Goal: Task Accomplishment & Management: Manage account settings

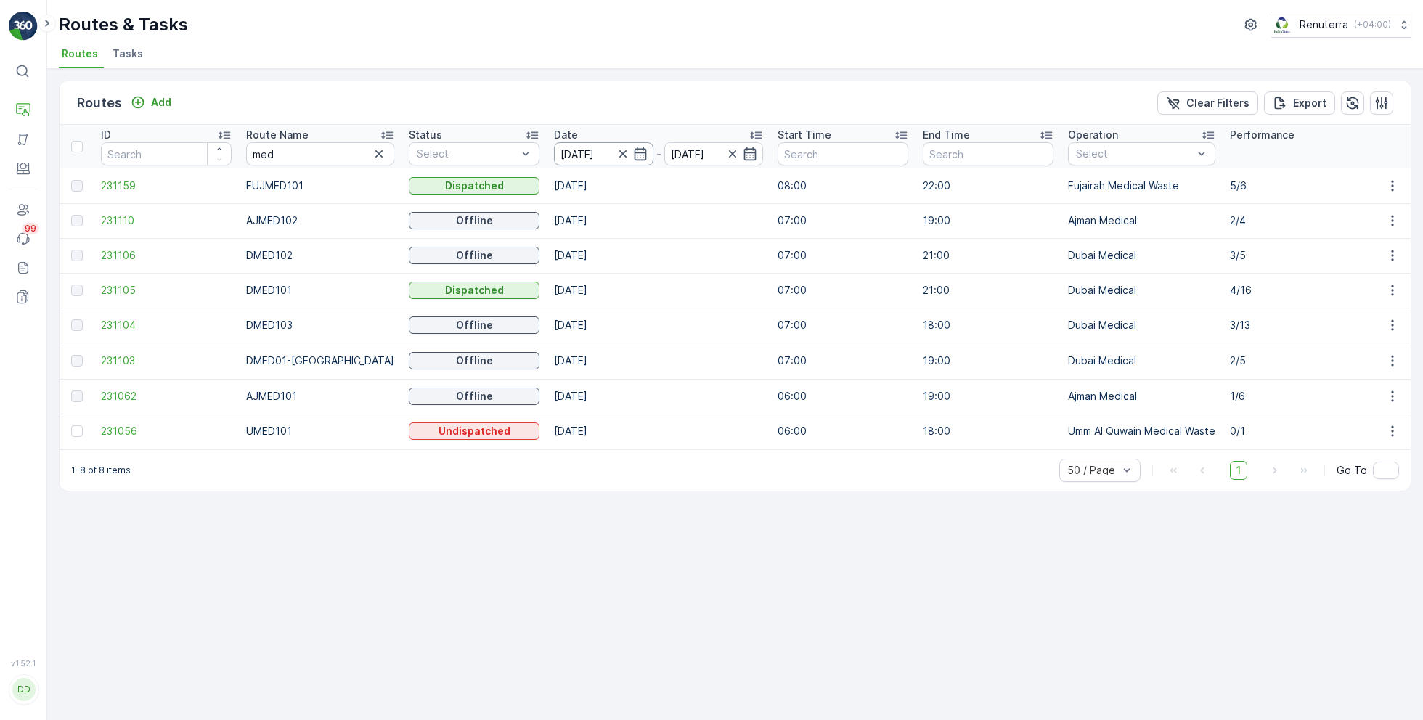
click at [620, 163] on input "[DATE]" at bounding box center [603, 153] width 99 height 23
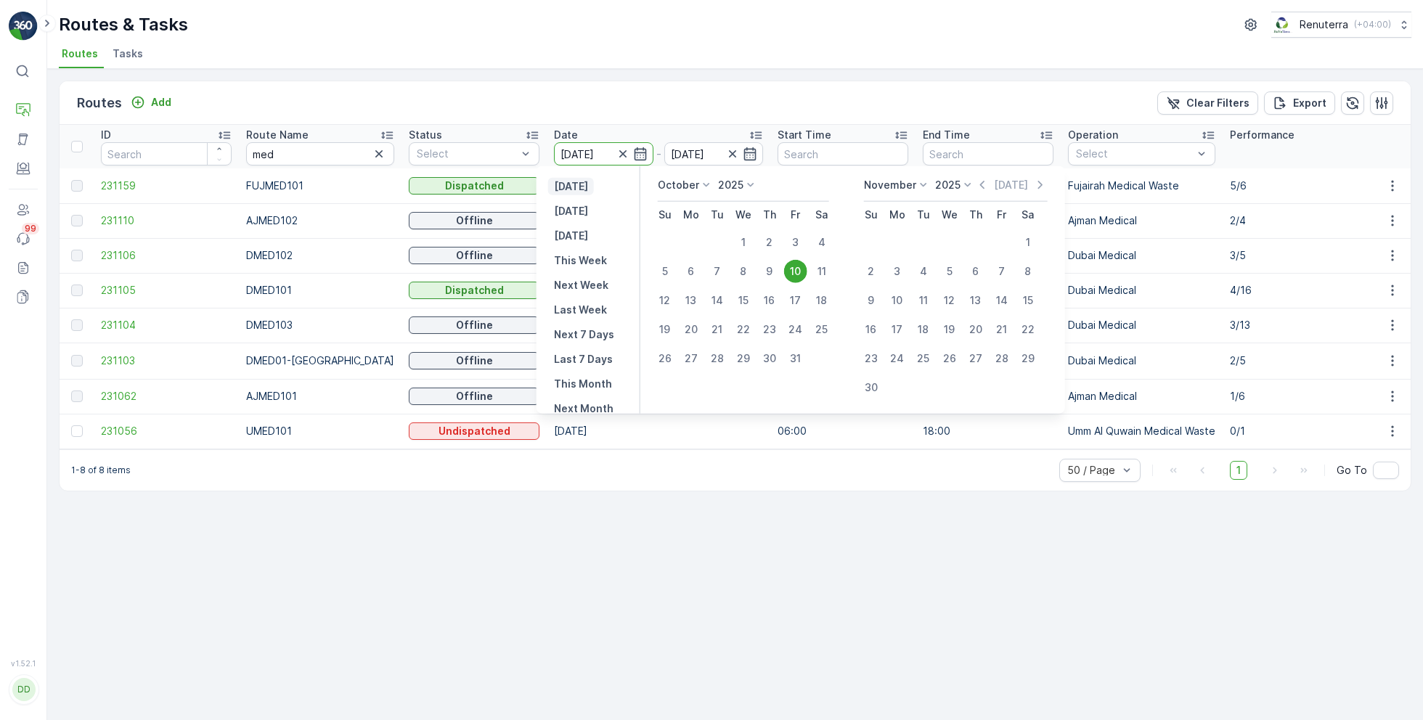
click at [587, 190] on p "[DATE]" at bounding box center [571, 186] width 34 height 15
type input "[DATE]"
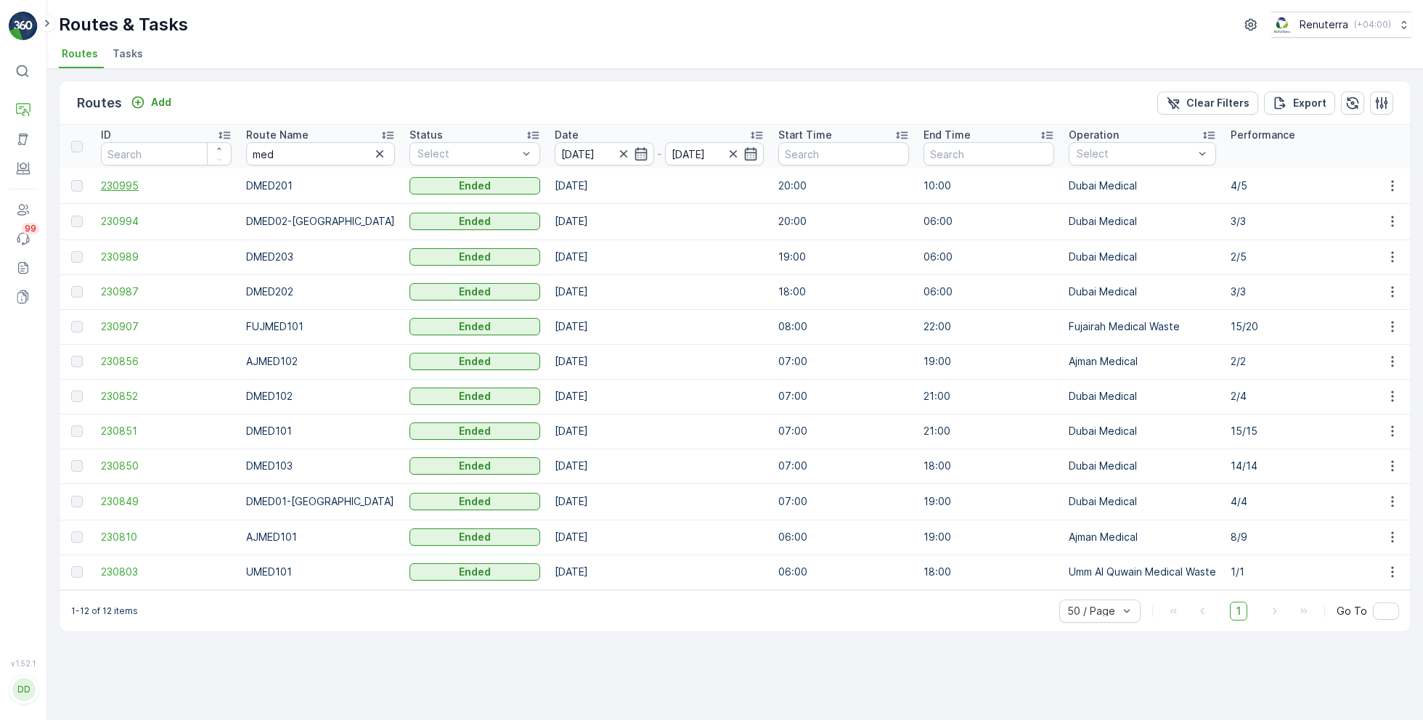
click at [113, 185] on span "230995" at bounding box center [166, 186] width 131 height 15
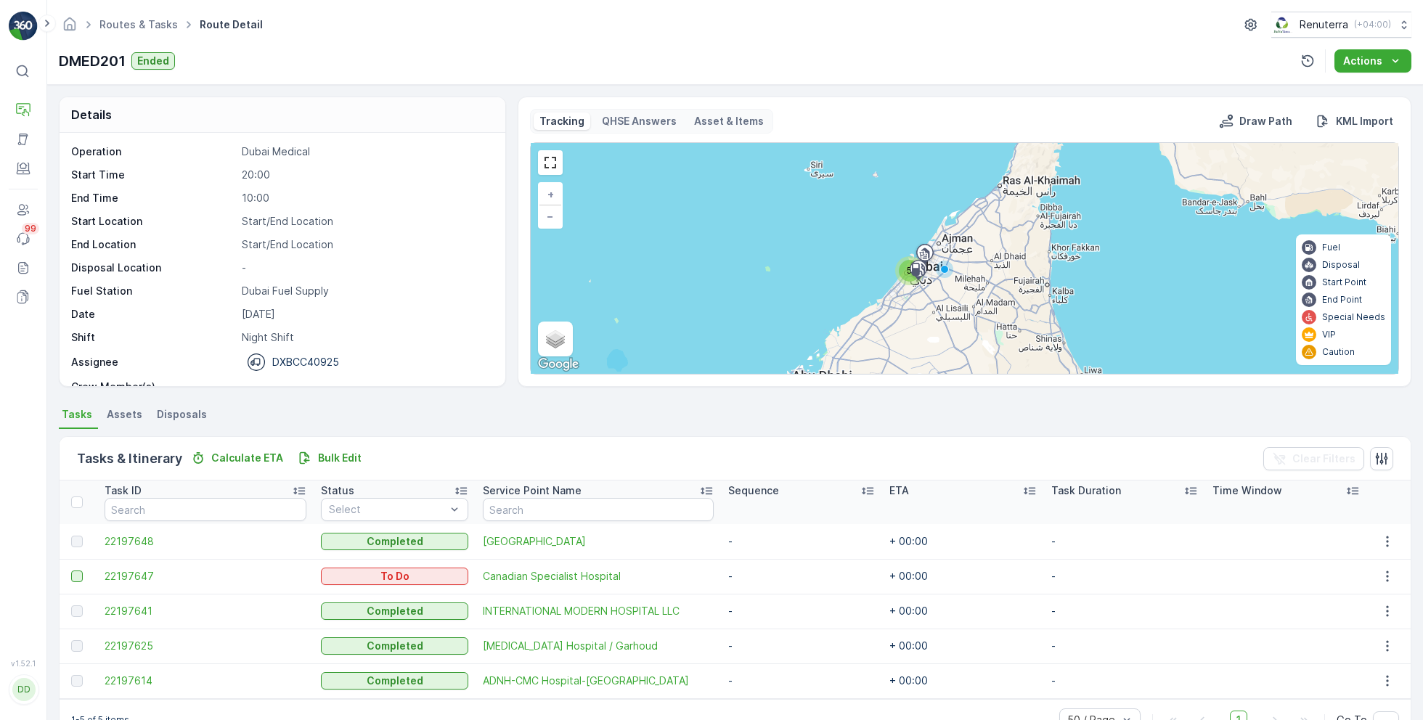
click at [82, 575] on div at bounding box center [77, 577] width 12 height 12
click at [71, 571] on input "checkbox" at bounding box center [71, 571] width 0 height 0
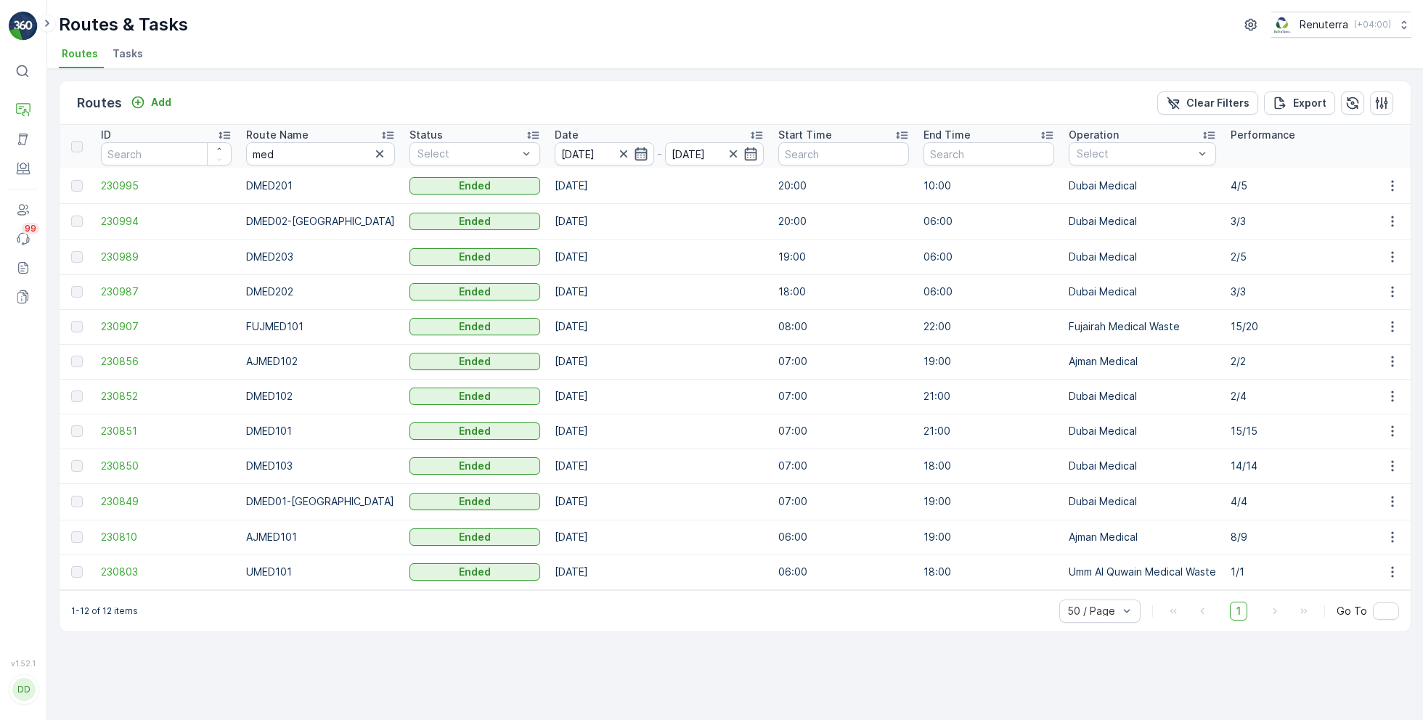
click at [634, 150] on icon "button" at bounding box center [641, 154] width 15 height 15
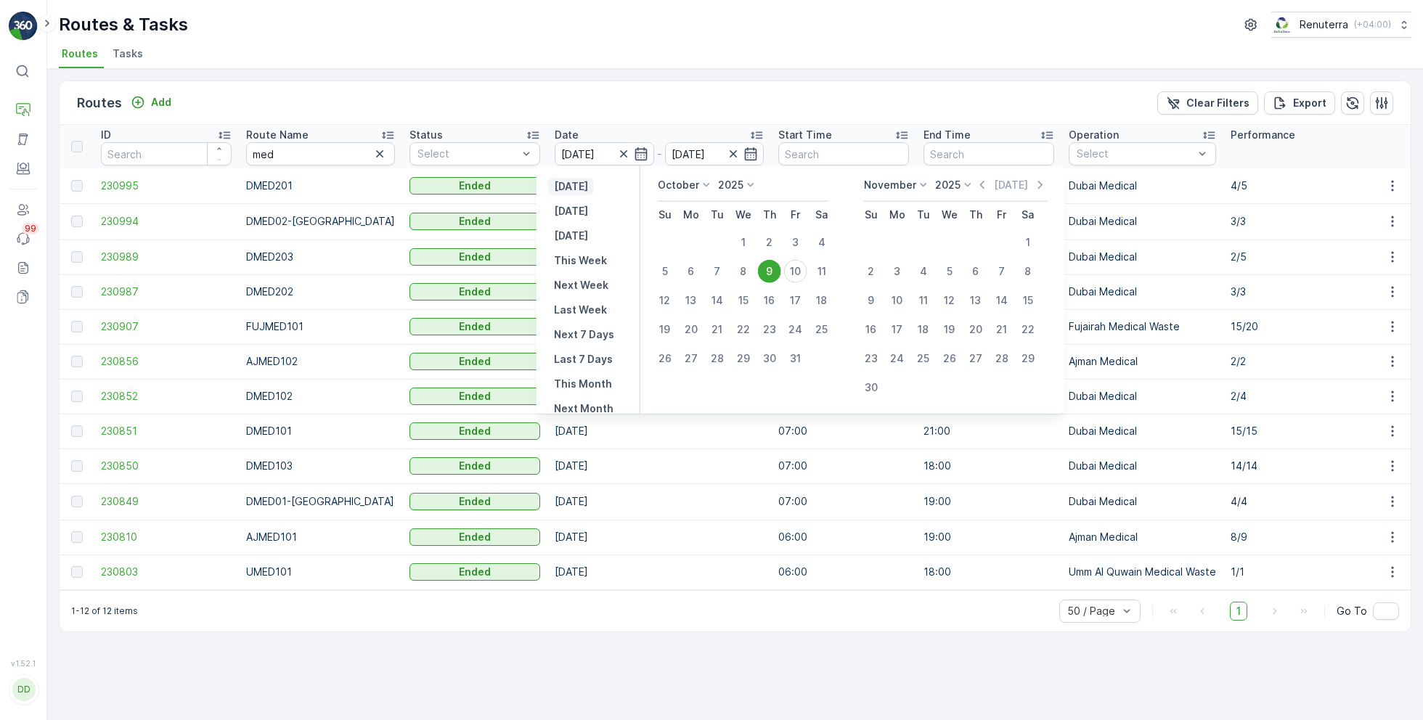
click at [588, 189] on p "[DATE]" at bounding box center [571, 186] width 34 height 15
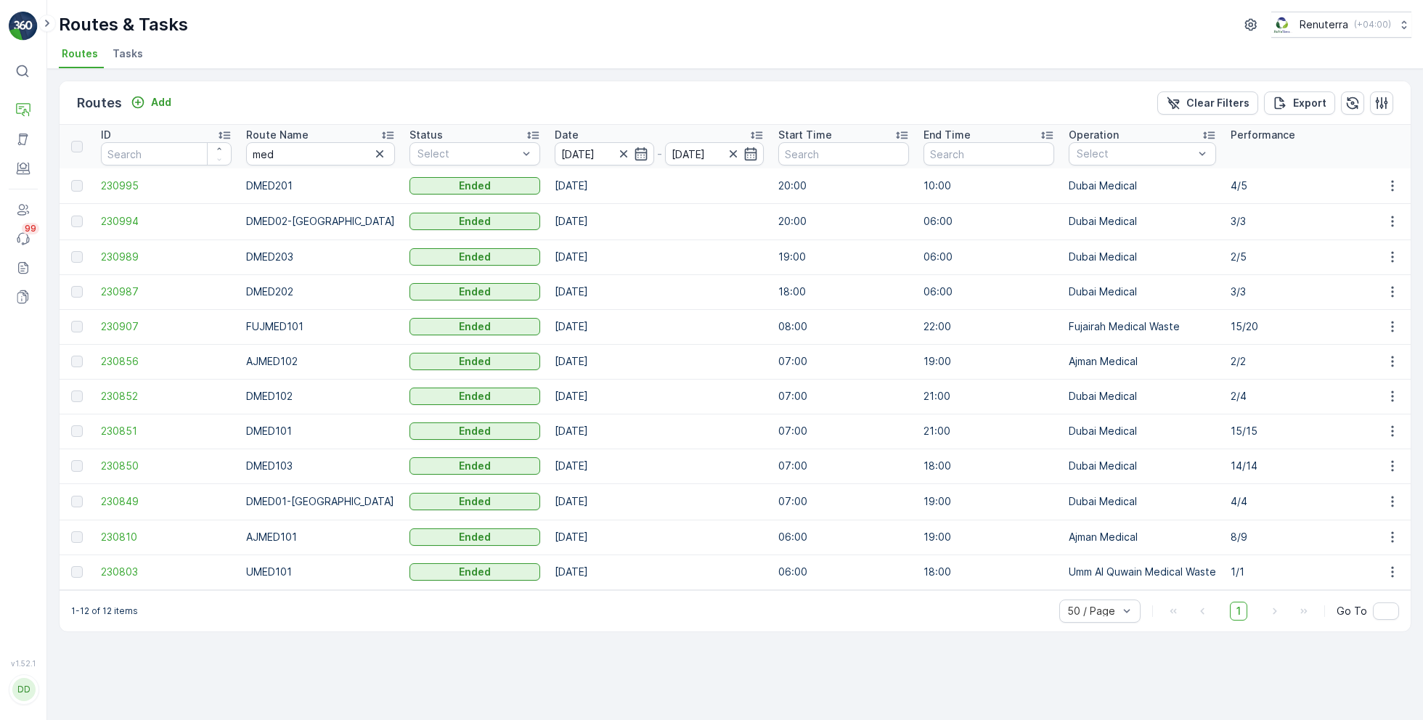
click at [636, 115] on div "Routes Add Clear Filters Export" at bounding box center [735, 103] width 1351 height 44
click at [114, 187] on span "230995" at bounding box center [166, 186] width 131 height 15
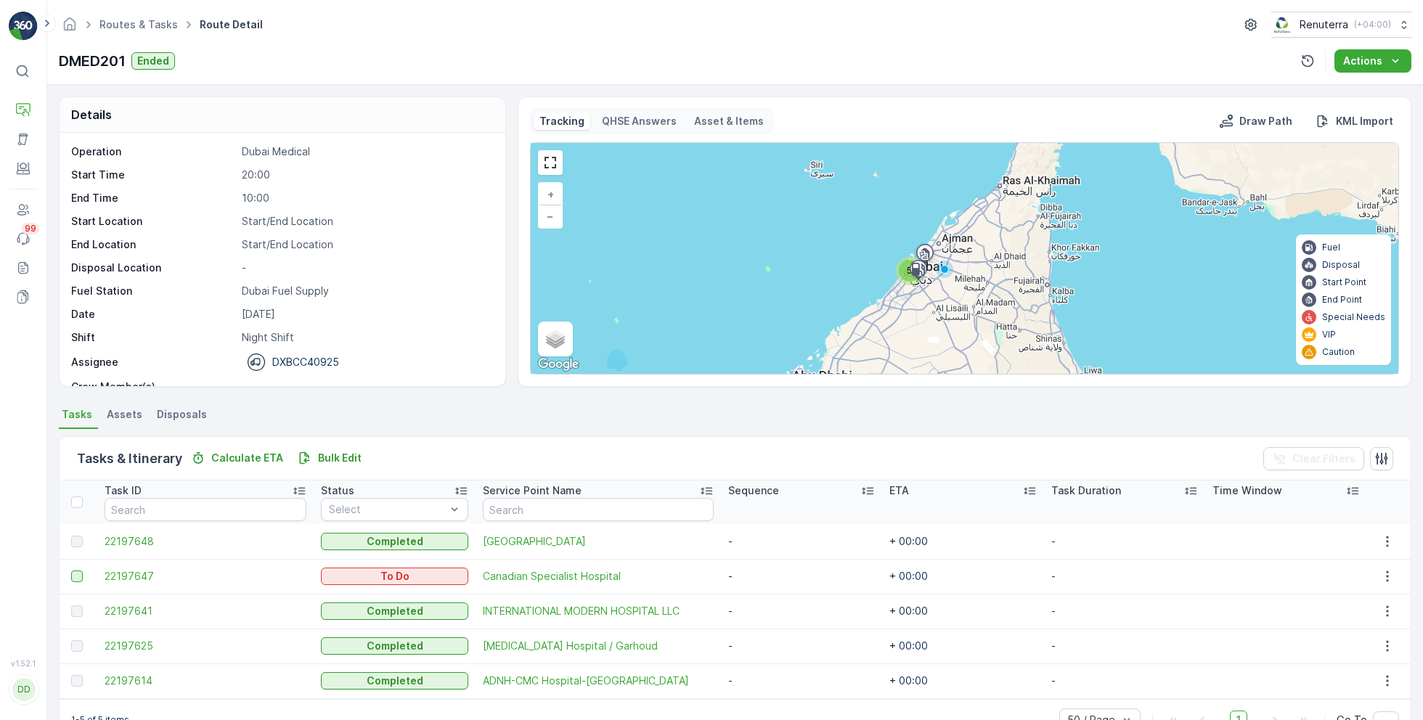
click at [81, 575] on div at bounding box center [77, 577] width 12 height 12
click at [71, 571] on input "checkbox" at bounding box center [71, 571] width 0 height 0
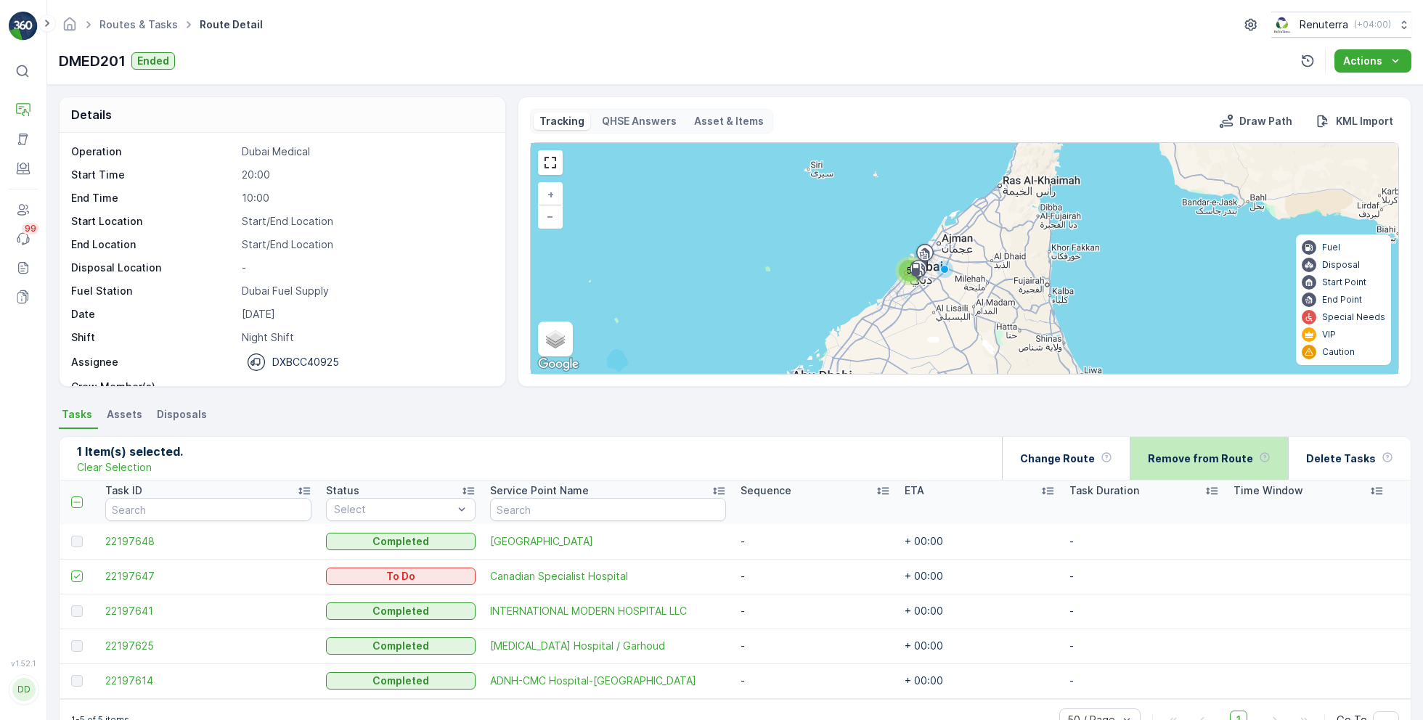
click at [1212, 451] on p "Remove from Route" at bounding box center [1200, 458] width 105 height 15
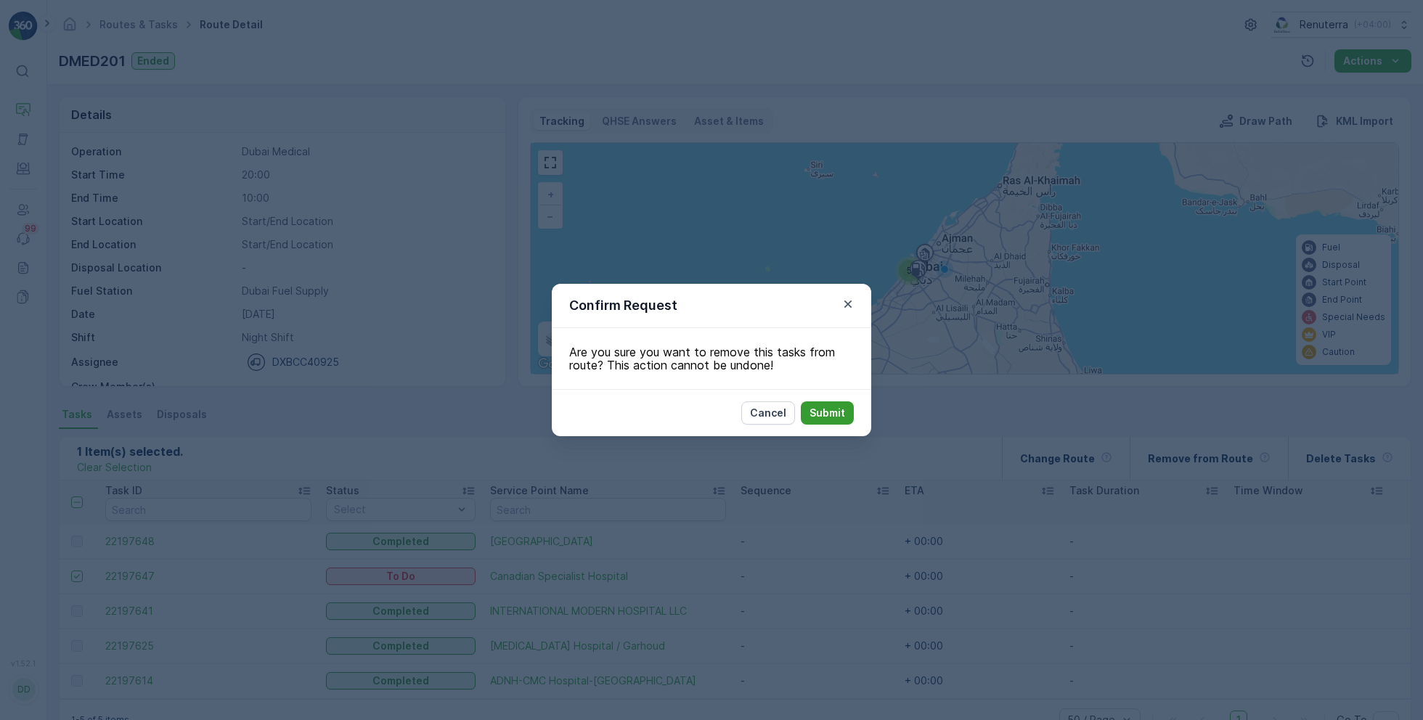
click at [840, 411] on p "Submit" at bounding box center [827, 413] width 36 height 15
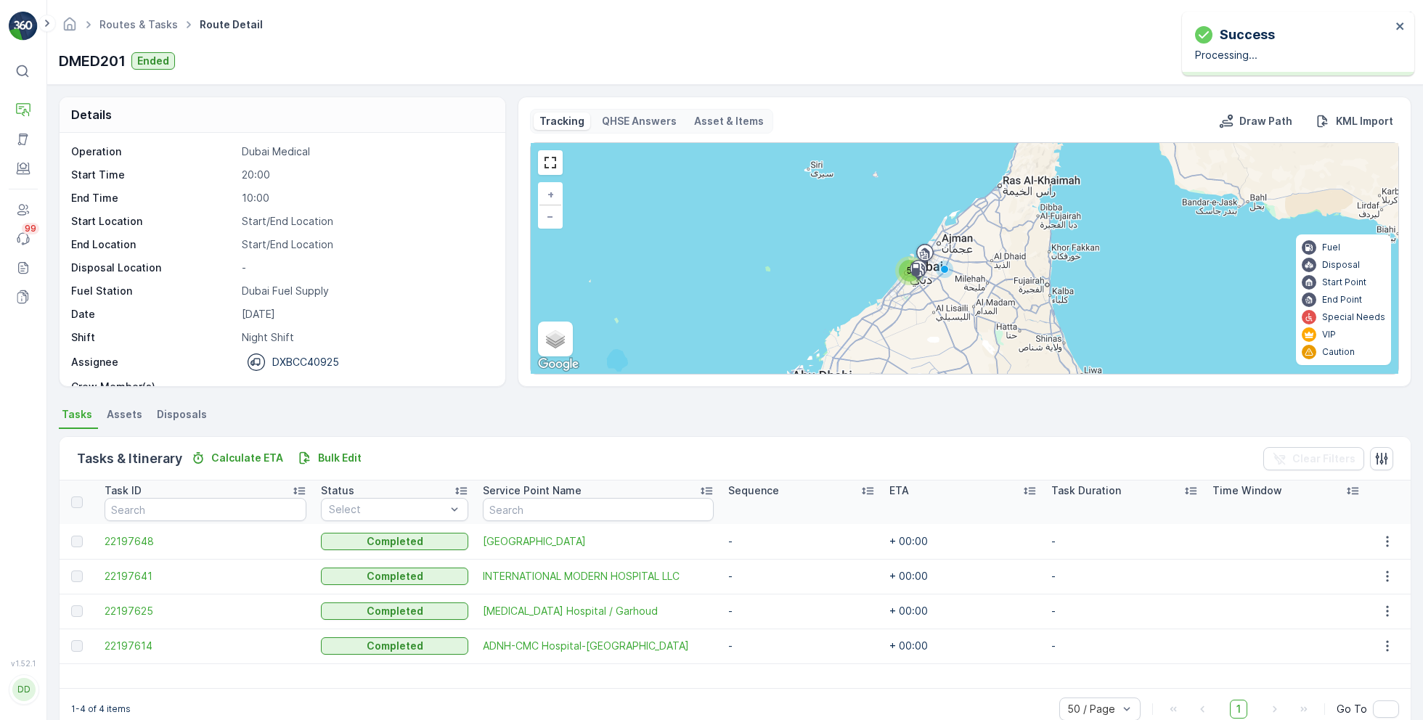
click at [147, 547] on td "22197648" at bounding box center [205, 541] width 216 height 35
click at [136, 539] on span "22197648" at bounding box center [206, 541] width 202 height 15
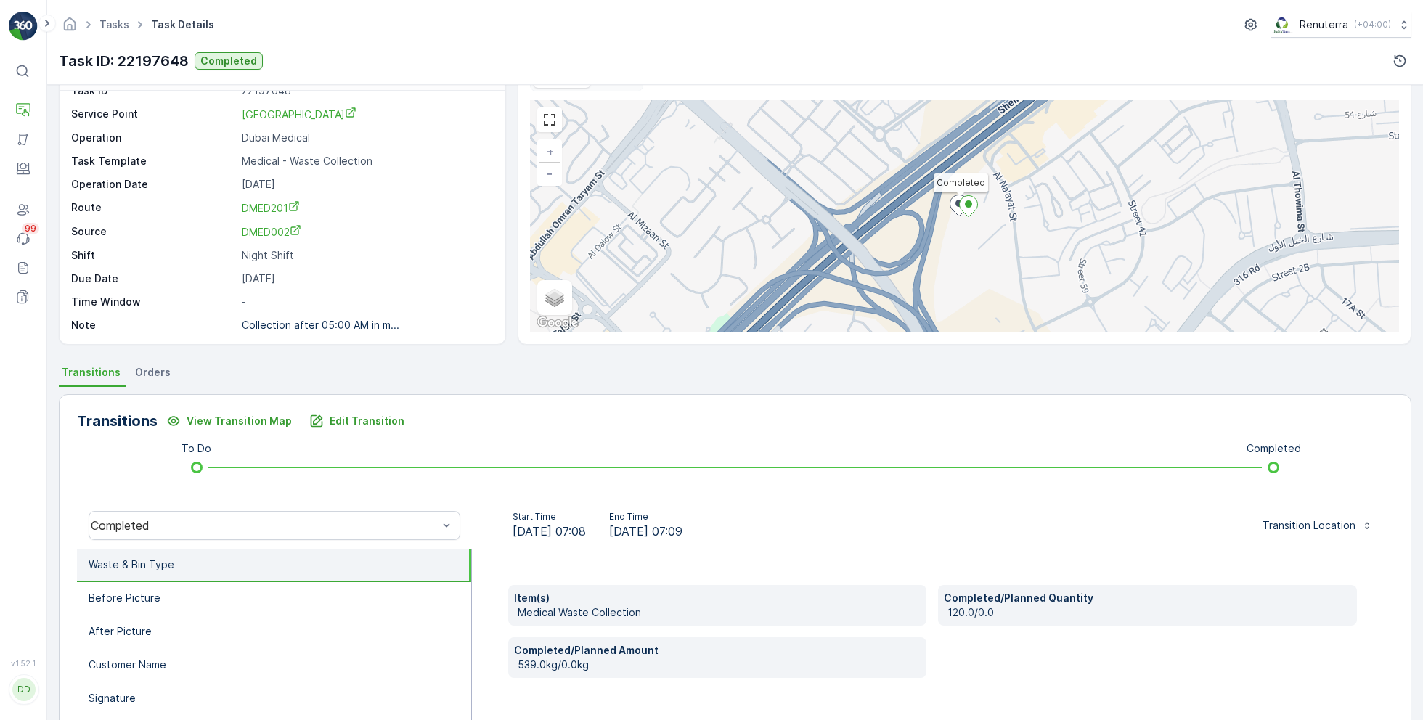
scroll to position [131, 0]
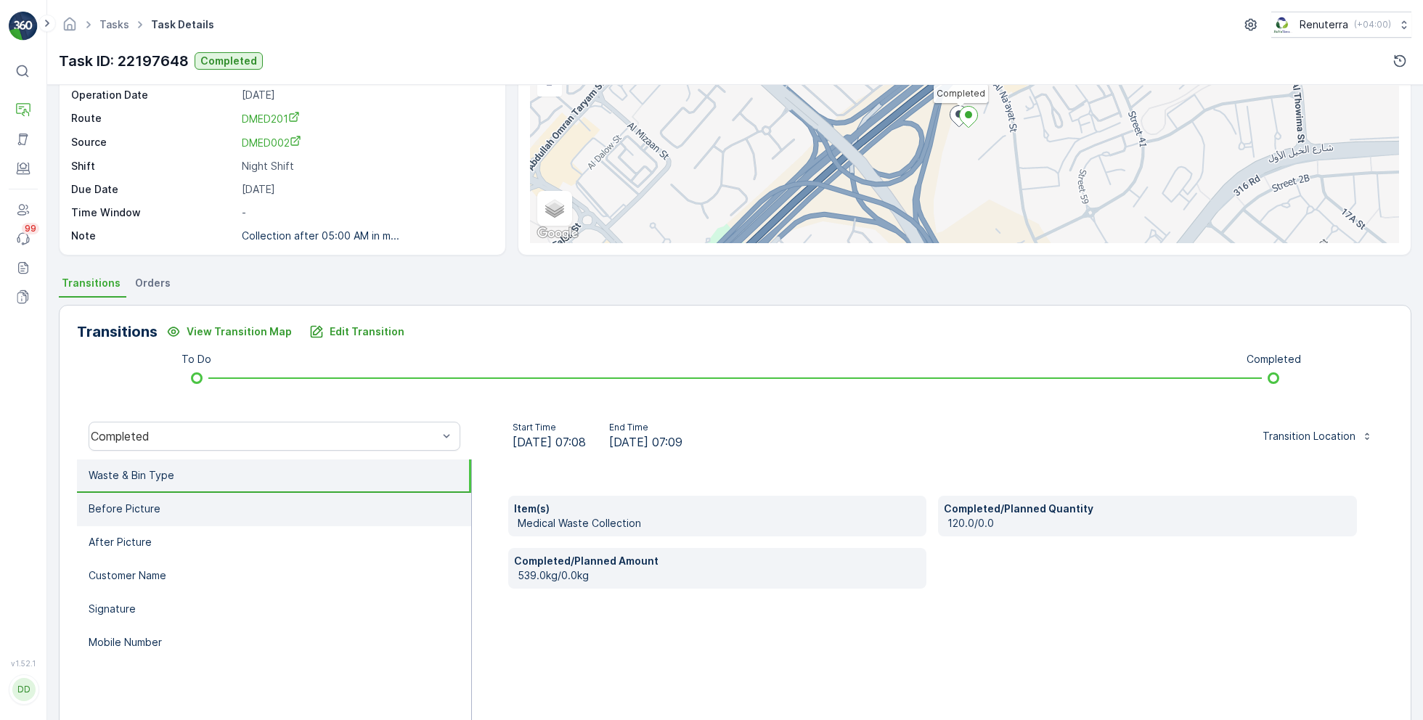
click at [340, 515] on li "Before Picture" at bounding box center [274, 509] width 394 height 33
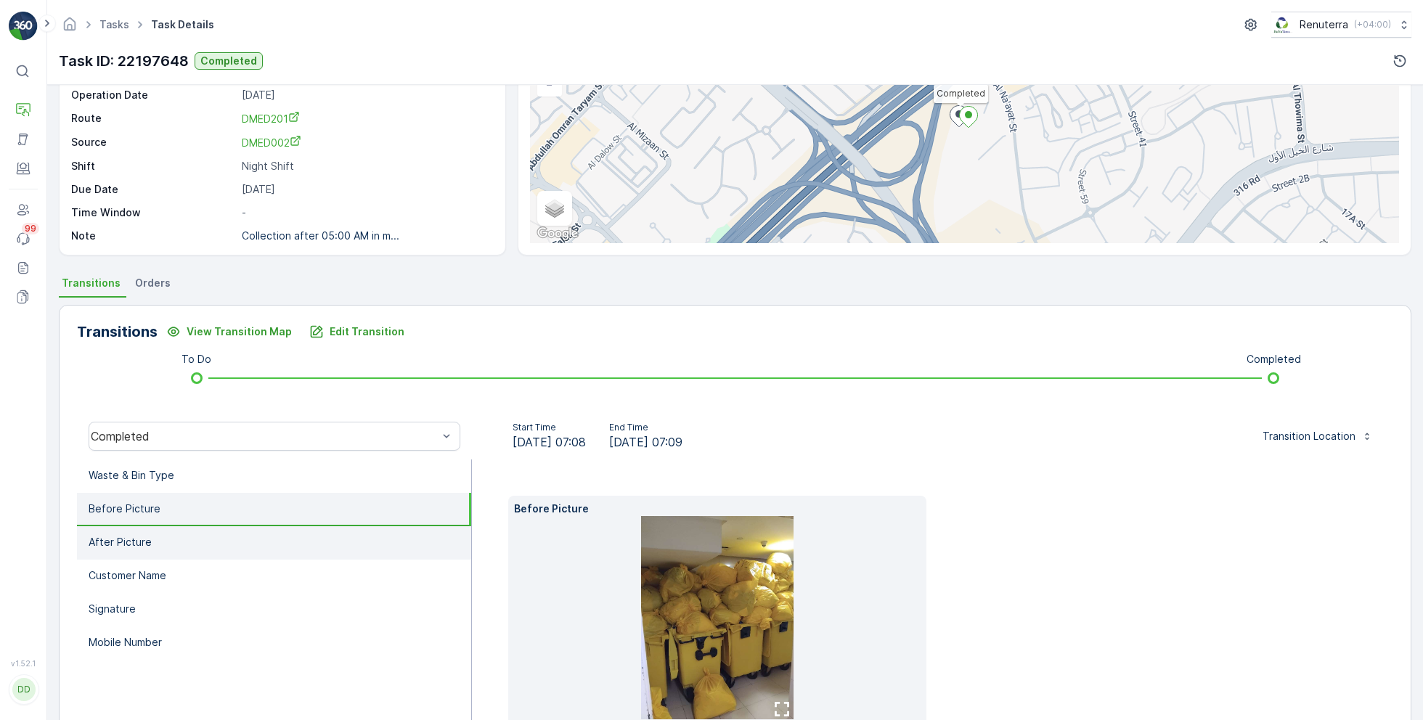
click at [253, 527] on li "After Picture" at bounding box center [274, 542] width 394 height 33
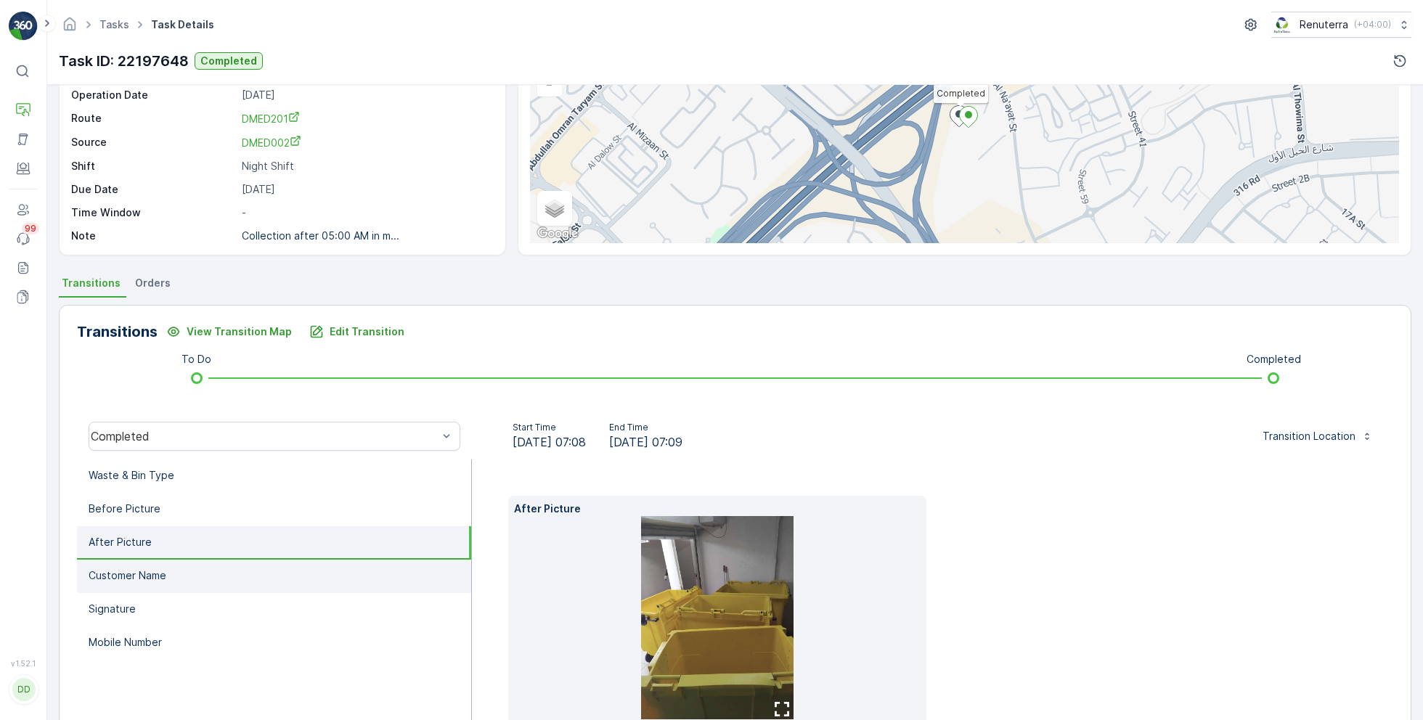
click at [229, 579] on li "Customer Name" at bounding box center [274, 576] width 394 height 33
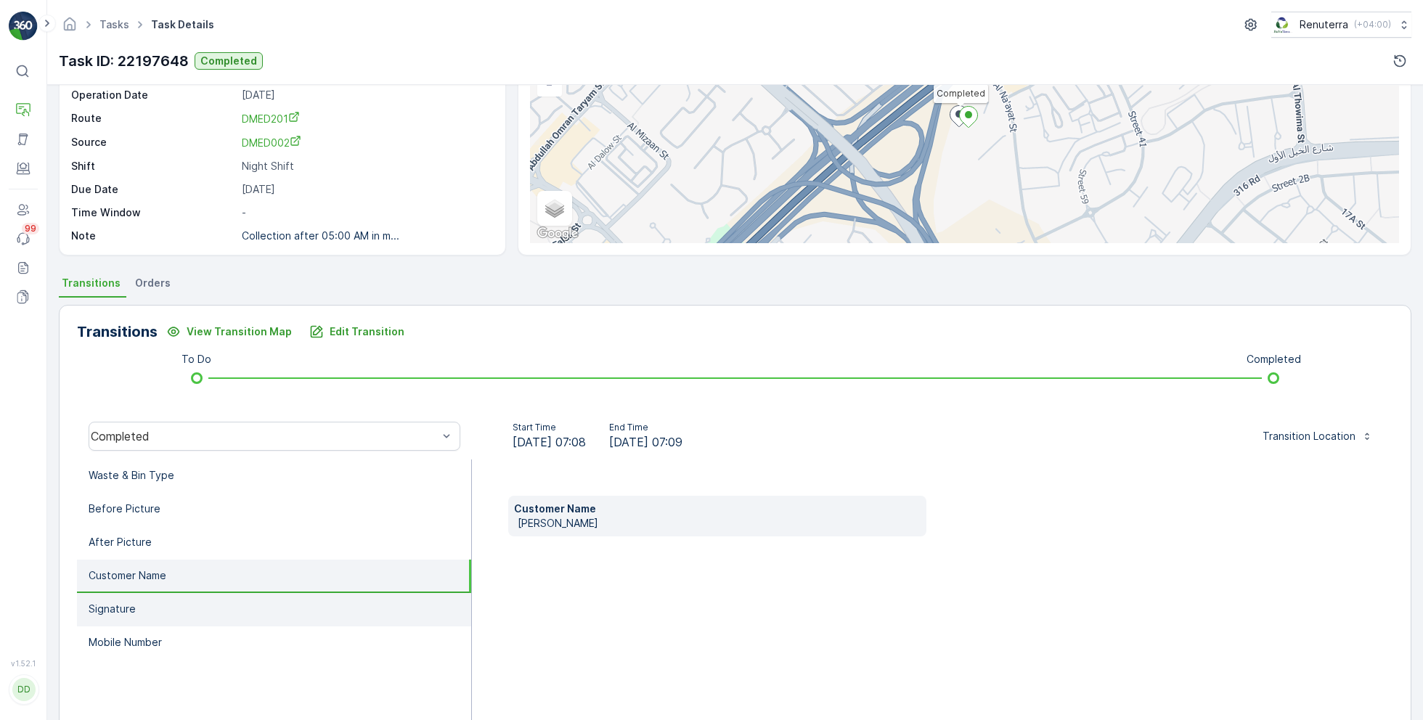
click at [196, 618] on li "Signature" at bounding box center [274, 609] width 394 height 33
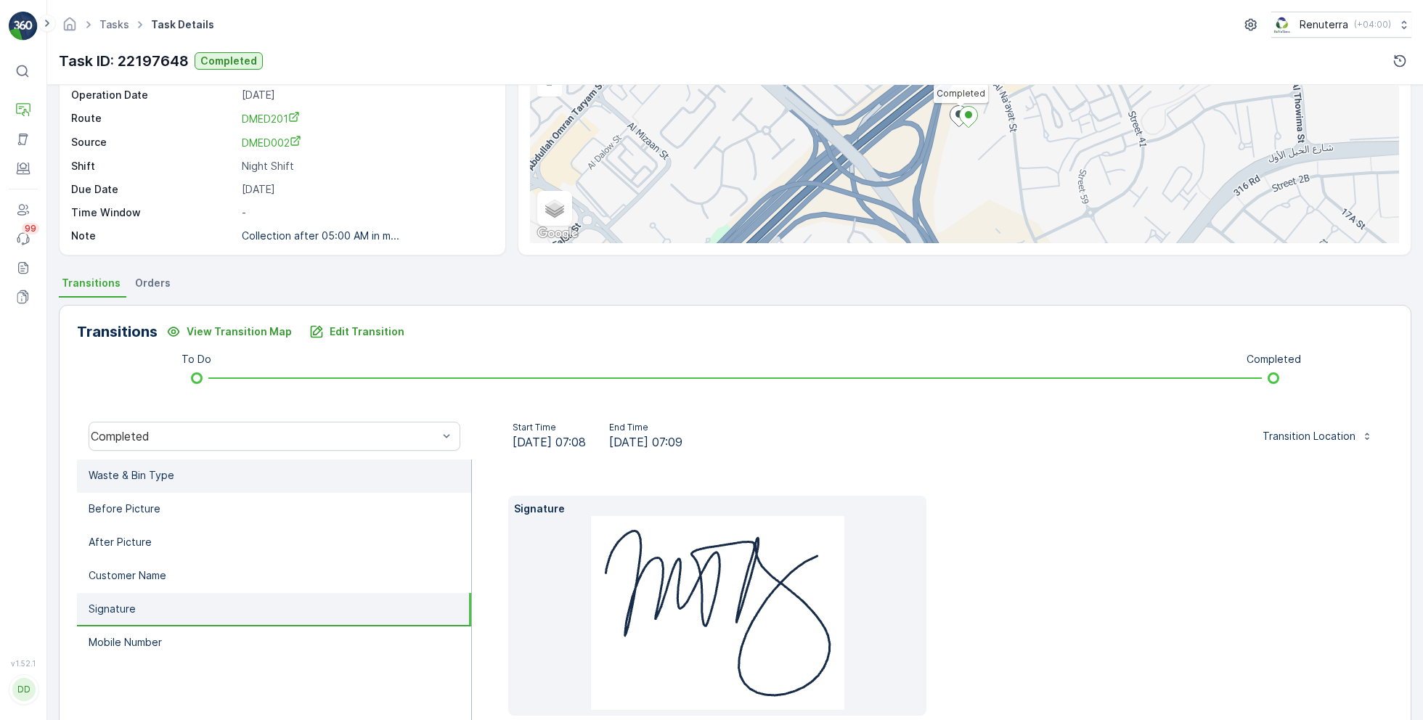
click at [380, 464] on li "Waste & Bin Type" at bounding box center [274, 475] width 394 height 33
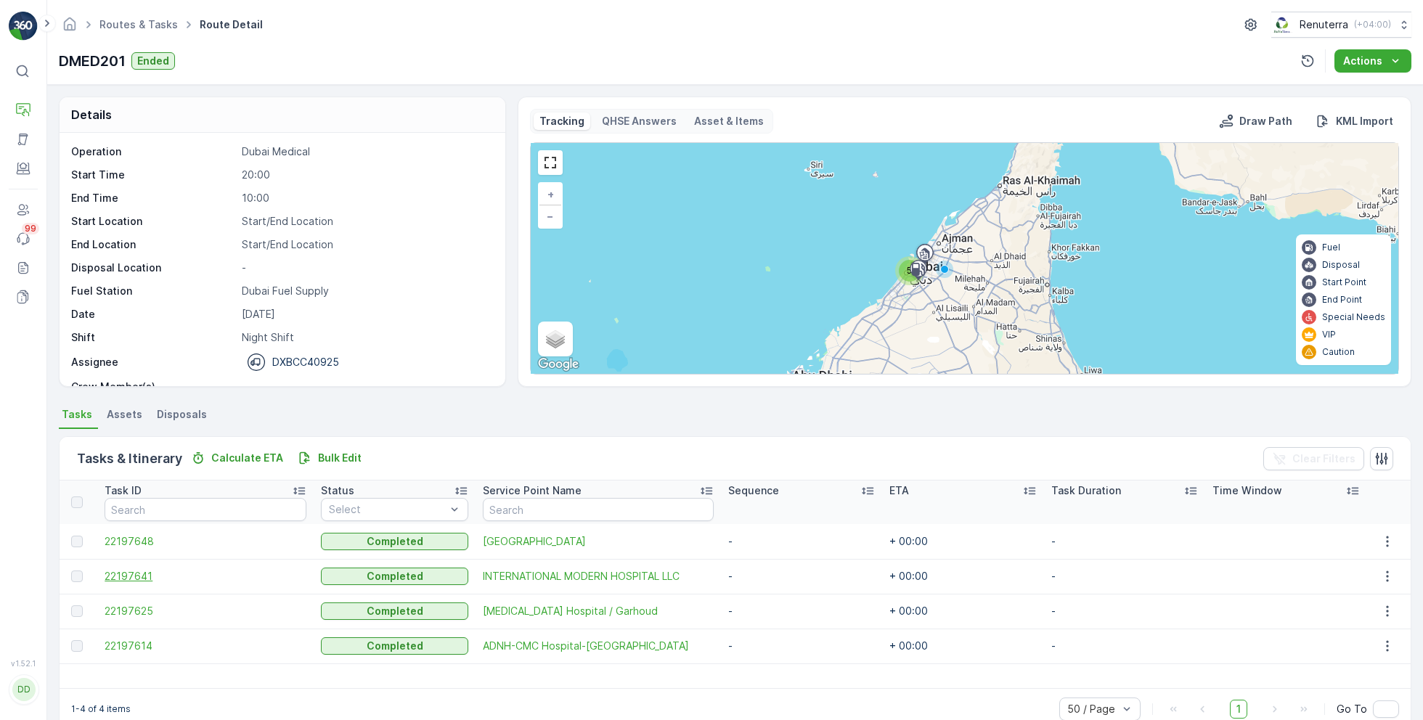
click at [140, 574] on span "22197641" at bounding box center [206, 576] width 202 height 15
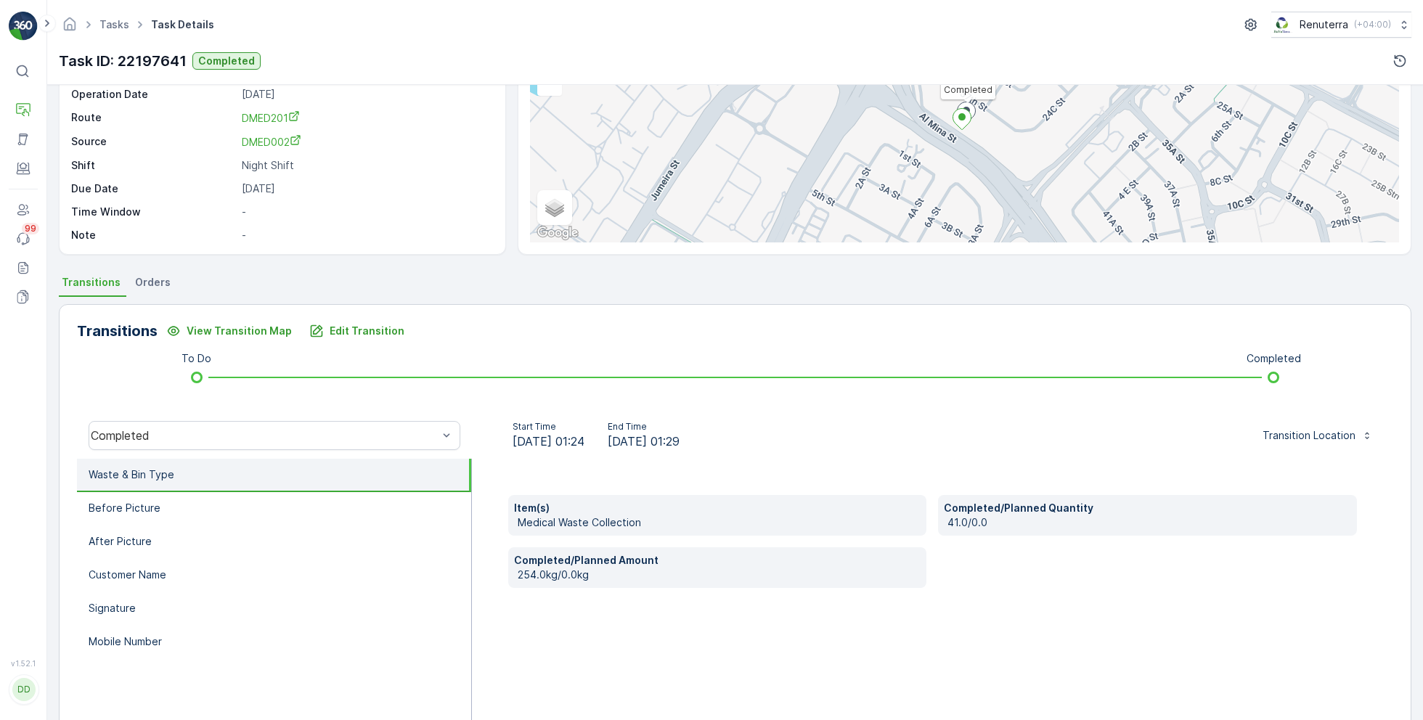
scroll to position [139, 0]
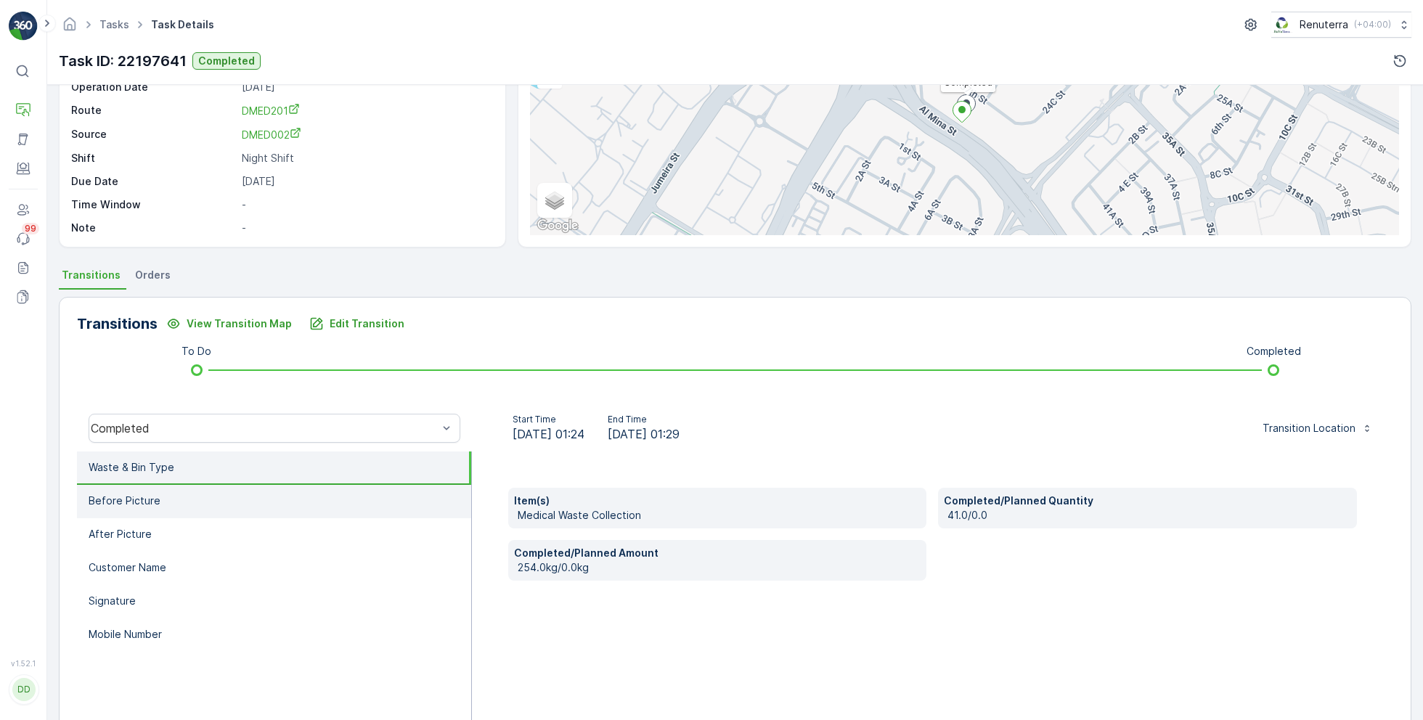
click at [344, 506] on li "Before Picture" at bounding box center [274, 501] width 394 height 33
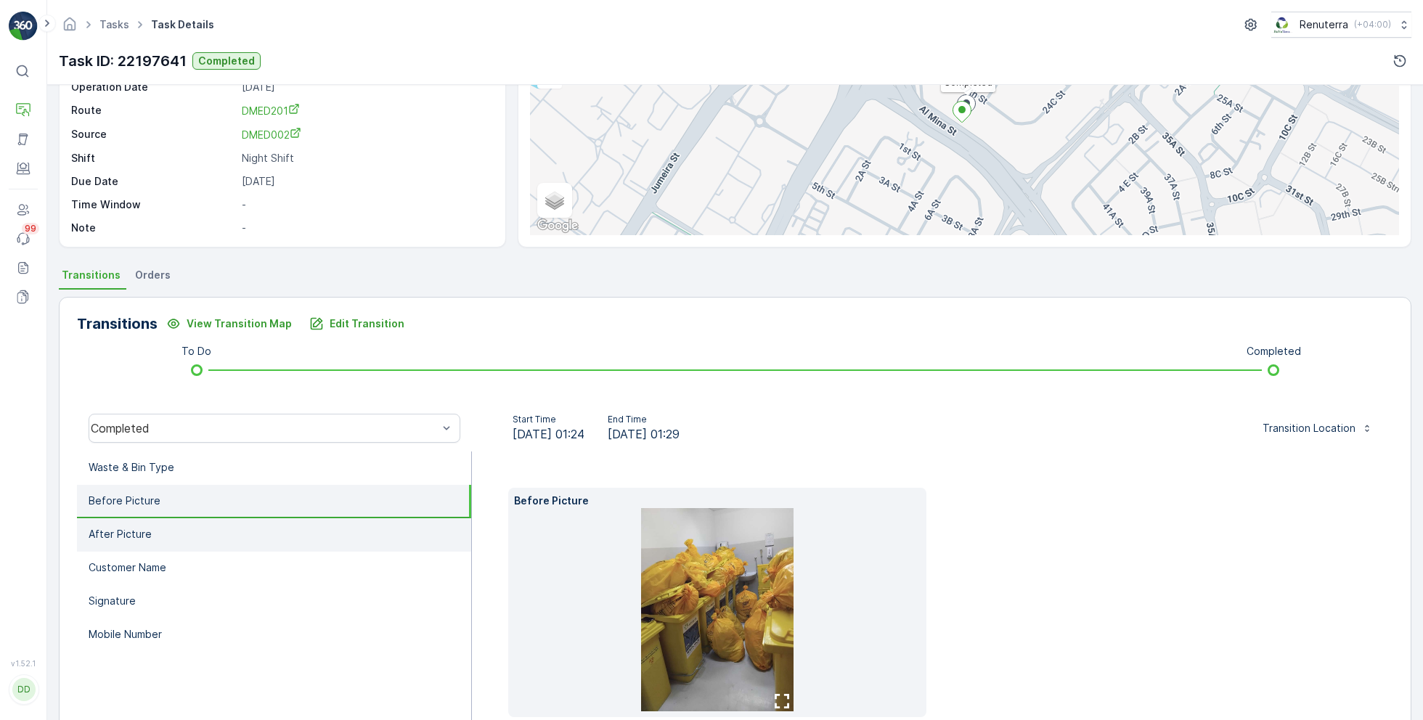
click at [263, 529] on li "After Picture" at bounding box center [274, 534] width 394 height 33
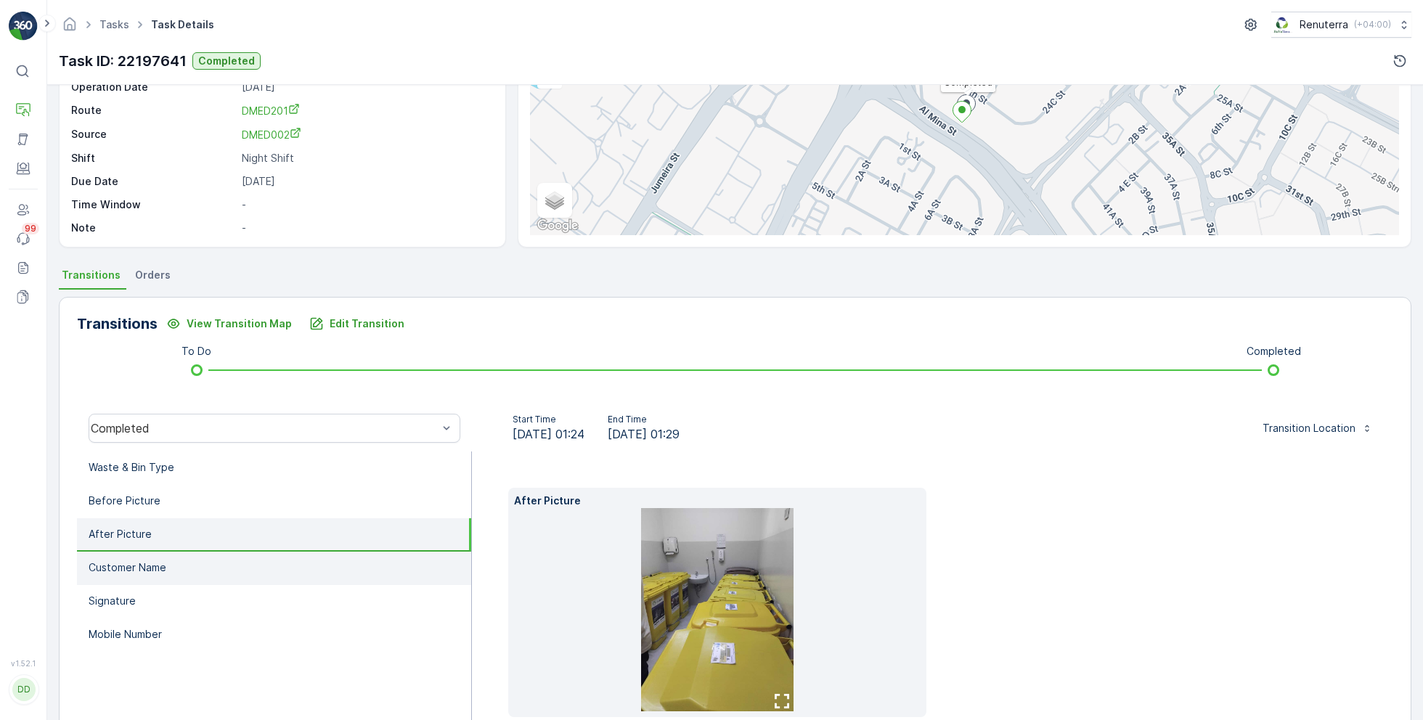
click at [213, 575] on li "Customer Name" at bounding box center [274, 568] width 394 height 33
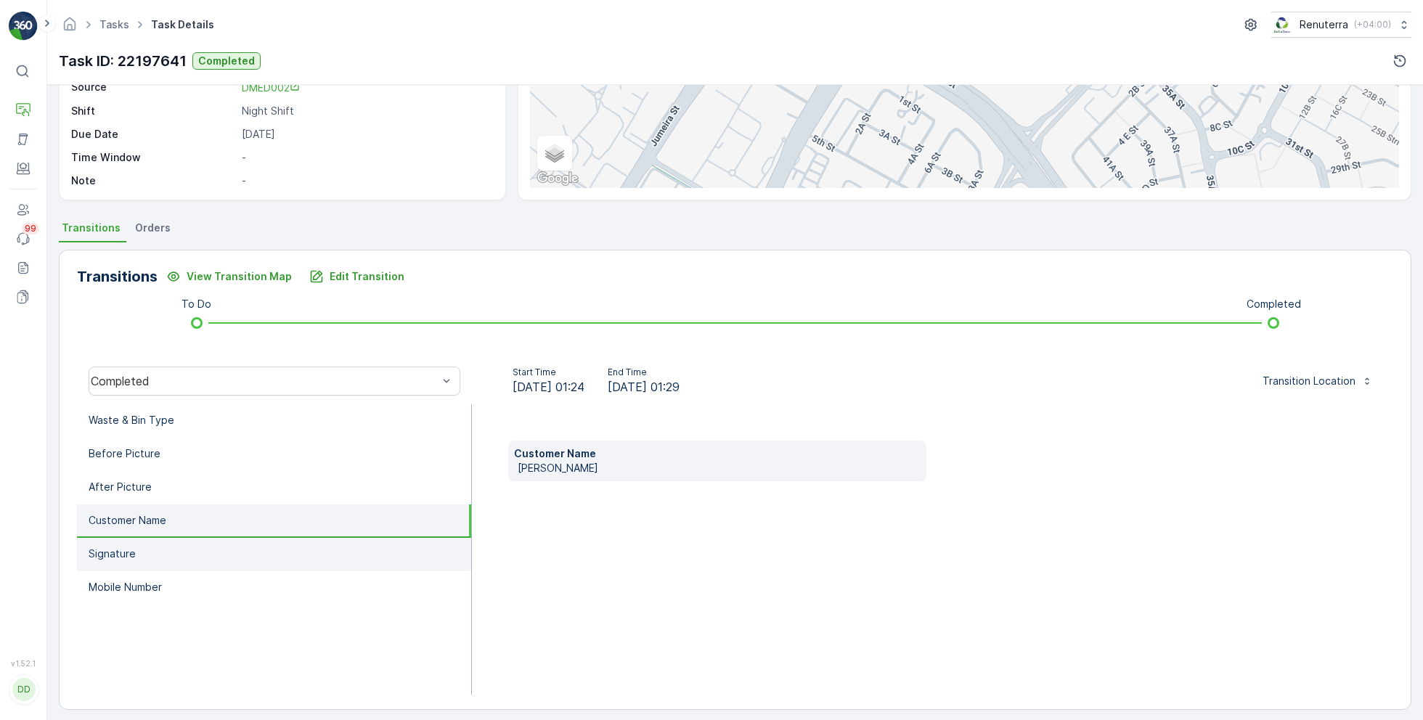
scroll to position [194, 0]
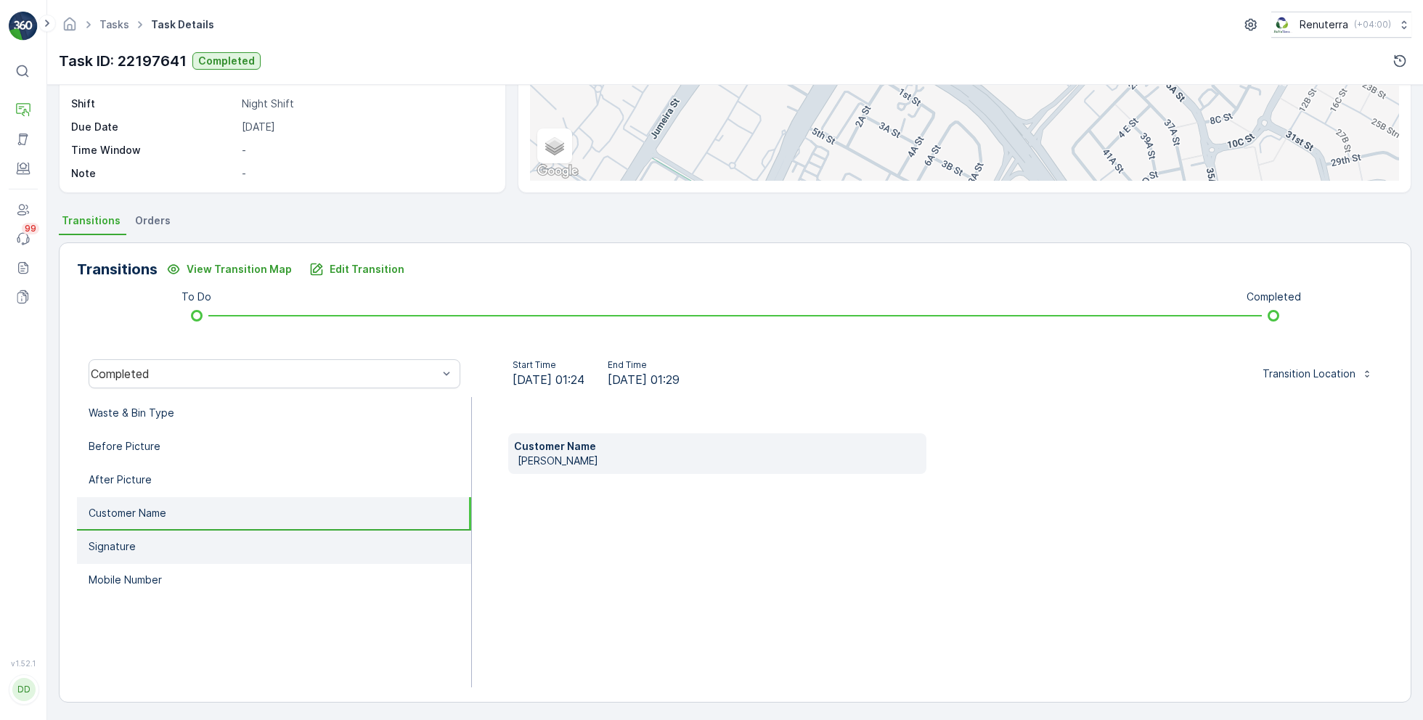
click at [215, 549] on li "Signature" at bounding box center [274, 547] width 394 height 33
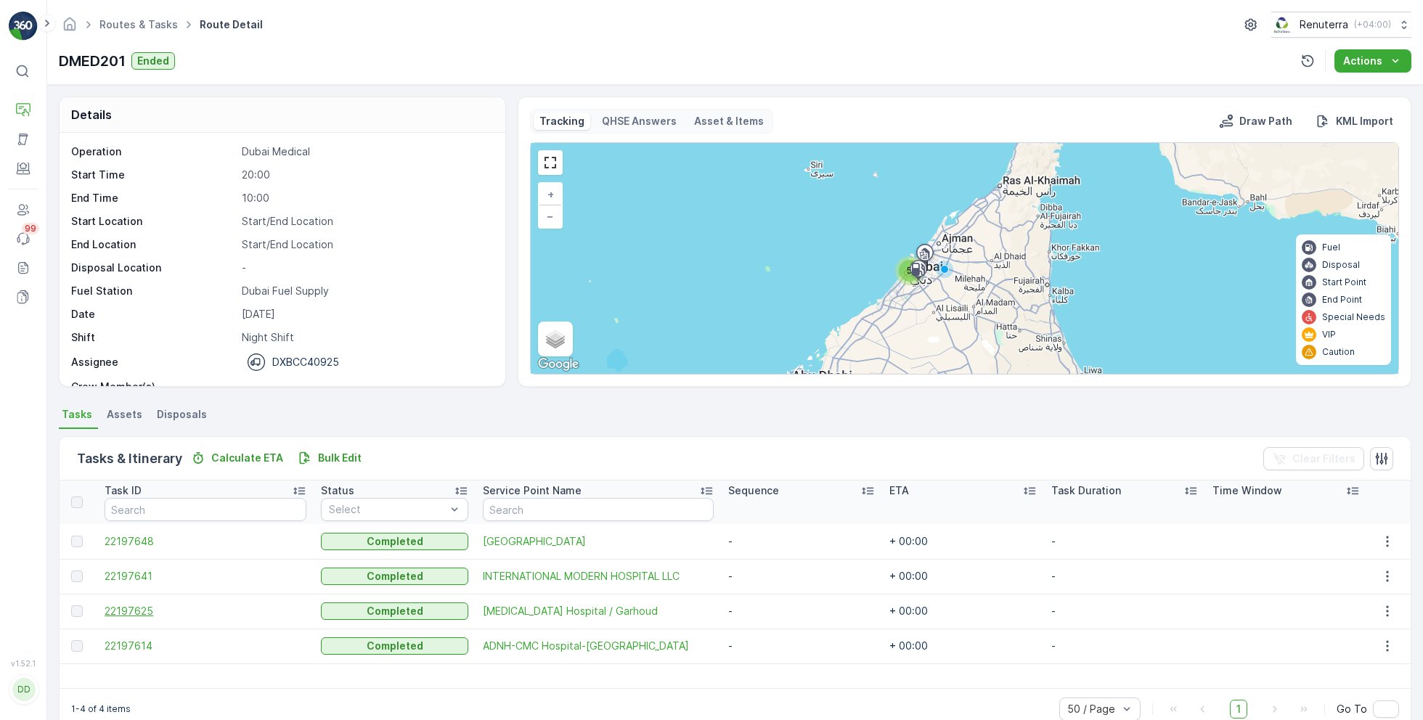
click at [139, 610] on span "22197625" at bounding box center [206, 611] width 202 height 15
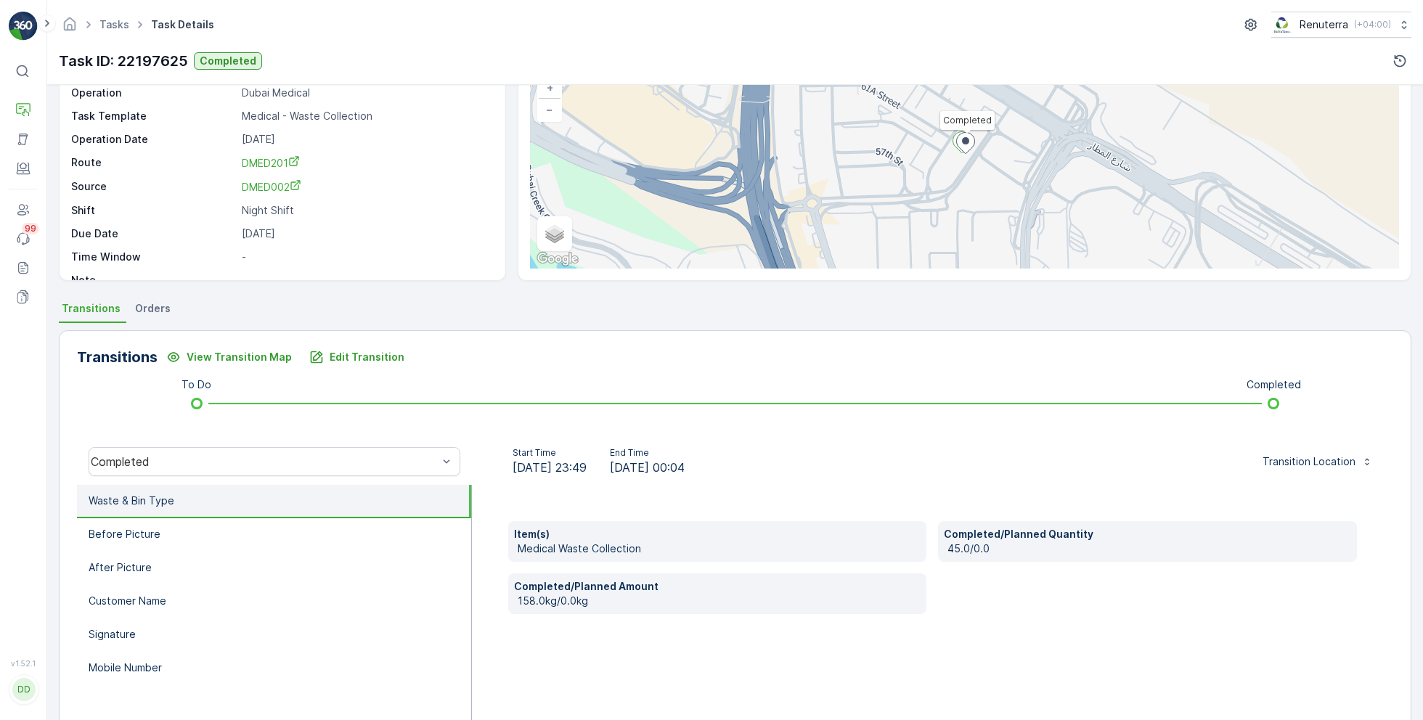
scroll to position [107, 0]
click at [279, 541] on li "Before Picture" at bounding box center [274, 533] width 394 height 33
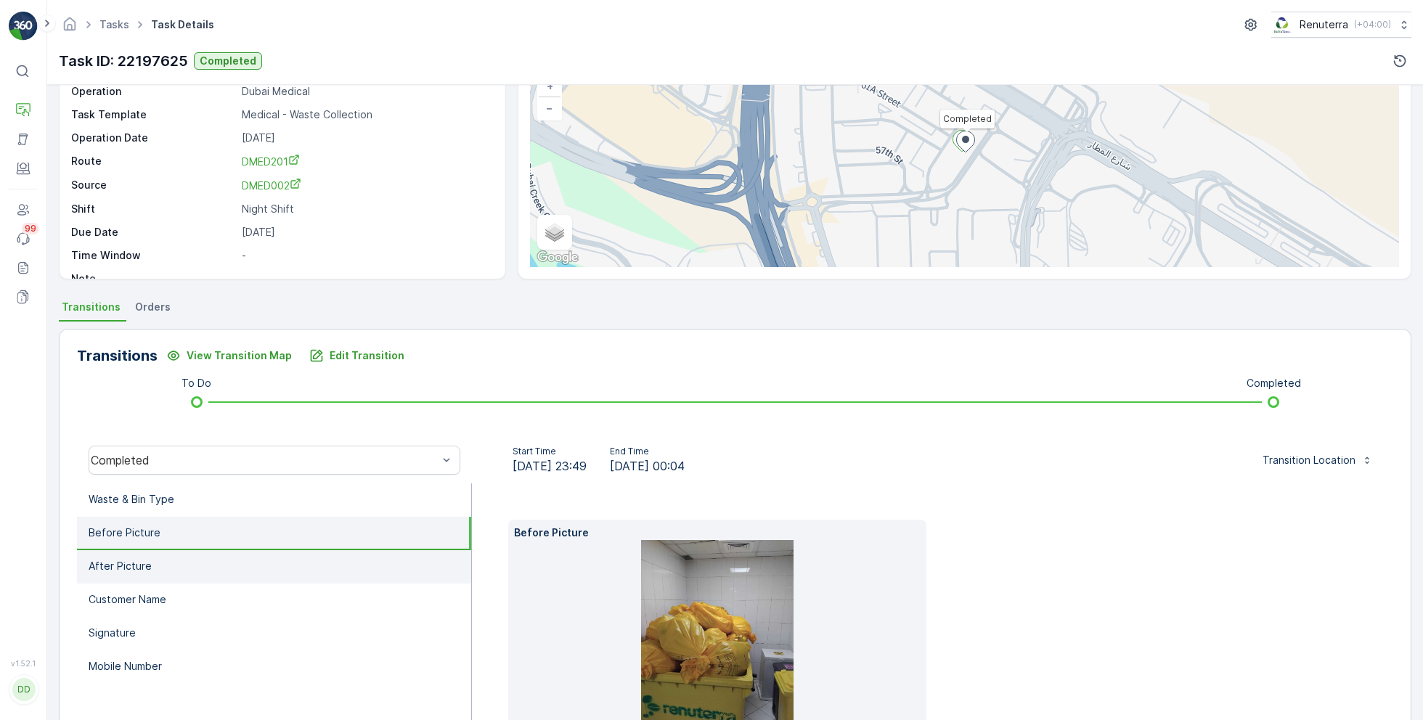
click at [213, 569] on li "After Picture" at bounding box center [274, 566] width 394 height 33
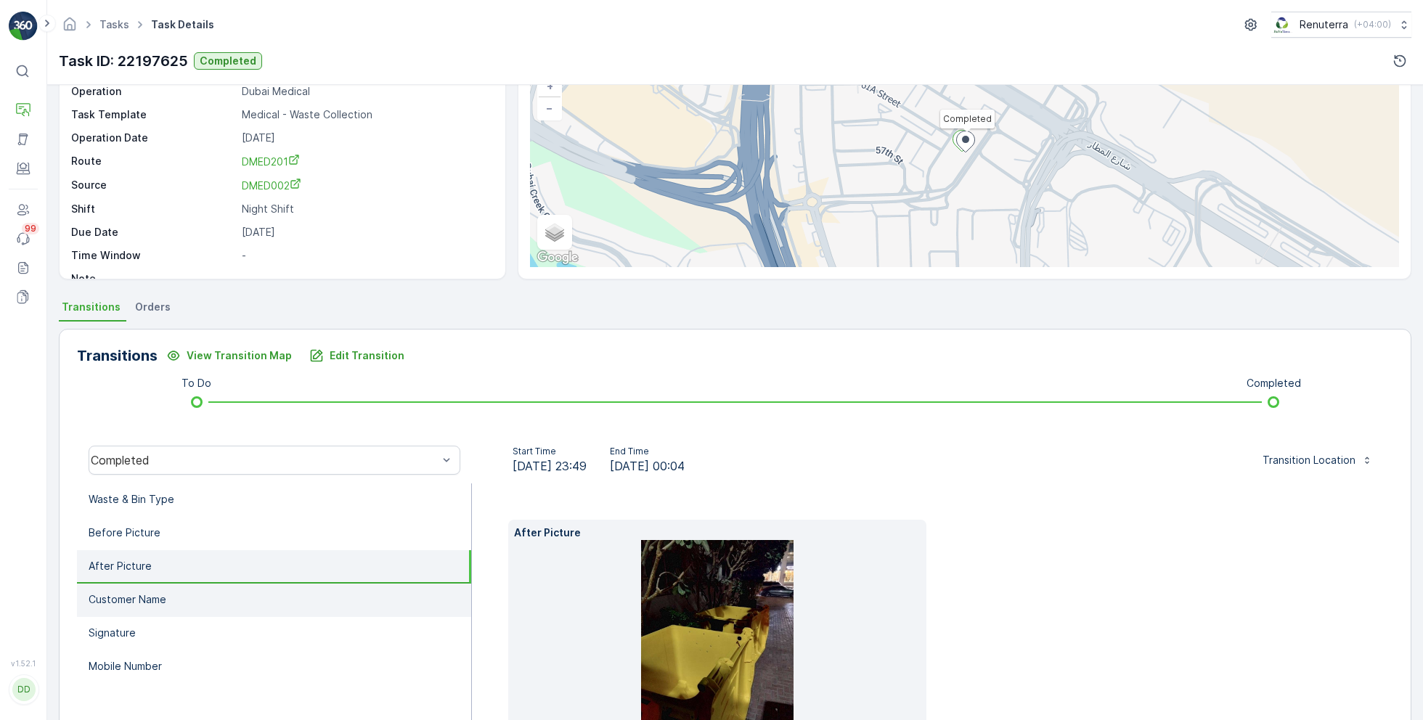
click at [245, 604] on li "Customer Name" at bounding box center [274, 600] width 394 height 33
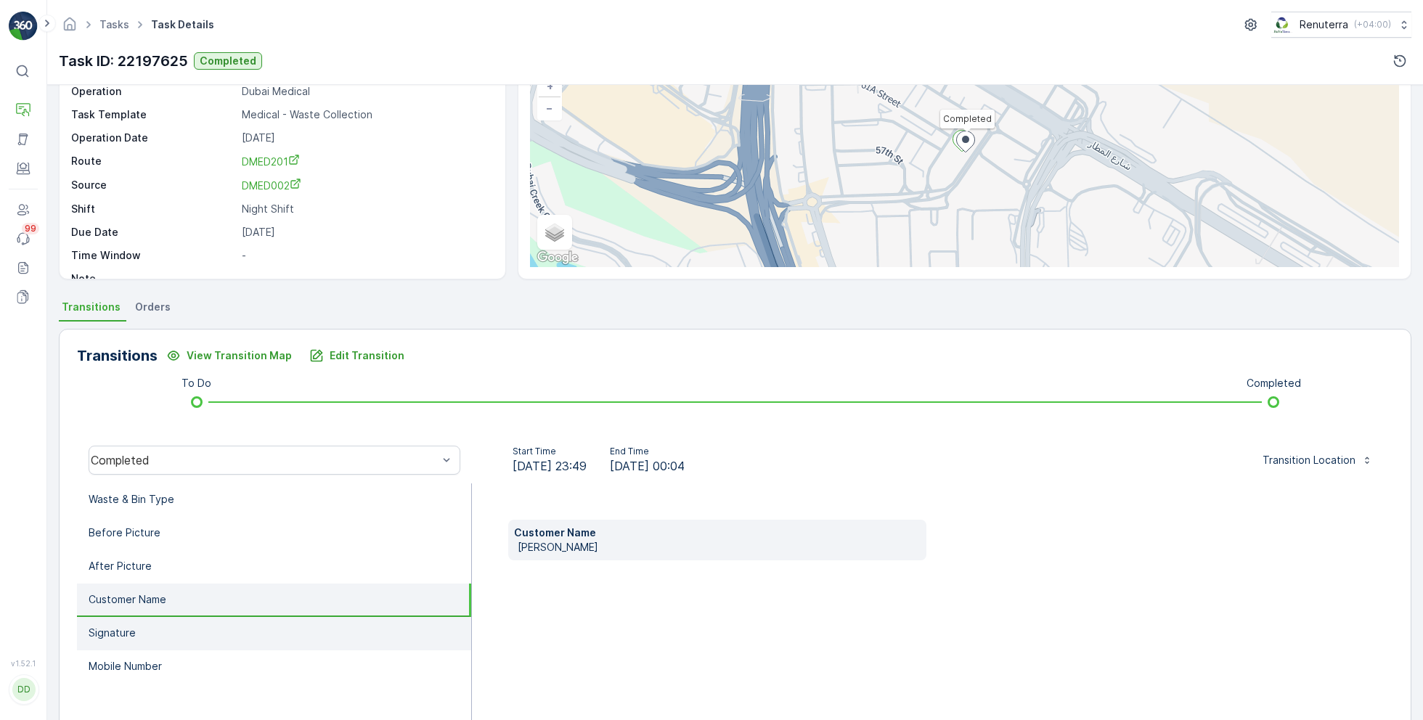
click at [136, 640] on li "Signature" at bounding box center [274, 633] width 394 height 33
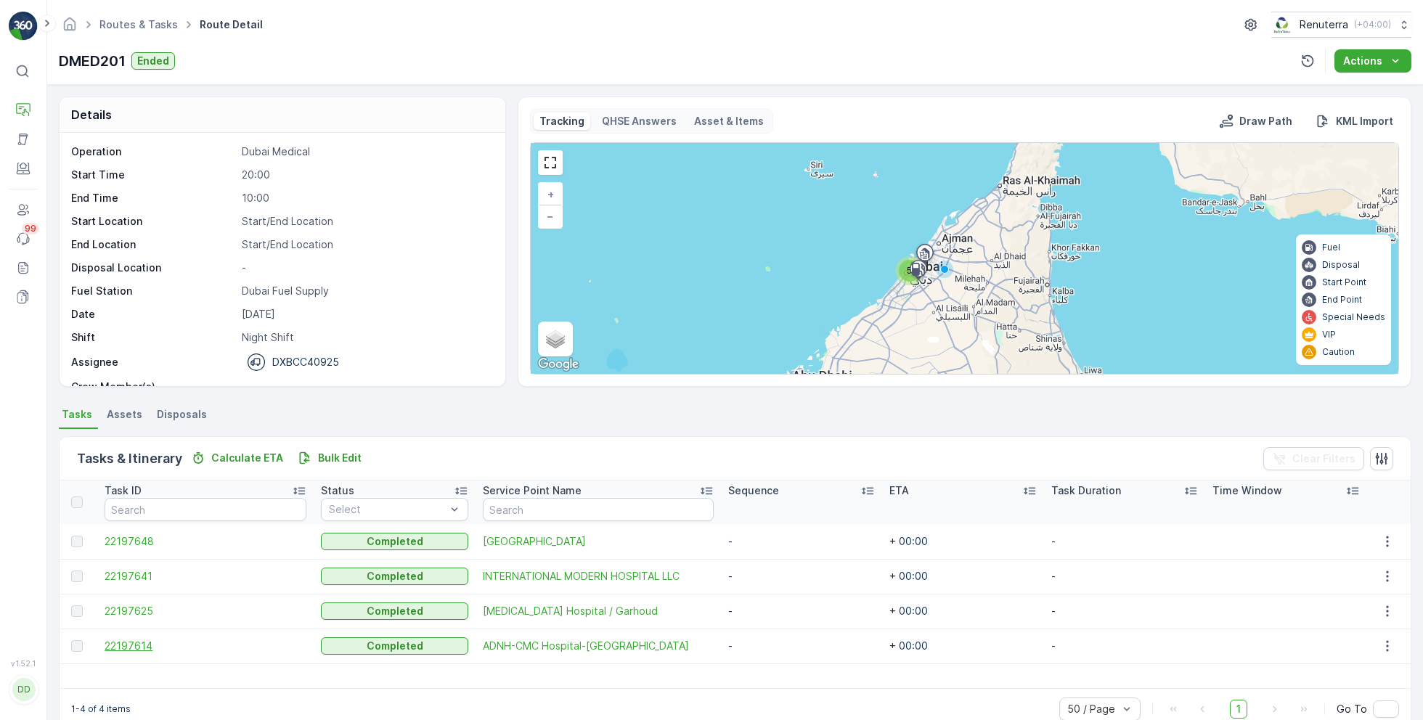
click at [149, 644] on span "22197614" at bounding box center [206, 646] width 202 height 15
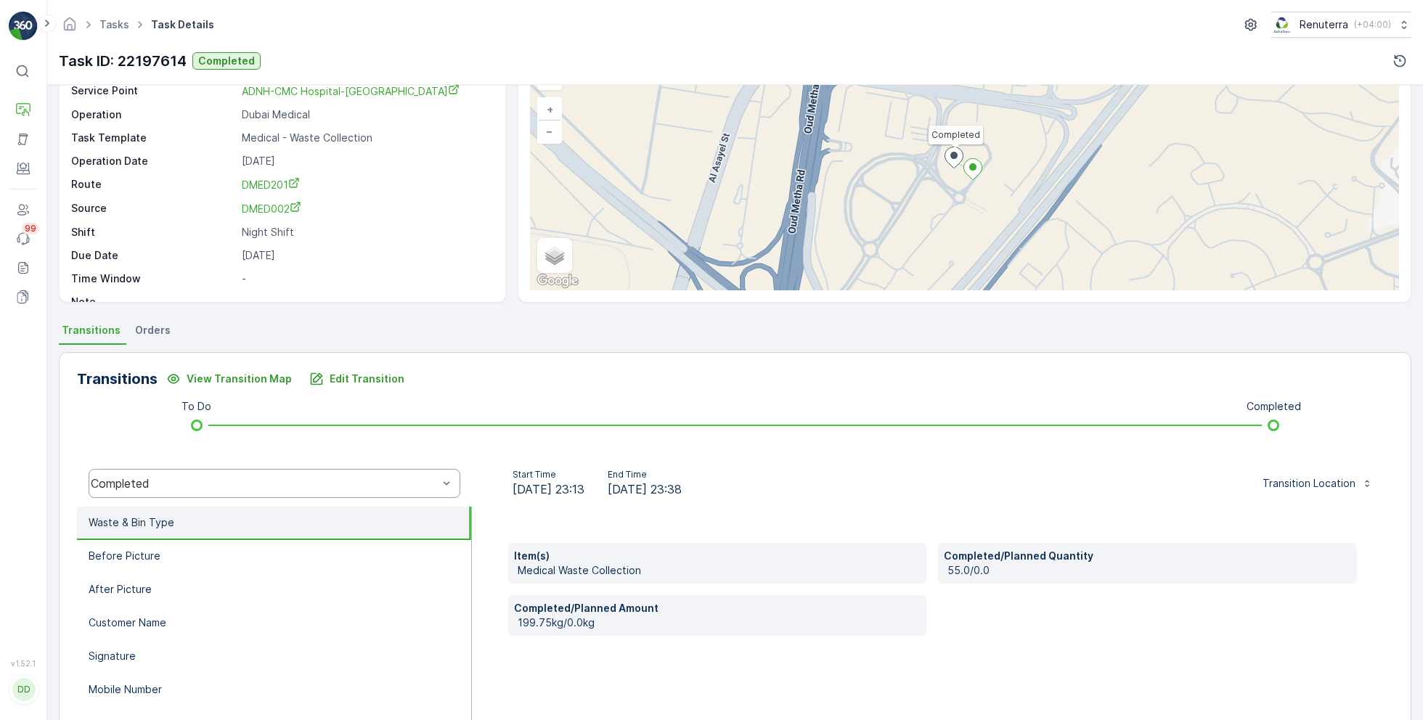
scroll to position [100, 0]
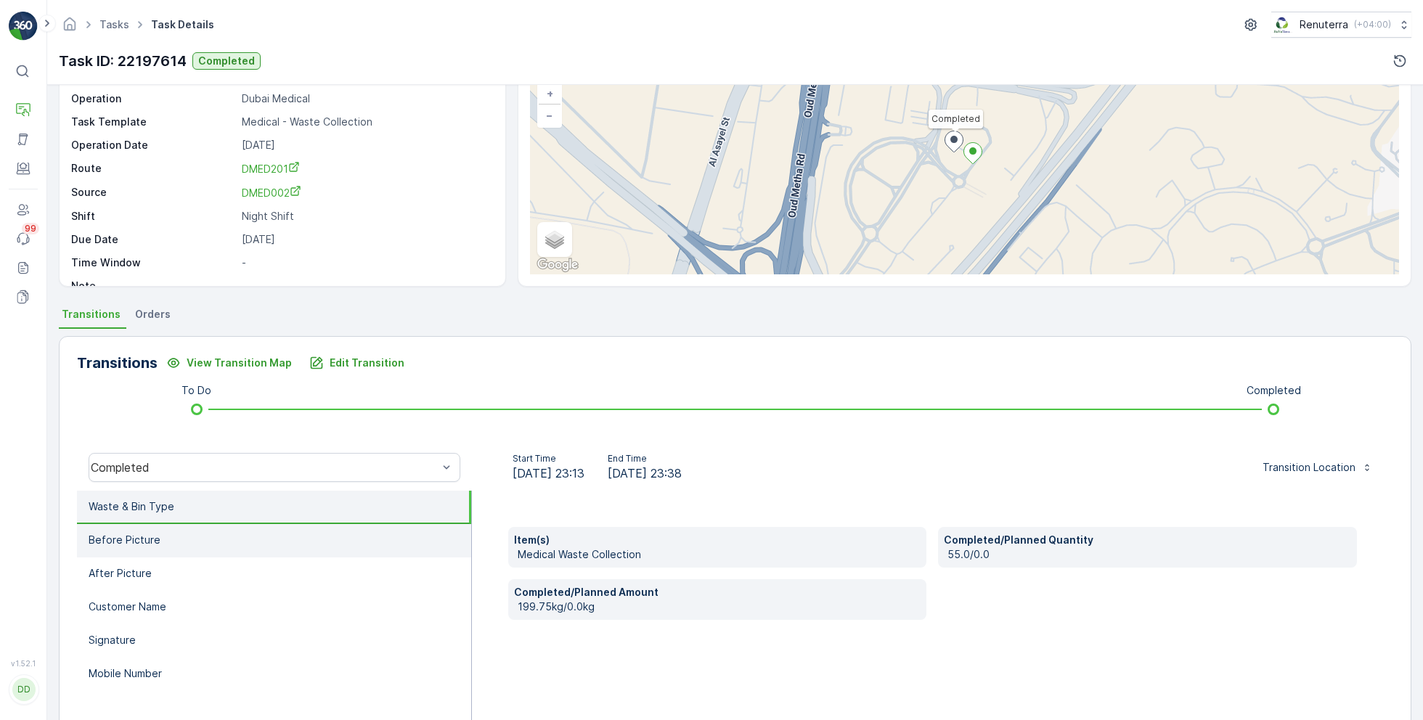
click at [202, 540] on li "Before Picture" at bounding box center [274, 540] width 394 height 33
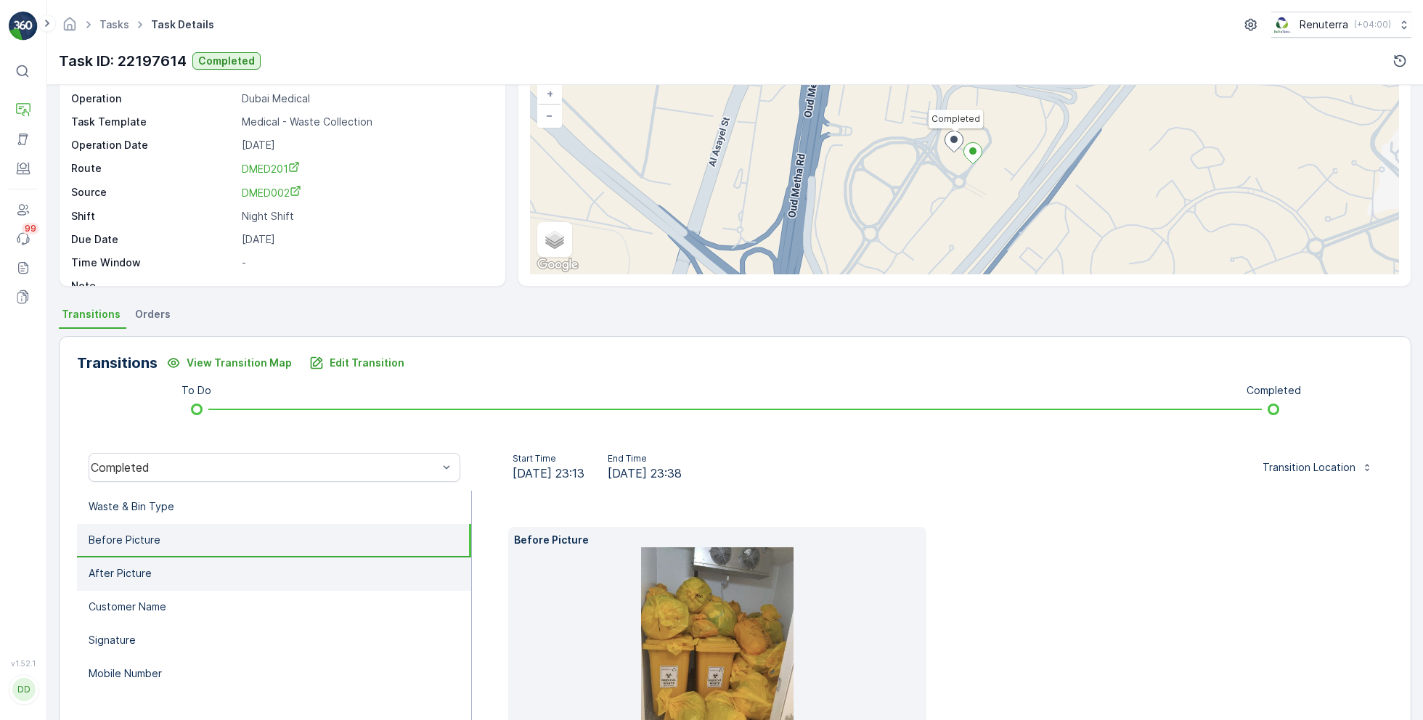
click at [189, 587] on li "After Picture" at bounding box center [274, 573] width 394 height 33
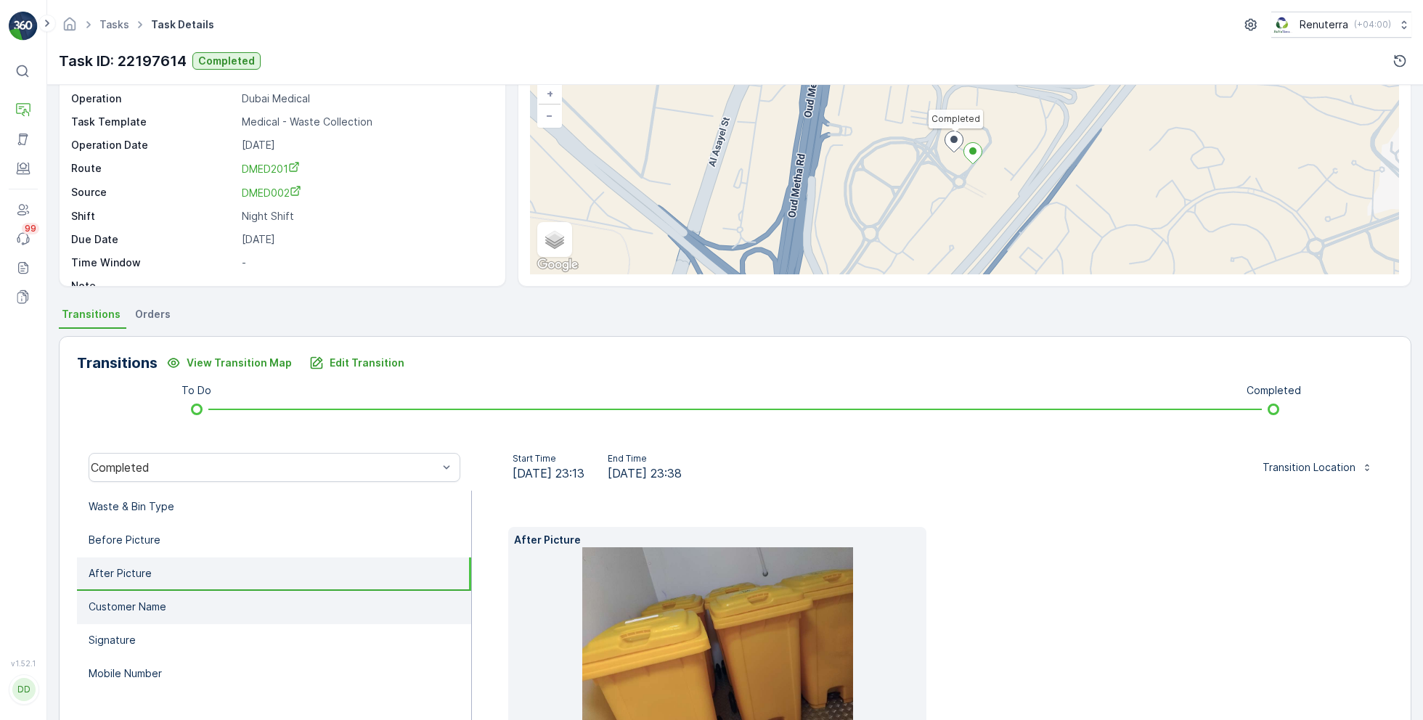
click at [192, 616] on li "Customer Name" at bounding box center [274, 607] width 394 height 33
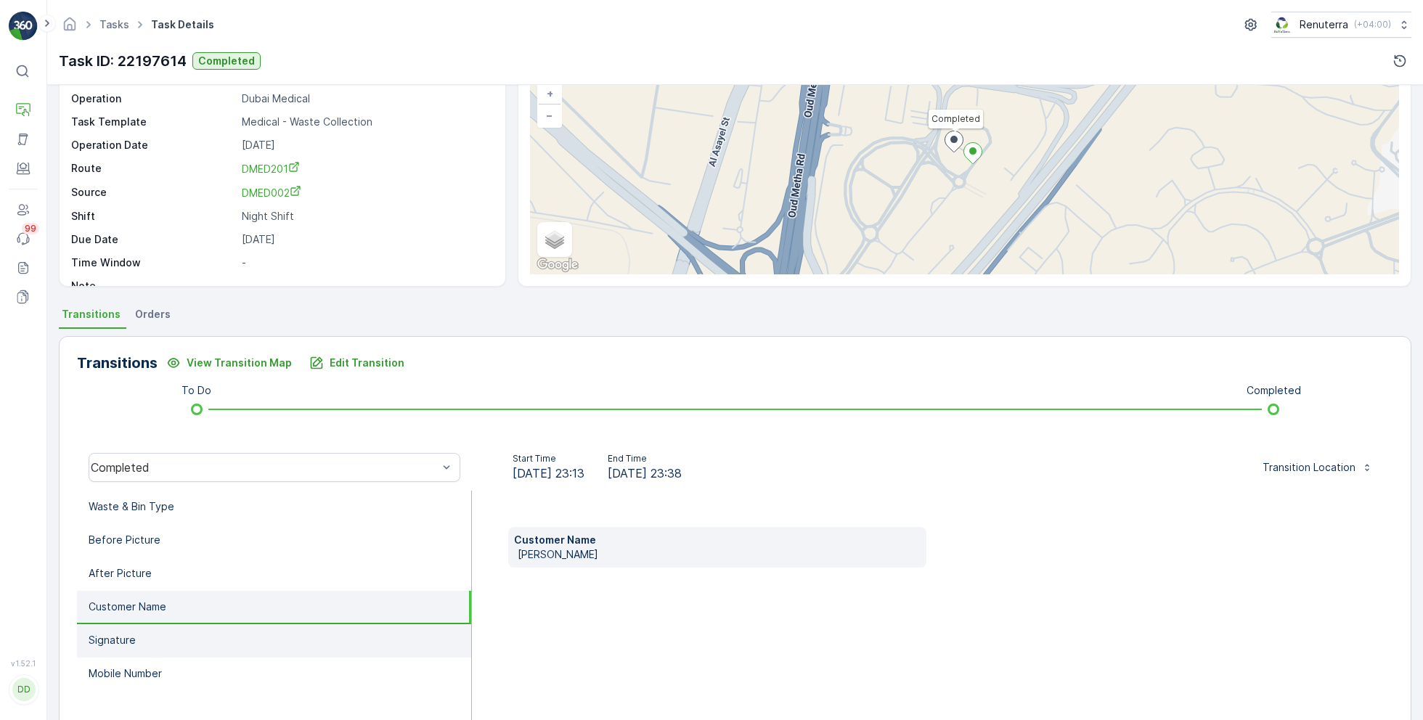
click at [169, 637] on li "Signature" at bounding box center [274, 640] width 394 height 33
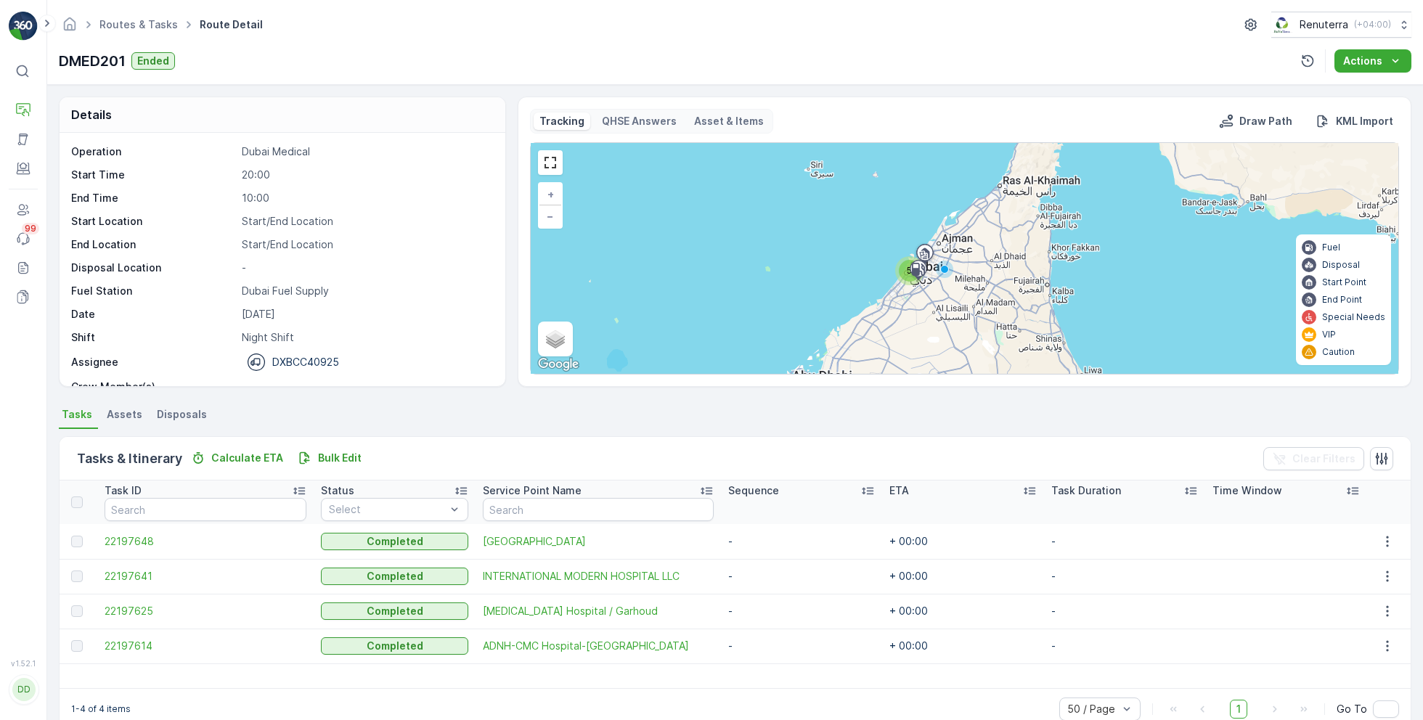
scroll to position [45, 0]
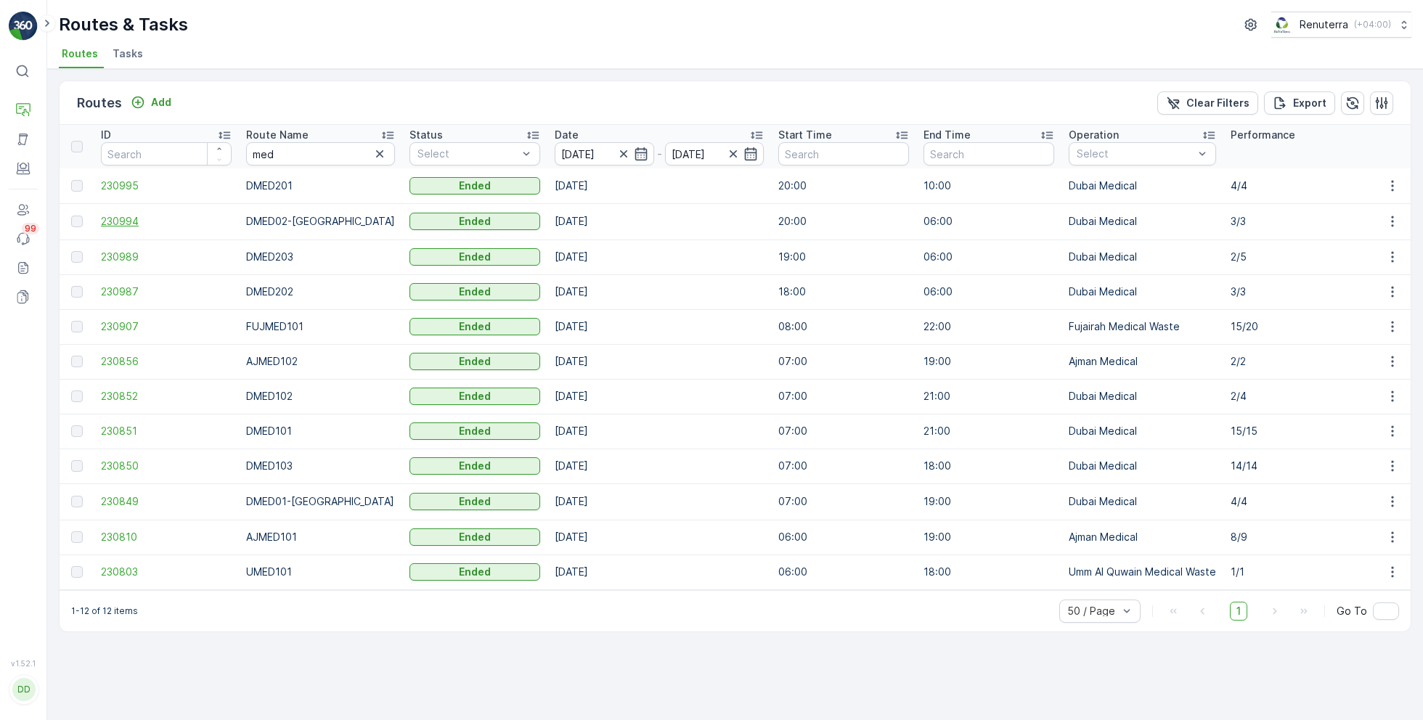
click at [133, 222] on span "230994" at bounding box center [166, 221] width 131 height 15
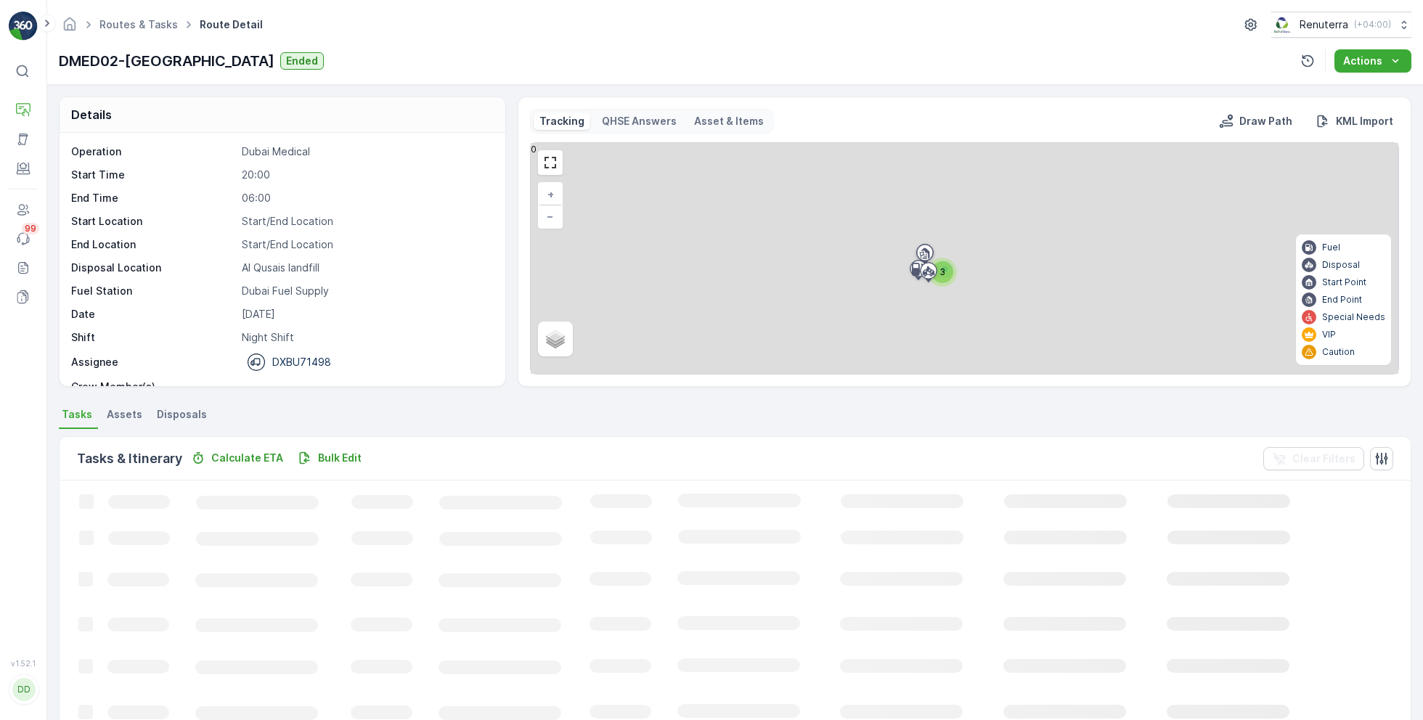
scroll to position [45, 0]
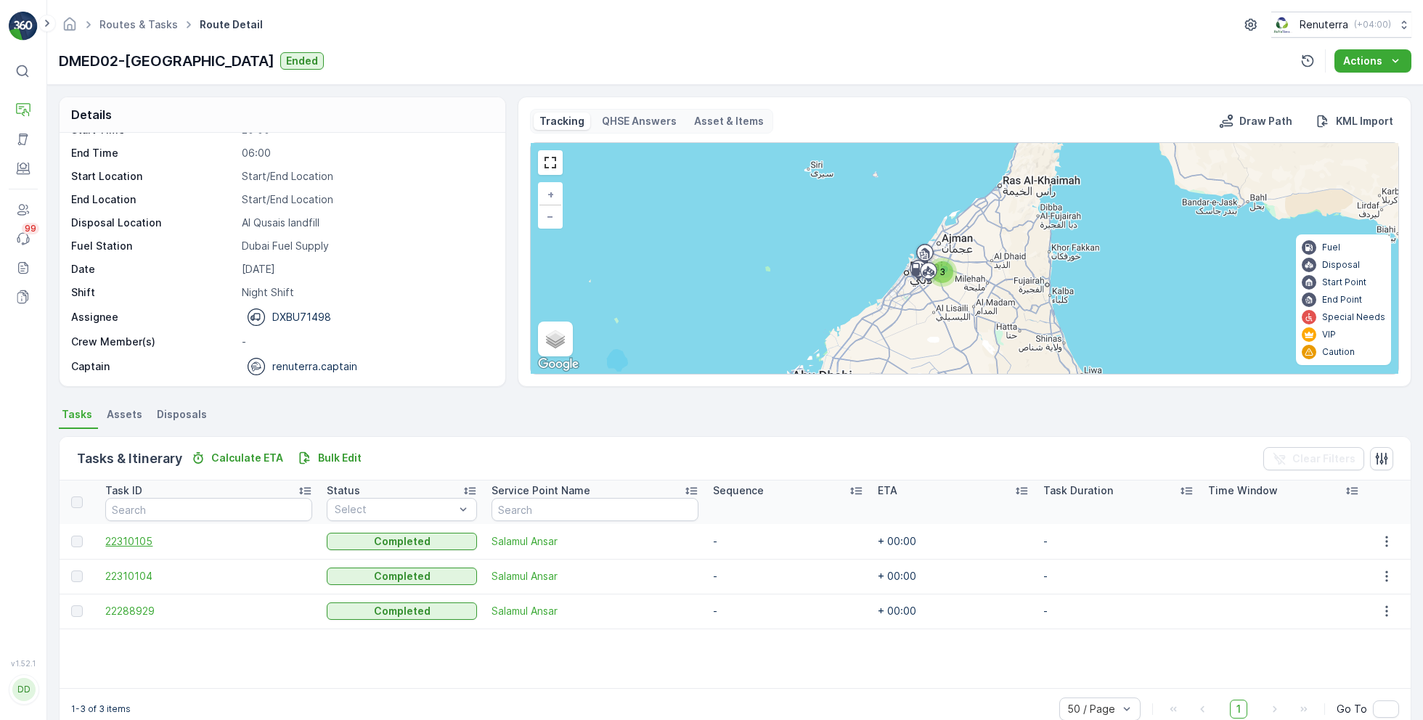
click at [134, 541] on span "22310105" at bounding box center [208, 541] width 207 height 15
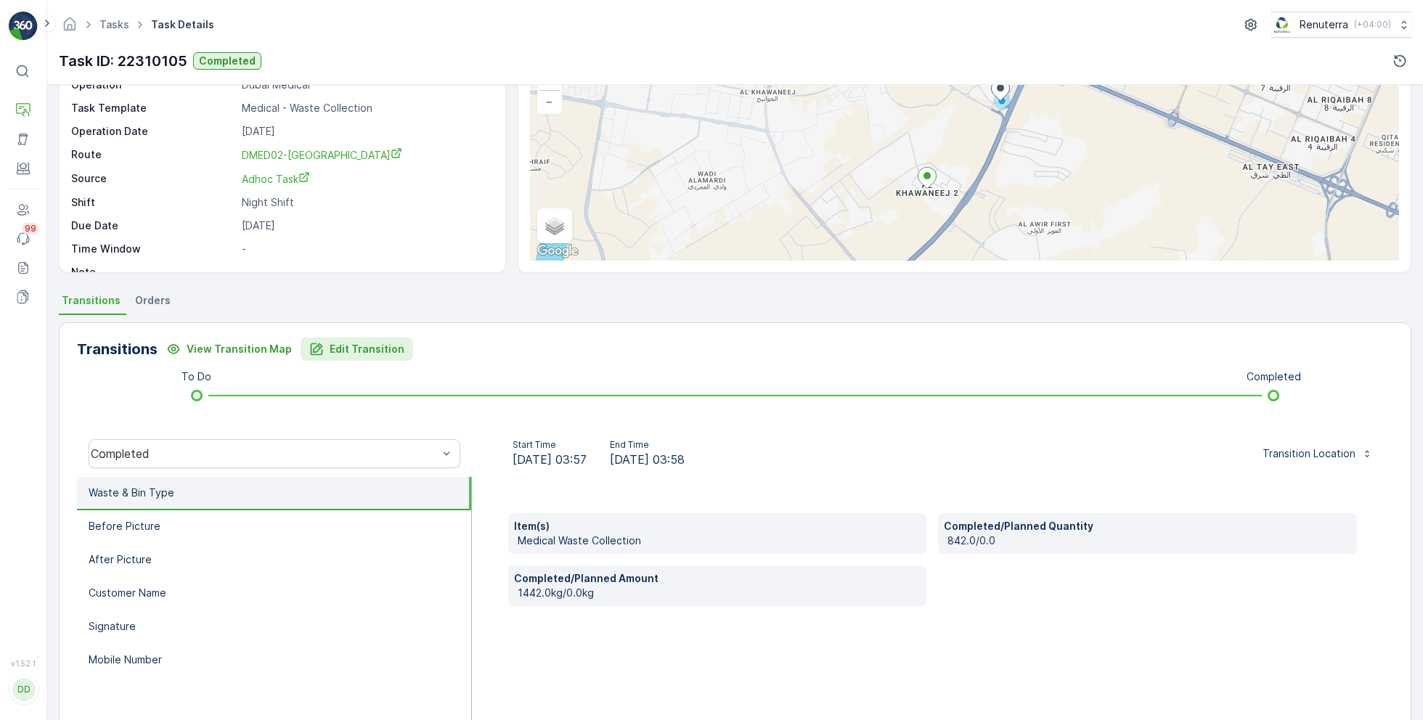
scroll to position [136, 0]
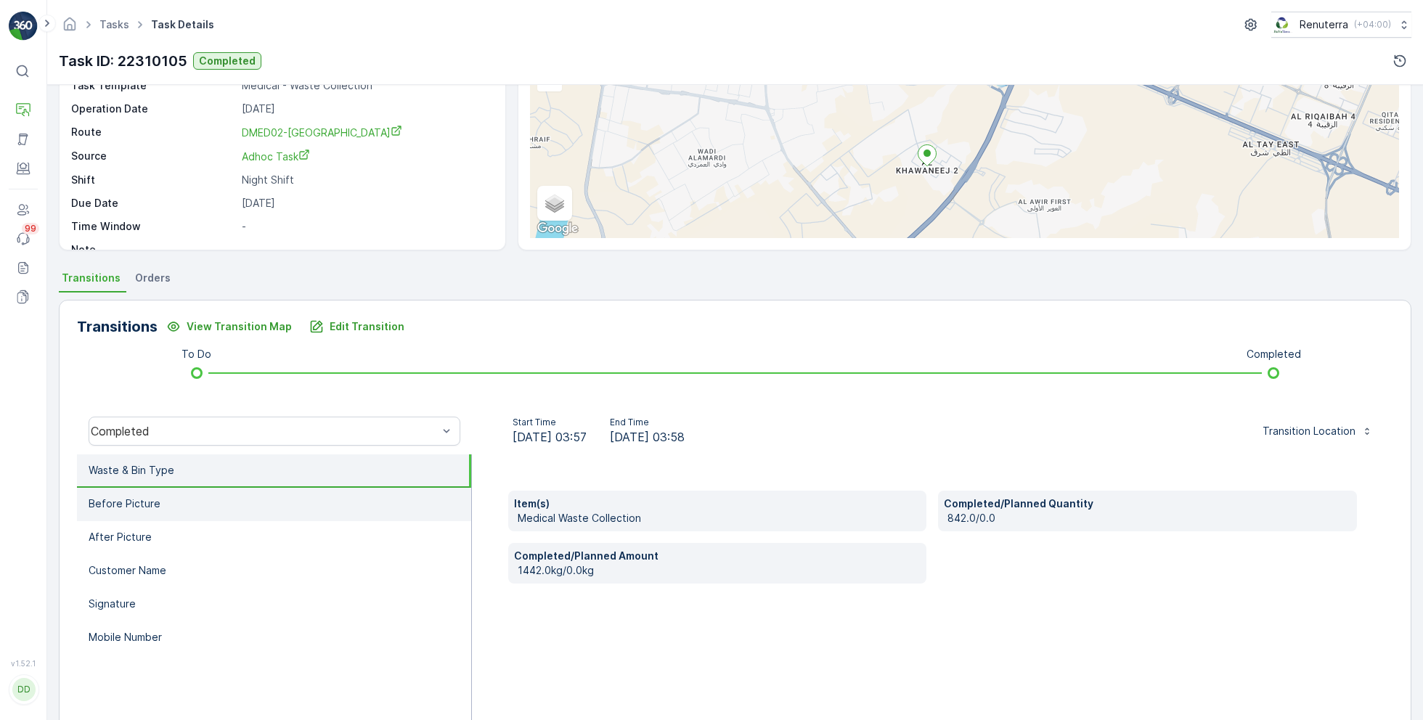
click at [322, 510] on li "Before Picture" at bounding box center [274, 504] width 394 height 33
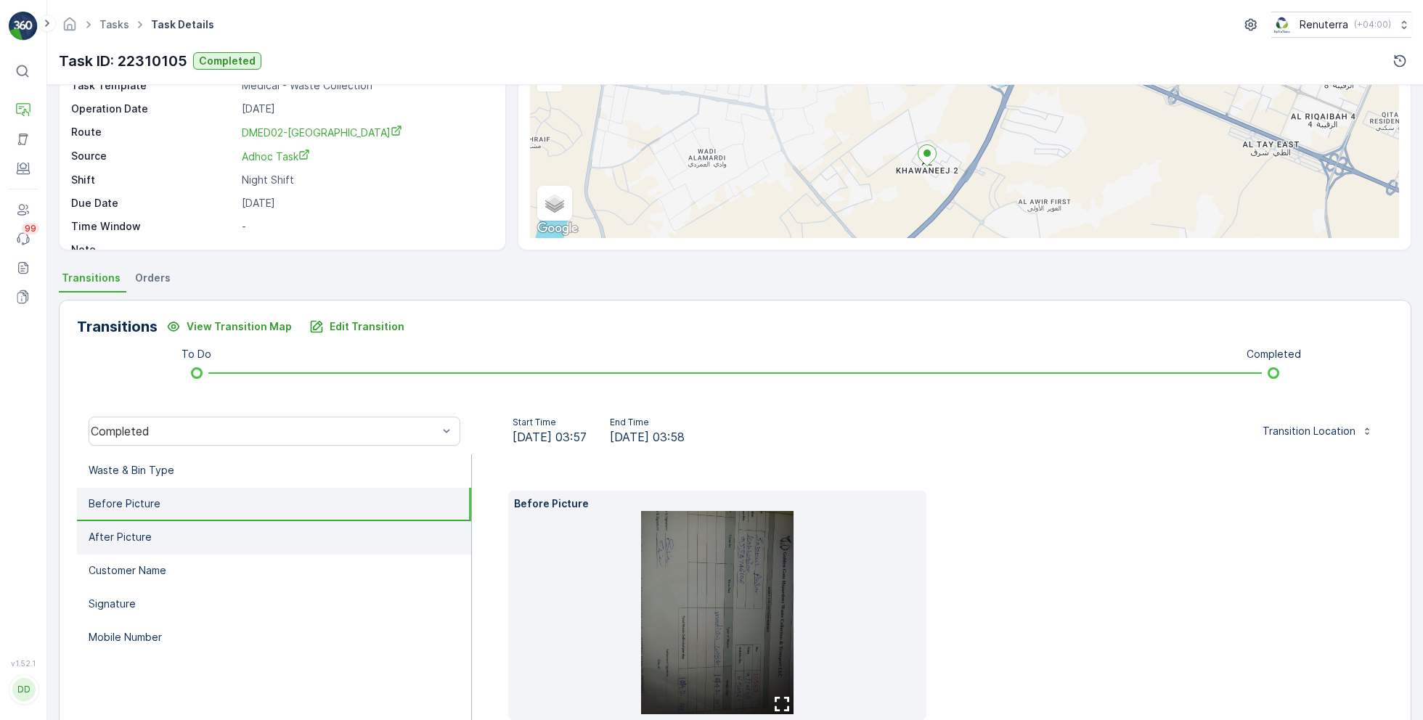
click at [263, 544] on li "After Picture" at bounding box center [274, 537] width 394 height 33
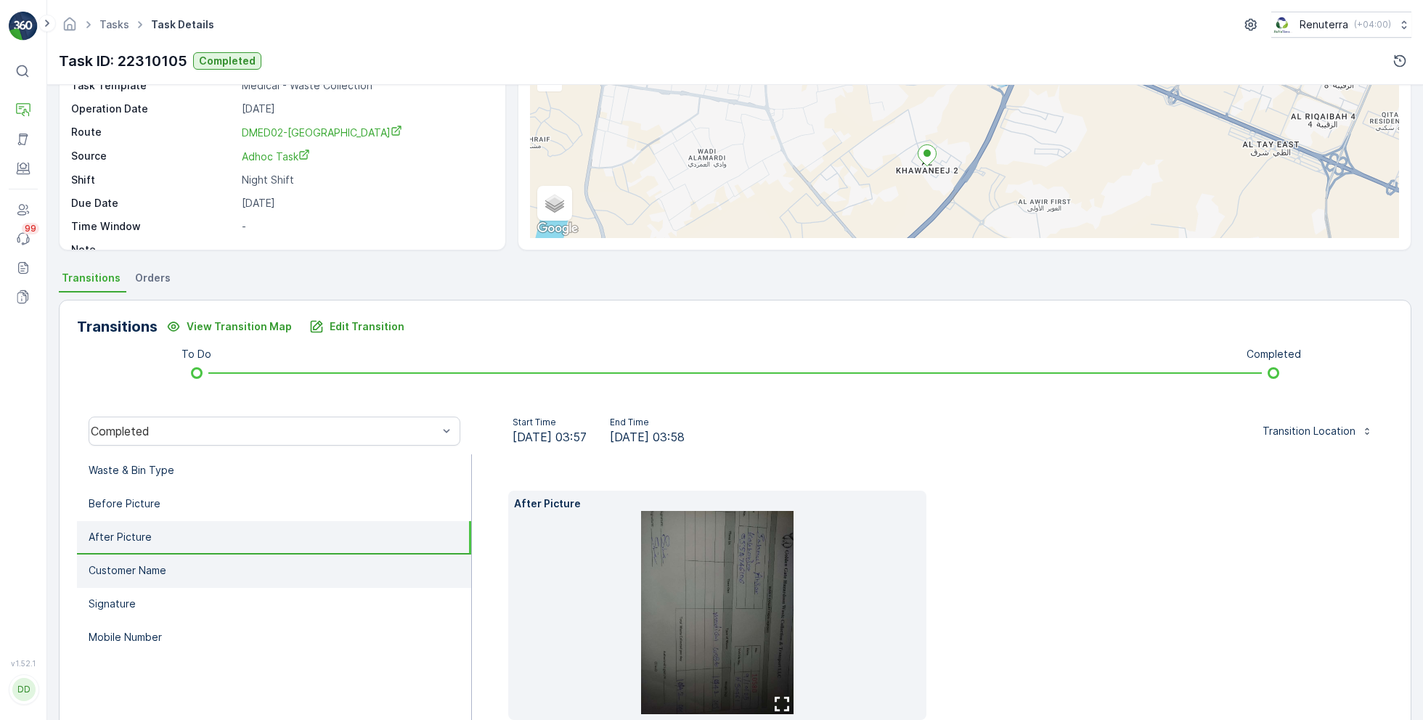
click at [226, 580] on li "Customer Name" at bounding box center [274, 571] width 394 height 33
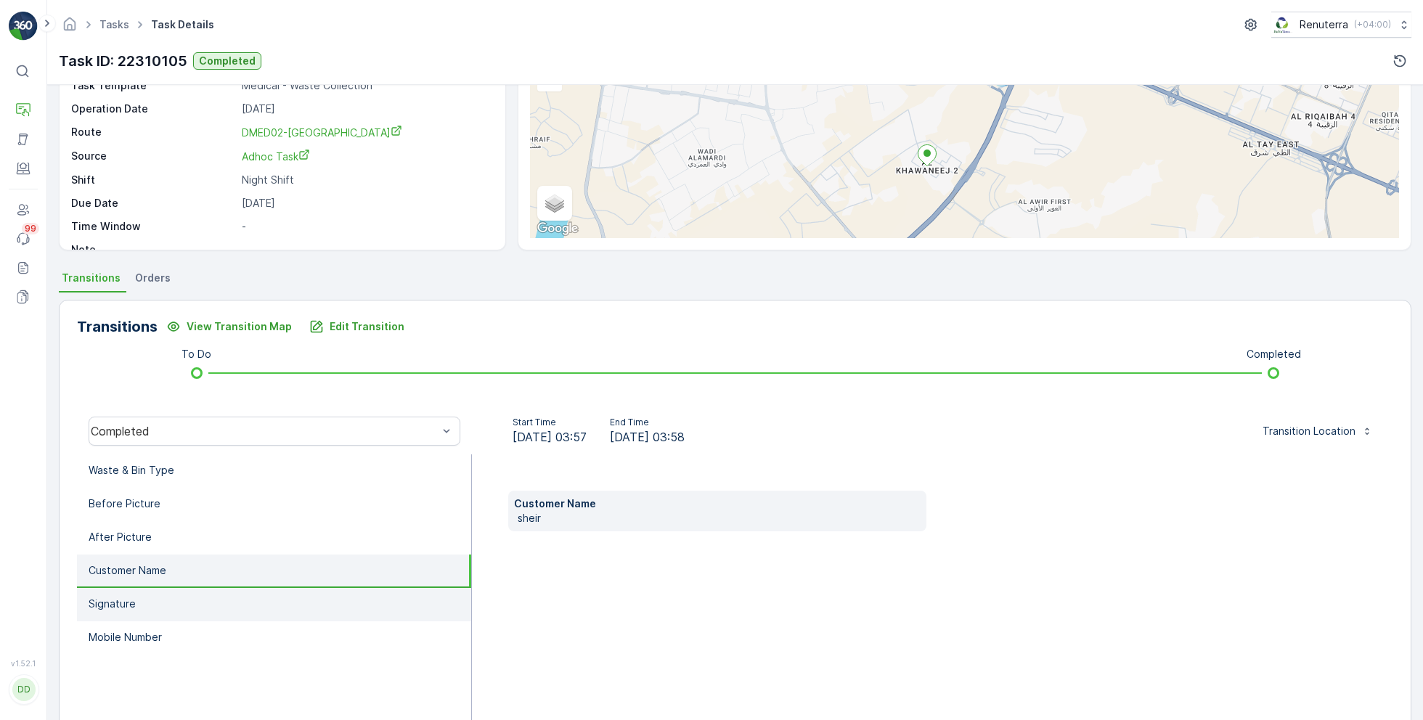
click at [189, 602] on li "Signature" at bounding box center [274, 604] width 394 height 33
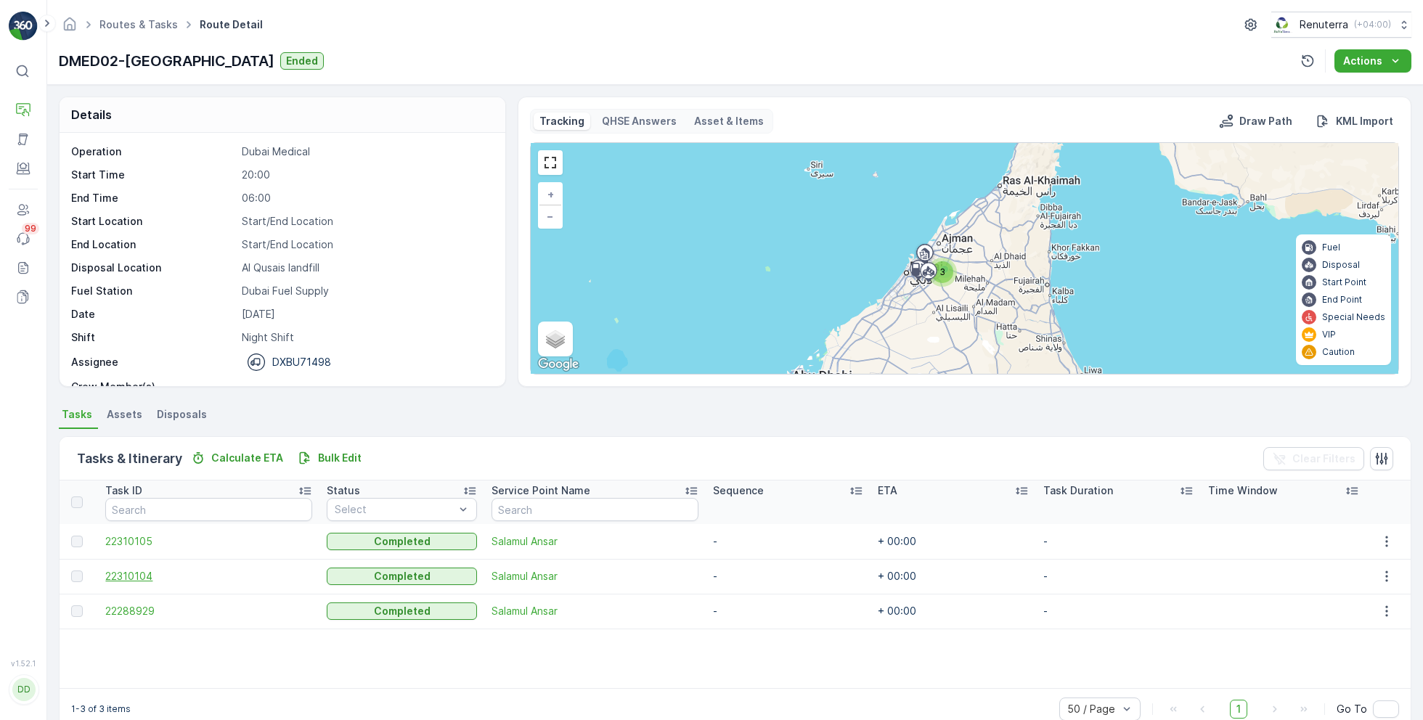
click at [141, 580] on span "22310104" at bounding box center [208, 576] width 207 height 15
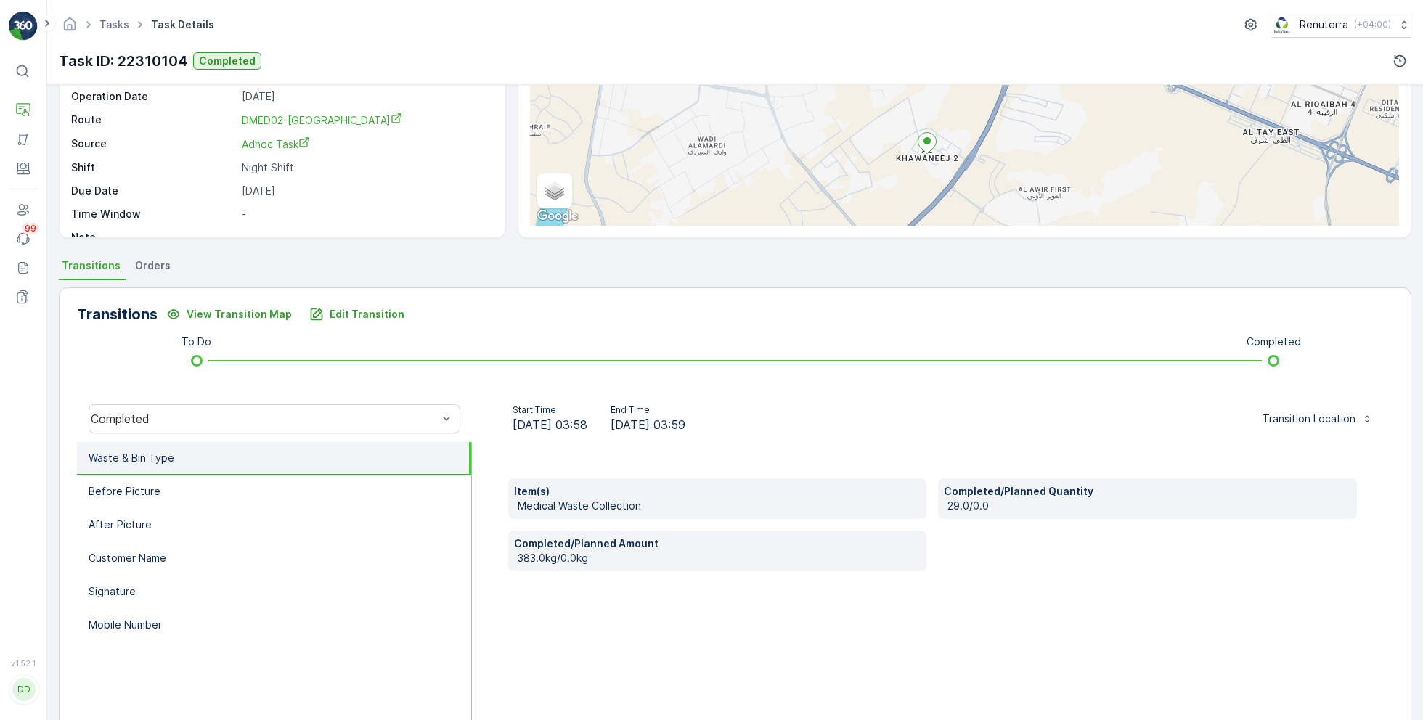
scroll to position [151, 0]
click at [234, 499] on li "Before Picture" at bounding box center [274, 489] width 394 height 33
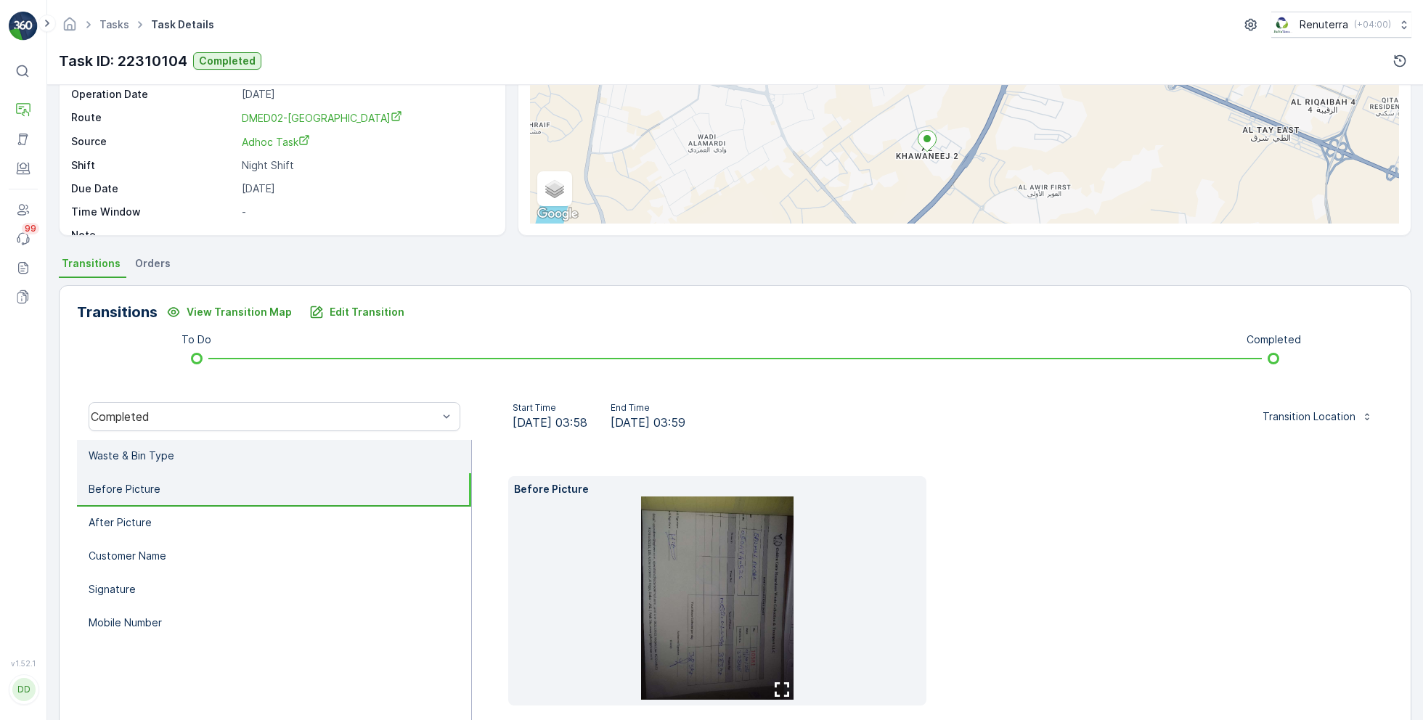
click at [242, 465] on li "Waste & Bin Type" at bounding box center [274, 456] width 394 height 33
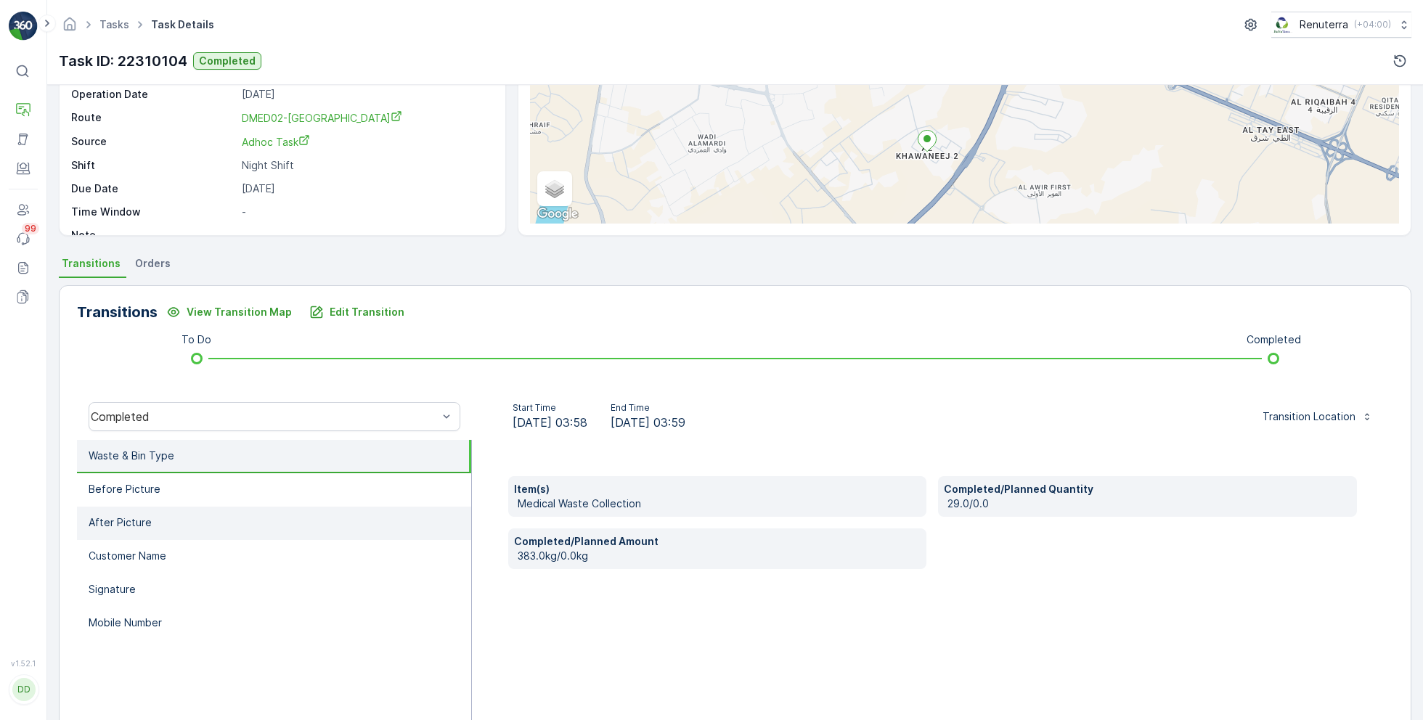
click at [218, 518] on li "After Picture" at bounding box center [274, 523] width 394 height 33
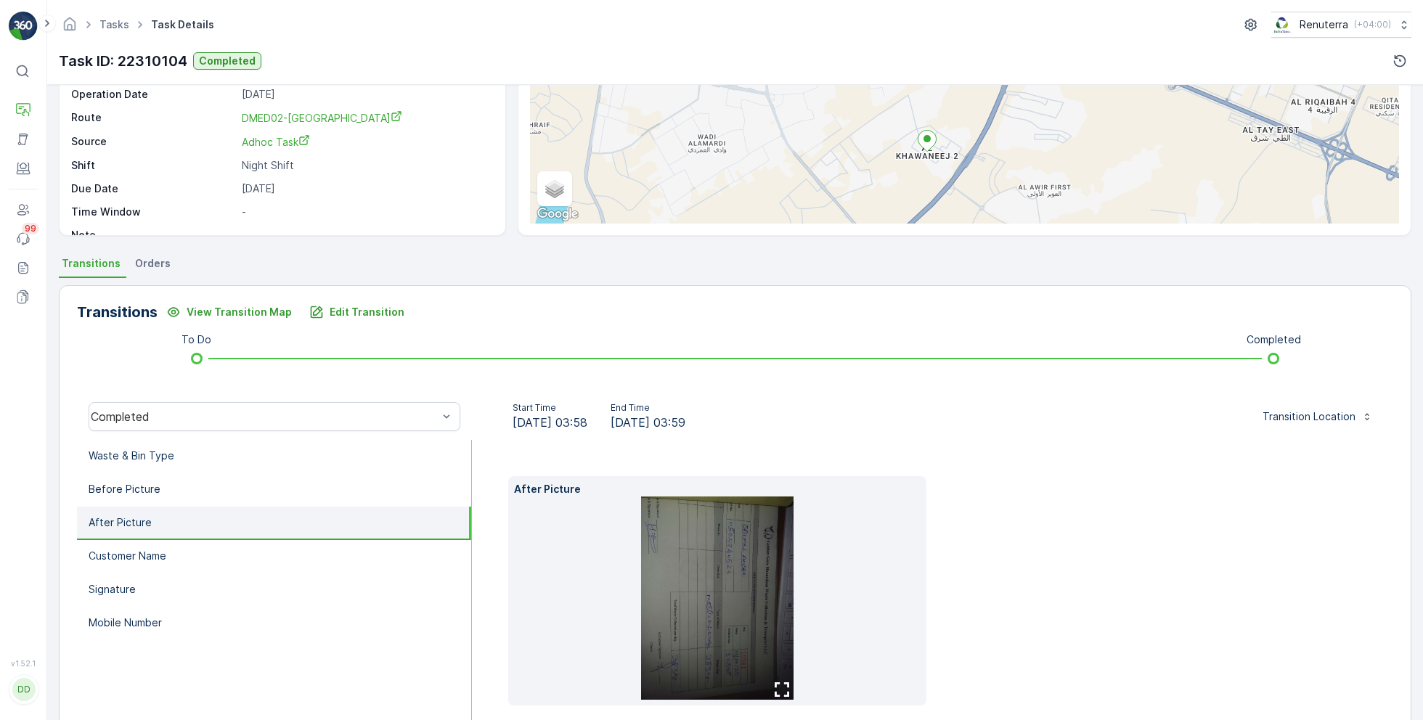
click at [784, 684] on icon "button" at bounding box center [782, 689] width 15 height 15
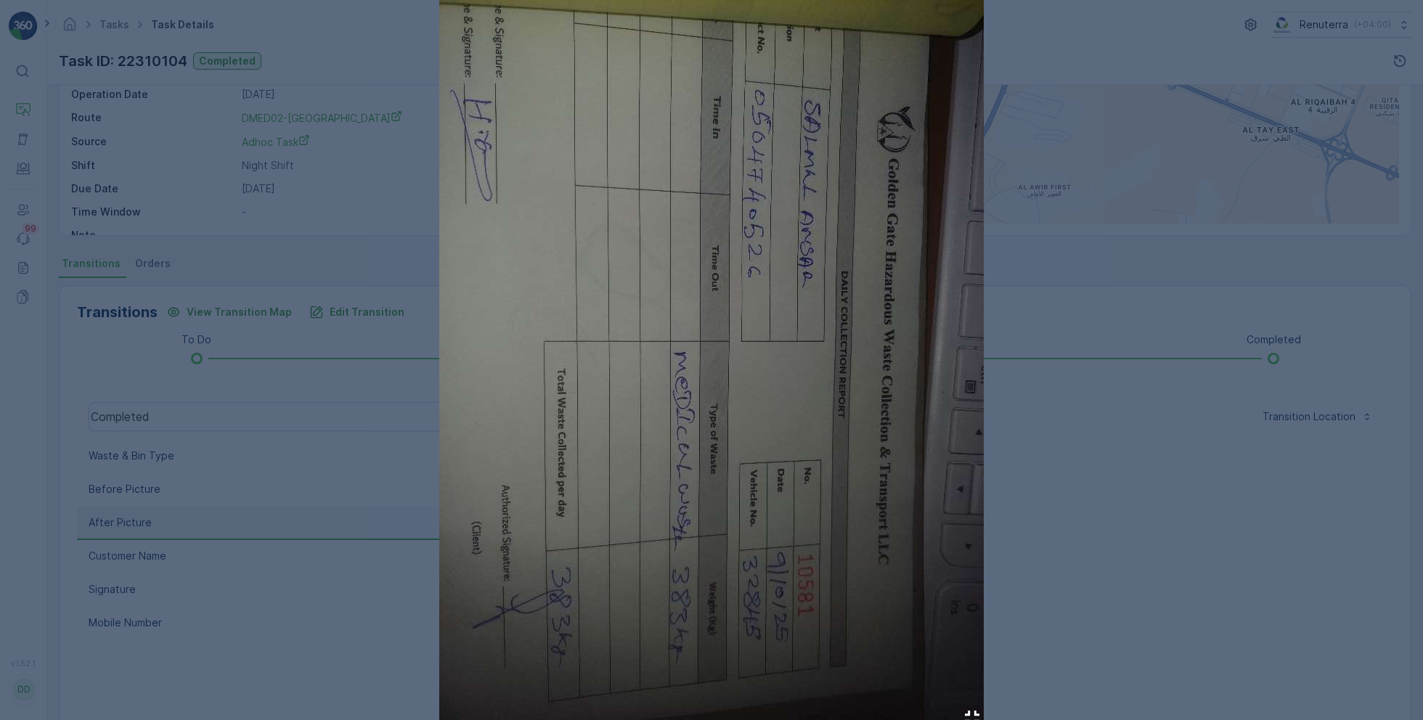
click at [1047, 544] on div at bounding box center [711, 360] width 1423 height 720
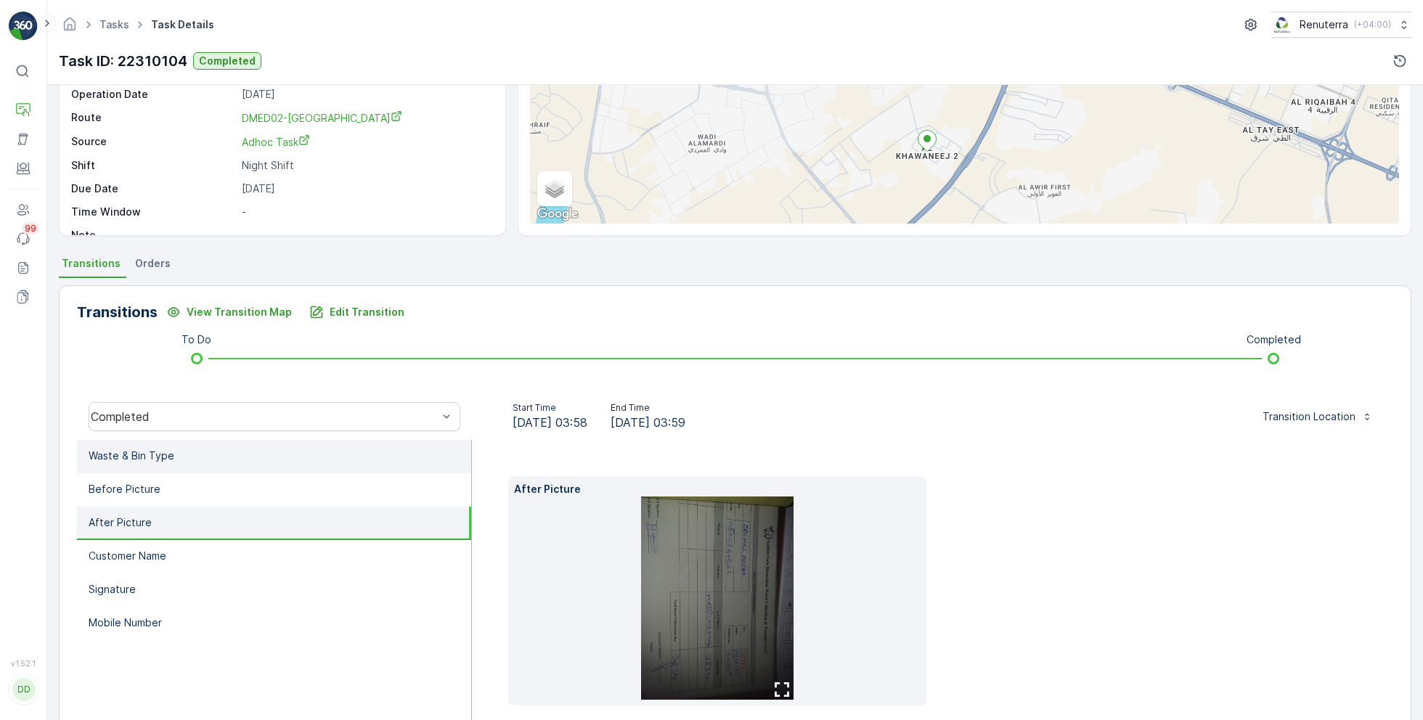
click at [304, 445] on li "Waste & Bin Type" at bounding box center [274, 456] width 394 height 33
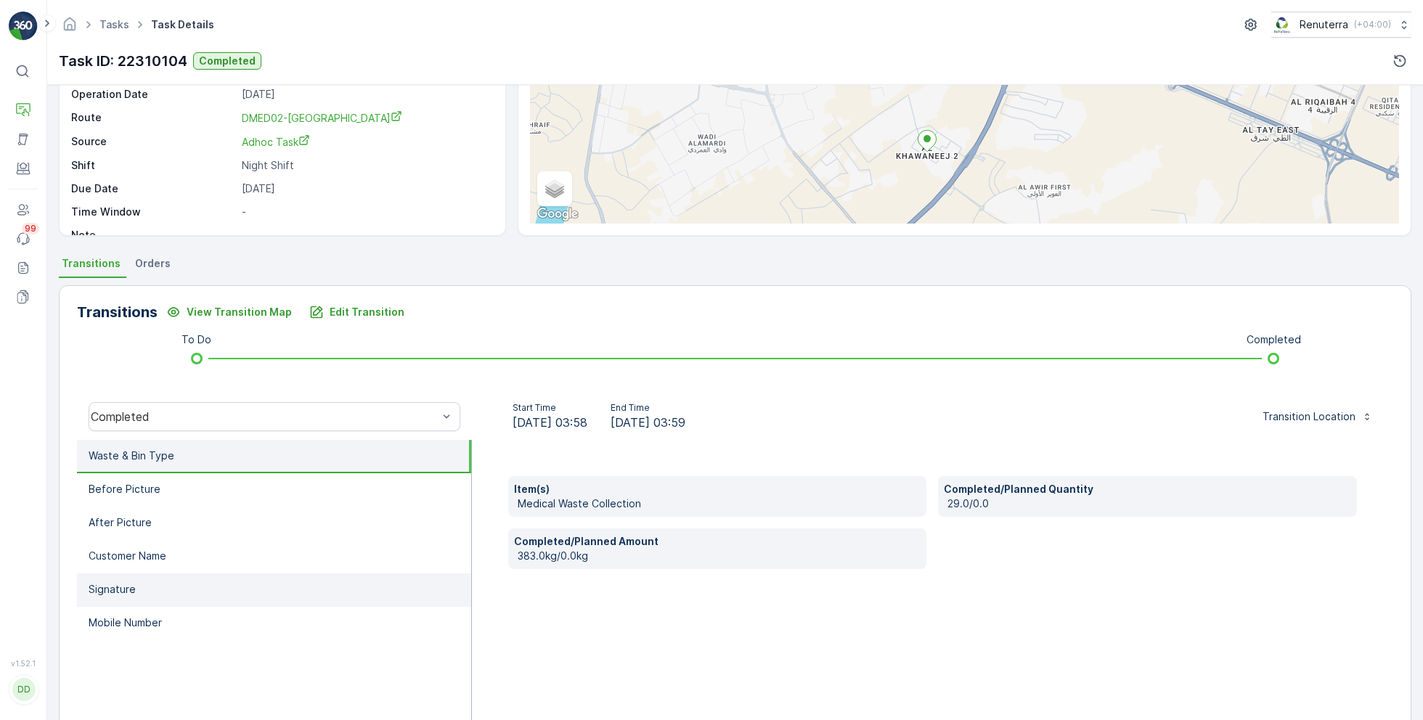
click at [203, 595] on li "Signature" at bounding box center [274, 589] width 394 height 33
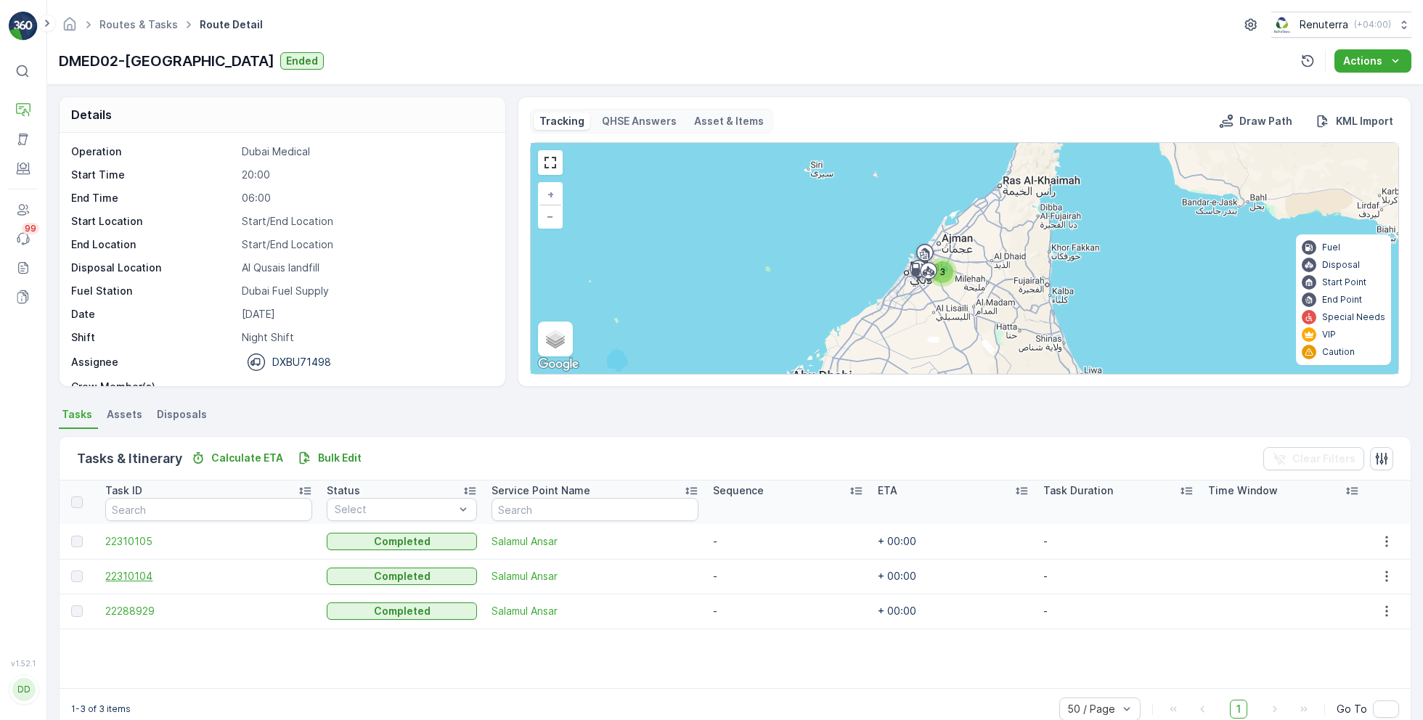
click at [142, 572] on span "22310104" at bounding box center [208, 576] width 207 height 15
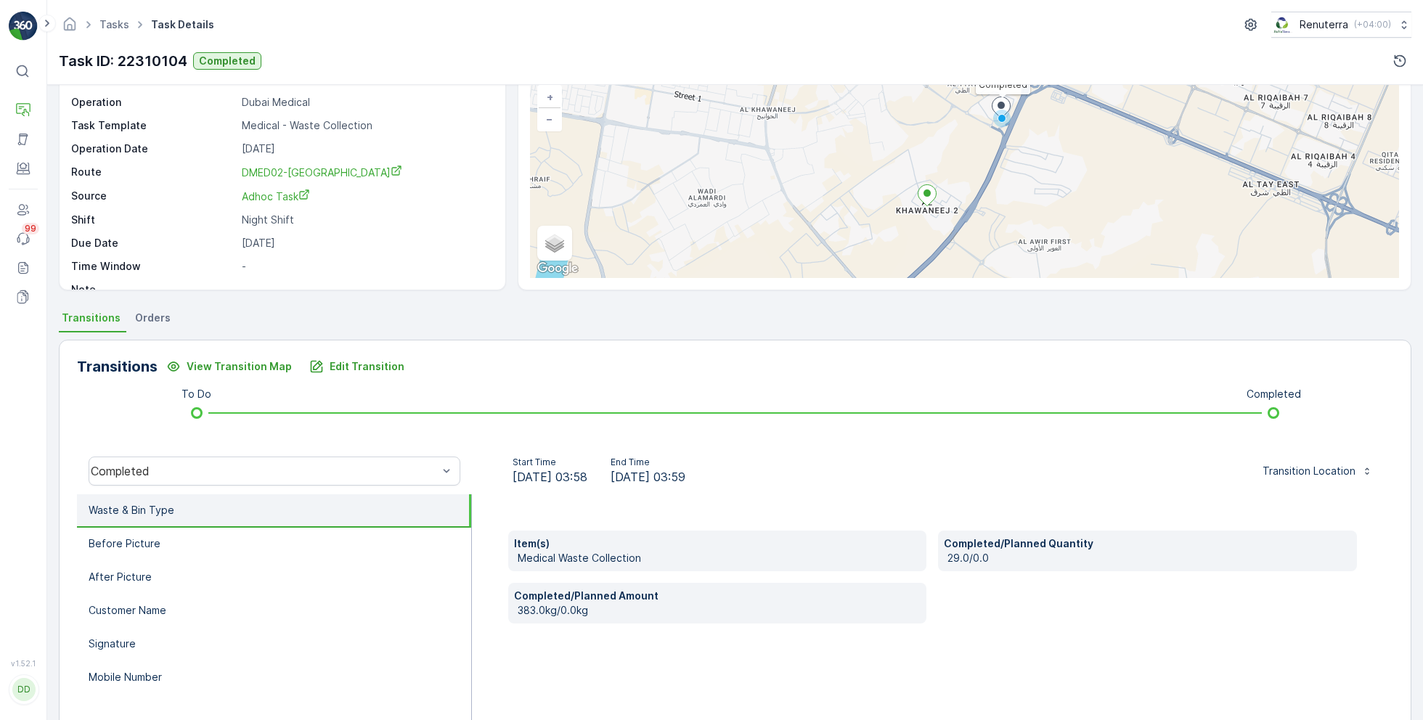
scroll to position [96, 0]
click at [253, 552] on li "Before Picture" at bounding box center [274, 544] width 394 height 33
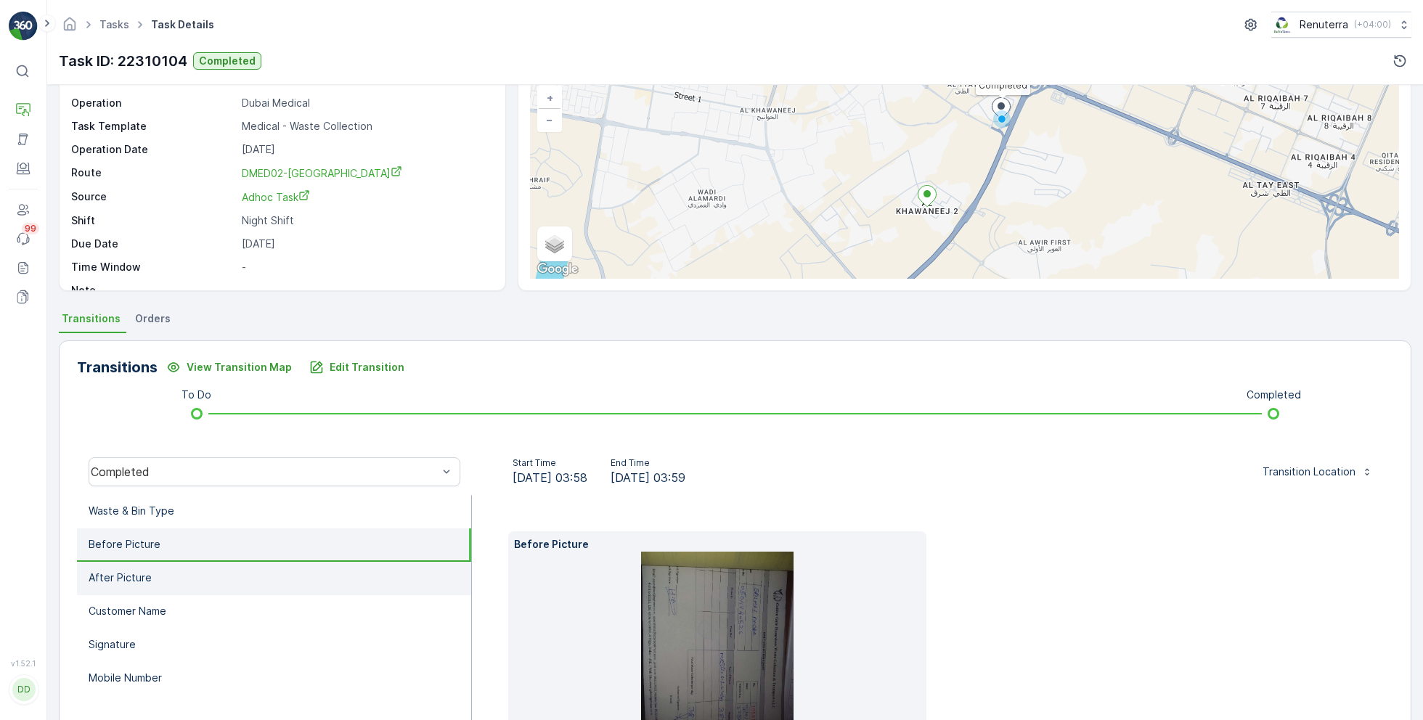
click at [256, 580] on li "After Picture" at bounding box center [274, 578] width 394 height 33
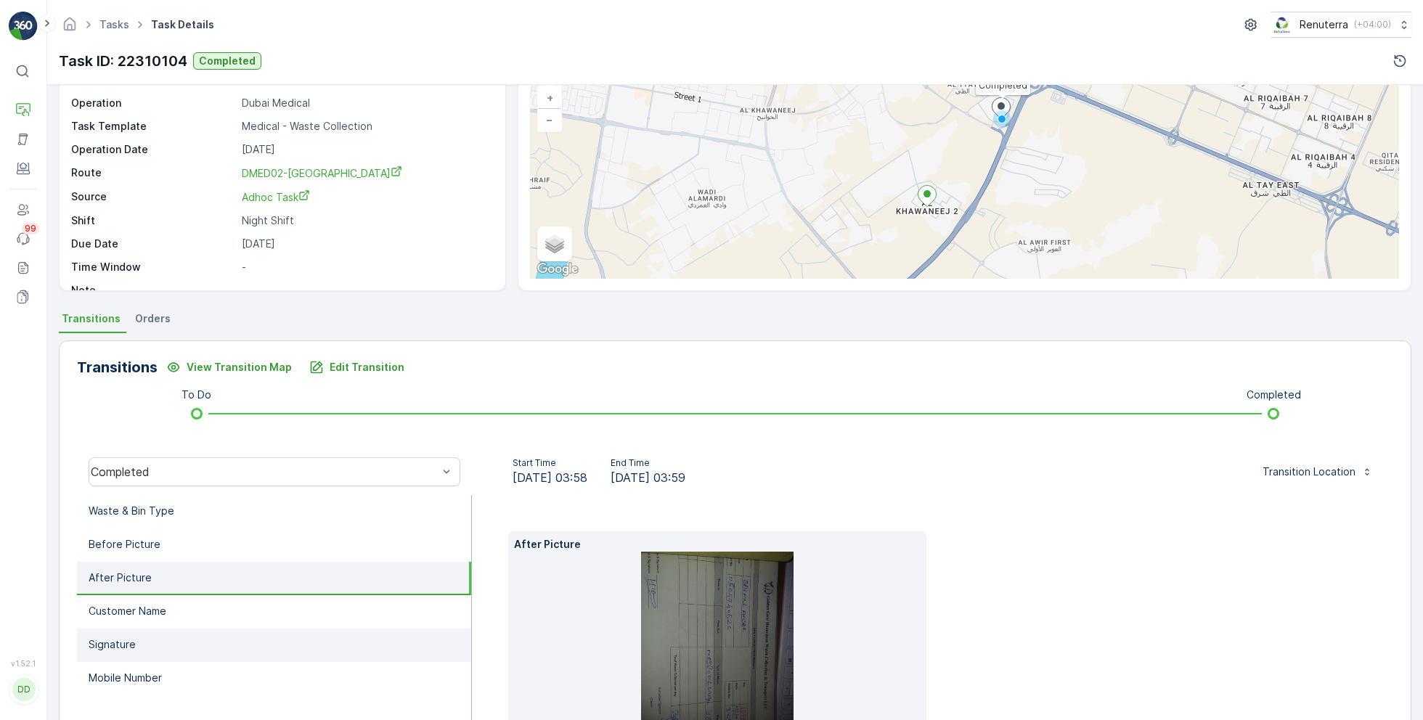
scroll to position [179, 0]
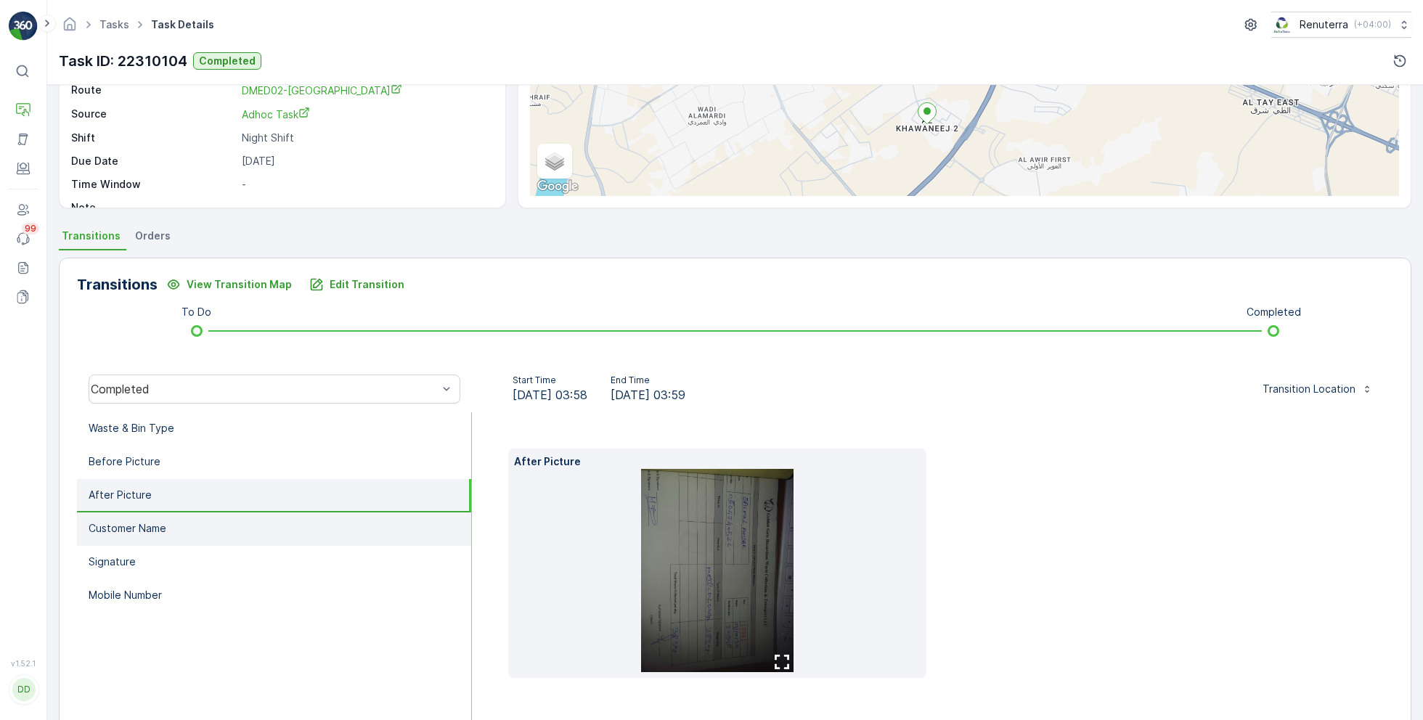
click at [260, 542] on li "Customer Name" at bounding box center [274, 528] width 394 height 33
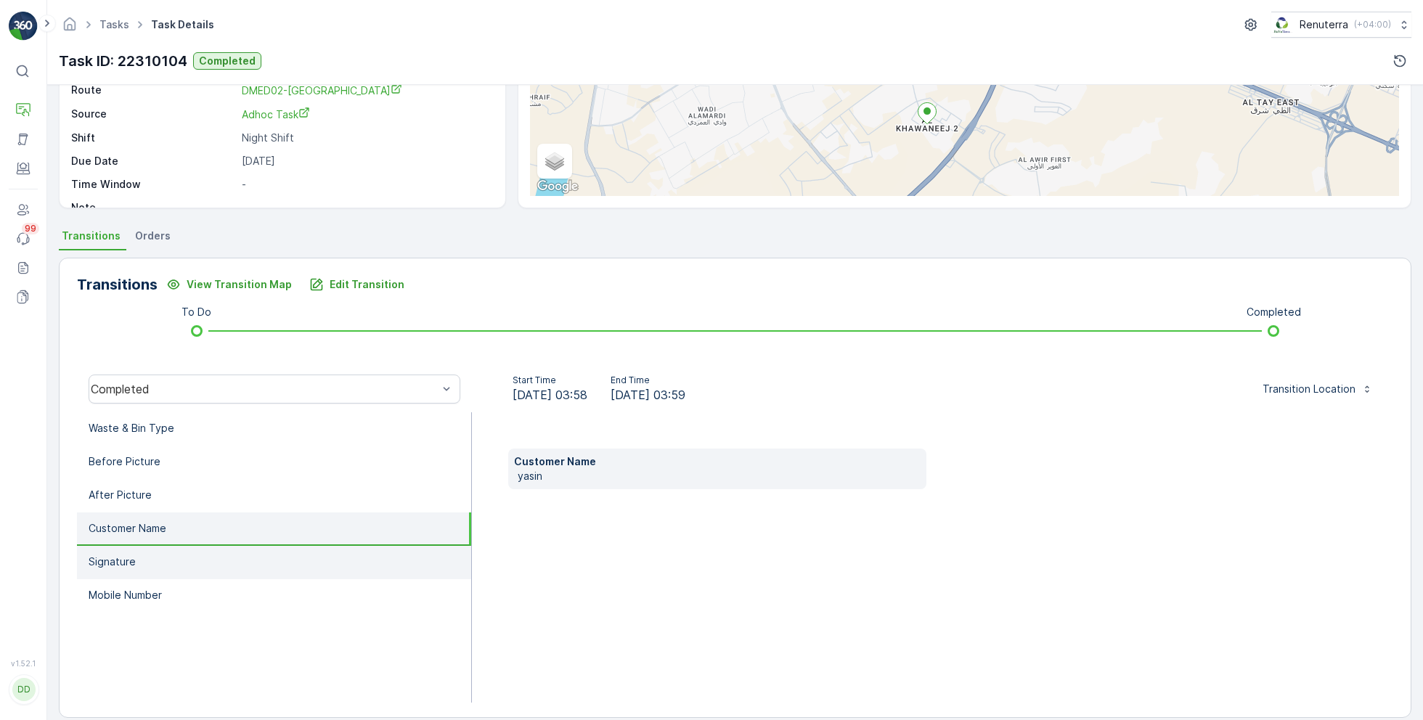
click at [224, 571] on li "Signature" at bounding box center [274, 562] width 394 height 33
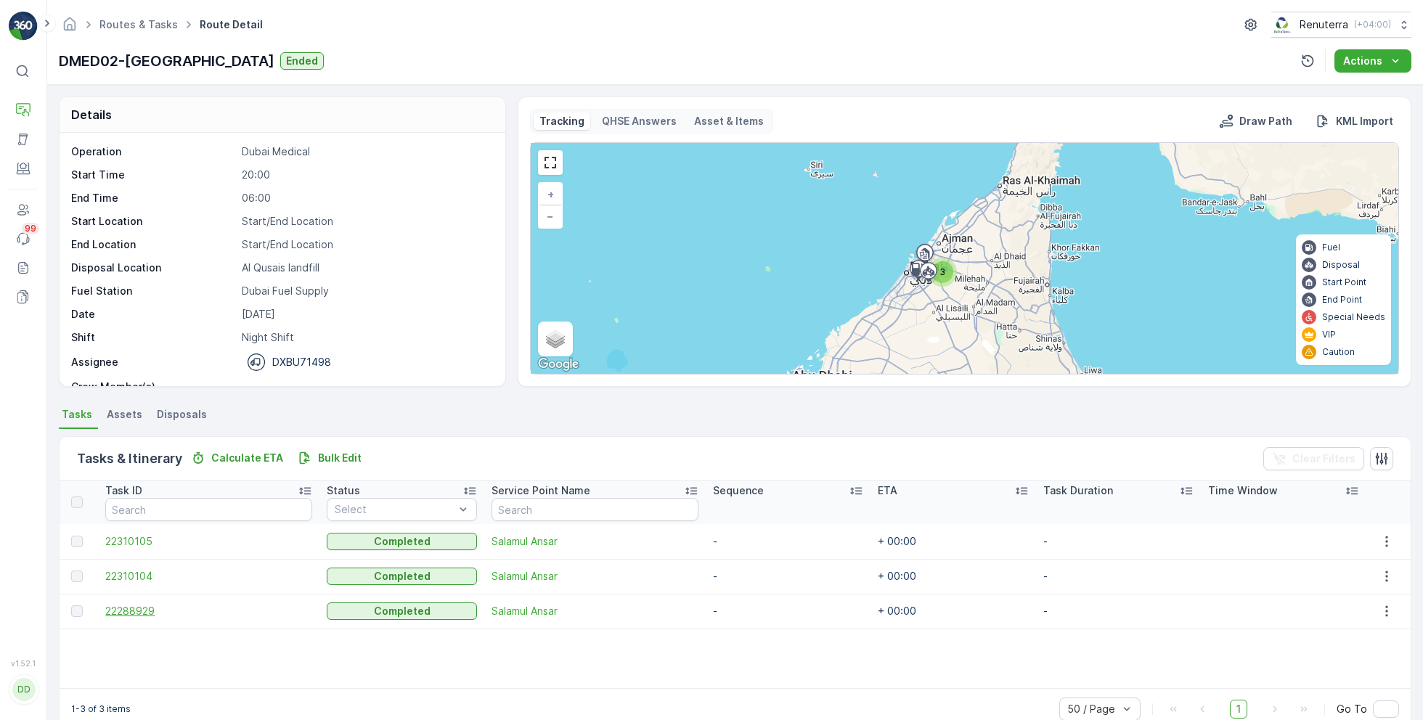
click at [126, 605] on span "22288929" at bounding box center [208, 611] width 207 height 15
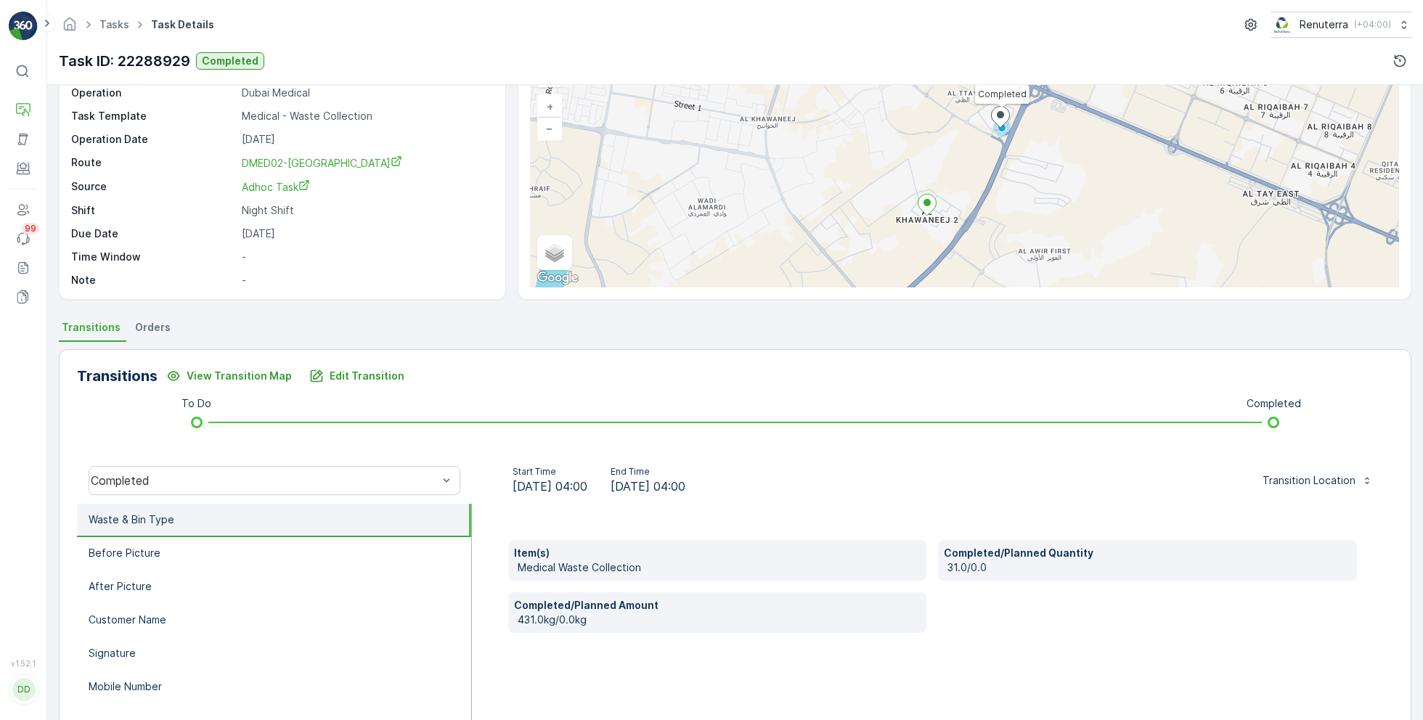
scroll to position [91, 0]
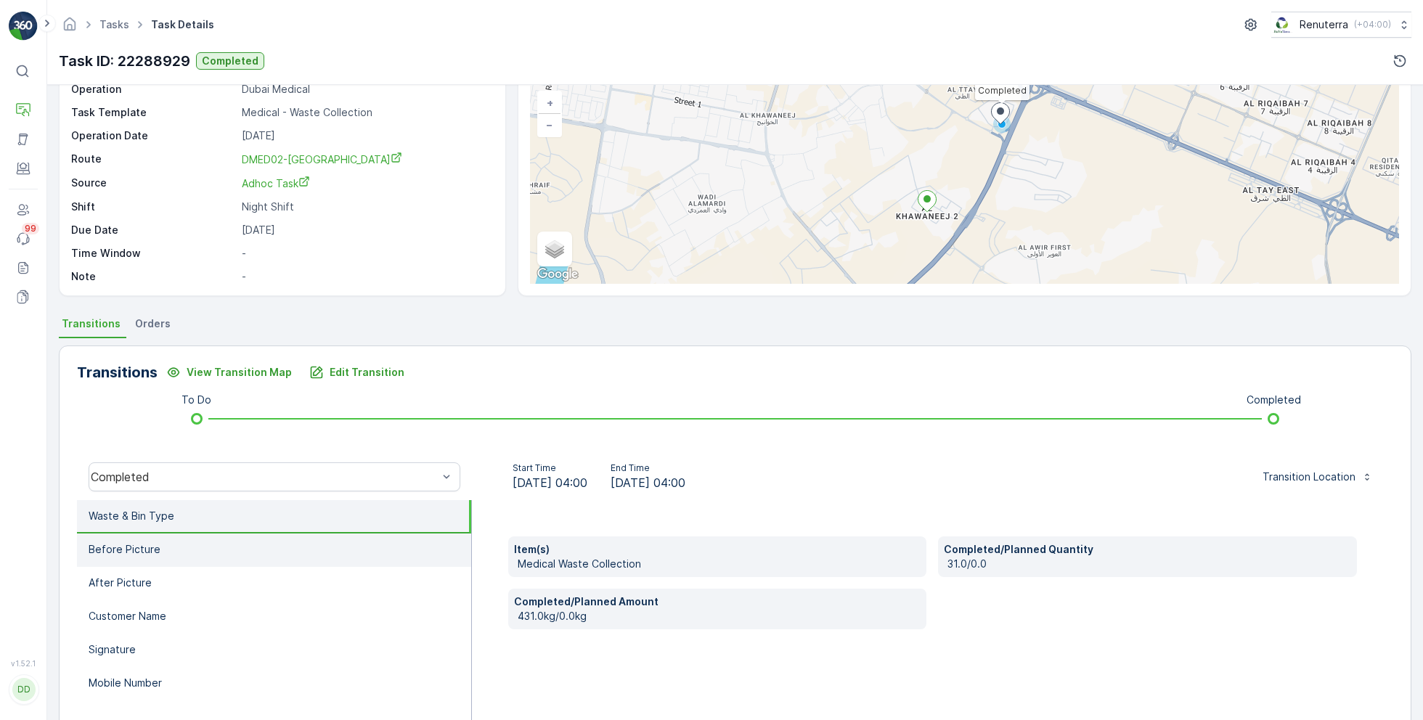
click at [285, 549] on li "Before Picture" at bounding box center [274, 550] width 394 height 33
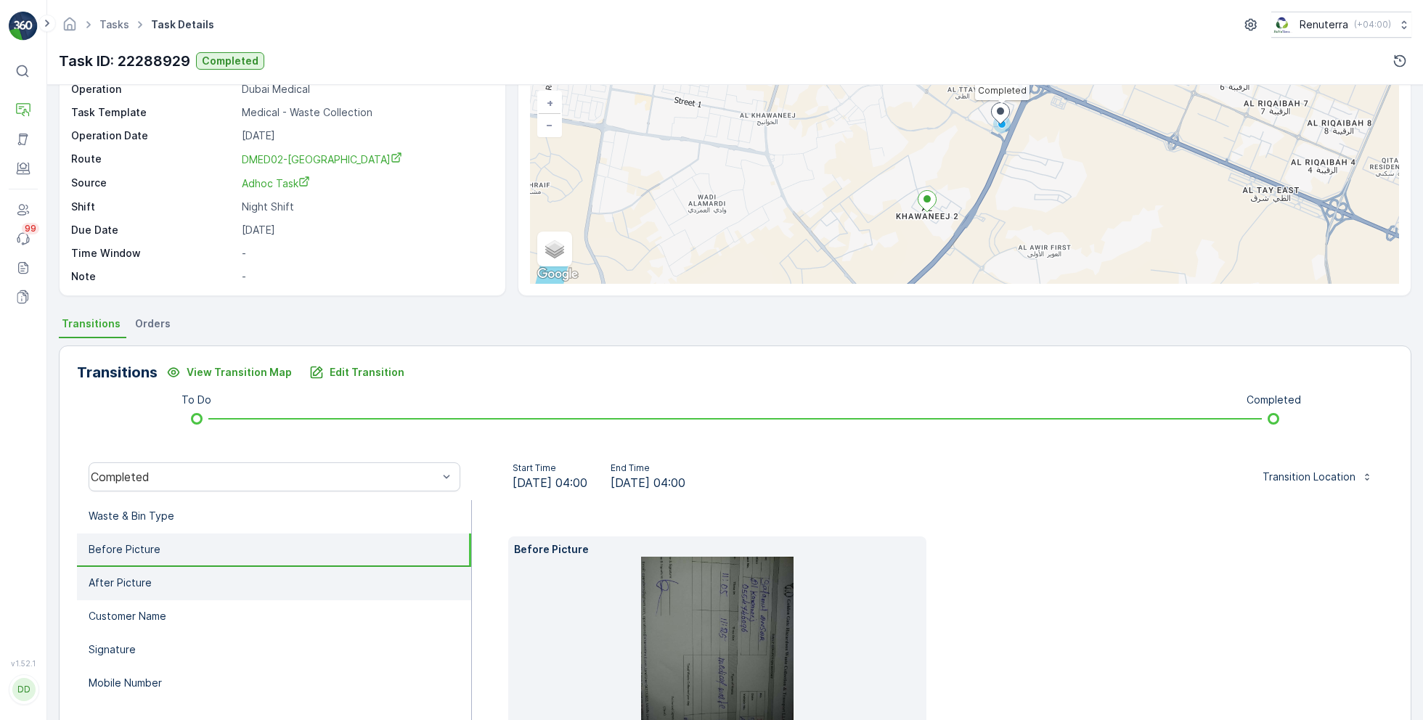
click at [201, 583] on li "After Picture" at bounding box center [274, 583] width 394 height 33
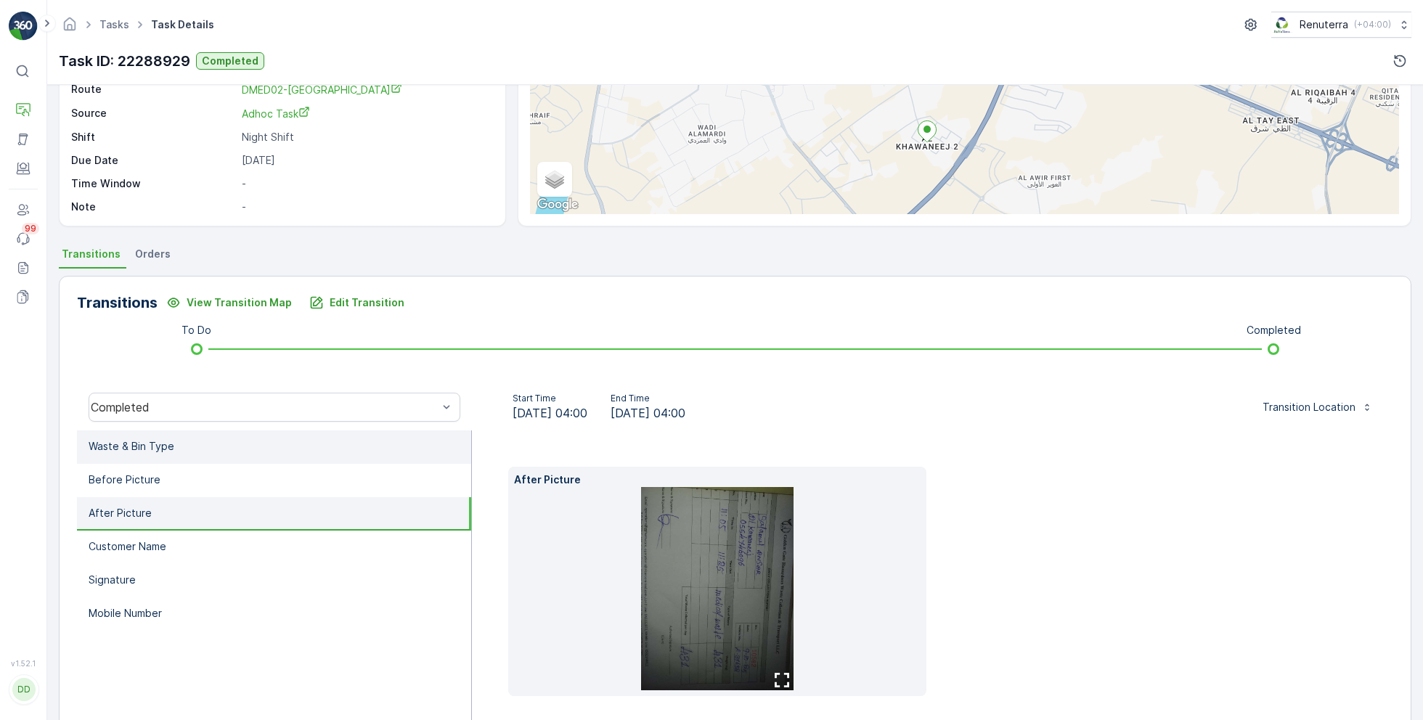
scroll to position [163, 0]
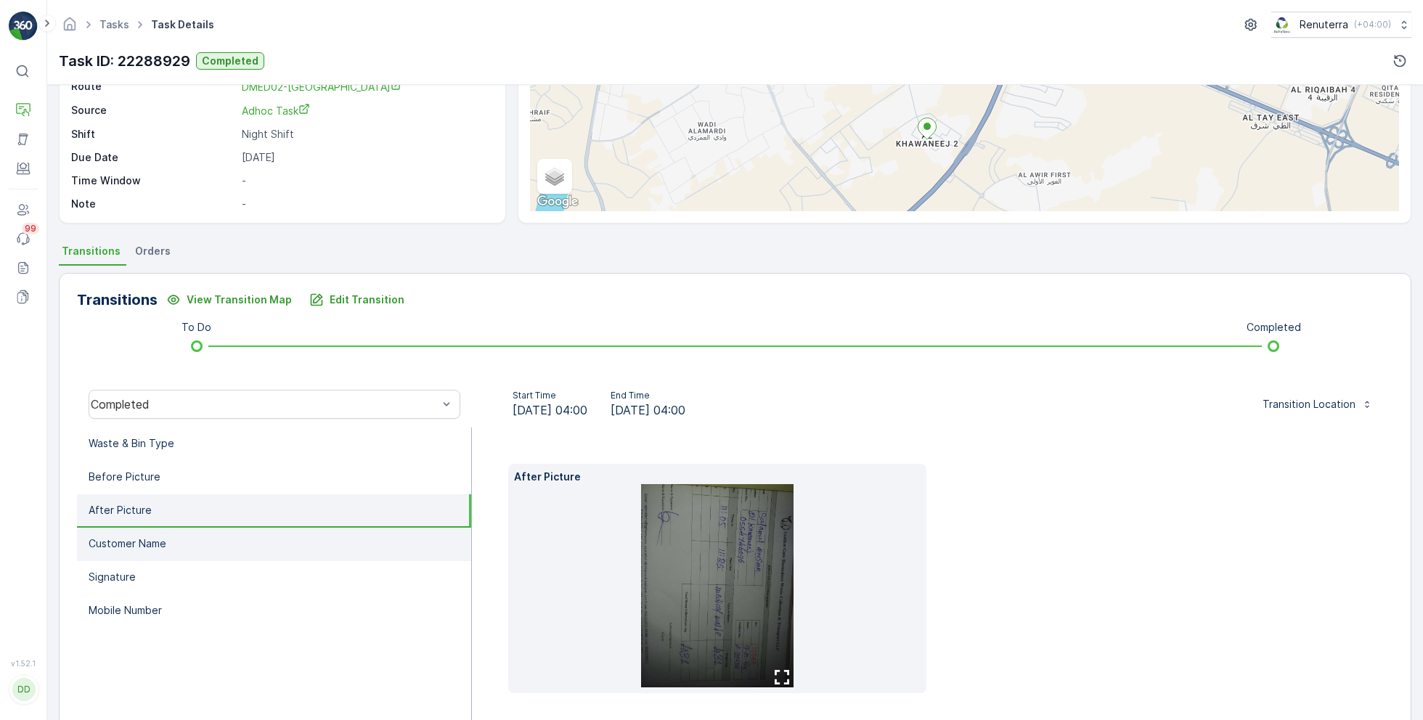
click at [200, 544] on li "Customer Name" at bounding box center [274, 544] width 394 height 33
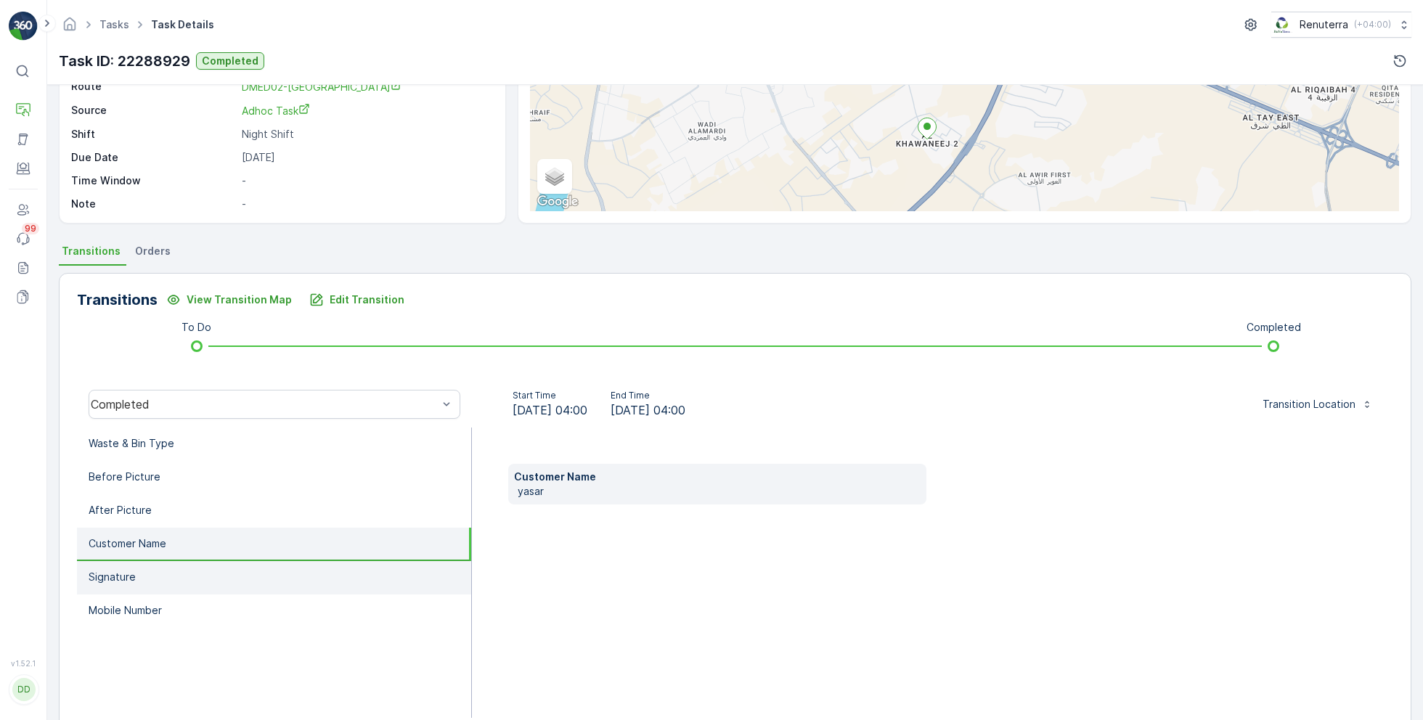
click at [165, 581] on li "Signature" at bounding box center [274, 577] width 394 height 33
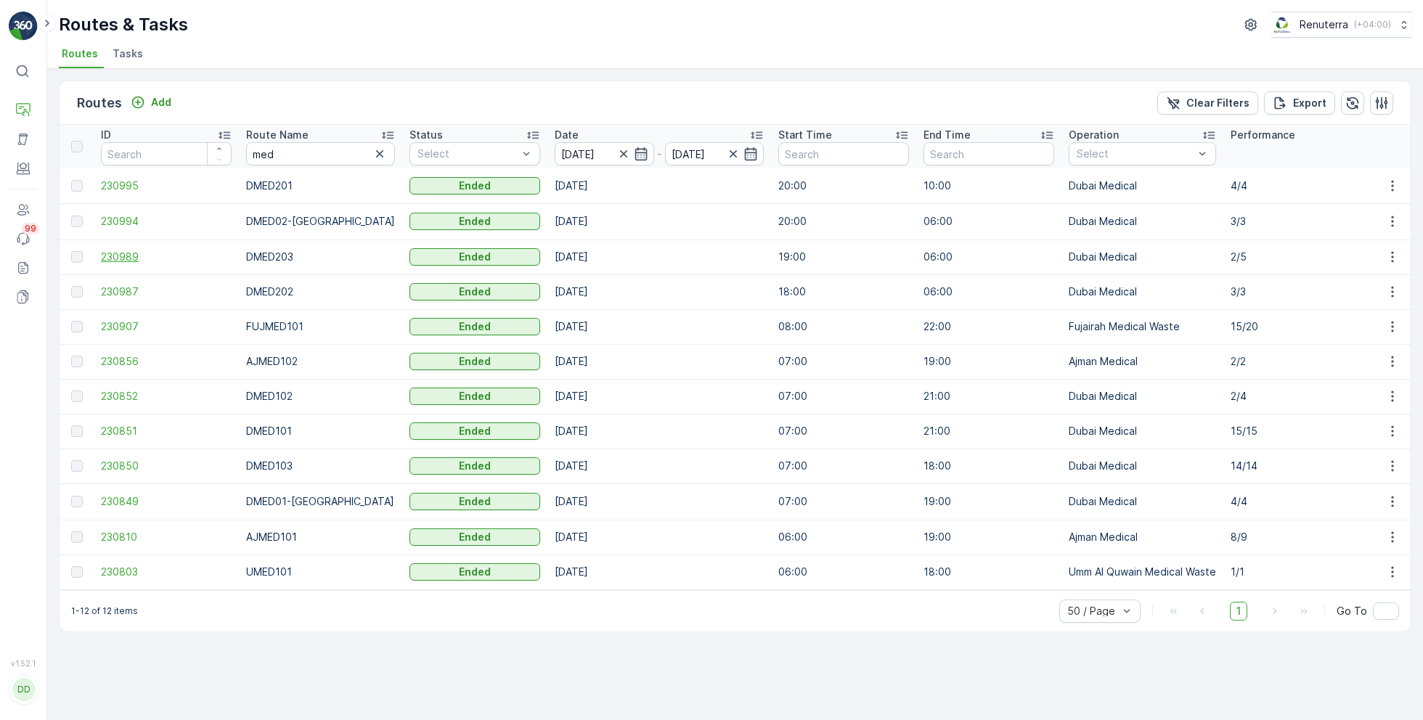
click at [117, 259] on span "230989" at bounding box center [166, 257] width 131 height 15
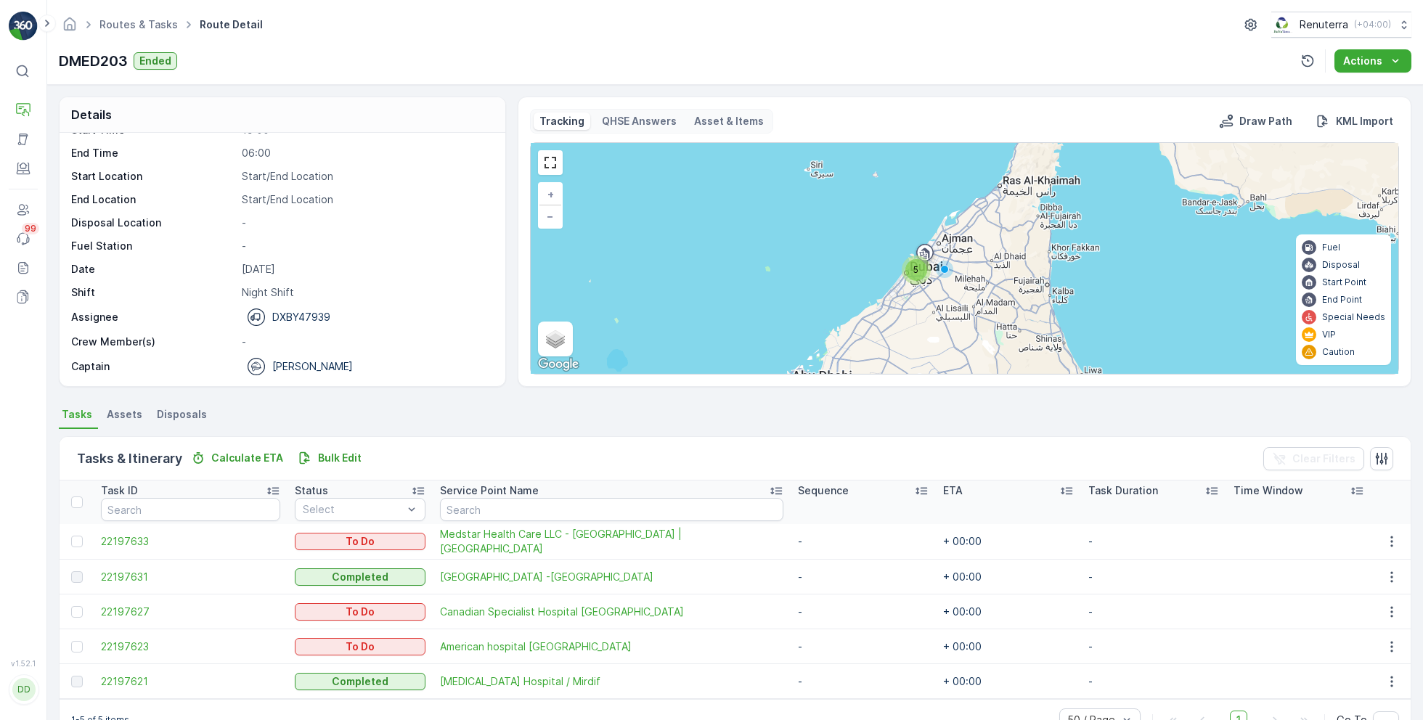
scroll to position [38, 0]
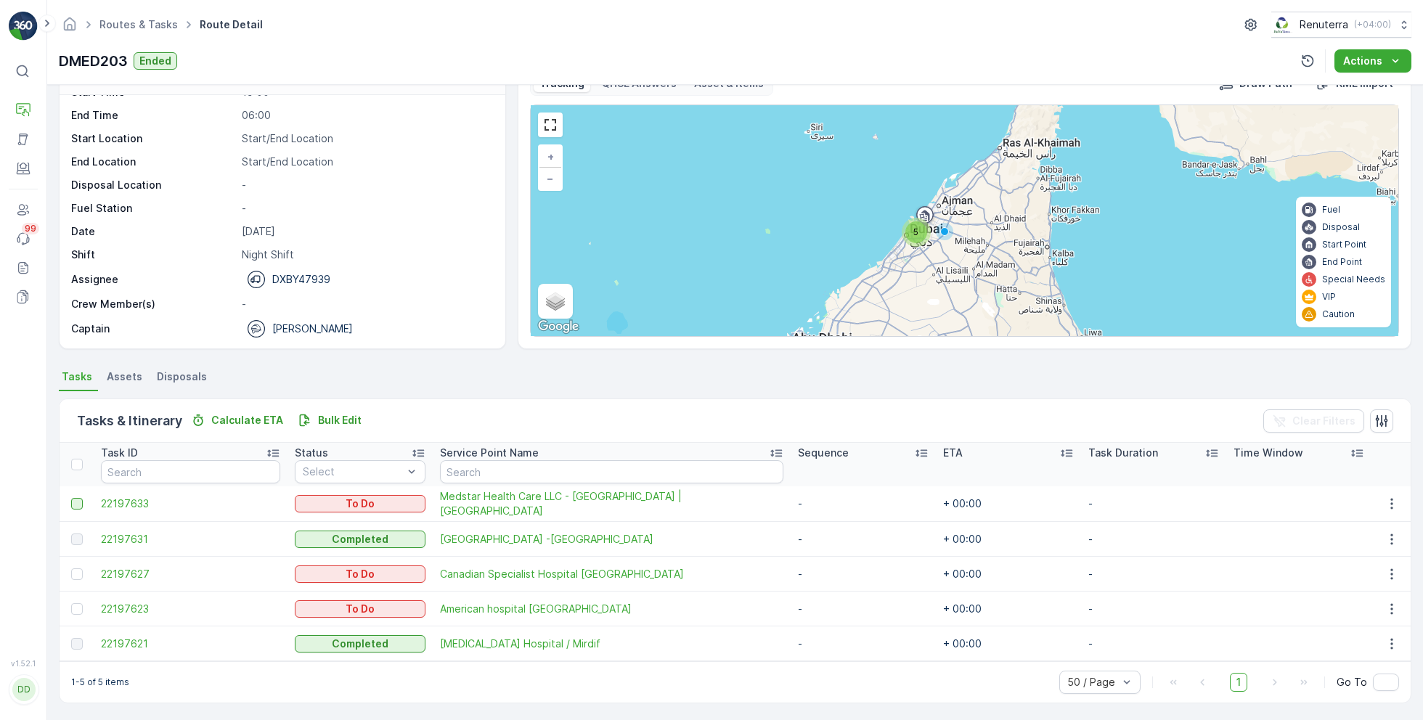
click at [78, 506] on div at bounding box center [77, 504] width 12 height 12
click at [71, 498] on input "checkbox" at bounding box center [71, 498] width 0 height 0
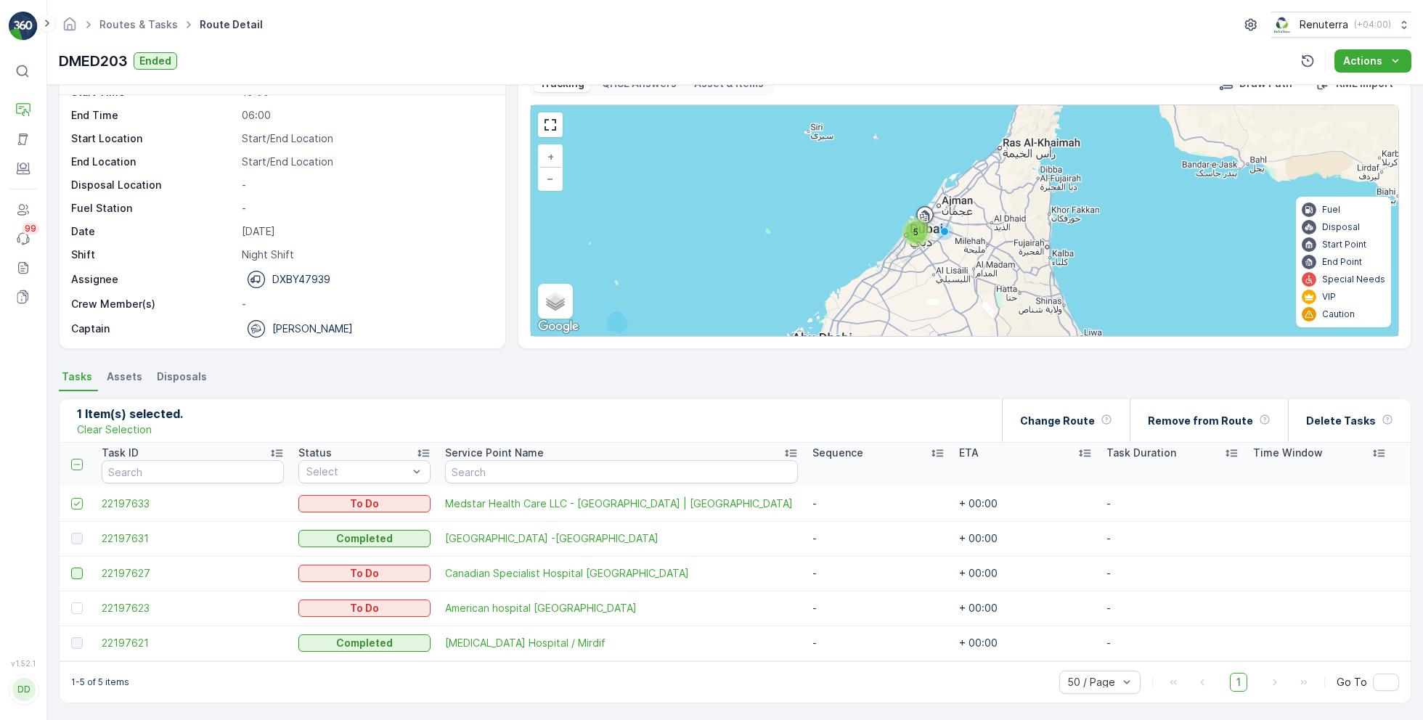
click at [81, 573] on div at bounding box center [77, 574] width 12 height 12
click at [71, 568] on input "checkbox" at bounding box center [71, 568] width 0 height 0
click at [79, 608] on div at bounding box center [77, 608] width 12 height 12
click at [71, 602] on input "checkbox" at bounding box center [71, 602] width 0 height 0
click at [78, 499] on icon at bounding box center [77, 504] width 10 height 10
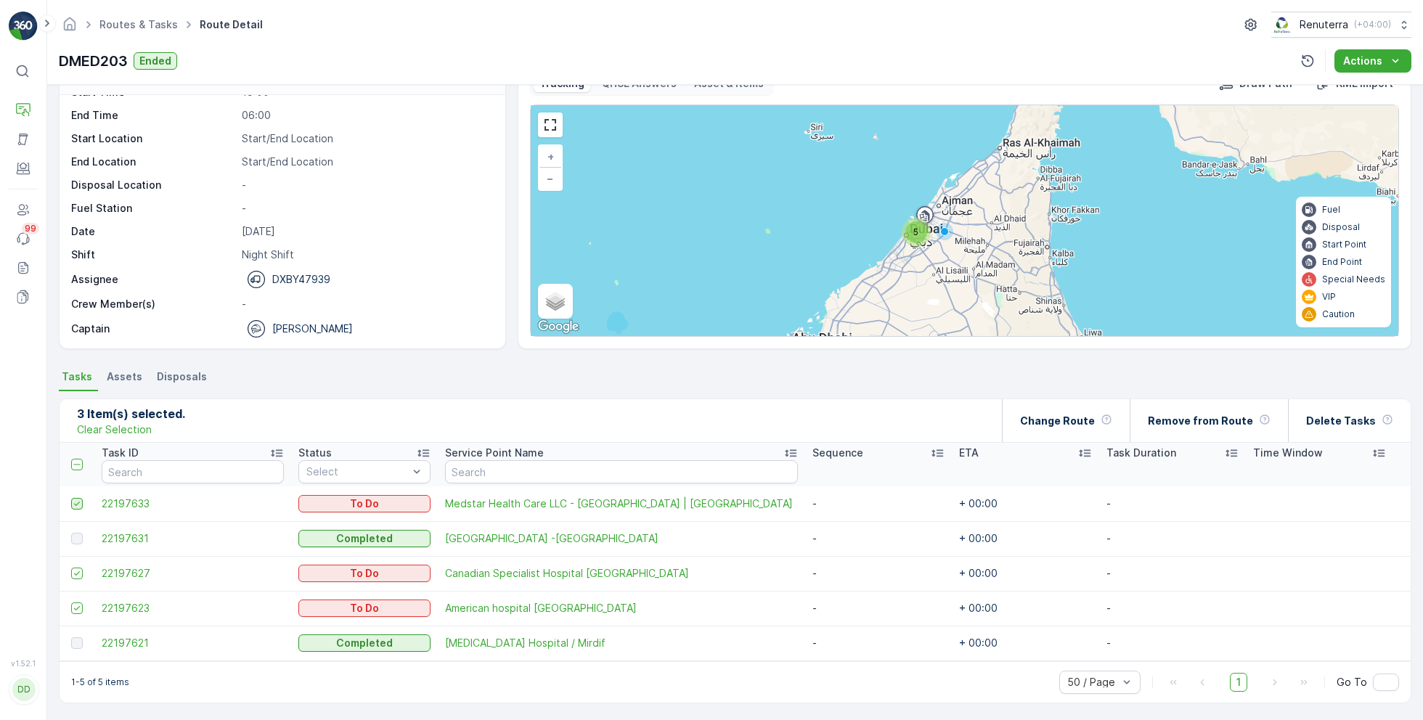
click at [71, 498] on input "checkbox" at bounding box center [71, 498] width 0 height 0
click at [80, 572] on icon at bounding box center [77, 573] width 10 height 10
click at [71, 568] on input "checkbox" at bounding box center [71, 568] width 0 height 0
click at [81, 605] on div at bounding box center [77, 608] width 12 height 12
click at [71, 602] on input "checkbox" at bounding box center [71, 602] width 0 height 0
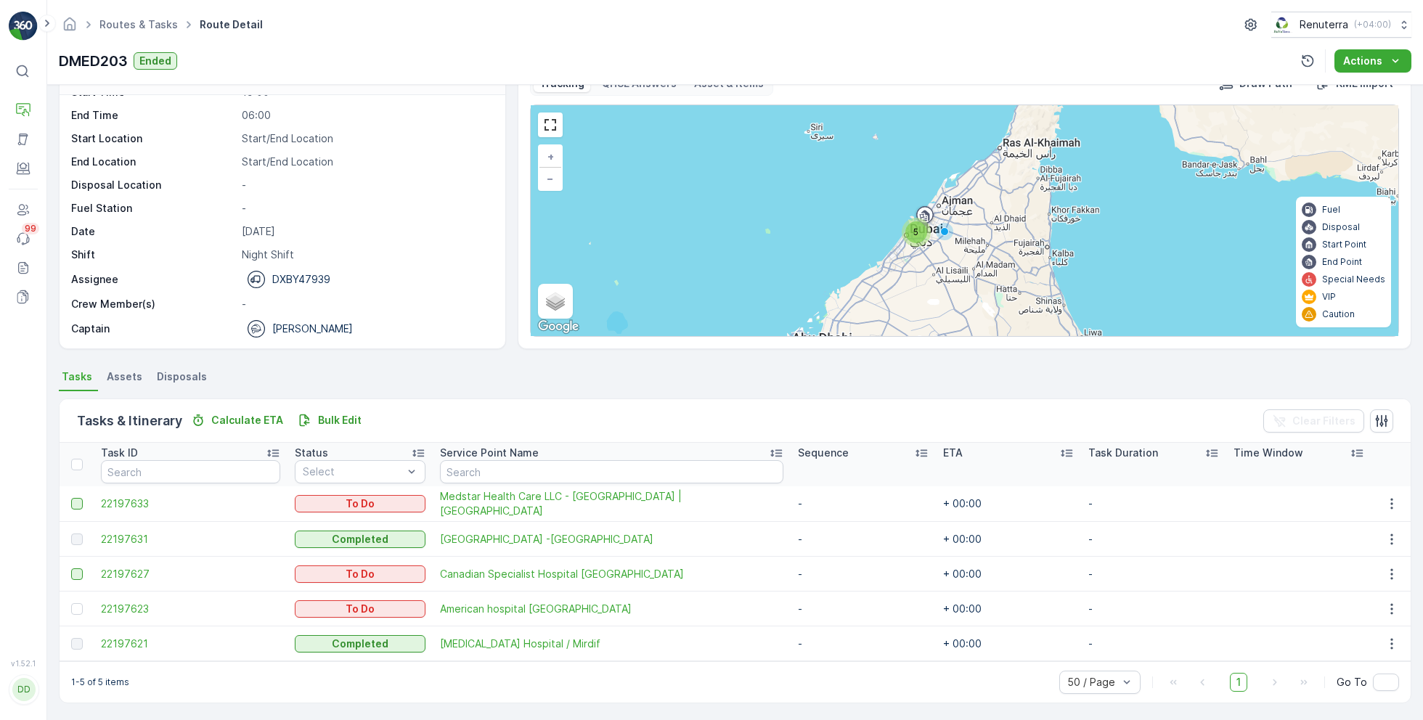
click at [127, 546] on td "22197631" at bounding box center [191, 539] width 194 height 35
click at [123, 536] on span "22197631" at bounding box center [190, 539] width 179 height 15
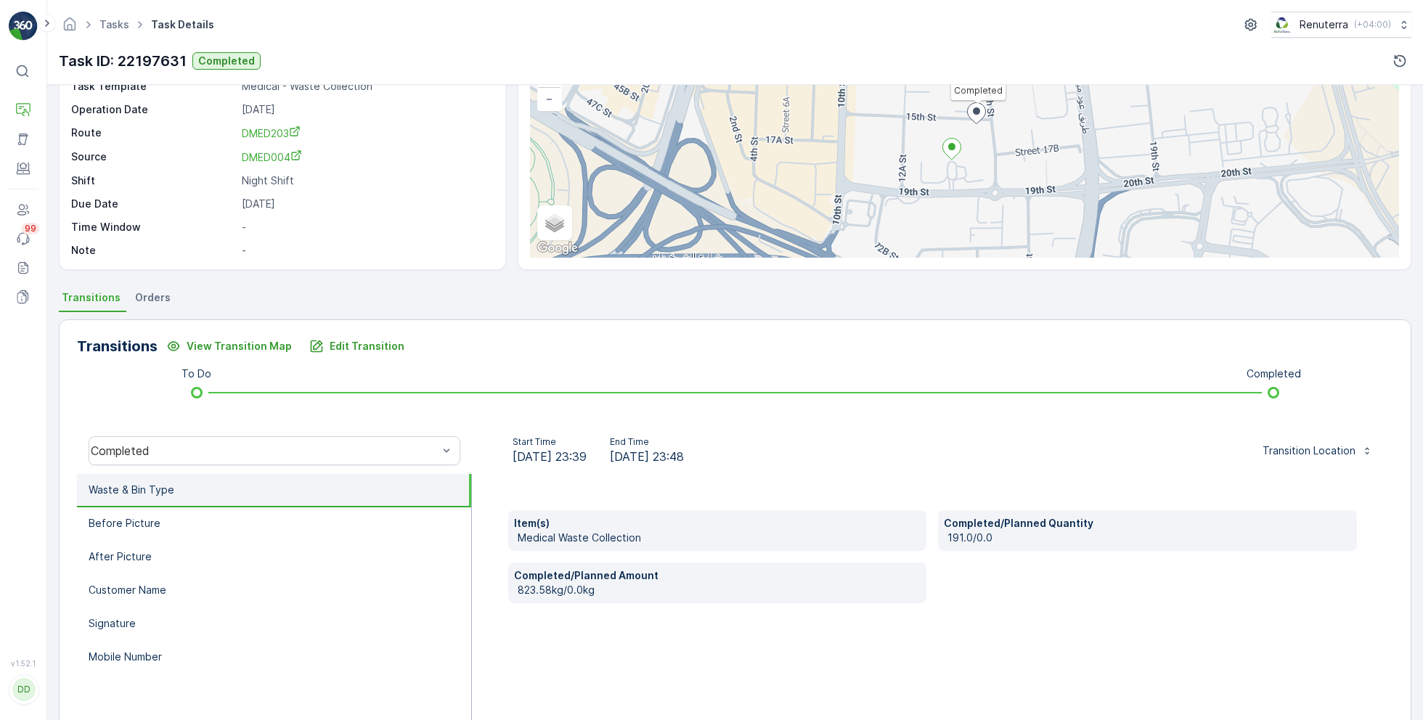
scroll to position [119, 0]
click at [194, 526] on li "Before Picture" at bounding box center [274, 521] width 394 height 33
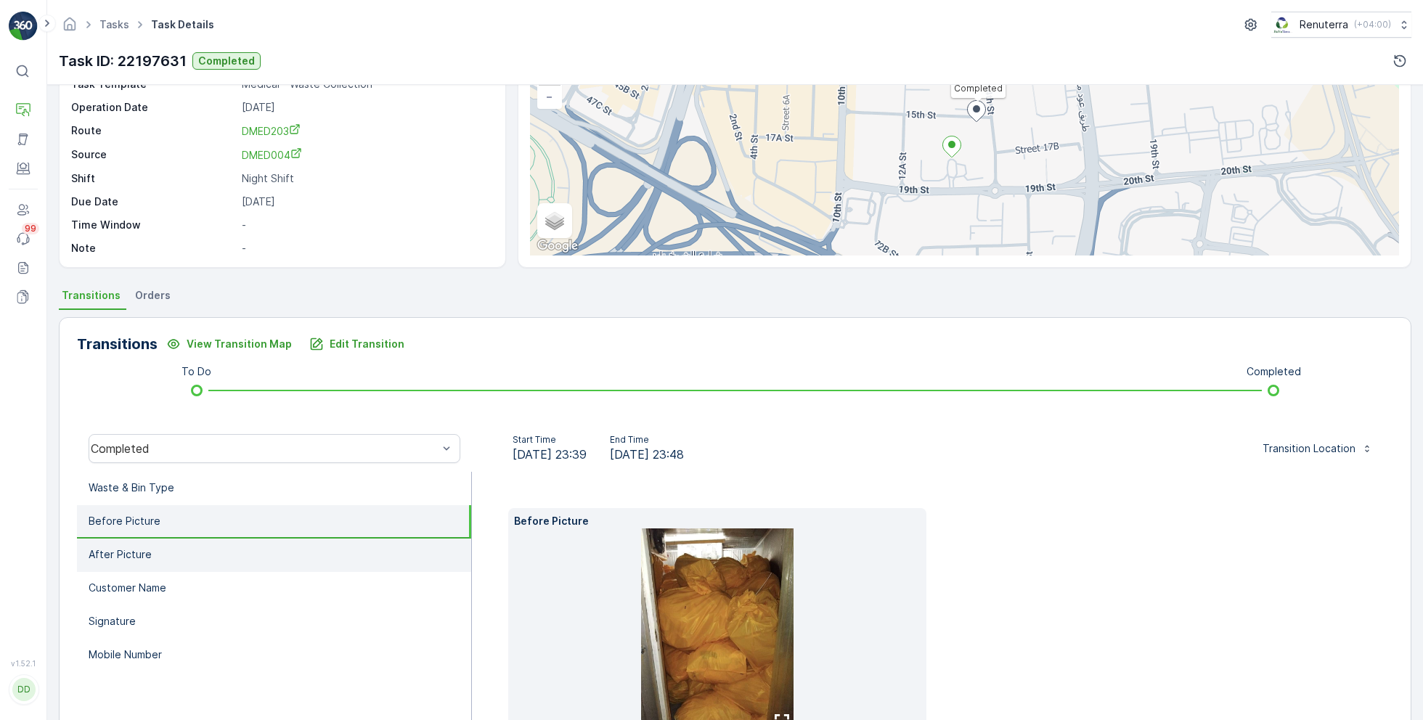
click at [138, 555] on p "After Picture" at bounding box center [120, 554] width 63 height 15
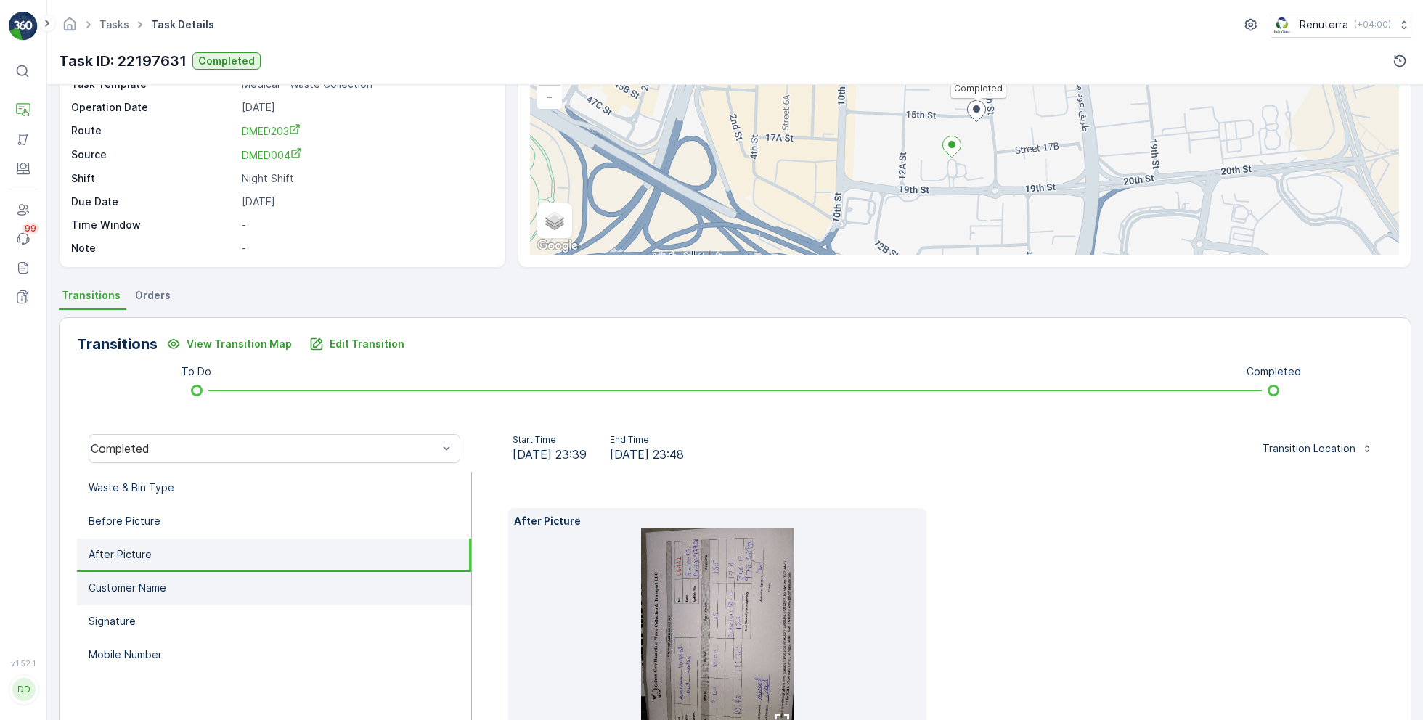
click at [195, 597] on li "Customer Name" at bounding box center [274, 588] width 394 height 33
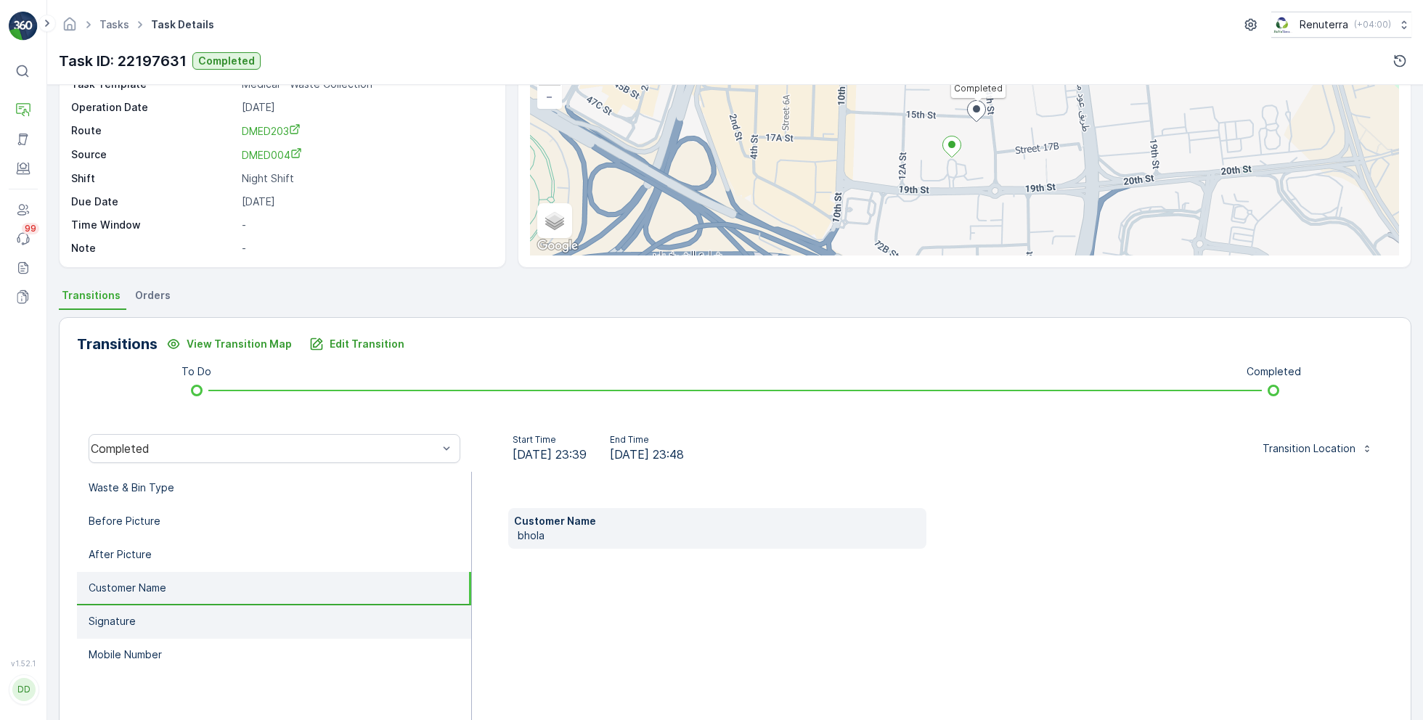
click at [206, 632] on li "Signature" at bounding box center [274, 621] width 394 height 33
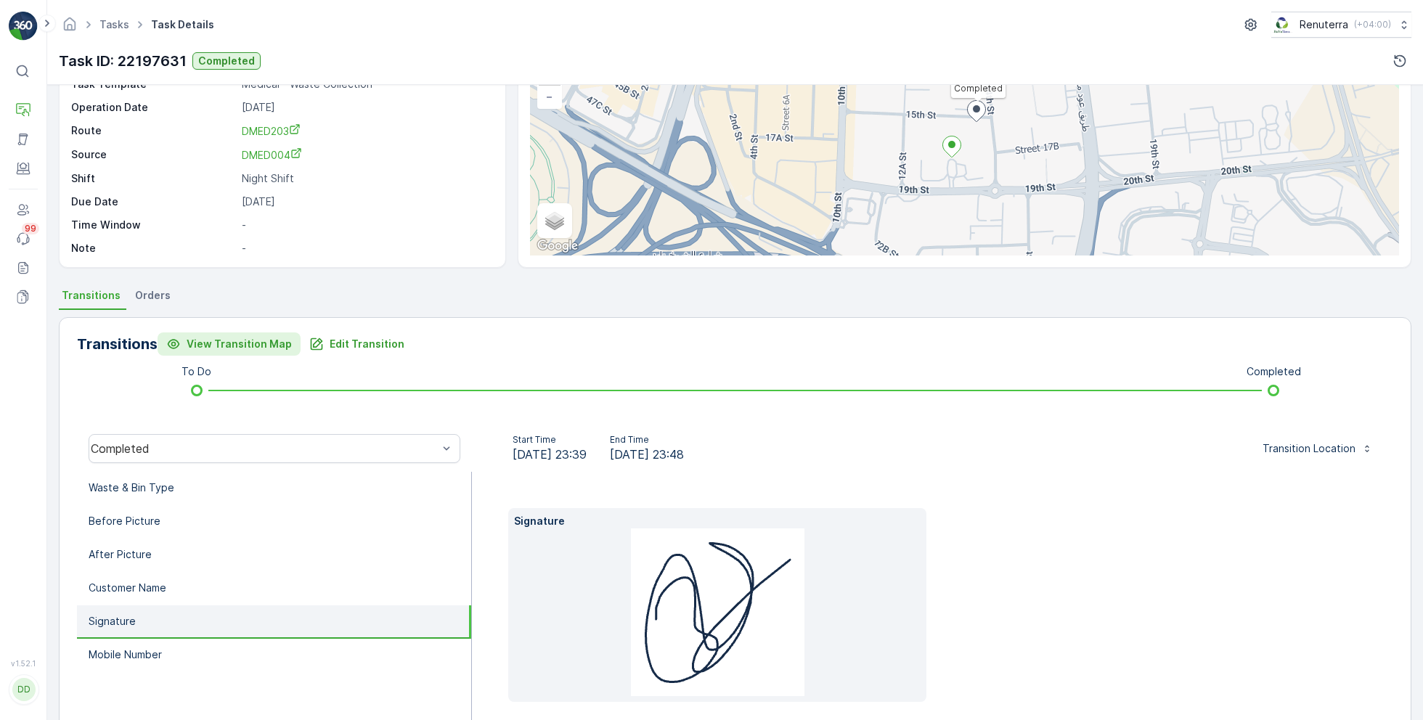
scroll to position [120, 0]
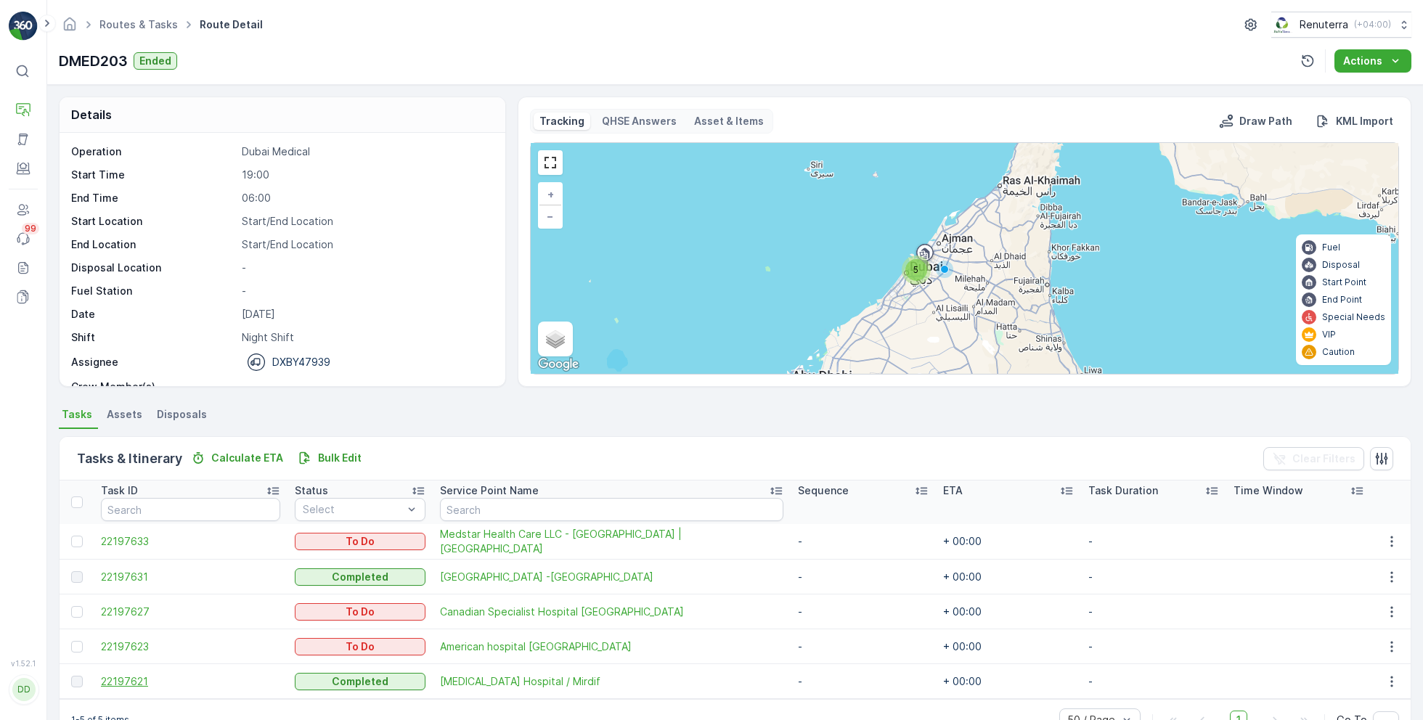
click at [152, 674] on span "22197621" at bounding box center [190, 681] width 179 height 15
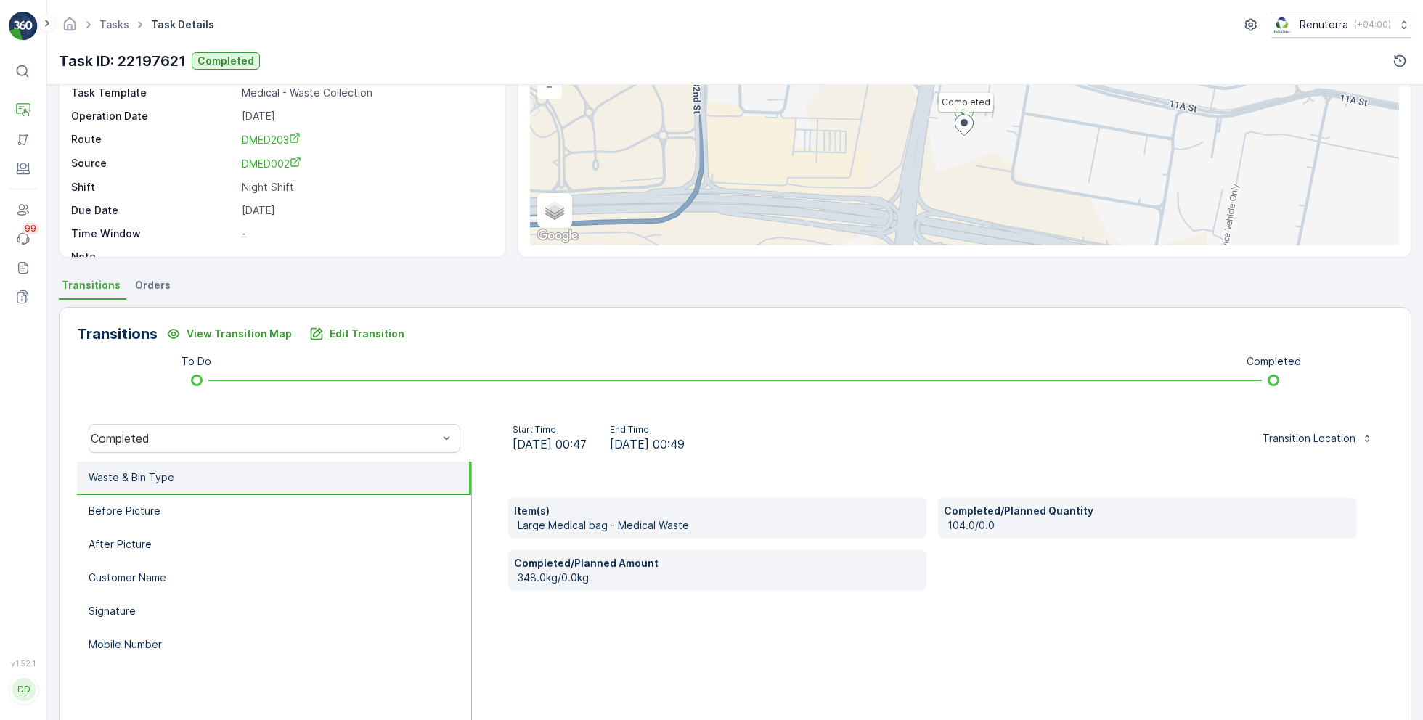
scroll to position [140, 0]
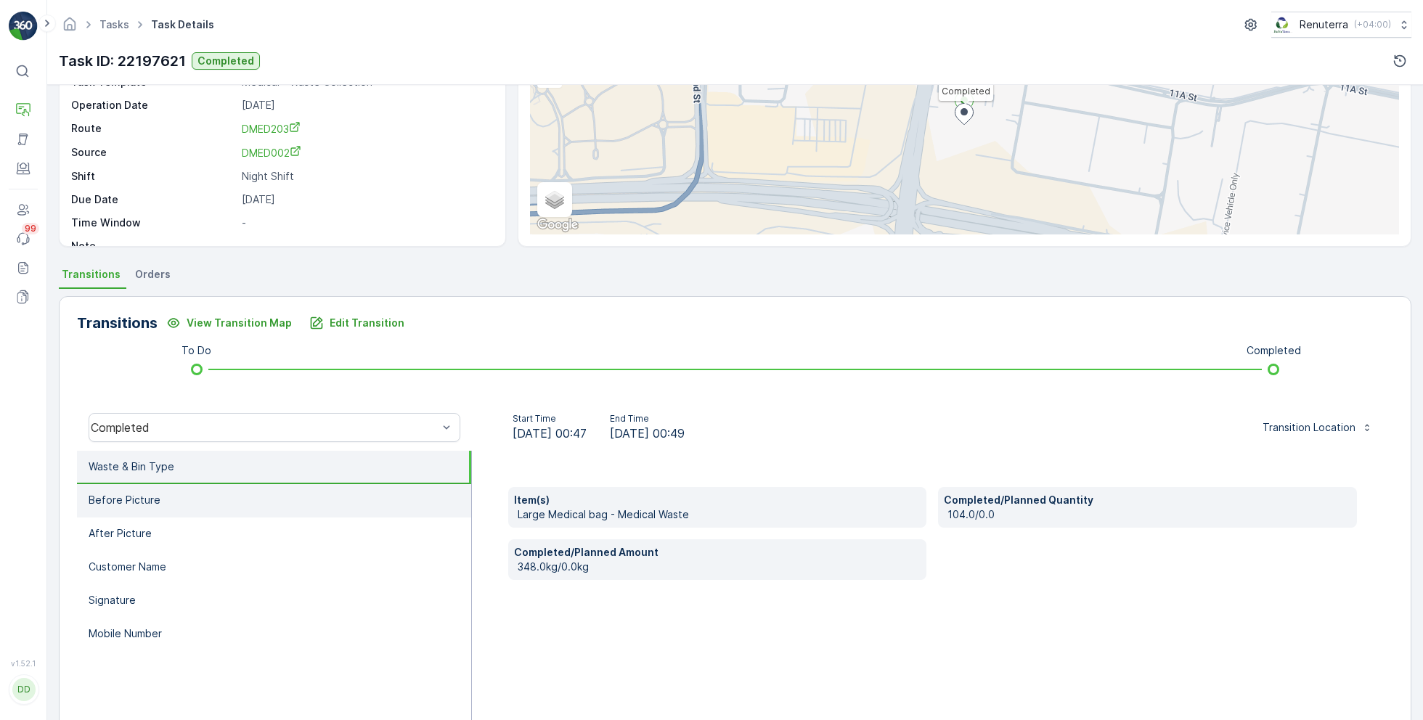
click at [118, 501] on p "Before Picture" at bounding box center [125, 500] width 72 height 15
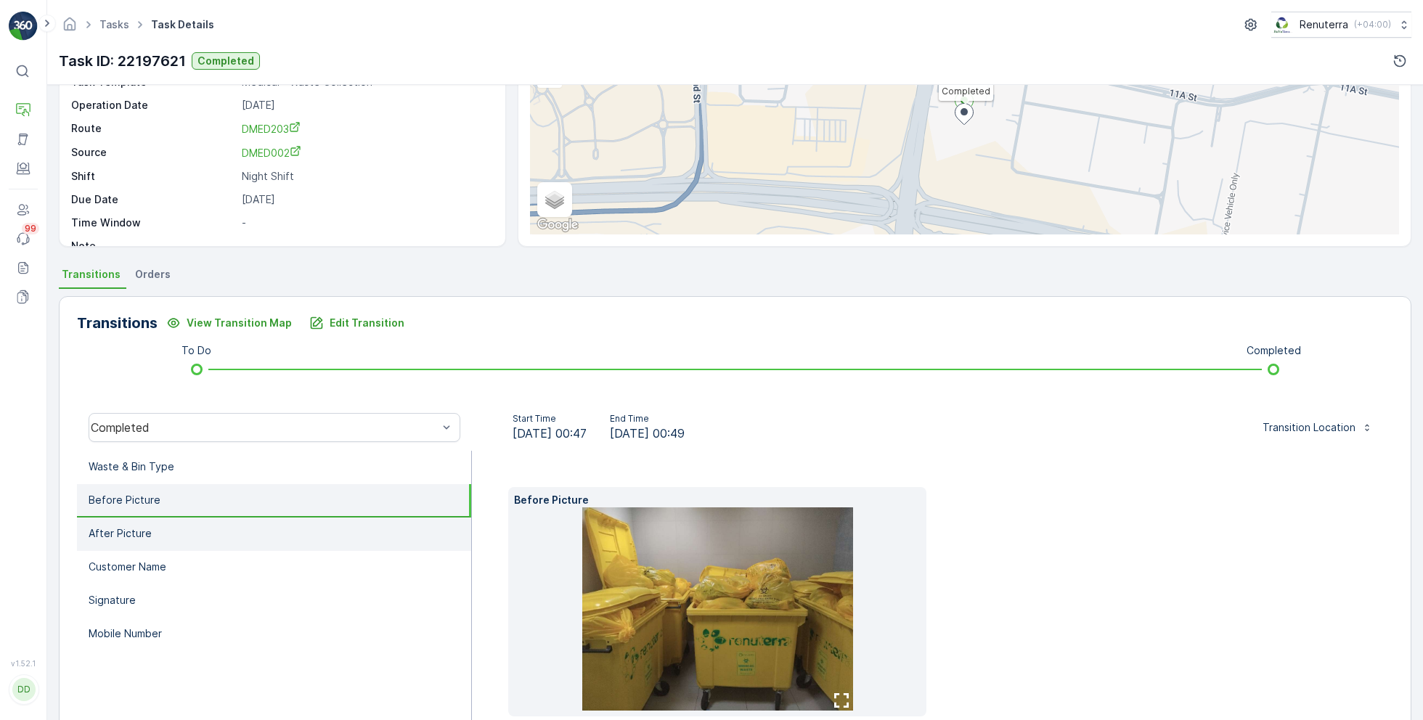
click at [147, 531] on p "After Picture" at bounding box center [120, 533] width 63 height 15
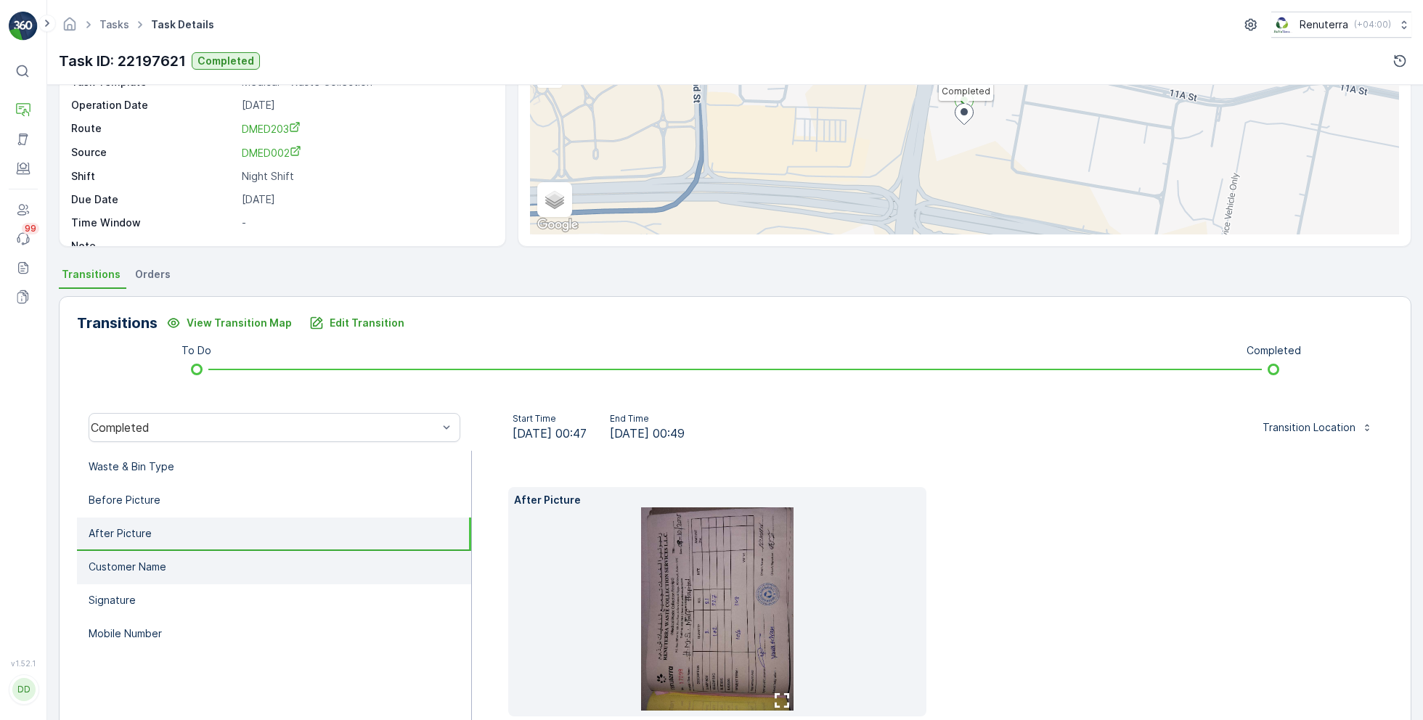
click at [176, 567] on li "Customer Name" at bounding box center [274, 567] width 394 height 33
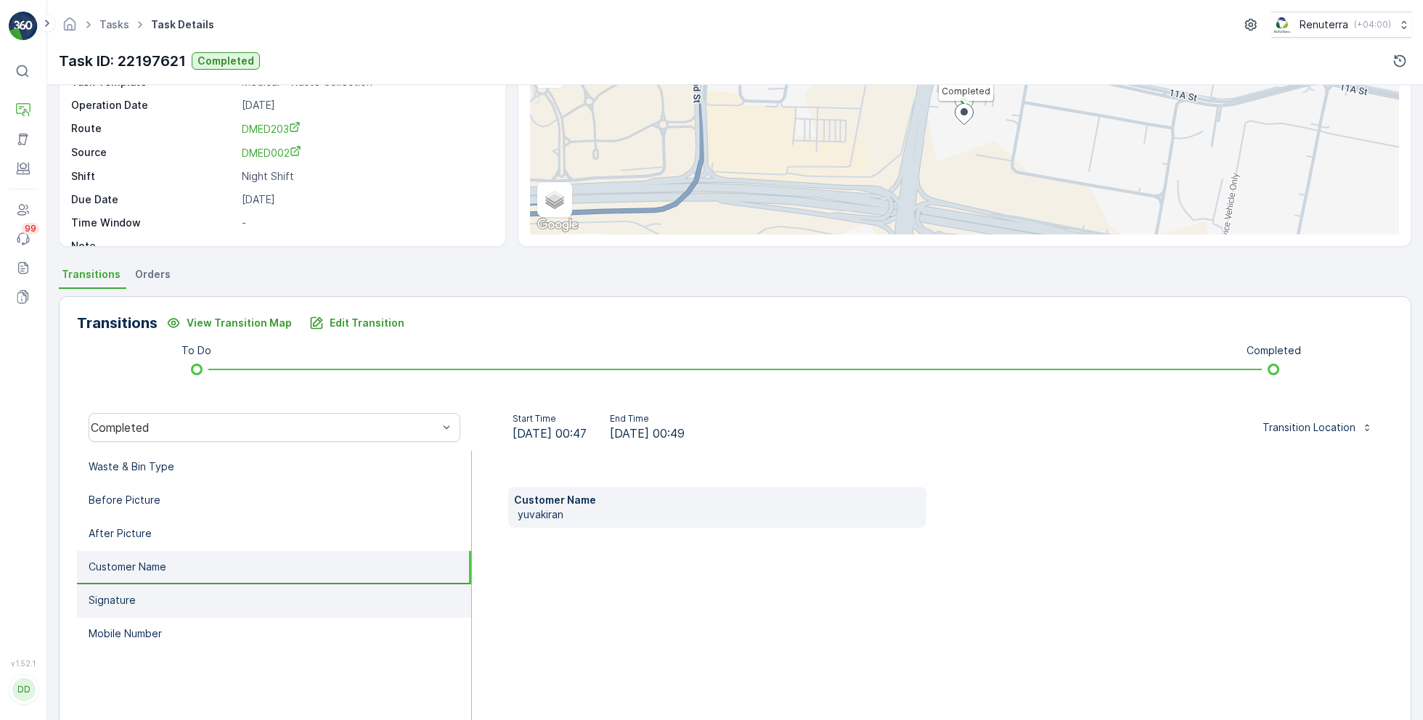
click at [125, 593] on p "Signature" at bounding box center [112, 600] width 47 height 15
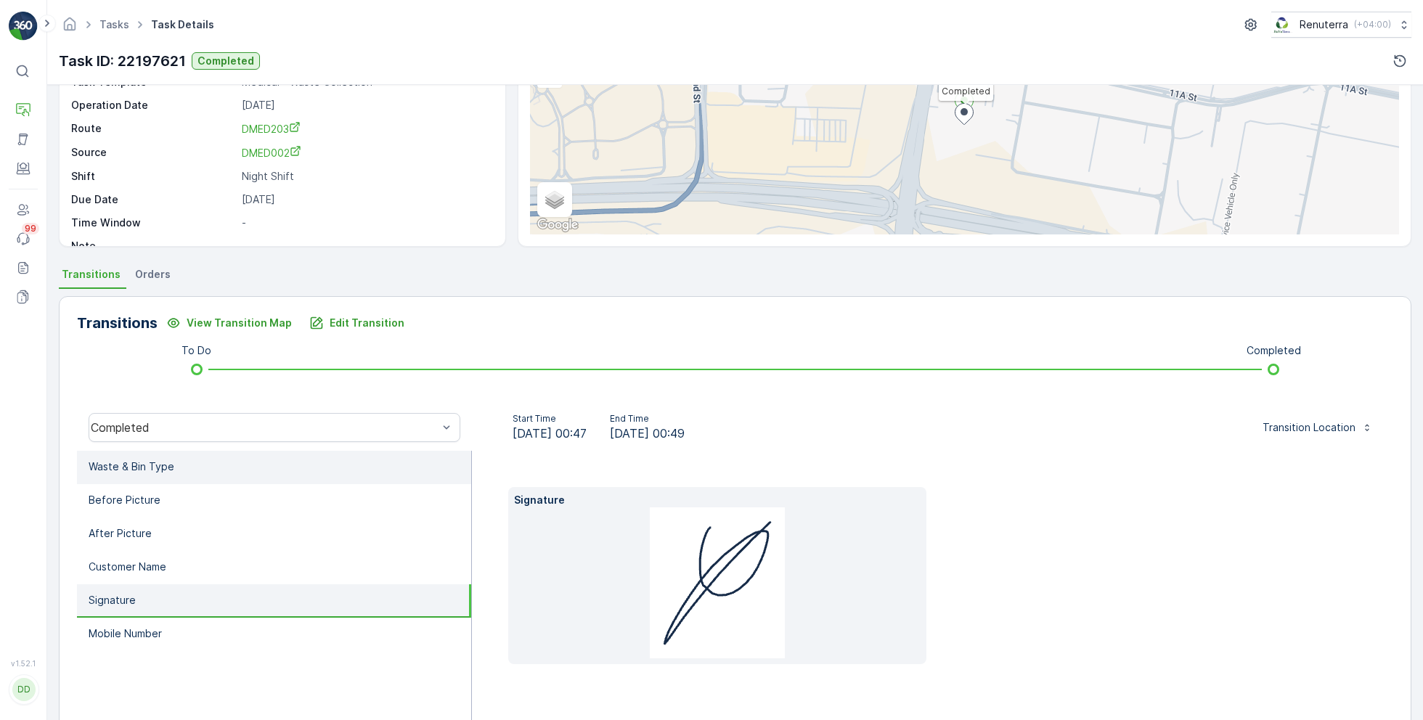
click at [129, 467] on p "Waste & Bin Type" at bounding box center [132, 466] width 86 height 15
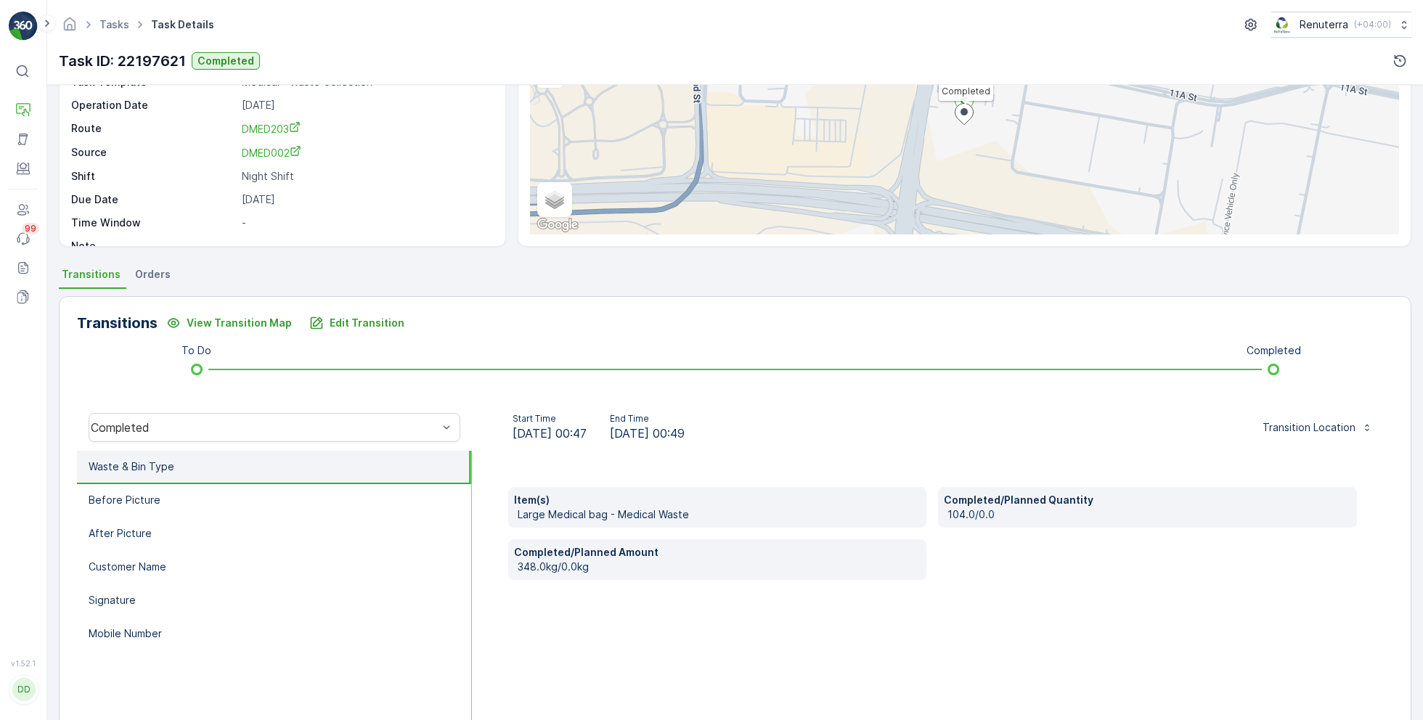
scroll to position [141, 0]
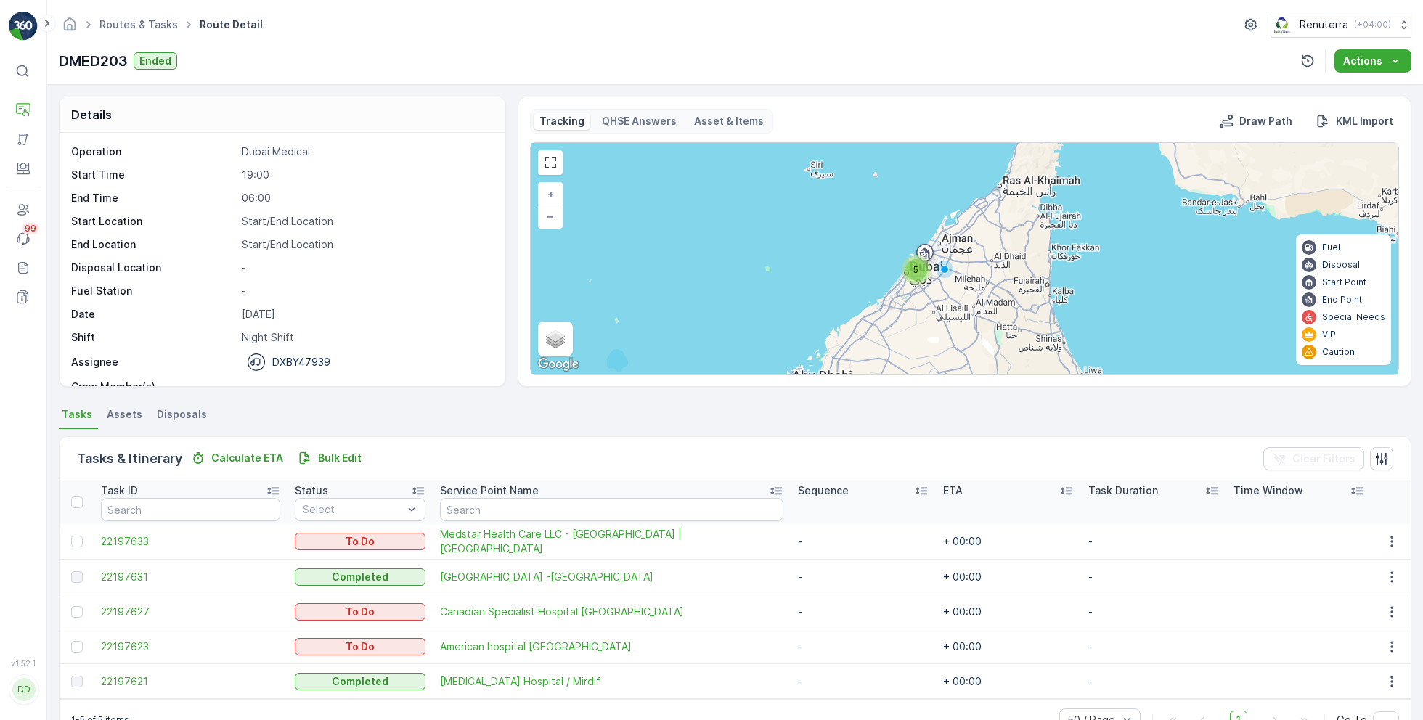
scroll to position [45, 0]
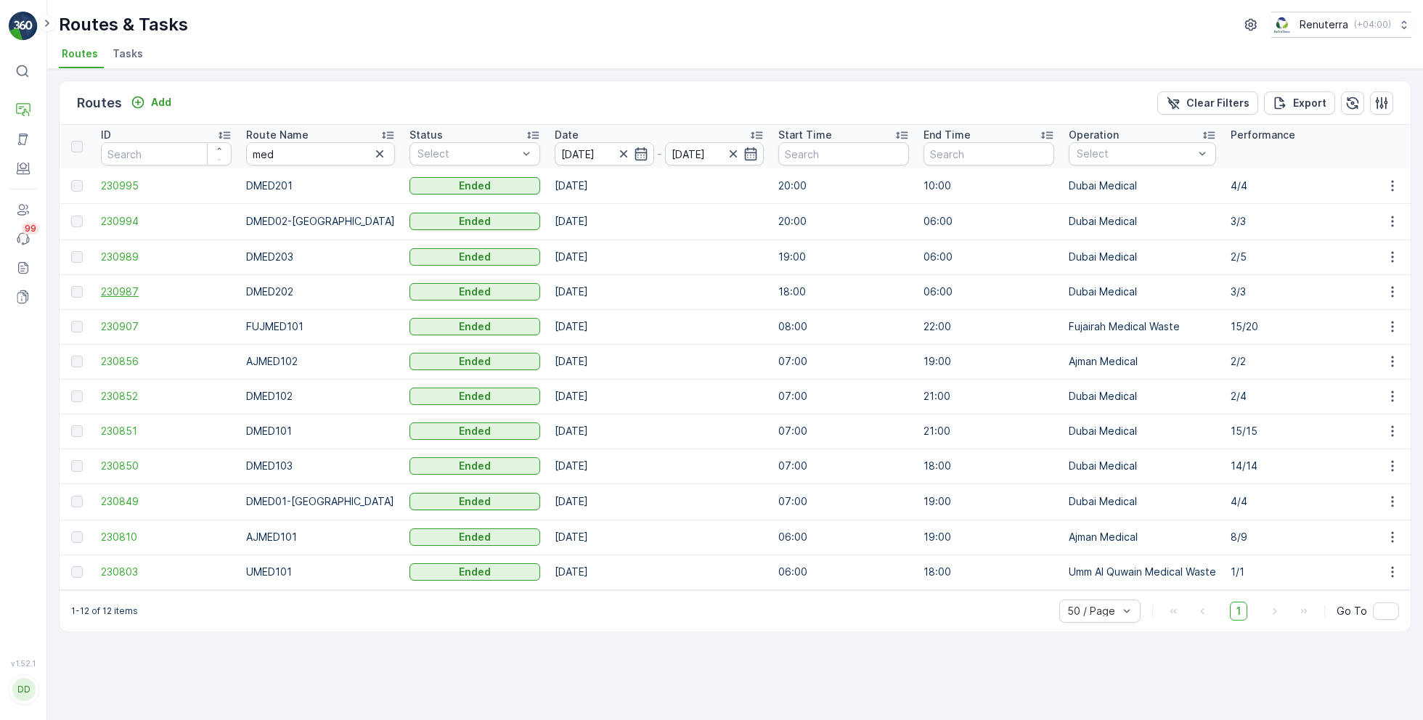
click at [127, 294] on span "230987" at bounding box center [166, 292] width 131 height 15
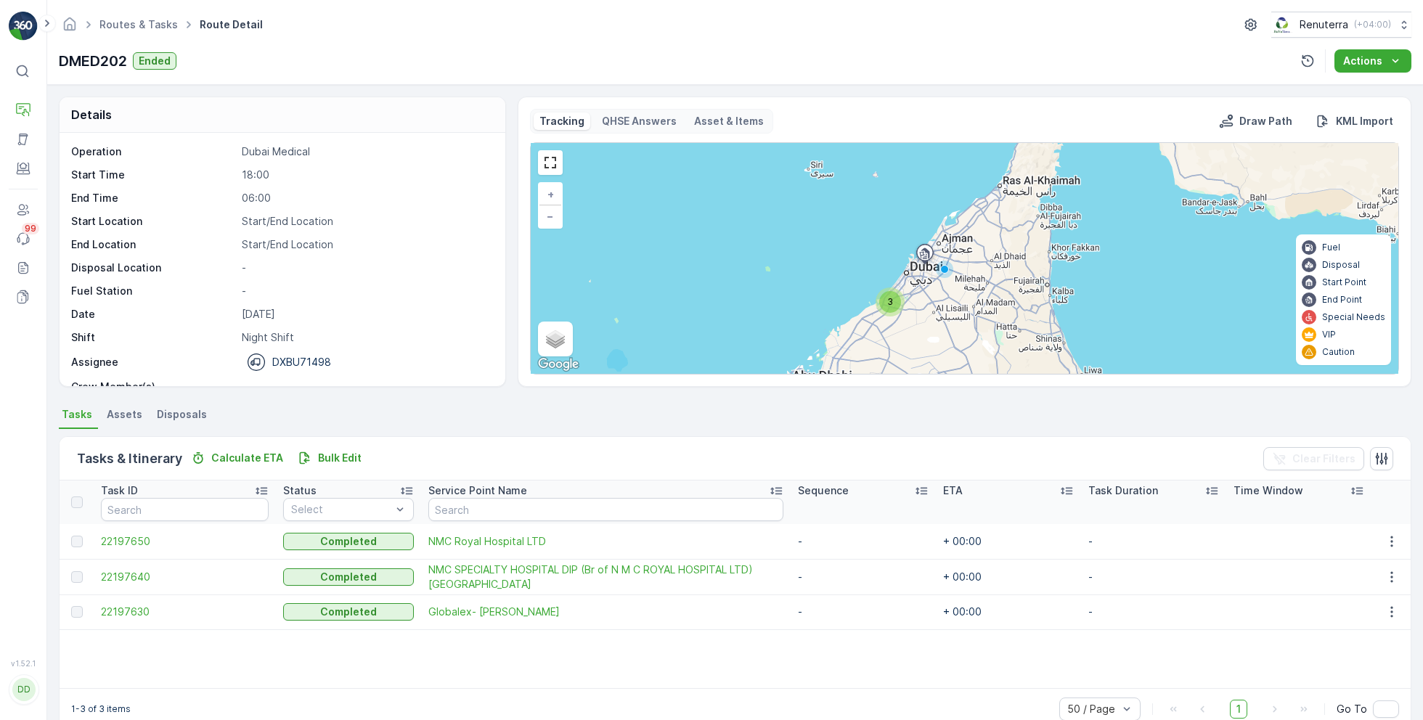
scroll to position [45, 0]
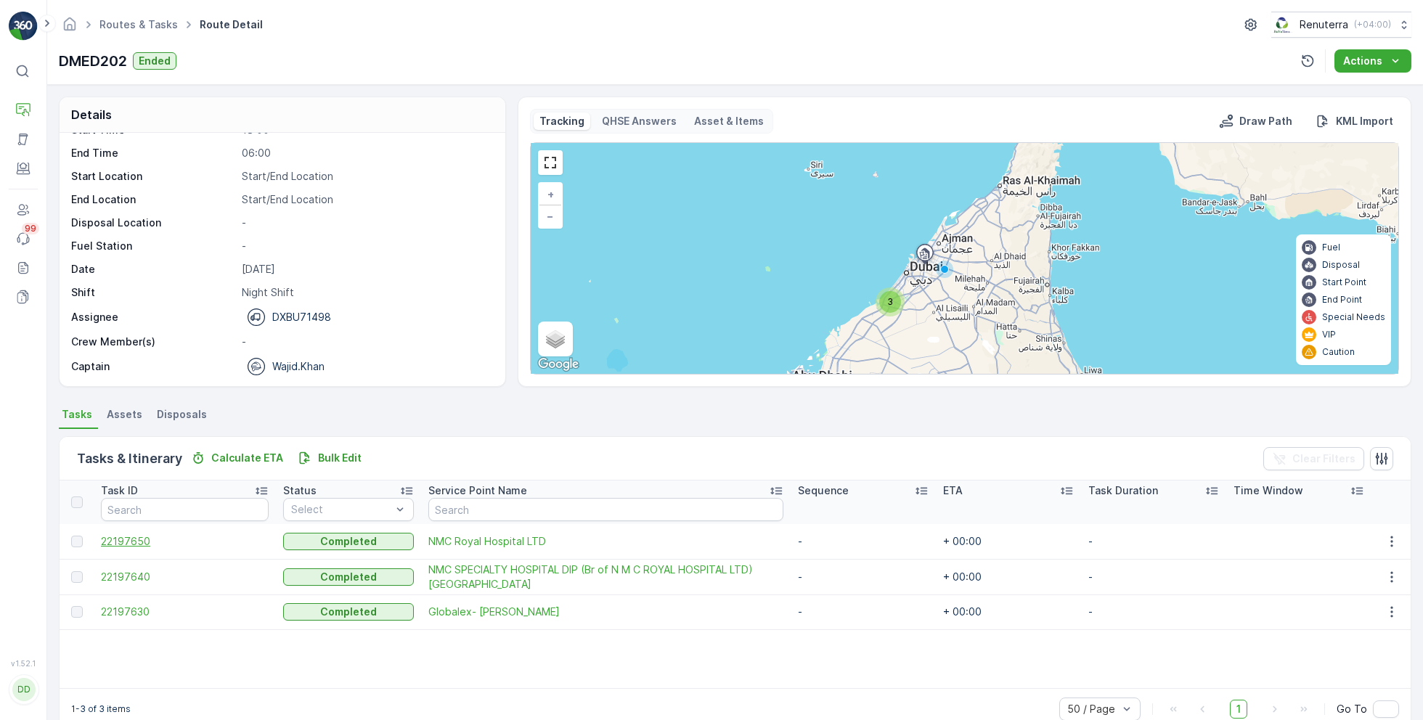
click at [137, 536] on span "22197650" at bounding box center [185, 541] width 168 height 15
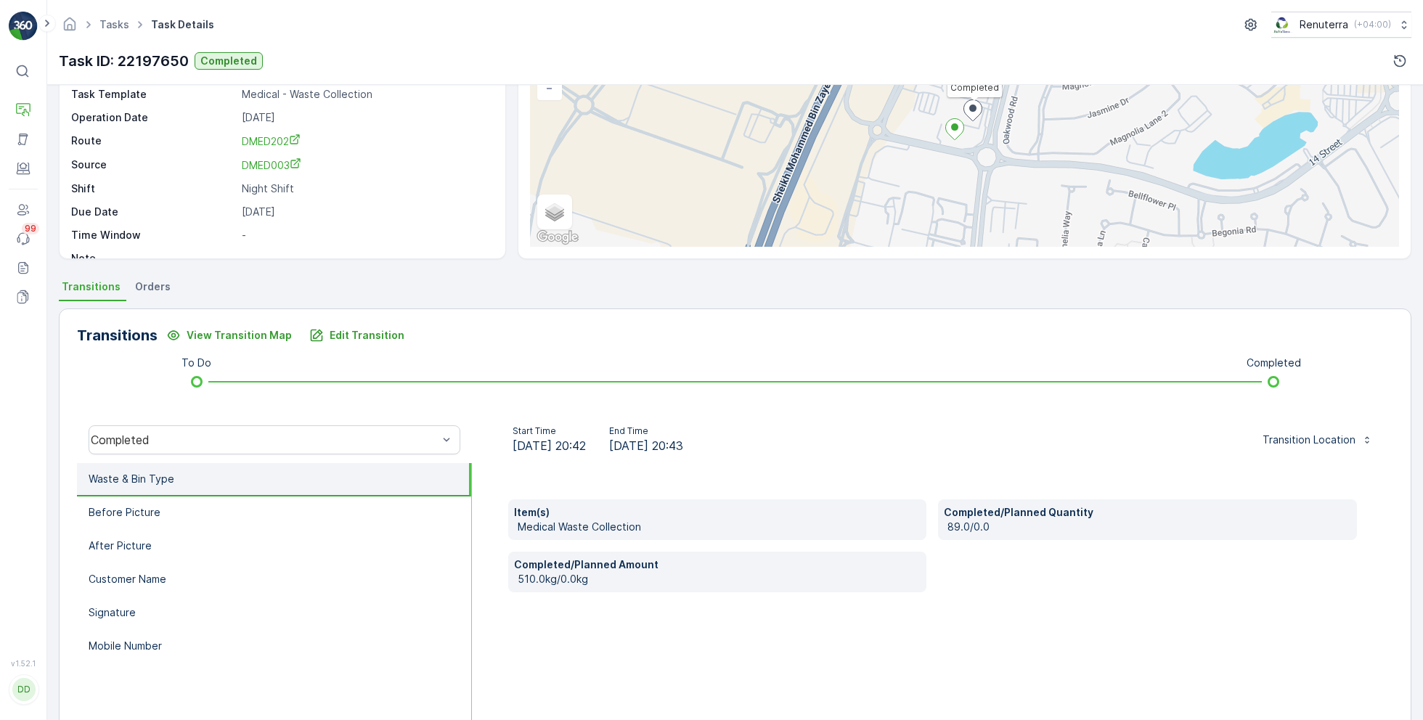
scroll to position [137, 0]
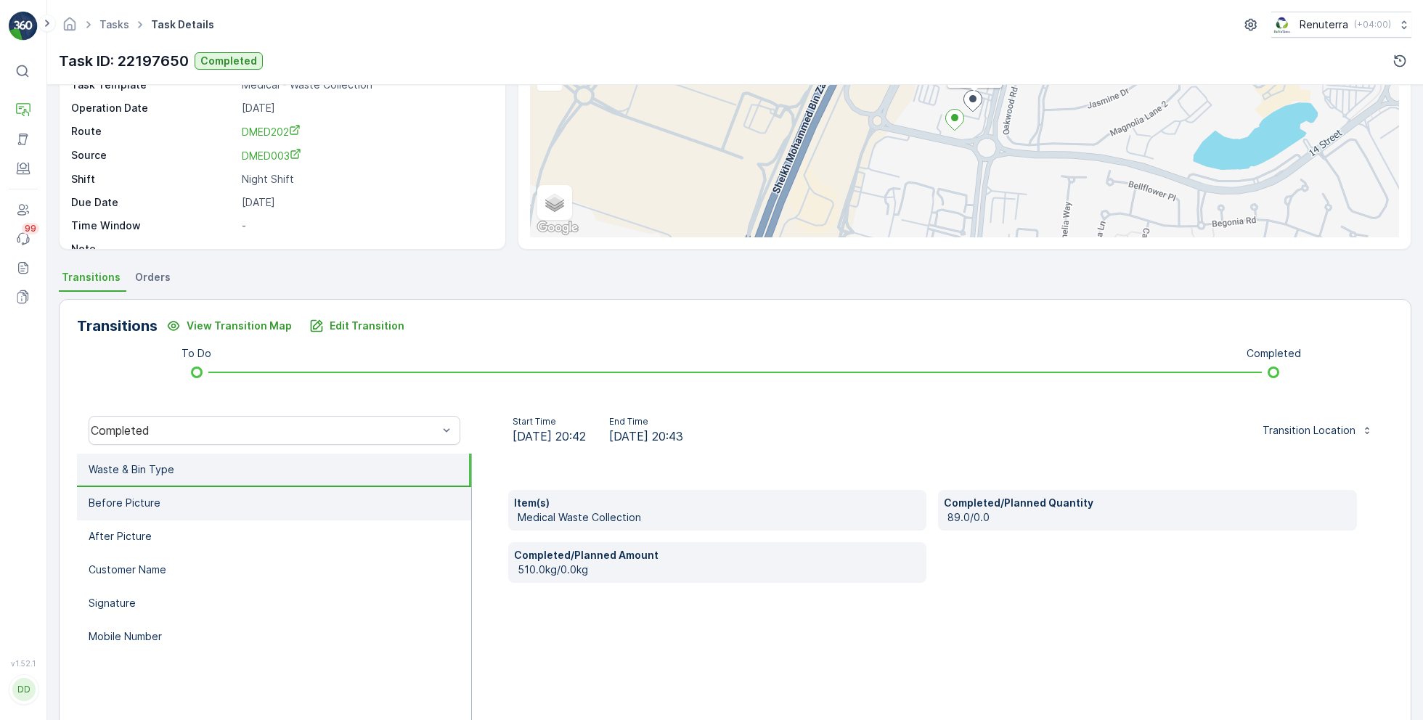
click at [296, 509] on li "Before Picture" at bounding box center [274, 503] width 394 height 33
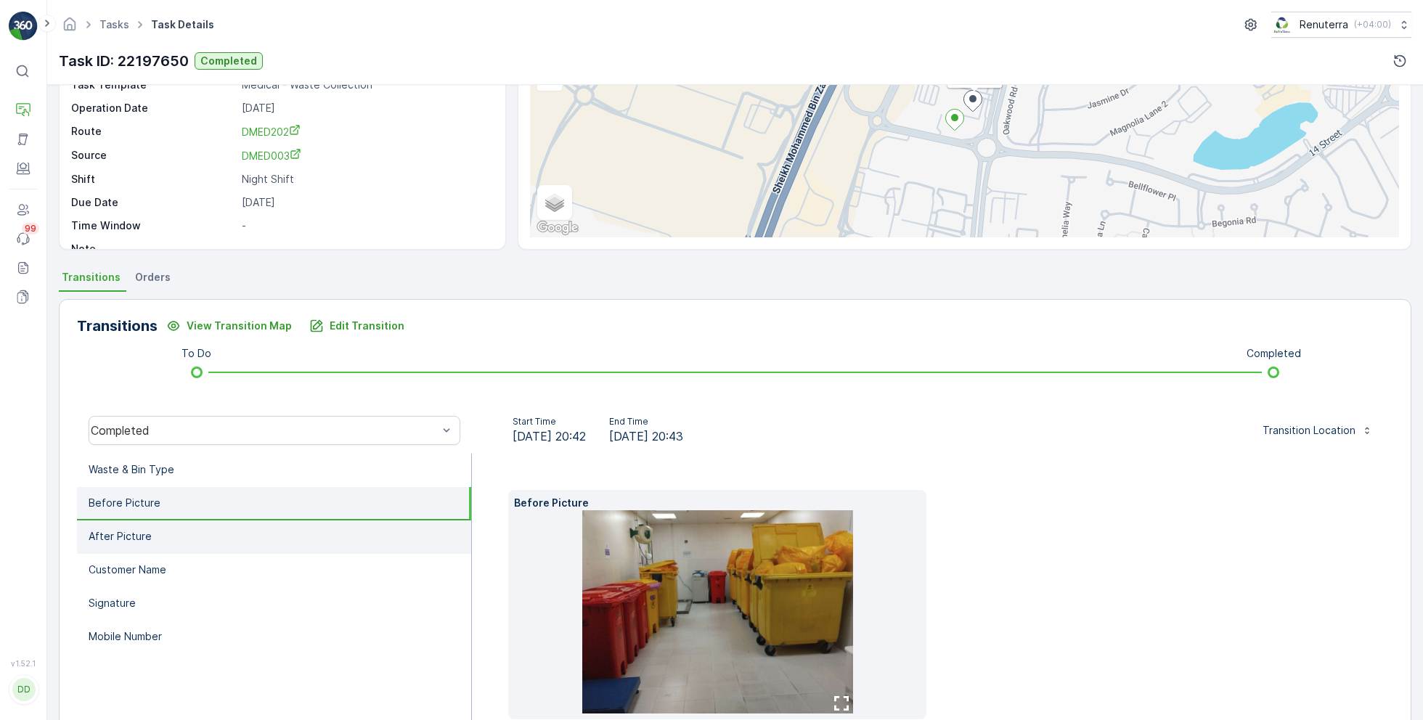
click at [228, 535] on li "After Picture" at bounding box center [274, 536] width 394 height 33
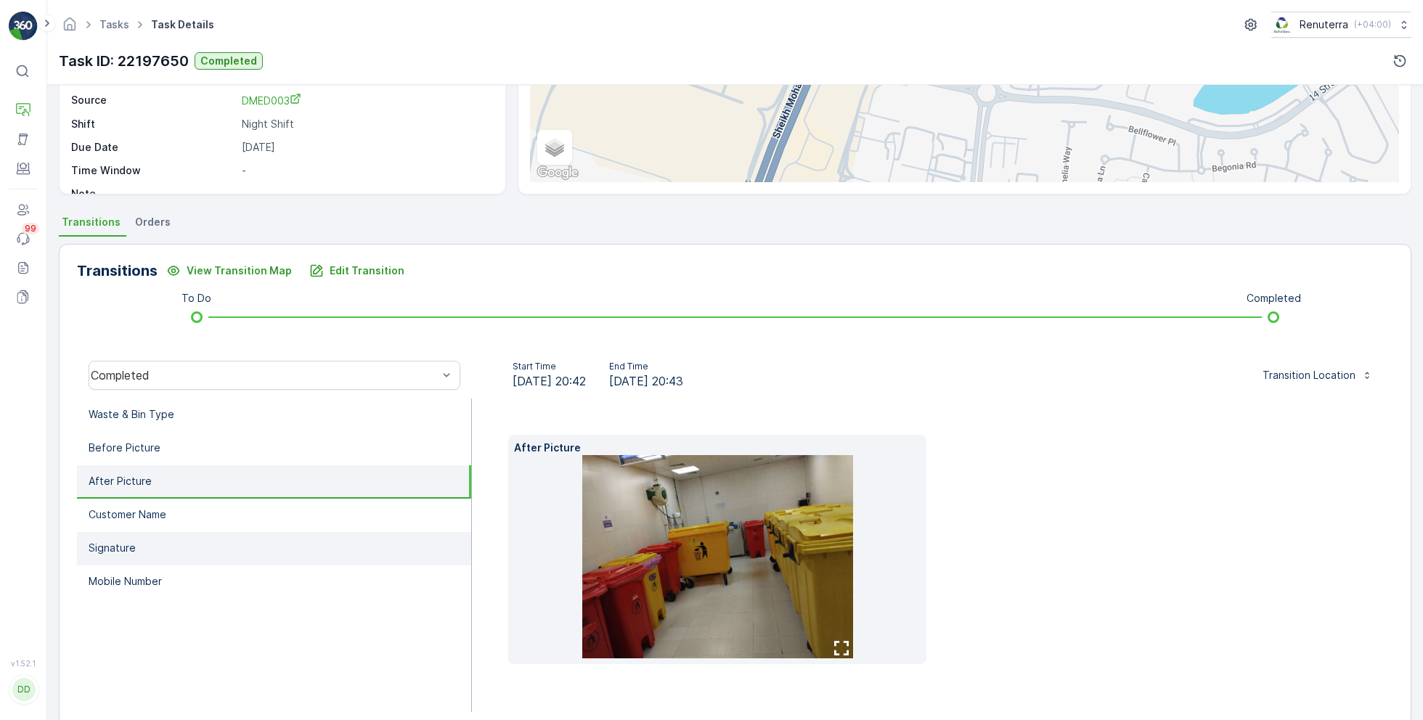
scroll to position [215, 0]
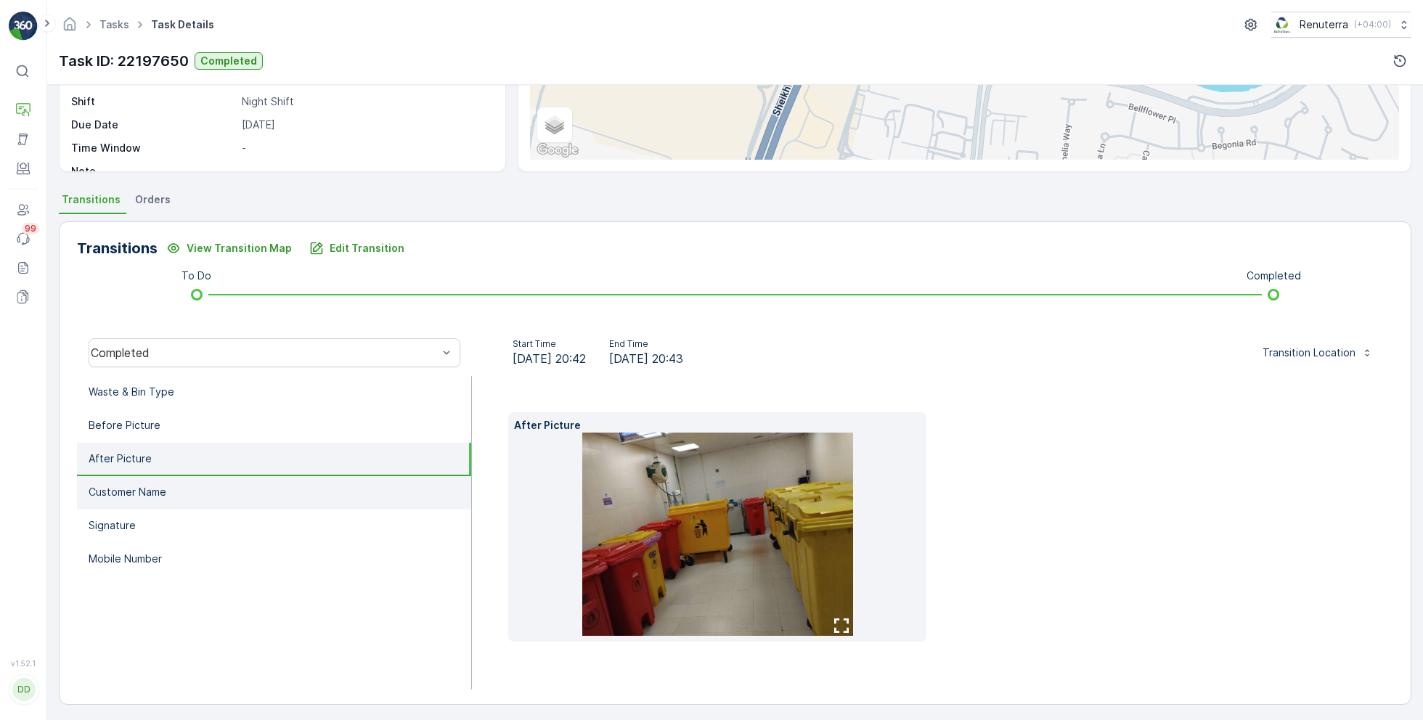
click at [216, 506] on li "Customer Name" at bounding box center [274, 492] width 394 height 33
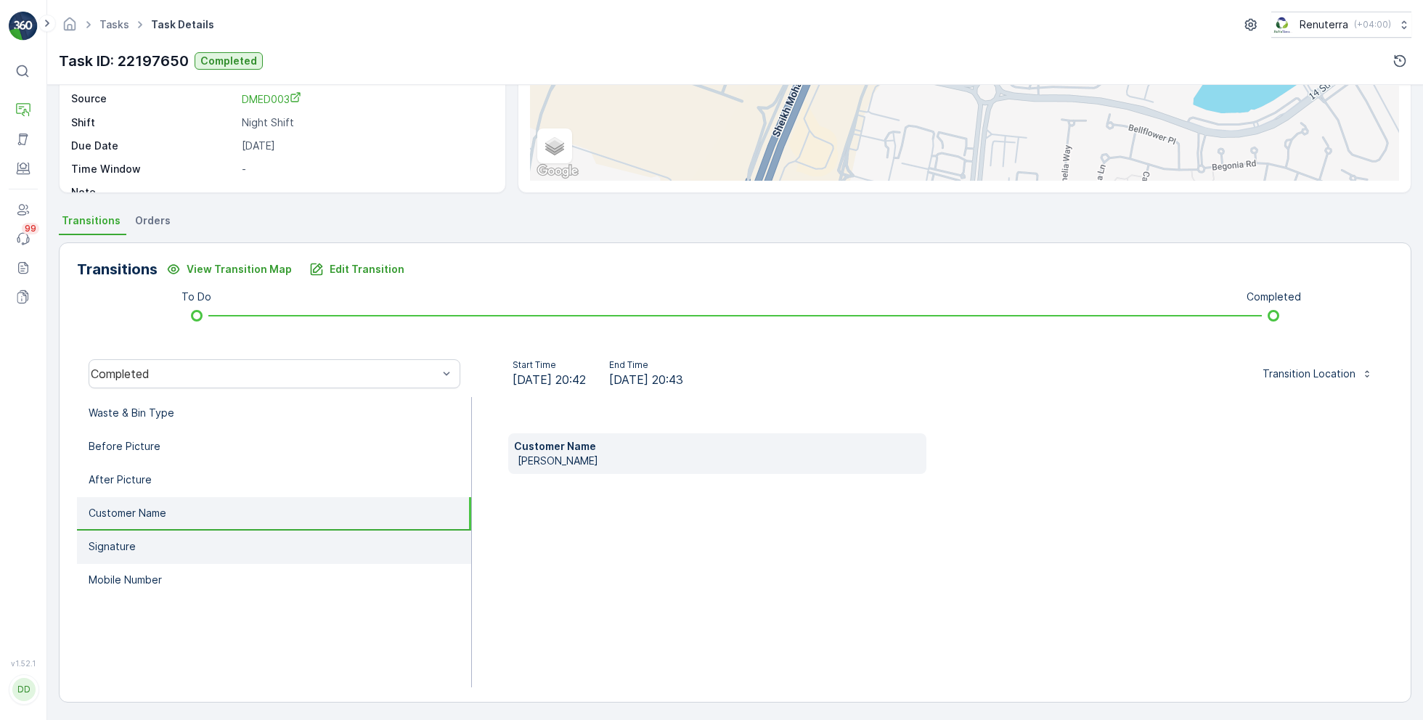
click at [149, 544] on li "Signature" at bounding box center [274, 547] width 394 height 33
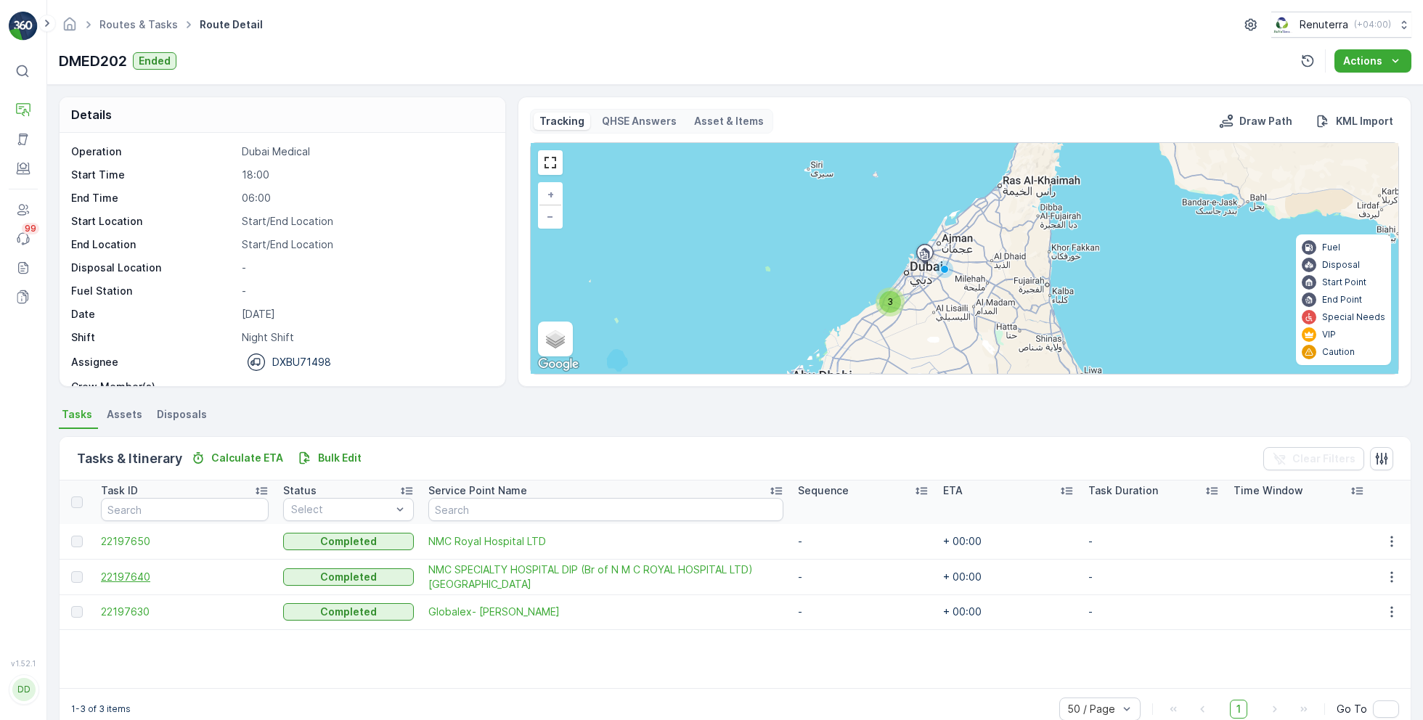
click at [136, 577] on span "22197640" at bounding box center [185, 577] width 168 height 15
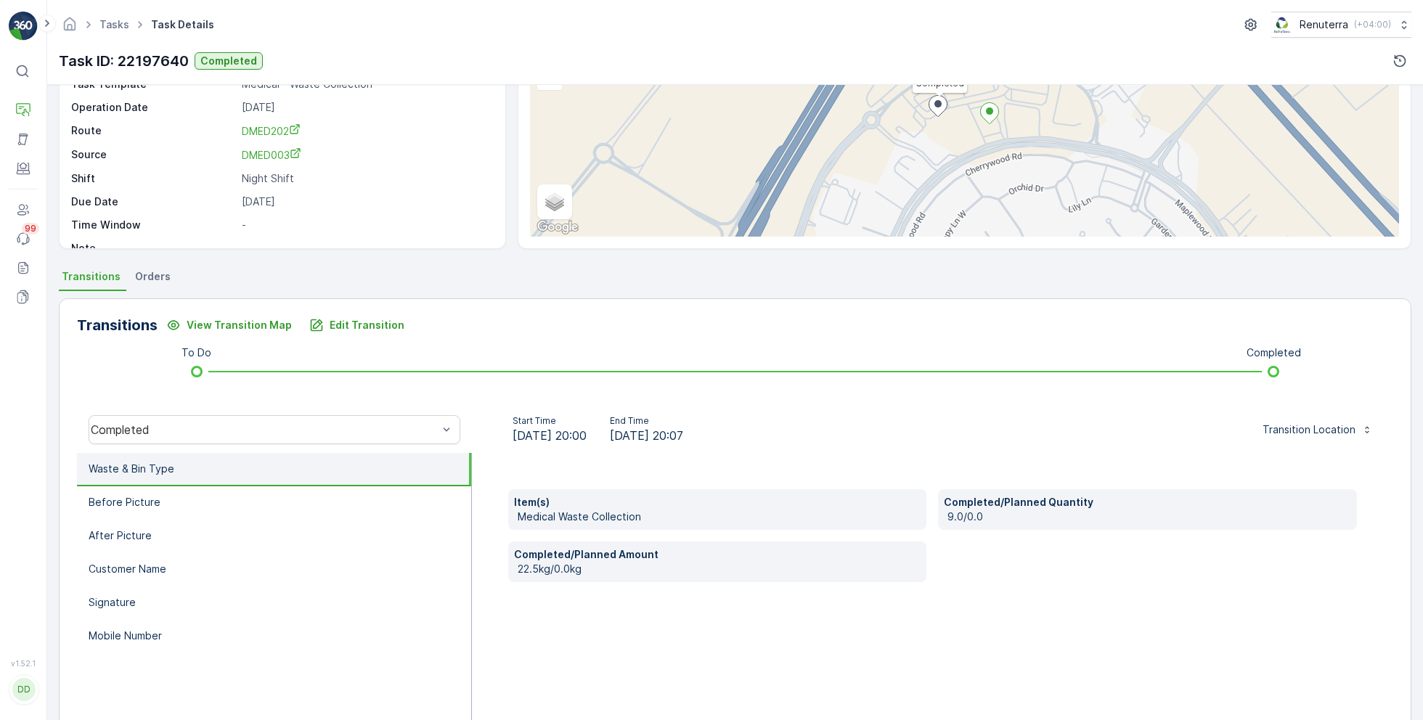
scroll to position [140, 0]
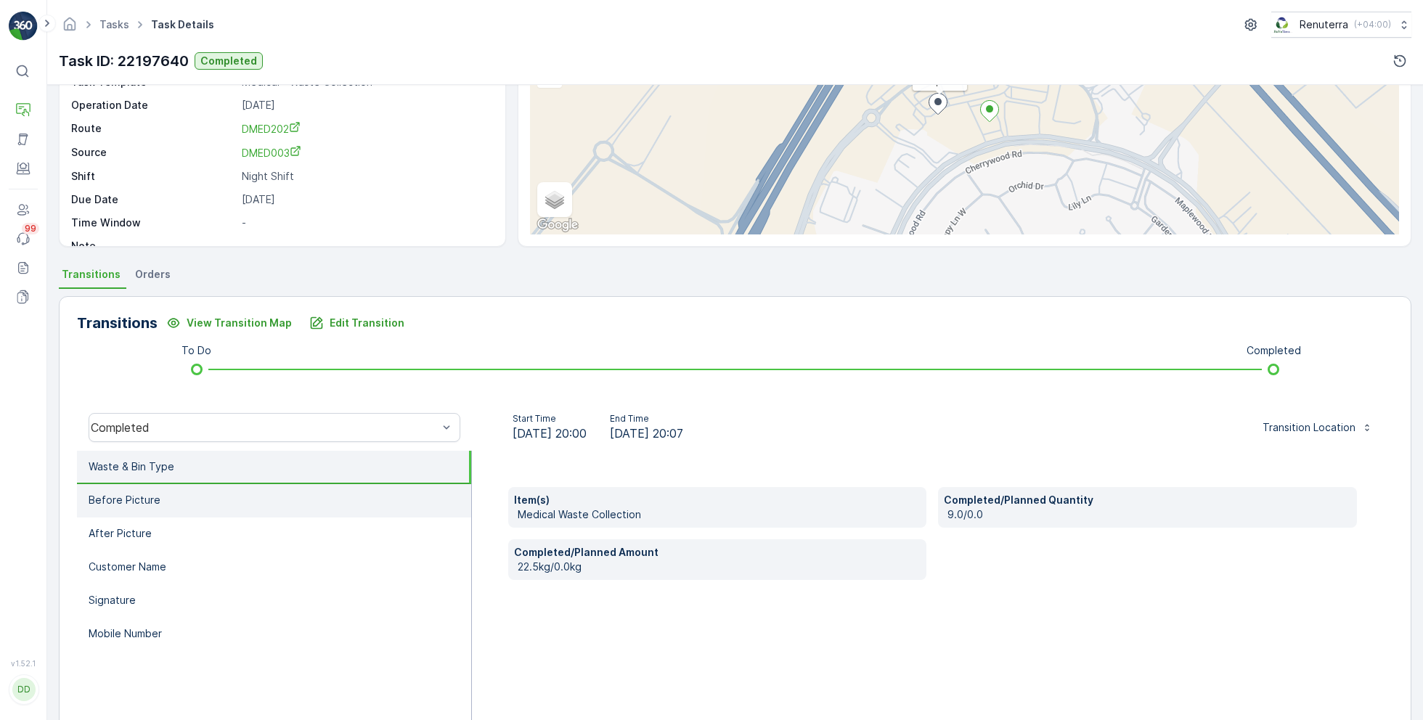
click at [160, 509] on li "Before Picture" at bounding box center [274, 500] width 394 height 33
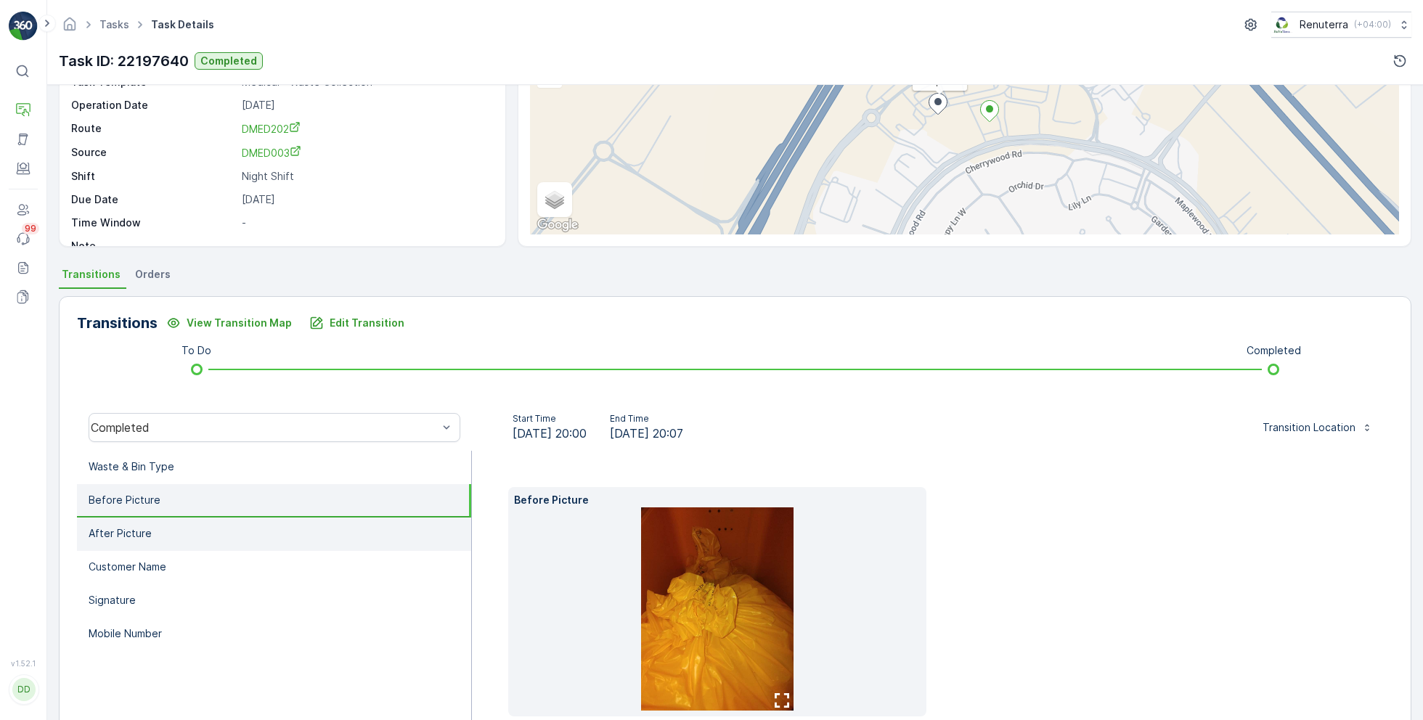
click at [140, 532] on p "After Picture" at bounding box center [120, 533] width 63 height 15
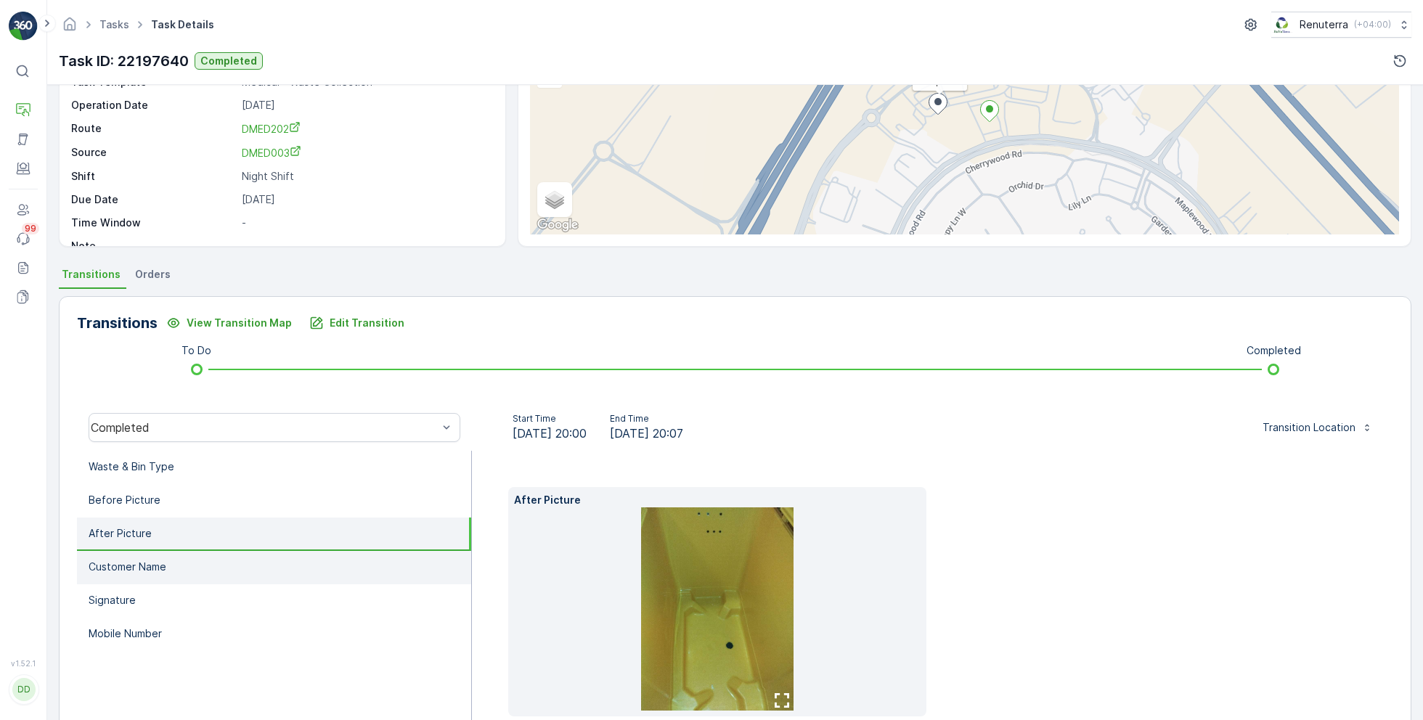
click at [164, 572] on p "Customer Name" at bounding box center [128, 567] width 78 height 15
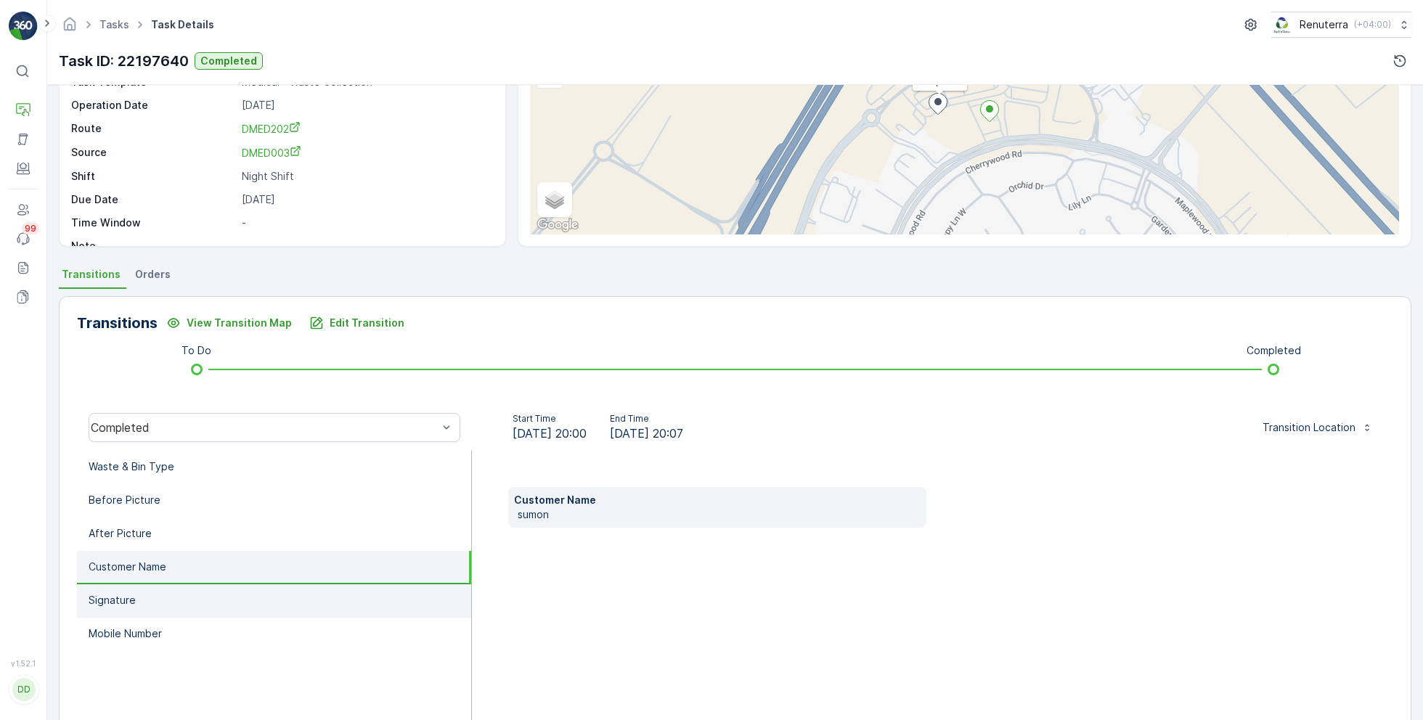
click at [136, 599] on li "Signature" at bounding box center [274, 600] width 394 height 33
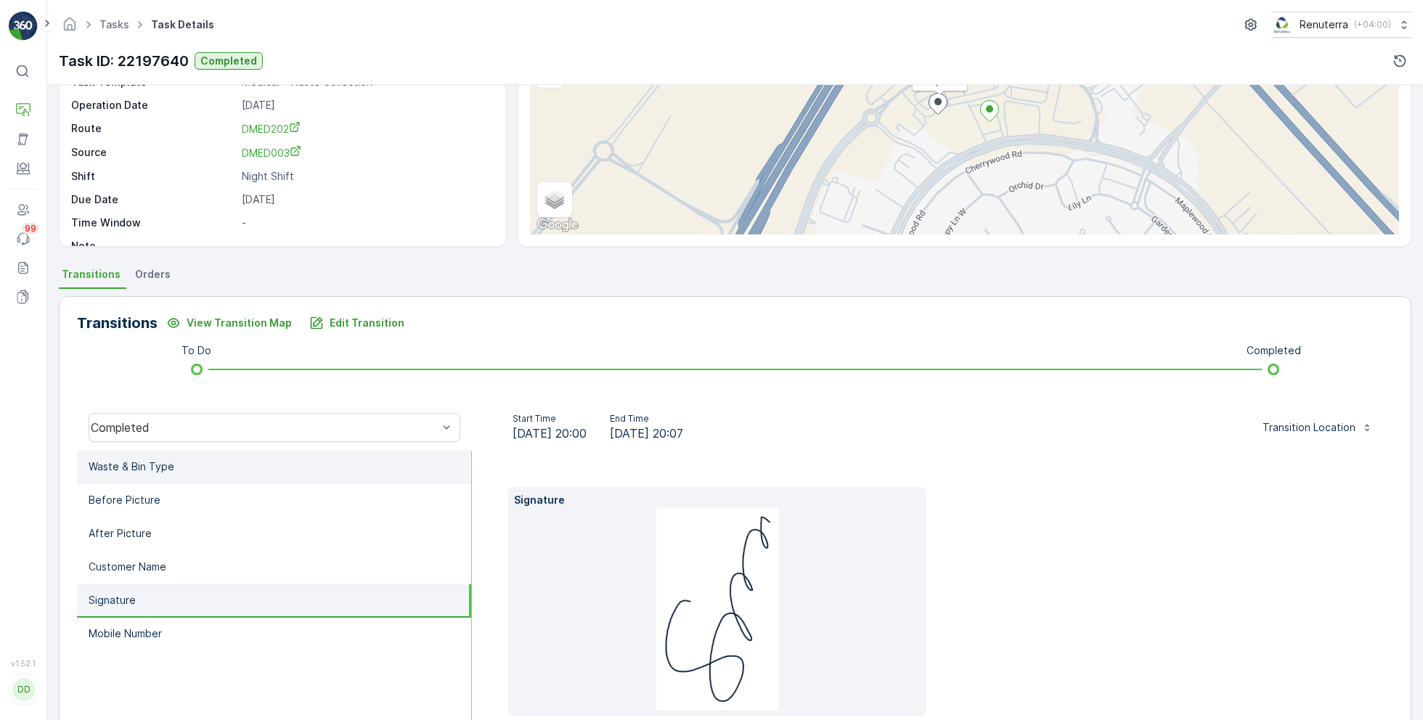
click at [180, 466] on li "Waste & Bin Type" at bounding box center [274, 467] width 394 height 33
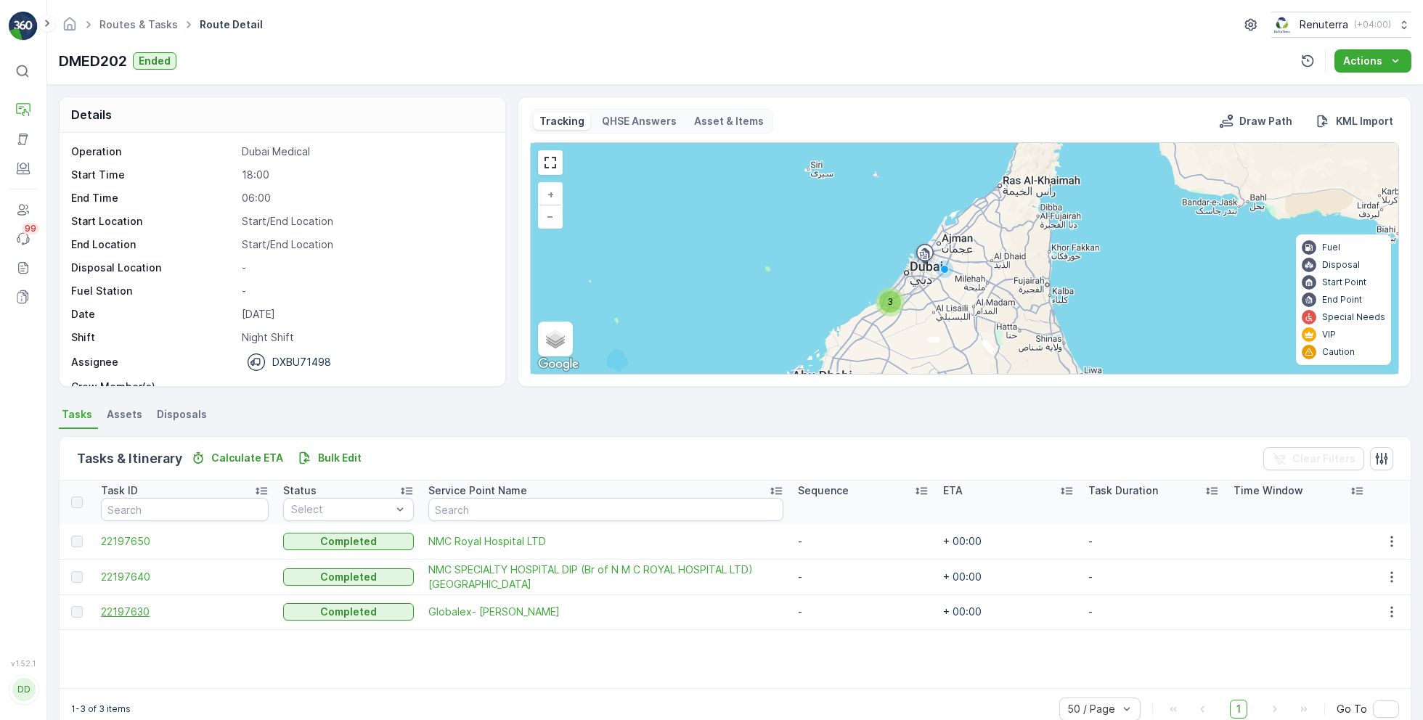
click at [131, 611] on span "22197630" at bounding box center [185, 612] width 168 height 15
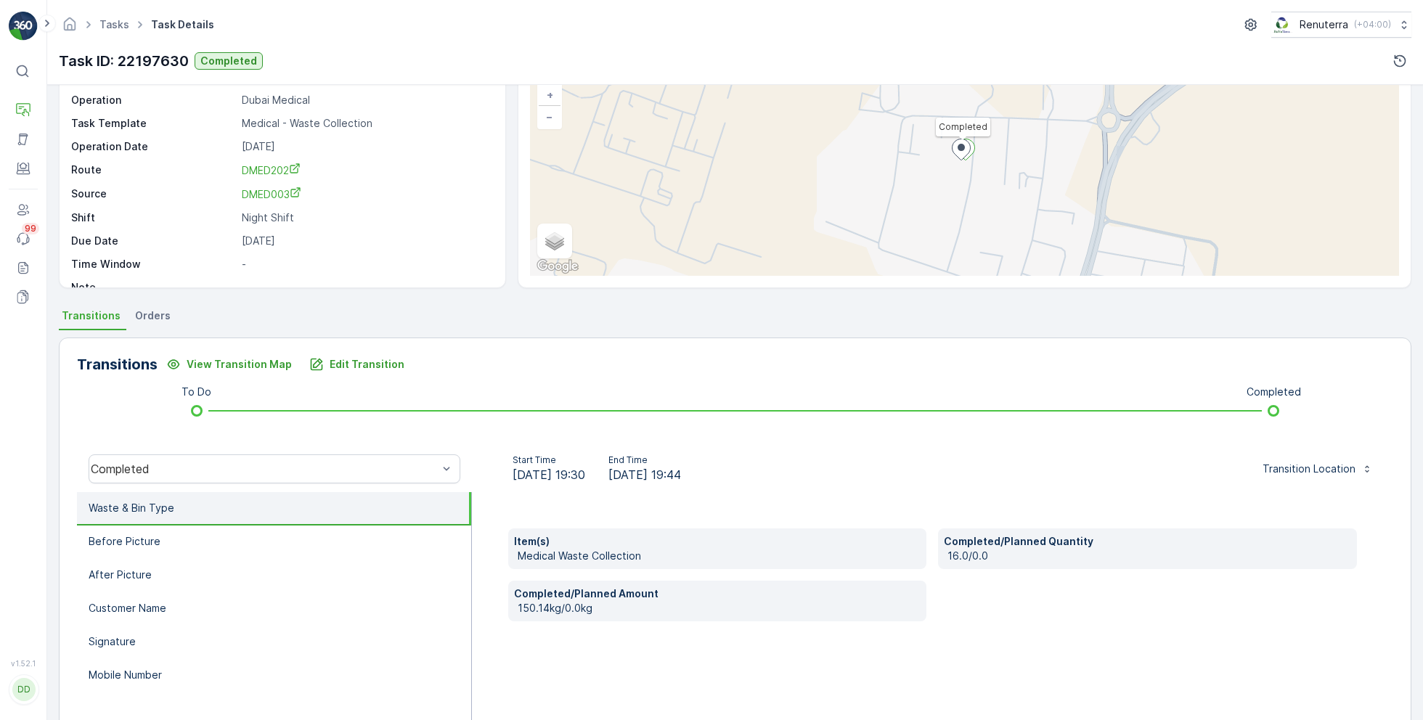
scroll to position [105, 0]
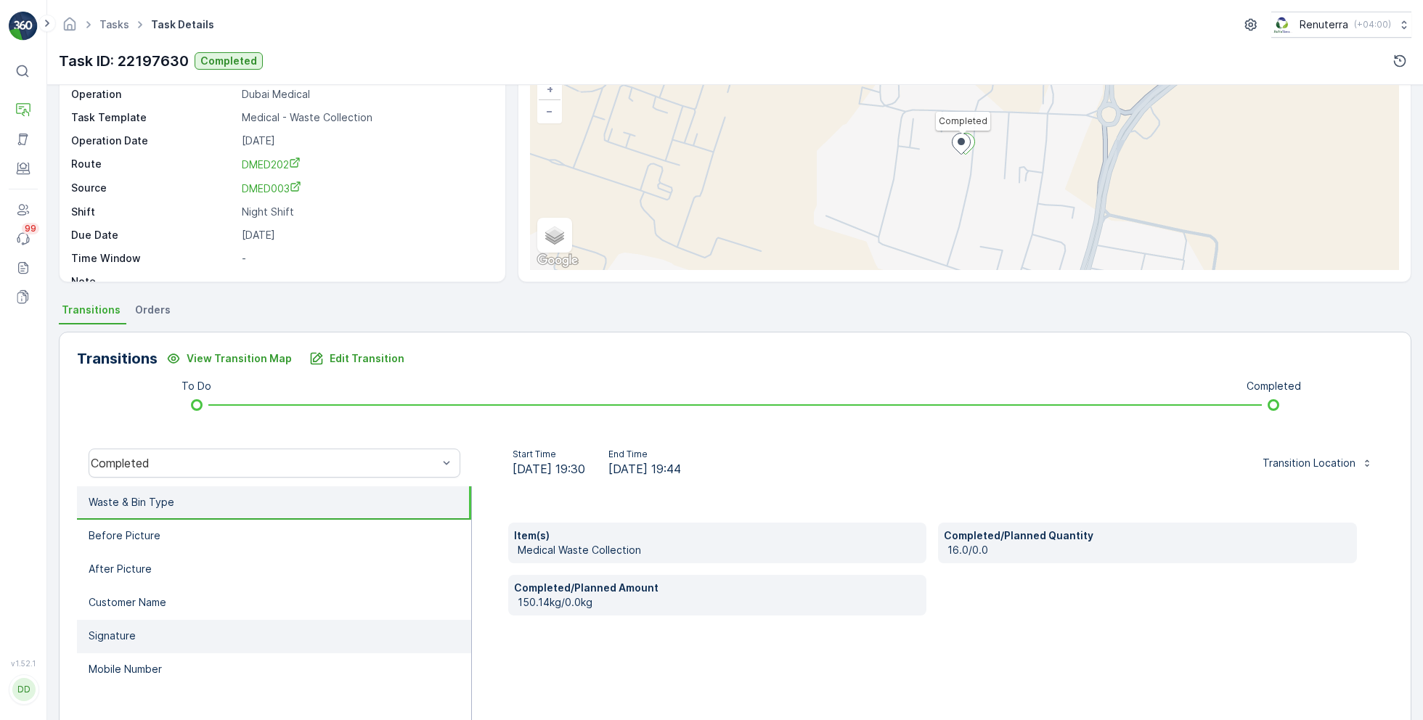
click at [184, 626] on li "Signature" at bounding box center [274, 636] width 394 height 33
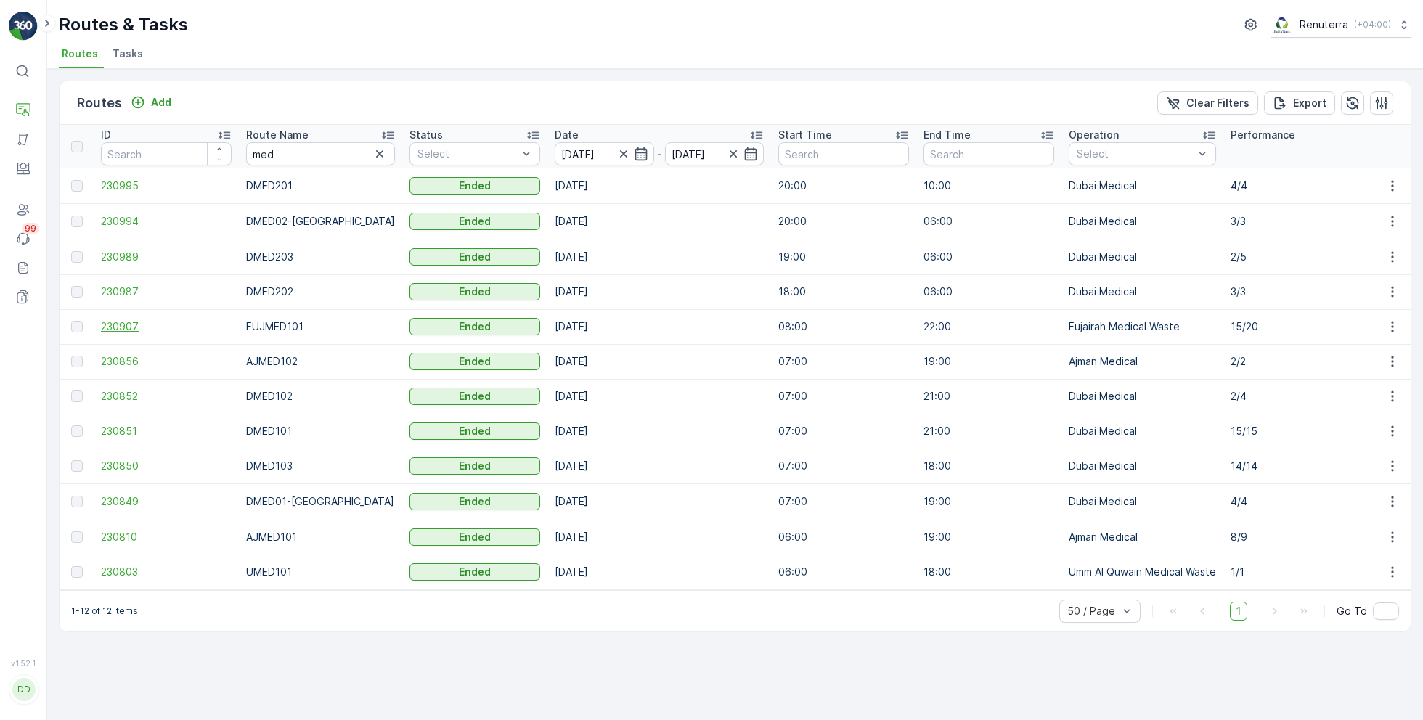
click at [125, 329] on span "230907" at bounding box center [166, 326] width 131 height 15
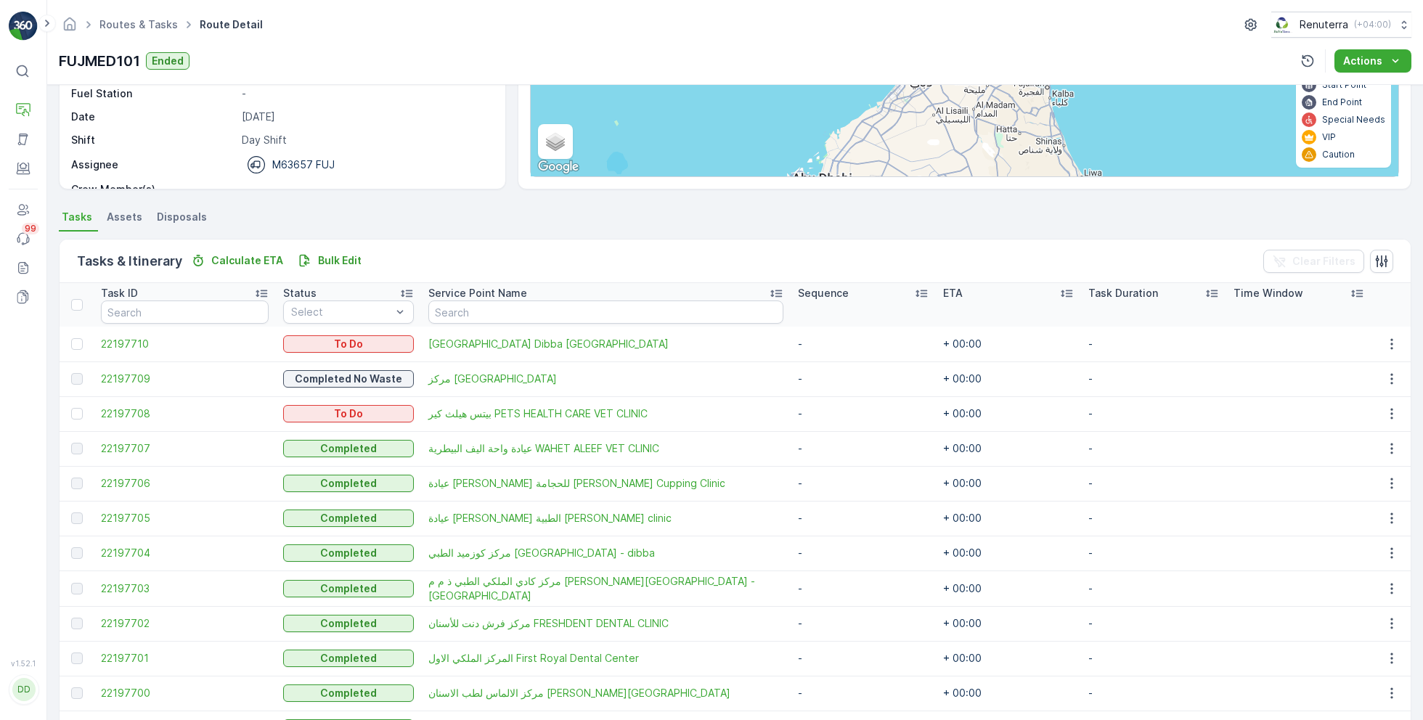
scroll to position [218, 0]
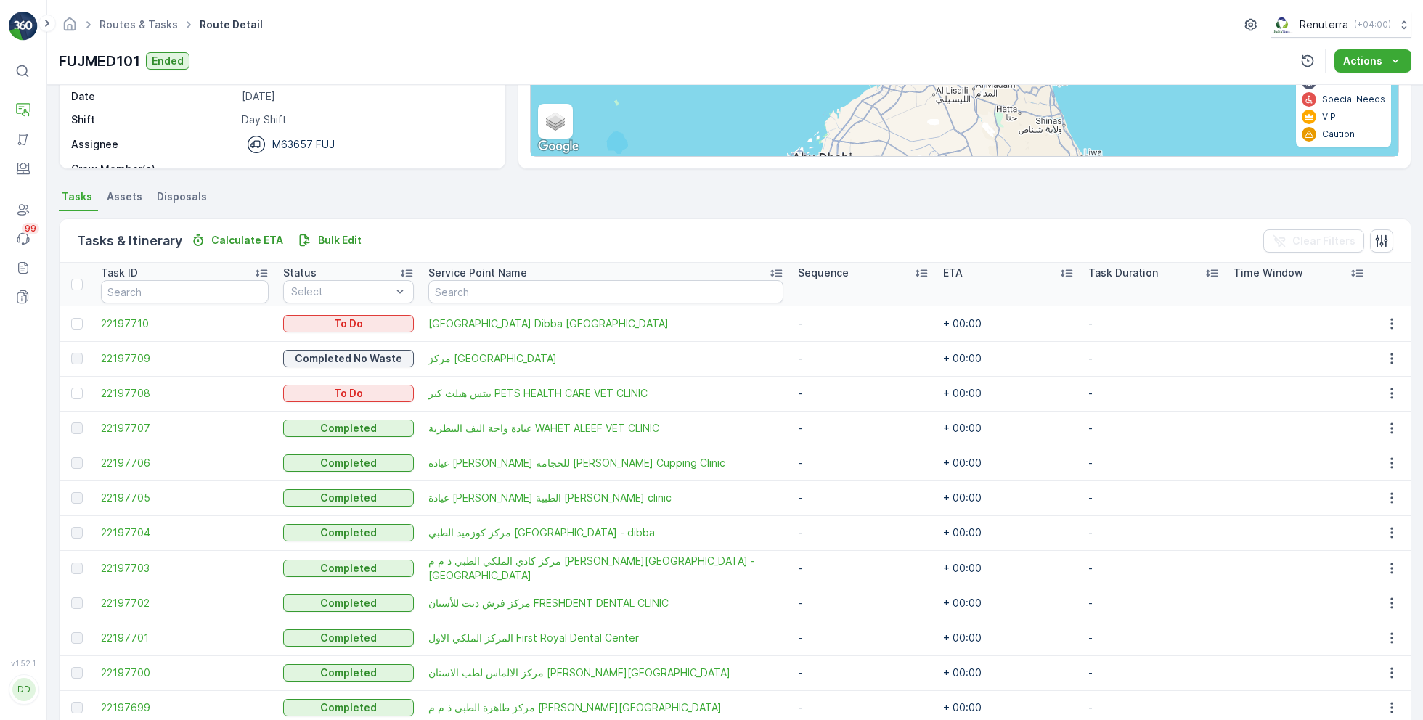
click at [126, 425] on span "22197707" at bounding box center [185, 428] width 168 height 15
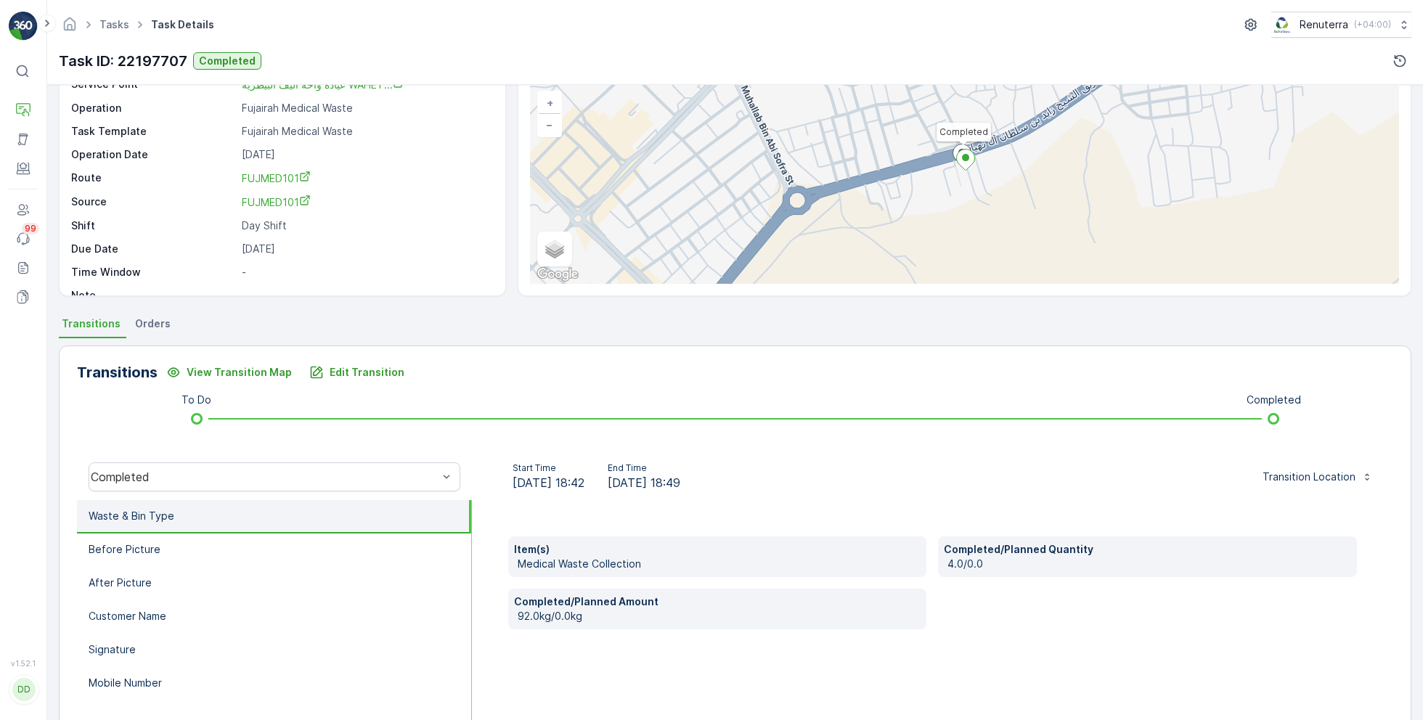
scroll to position [91, 0]
click at [219, 560] on li "Before Picture" at bounding box center [274, 549] width 394 height 33
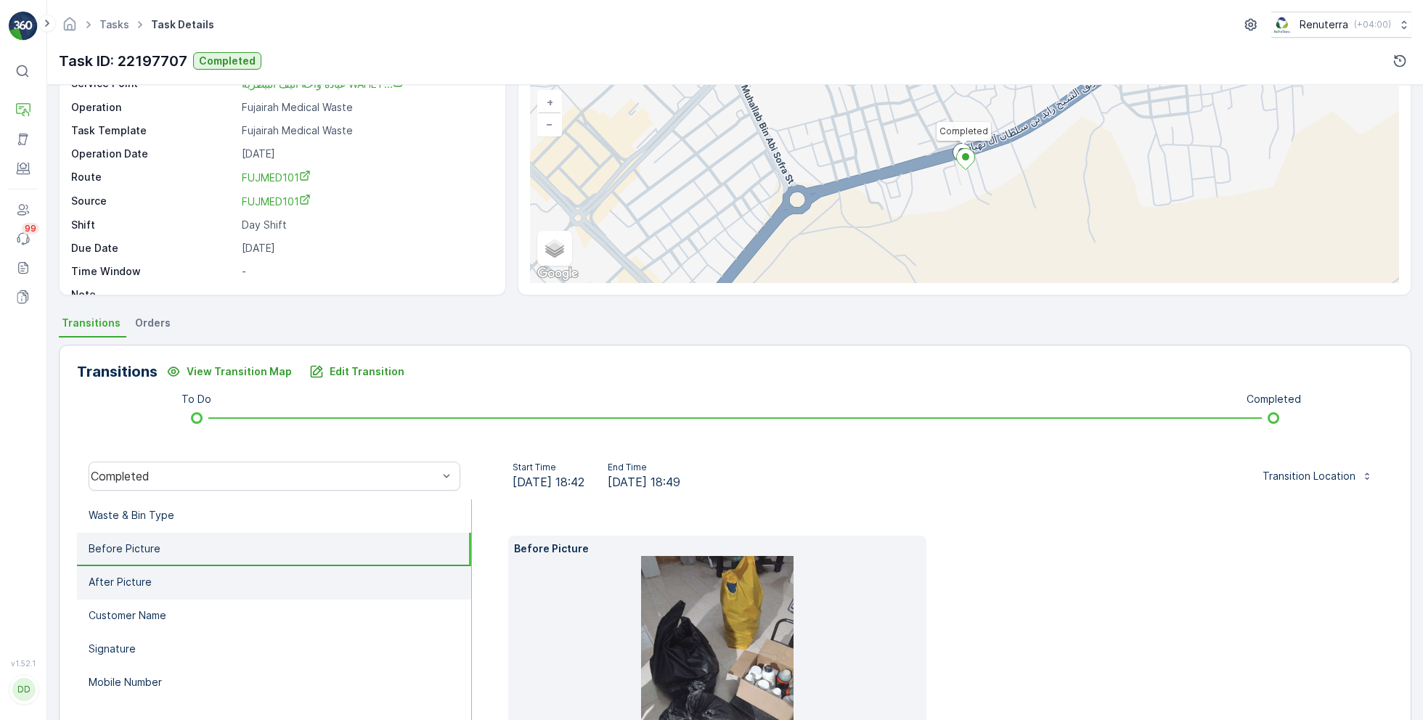
click at [226, 593] on li "After Picture" at bounding box center [274, 582] width 394 height 33
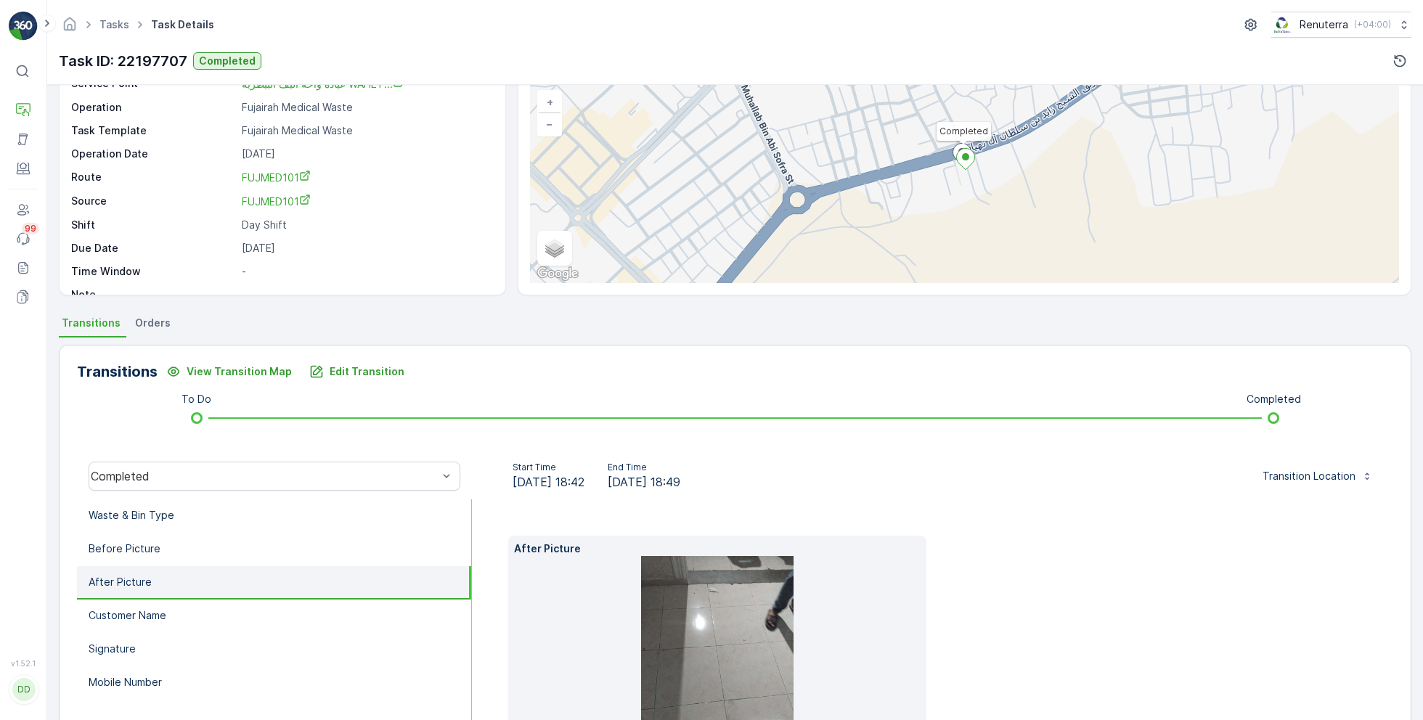
scroll to position [217, 0]
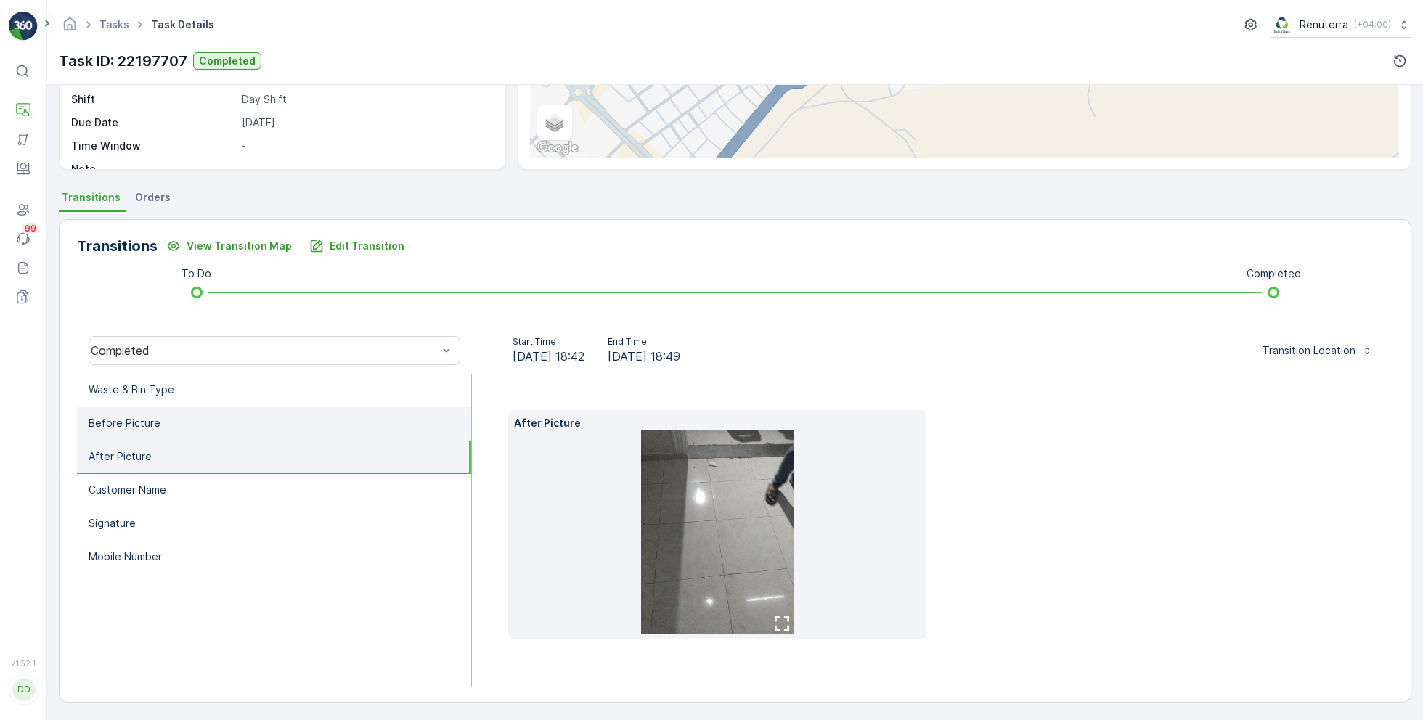
click at [226, 427] on li "Before Picture" at bounding box center [274, 423] width 394 height 33
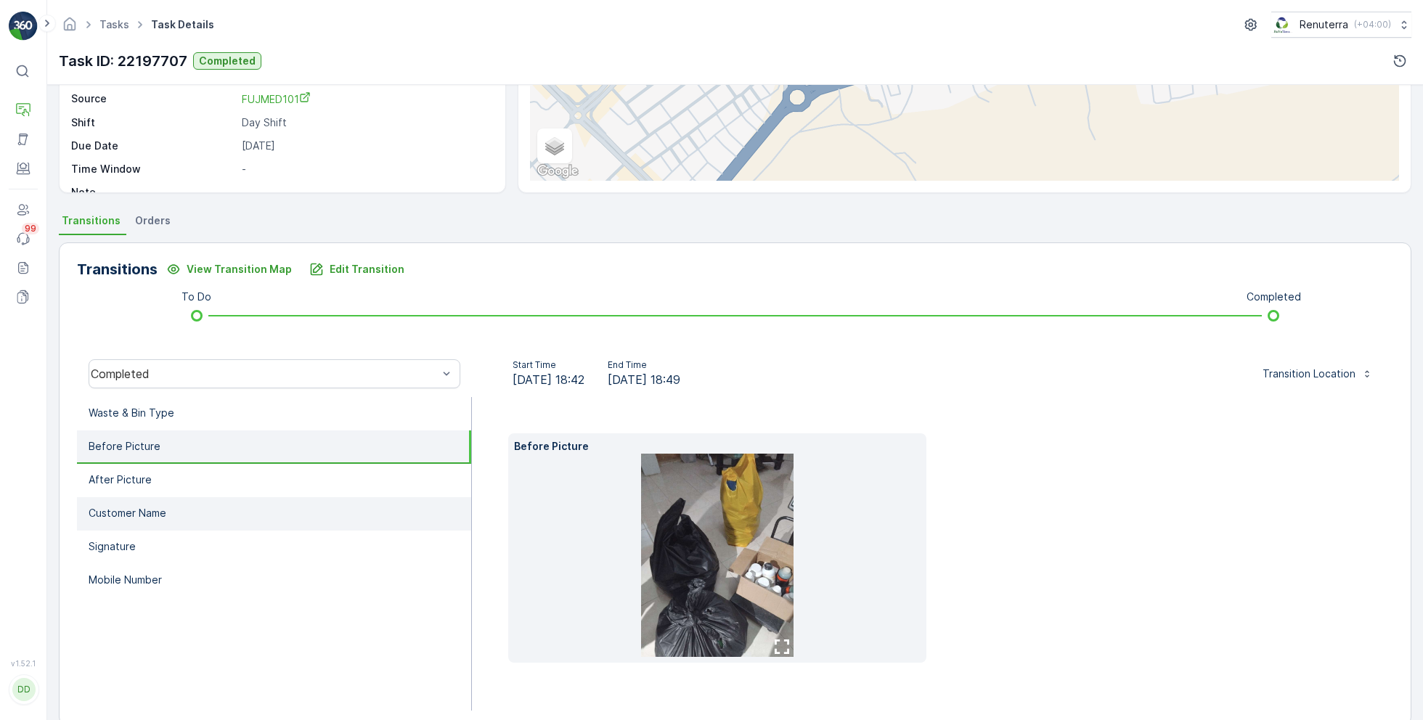
click at [190, 526] on li "Customer Name" at bounding box center [274, 513] width 394 height 33
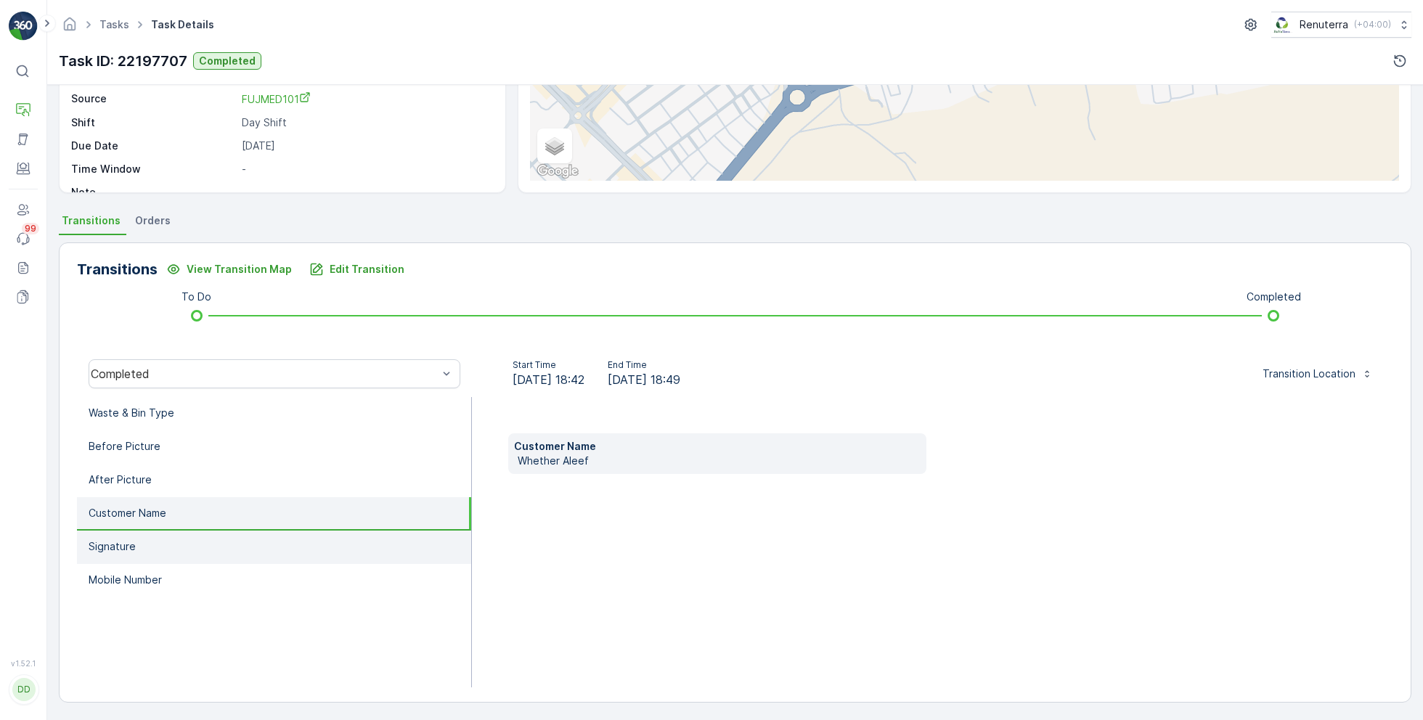
click at [144, 548] on li "Signature" at bounding box center [274, 547] width 394 height 33
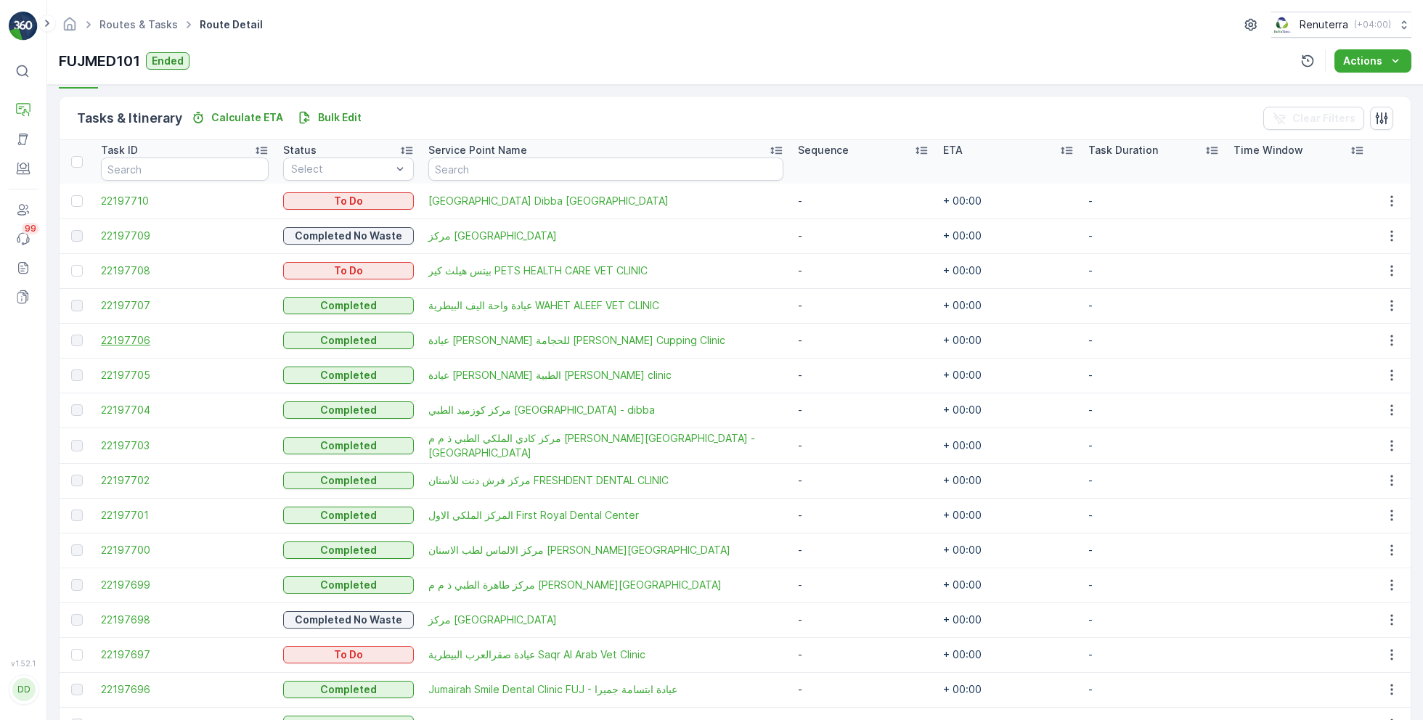
scroll to position [343, 0]
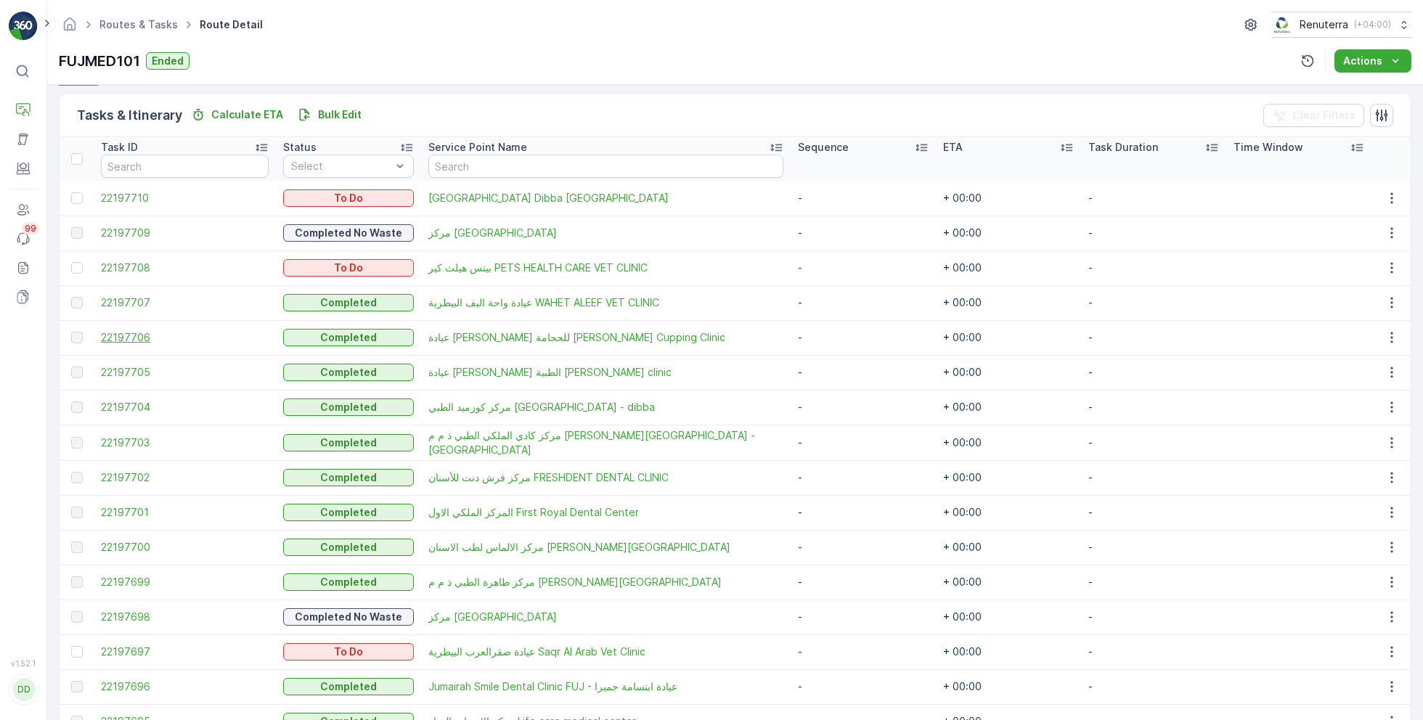
click at [150, 332] on span "22197706" at bounding box center [185, 337] width 168 height 15
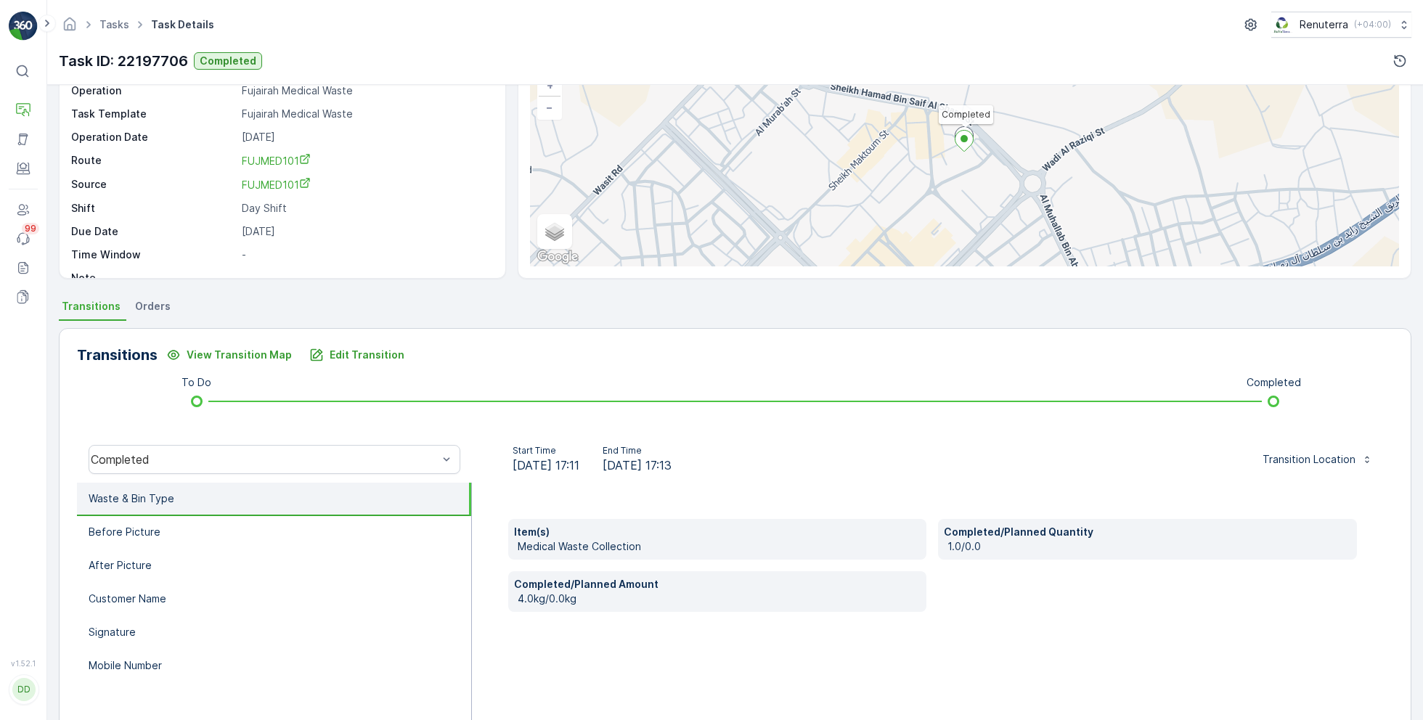
scroll to position [116, 0]
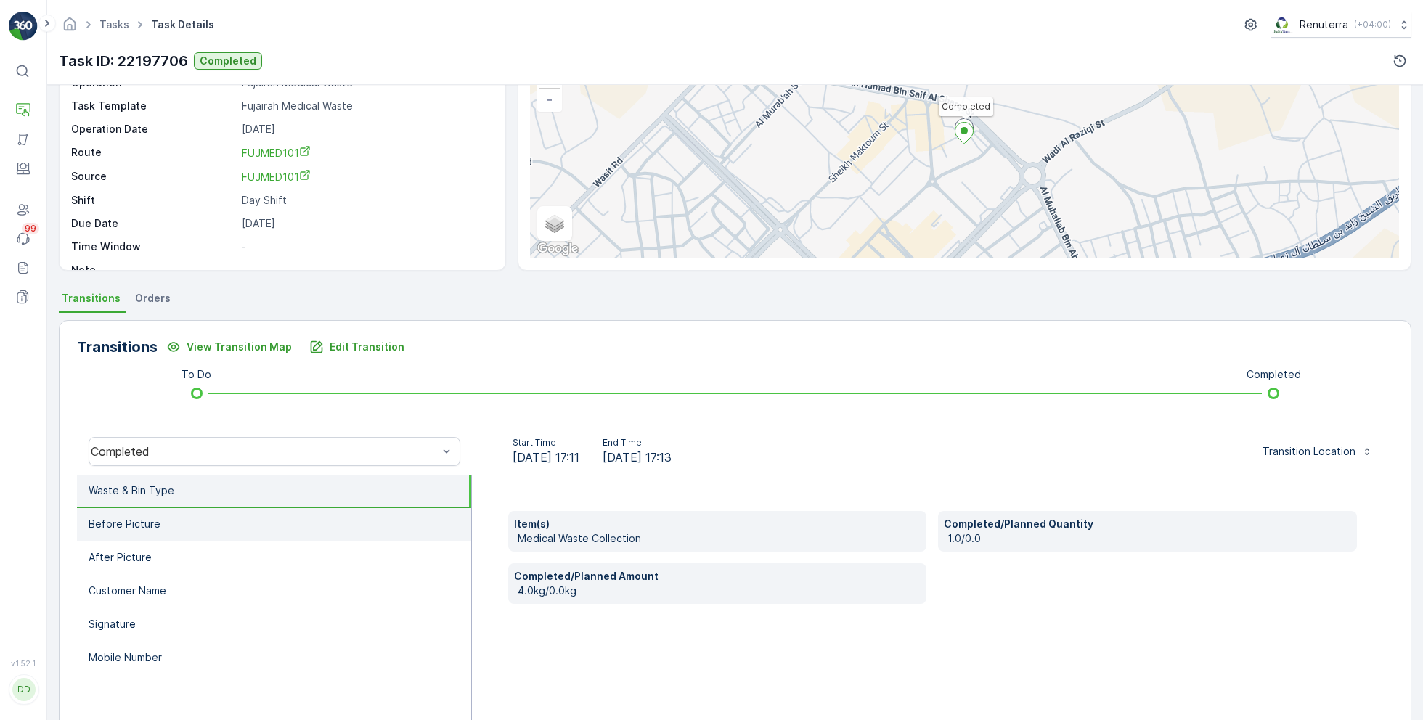
click at [295, 511] on li "Before Picture" at bounding box center [274, 524] width 394 height 33
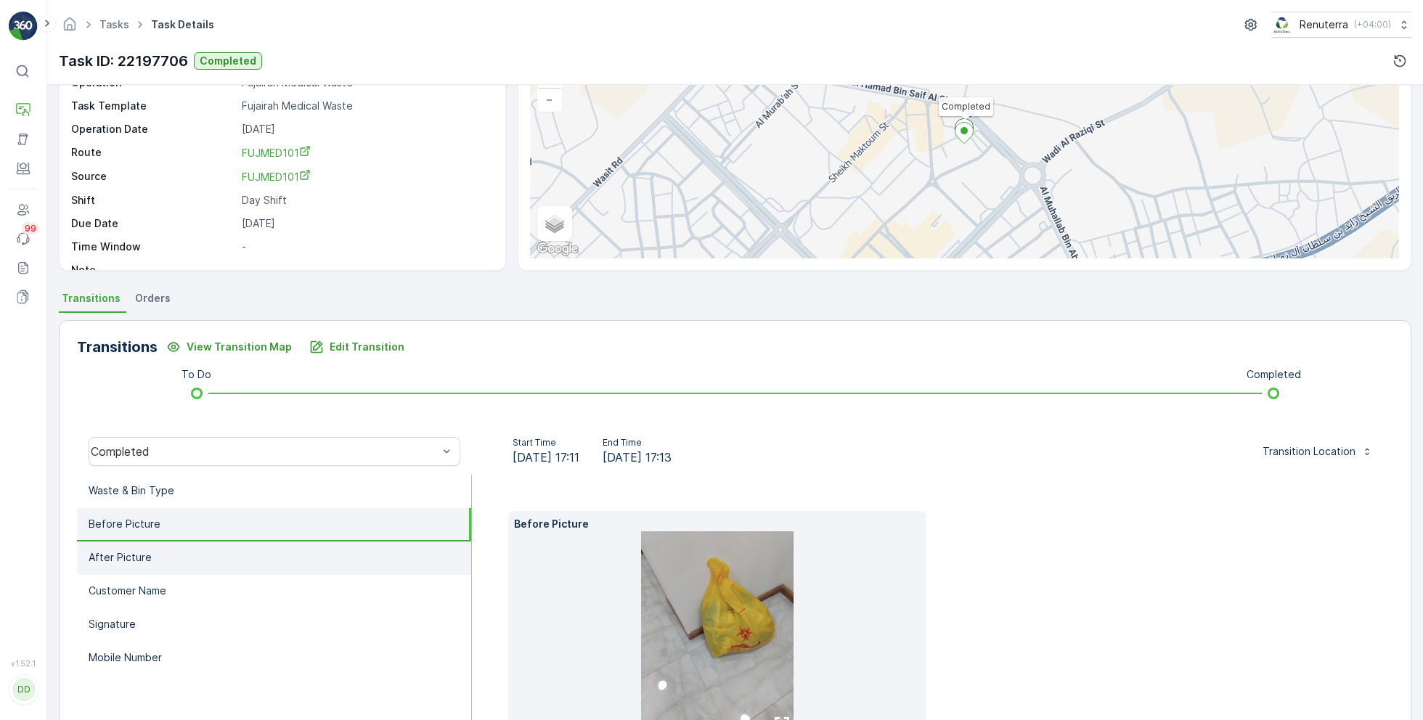
click at [236, 555] on li "After Picture" at bounding box center [274, 558] width 394 height 33
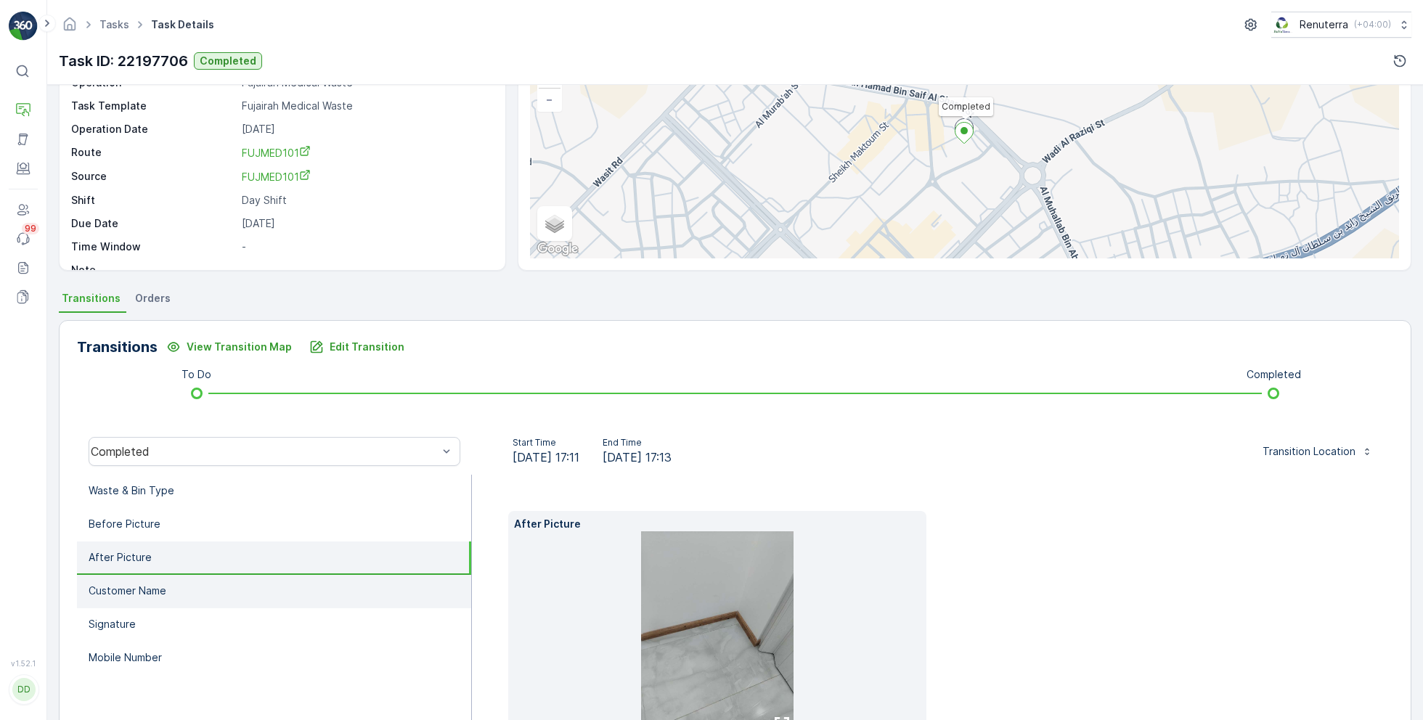
click at [225, 597] on li "Customer Name" at bounding box center [274, 591] width 394 height 33
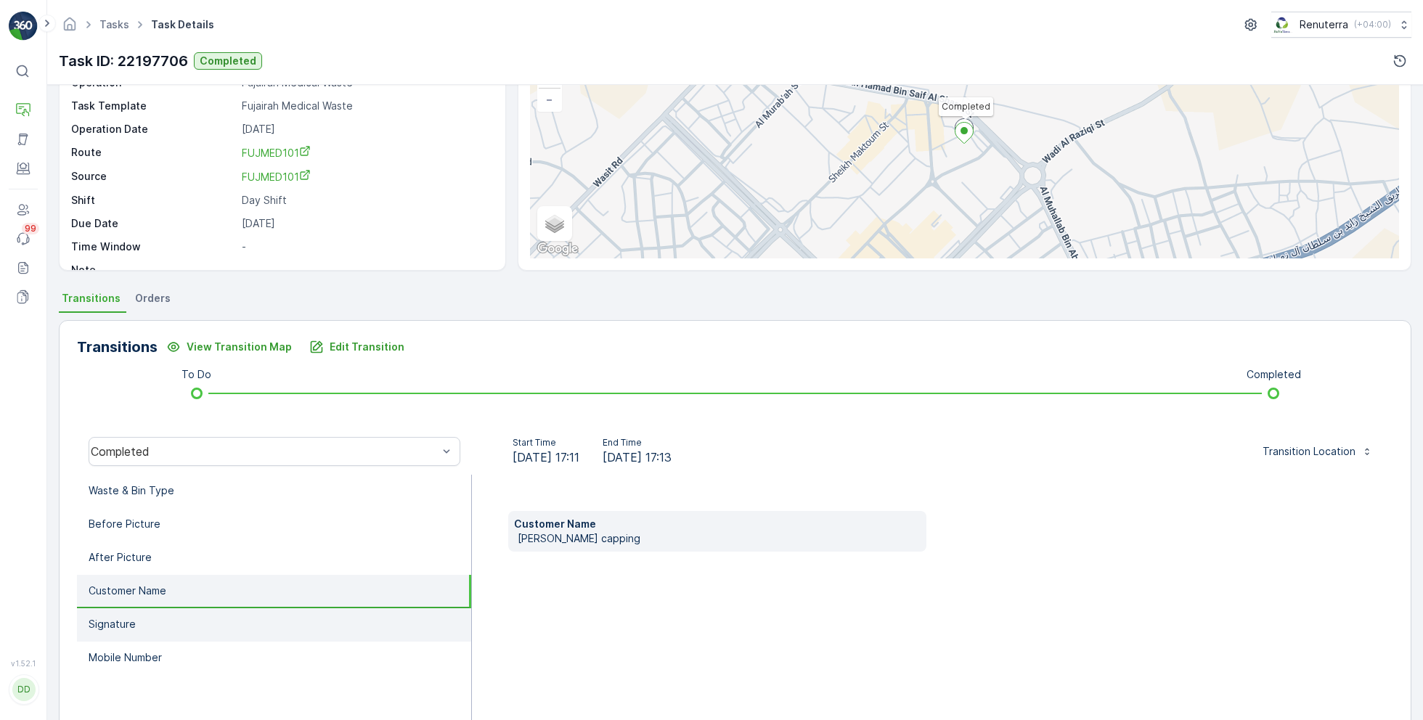
click at [183, 620] on li "Signature" at bounding box center [274, 624] width 394 height 33
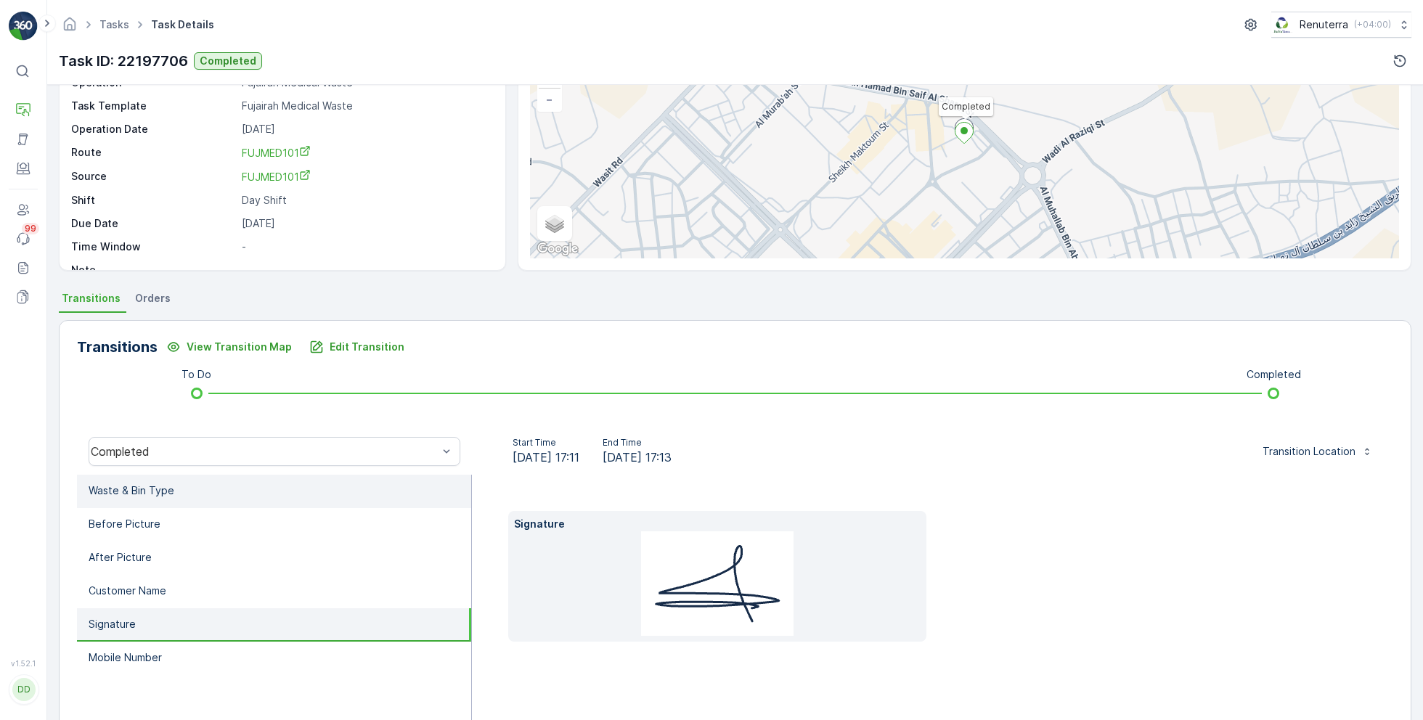
click at [176, 489] on li "Waste & Bin Type" at bounding box center [274, 491] width 394 height 33
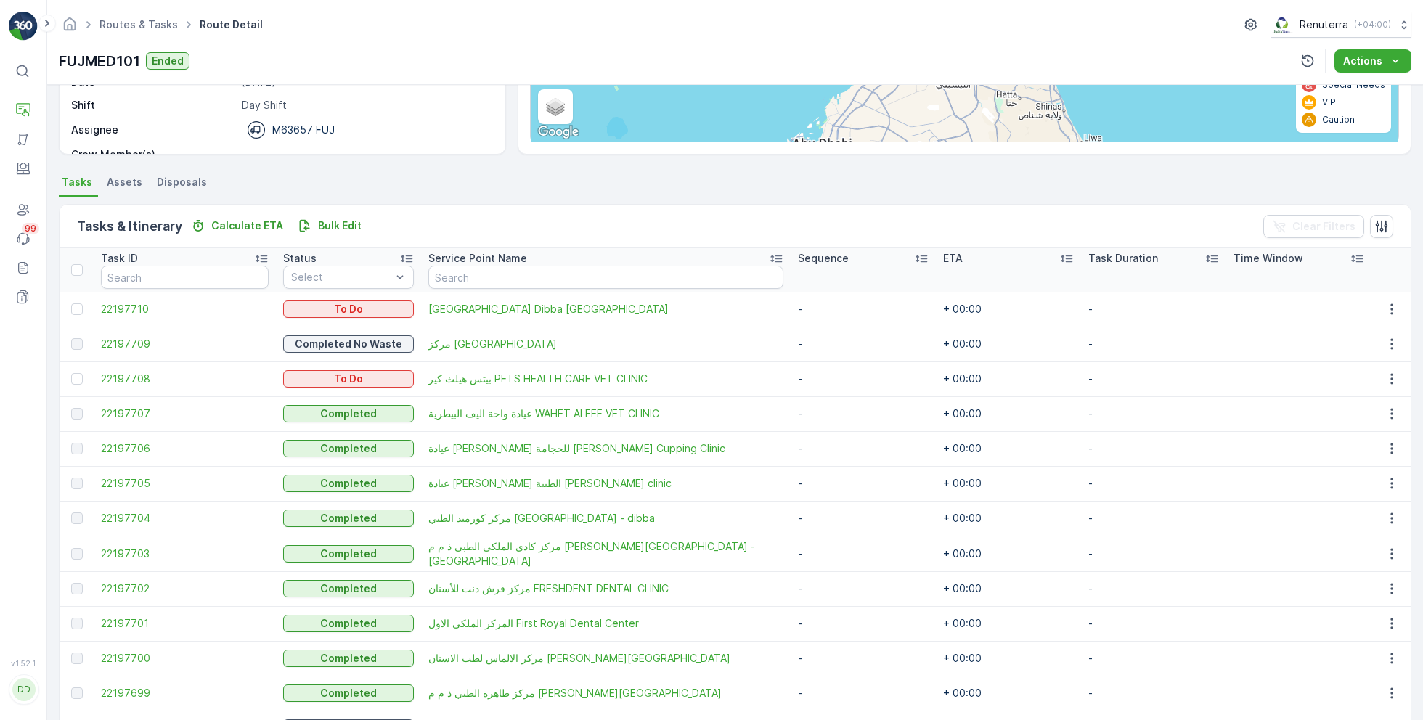
scroll to position [245, 0]
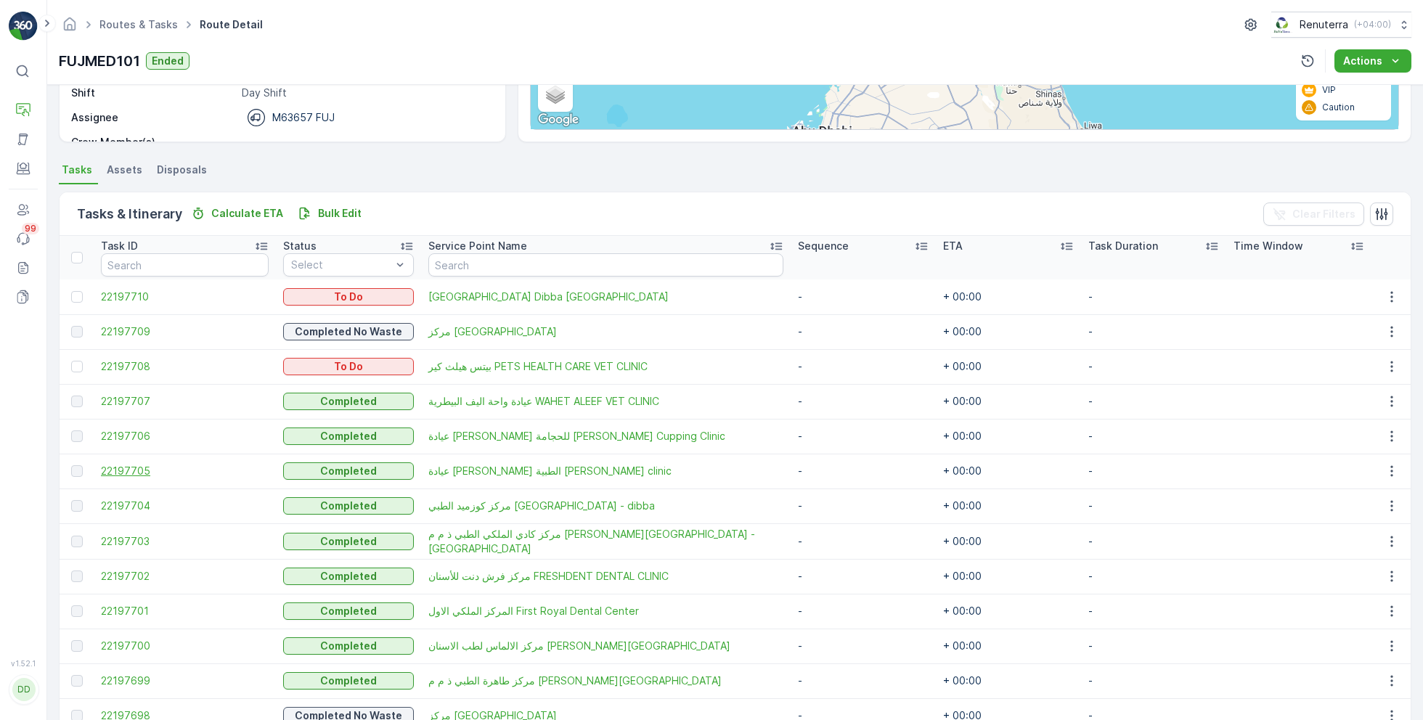
click at [138, 469] on span "22197705" at bounding box center [185, 471] width 168 height 15
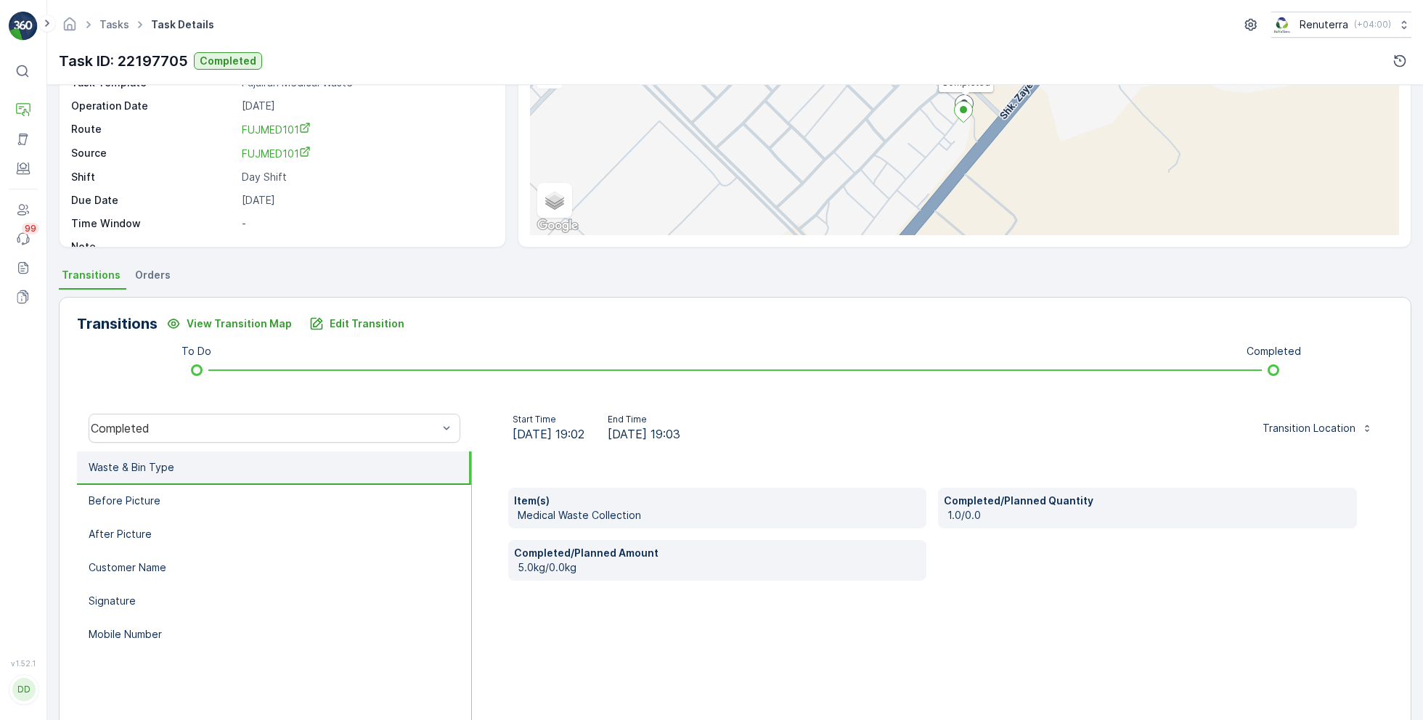
scroll to position [140, 0]
click at [247, 514] on li "Before Picture" at bounding box center [274, 500] width 394 height 33
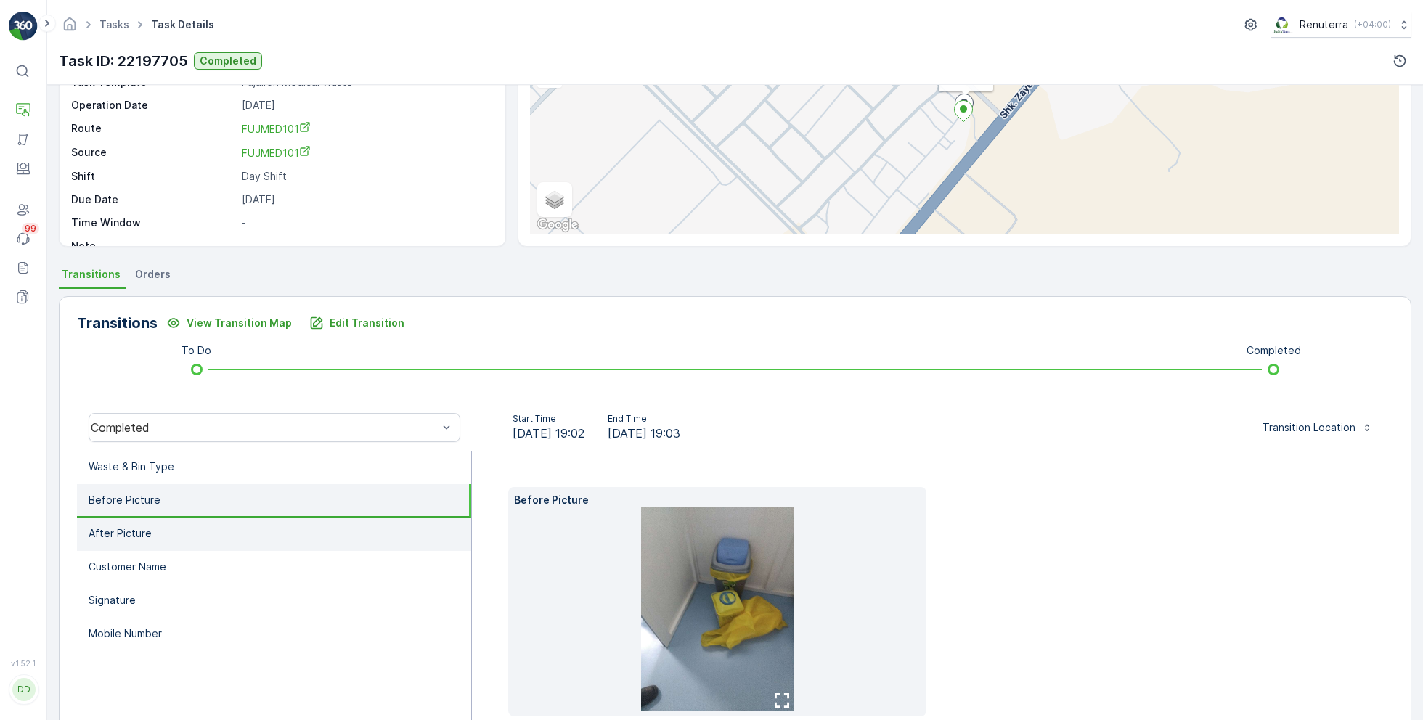
click at [240, 536] on li "After Picture" at bounding box center [274, 534] width 394 height 33
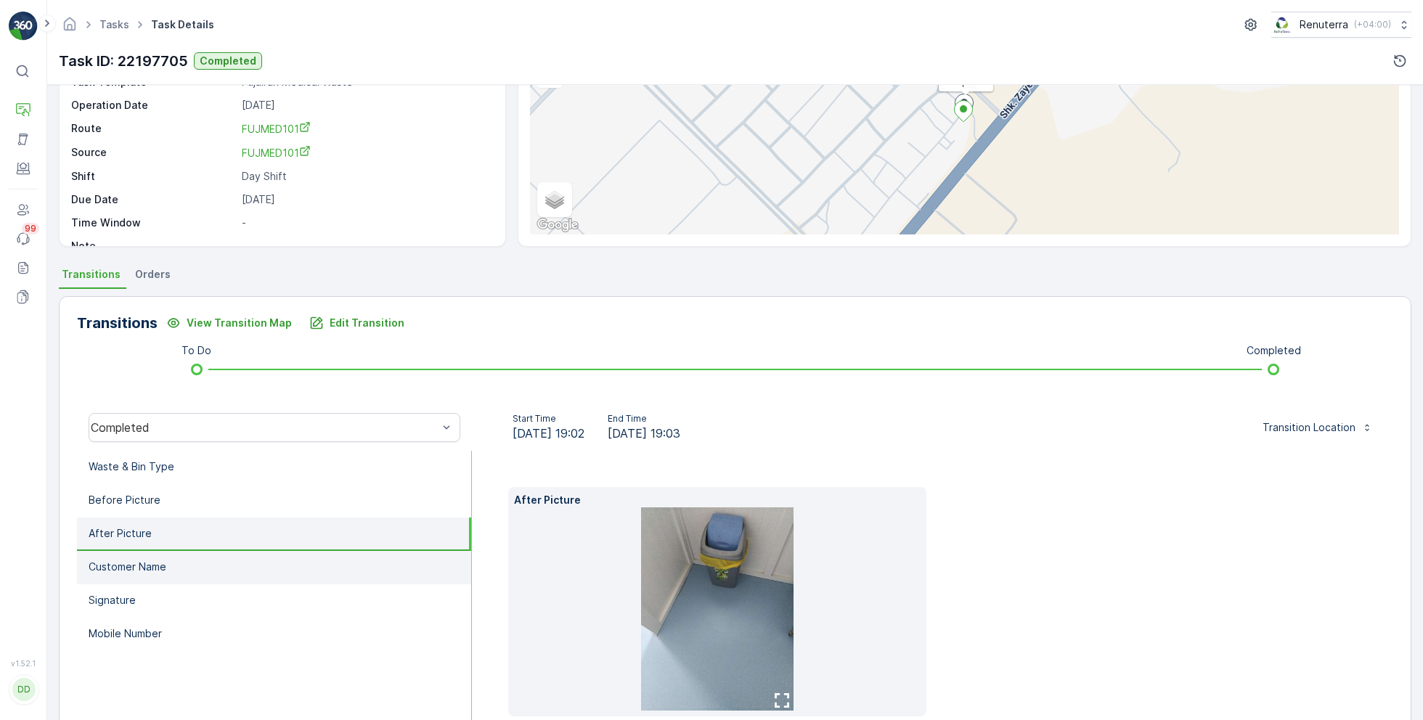
click at [228, 569] on li "Customer Name" at bounding box center [274, 567] width 394 height 33
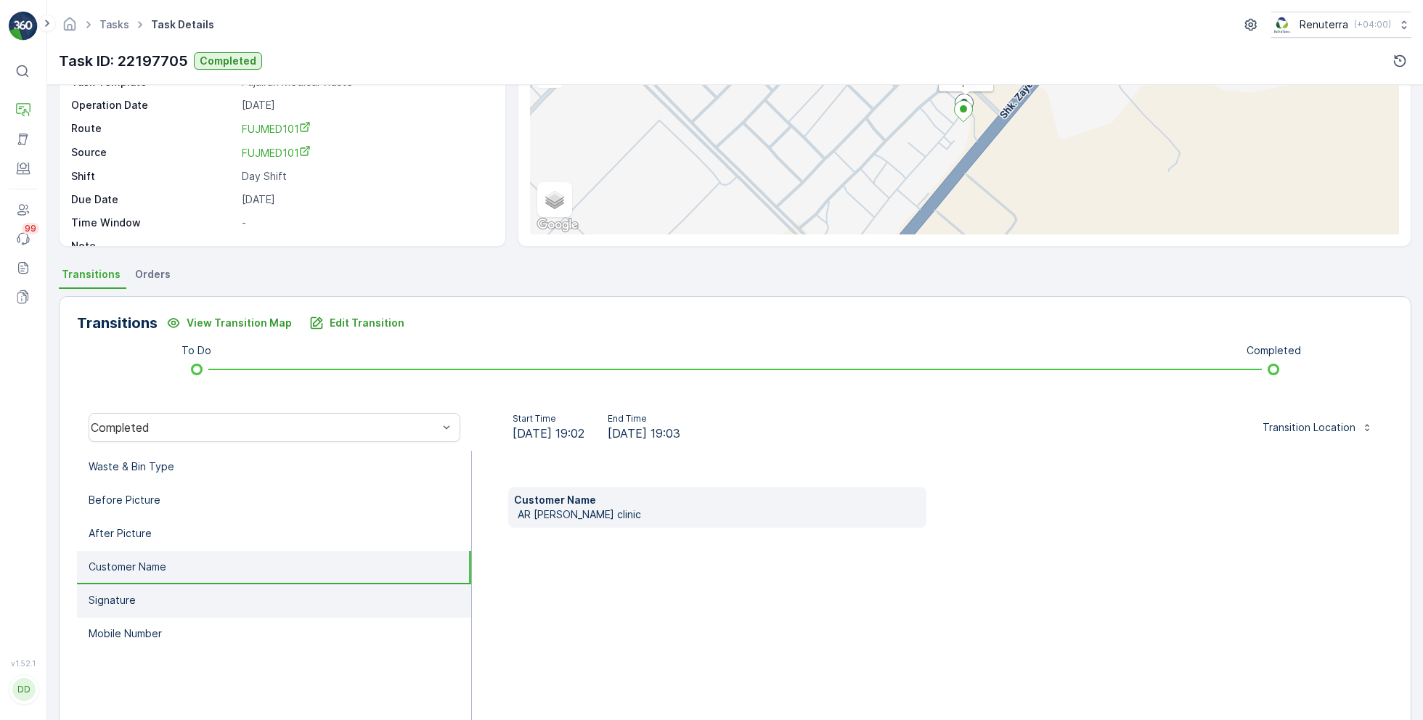
click at [216, 592] on li "Signature" at bounding box center [274, 600] width 394 height 33
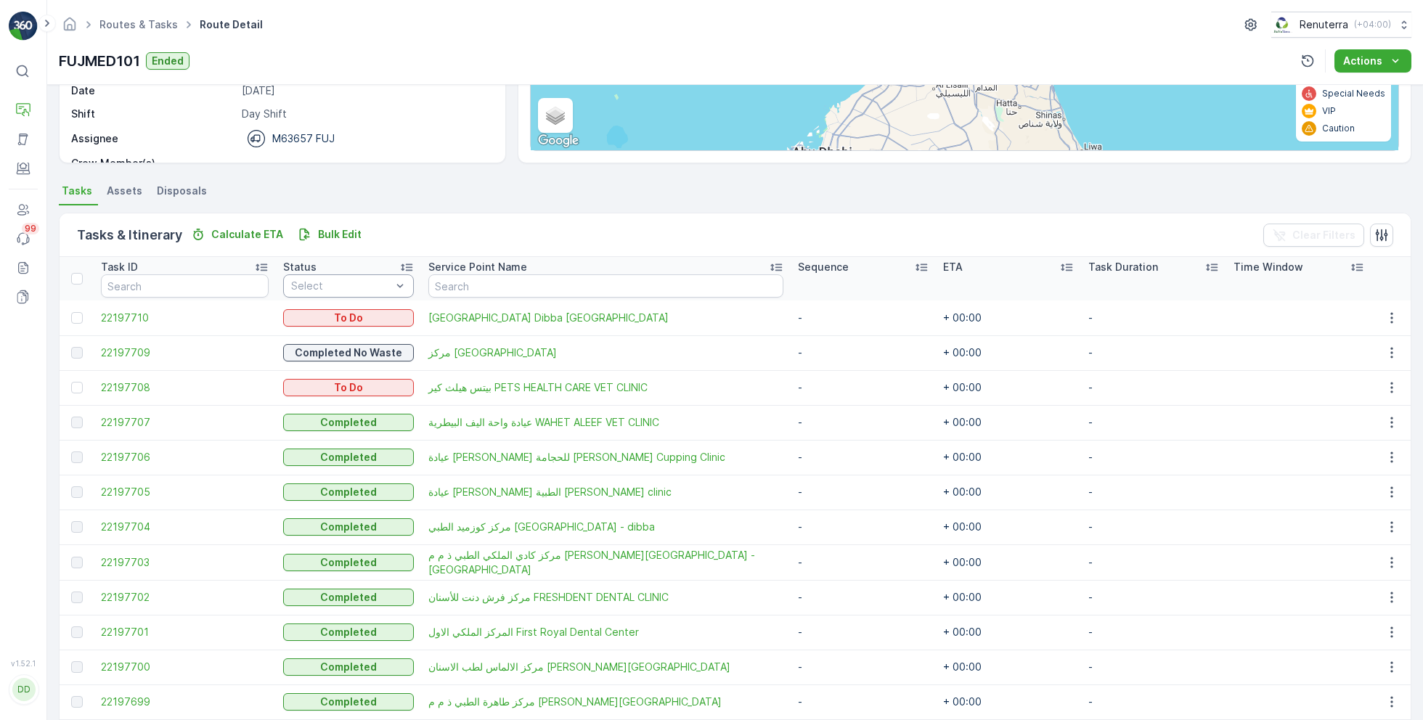
scroll to position [227, 0]
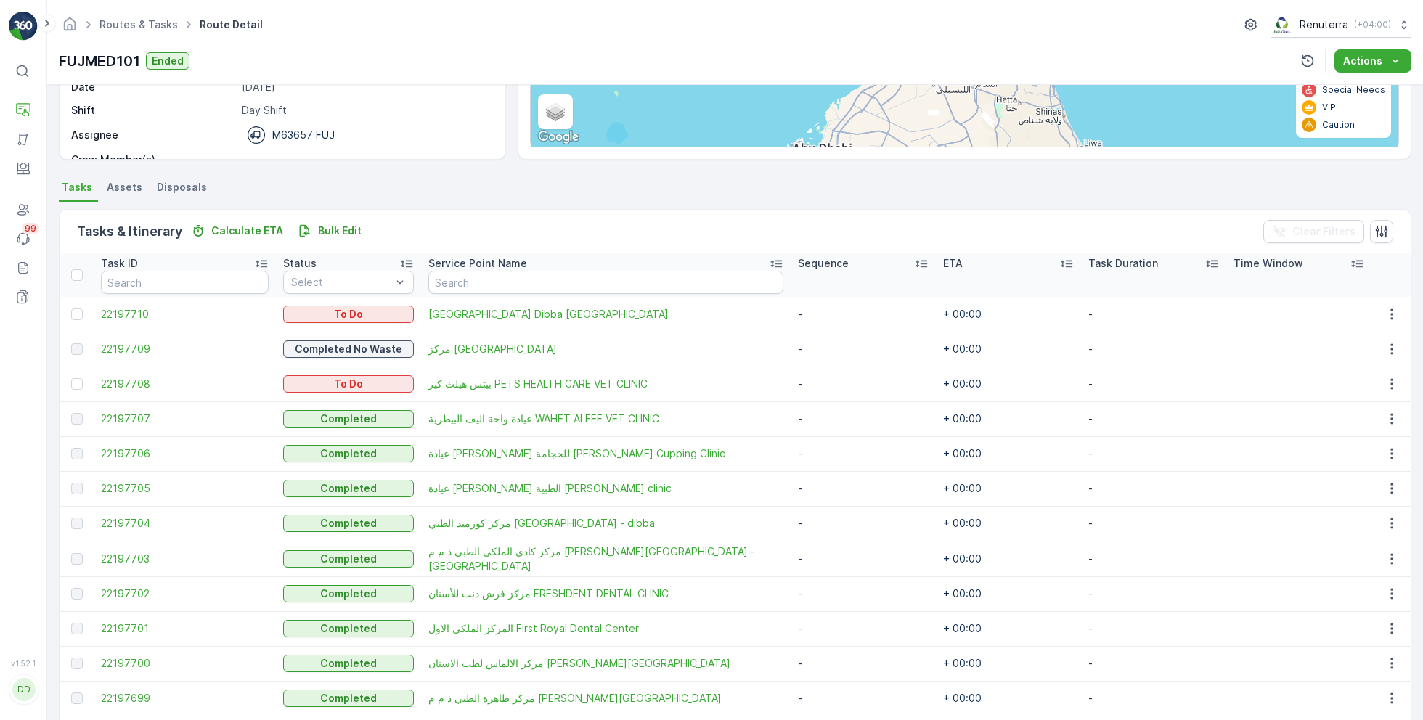
click at [134, 523] on span "22197704" at bounding box center [185, 523] width 168 height 15
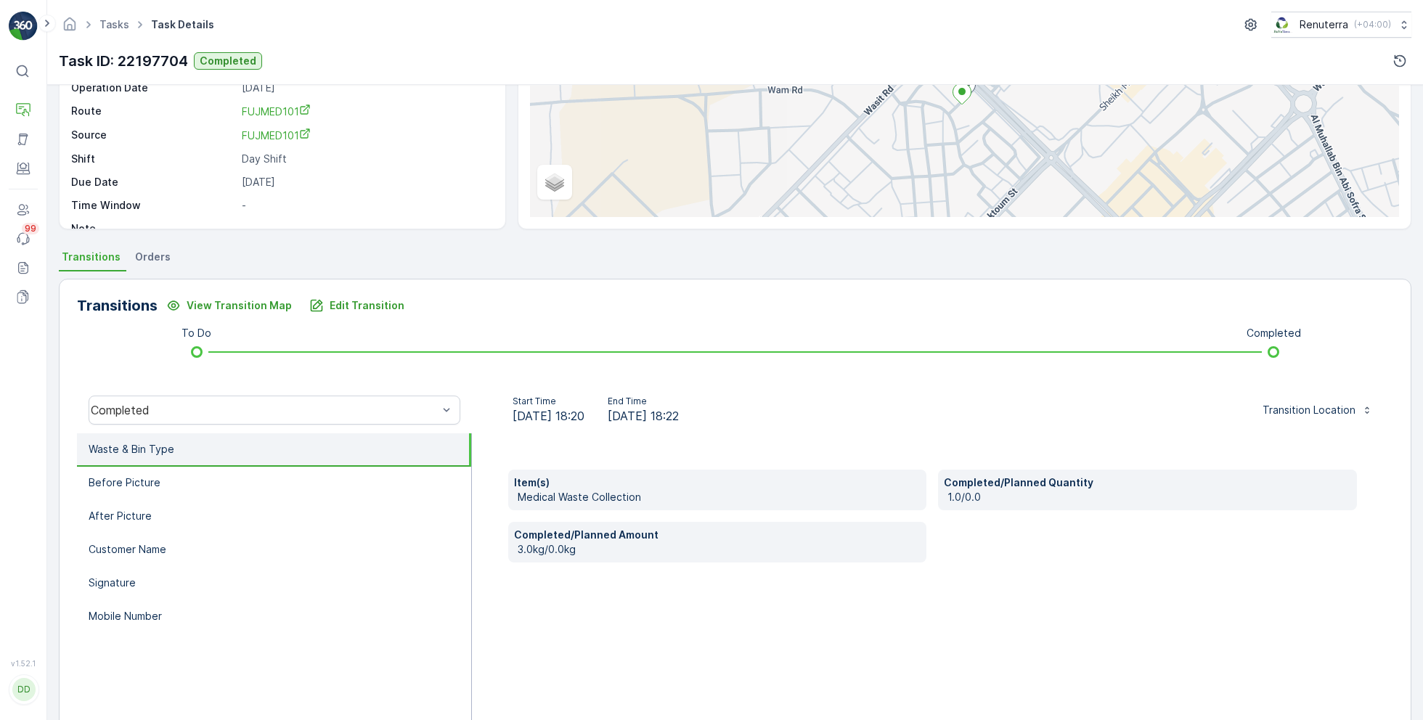
scroll to position [160, 0]
click at [261, 471] on li "Before Picture" at bounding box center [274, 480] width 394 height 33
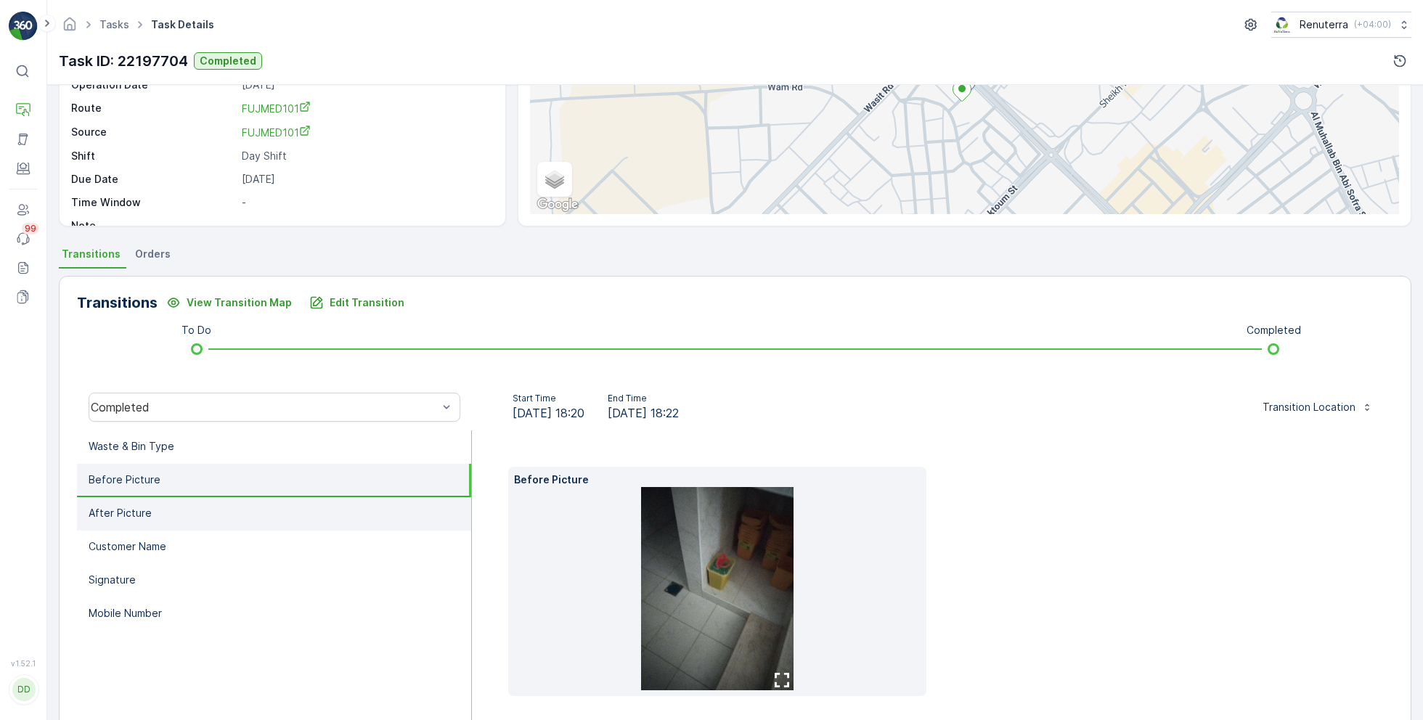
click at [226, 507] on li "After Picture" at bounding box center [274, 513] width 394 height 33
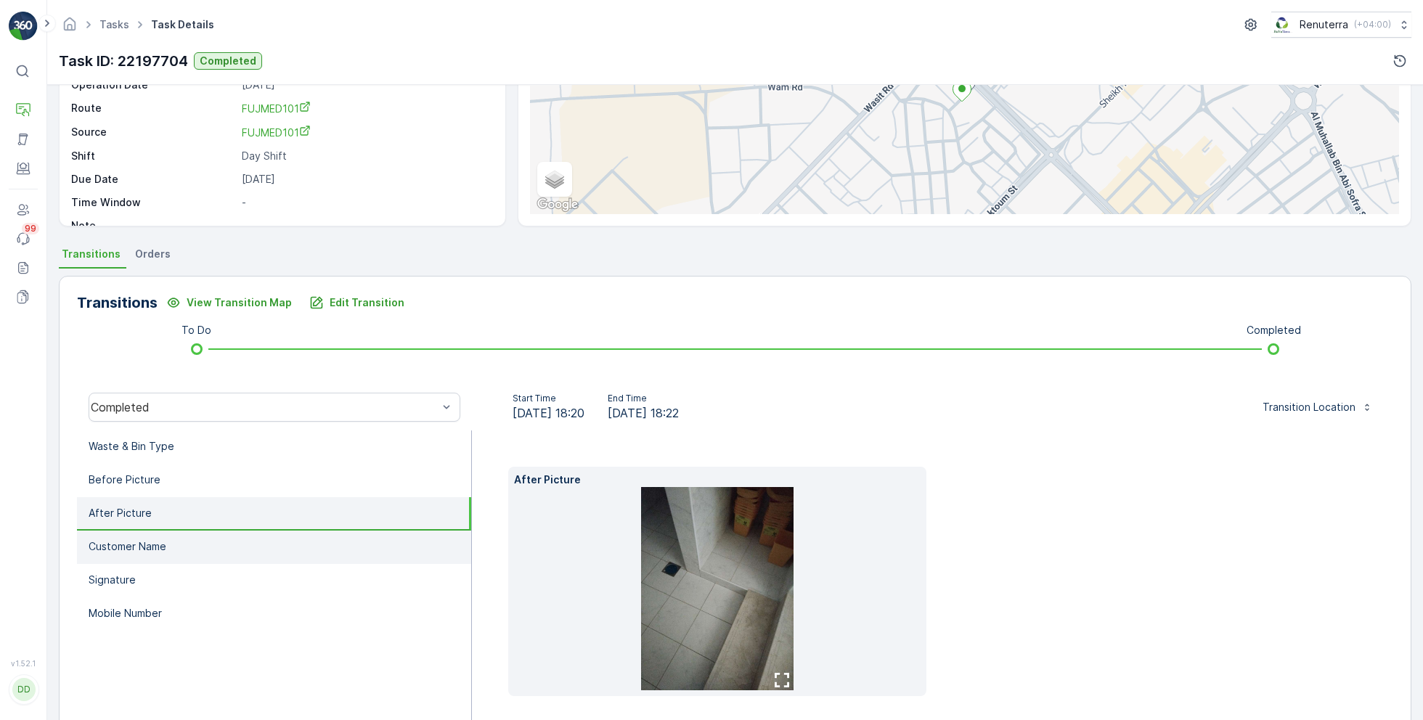
click at [195, 544] on li "Customer Name" at bounding box center [274, 547] width 394 height 33
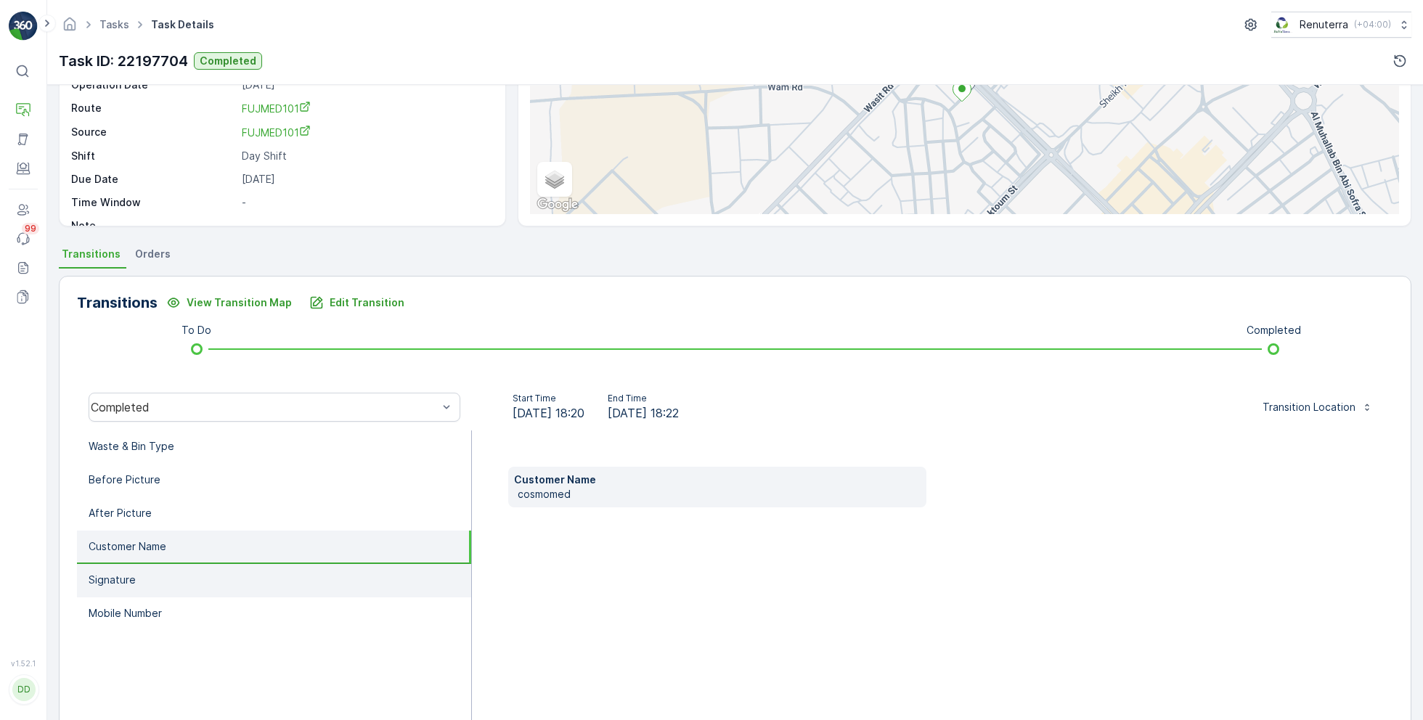
click at [171, 574] on li "Signature" at bounding box center [274, 580] width 394 height 33
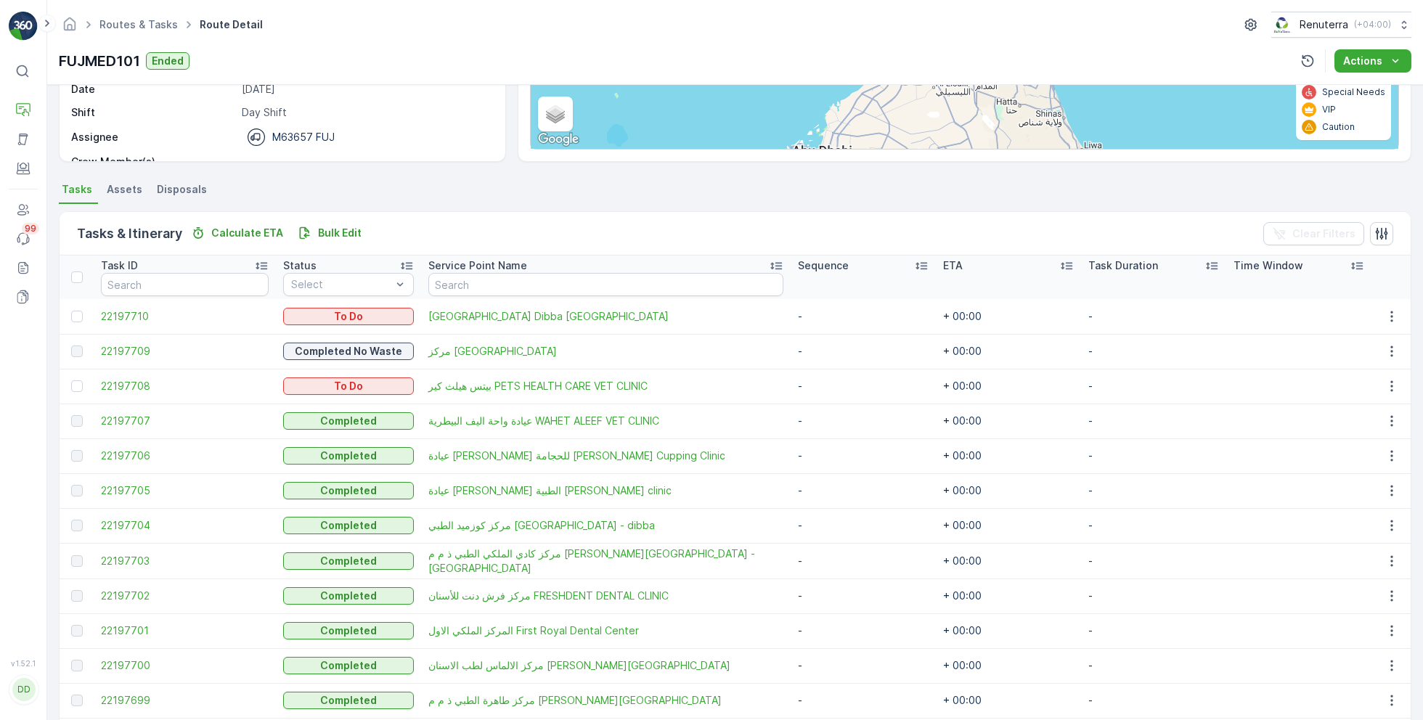
scroll to position [232, 0]
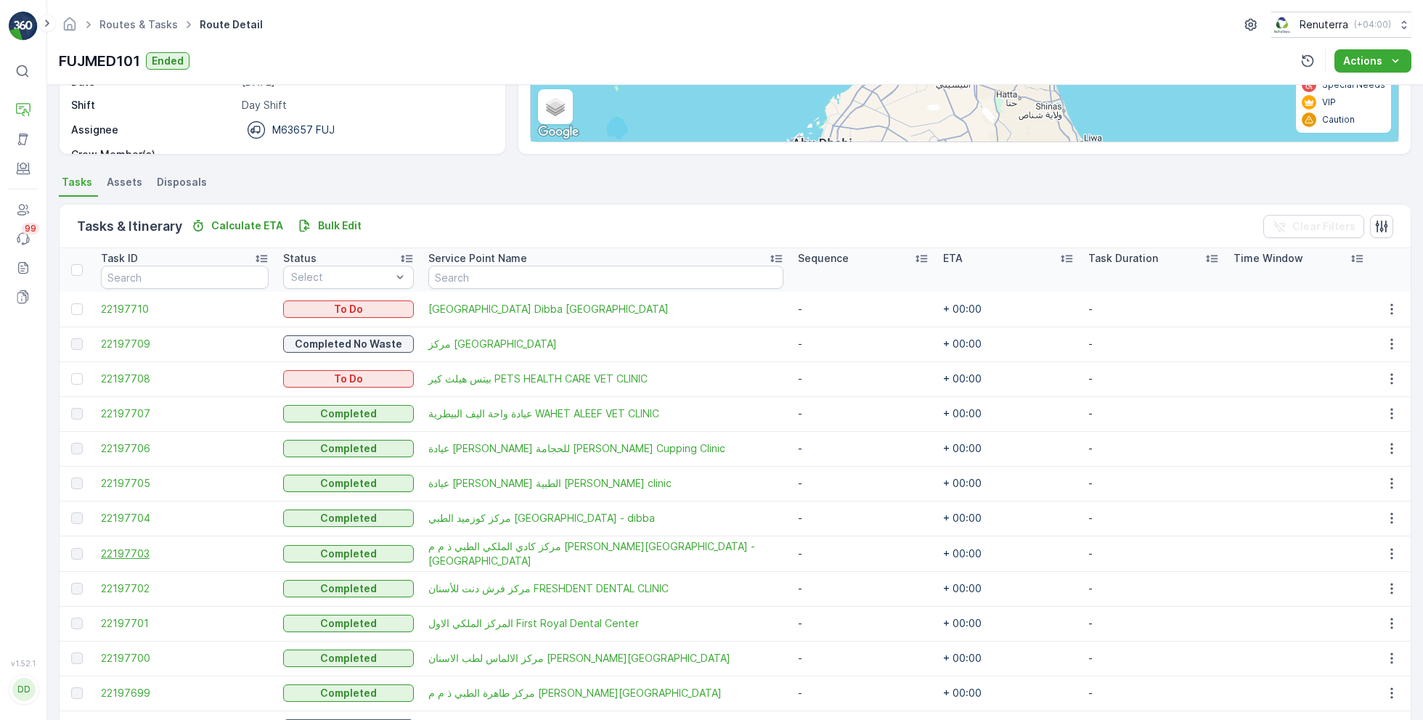
click at [128, 558] on span "22197703" at bounding box center [185, 554] width 168 height 15
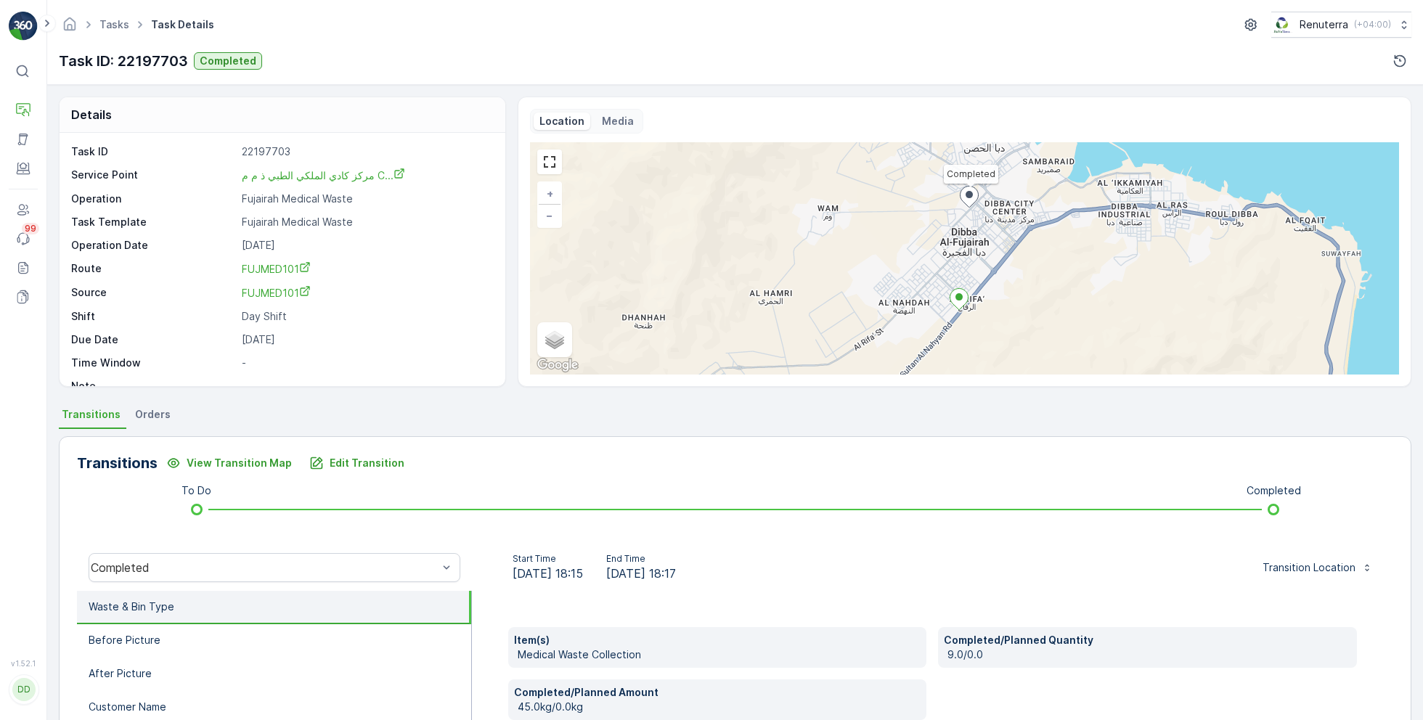
click at [128, 558] on div "Completed" at bounding box center [275, 567] width 372 height 29
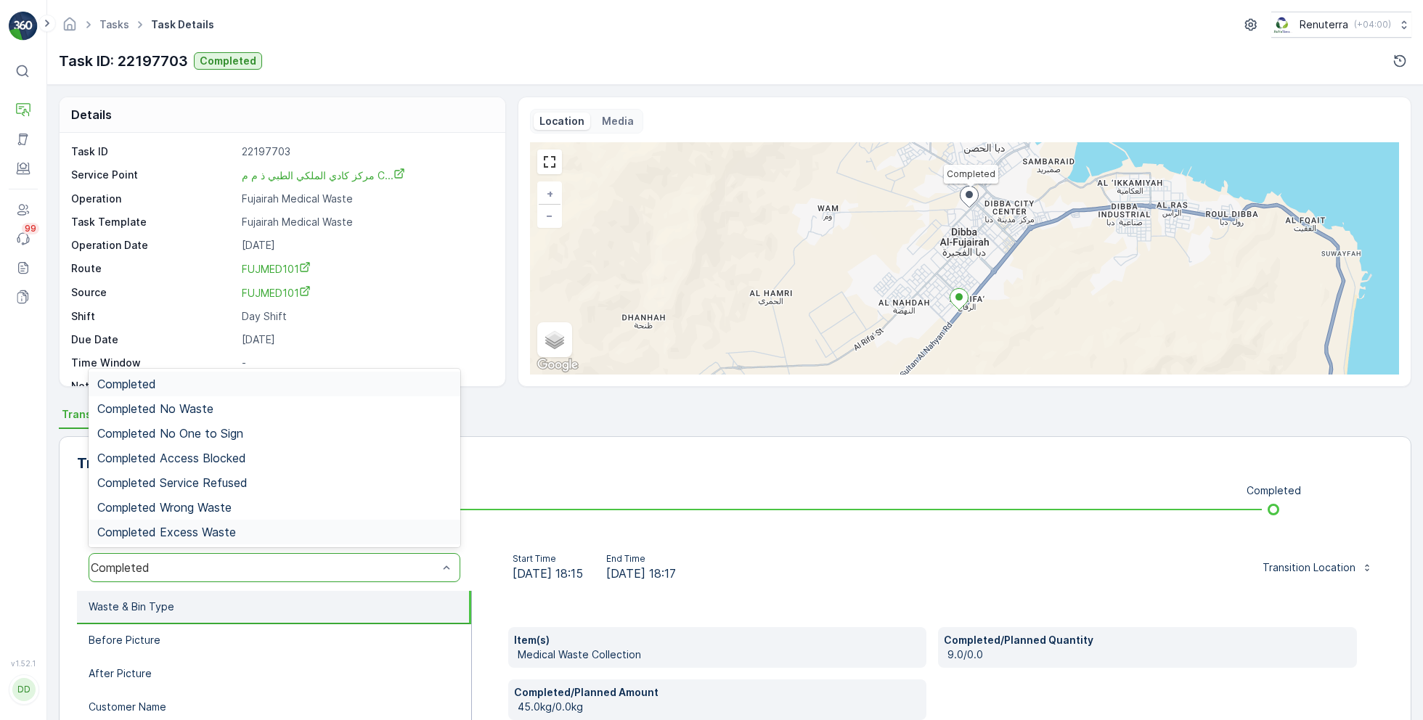
click at [551, 526] on div "Transitions View Transition Map Edit Transition To Do Completed Completed Exces…" at bounding box center [735, 666] width 1352 height 460
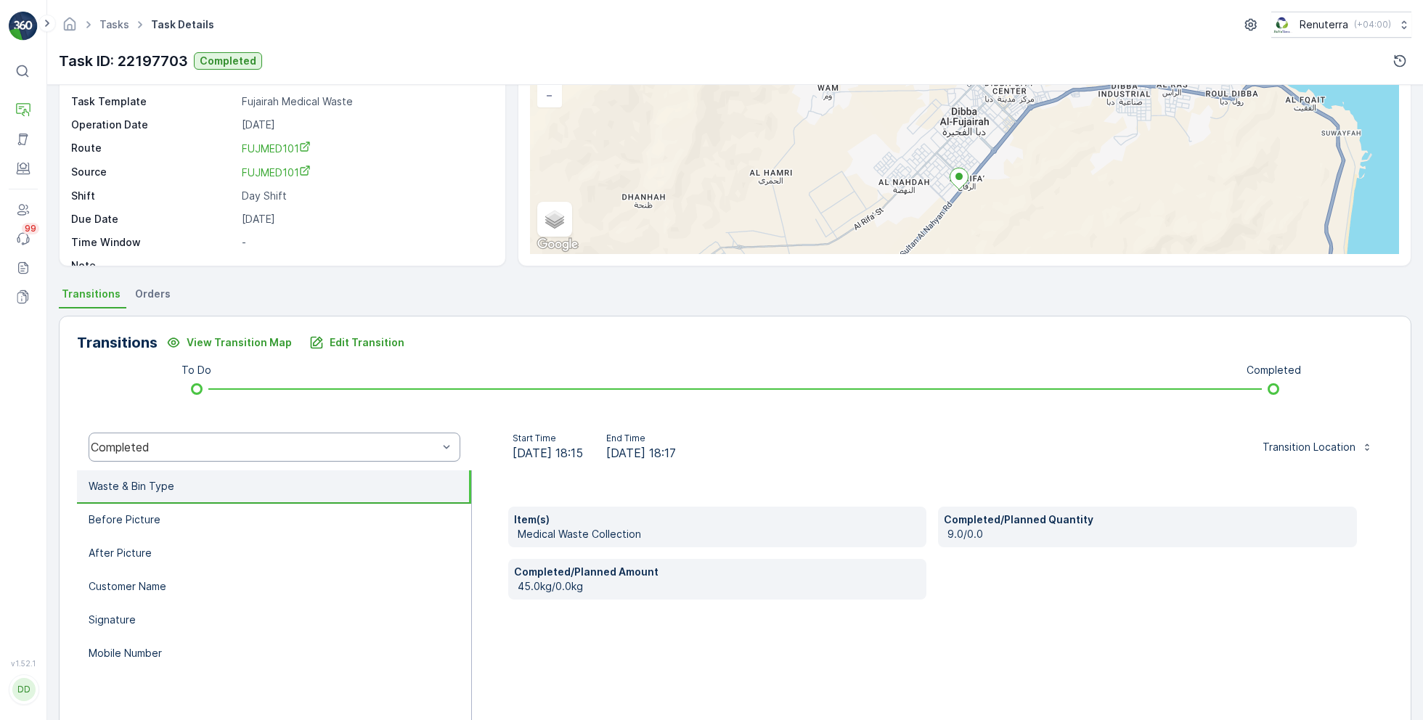
scroll to position [126, 0]
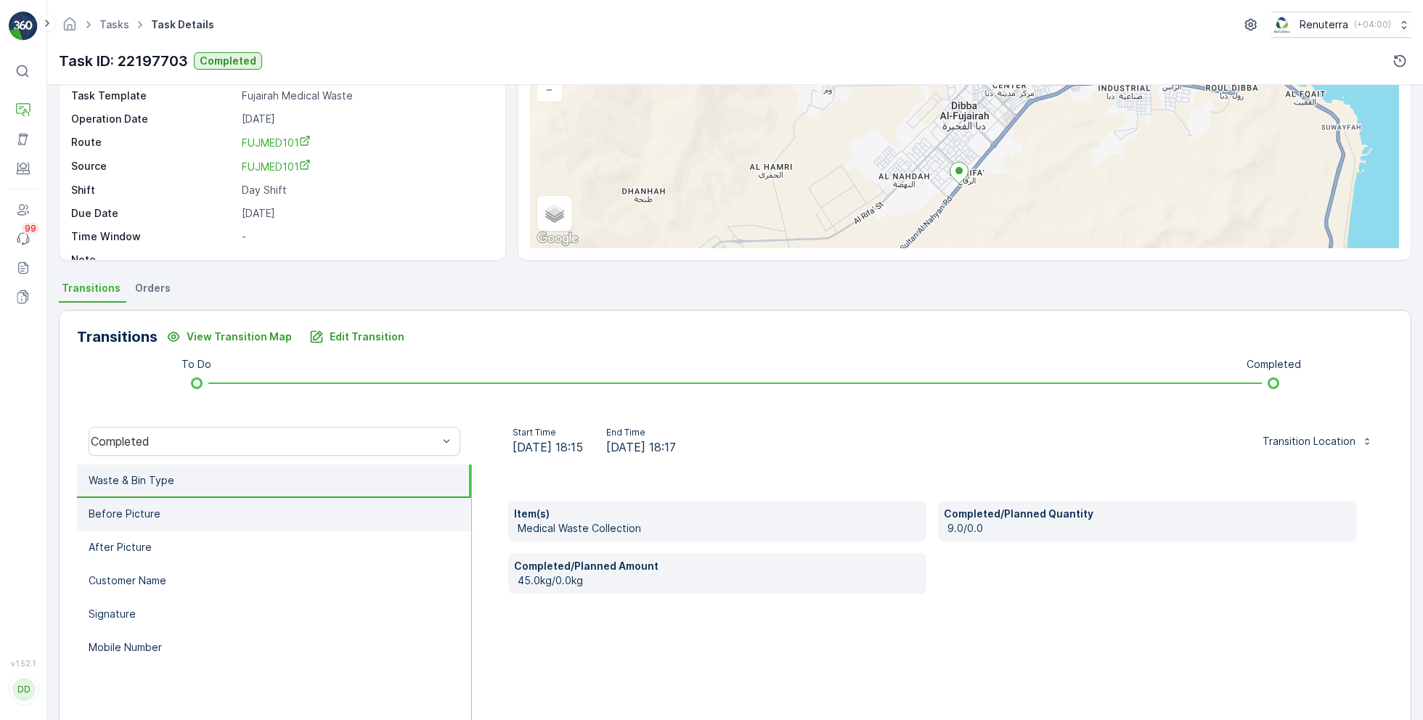
click at [216, 523] on li "Before Picture" at bounding box center [274, 514] width 394 height 33
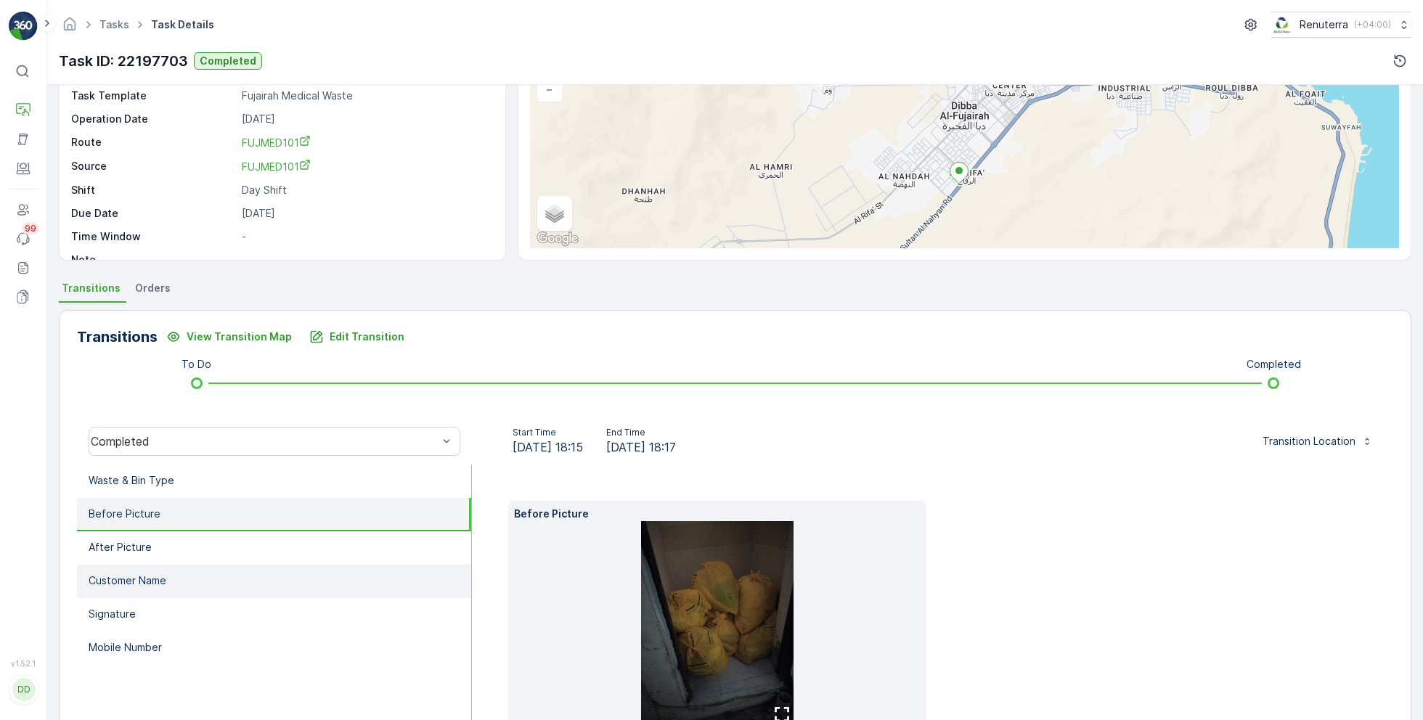
click at [211, 565] on li "Customer Name" at bounding box center [274, 581] width 394 height 33
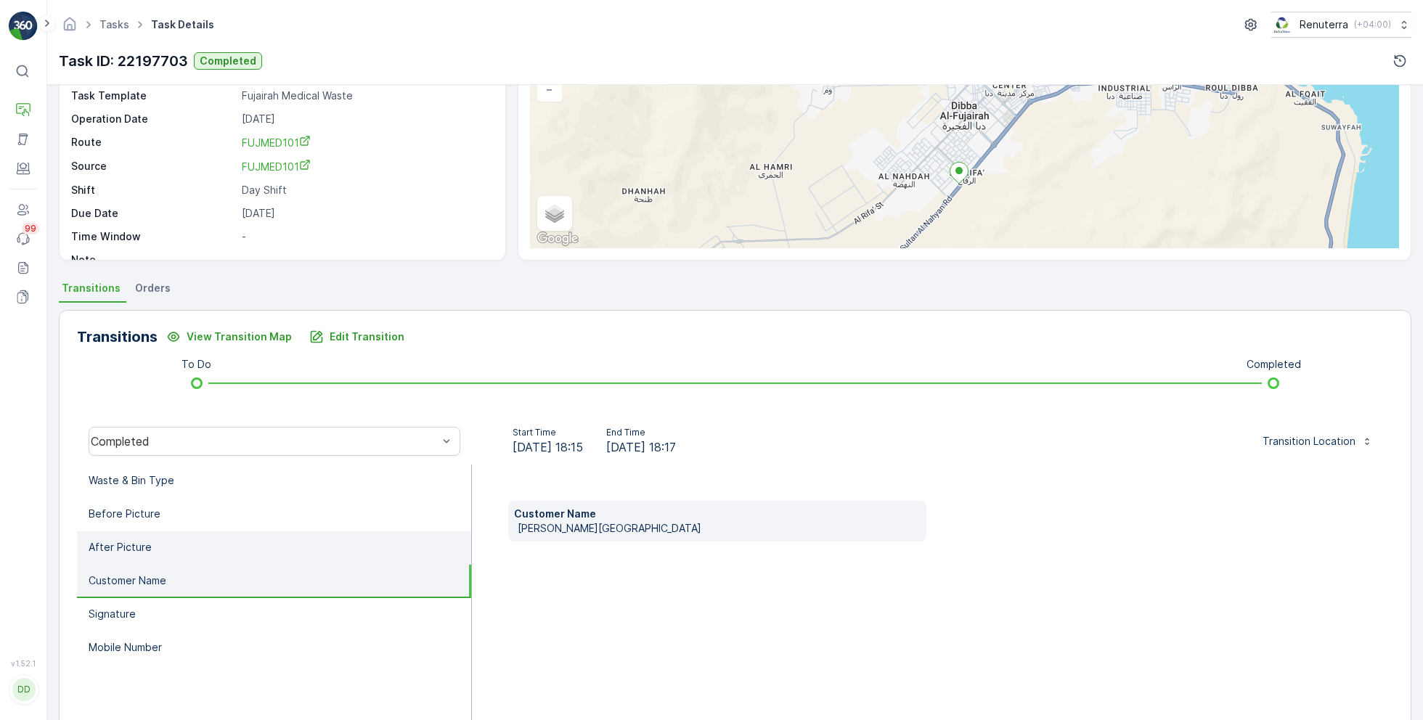
click at [206, 534] on li "After Picture" at bounding box center [274, 547] width 394 height 33
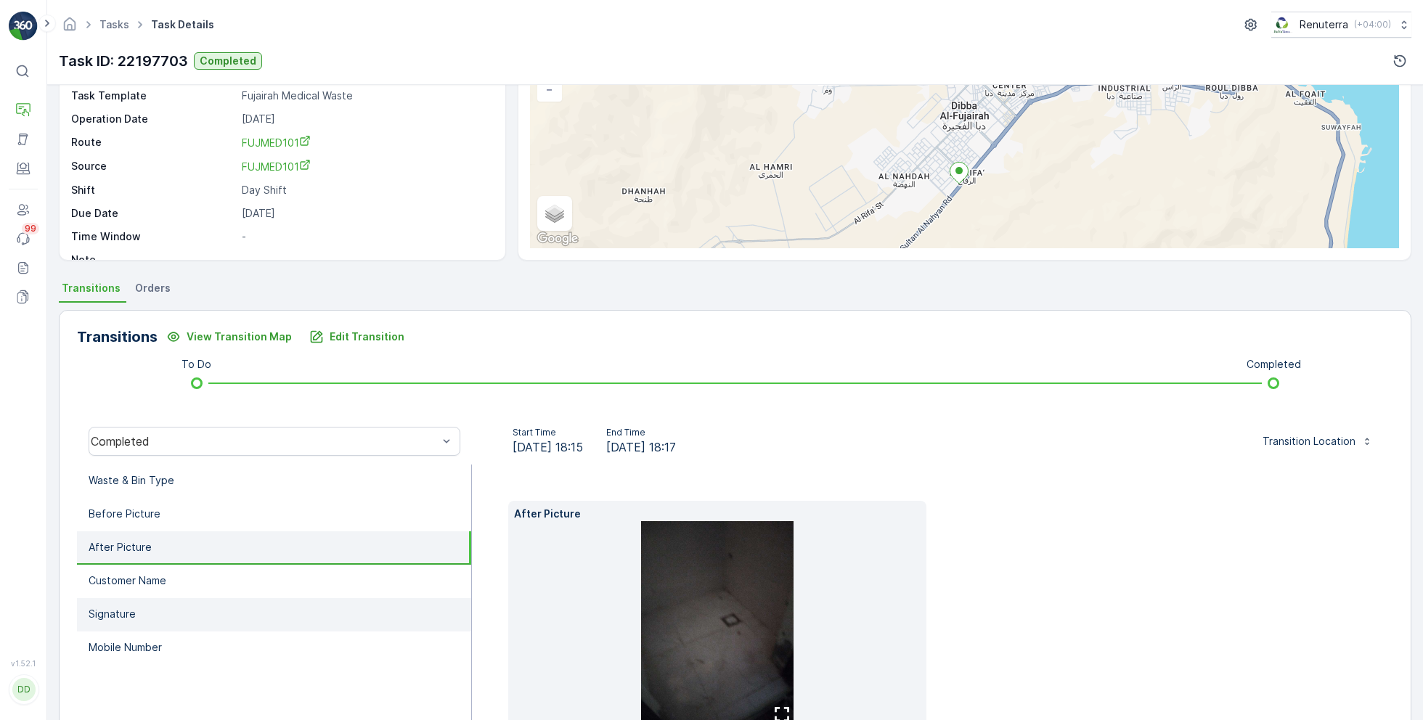
click at [183, 626] on li "Signature" at bounding box center [274, 614] width 394 height 33
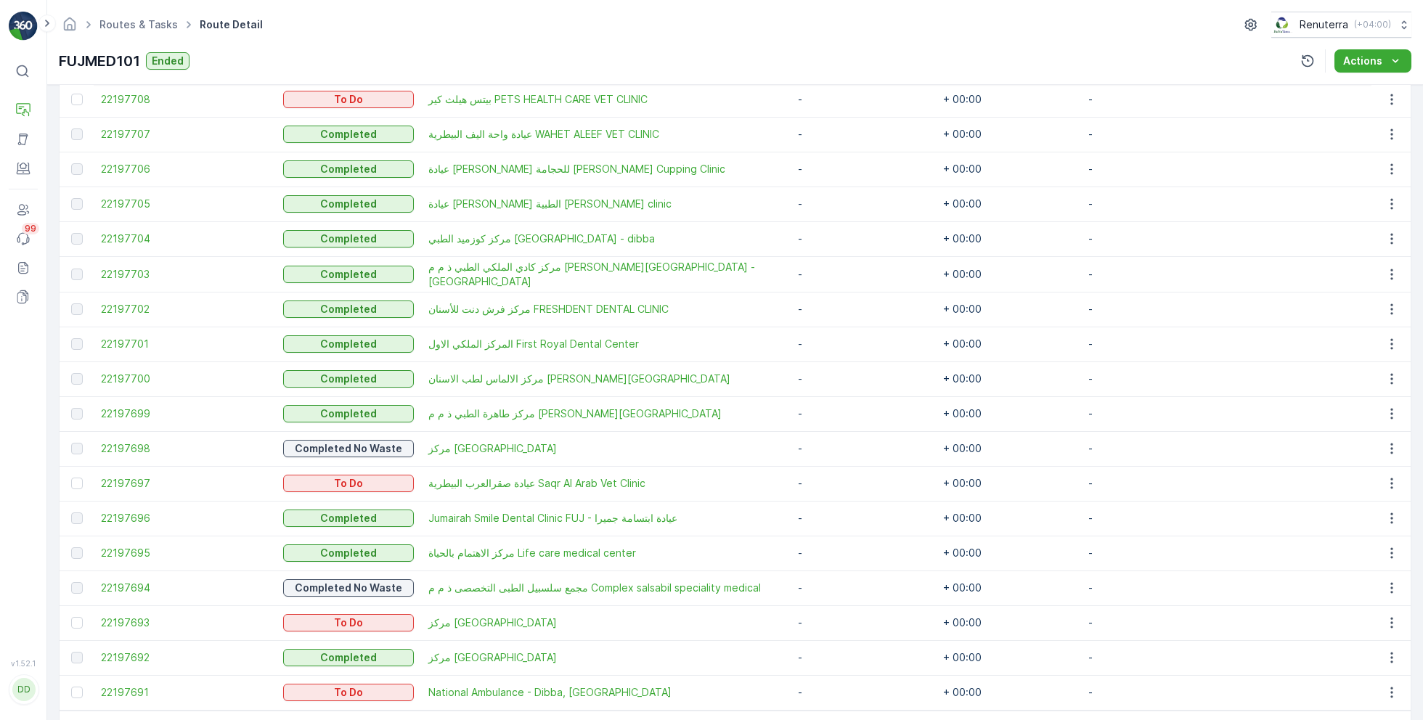
scroll to position [523, 0]
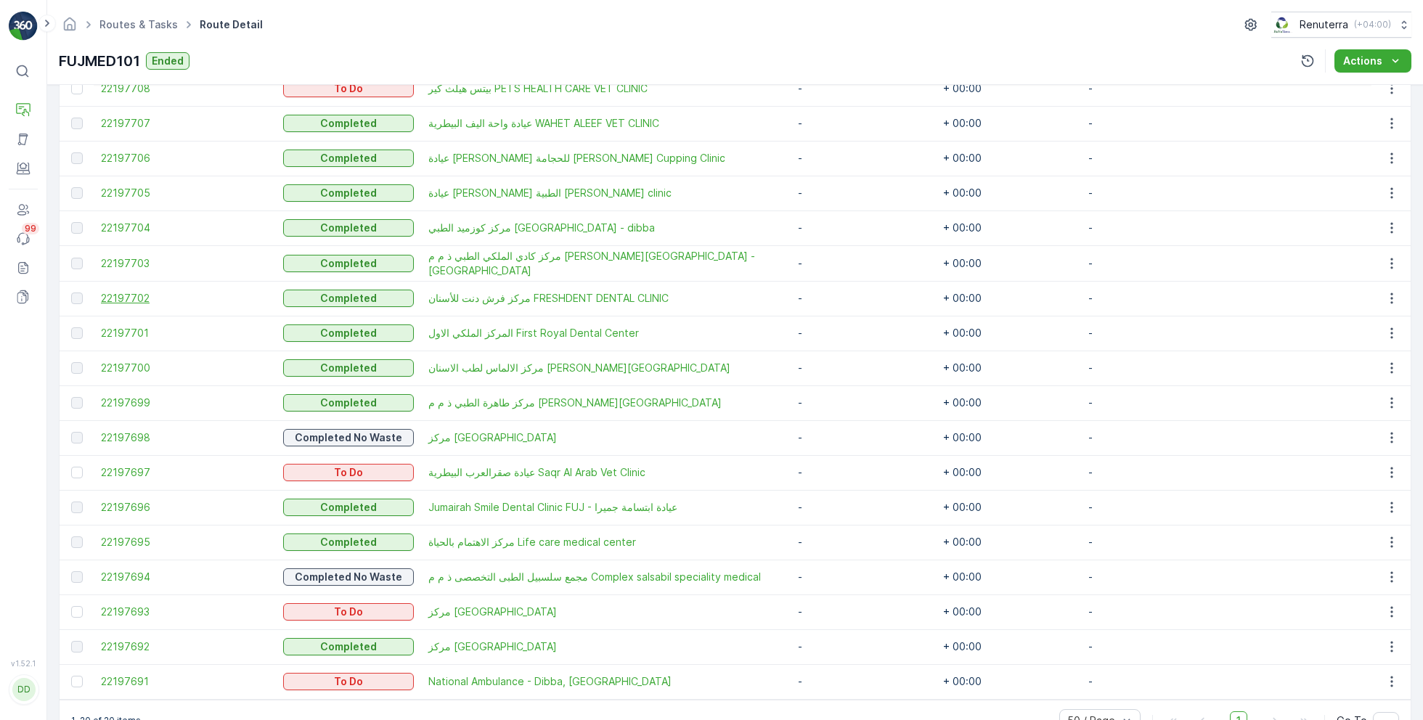
click at [133, 292] on span "22197702" at bounding box center [185, 298] width 168 height 15
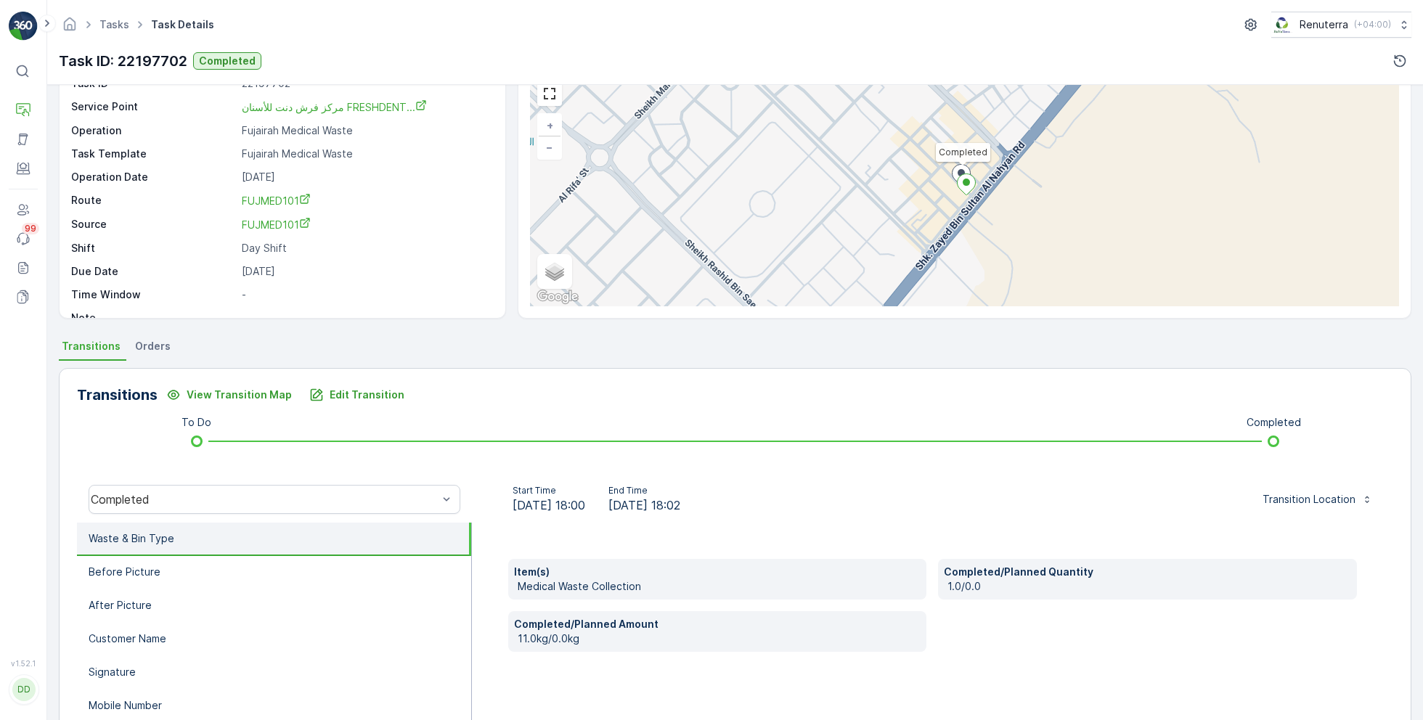
scroll to position [70, 0]
click at [256, 573] on li "Before Picture" at bounding box center [274, 570] width 394 height 33
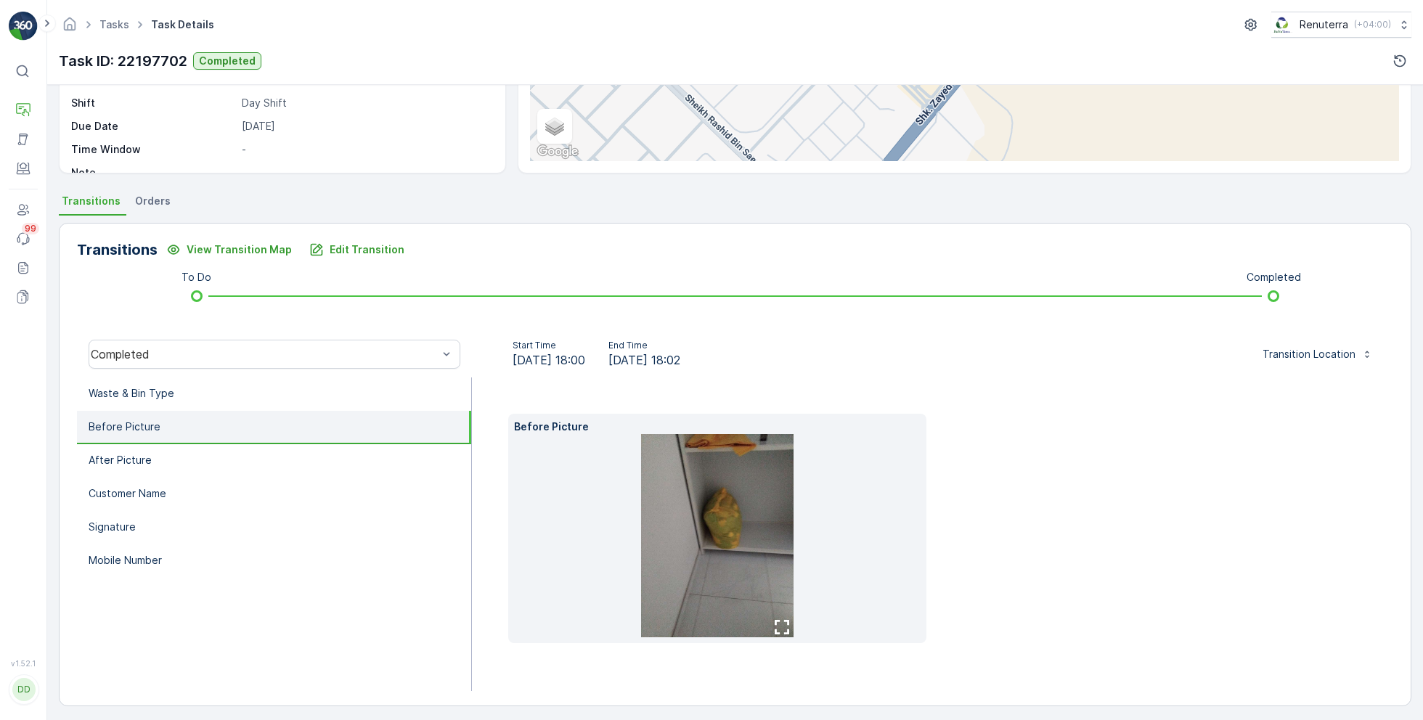
scroll to position [217, 0]
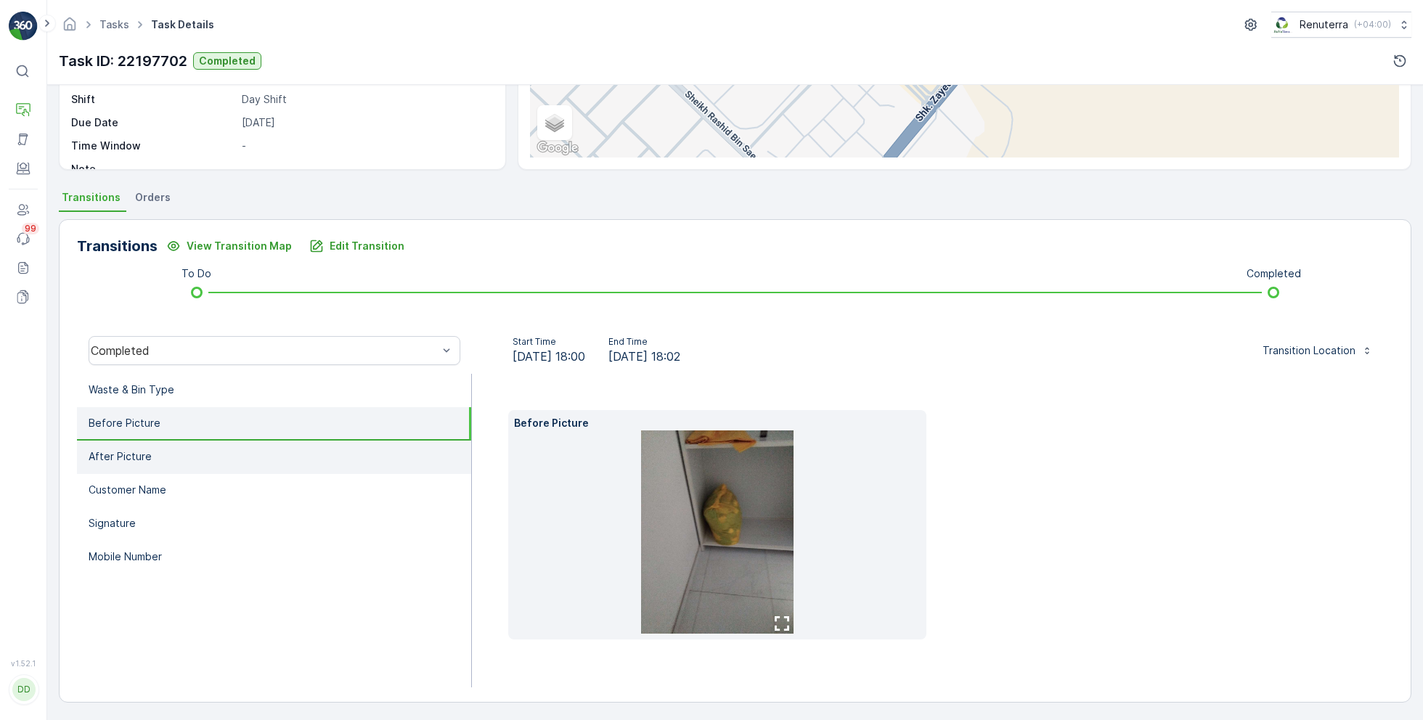
click at [253, 457] on li "After Picture" at bounding box center [274, 457] width 394 height 33
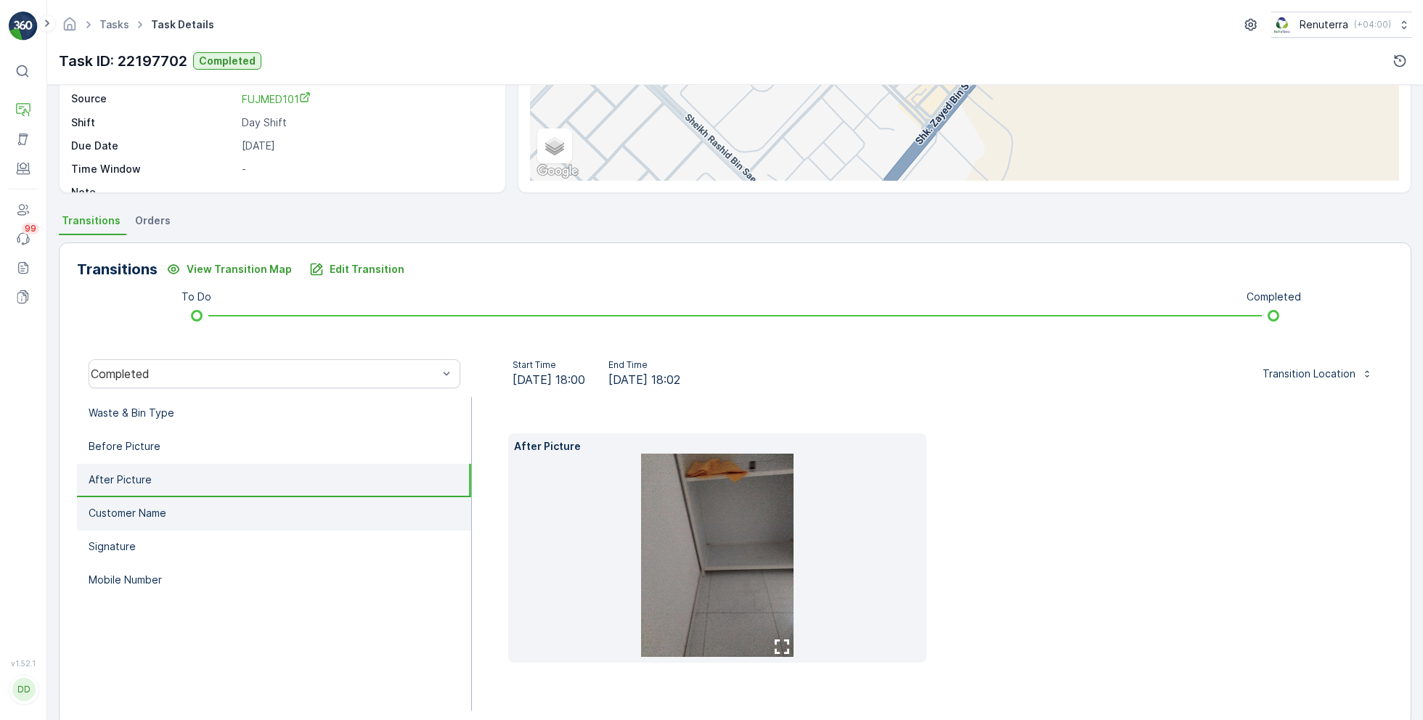
click at [222, 517] on li "Customer Name" at bounding box center [274, 513] width 394 height 33
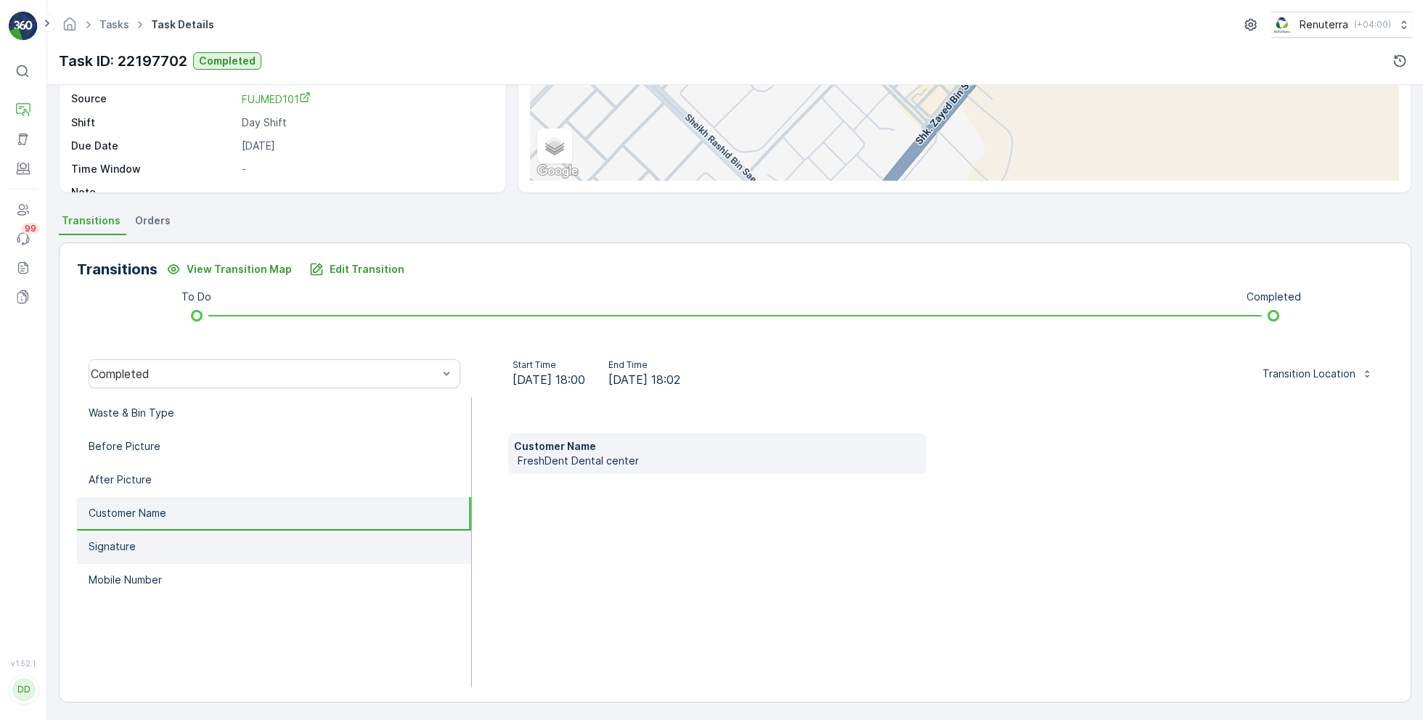
click at [217, 541] on li "Signature" at bounding box center [274, 547] width 394 height 33
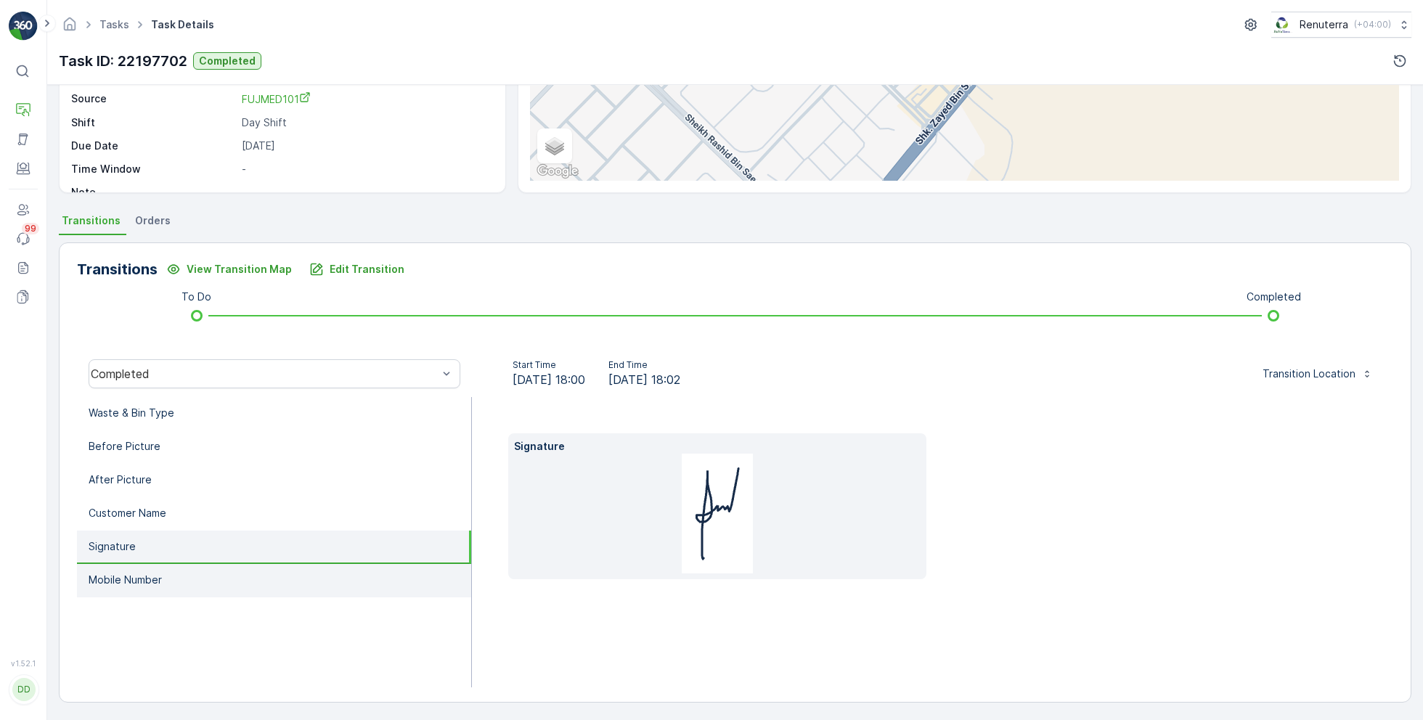
click at [190, 577] on li "Mobile Number" at bounding box center [274, 580] width 394 height 33
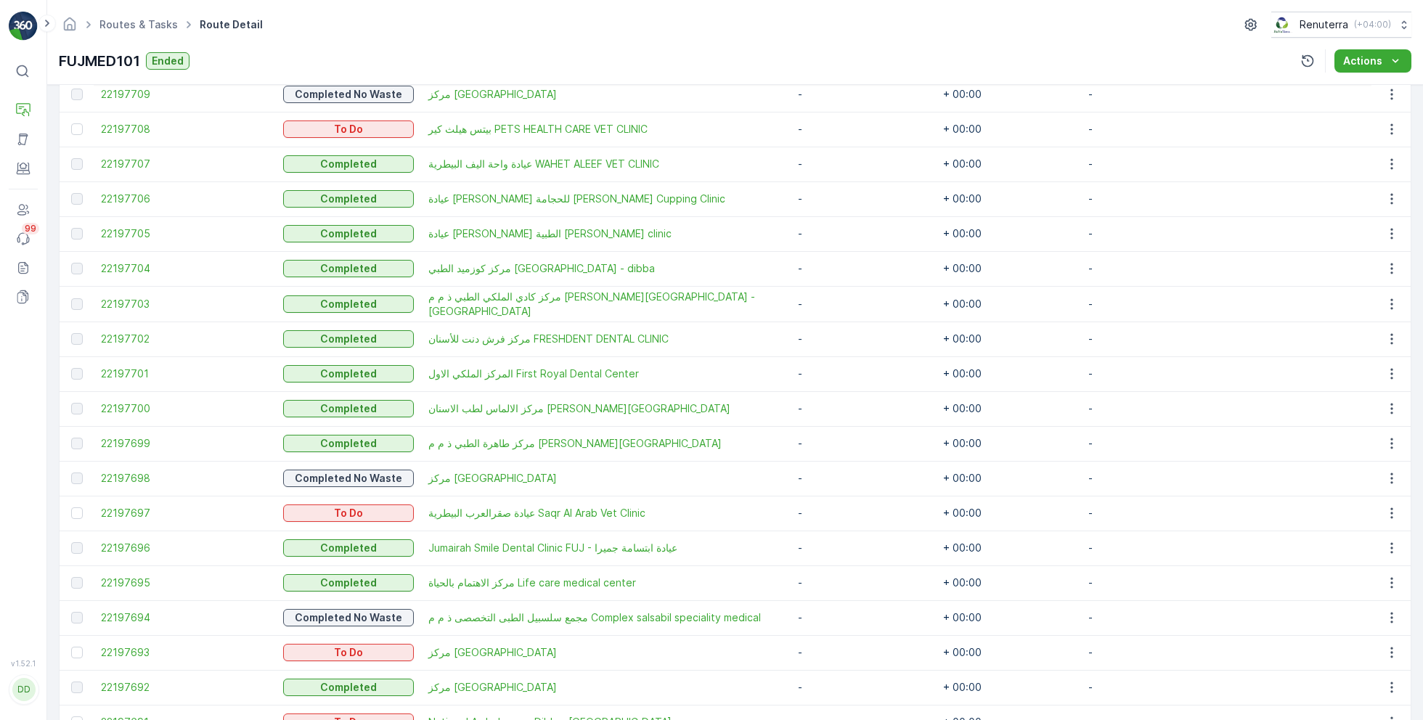
scroll to position [479, 0]
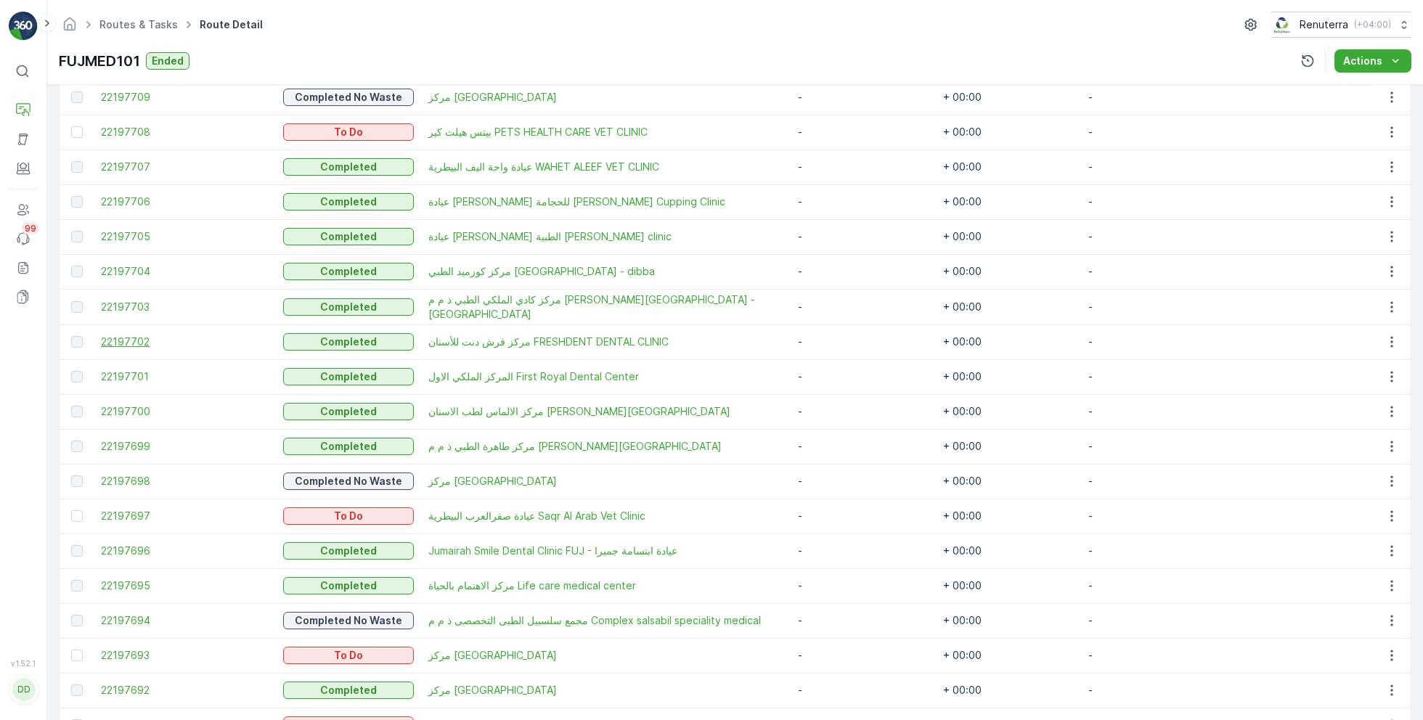
click at [140, 339] on span "22197702" at bounding box center [185, 342] width 168 height 15
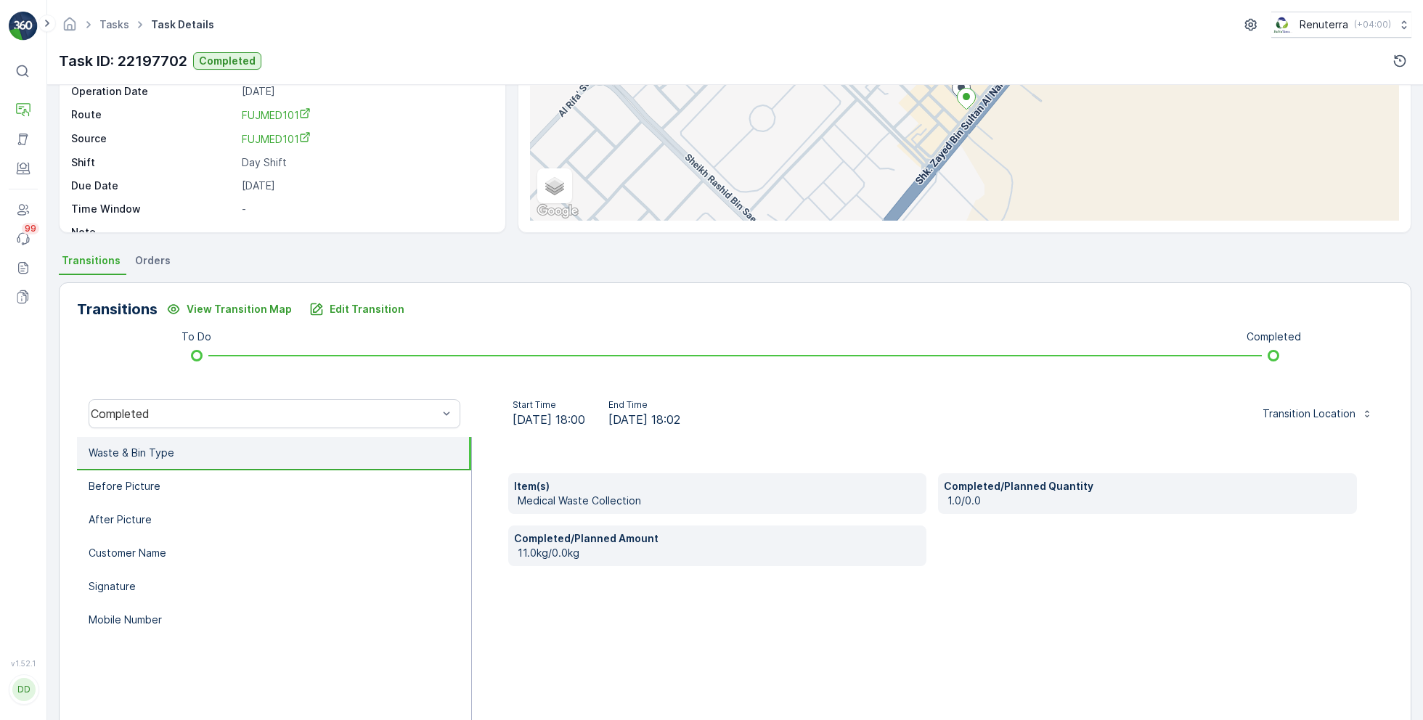
scroll to position [166, 0]
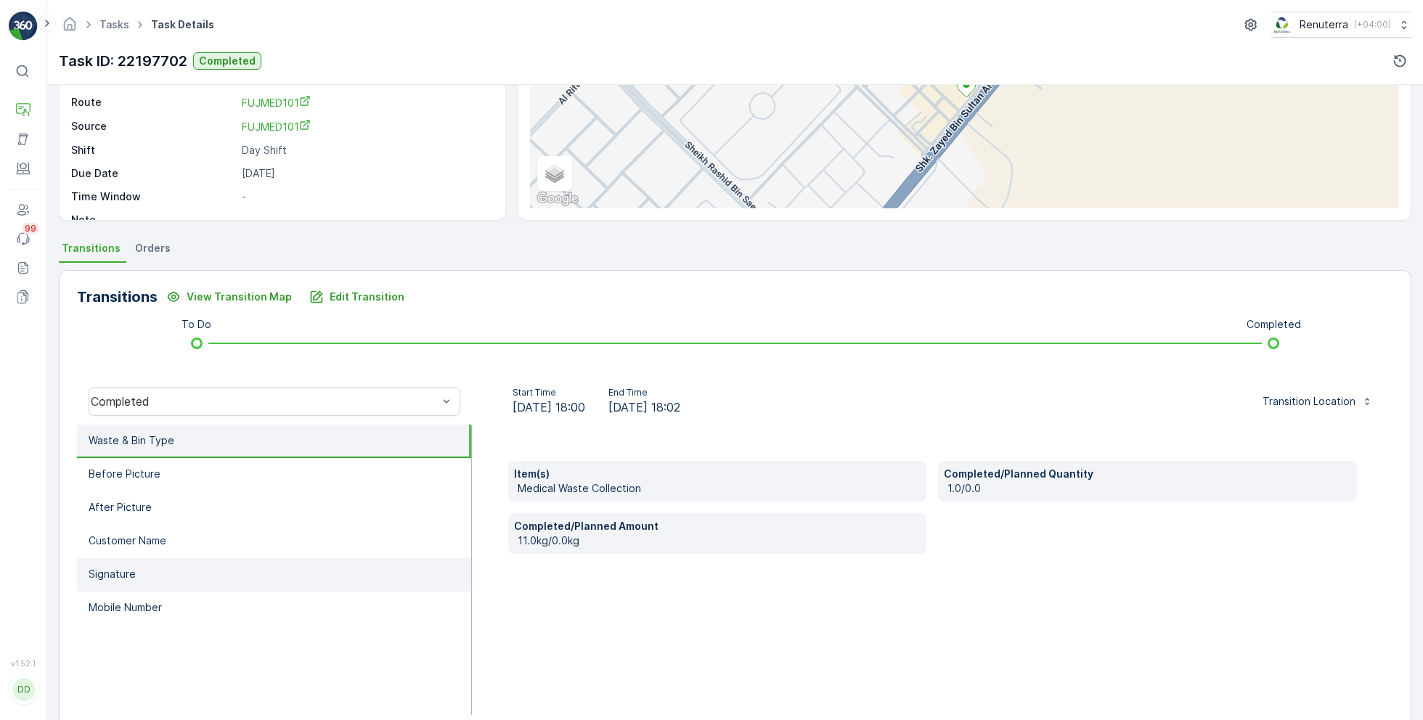
click at [169, 575] on li "Signature" at bounding box center [274, 574] width 394 height 33
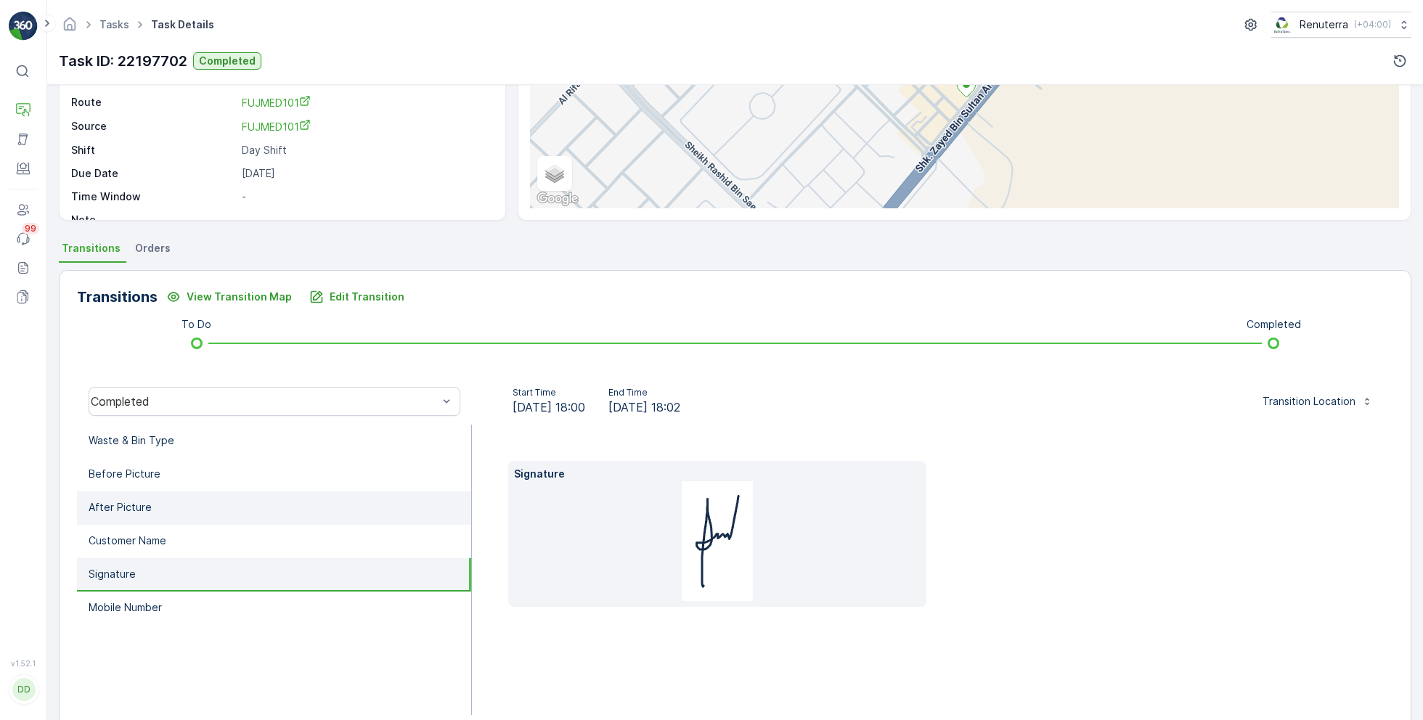
click at [175, 491] on li "After Picture" at bounding box center [274, 507] width 394 height 33
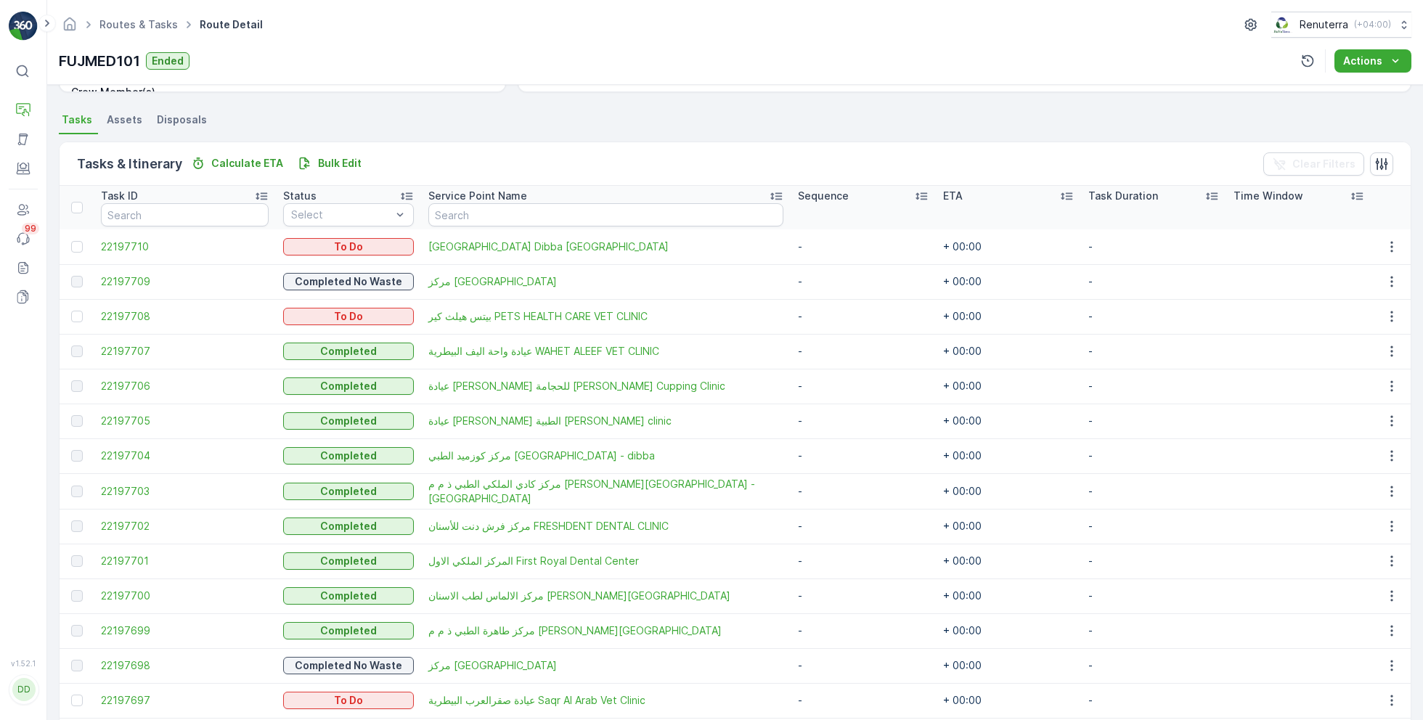
scroll to position [309, 0]
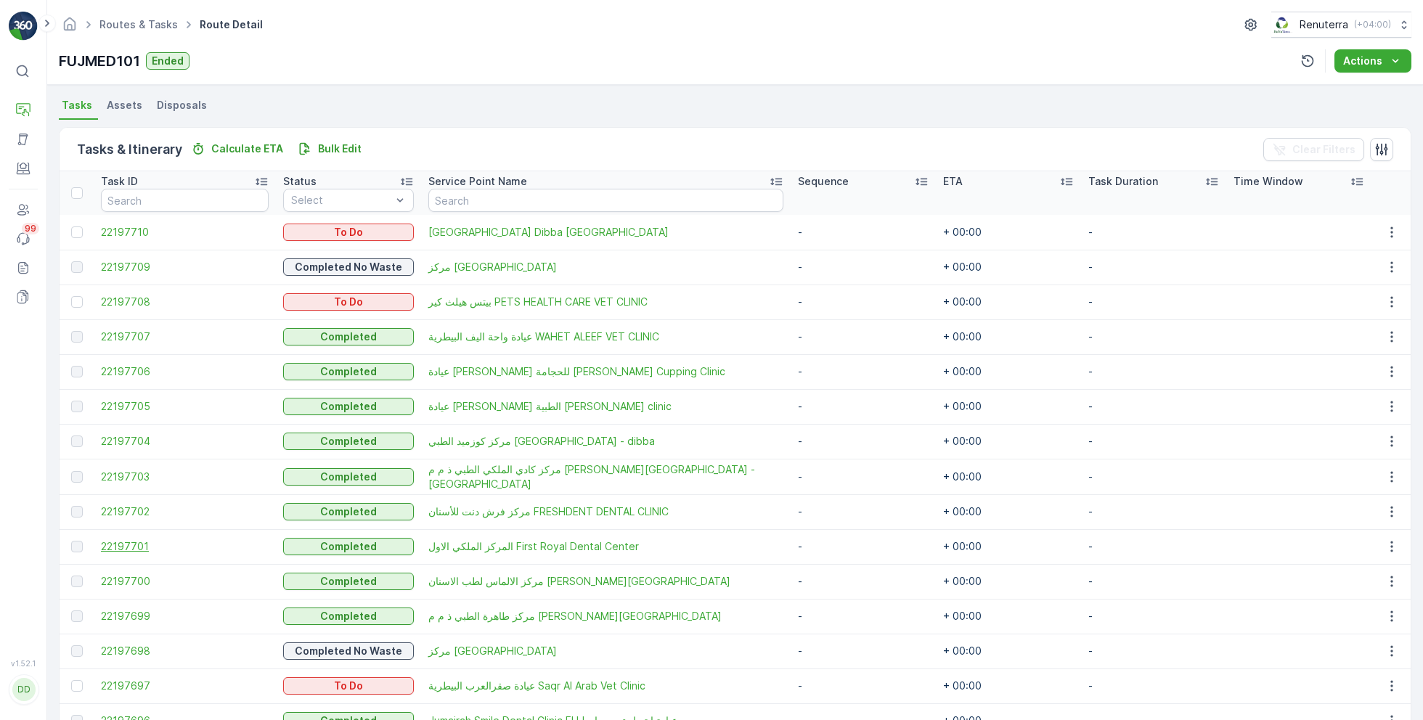
click at [147, 544] on span "22197701" at bounding box center [185, 546] width 168 height 15
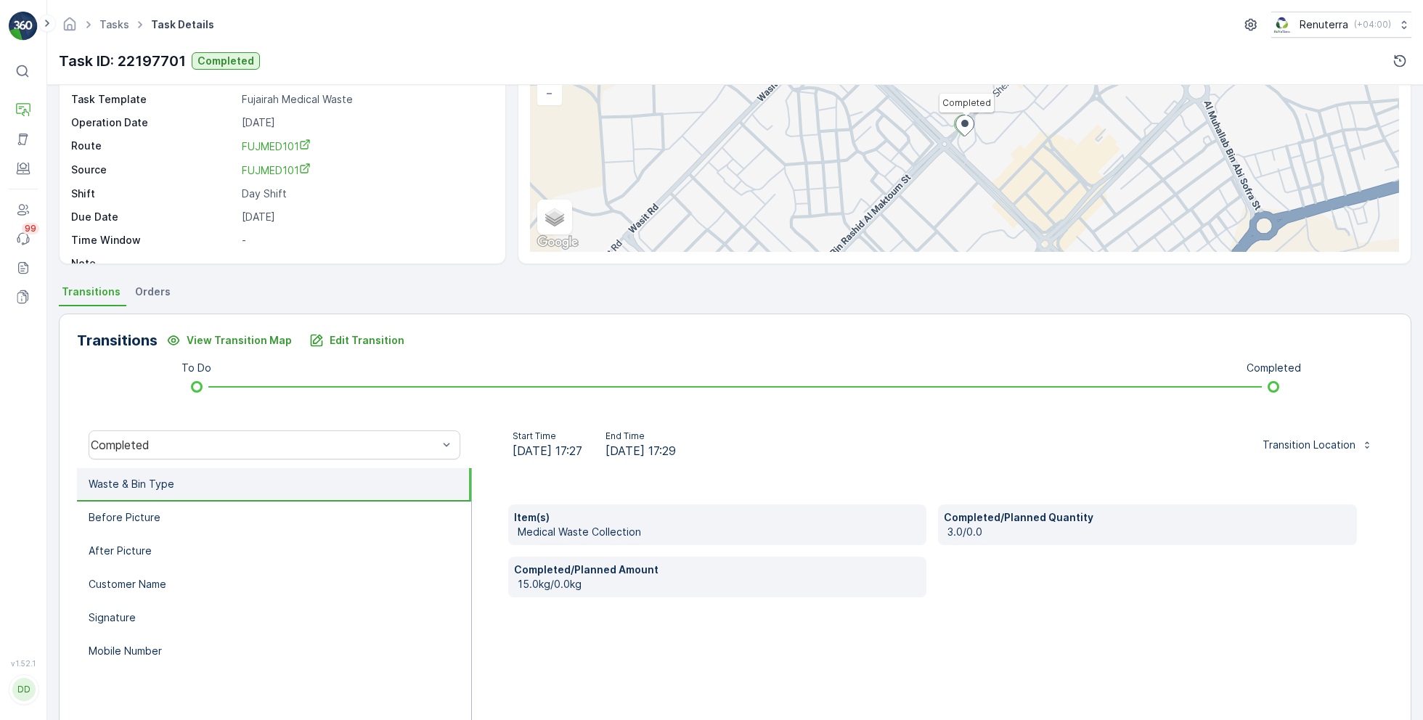
scroll to position [150, 0]
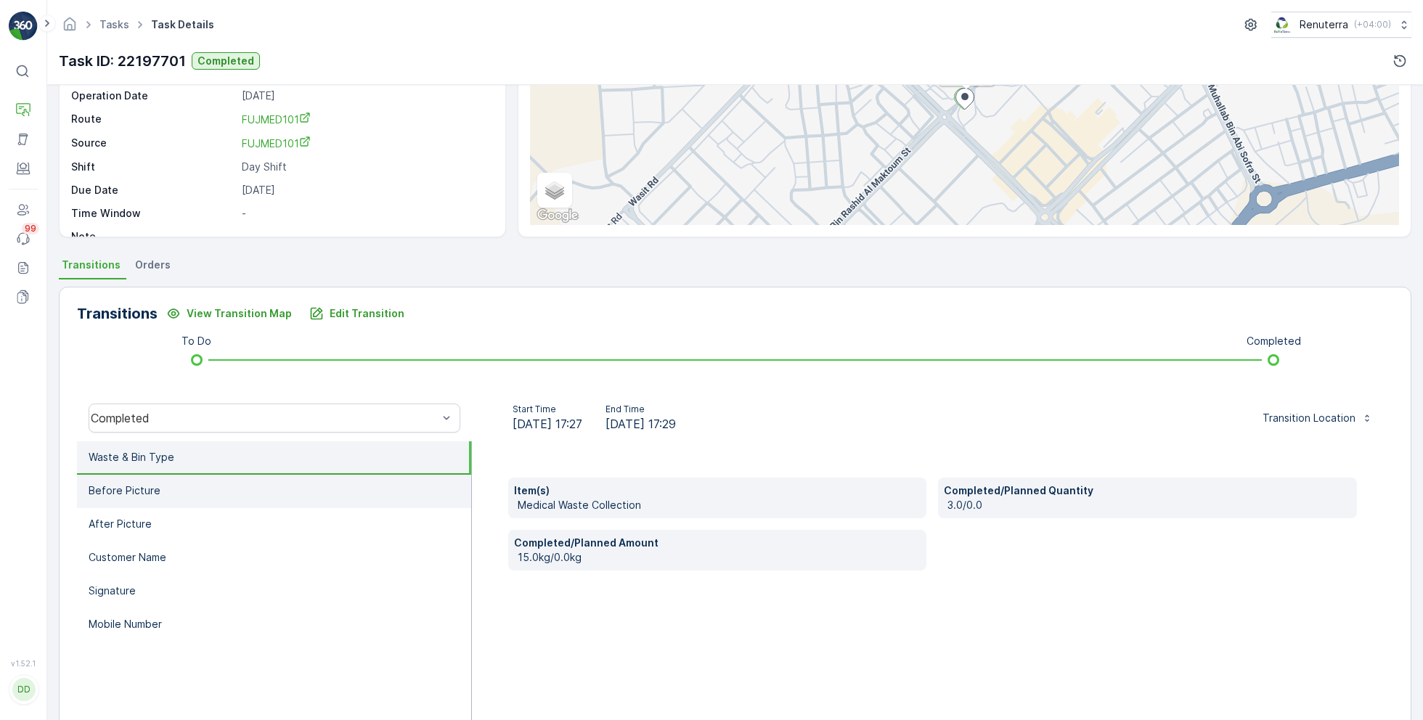
click at [194, 496] on li "Before Picture" at bounding box center [274, 491] width 394 height 33
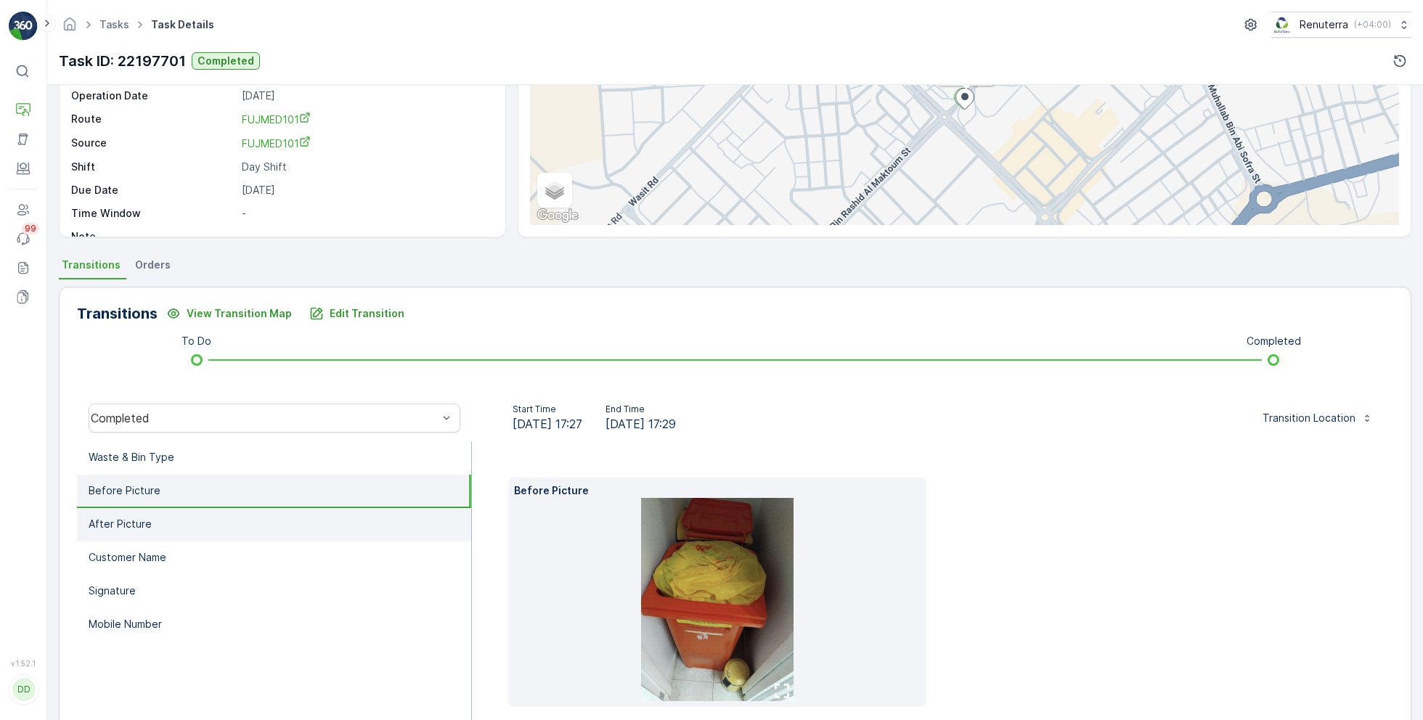
click at [190, 525] on li "After Picture" at bounding box center [274, 524] width 394 height 33
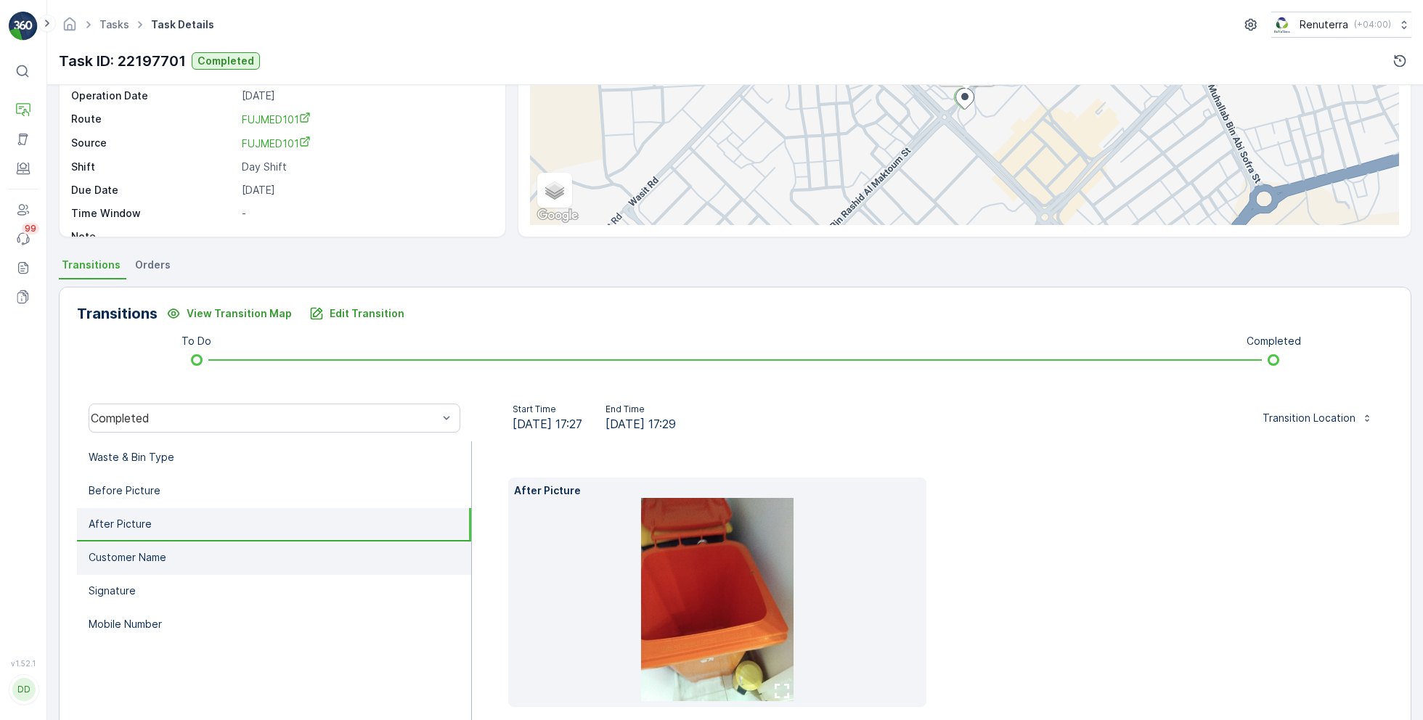
click at [169, 556] on li "Customer Name" at bounding box center [274, 558] width 394 height 33
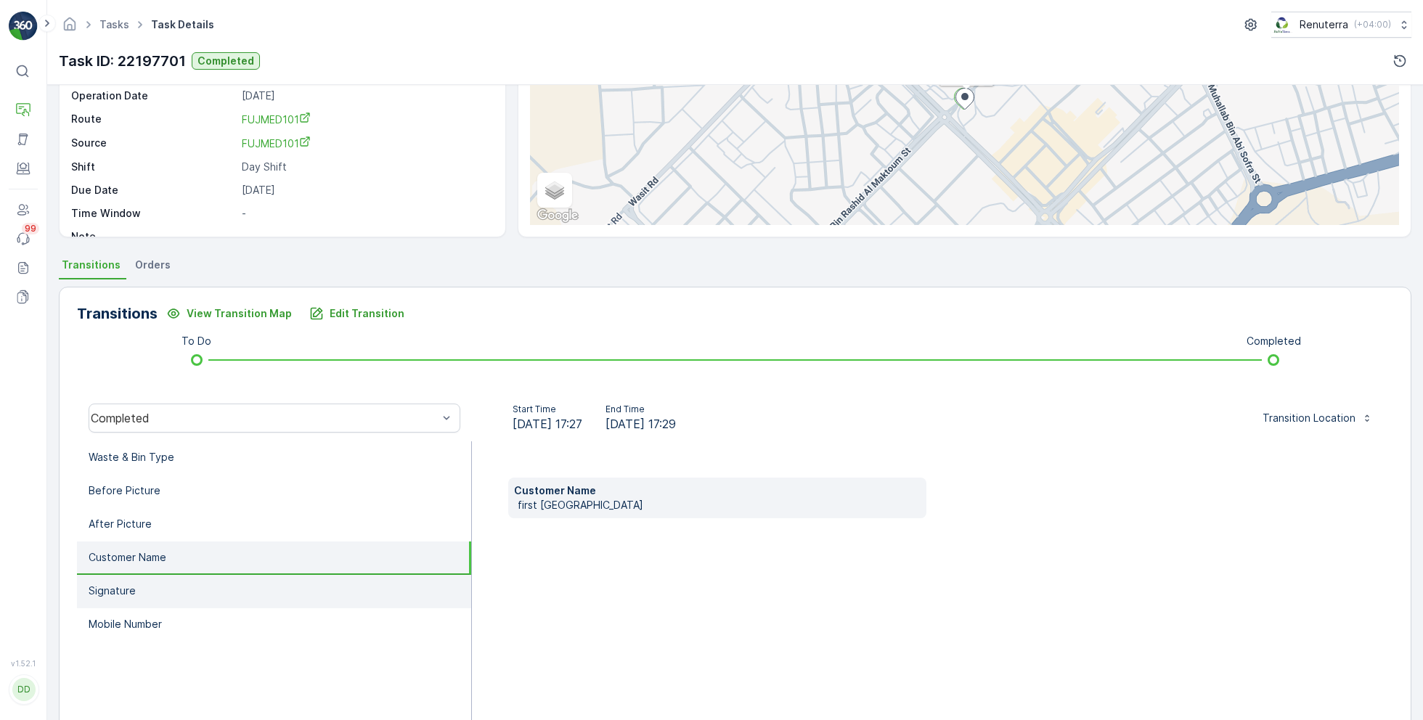
click at [147, 594] on li "Signature" at bounding box center [274, 591] width 394 height 33
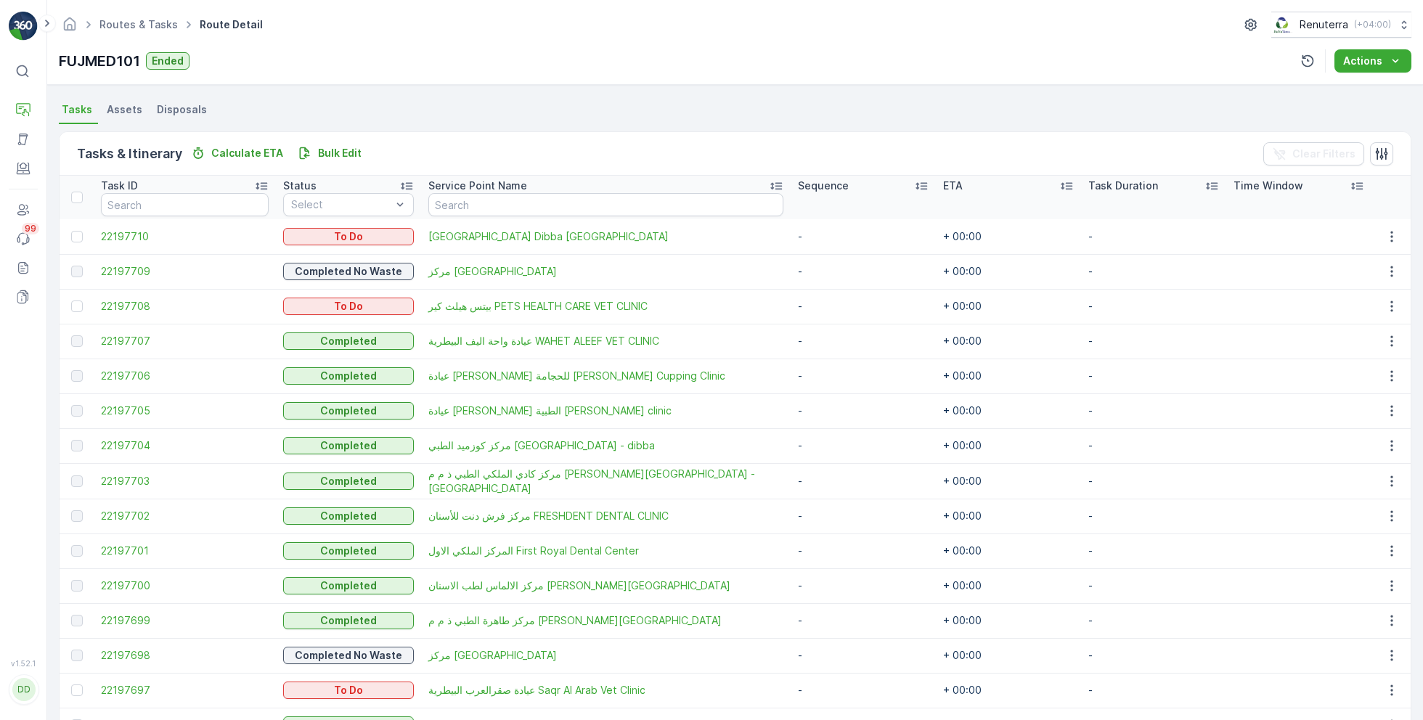
scroll to position [302, 0]
click at [130, 584] on span "22197700" at bounding box center [185, 588] width 168 height 15
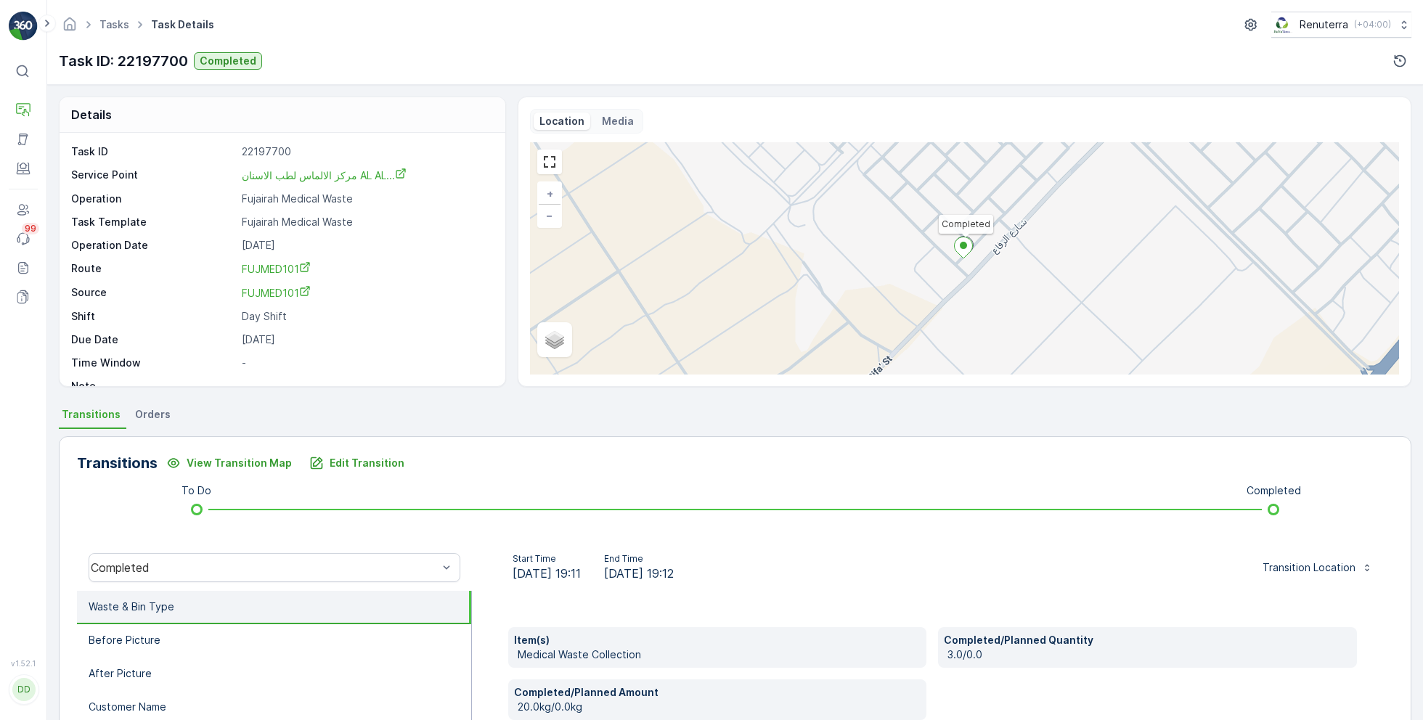
scroll to position [194, 0]
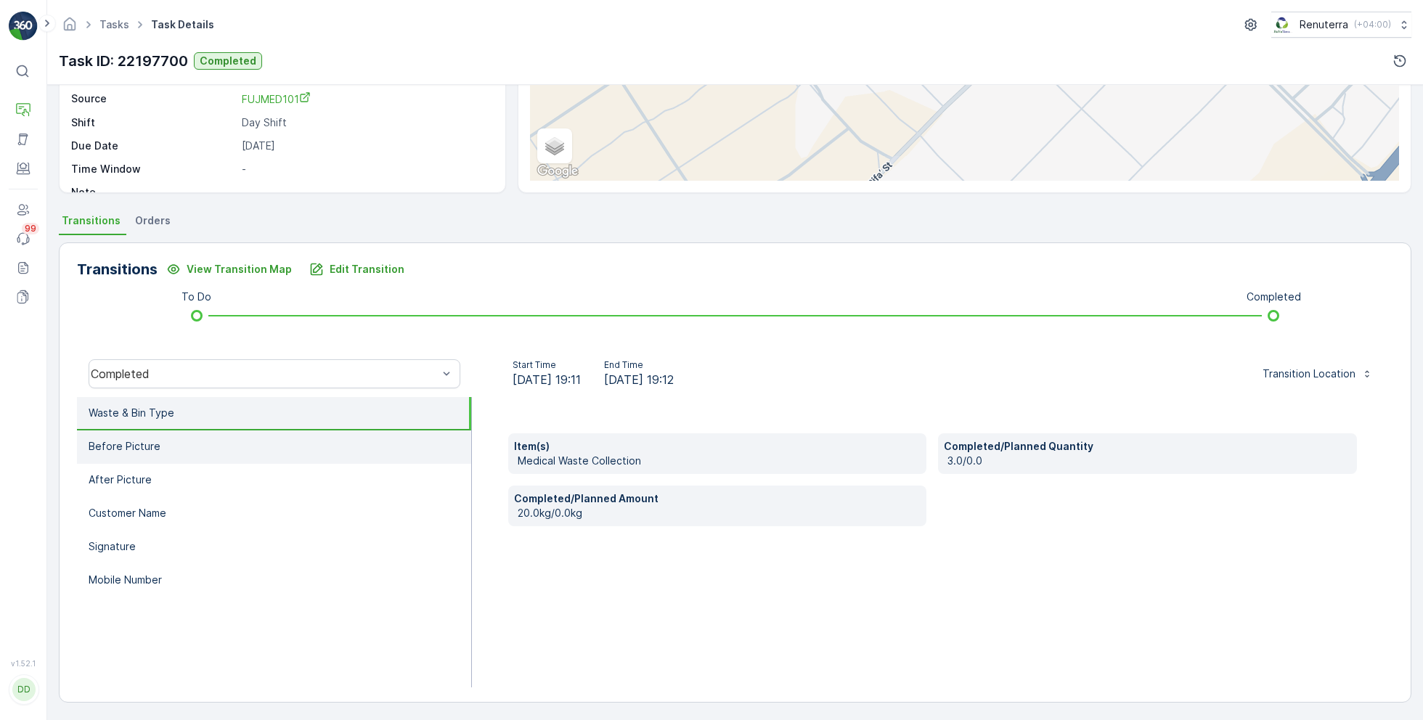
click at [195, 452] on li "Before Picture" at bounding box center [274, 446] width 394 height 33
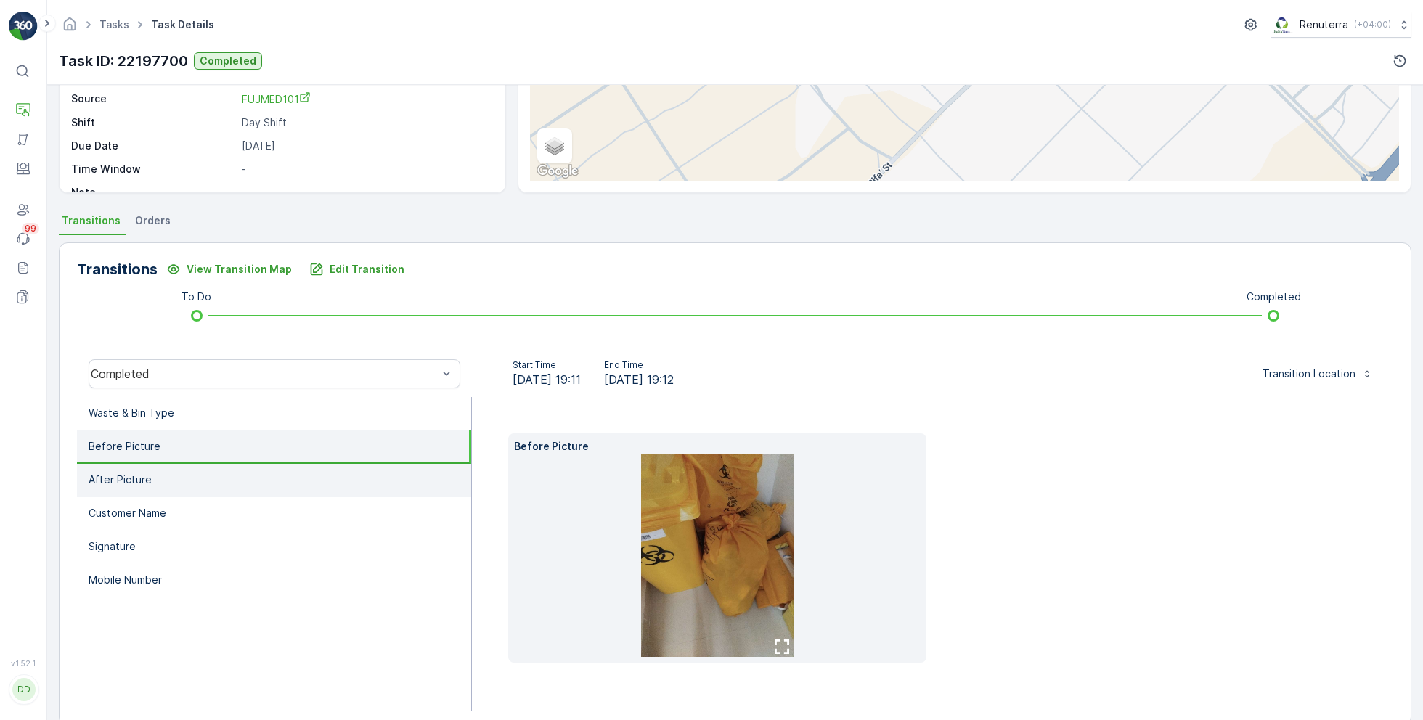
click at [195, 481] on li "After Picture" at bounding box center [274, 480] width 394 height 33
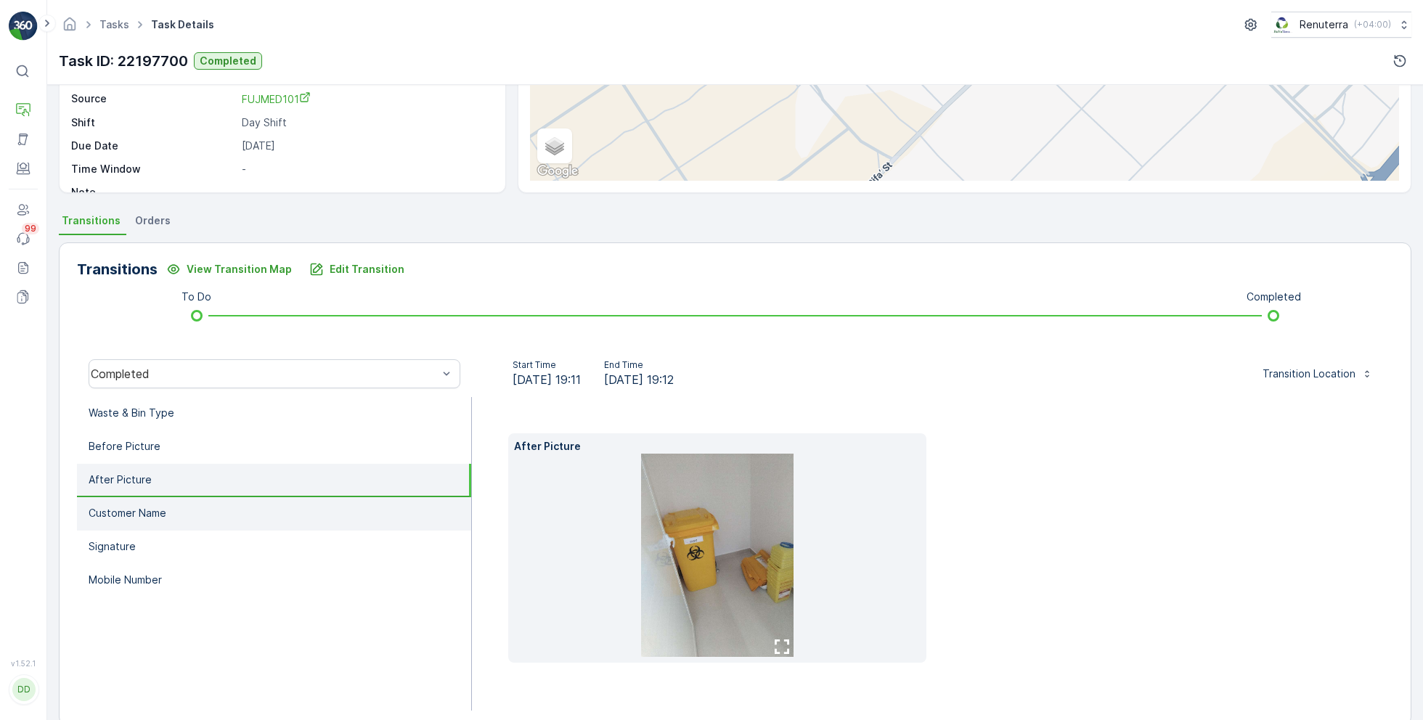
click at [190, 518] on li "Customer Name" at bounding box center [274, 513] width 394 height 33
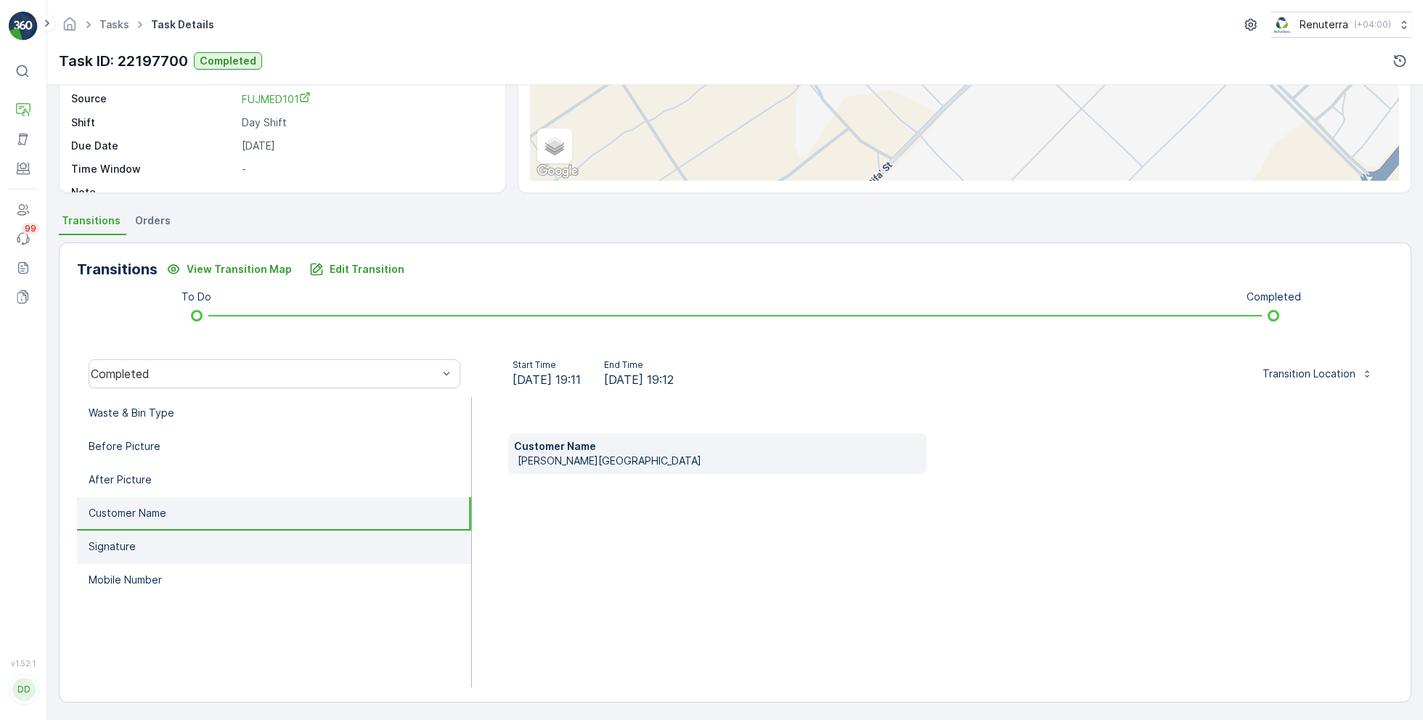
click at [174, 558] on li "Signature" at bounding box center [274, 547] width 394 height 33
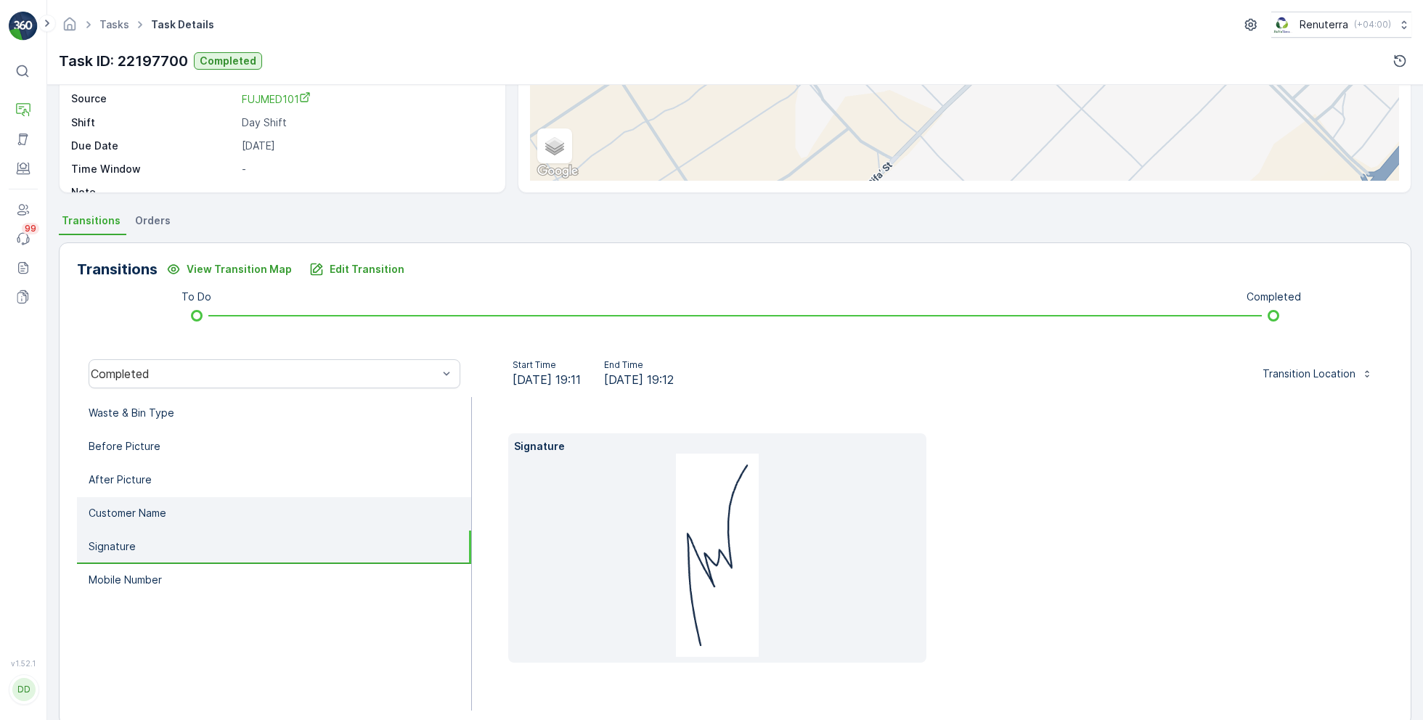
click at [179, 523] on li "Customer Name" at bounding box center [274, 513] width 394 height 33
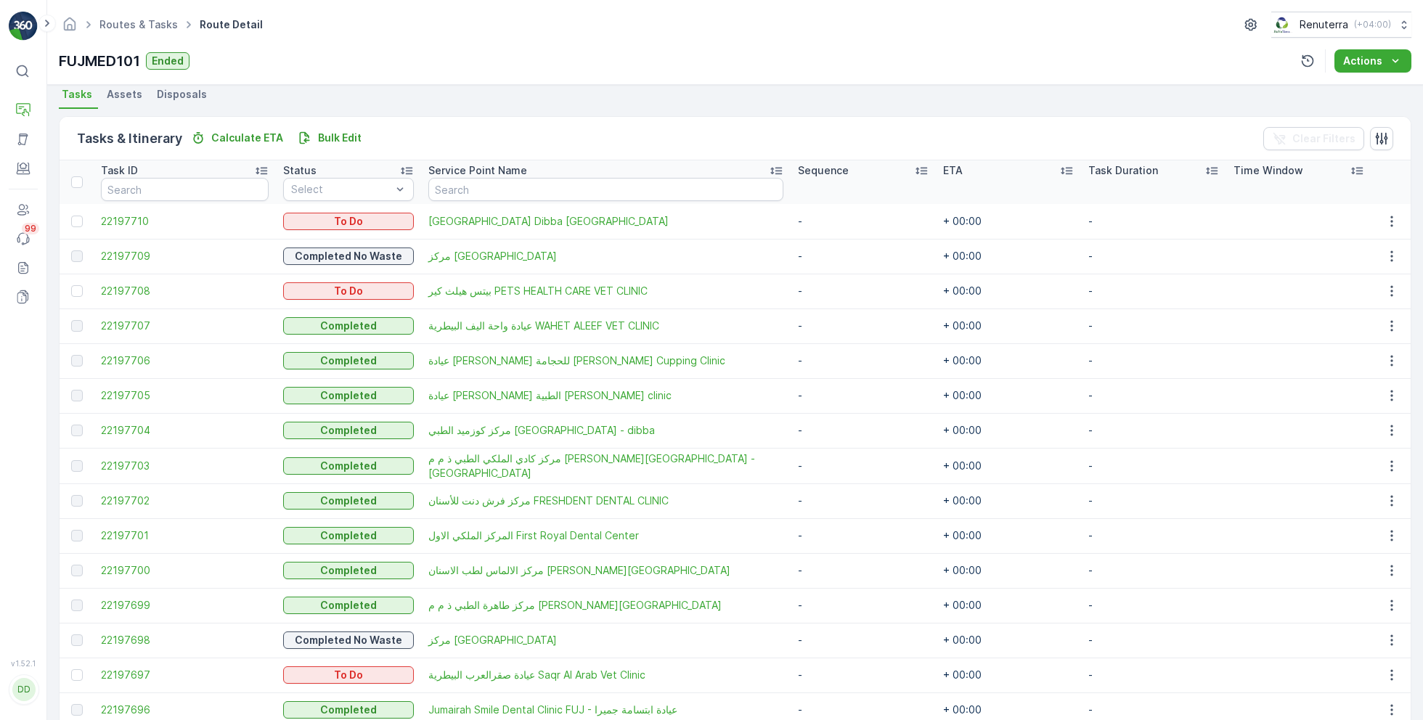
scroll to position [331, 0]
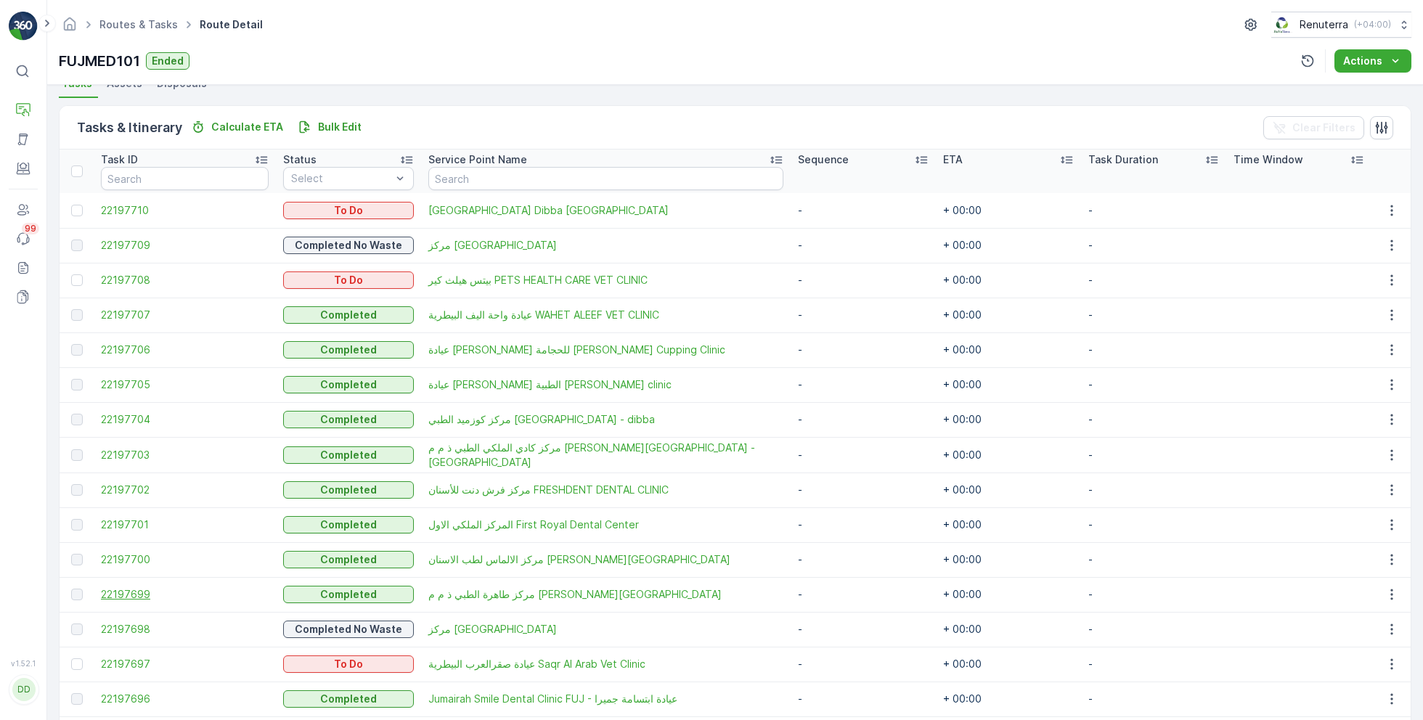
click at [131, 595] on span "22197699" at bounding box center [185, 594] width 168 height 15
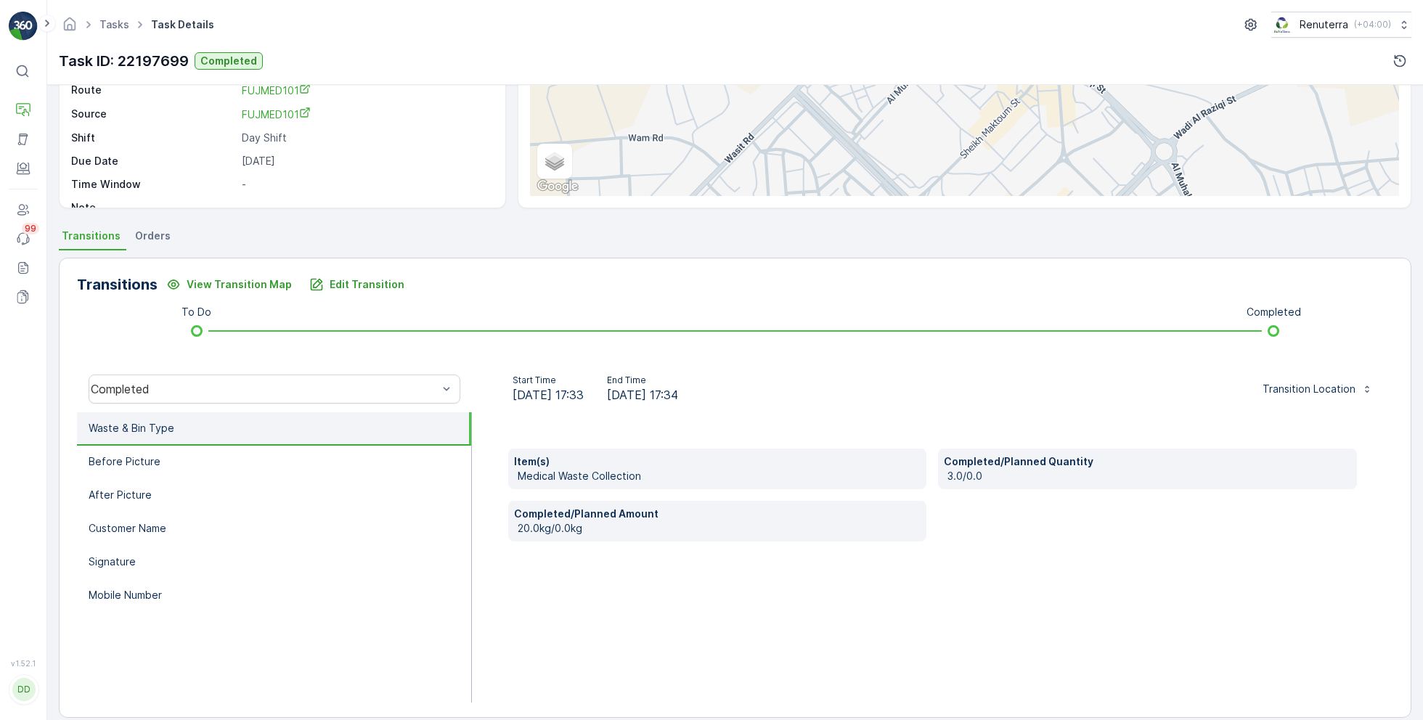
scroll to position [194, 0]
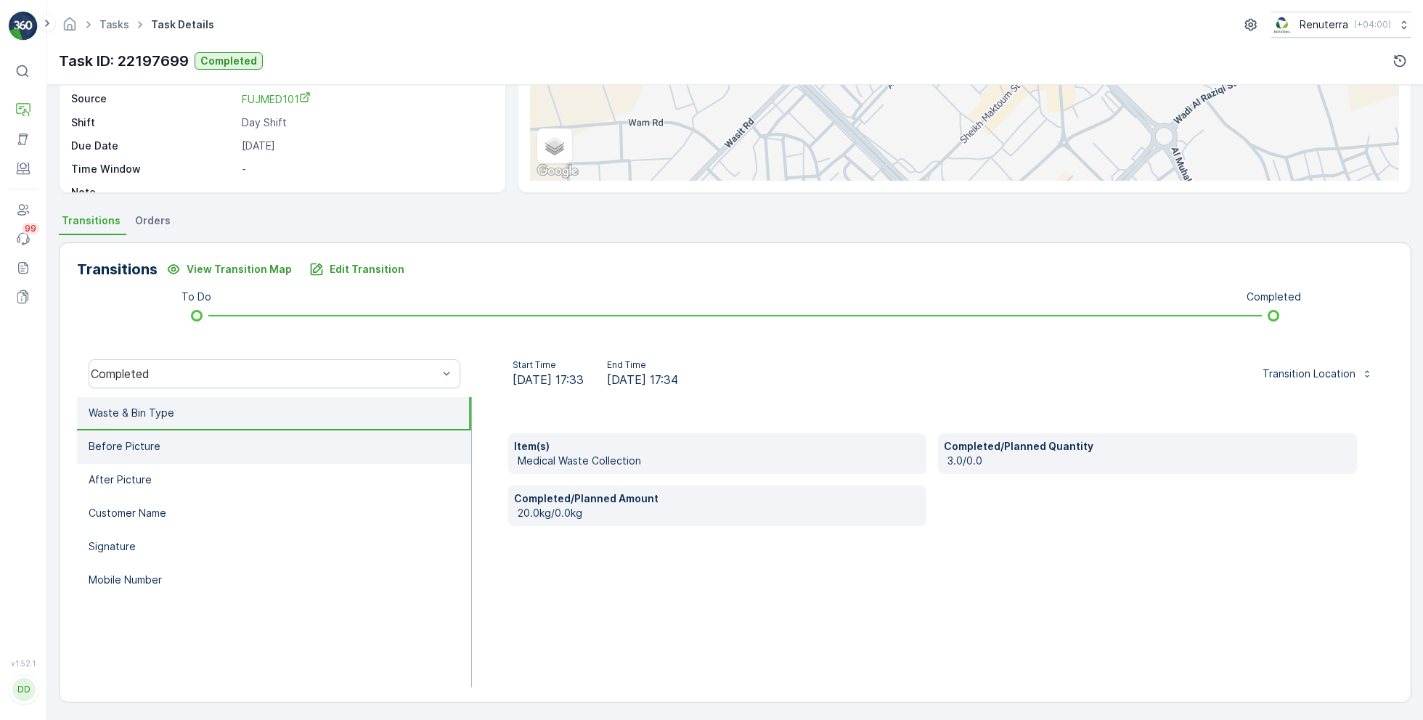
click at [177, 461] on li "Before Picture" at bounding box center [274, 446] width 394 height 33
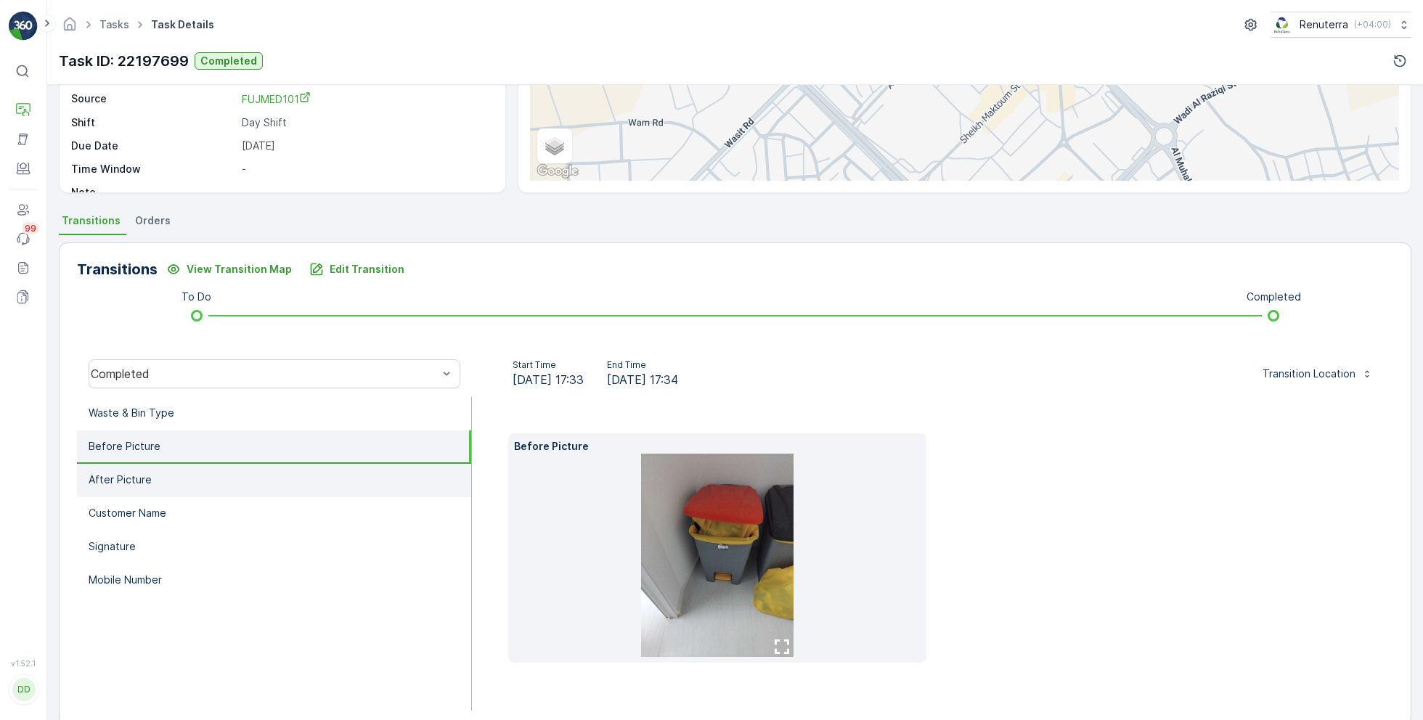
click at [165, 476] on li "After Picture" at bounding box center [274, 480] width 394 height 33
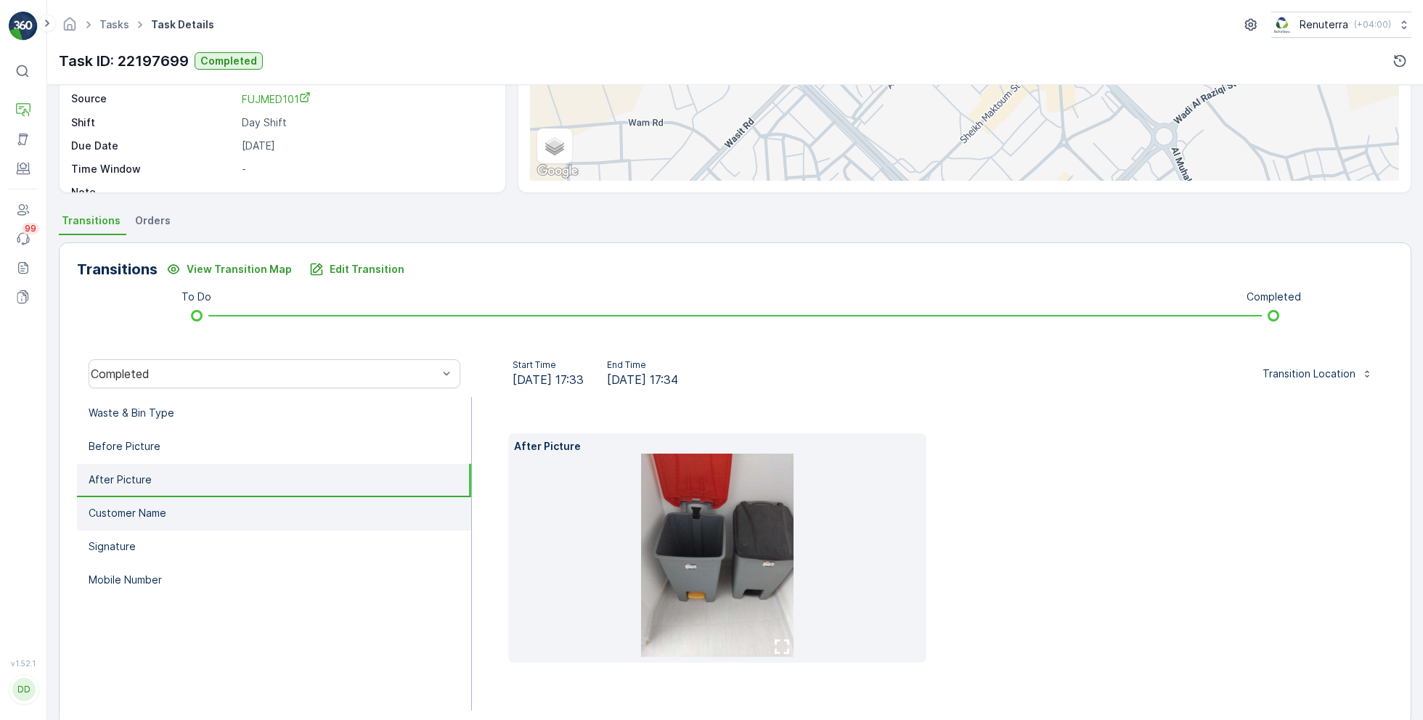
click at [168, 510] on li "Customer Name" at bounding box center [274, 513] width 394 height 33
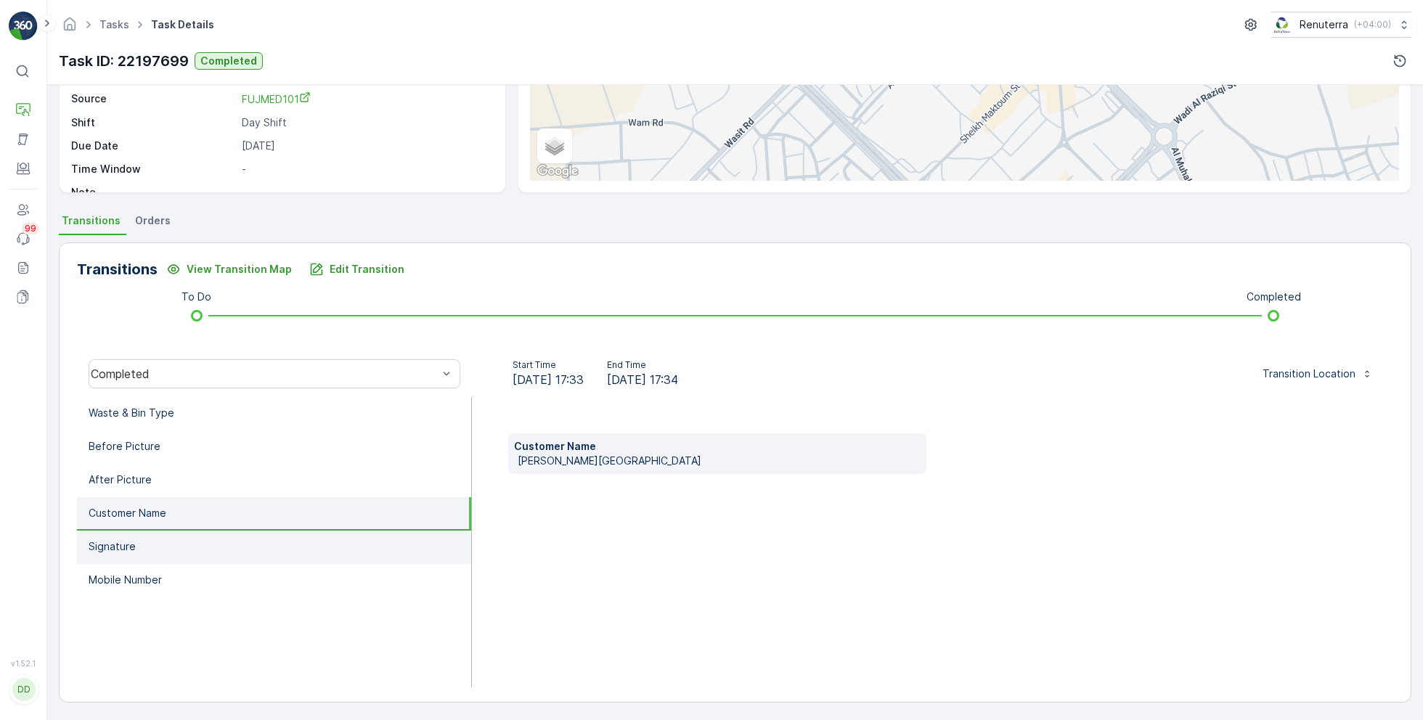
click at [164, 555] on li "Signature" at bounding box center [274, 547] width 394 height 33
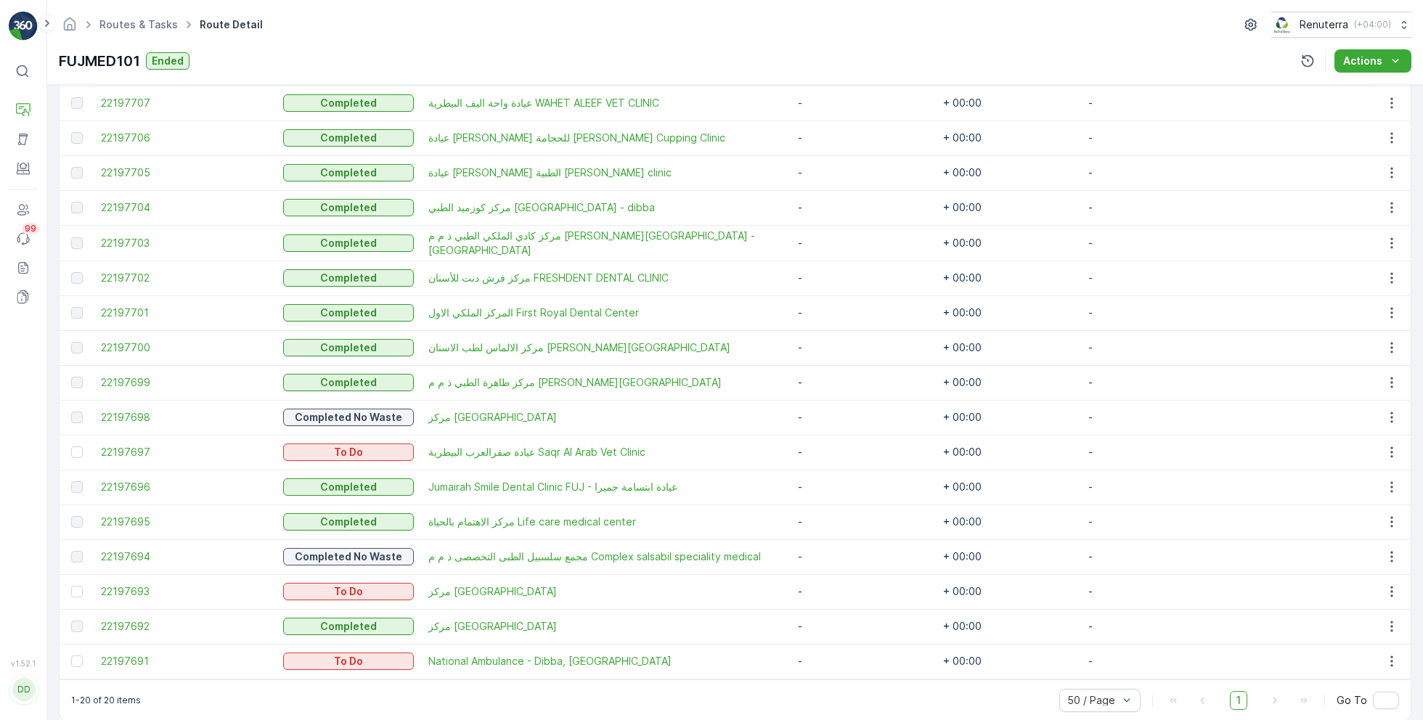
scroll to position [560, 0]
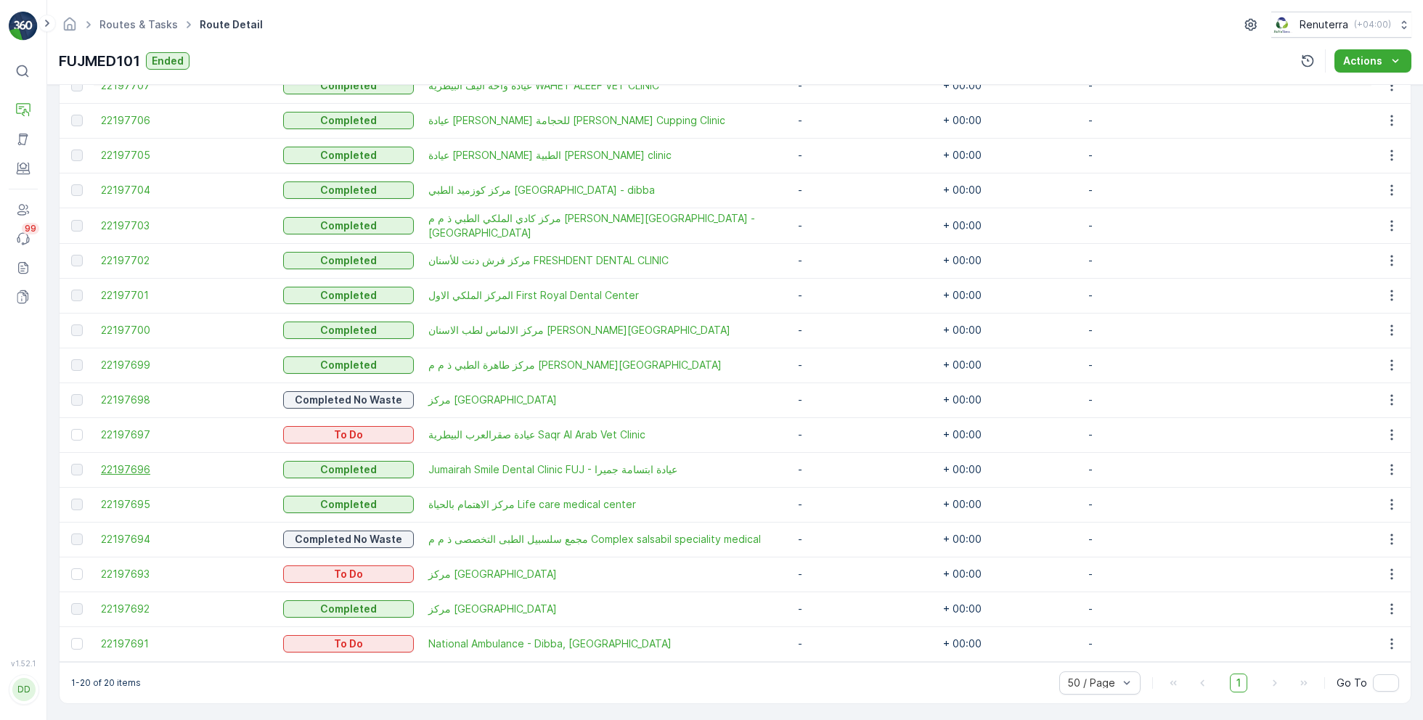
click at [124, 469] on span "22197696" at bounding box center [185, 469] width 168 height 15
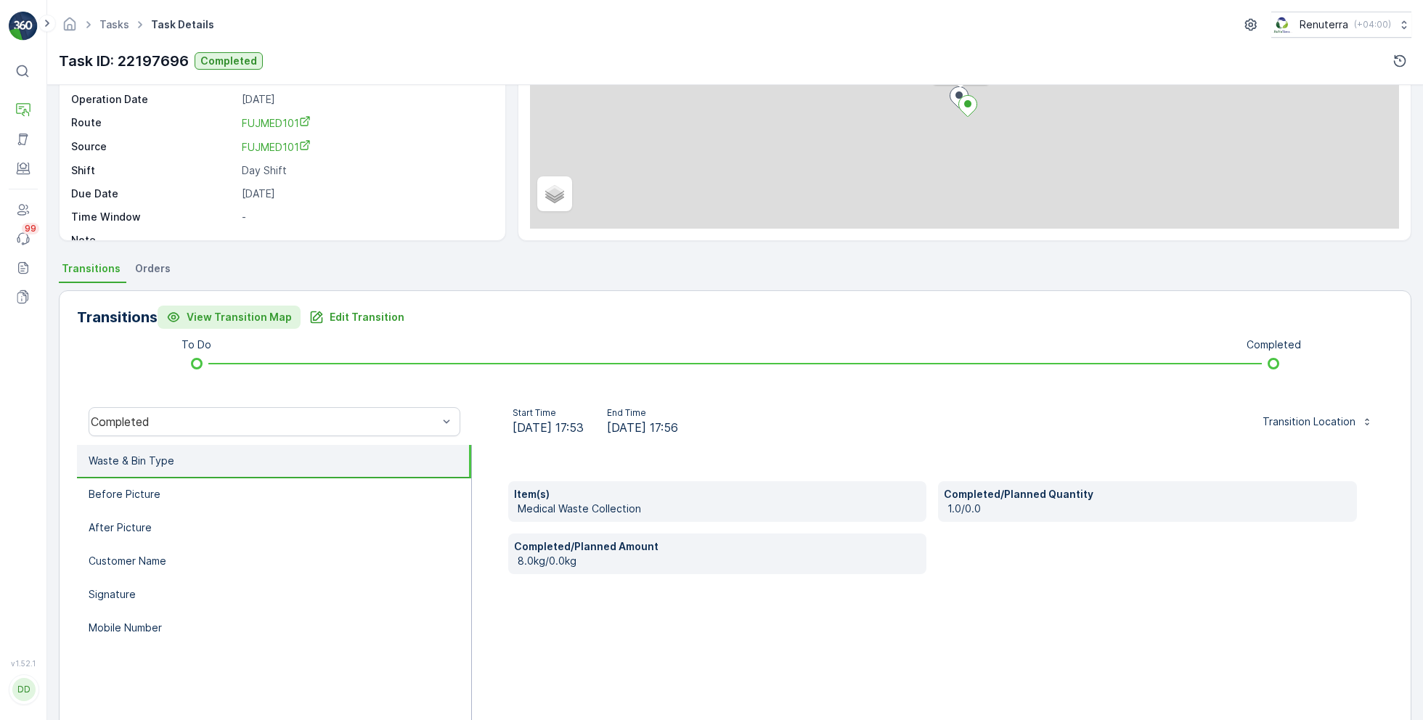
scroll to position [150, 0]
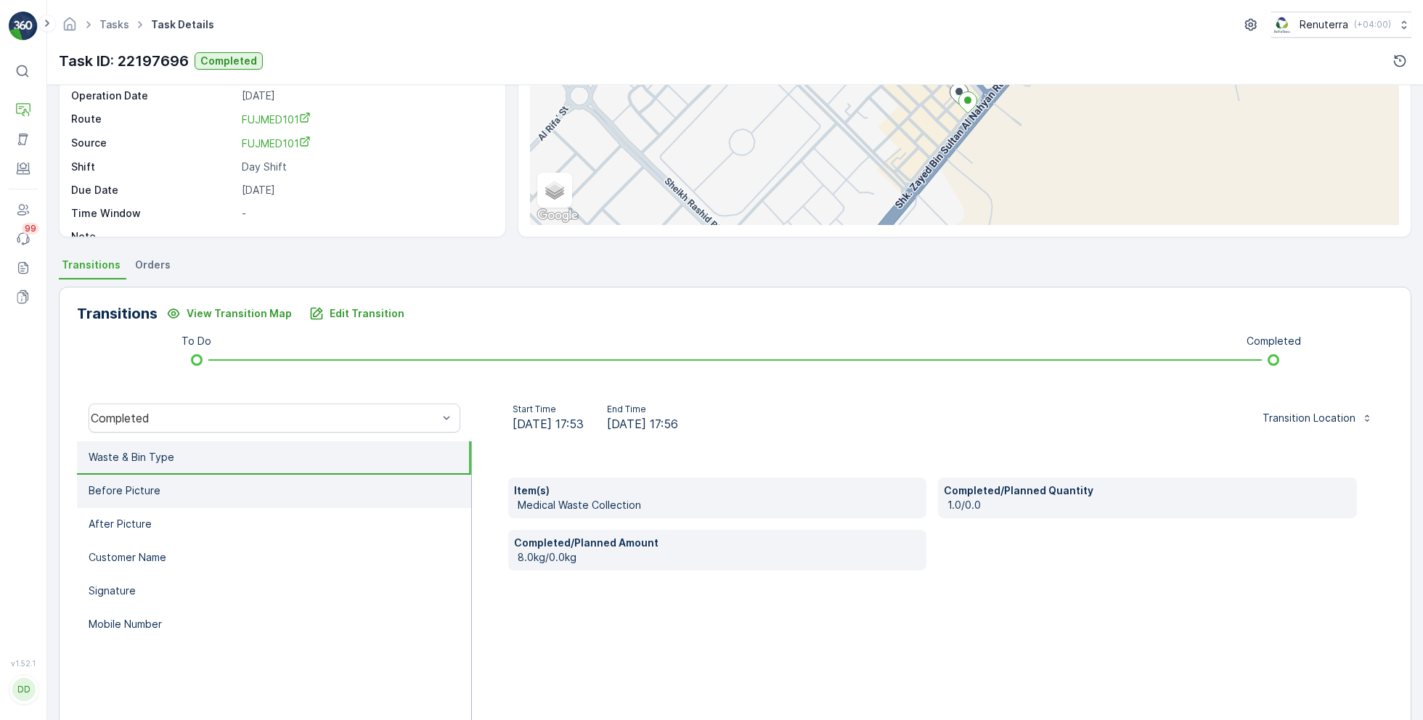
click at [311, 486] on li "Before Picture" at bounding box center [274, 491] width 394 height 33
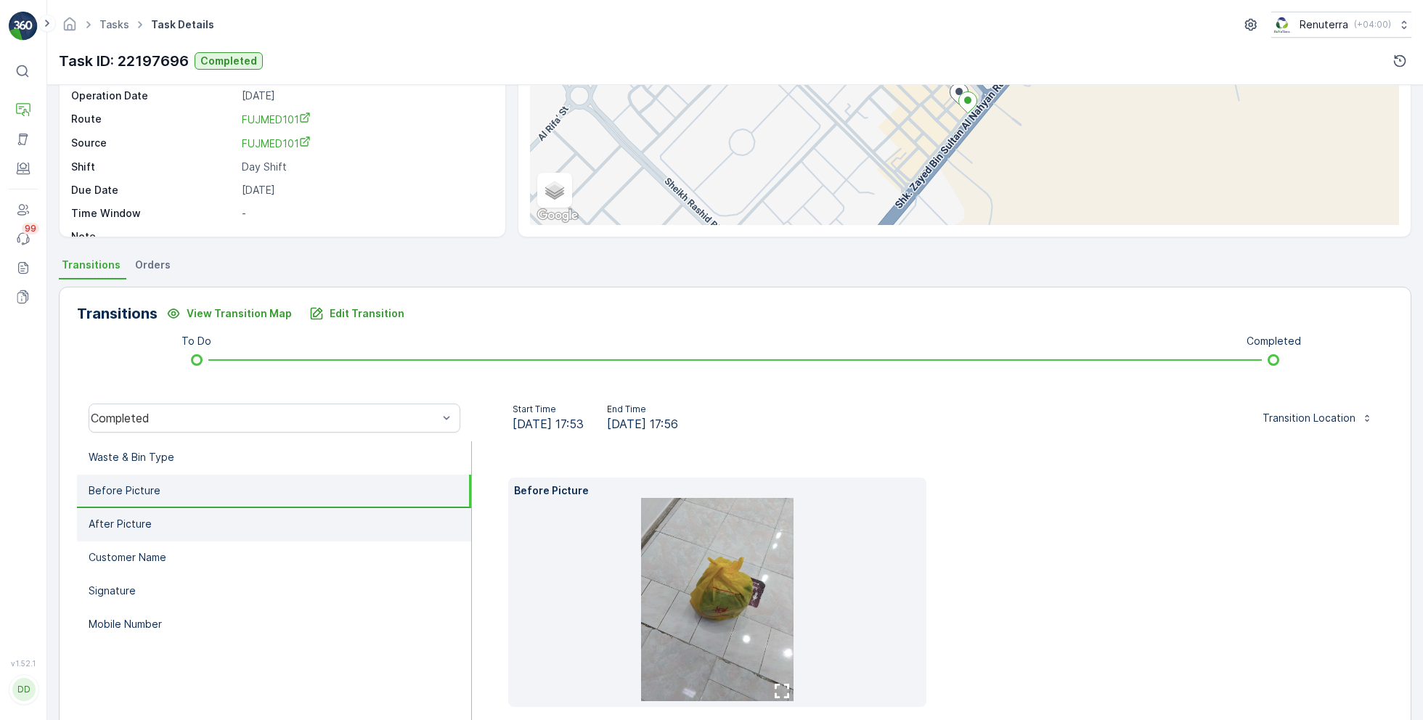
click at [298, 510] on li "After Picture" at bounding box center [274, 524] width 394 height 33
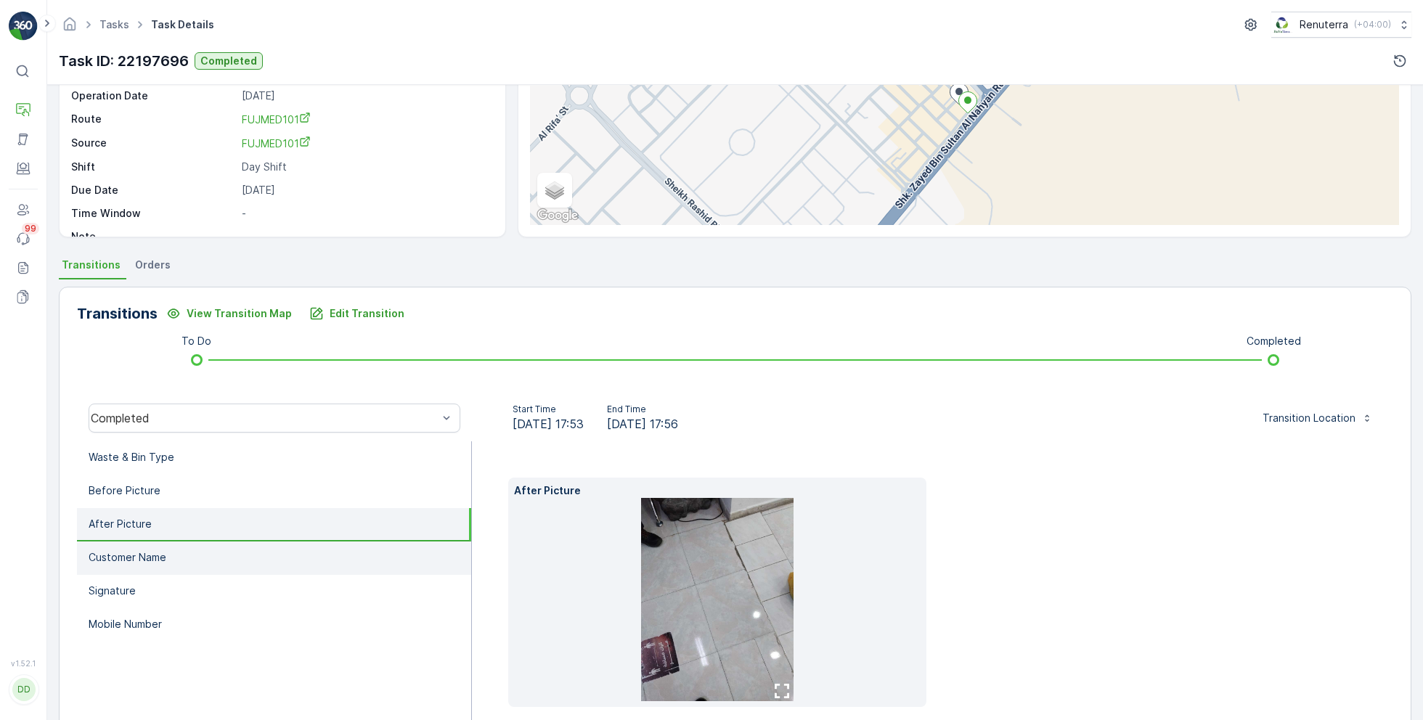
click at [265, 555] on li "Customer Name" at bounding box center [274, 558] width 394 height 33
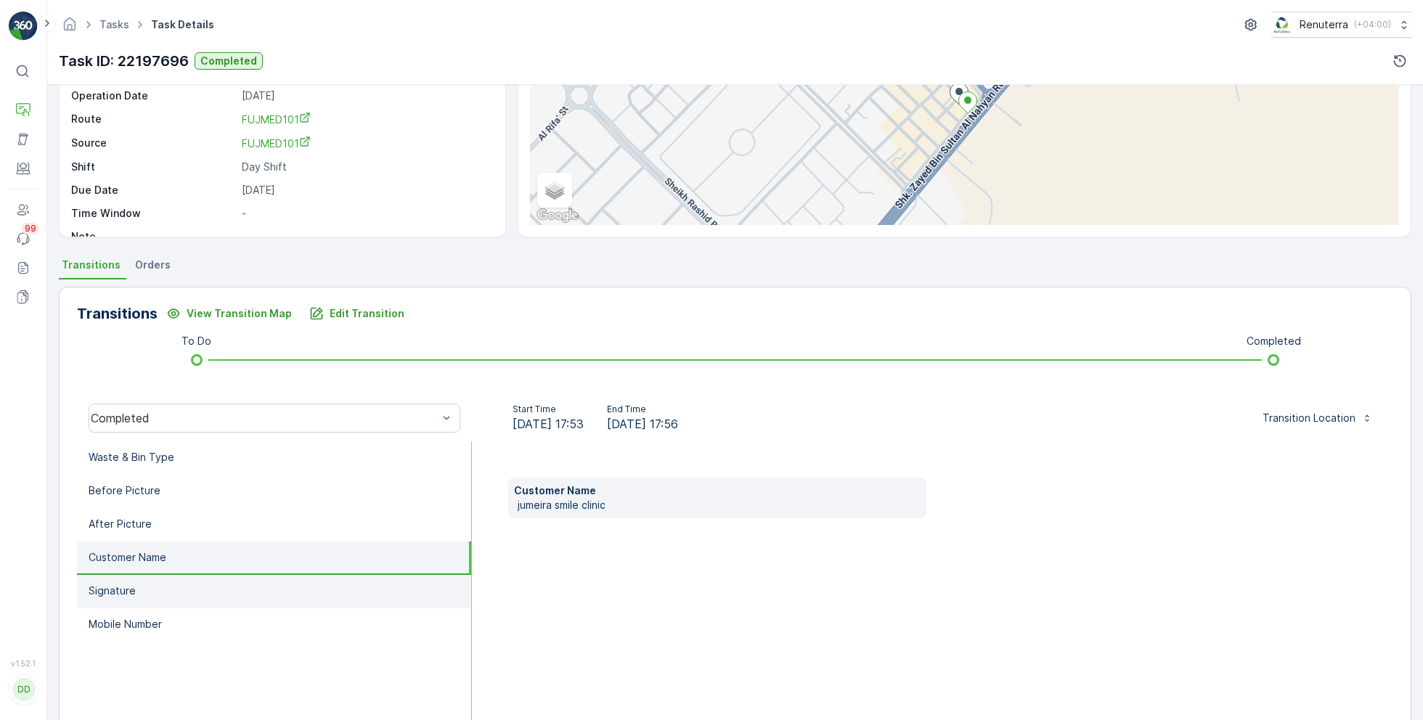
click at [250, 600] on li "Signature" at bounding box center [274, 591] width 394 height 33
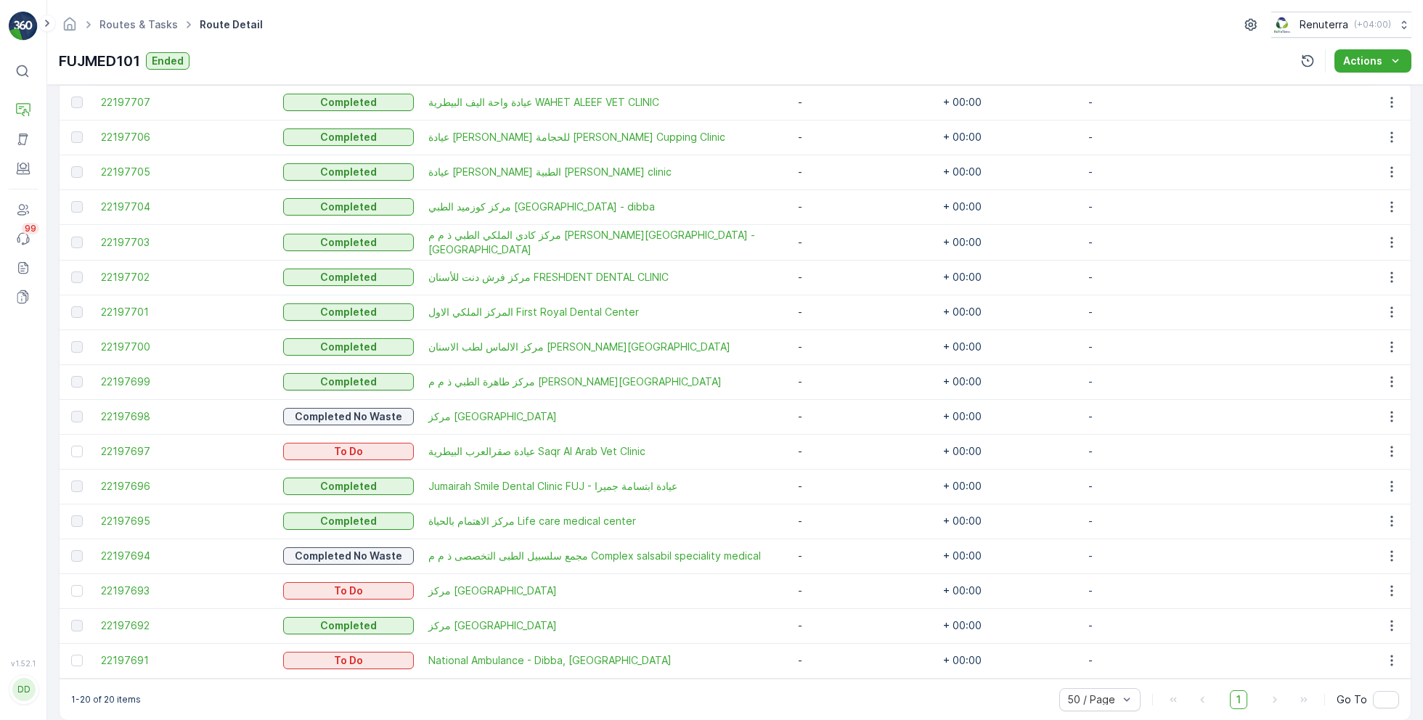
scroll to position [560, 0]
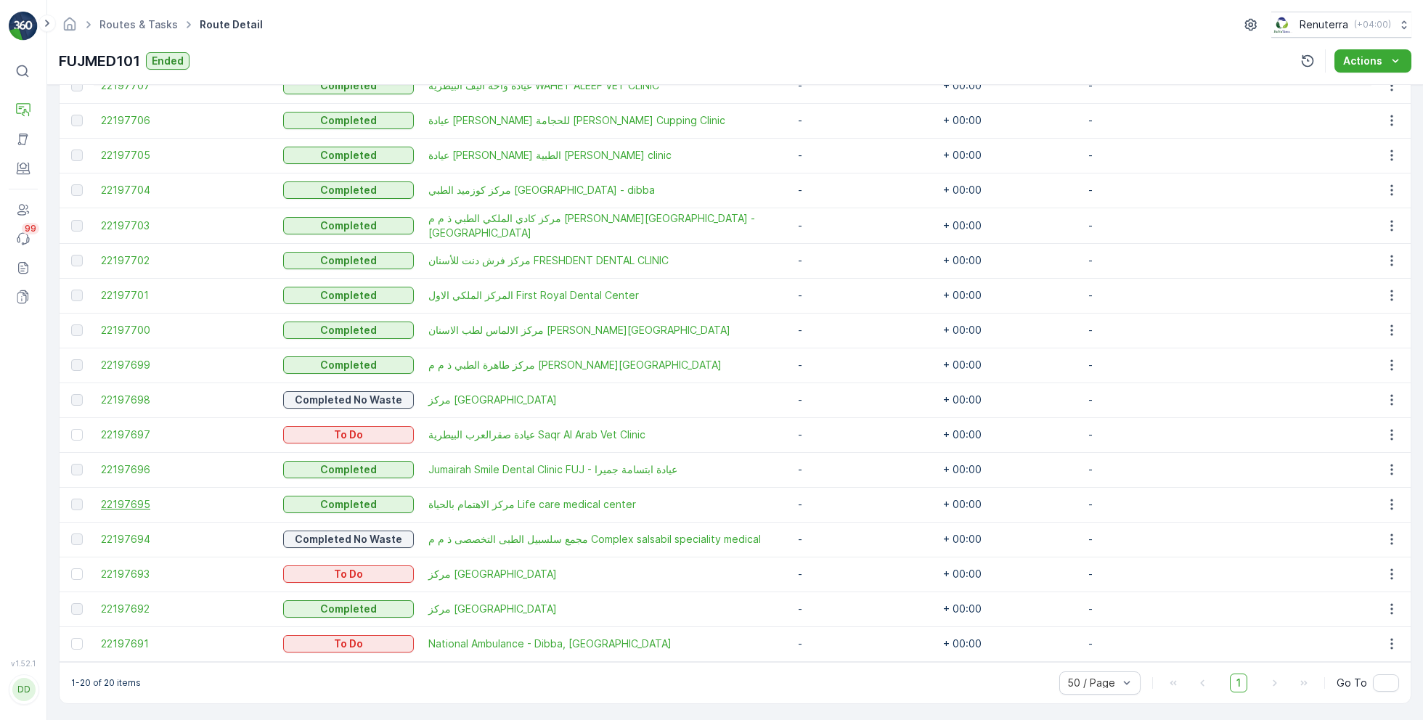
click at [141, 502] on span "22197695" at bounding box center [185, 504] width 168 height 15
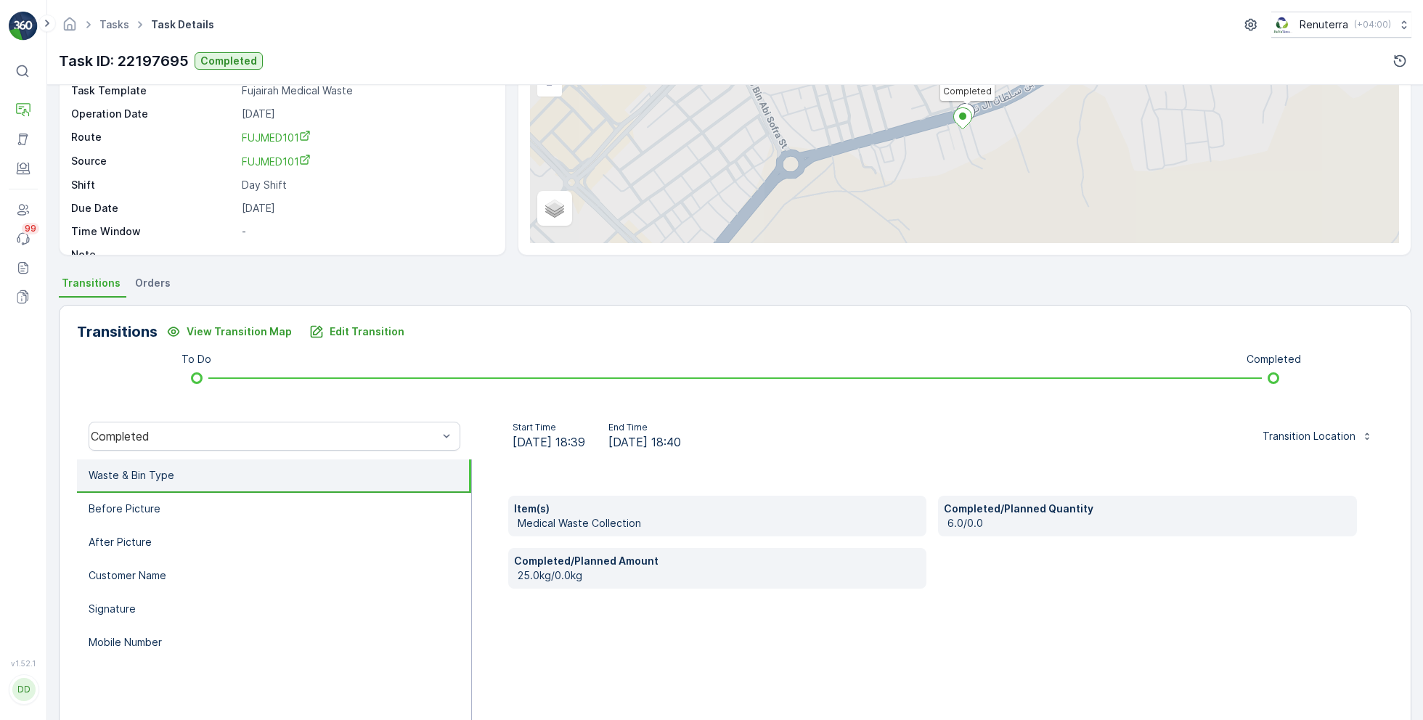
scroll to position [150, 0]
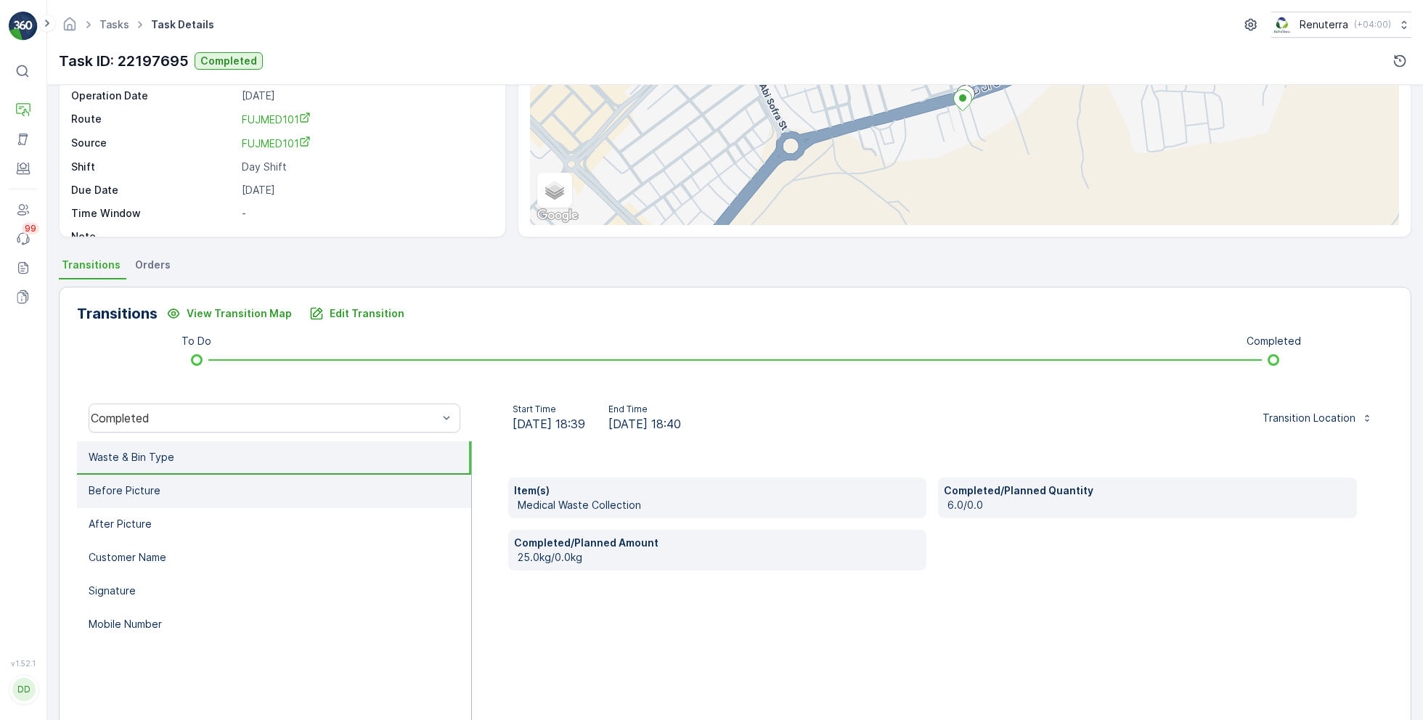
click at [348, 484] on li "Before Picture" at bounding box center [274, 491] width 394 height 33
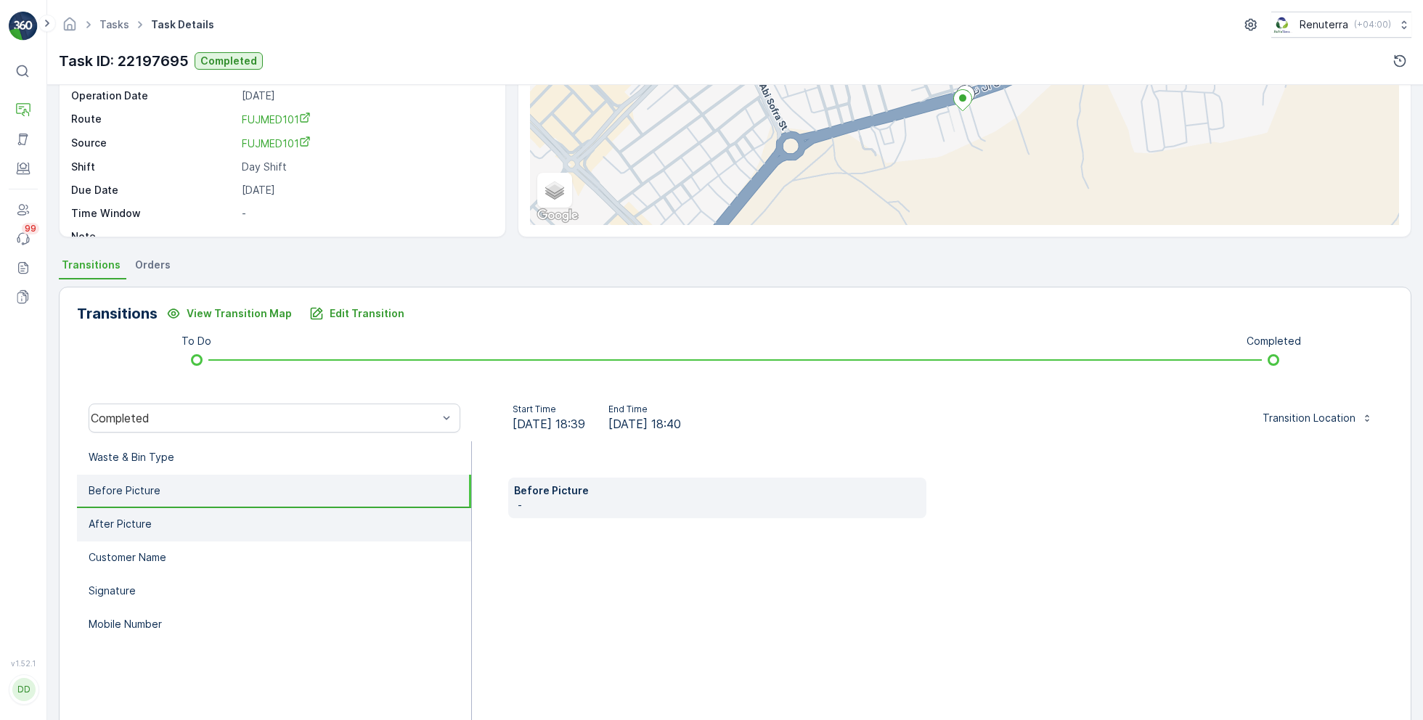
click at [187, 523] on li "After Picture" at bounding box center [274, 524] width 394 height 33
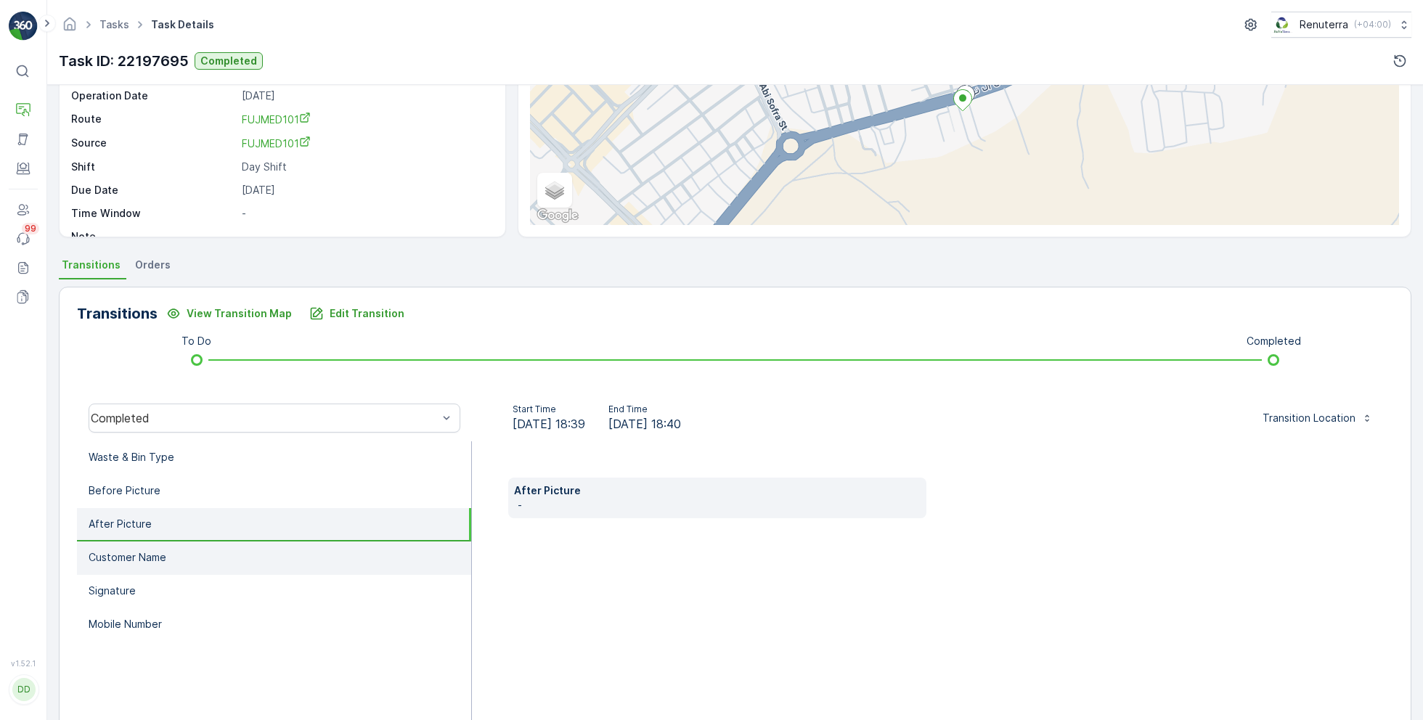
click at [144, 554] on p "Customer Name" at bounding box center [128, 557] width 78 height 15
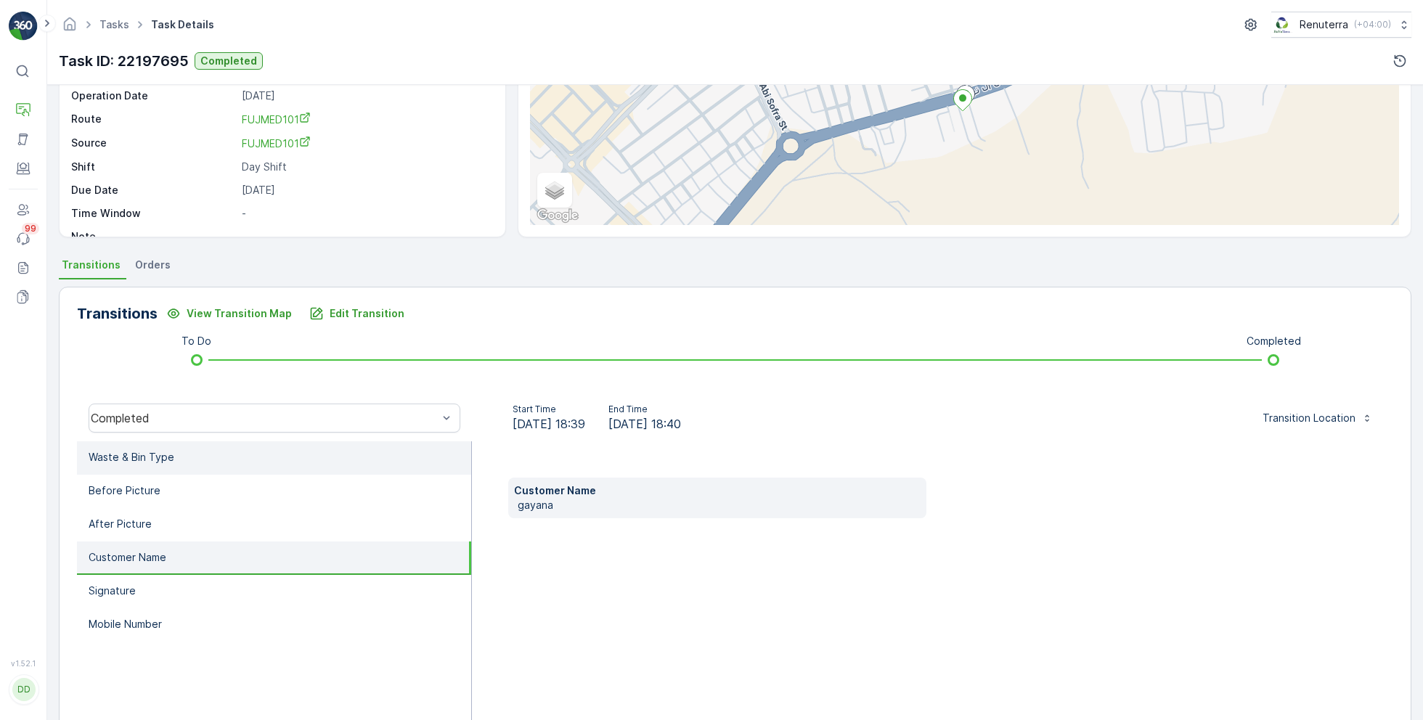
click at [191, 470] on li "Waste & Bin Type" at bounding box center [274, 457] width 394 height 33
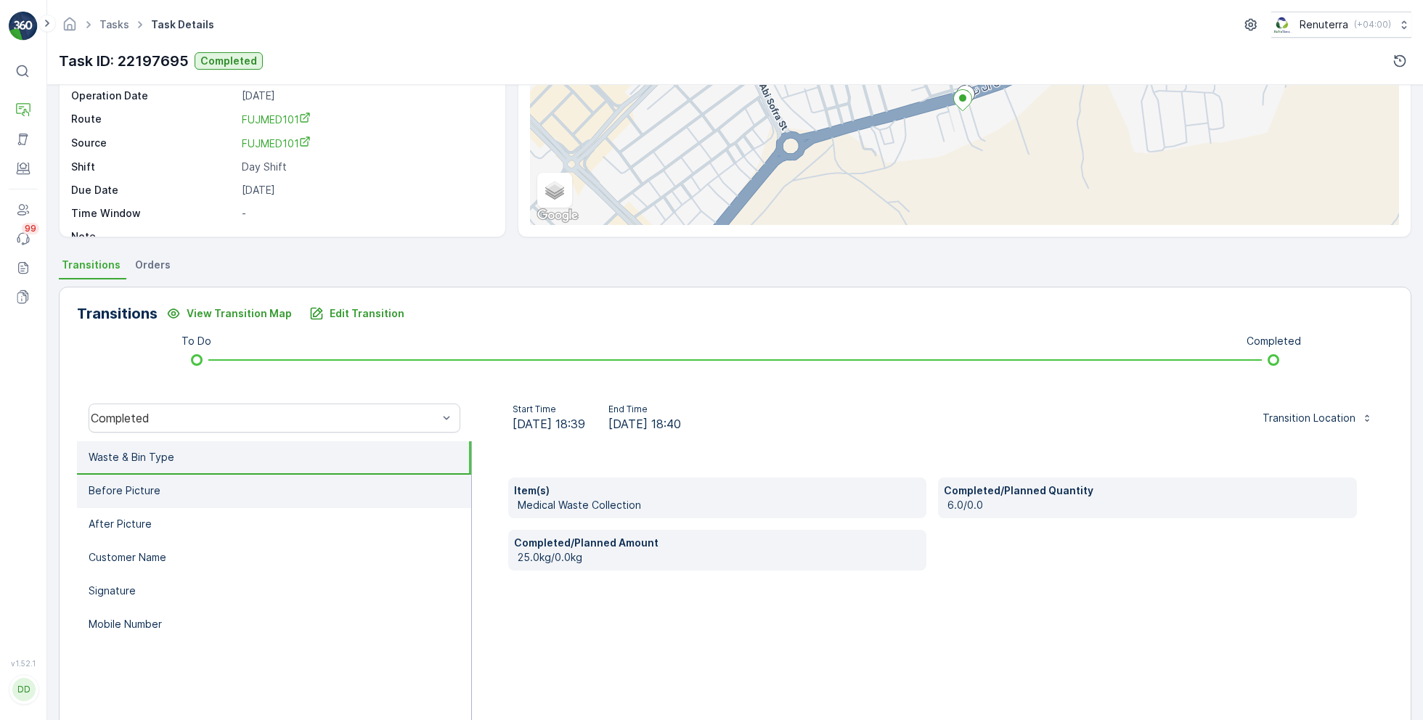
click at [187, 501] on li "Before Picture" at bounding box center [274, 491] width 394 height 33
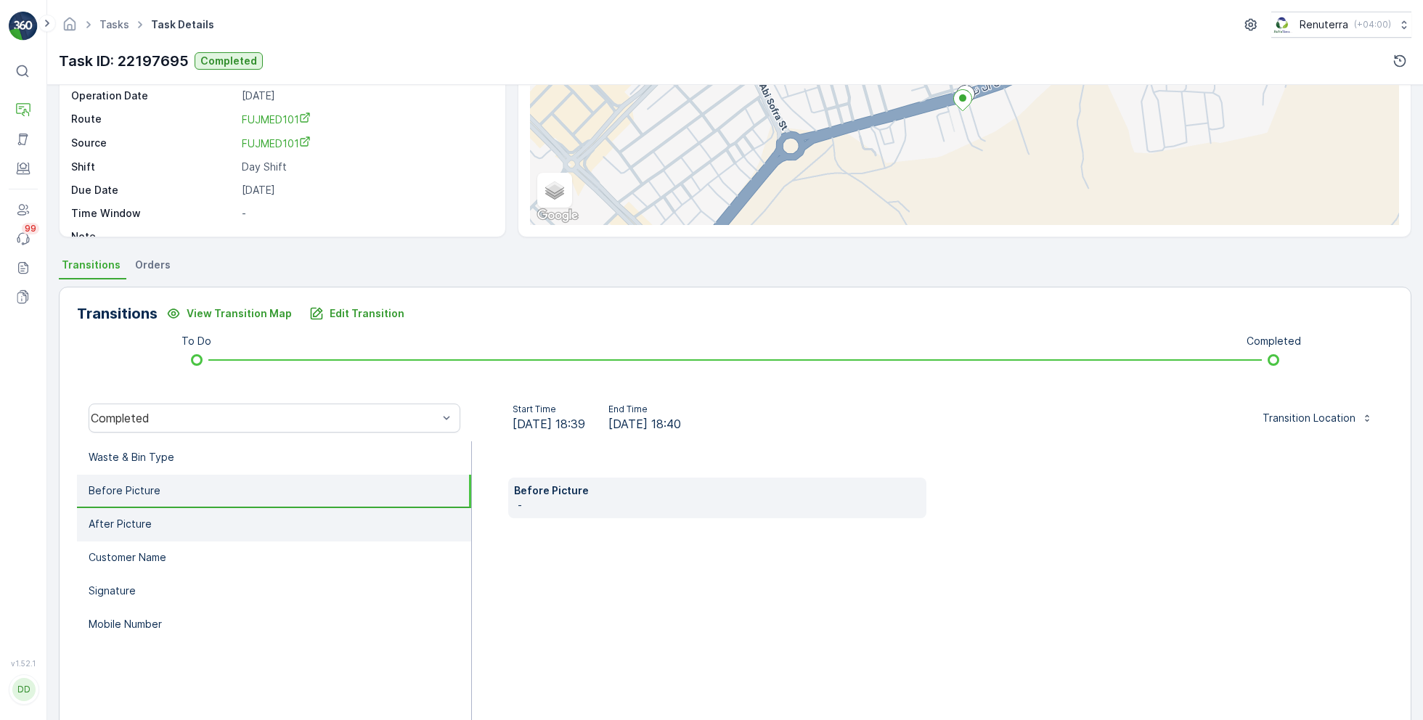
click at [190, 527] on li "After Picture" at bounding box center [274, 524] width 394 height 33
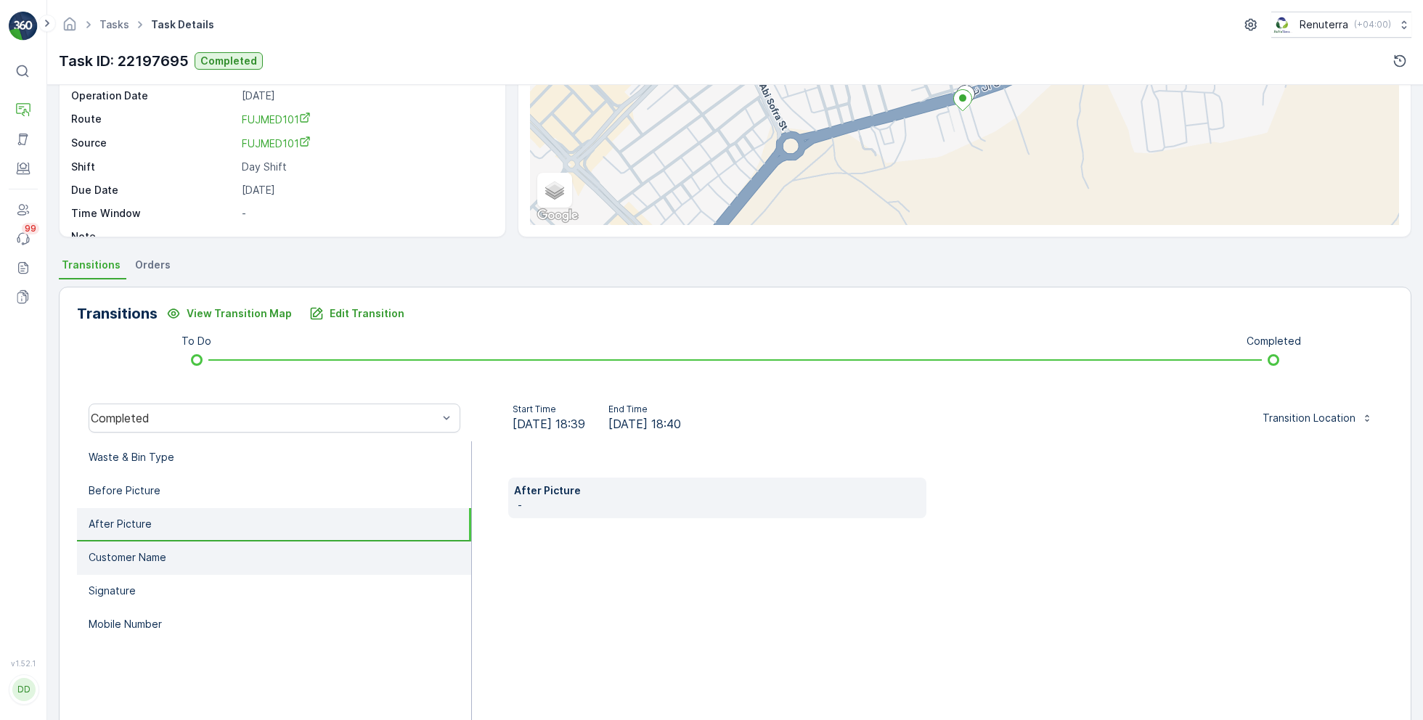
click at [198, 555] on li "Customer Name" at bounding box center [274, 558] width 394 height 33
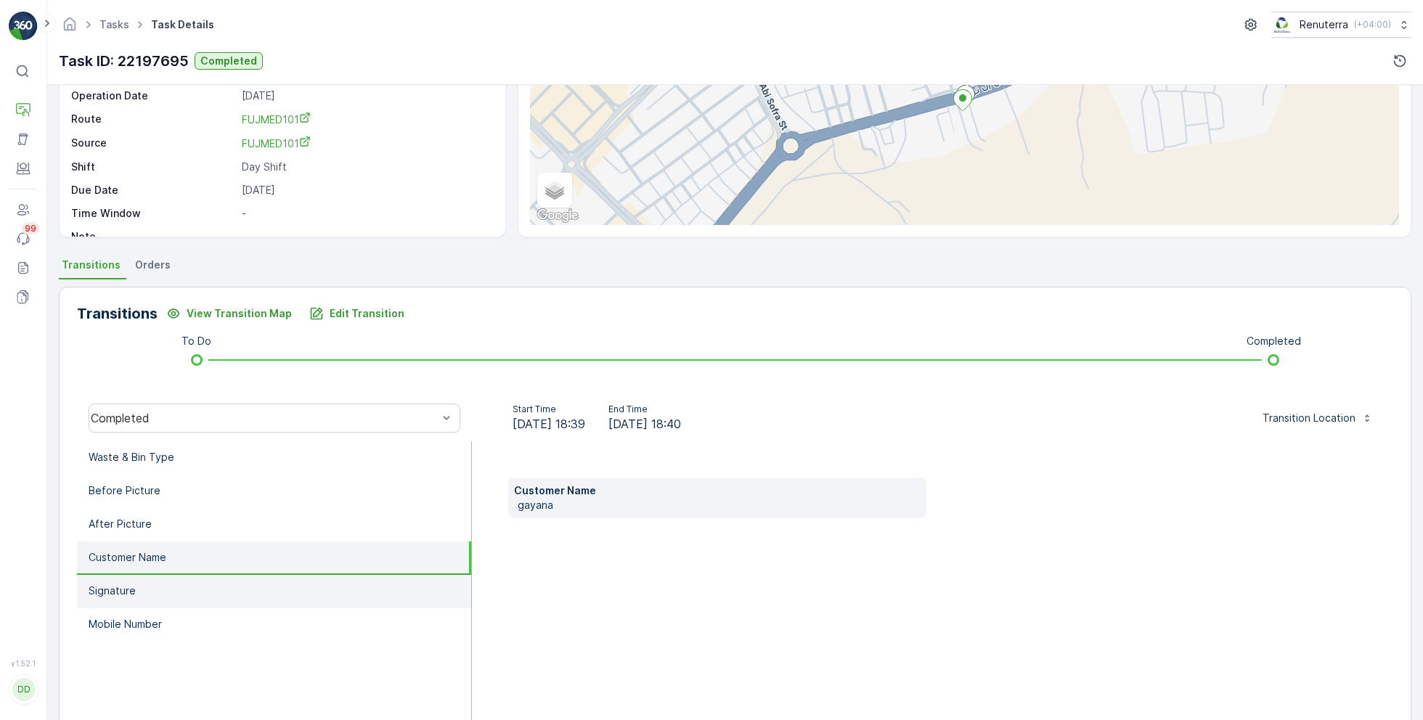
click at [189, 599] on li "Signature" at bounding box center [274, 591] width 394 height 33
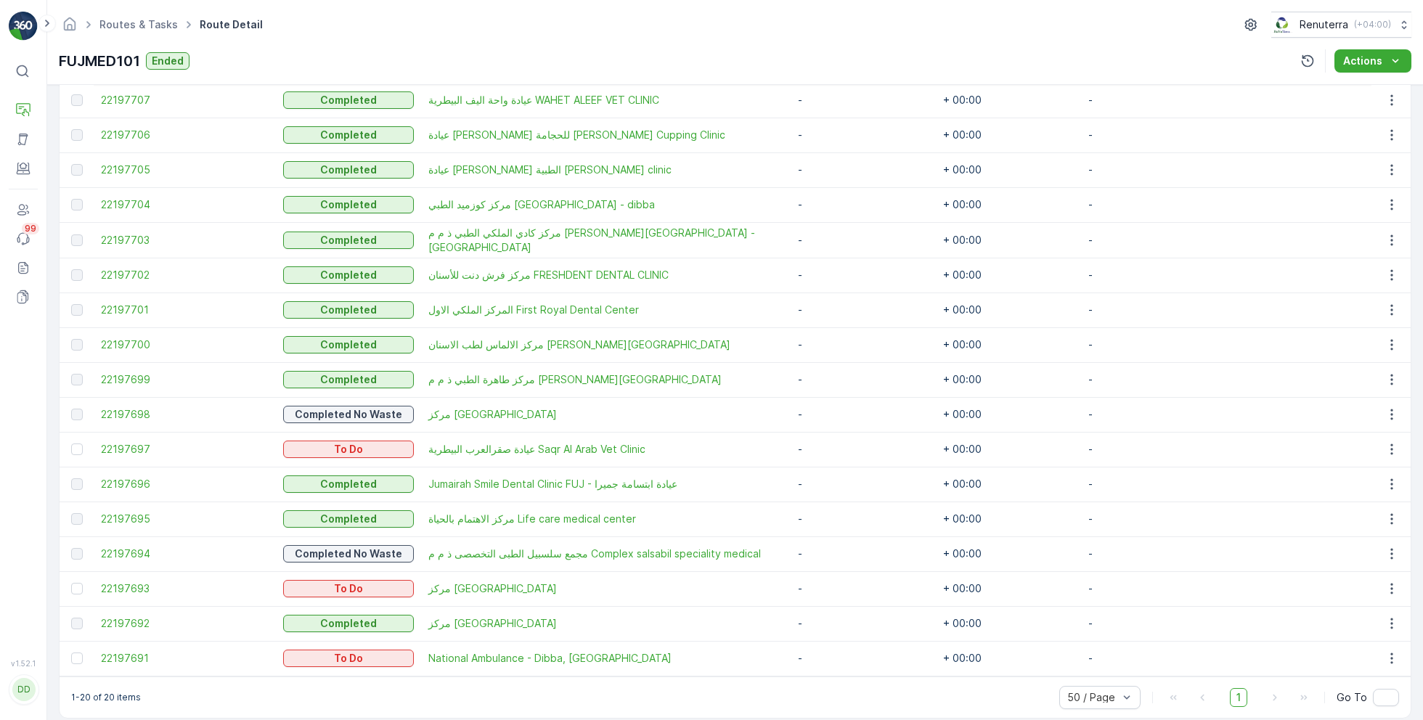
scroll to position [560, 0]
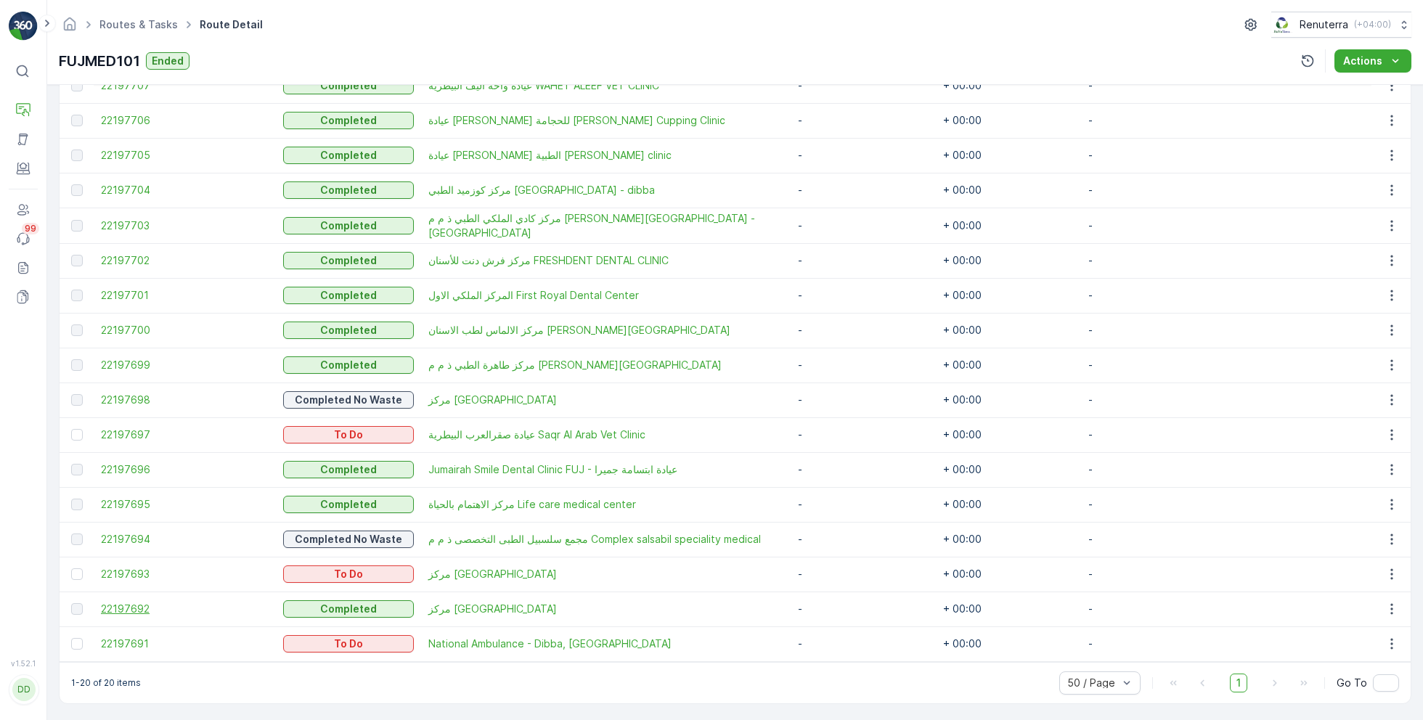
click at [133, 609] on span "22197692" at bounding box center [185, 609] width 168 height 15
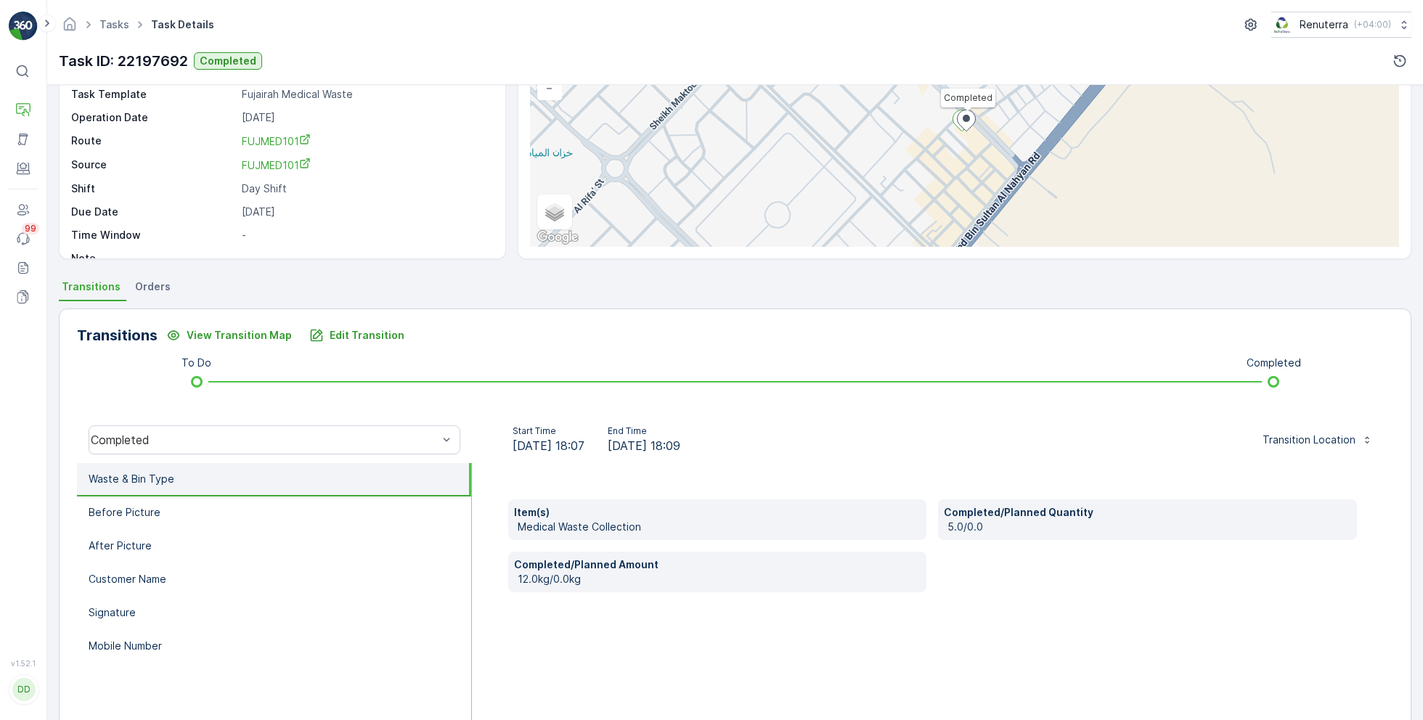
scroll to position [129, 0]
click at [269, 510] on li "Before Picture" at bounding box center [274, 511] width 394 height 33
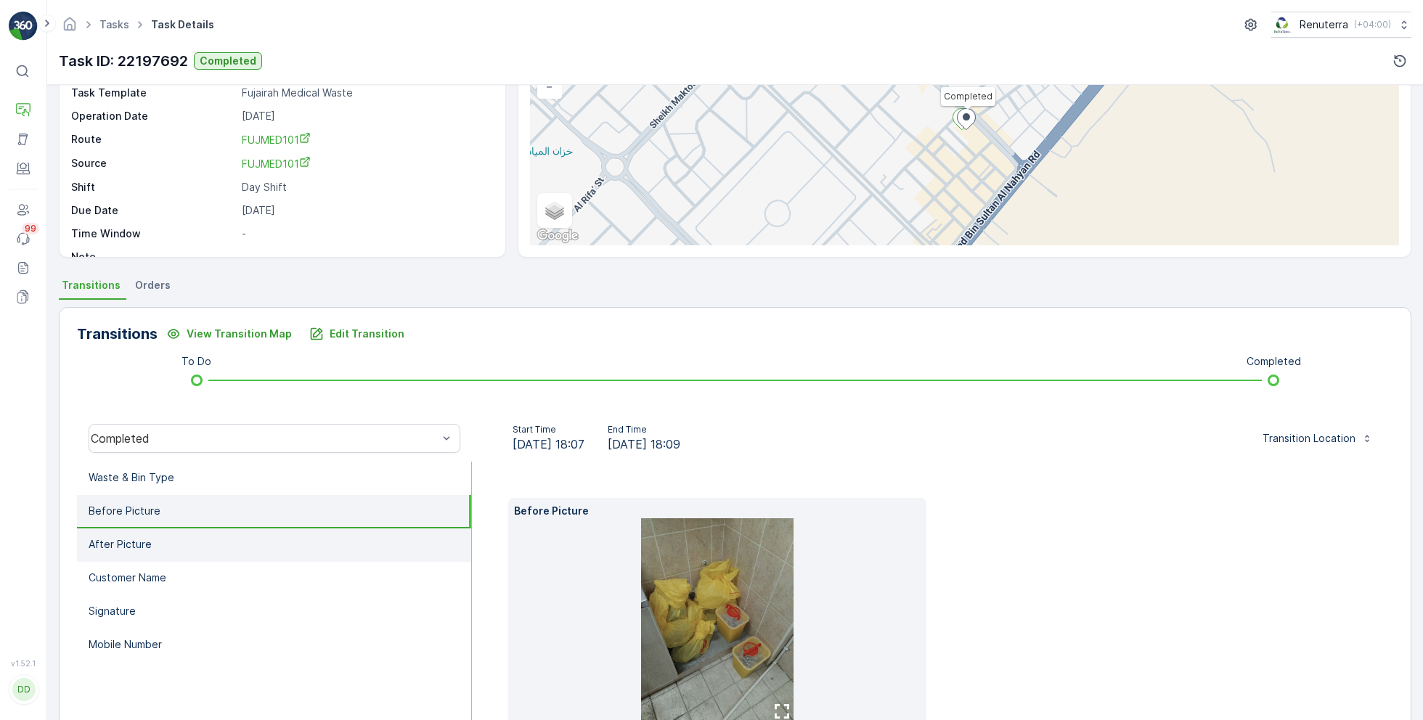
click at [229, 546] on li "After Picture" at bounding box center [274, 544] width 394 height 33
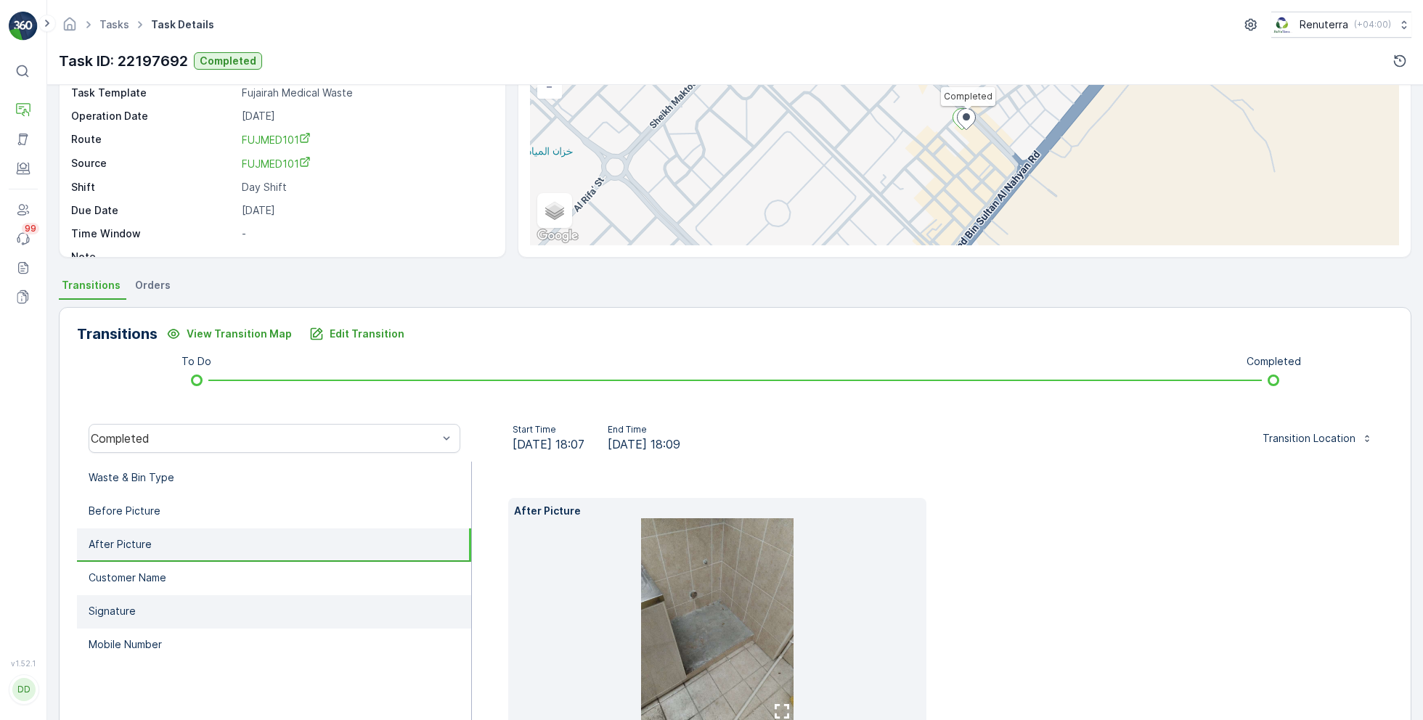
scroll to position [217, 0]
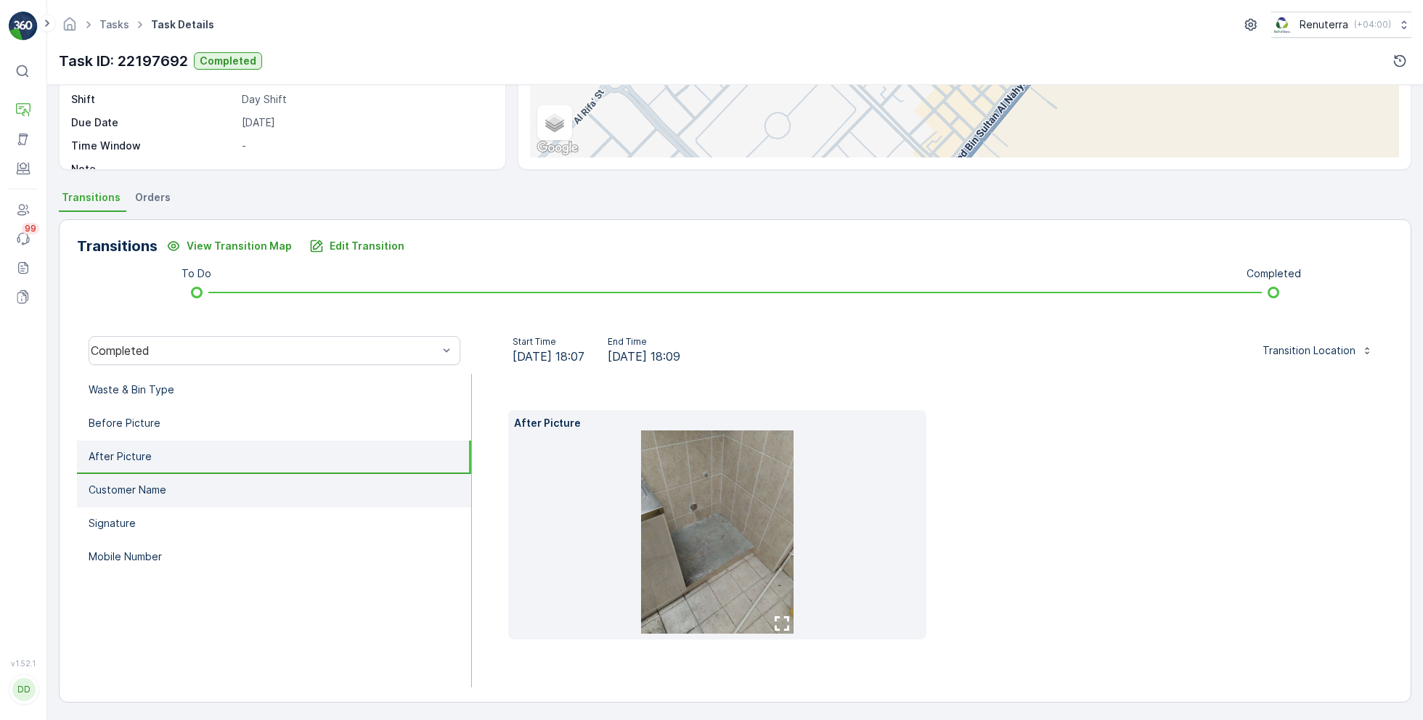
click at [219, 502] on li "Customer Name" at bounding box center [274, 490] width 394 height 33
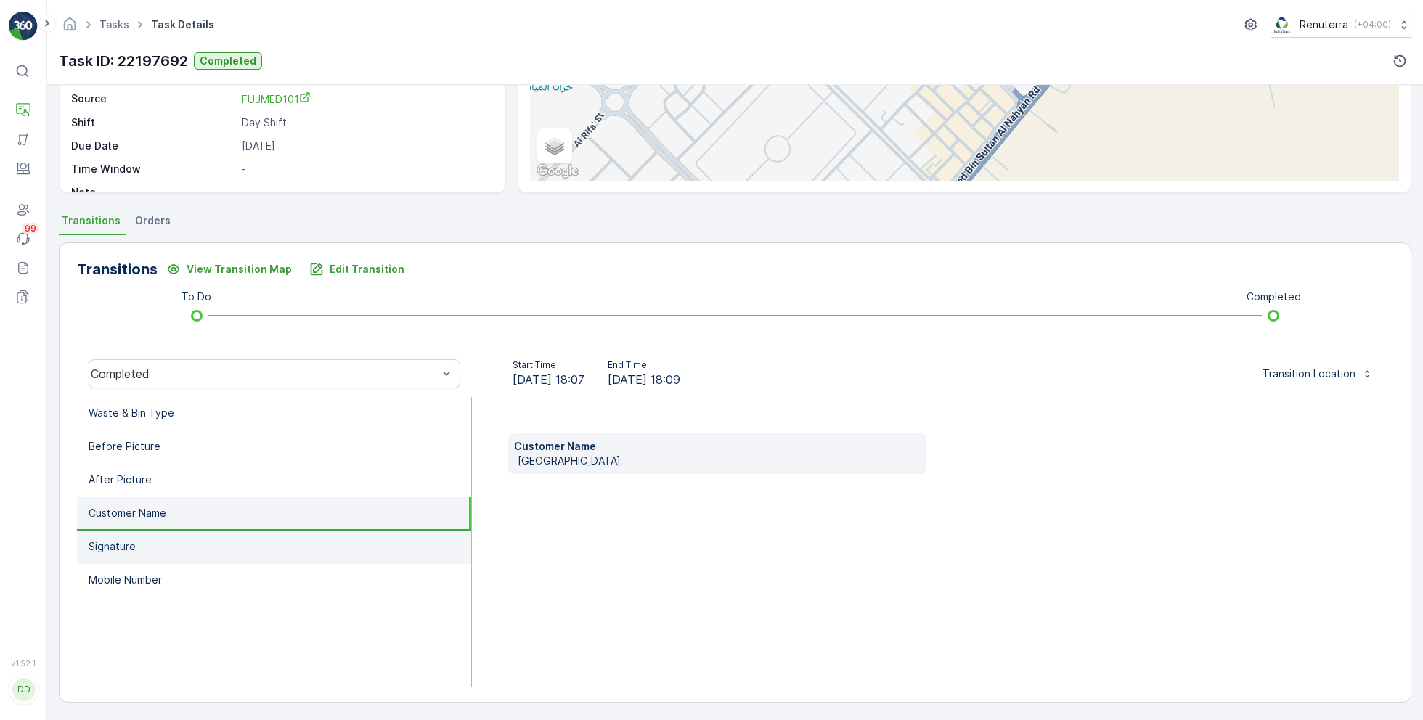
click at [185, 537] on li "Signature" at bounding box center [274, 547] width 394 height 33
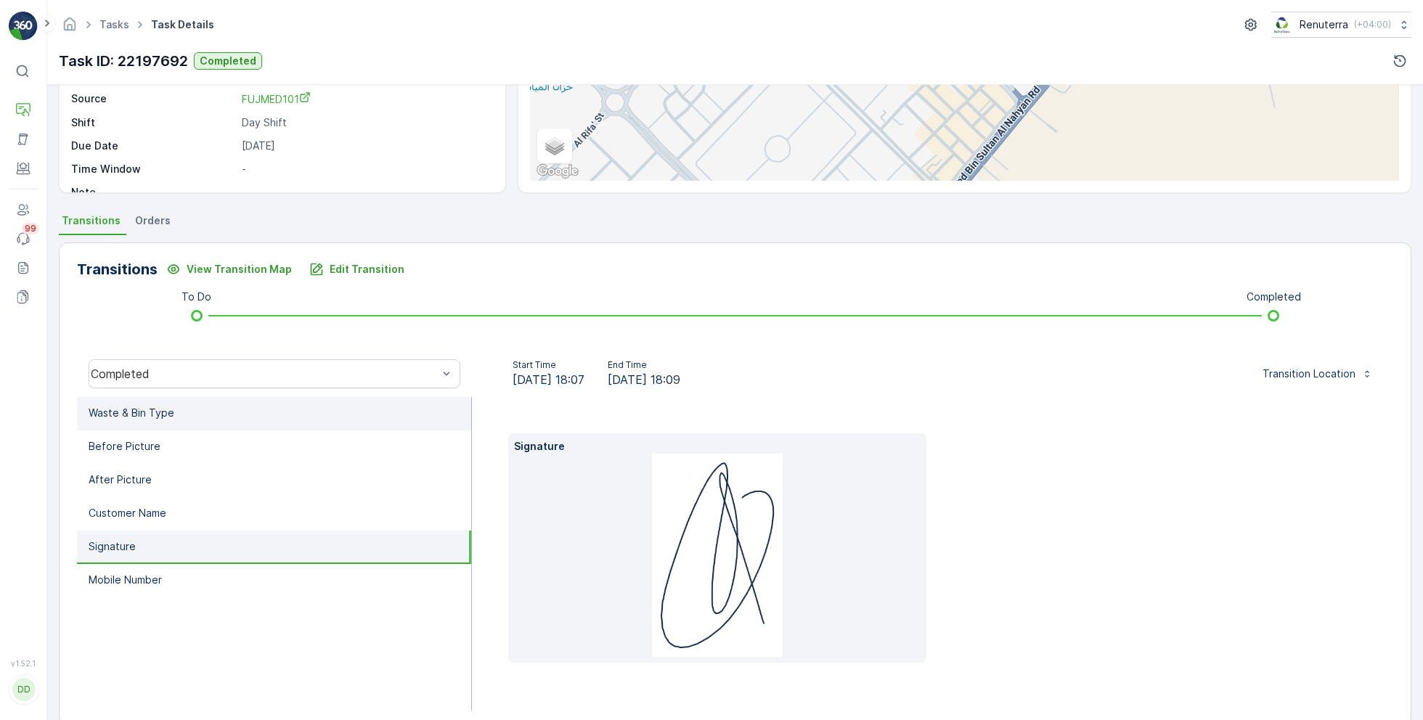
click at [242, 426] on li "Waste & Bin Type" at bounding box center [274, 413] width 394 height 33
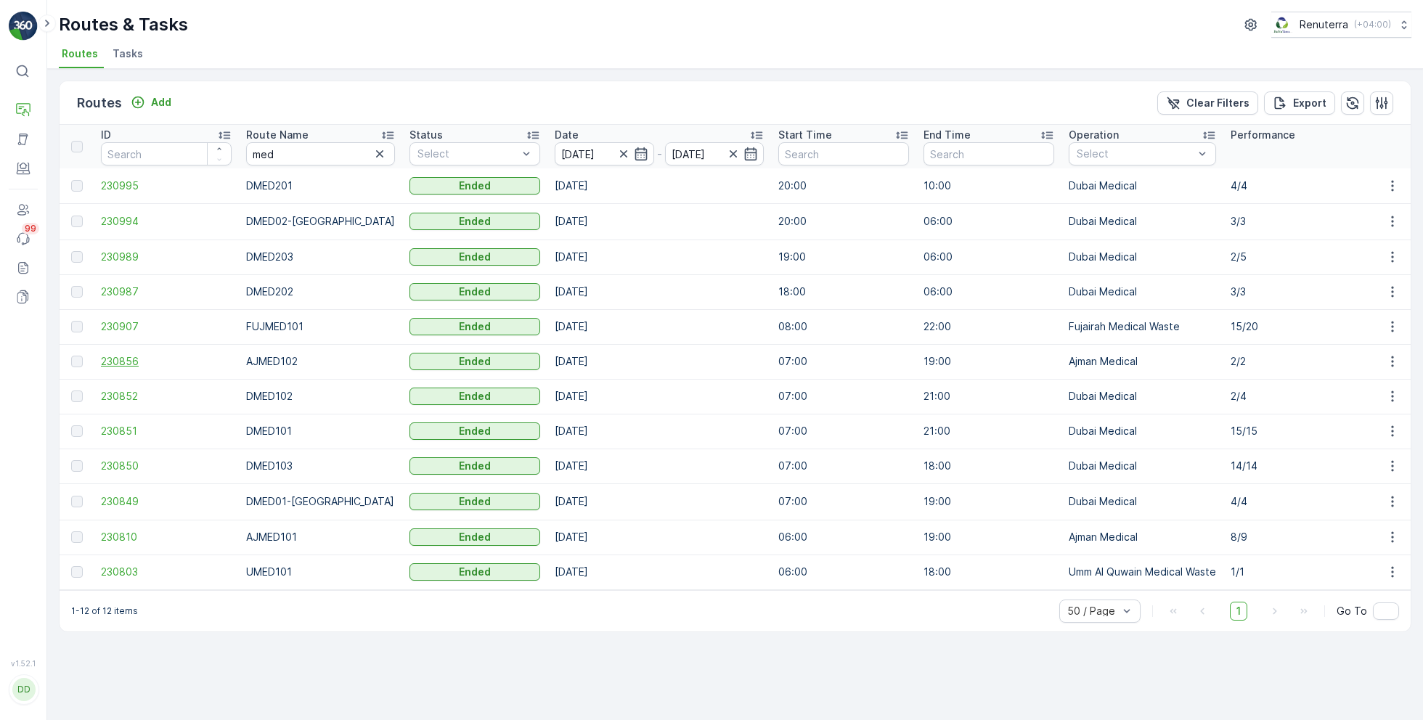
click at [131, 364] on span "230856" at bounding box center [166, 361] width 131 height 15
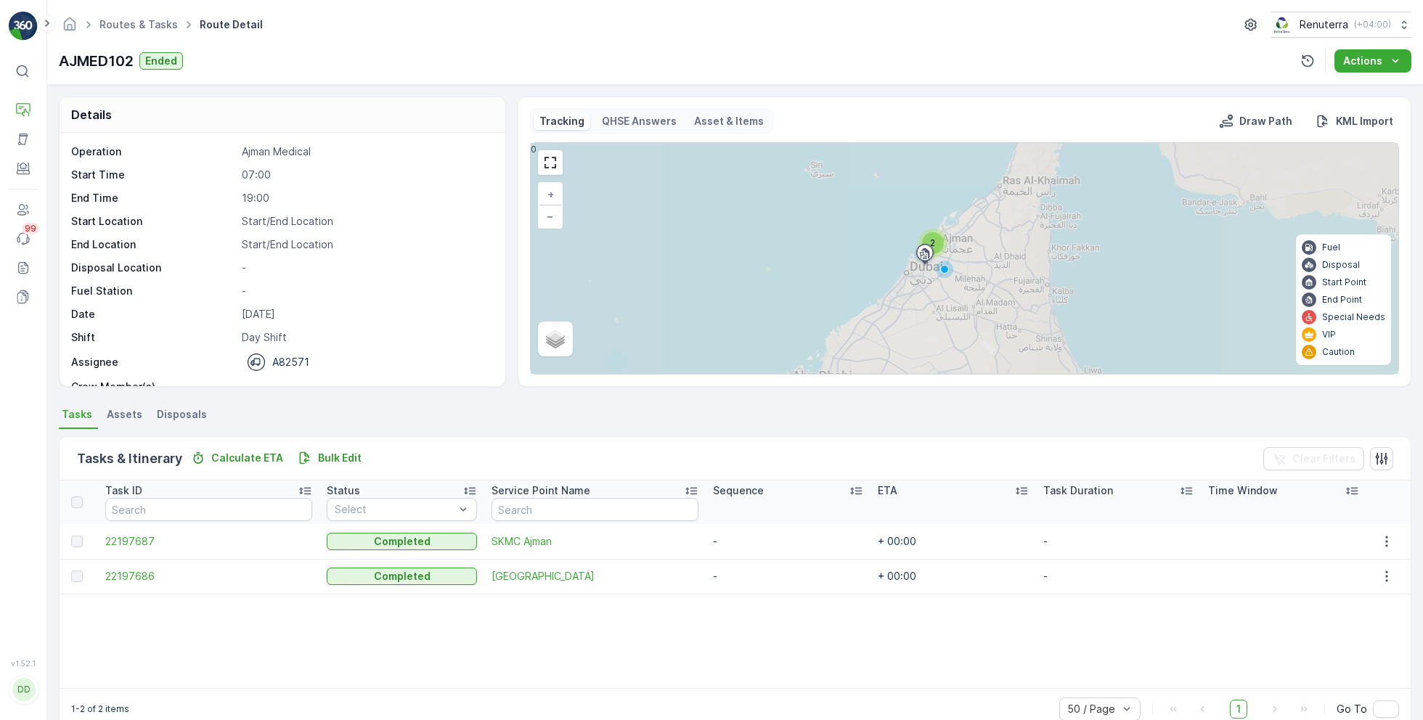
scroll to position [28, 0]
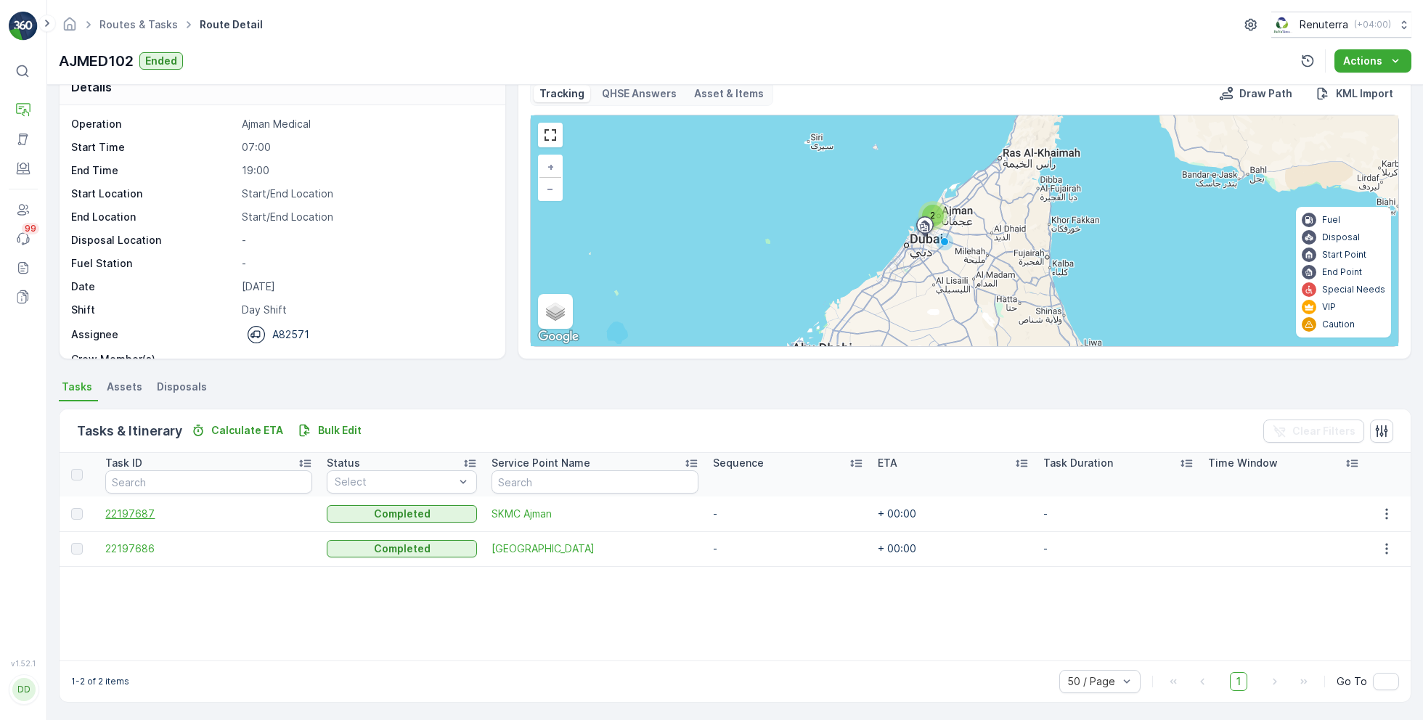
click at [144, 512] on span "22197687" at bounding box center [208, 514] width 207 height 15
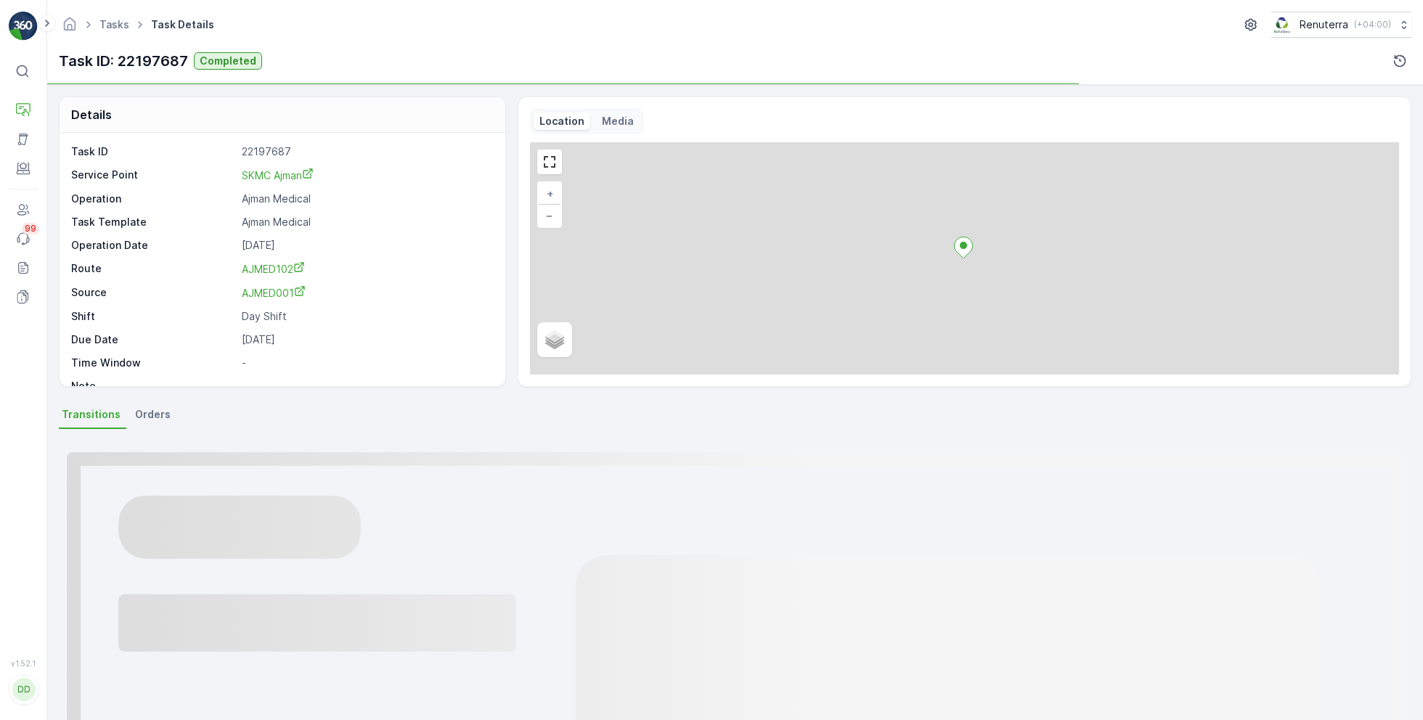
scroll to position [148, 0]
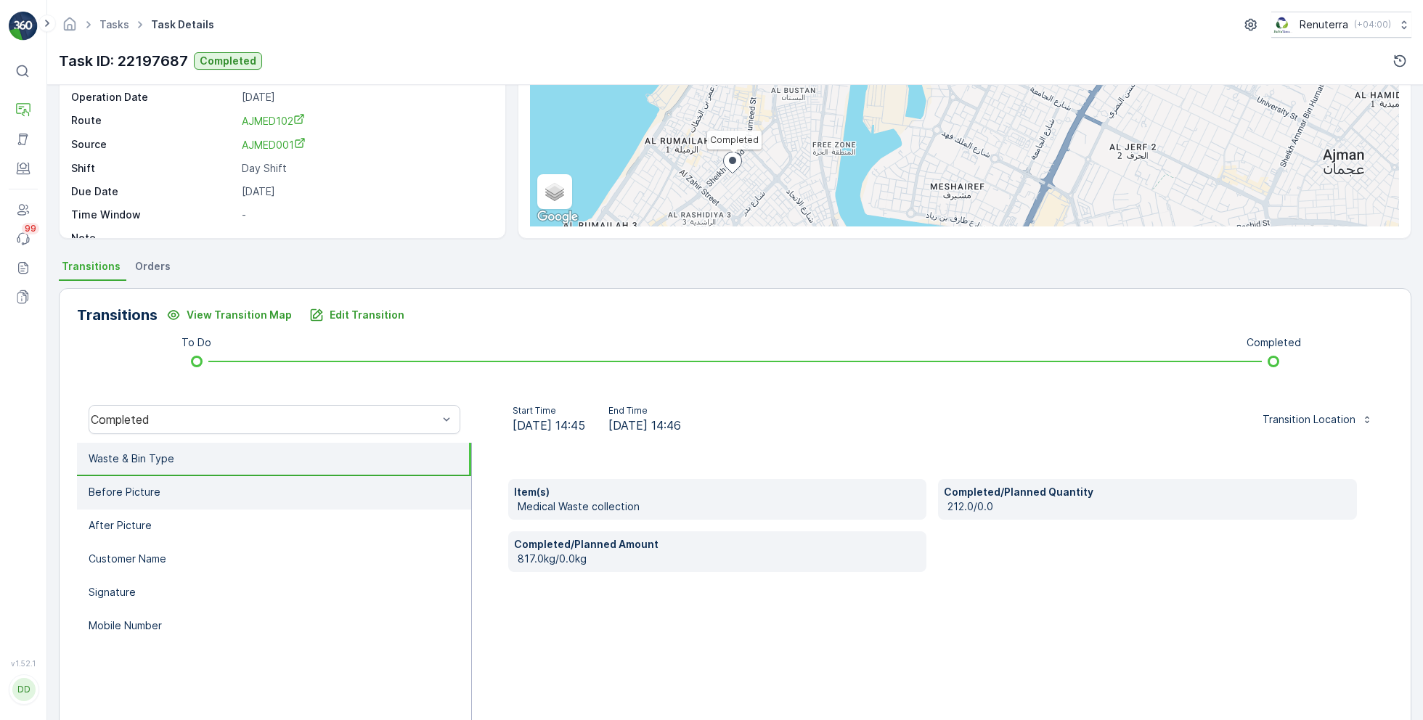
click at [191, 507] on li "Before Picture" at bounding box center [274, 492] width 394 height 33
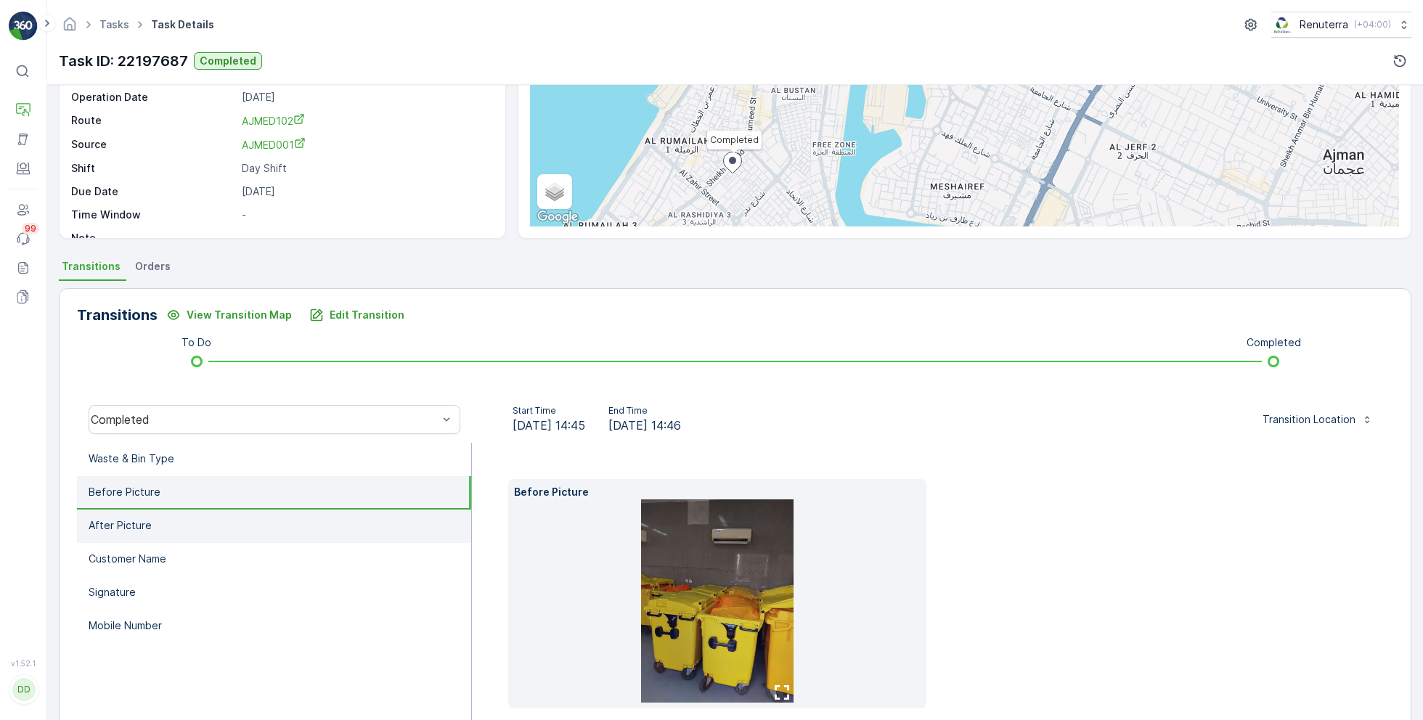
click at [175, 524] on li "After Picture" at bounding box center [274, 526] width 394 height 33
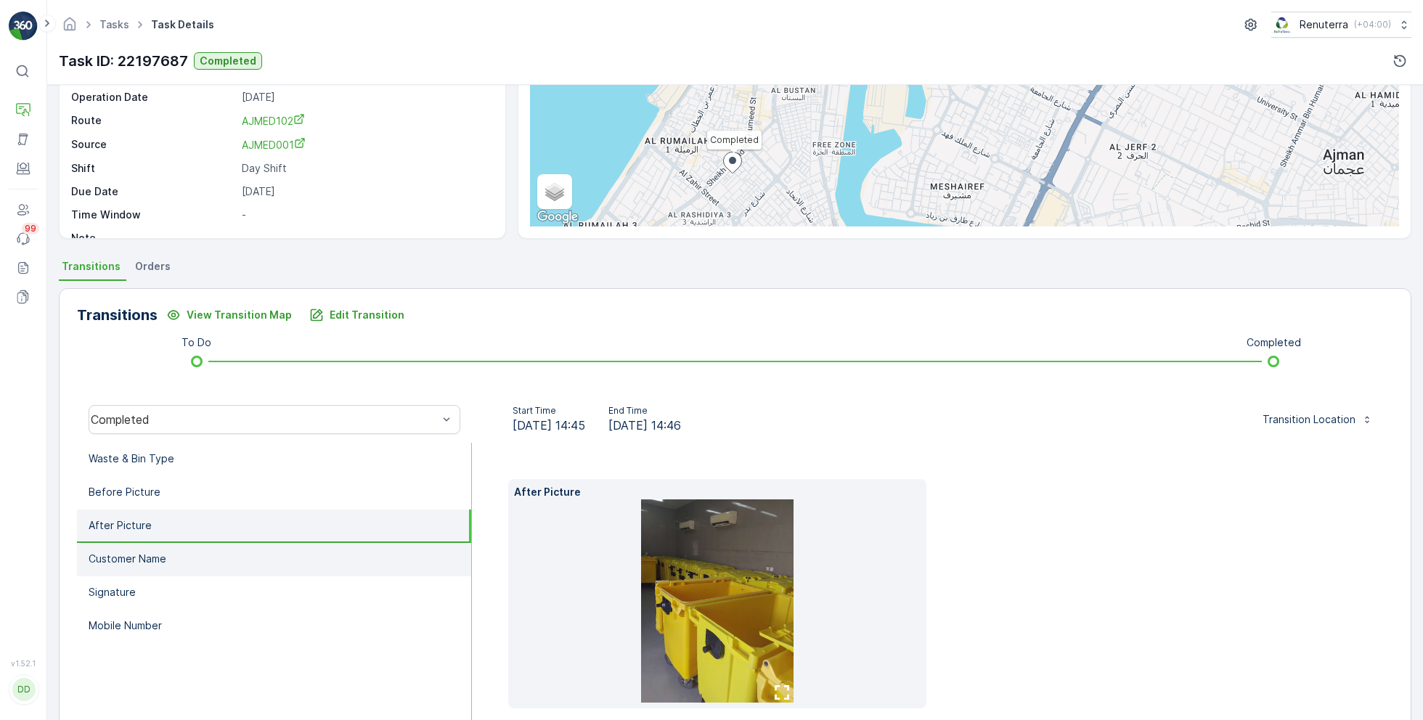
click at [133, 555] on p "Customer Name" at bounding box center [128, 559] width 78 height 15
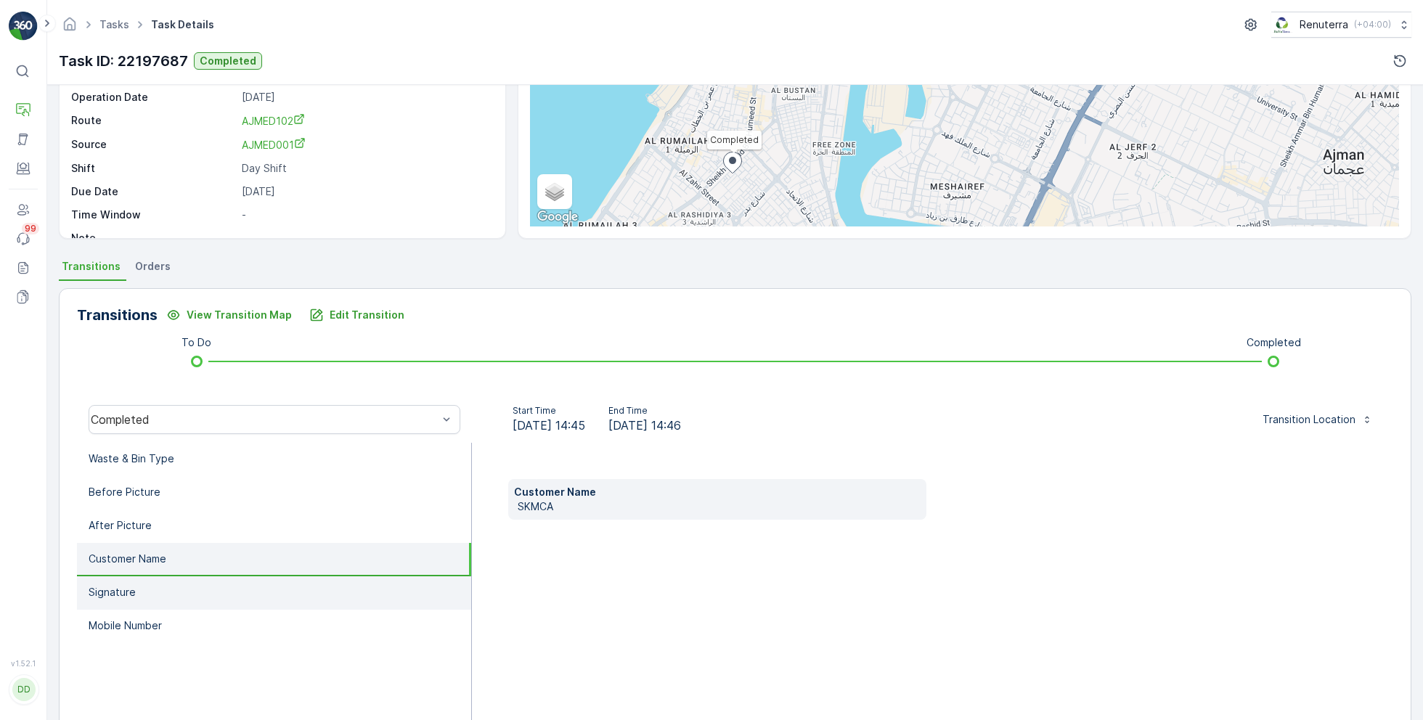
click at [155, 593] on li "Signature" at bounding box center [274, 592] width 394 height 33
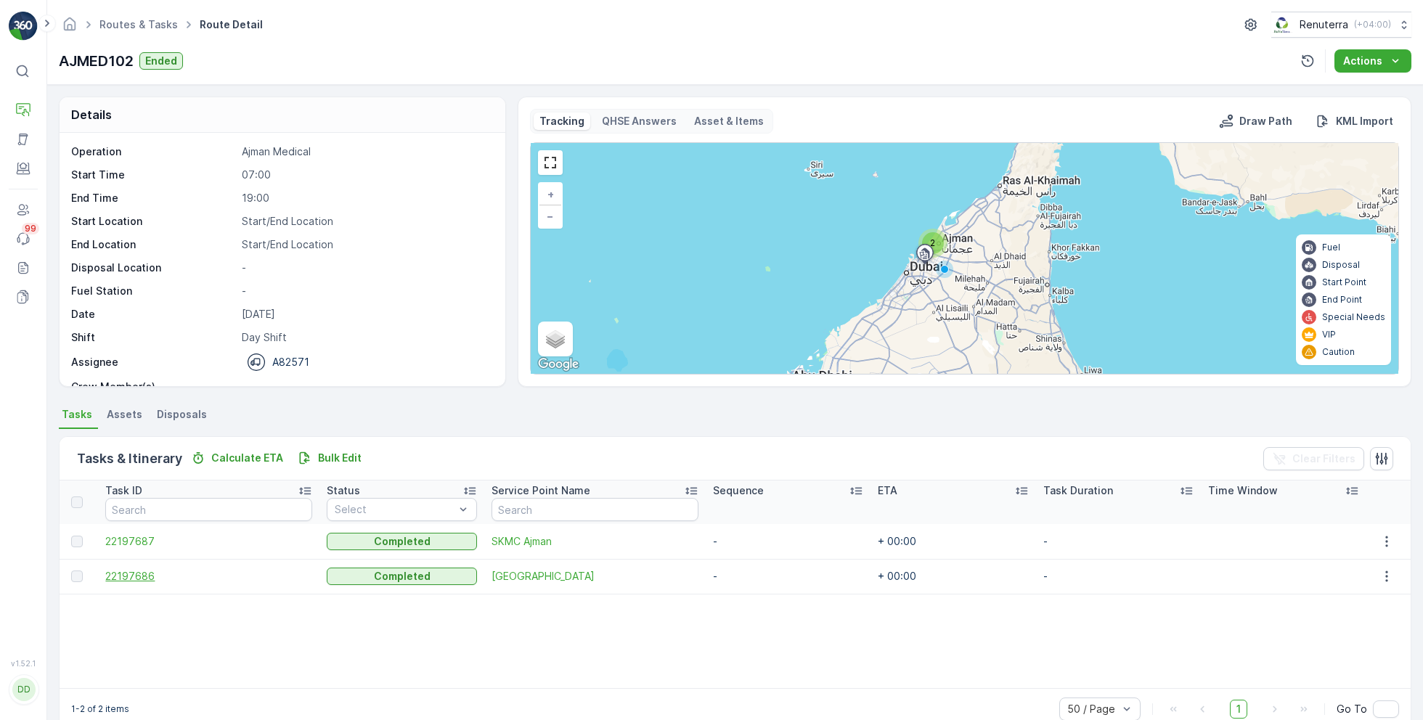
click at [140, 579] on span "22197686" at bounding box center [208, 576] width 207 height 15
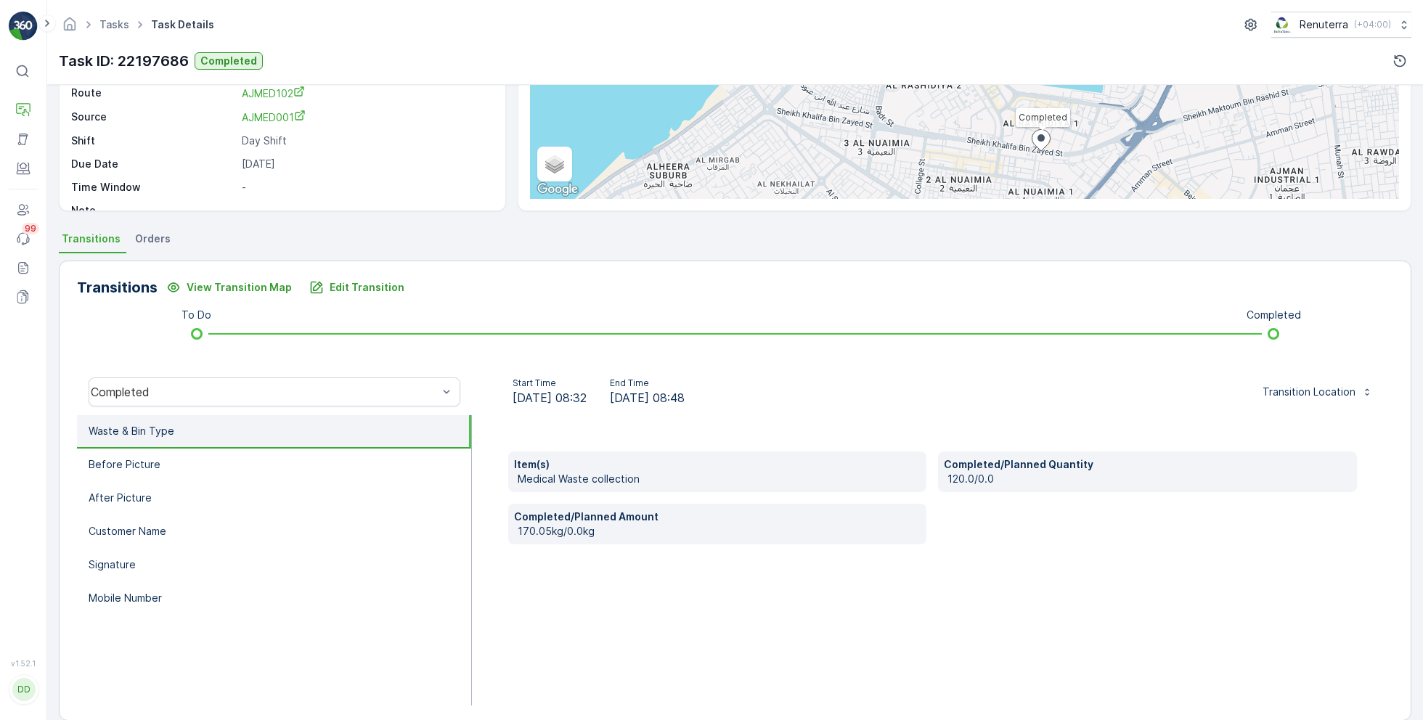
scroll to position [189, 0]
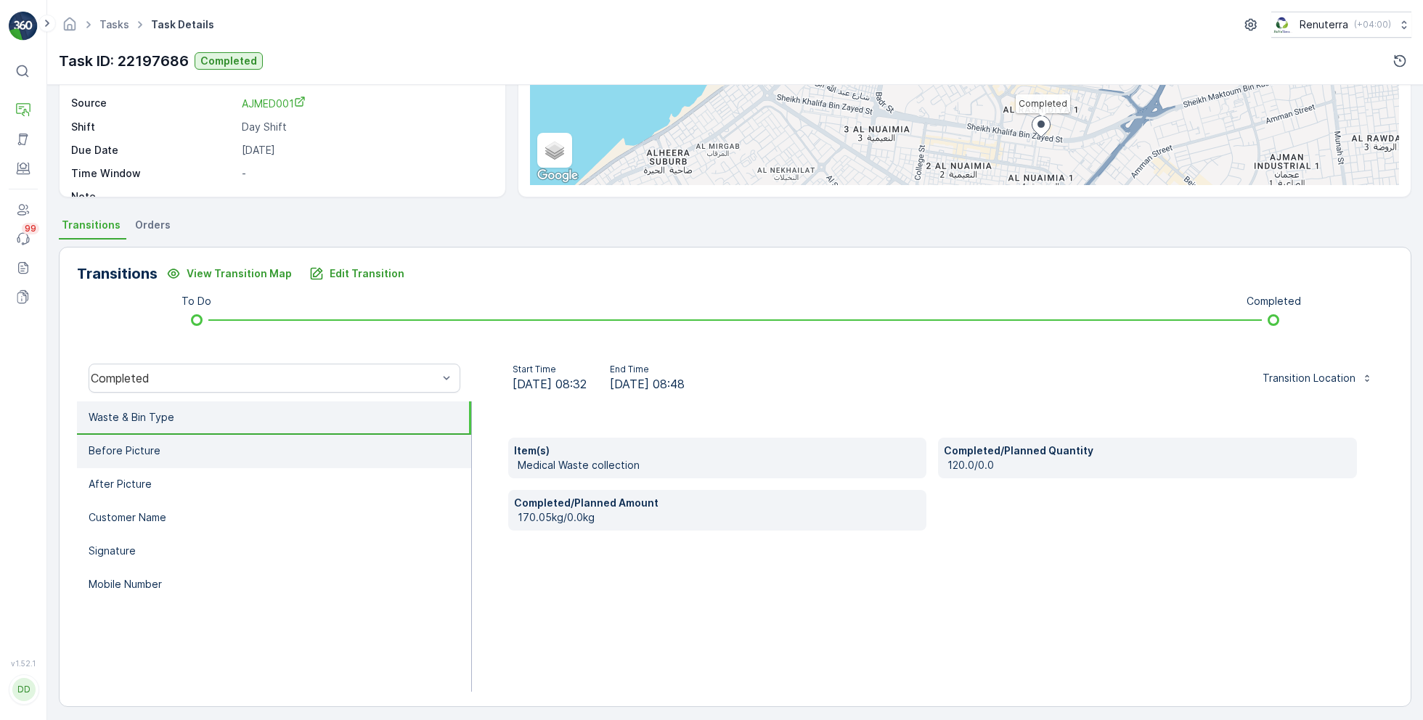
click at [221, 458] on li "Before Picture" at bounding box center [274, 451] width 394 height 33
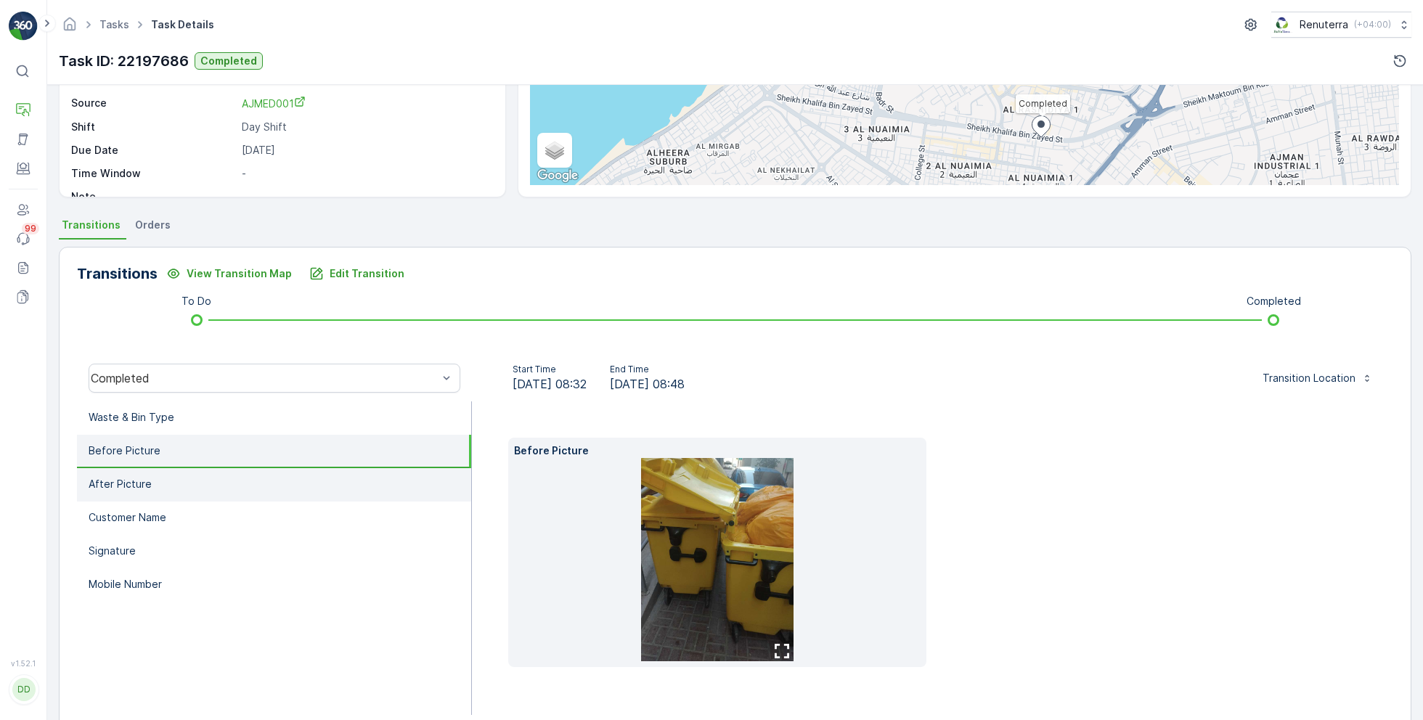
click at [215, 486] on li "After Picture" at bounding box center [274, 484] width 394 height 33
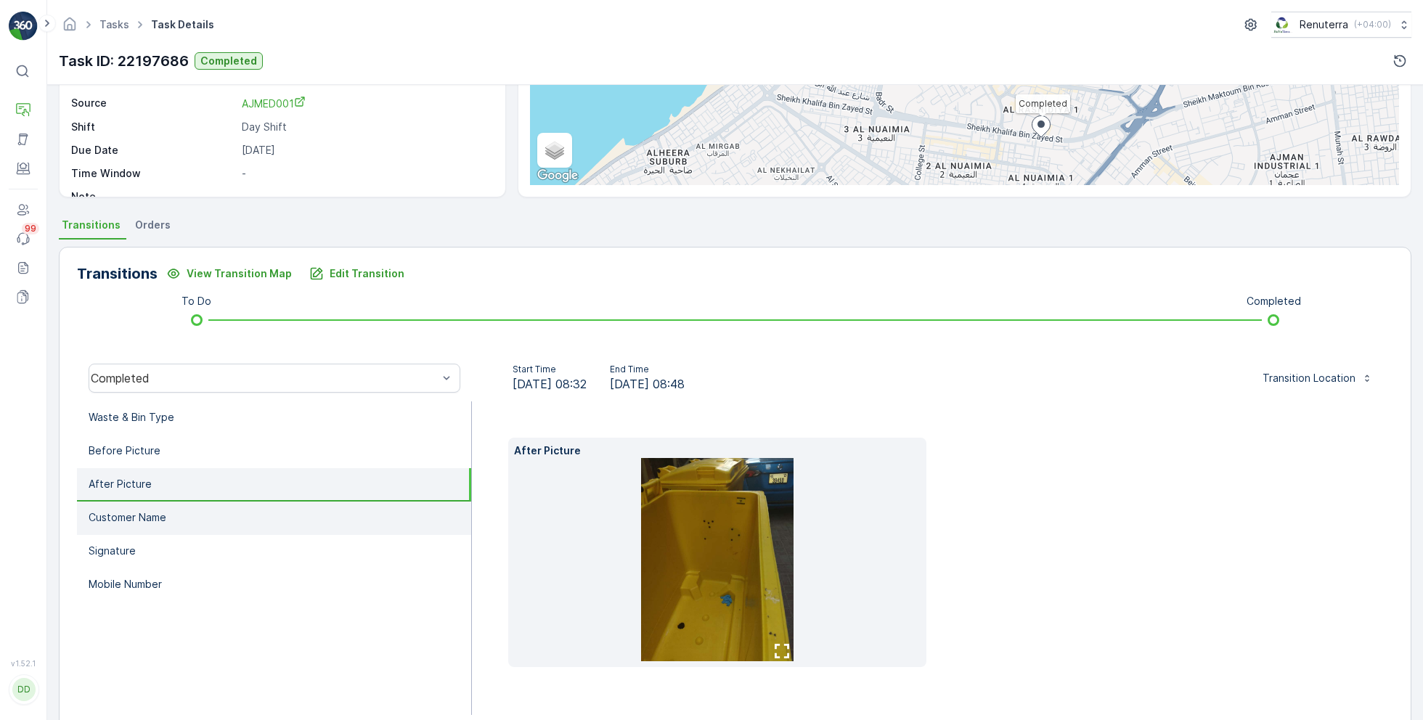
click at [174, 512] on li "Customer Name" at bounding box center [274, 518] width 394 height 33
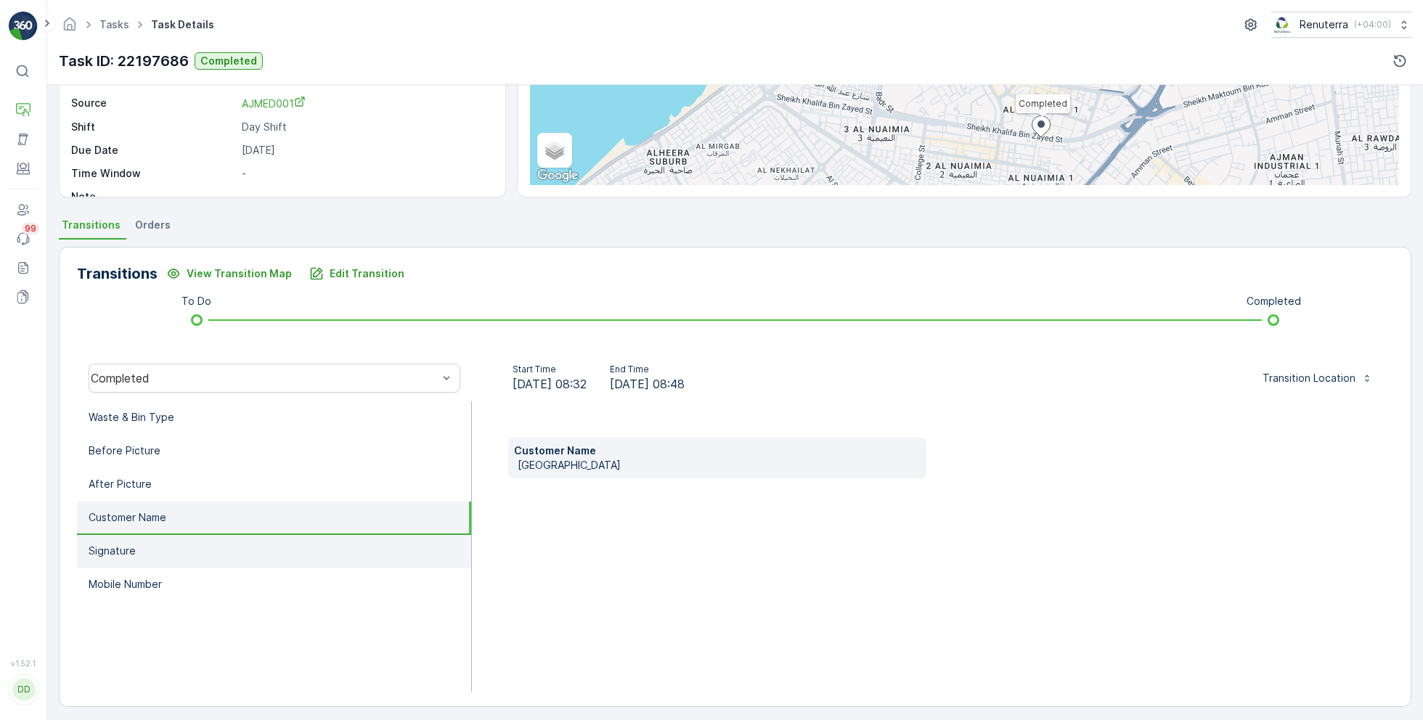
click at [164, 556] on li "Signature" at bounding box center [274, 551] width 394 height 33
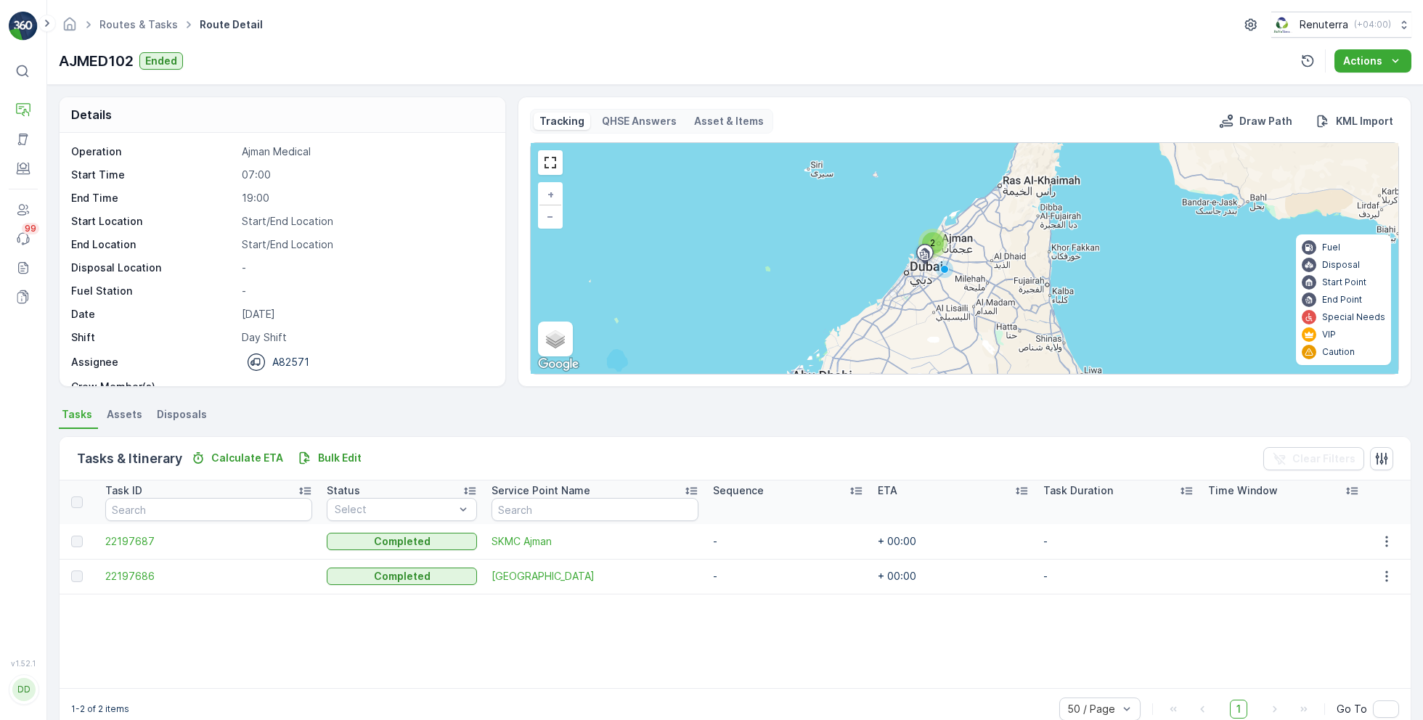
click at [164, 556] on td "22197687" at bounding box center [208, 541] width 221 height 35
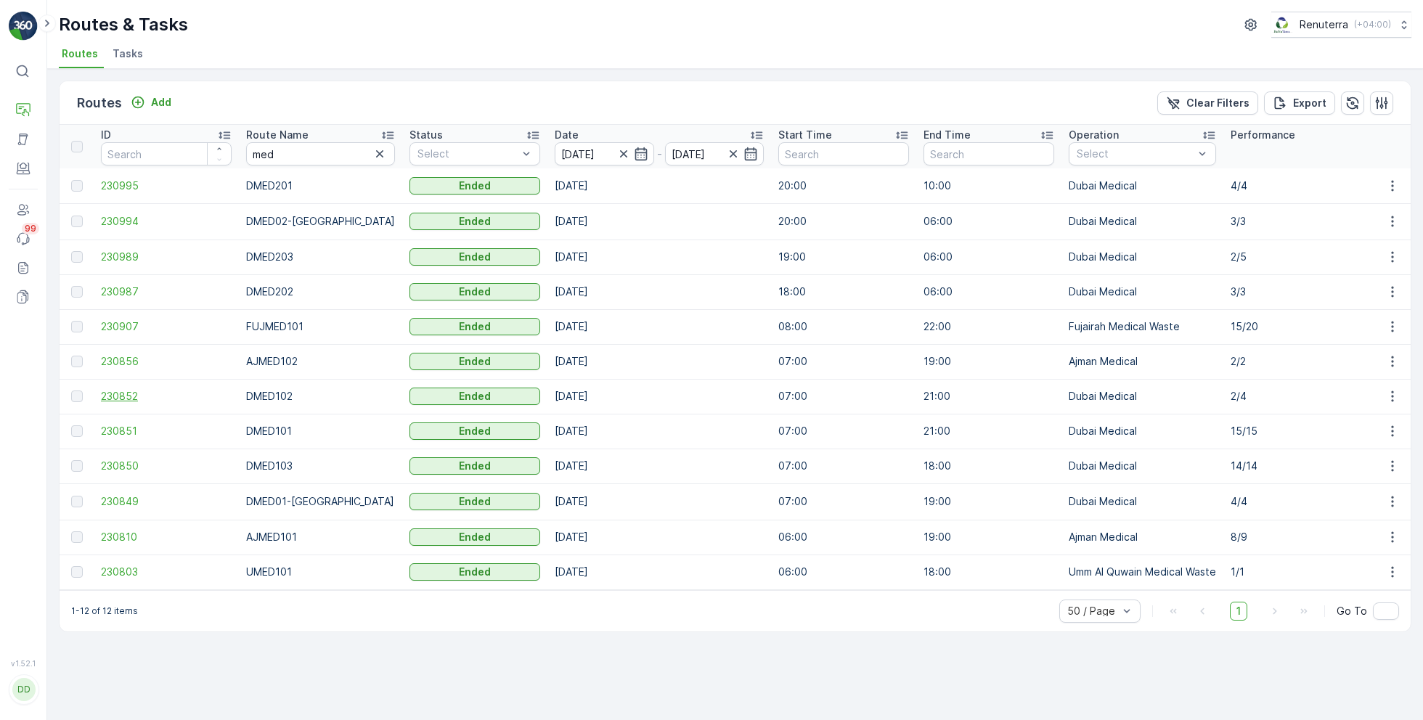
click at [131, 394] on span "230852" at bounding box center [166, 396] width 131 height 15
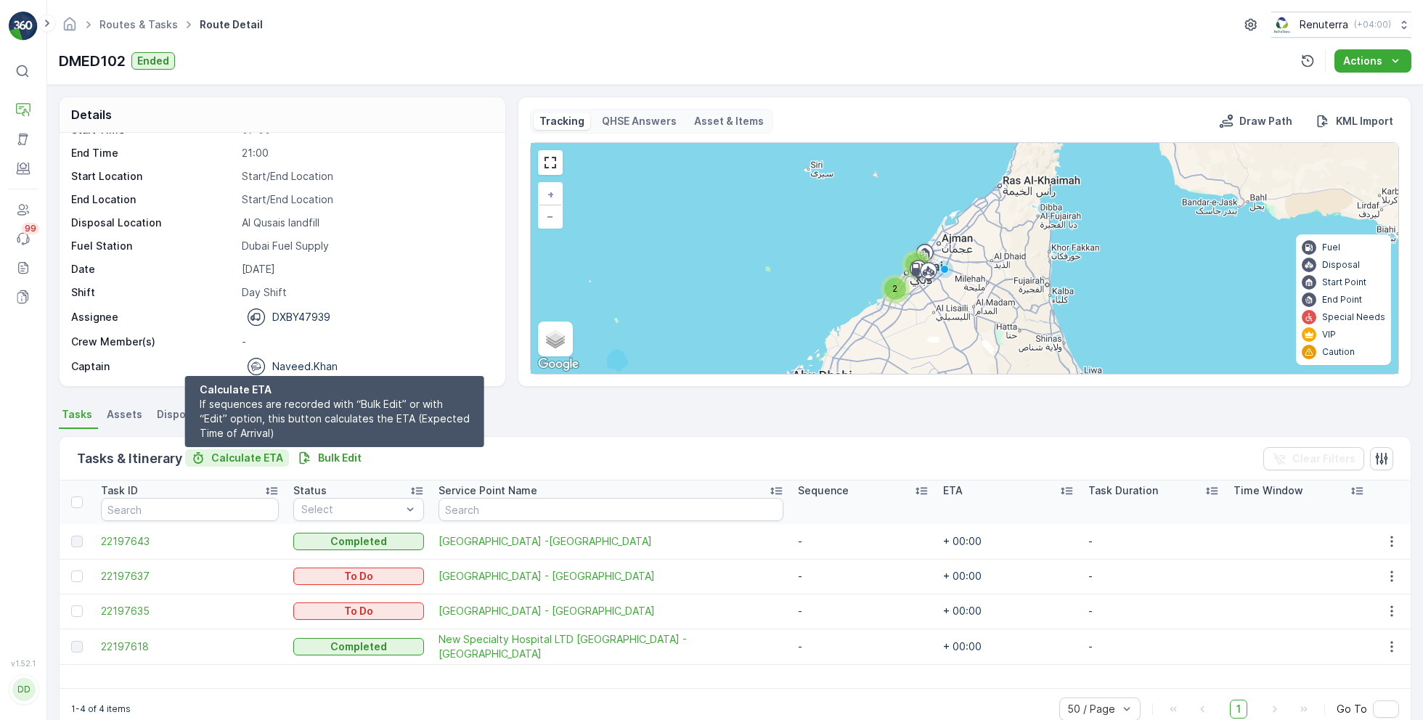
scroll to position [28, 0]
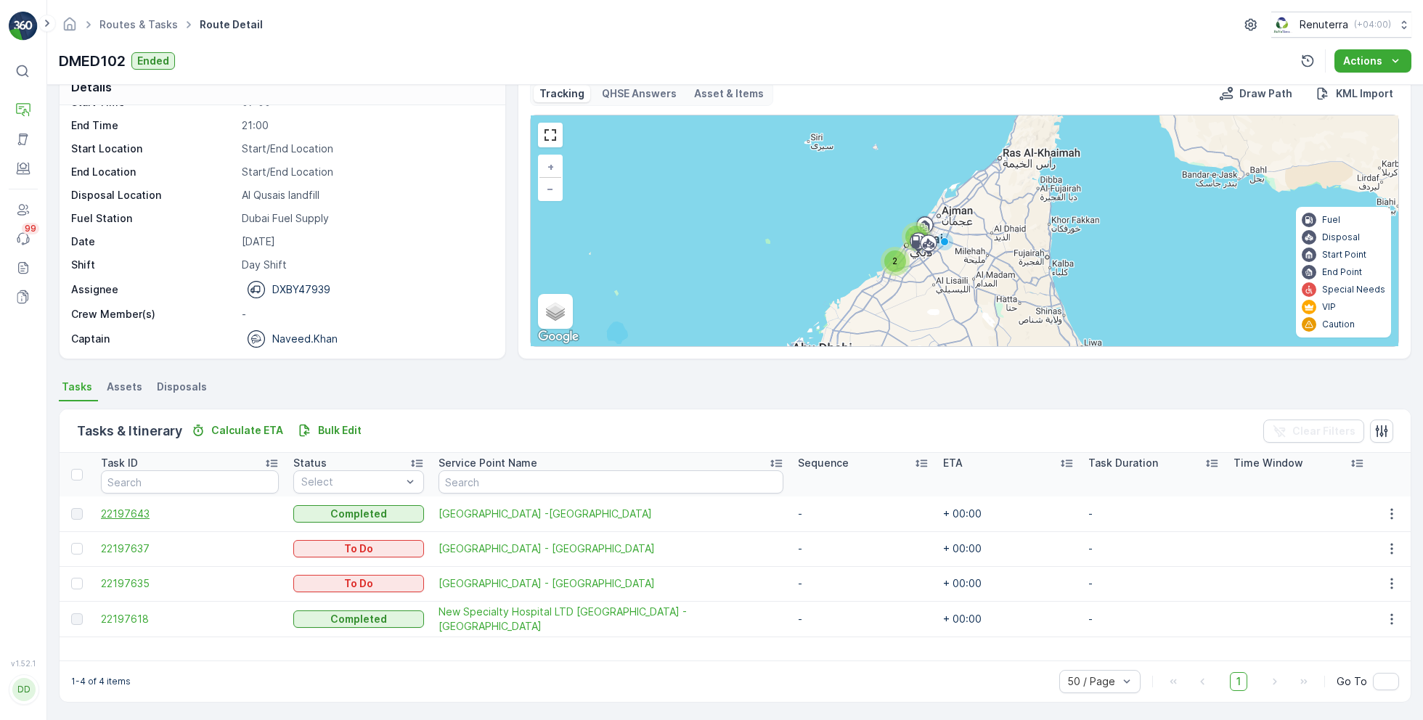
click at [136, 518] on span "22197643" at bounding box center [190, 514] width 178 height 15
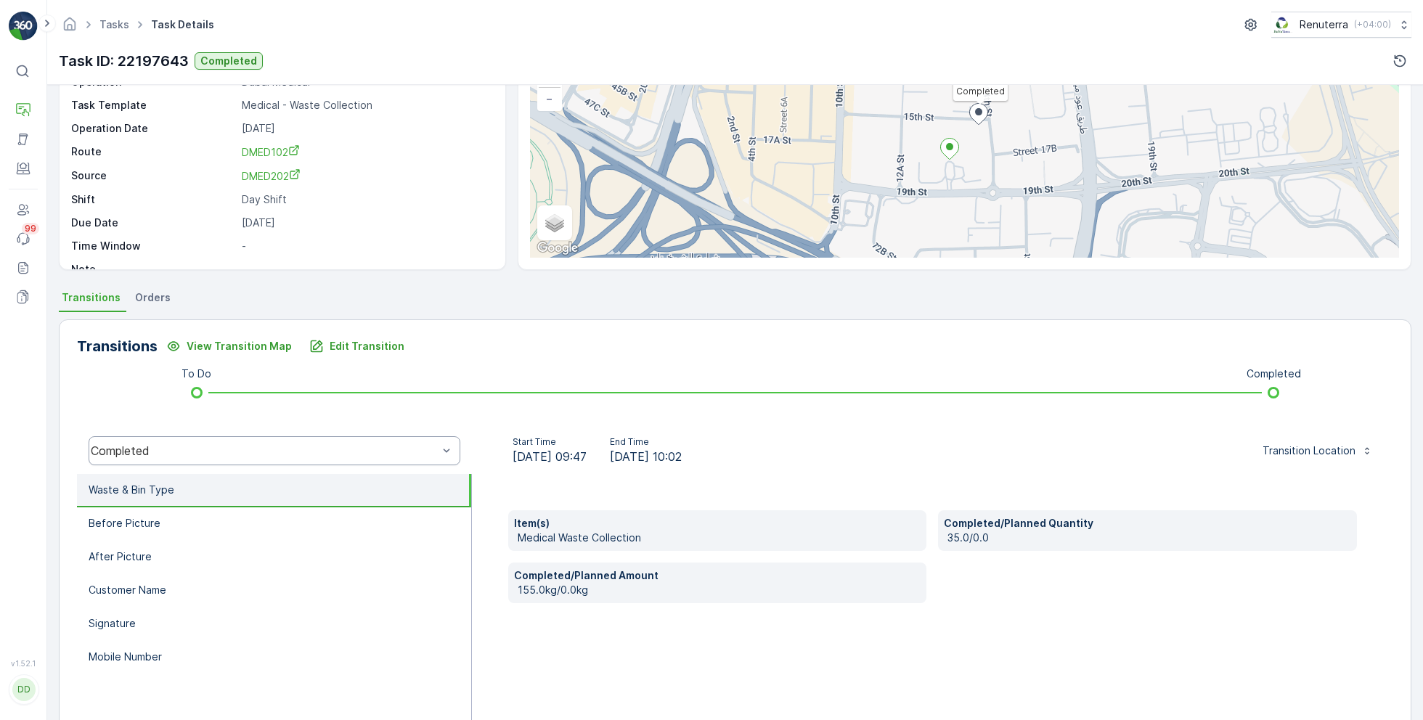
scroll to position [128, 0]
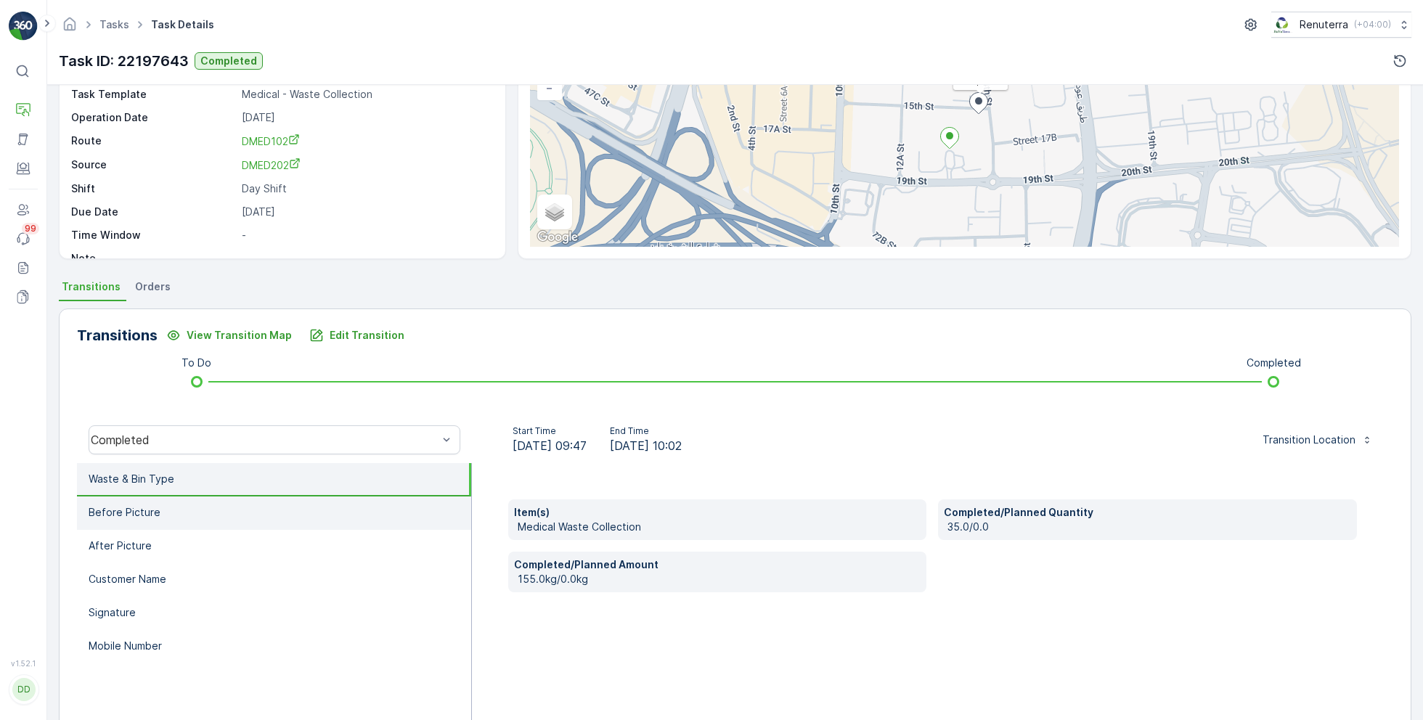
click at [216, 518] on li "Before Picture" at bounding box center [274, 512] width 394 height 33
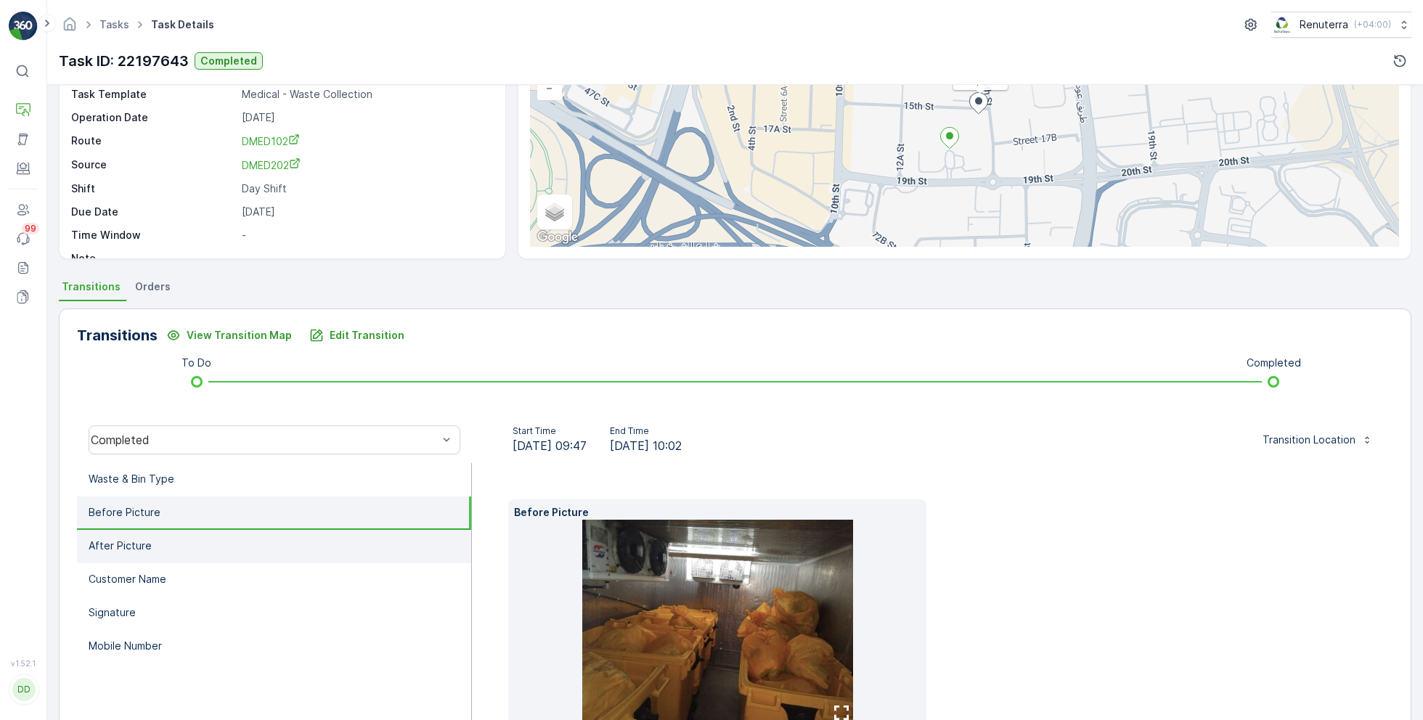
click at [203, 542] on li "After Picture" at bounding box center [274, 546] width 394 height 33
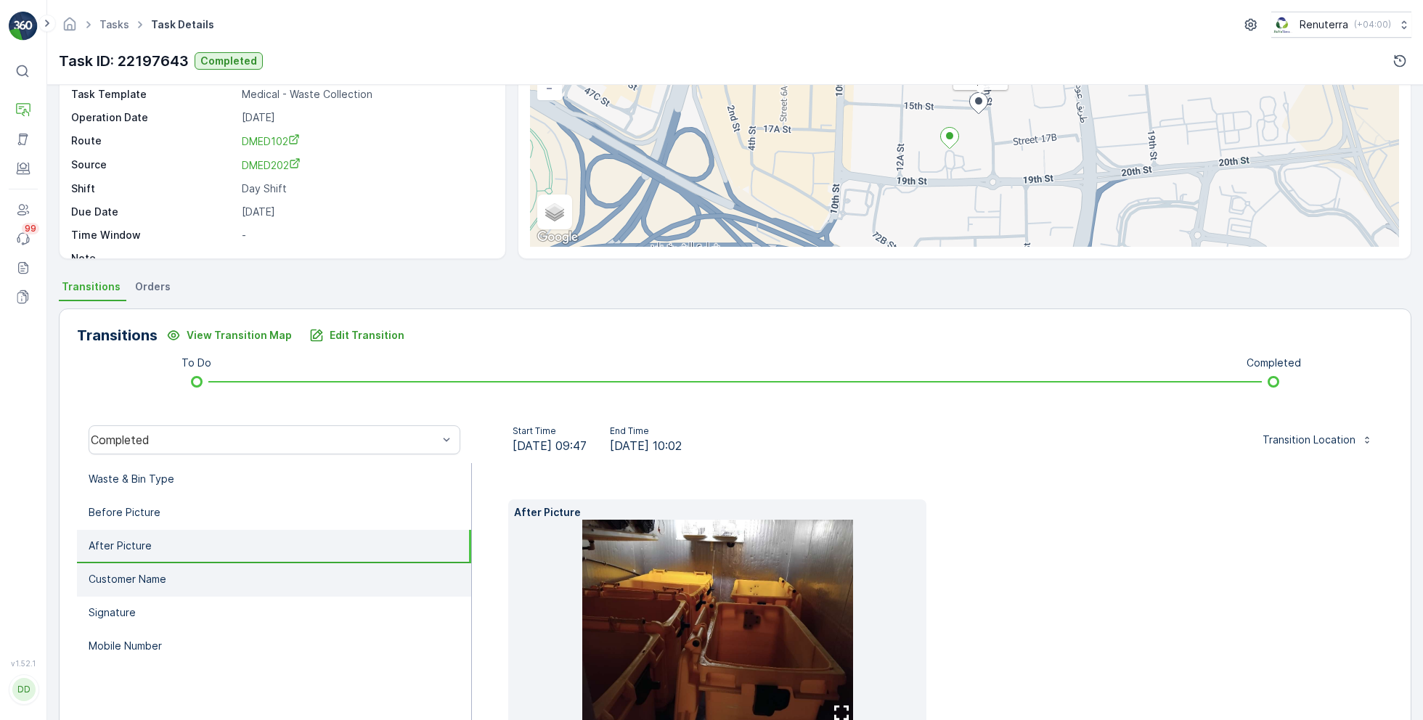
click at [192, 590] on li "Customer Name" at bounding box center [274, 579] width 394 height 33
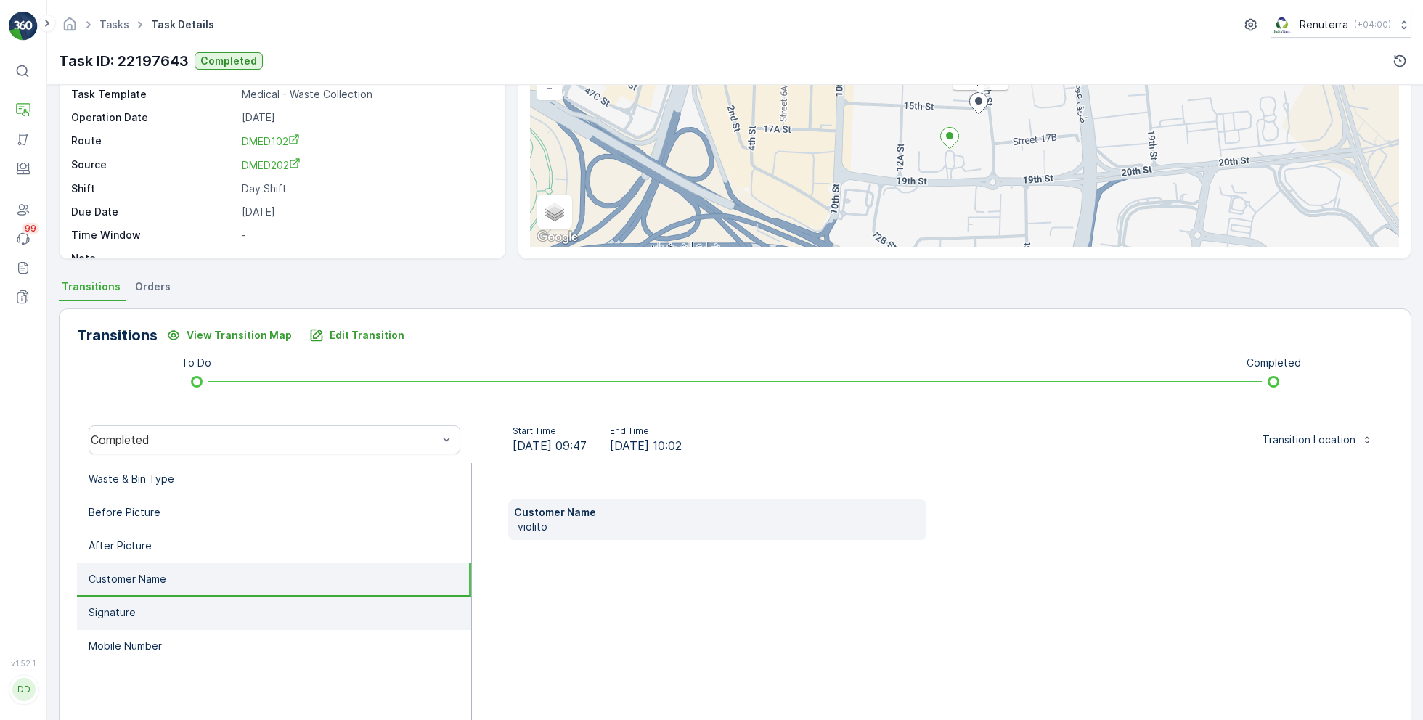
click at [168, 618] on li "Signature" at bounding box center [274, 613] width 394 height 33
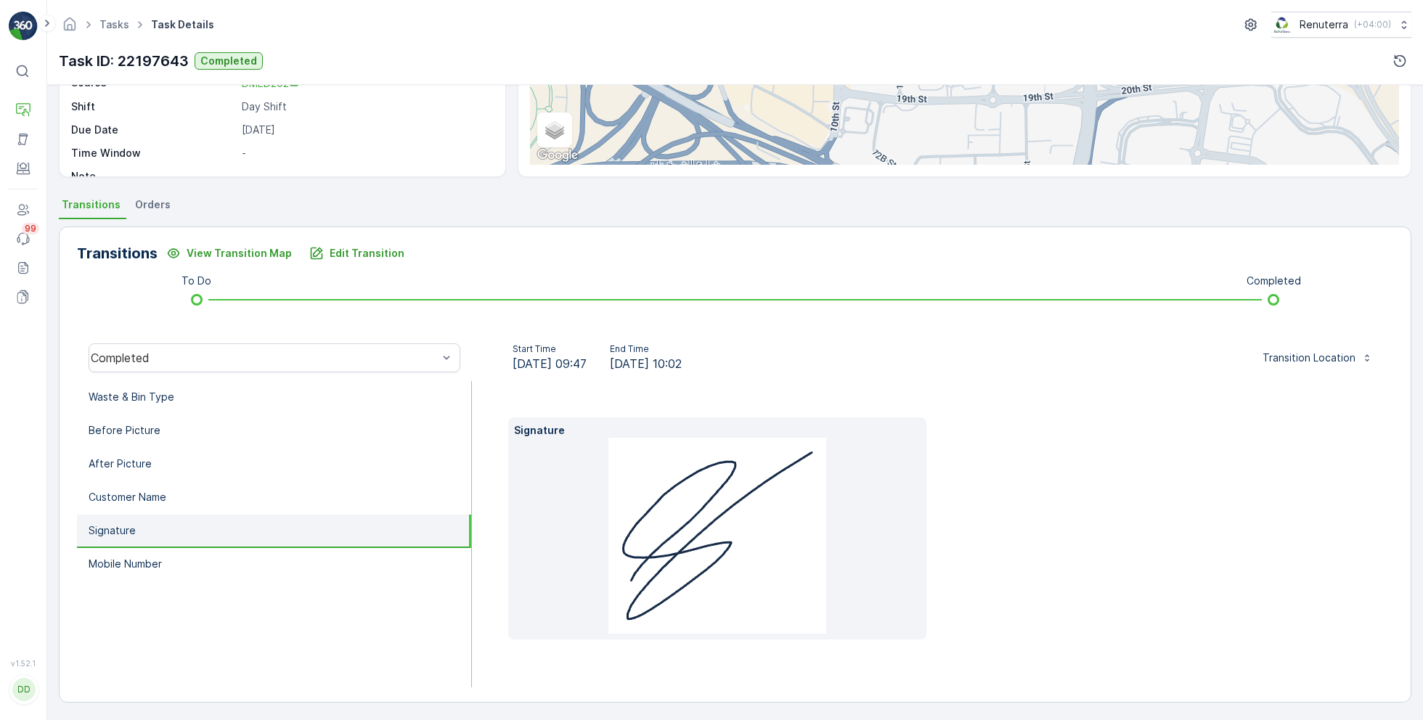
scroll to position [209, 0]
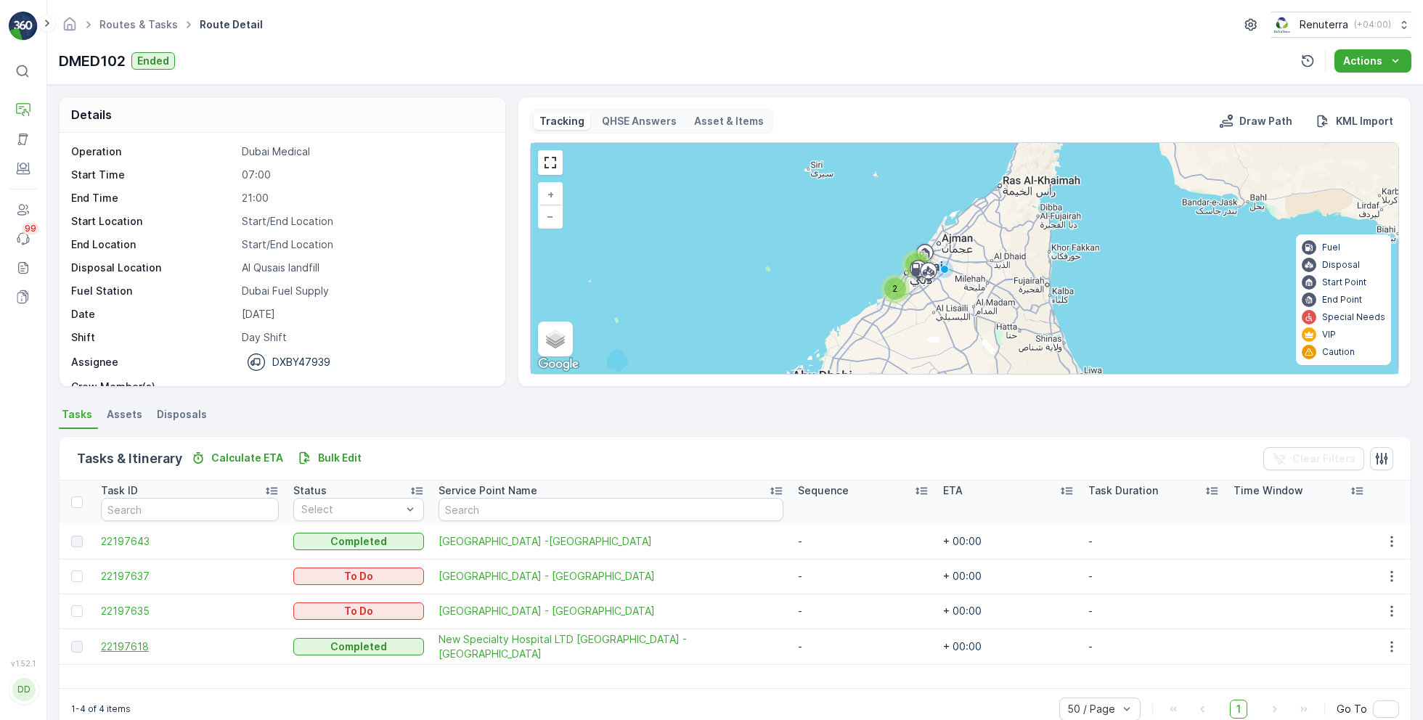
click at [133, 646] on span "22197618" at bounding box center [190, 646] width 178 height 15
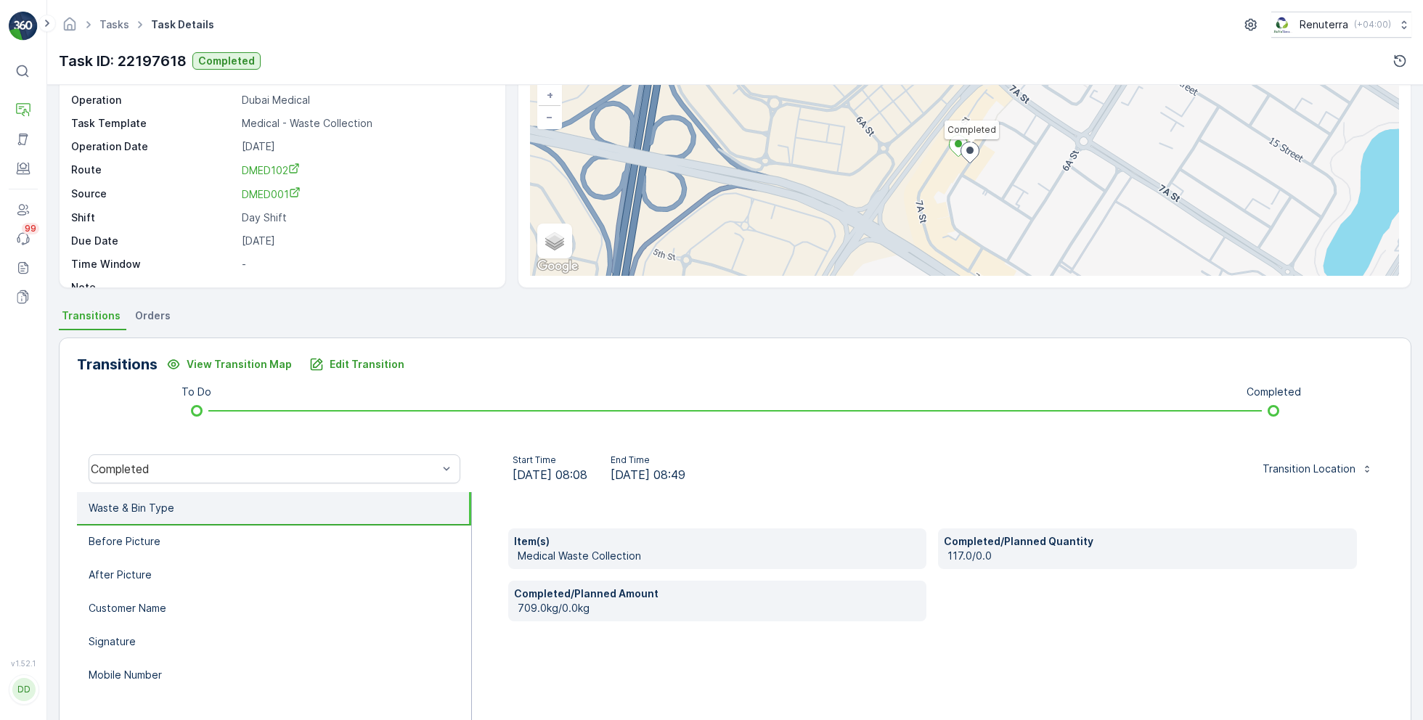
scroll to position [97, 0]
click at [133, 646] on p "Signature" at bounding box center [112, 643] width 47 height 15
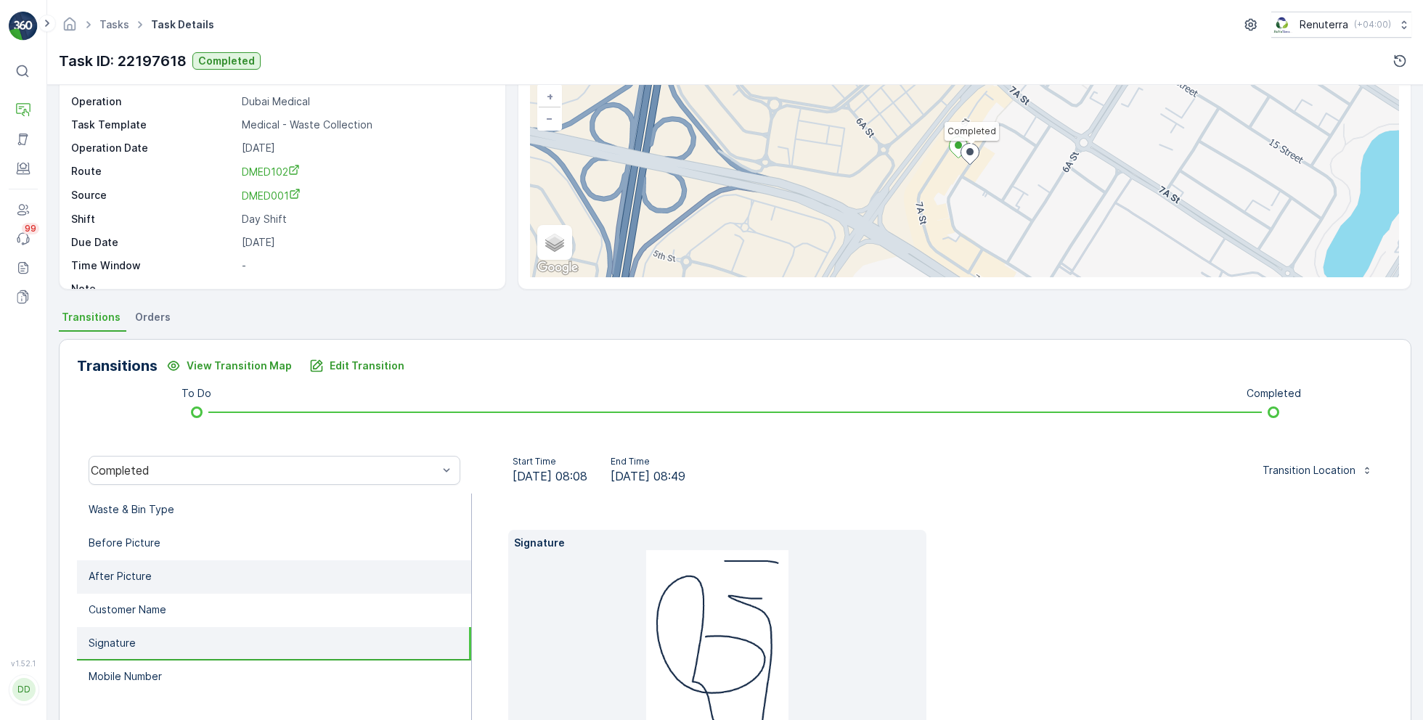
click at [157, 587] on li "After Picture" at bounding box center [274, 576] width 394 height 33
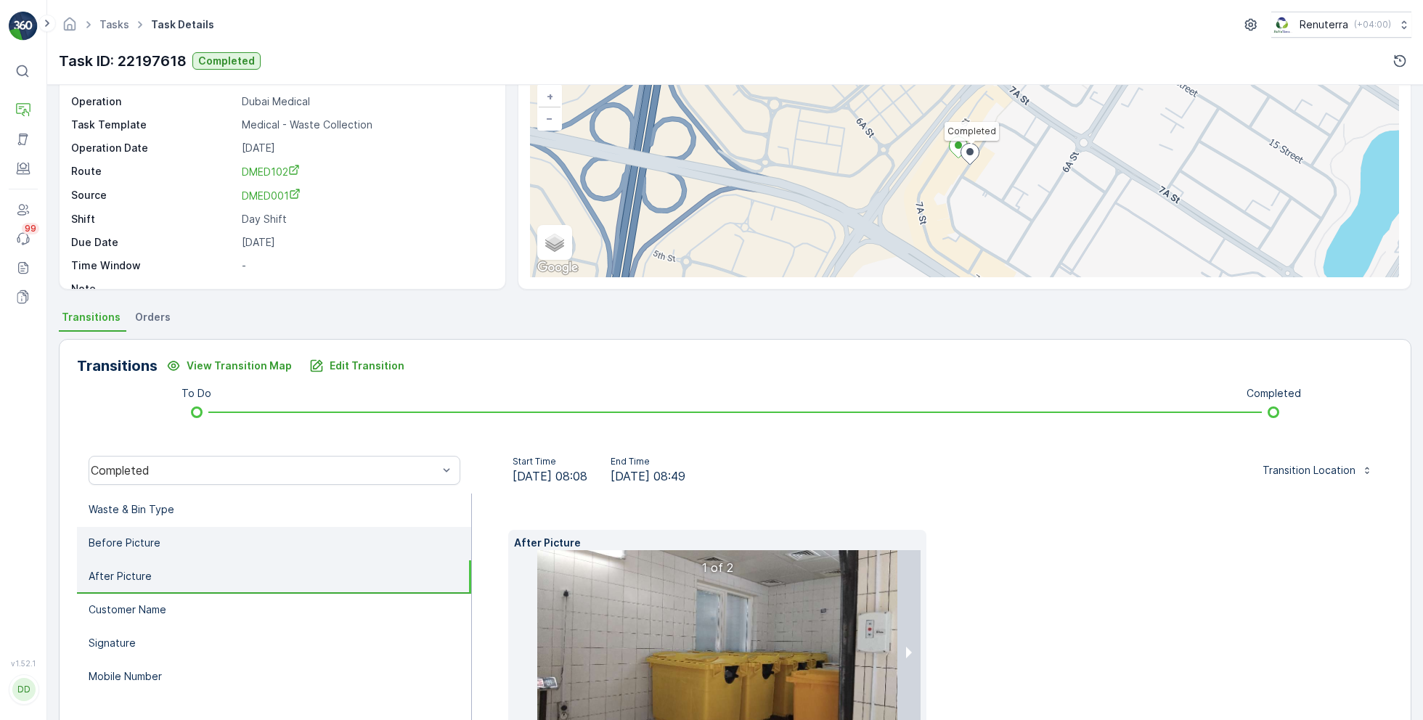
click at [163, 549] on li "Before Picture" at bounding box center [274, 543] width 394 height 33
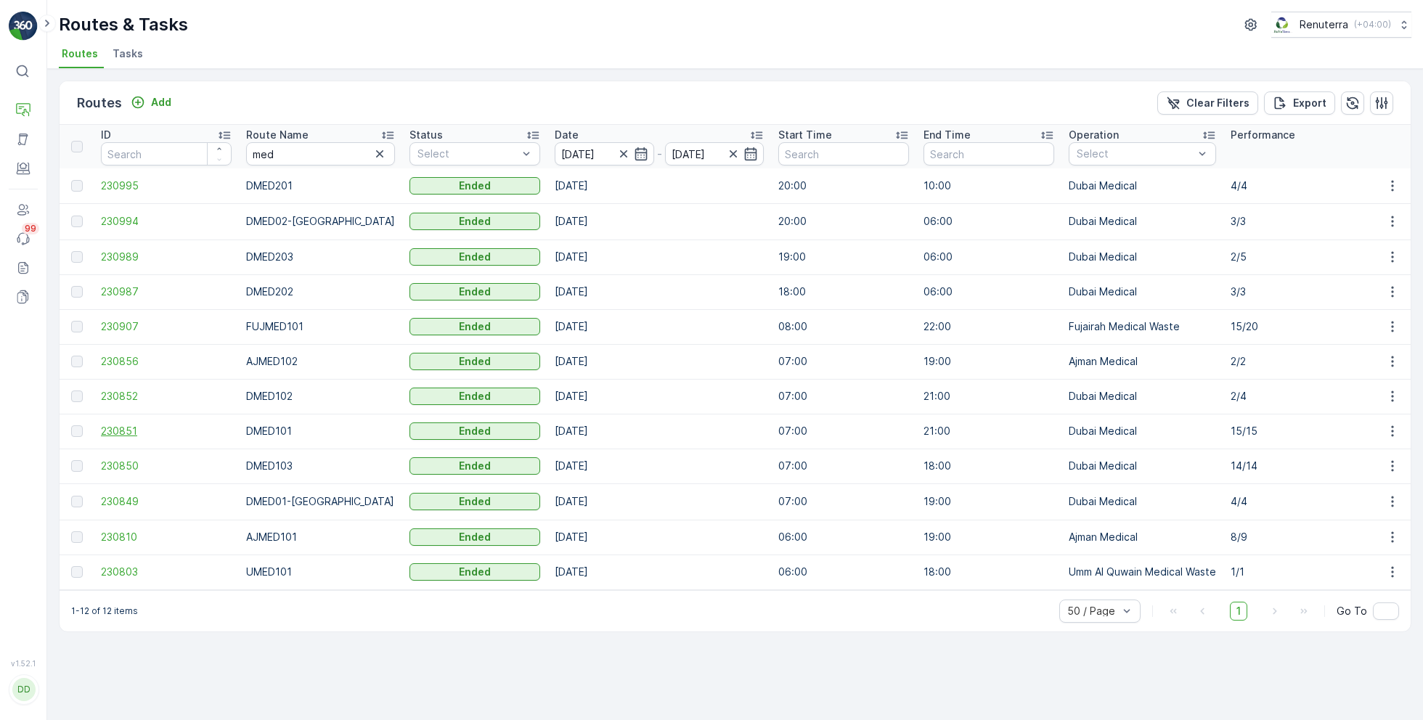
click at [122, 436] on span "230851" at bounding box center [166, 431] width 131 height 15
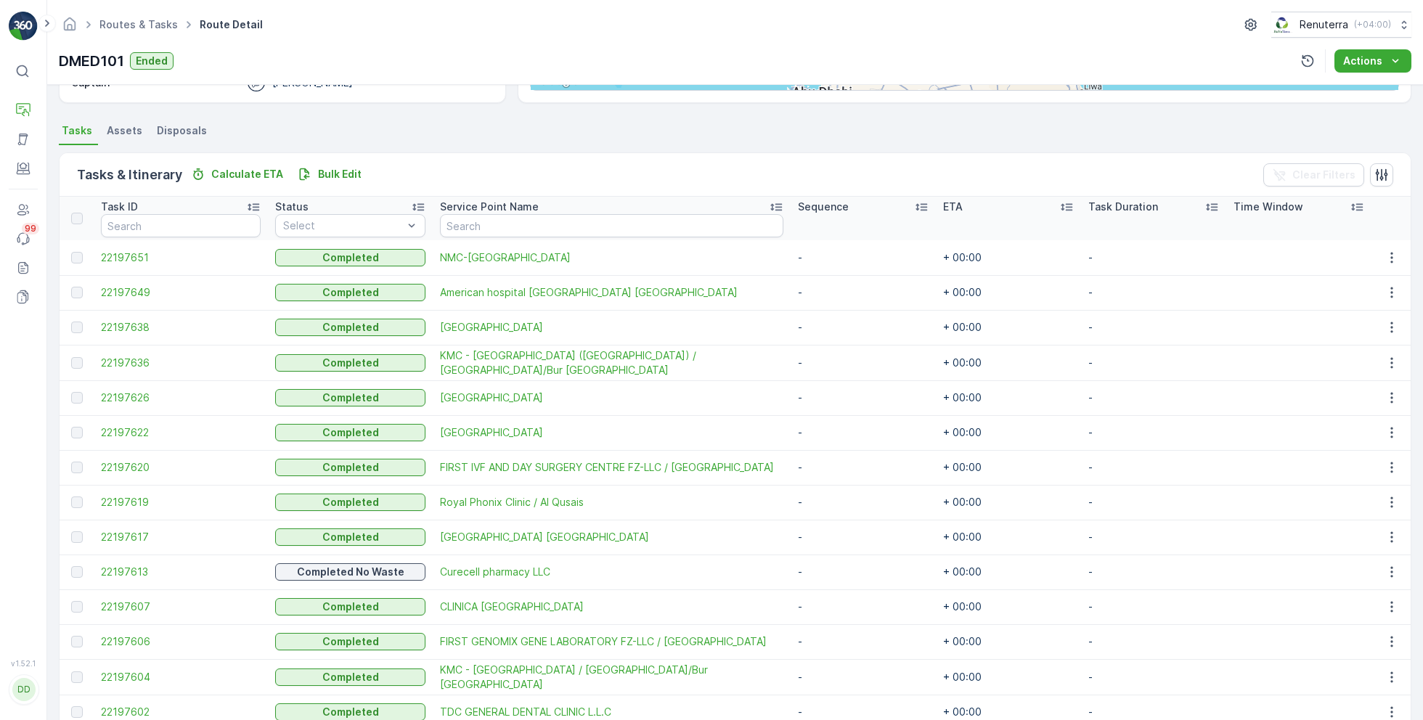
scroll to position [287, 0]
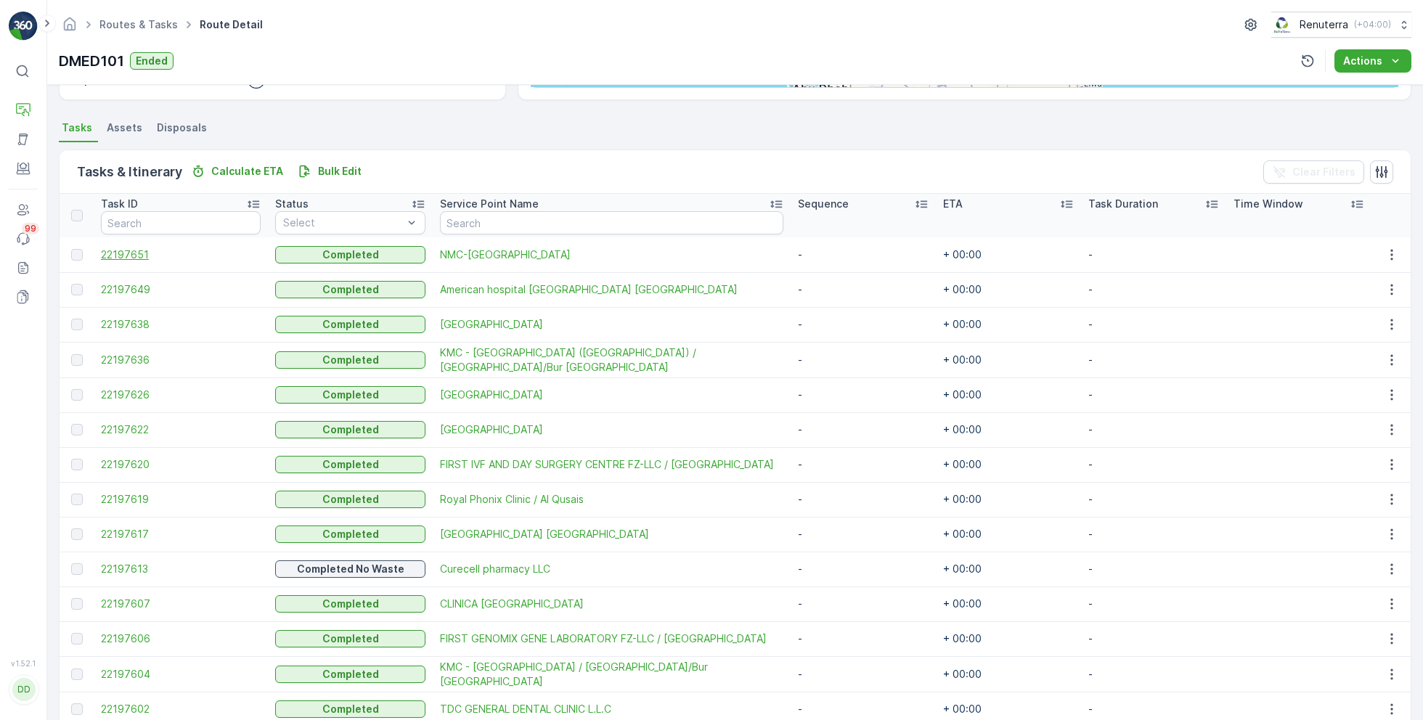
click at [136, 257] on span "22197651" at bounding box center [181, 255] width 160 height 15
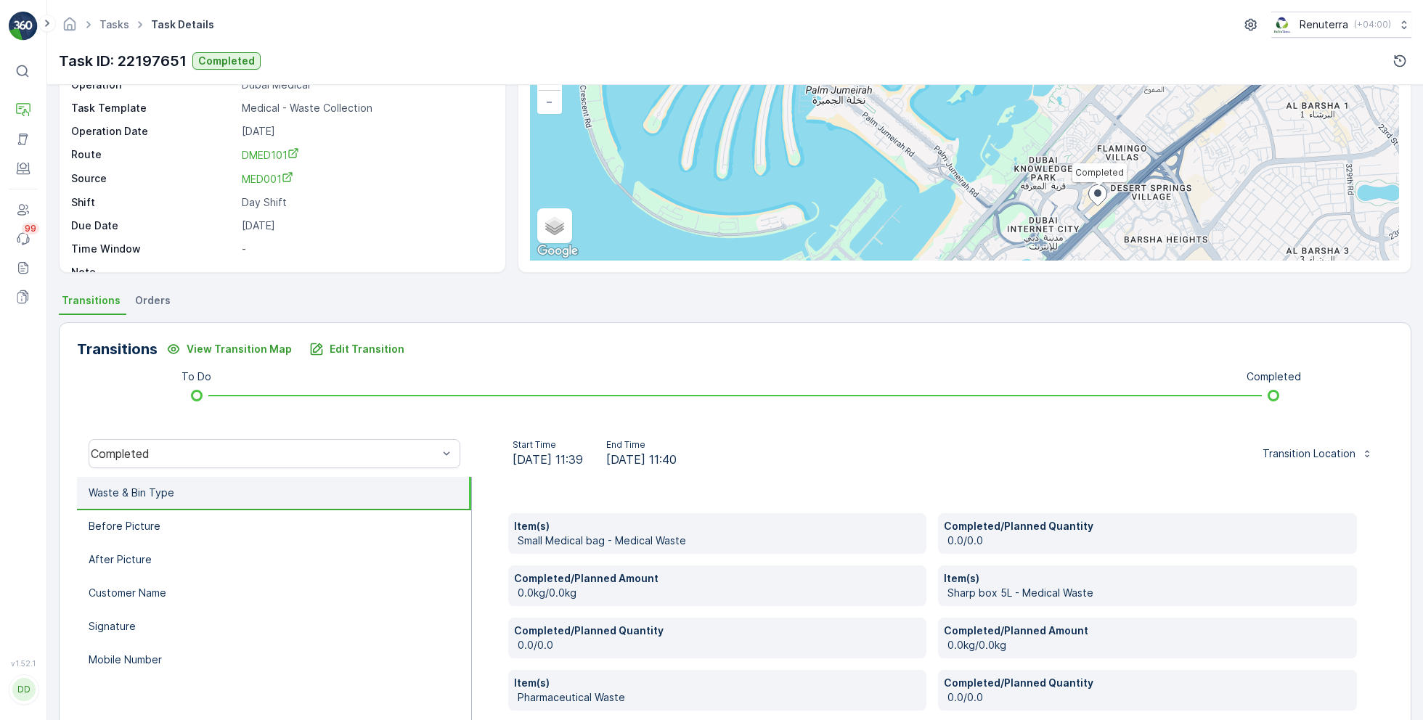
scroll to position [263, 0]
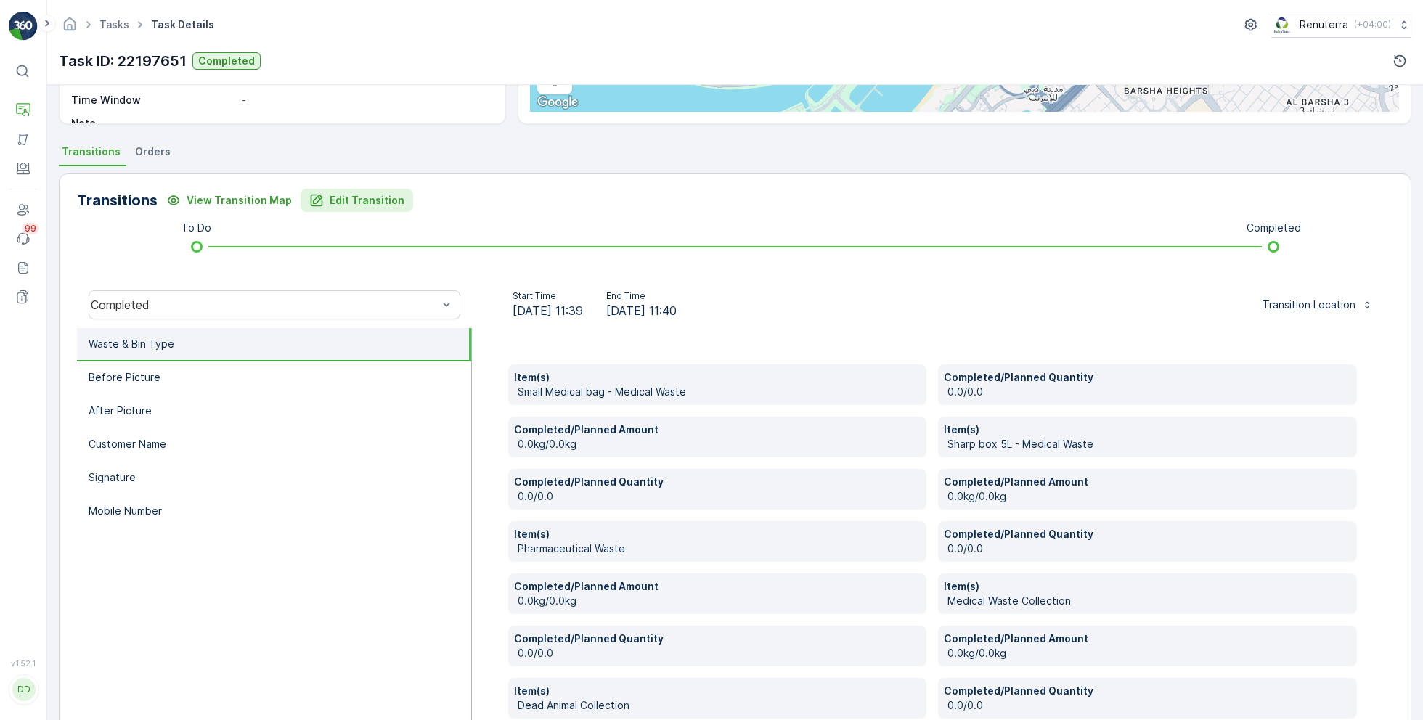
click at [377, 193] on p "Edit Transition" at bounding box center [367, 200] width 75 height 15
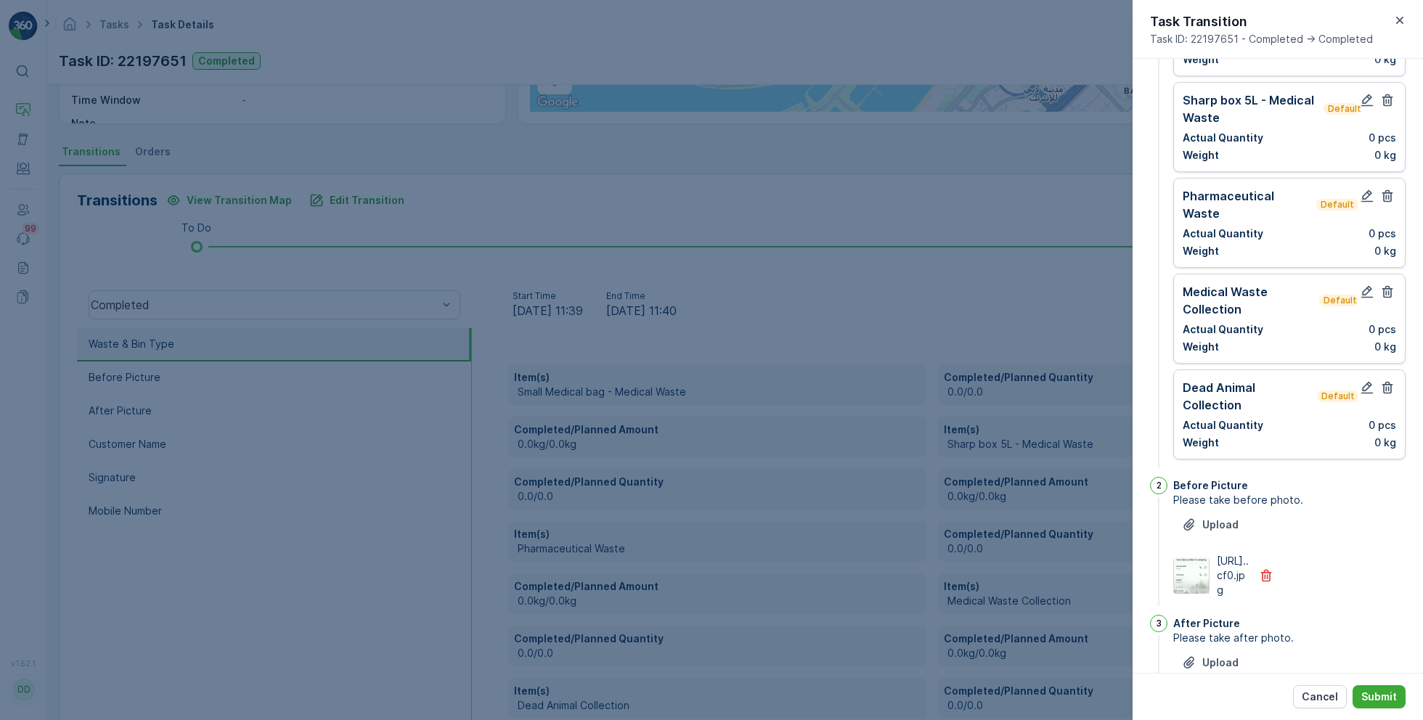
scroll to position [0, 0]
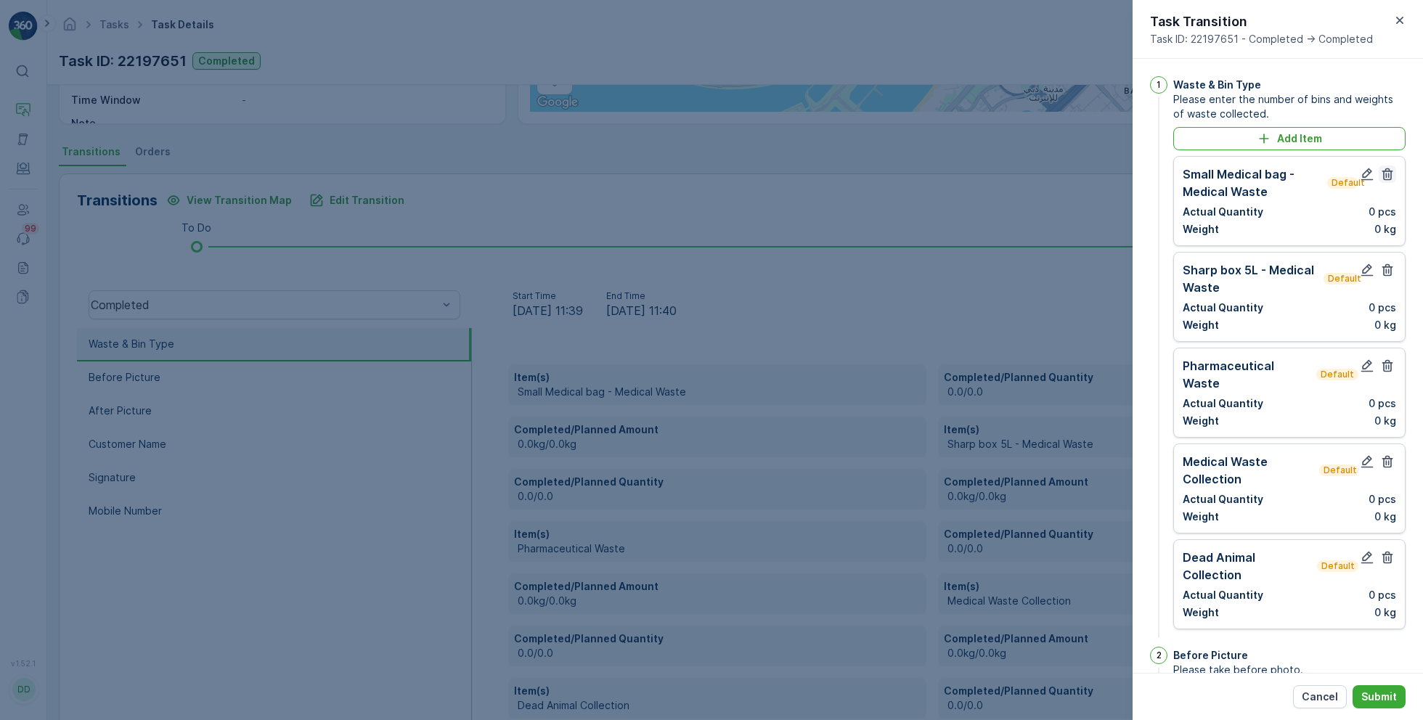
click at [1384, 176] on icon "button" at bounding box center [1387, 174] width 15 height 15
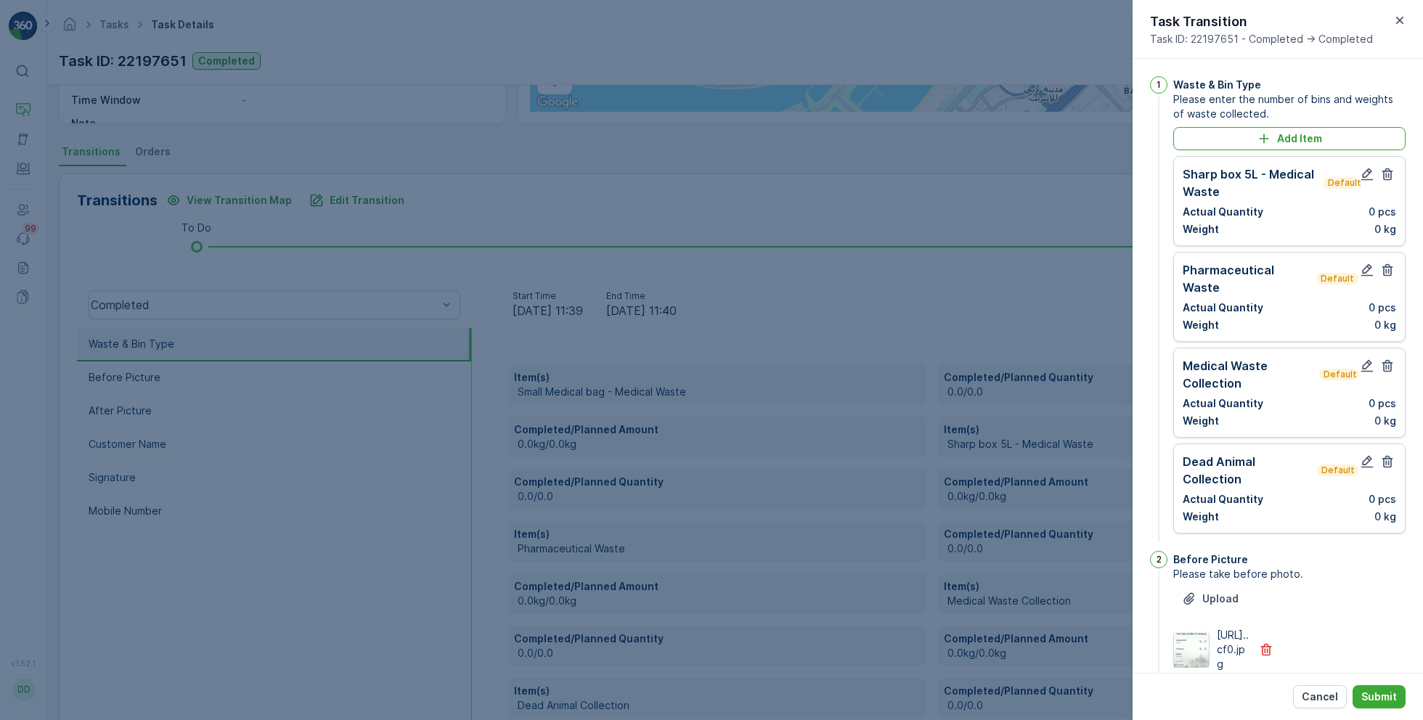
click at [1384, 176] on icon "button" at bounding box center [1387, 174] width 15 height 15
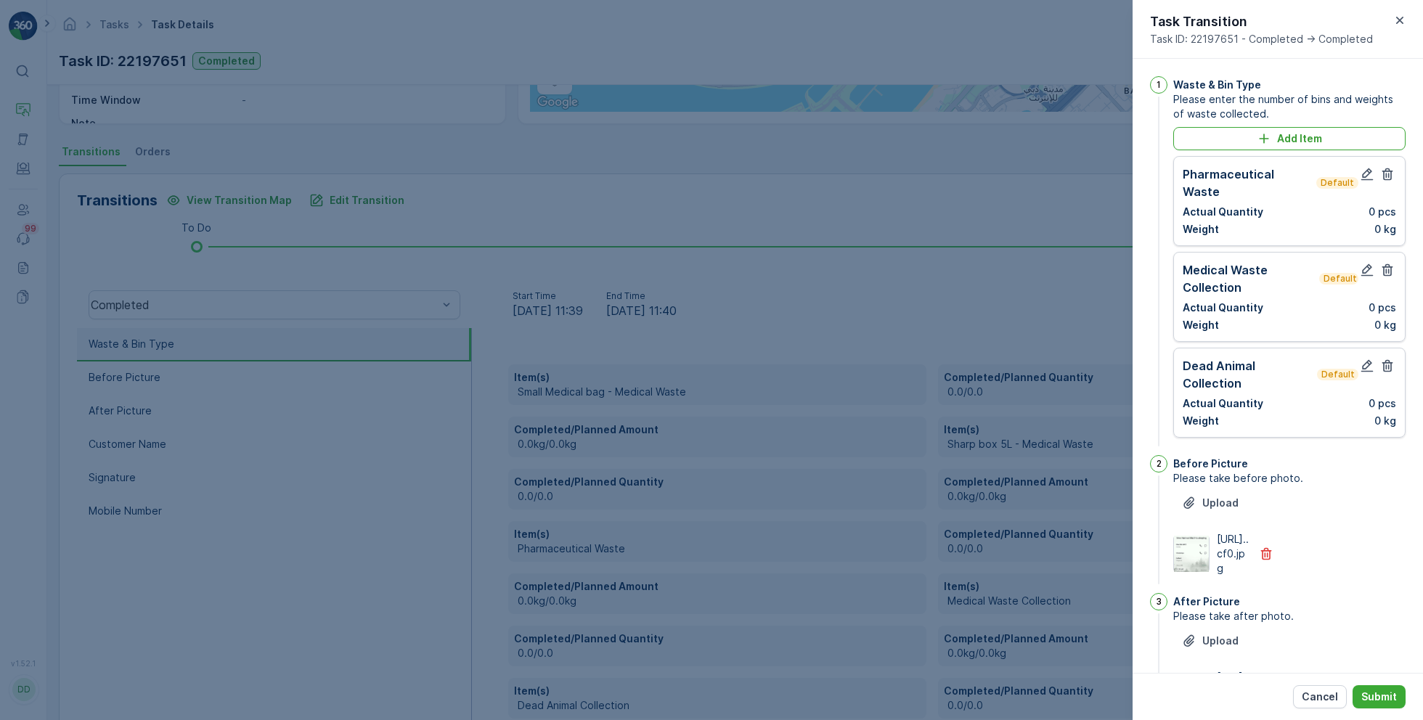
click at [1384, 176] on icon "button" at bounding box center [1387, 174] width 15 height 15
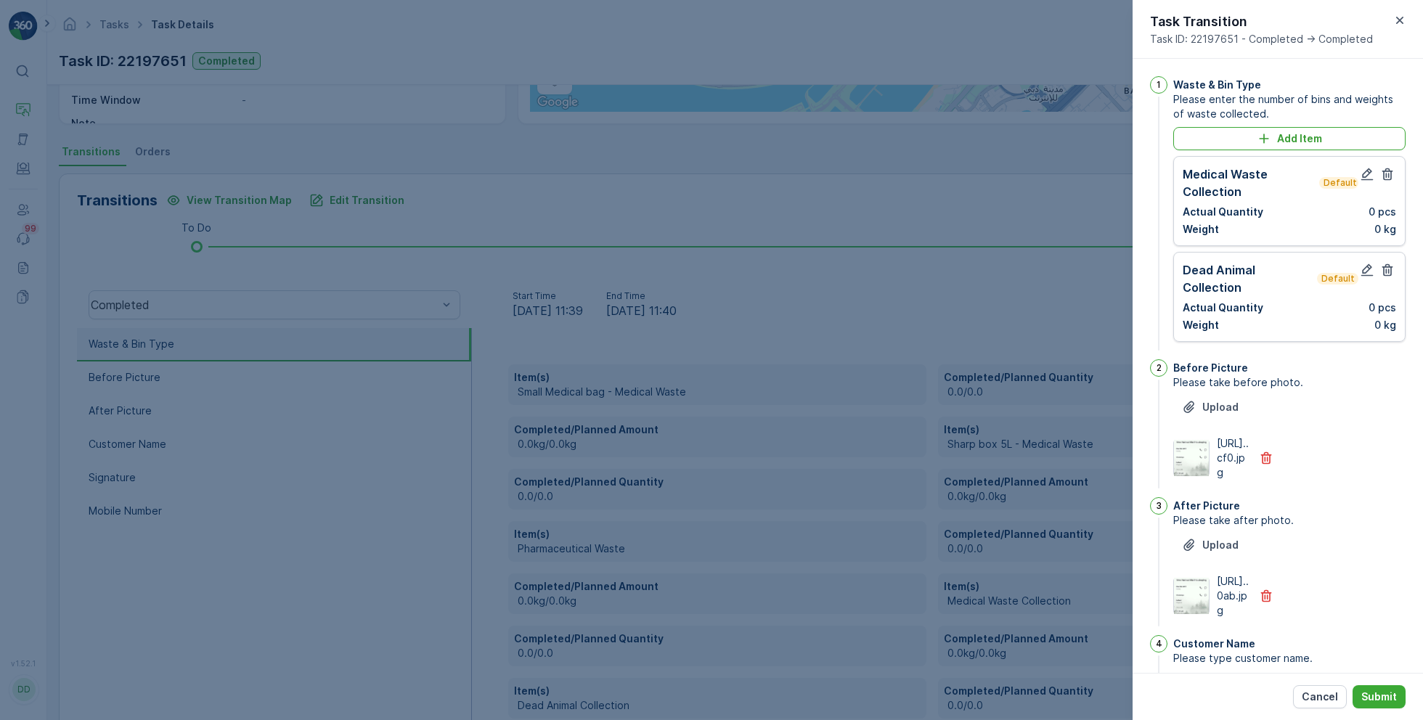
click at [1384, 176] on icon "button" at bounding box center [1387, 174] width 15 height 15
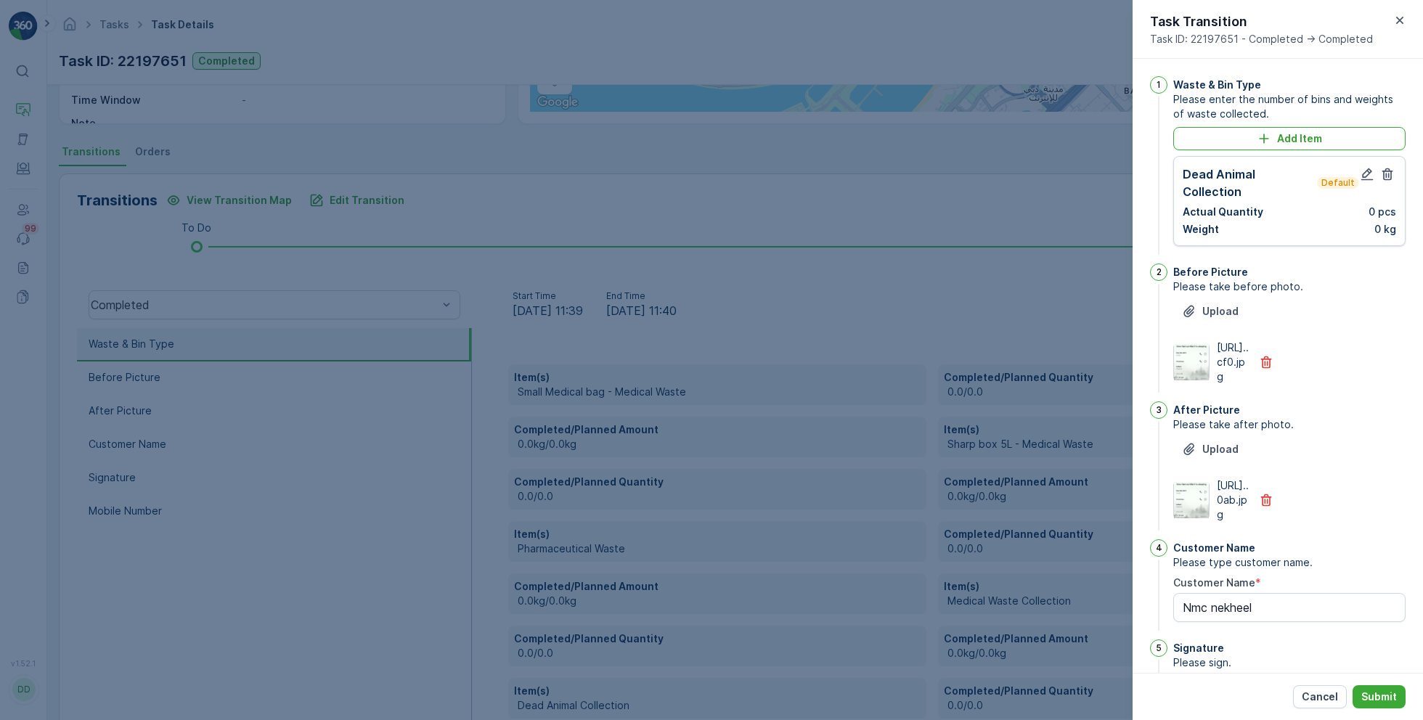
type Name "Nmc nekheel"
click at [1312, 707] on button "Cancel" at bounding box center [1320, 696] width 54 height 23
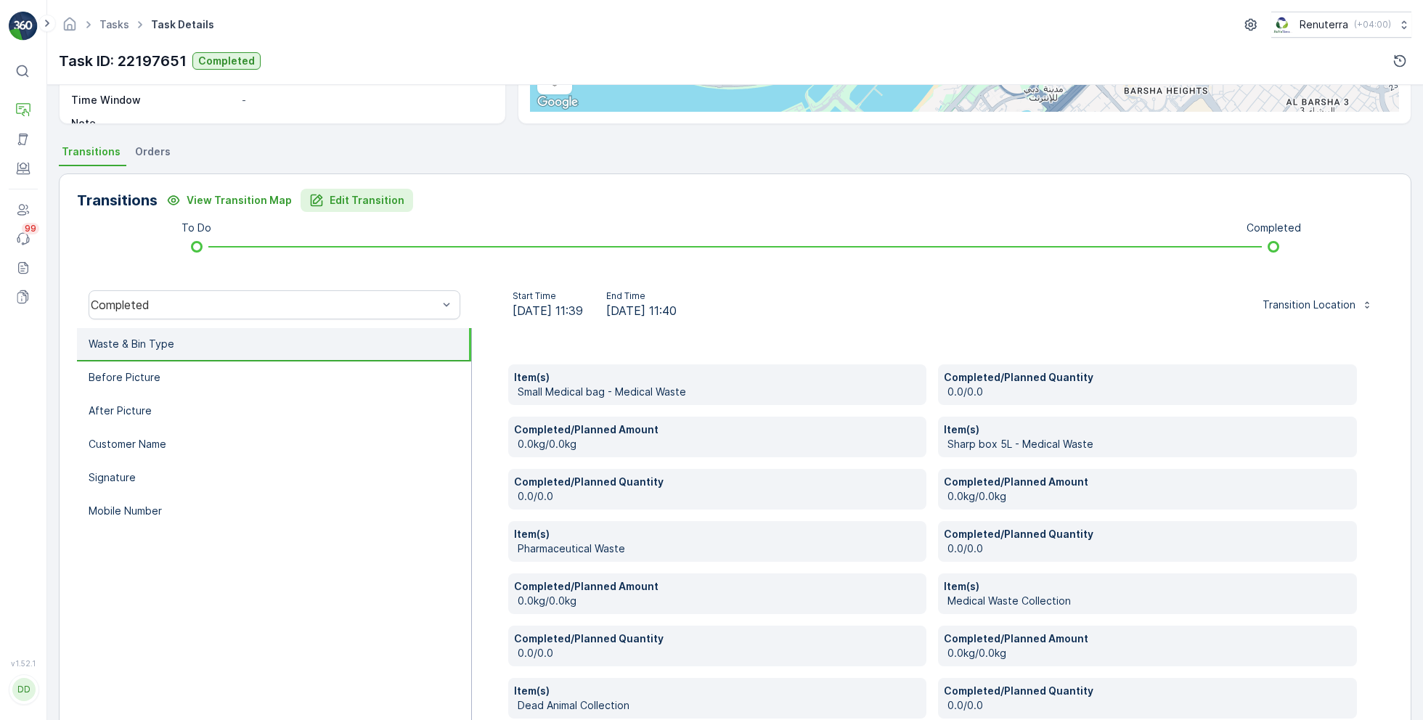
click at [346, 196] on p "Edit Transition" at bounding box center [367, 200] width 75 height 15
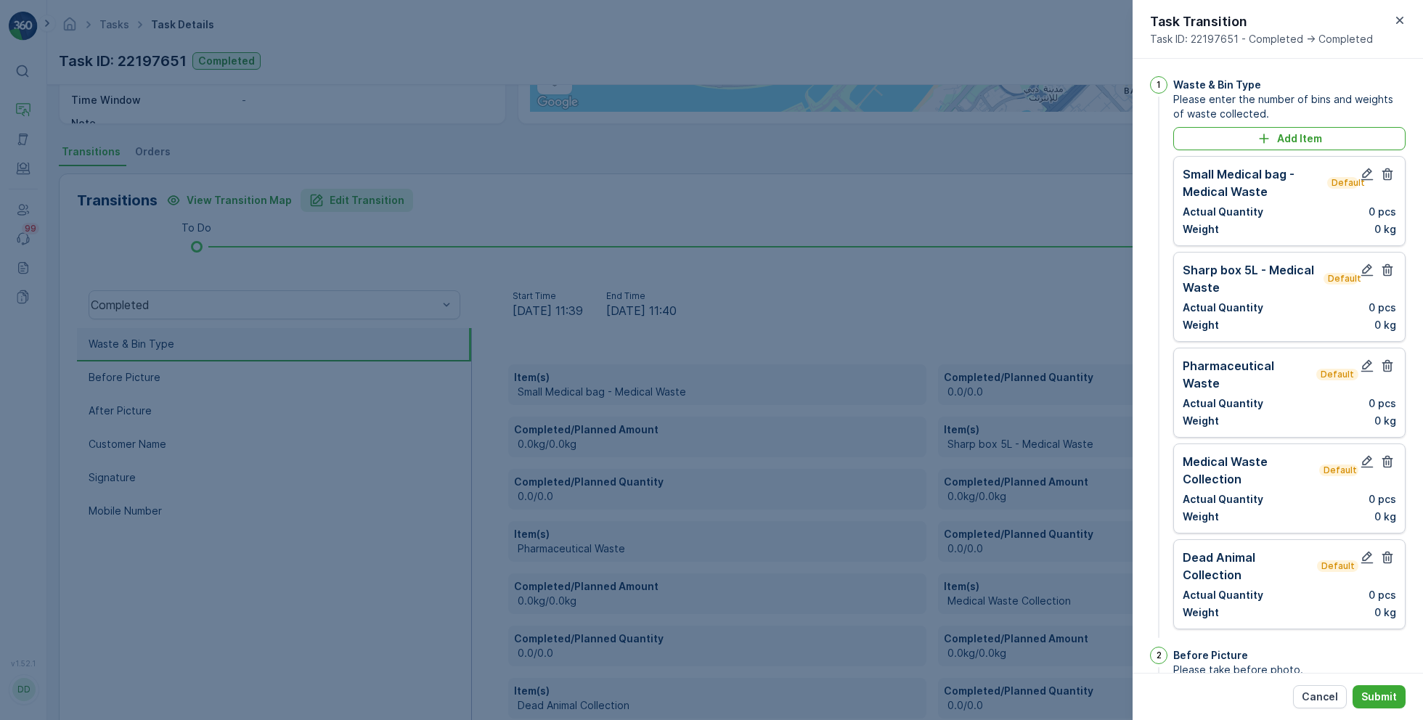
scroll to position [660, 0]
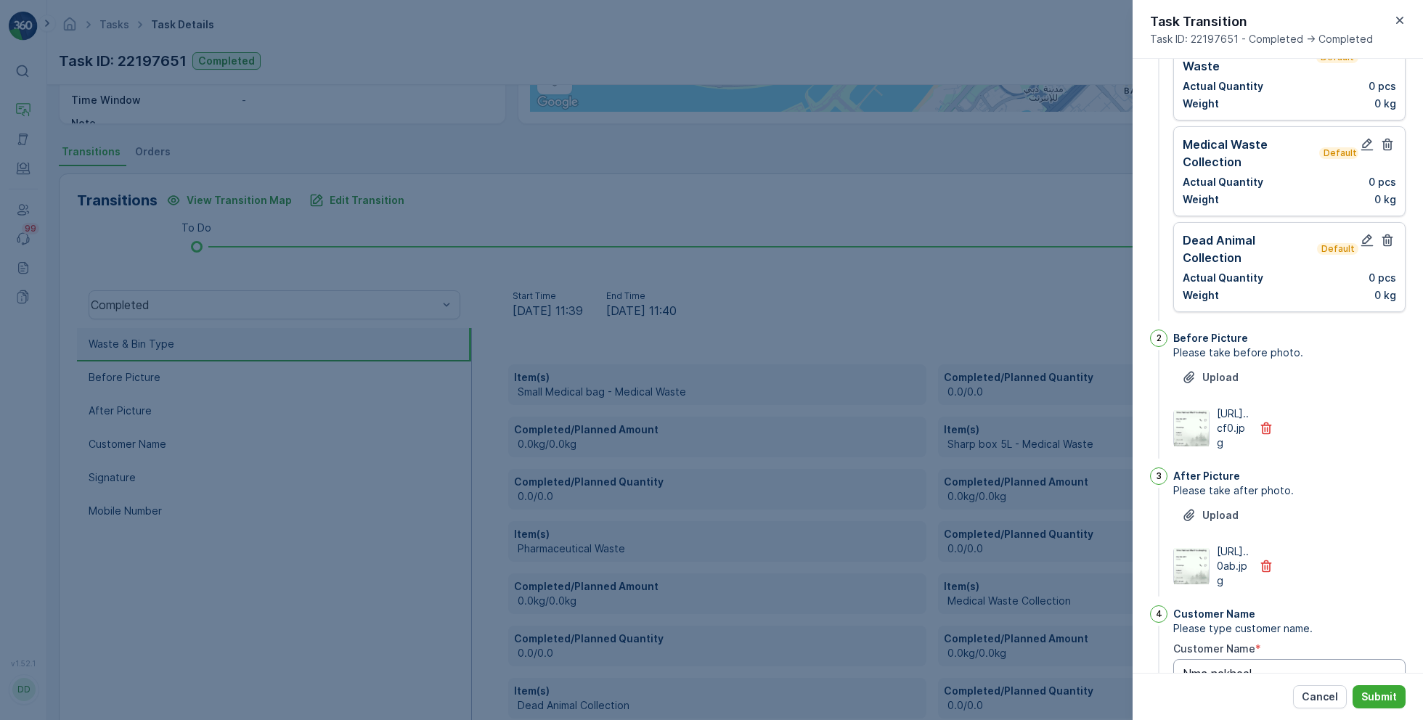
type Name "Nmc nekheel"
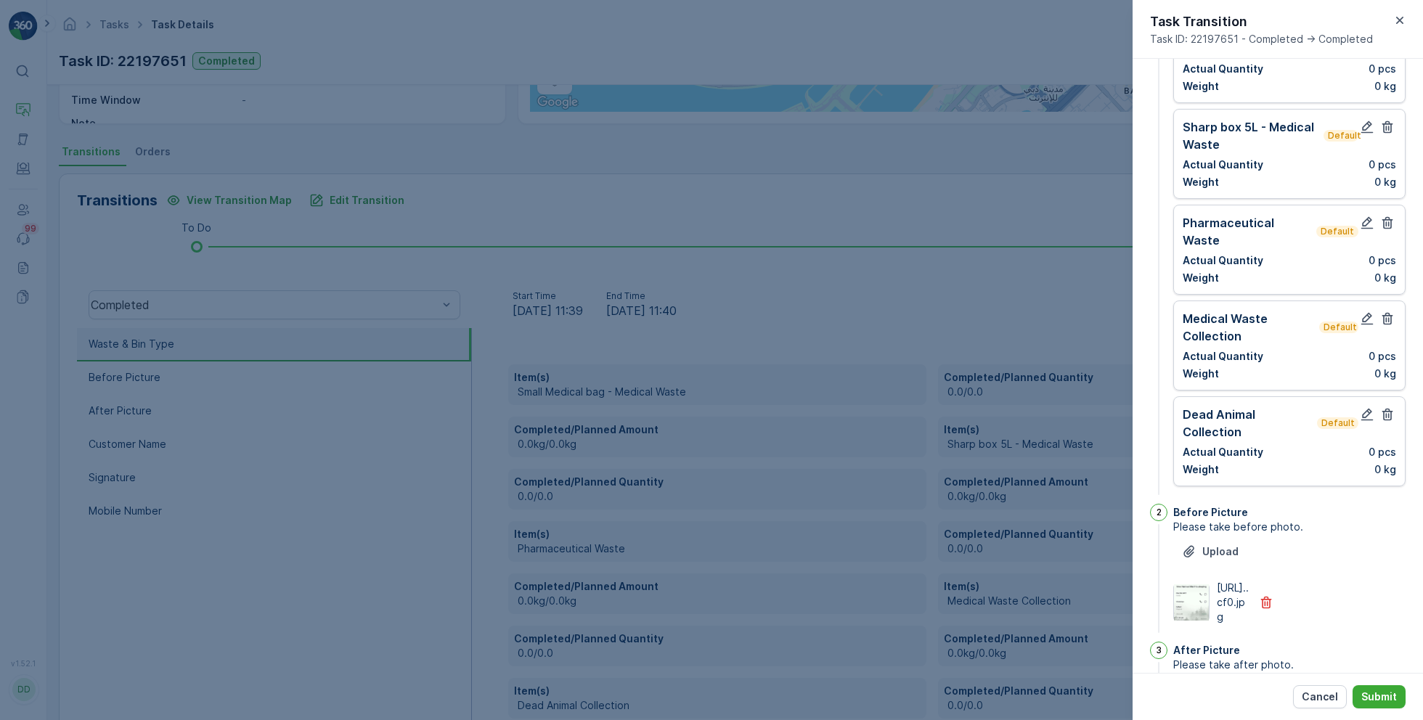
scroll to position [0, 0]
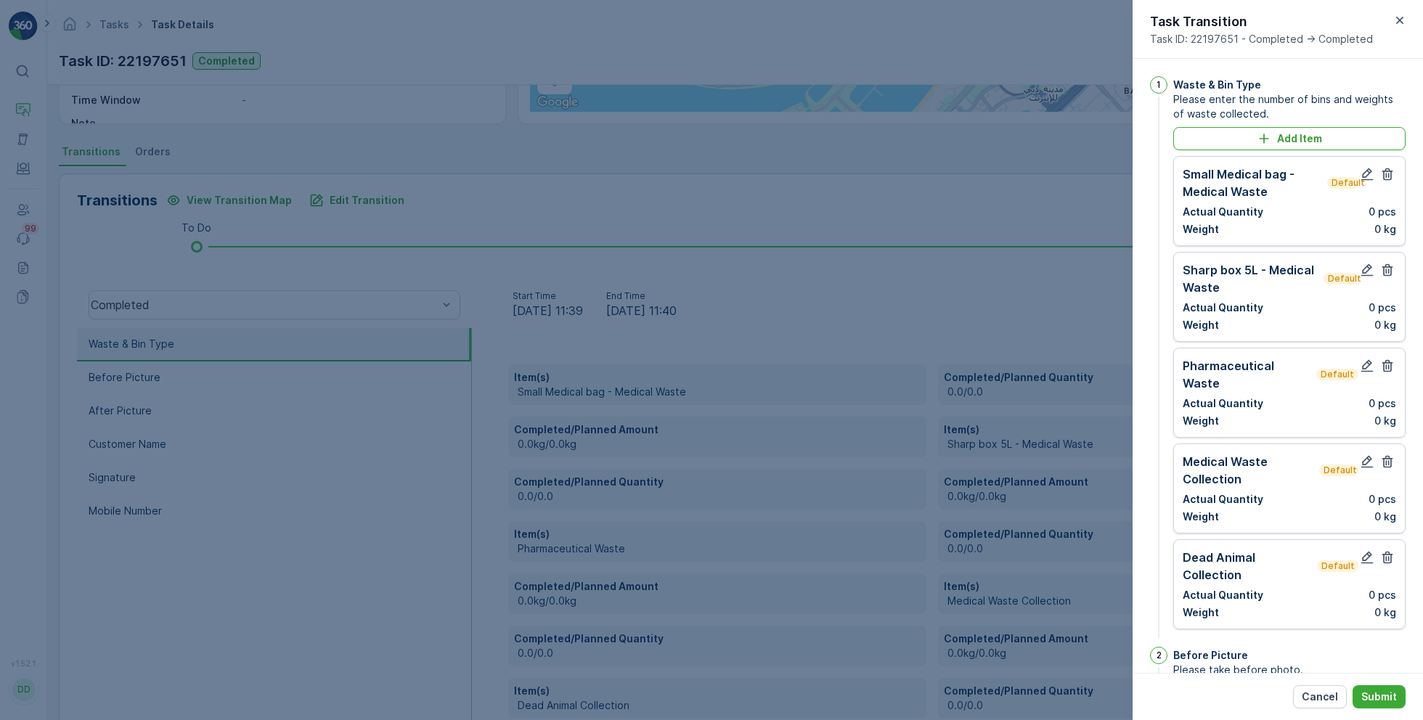
click at [535, 157] on div at bounding box center [711, 360] width 1423 height 720
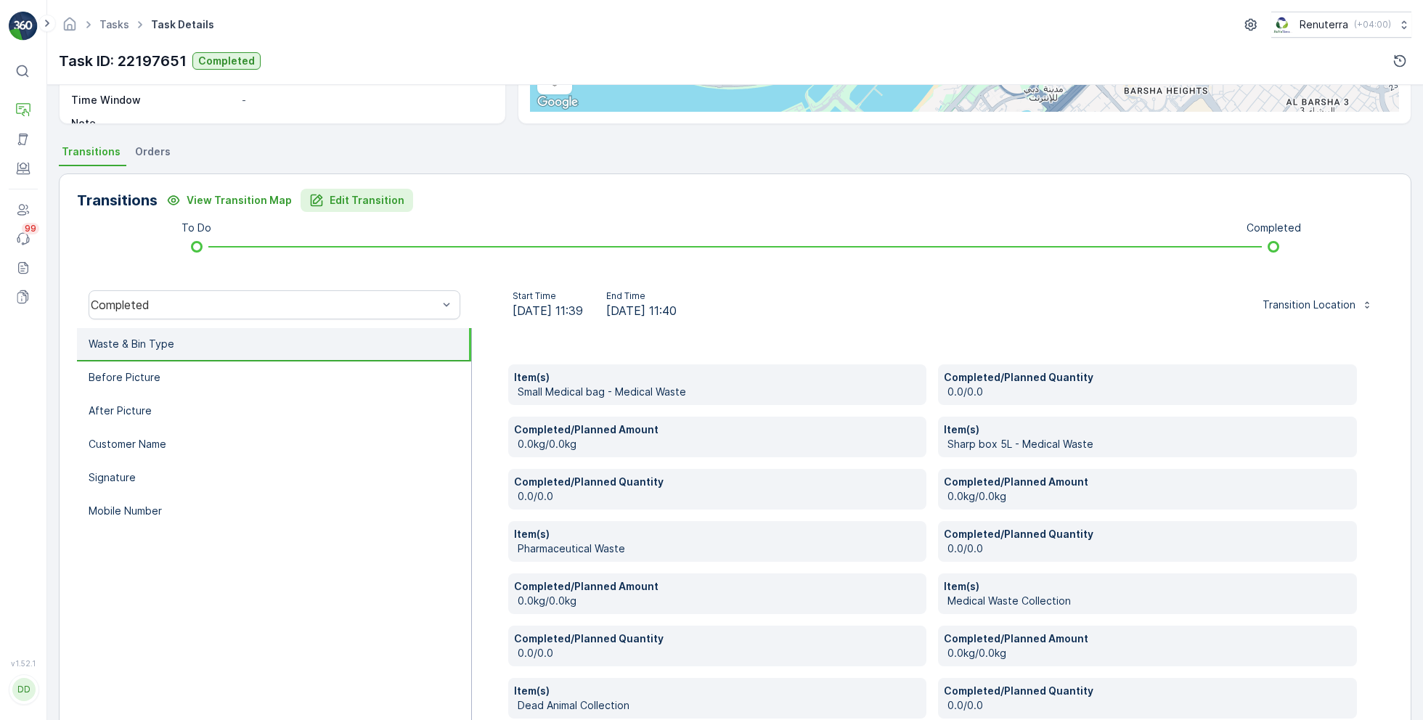
click at [385, 197] on p "Edit Transition" at bounding box center [367, 200] width 75 height 15
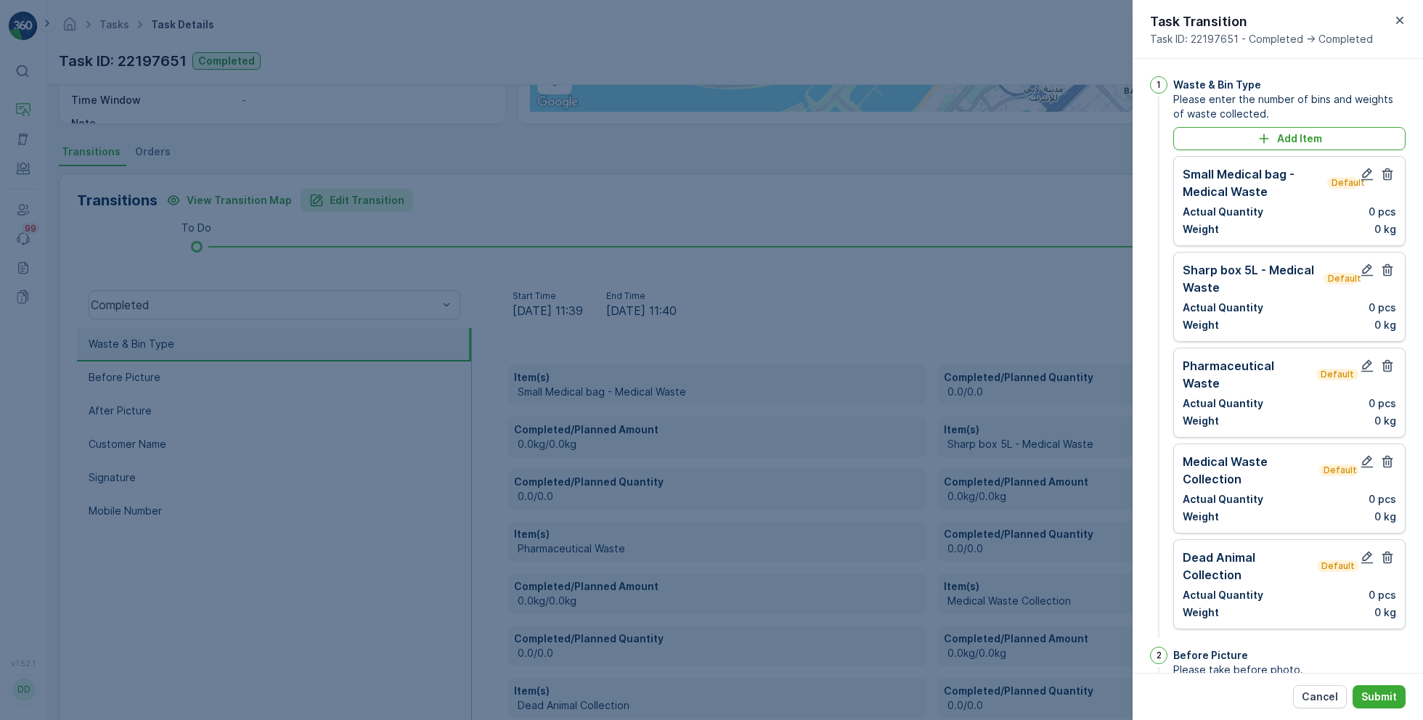
scroll to position [660, 0]
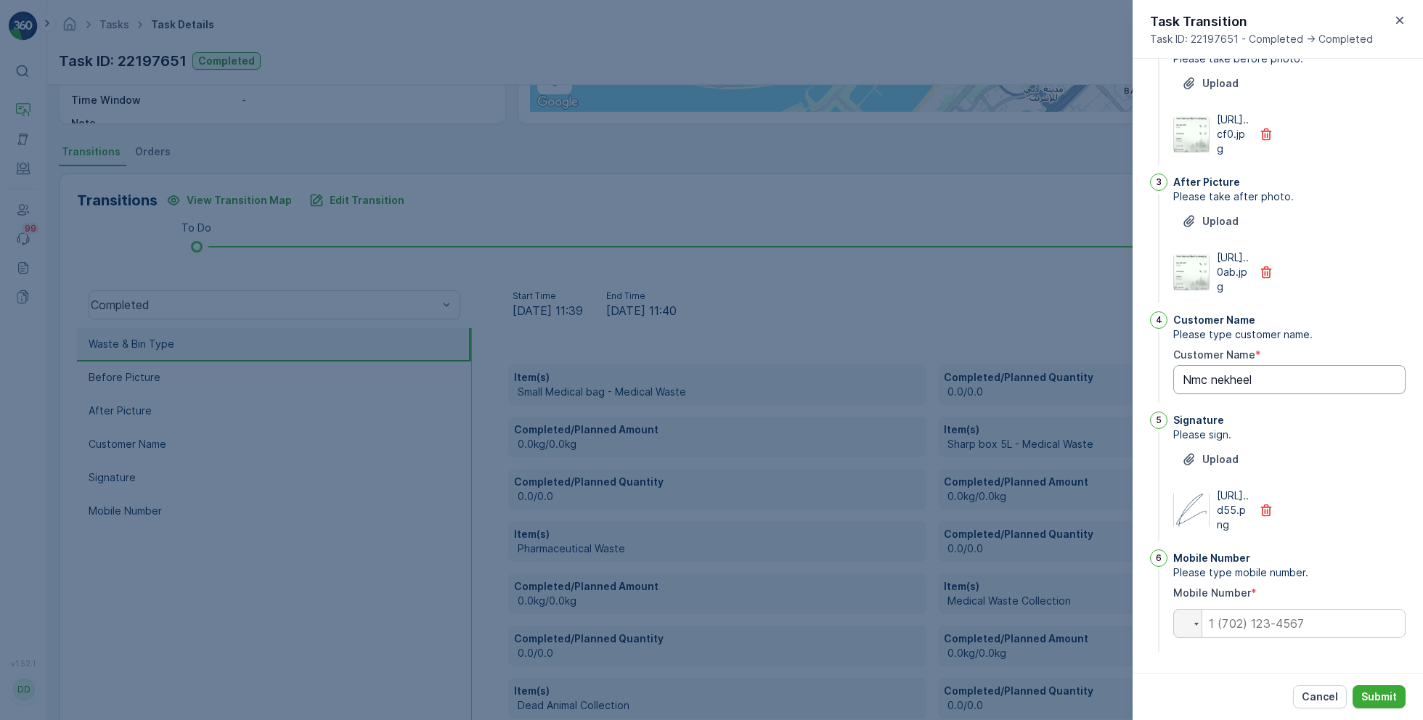
type Name "Nmc nekheel"
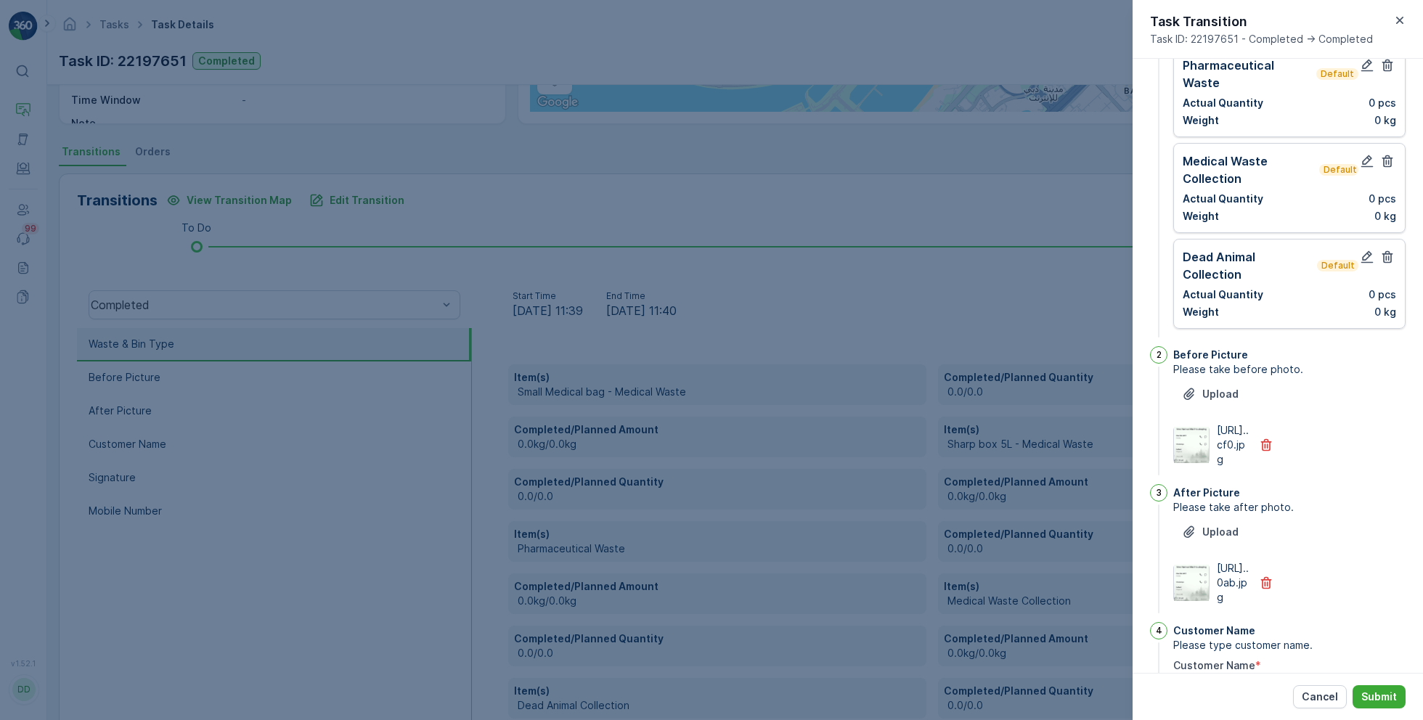
scroll to position [0, 0]
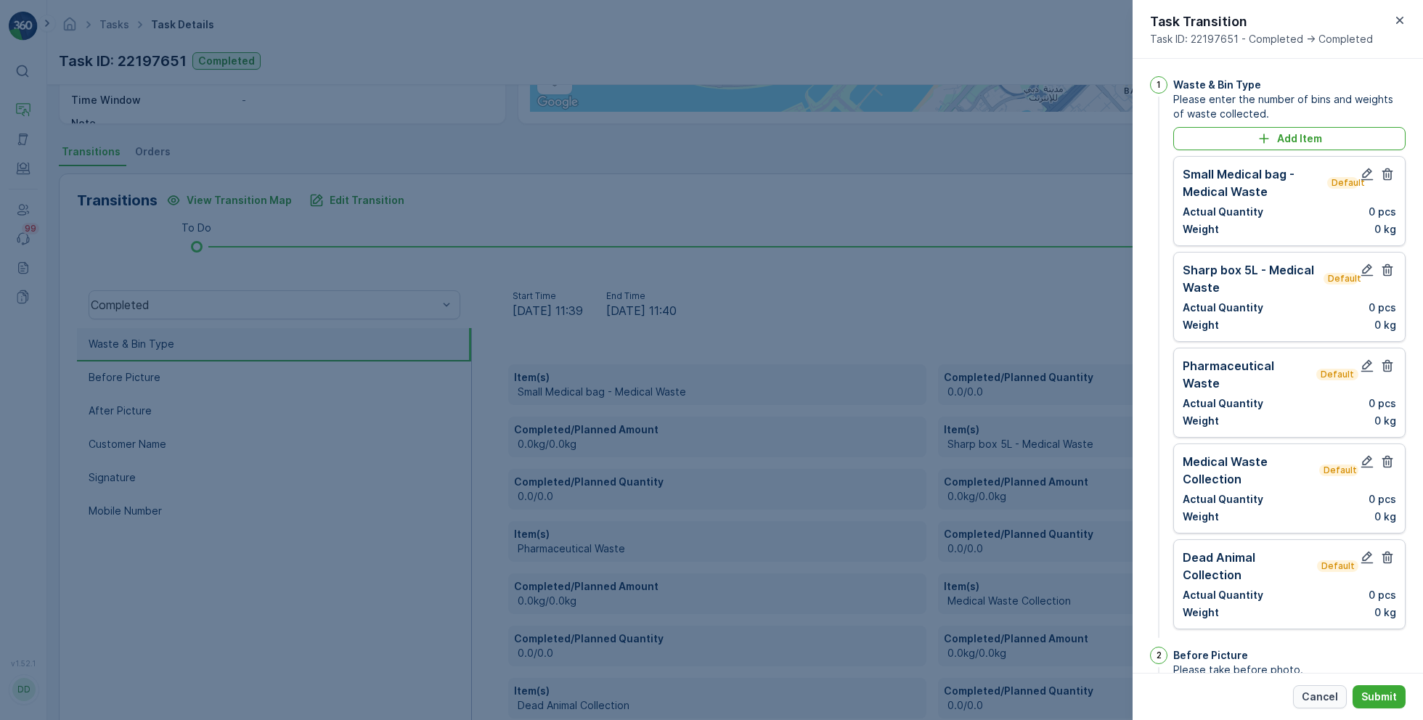
click at [1334, 702] on p "Cancel" at bounding box center [1319, 697] width 36 height 15
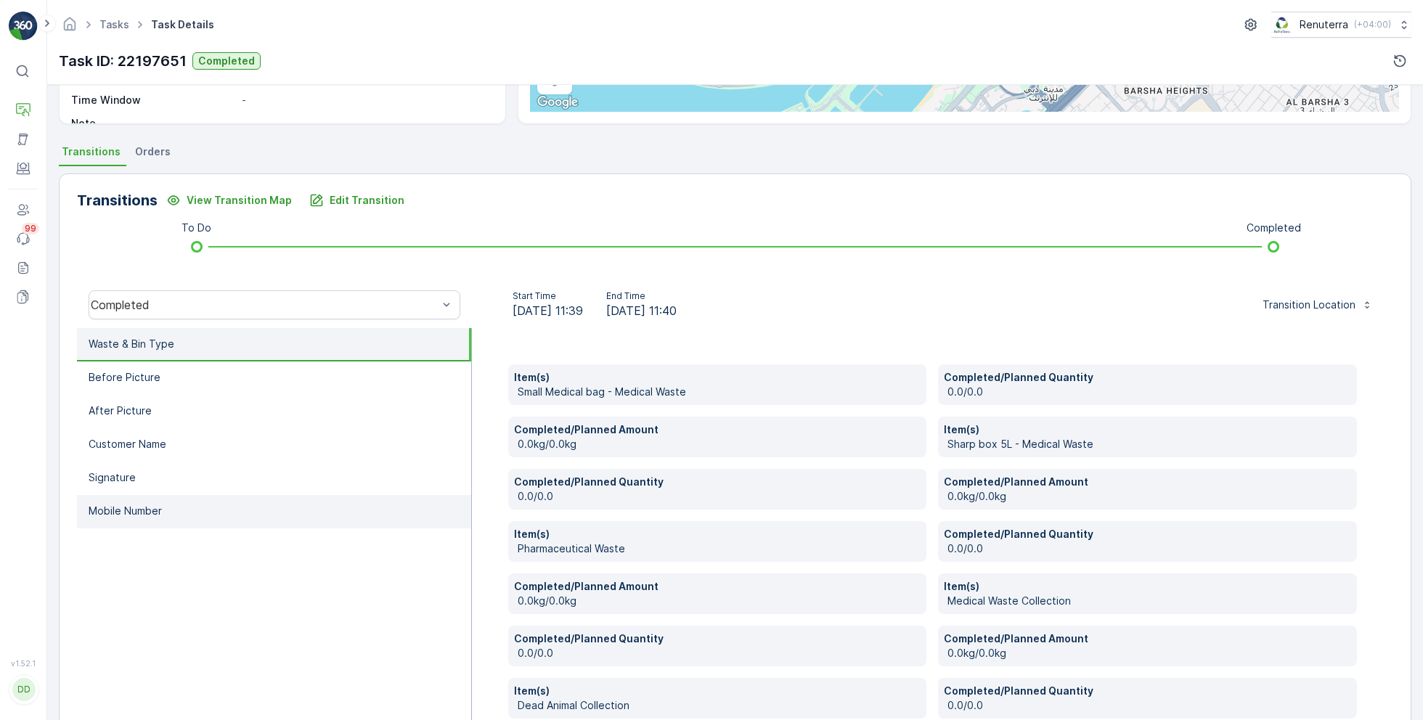
click at [216, 501] on li "Mobile Number" at bounding box center [274, 511] width 394 height 33
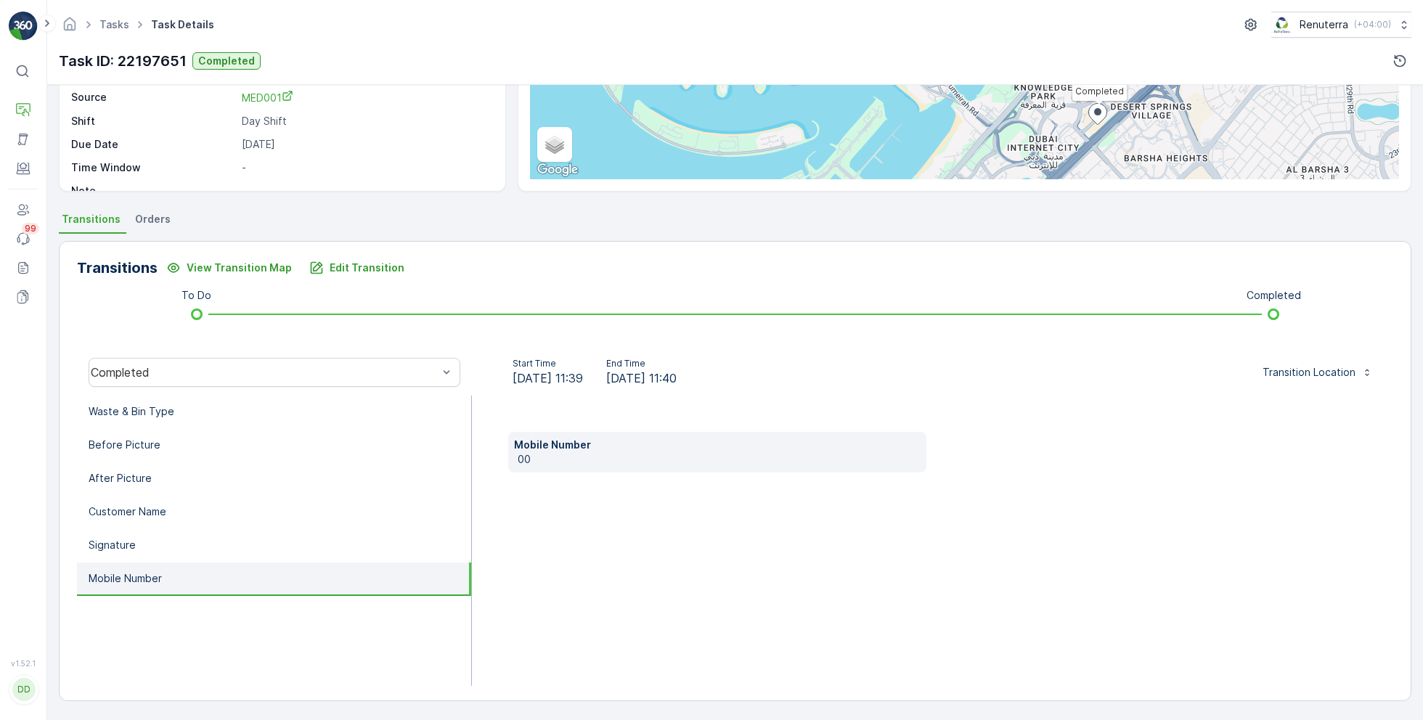
scroll to position [194, 0]
click at [347, 273] on p "Edit Transition" at bounding box center [367, 269] width 75 height 15
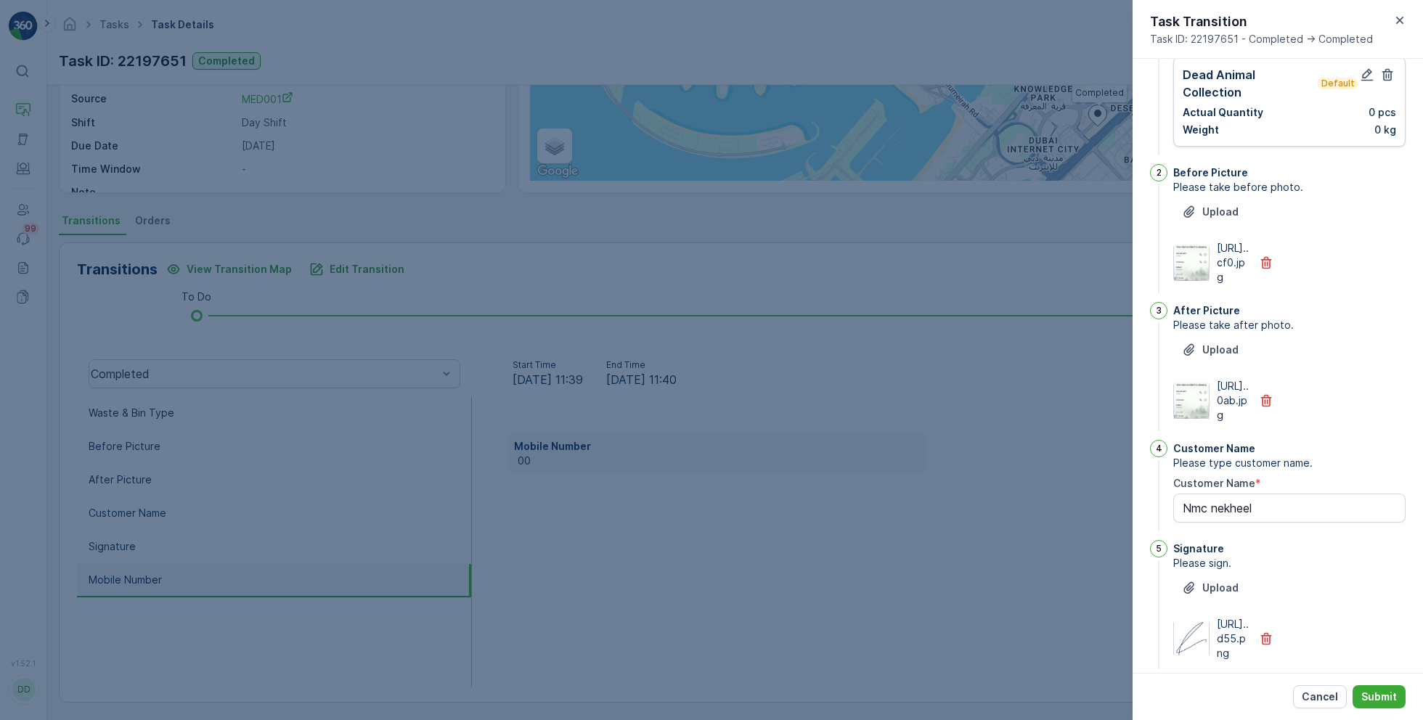
scroll to position [0, 0]
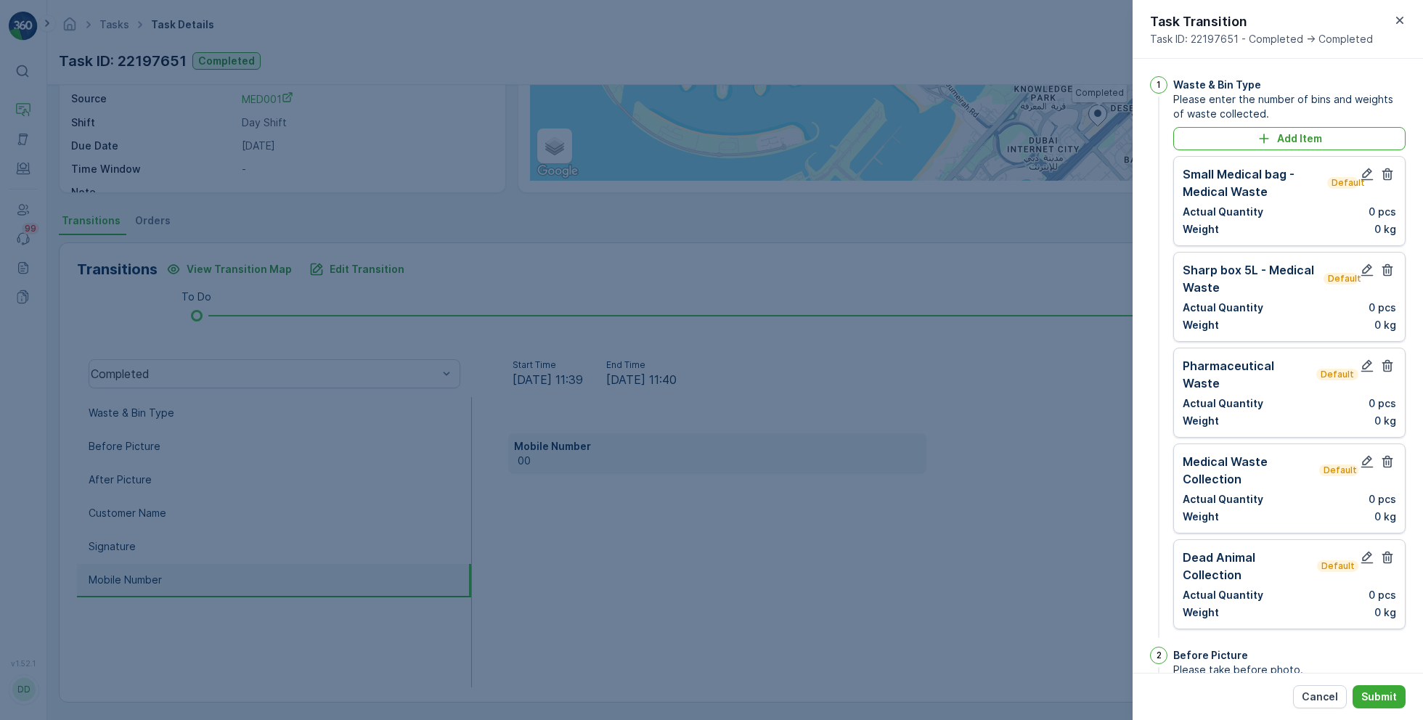
click at [1010, 351] on div at bounding box center [711, 360] width 1423 height 720
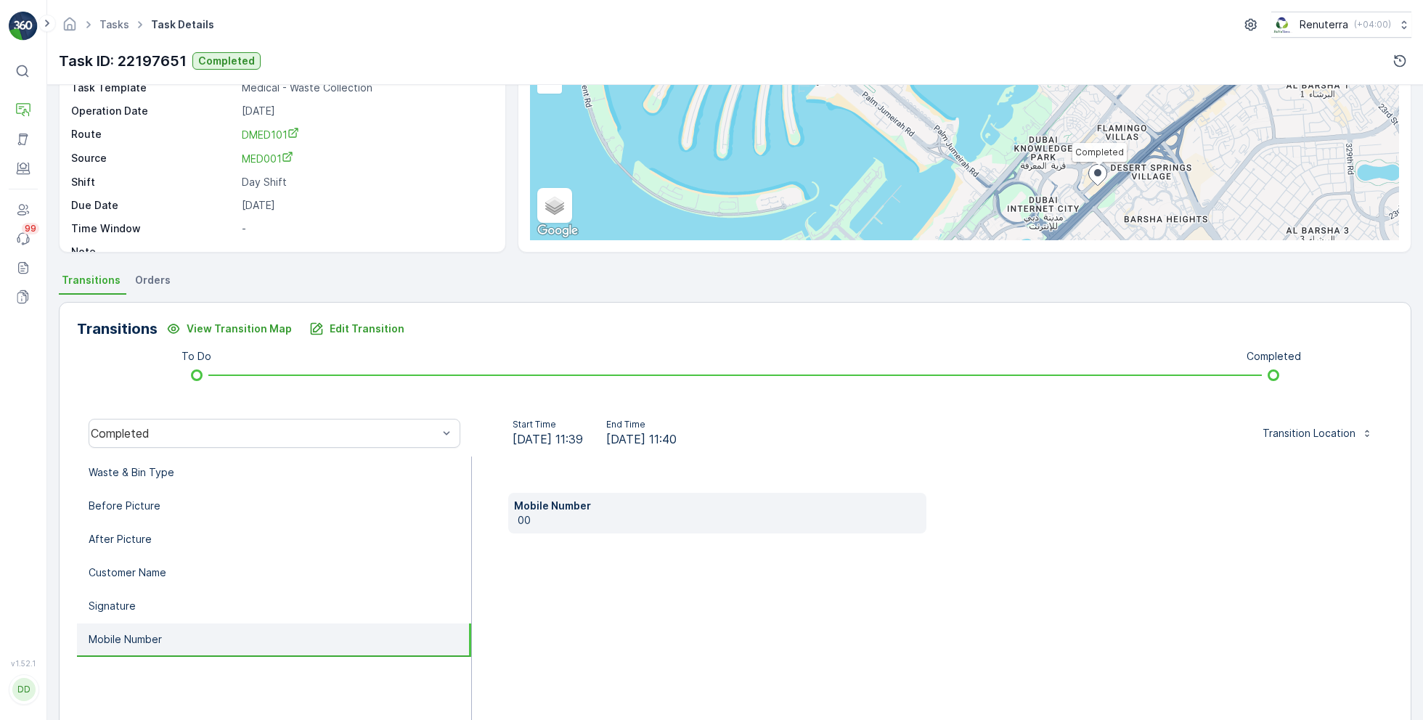
scroll to position [134, 0]
click at [254, 466] on li "Waste & Bin Type" at bounding box center [274, 473] width 394 height 33
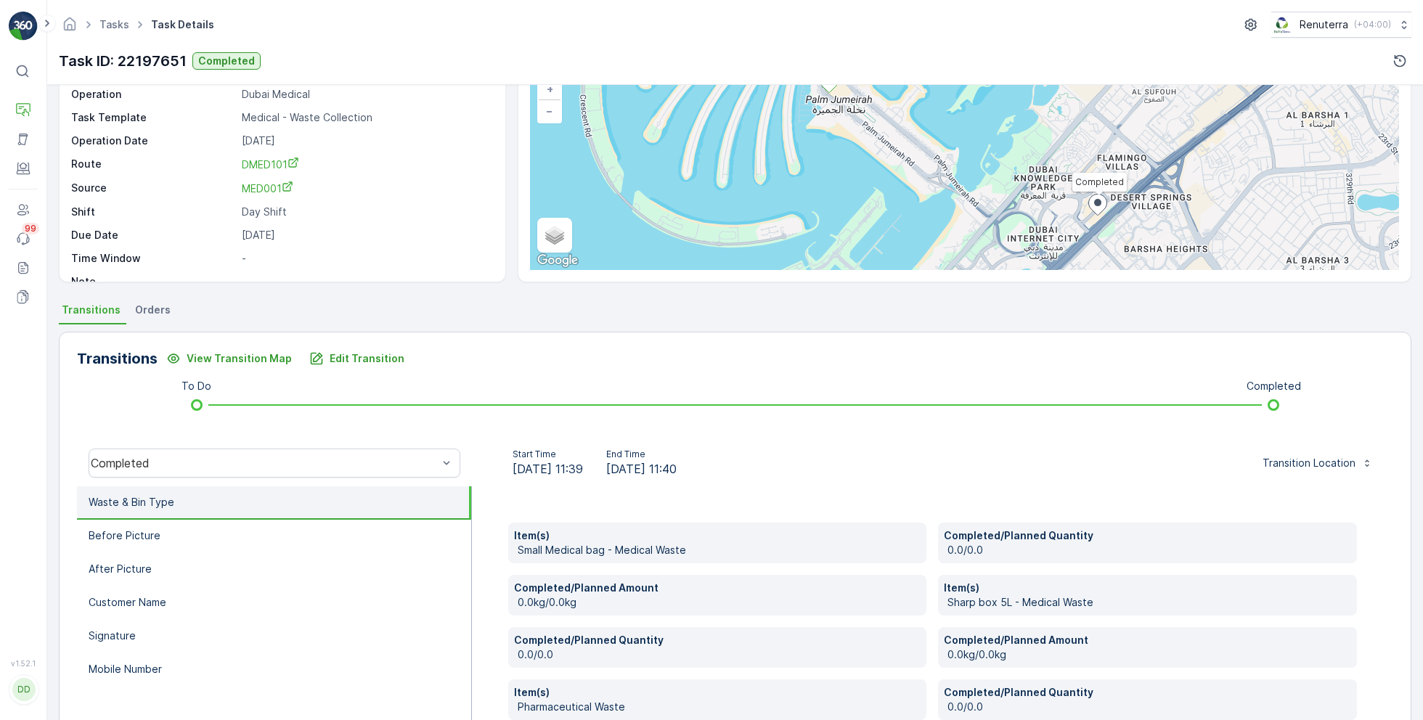
scroll to position [109, 0]
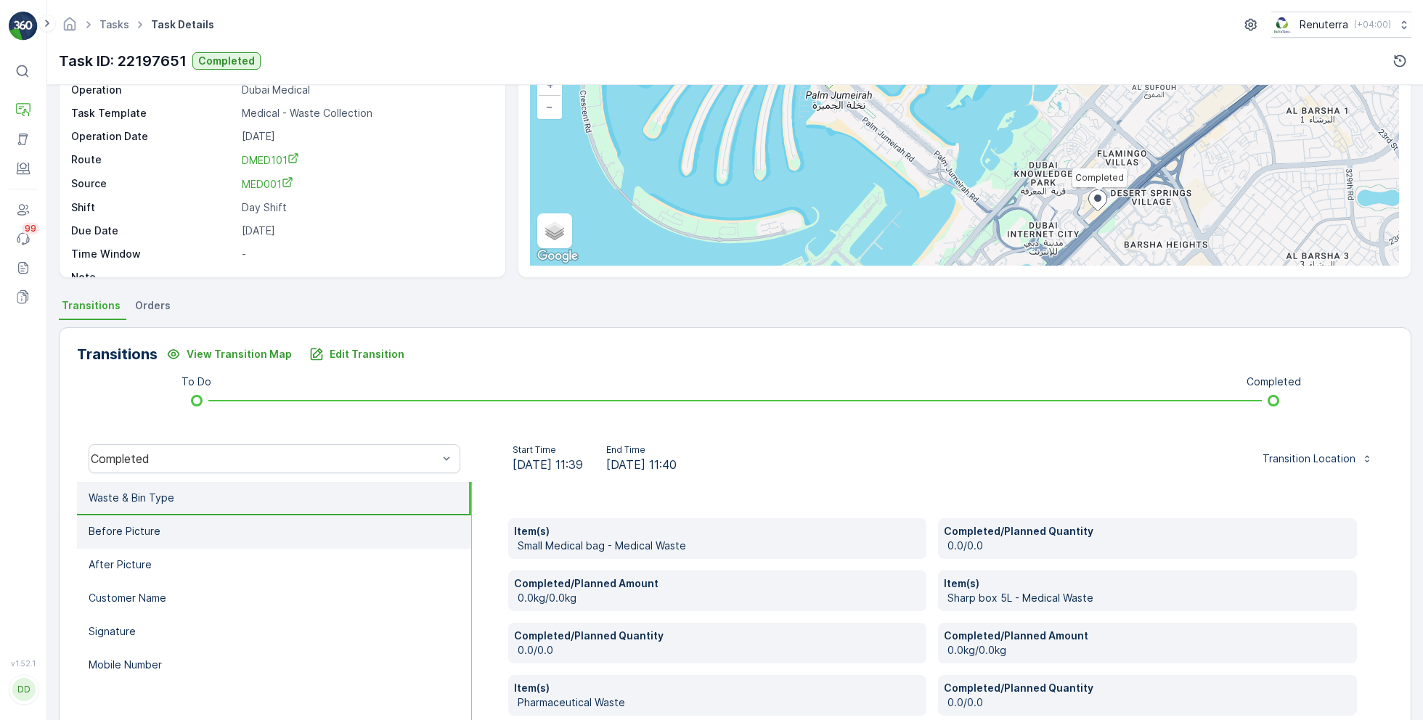
click at [152, 543] on li "Before Picture" at bounding box center [274, 531] width 394 height 33
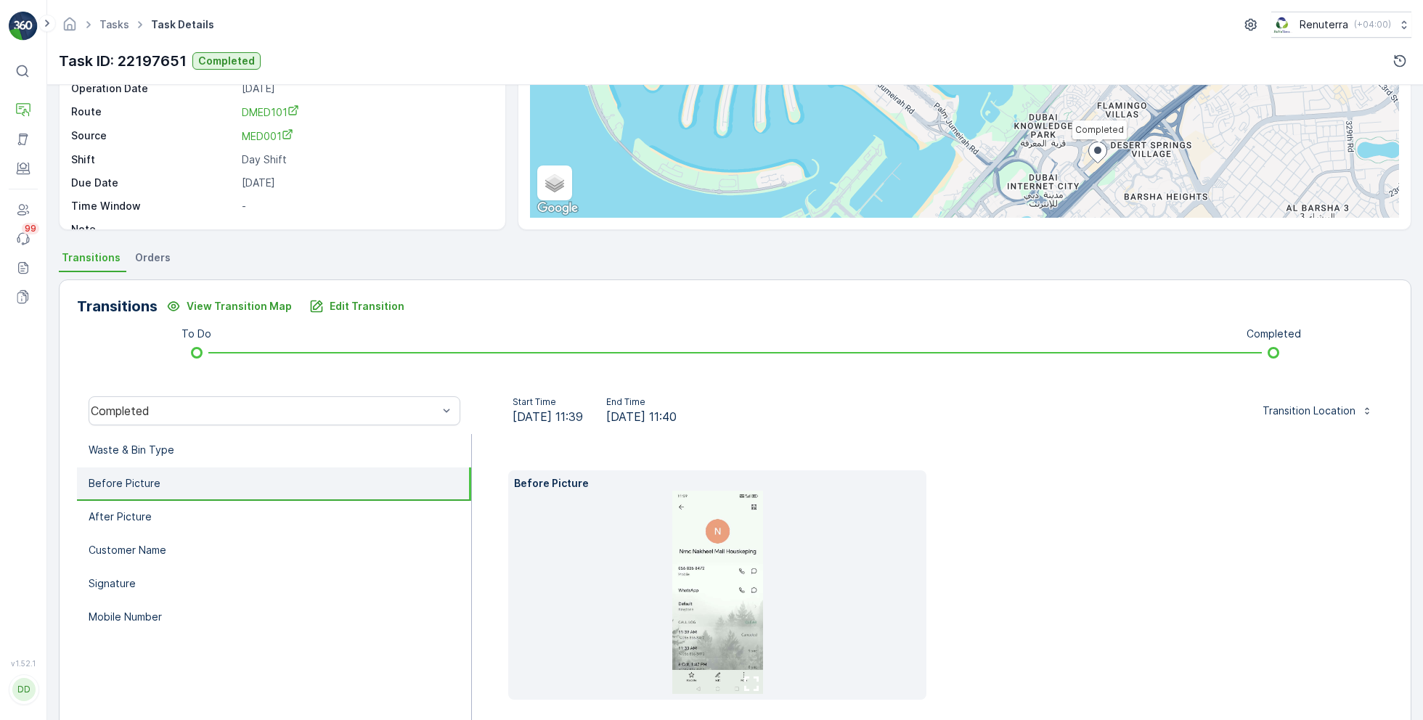
scroll to position [217, 0]
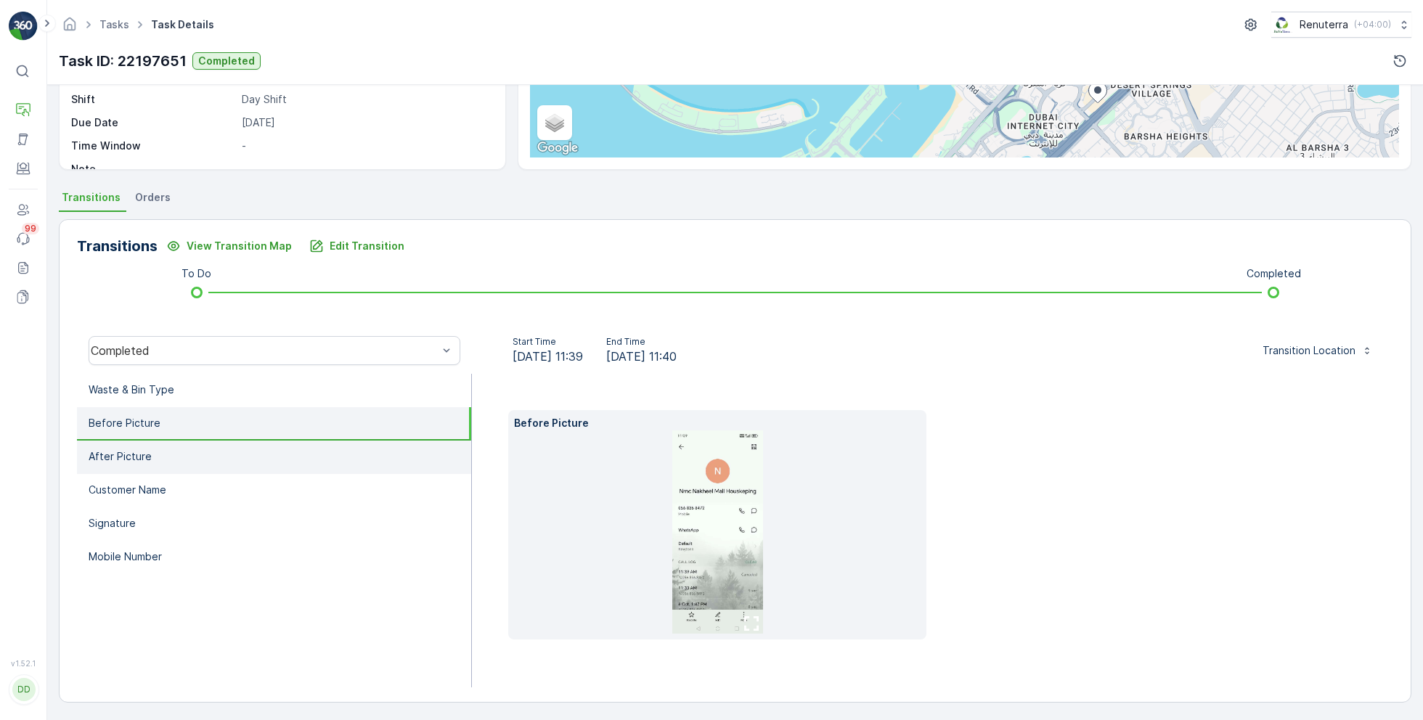
click at [157, 459] on li "After Picture" at bounding box center [274, 457] width 394 height 33
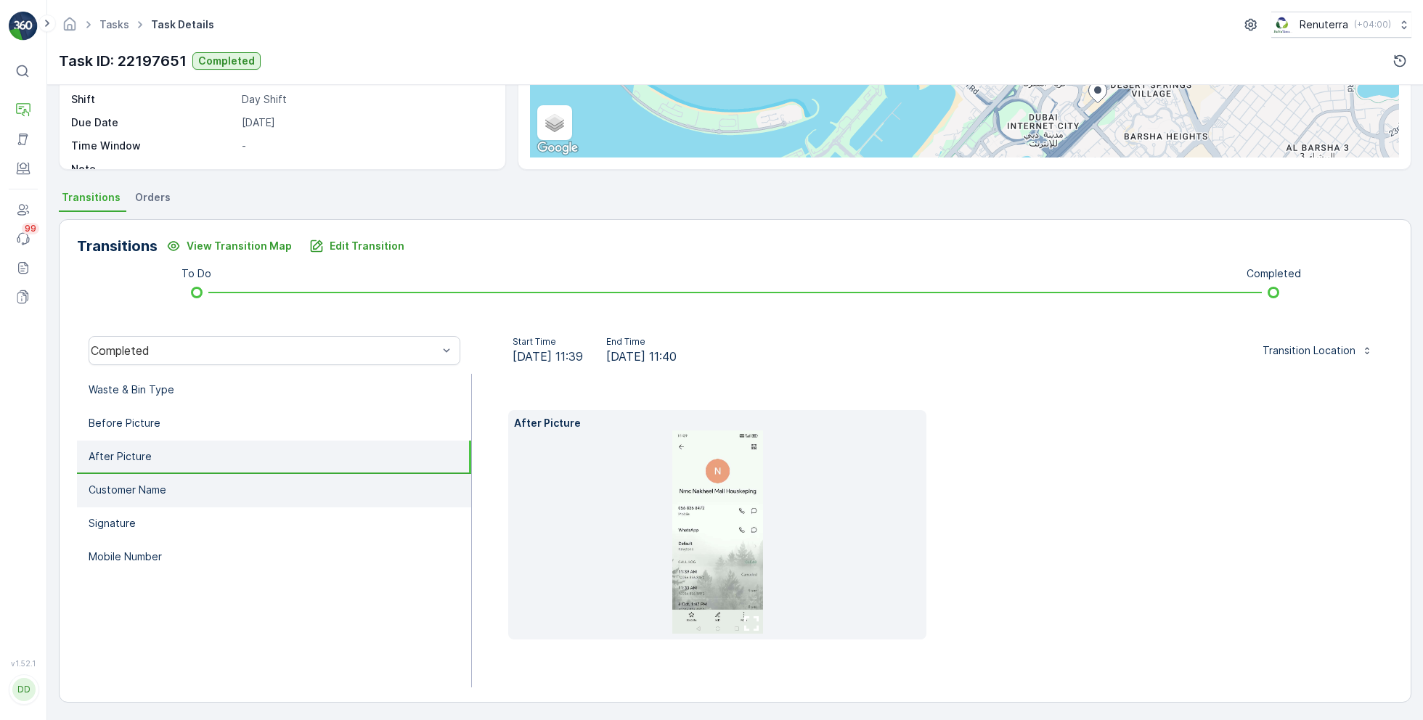
click at [150, 493] on p "Customer Name" at bounding box center [128, 490] width 78 height 15
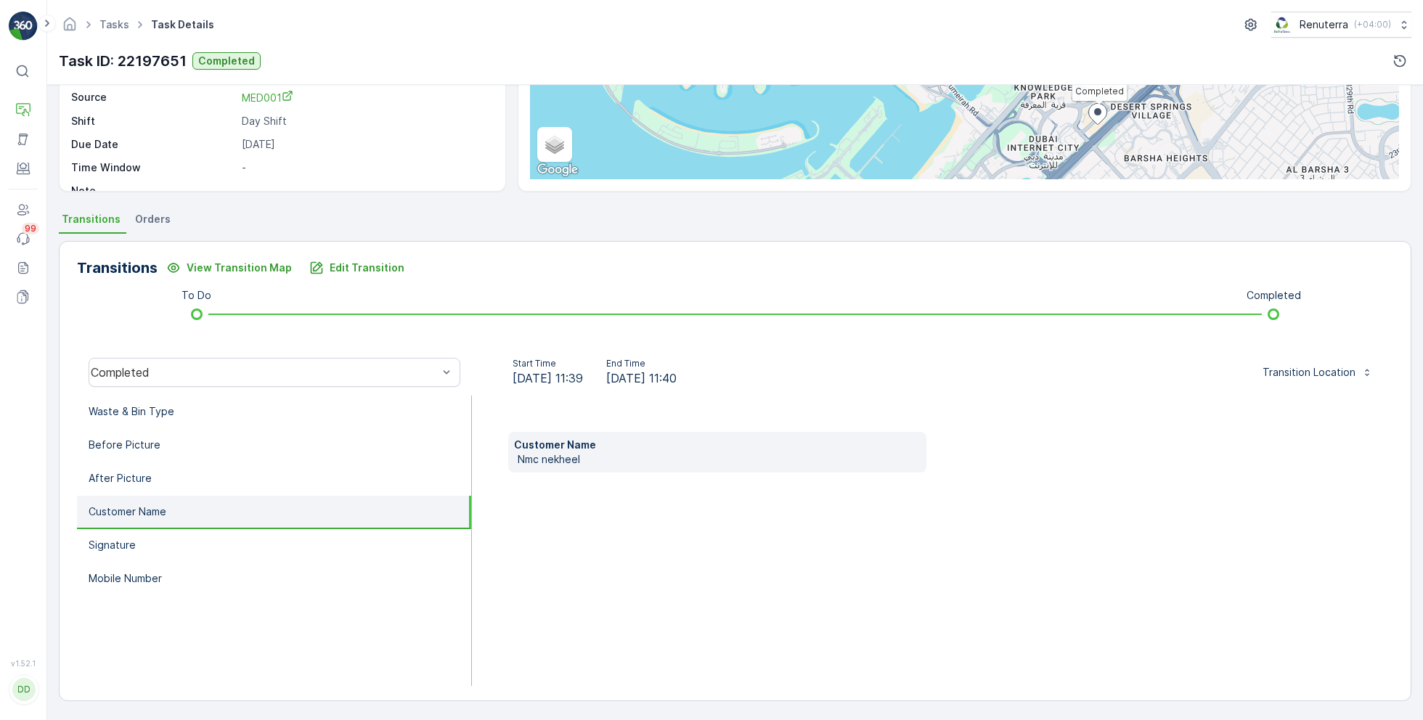
scroll to position [194, 0]
click at [119, 536] on li "Signature" at bounding box center [274, 547] width 394 height 33
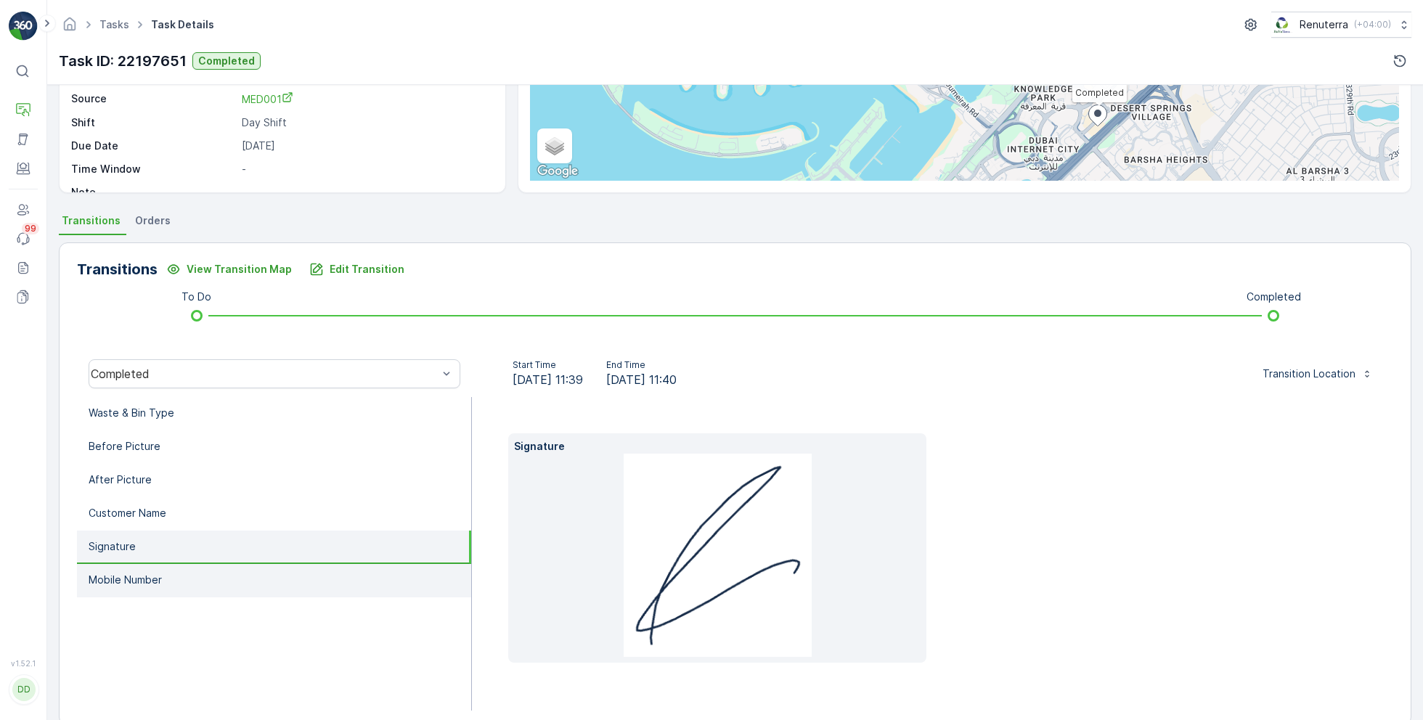
click at [118, 575] on p "Mobile Number" at bounding box center [125, 580] width 73 height 15
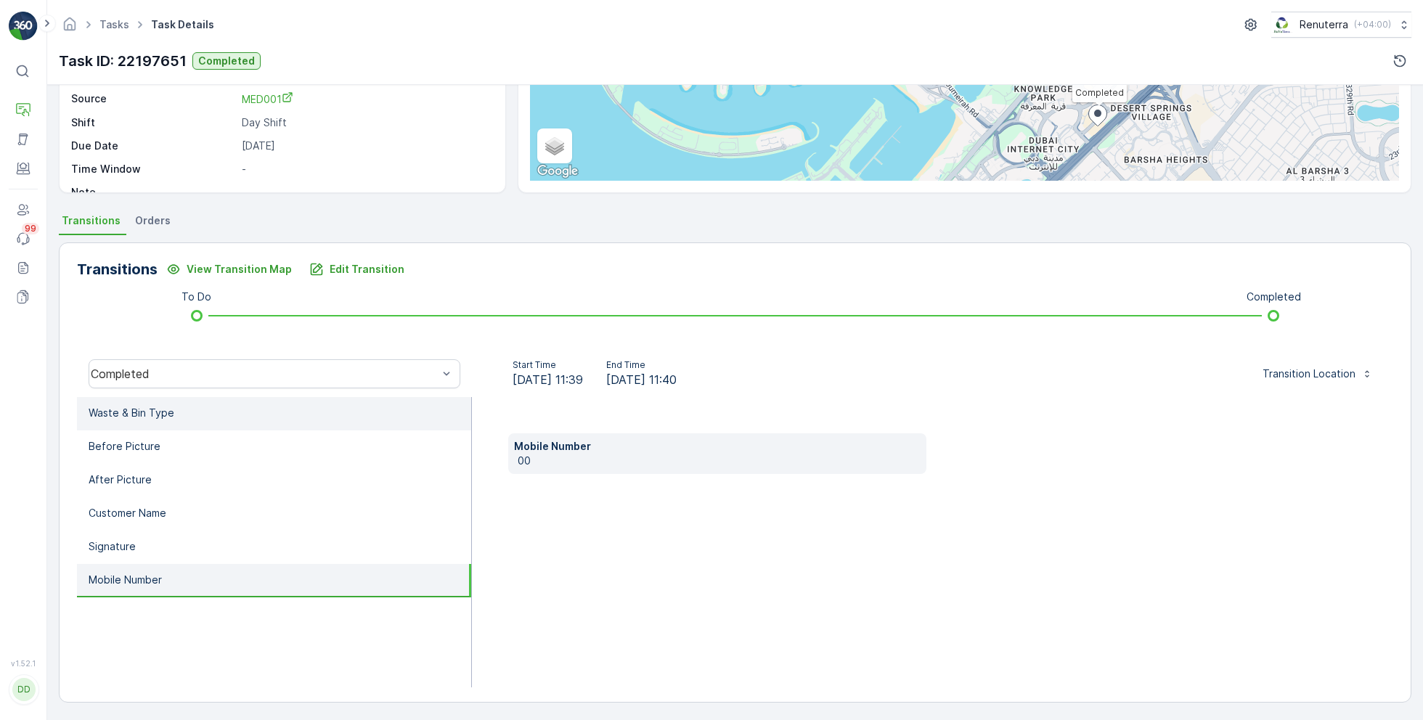
click at [173, 409] on li "Waste & Bin Type" at bounding box center [274, 413] width 394 height 33
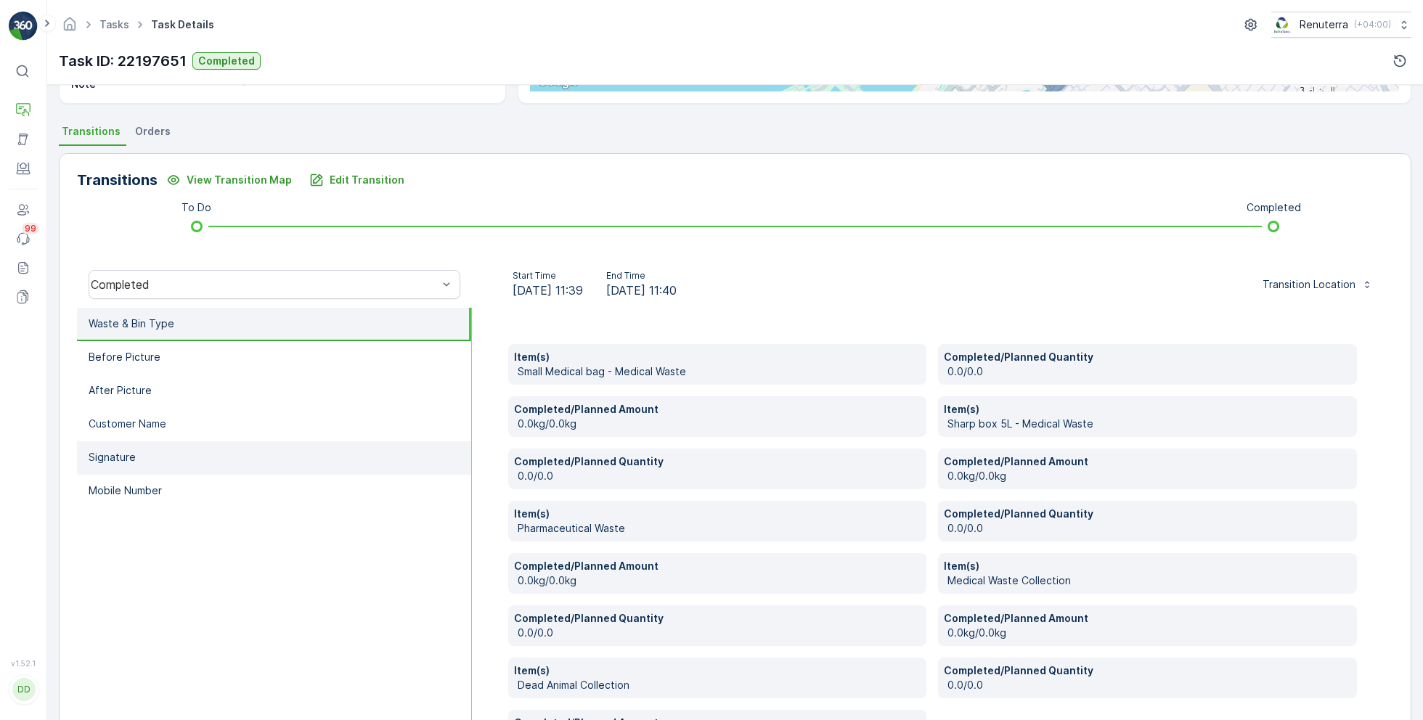
scroll to position [280, 0]
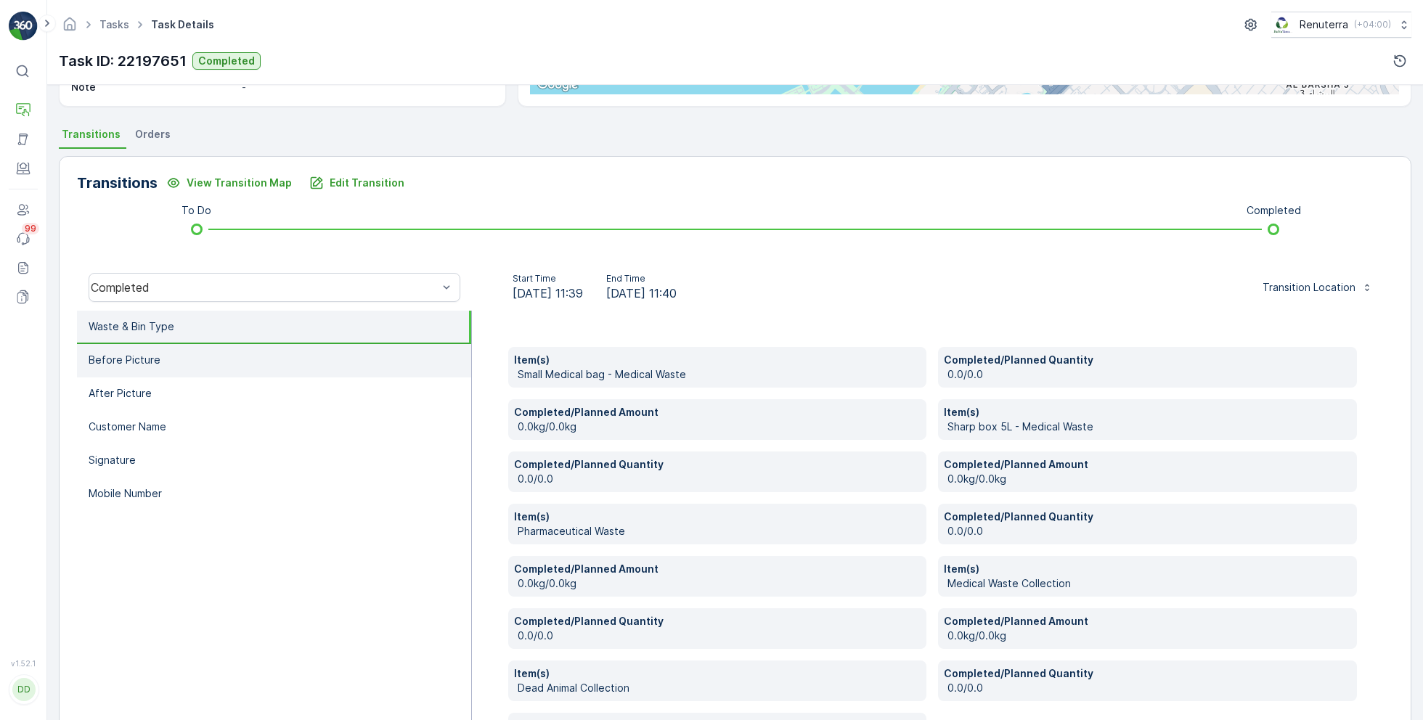
click at [184, 355] on li "Before Picture" at bounding box center [274, 360] width 394 height 33
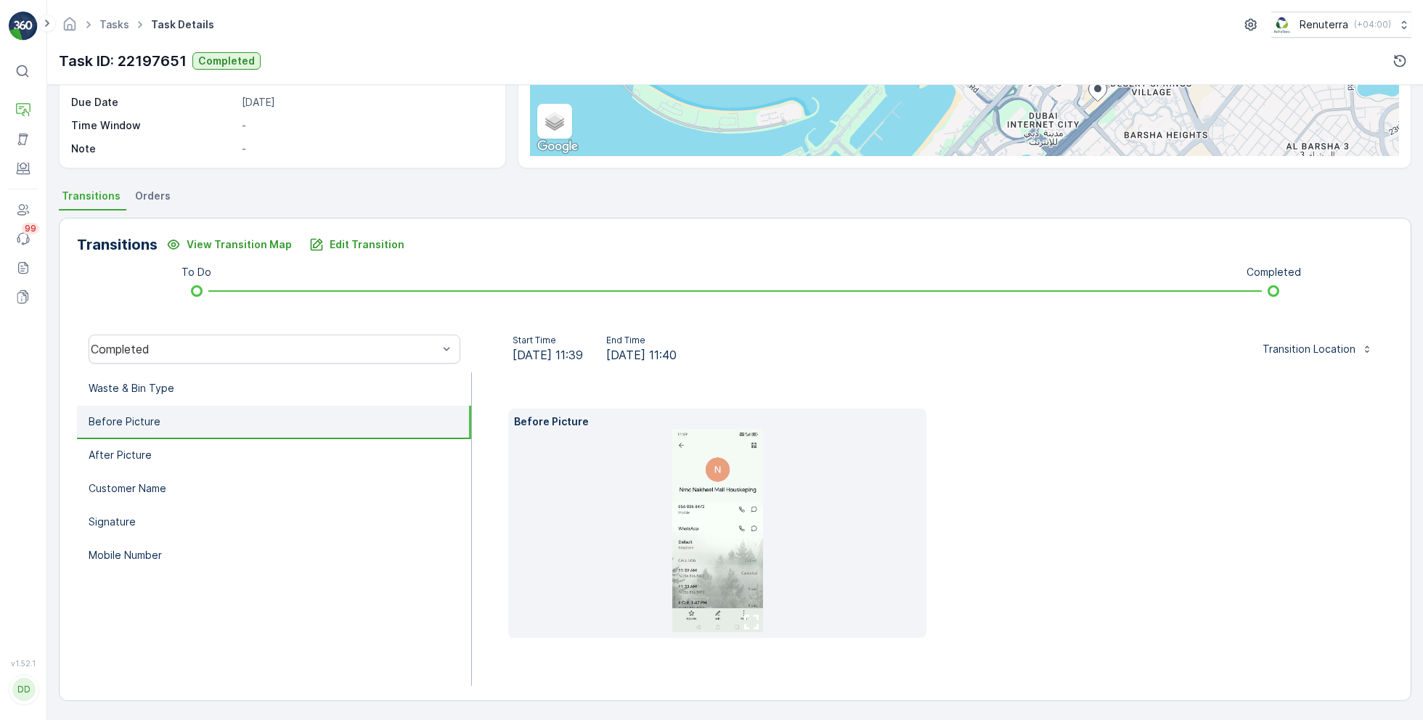
scroll to position [217, 0]
click at [355, 248] on p "Edit Transition" at bounding box center [367, 246] width 75 height 15
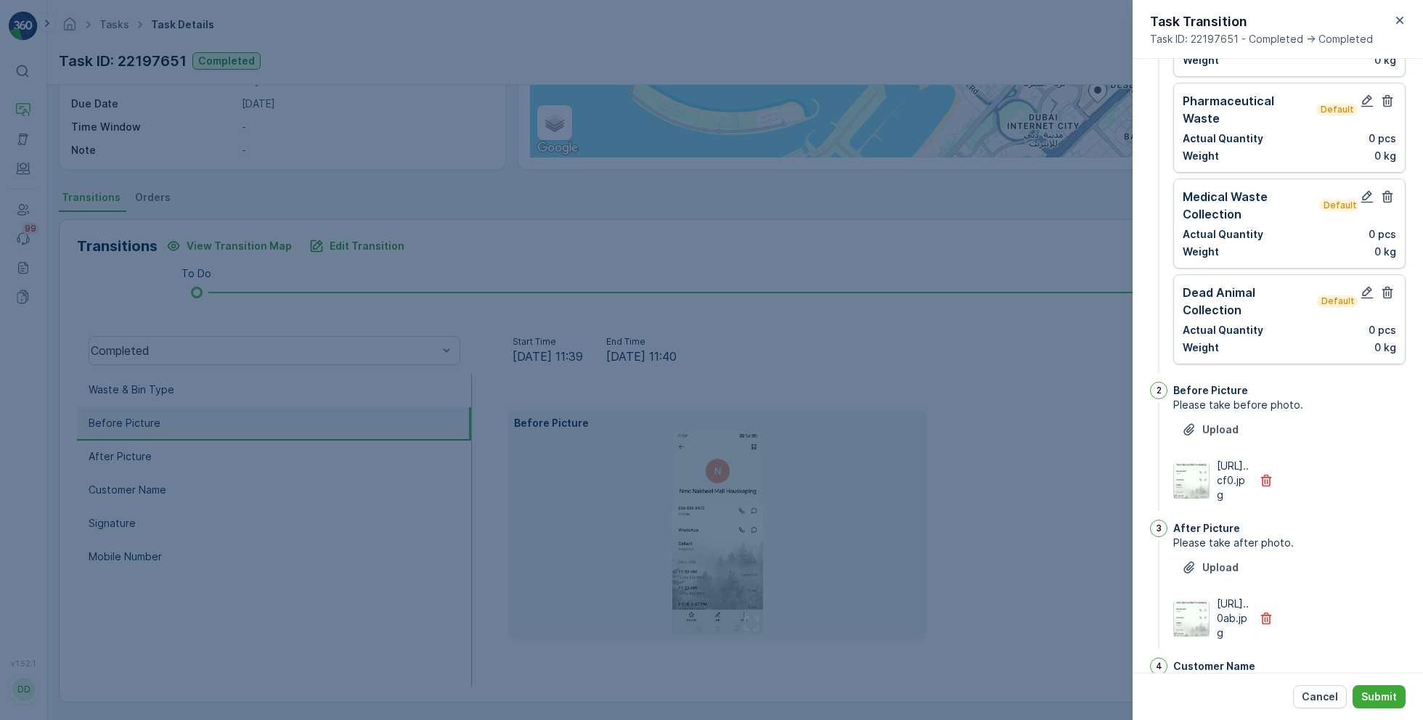
scroll to position [0, 0]
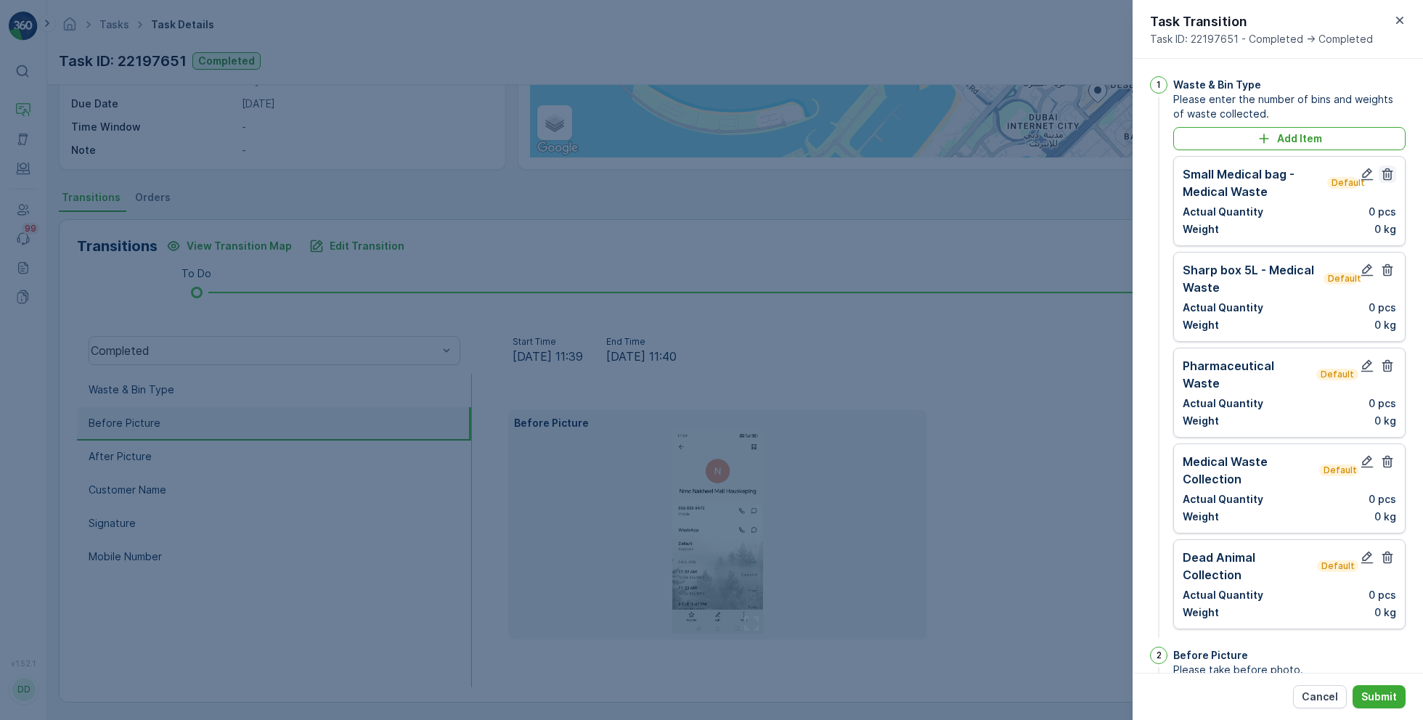
click at [1389, 179] on icon "button" at bounding box center [1387, 174] width 15 height 15
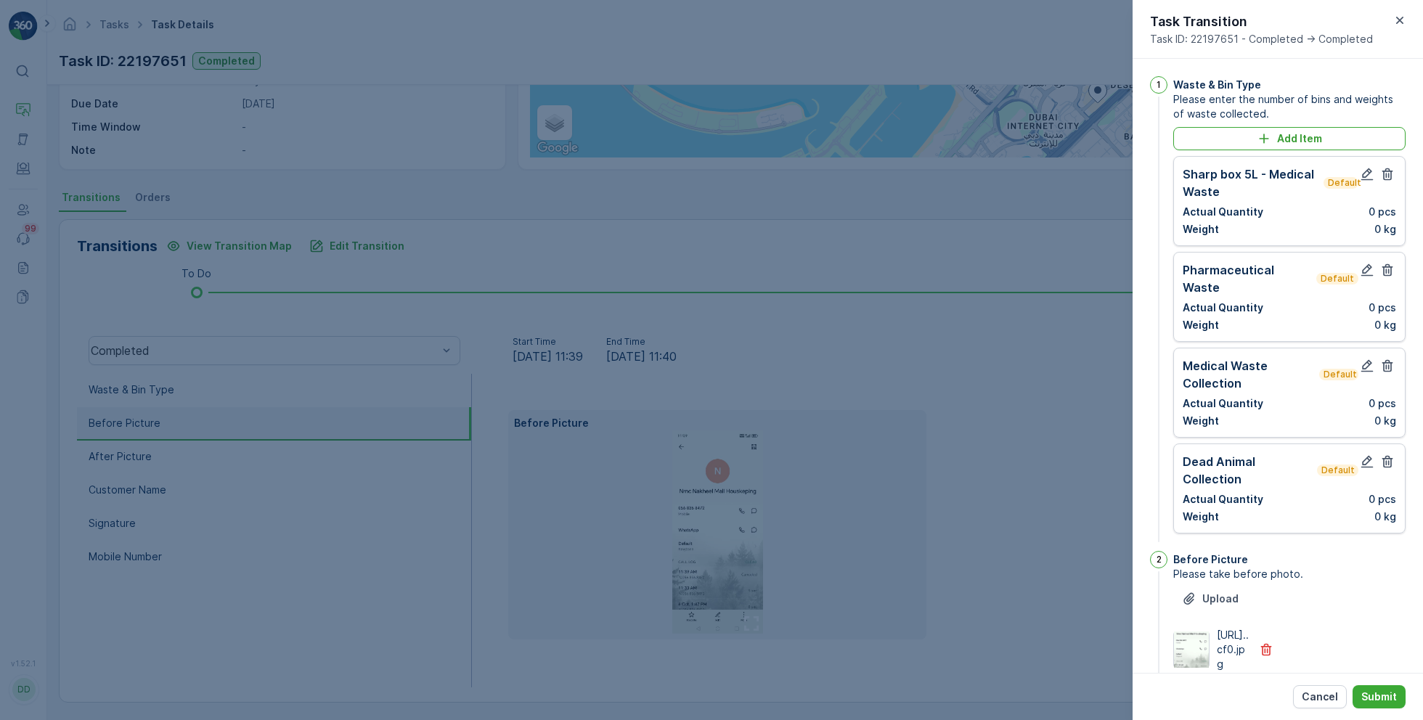
click at [1389, 179] on icon "button" at bounding box center [1387, 174] width 15 height 15
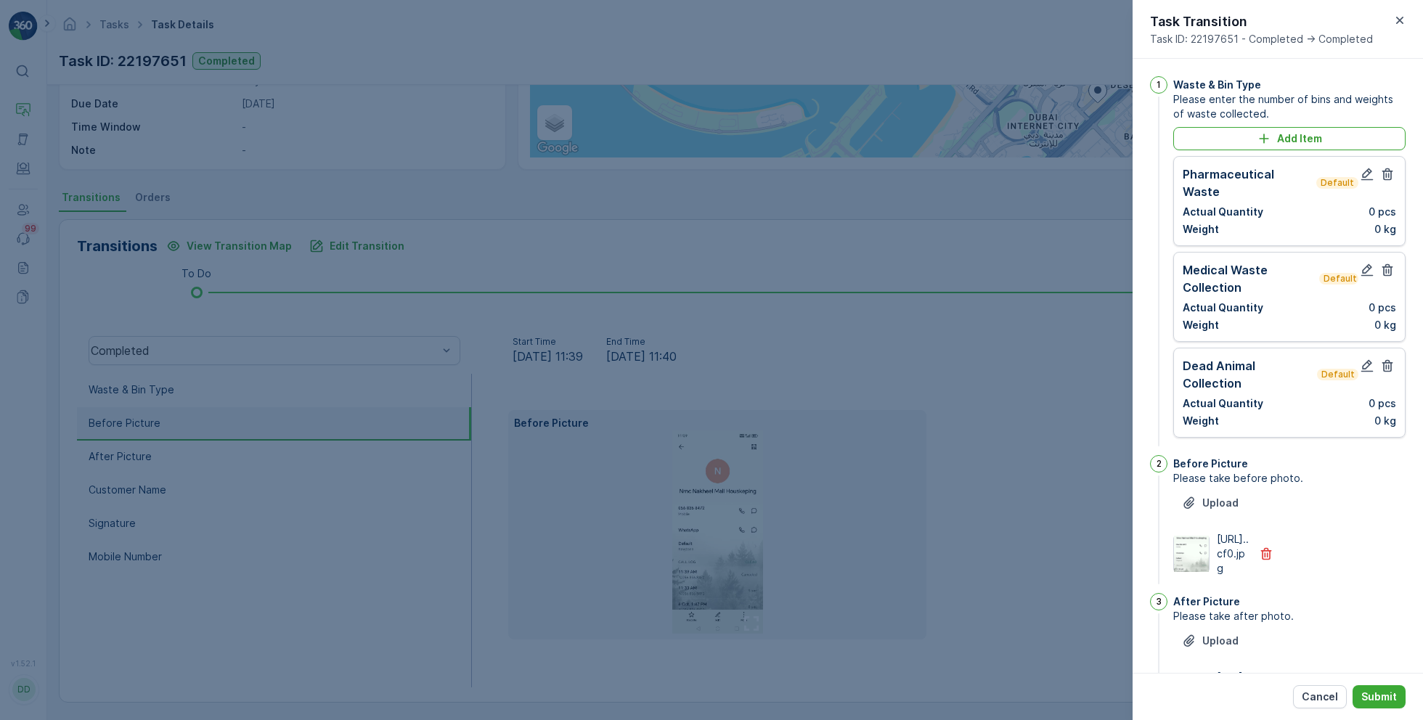
click at [1389, 179] on icon "button" at bounding box center [1387, 174] width 15 height 15
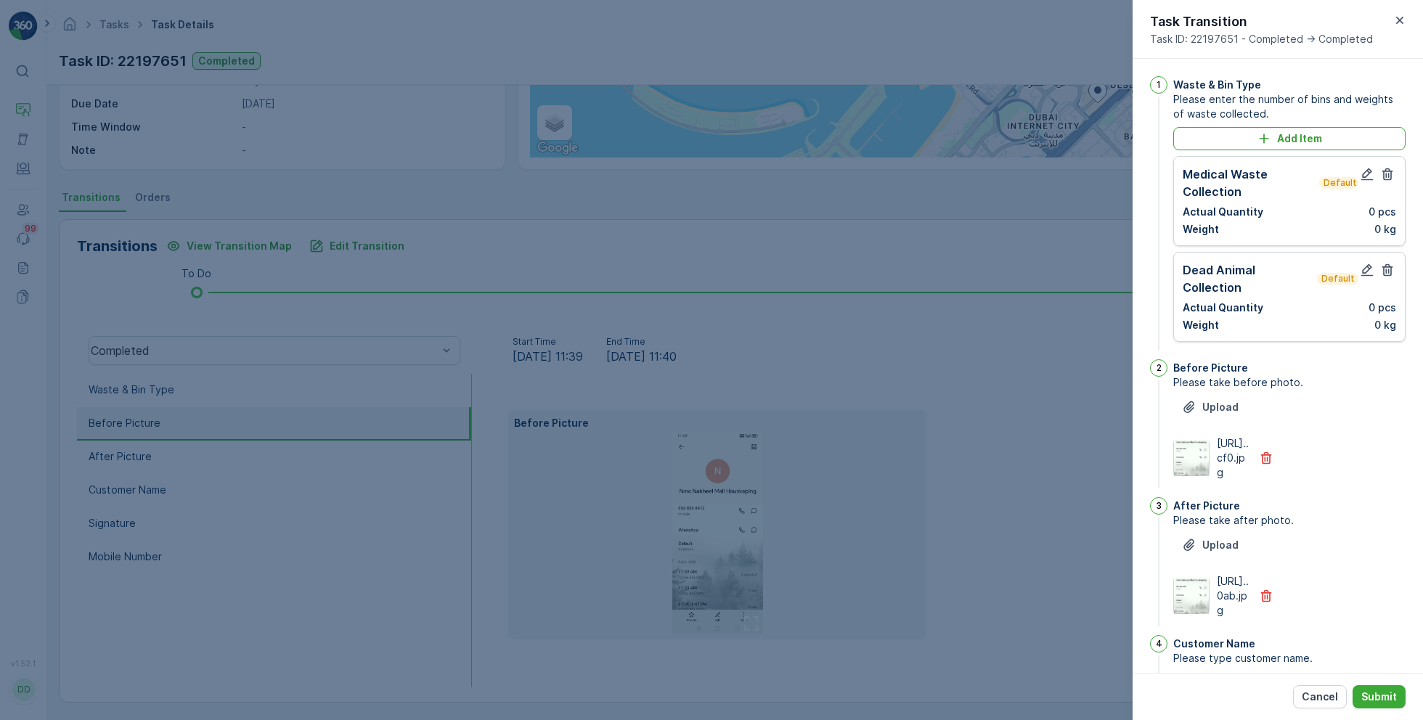
click at [1389, 179] on icon "button" at bounding box center [1387, 174] width 15 height 15
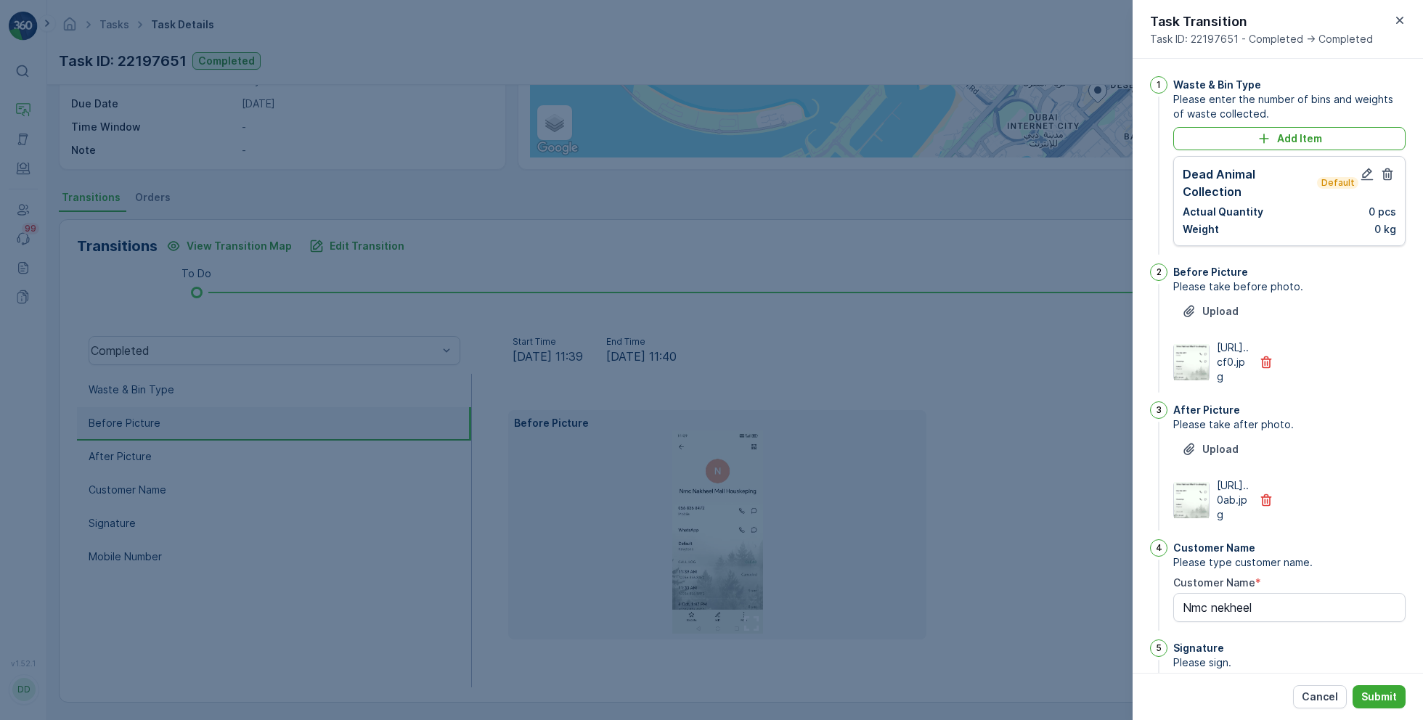
click at [1389, 179] on icon "button" at bounding box center [1387, 174] width 15 height 15
type Name "Nmc nekheel"
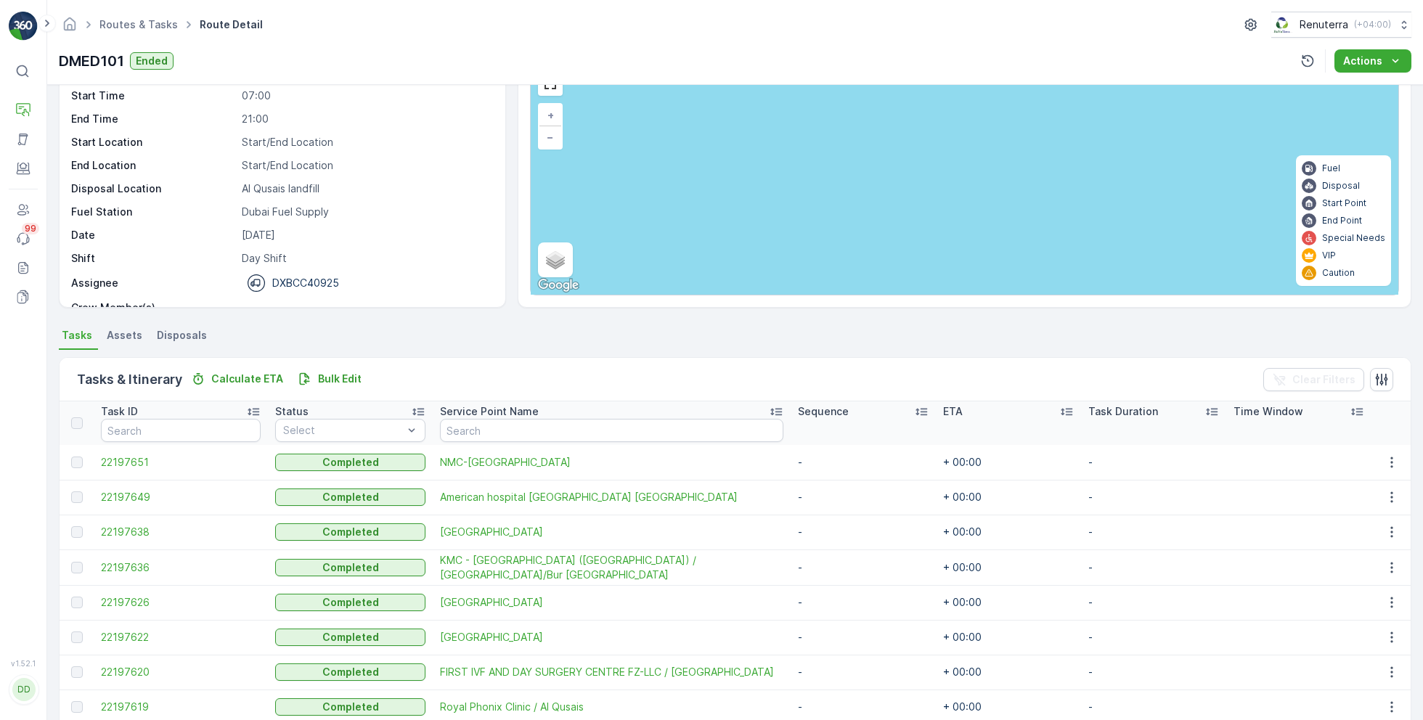
scroll to position [81, 0]
click at [131, 463] on span "22197651" at bounding box center [181, 460] width 160 height 15
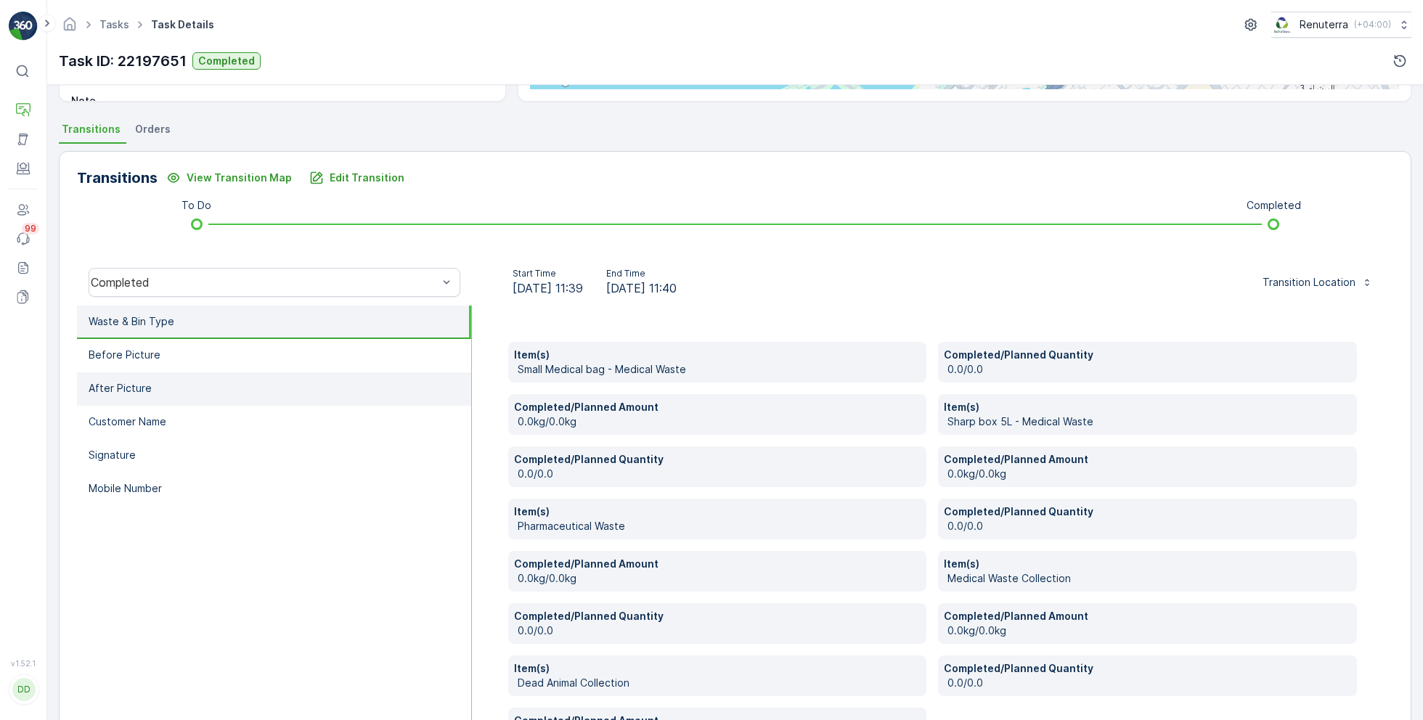
scroll to position [315, 0]
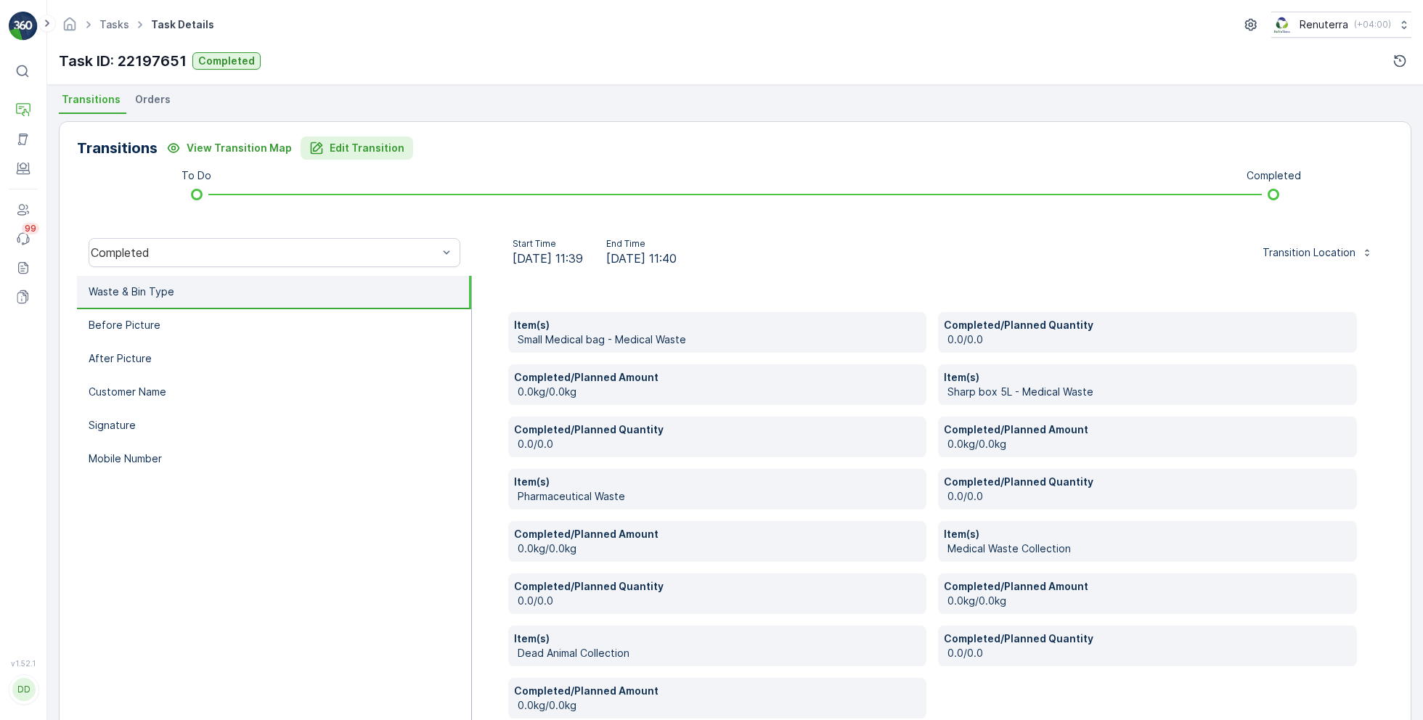
click at [364, 158] on button "Edit Transition" at bounding box center [357, 147] width 113 height 23
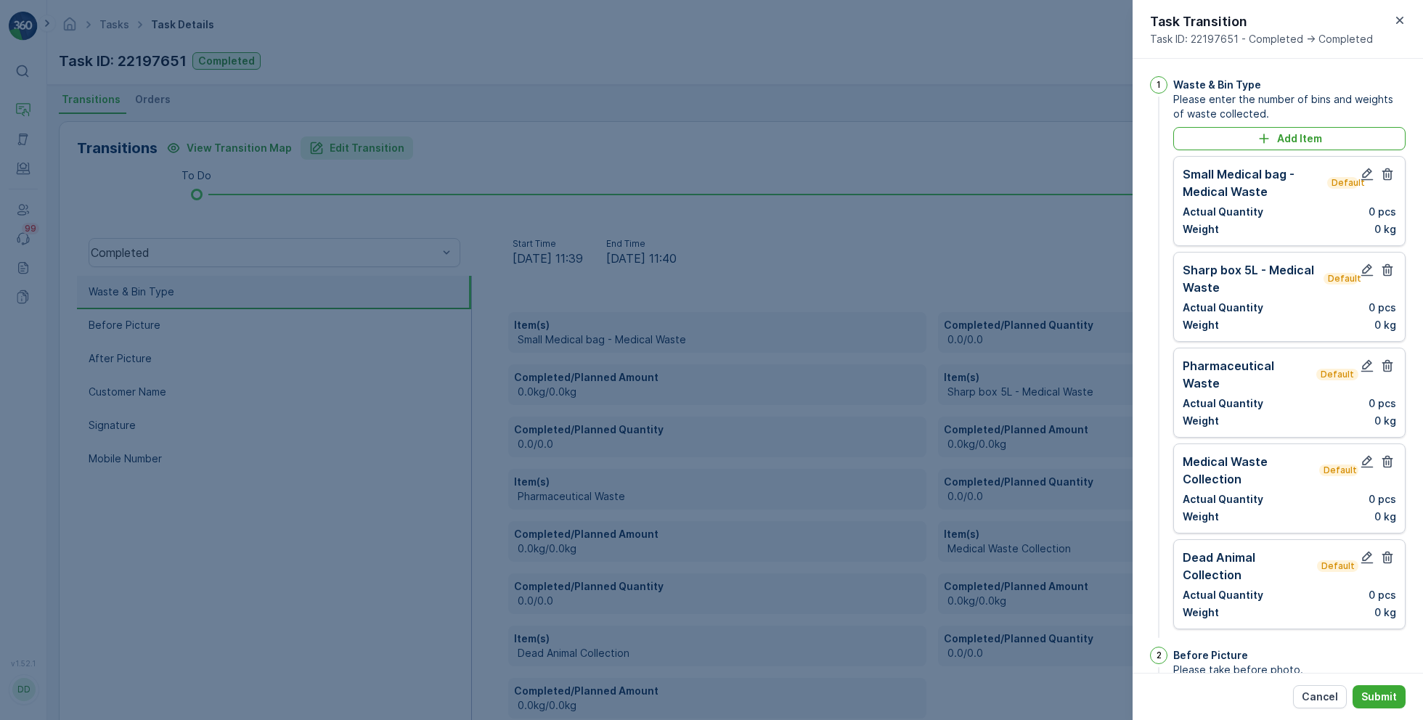
scroll to position [660, 0]
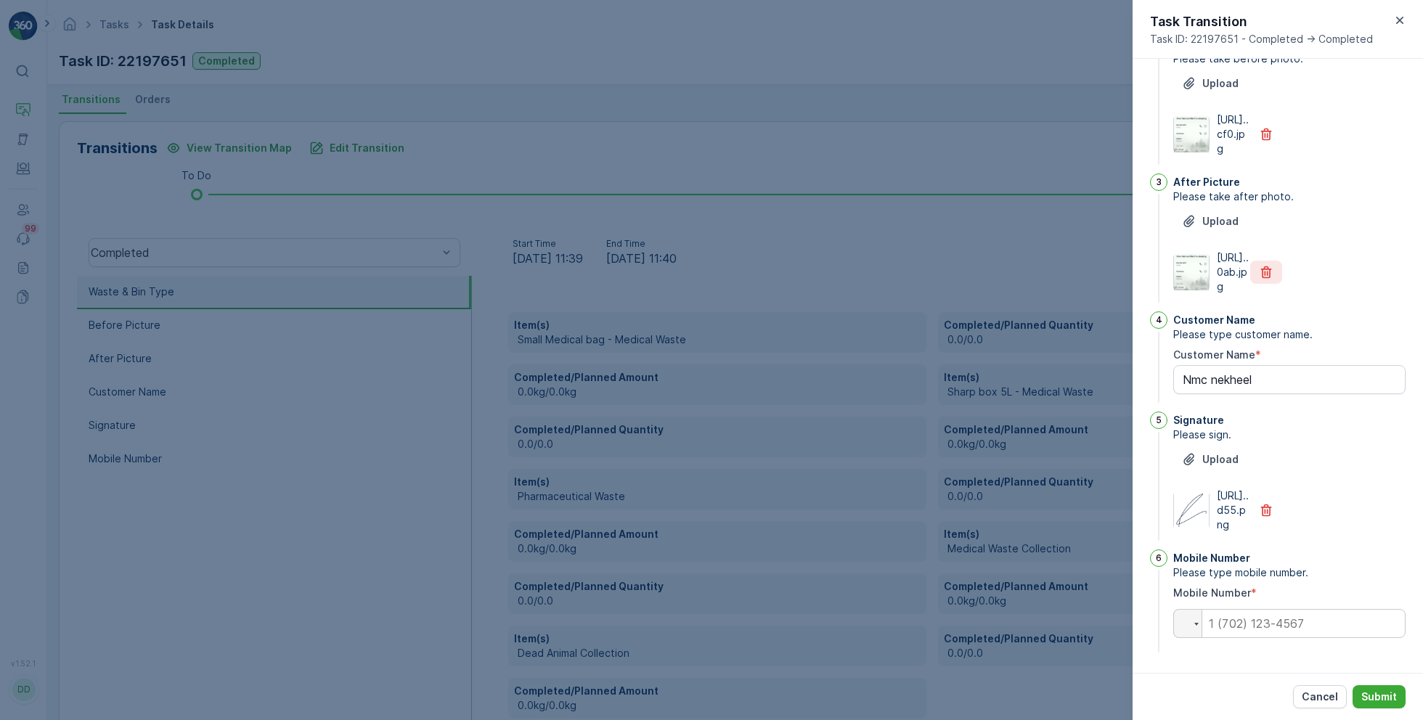
click at [1271, 265] on icon "button" at bounding box center [1266, 272] width 15 height 15
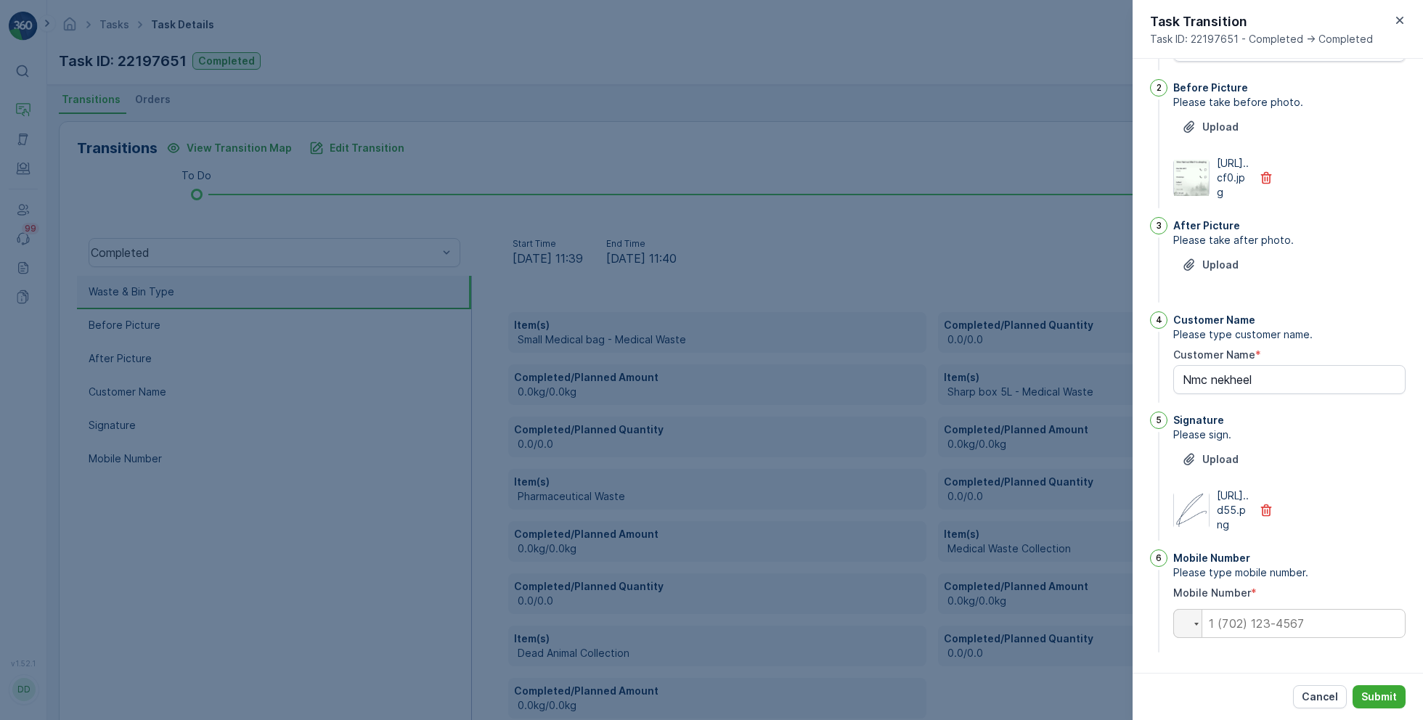
scroll to position [587, 0]
click at [1265, 171] on icon "button" at bounding box center [1266, 178] width 15 height 15
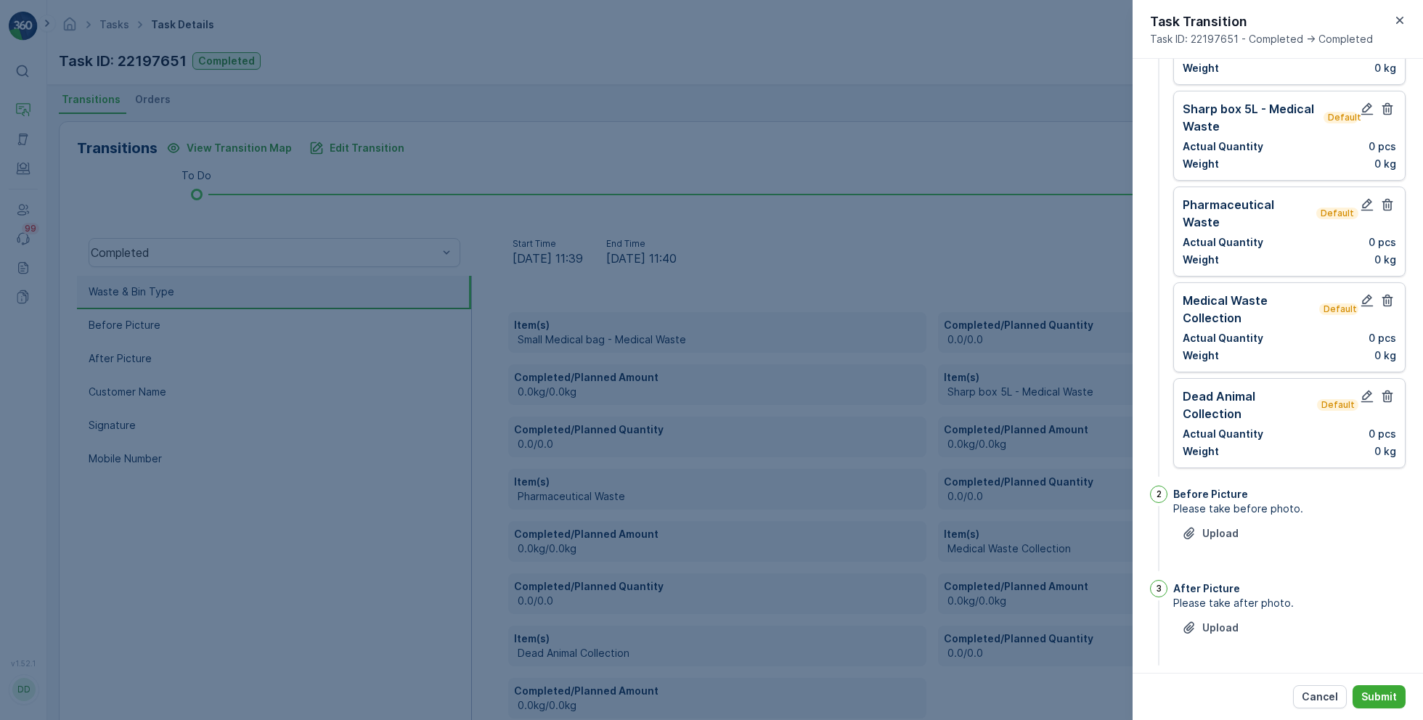
scroll to position [0, 0]
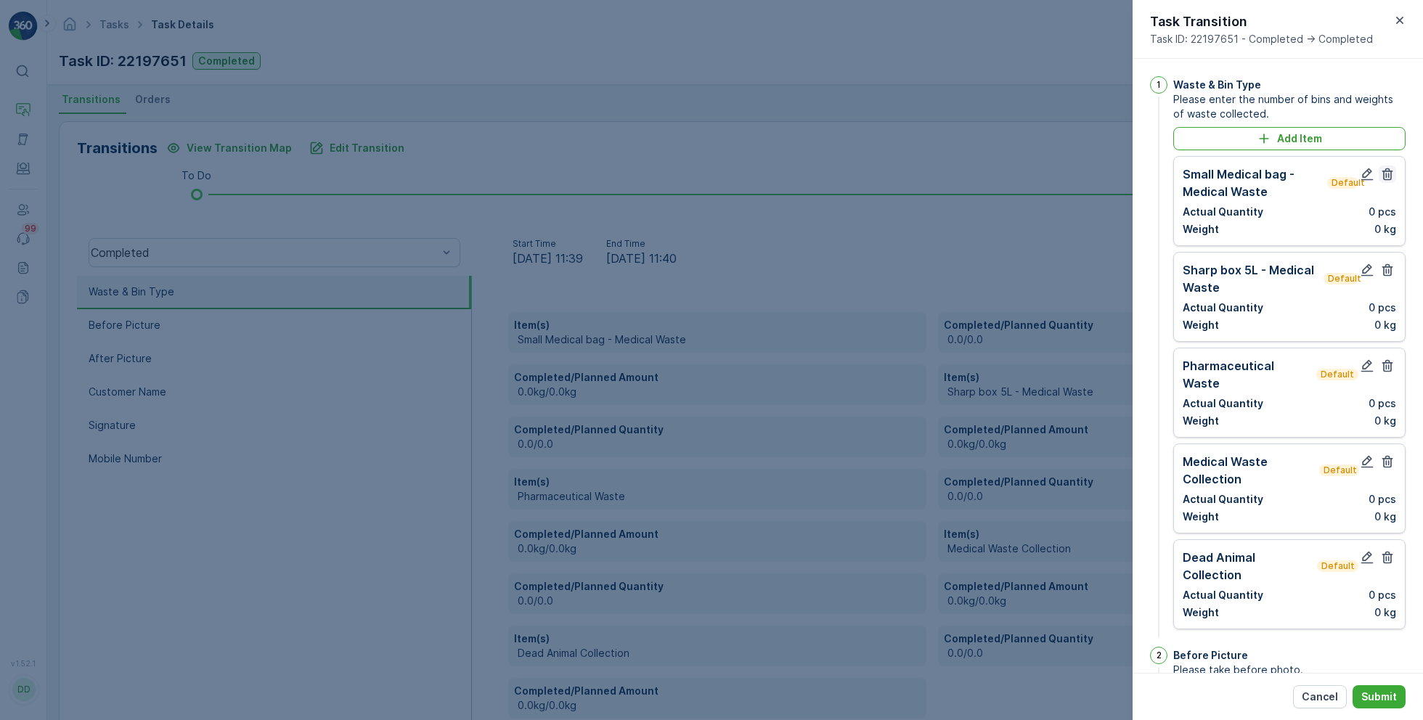
click at [1382, 171] on icon "button" at bounding box center [1387, 174] width 11 height 12
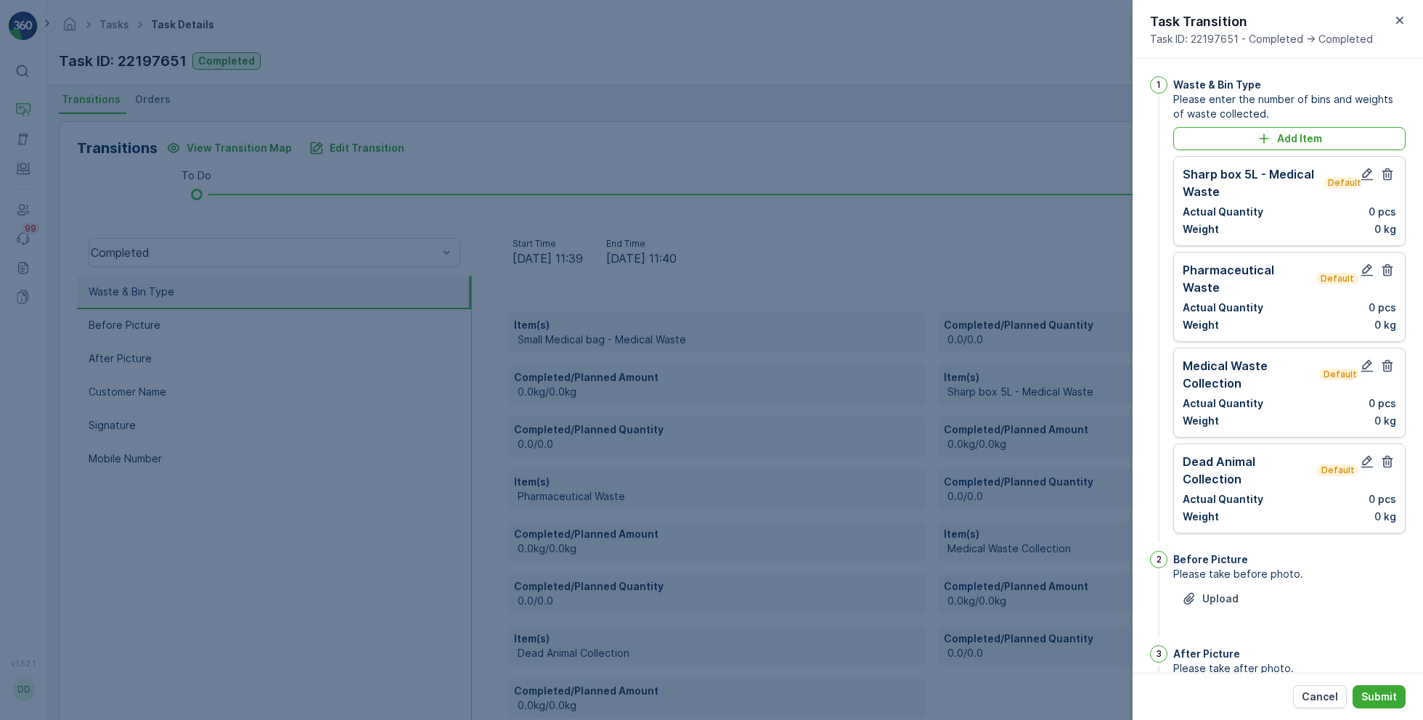
click at [1382, 171] on icon "button" at bounding box center [1387, 174] width 11 height 12
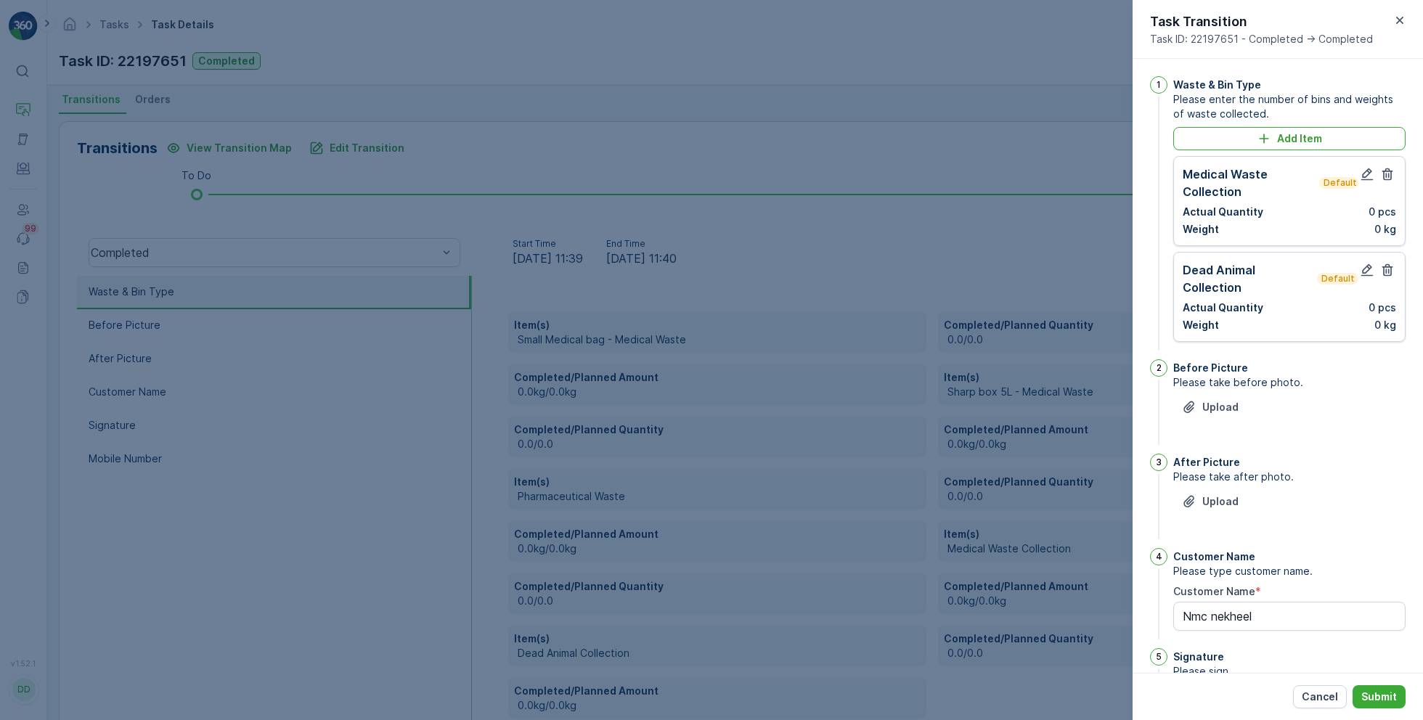
click at [1382, 171] on icon "button" at bounding box center [1387, 174] width 11 height 12
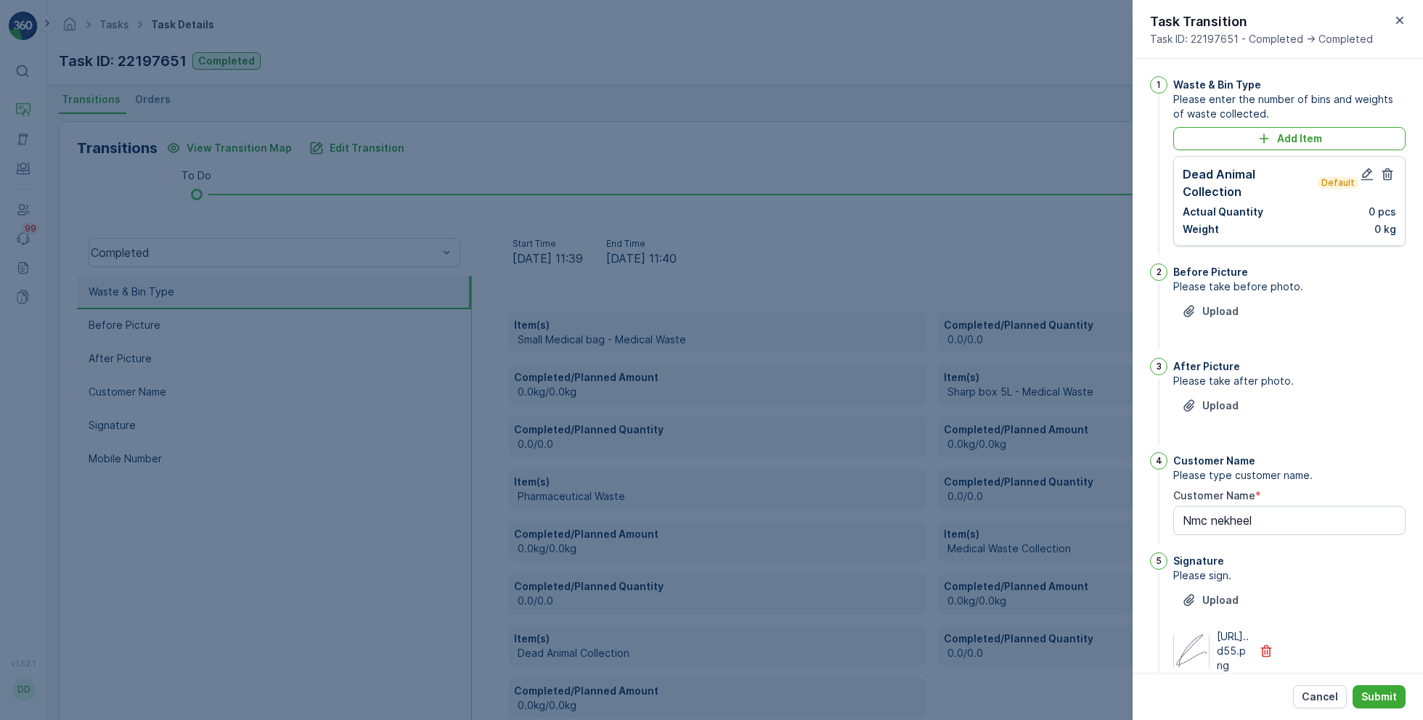
click at [1382, 171] on icon "button" at bounding box center [1387, 174] width 11 height 12
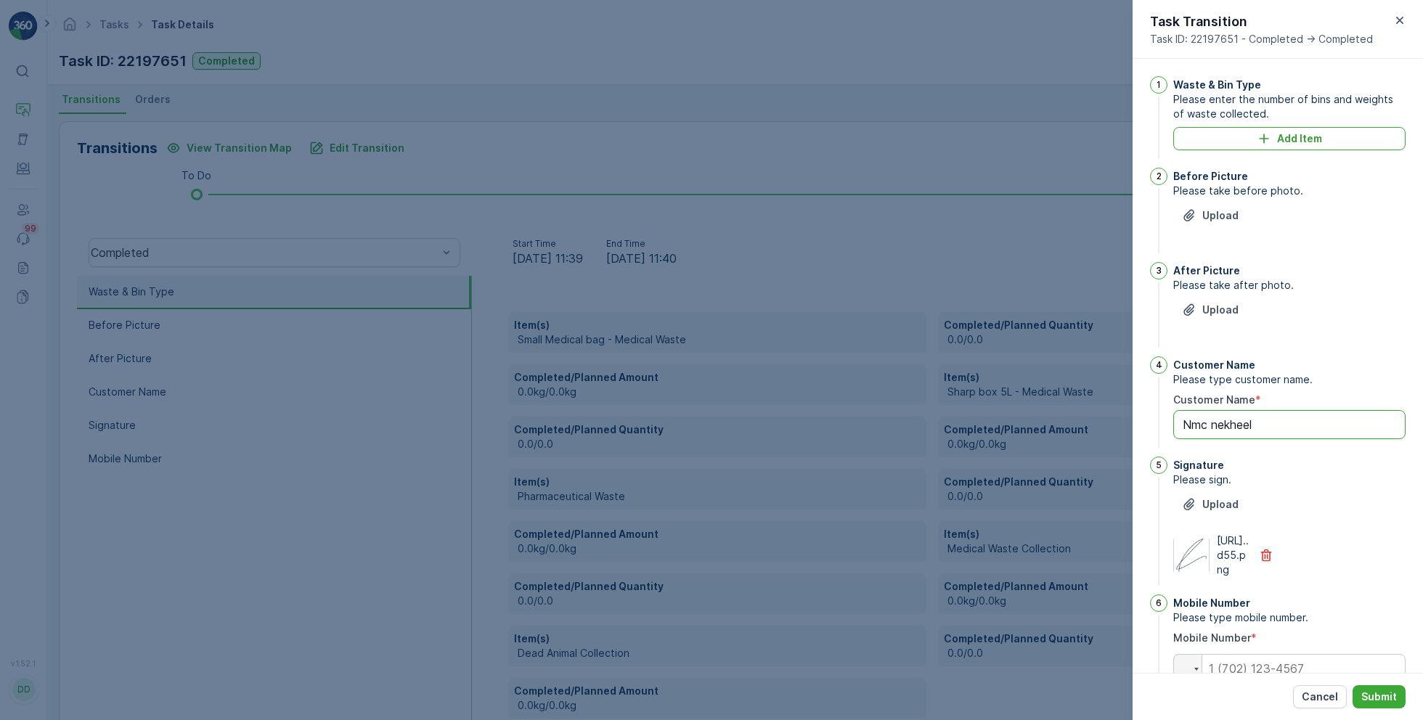
drag, startPoint x: 1261, startPoint y: 430, endPoint x: 1121, endPoint y: 428, distance: 139.4
click at [1121, 428] on div "Tasks Task Details Renuterra ( +04:00 ) Task ID: 22197651 Completed Details Tas…" at bounding box center [735, 360] width 1376 height 720
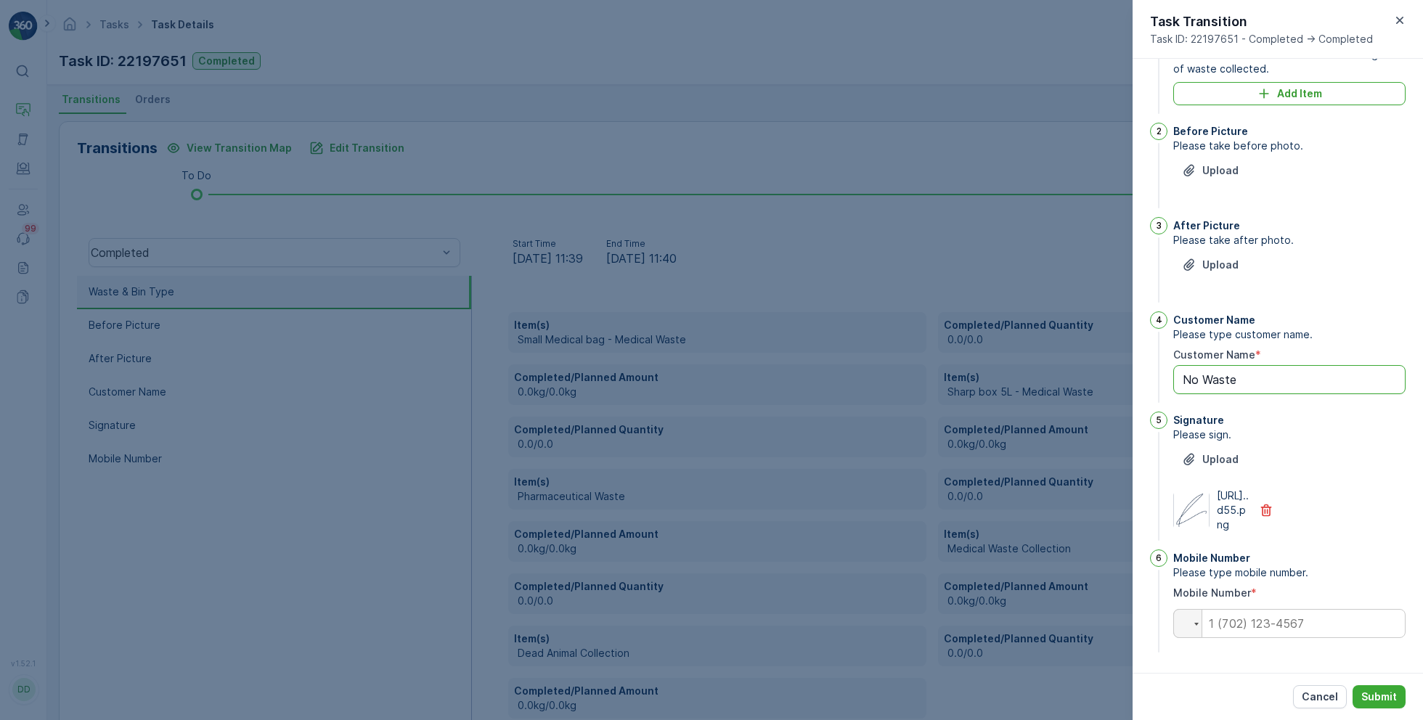
type Name "No Waste"
click at [1256, 621] on input "tel" at bounding box center [1289, 623] width 232 height 29
type input "0"
click at [1375, 693] on p "Submit" at bounding box center [1379, 697] width 36 height 15
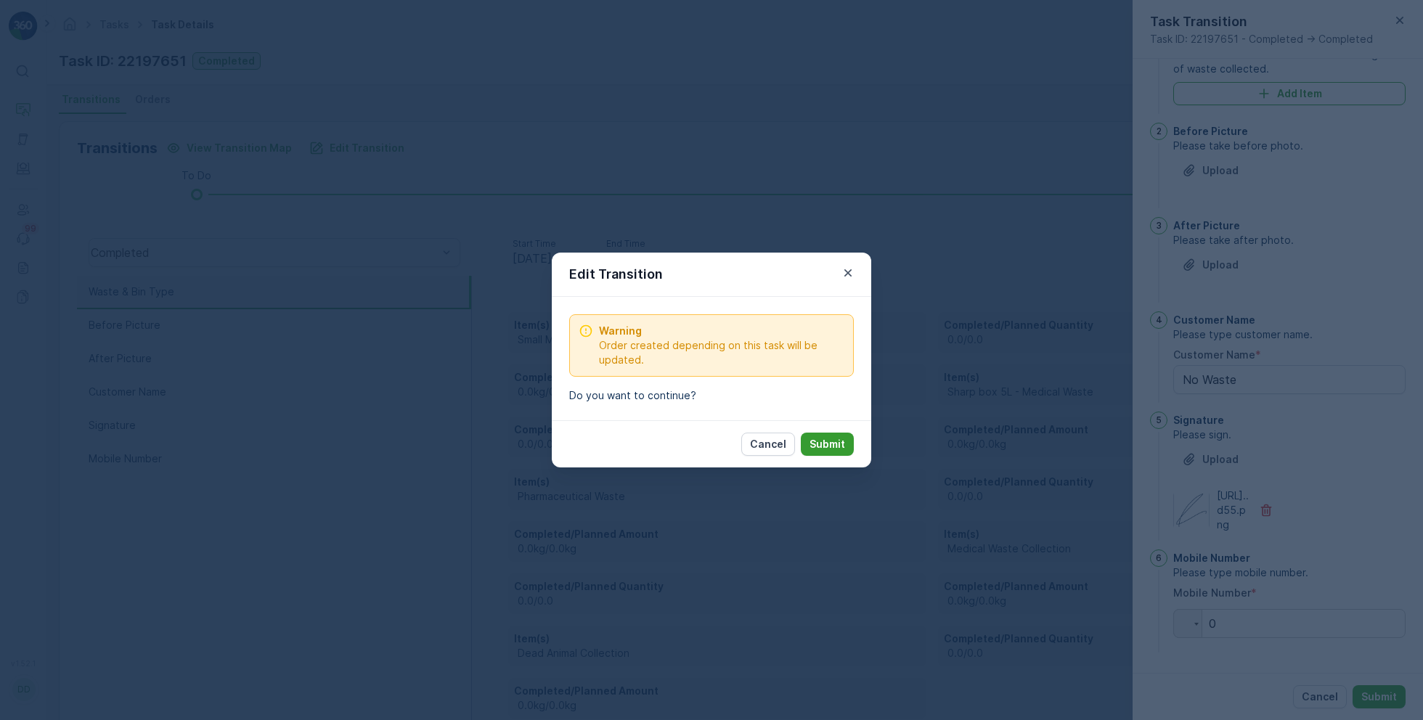
click at [851, 444] on button "Submit" at bounding box center [827, 444] width 53 height 23
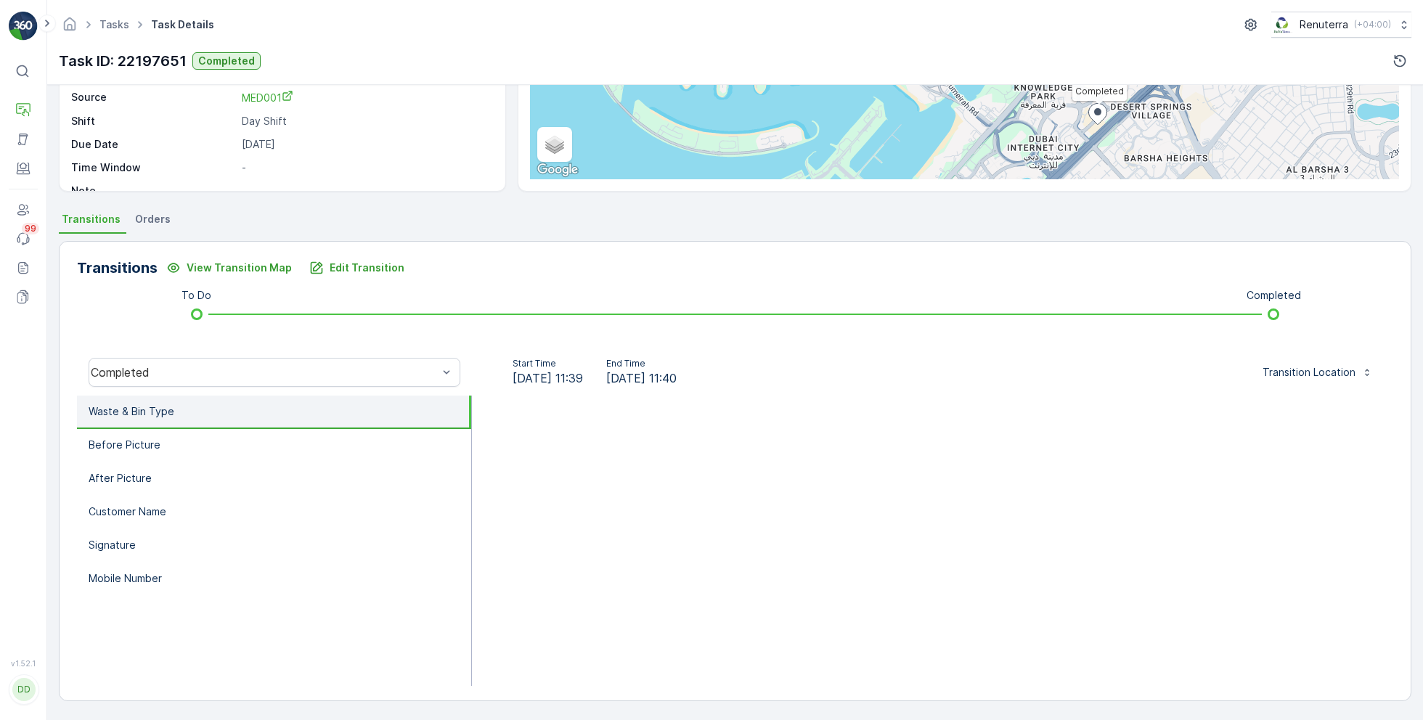
scroll to position [194, 0]
click at [204, 416] on li "Waste & Bin Type" at bounding box center [274, 413] width 394 height 33
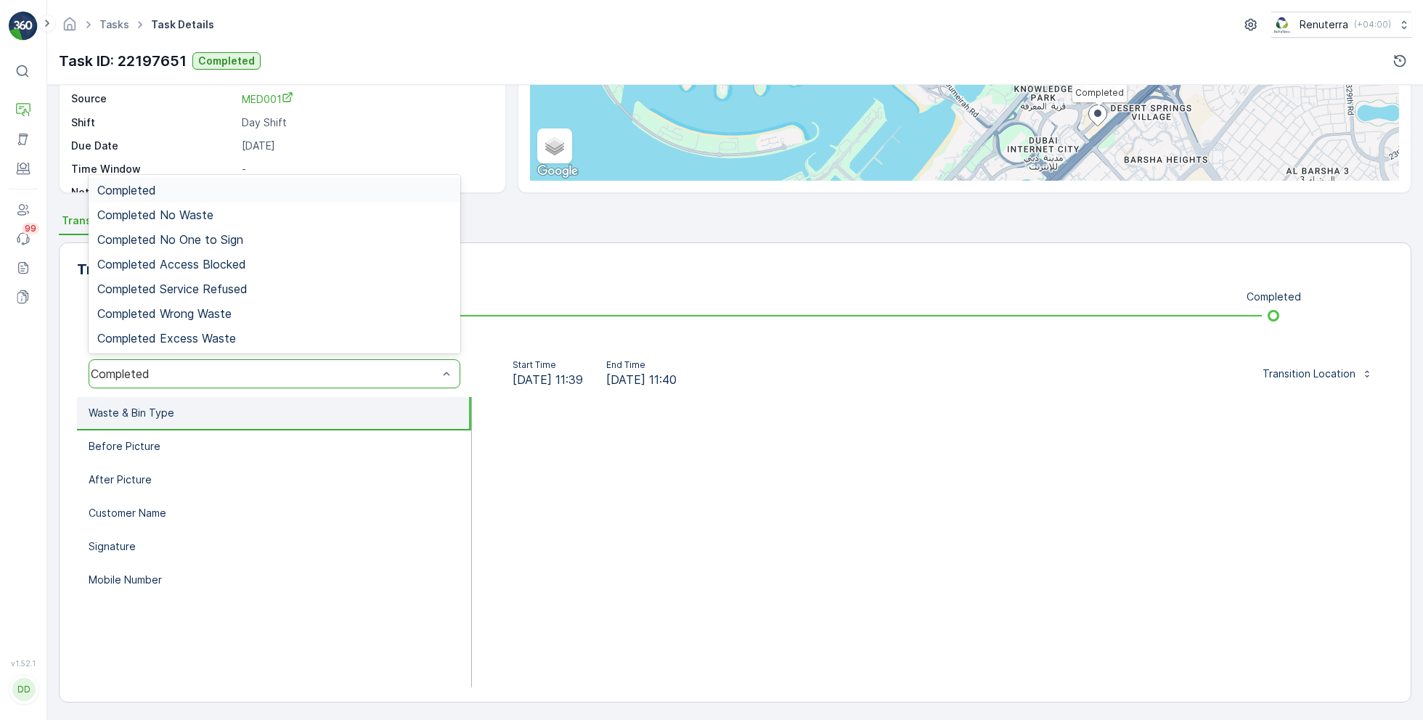
click at [183, 195] on div "Completed" at bounding box center [274, 190] width 354 height 13
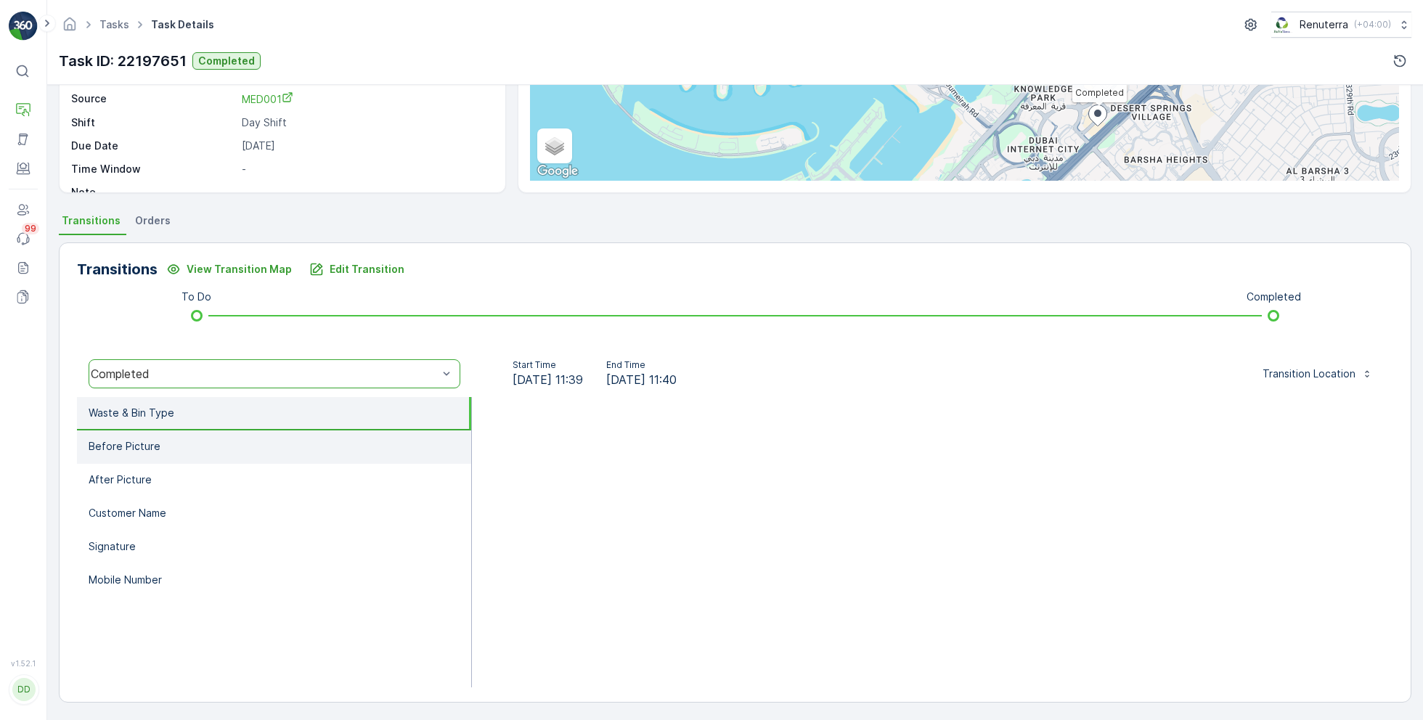
click at [153, 441] on p "Before Picture" at bounding box center [125, 446] width 72 height 15
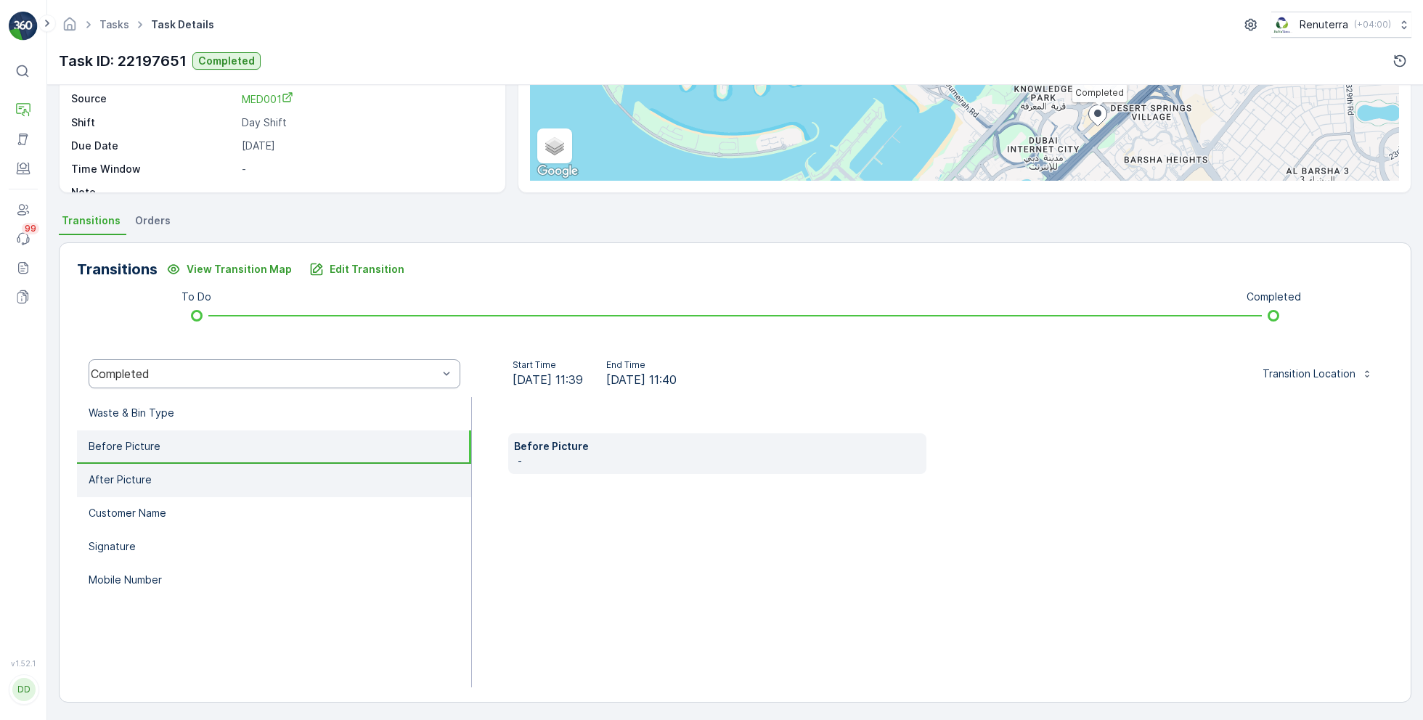
click at [169, 481] on li "After Picture" at bounding box center [274, 480] width 394 height 33
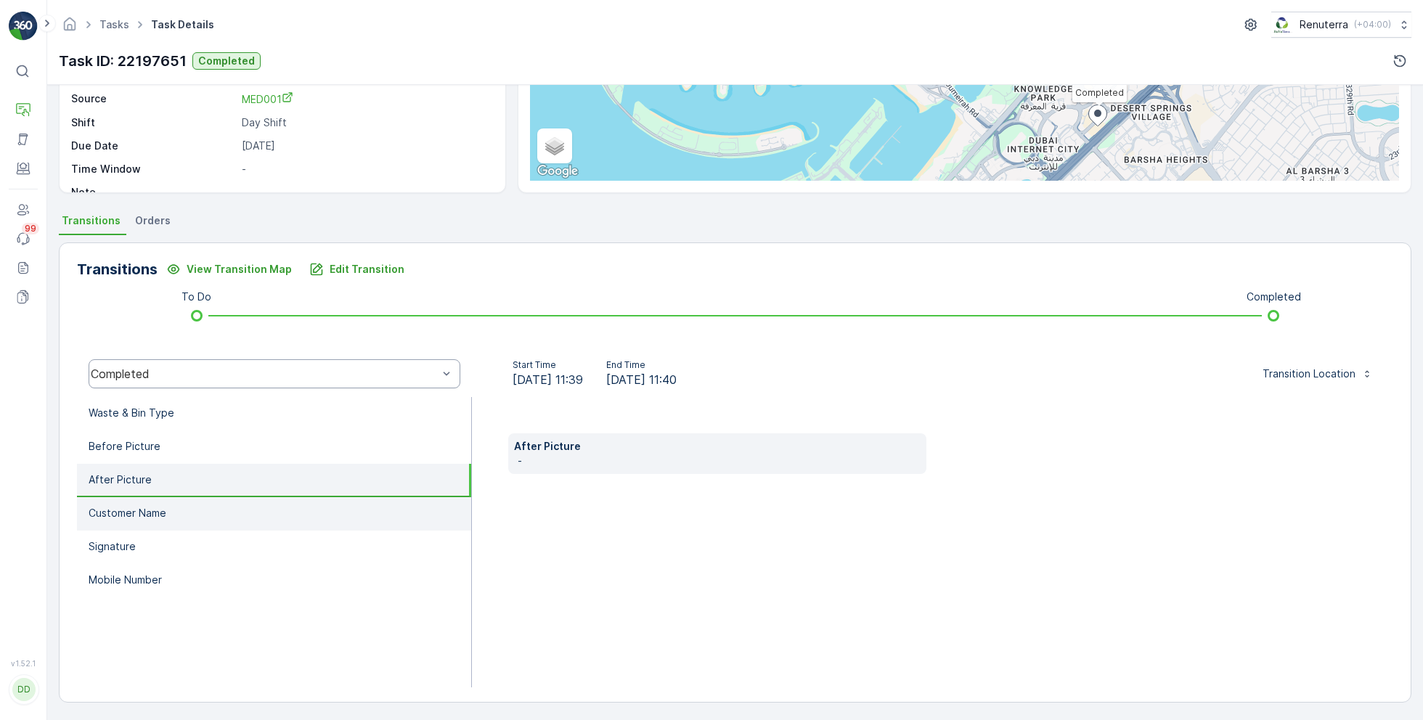
click at [179, 517] on li "Customer Name" at bounding box center [274, 513] width 394 height 33
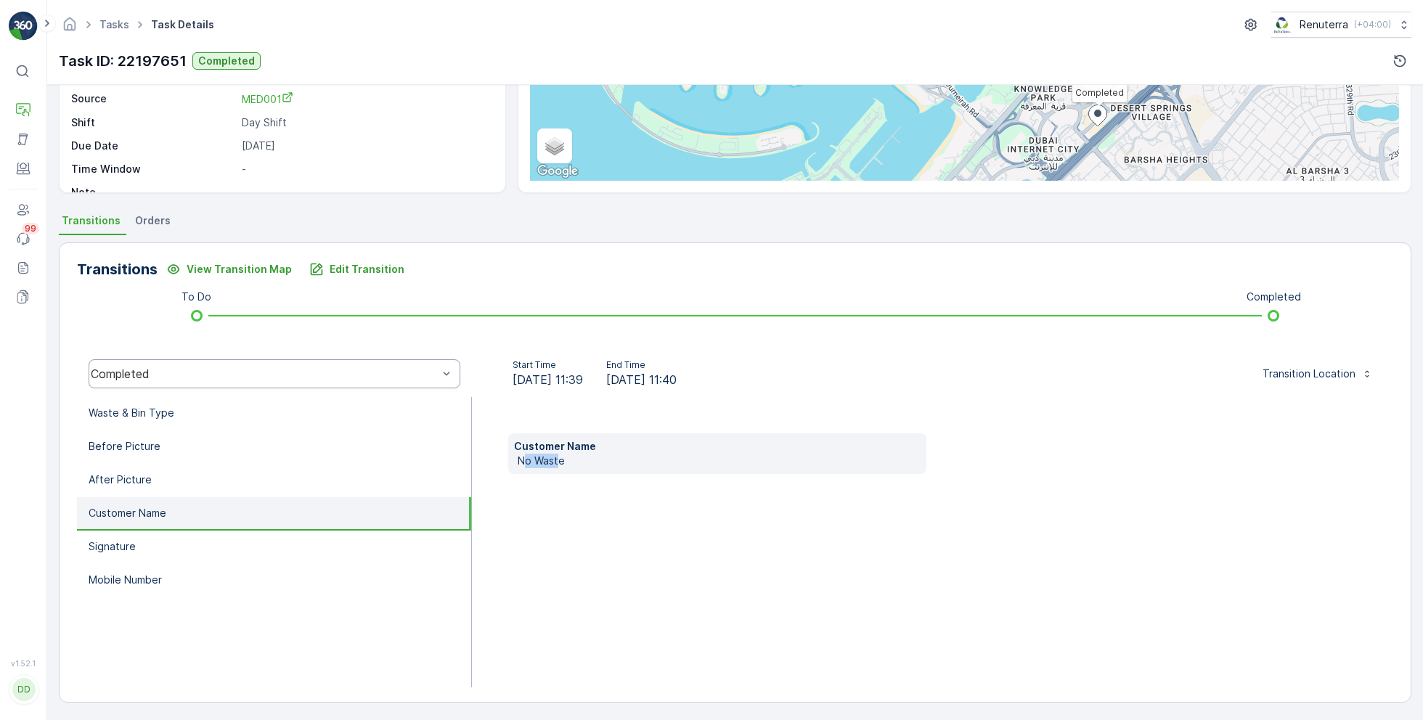
drag, startPoint x: 523, startPoint y: 461, endPoint x: 558, endPoint y: 461, distance: 35.6
click at [558, 461] on p "No Waste" at bounding box center [720, 461] width 404 height 15
click at [185, 542] on li "Signature" at bounding box center [274, 547] width 394 height 33
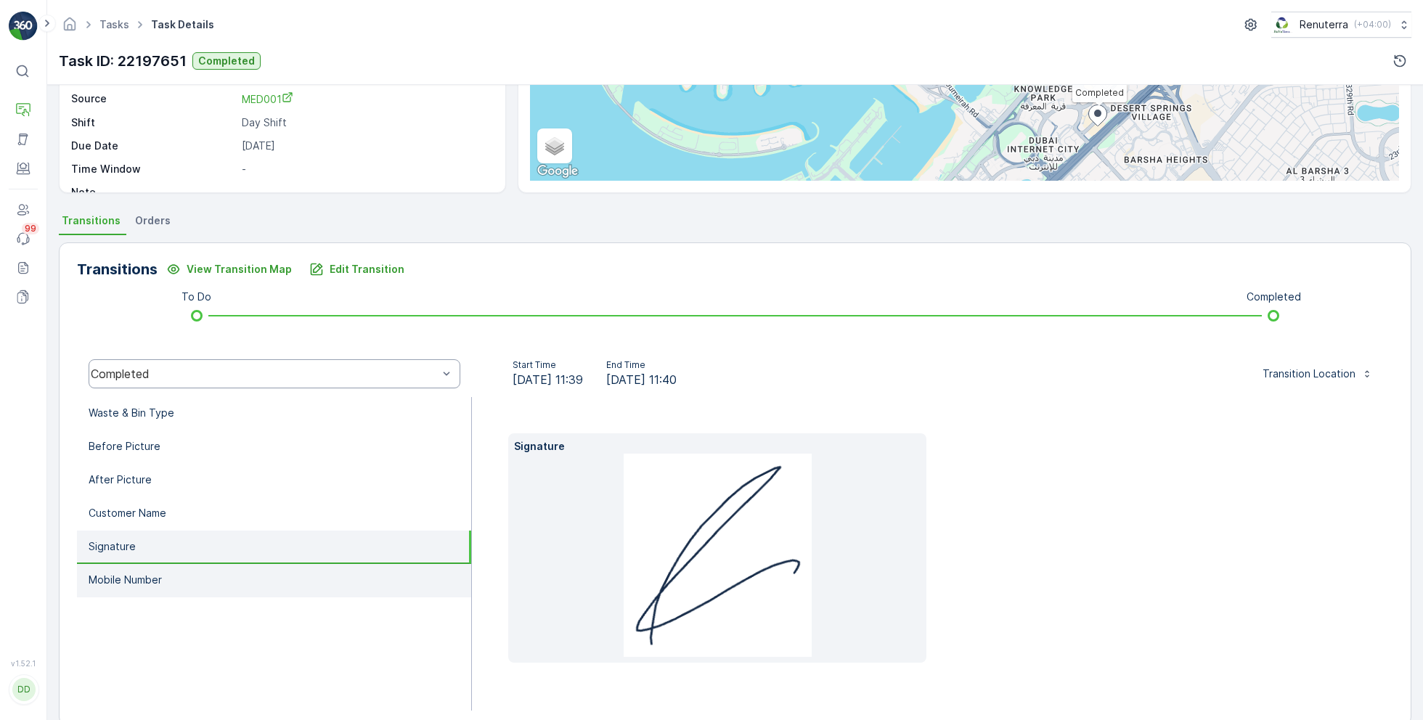
click at [194, 588] on li "Mobile Number" at bounding box center [274, 580] width 394 height 33
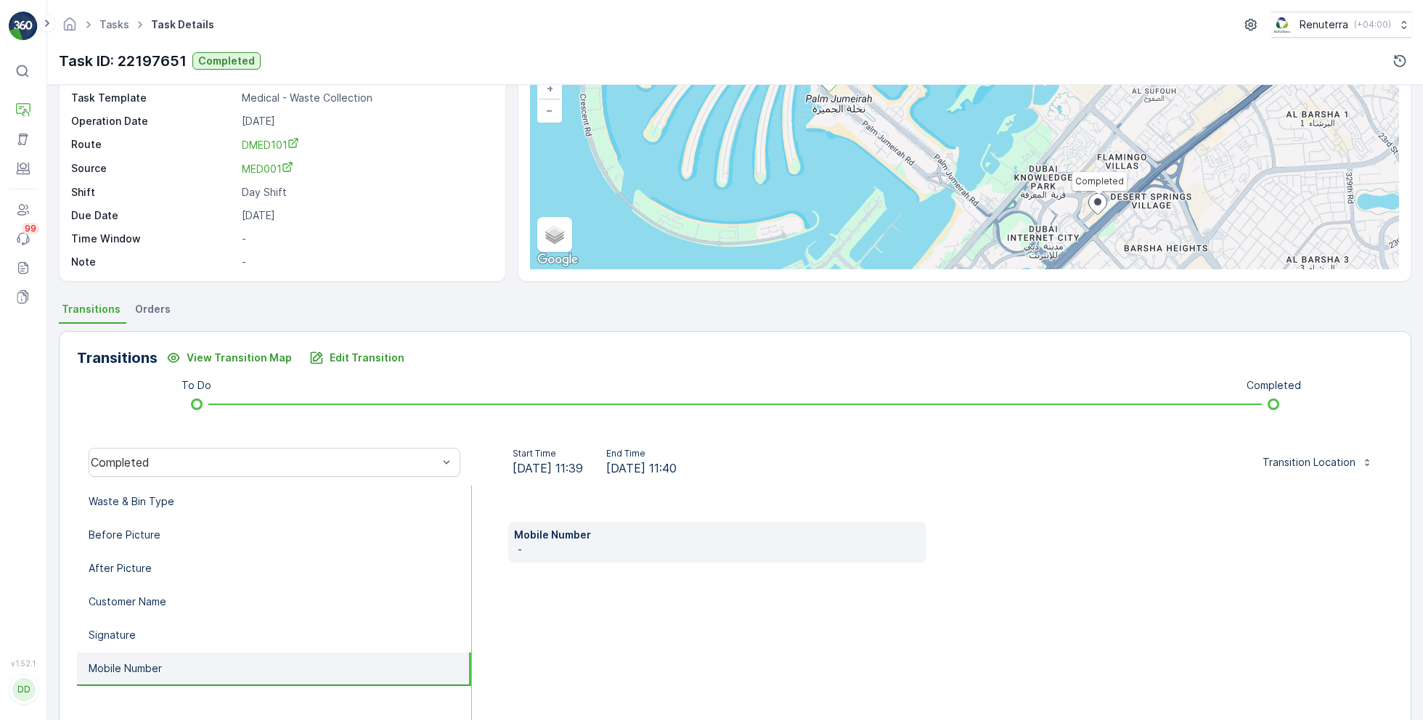
scroll to position [103, 0]
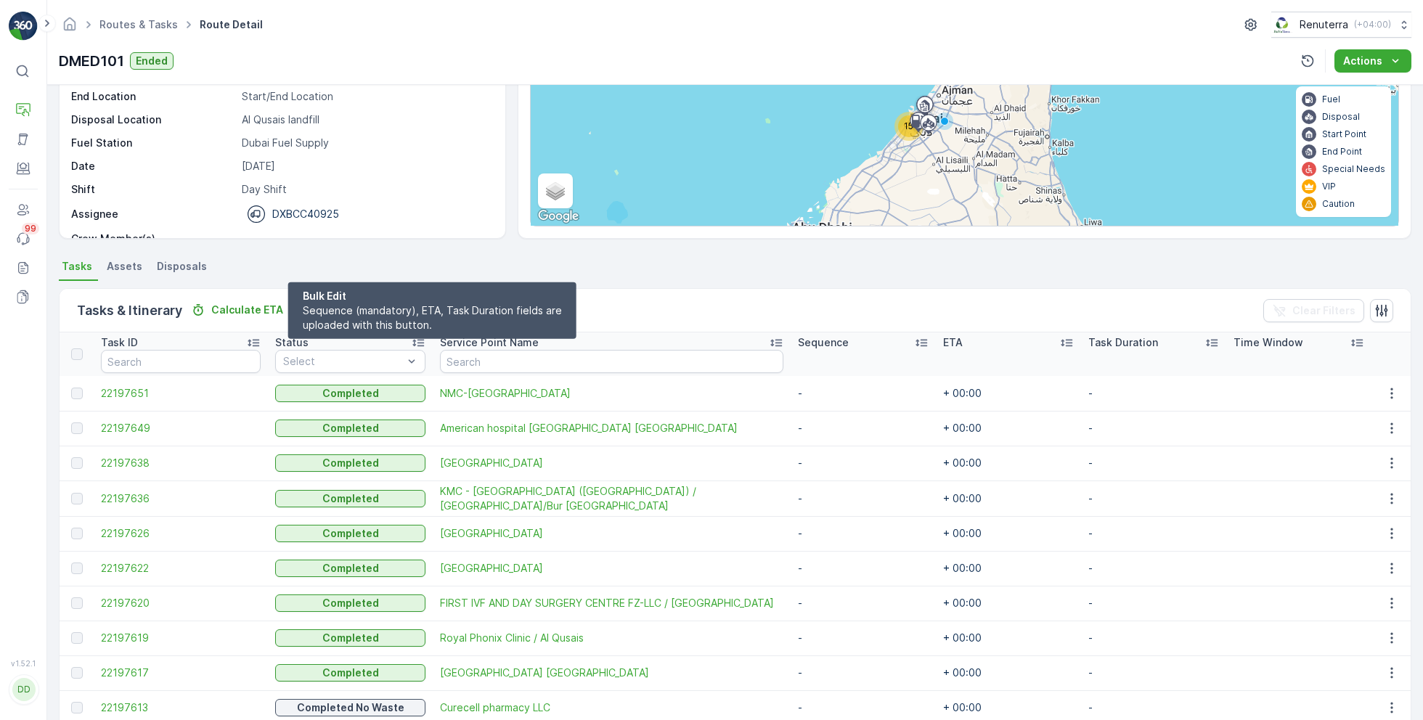
scroll to position [152, 0]
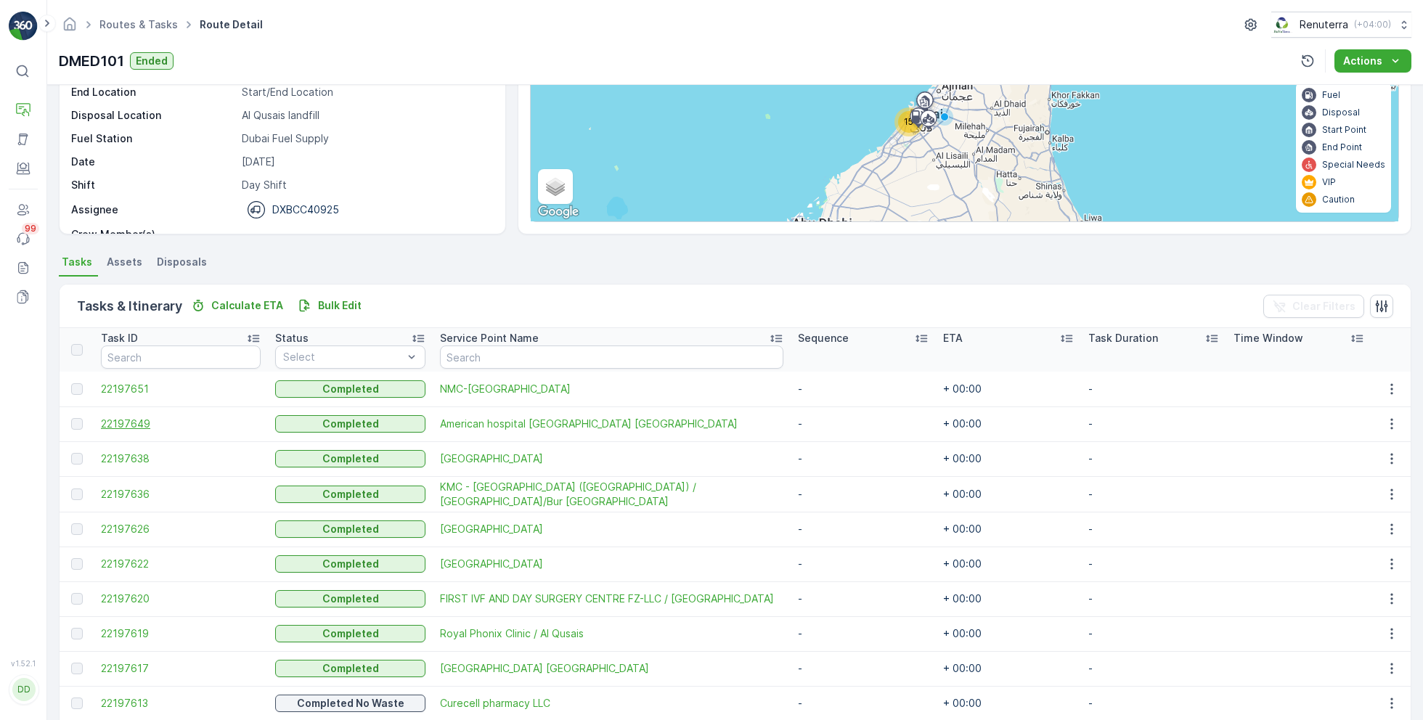
click at [149, 425] on span "22197649" at bounding box center [181, 424] width 160 height 15
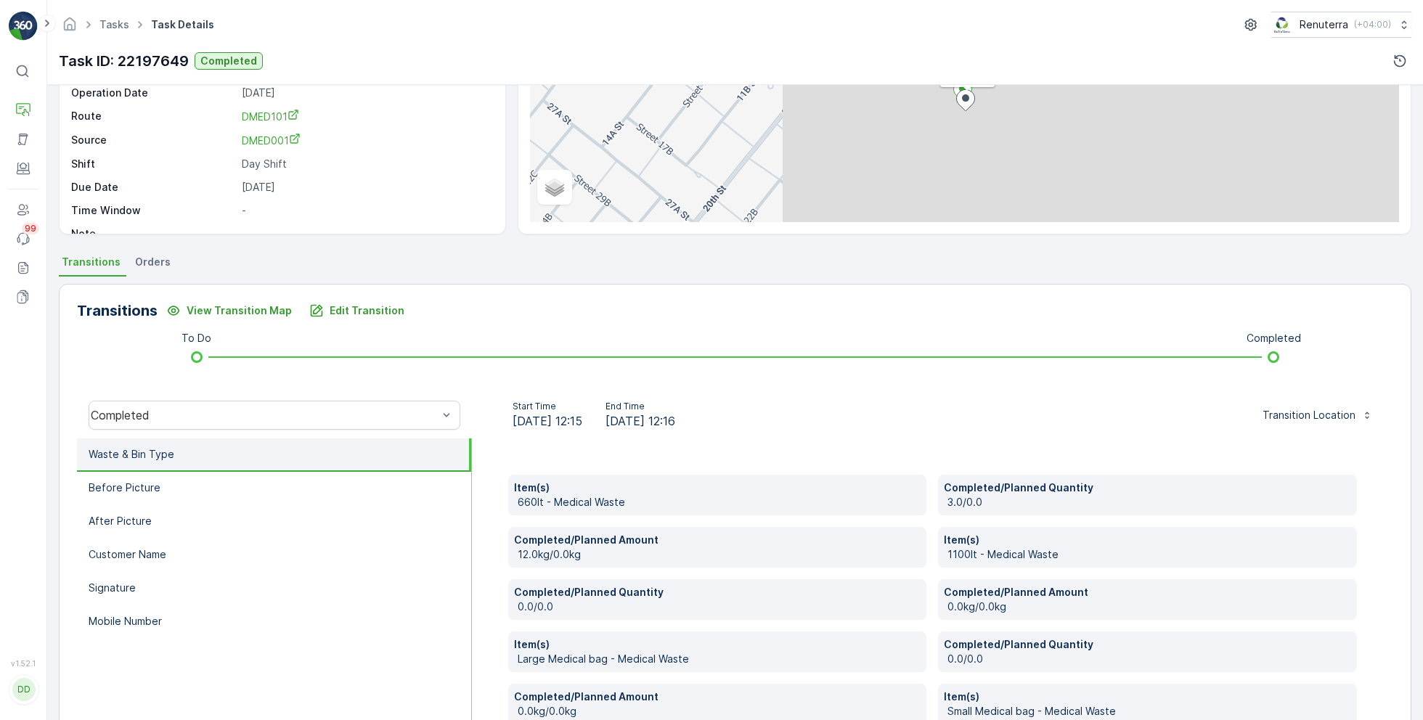
scroll to position [198, 0]
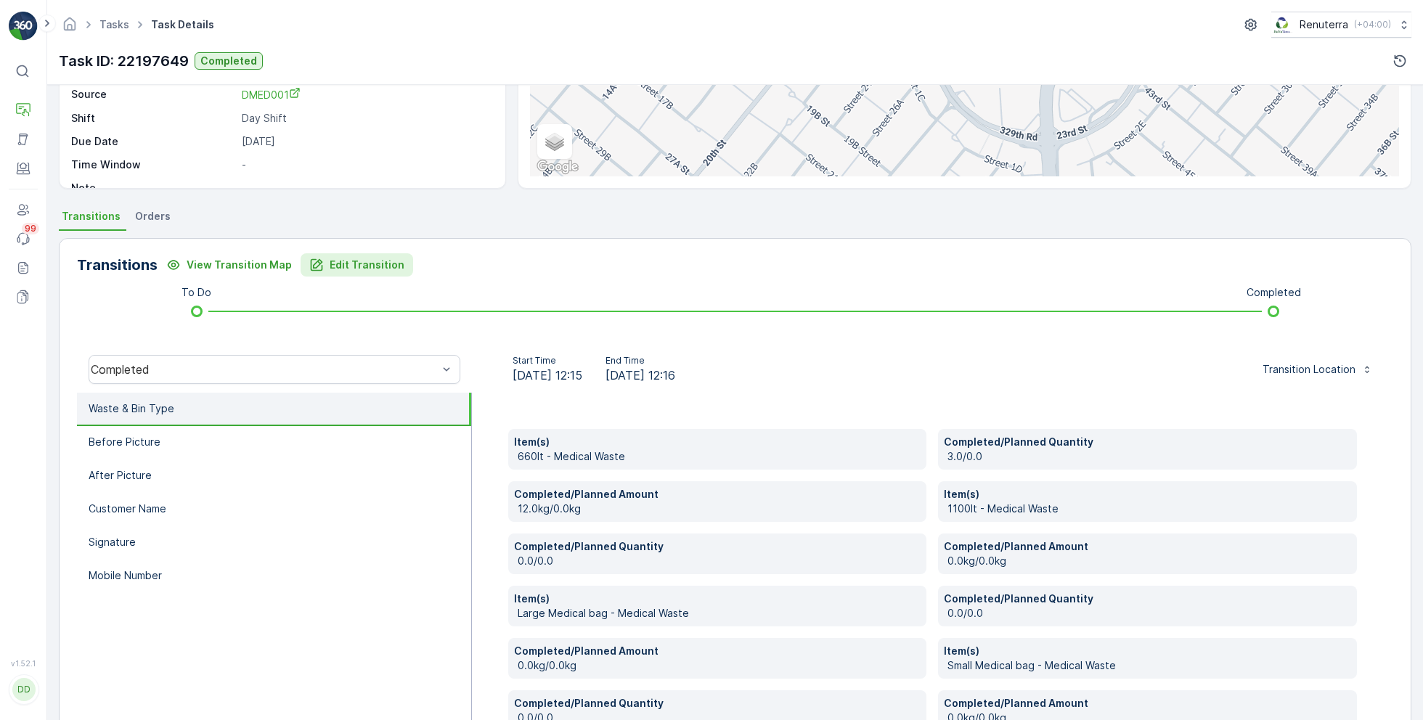
click at [372, 260] on p "Edit Transition" at bounding box center [367, 265] width 75 height 15
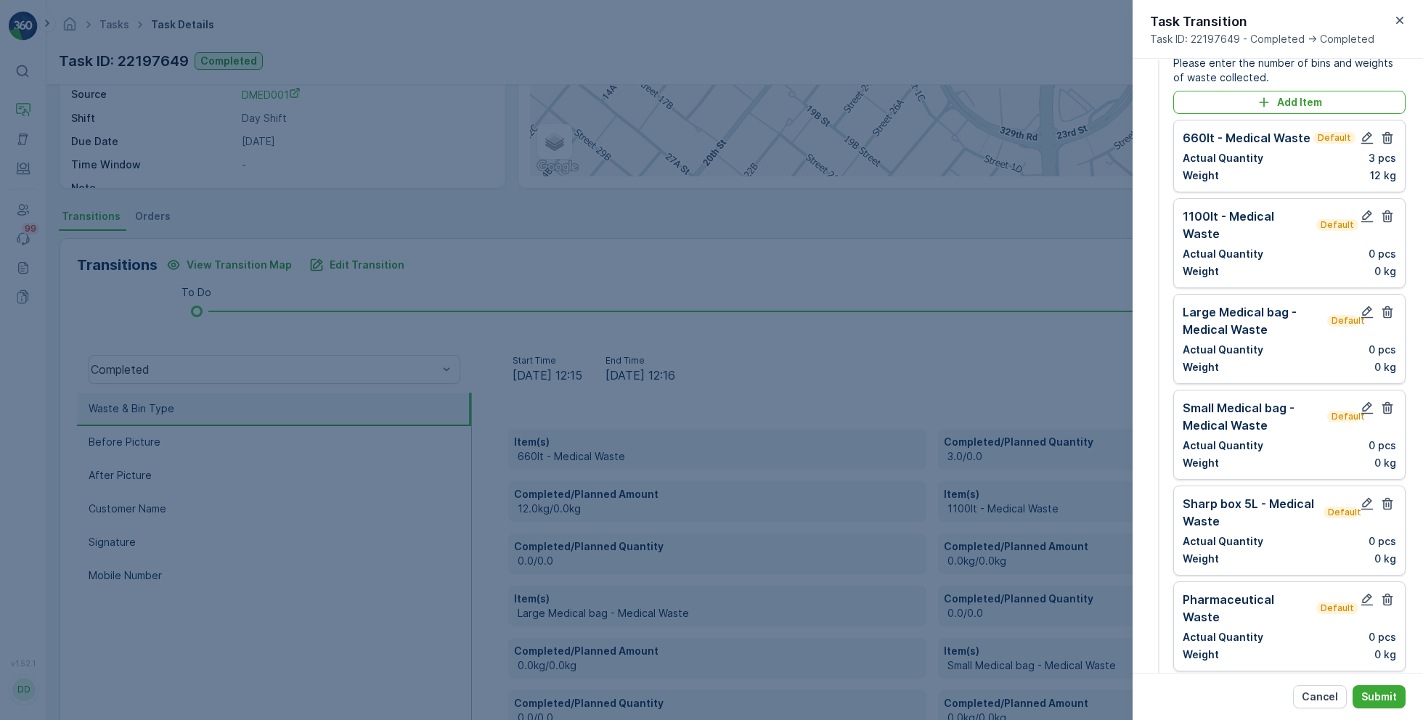
scroll to position [0, 0]
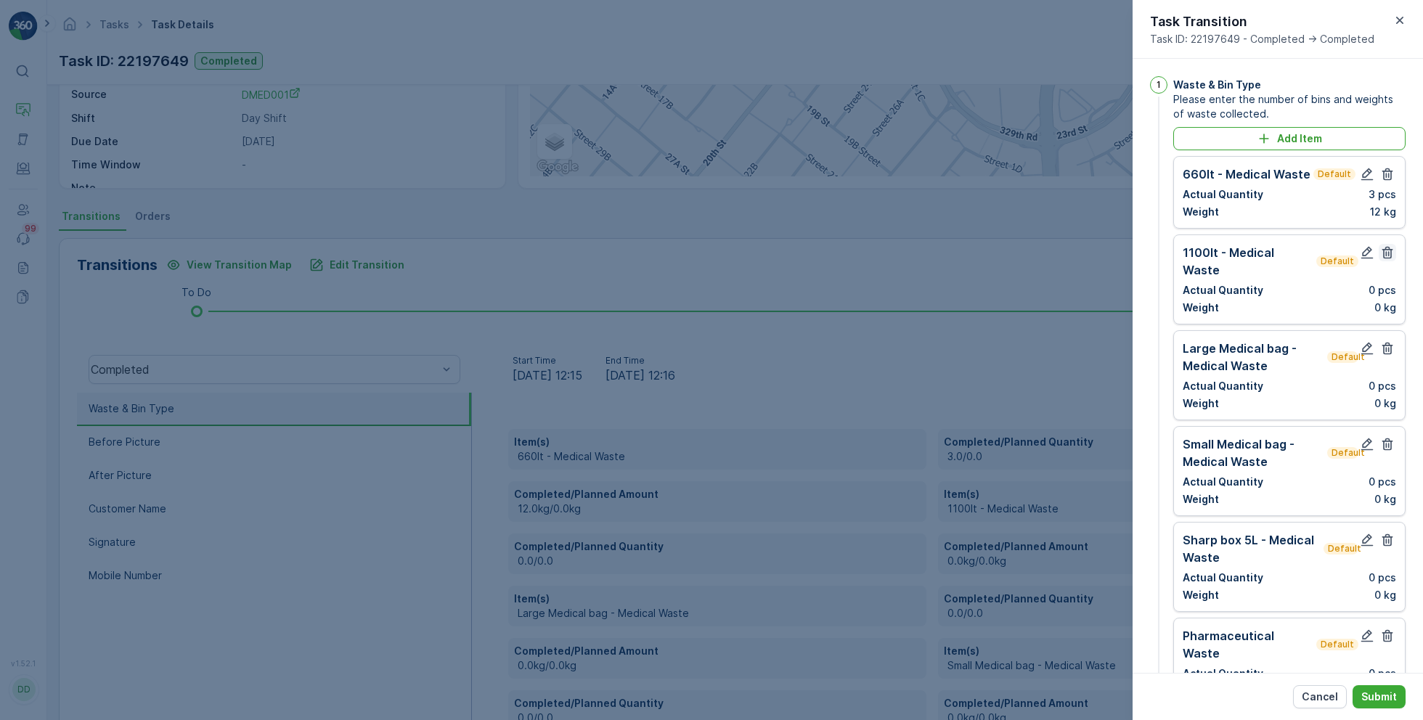
click at [1391, 254] on icon "button" at bounding box center [1387, 252] width 15 height 15
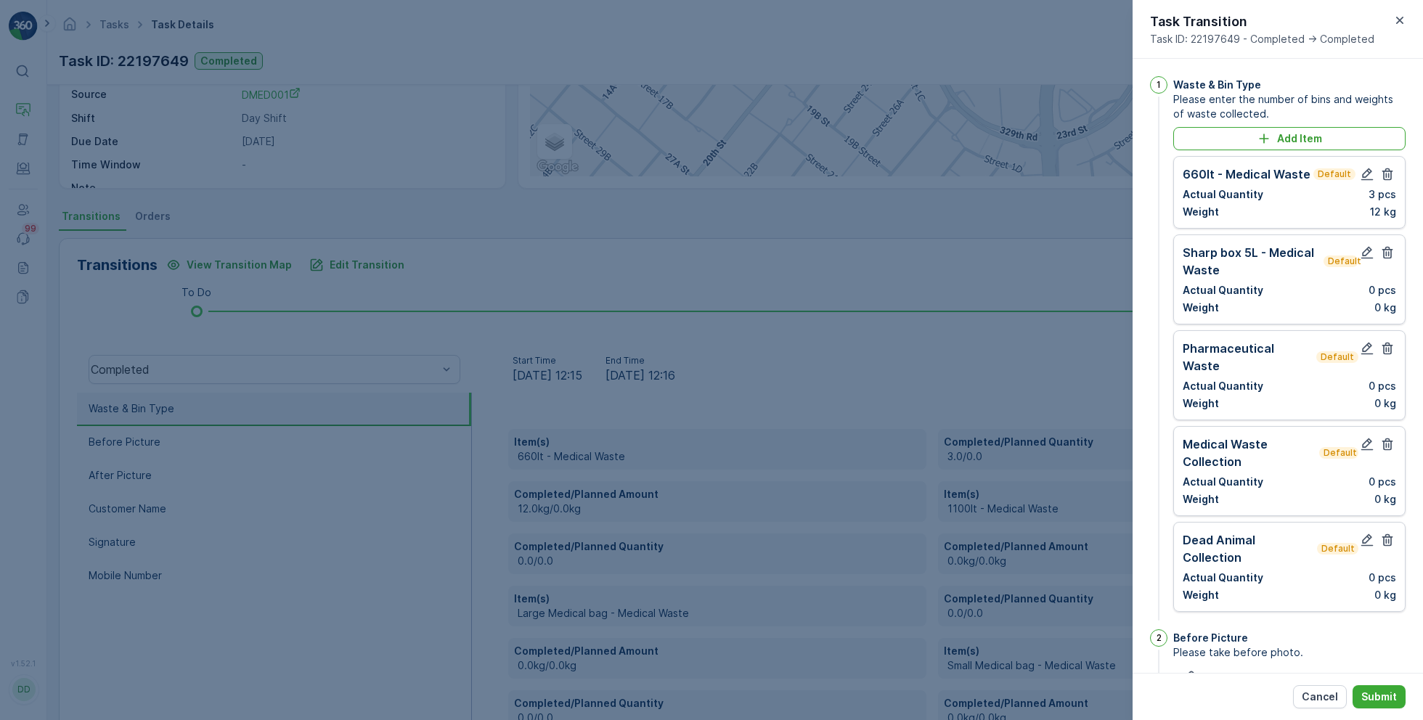
click at [1391, 254] on icon "button" at bounding box center [1387, 252] width 15 height 15
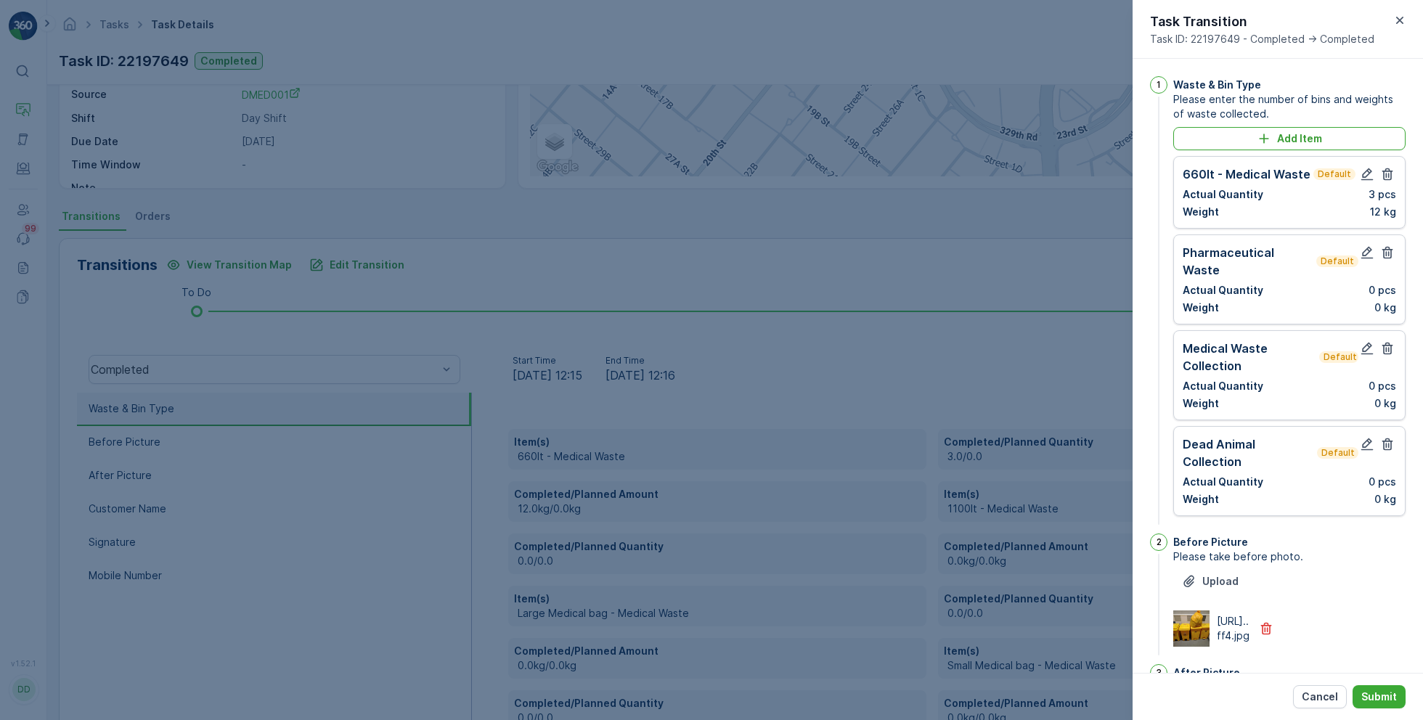
click at [1391, 254] on icon "button" at bounding box center [1387, 252] width 15 height 15
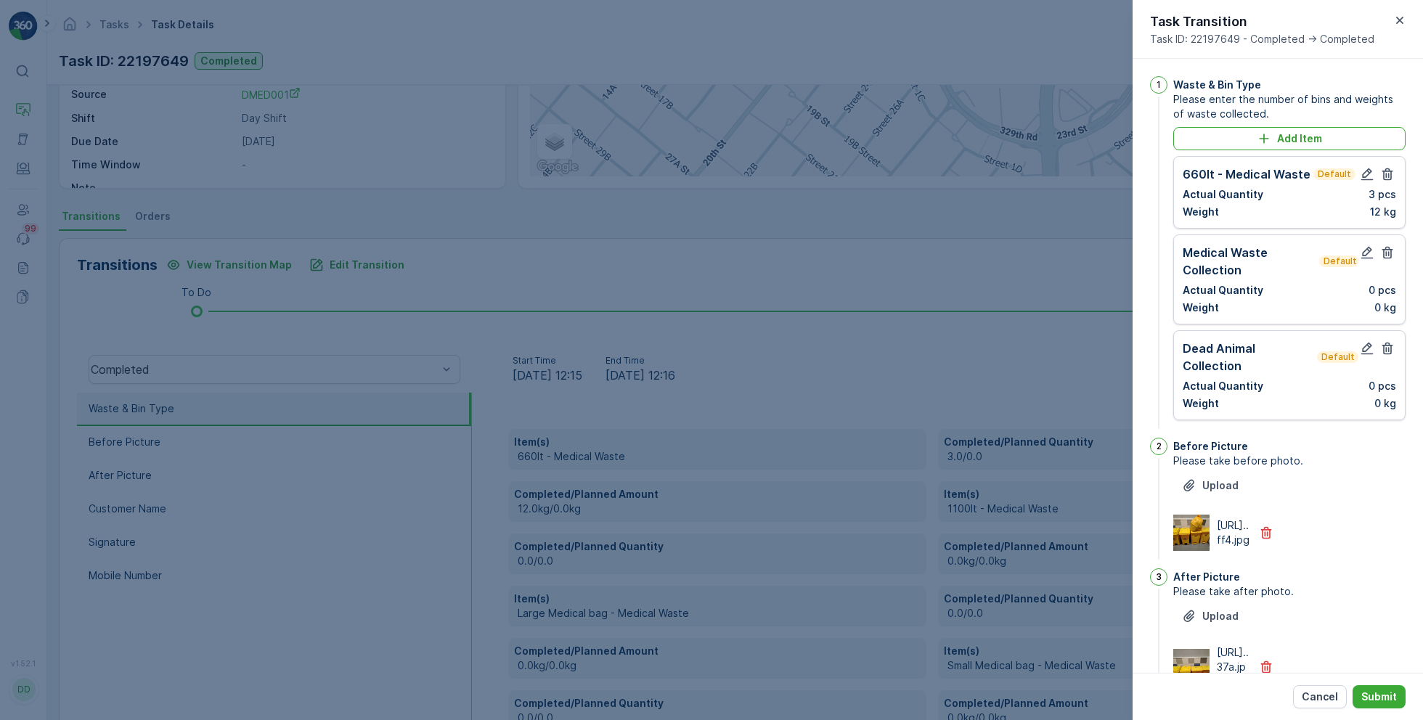
click at [1391, 254] on icon "button" at bounding box center [1387, 252] width 15 height 15
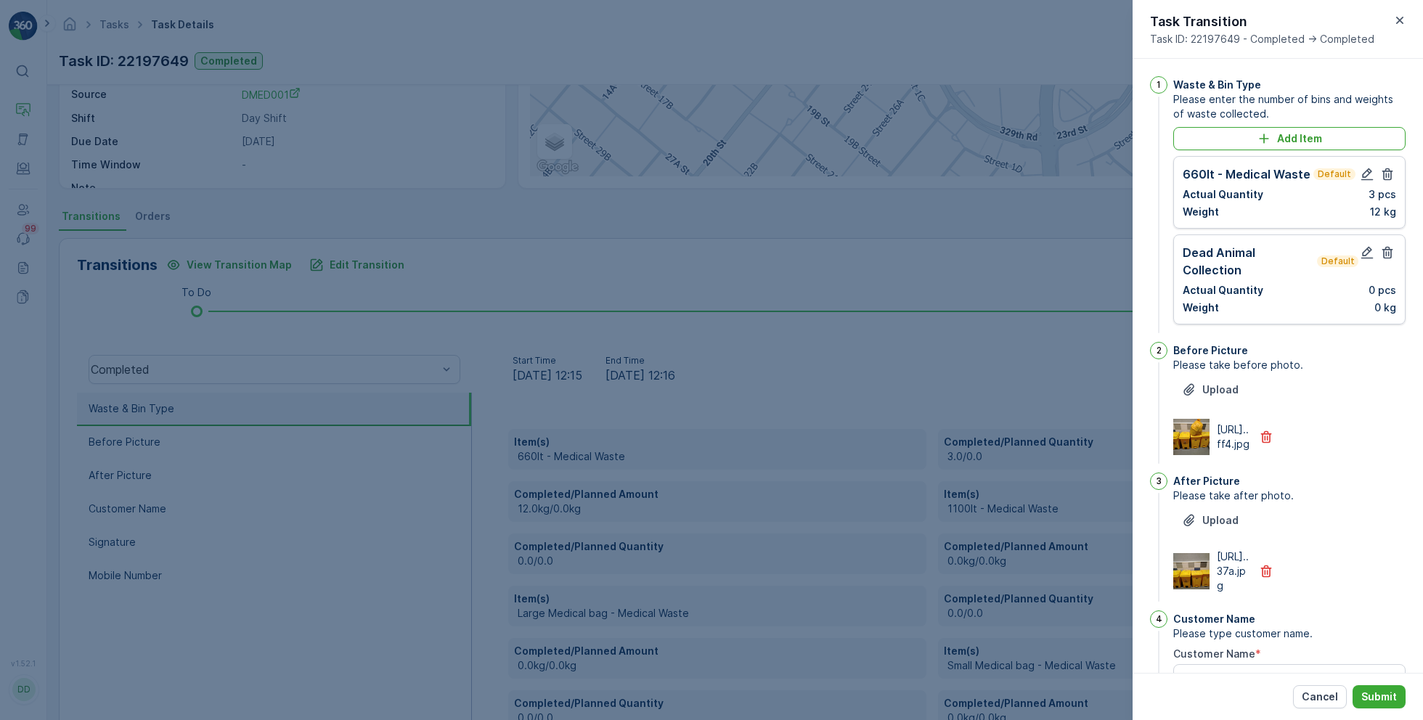
click at [1391, 254] on icon "button" at bounding box center [1387, 252] width 15 height 15
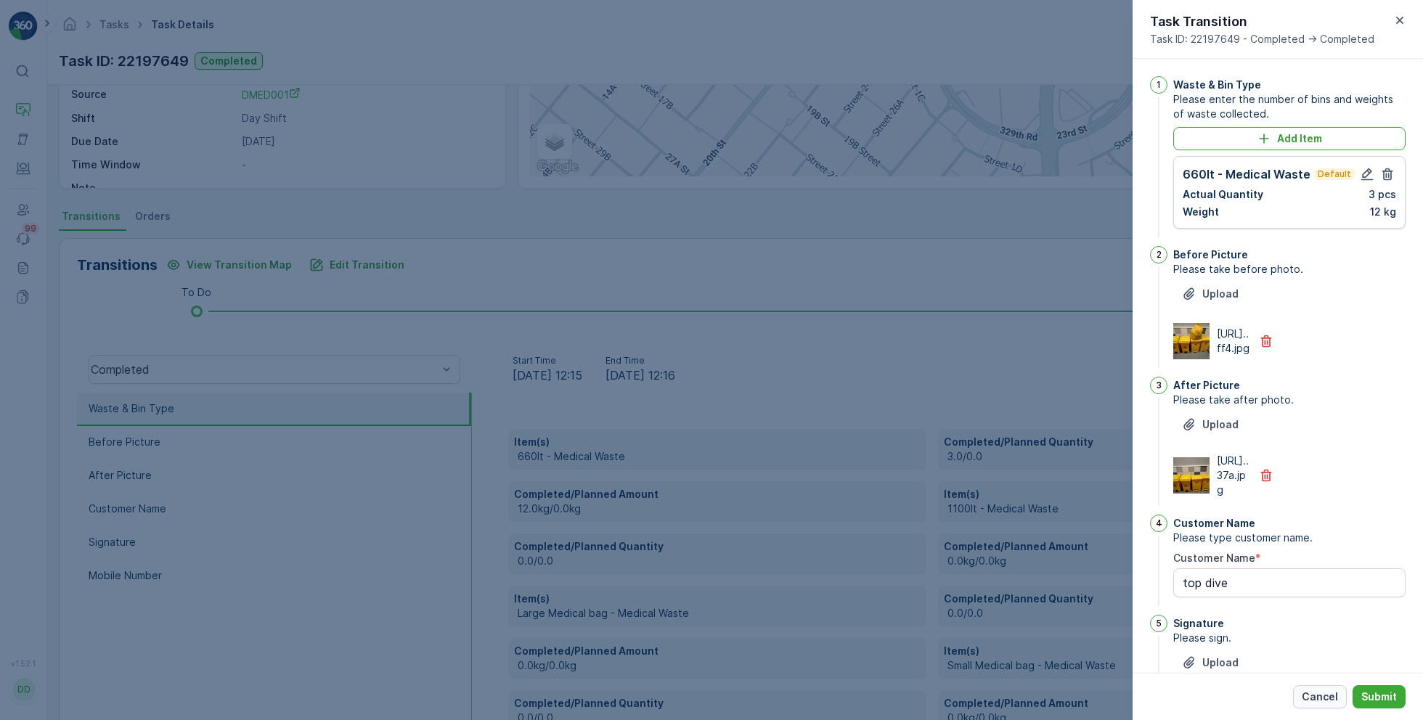
type Name "top dive"
click at [1317, 690] on p "Cancel" at bounding box center [1319, 697] width 36 height 15
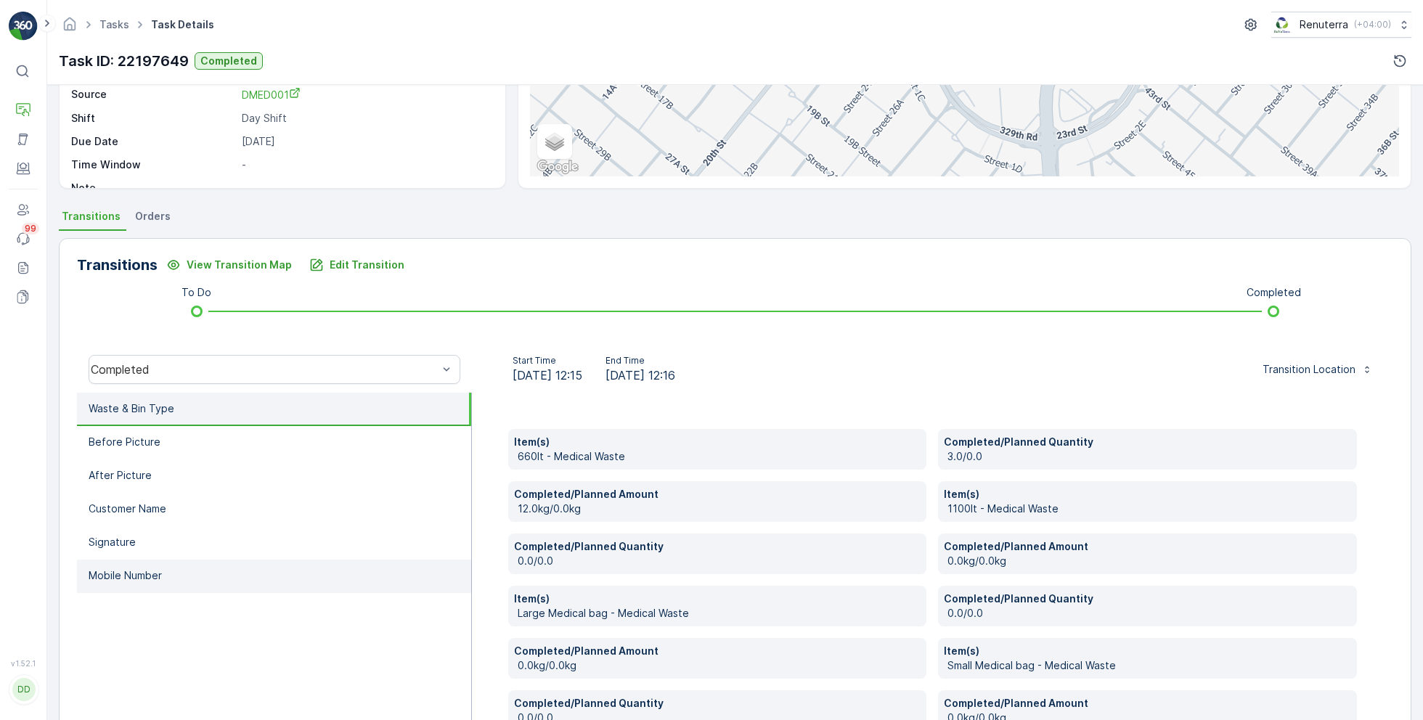
click at [234, 578] on li "Mobile Number" at bounding box center [274, 576] width 394 height 33
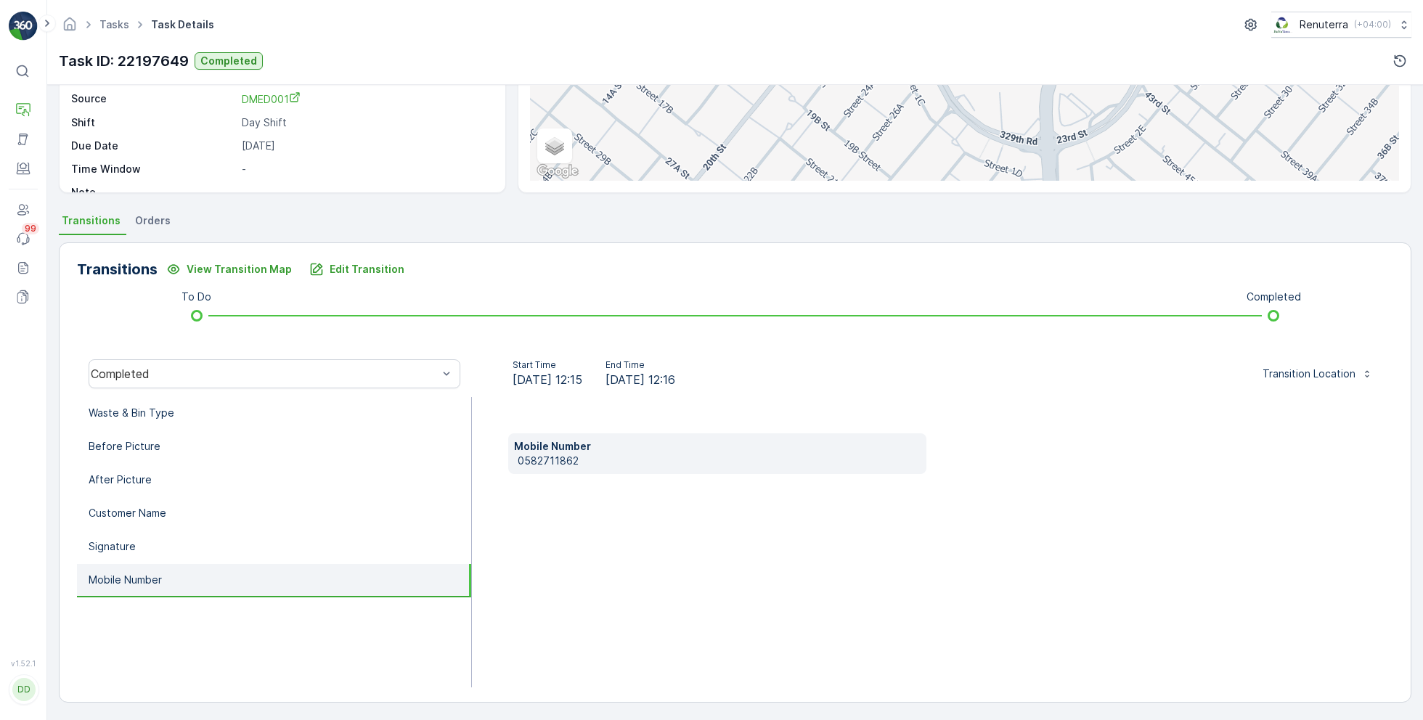
click at [541, 465] on p "0582711862" at bounding box center [720, 461] width 404 height 15
click at [663, 514] on div "Mobile Number [PHONE_NUMBER]" at bounding box center [932, 542] width 921 height 290
click at [287, 409] on li "Waste & Bin Type" at bounding box center [274, 413] width 394 height 33
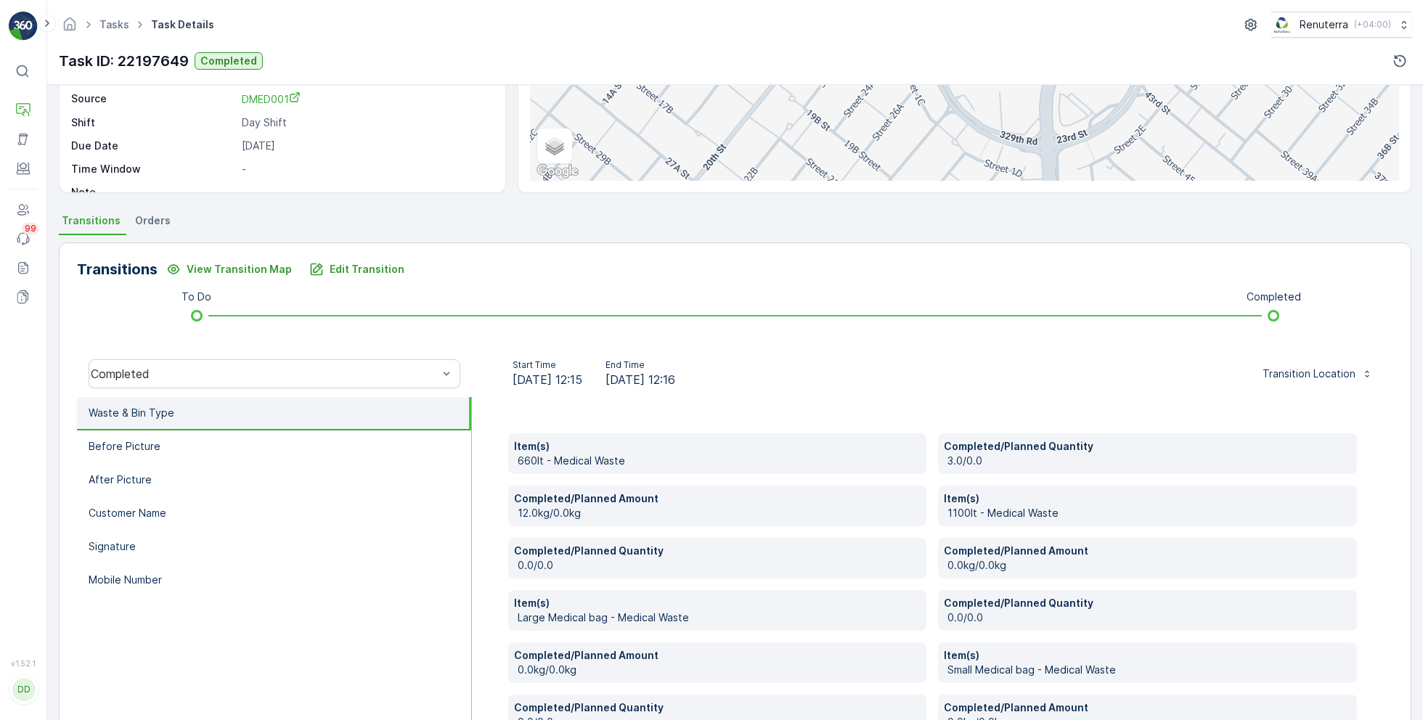
scroll to position [155, 0]
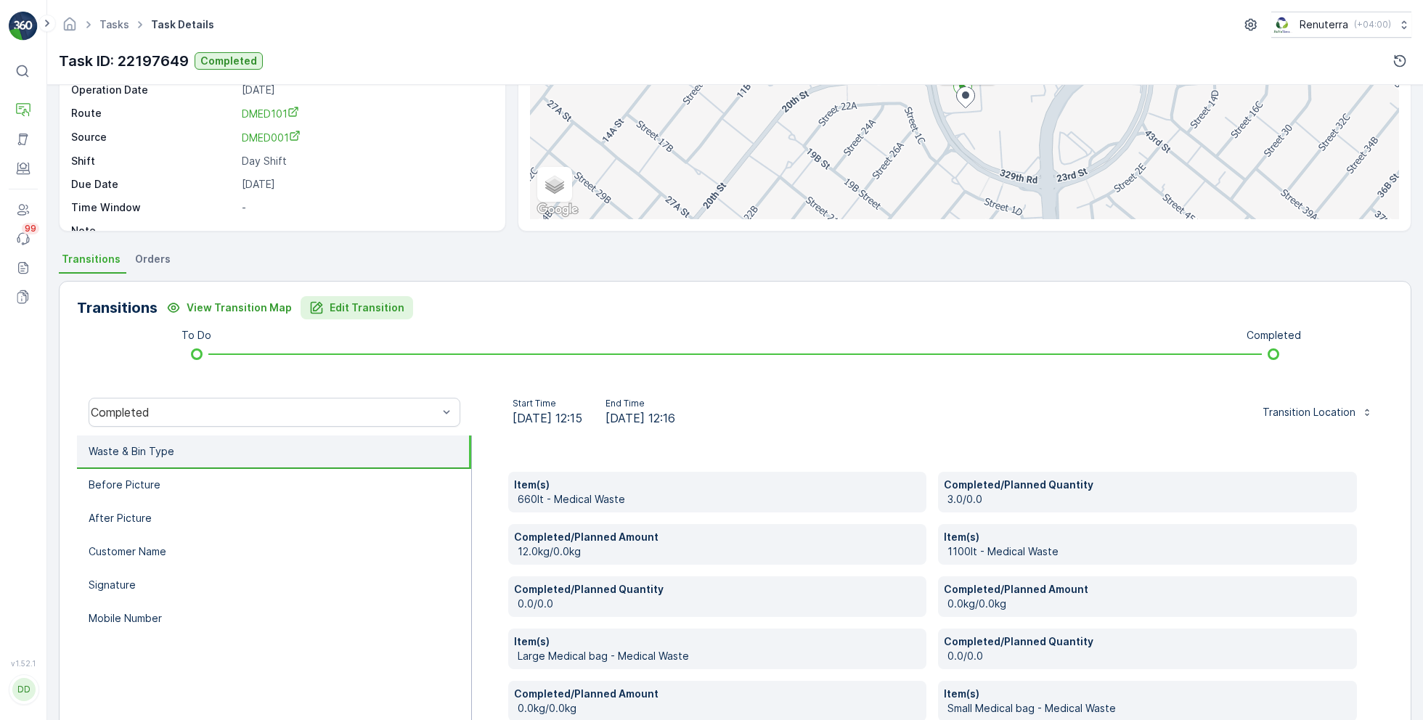
click at [343, 307] on p "Edit Transition" at bounding box center [367, 308] width 75 height 15
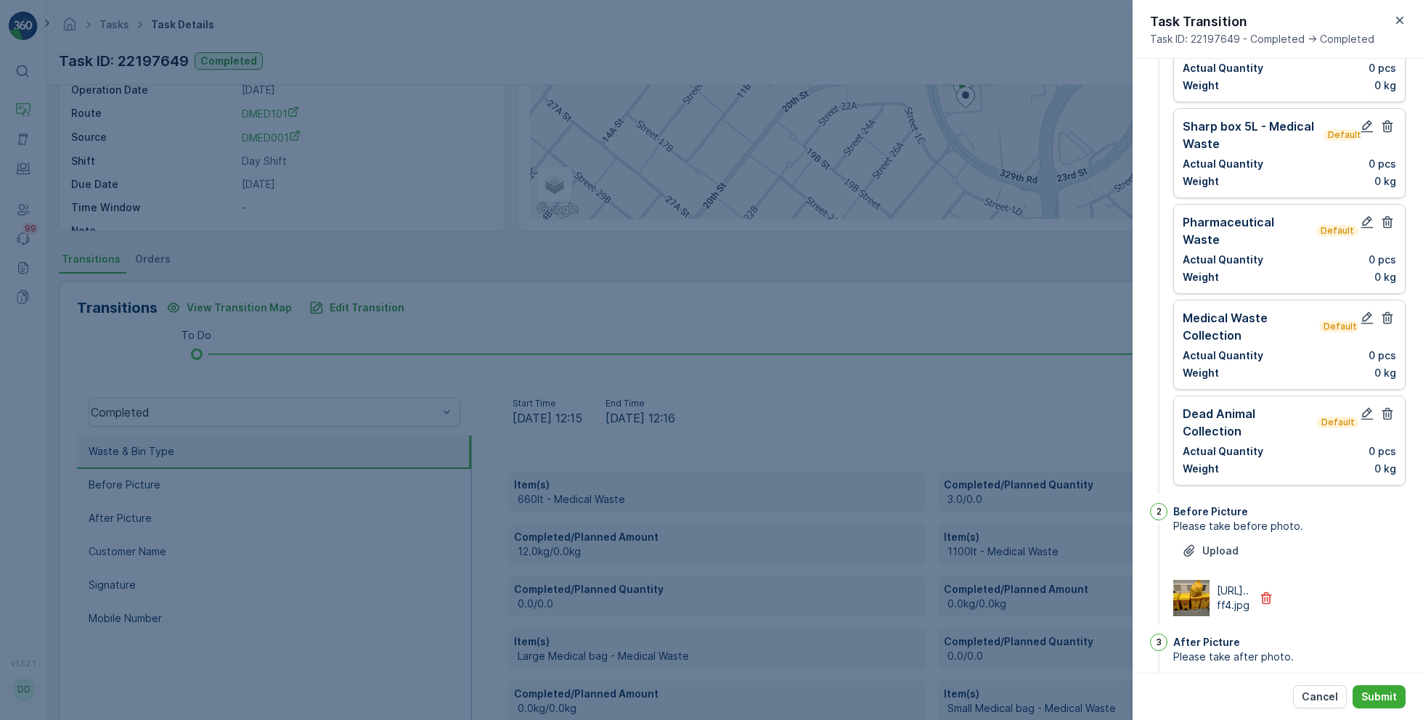
scroll to position [0, 0]
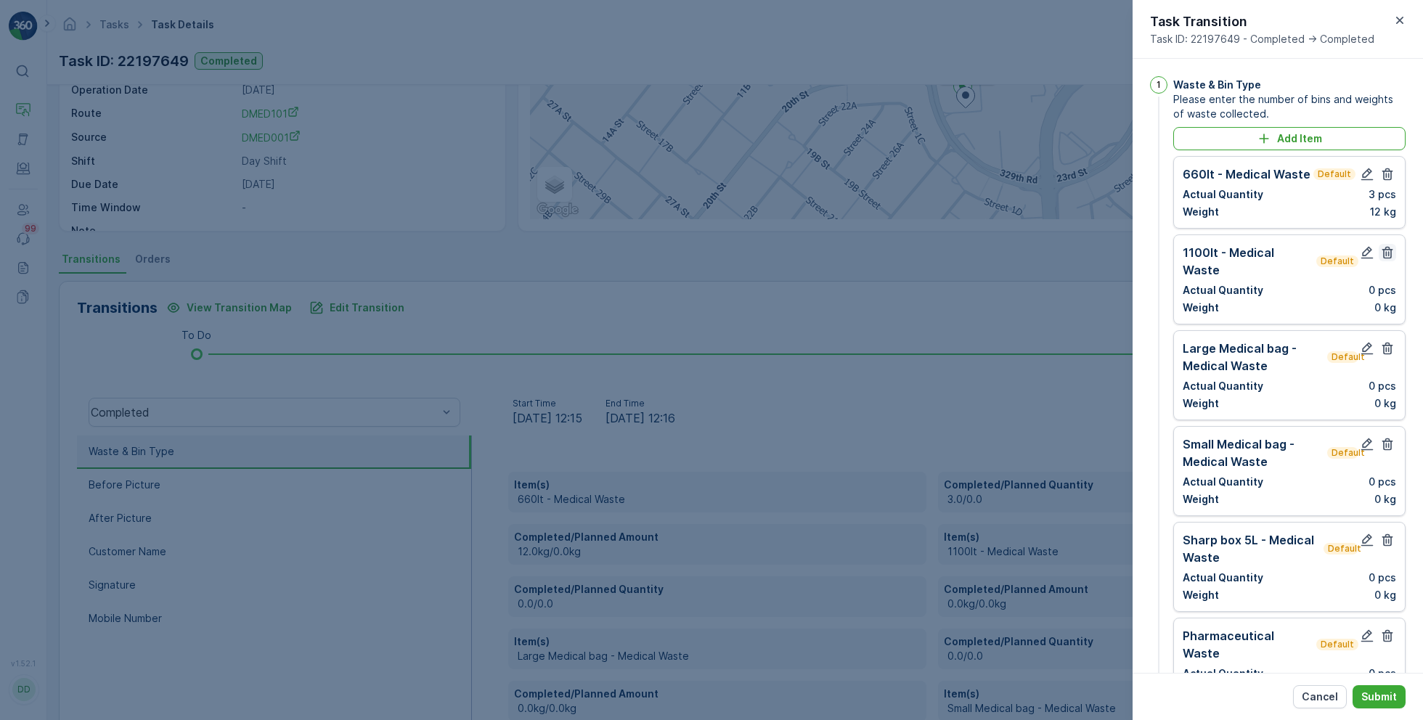
click at [1388, 253] on icon "button" at bounding box center [1387, 252] width 15 height 15
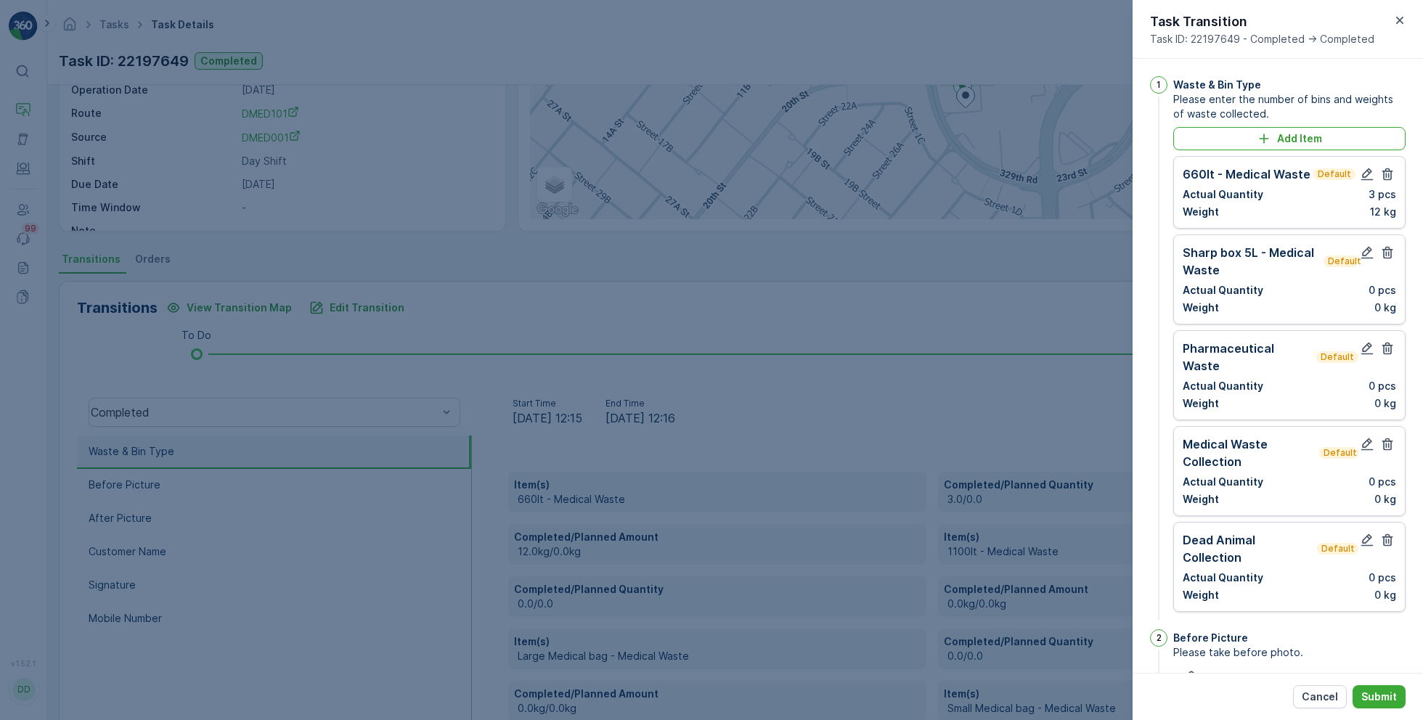
click at [1388, 253] on icon "button" at bounding box center [1387, 252] width 15 height 15
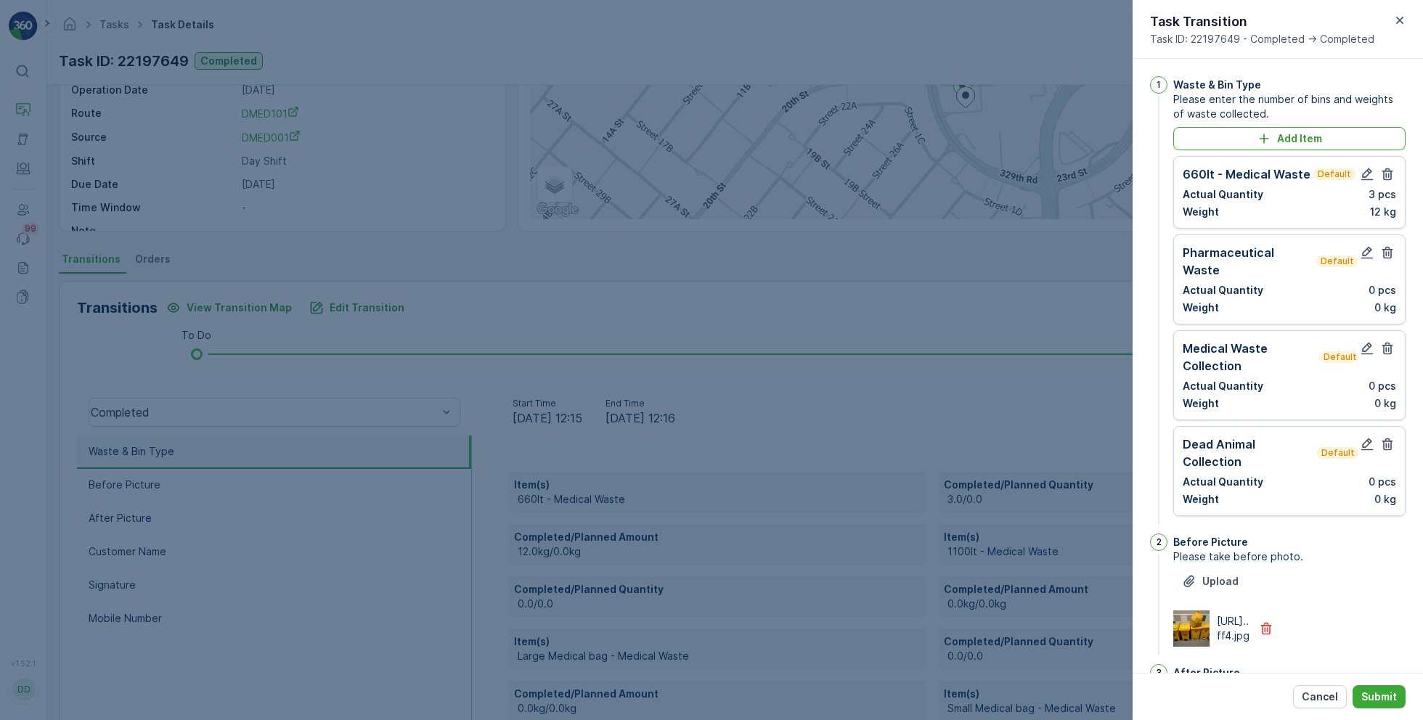
click at [1388, 253] on icon "button" at bounding box center [1387, 252] width 15 height 15
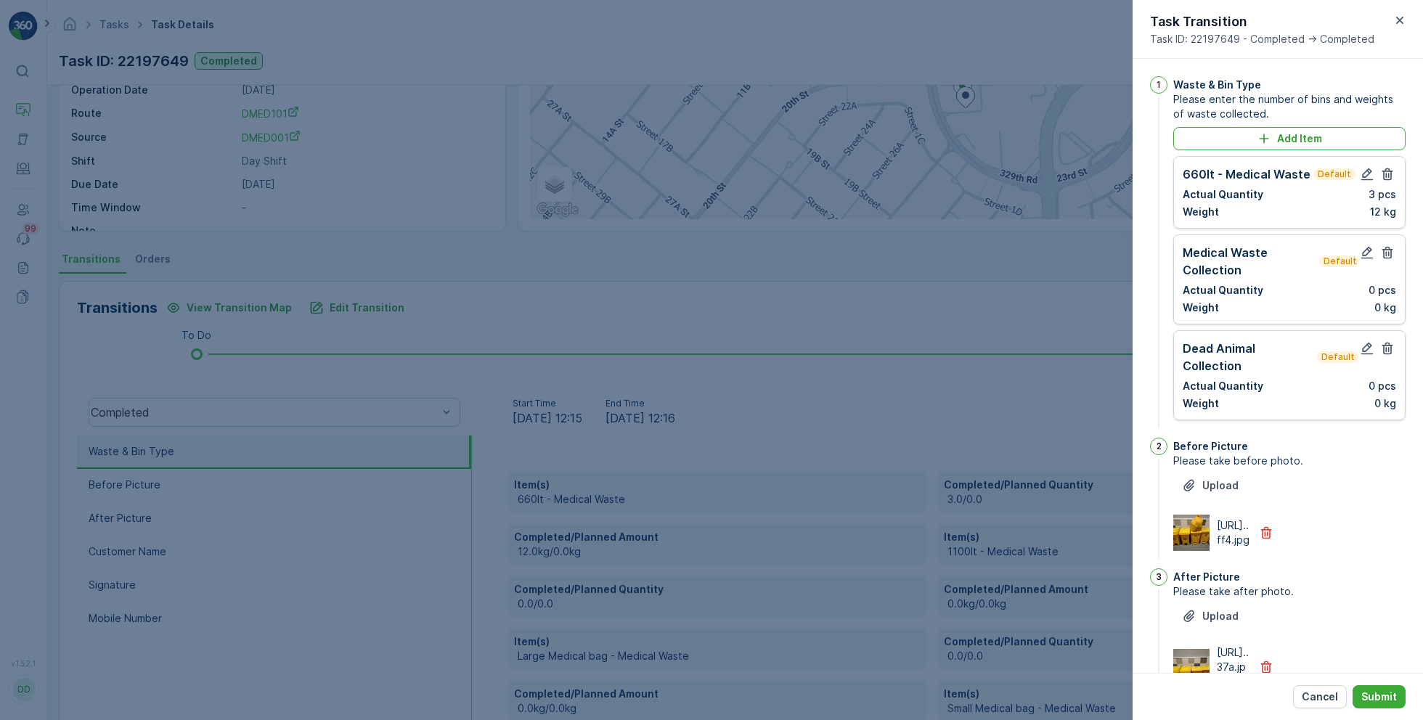
click at [1388, 253] on icon "button" at bounding box center [1387, 252] width 15 height 15
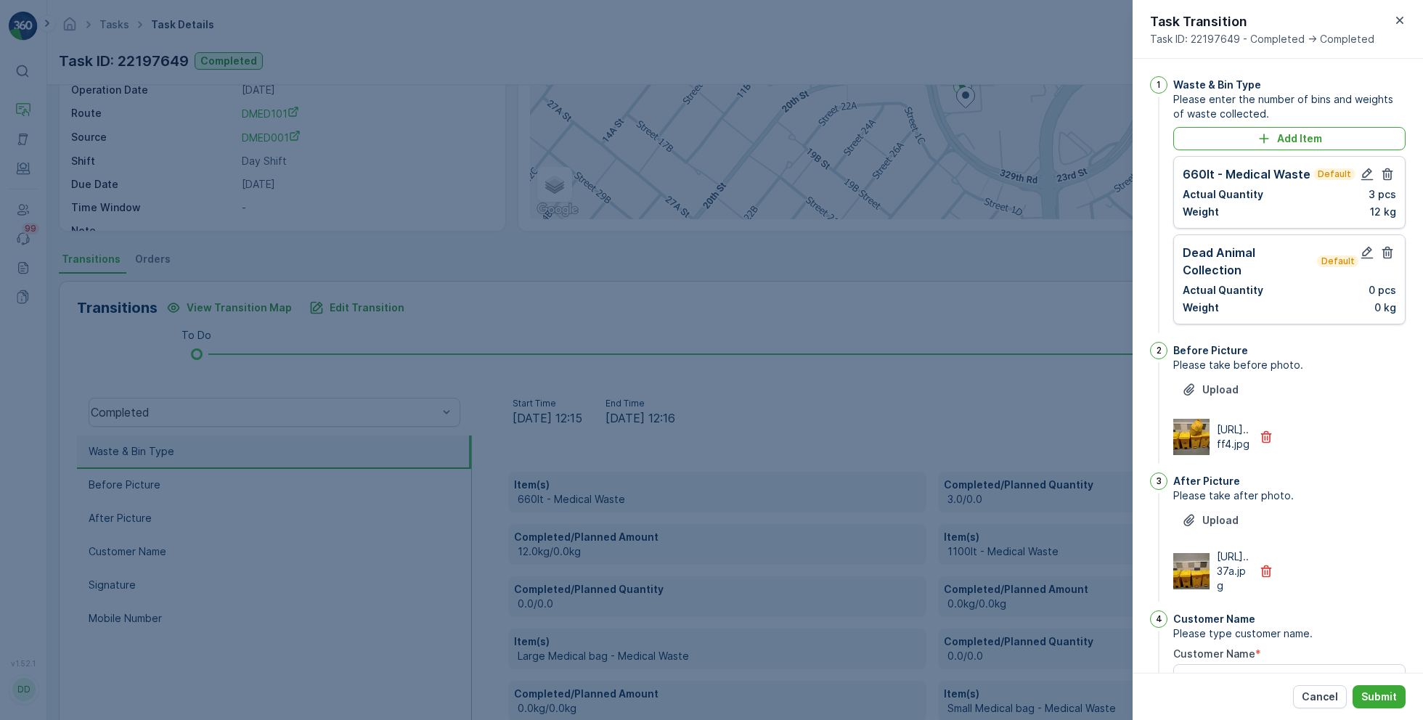
click at [1388, 253] on icon "button" at bounding box center [1387, 252] width 15 height 15
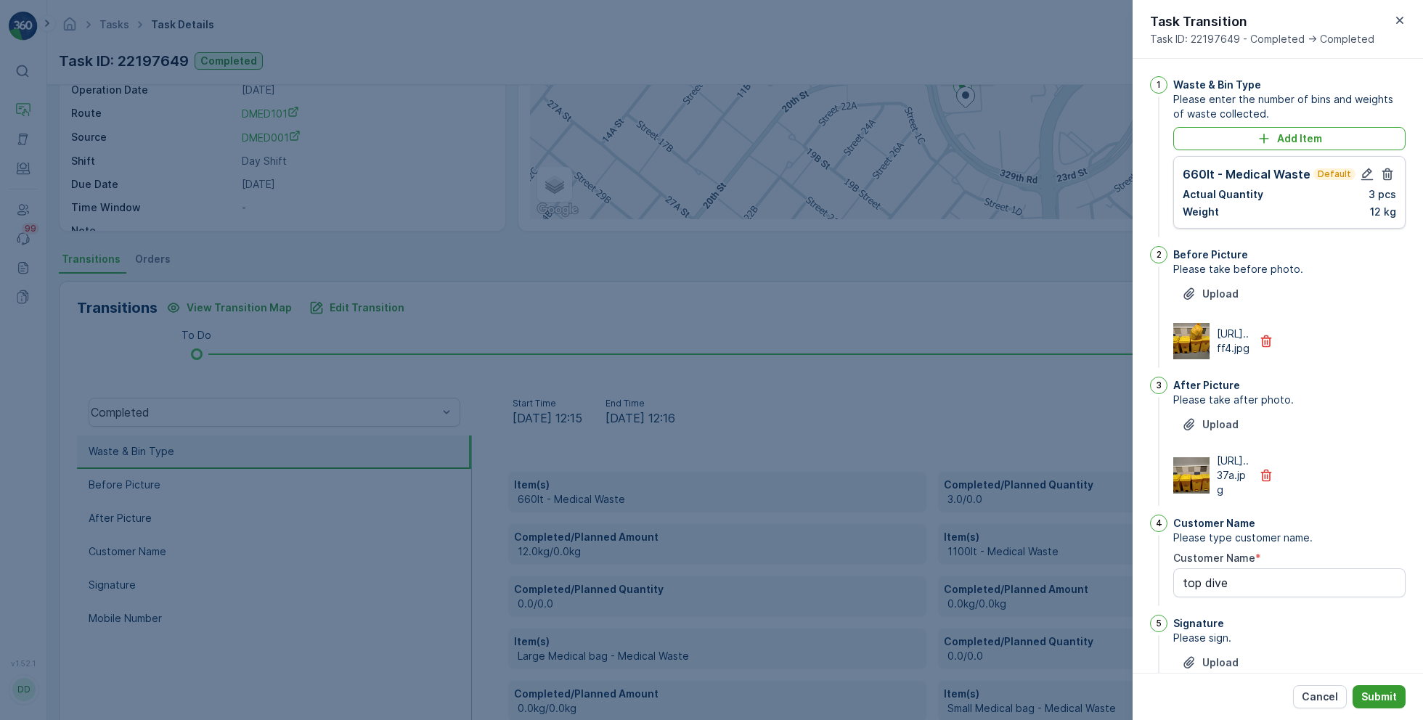
click at [1375, 700] on p "Submit" at bounding box center [1379, 697] width 36 height 15
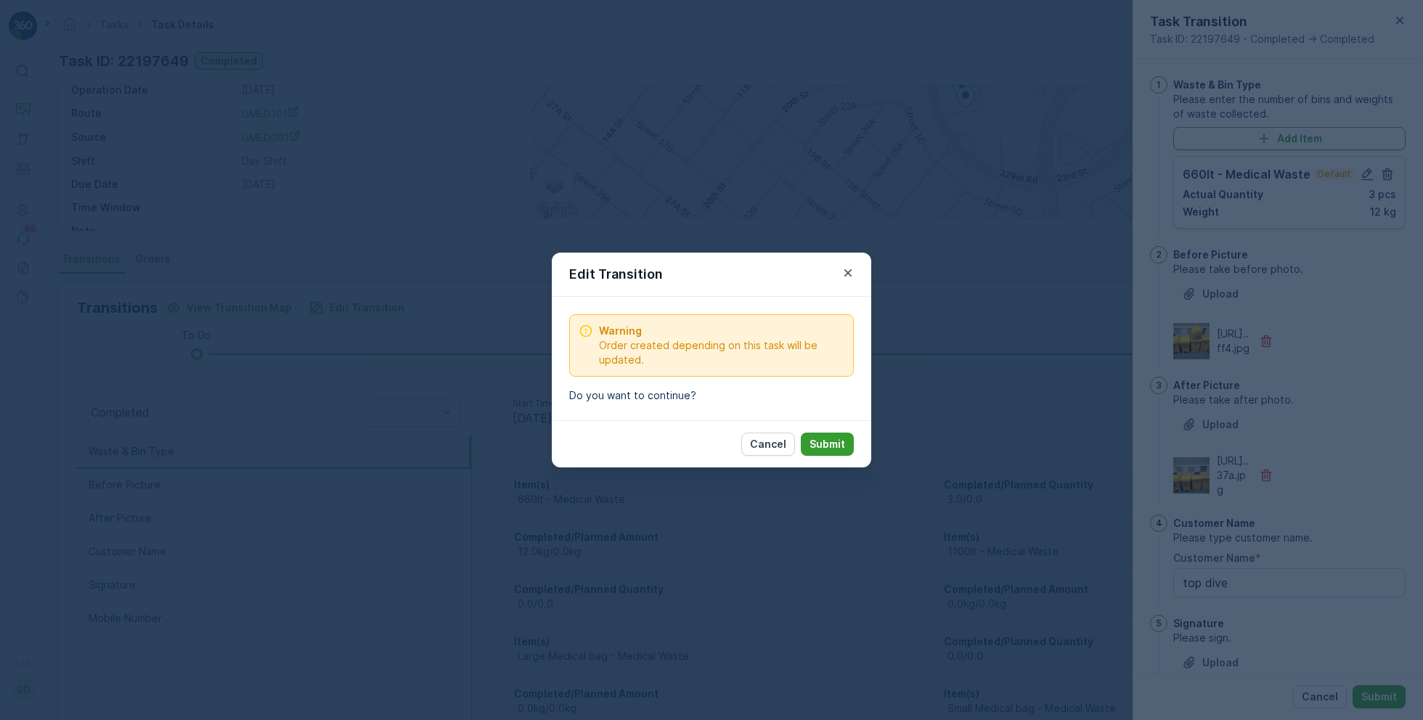
click at [843, 438] on p "Submit" at bounding box center [827, 444] width 36 height 15
type Name "top dive"
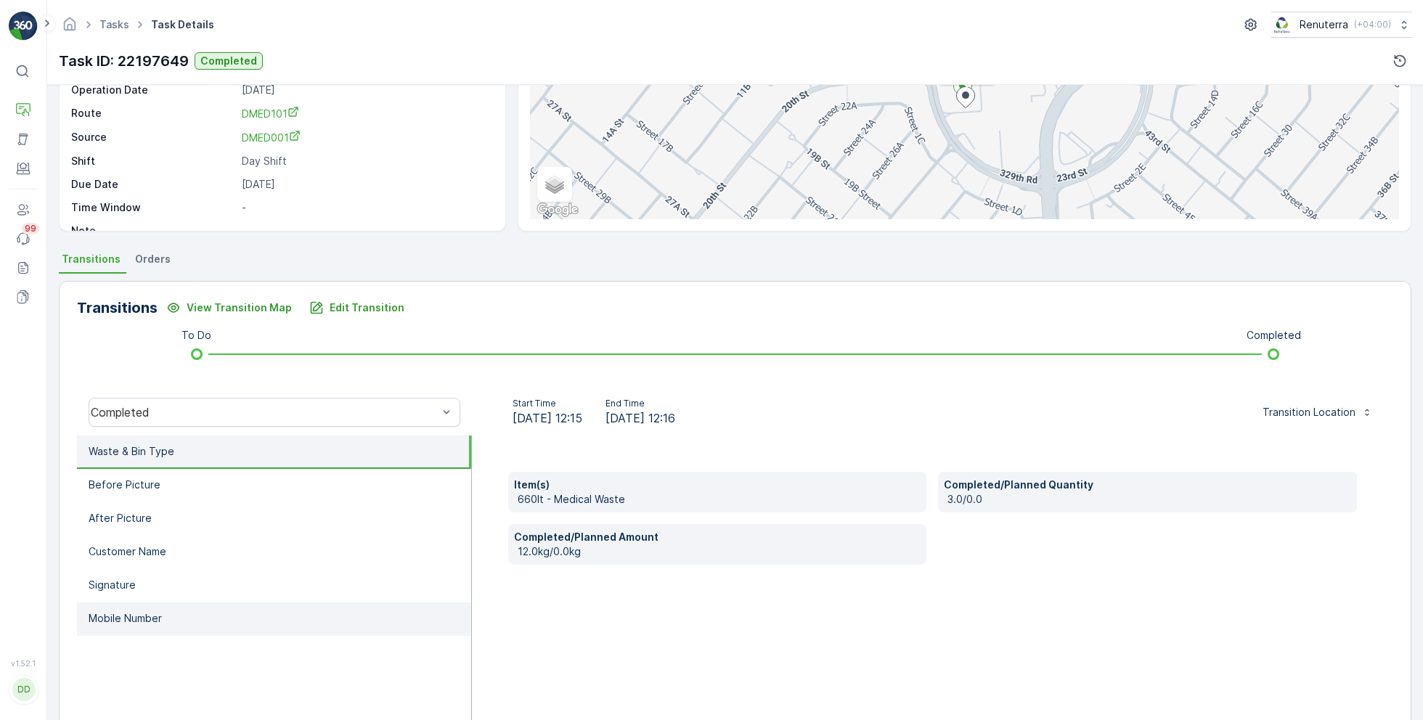
click at [162, 616] on li "Mobile Number" at bounding box center [274, 618] width 394 height 33
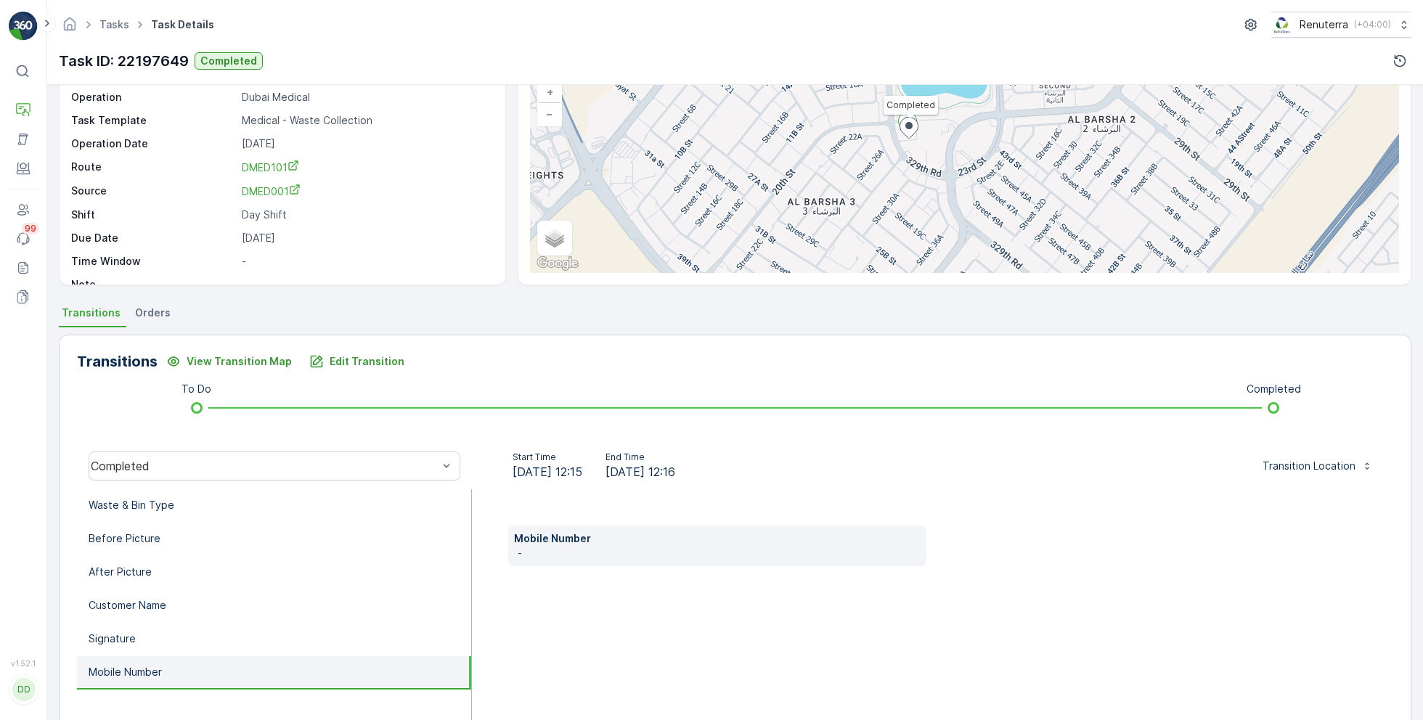
scroll to position [105, 0]
click at [356, 357] on p "Edit Transition" at bounding box center [367, 358] width 75 height 15
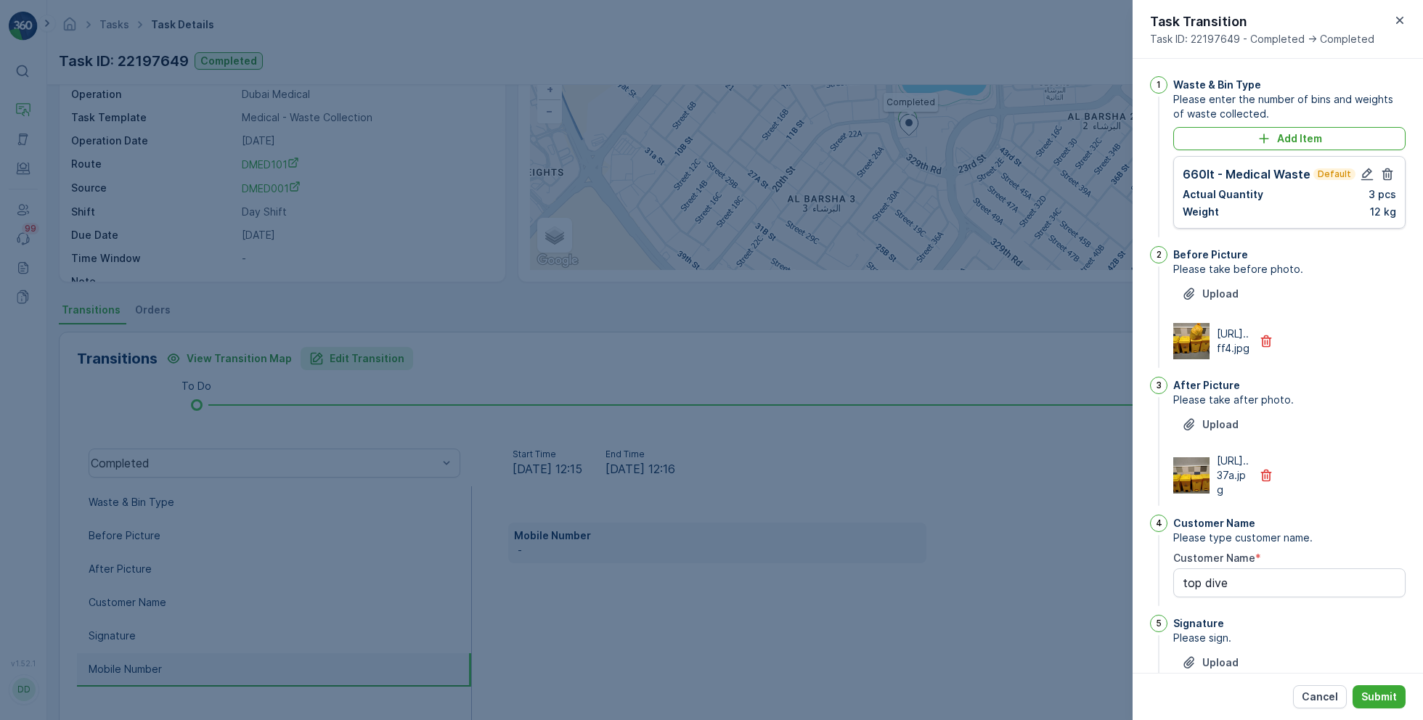
scroll to position [296, 0]
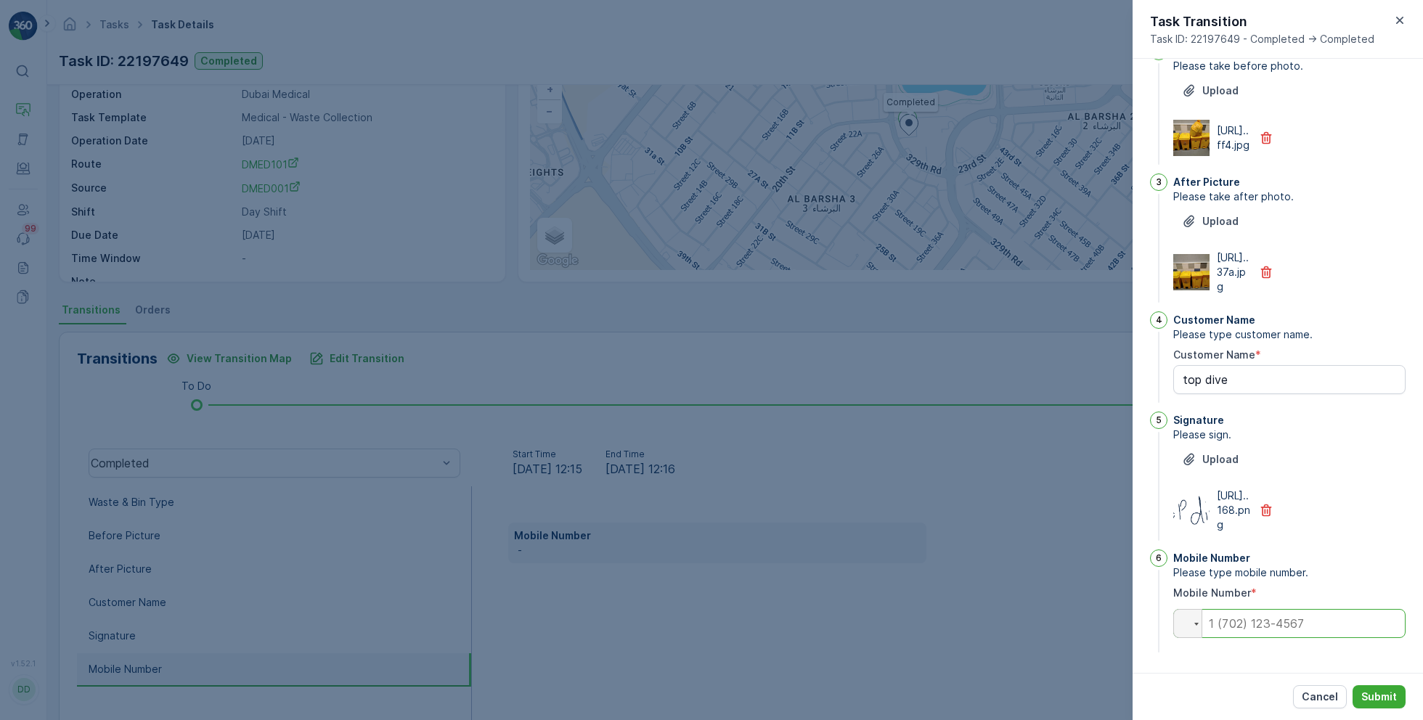
click at [1304, 637] on input "tel" at bounding box center [1289, 623] width 232 height 29
click at [1073, 513] on div at bounding box center [711, 360] width 1423 height 720
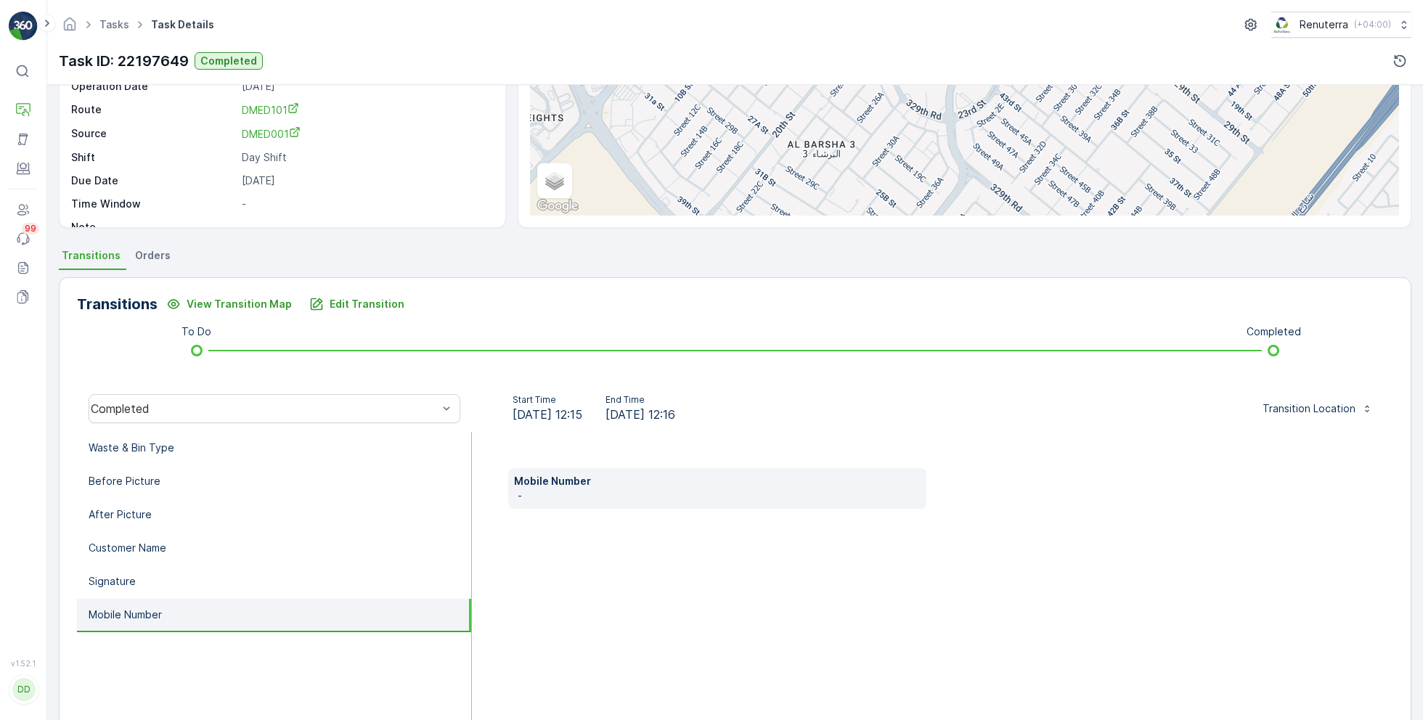
scroll to position [158, 0]
click at [354, 452] on li "Waste & Bin Type" at bounding box center [274, 449] width 394 height 33
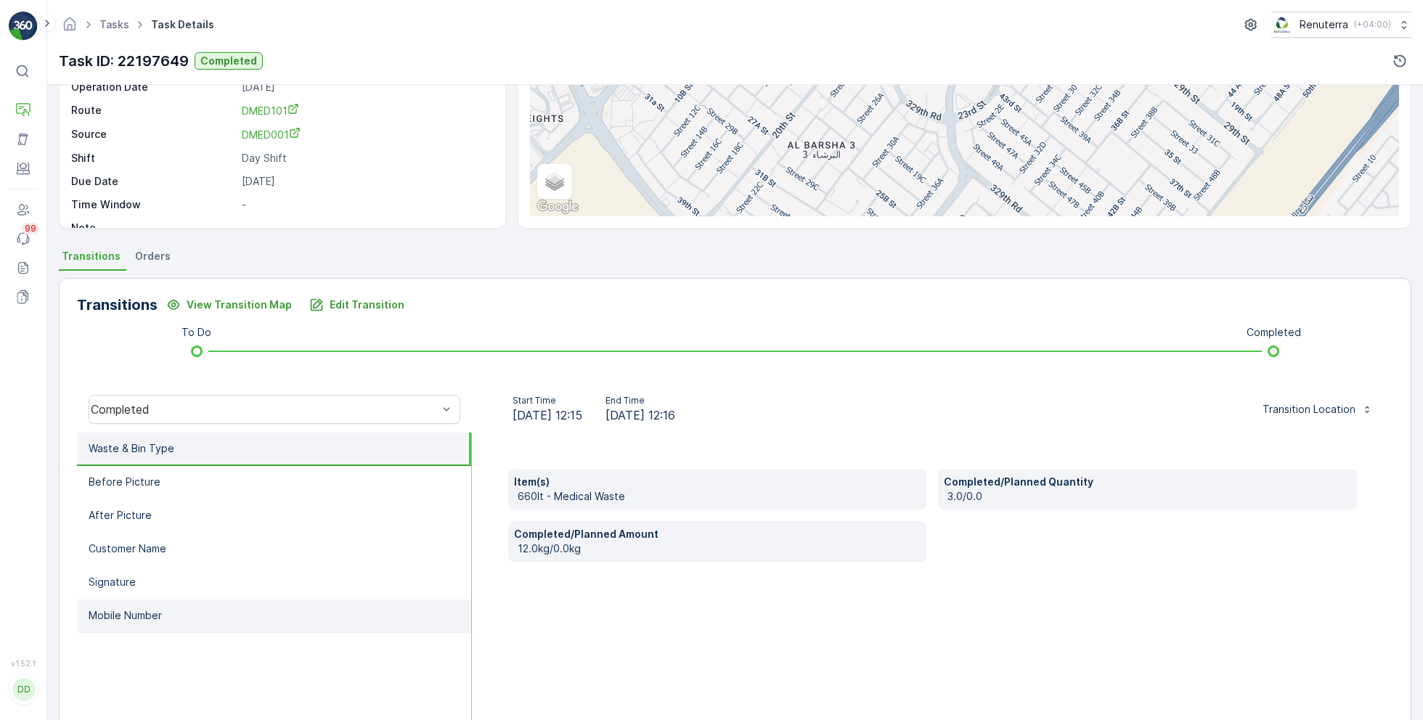
click at [249, 614] on li "Mobile Number" at bounding box center [274, 616] width 394 height 33
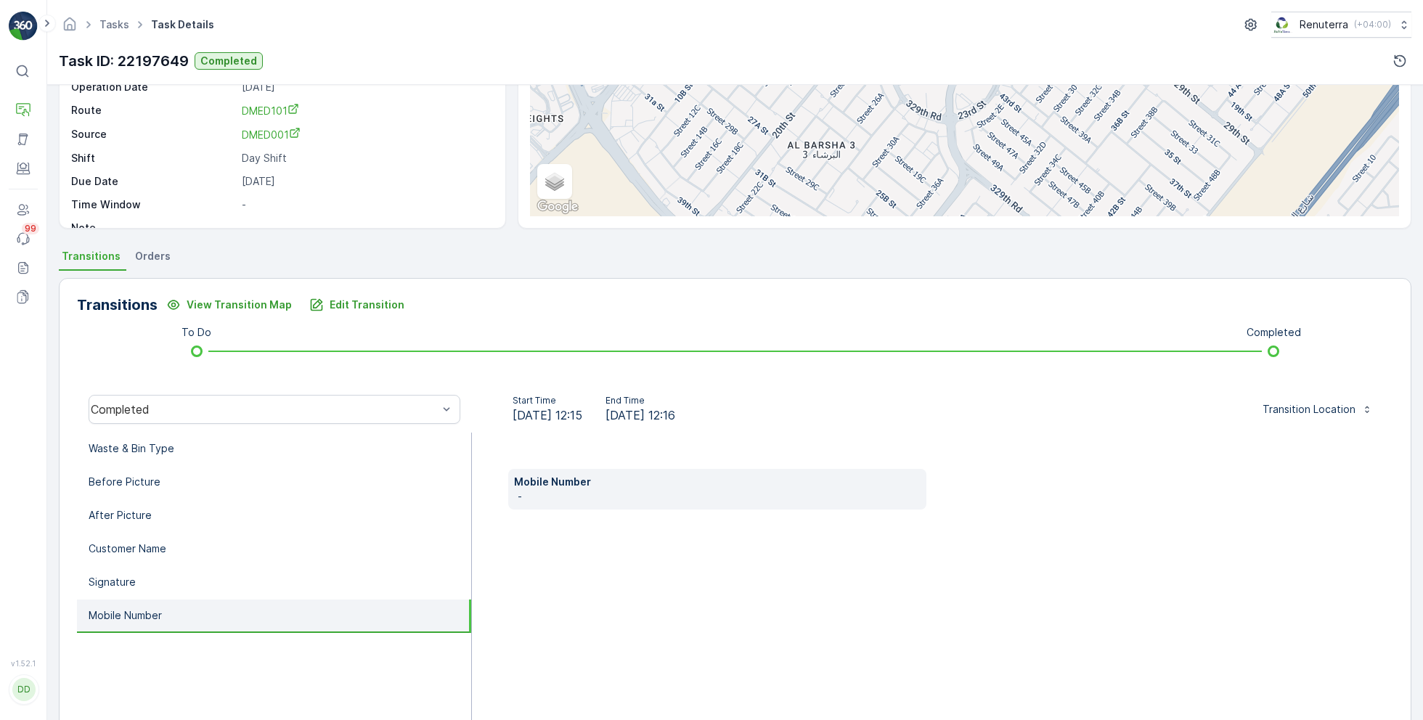
click at [661, 494] on p "-" at bounding box center [720, 496] width 404 height 15
click at [353, 314] on button "Edit Transition" at bounding box center [357, 304] width 113 height 23
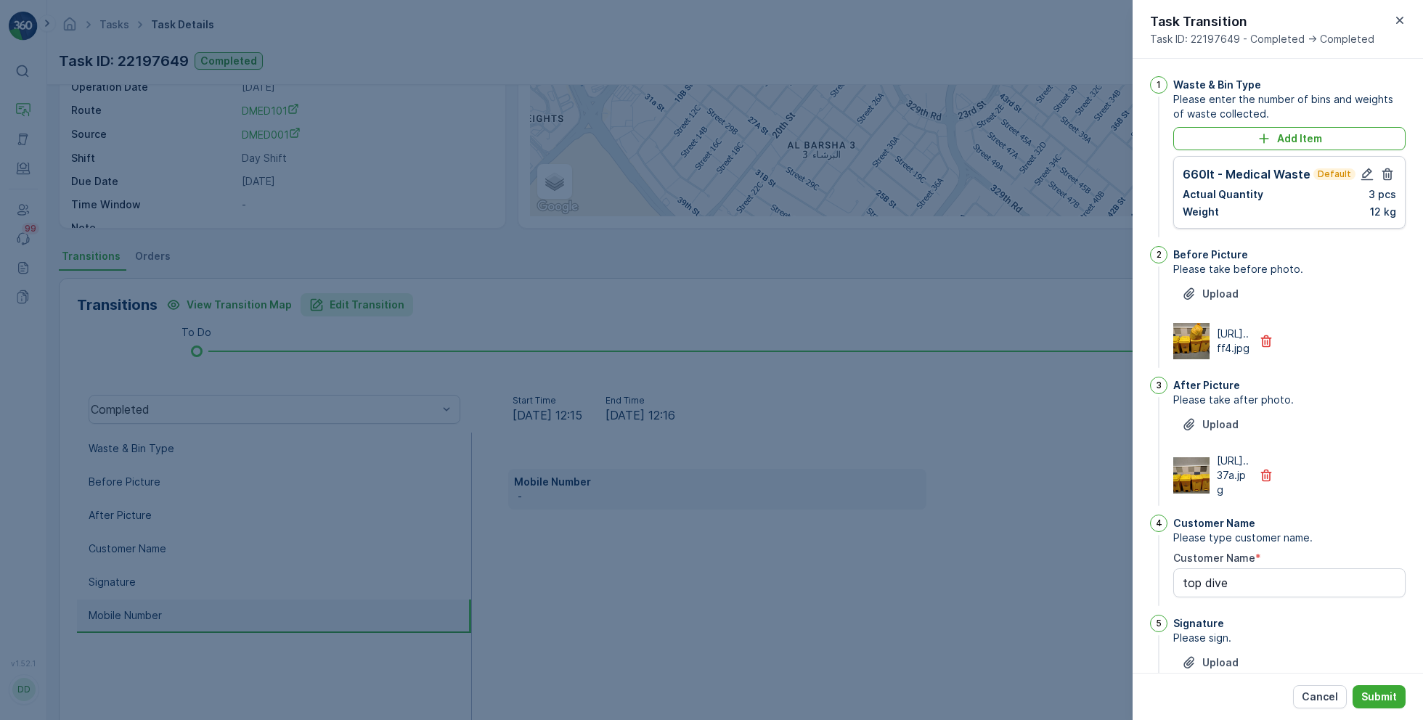
scroll to position [296, 0]
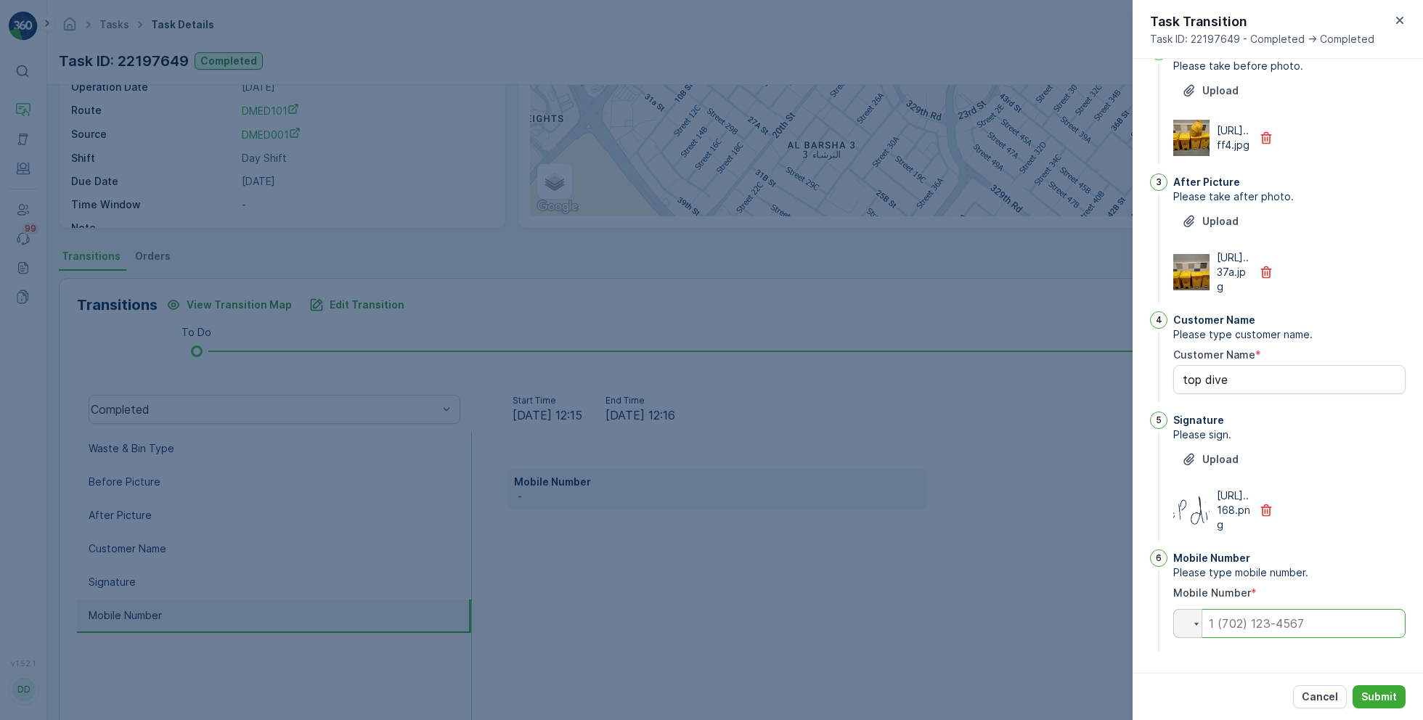
click at [1253, 626] on input "tel" at bounding box center [1289, 623] width 232 height 29
click at [1148, 483] on div "1 Waste & Bin Type Please enter the number of bins and weights of waste collect…" at bounding box center [1277, 366] width 290 height 614
click at [940, 633] on div at bounding box center [711, 360] width 1423 height 720
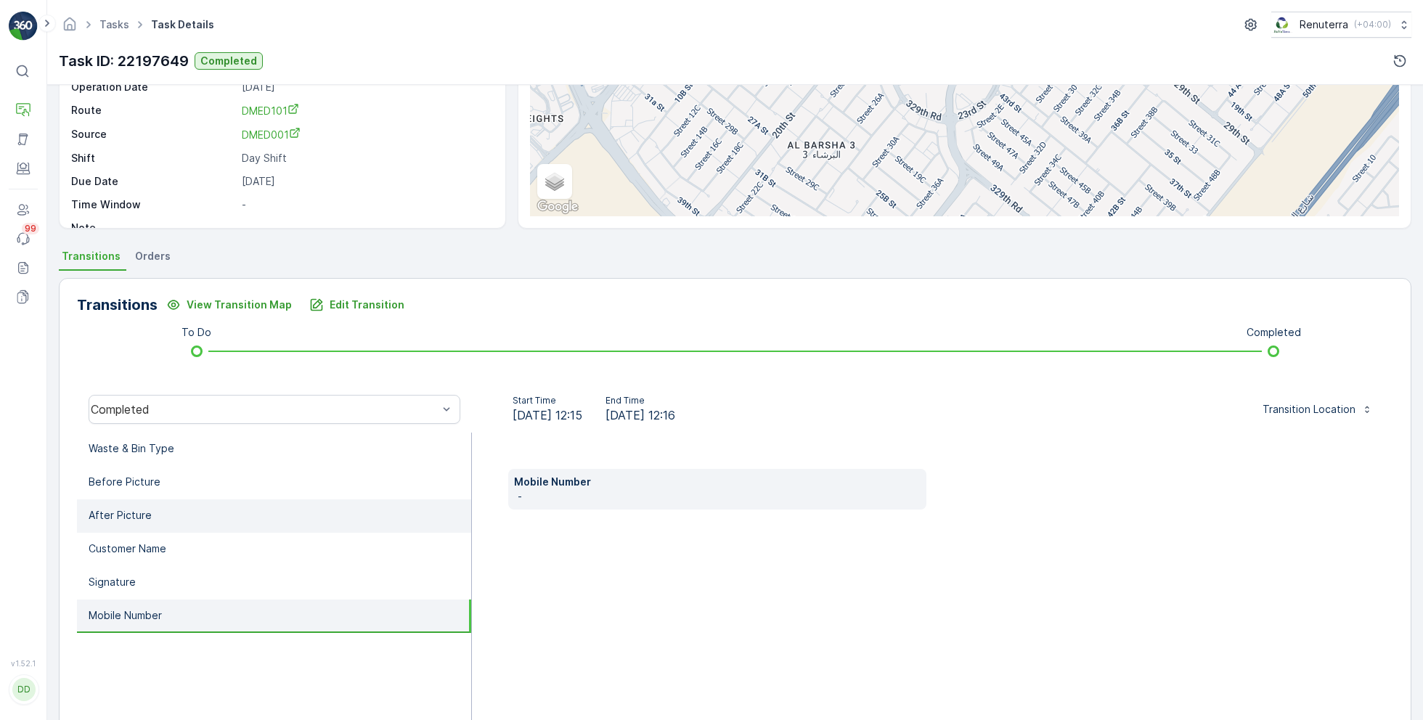
click at [194, 518] on li "After Picture" at bounding box center [274, 515] width 394 height 33
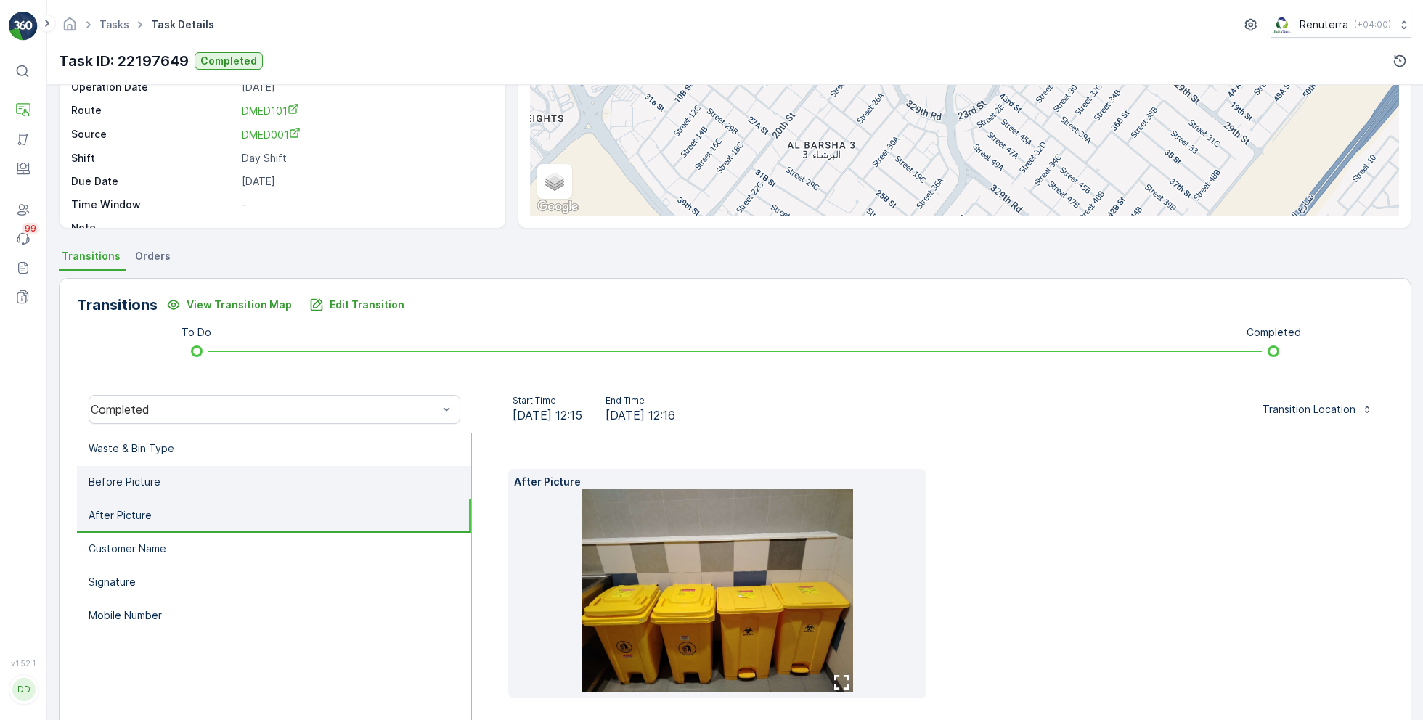
click at [247, 478] on li "Before Picture" at bounding box center [274, 482] width 394 height 33
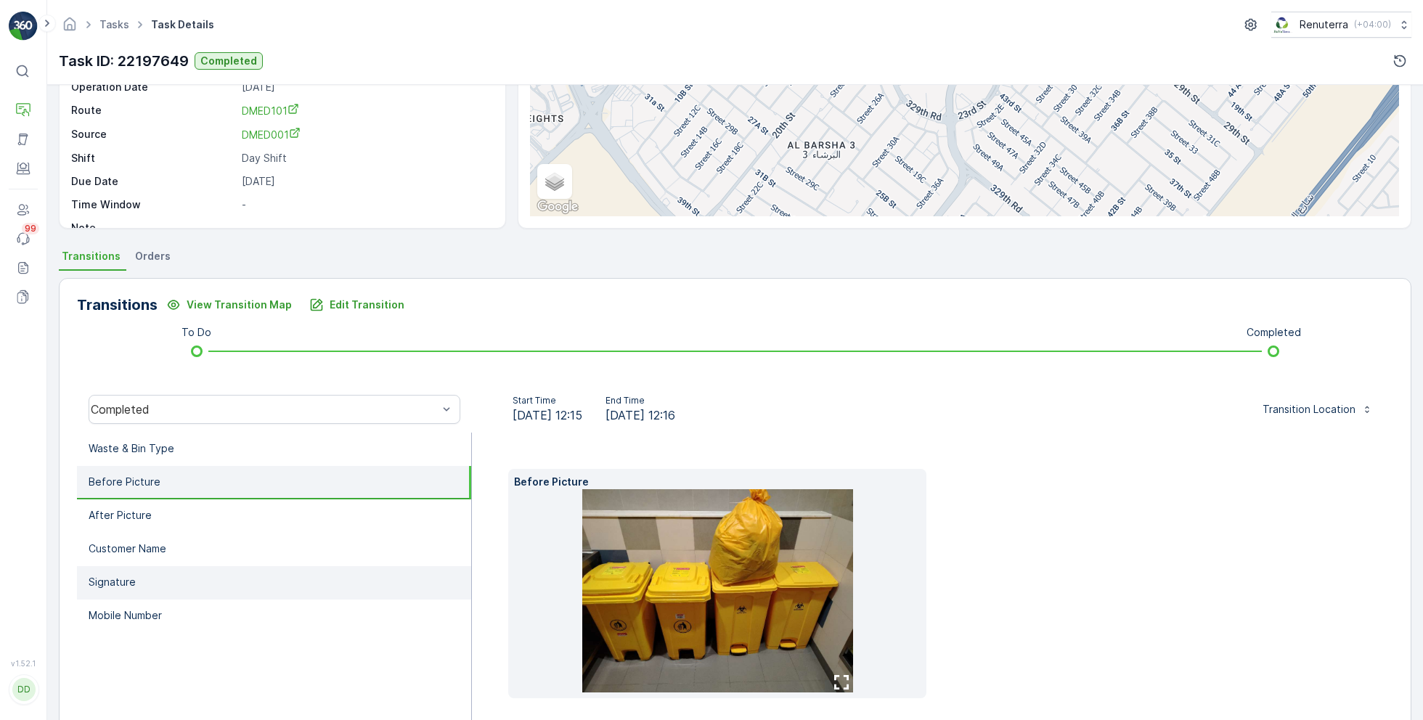
click at [205, 586] on li "Signature" at bounding box center [274, 582] width 394 height 33
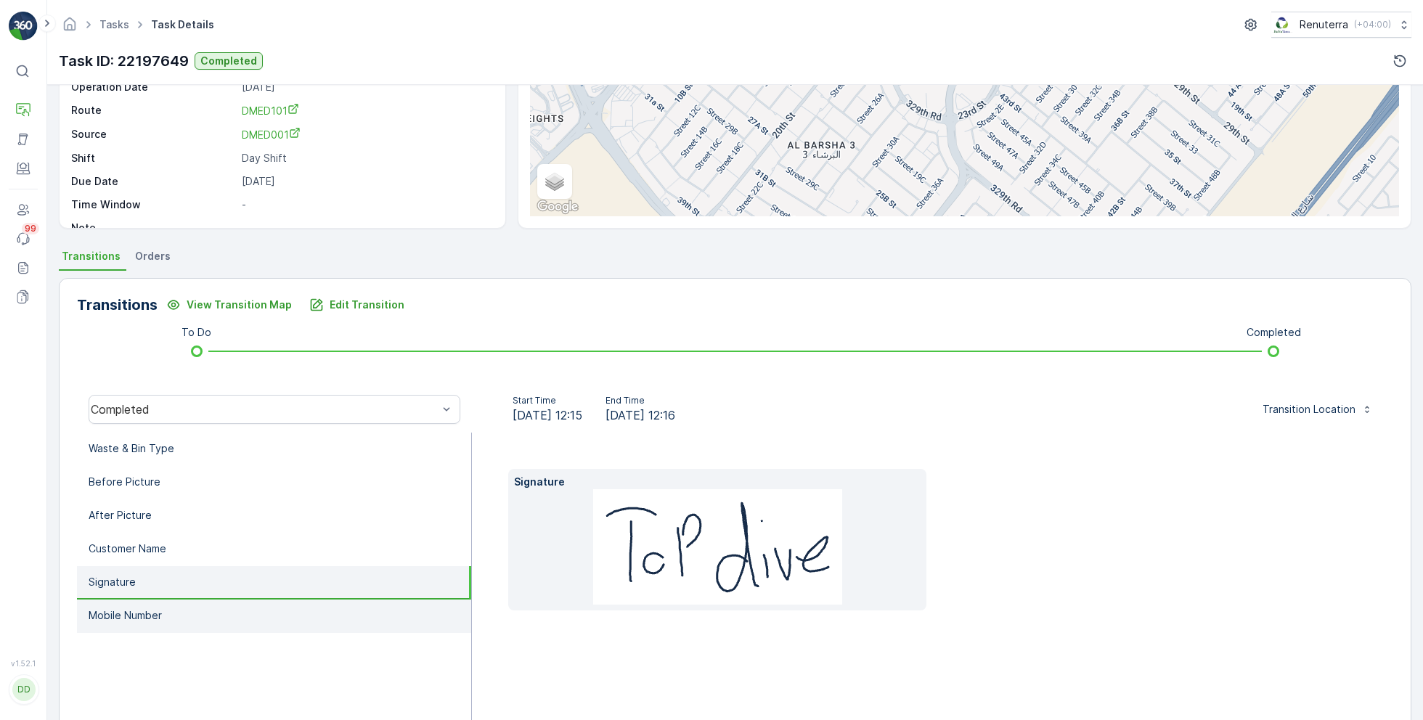
click at [207, 626] on li "Mobile Number" at bounding box center [274, 616] width 394 height 33
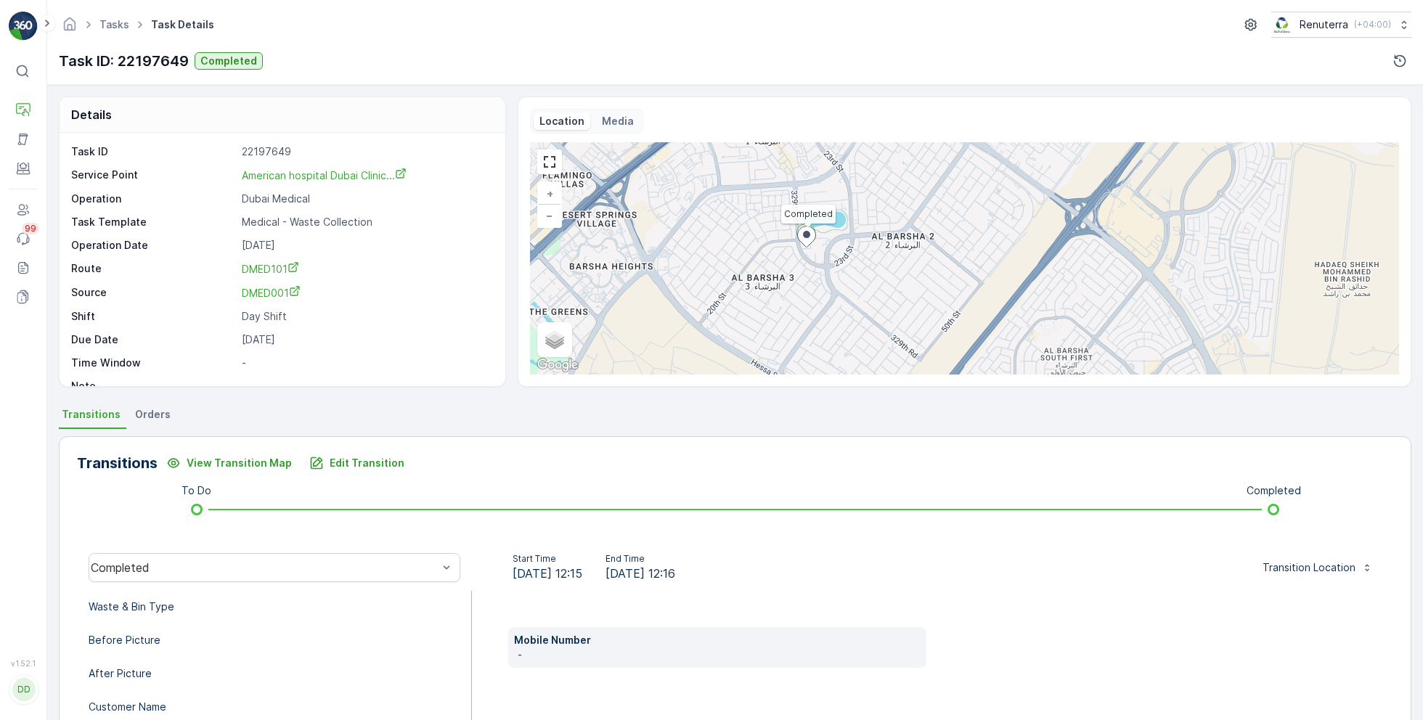
scroll to position [19, 0]
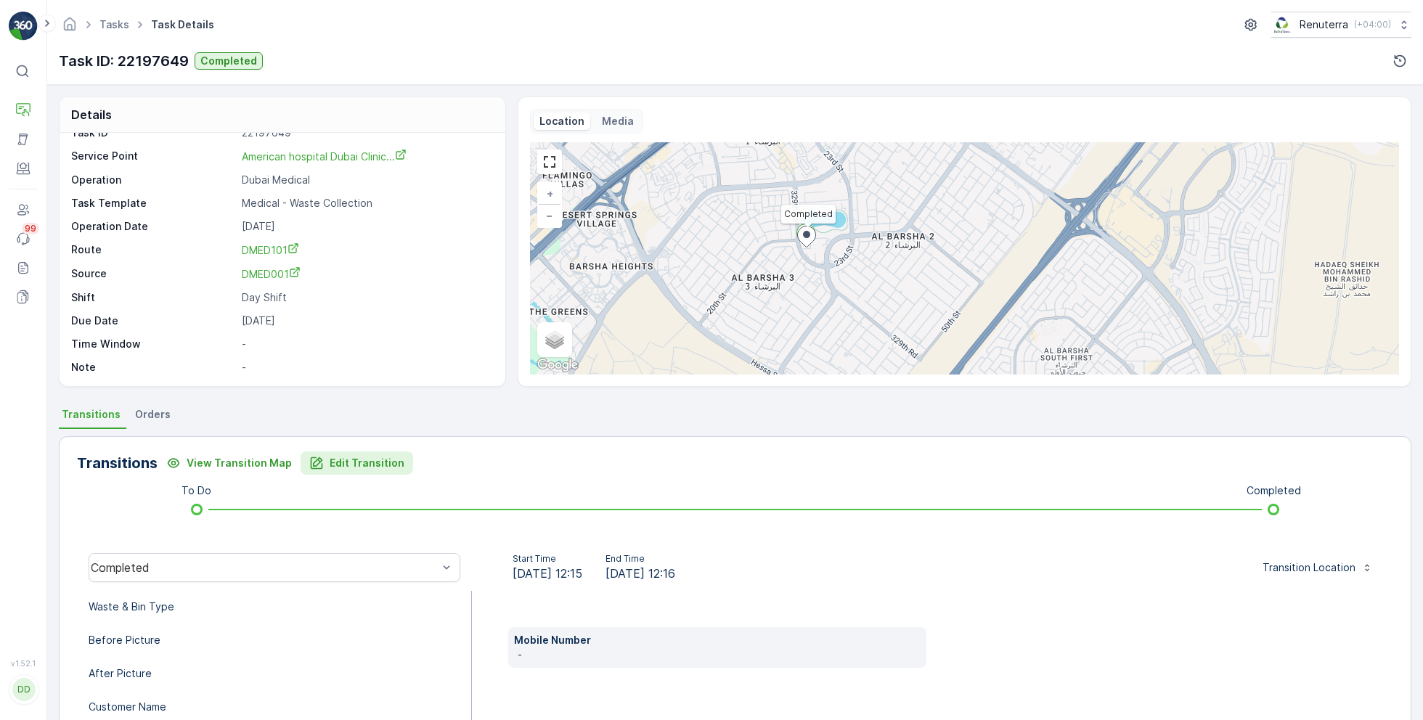
click at [383, 460] on p "Edit Transition" at bounding box center [367, 463] width 75 height 15
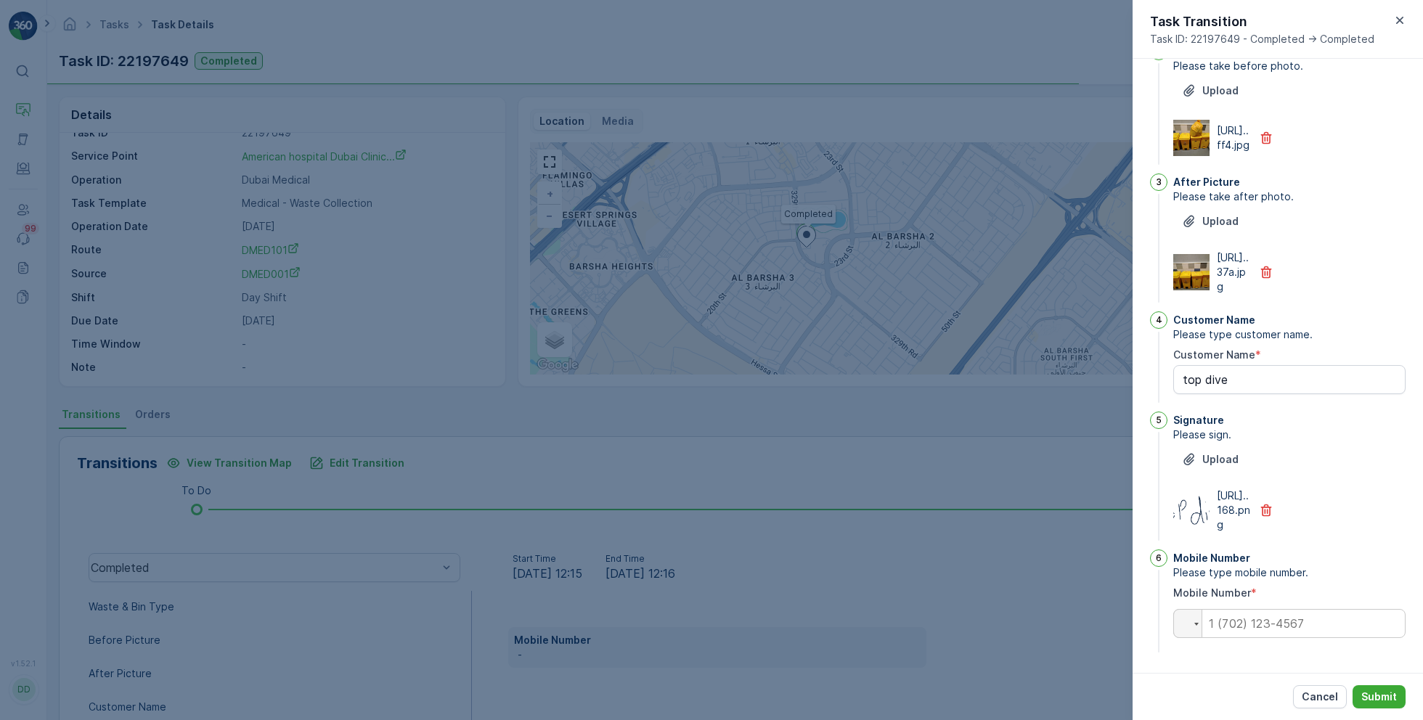
type Name "top dive"
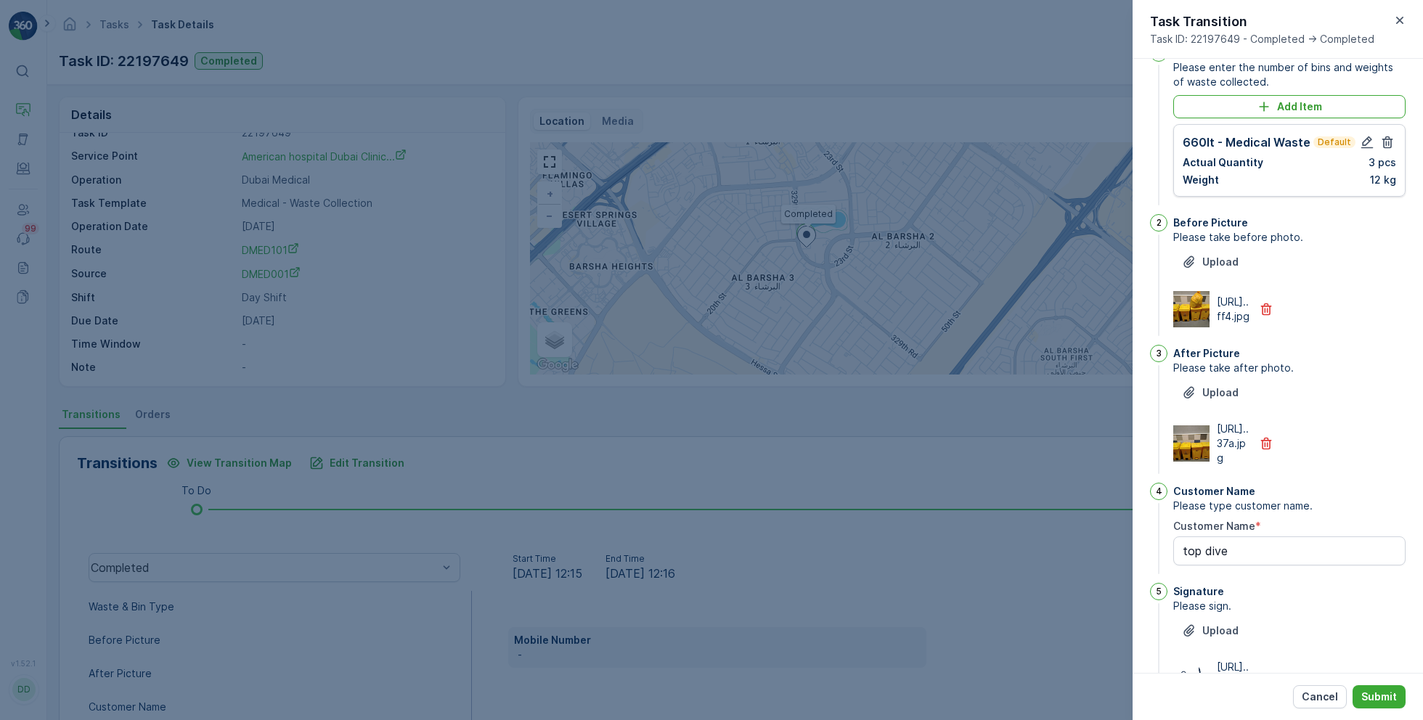
scroll to position [0, 0]
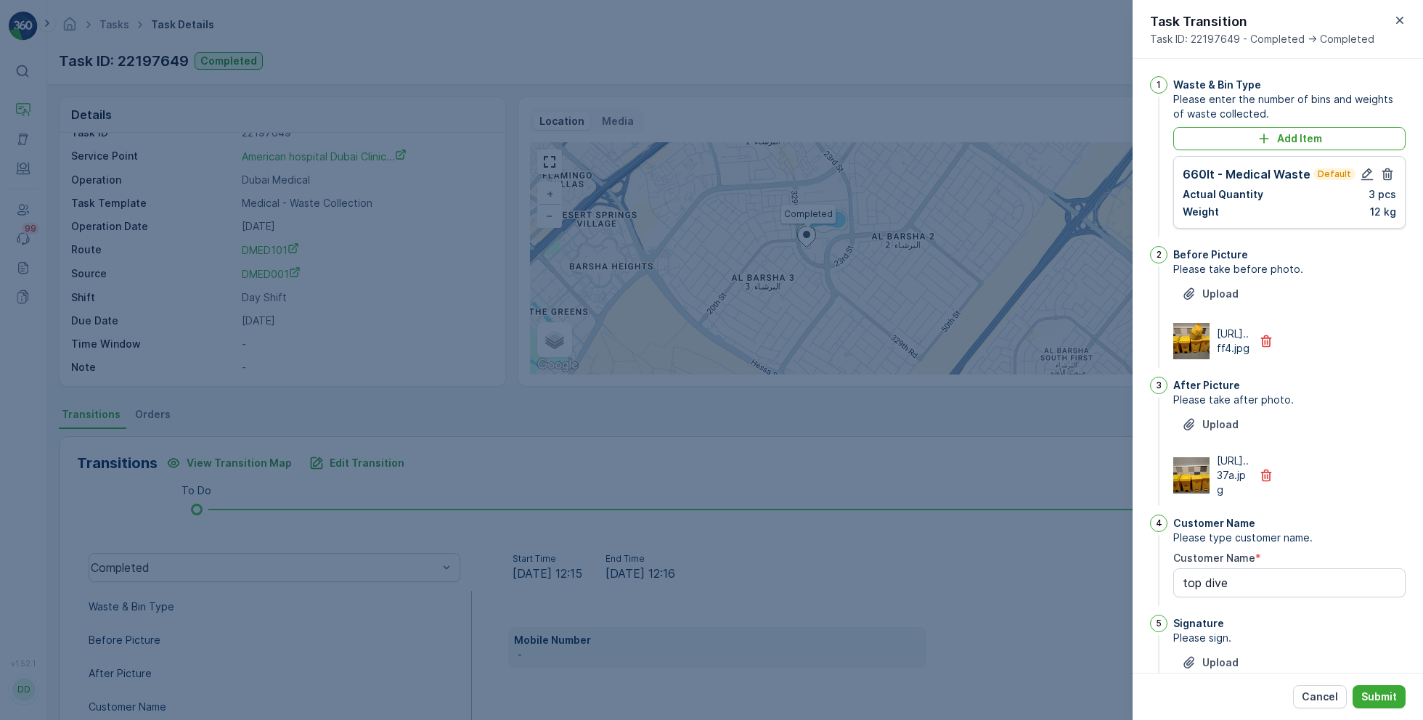
click at [970, 422] on div at bounding box center [711, 360] width 1423 height 720
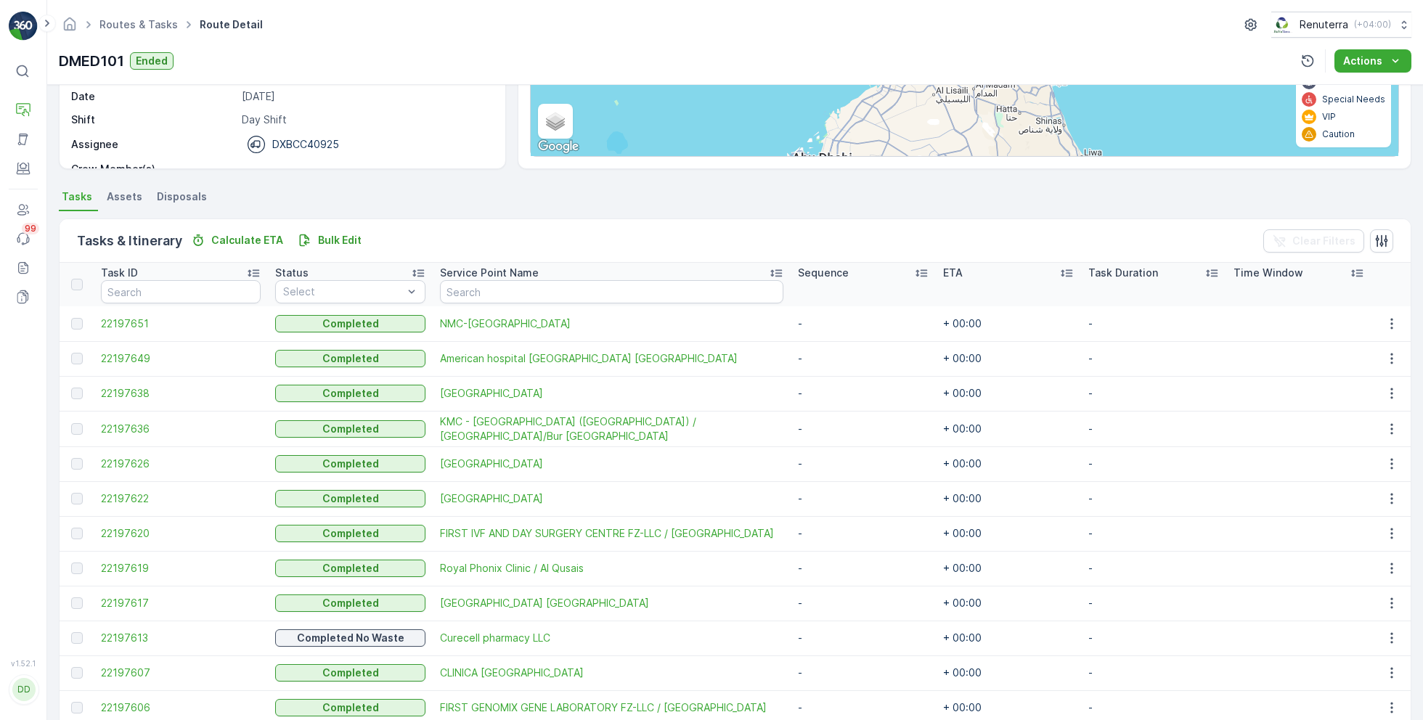
scroll to position [242, 0]
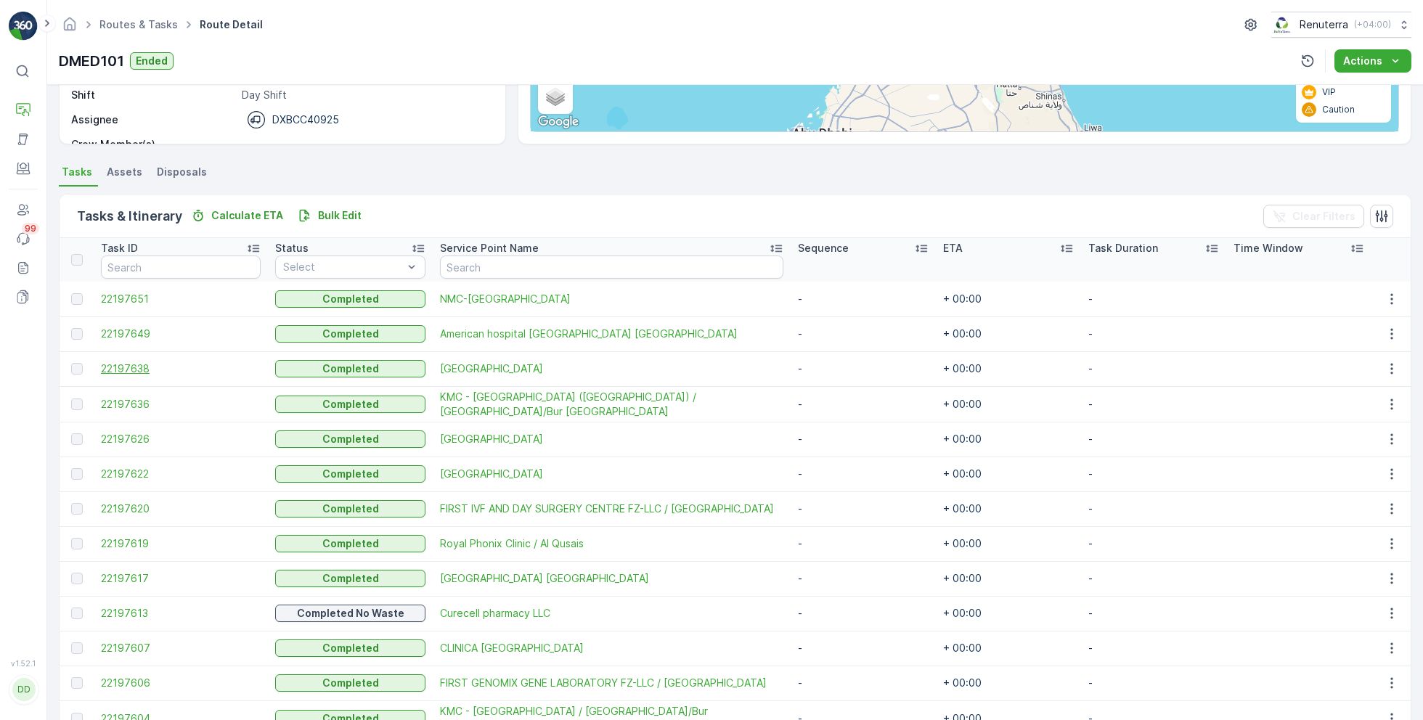
click at [137, 364] on span "22197638" at bounding box center [181, 368] width 160 height 15
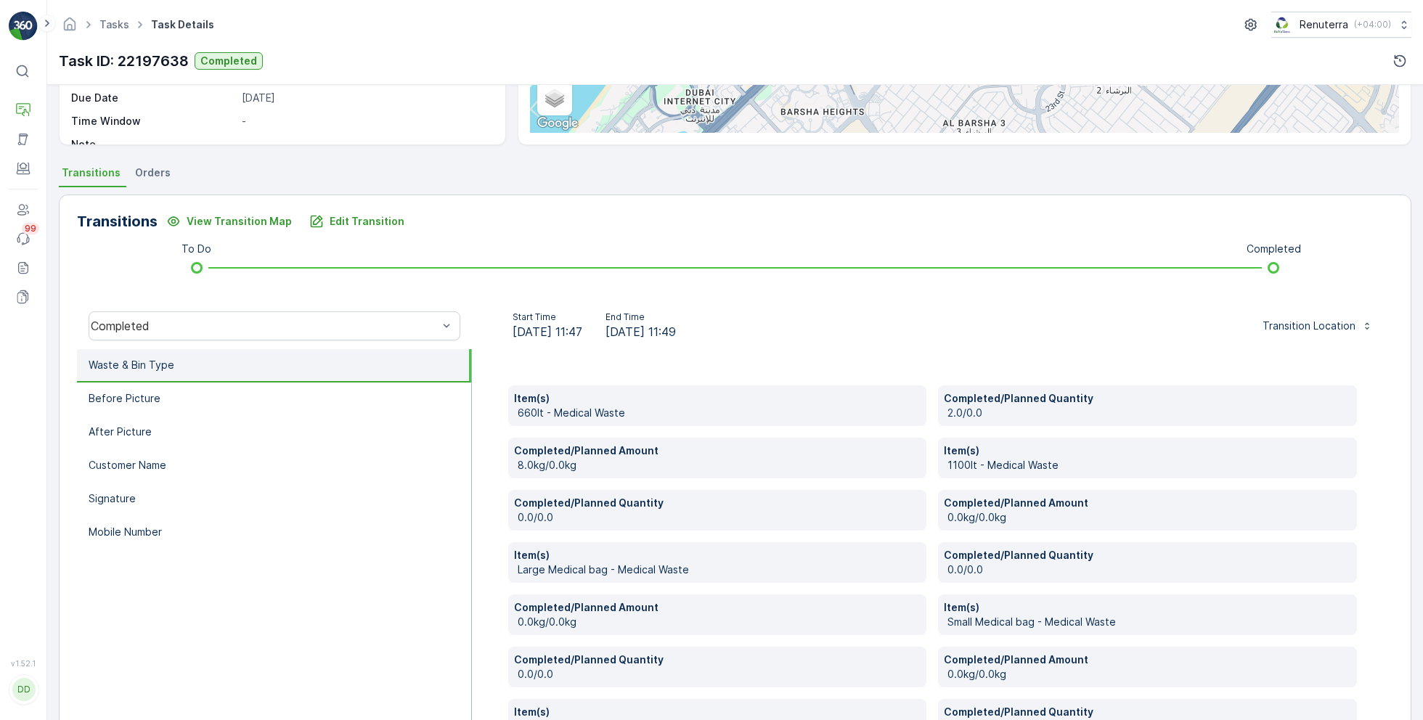
scroll to position [239, 0]
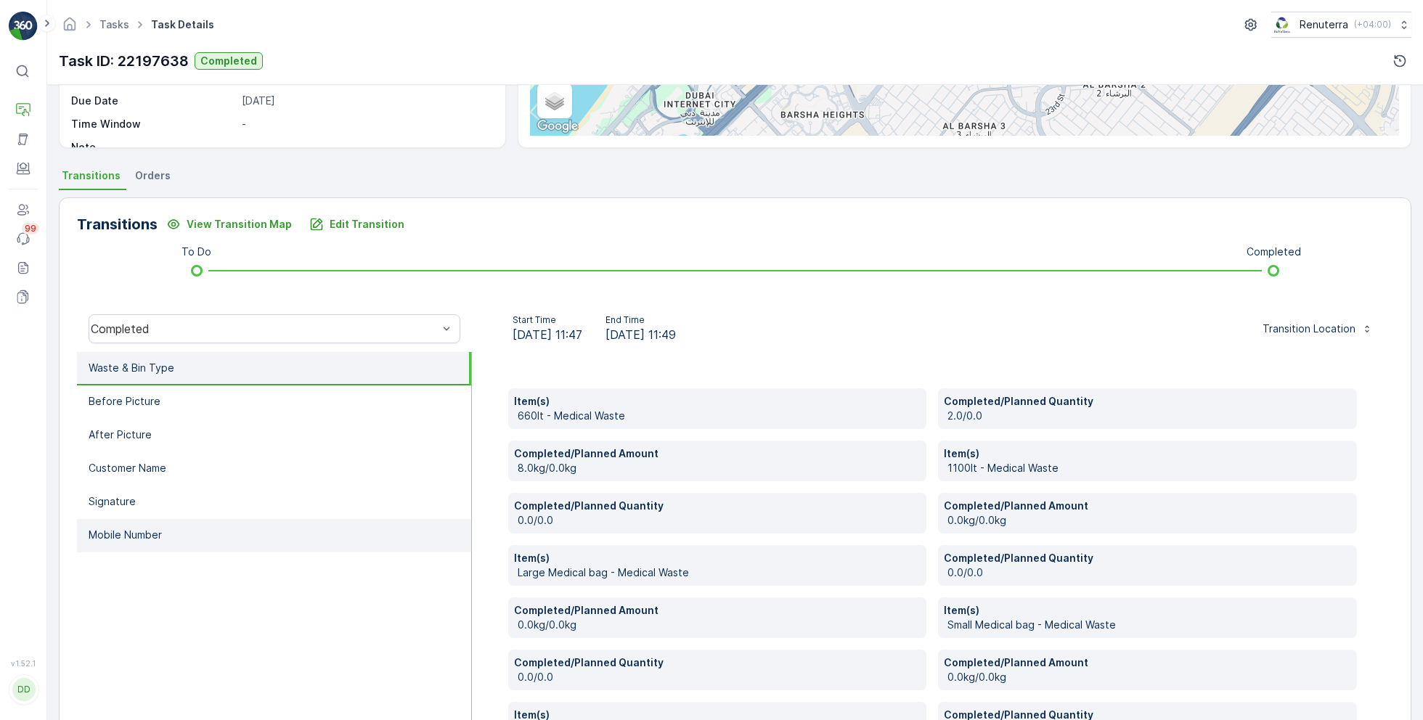
click at [198, 542] on li "Mobile Number" at bounding box center [274, 535] width 394 height 33
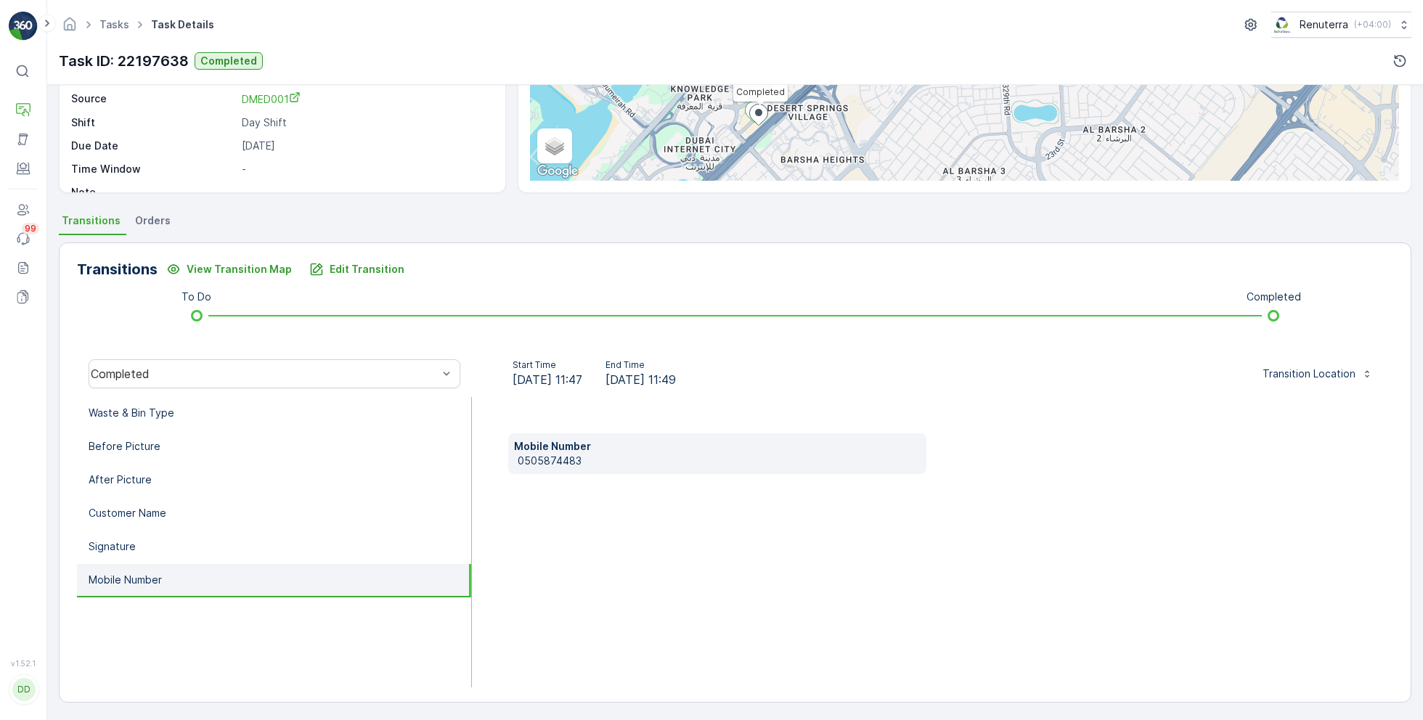
click at [565, 451] on p "Mobile Number" at bounding box center [717, 446] width 407 height 15
click at [565, 454] on p "0505874483" at bounding box center [720, 461] width 404 height 15
click at [565, 457] on p "0505874483" at bounding box center [720, 461] width 404 height 15
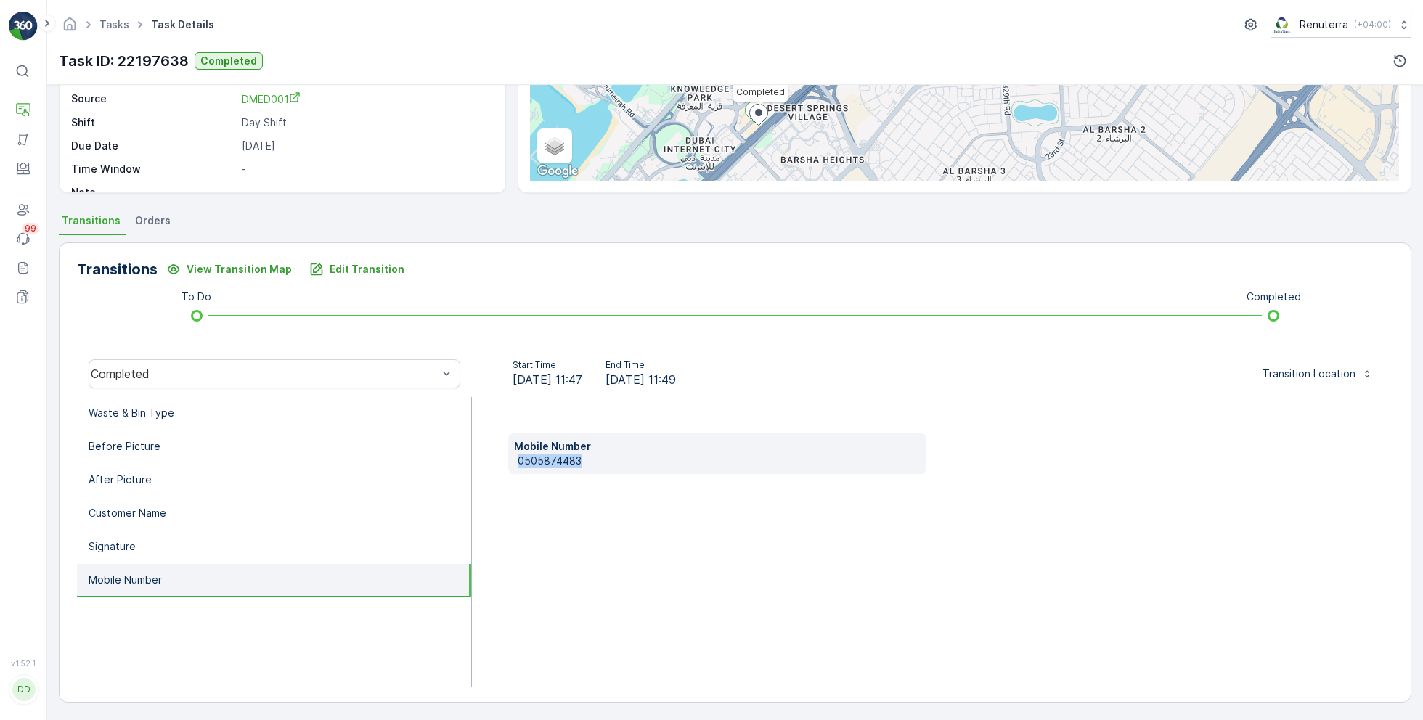
click at [608, 503] on div "Mobile Number [PHONE_NUMBER]" at bounding box center [932, 542] width 921 height 290
click at [345, 409] on li "Waste & Bin Type" at bounding box center [274, 413] width 394 height 33
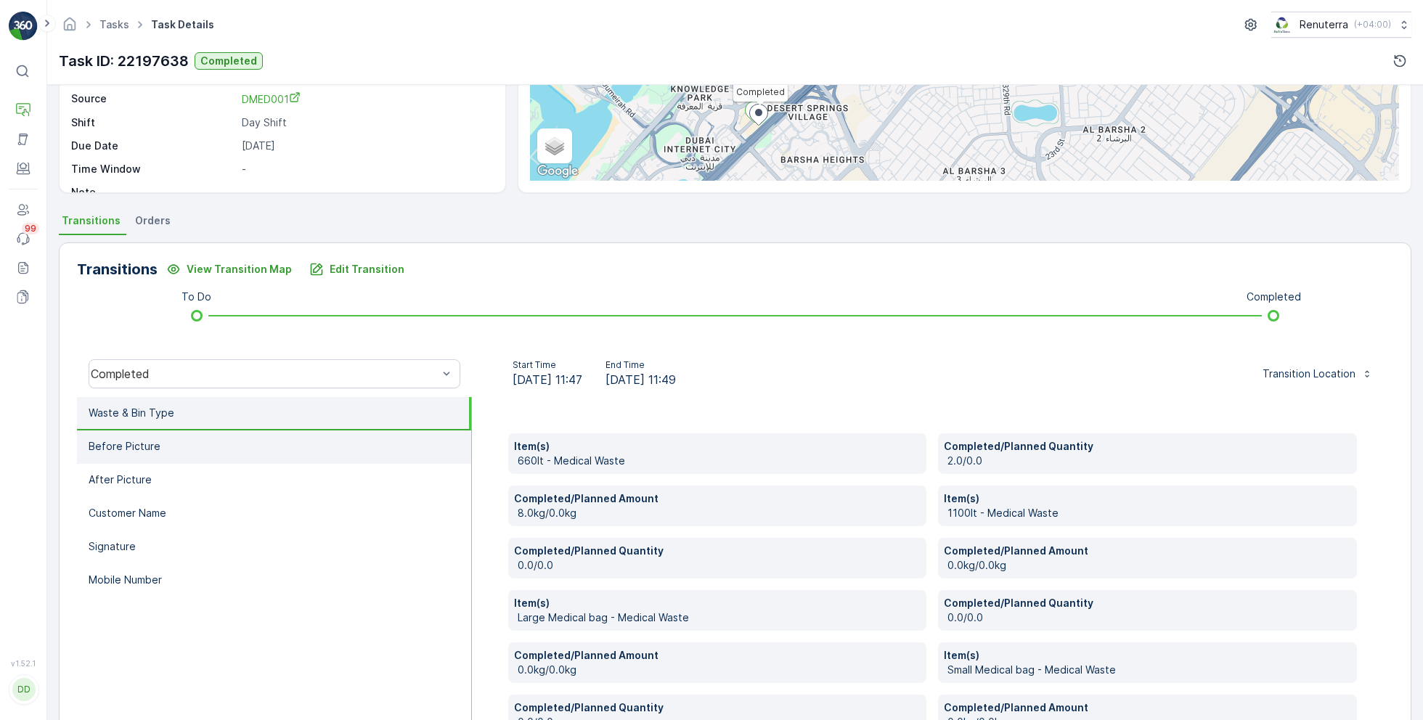
click at [242, 445] on li "Before Picture" at bounding box center [274, 446] width 394 height 33
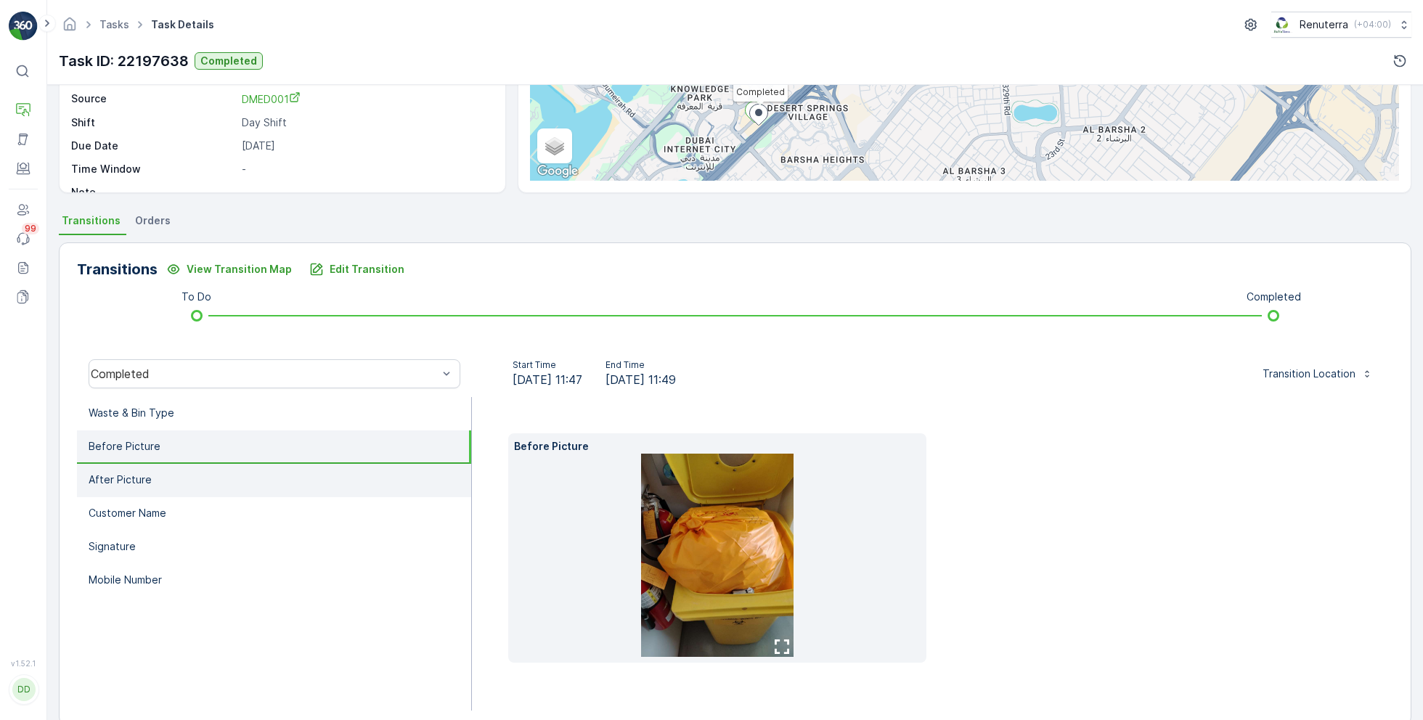
click at [218, 491] on li "After Picture" at bounding box center [274, 480] width 394 height 33
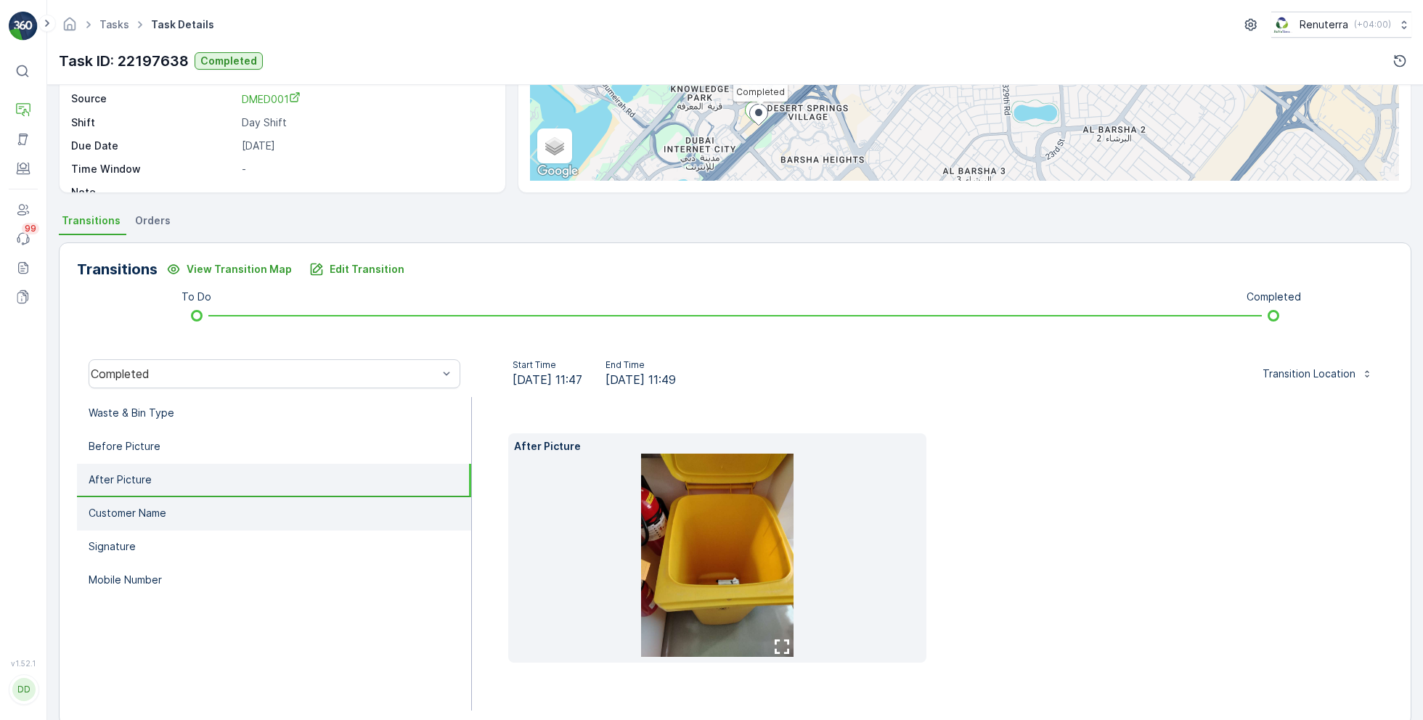
click at [205, 511] on li "Customer Name" at bounding box center [274, 513] width 394 height 33
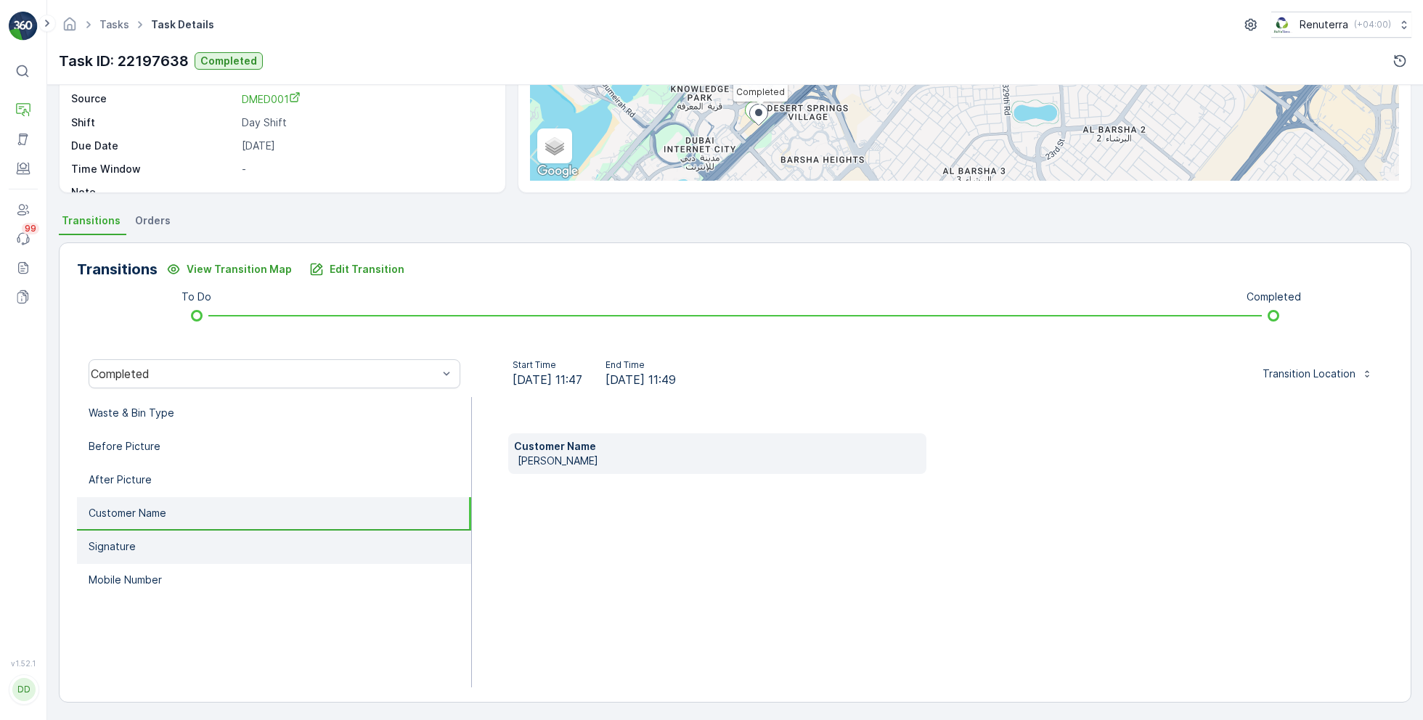
click at [197, 538] on li "Signature" at bounding box center [274, 547] width 394 height 33
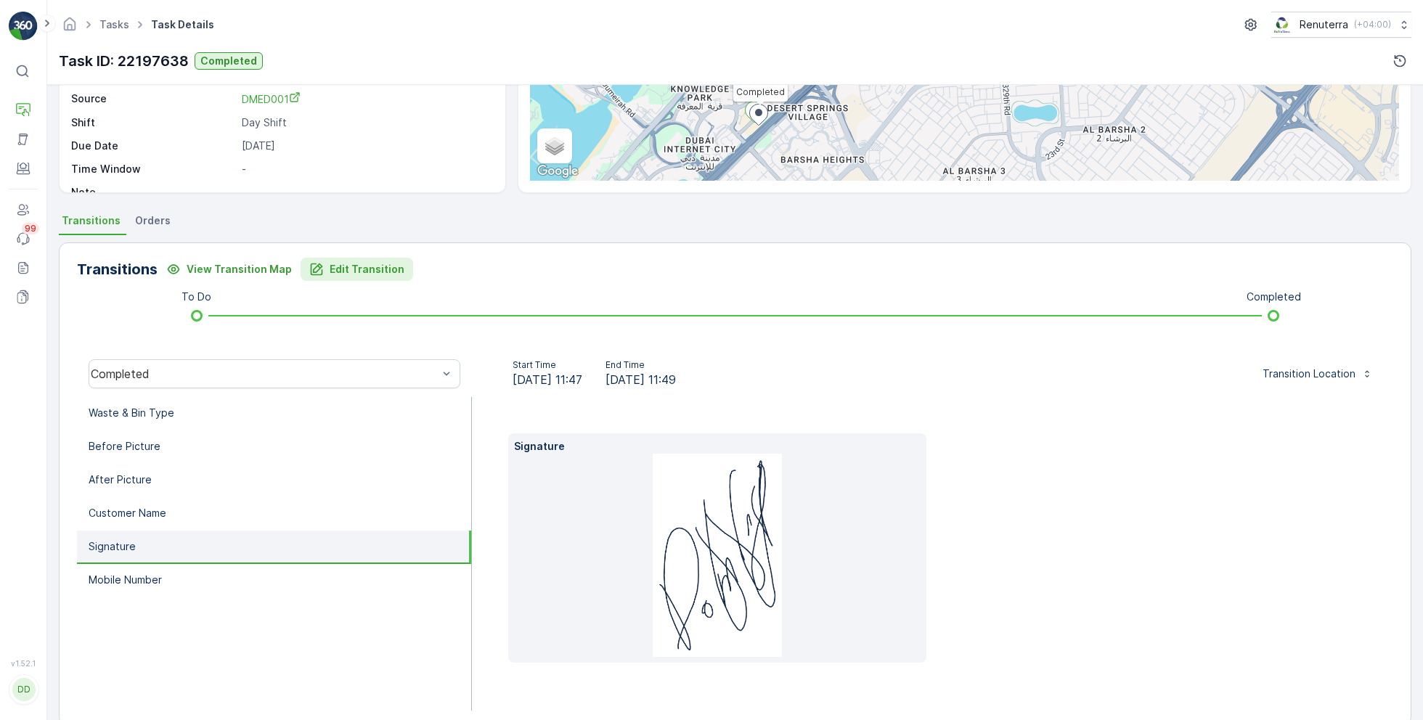
click at [346, 274] on p "Edit Transition" at bounding box center [367, 269] width 75 height 15
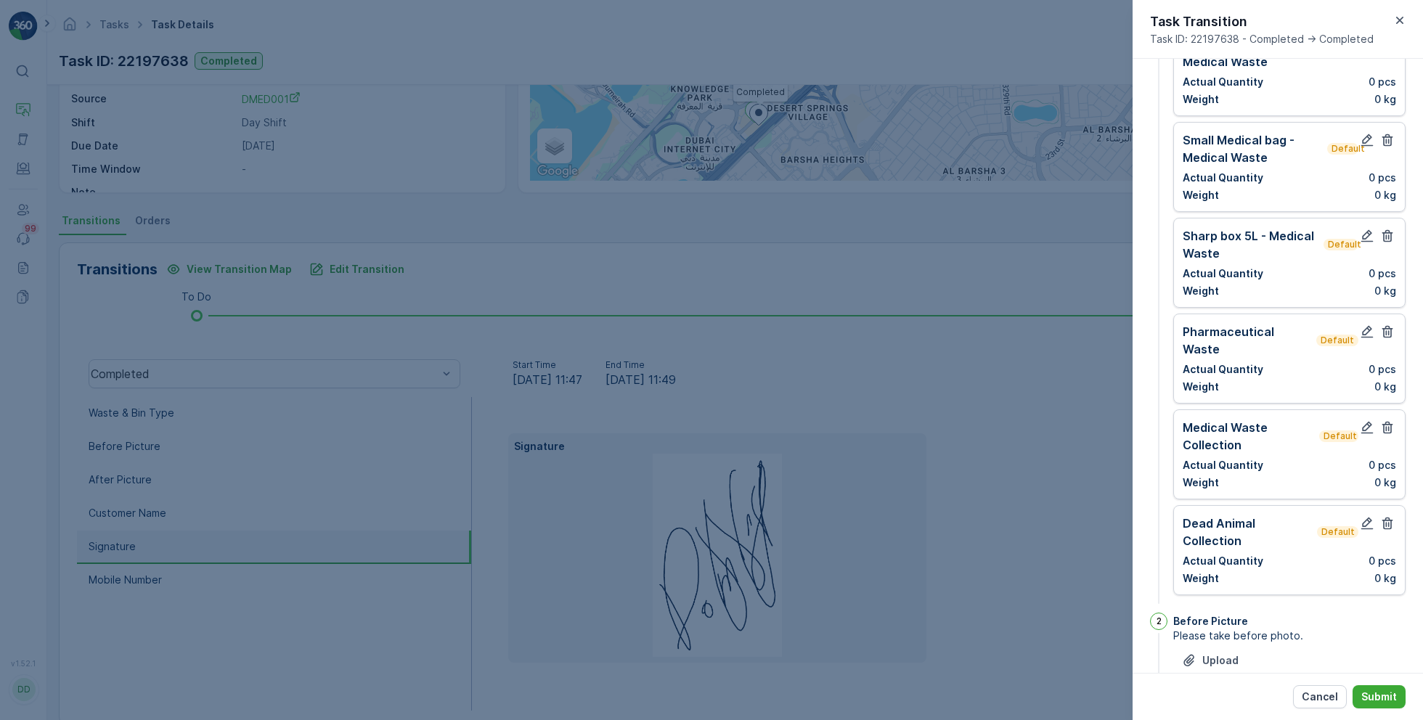
scroll to position [0, 0]
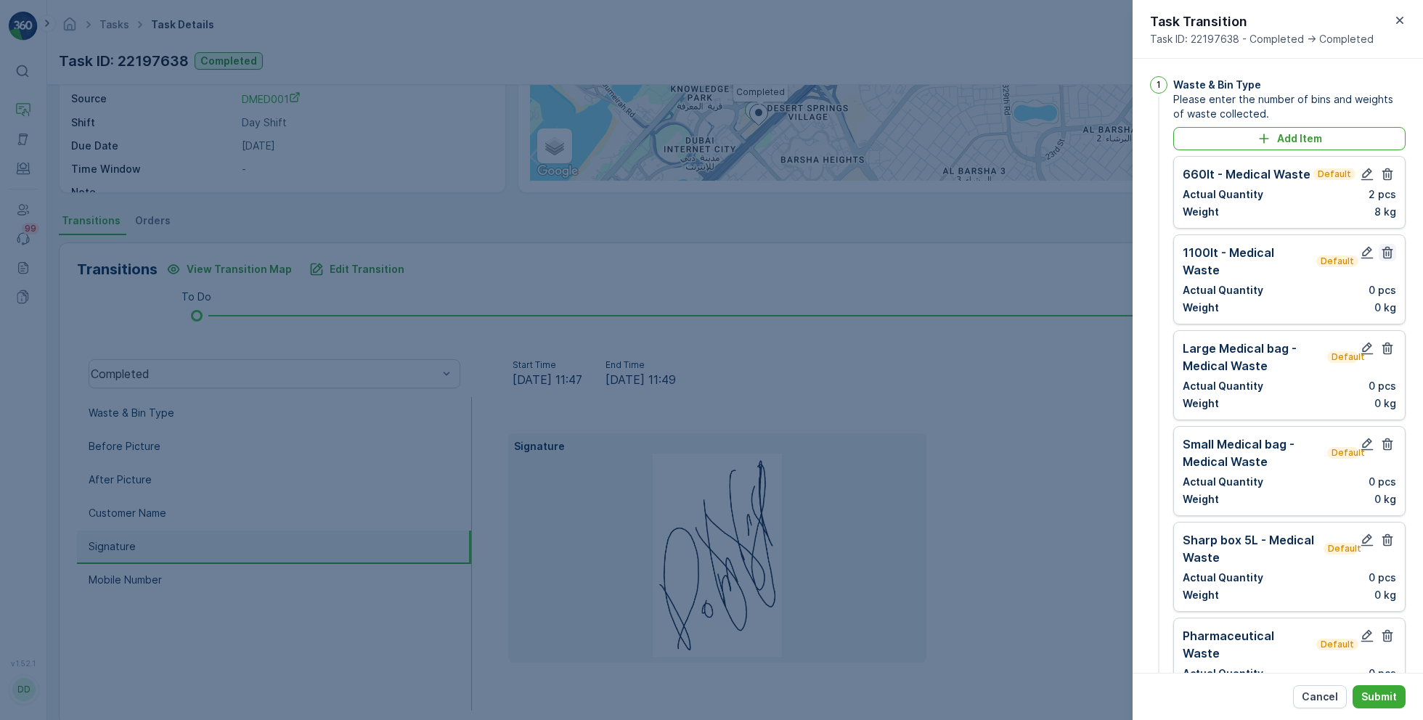
click at [1386, 245] on icon "button" at bounding box center [1387, 252] width 15 height 15
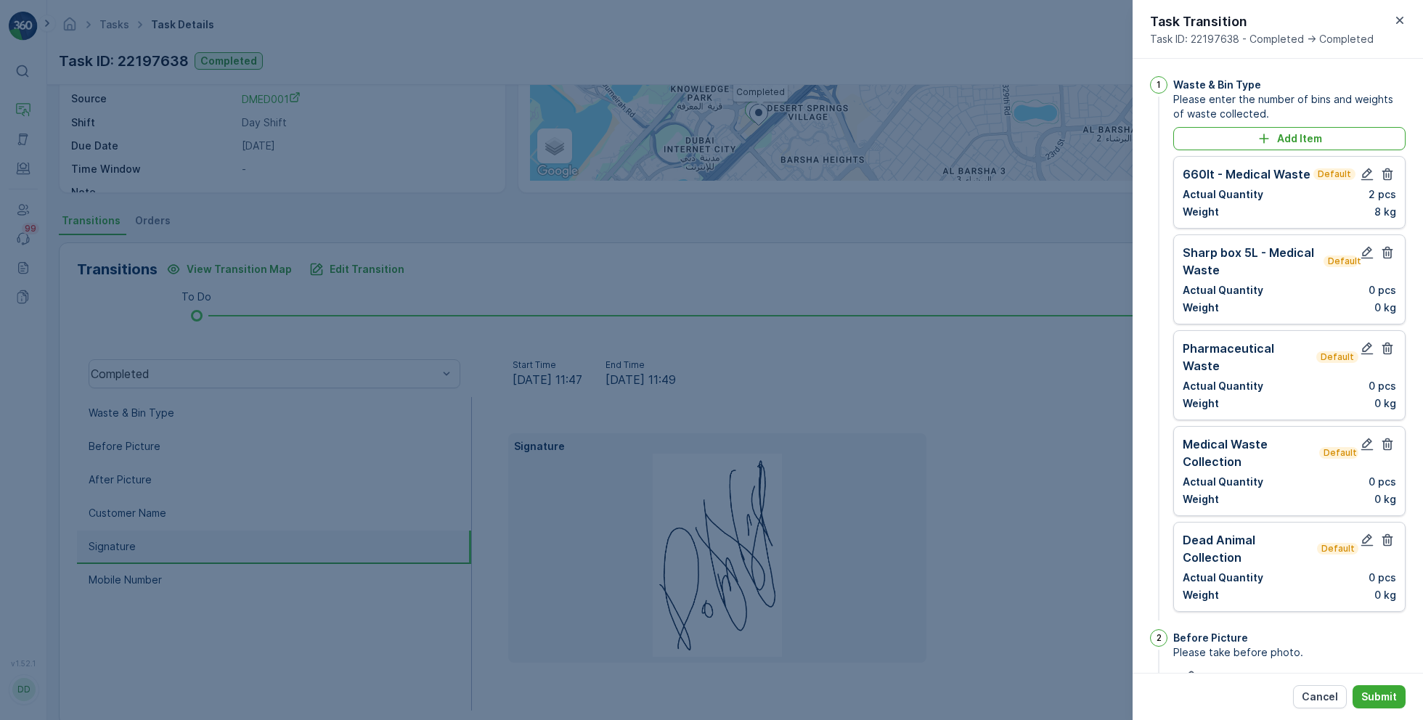
click at [1386, 245] on icon "button" at bounding box center [1387, 252] width 15 height 15
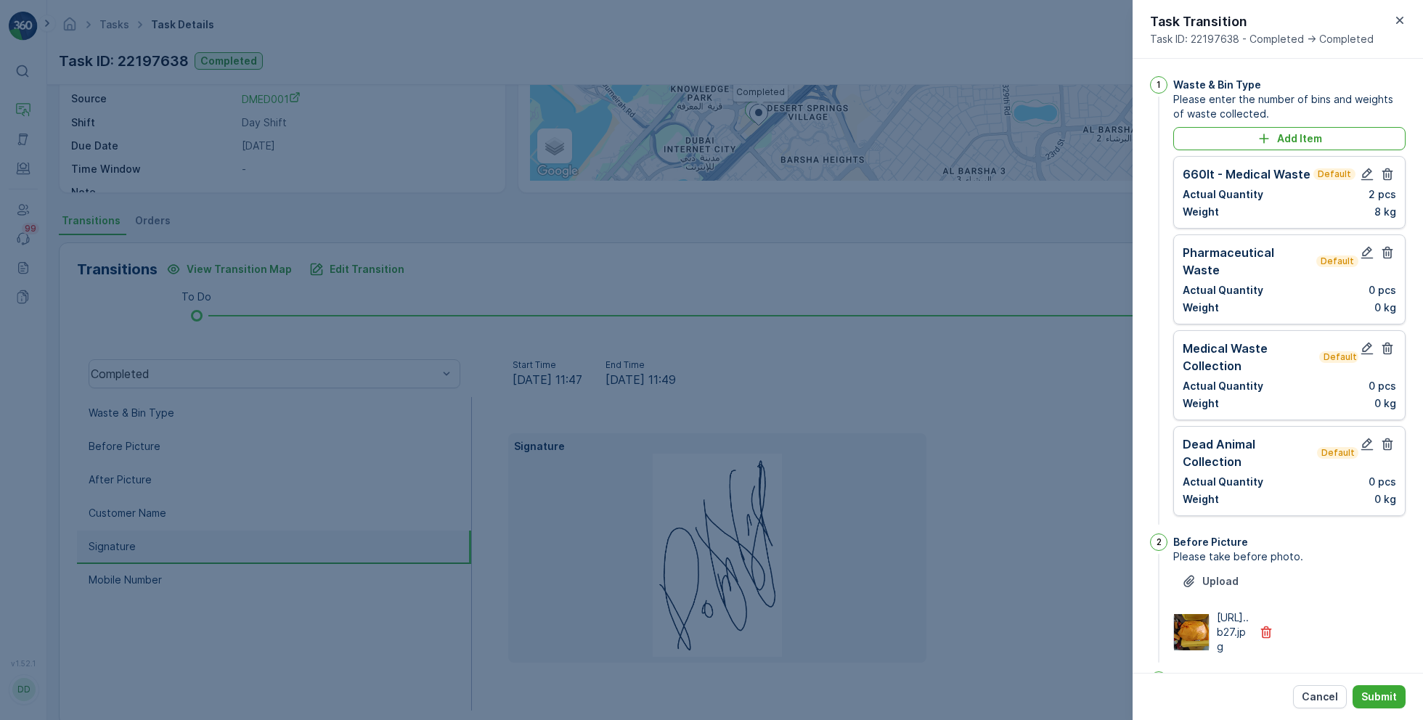
click at [1386, 245] on icon "button" at bounding box center [1387, 252] width 15 height 15
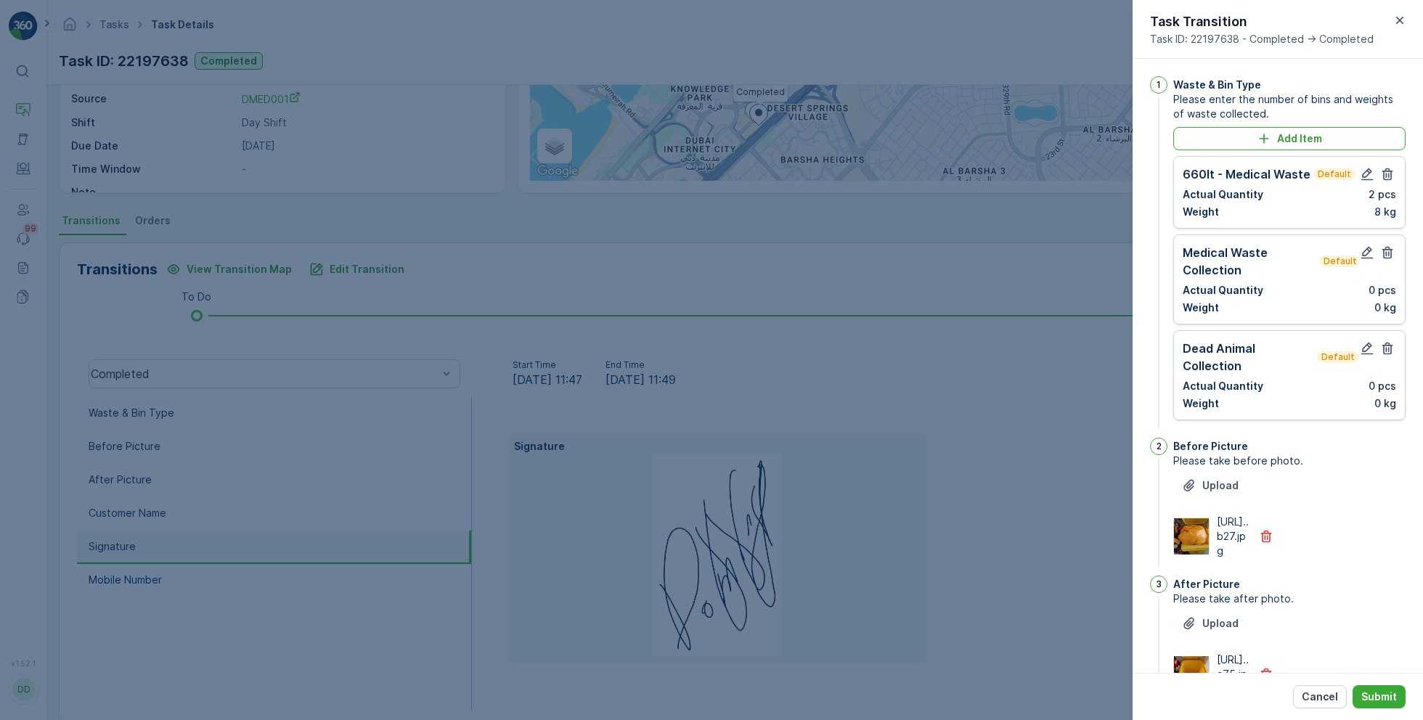
click at [1386, 245] on icon "button" at bounding box center [1387, 252] width 15 height 15
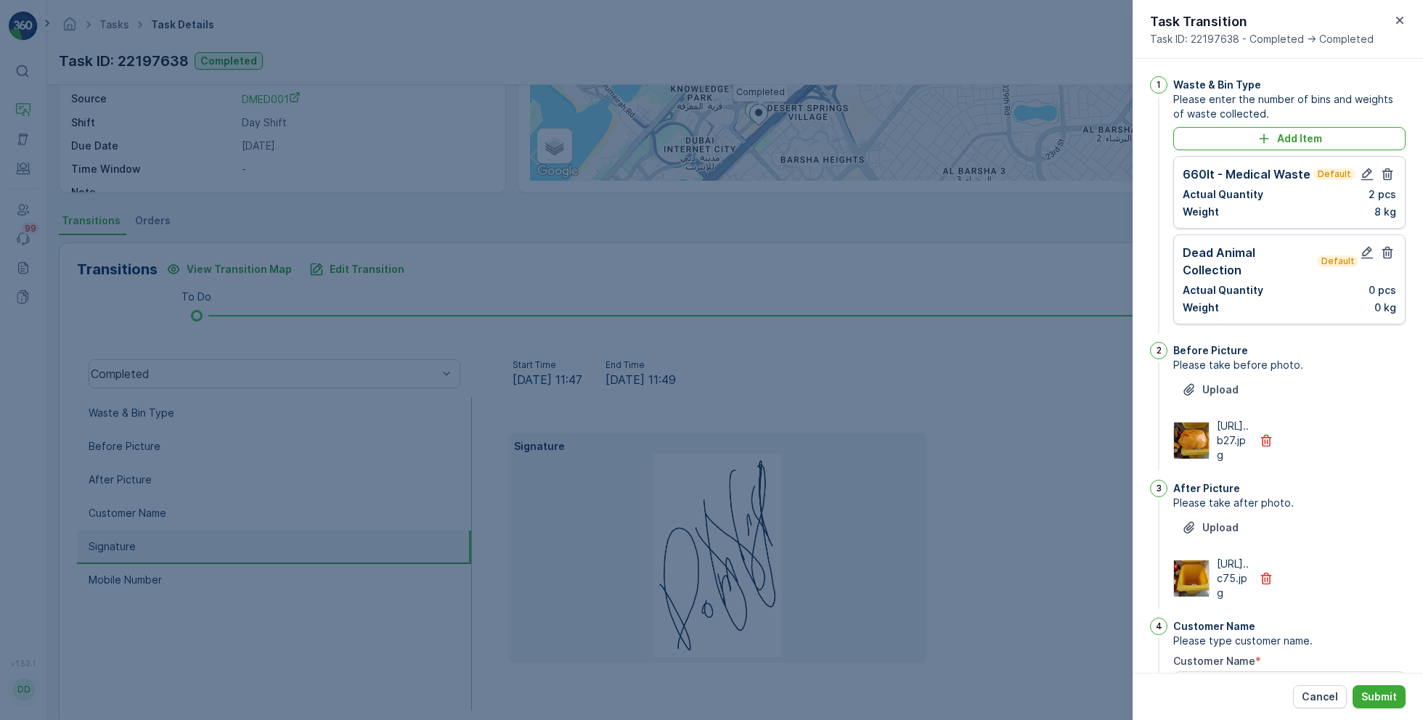
click at [1386, 245] on icon "button" at bounding box center [1387, 252] width 15 height 15
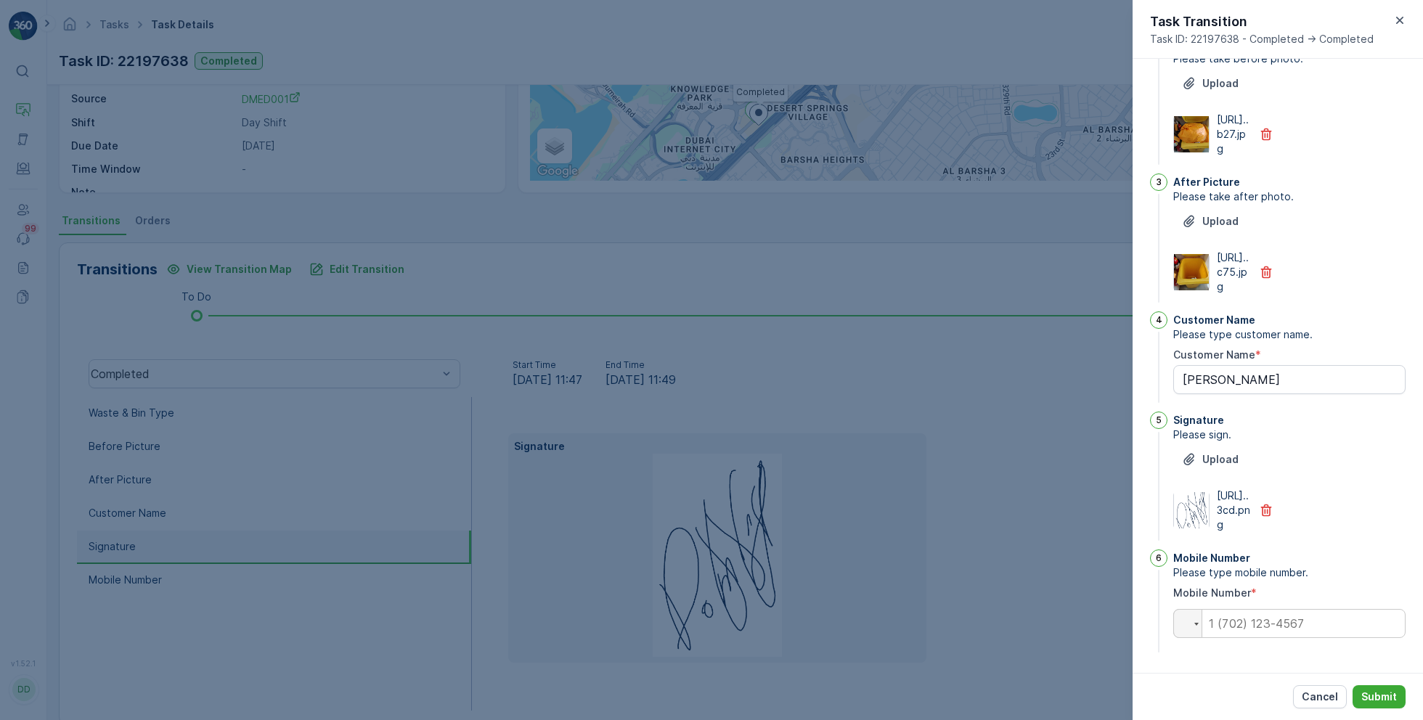
scroll to position [296, 0]
click at [1283, 629] on input "tel" at bounding box center [1289, 623] width 232 height 29
click at [1070, 450] on div at bounding box center [711, 360] width 1423 height 720
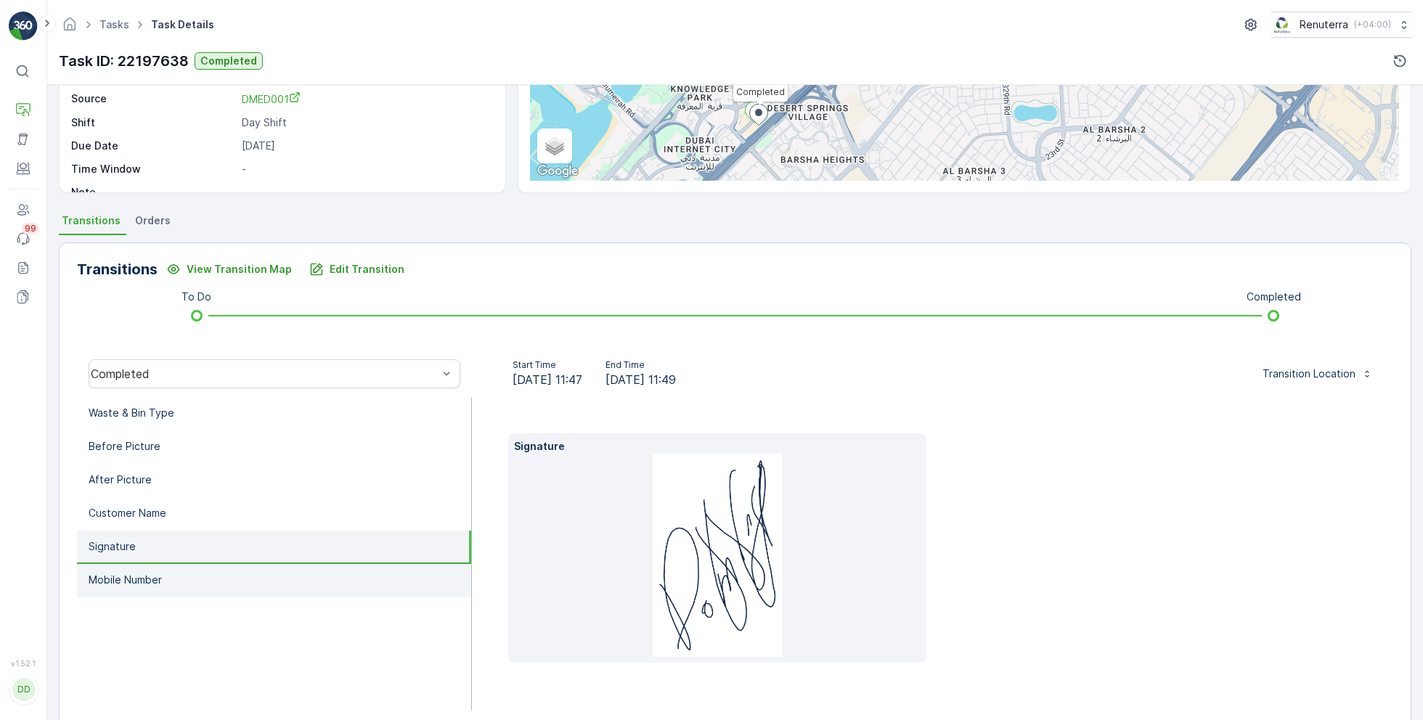
click at [185, 589] on li "Mobile Number" at bounding box center [274, 580] width 394 height 33
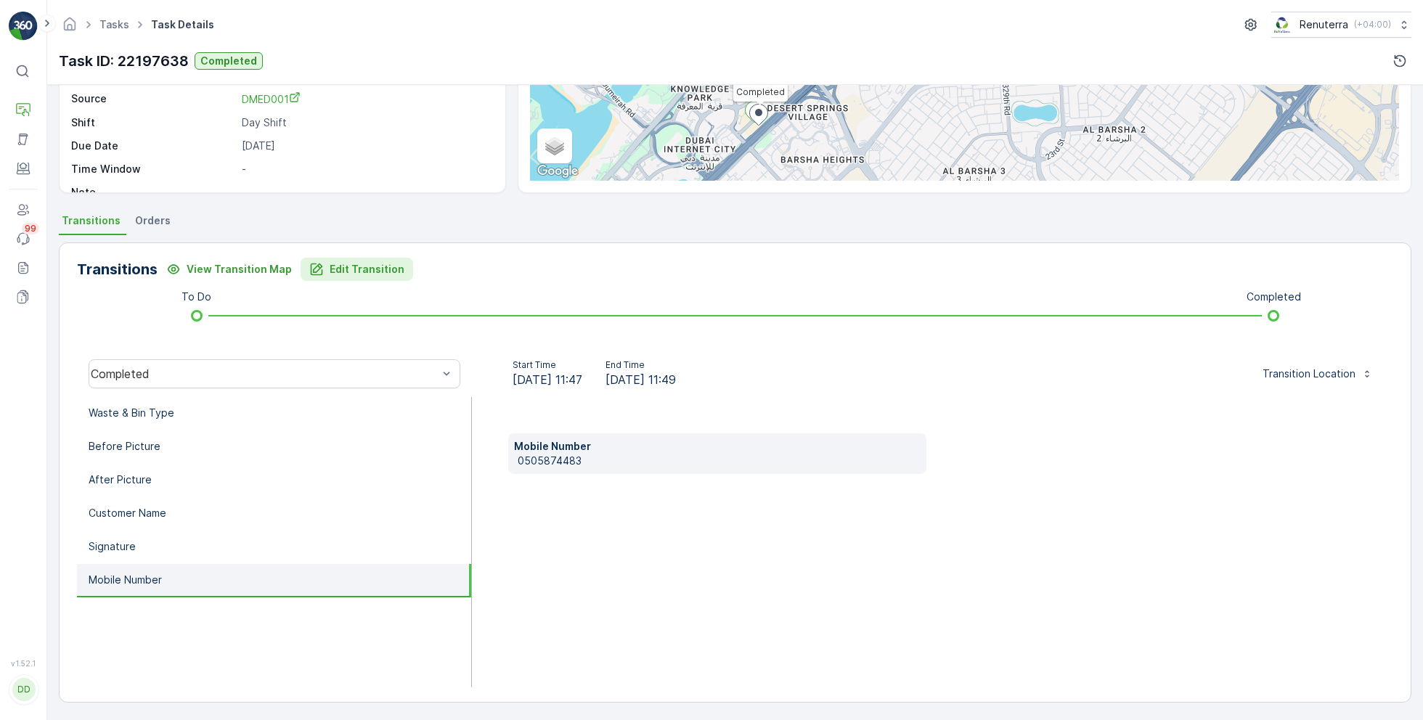
click at [377, 273] on p "Edit Transition" at bounding box center [367, 269] width 75 height 15
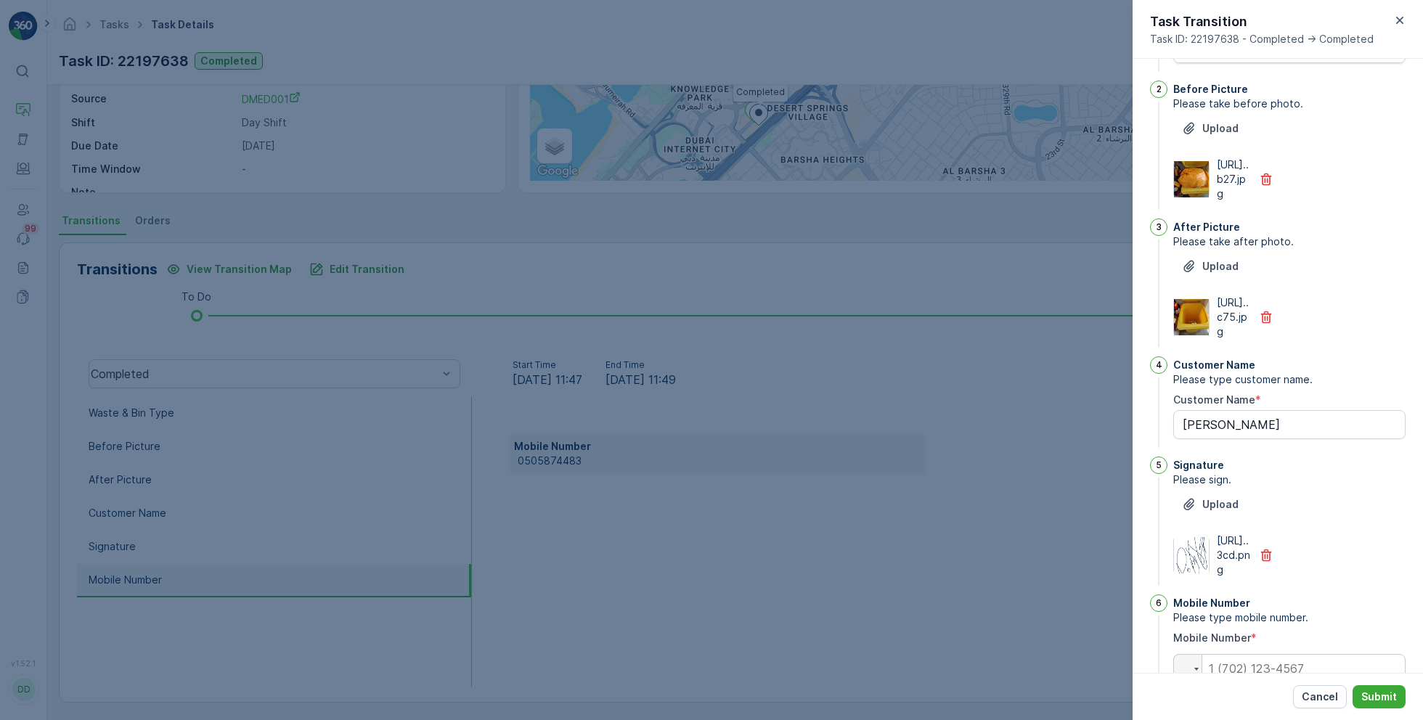
scroll to position [911, 0]
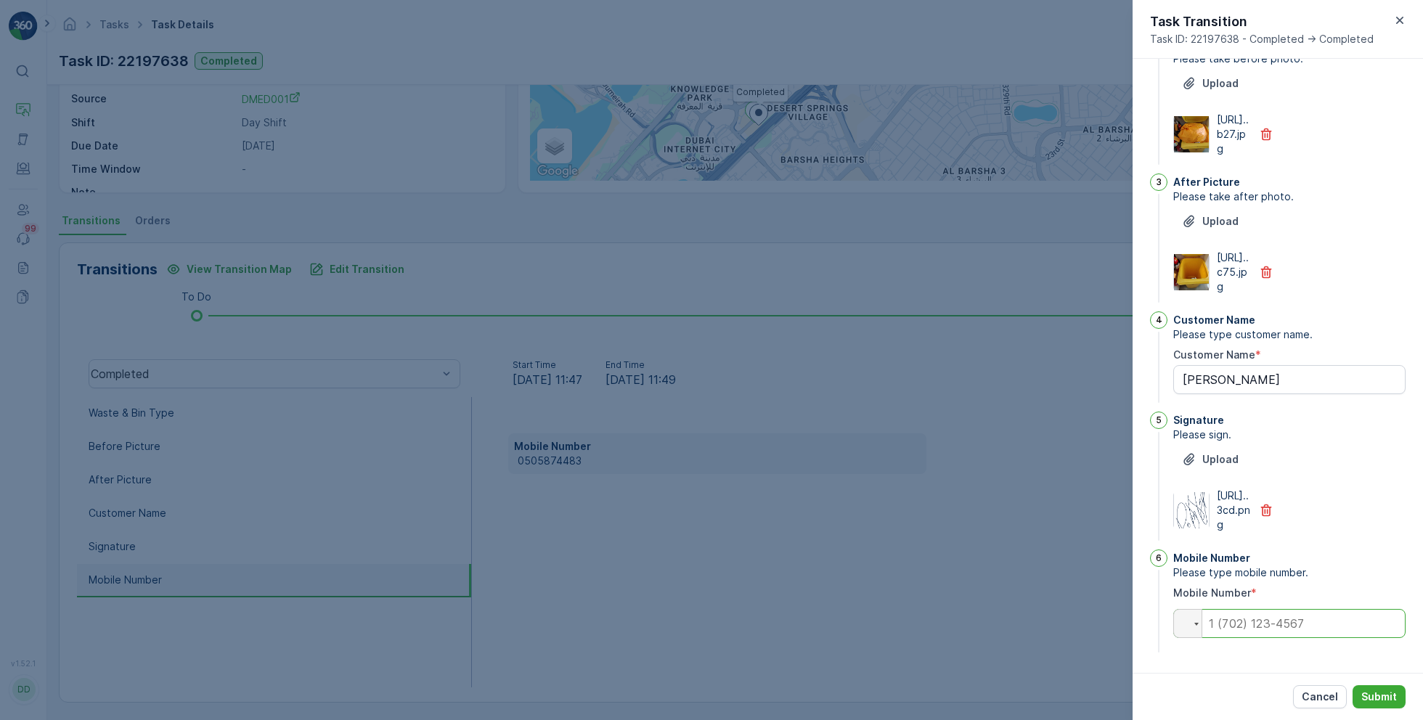
click at [1287, 626] on input "tel" at bounding box center [1289, 623] width 232 height 29
click at [1218, 678] on div "Cancel Submit" at bounding box center [1277, 696] width 290 height 47
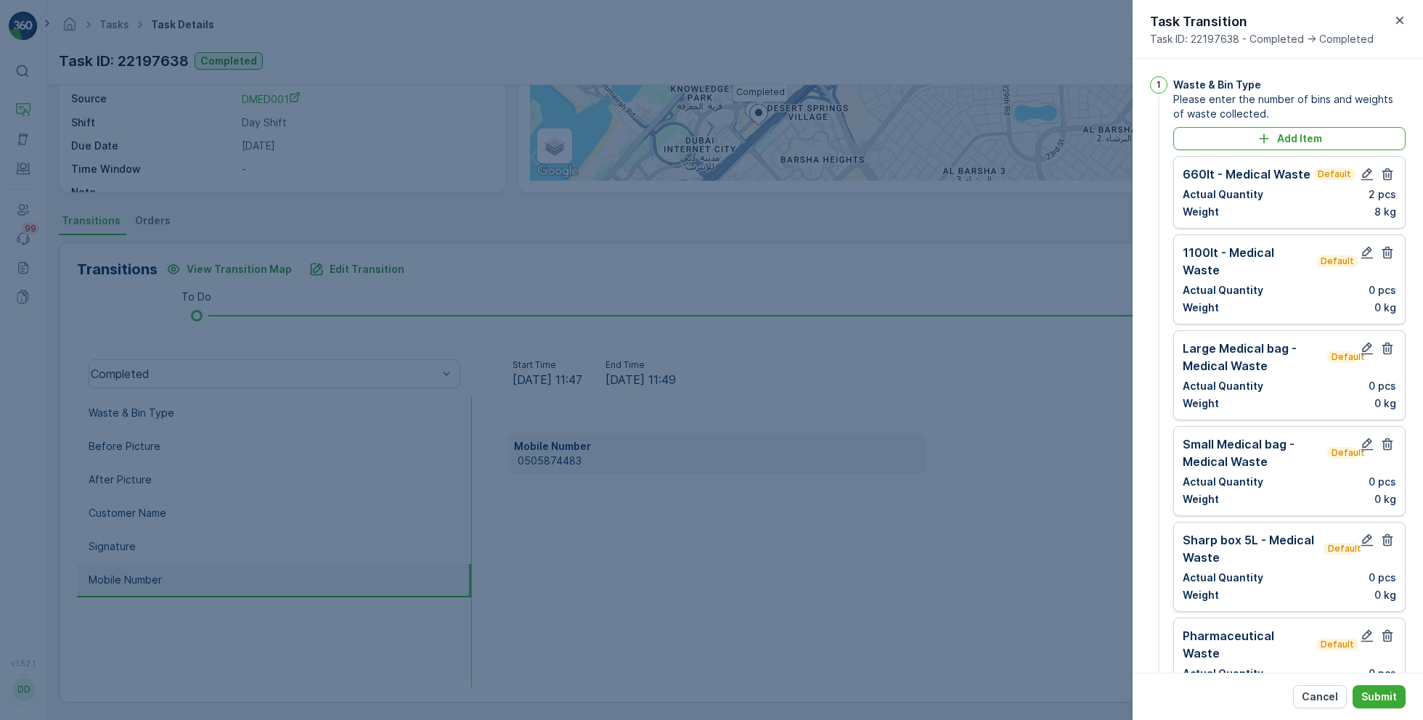
click at [957, 461] on div at bounding box center [711, 360] width 1423 height 720
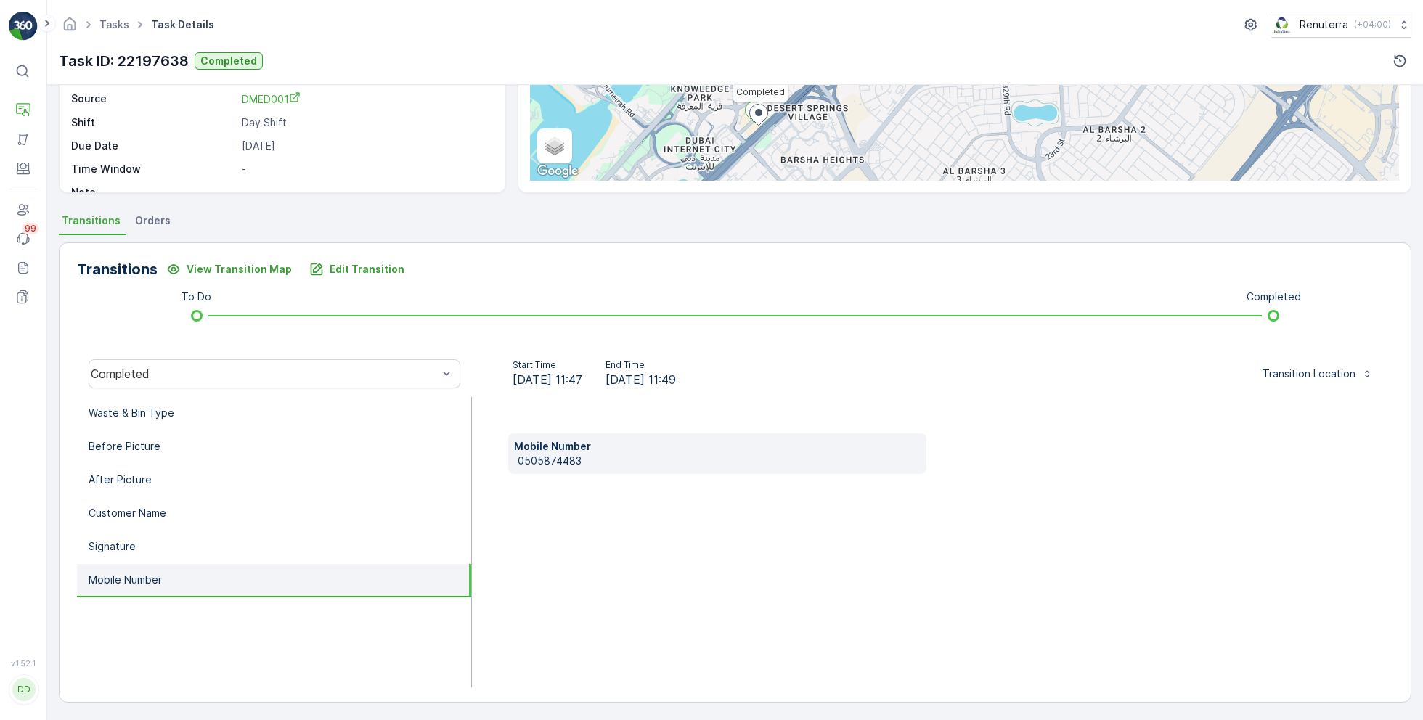
click at [562, 459] on p "0505874483" at bounding box center [720, 461] width 404 height 15
click at [379, 266] on p "Edit Transition" at bounding box center [367, 269] width 75 height 15
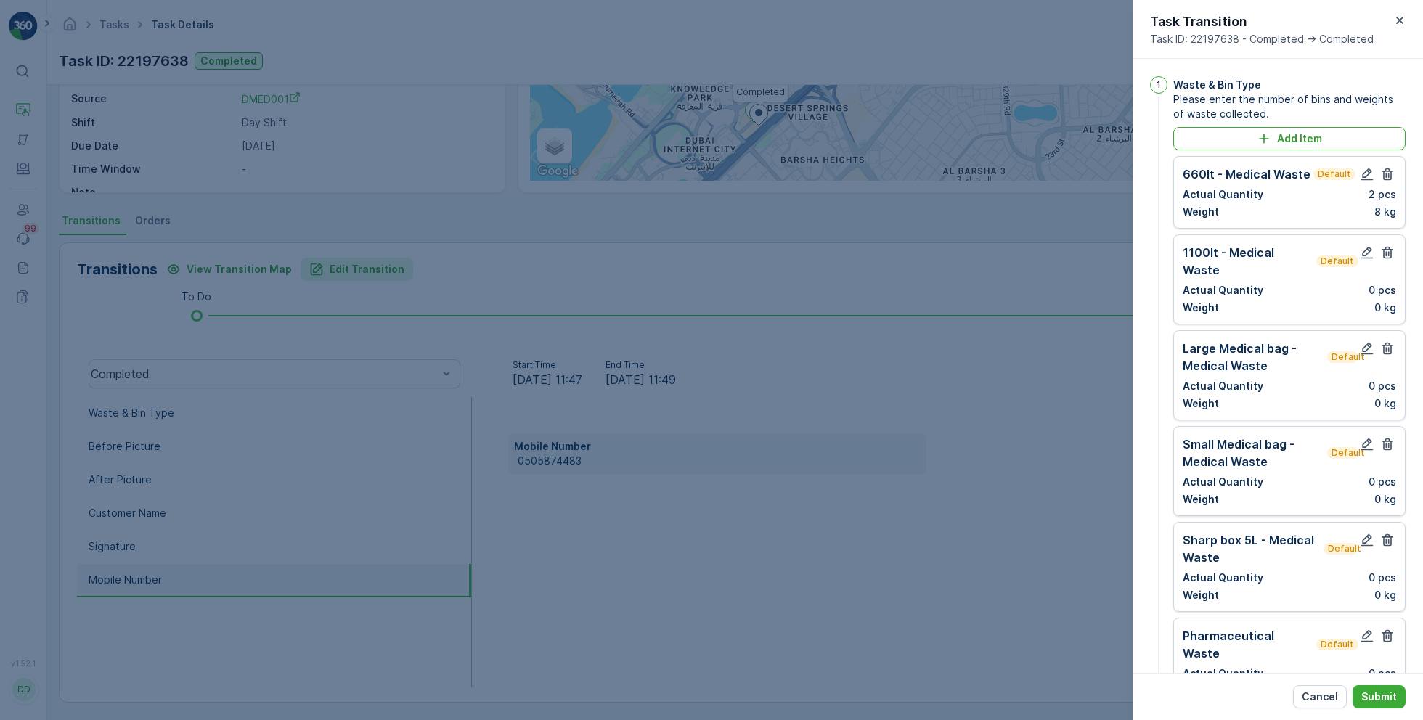
scroll to position [911, 0]
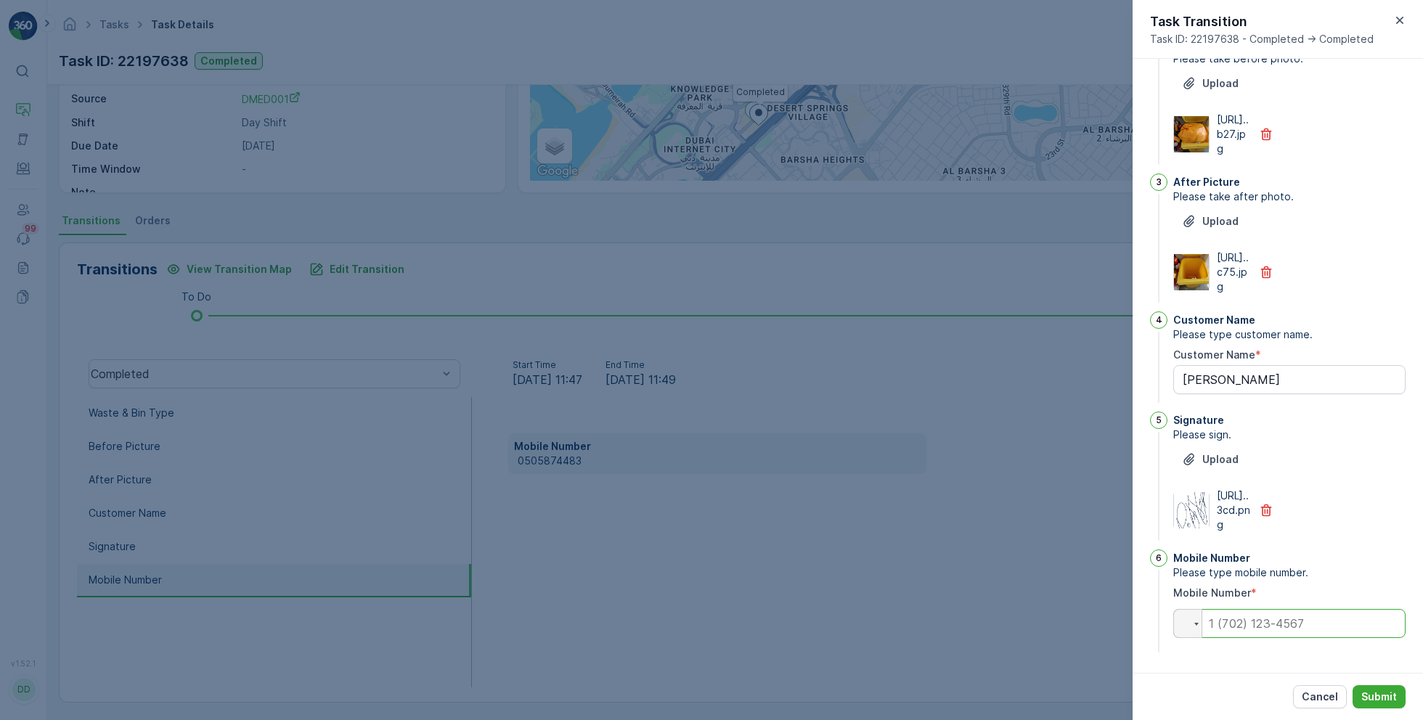
click at [1288, 621] on input "tel" at bounding box center [1289, 623] width 232 height 29
click at [1315, 628] on input "tel" at bounding box center [1289, 623] width 232 height 29
click at [1315, 626] on input "tel" at bounding box center [1289, 623] width 232 height 29
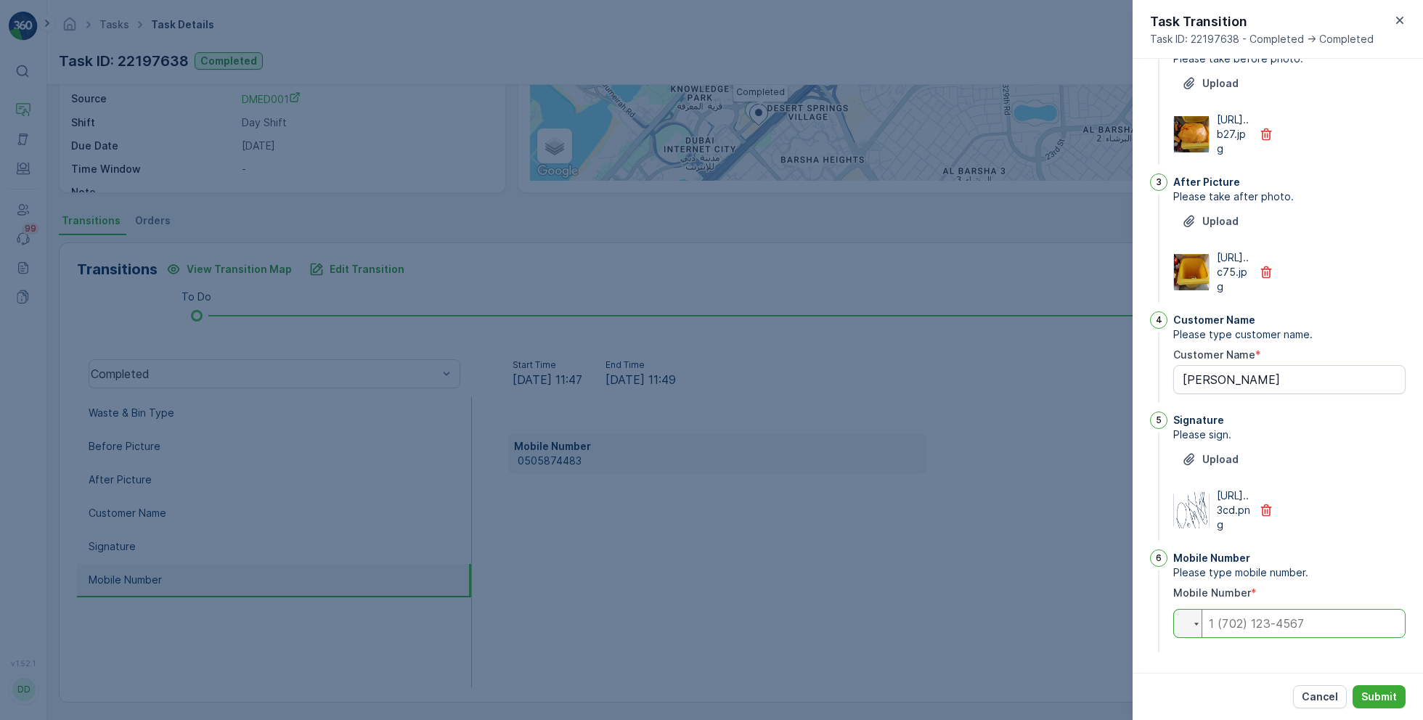
click at [1315, 626] on input "tel" at bounding box center [1289, 623] width 232 height 29
click at [1049, 542] on div at bounding box center [711, 360] width 1423 height 720
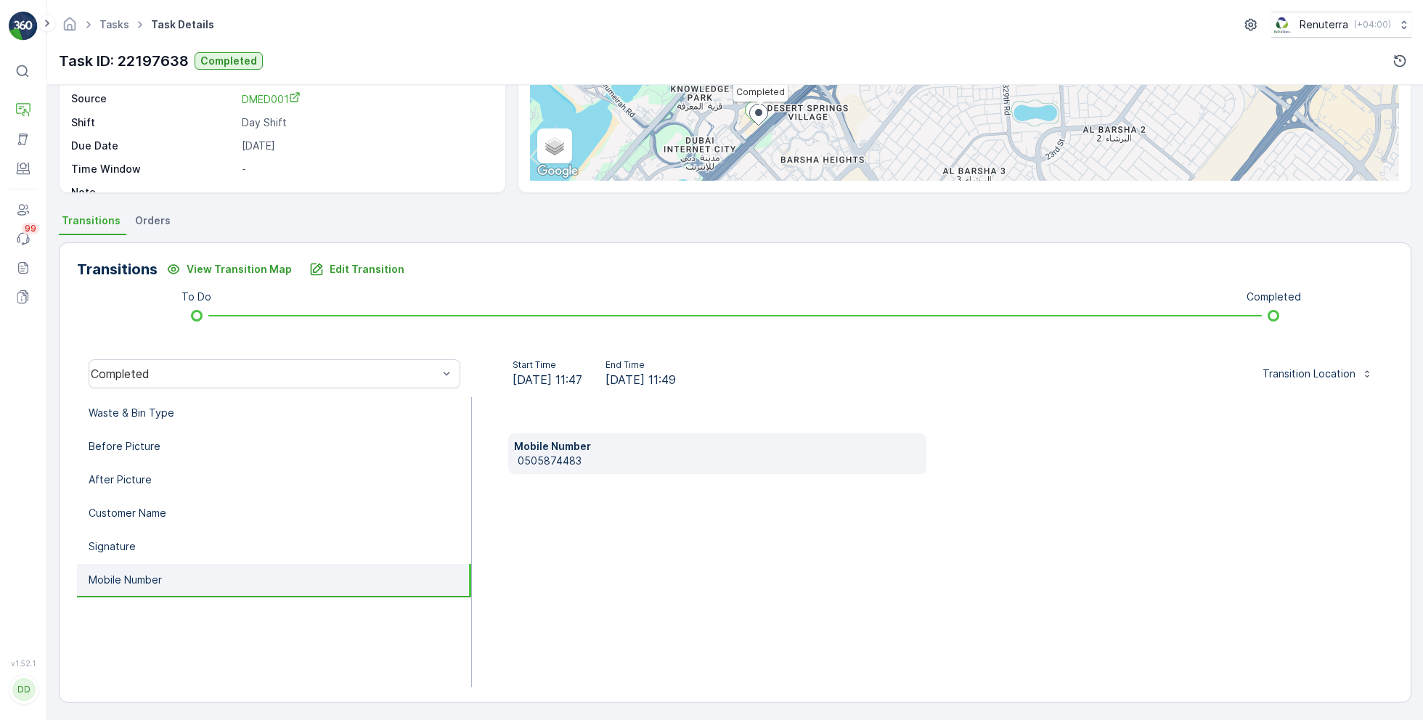
click at [562, 458] on p "0505874483" at bounding box center [720, 461] width 404 height 15
click at [377, 270] on p "Edit Transition" at bounding box center [367, 269] width 75 height 15
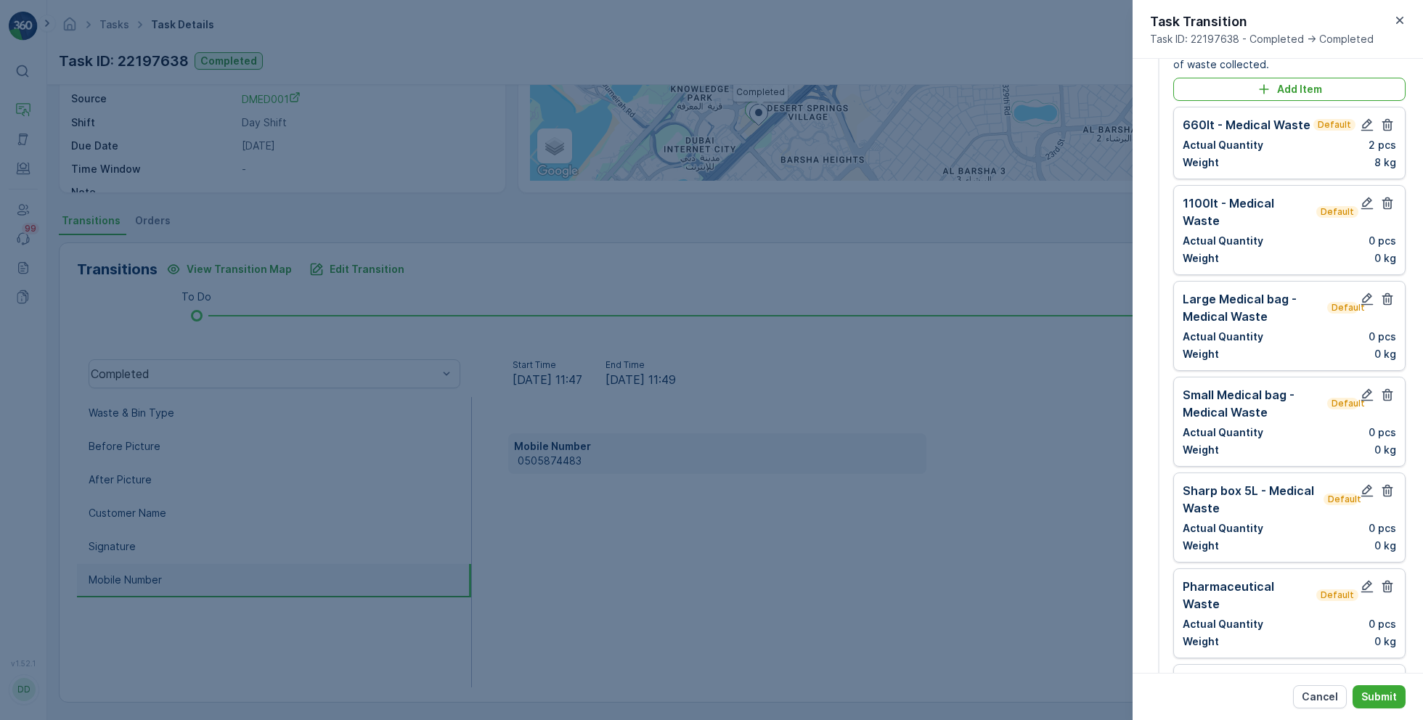
scroll to position [0, 0]
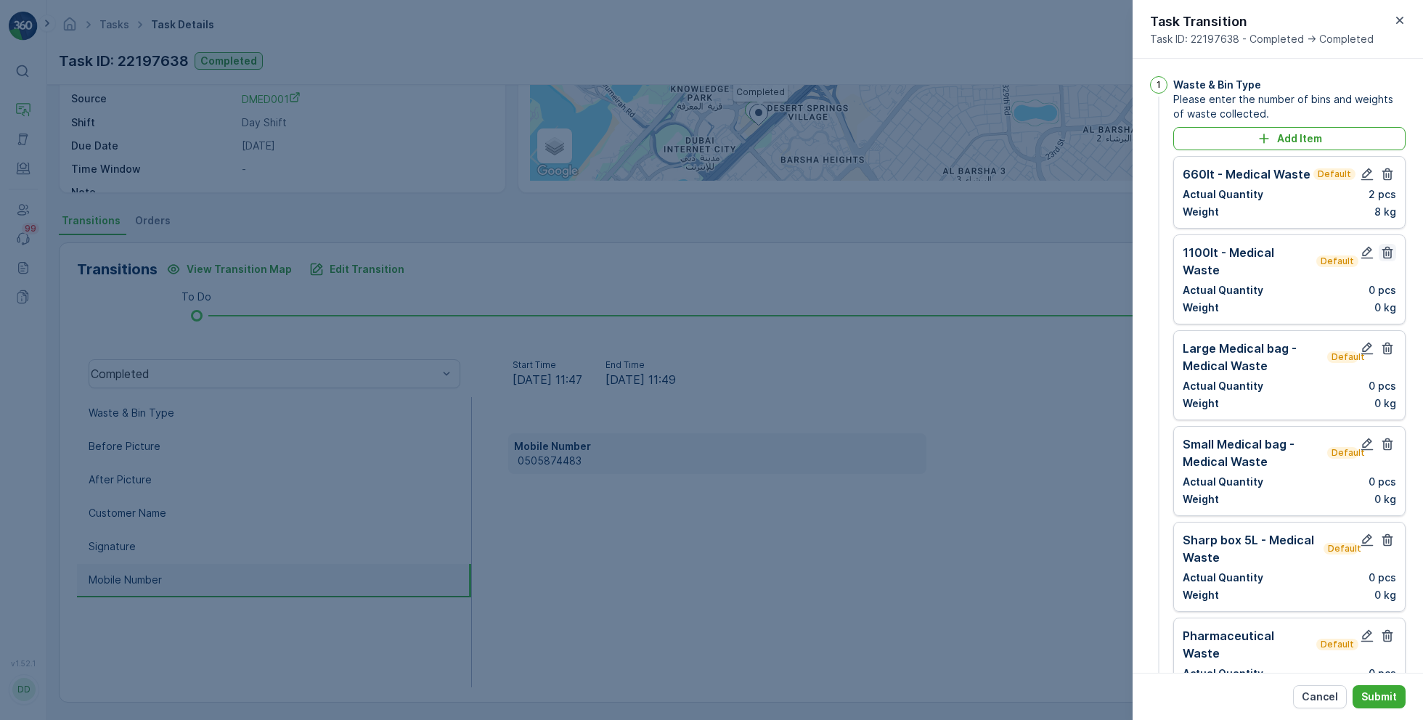
click at [1386, 248] on icon "button" at bounding box center [1387, 253] width 11 height 12
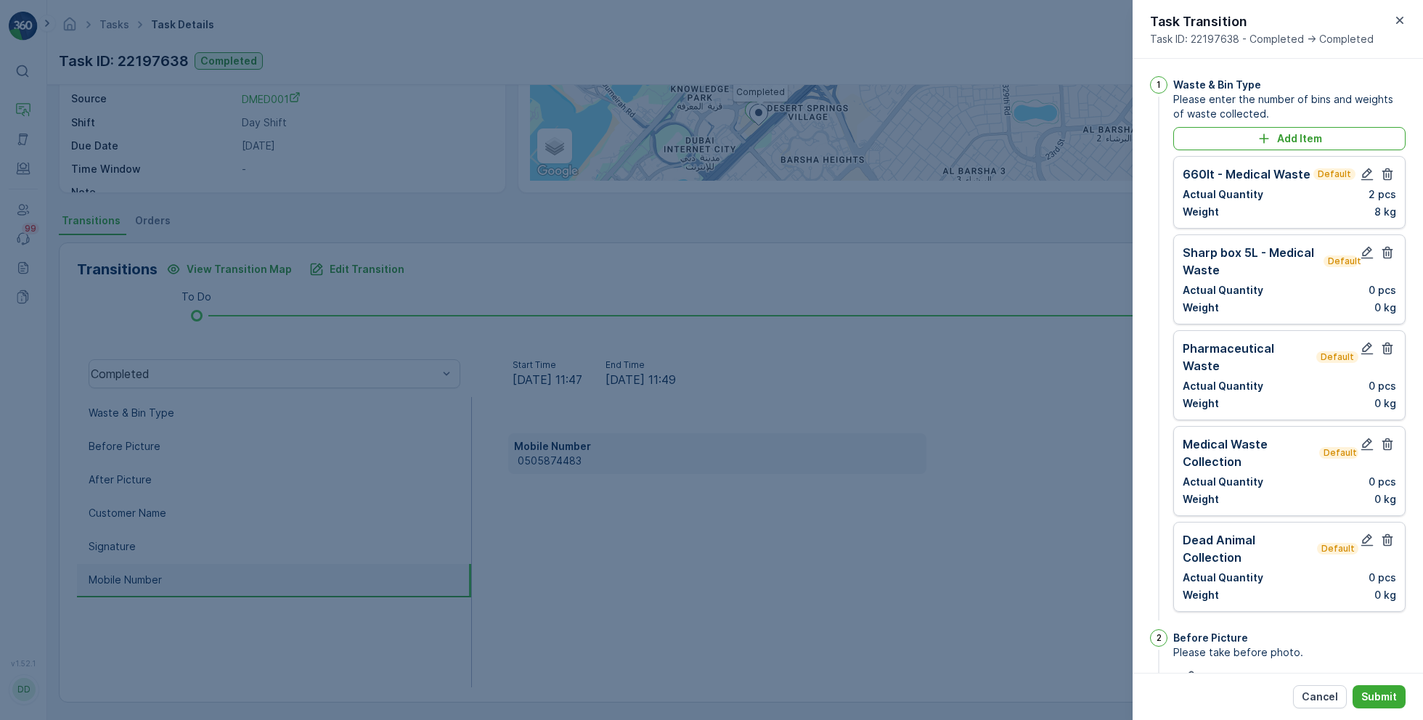
click at [1386, 248] on icon "button" at bounding box center [1387, 253] width 11 height 12
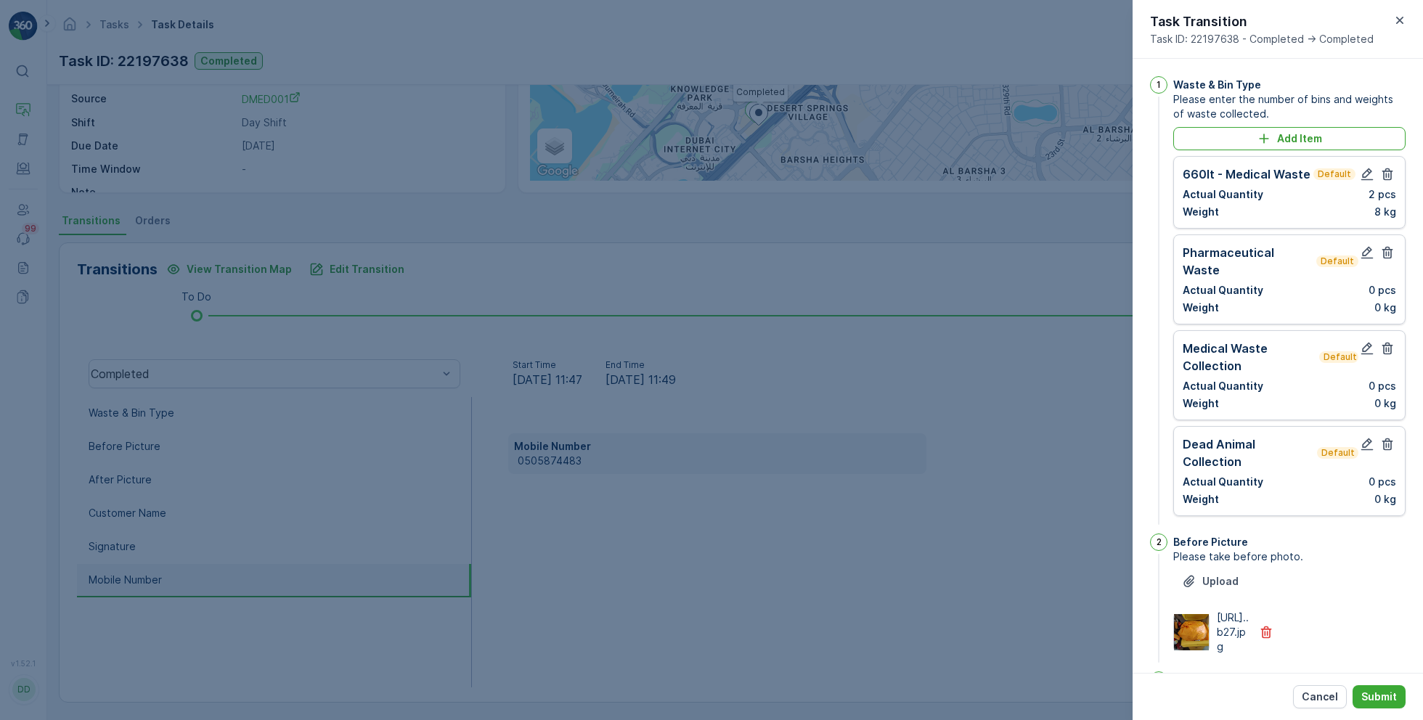
click at [1386, 248] on icon "button" at bounding box center [1387, 253] width 11 height 12
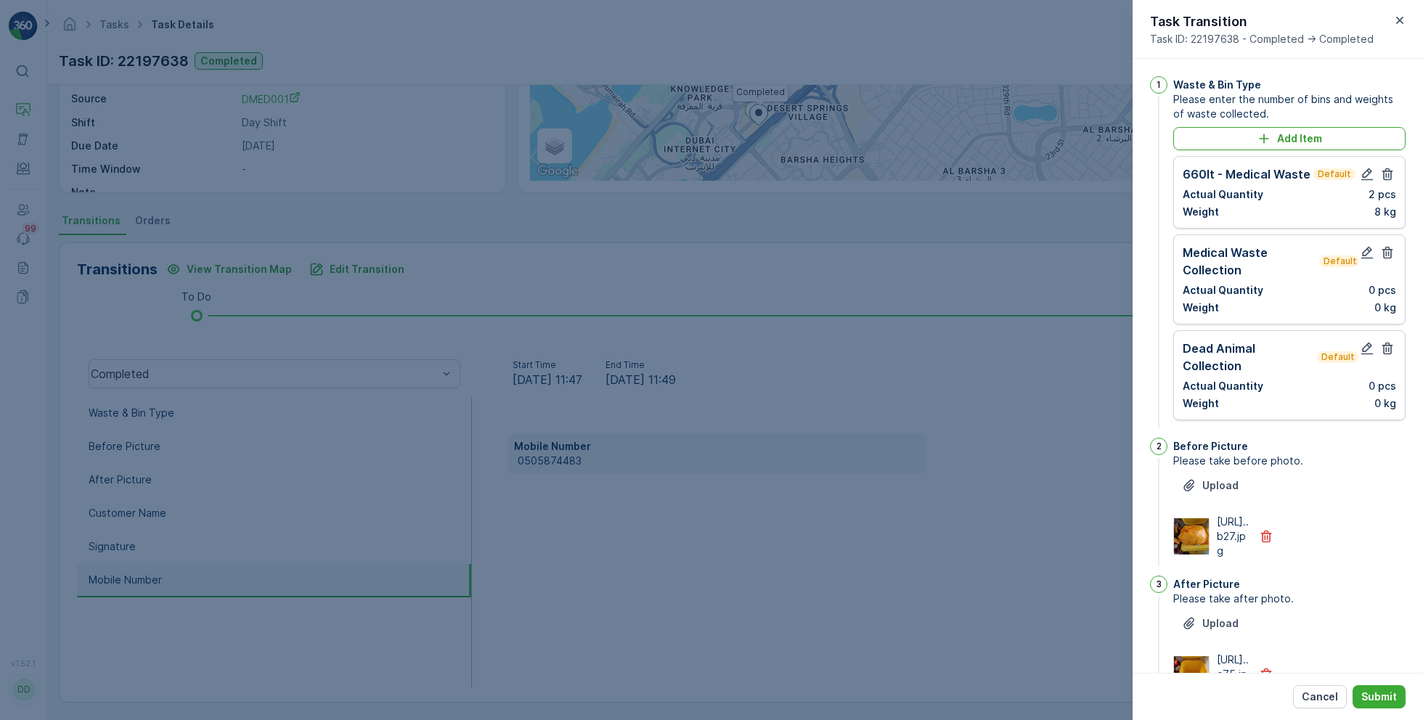
click at [1386, 248] on icon "button" at bounding box center [1387, 253] width 11 height 12
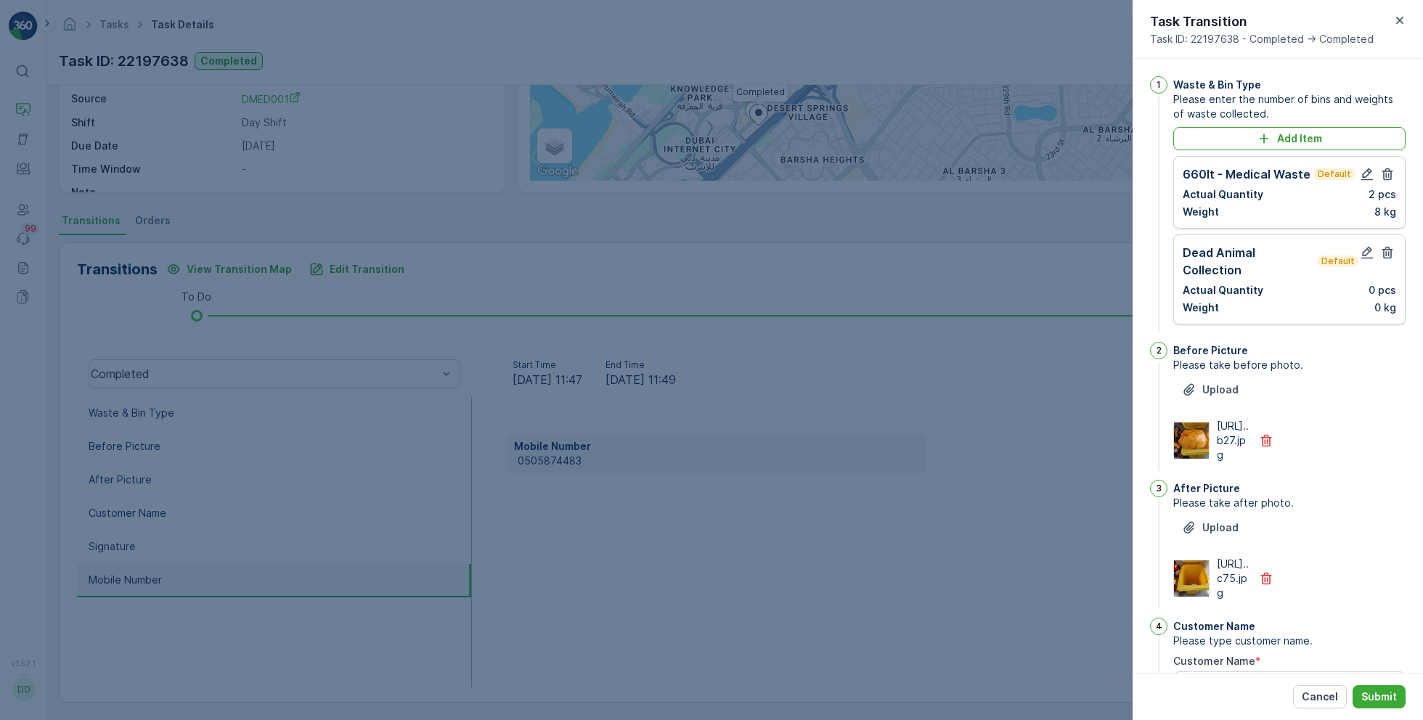
click at [1386, 248] on icon "button" at bounding box center [1387, 253] width 11 height 12
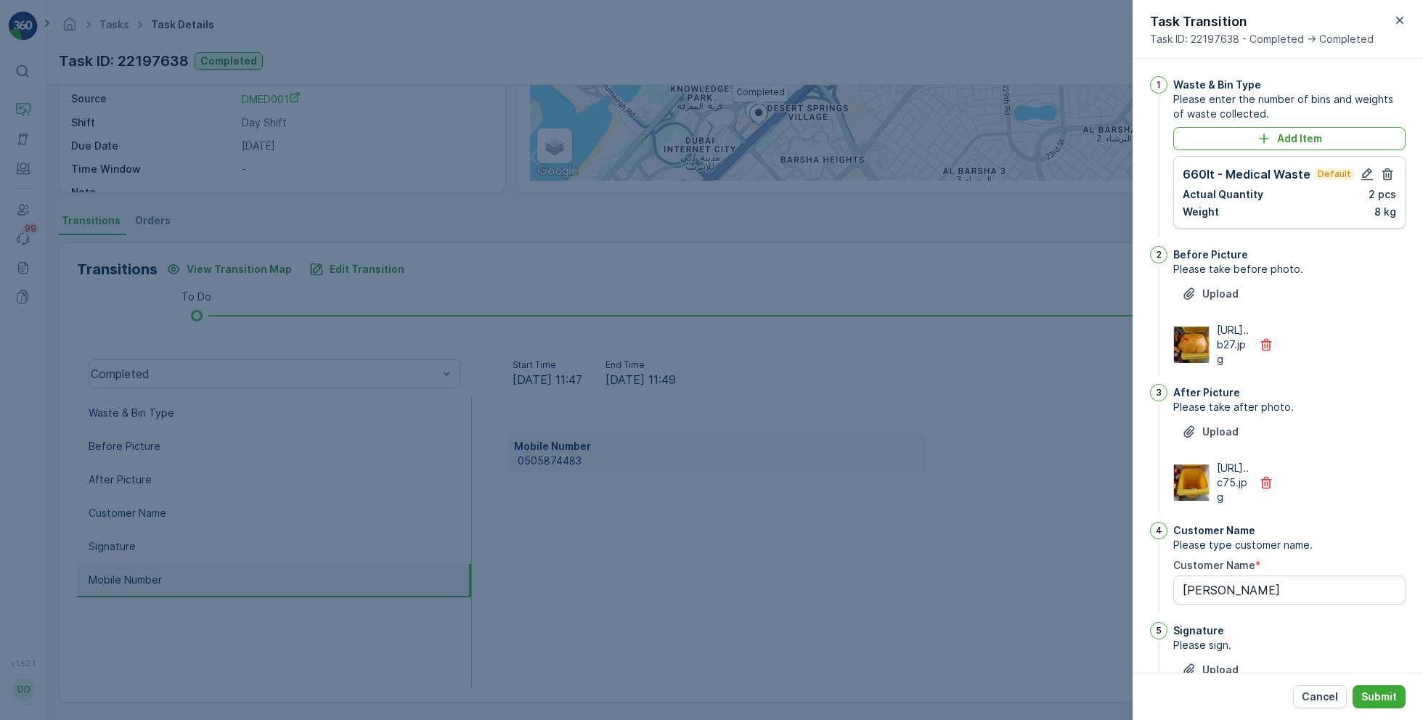
scroll to position [296, 0]
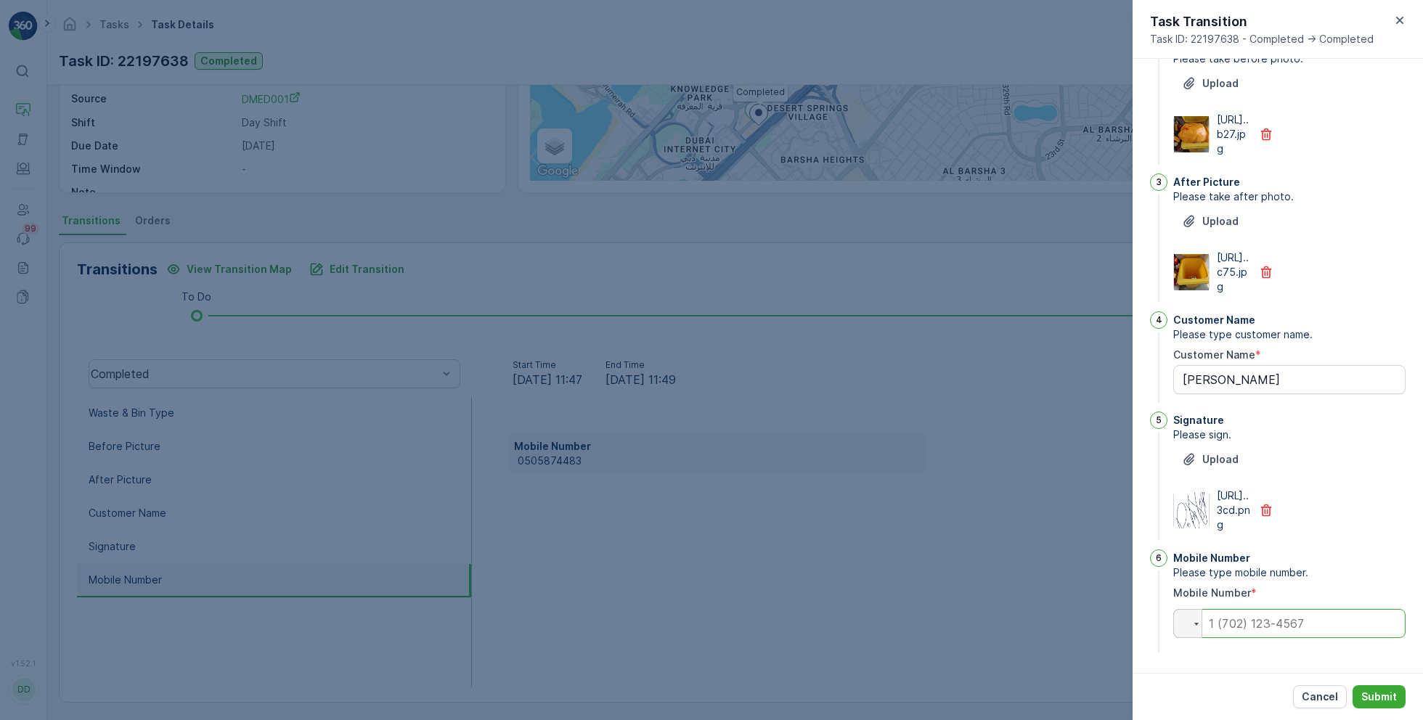
click at [1268, 624] on input "tel" at bounding box center [1289, 623] width 232 height 29
paste input "0565610939"
type input "0565610939"
click at [1379, 705] on button "Submit" at bounding box center [1378, 696] width 53 height 23
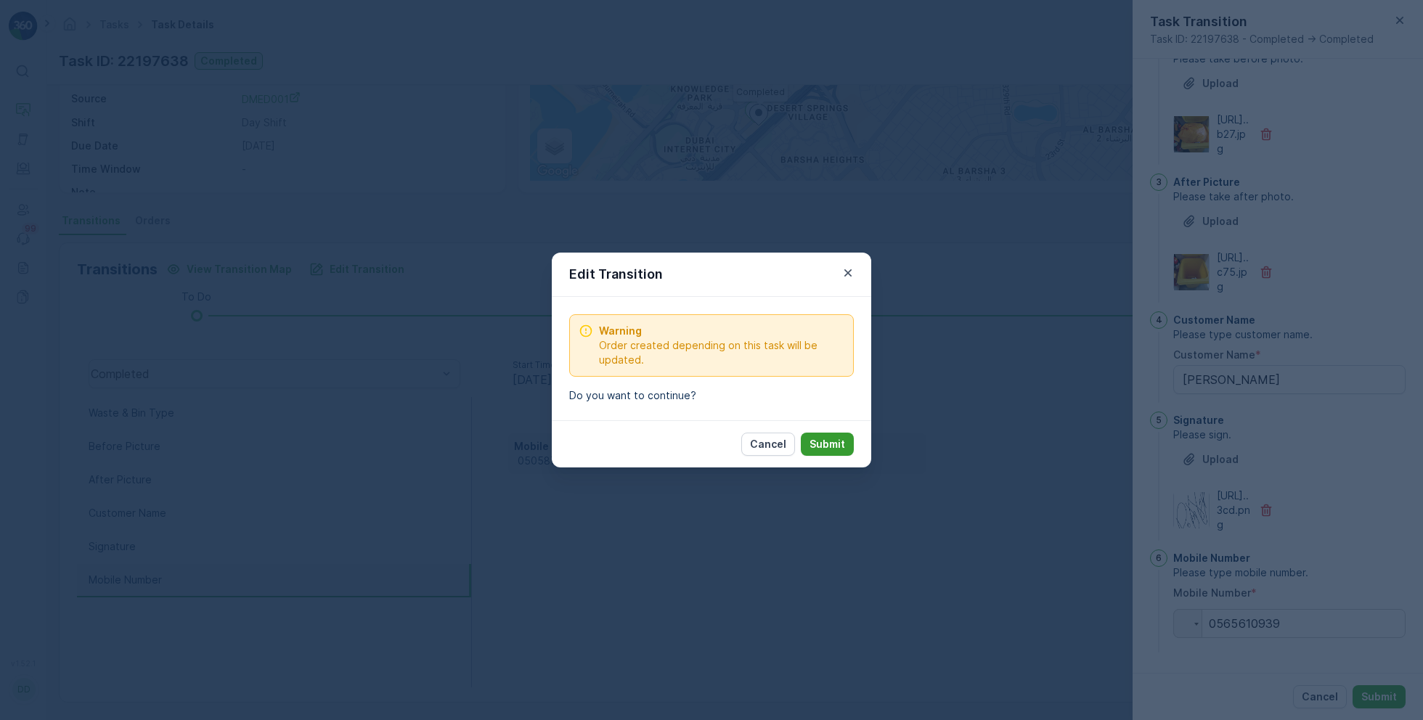
click at [836, 442] on p "Submit" at bounding box center [827, 444] width 36 height 15
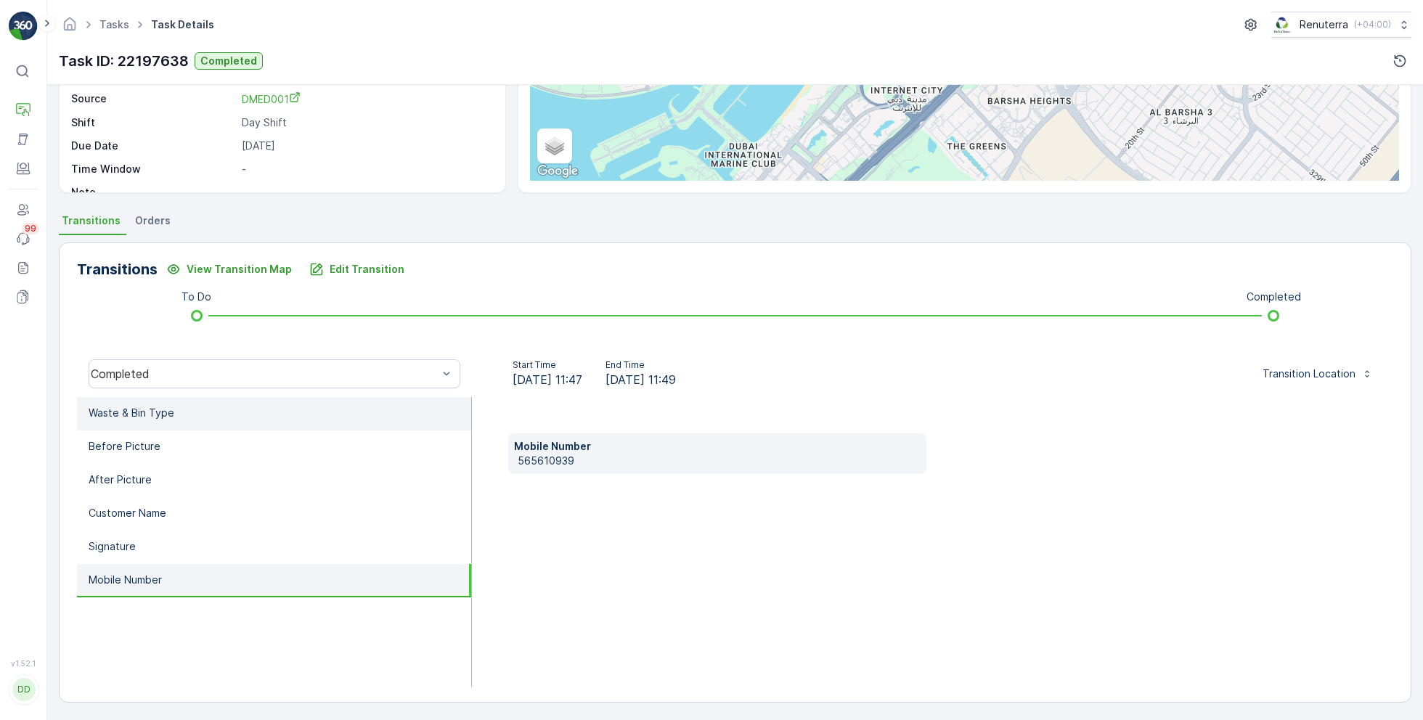
click at [202, 412] on li "Waste & Bin Type" at bounding box center [274, 413] width 394 height 33
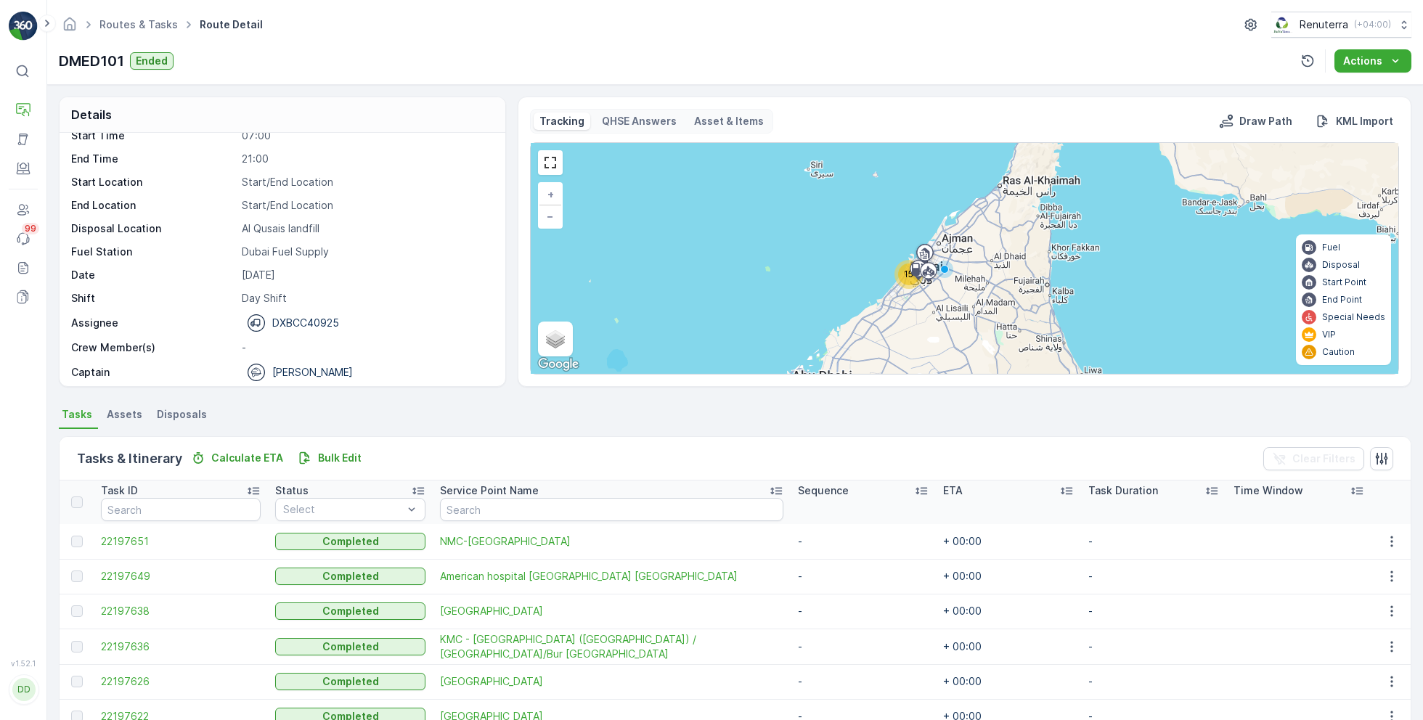
scroll to position [181, 0]
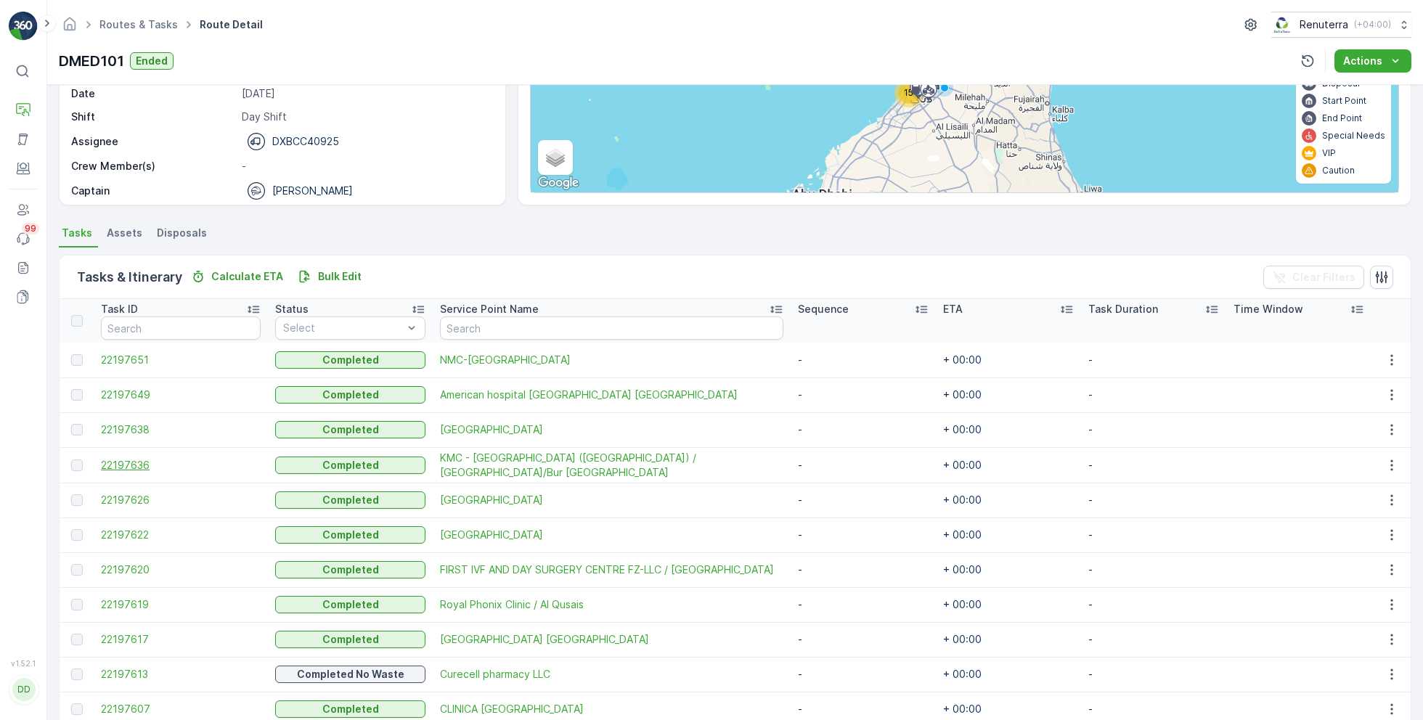
click at [148, 465] on span "22197636" at bounding box center [181, 465] width 160 height 15
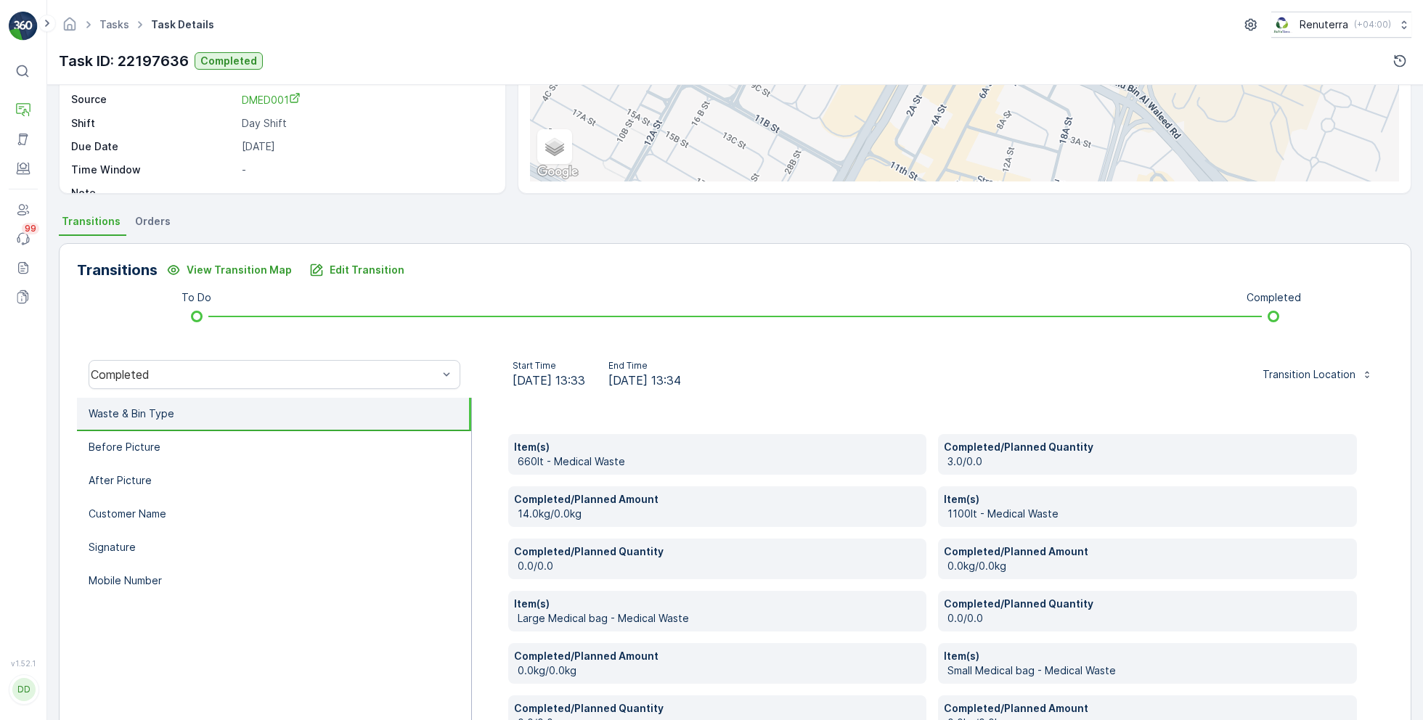
scroll to position [195, 0]
click at [211, 587] on li "Mobile Number" at bounding box center [274, 579] width 394 height 33
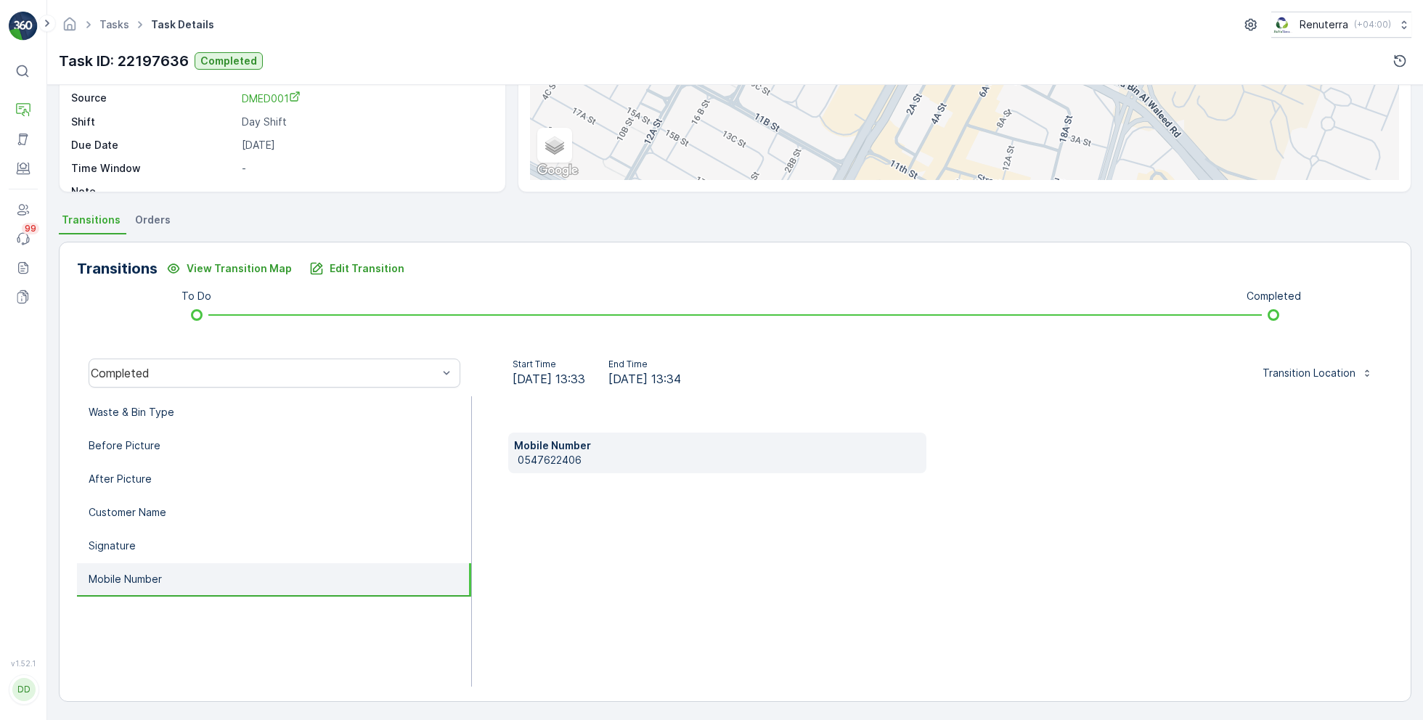
scroll to position [194, 0]
click at [540, 463] on p "0547622406" at bounding box center [720, 461] width 404 height 15
click at [306, 400] on li "Waste & Bin Type" at bounding box center [274, 413] width 394 height 33
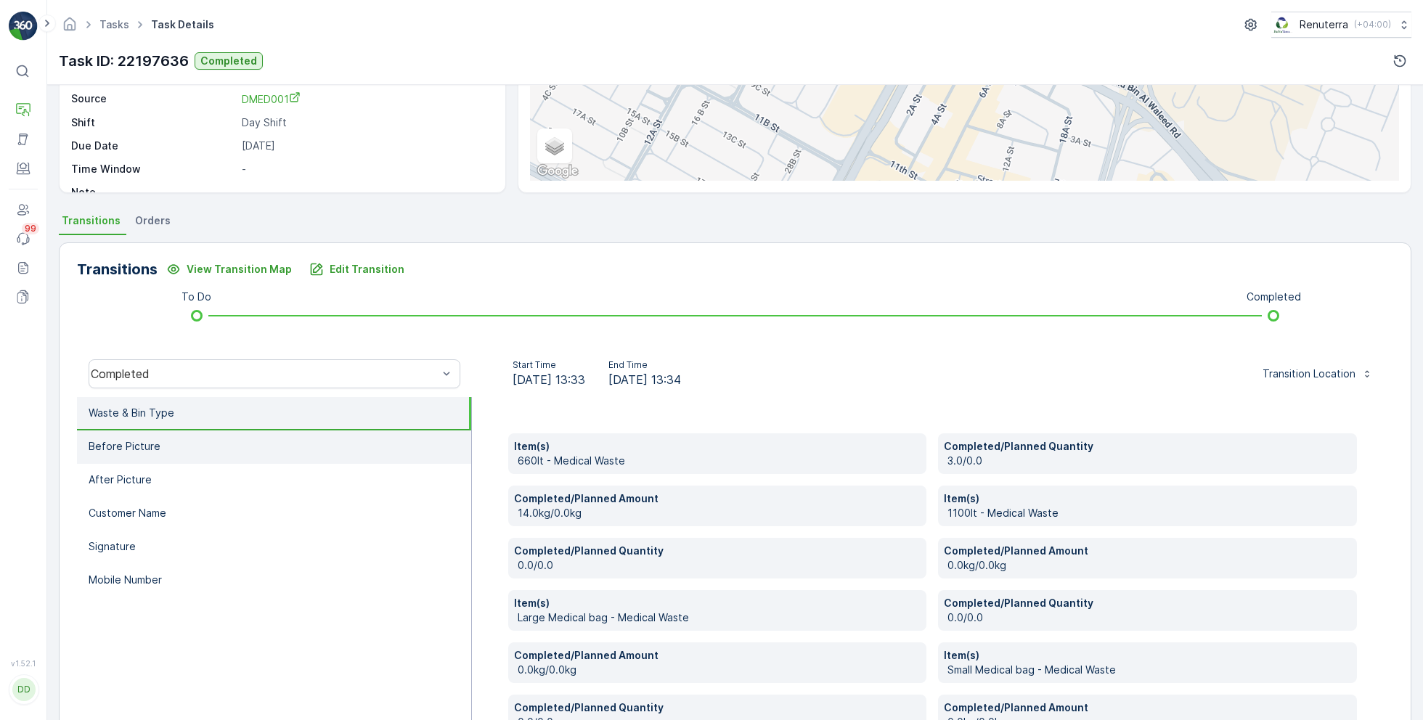
click at [254, 456] on li "Before Picture" at bounding box center [274, 446] width 394 height 33
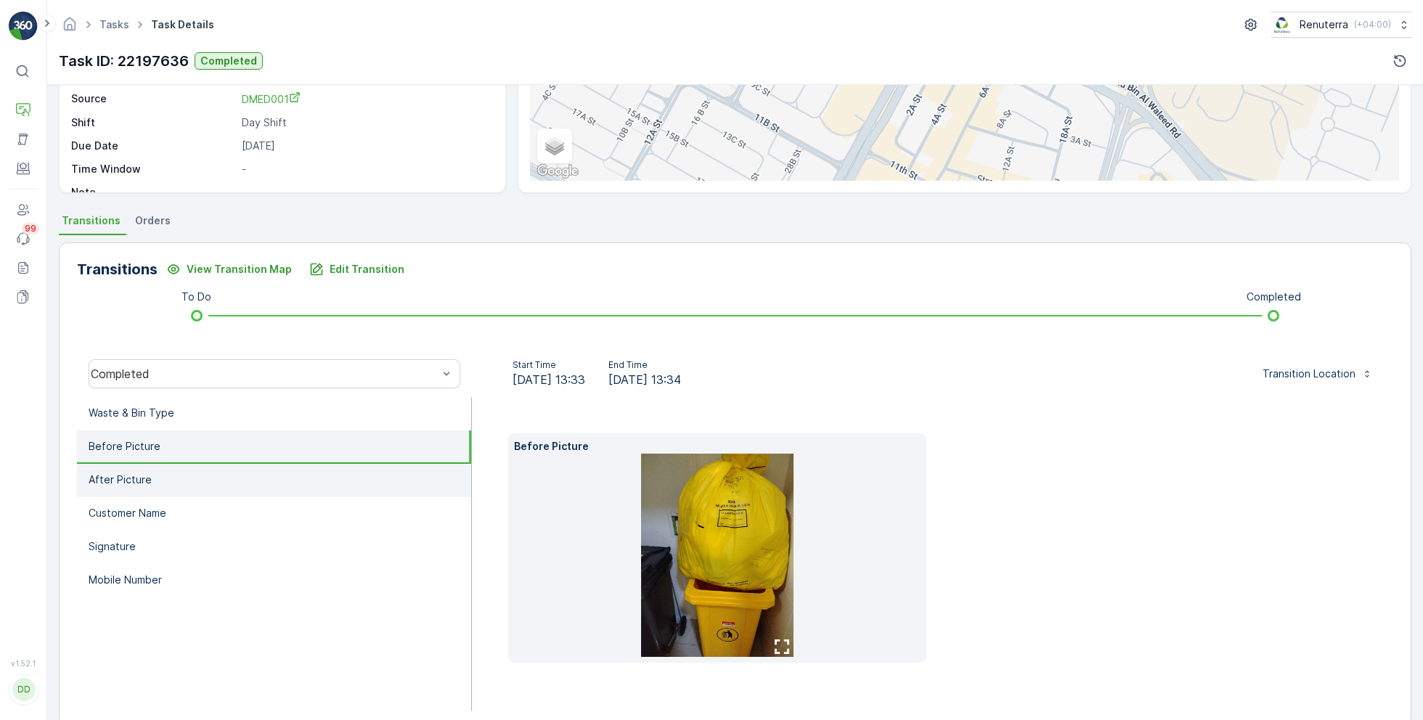
click at [250, 484] on li "After Picture" at bounding box center [274, 480] width 394 height 33
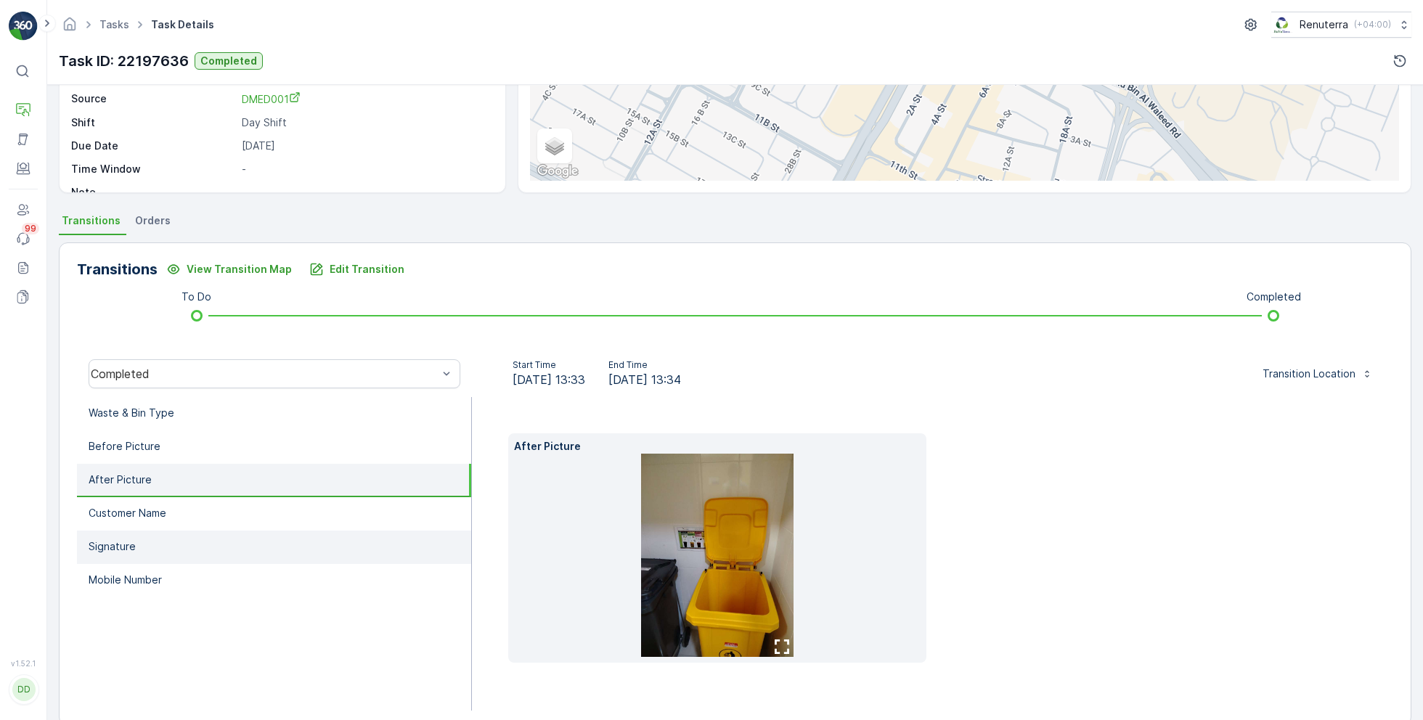
click at [261, 554] on li "Signature" at bounding box center [274, 547] width 394 height 33
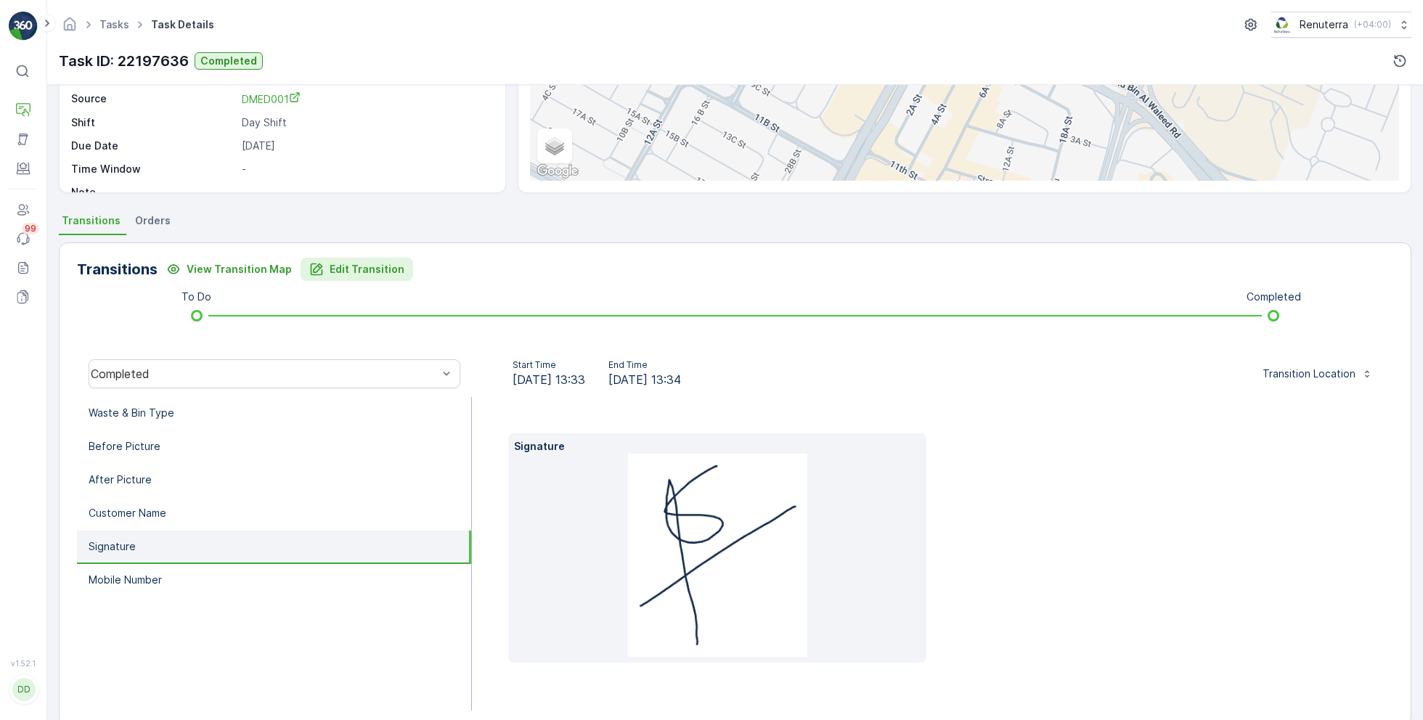
click at [361, 268] on p "Edit Transition" at bounding box center [367, 269] width 75 height 15
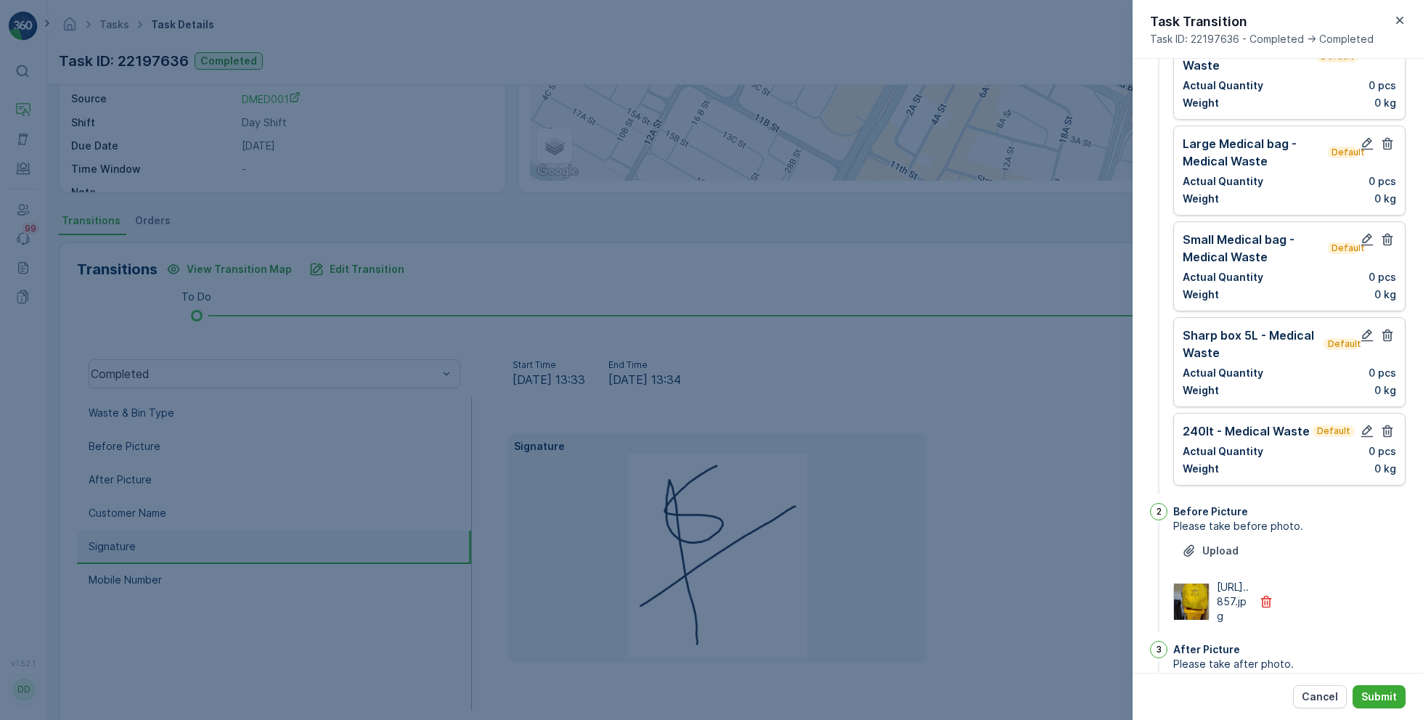
scroll to position [0, 0]
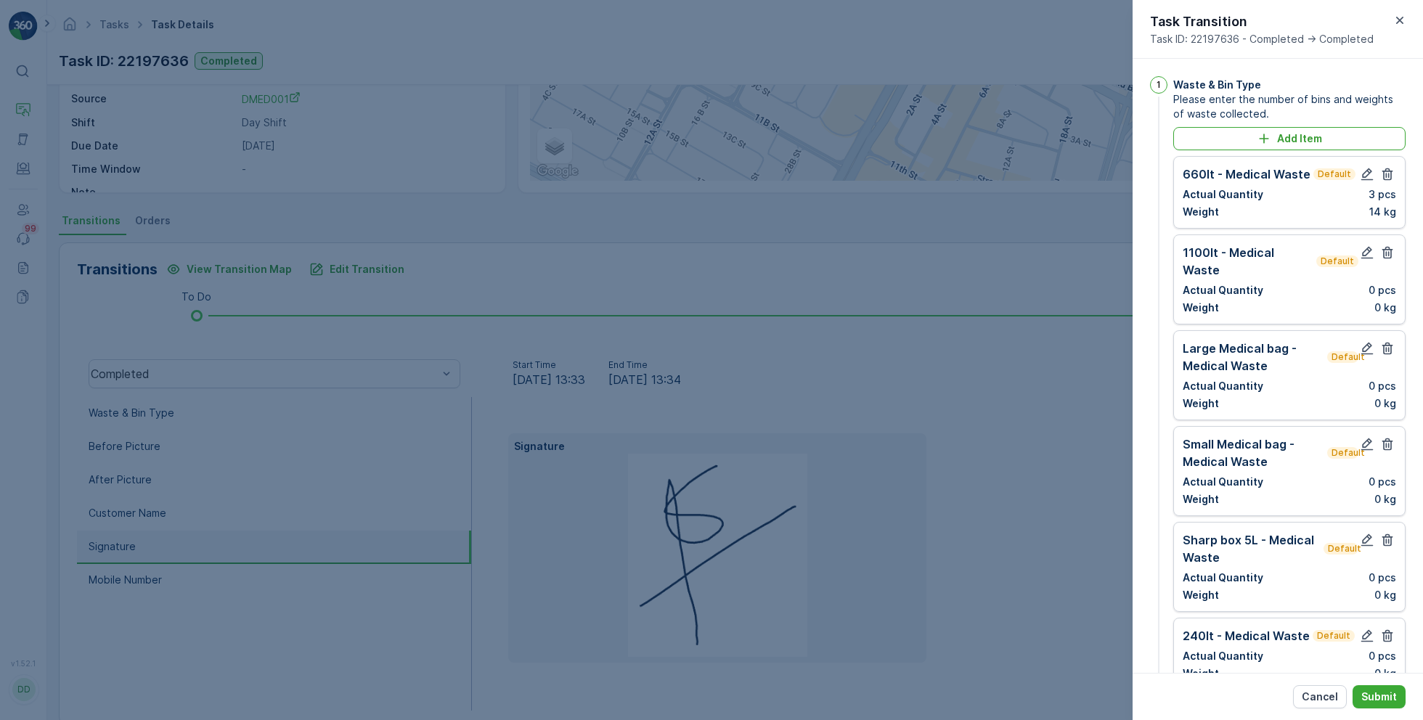
click at [1389, 283] on p "0 pcs" at bounding box center [1382, 290] width 28 height 15
click at [1387, 259] on button "button" at bounding box center [1386, 252] width 17 height 17
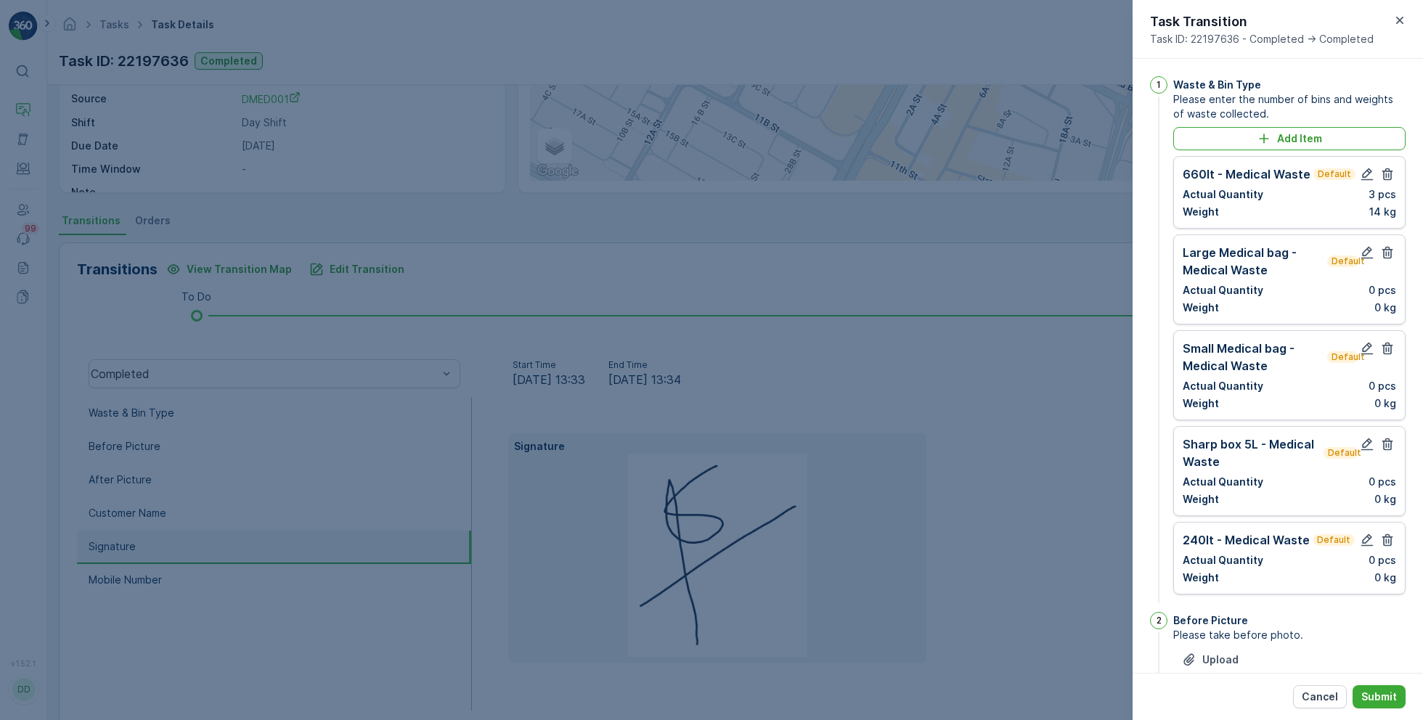
click at [1387, 259] on button "button" at bounding box center [1386, 252] width 17 height 17
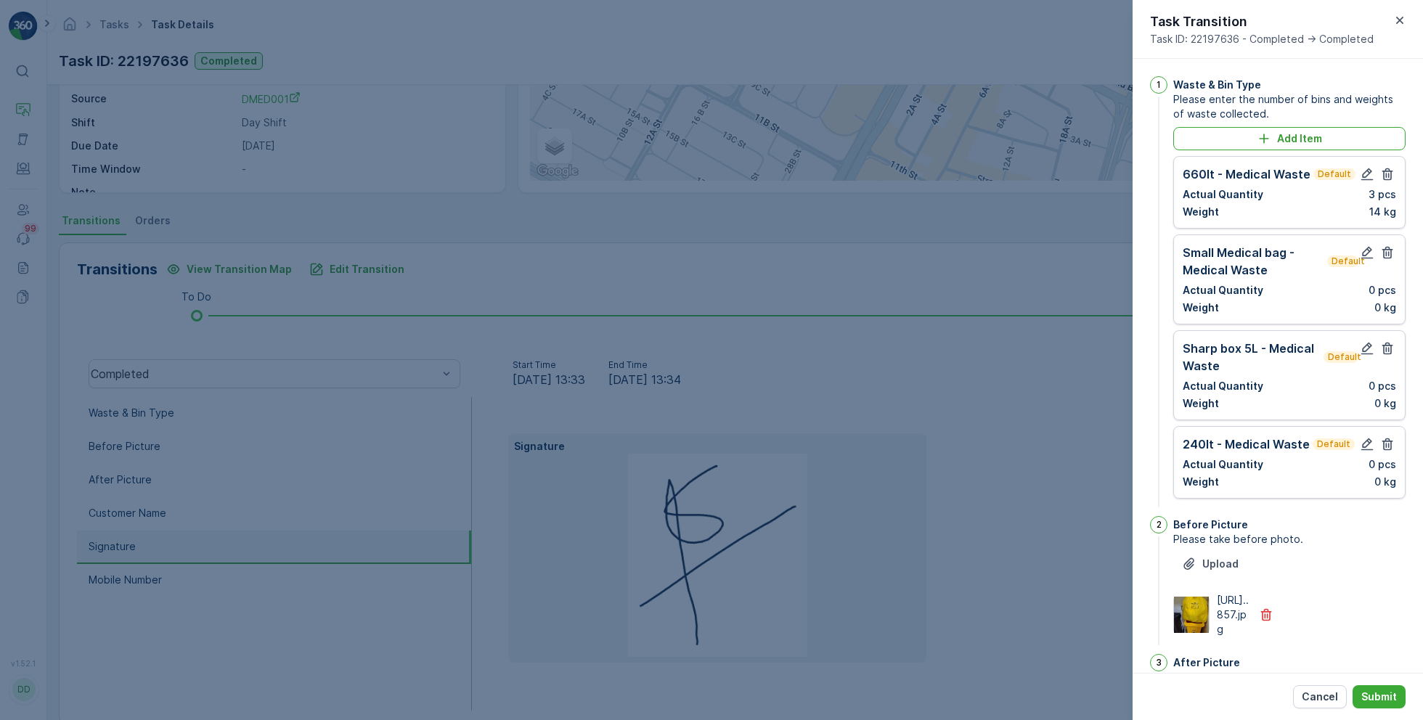
click at [1387, 259] on button "button" at bounding box center [1386, 252] width 17 height 17
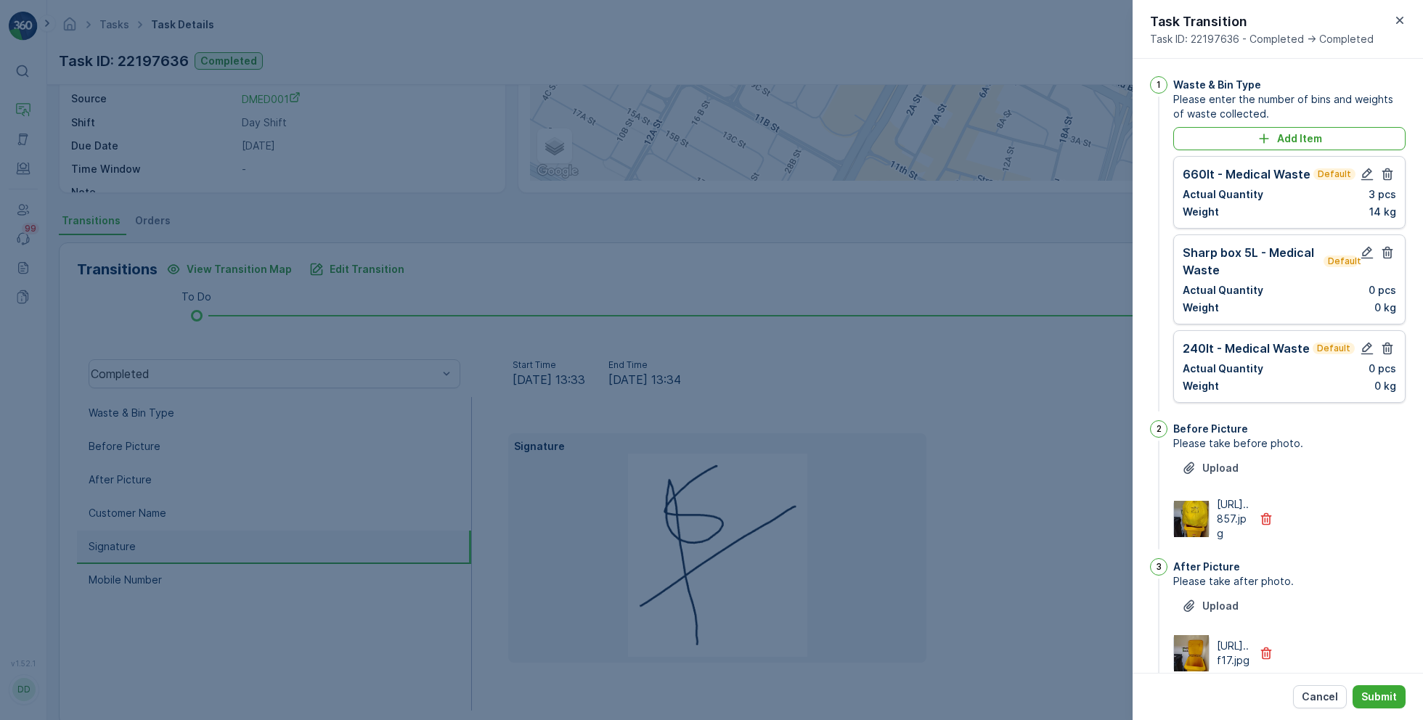
click at [1387, 259] on button "button" at bounding box center [1386, 252] width 17 height 17
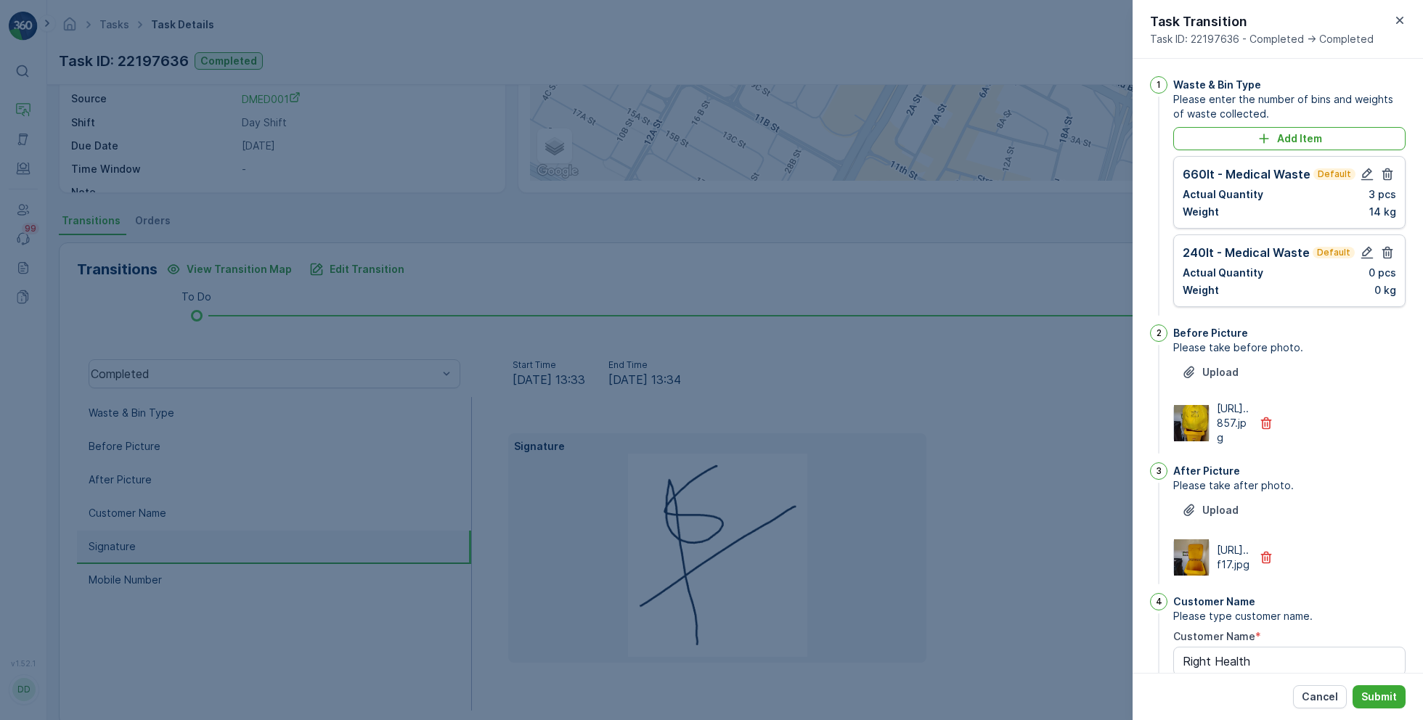
click at [1387, 259] on button "button" at bounding box center [1386, 252] width 17 height 17
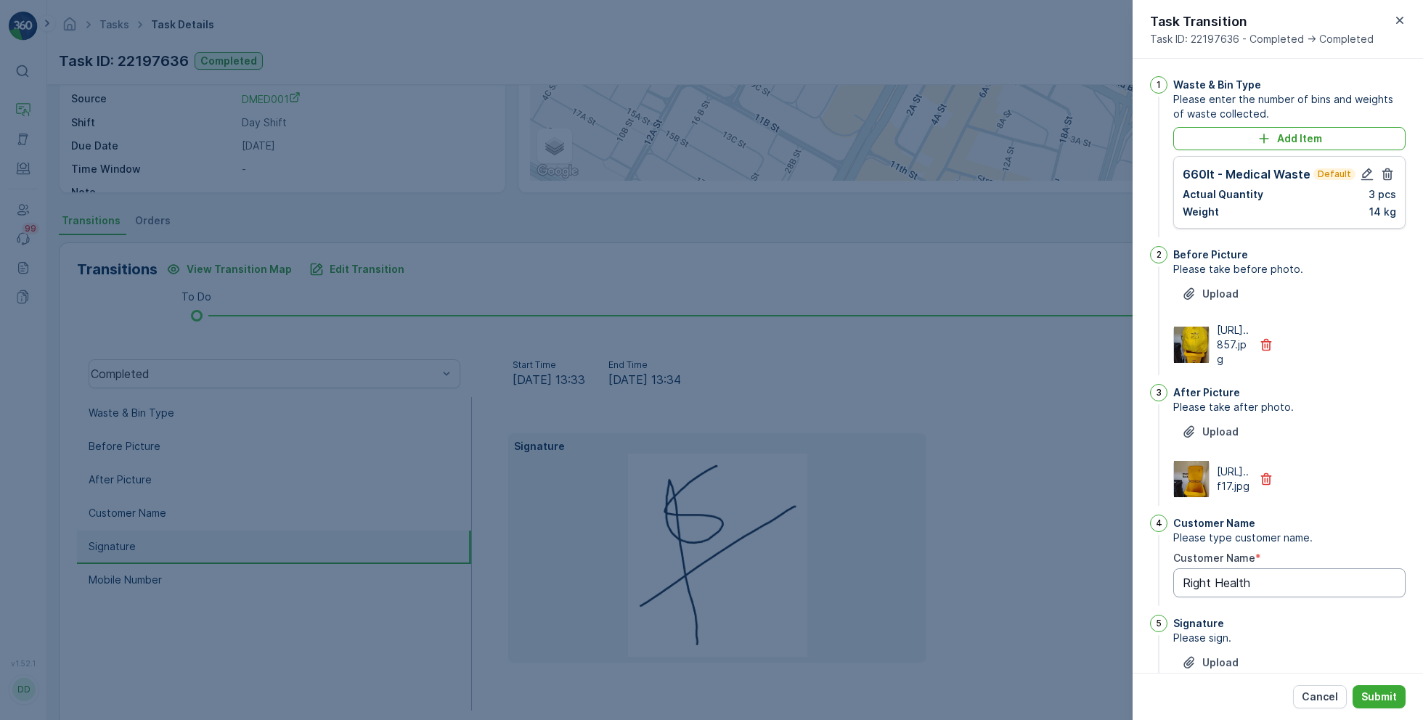
click at [1304, 597] on Name "Right Health" at bounding box center [1289, 582] width 232 height 29
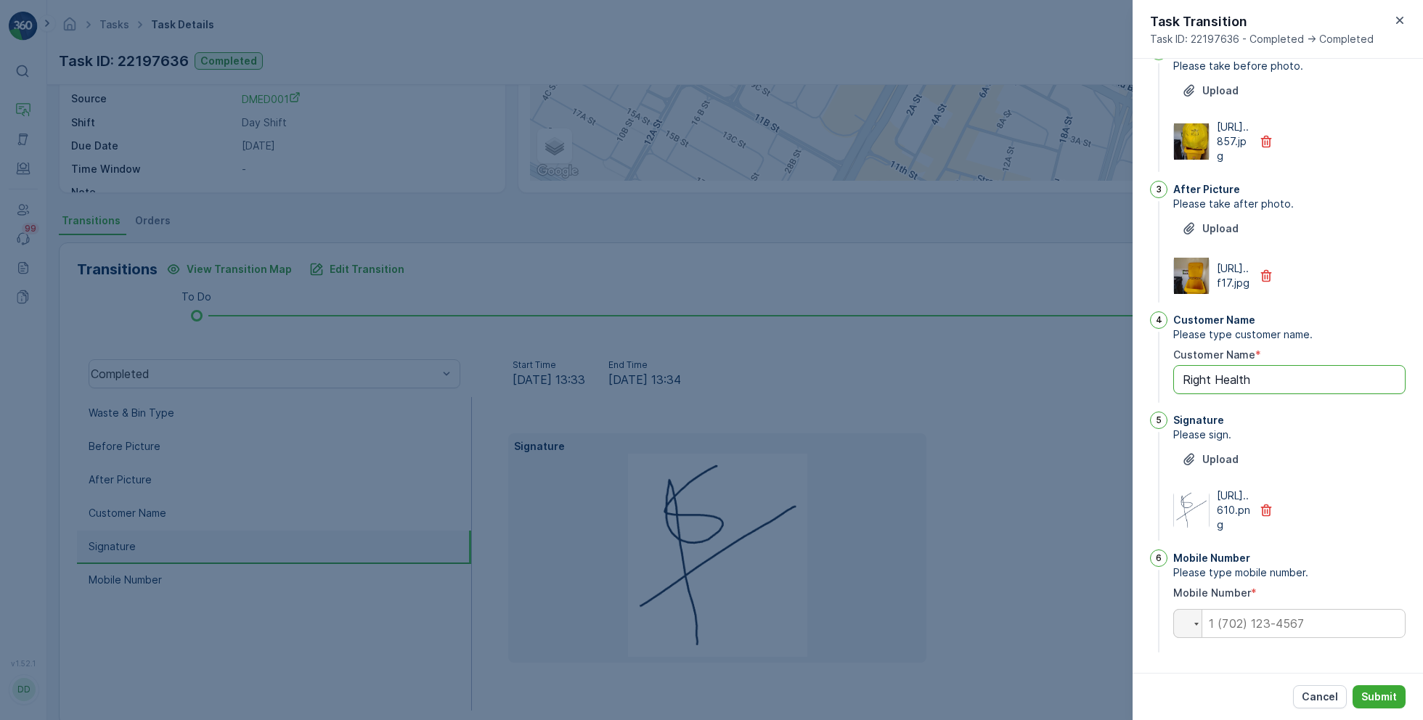
scroll to position [296, 0]
click at [1301, 633] on input "tel" at bounding box center [1289, 623] width 232 height 29
click at [1254, 622] on input "tel" at bounding box center [1289, 623] width 232 height 29
click at [1229, 650] on div "Mobile Number Please type mobile number. Mobile Number * Phone" at bounding box center [1289, 602] width 232 height 106
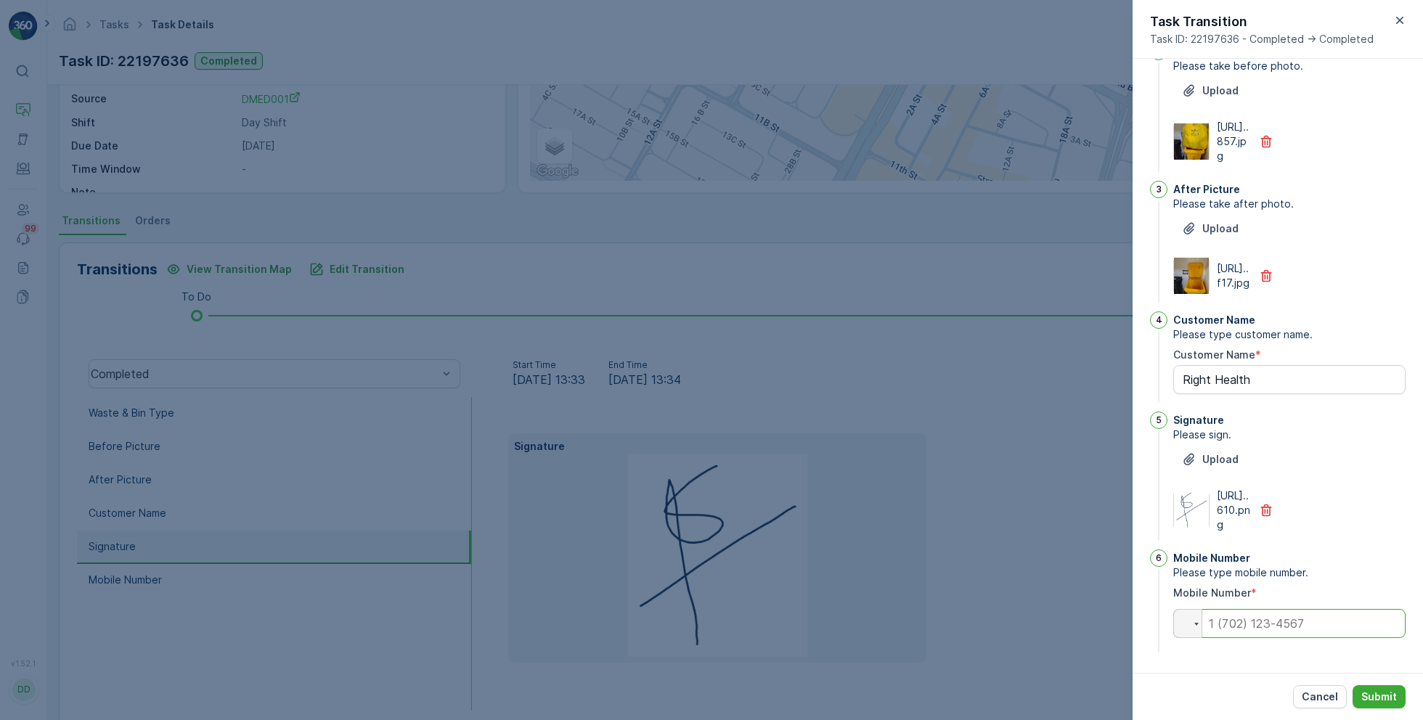
click at [1238, 629] on input "tel" at bounding box center [1289, 623] width 232 height 29
click at [1082, 594] on div at bounding box center [711, 360] width 1423 height 720
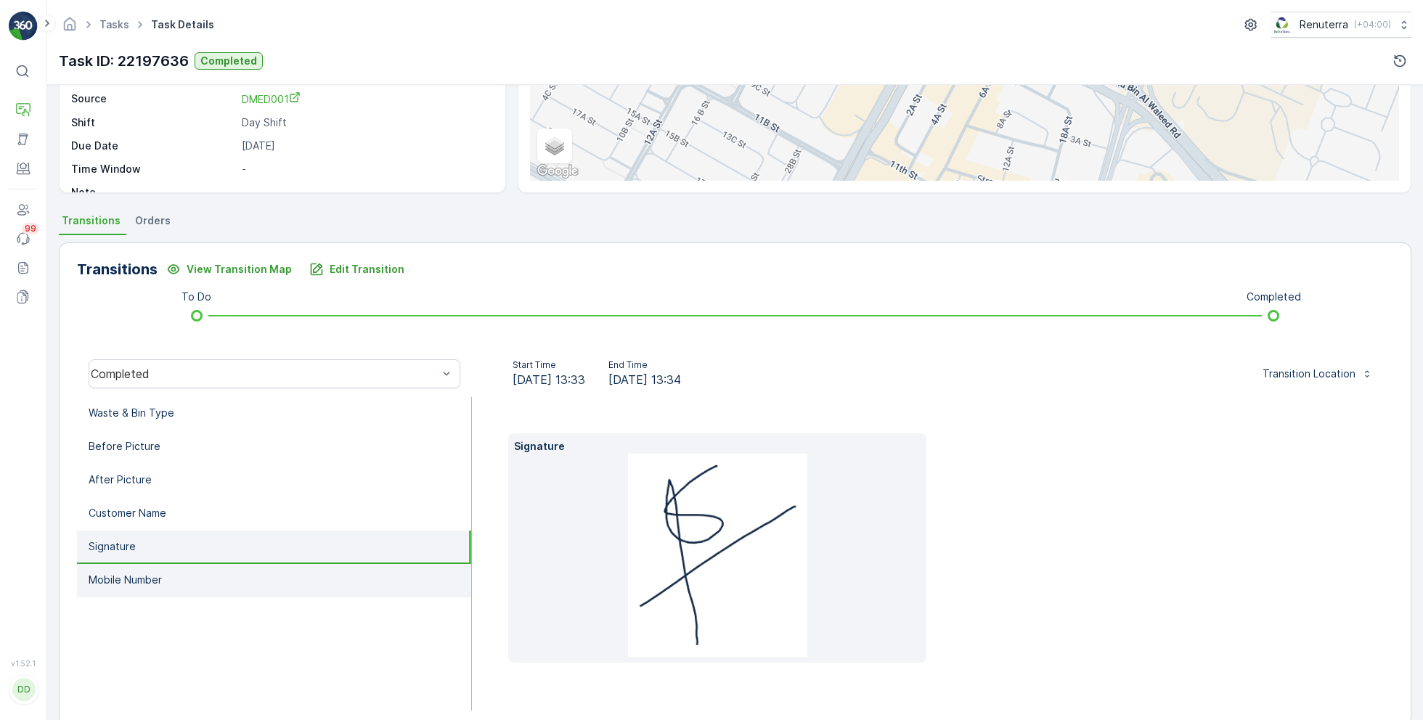
click at [265, 566] on li "Mobile Number" at bounding box center [274, 580] width 394 height 33
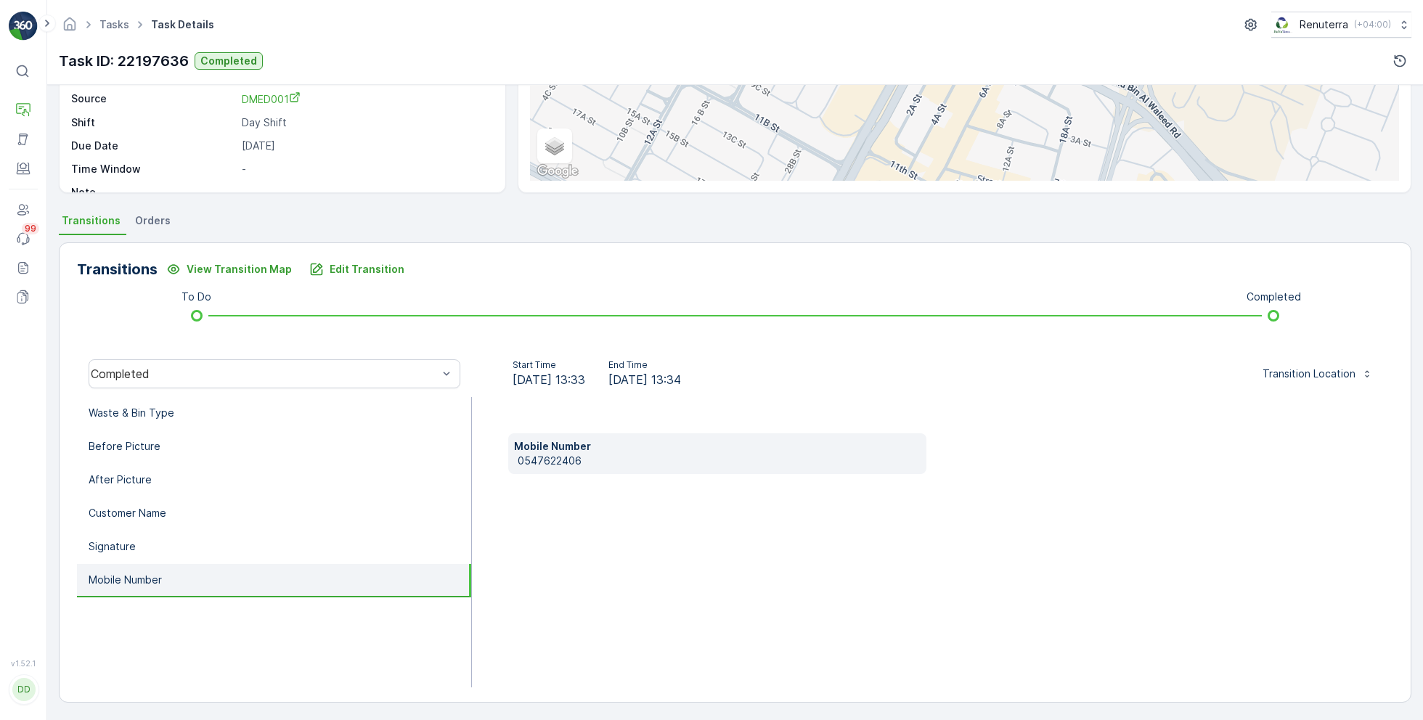
click at [560, 459] on p "0547622406" at bounding box center [720, 461] width 404 height 15
click at [383, 277] on button "Edit Transition" at bounding box center [357, 269] width 113 height 23
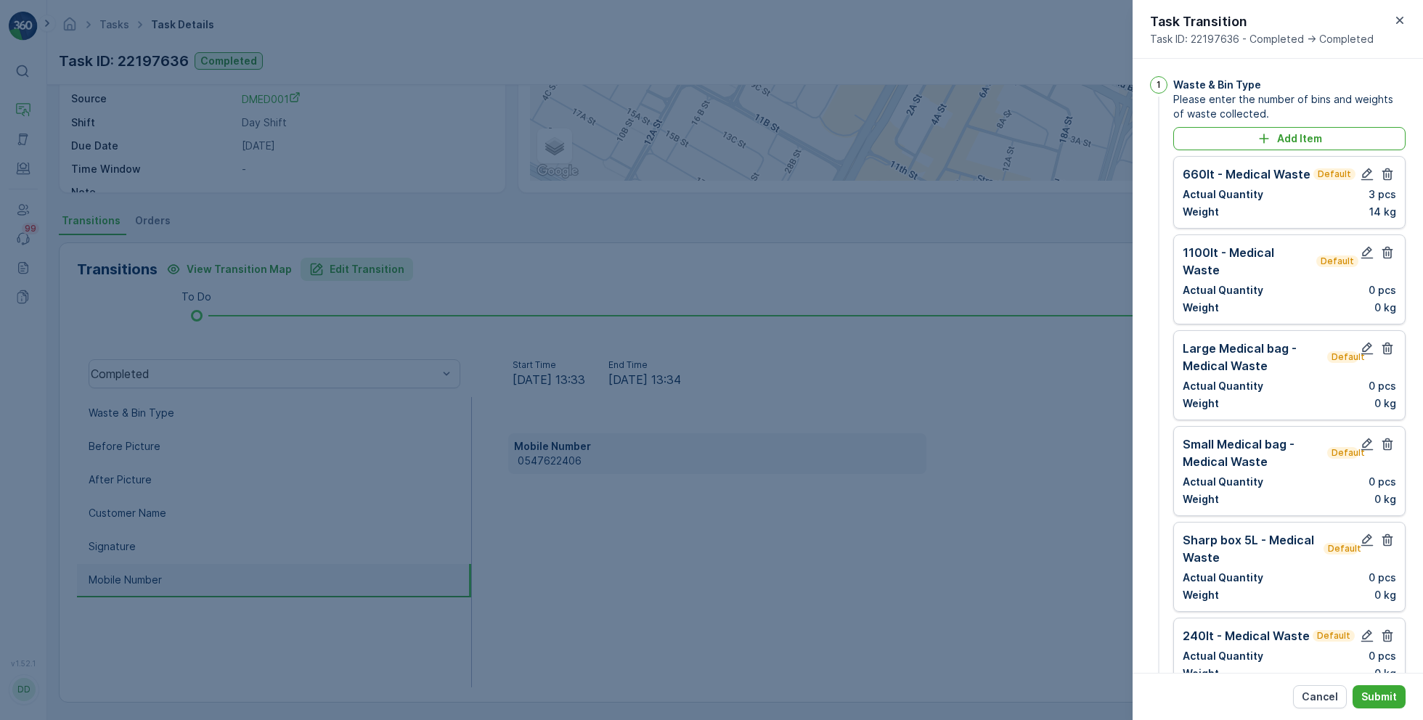
scroll to position [737, 0]
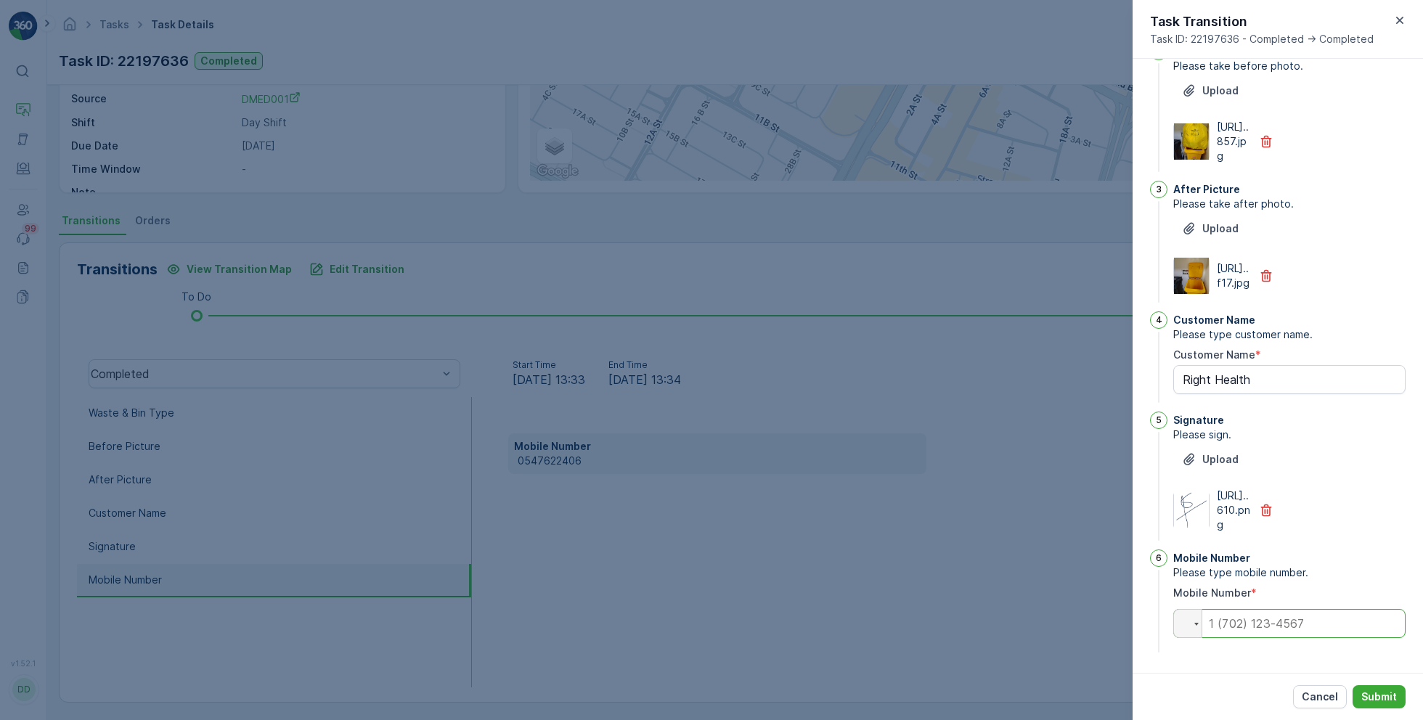
click at [1283, 627] on input "tel" at bounding box center [1289, 623] width 232 height 29
paste input "0565610939"
type input "0565610939"
click at [1383, 697] on p "Submit" at bounding box center [1379, 697] width 36 height 15
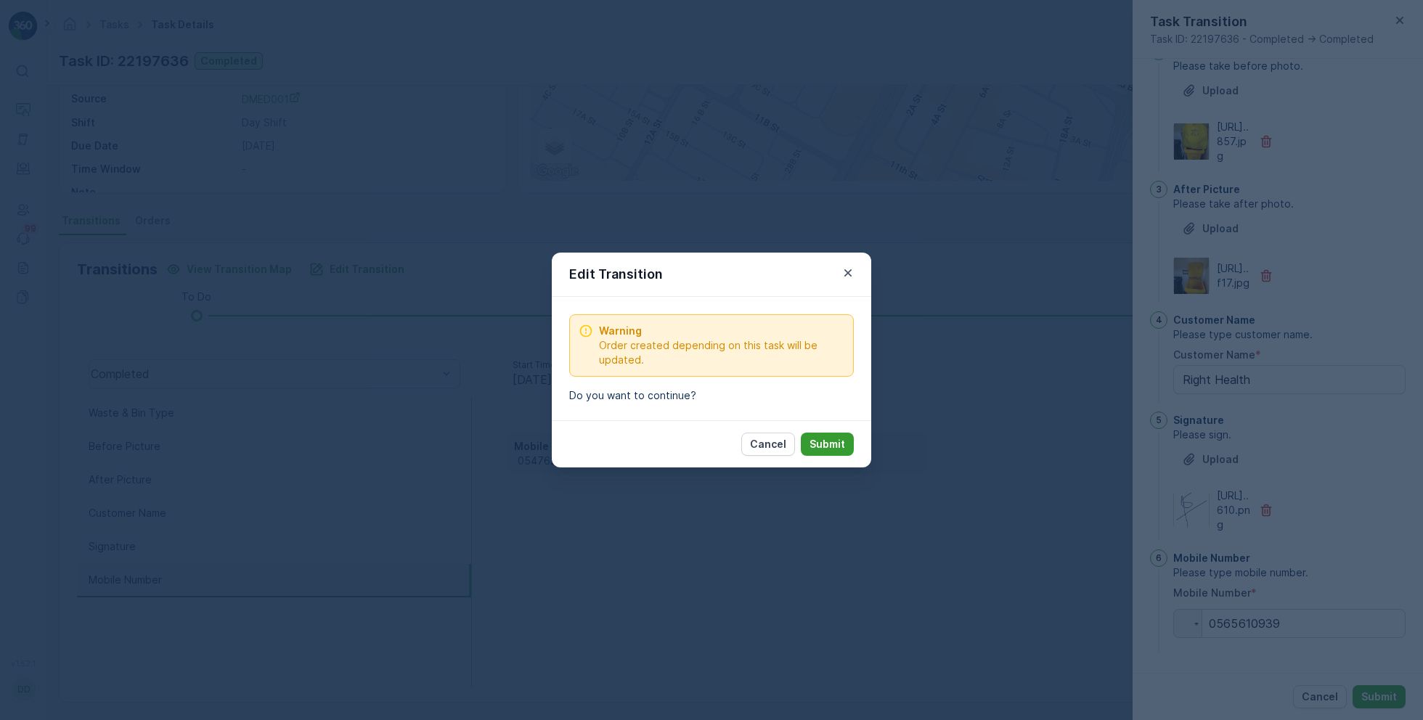
click at [826, 438] on p "Submit" at bounding box center [827, 444] width 36 height 15
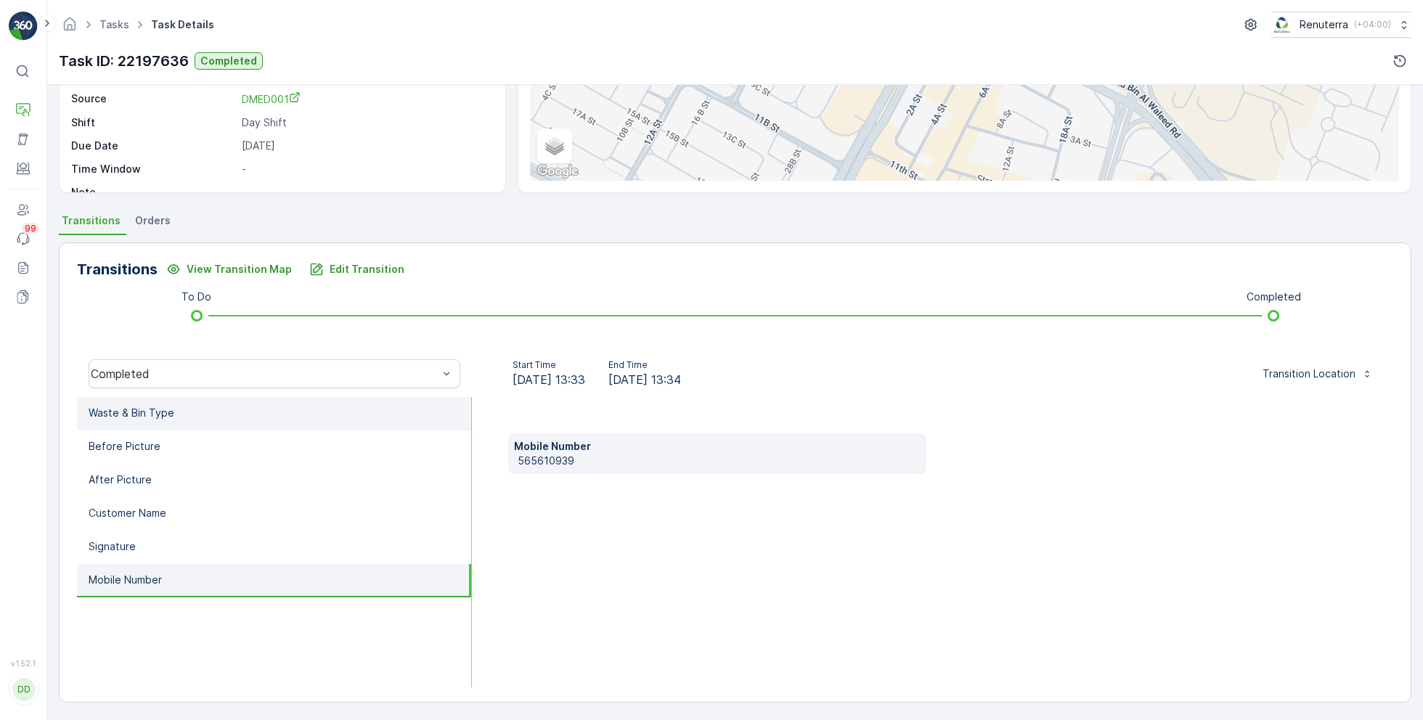
click at [344, 408] on li "Waste & Bin Type" at bounding box center [274, 413] width 394 height 33
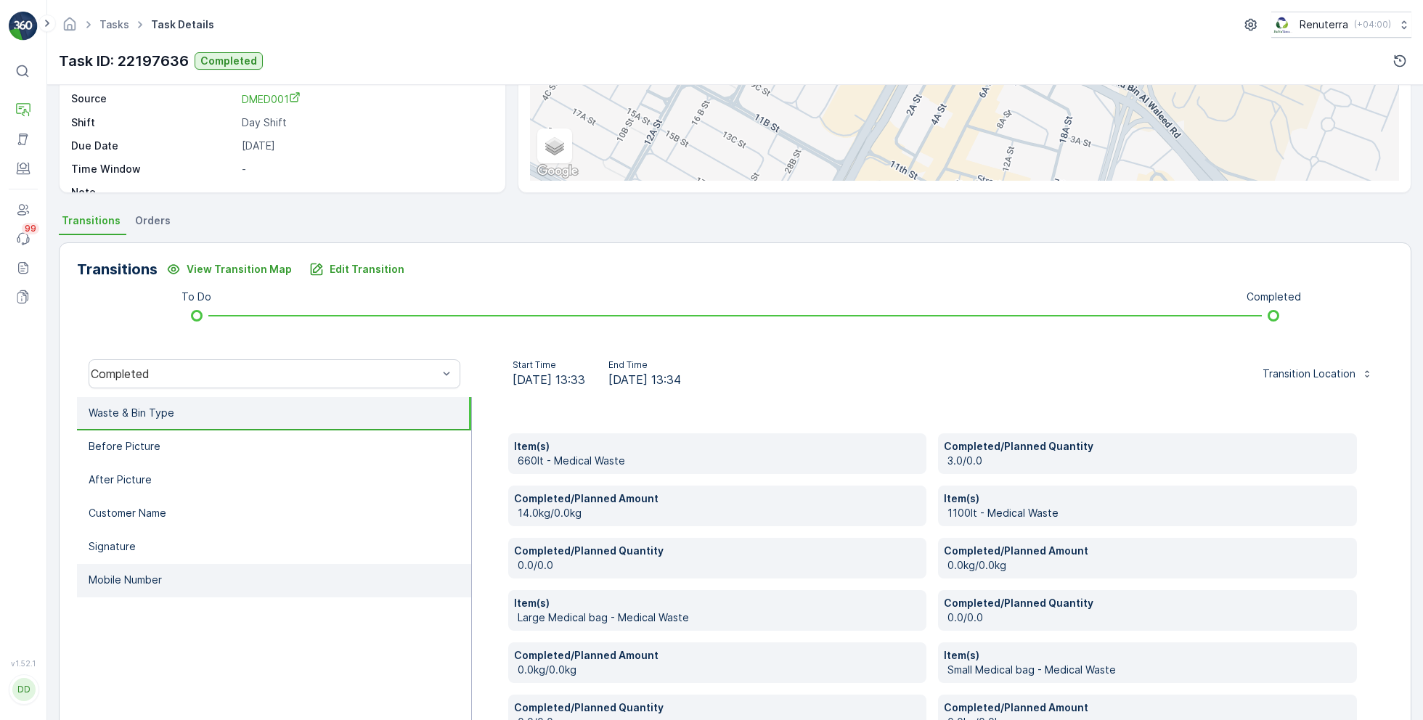
click at [237, 578] on li "Mobile Number" at bounding box center [274, 580] width 394 height 33
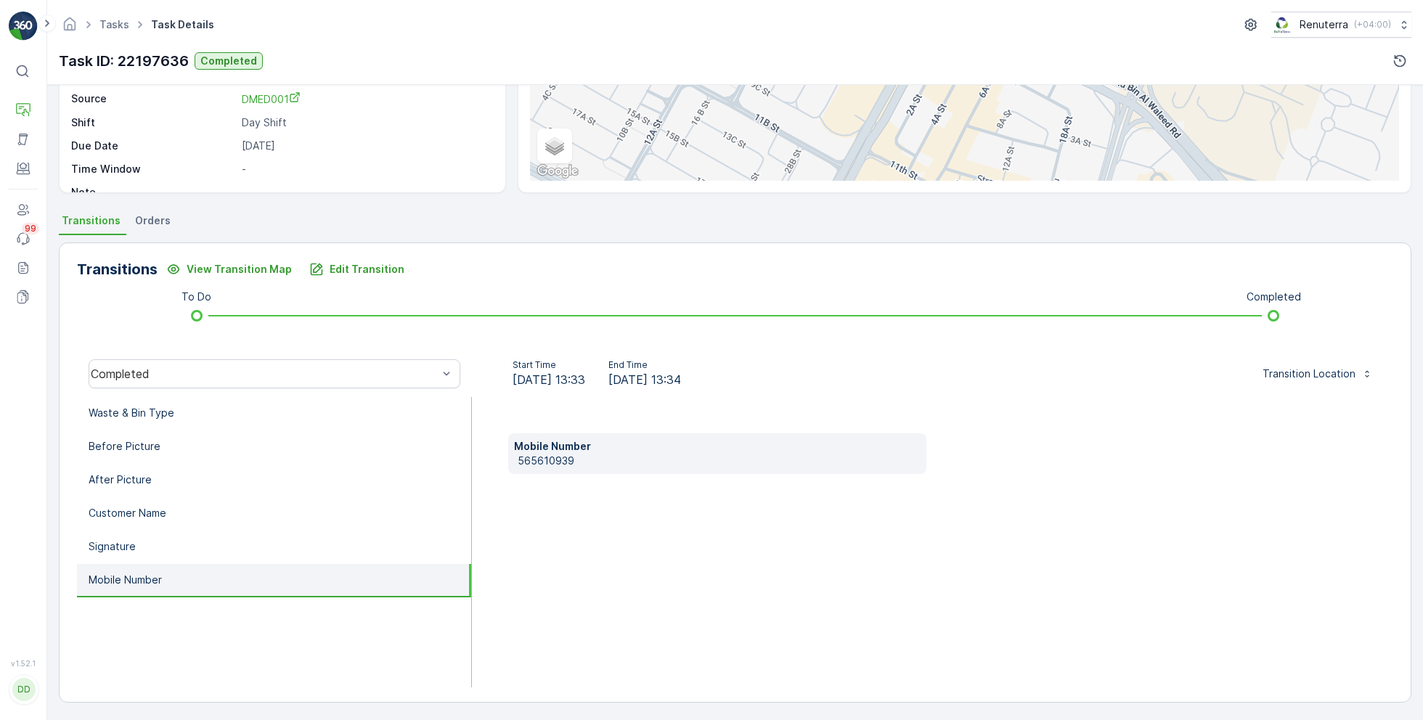
click at [545, 456] on p "565610939" at bounding box center [720, 461] width 404 height 15
click at [298, 456] on li "Before Picture" at bounding box center [274, 446] width 394 height 33
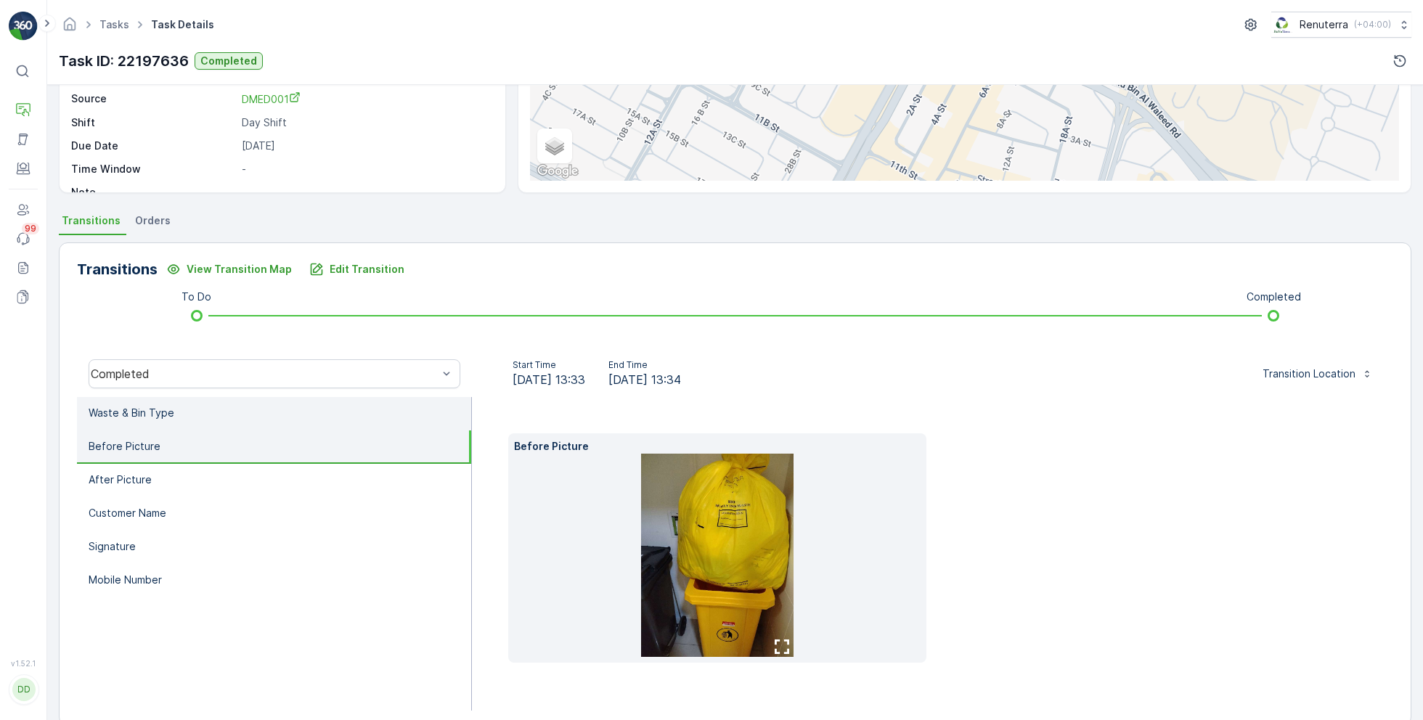
click at [274, 417] on li "Waste & Bin Type" at bounding box center [274, 413] width 394 height 33
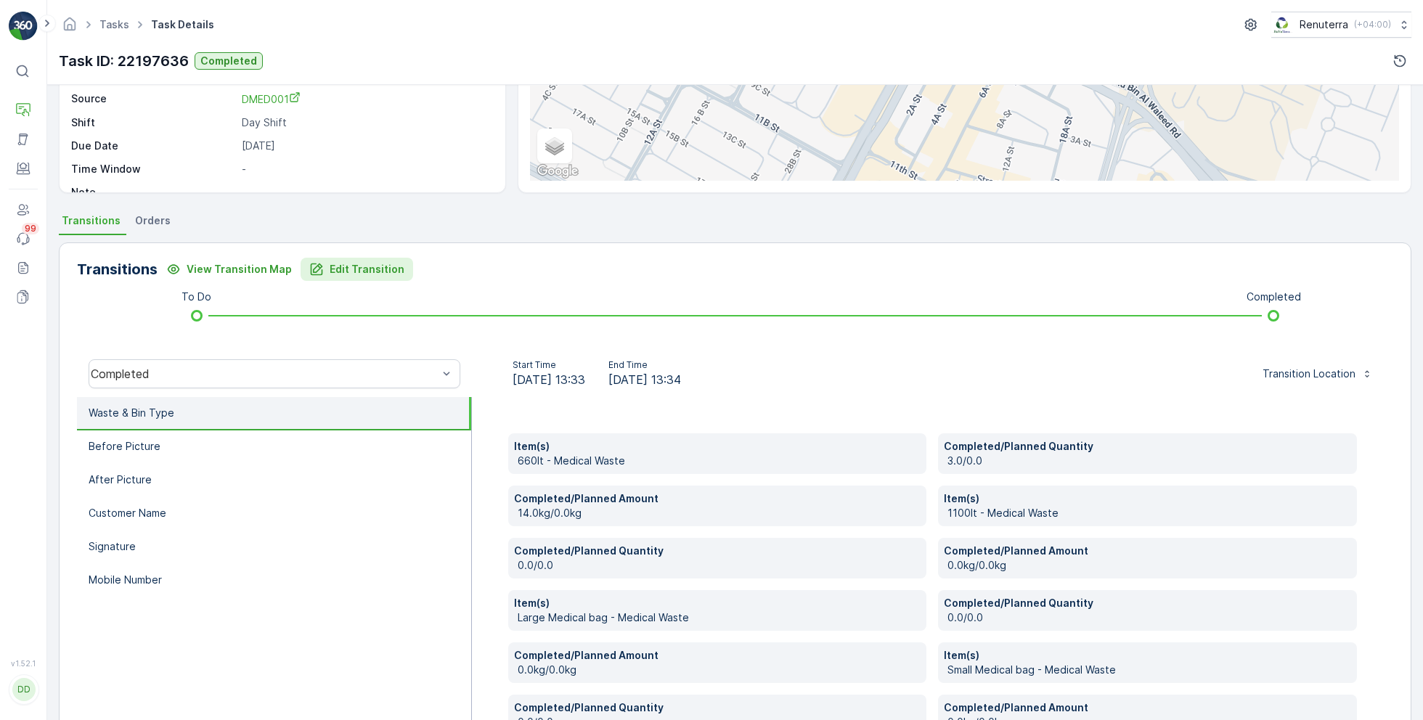
click at [368, 265] on p "Edit Transition" at bounding box center [367, 269] width 75 height 15
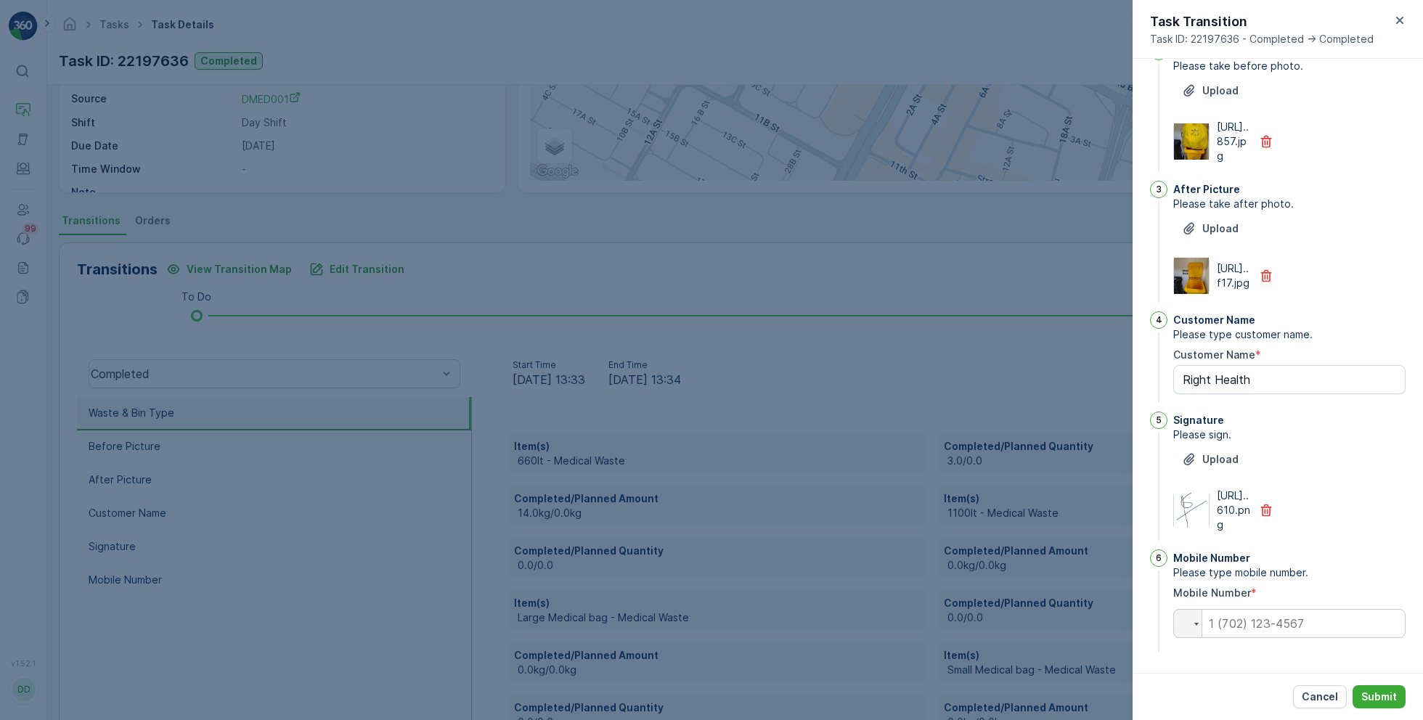
click at [1337, 448] on div "Upload [URL]..610.png" at bounding box center [1289, 490] width 232 height 84
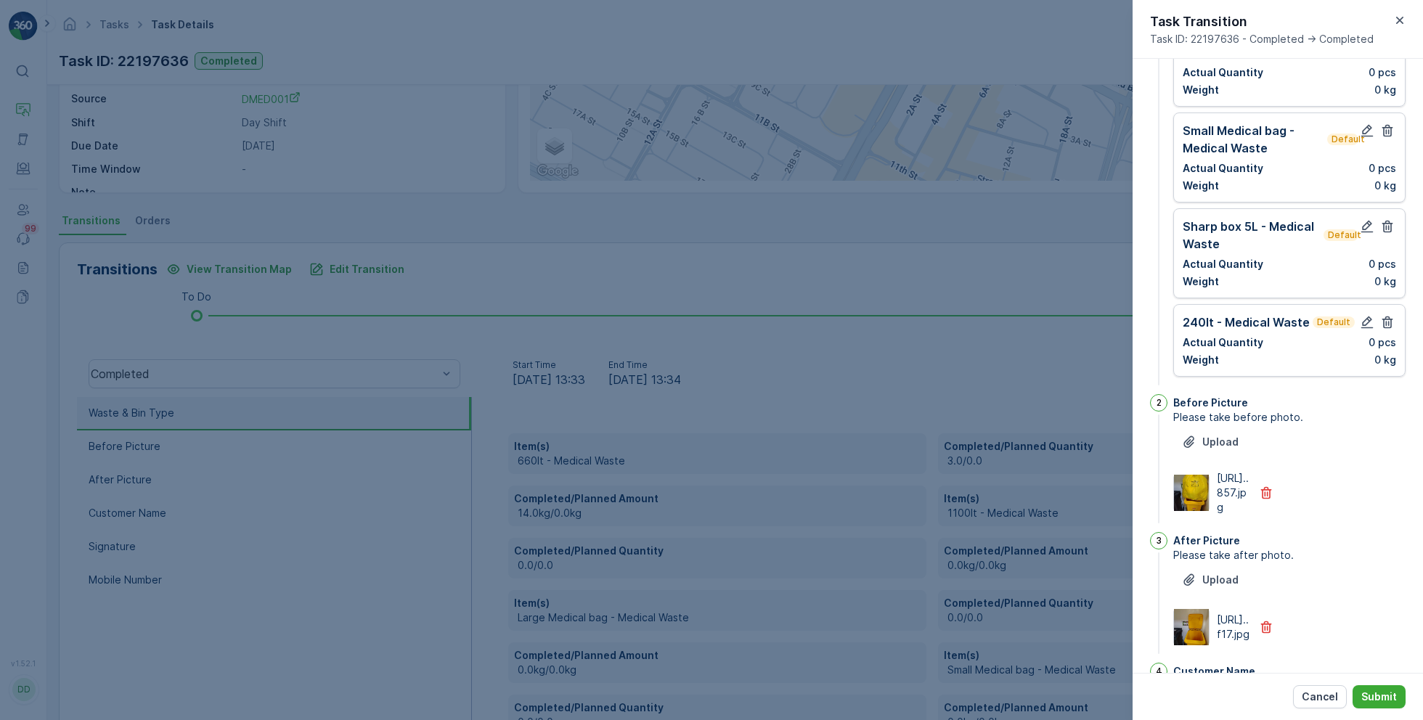
scroll to position [0, 0]
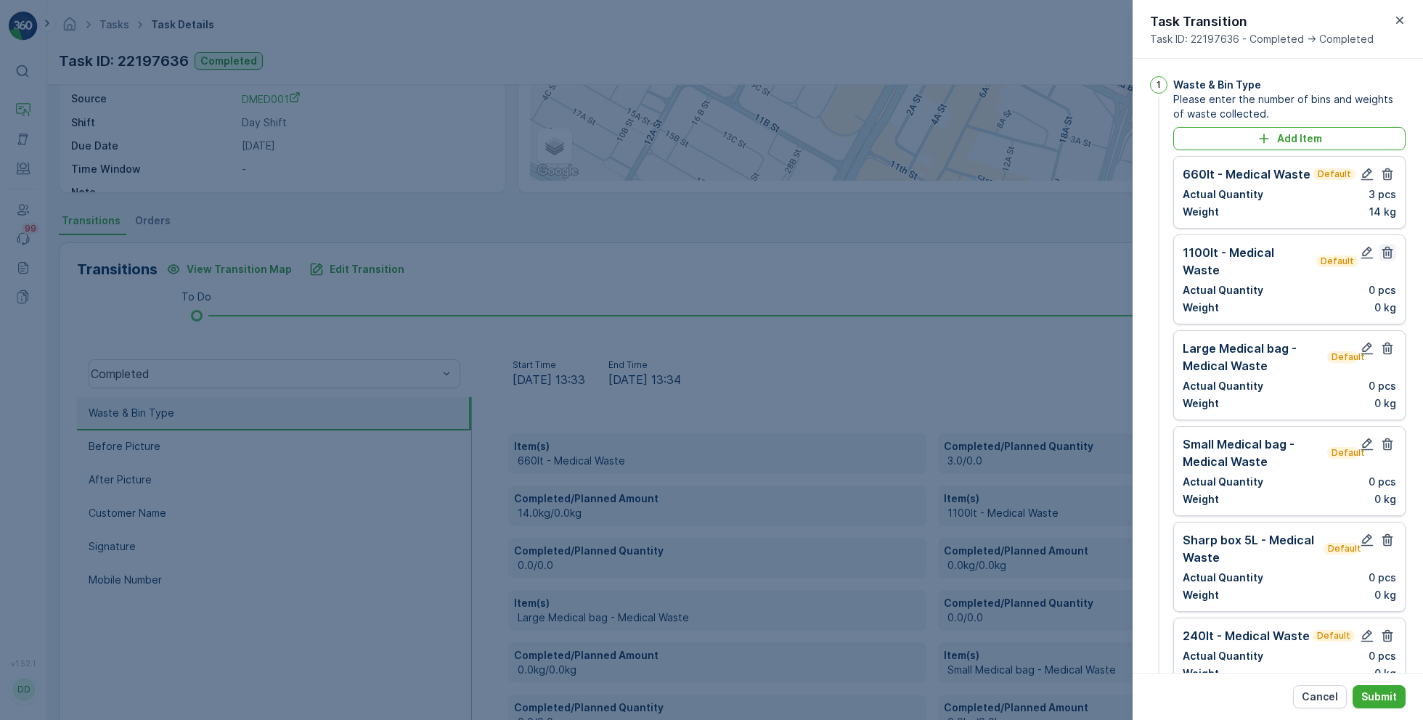
click at [1386, 255] on icon "button" at bounding box center [1387, 252] width 15 height 15
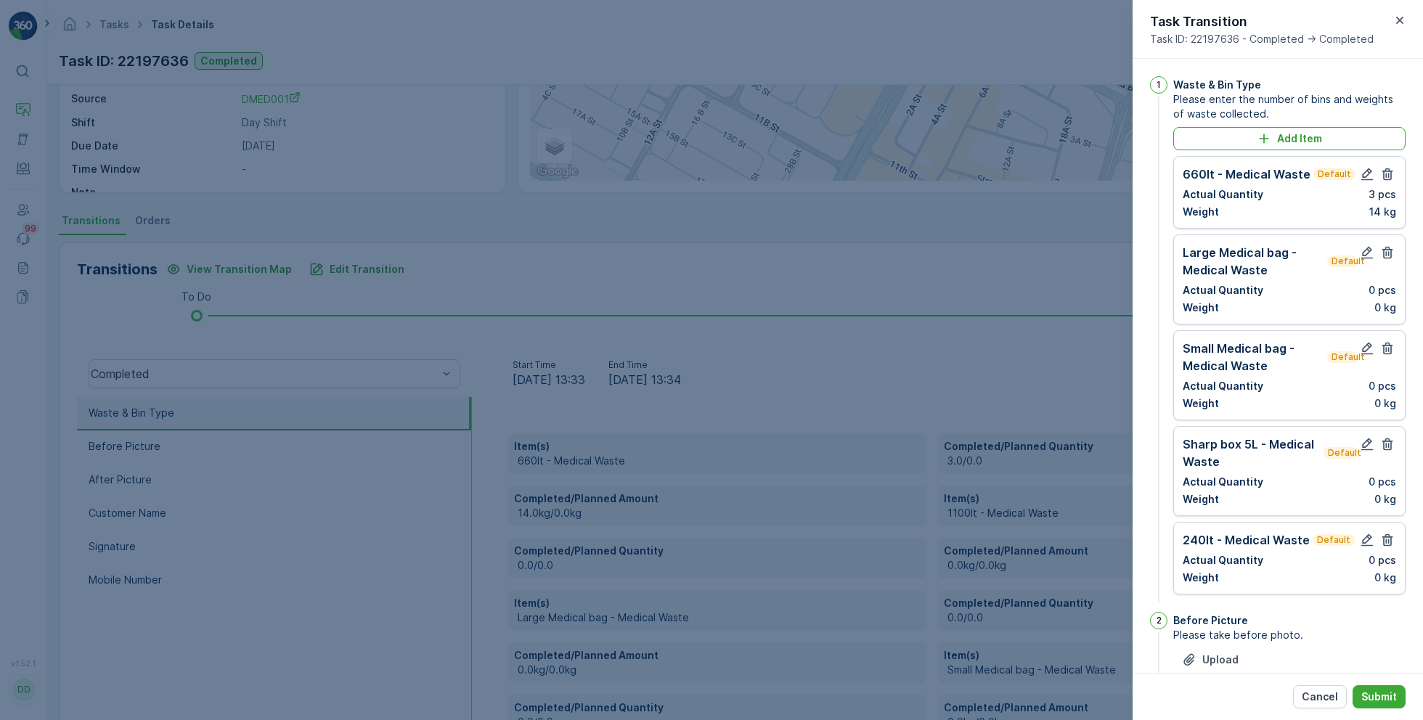
click at [1386, 255] on icon "button" at bounding box center [1387, 252] width 15 height 15
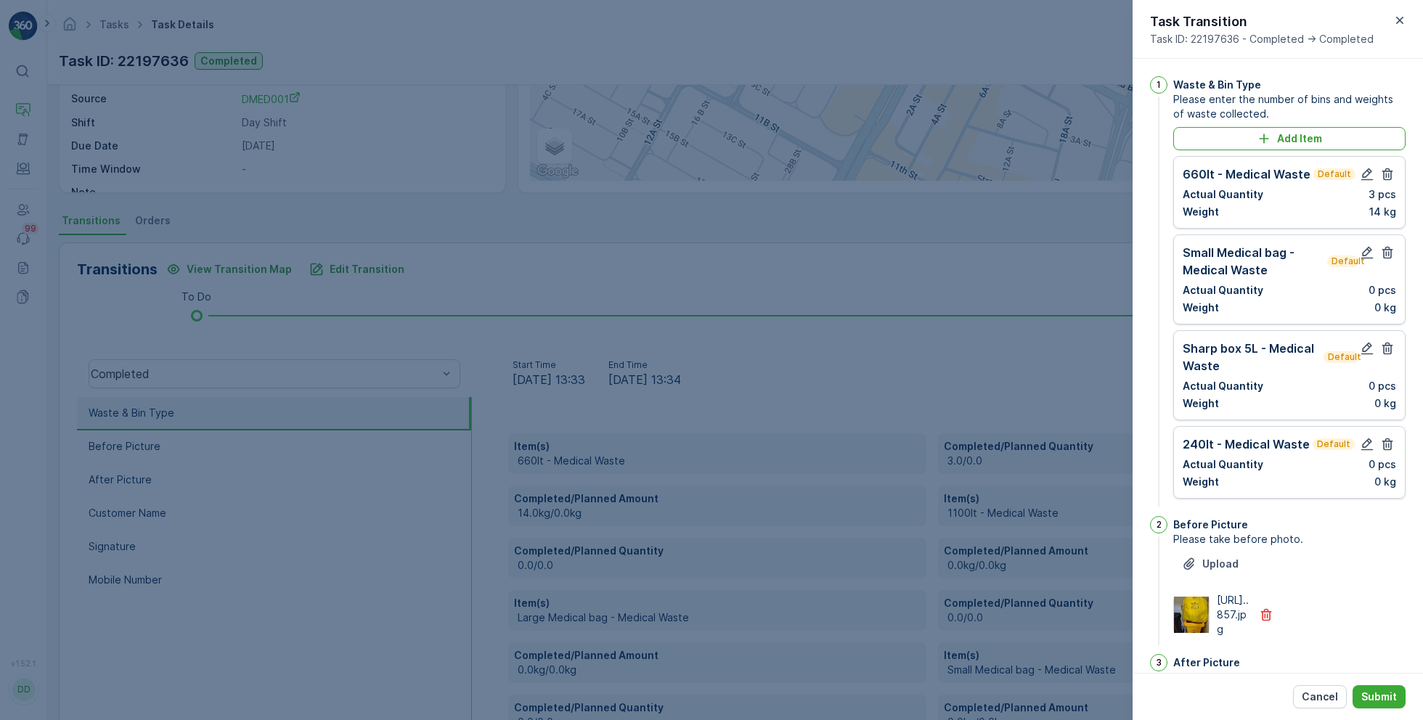
click at [1386, 255] on icon "button" at bounding box center [1387, 252] width 15 height 15
click at [1386, 341] on icon "button" at bounding box center [1387, 348] width 15 height 15
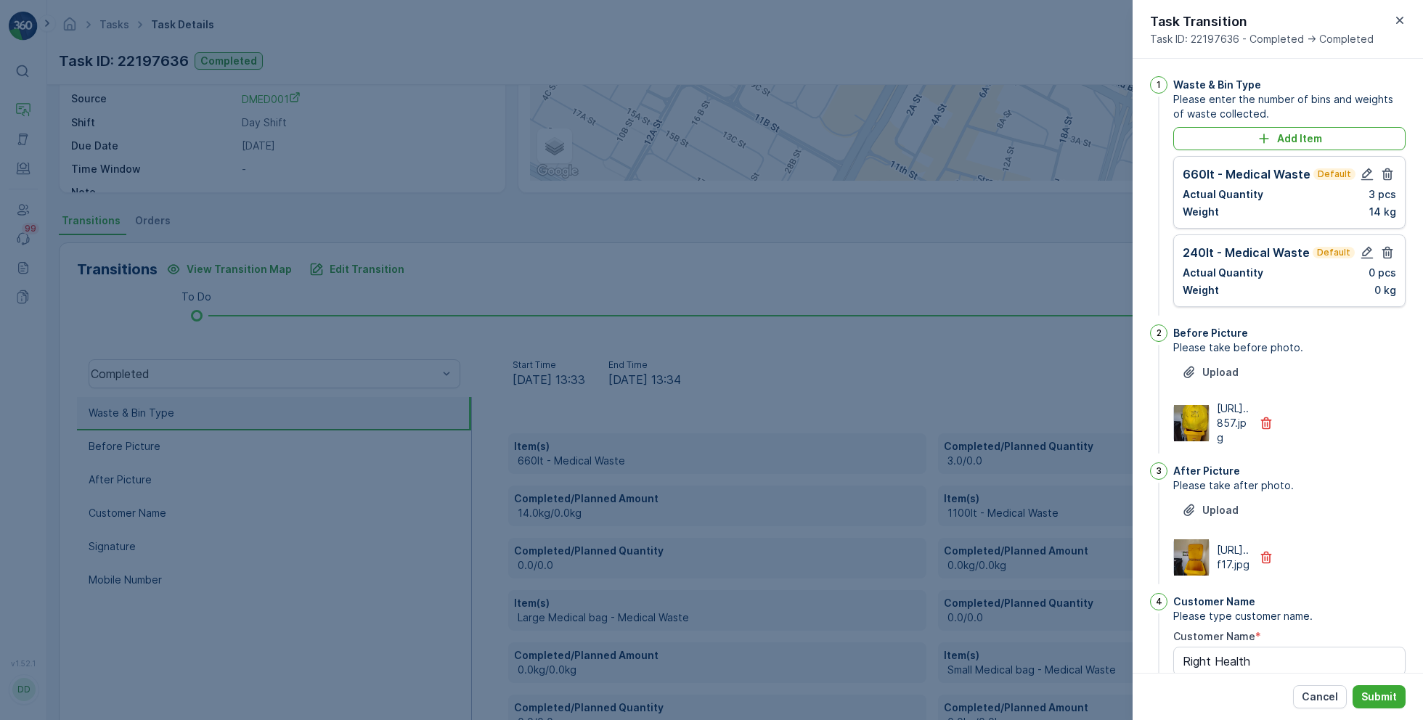
click at [1386, 255] on icon "button" at bounding box center [1387, 252] width 15 height 15
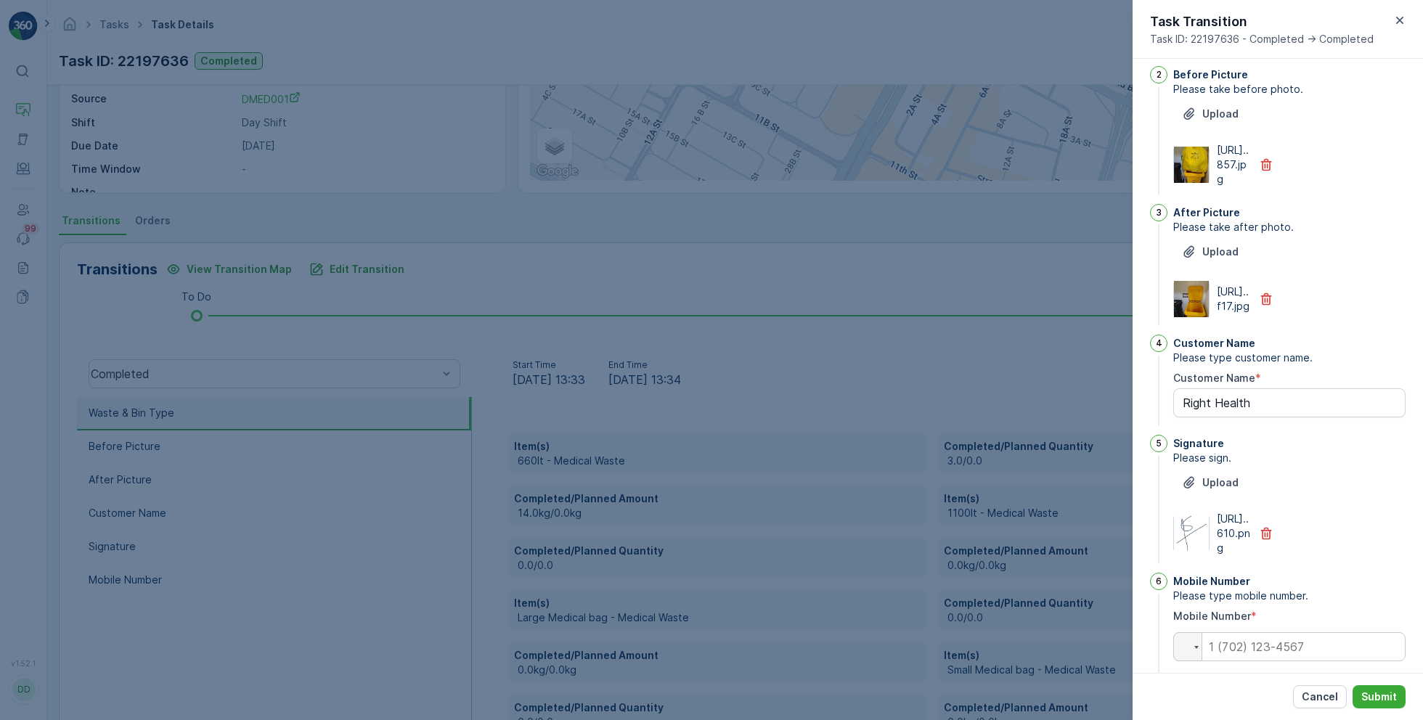
scroll to position [296, 0]
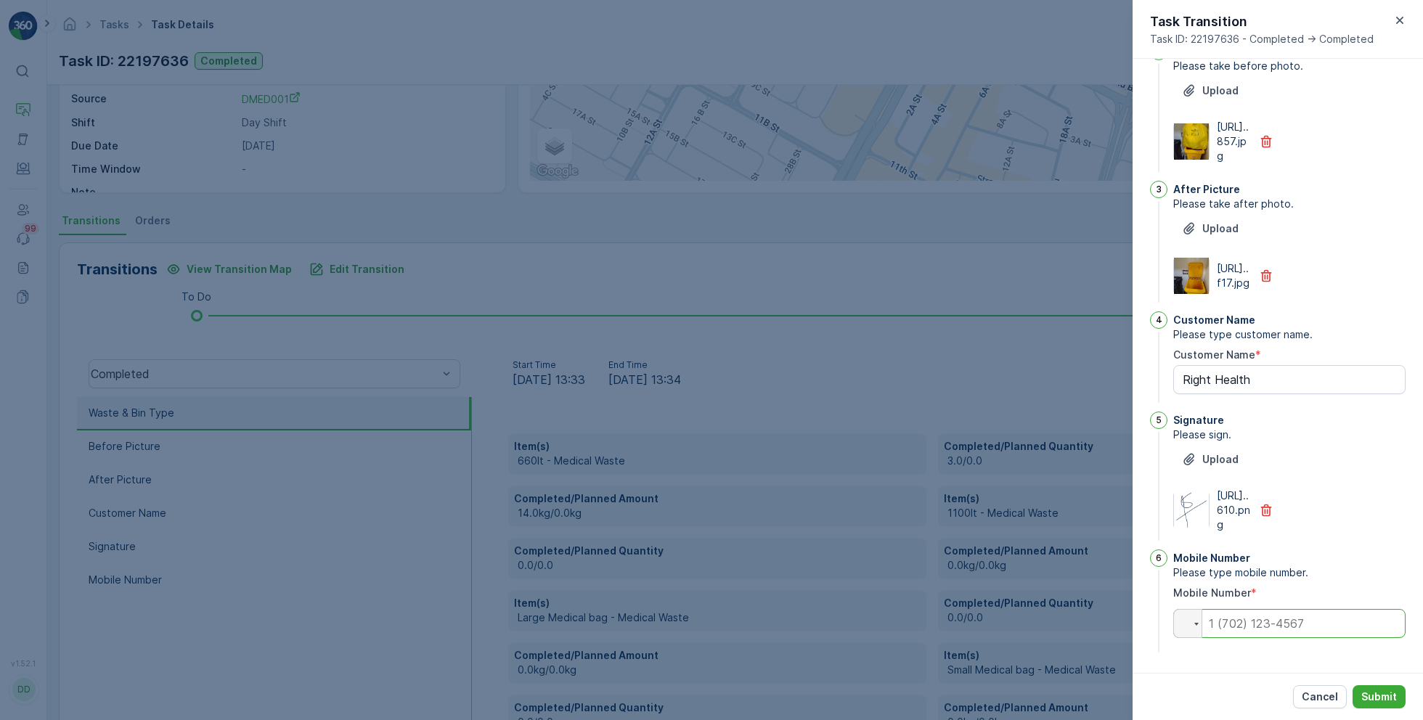
click at [1270, 621] on input "tel" at bounding box center [1289, 623] width 232 height 29
paste input "0565610939"
type input "0565610939"
click at [1387, 706] on button "Submit" at bounding box center [1378, 696] width 53 height 23
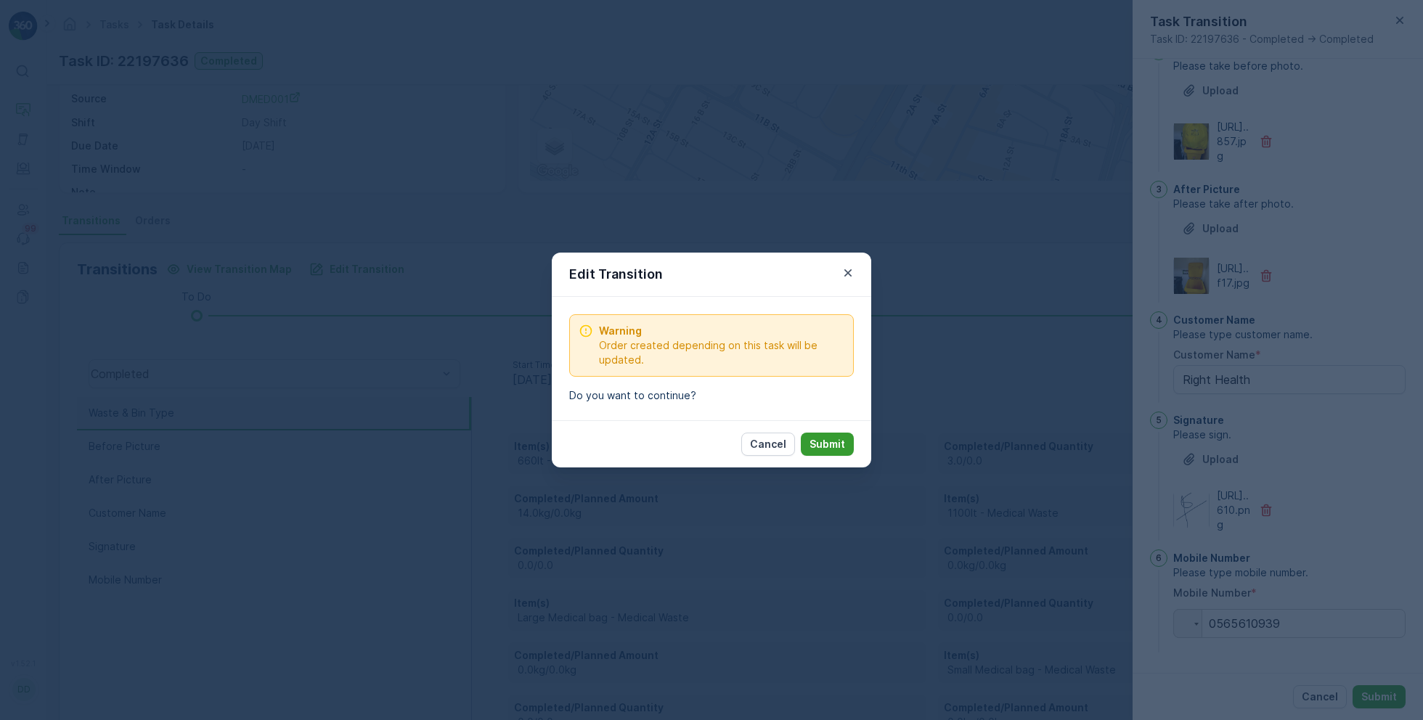
click at [850, 442] on button "Submit" at bounding box center [827, 444] width 53 height 23
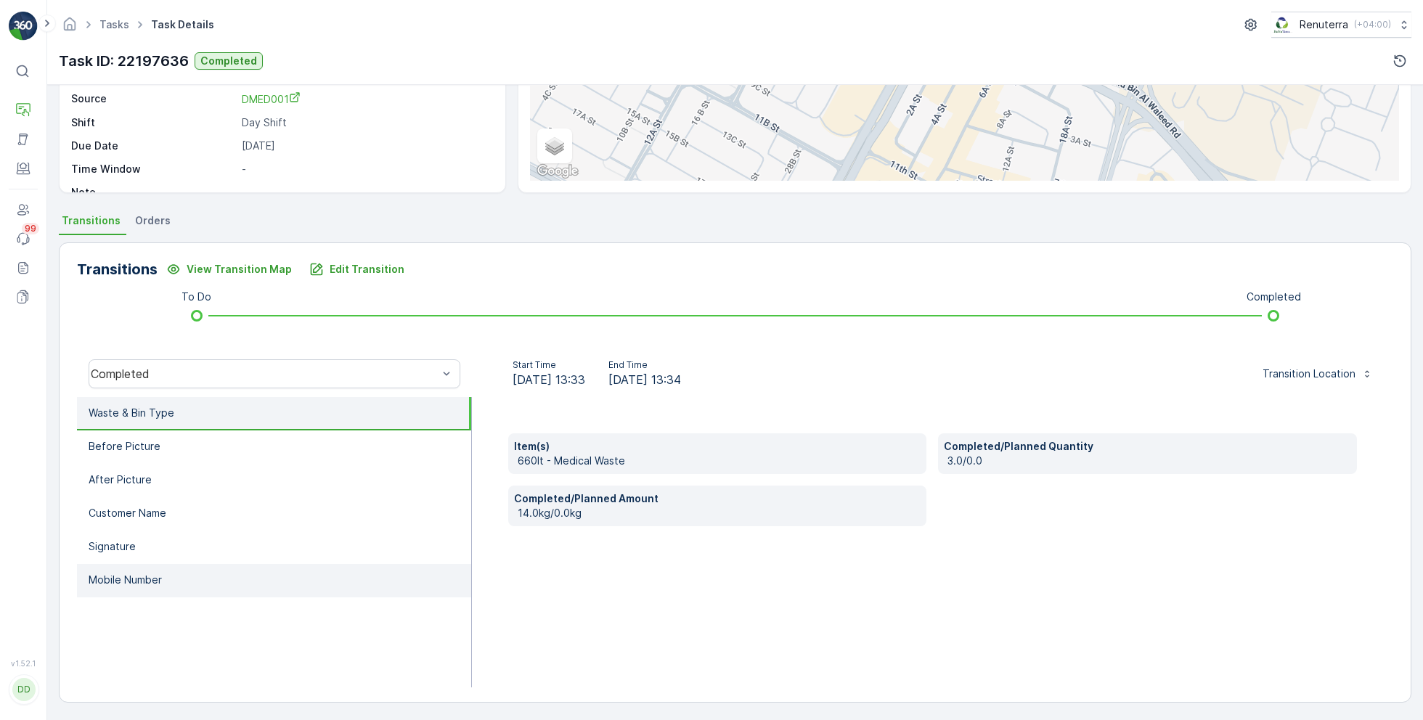
click at [242, 572] on li "Mobile Number" at bounding box center [274, 580] width 394 height 33
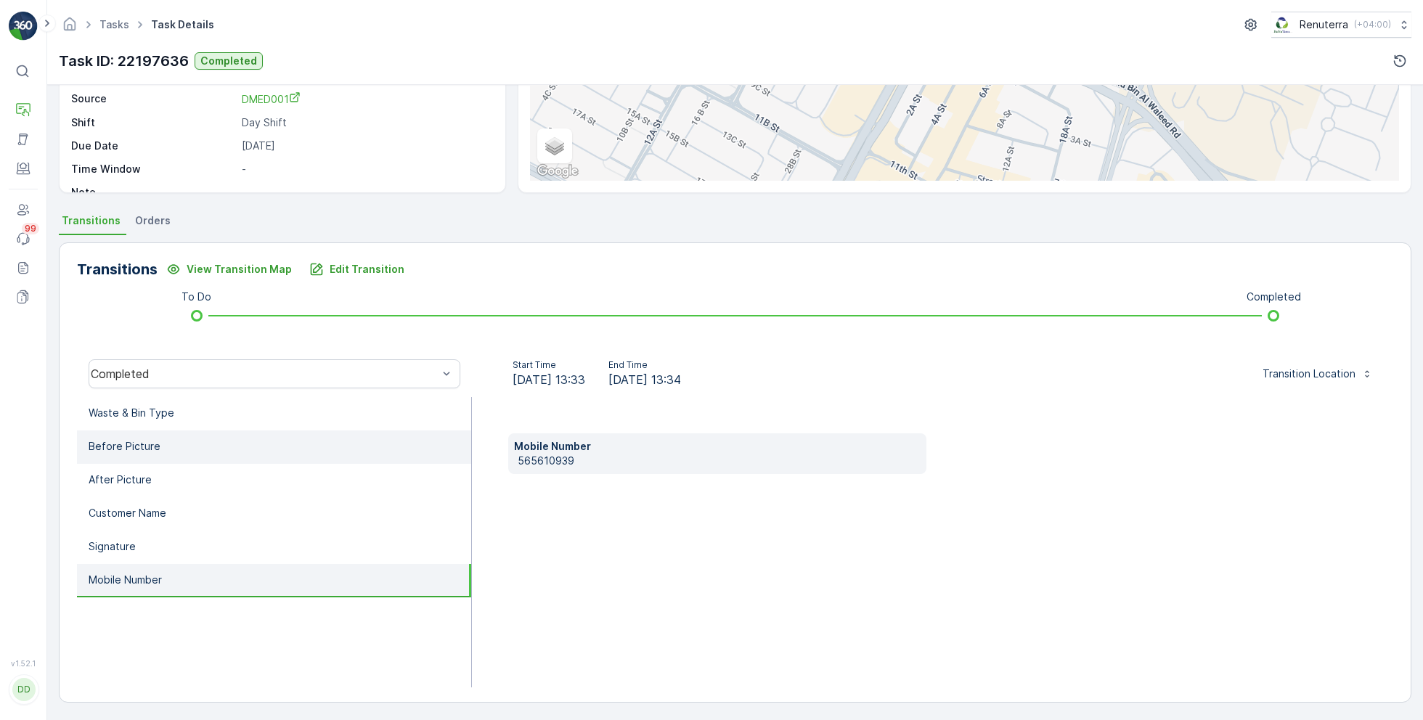
click at [263, 451] on li "Before Picture" at bounding box center [274, 446] width 394 height 33
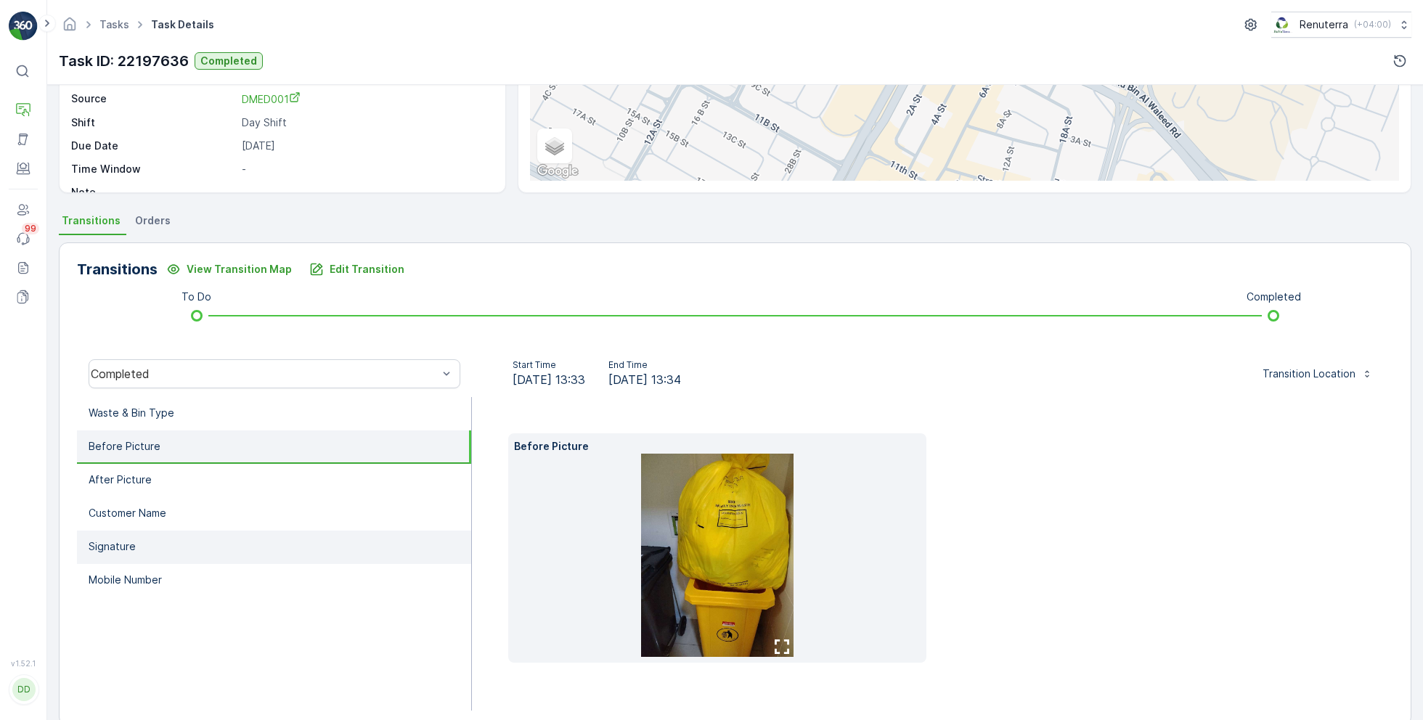
click at [218, 541] on li "Signature" at bounding box center [274, 547] width 394 height 33
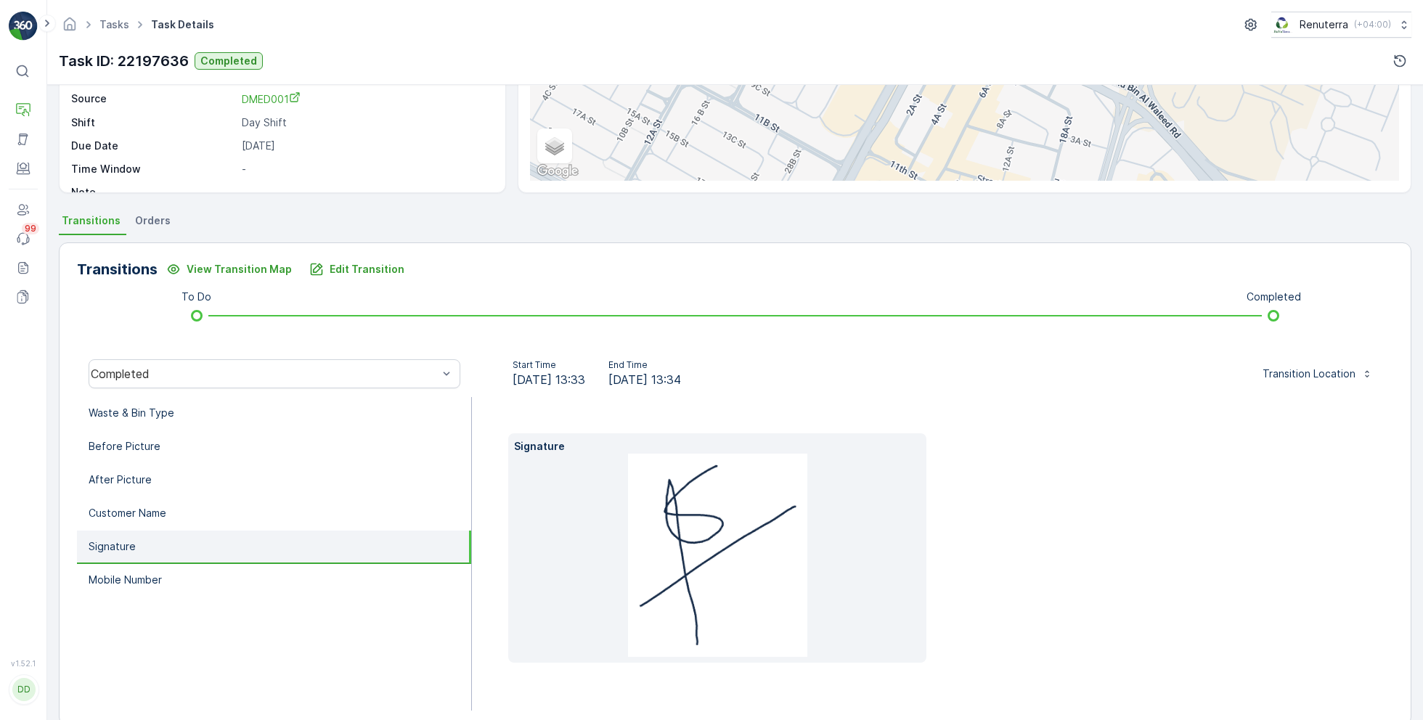
scroll to position [0, 0]
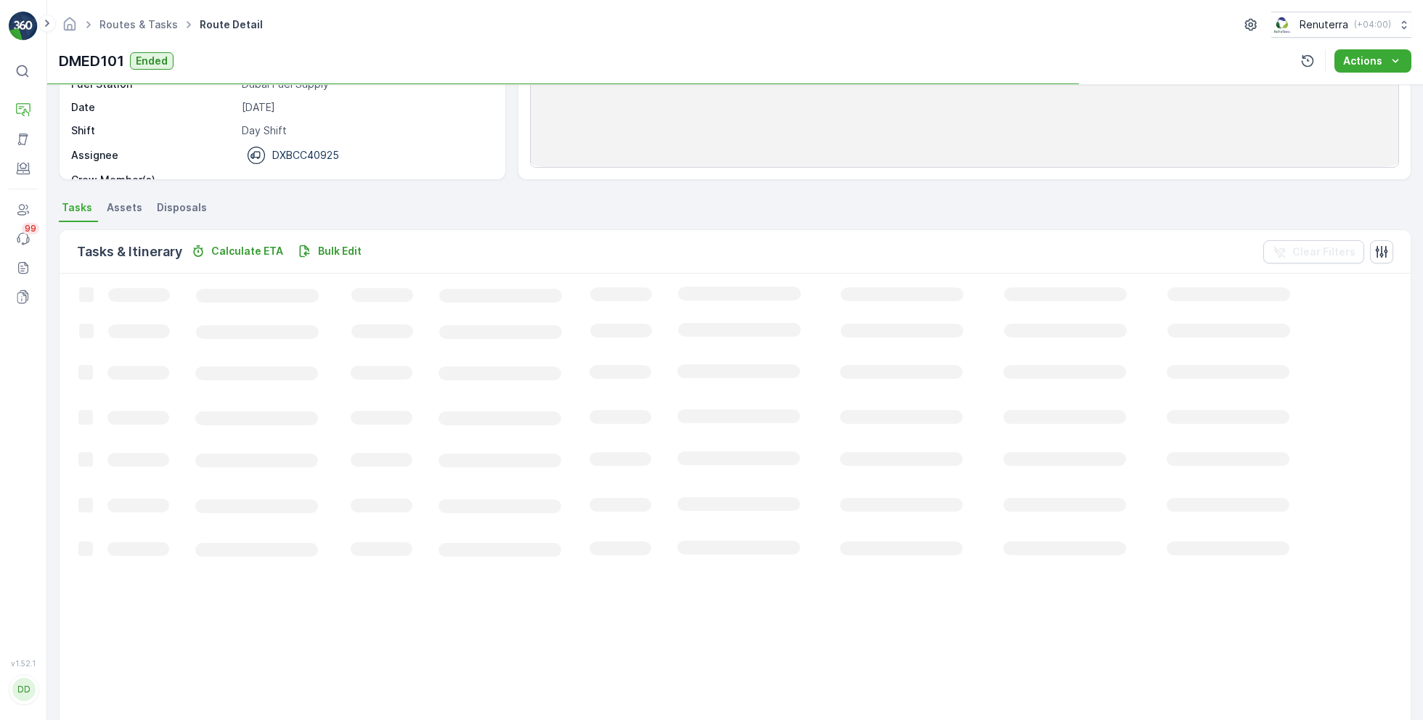
scroll to position [207, 0]
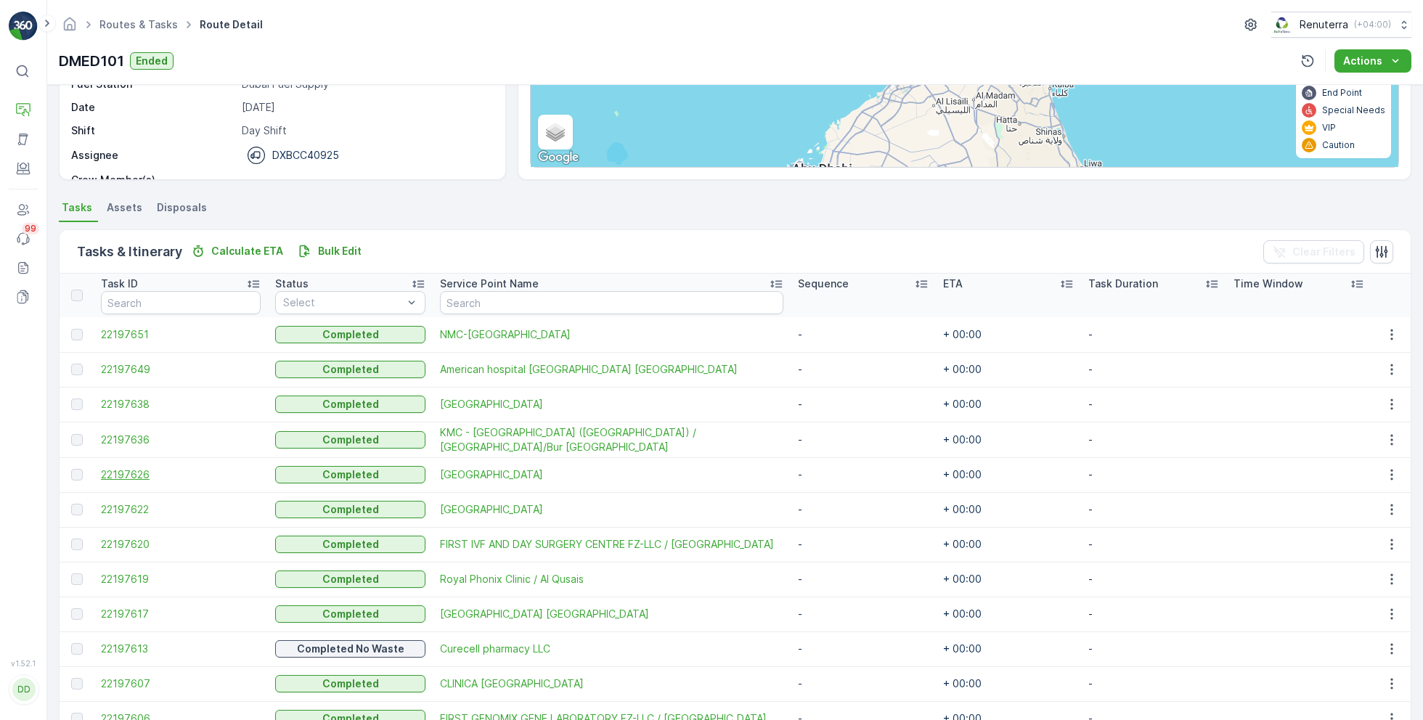
click at [150, 473] on span "22197626" at bounding box center [181, 474] width 160 height 15
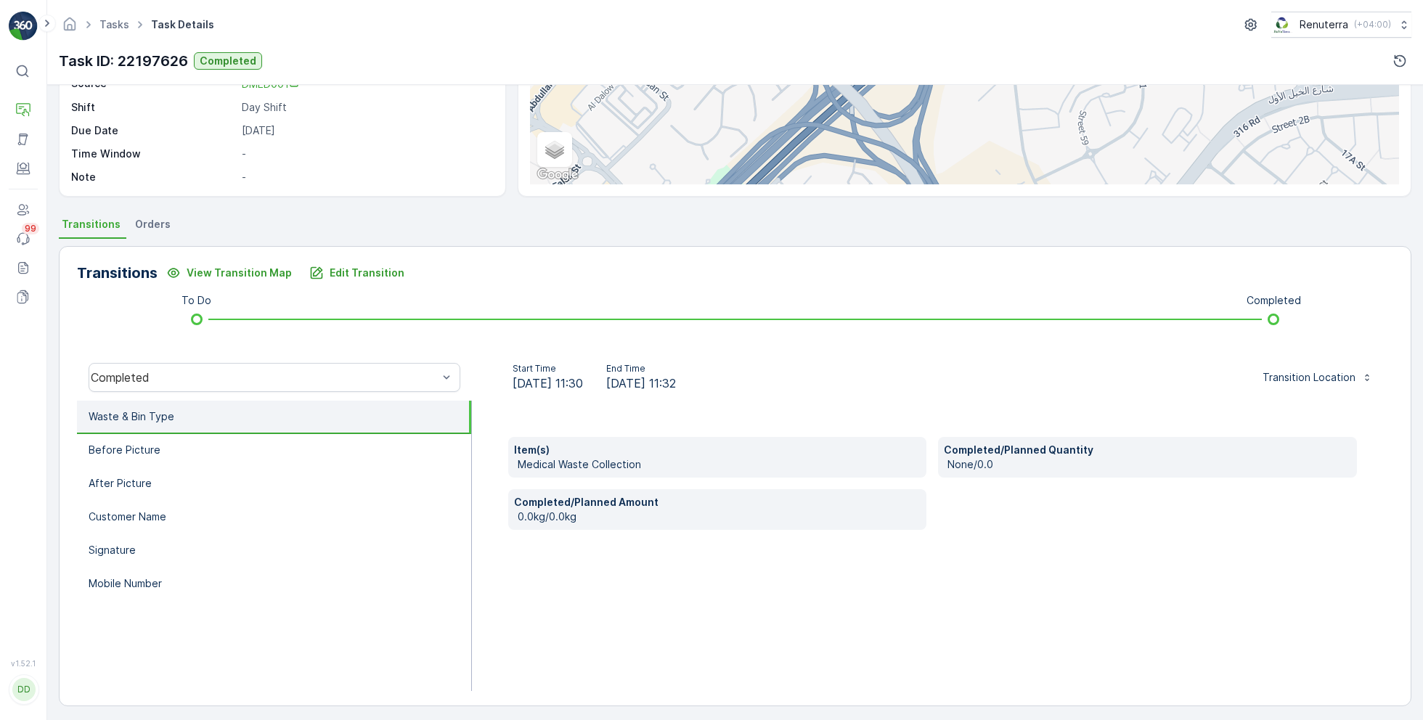
scroll to position [189, 0]
click at [372, 452] on li "Before Picture" at bounding box center [274, 452] width 394 height 33
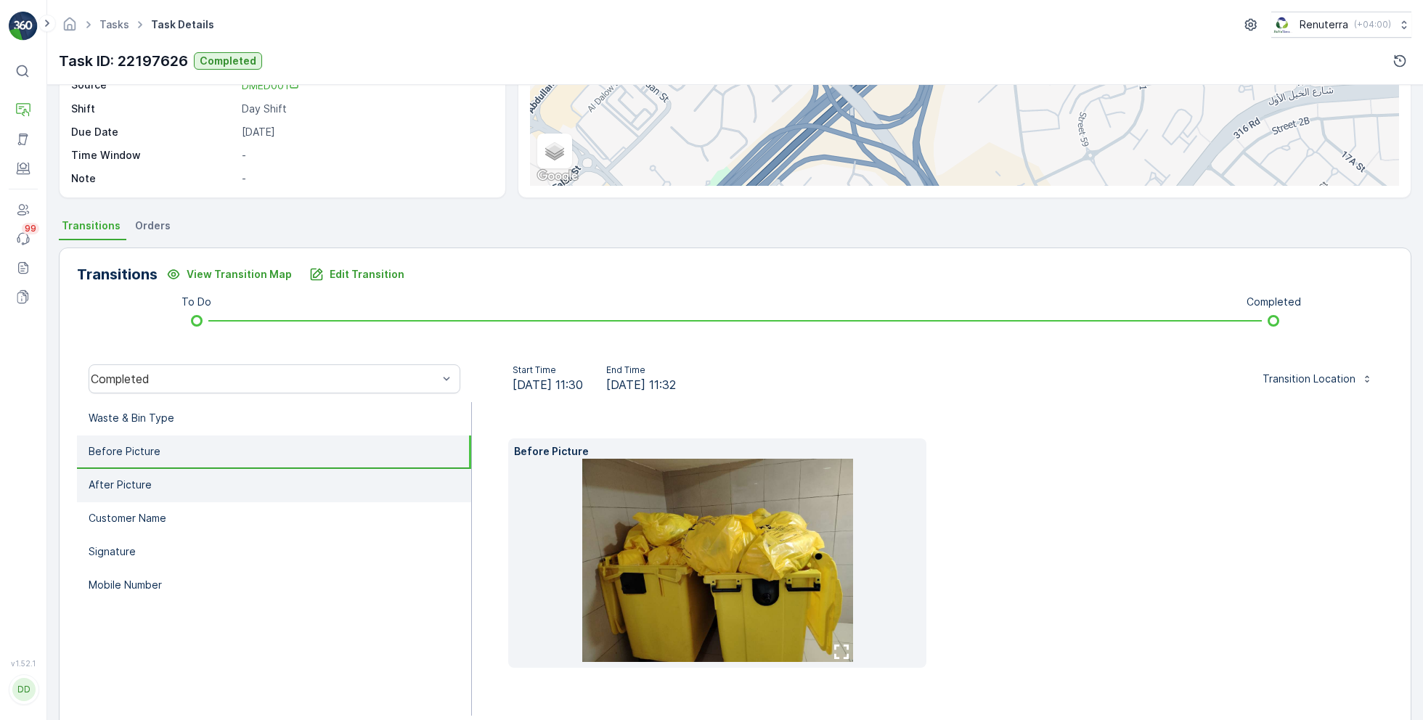
click at [335, 477] on li "After Picture" at bounding box center [274, 485] width 394 height 33
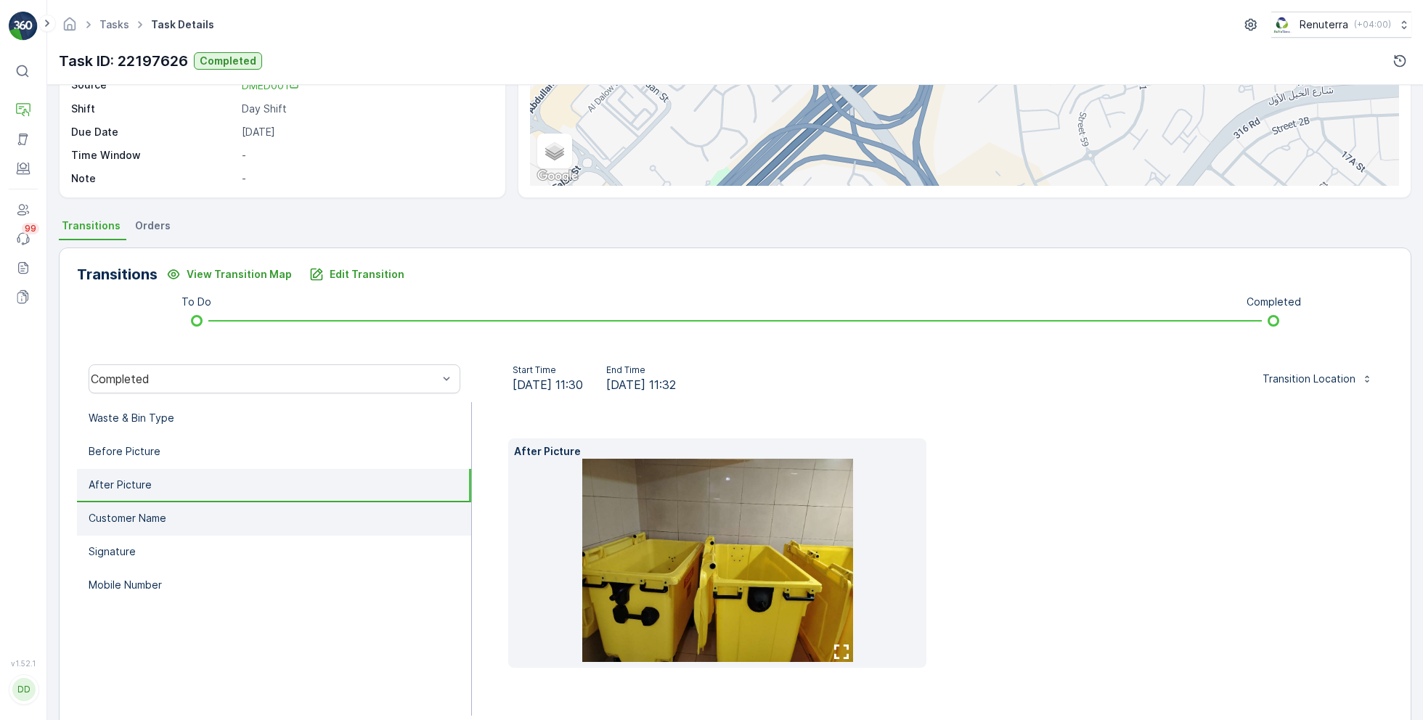
click at [308, 512] on li "Customer Name" at bounding box center [274, 518] width 394 height 33
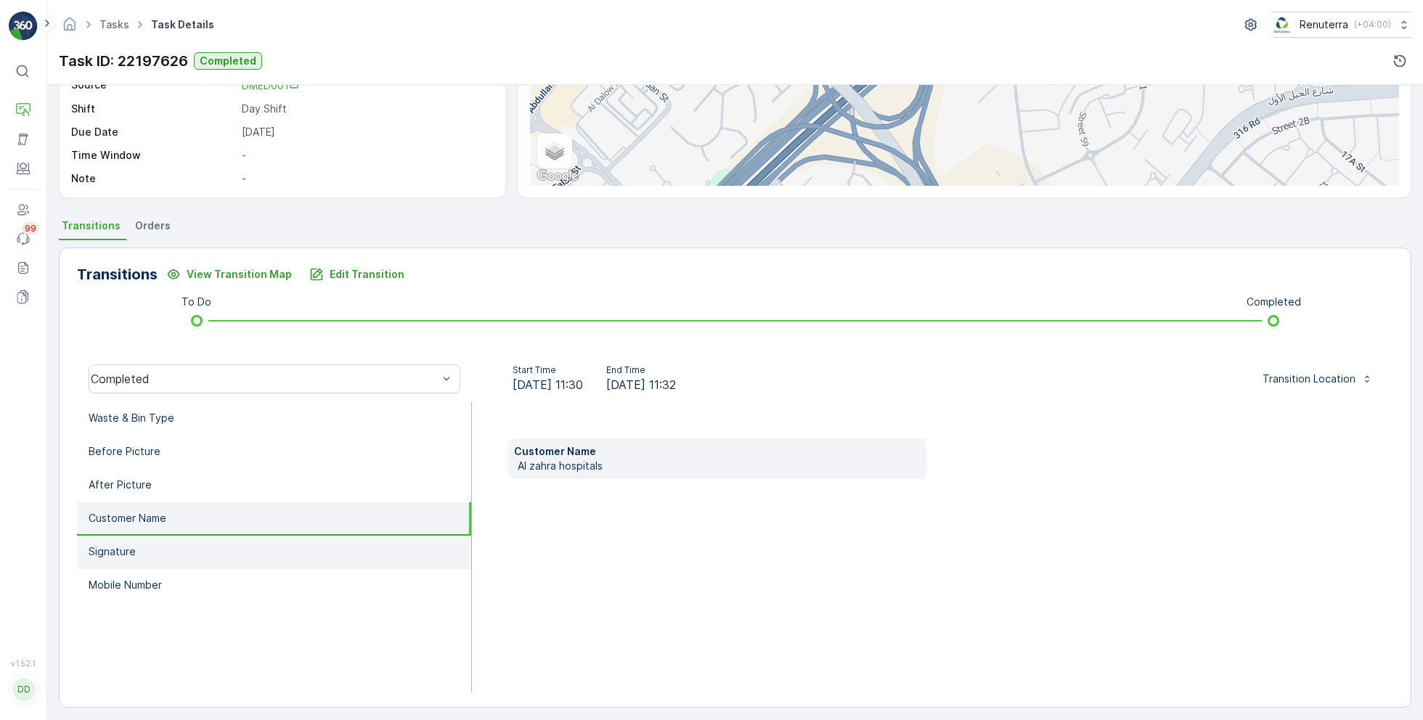
click at [295, 563] on li "Signature" at bounding box center [274, 552] width 394 height 33
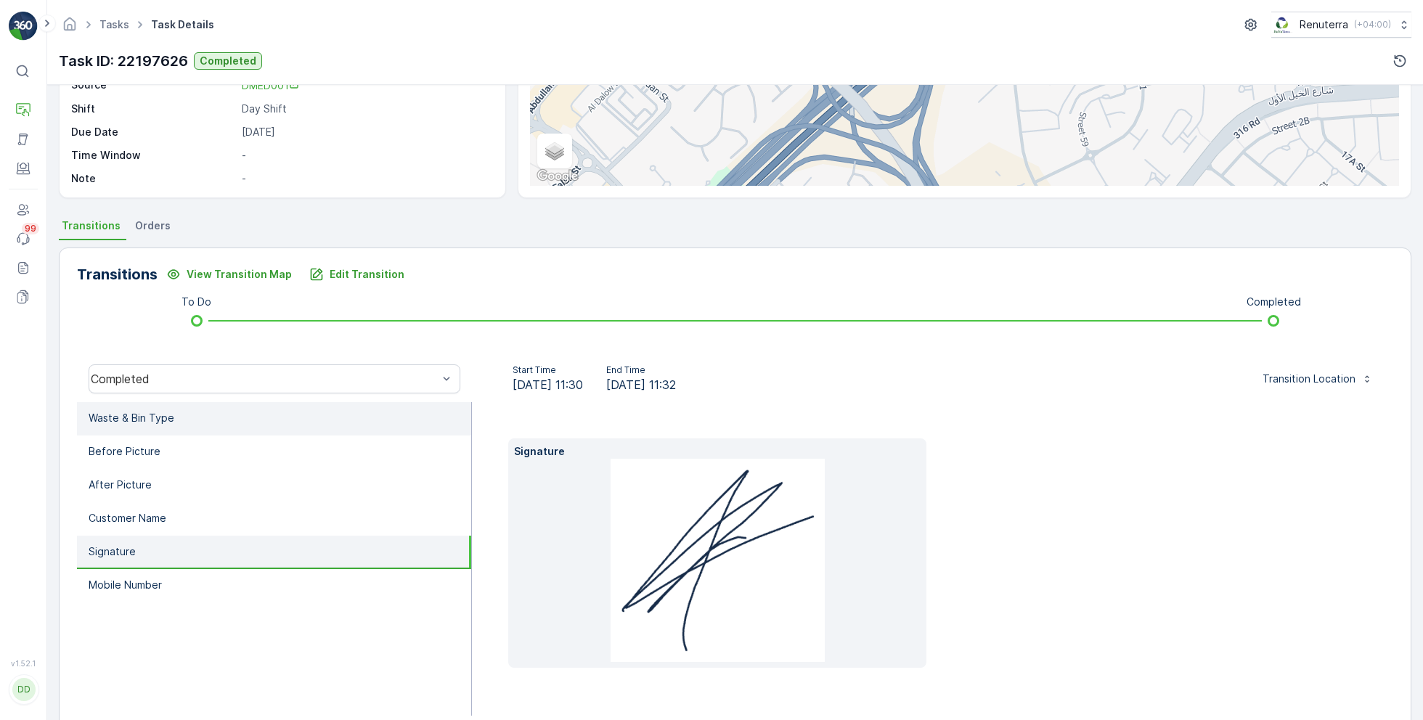
click at [318, 406] on li "Waste & Bin Type" at bounding box center [274, 418] width 394 height 33
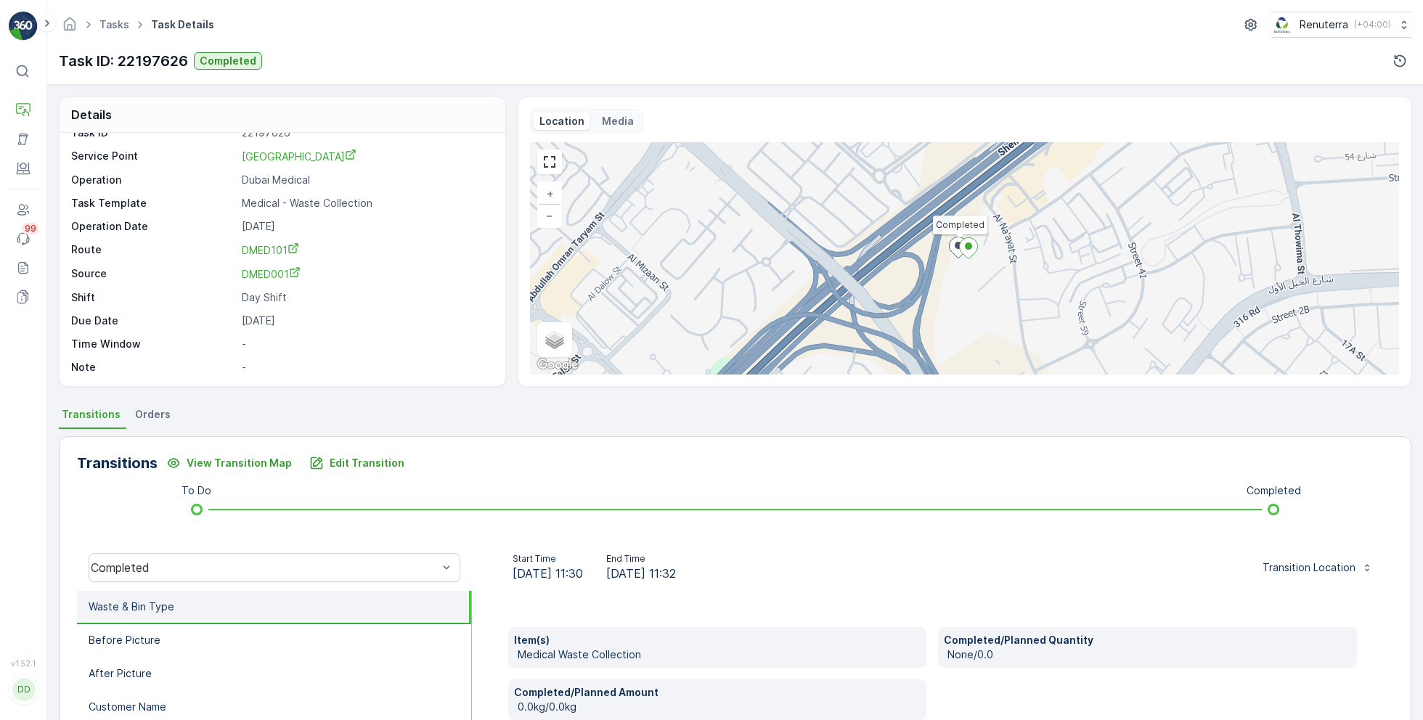
scroll to position [0, 0]
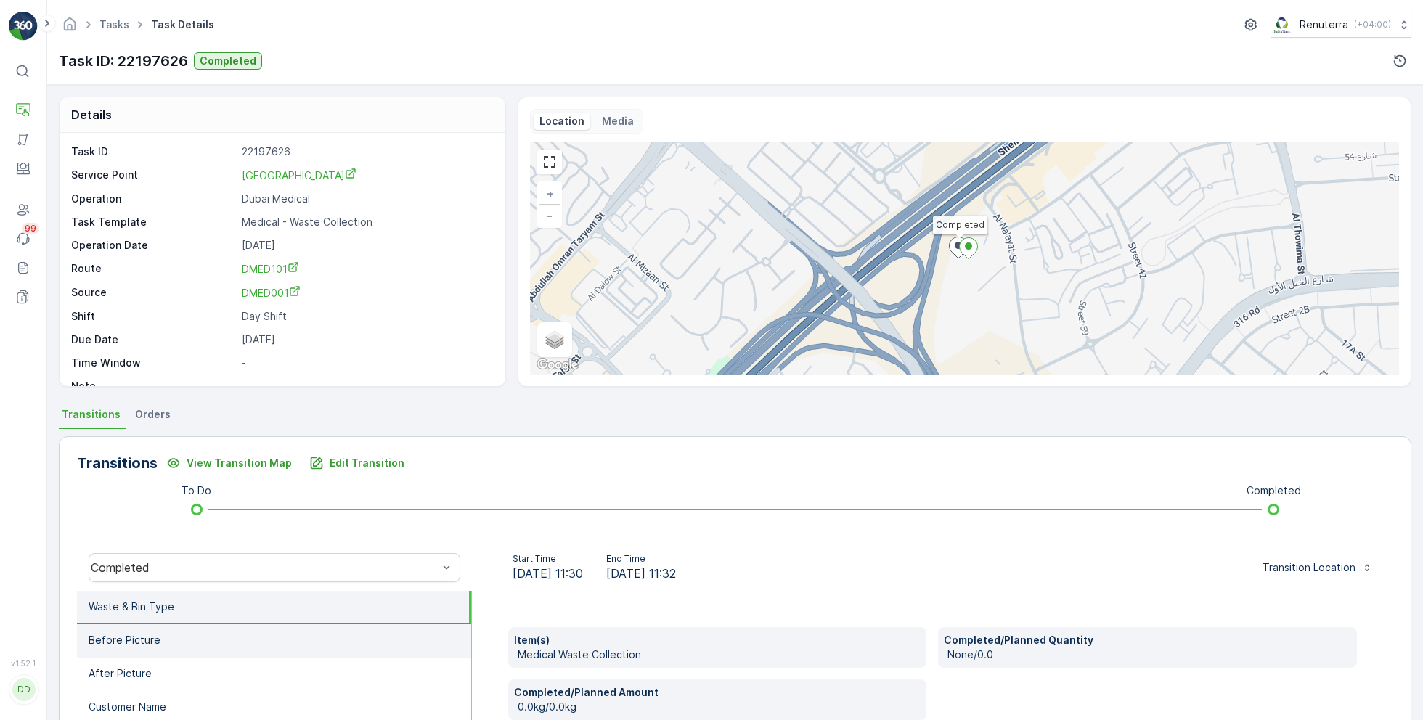
click at [199, 632] on li "Before Picture" at bounding box center [274, 640] width 394 height 33
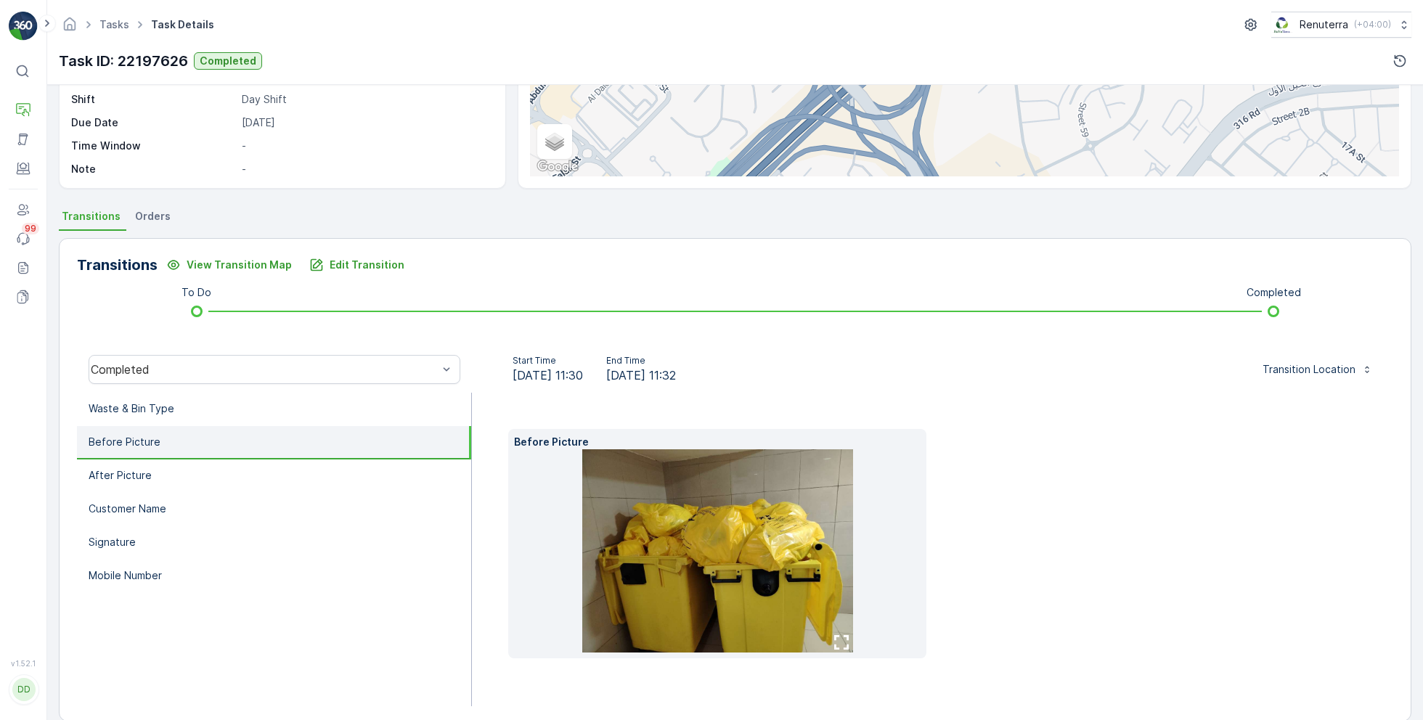
scroll to position [217, 0]
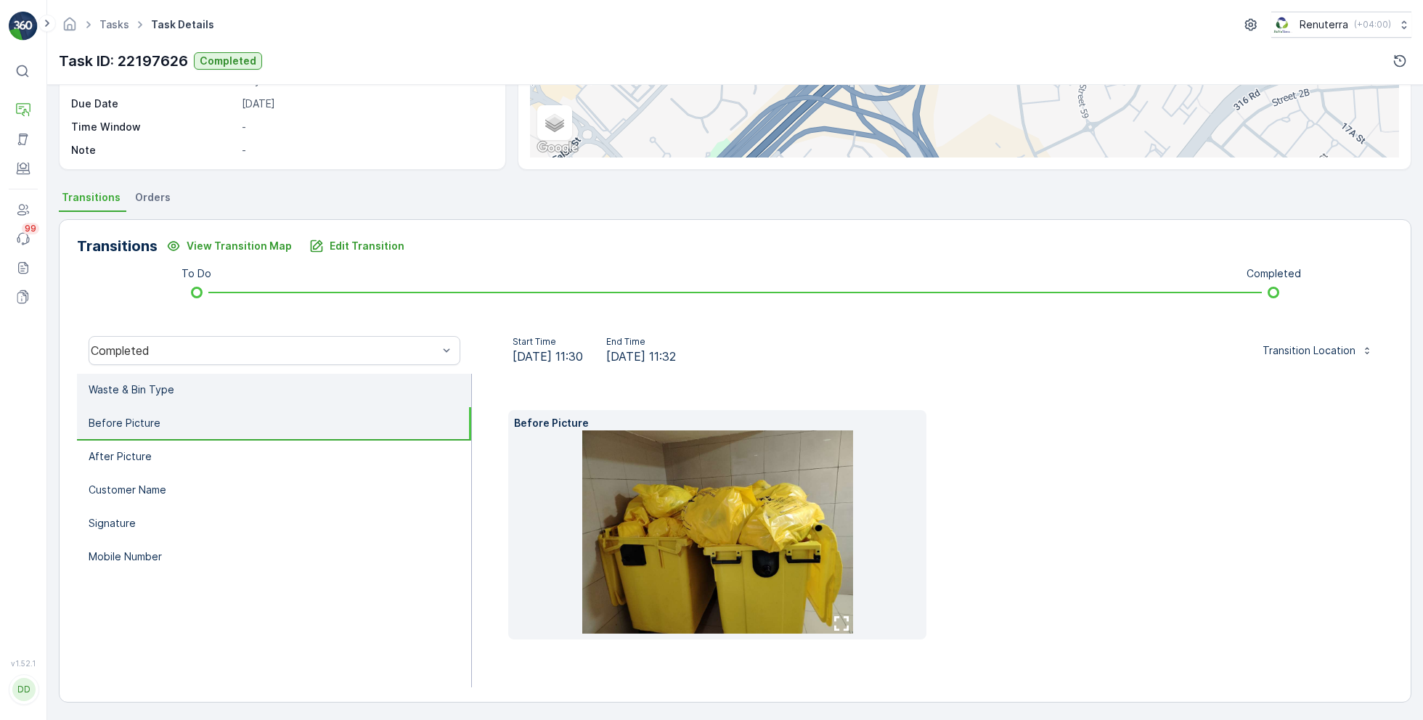
click at [151, 383] on p "Waste & Bin Type" at bounding box center [132, 390] width 86 height 15
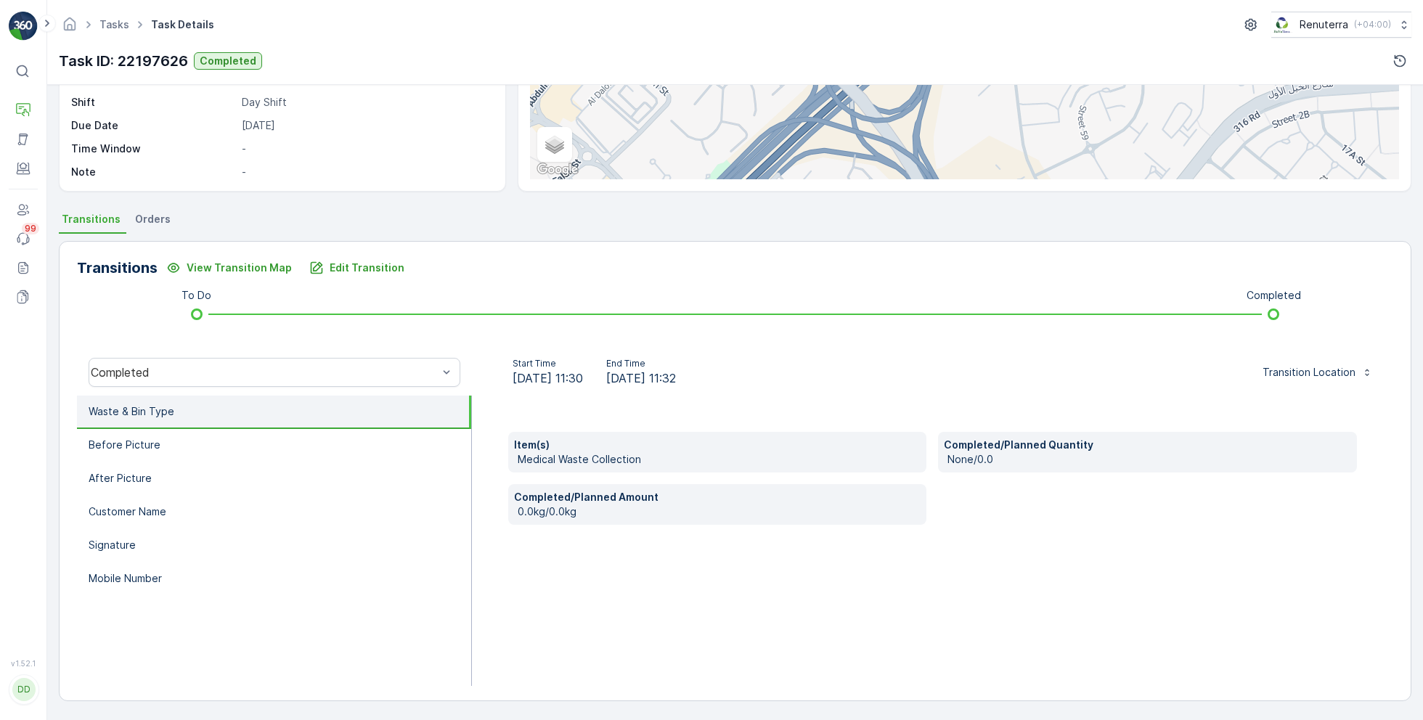
scroll to position [194, 0]
click at [219, 436] on li "Before Picture" at bounding box center [274, 446] width 394 height 33
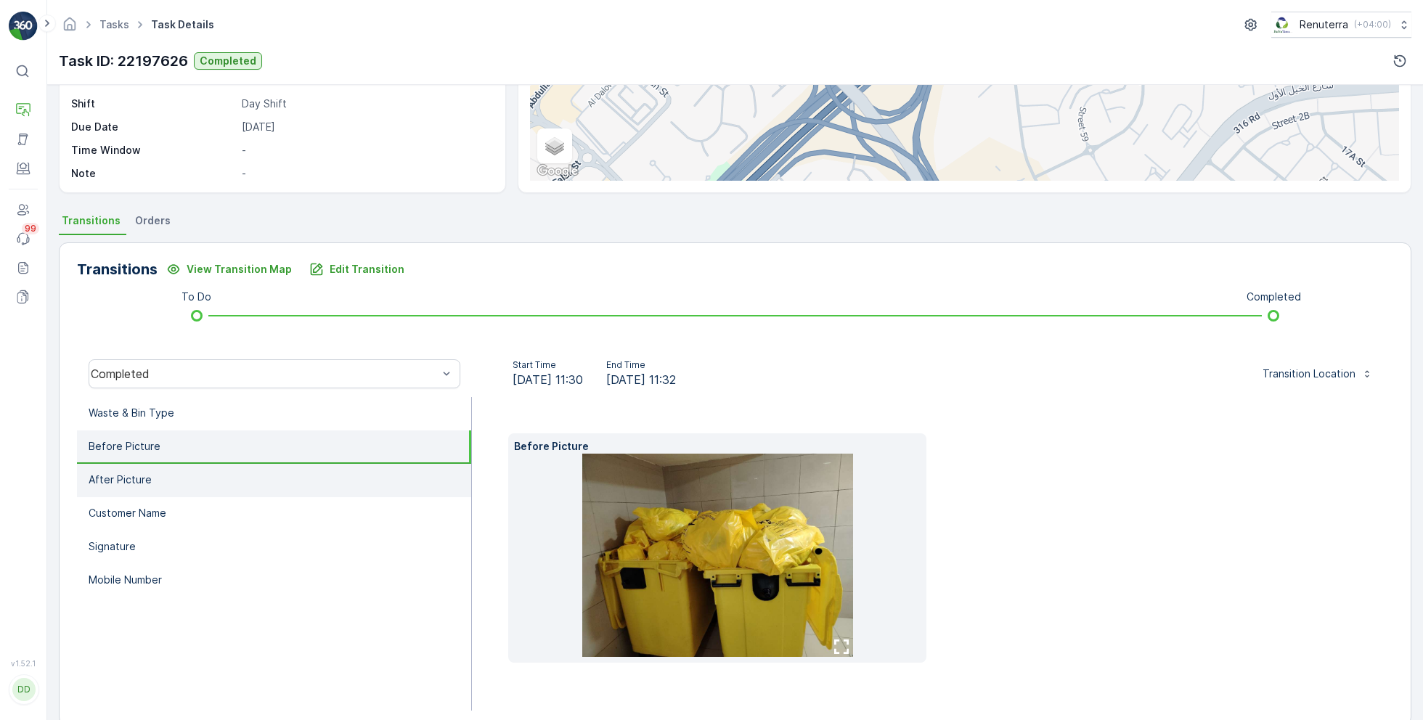
click at [191, 476] on li "After Picture" at bounding box center [274, 480] width 394 height 33
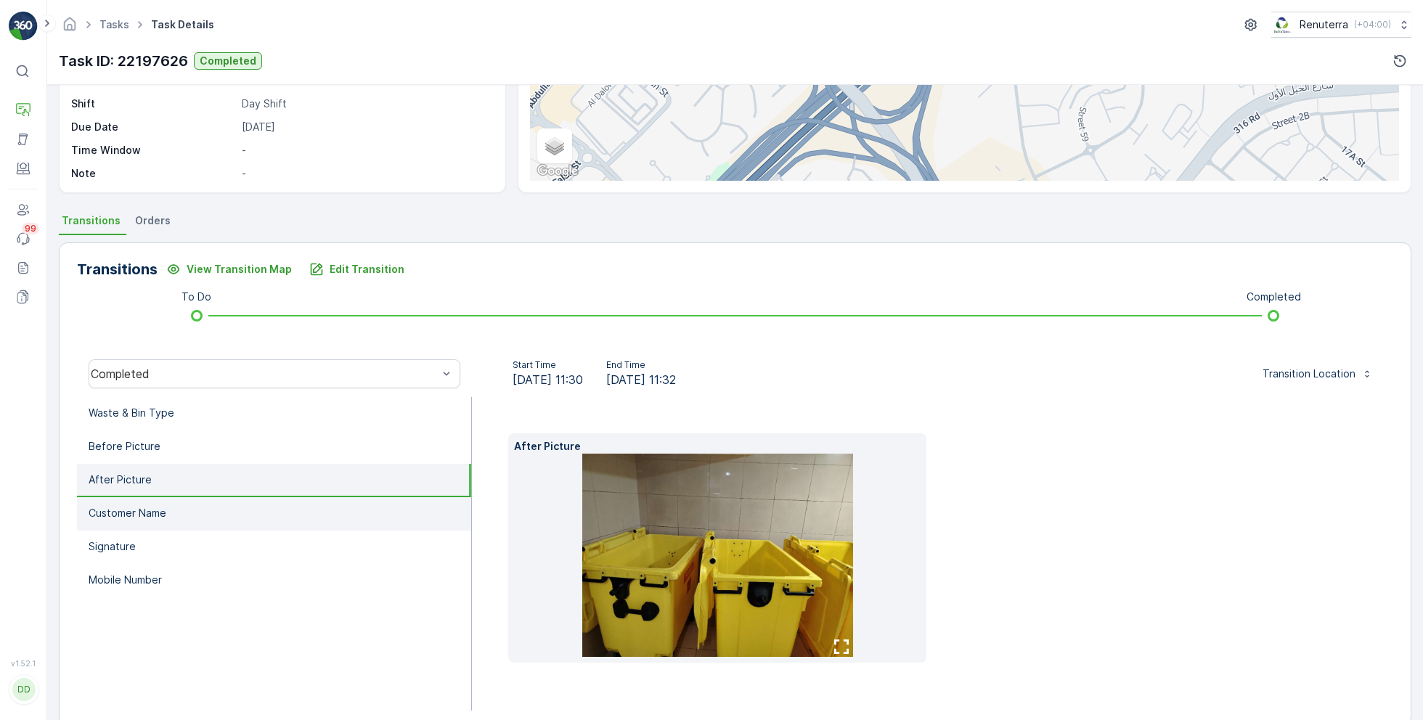
click at [187, 515] on li "Customer Name" at bounding box center [274, 513] width 394 height 33
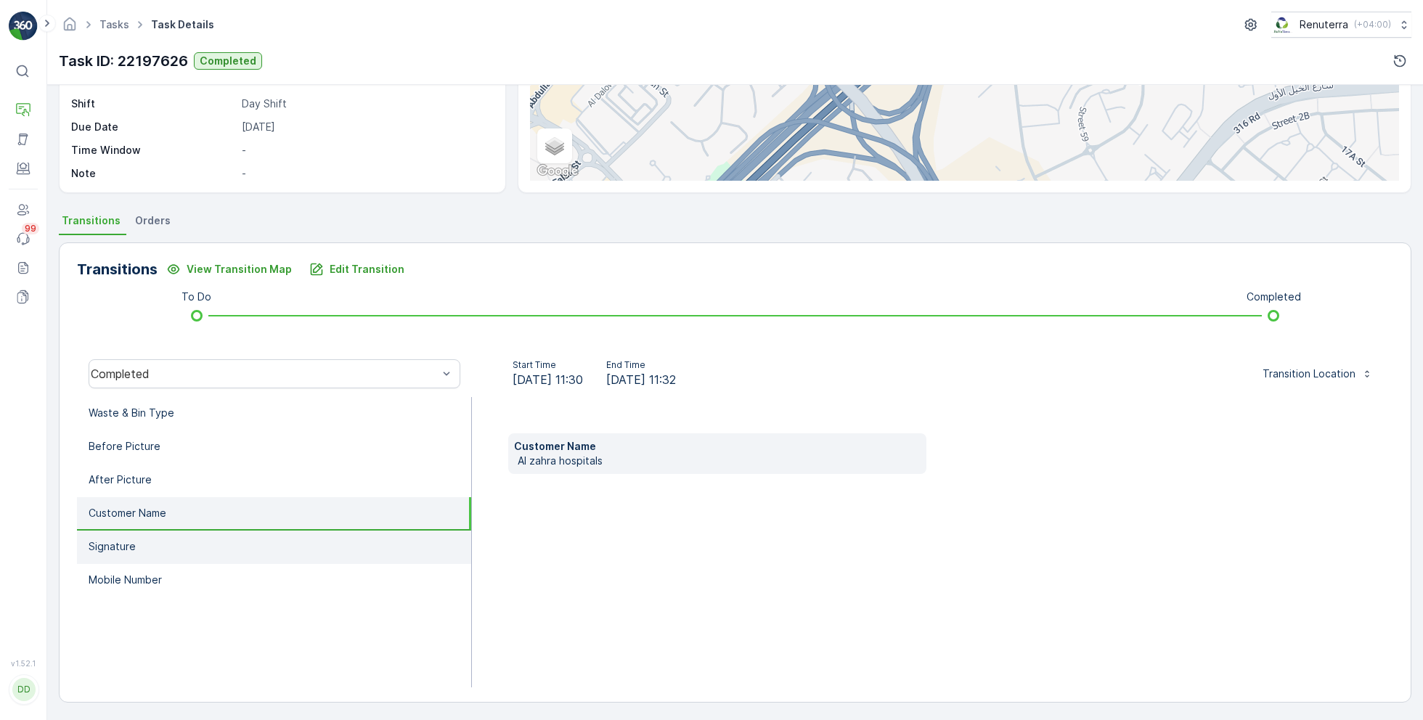
click at [172, 548] on li "Signature" at bounding box center [274, 547] width 394 height 33
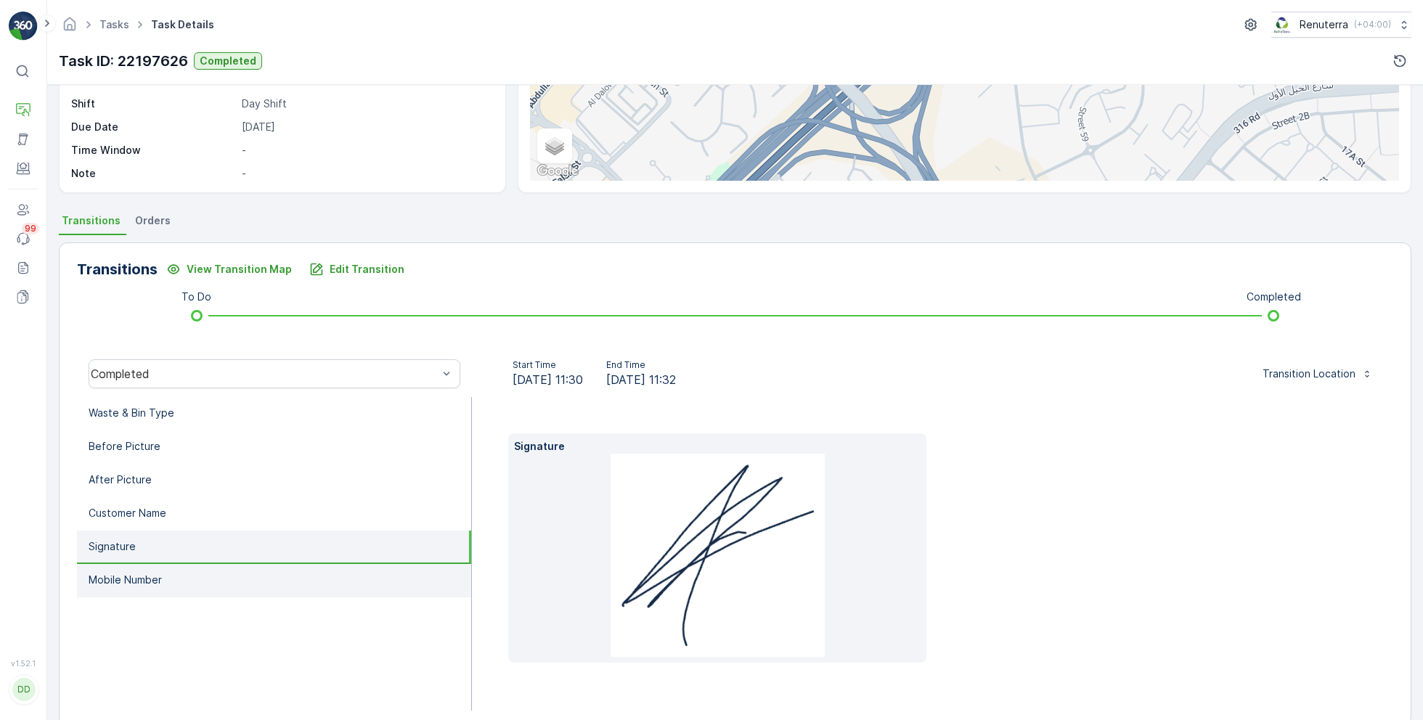
click at [172, 581] on li "Mobile Number" at bounding box center [274, 580] width 394 height 33
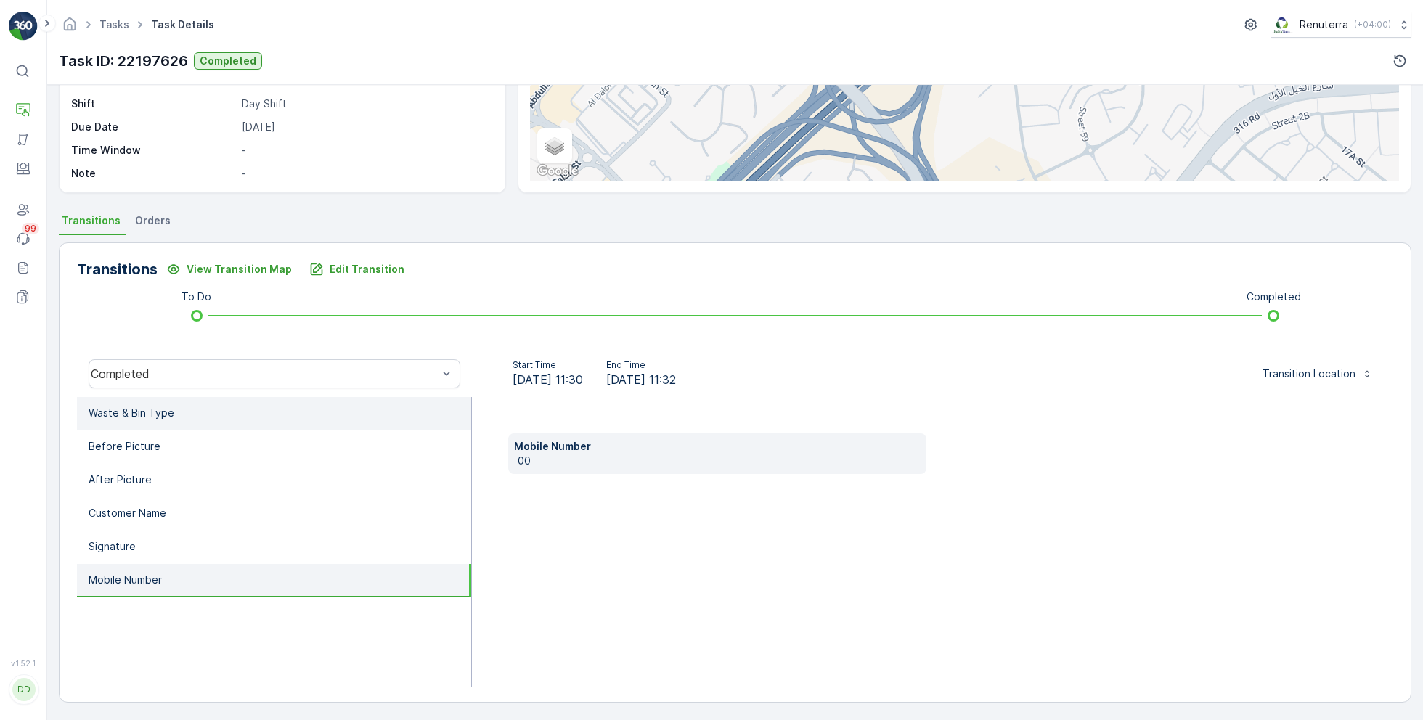
click at [179, 426] on li "Waste & Bin Type" at bounding box center [274, 413] width 394 height 33
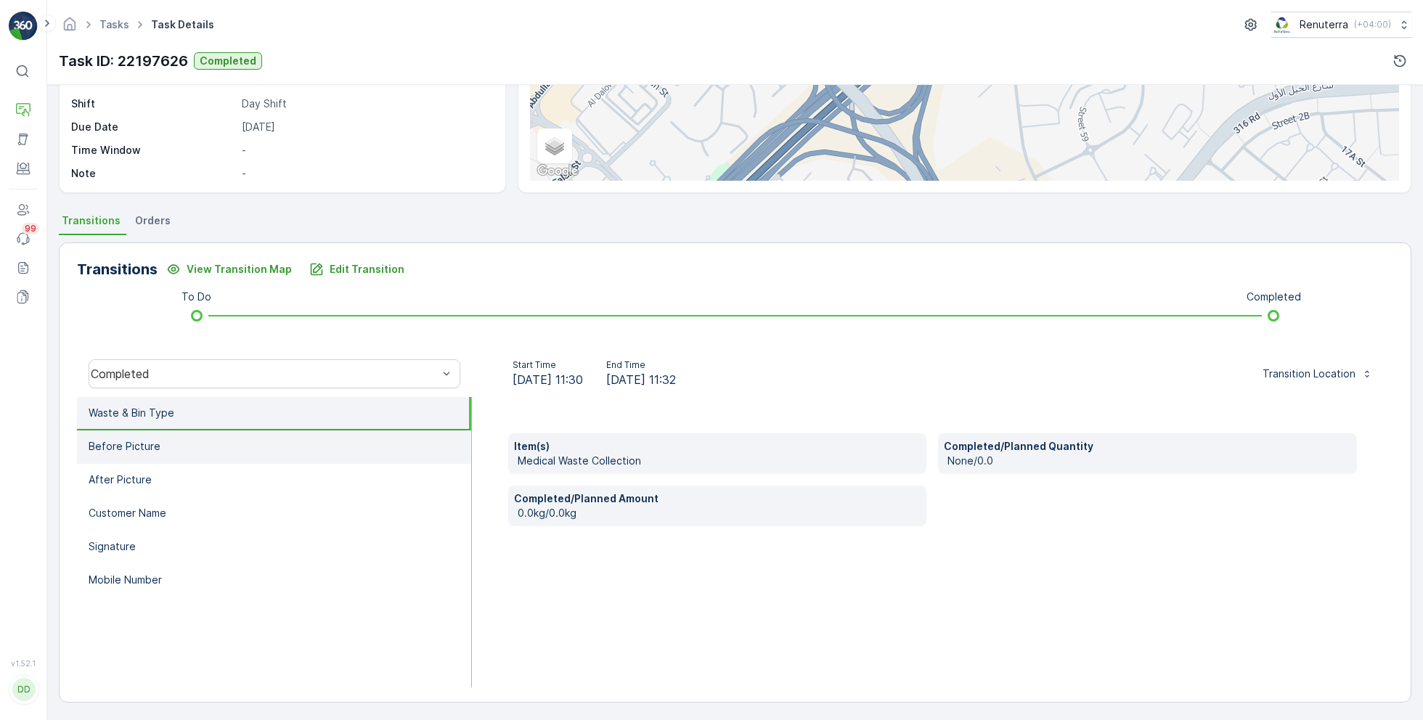
click at [174, 447] on li "Before Picture" at bounding box center [274, 446] width 394 height 33
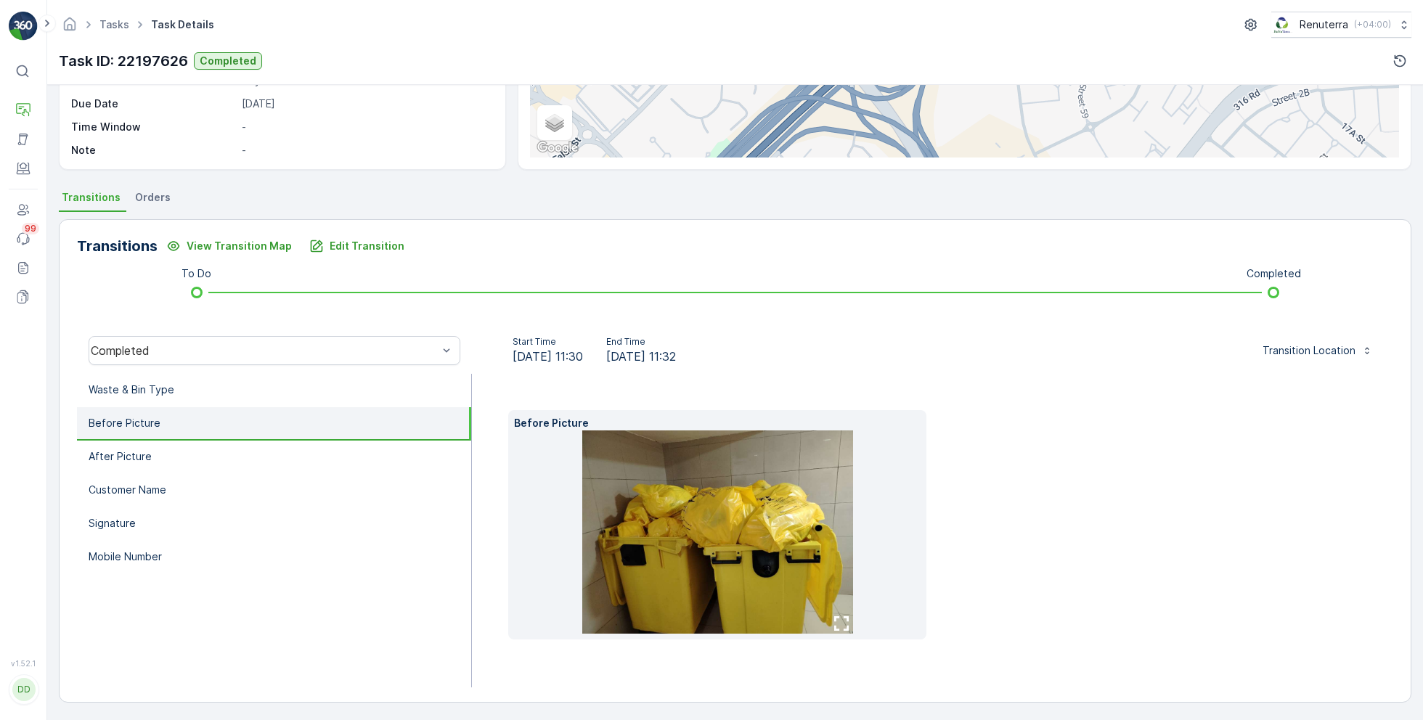
scroll to position [0, 0]
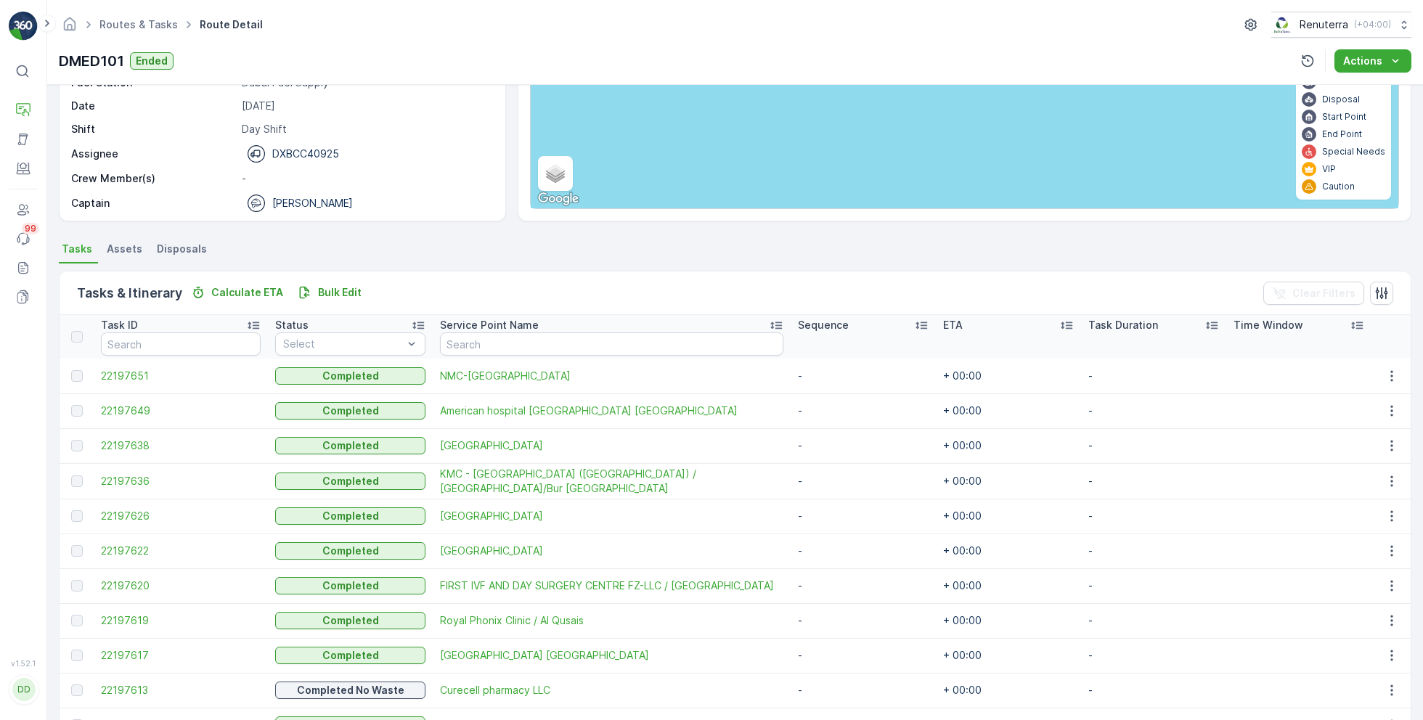
scroll to position [170, 0]
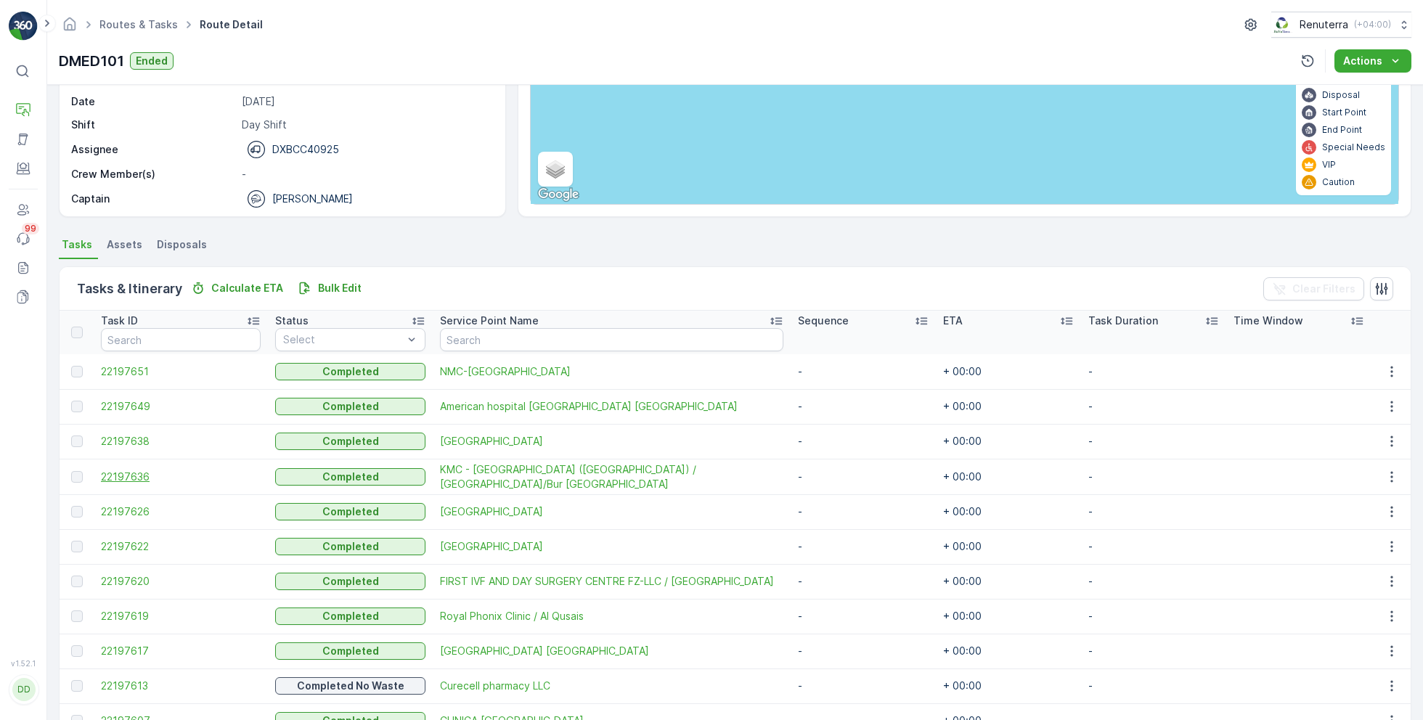
click at [135, 472] on span "22197636" at bounding box center [181, 477] width 160 height 15
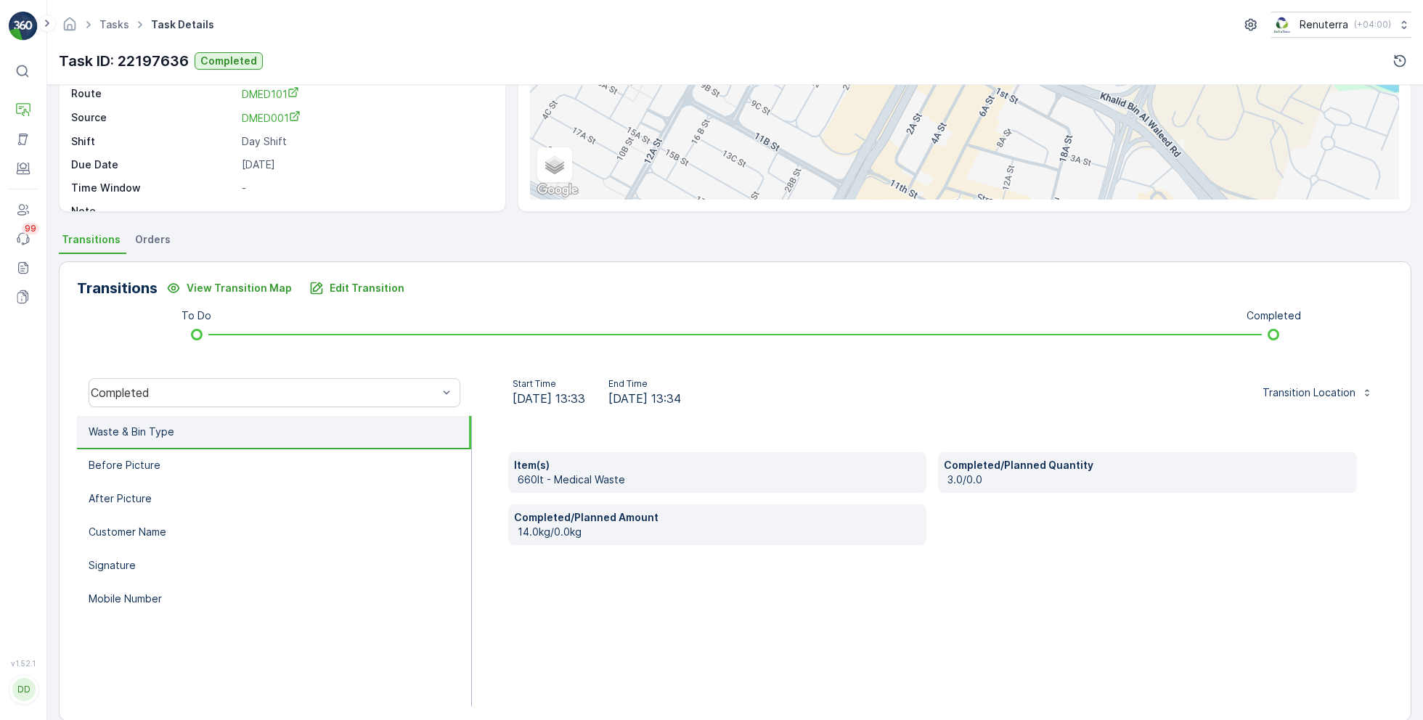
scroll to position [176, 0]
click at [197, 556] on li "Signature" at bounding box center [274, 565] width 394 height 33
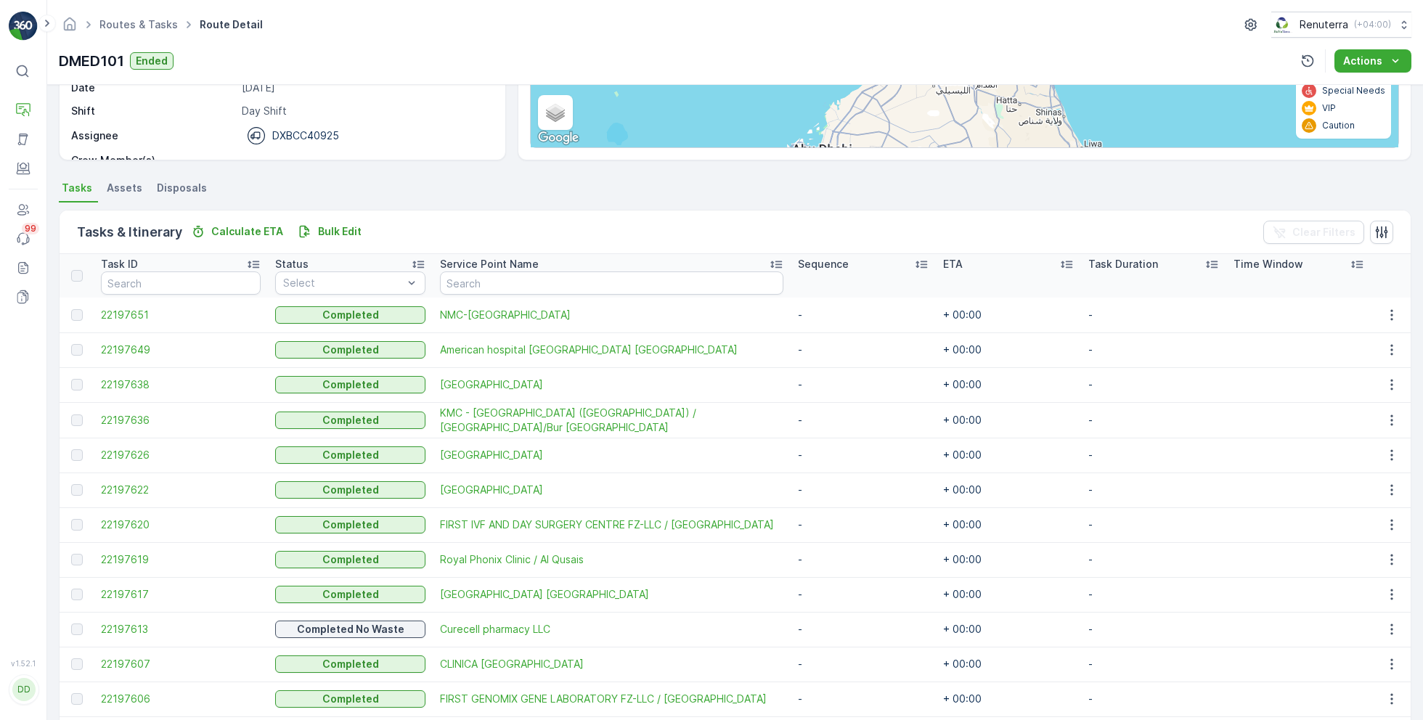
scroll to position [235, 0]
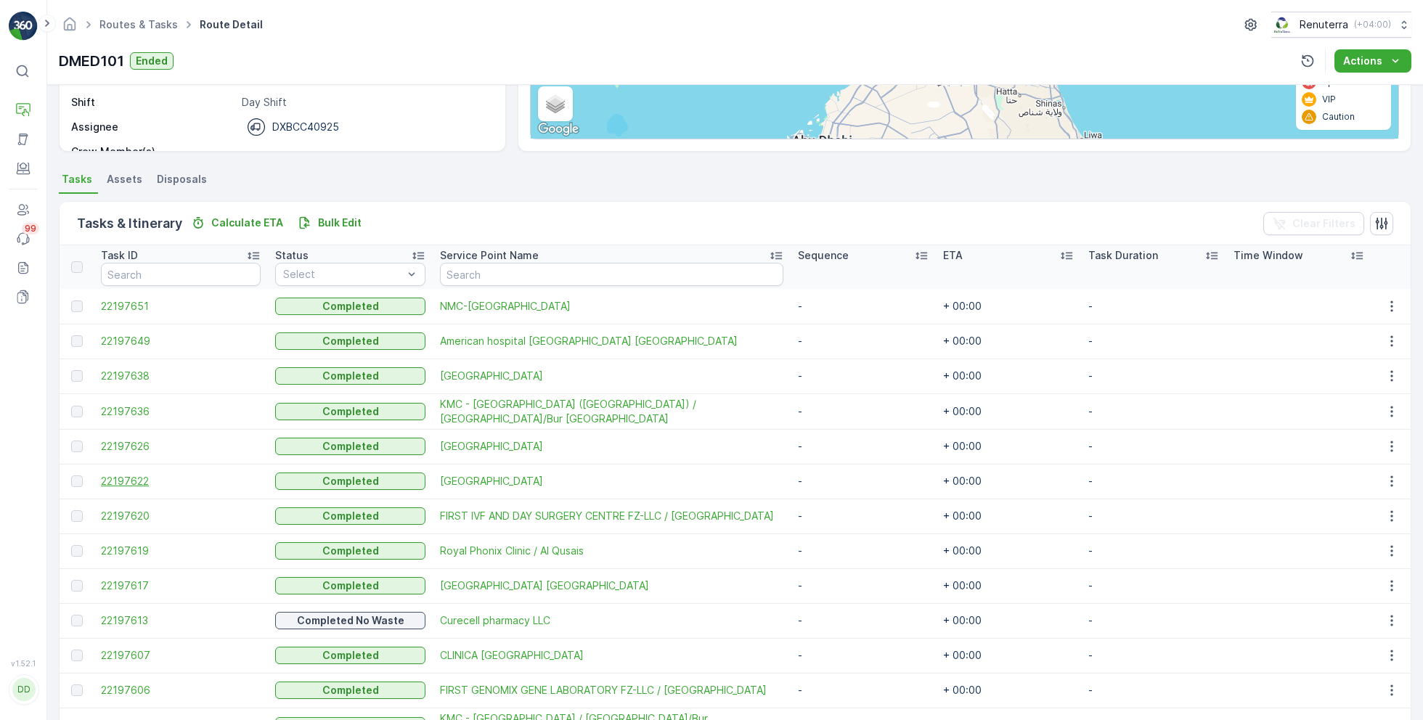
click at [126, 475] on span "22197622" at bounding box center [181, 481] width 160 height 15
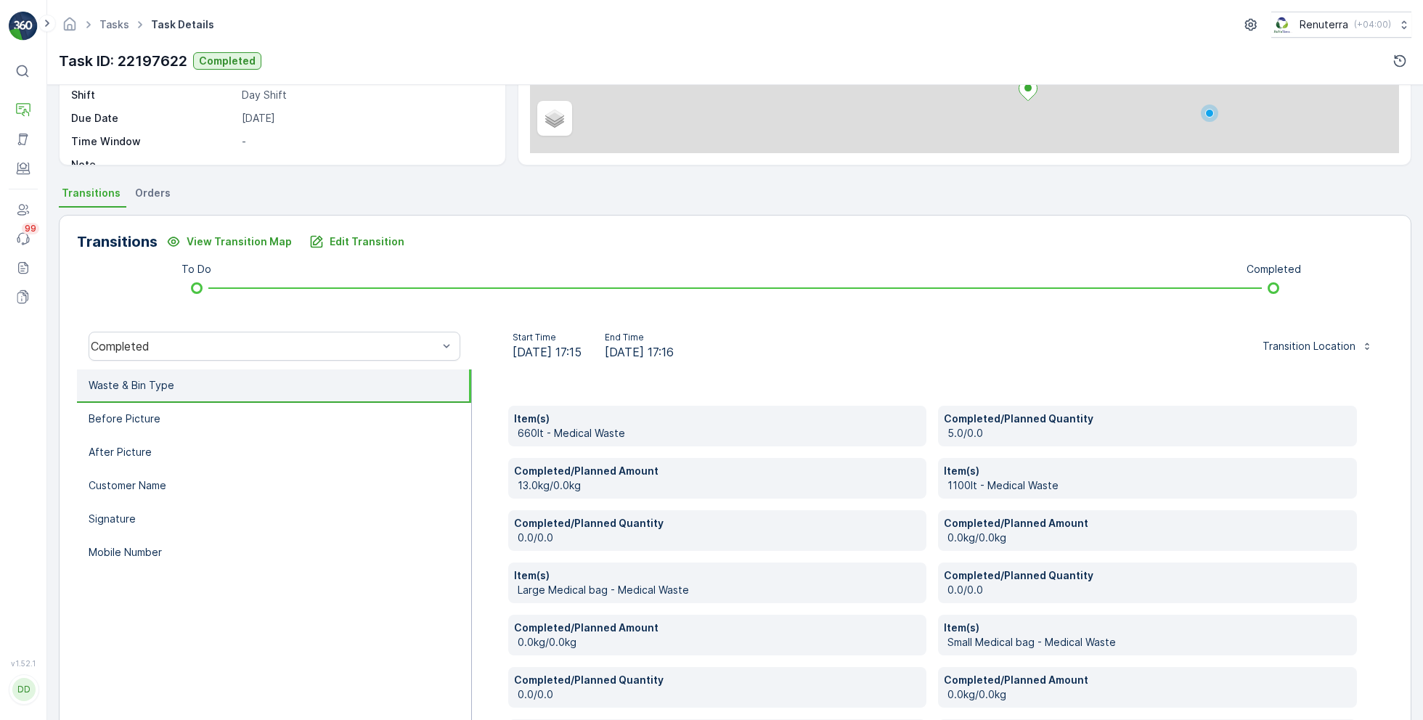
scroll to position [222, 0]
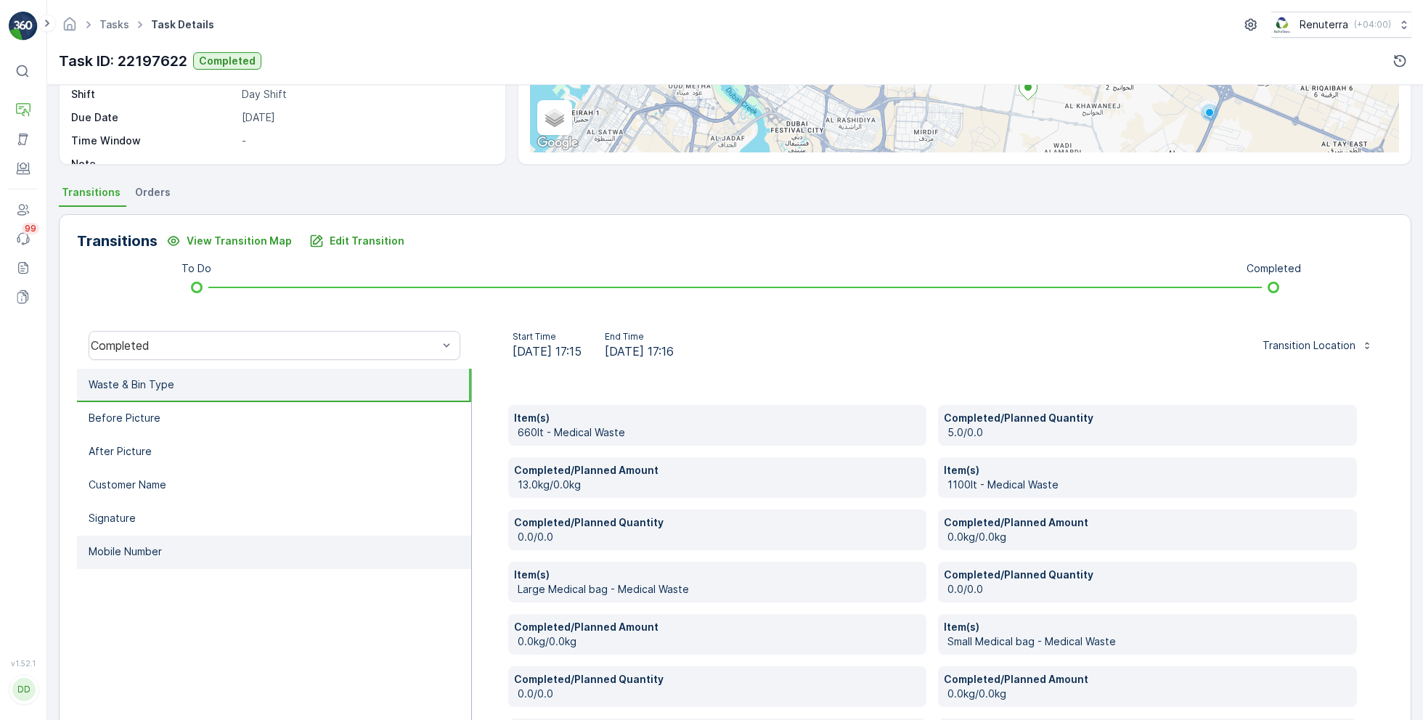
click at [203, 554] on li "Mobile Number" at bounding box center [274, 552] width 394 height 33
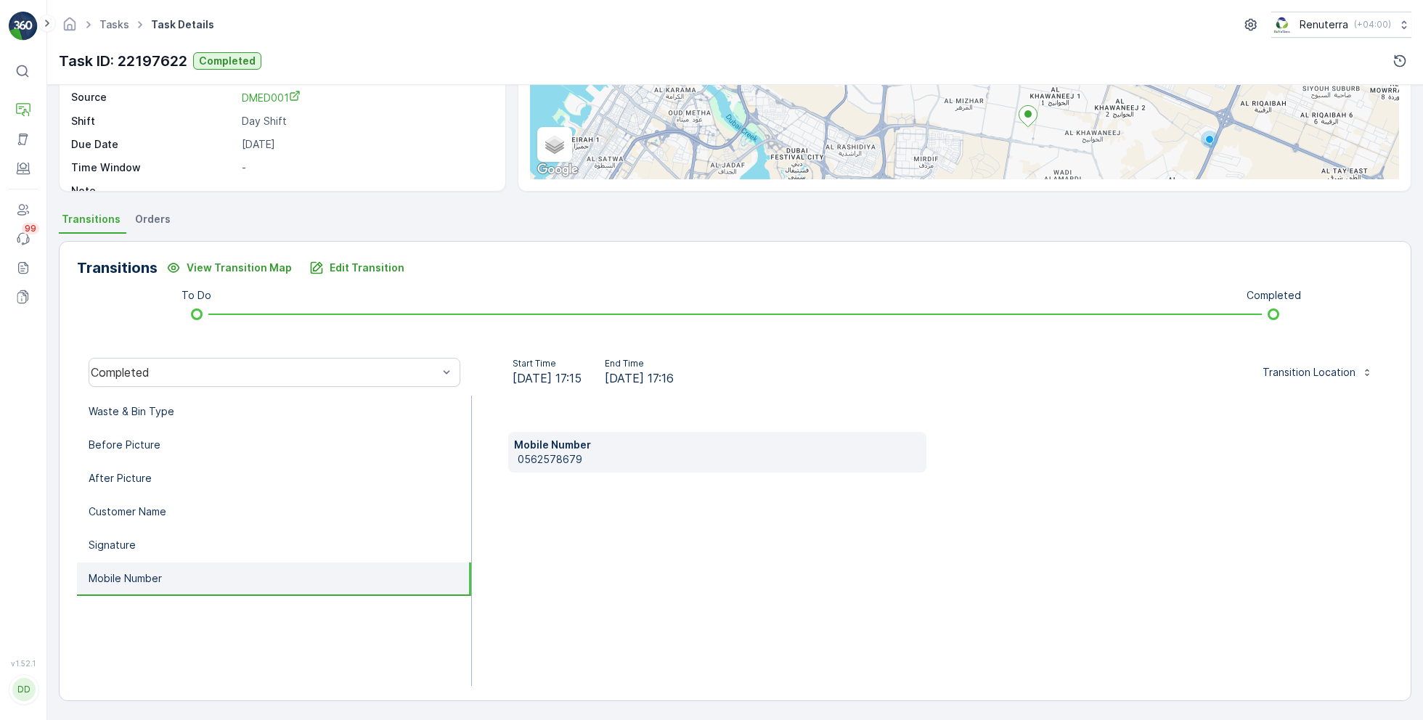
scroll to position [194, 0]
click at [563, 462] on p "0562578679" at bounding box center [720, 461] width 404 height 15
click at [276, 428] on li "Waste & Bin Type" at bounding box center [274, 413] width 394 height 33
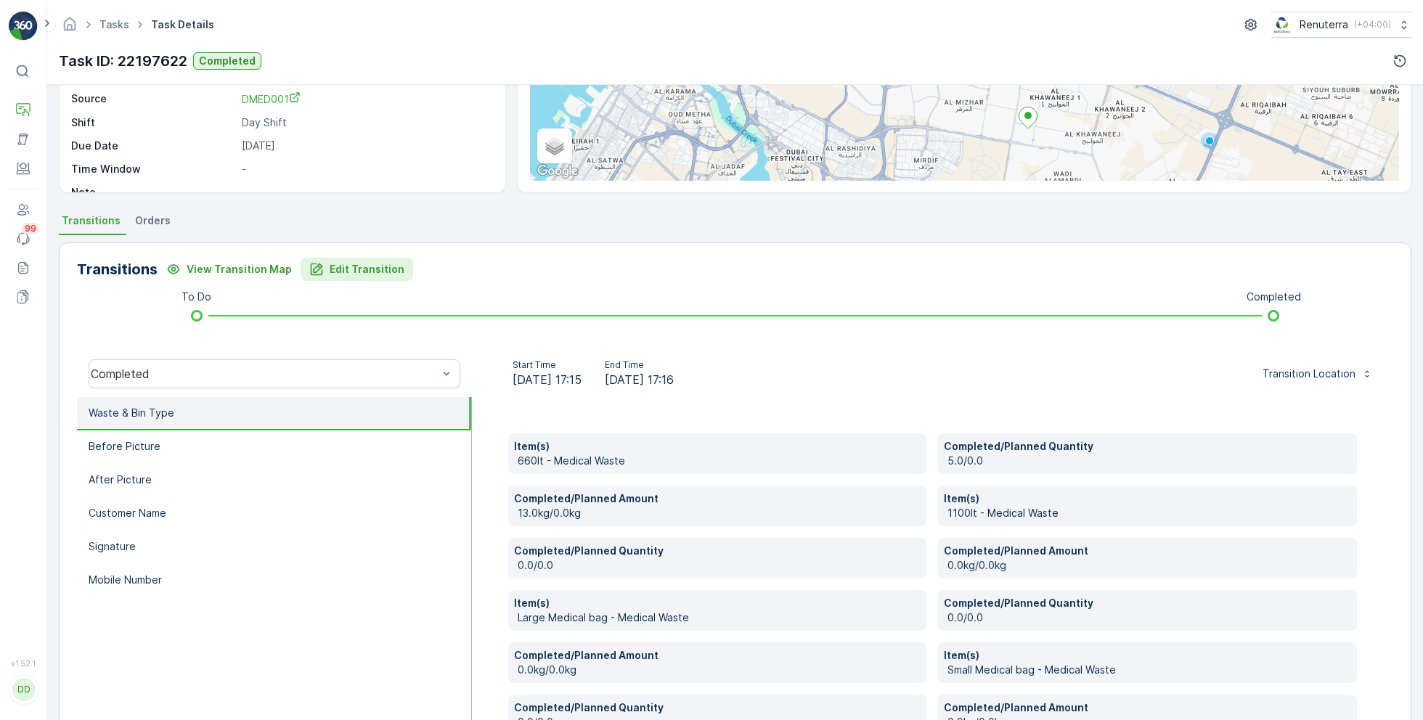
click at [385, 274] on p "Edit Transition" at bounding box center [367, 269] width 75 height 15
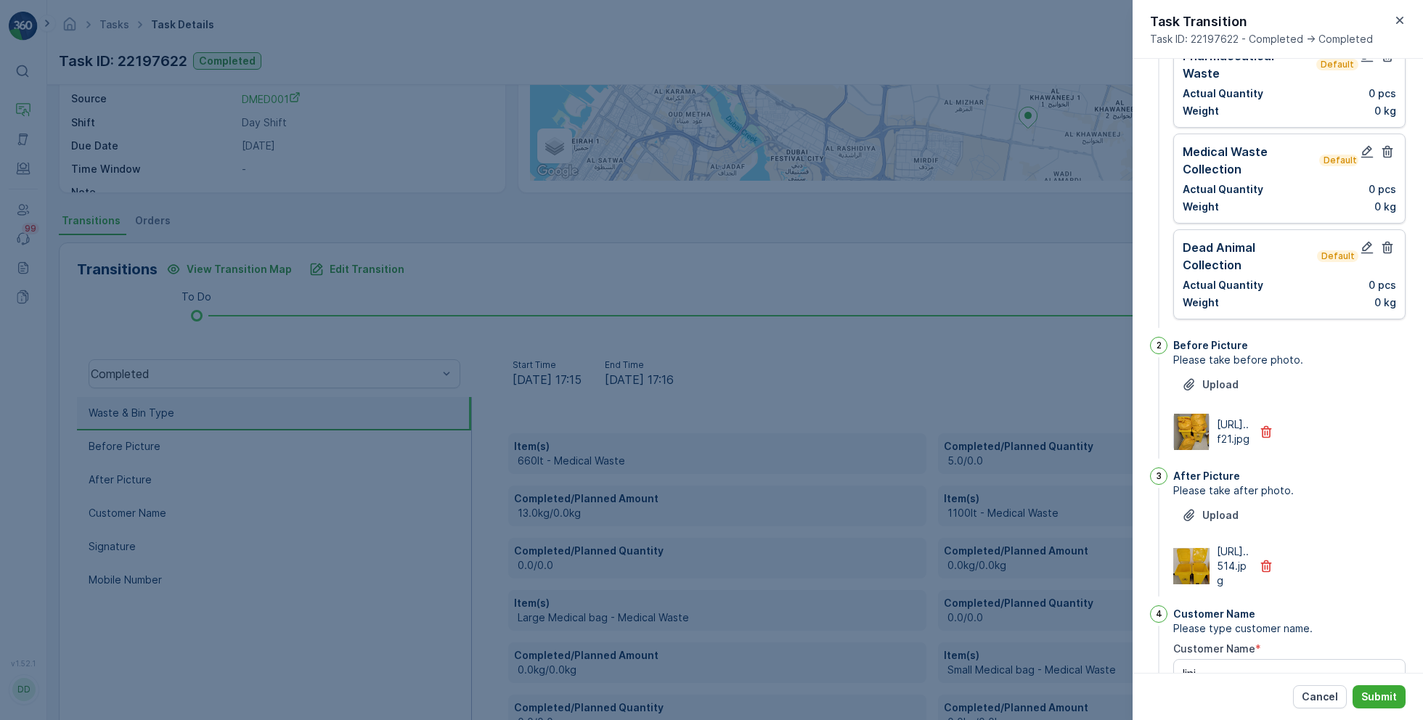
scroll to position [0, 0]
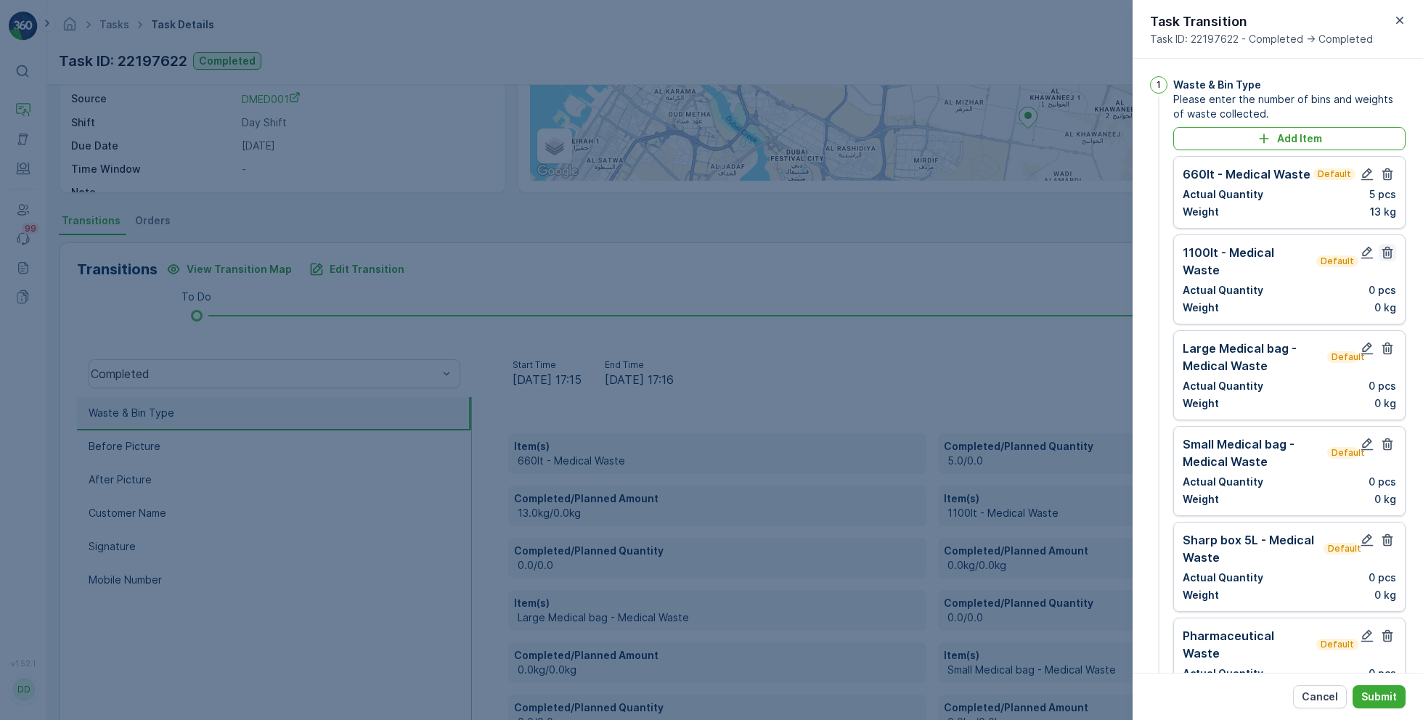
click at [1386, 255] on icon "button" at bounding box center [1387, 252] width 15 height 15
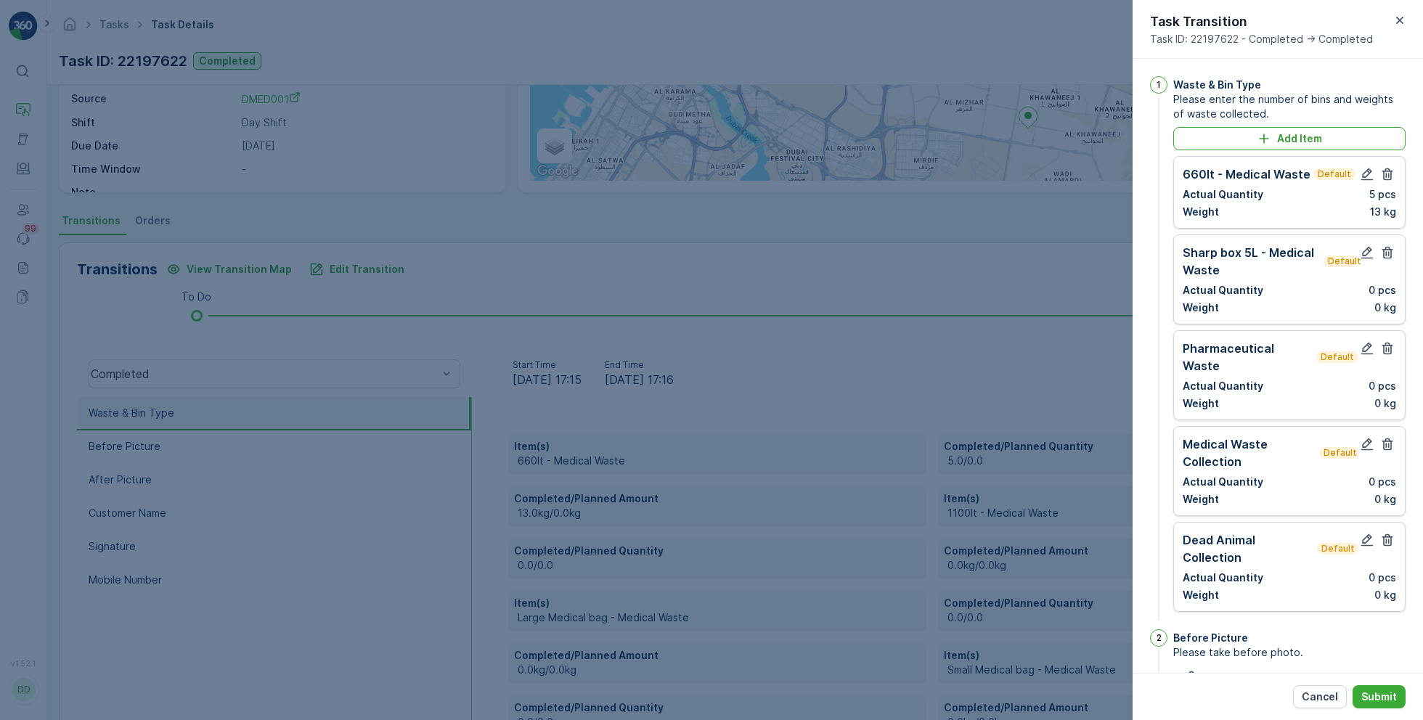
click at [1386, 255] on icon "button" at bounding box center [1387, 252] width 15 height 15
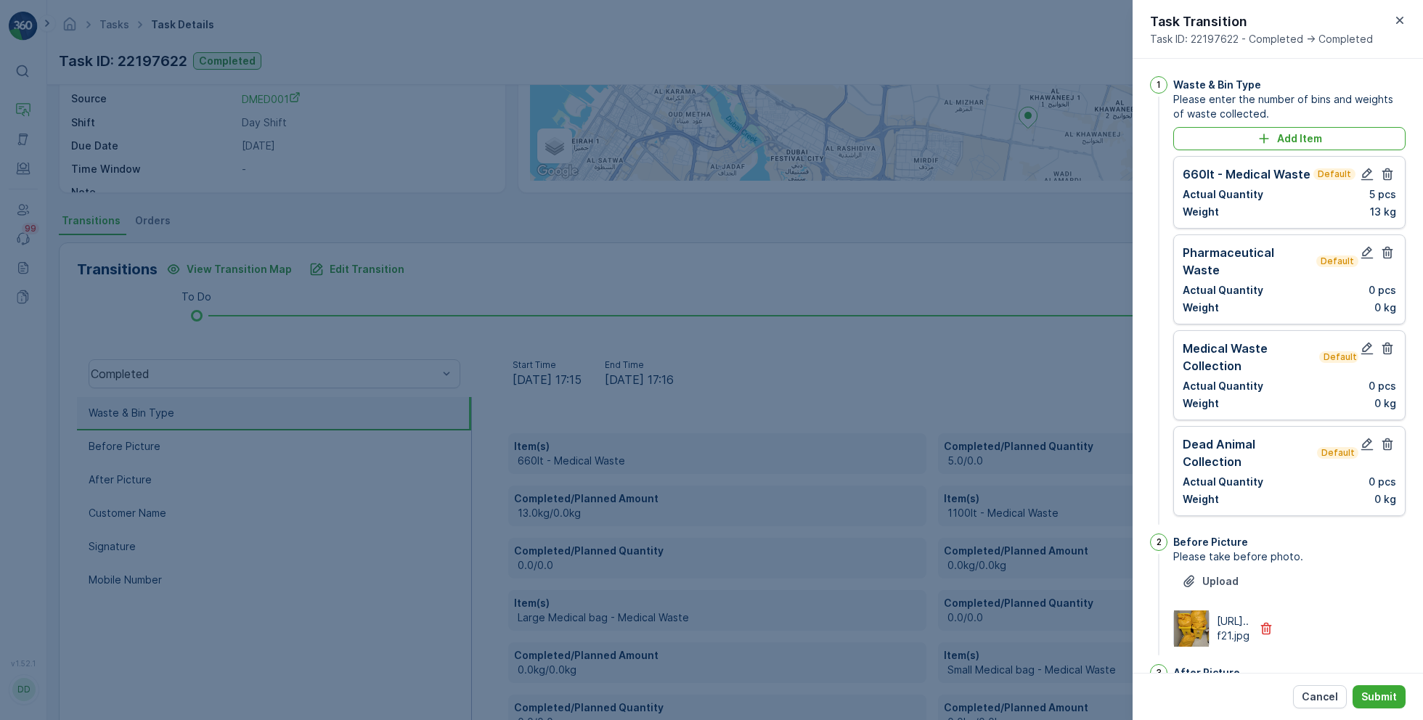
click at [1386, 255] on icon "button" at bounding box center [1387, 252] width 15 height 15
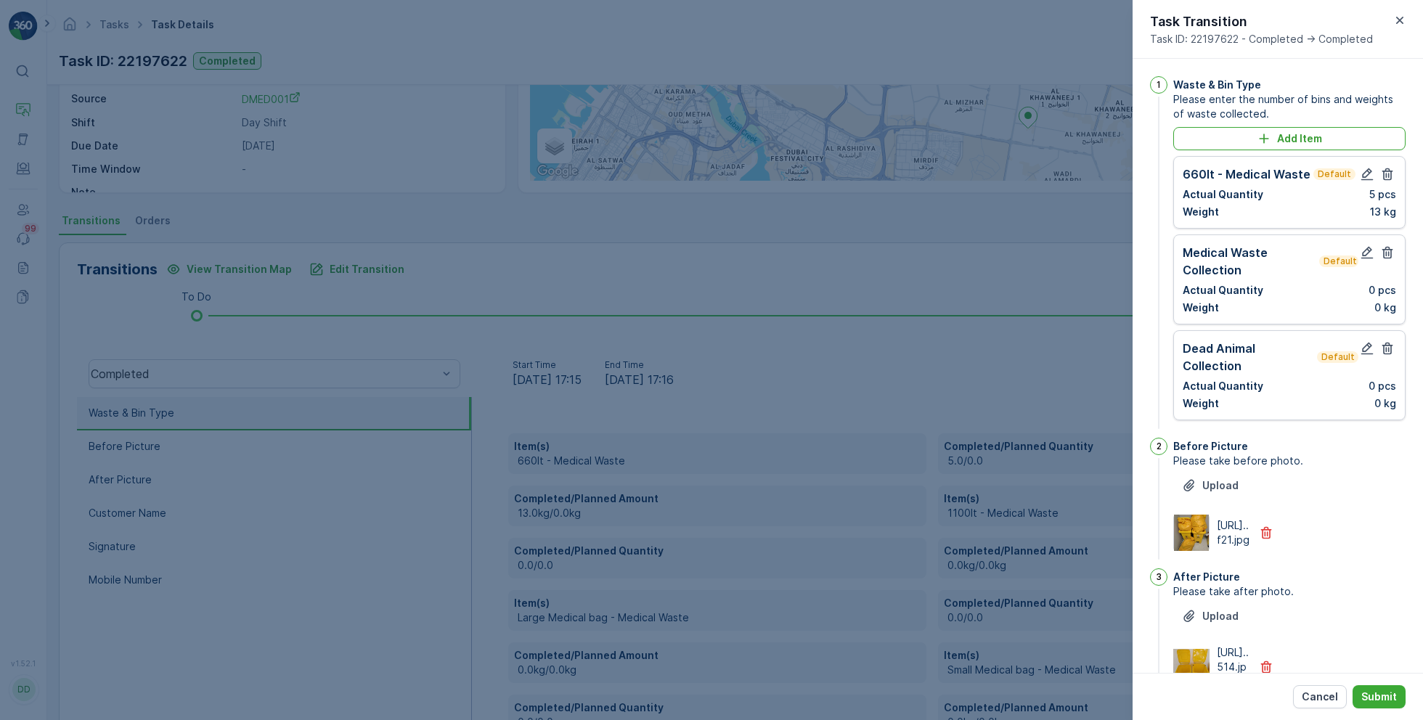
click at [1386, 255] on icon "button" at bounding box center [1387, 252] width 15 height 15
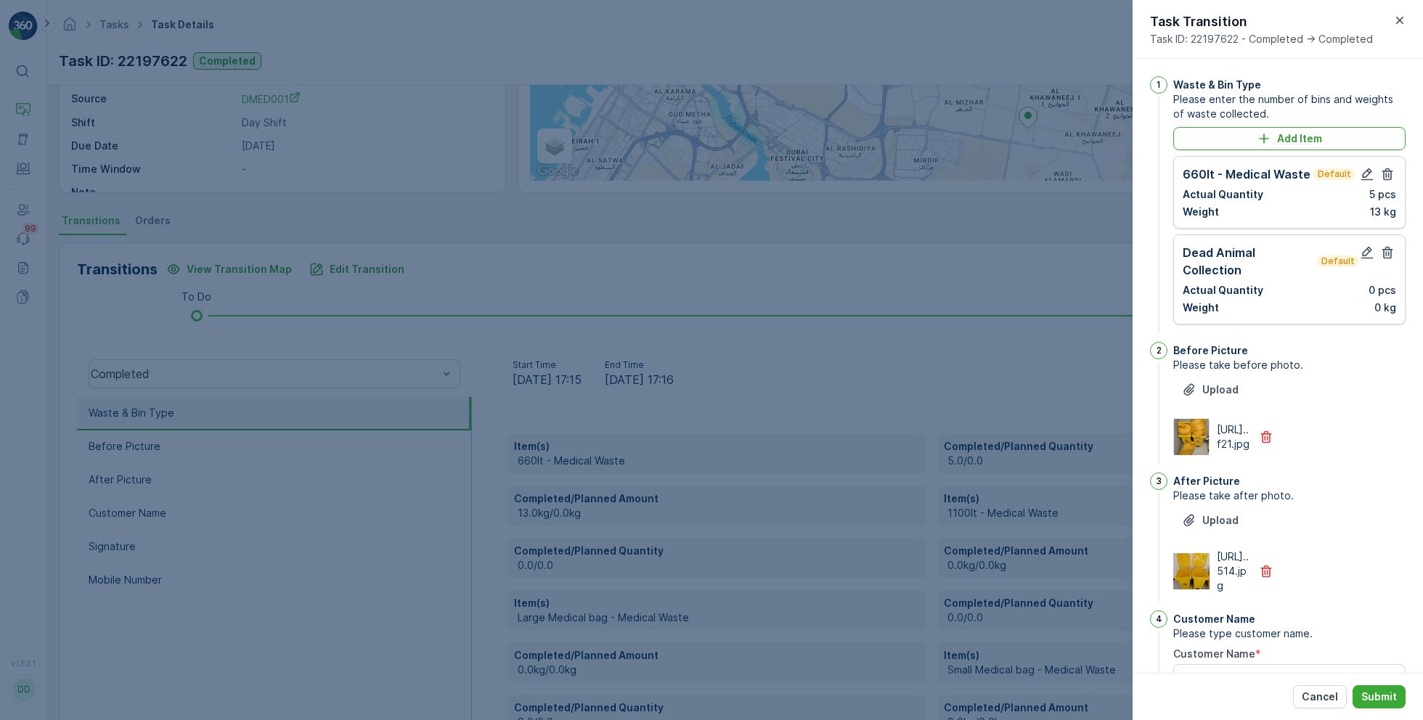
click at [1386, 255] on icon "button" at bounding box center [1387, 252] width 15 height 15
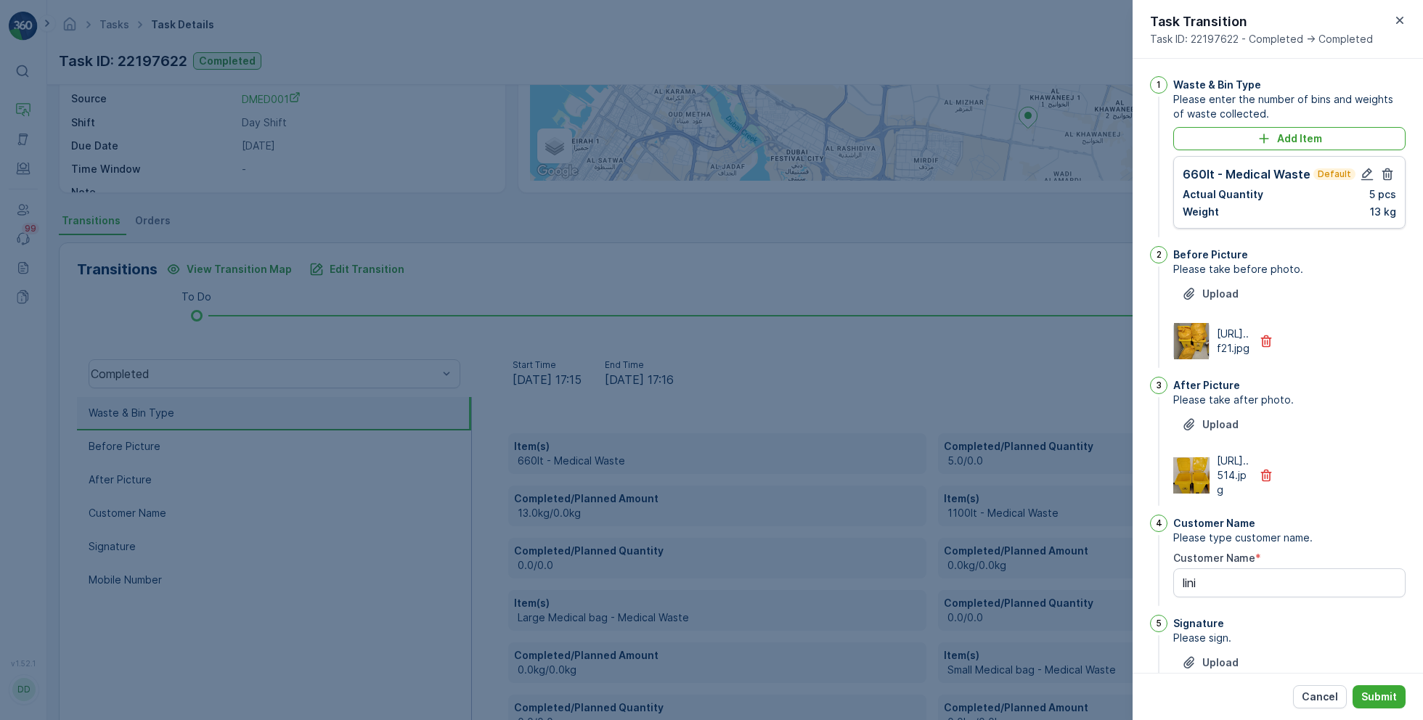
scroll to position [296, 0]
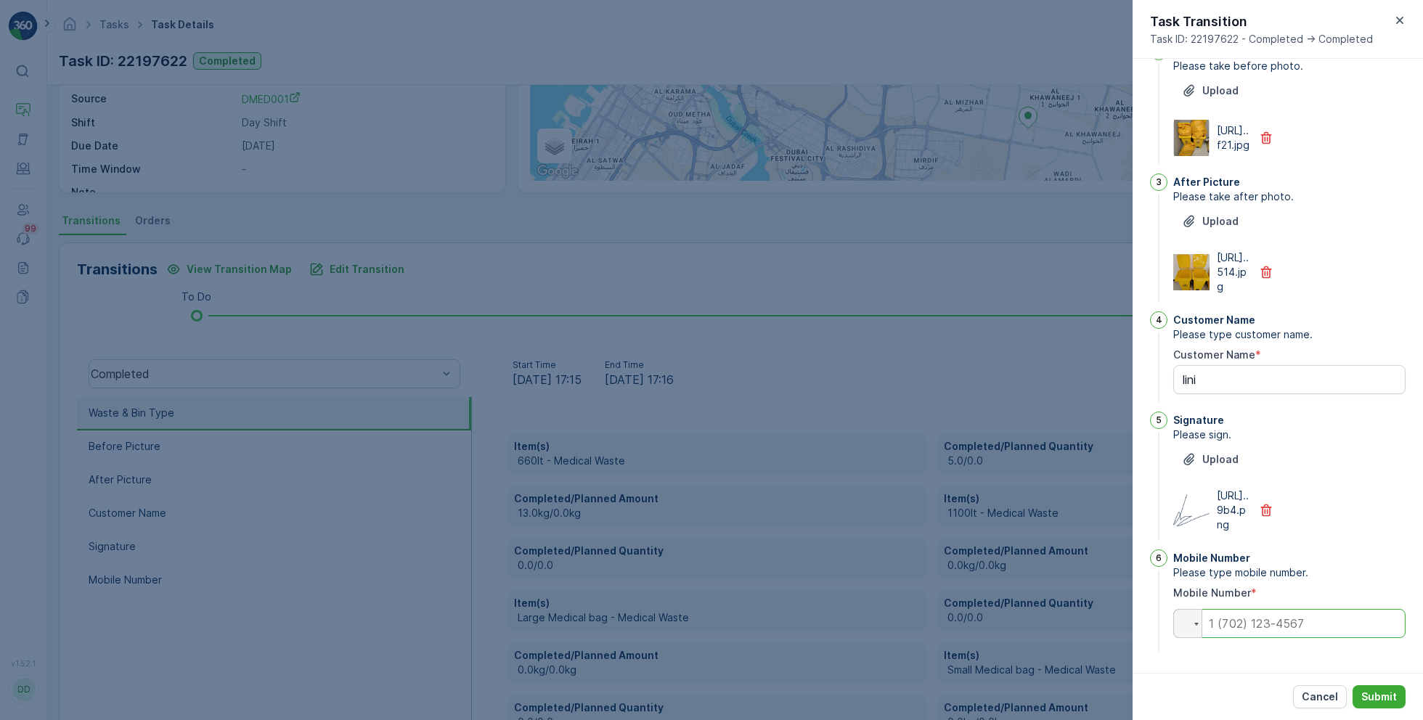
click at [1291, 632] on input "tel" at bounding box center [1289, 623] width 232 height 29
type Name "lini"
paste input "0565610939"
type Name "lini"
type input "0565610939"
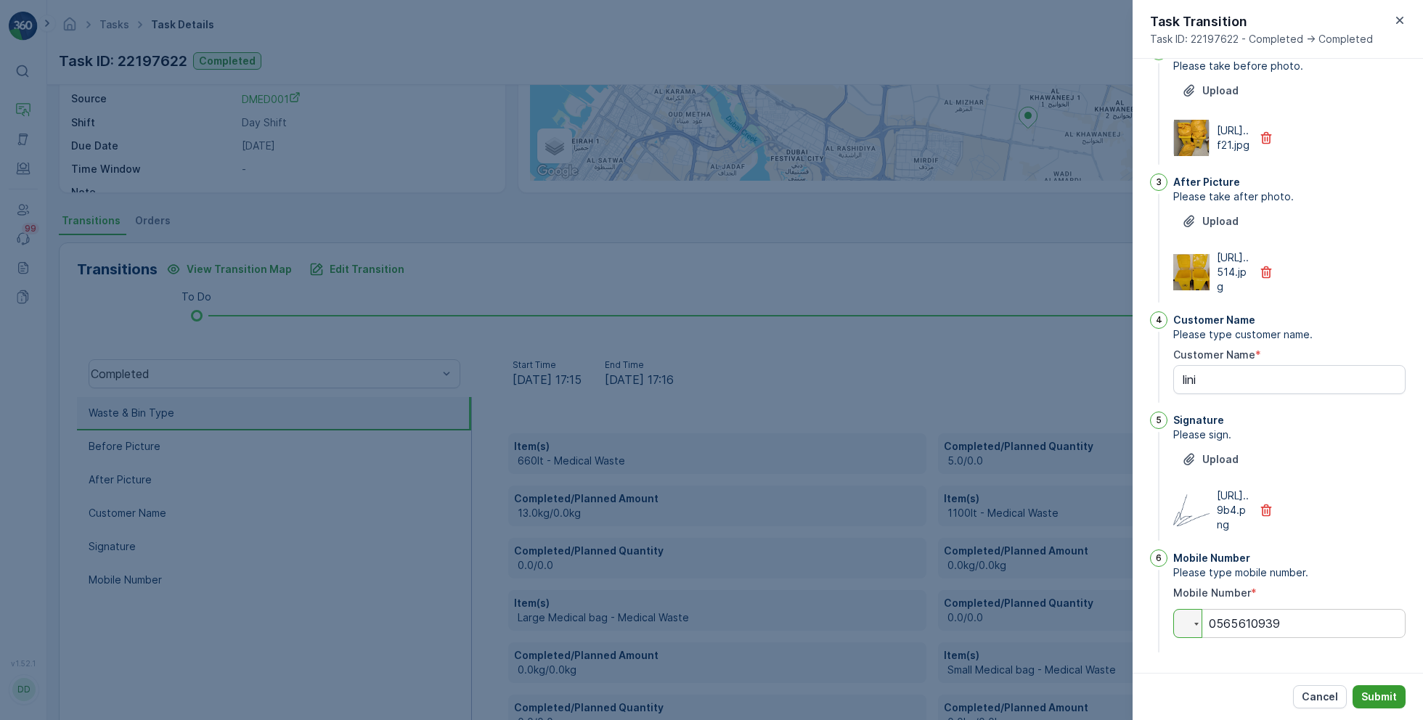
click at [1382, 700] on p "Submit" at bounding box center [1379, 697] width 36 height 15
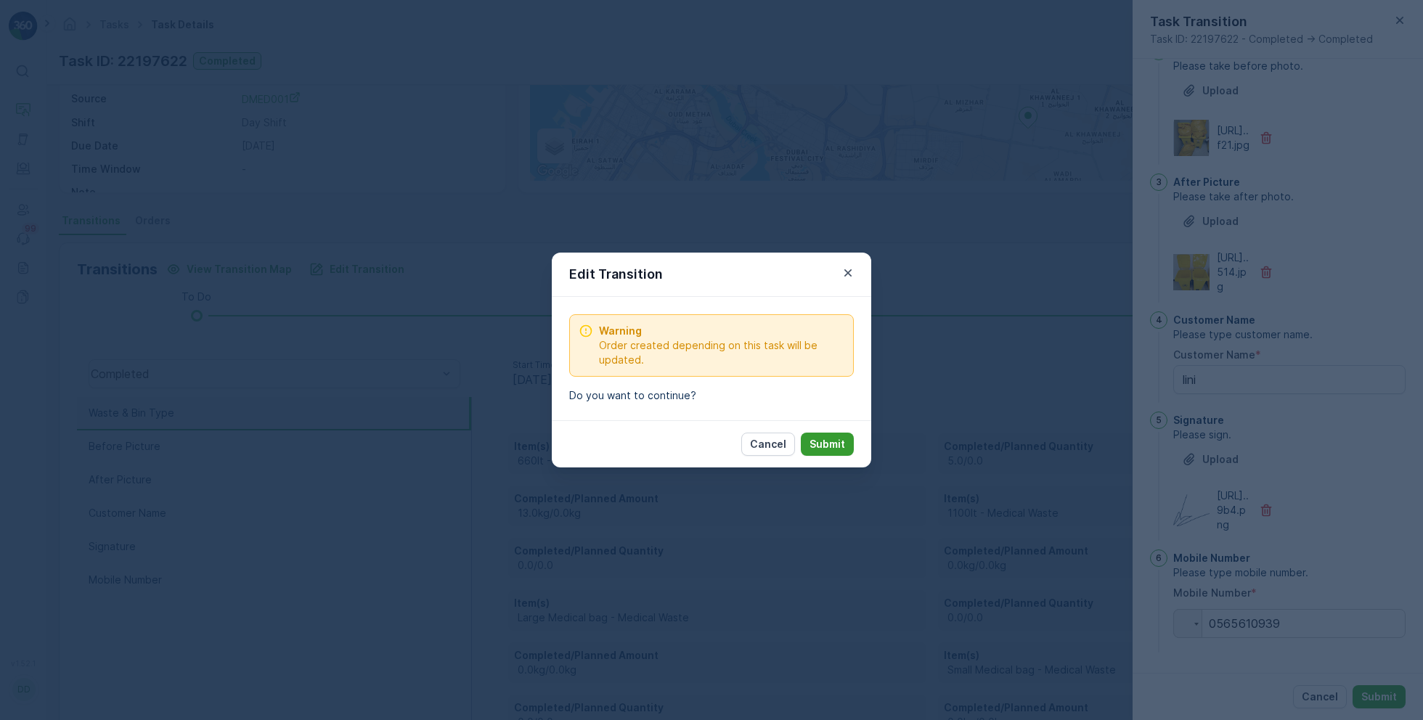
click at [833, 444] on p "Submit" at bounding box center [827, 444] width 36 height 15
type Name "lini"
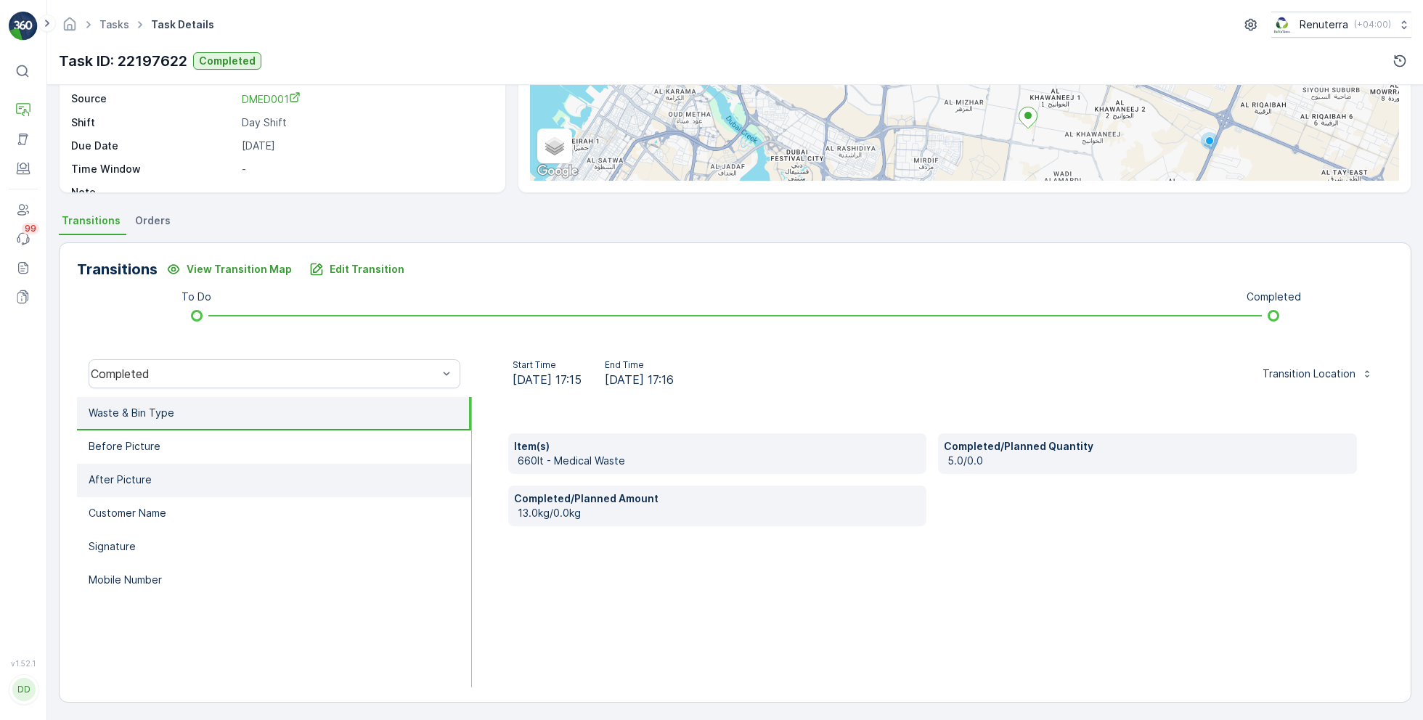
click at [222, 486] on li "After Picture" at bounding box center [274, 480] width 394 height 33
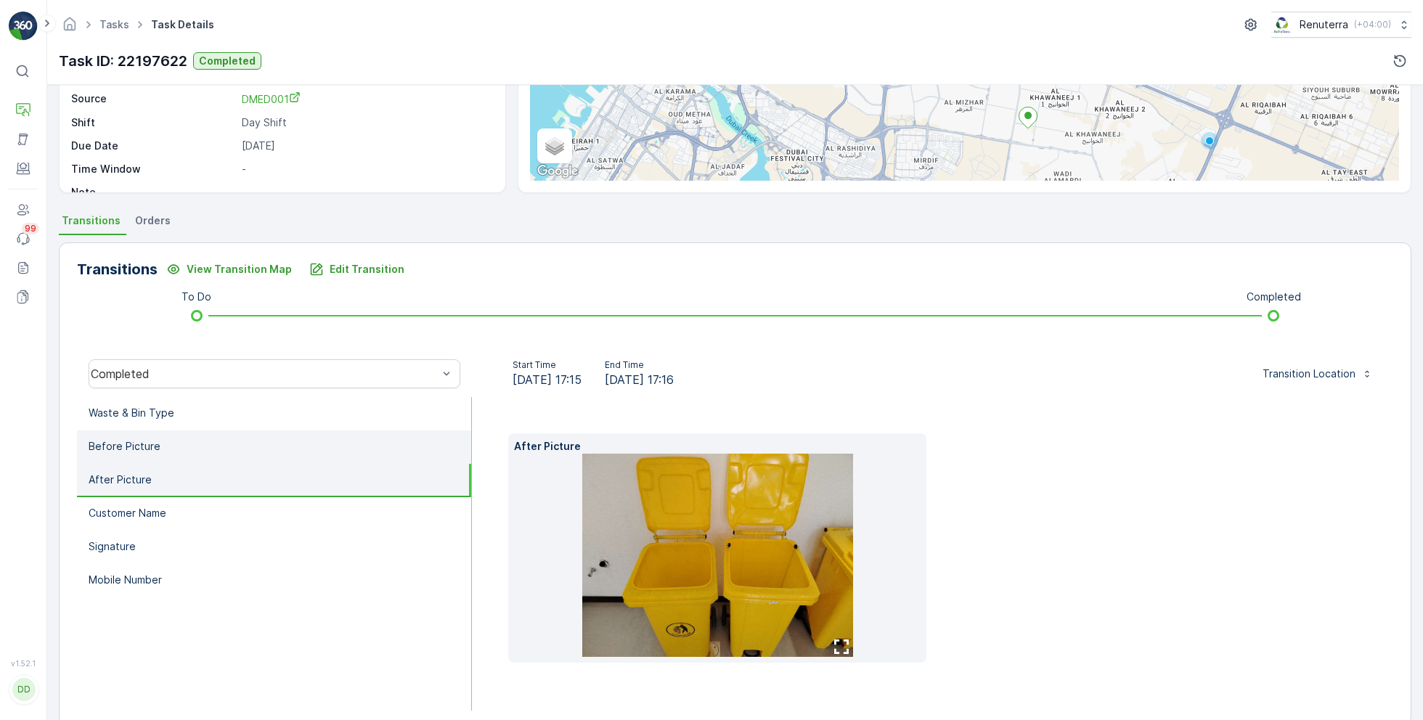
click at [225, 451] on li "Before Picture" at bounding box center [274, 446] width 394 height 33
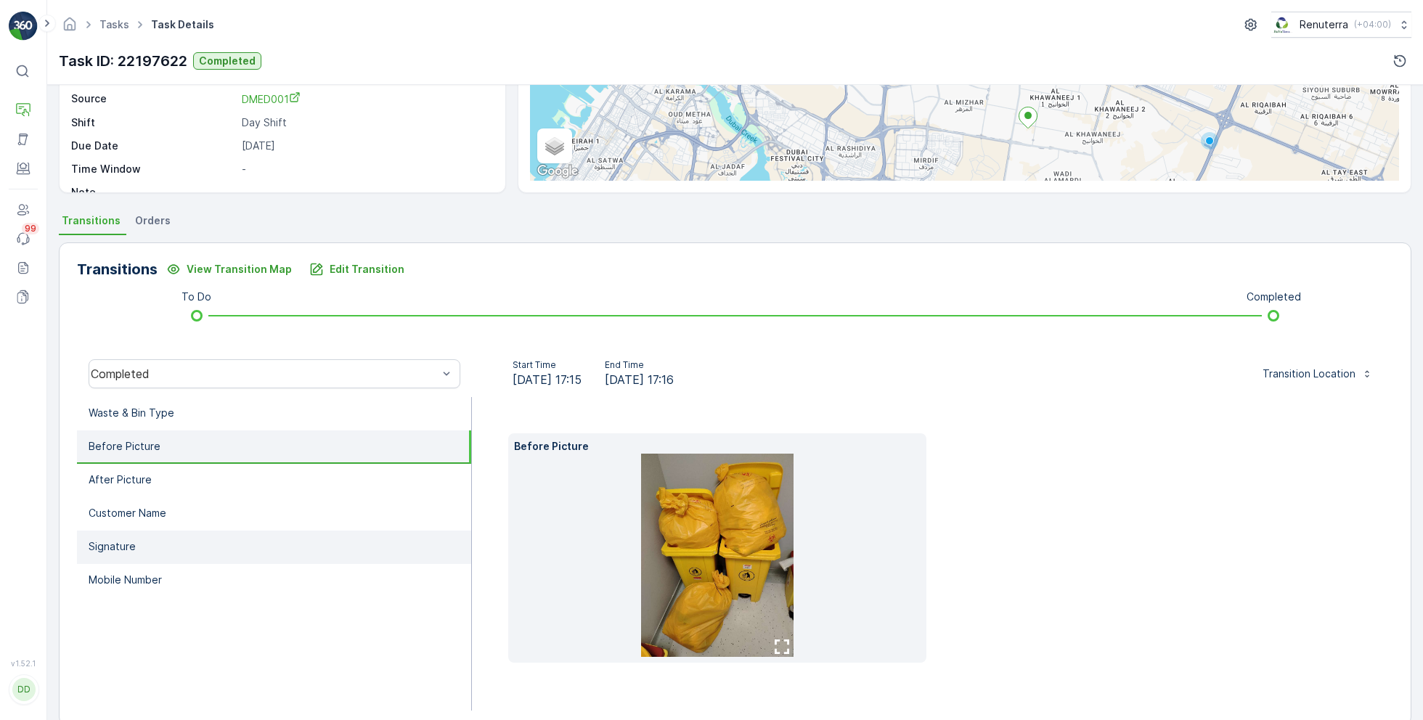
click at [182, 551] on li "Signature" at bounding box center [274, 547] width 394 height 33
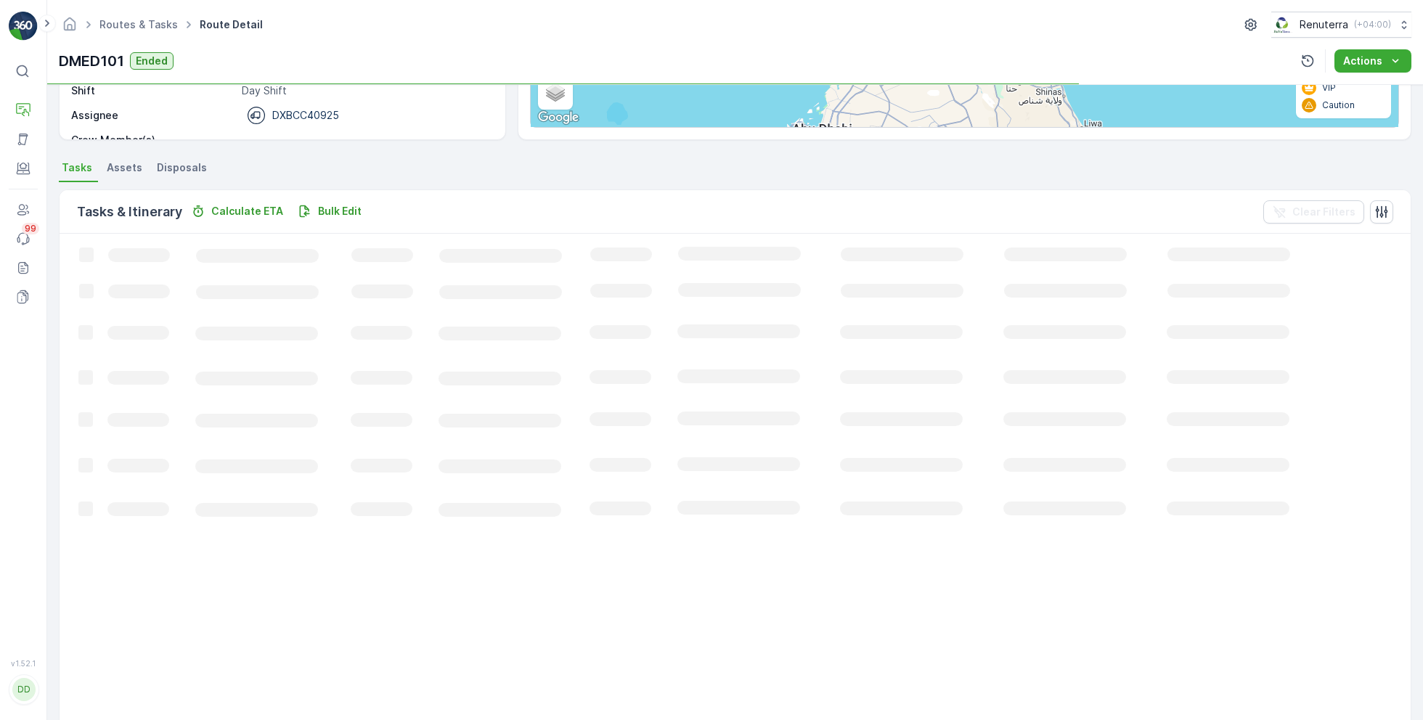
scroll to position [264, 0]
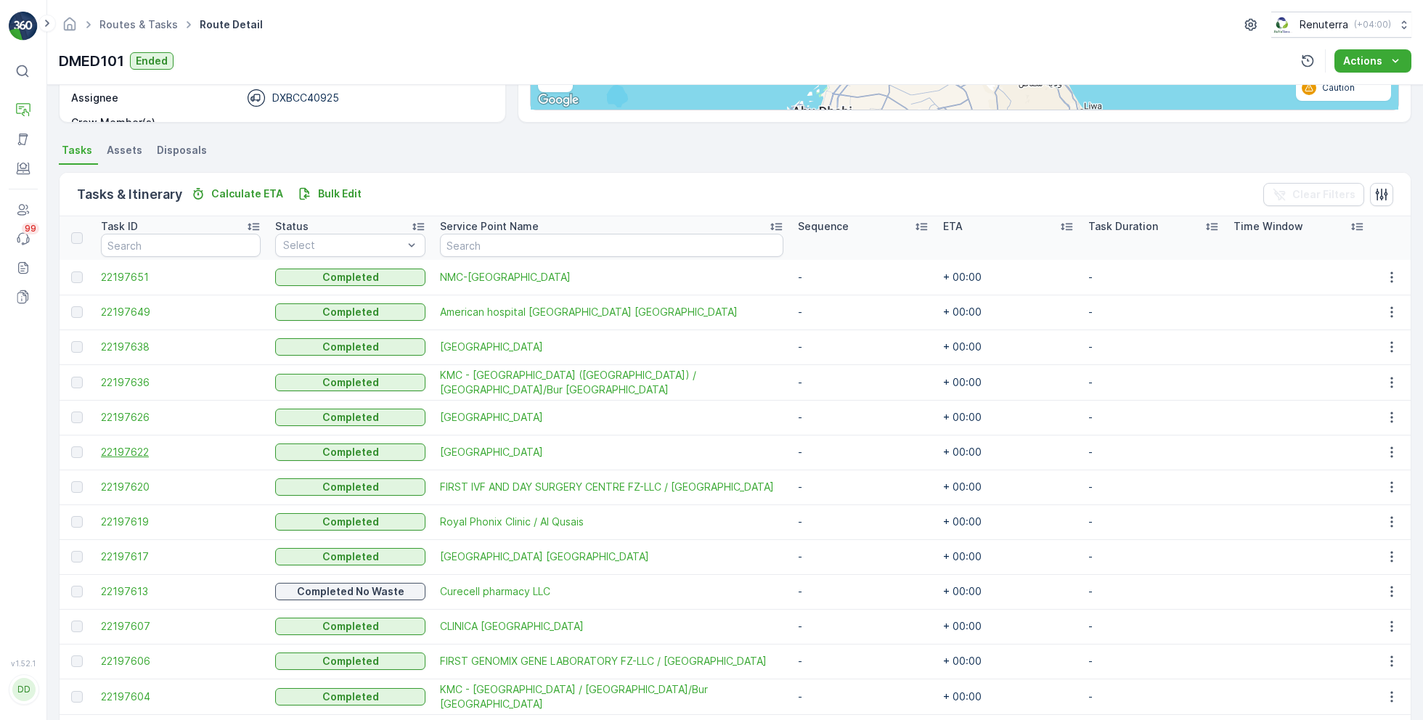
click at [133, 451] on span "22197622" at bounding box center [181, 452] width 160 height 15
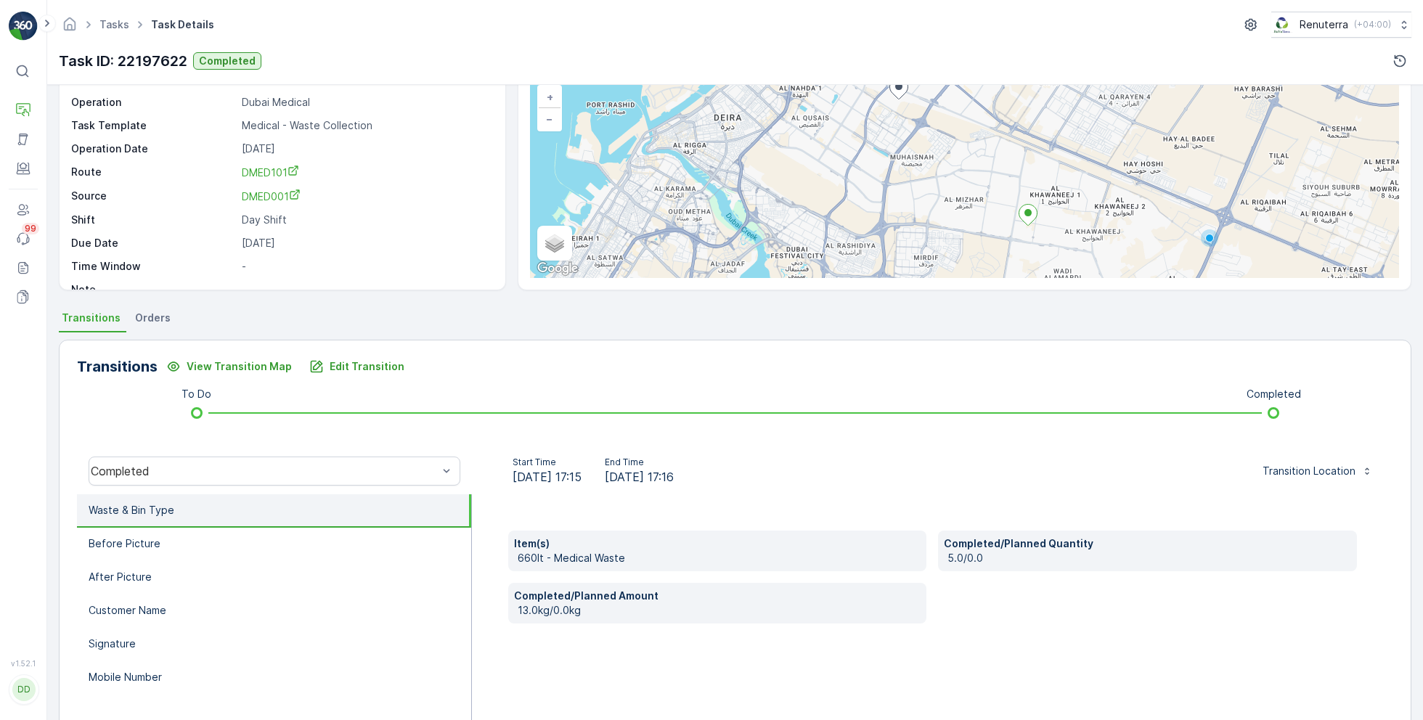
scroll to position [103, 0]
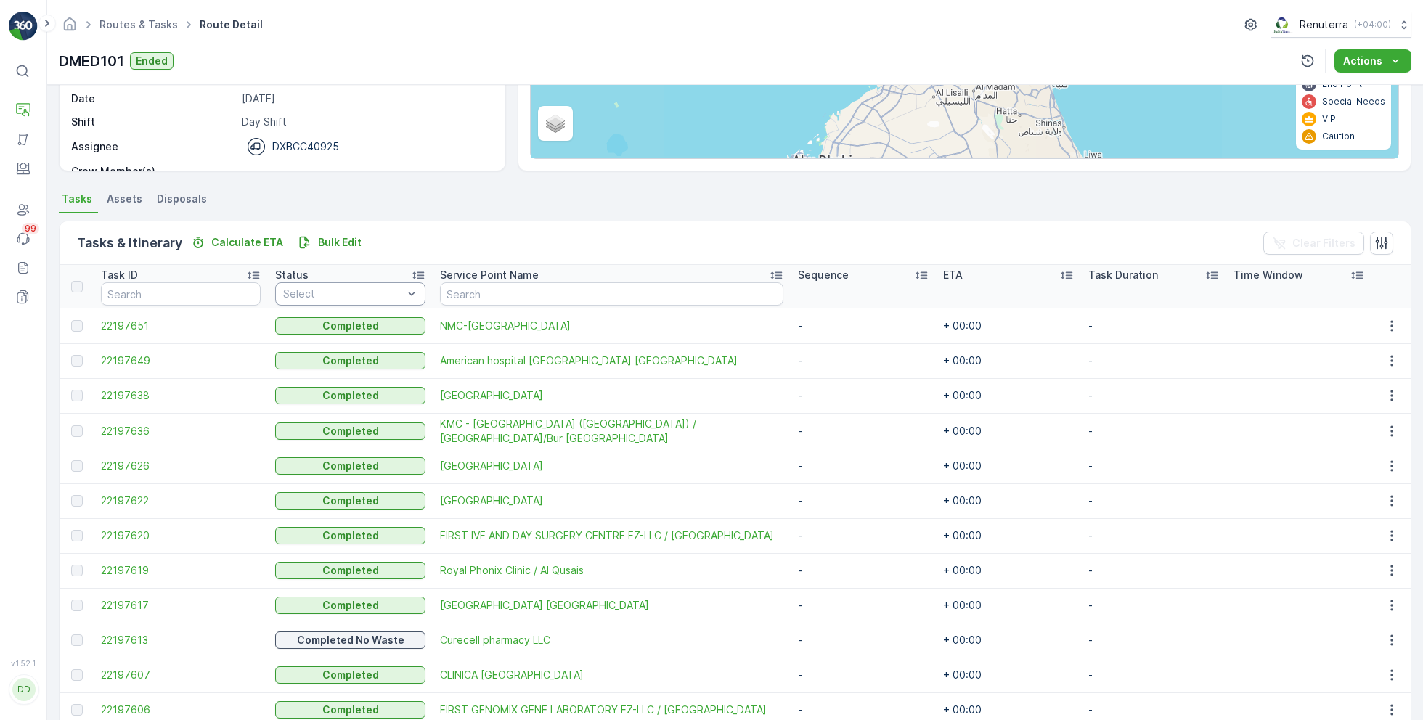
scroll to position [224, 0]
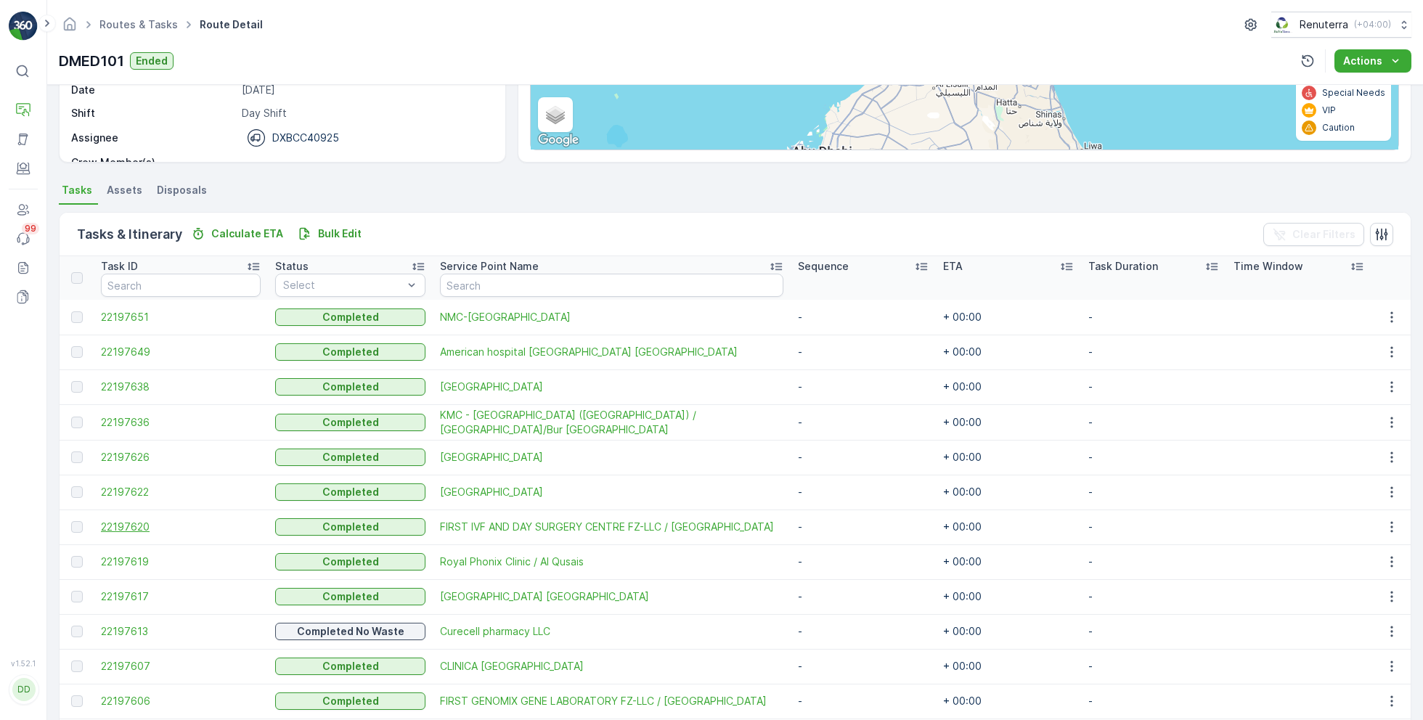
click at [139, 526] on span "22197620" at bounding box center [181, 527] width 160 height 15
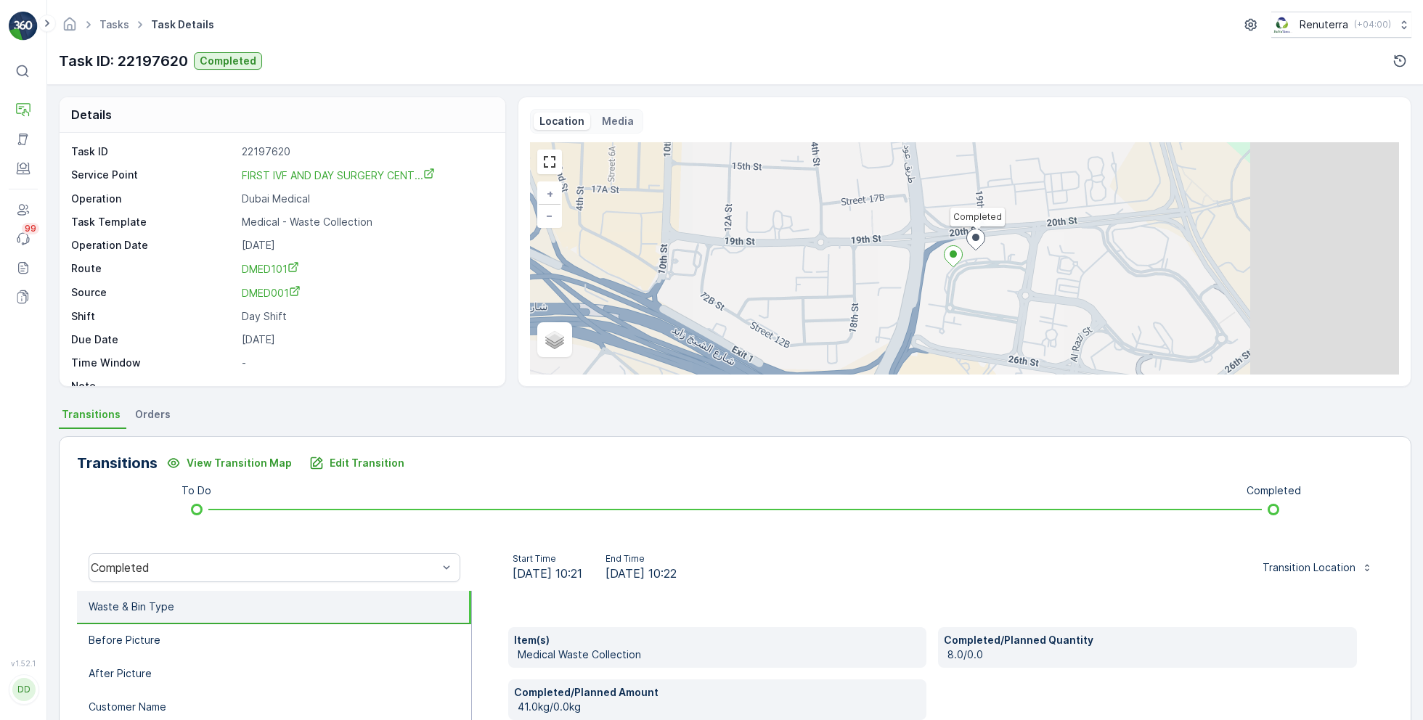
scroll to position [147, 0]
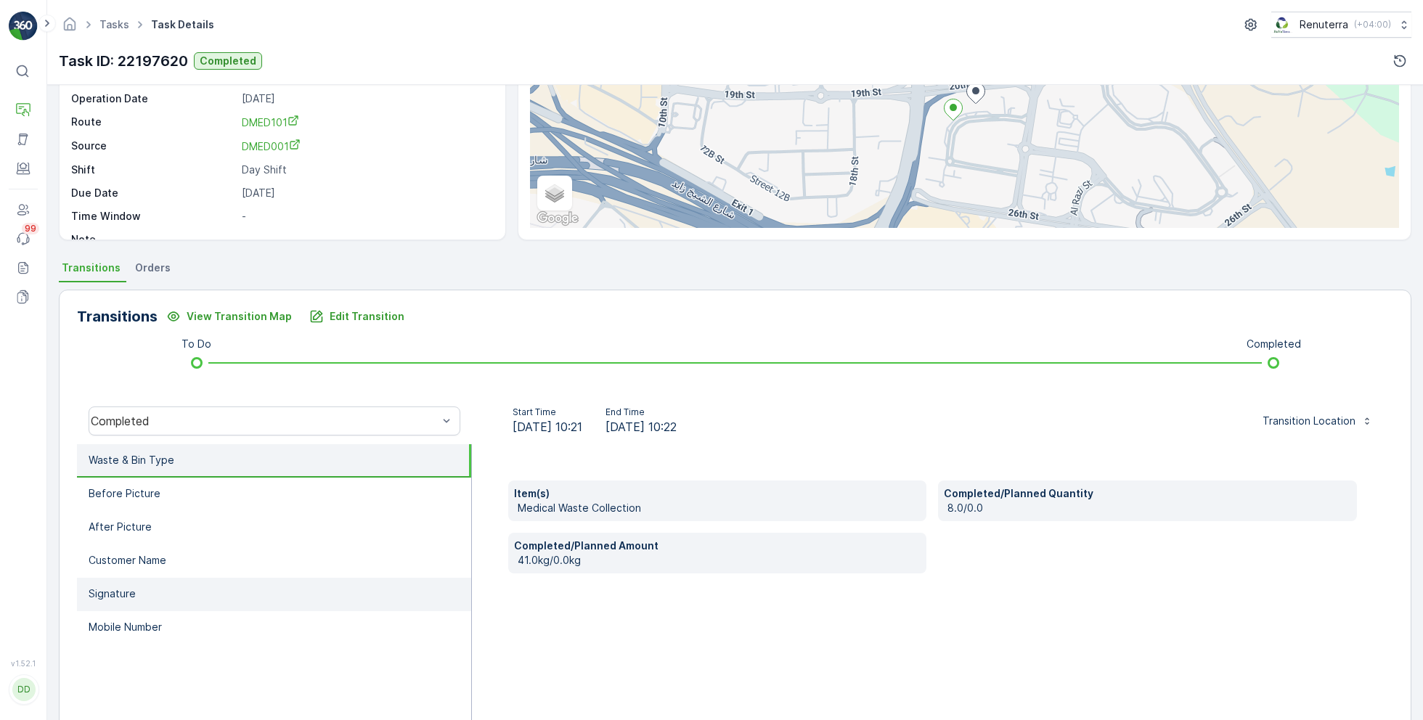
click at [233, 604] on li "Signature" at bounding box center [274, 594] width 394 height 33
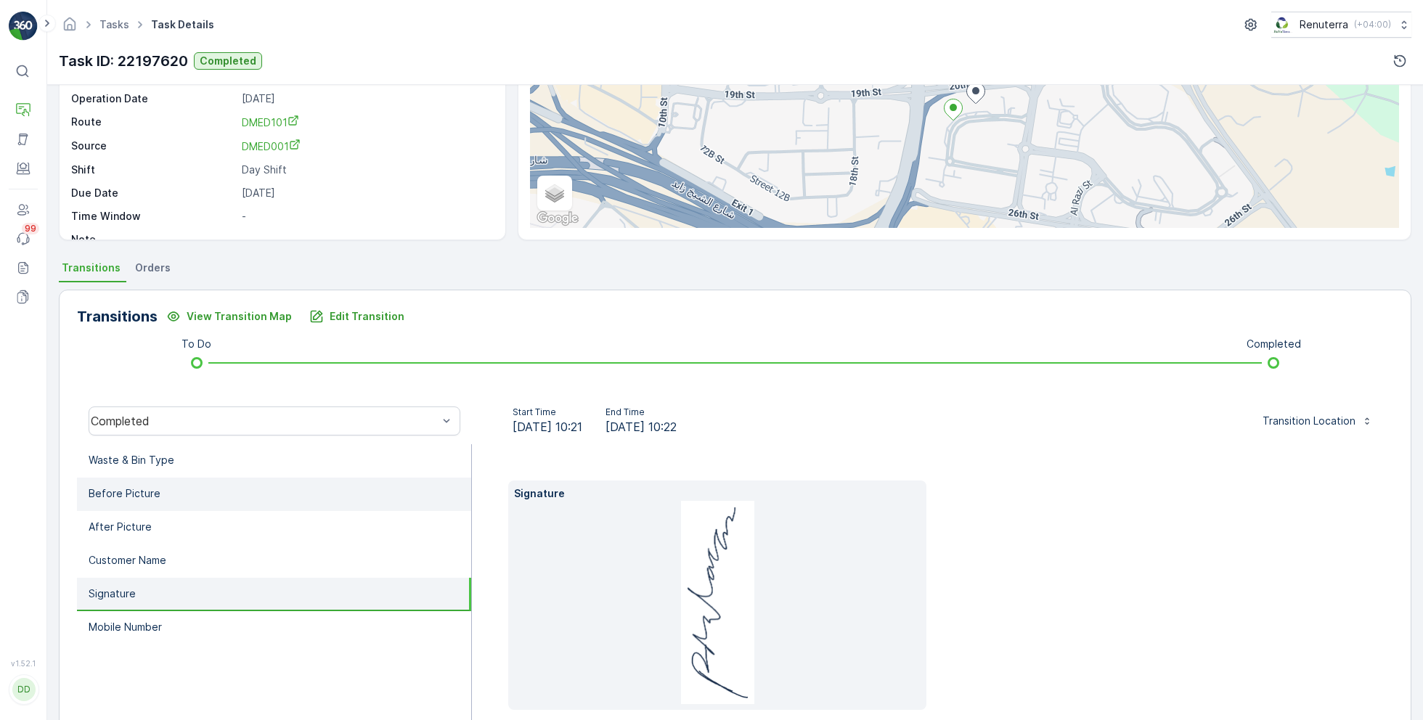
click at [230, 500] on li "Before Picture" at bounding box center [274, 494] width 394 height 33
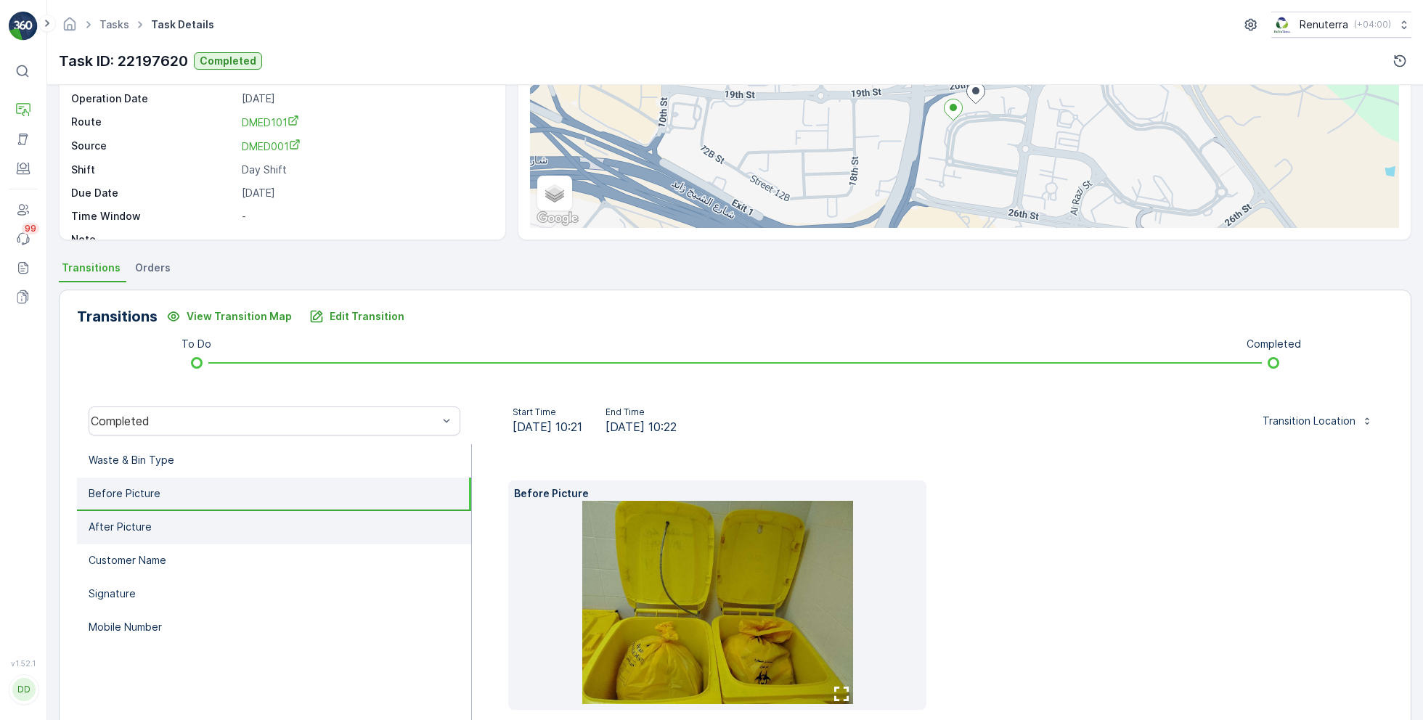
click at [228, 536] on li "After Picture" at bounding box center [274, 527] width 394 height 33
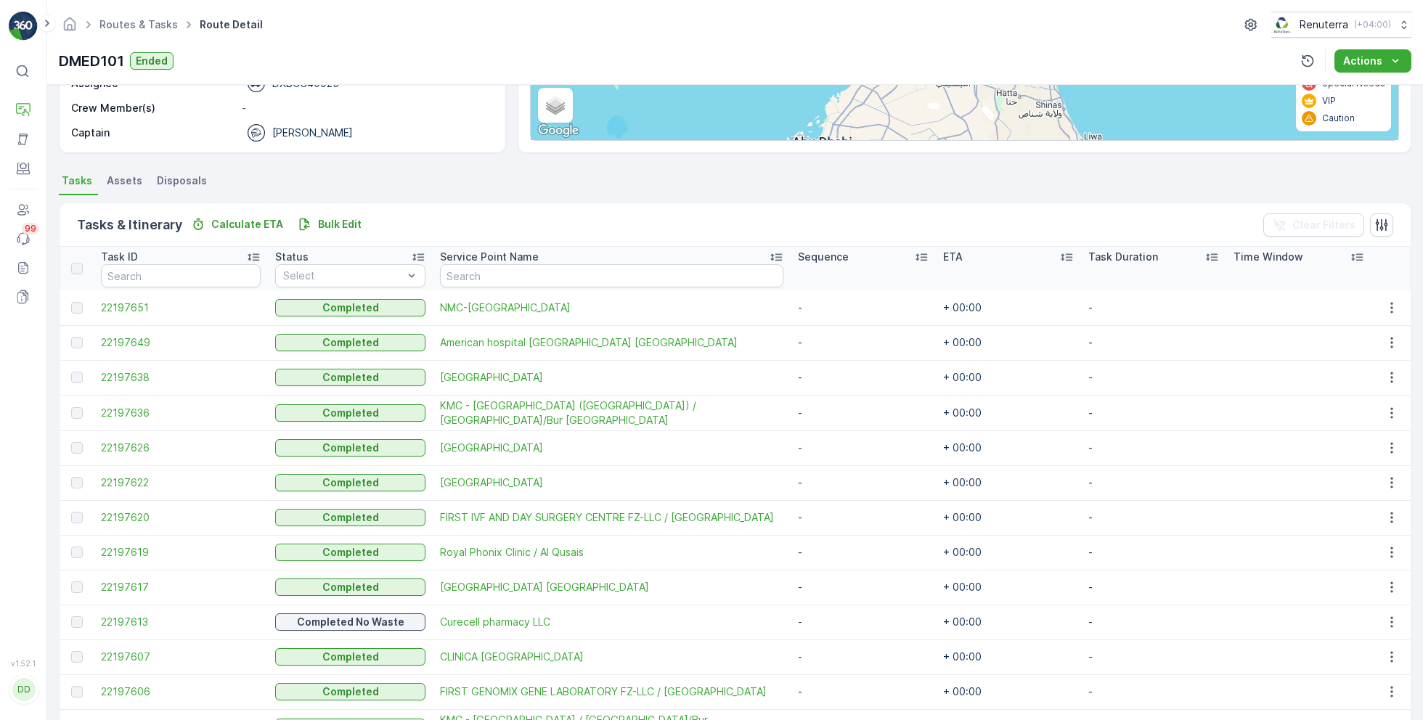
scroll to position [257, 0]
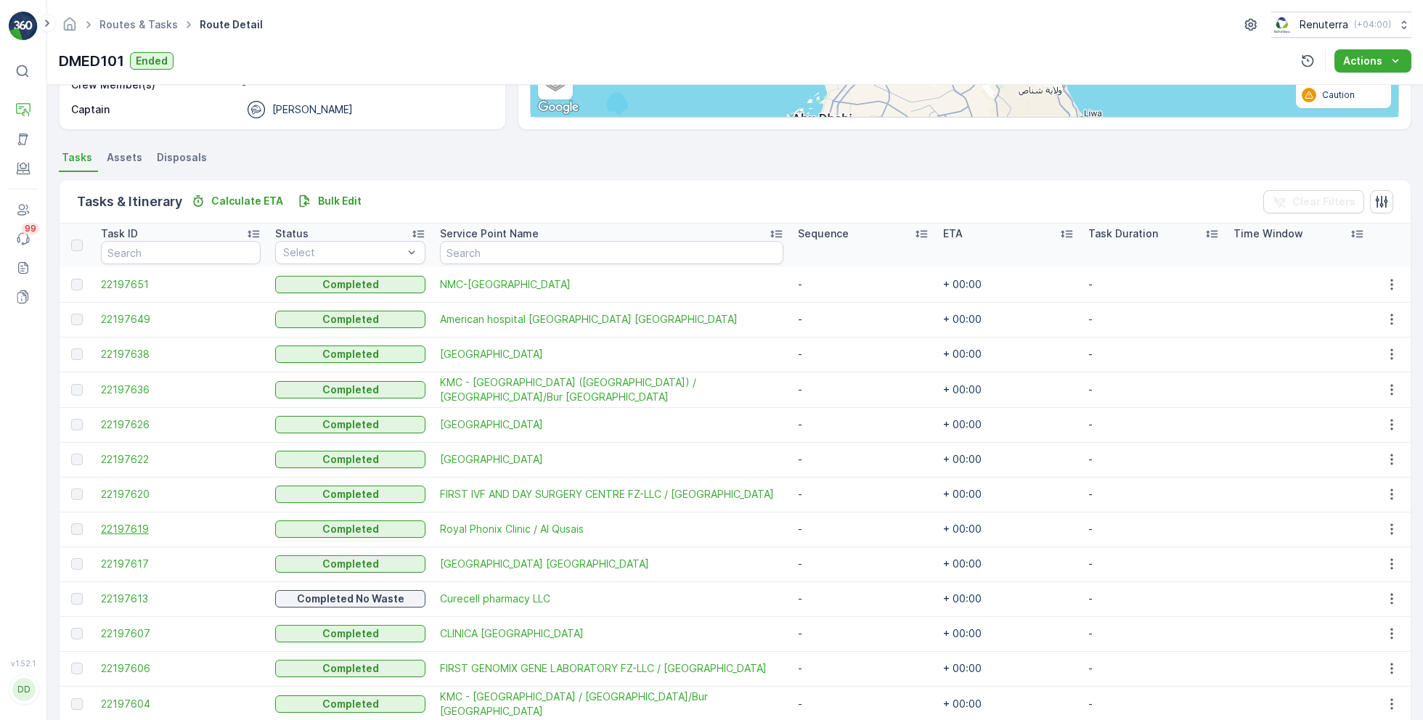
click at [121, 528] on span "22197619" at bounding box center [181, 529] width 160 height 15
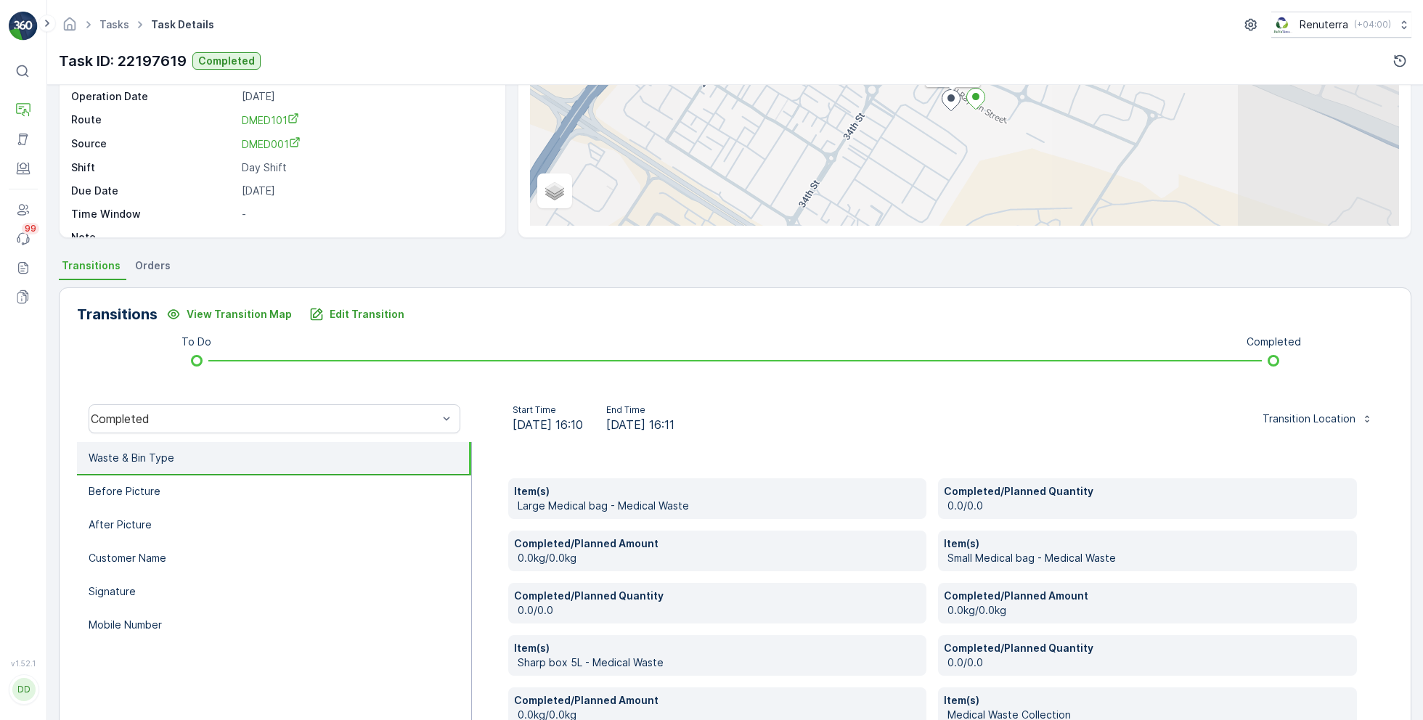
scroll to position [155, 0]
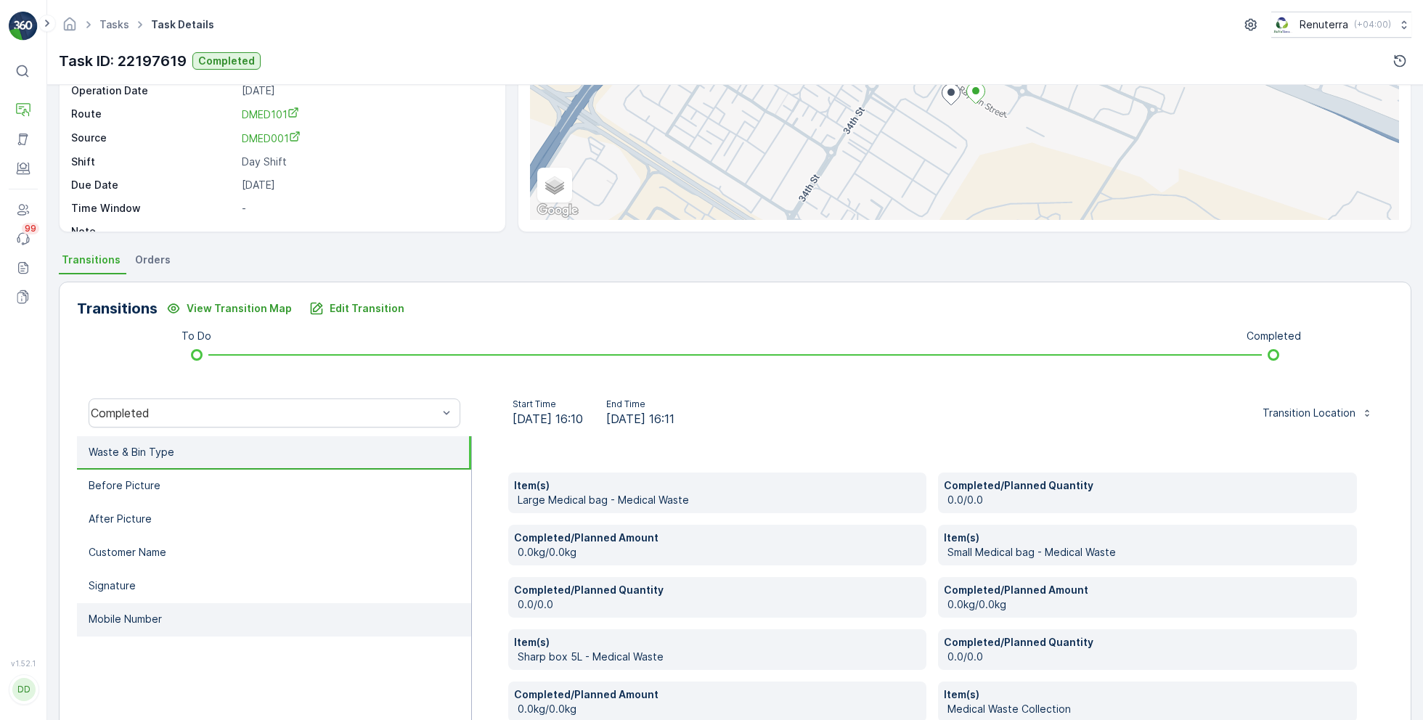
click at [177, 619] on li "Mobile Number" at bounding box center [274, 619] width 394 height 33
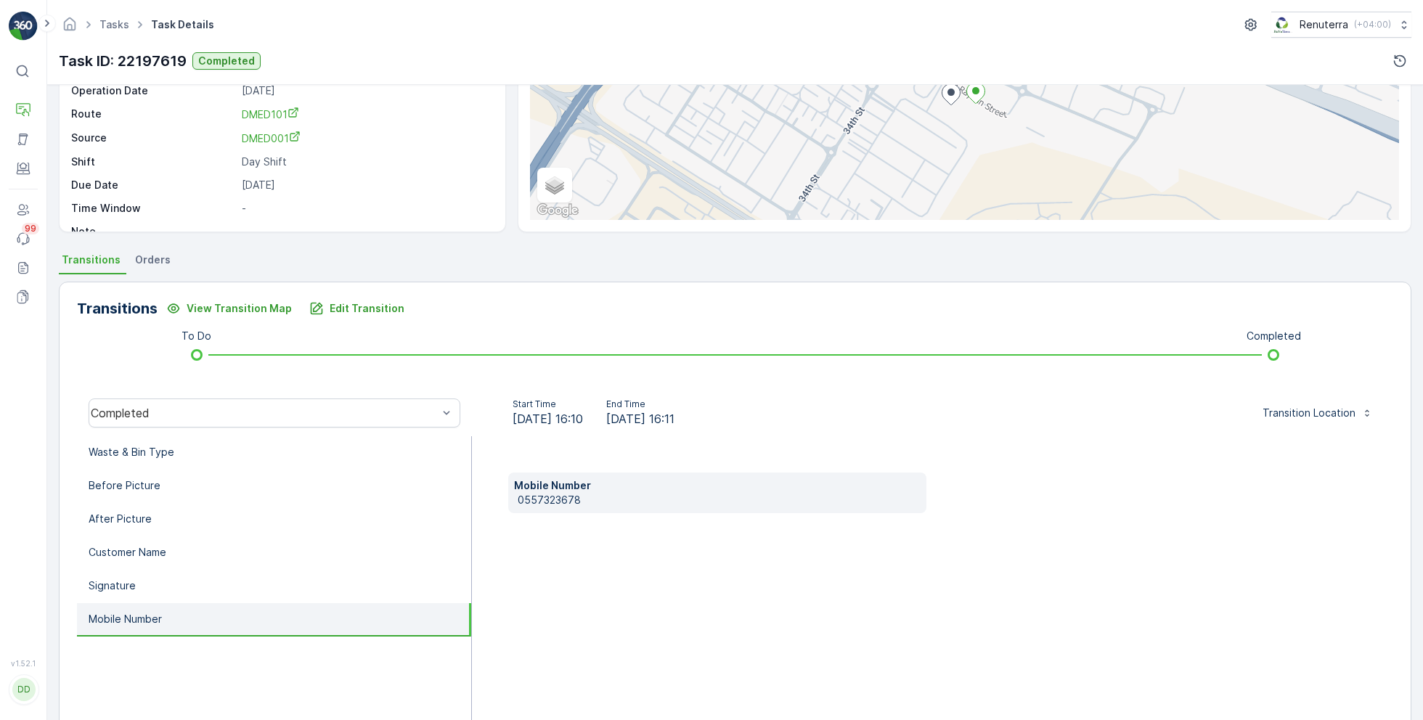
click at [546, 502] on p "0557323678" at bounding box center [720, 500] width 404 height 15
click at [354, 309] on p "Edit Transition" at bounding box center [367, 308] width 75 height 15
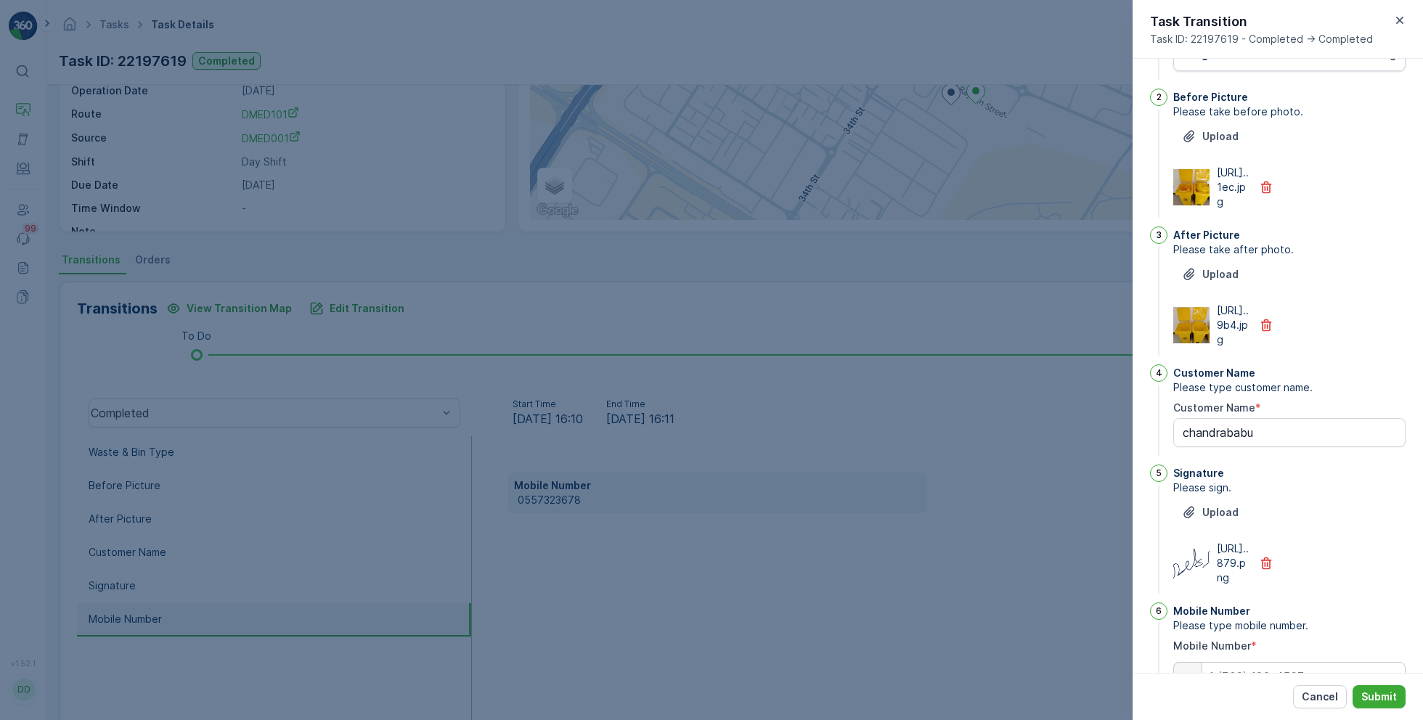
scroll to position [0, 0]
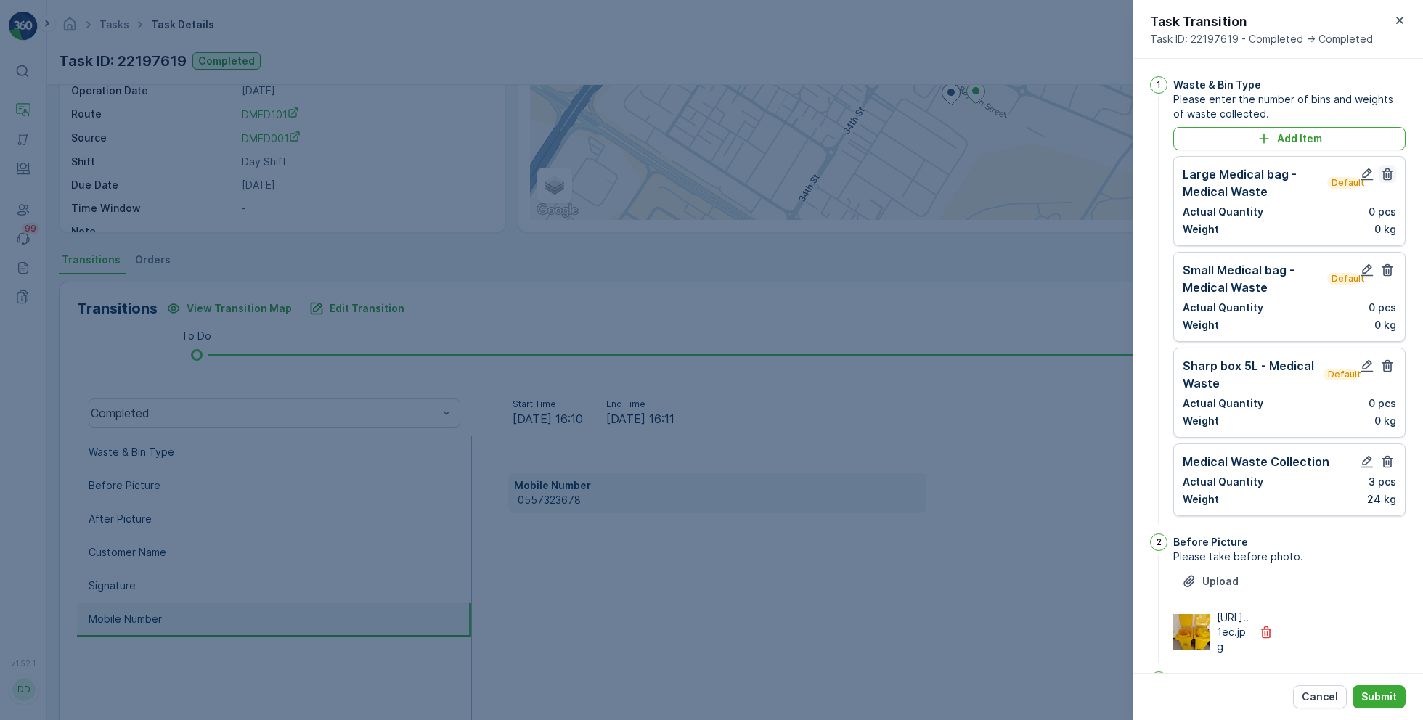
click at [1381, 180] on button "button" at bounding box center [1386, 173] width 17 height 17
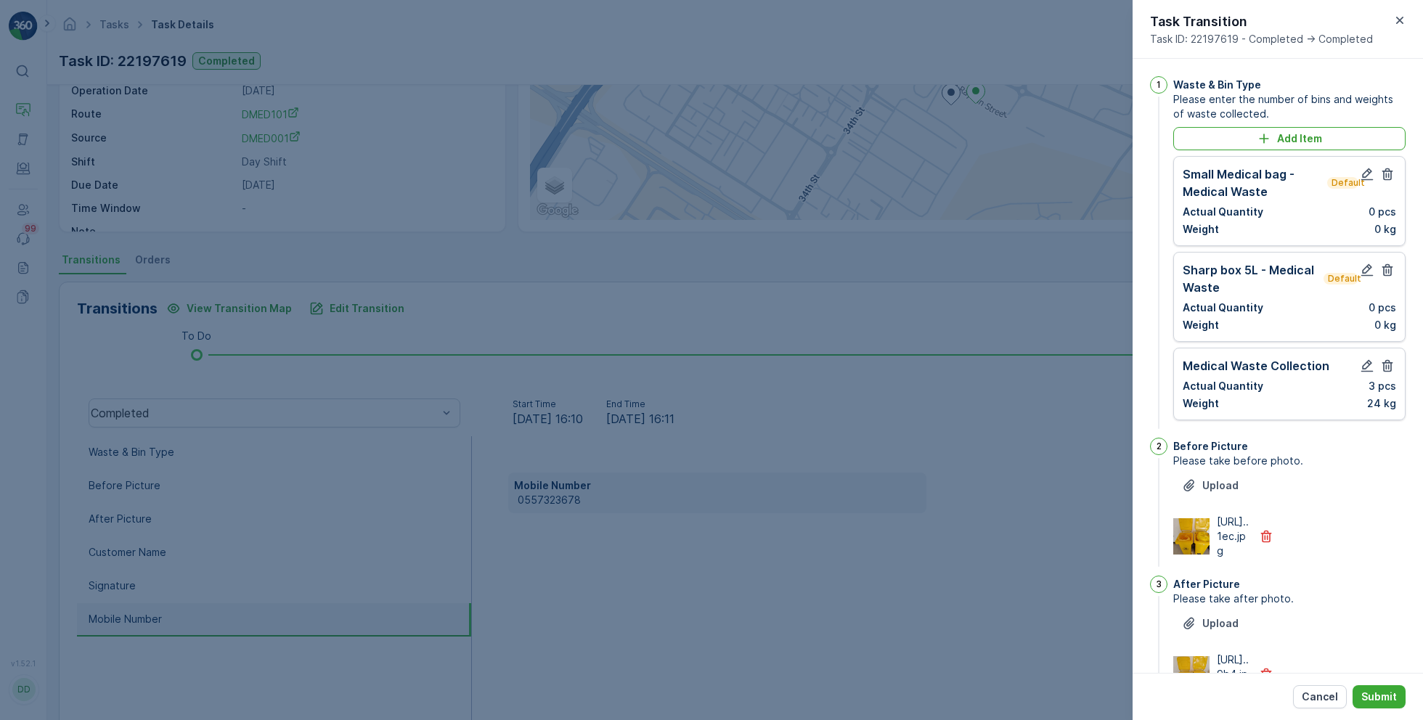
click at [1381, 180] on button "button" at bounding box center [1386, 173] width 17 height 17
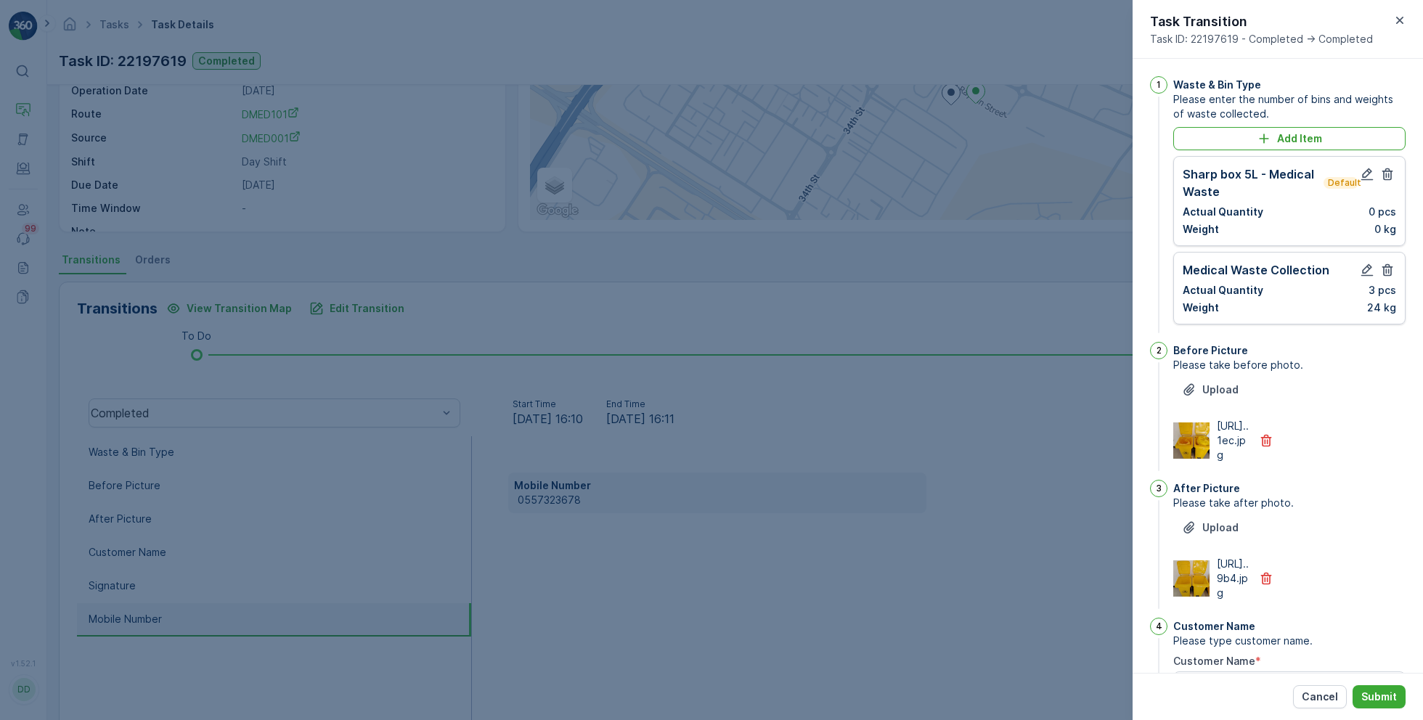
click at [1381, 180] on button "button" at bounding box center [1386, 173] width 17 height 17
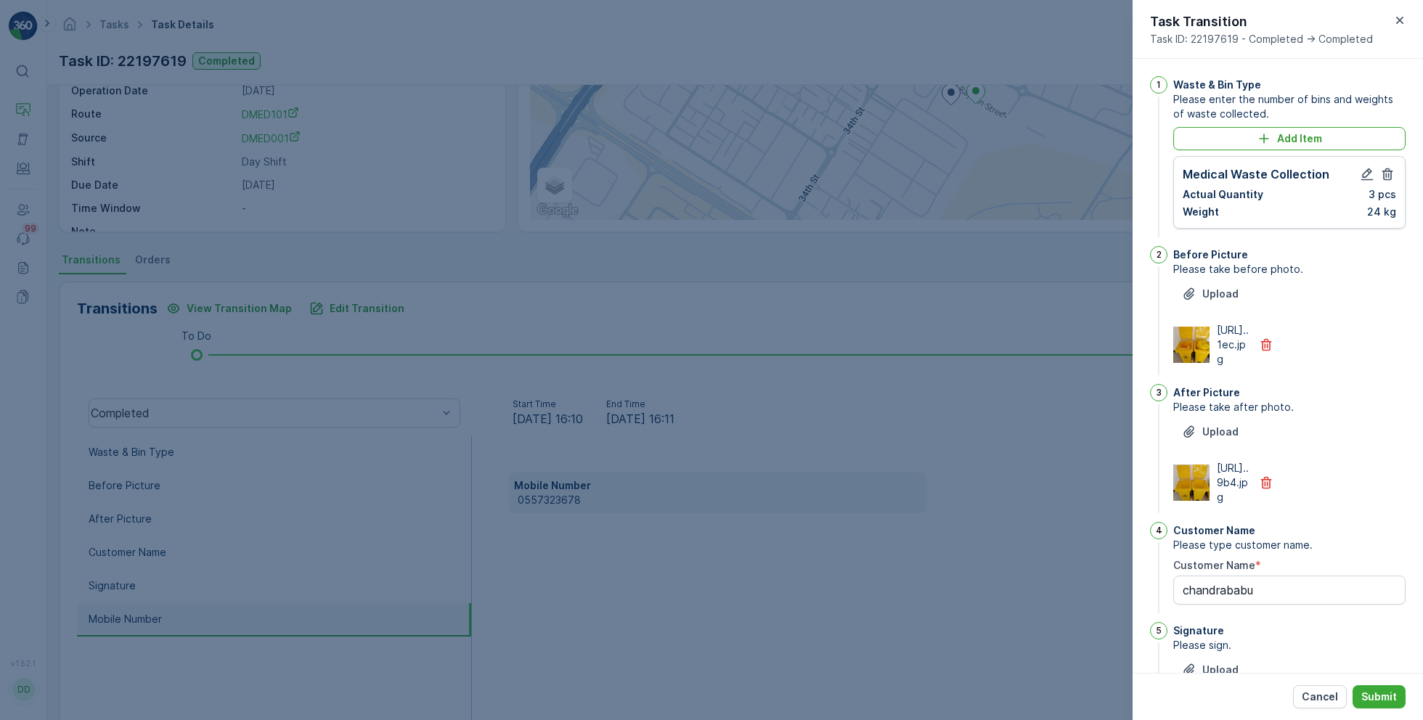
scroll to position [296, 0]
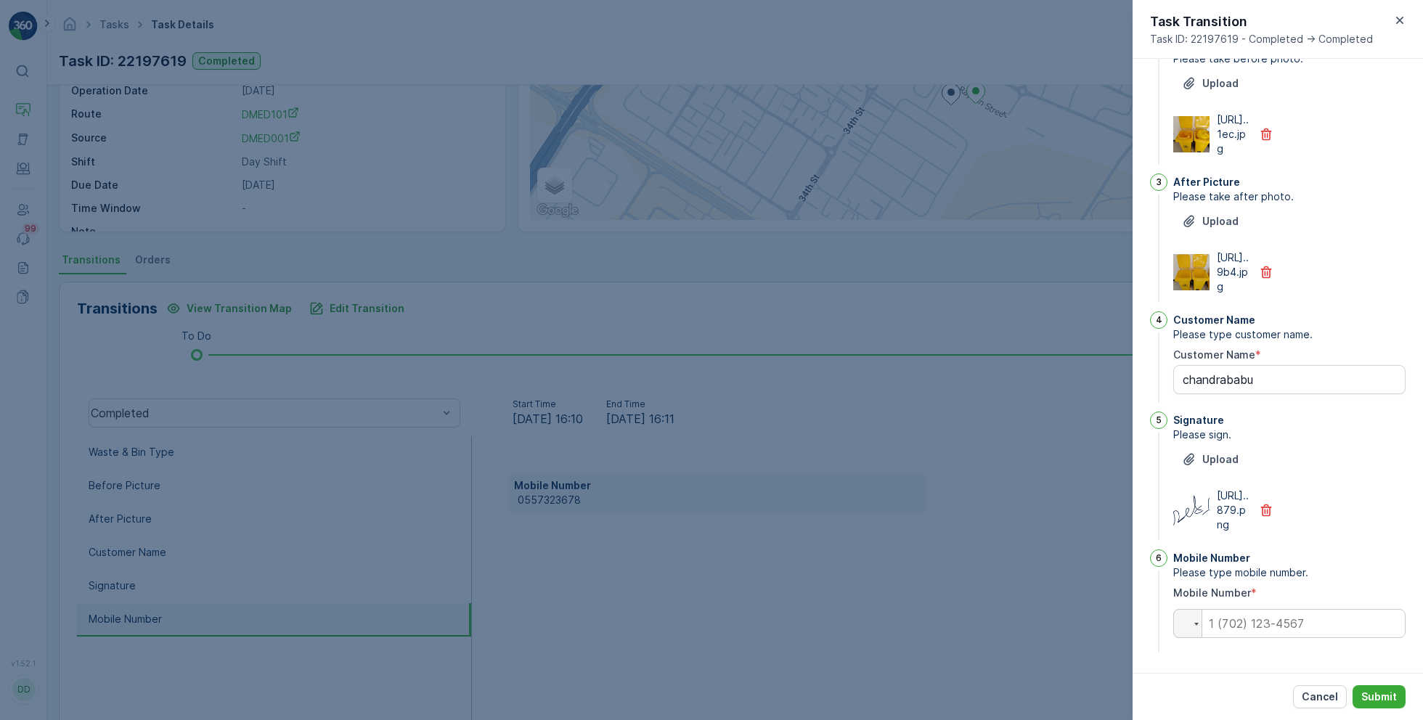
click at [1290, 642] on div "Mobile Number Please type mobile number. Mobile Number * Phone" at bounding box center [1289, 602] width 232 height 106
click at [1290, 620] on input "tel" at bounding box center [1289, 623] width 232 height 29
paste input "0565610939"
type input "0565610939"
click at [1374, 694] on p "Submit" at bounding box center [1379, 697] width 36 height 15
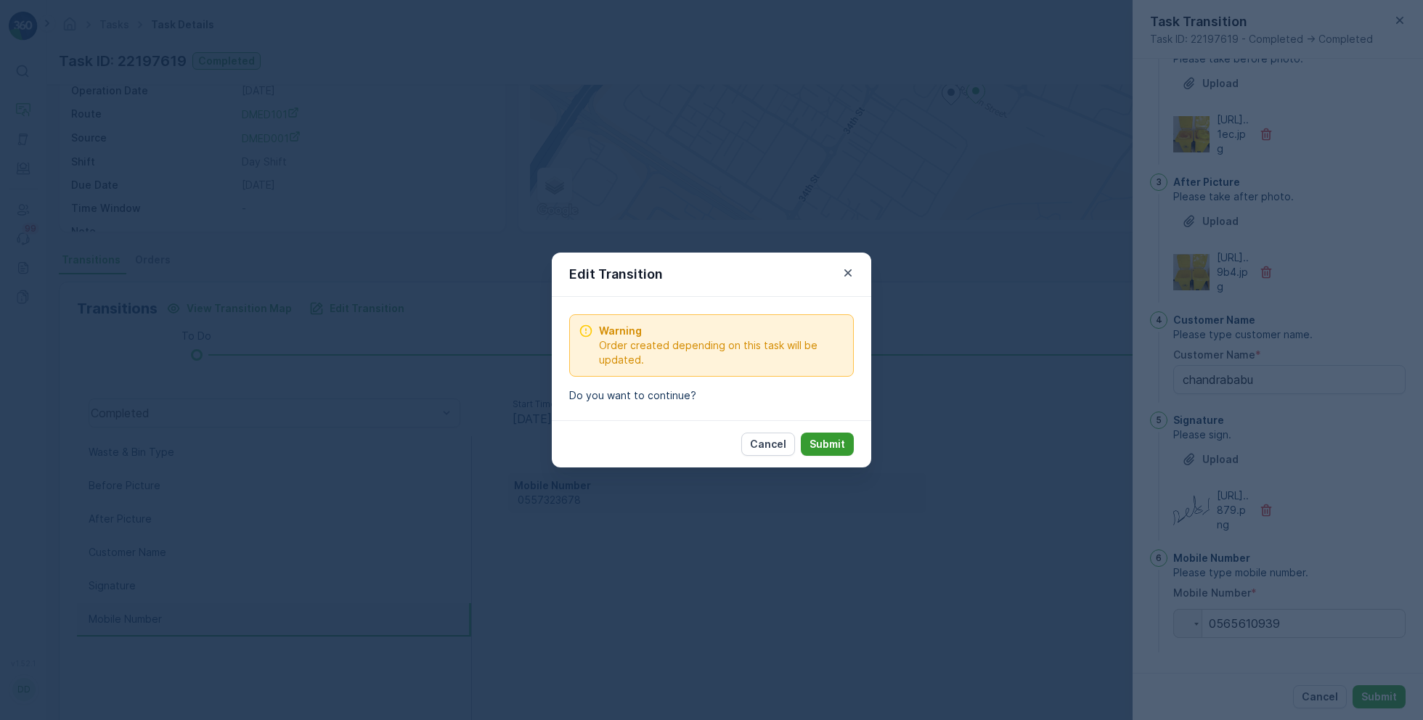
click at [834, 436] on button "Submit" at bounding box center [827, 444] width 53 height 23
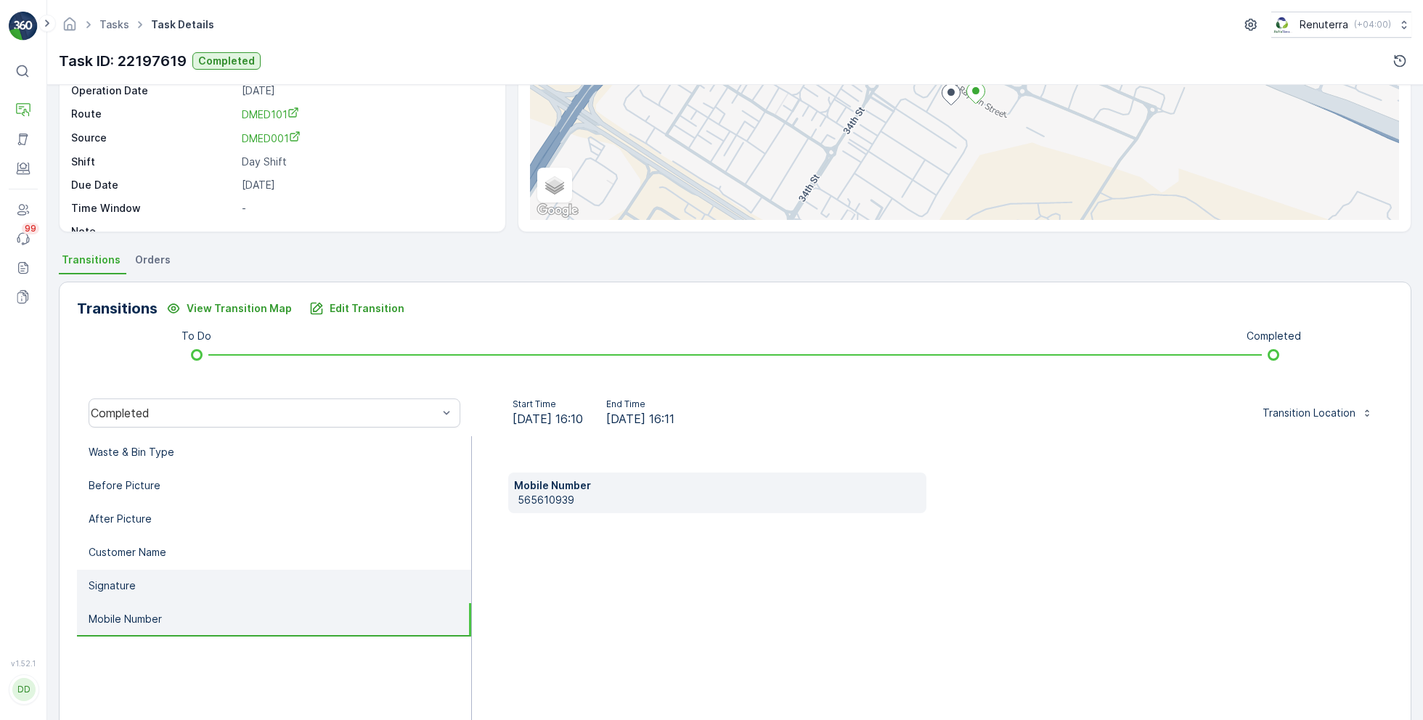
click at [299, 586] on li "Signature" at bounding box center [274, 586] width 394 height 33
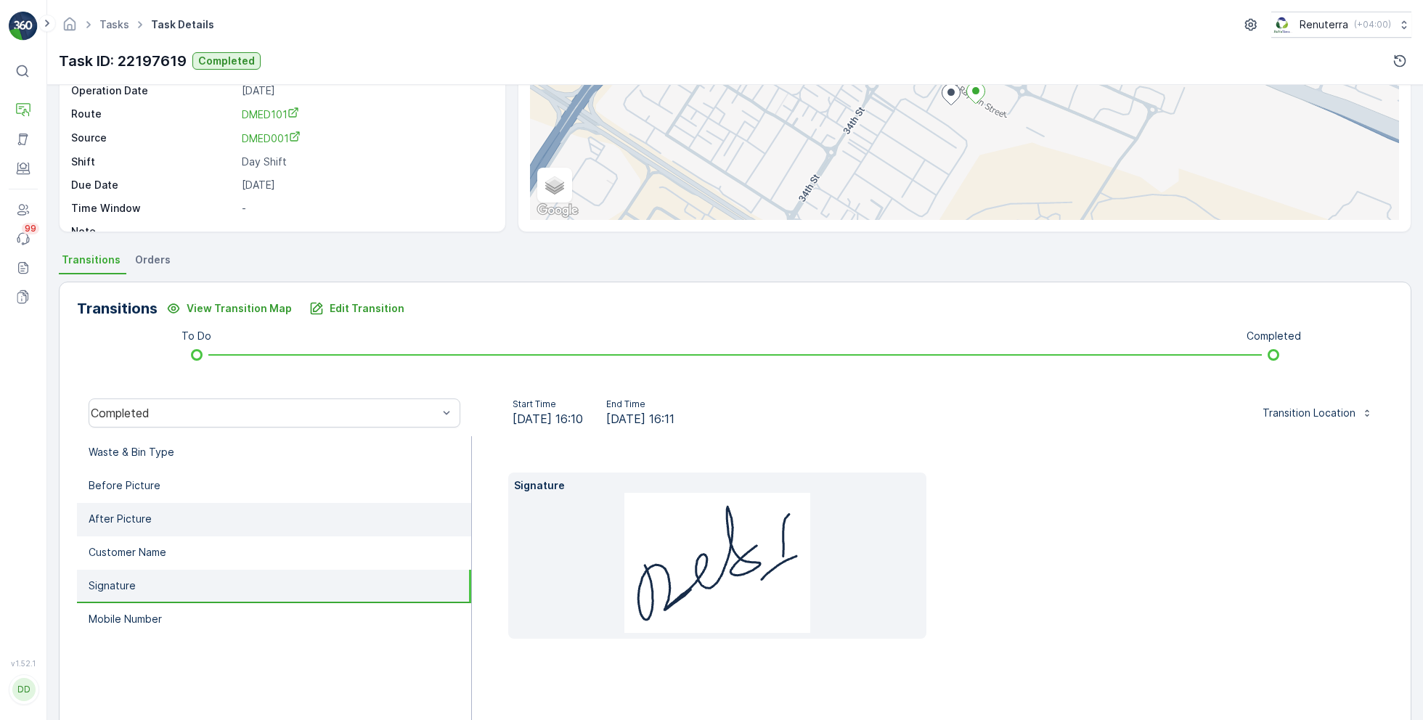
click at [252, 522] on li "After Picture" at bounding box center [274, 519] width 394 height 33
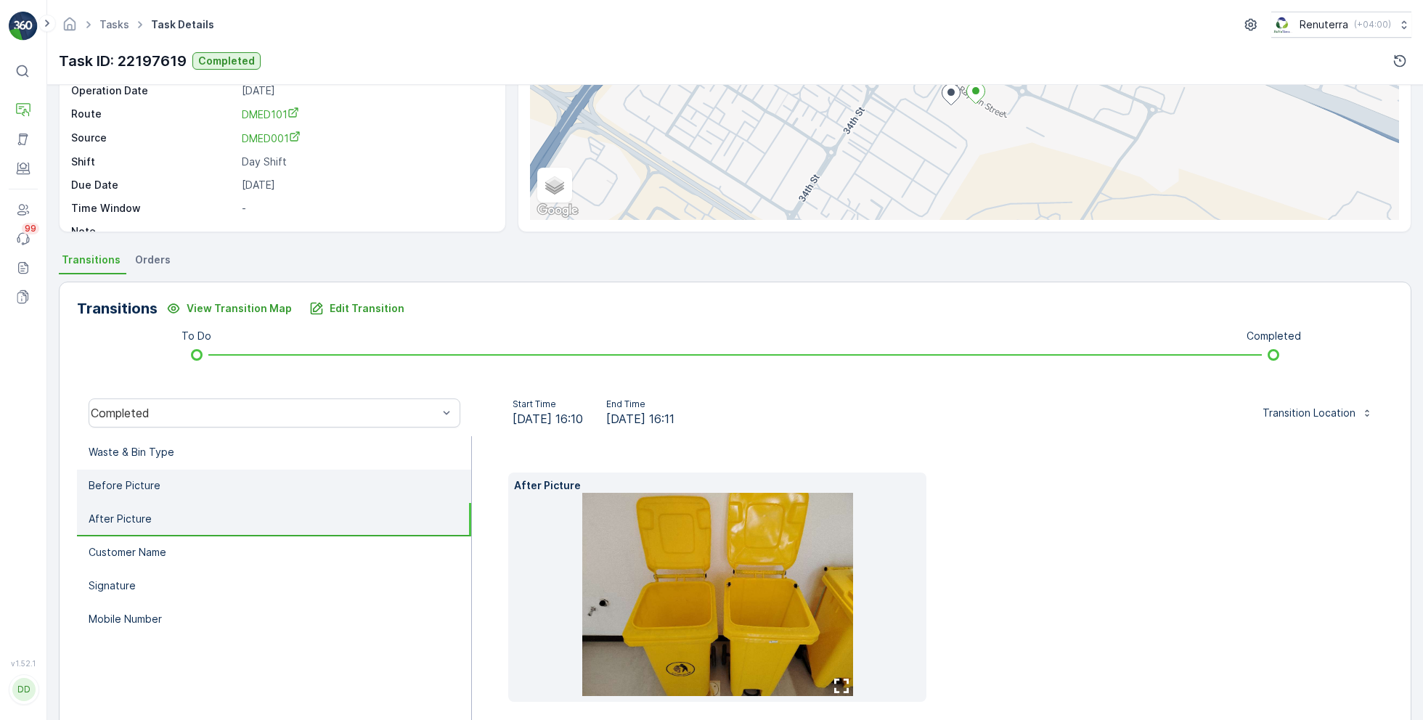
click at [248, 490] on li "Before Picture" at bounding box center [274, 486] width 394 height 33
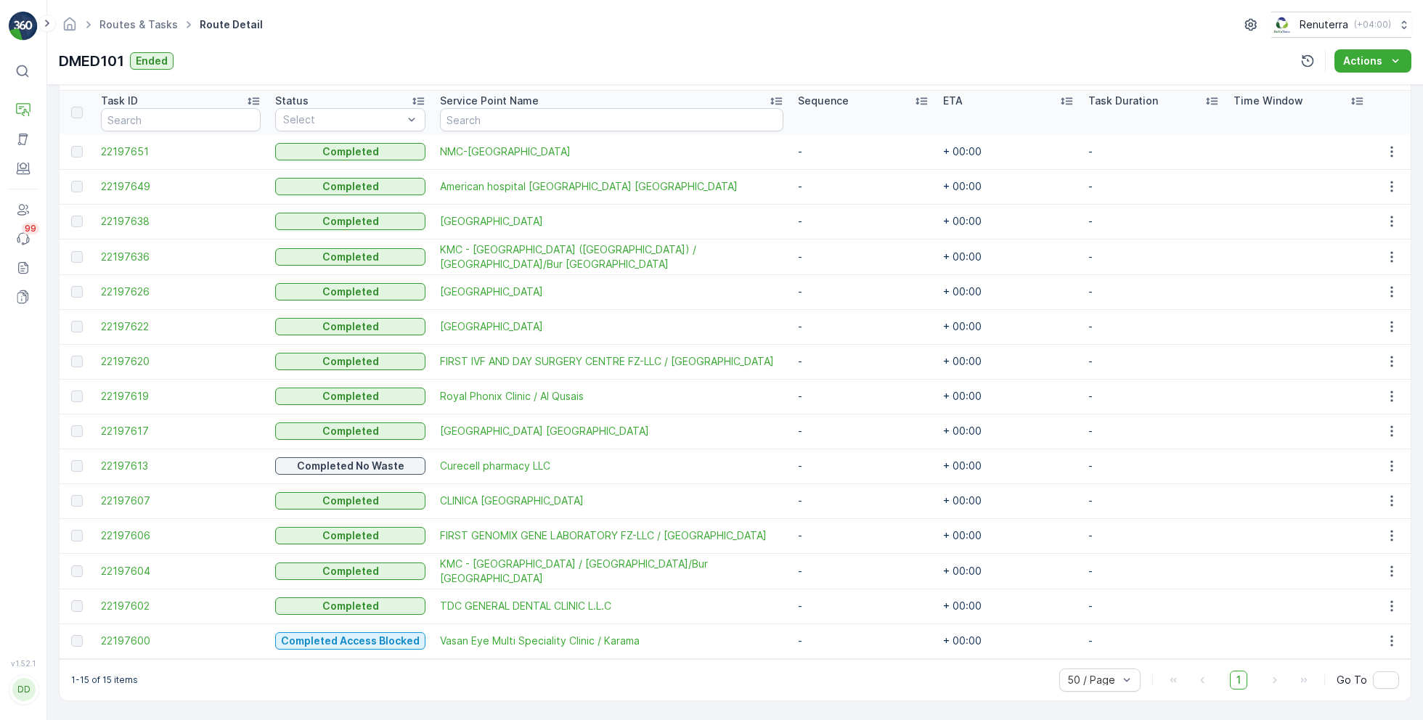
scroll to position [386, 0]
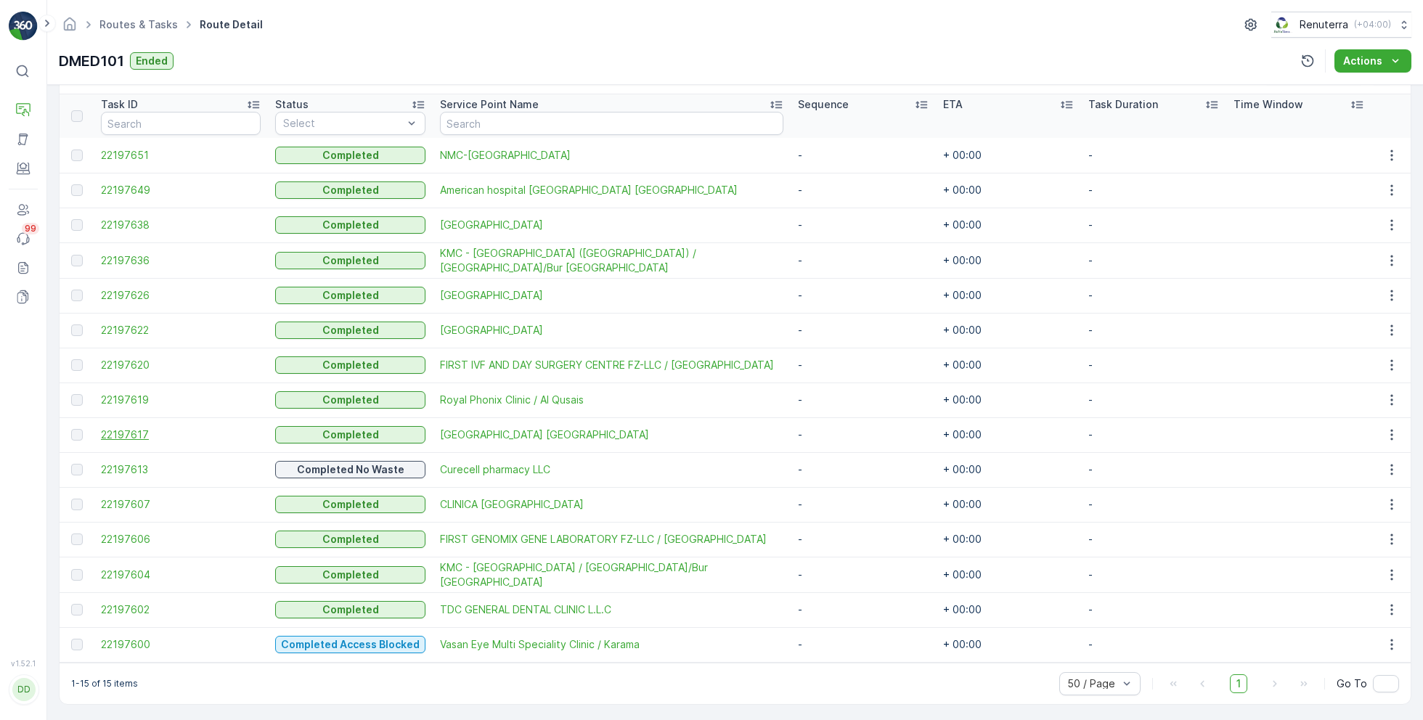
click at [130, 430] on span "22197617" at bounding box center [181, 435] width 160 height 15
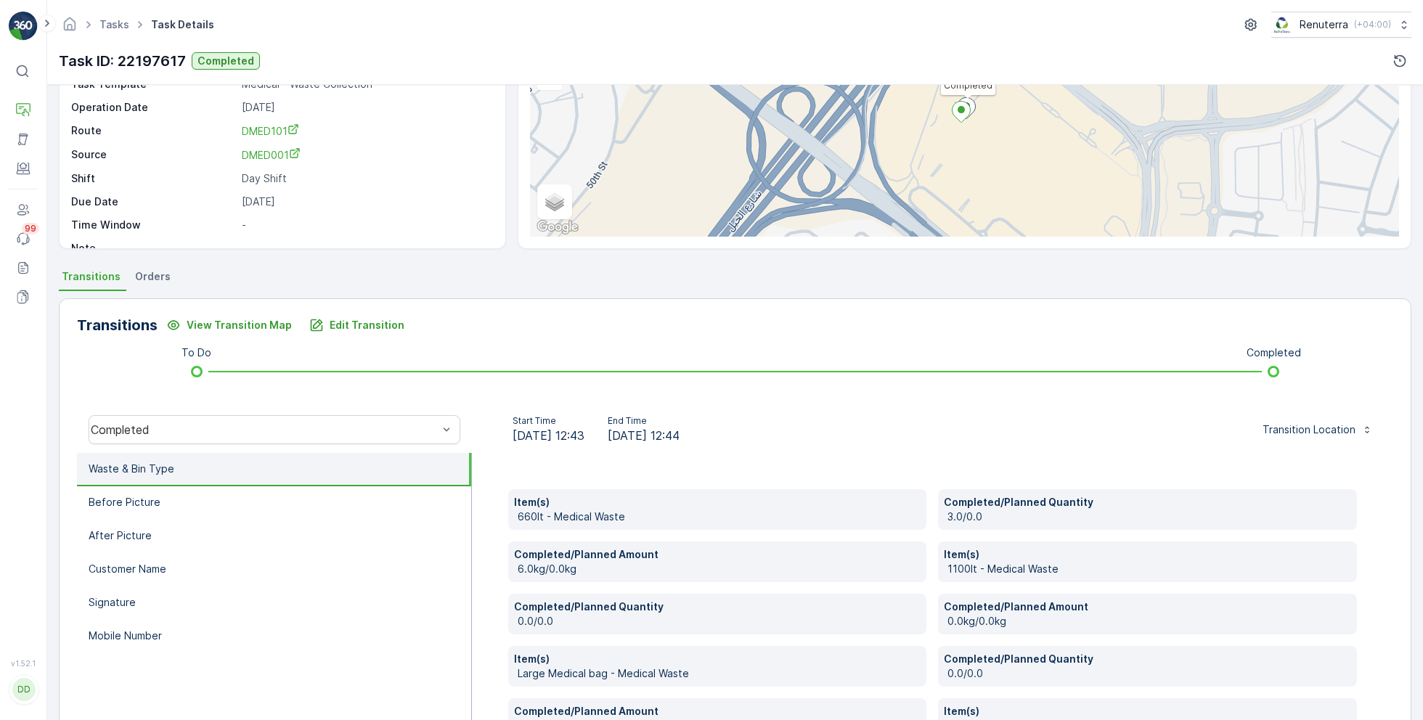
scroll to position [142, 0]
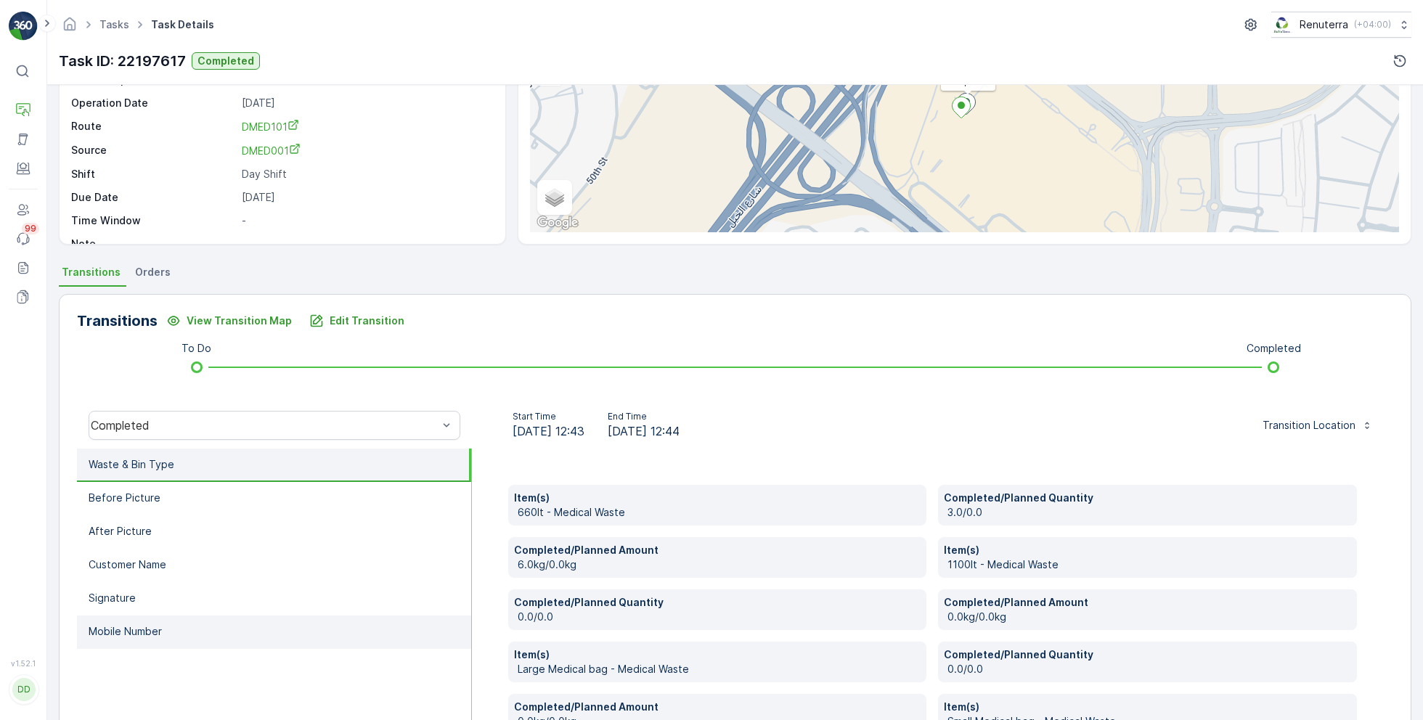
click at [218, 625] on li "Mobile Number" at bounding box center [274, 632] width 394 height 33
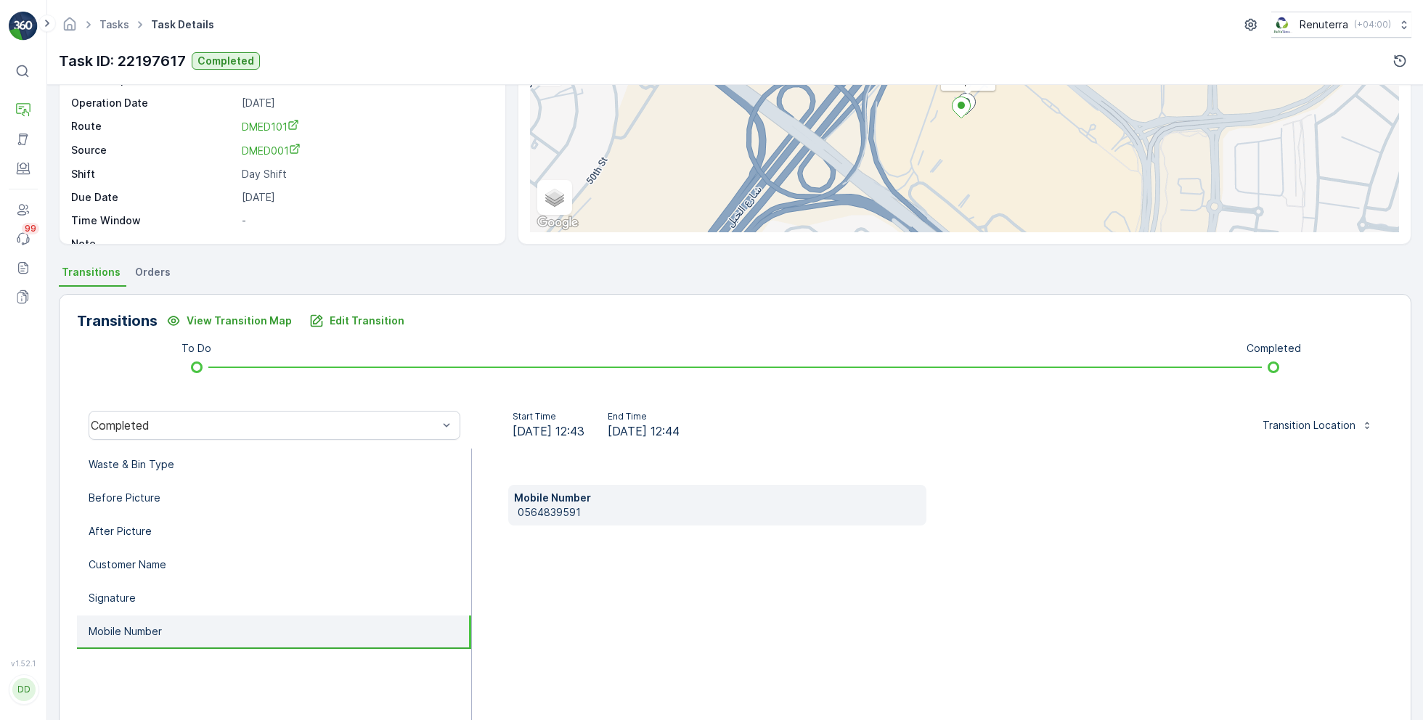
click at [552, 518] on p "0564839591" at bounding box center [720, 512] width 404 height 15
click at [558, 512] on p "0564839591" at bounding box center [720, 512] width 404 height 15
click at [349, 314] on p "Edit Transition" at bounding box center [367, 321] width 75 height 15
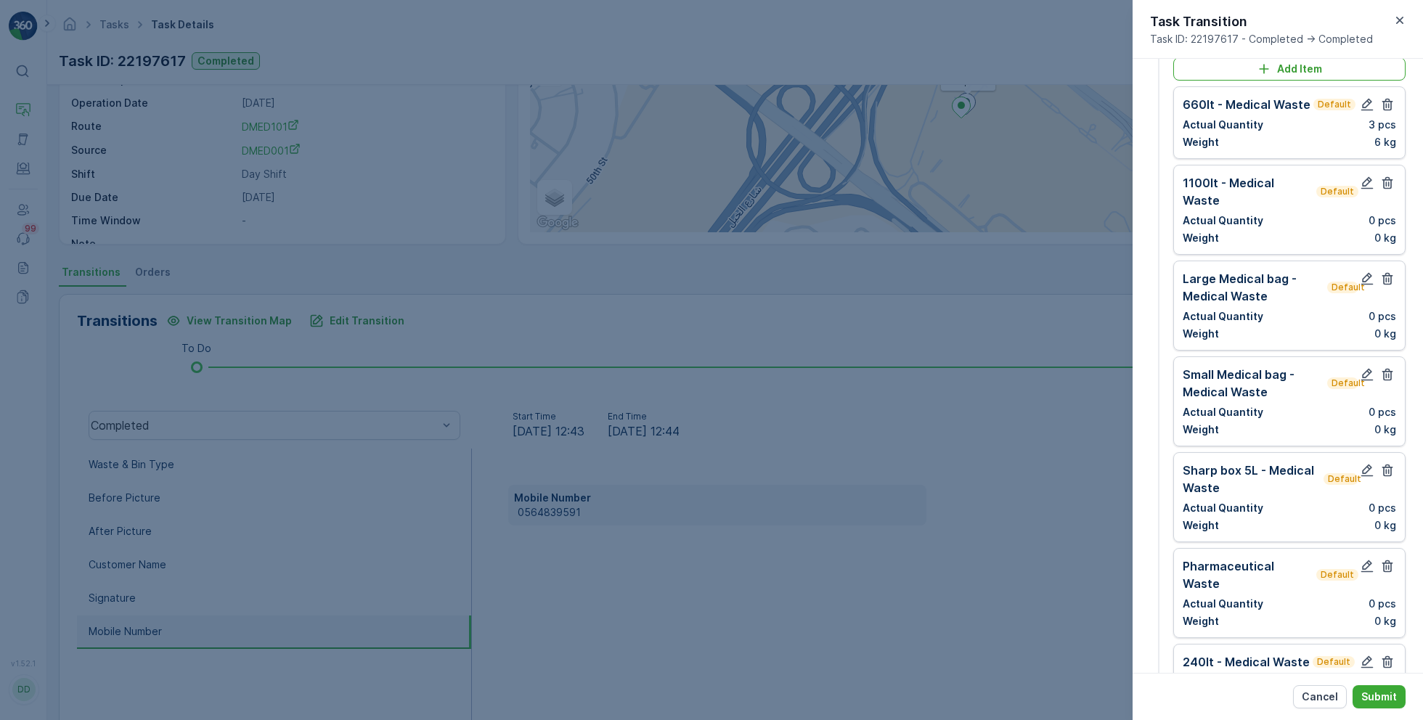
scroll to position [0, 0]
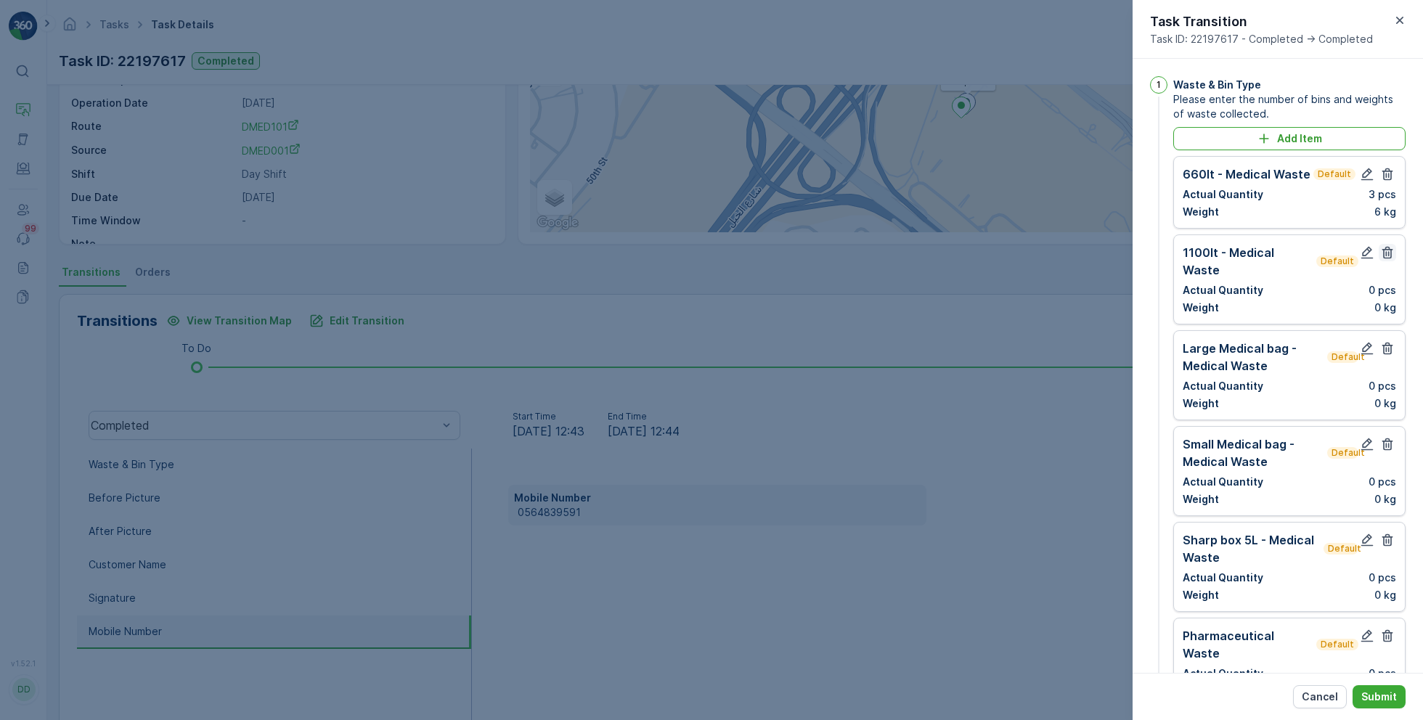
click at [1386, 251] on icon "button" at bounding box center [1387, 252] width 15 height 15
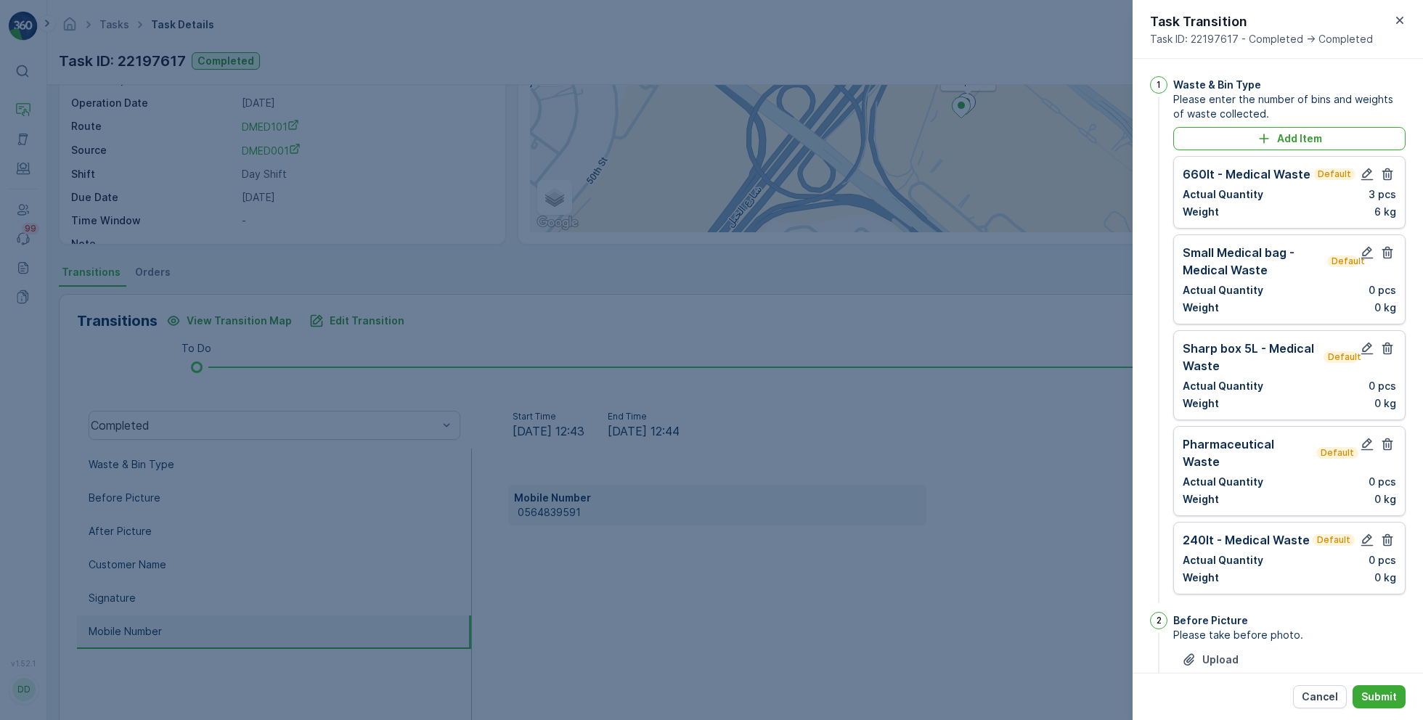
click at [1386, 251] on icon "button" at bounding box center [1387, 252] width 15 height 15
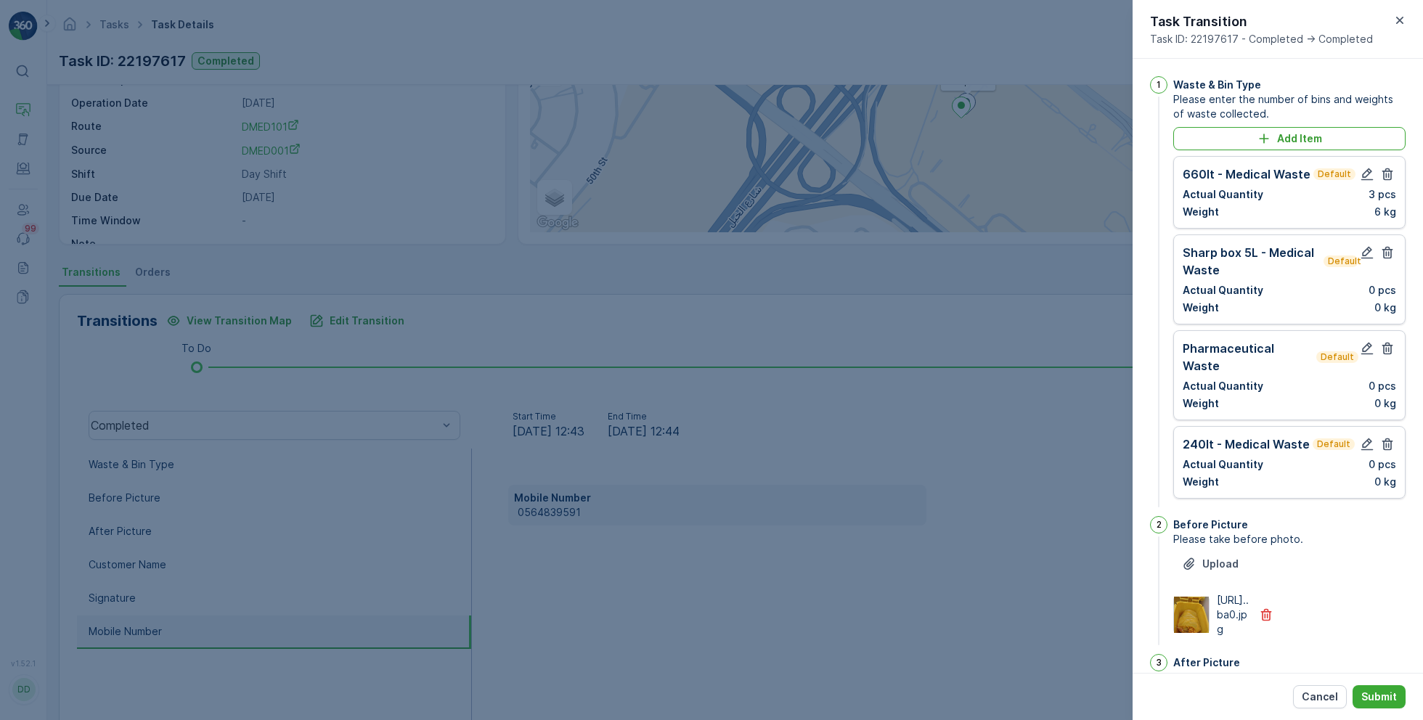
click at [1386, 251] on icon "button" at bounding box center [1387, 252] width 15 height 15
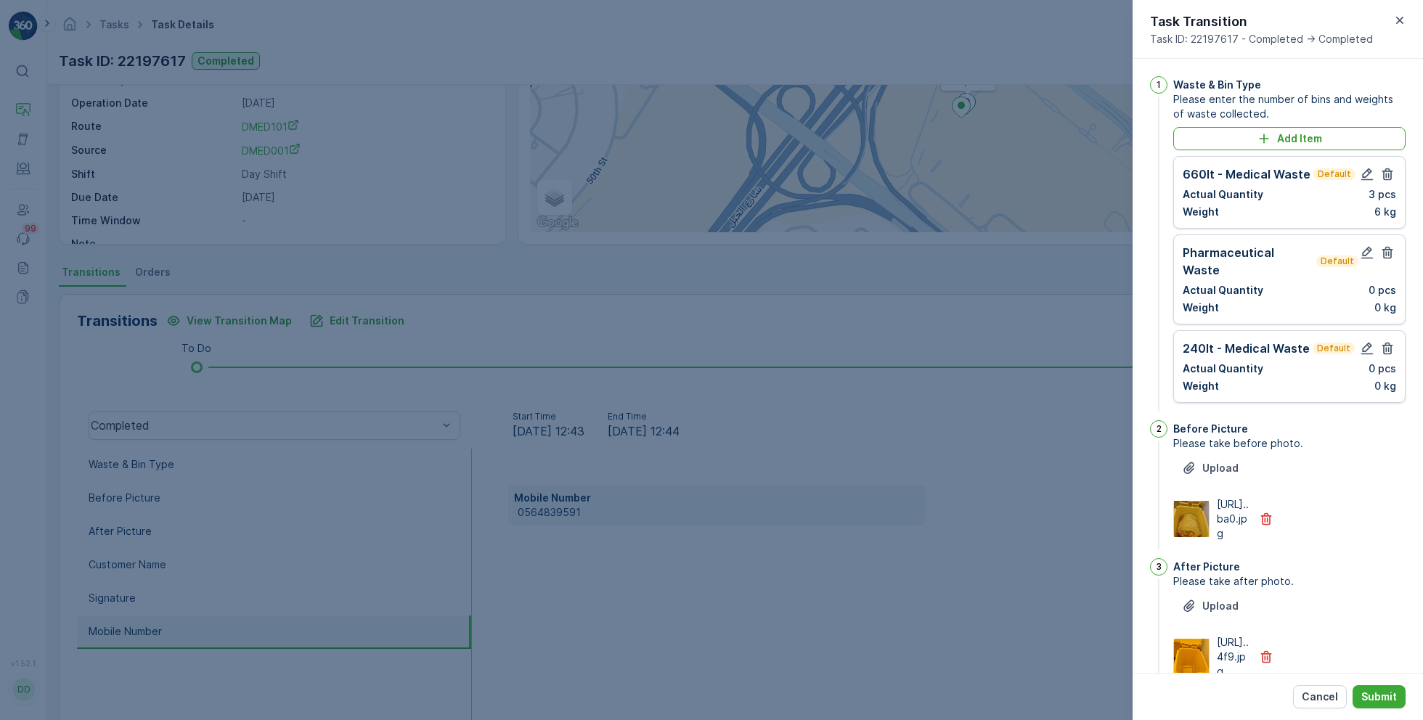
click at [1386, 251] on icon "button" at bounding box center [1387, 252] width 15 height 15
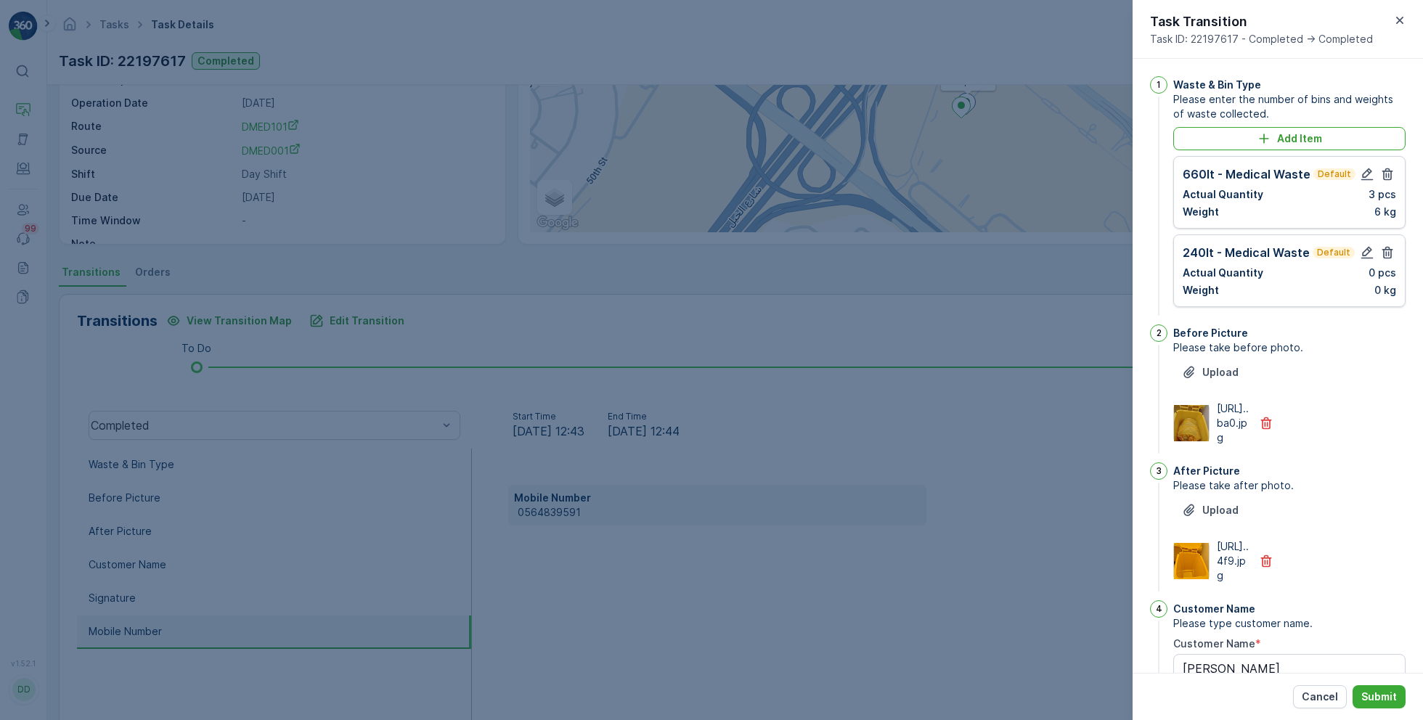
click at [1386, 251] on icon "button" at bounding box center [1387, 252] width 15 height 15
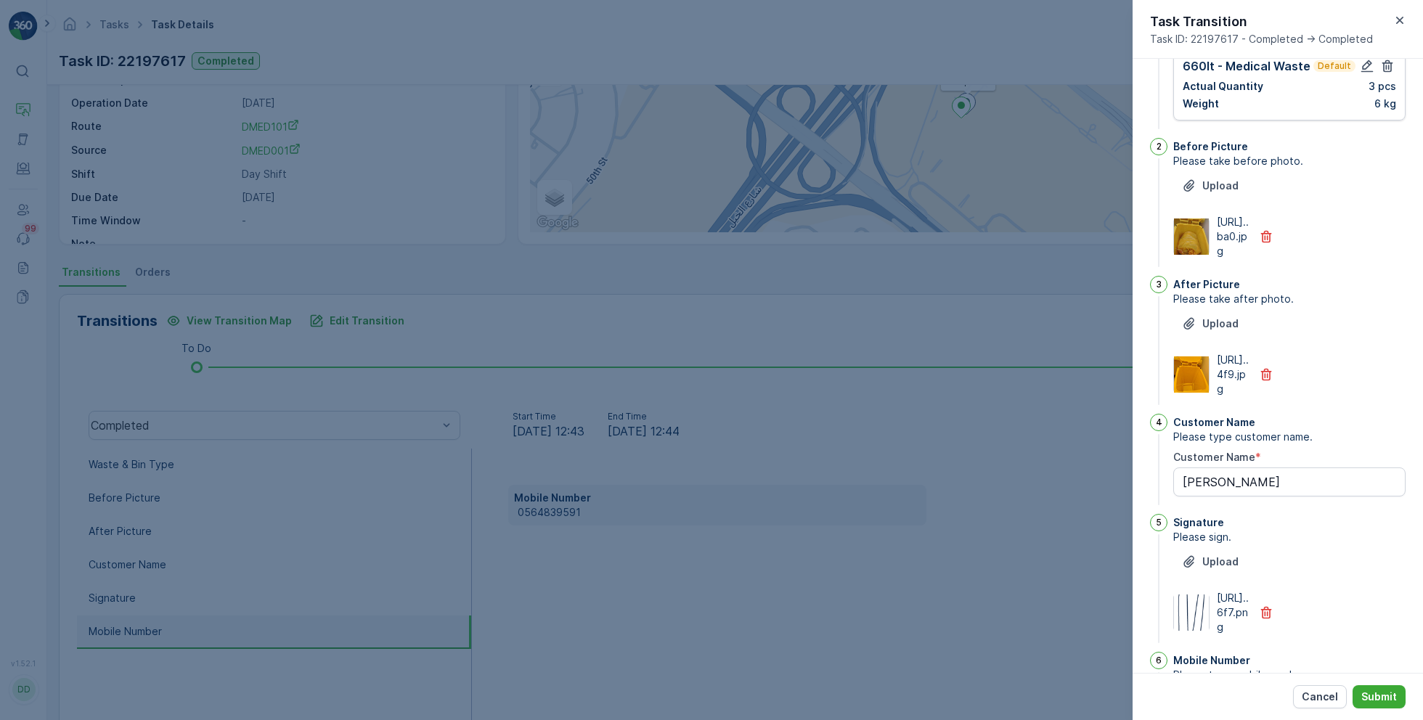
scroll to position [296, 0]
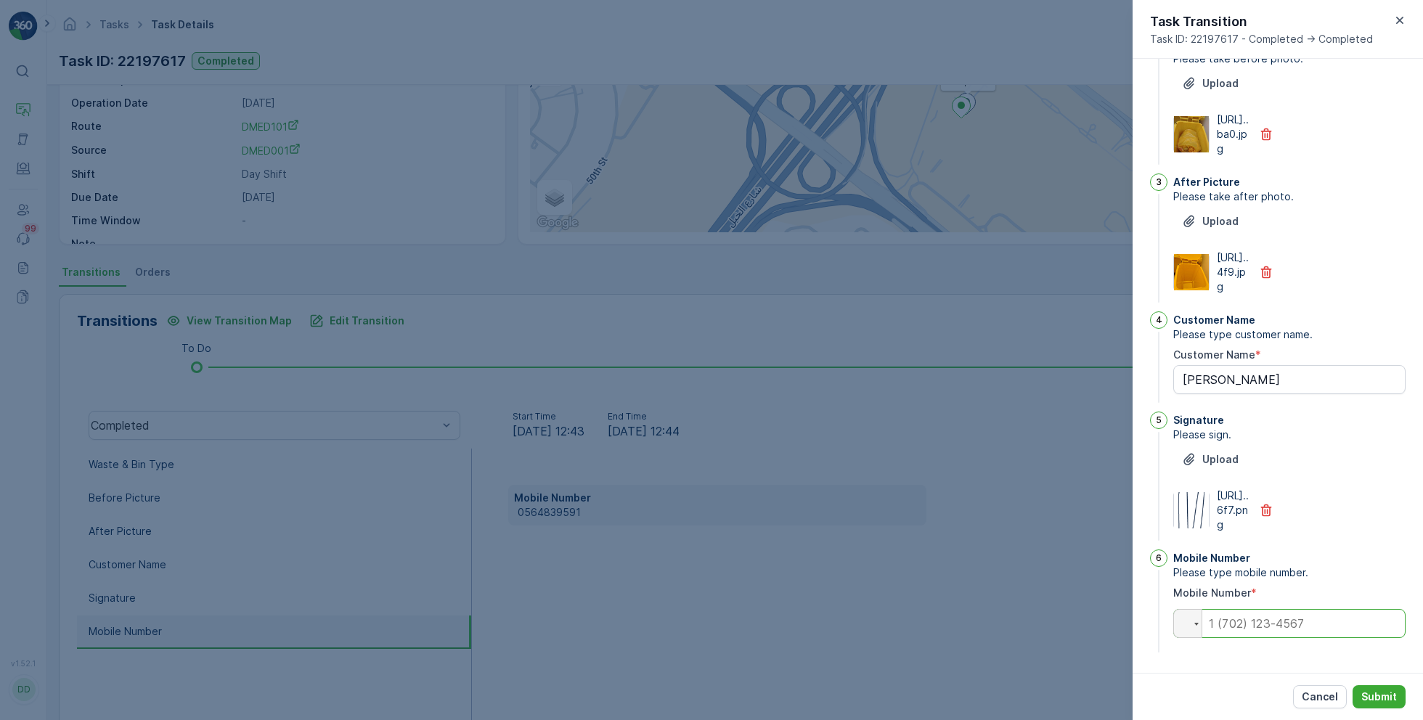
click at [1291, 633] on input "tel" at bounding box center [1289, 623] width 232 height 29
paste input "0565610939"
type input "0565610939"
click at [1378, 694] on p "Submit" at bounding box center [1379, 697] width 36 height 15
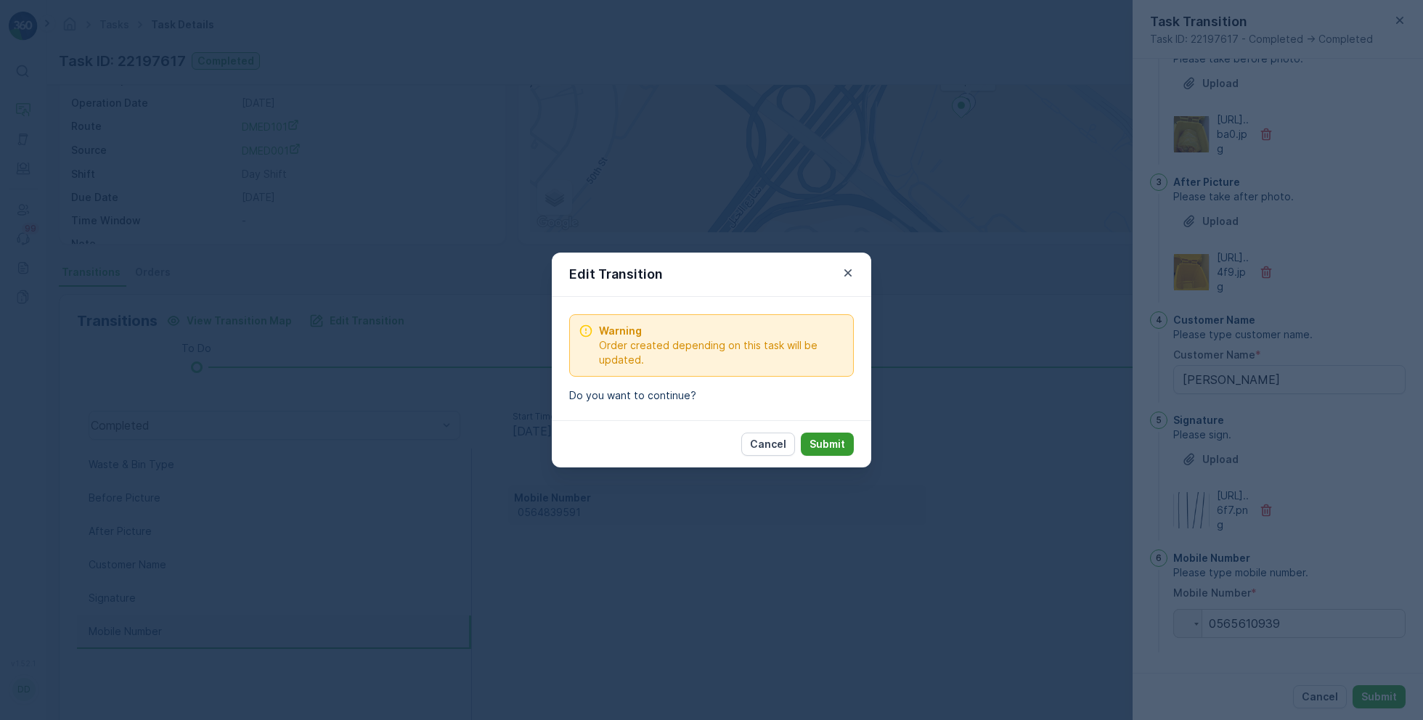
click at [841, 441] on p "Submit" at bounding box center [827, 444] width 36 height 15
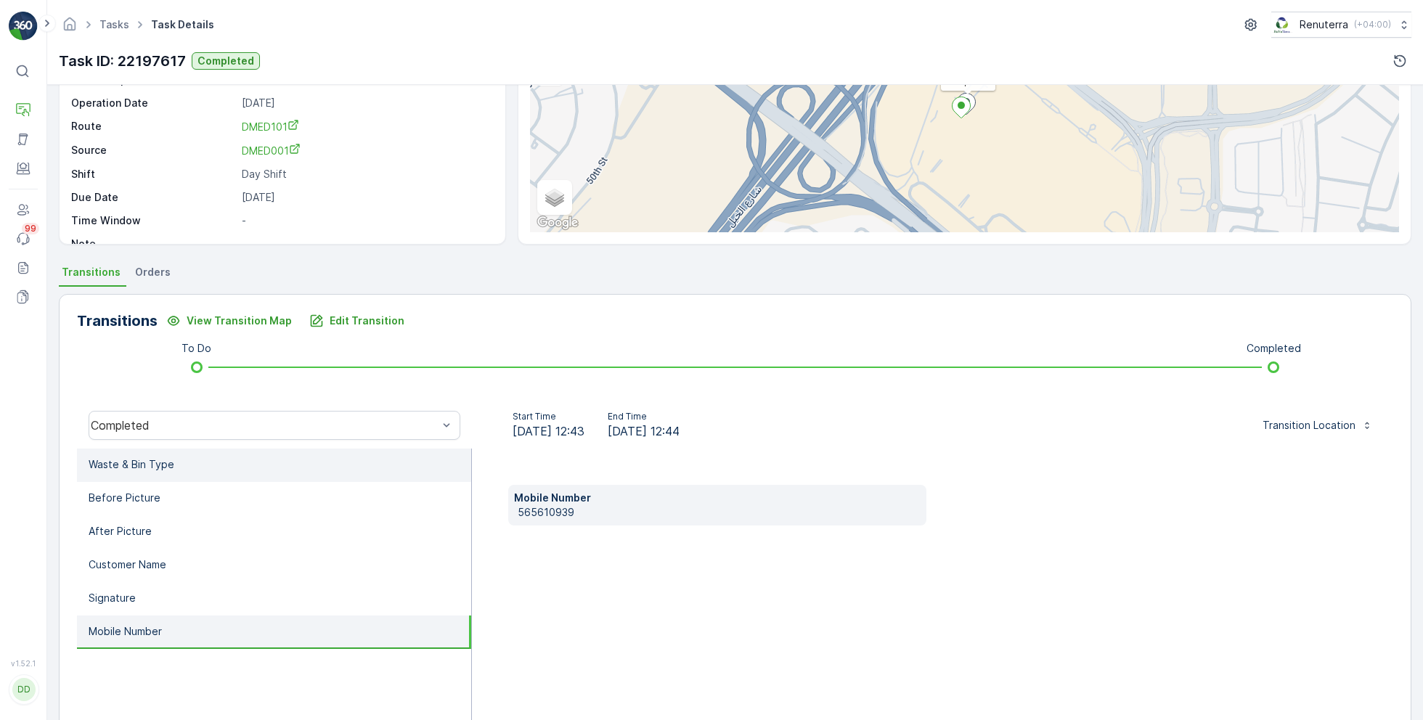
click at [237, 475] on li "Waste & Bin Type" at bounding box center [274, 465] width 394 height 33
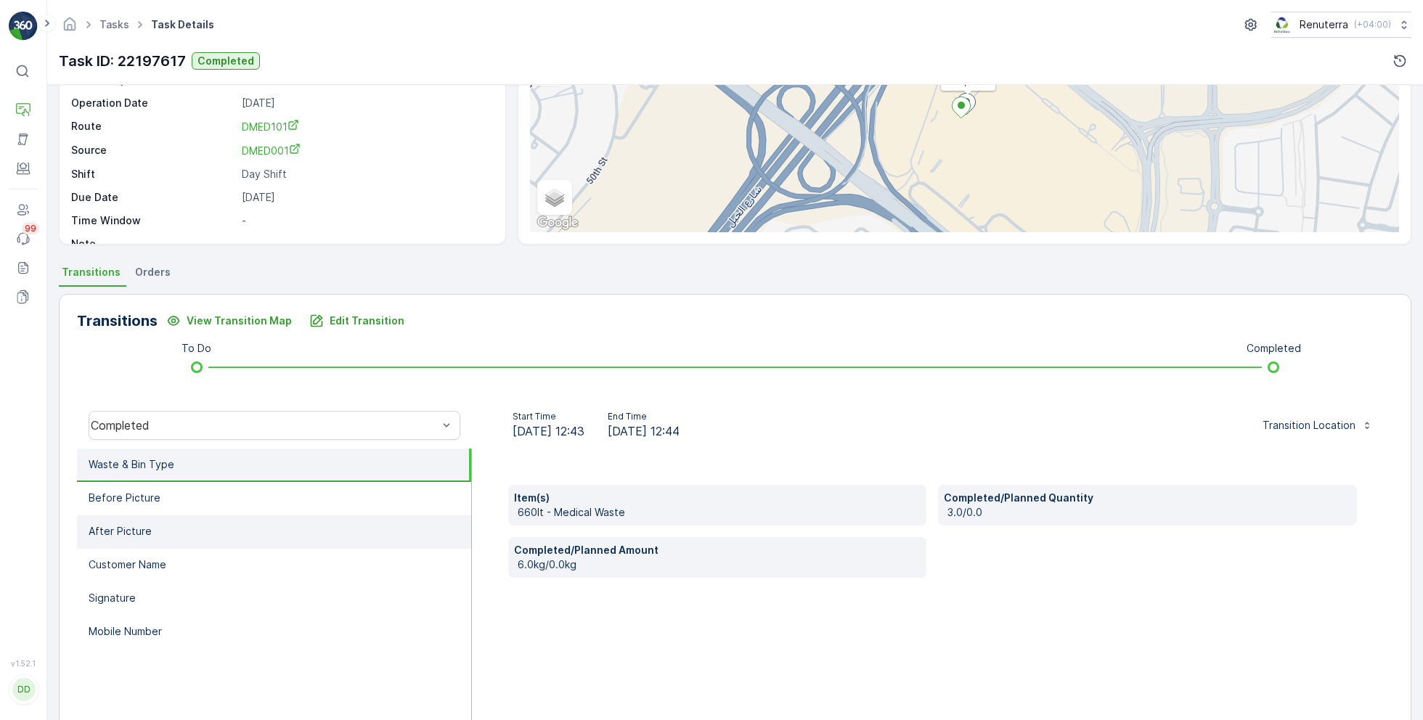
click at [219, 526] on li "After Picture" at bounding box center [274, 531] width 394 height 33
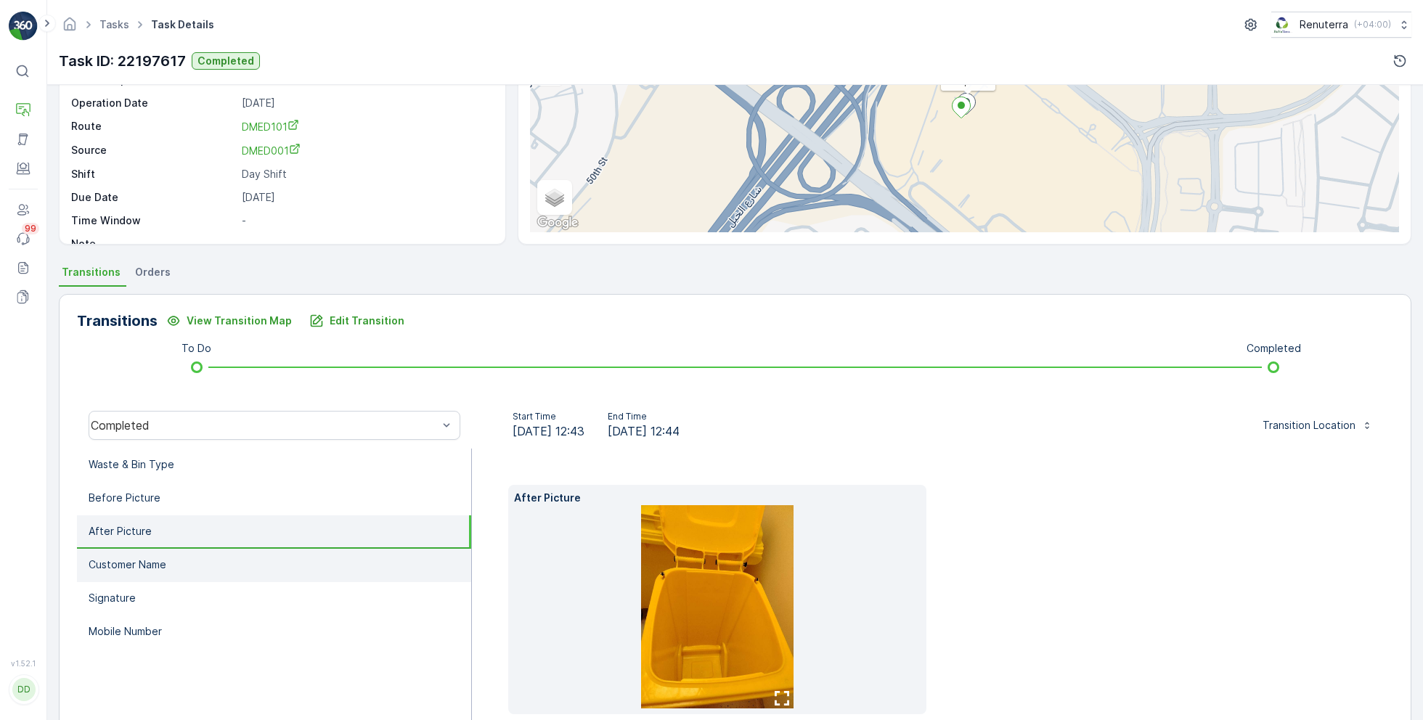
click at [229, 571] on li "Customer Name" at bounding box center [274, 565] width 394 height 33
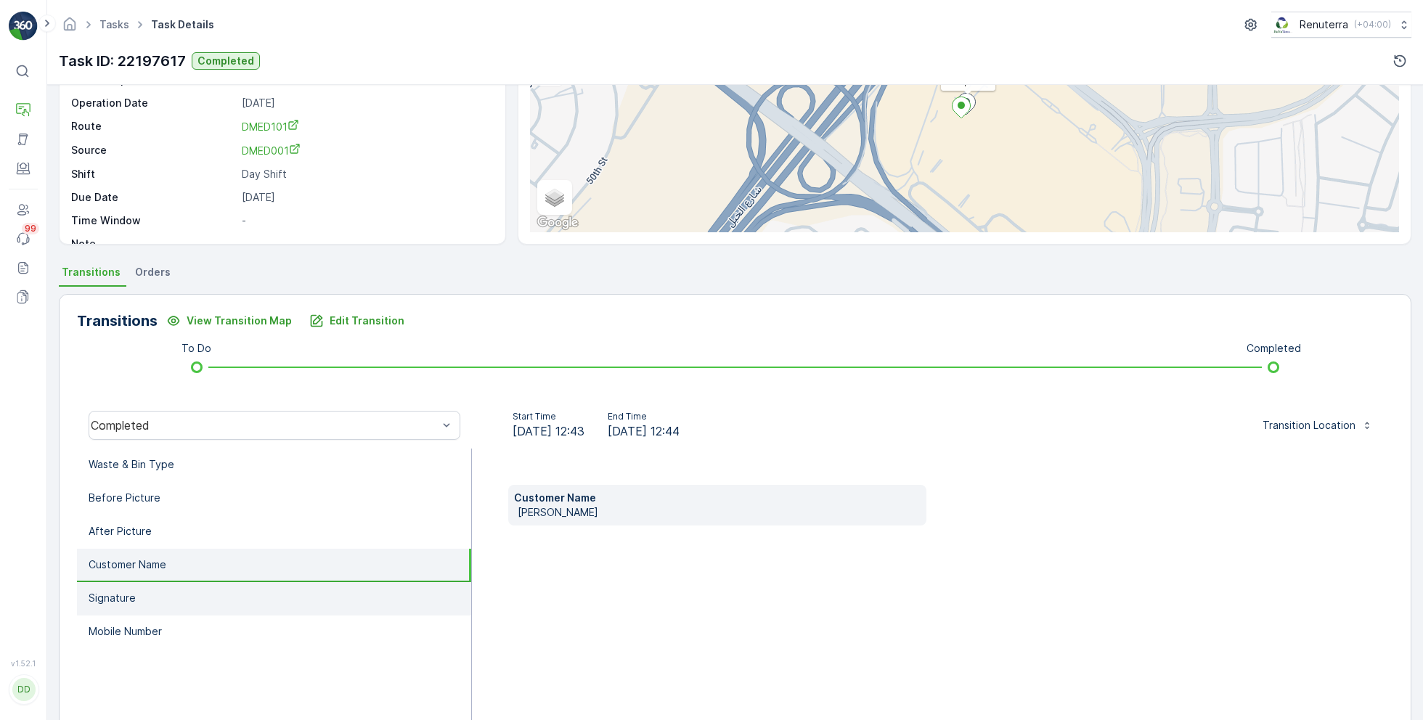
click at [234, 611] on li "Signature" at bounding box center [274, 598] width 394 height 33
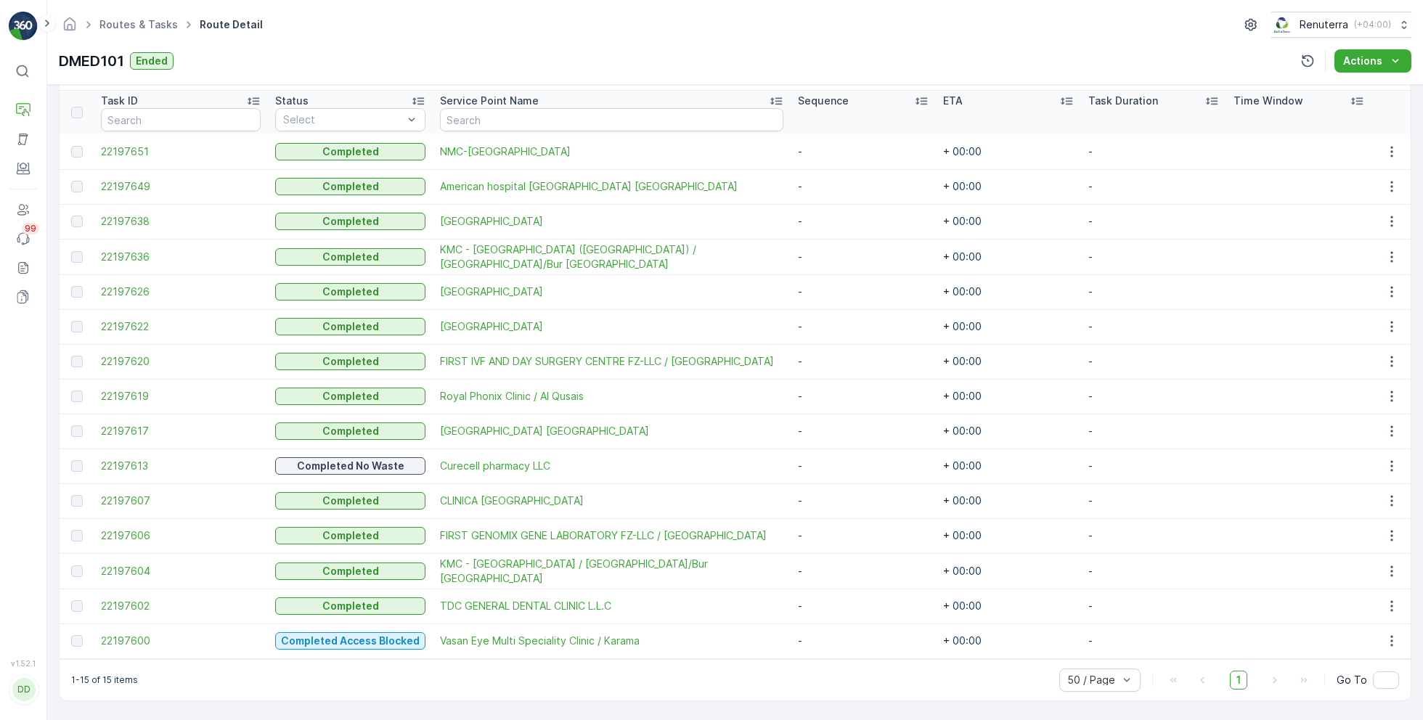
scroll to position [386, 0]
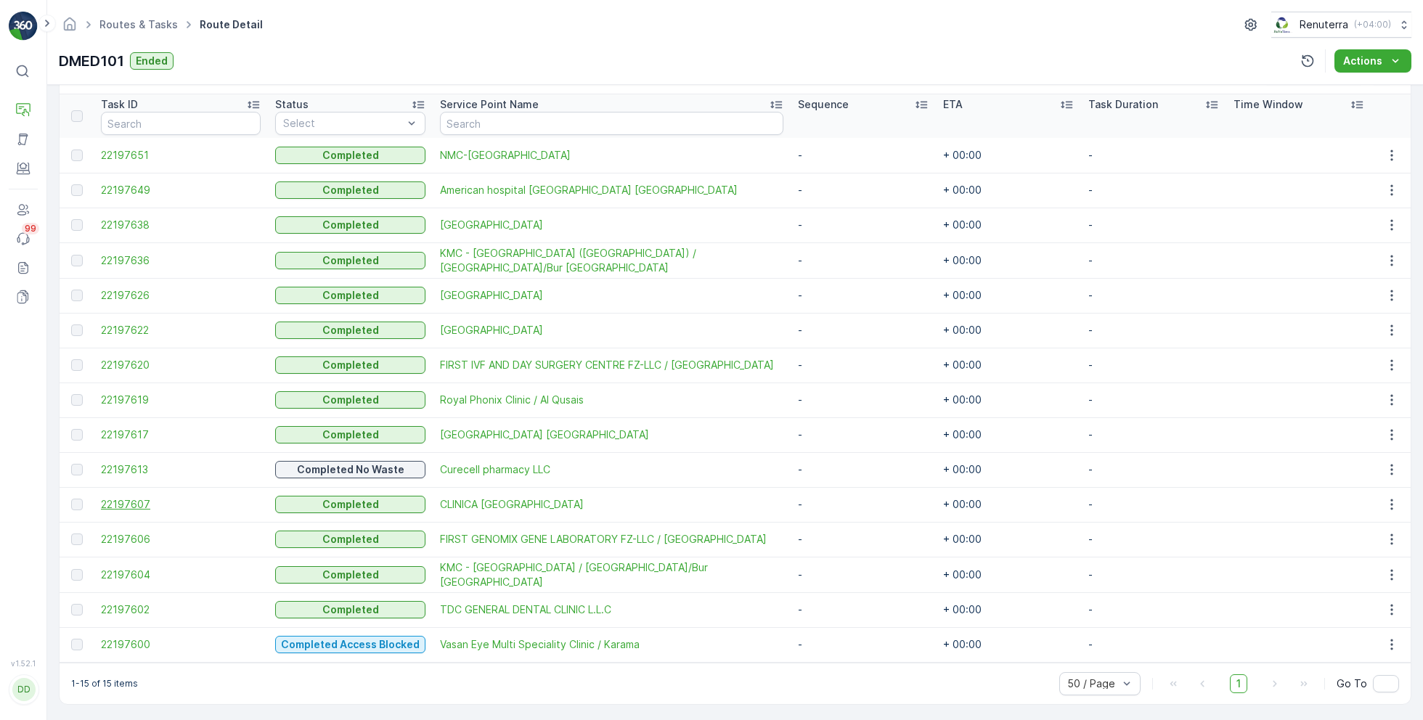
click at [140, 505] on span "22197607" at bounding box center [181, 504] width 160 height 15
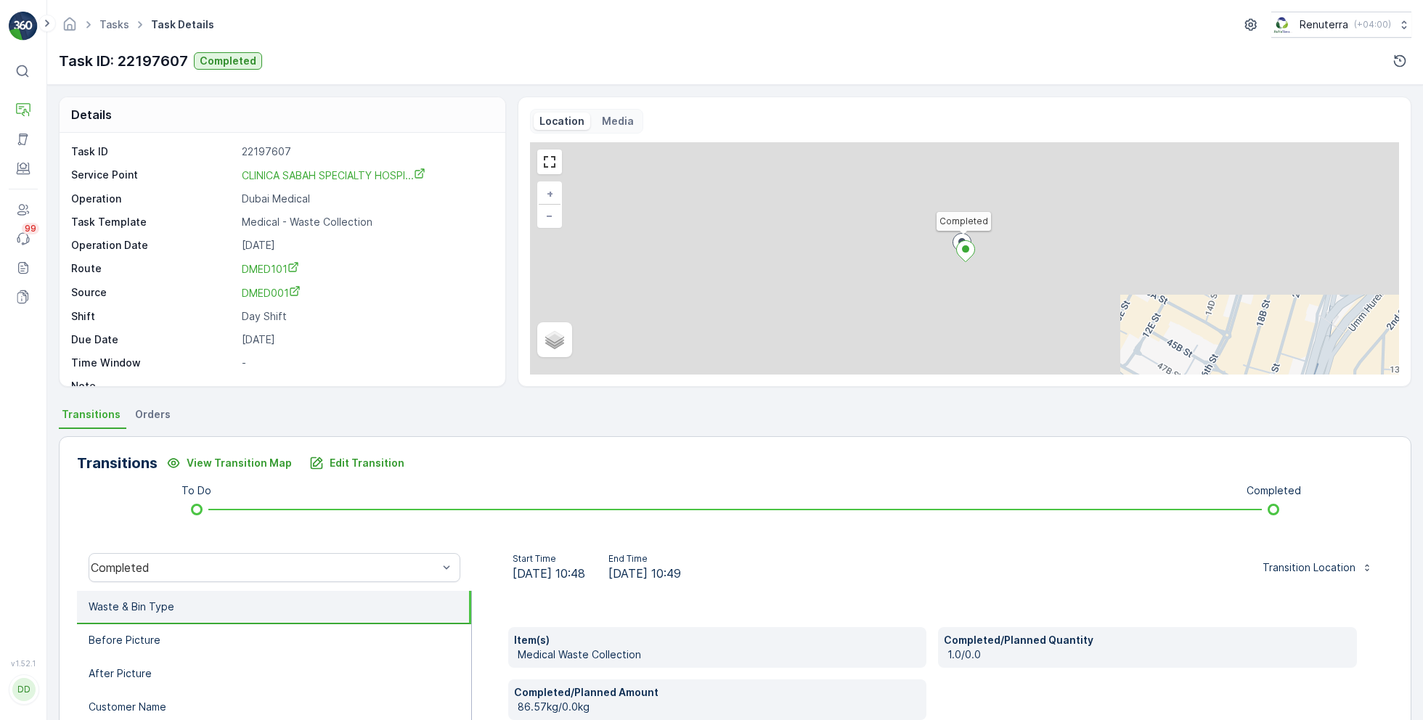
scroll to position [172, 0]
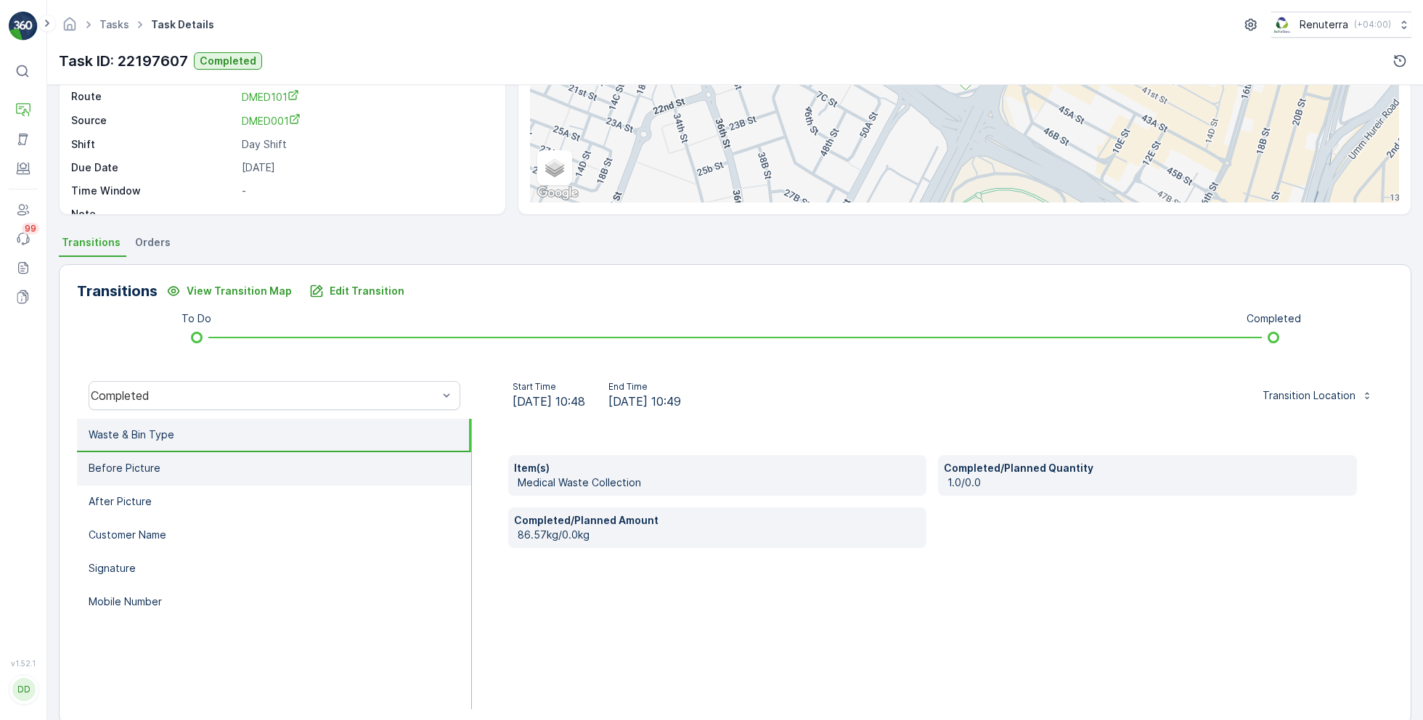
click at [232, 473] on li "Before Picture" at bounding box center [274, 468] width 394 height 33
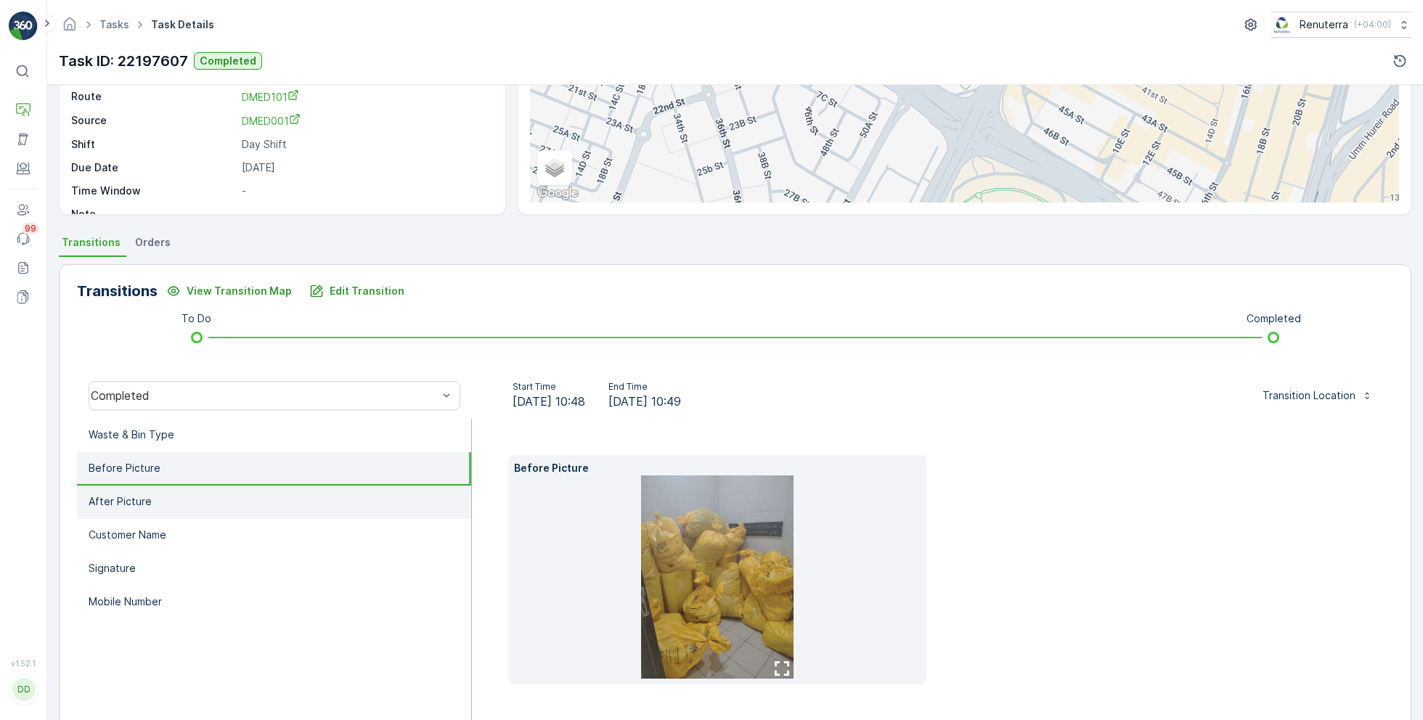
click at [225, 491] on li "After Picture" at bounding box center [274, 502] width 394 height 33
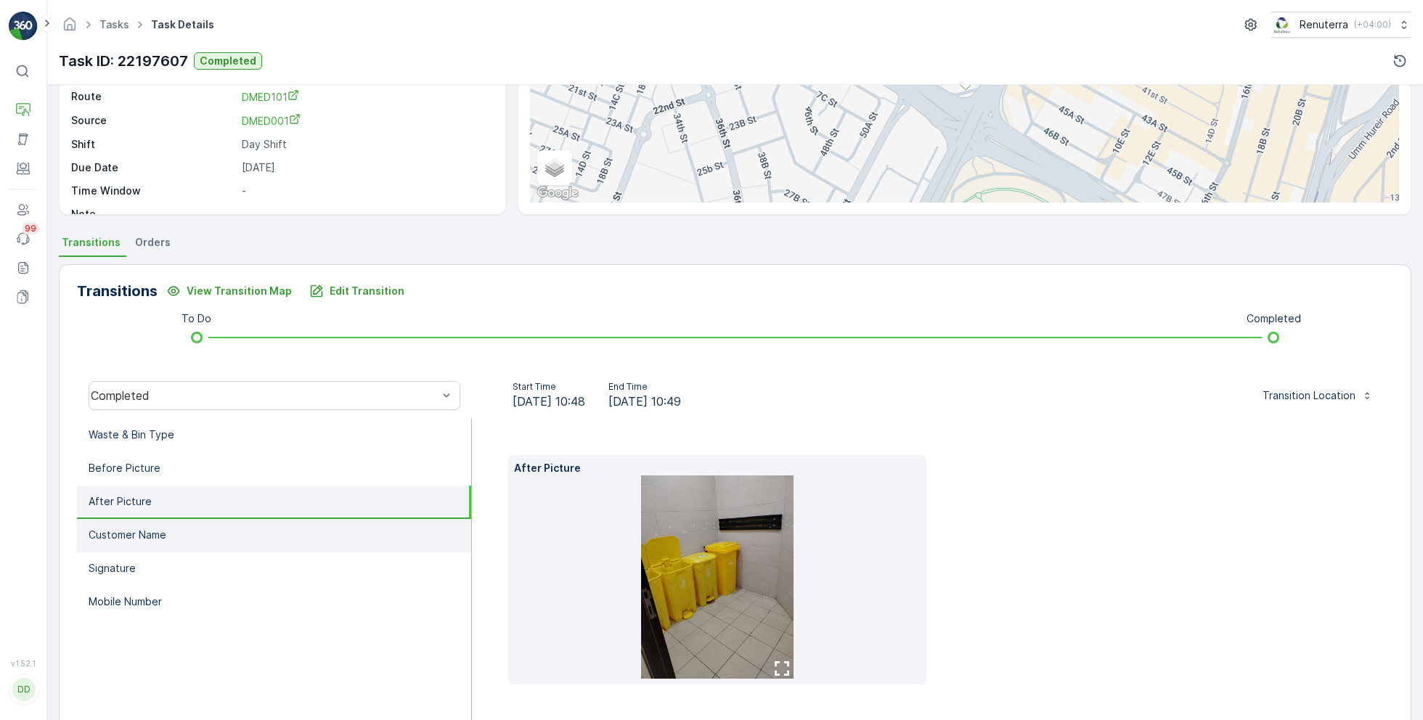
click at [182, 536] on li "Customer Name" at bounding box center [274, 535] width 394 height 33
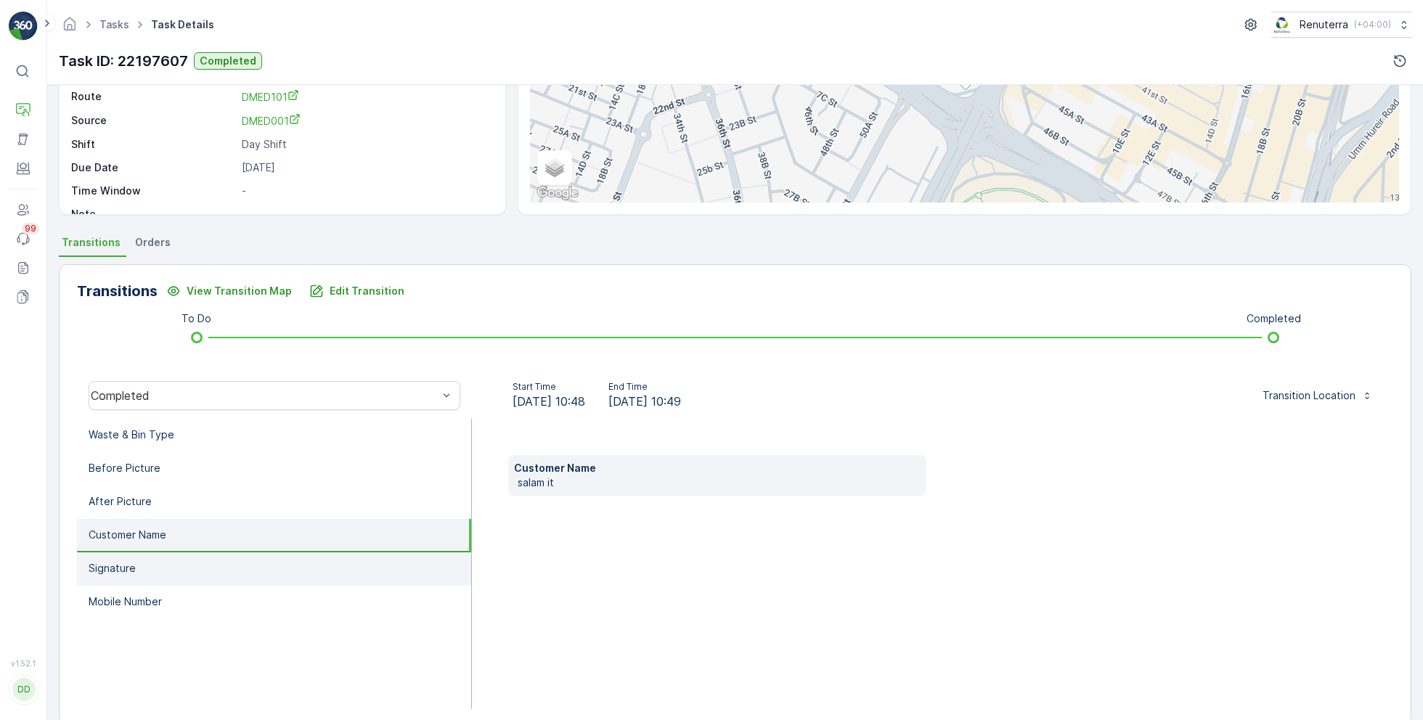
click at [189, 579] on li "Signature" at bounding box center [274, 568] width 394 height 33
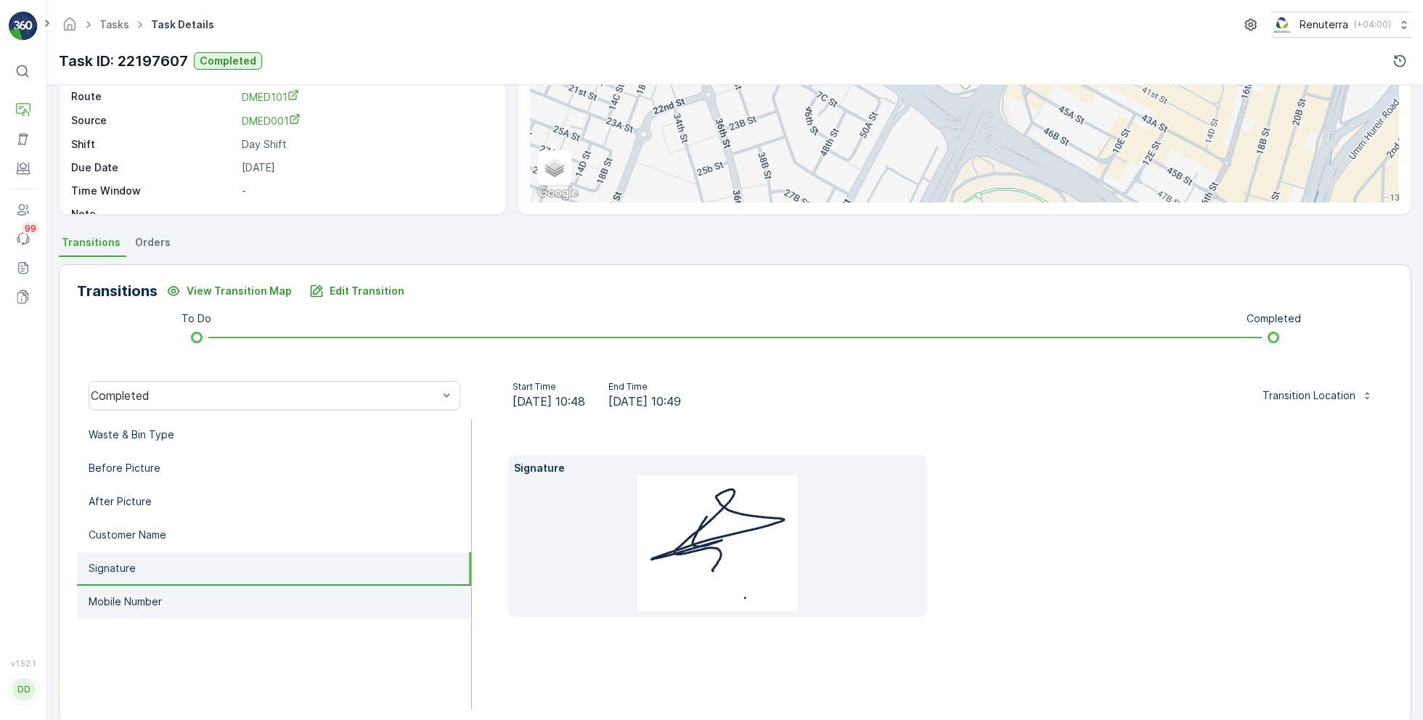
click at [176, 610] on li "Mobile Number" at bounding box center [274, 602] width 394 height 33
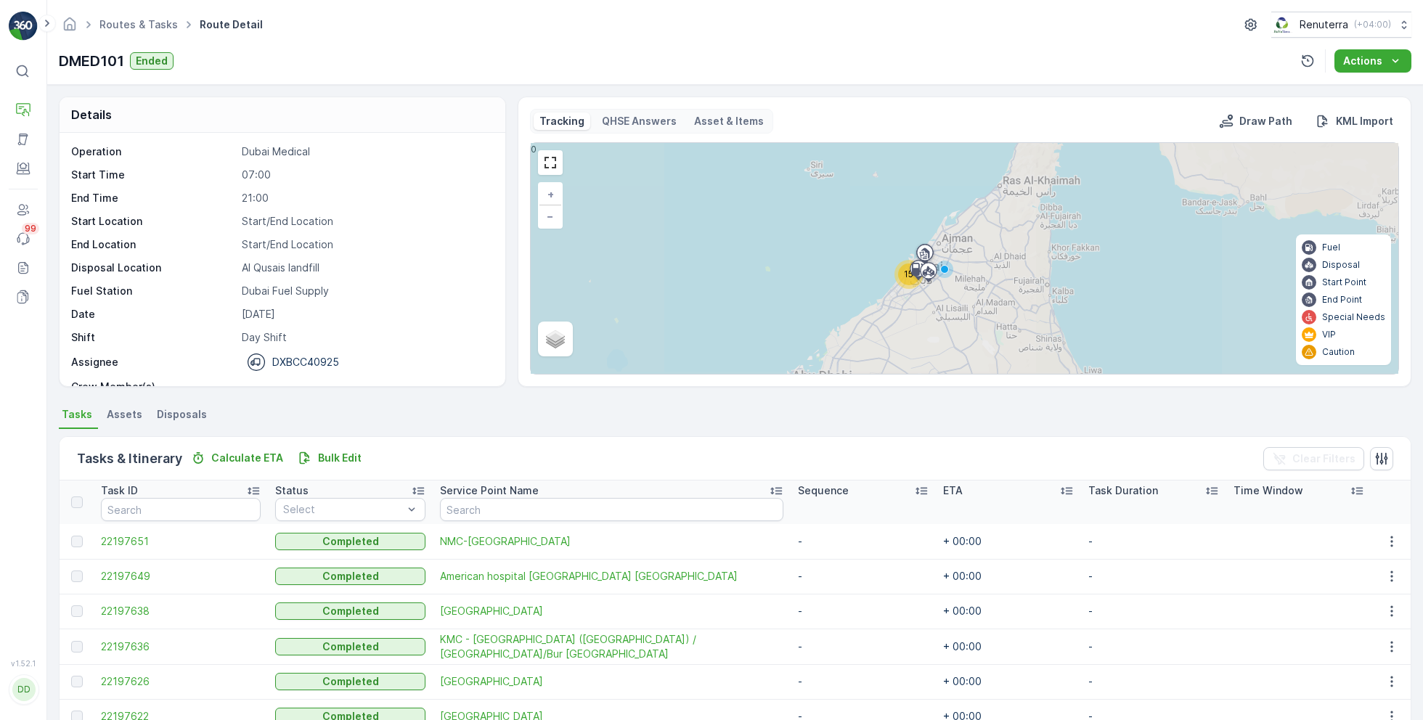
scroll to position [386, 0]
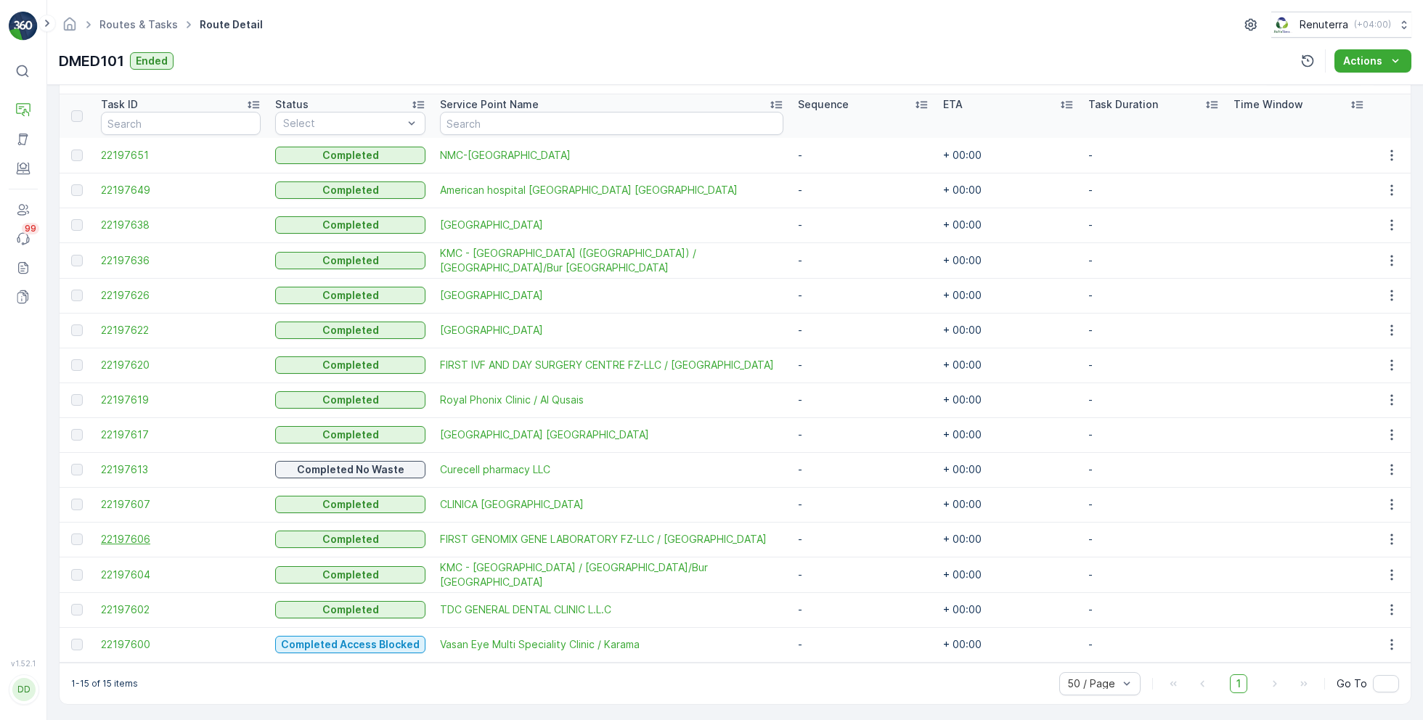
click at [120, 536] on span "22197606" at bounding box center [181, 539] width 160 height 15
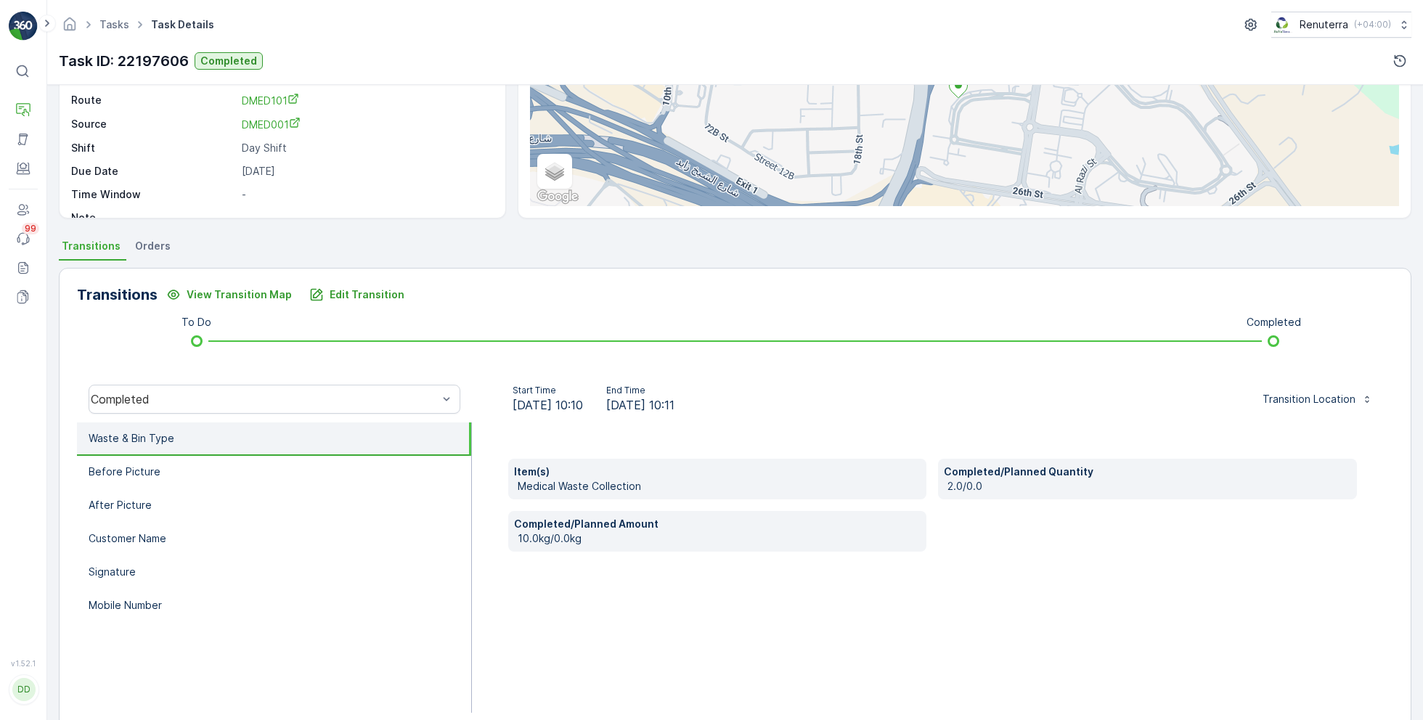
scroll to position [172, 0]
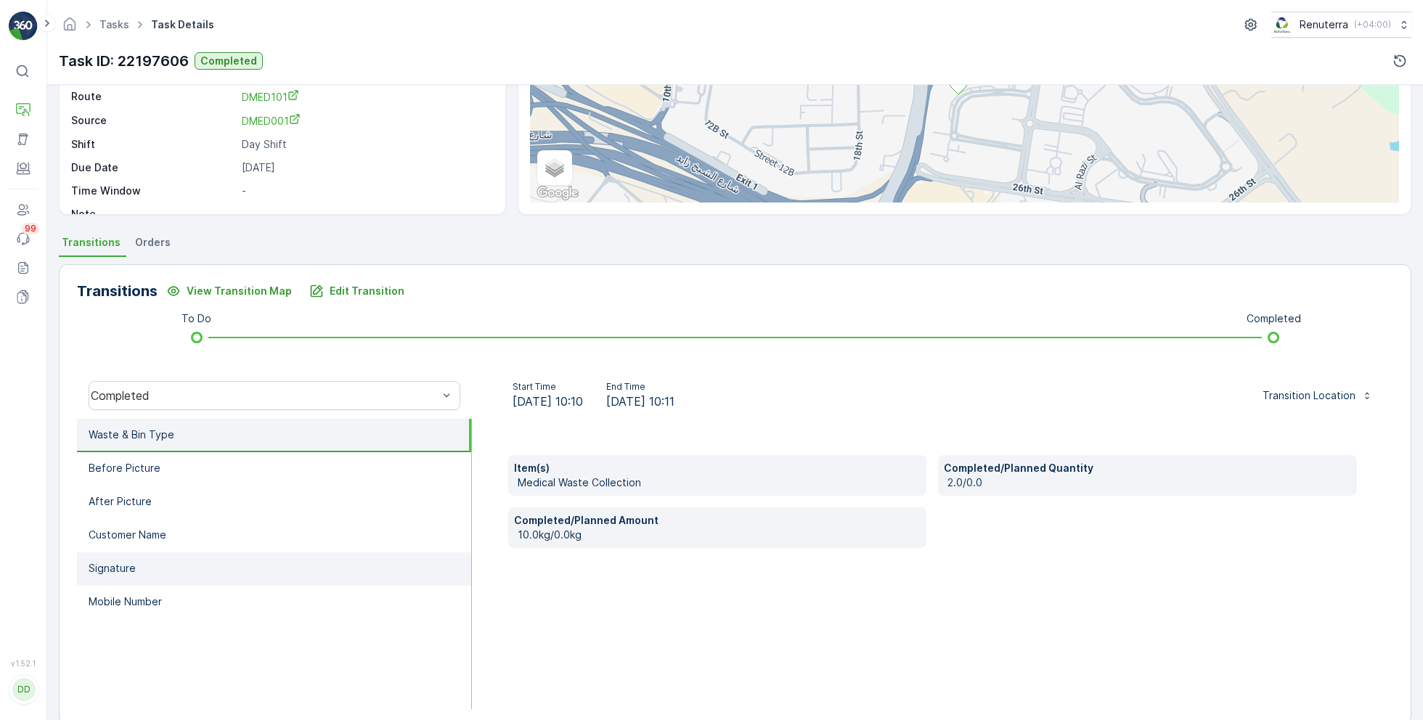
click at [177, 571] on li "Signature" at bounding box center [274, 568] width 394 height 33
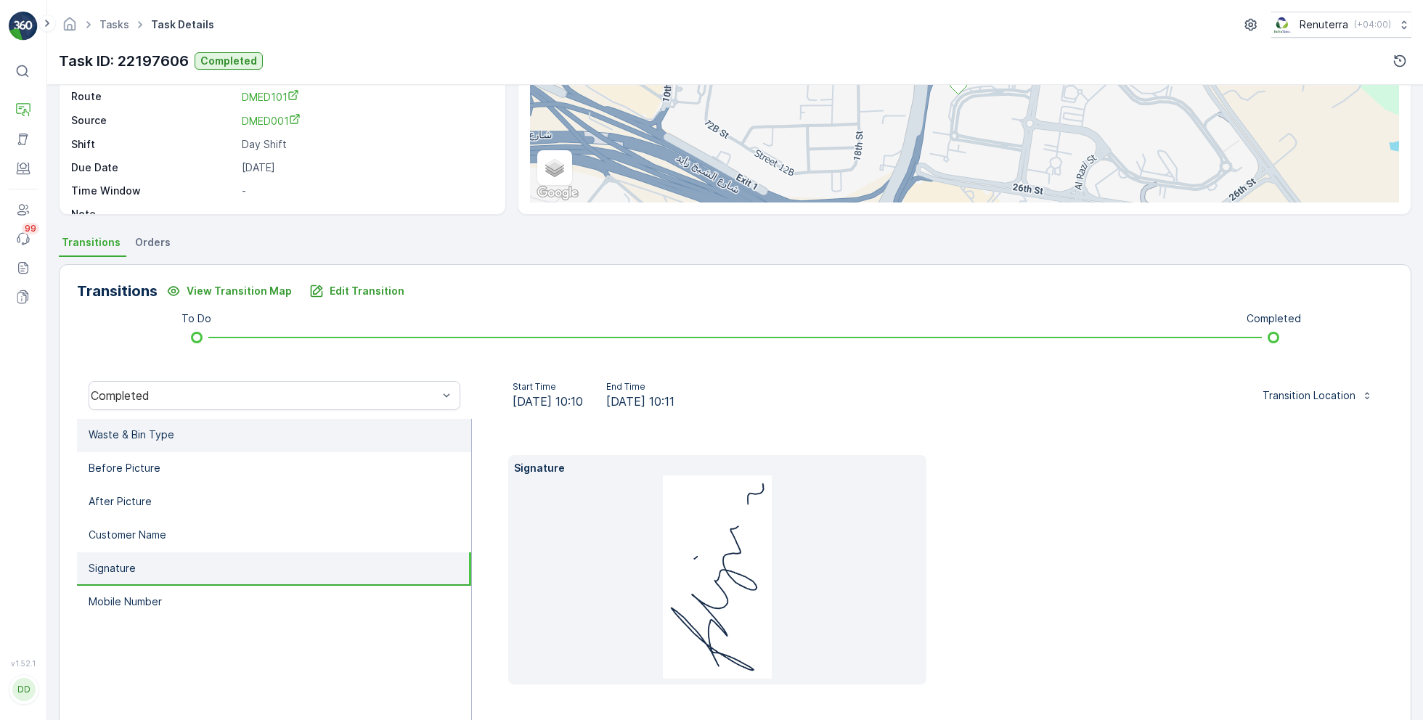
click at [259, 431] on li "Waste & Bin Type" at bounding box center [274, 435] width 394 height 33
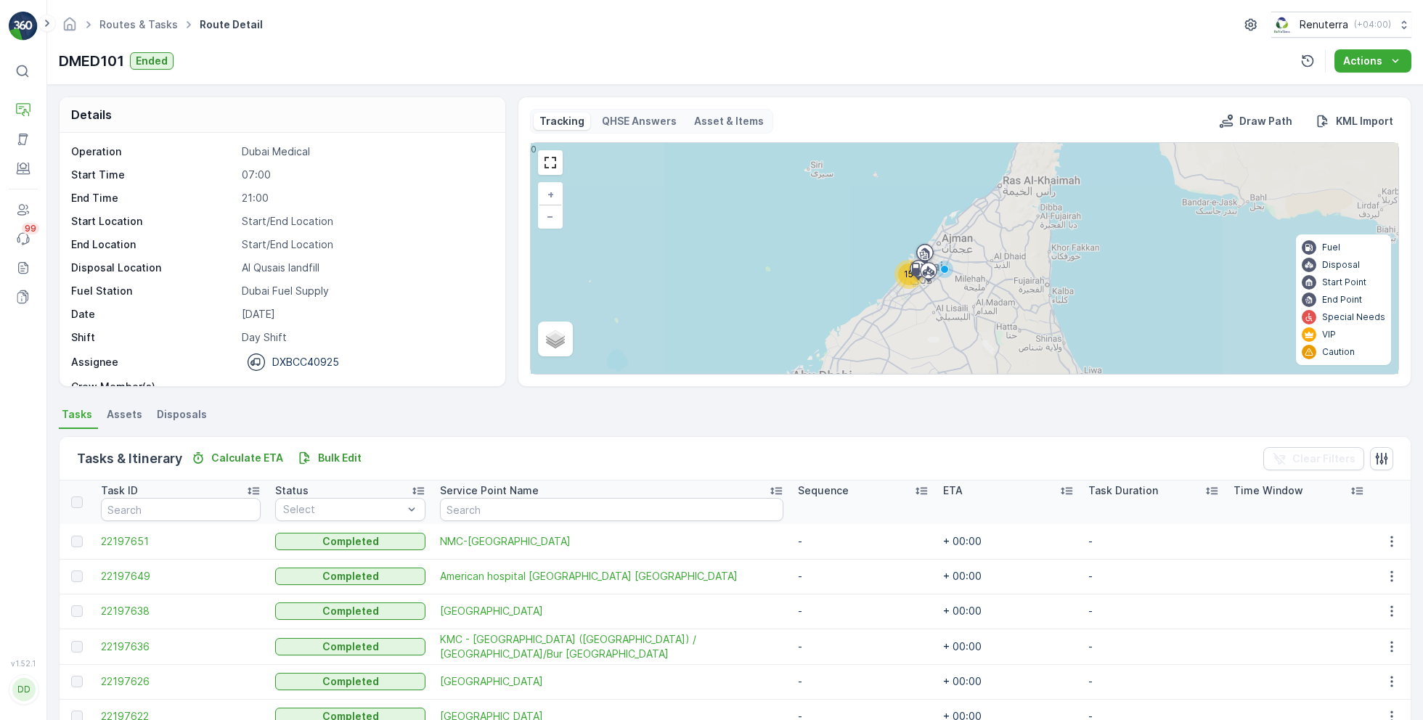
scroll to position [386, 0]
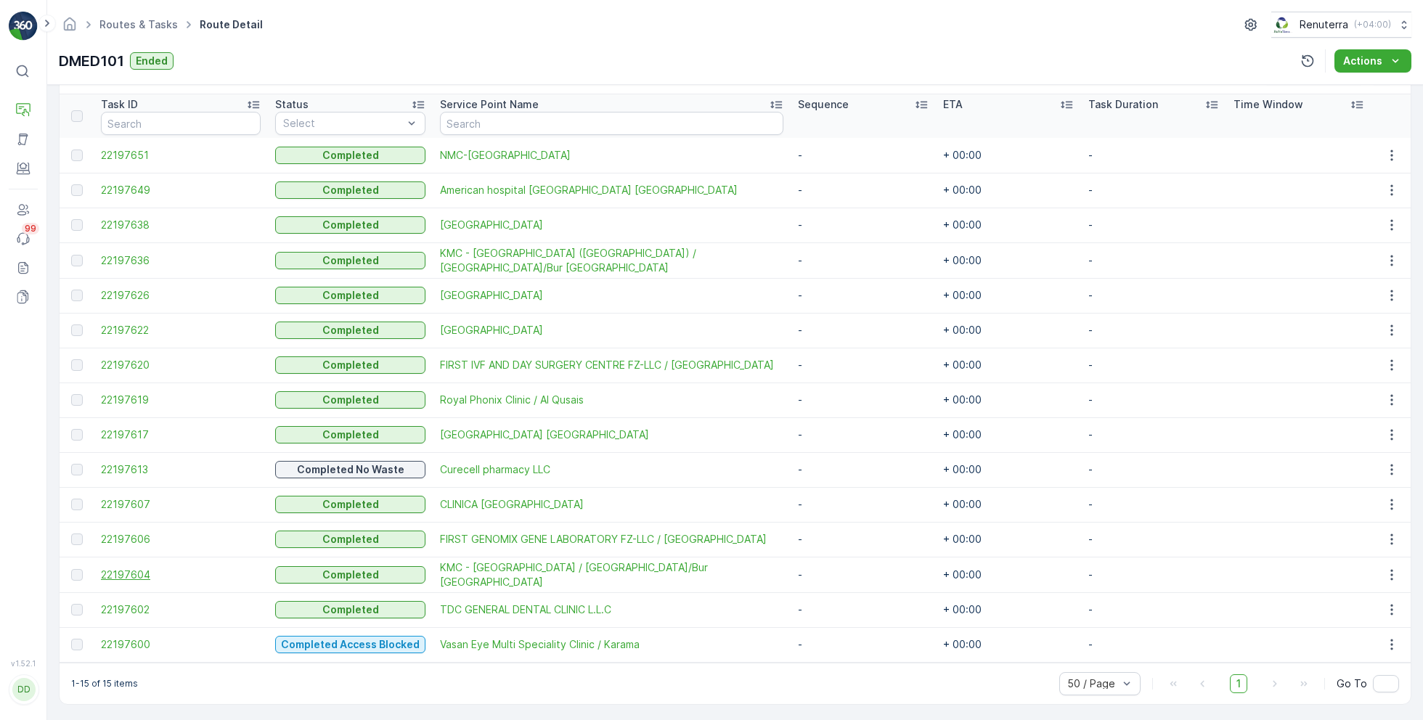
click at [113, 573] on span "22197604" at bounding box center [181, 575] width 160 height 15
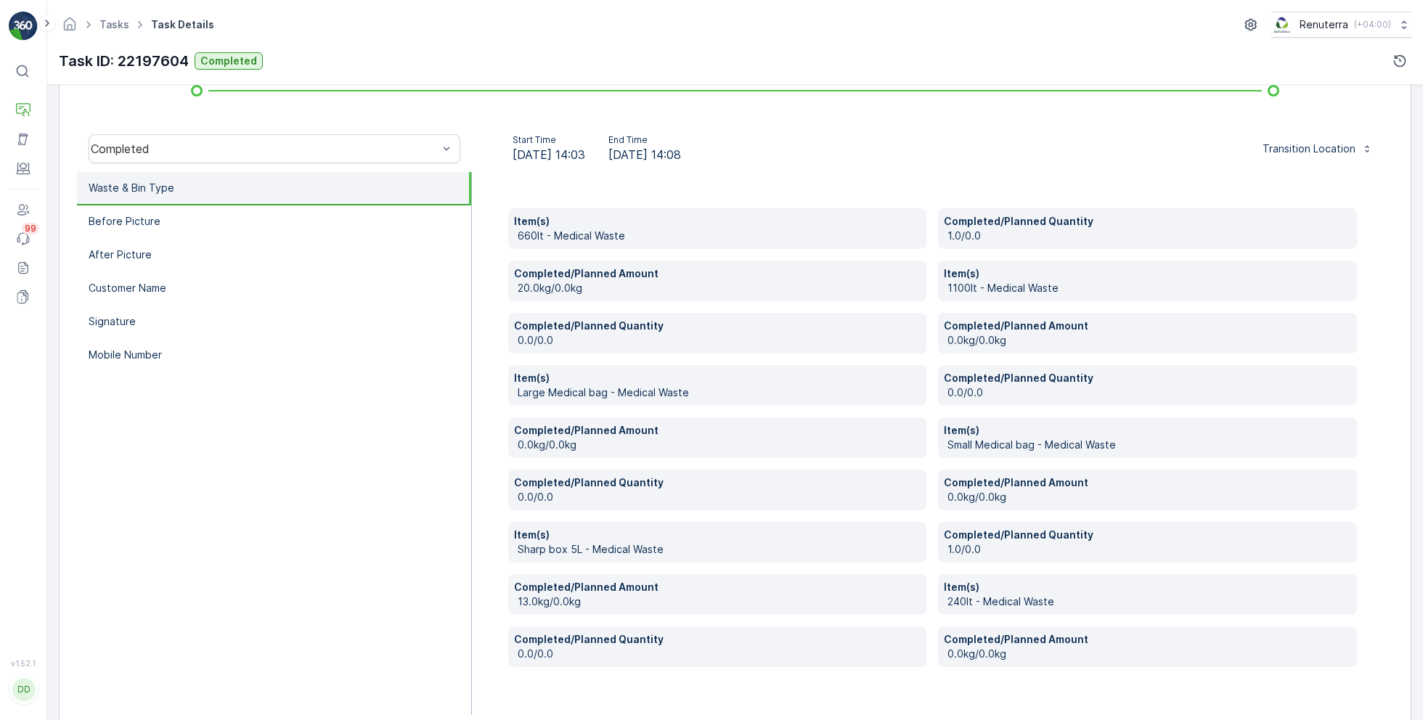
scroll to position [446, 0]
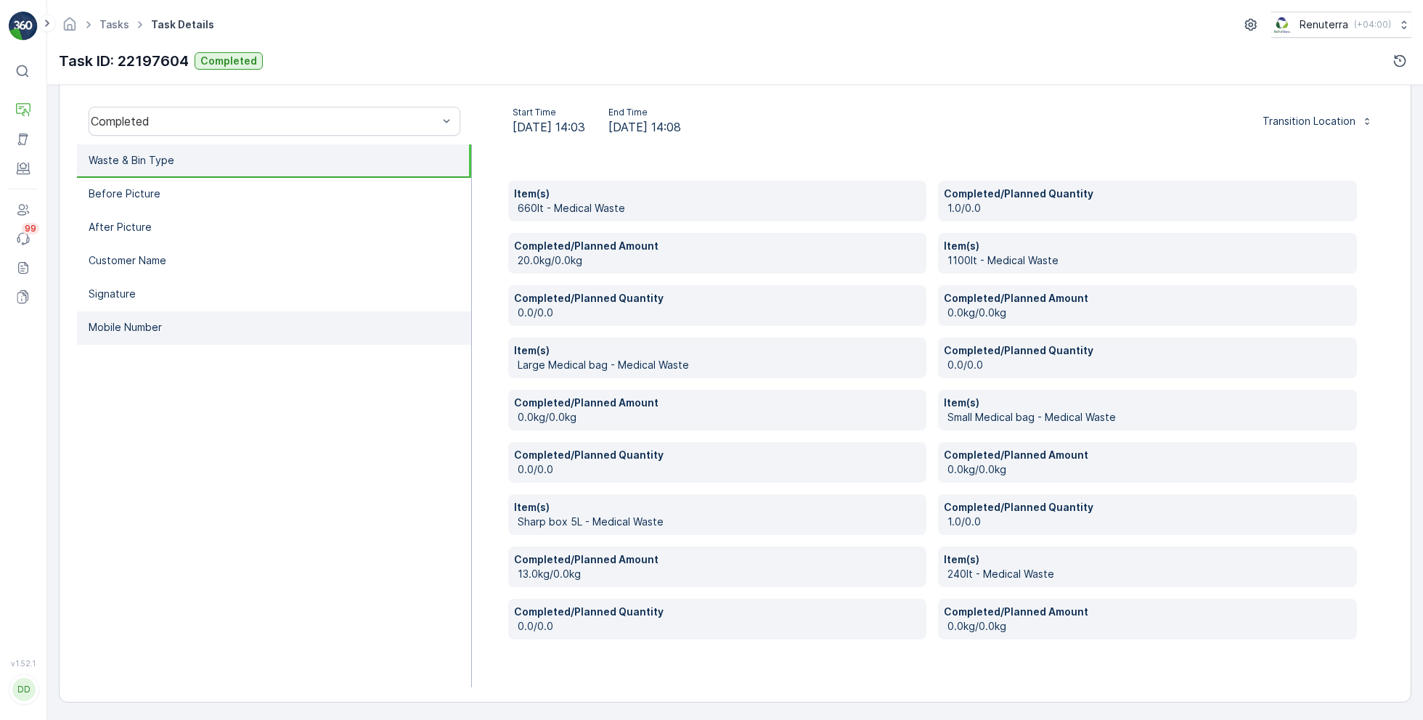
click at [281, 332] on li "Mobile Number" at bounding box center [274, 327] width 394 height 33
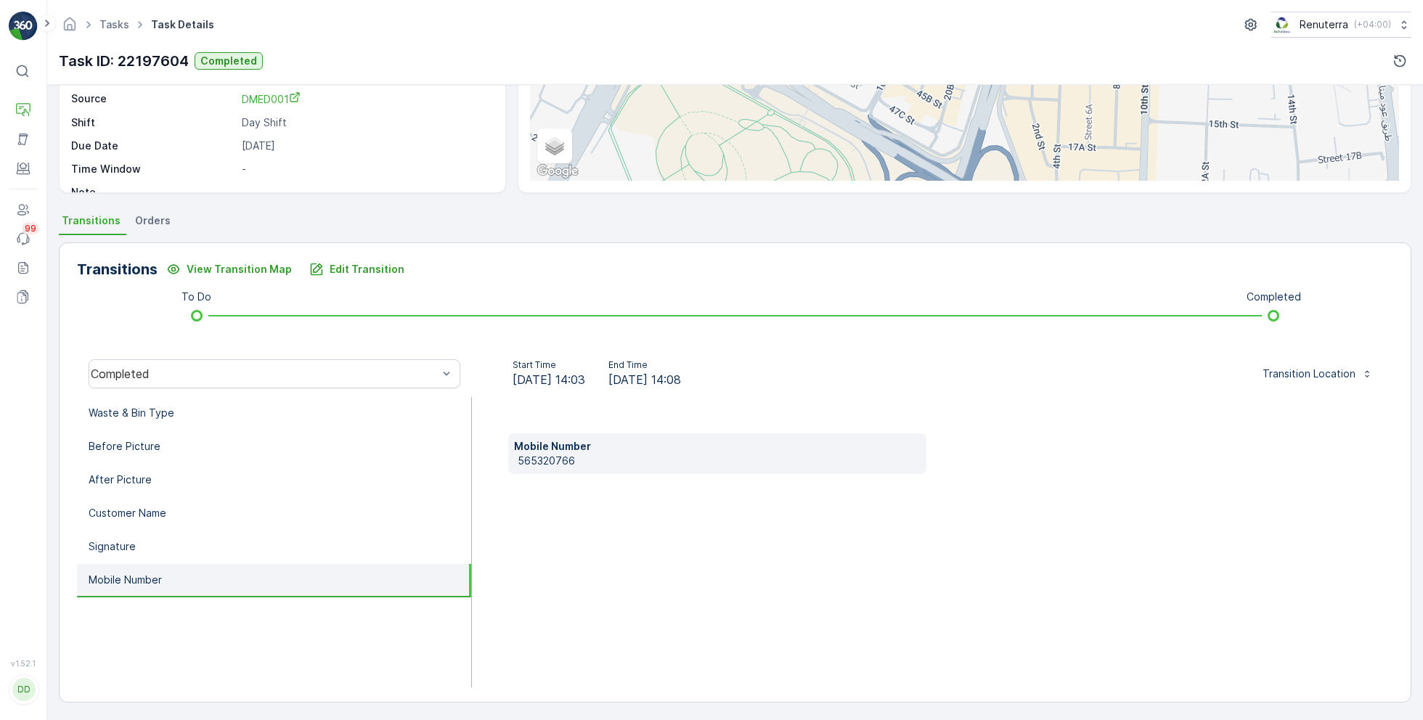
click at [561, 459] on p "565320766" at bounding box center [720, 461] width 404 height 15
click at [372, 263] on p "Edit Transition" at bounding box center [367, 269] width 75 height 15
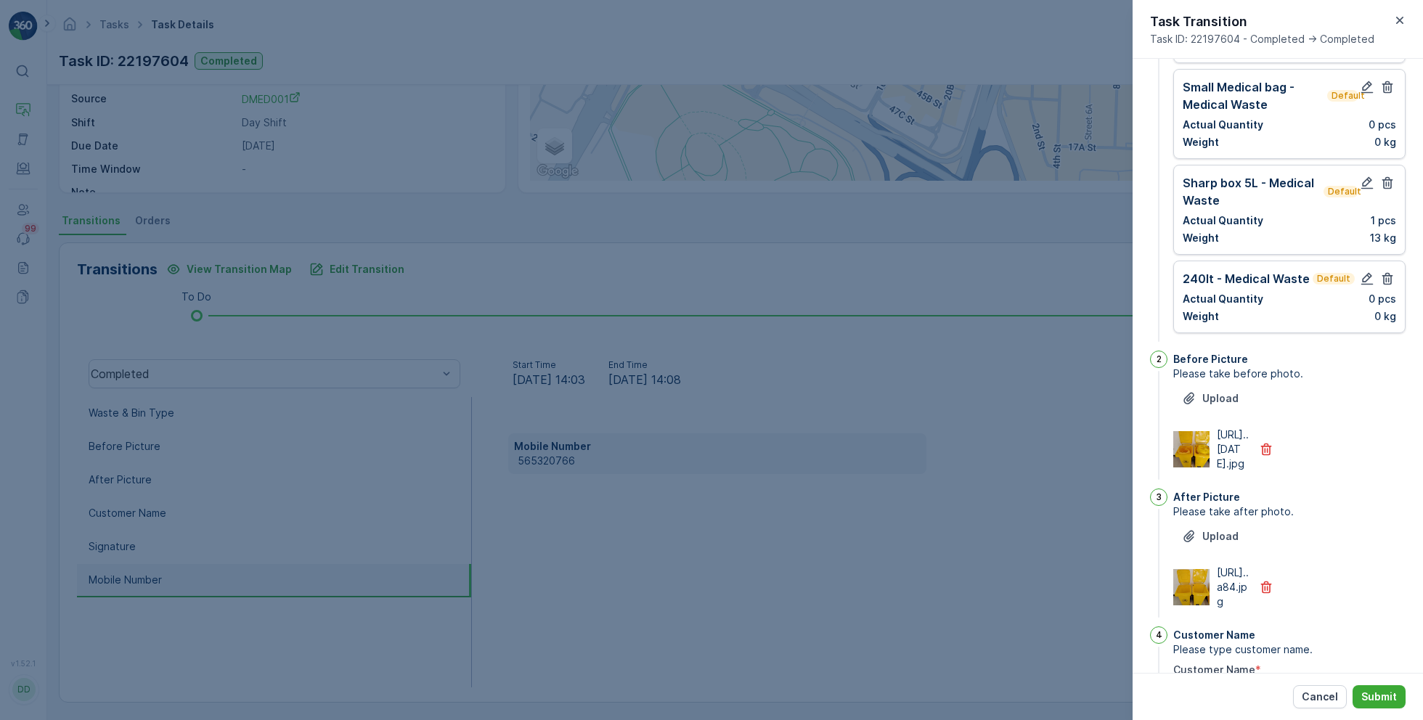
scroll to position [0, 0]
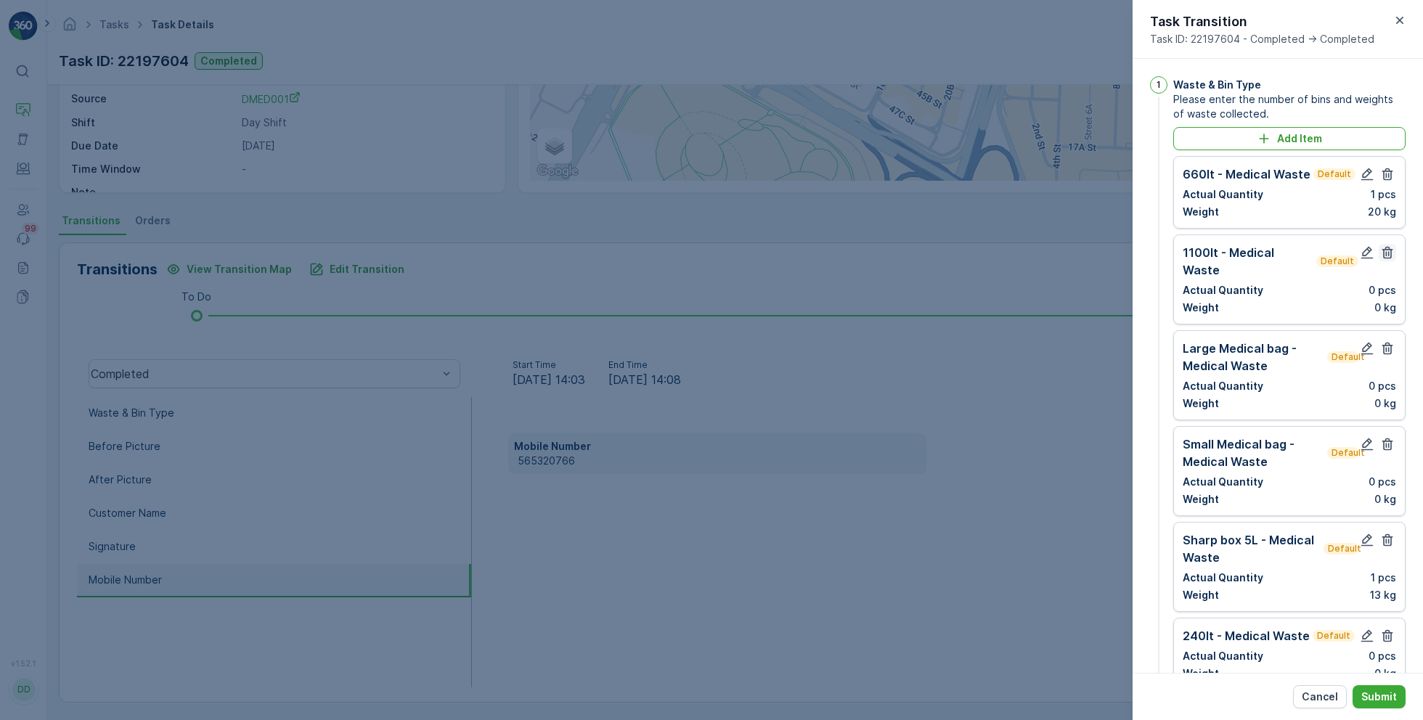
click at [1387, 247] on icon "button" at bounding box center [1387, 252] width 15 height 15
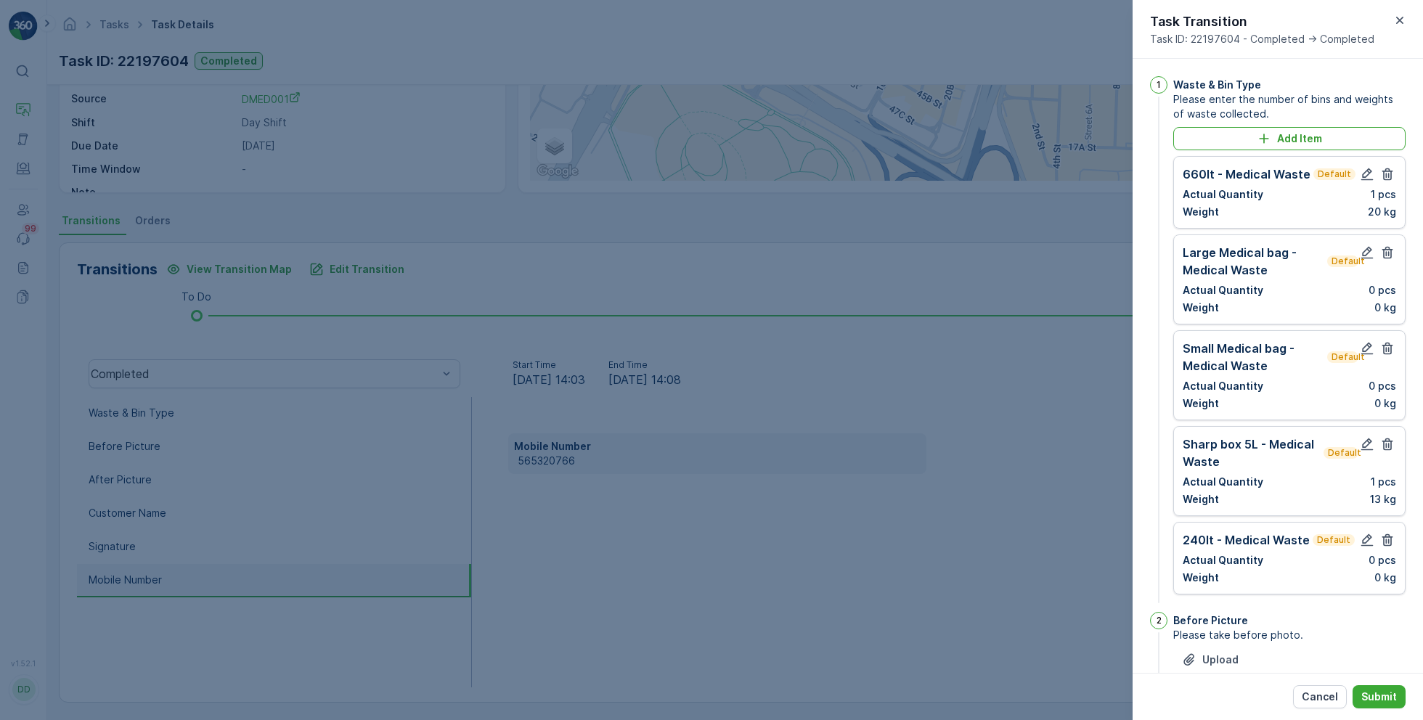
click at [1387, 247] on icon "button" at bounding box center [1387, 252] width 15 height 15
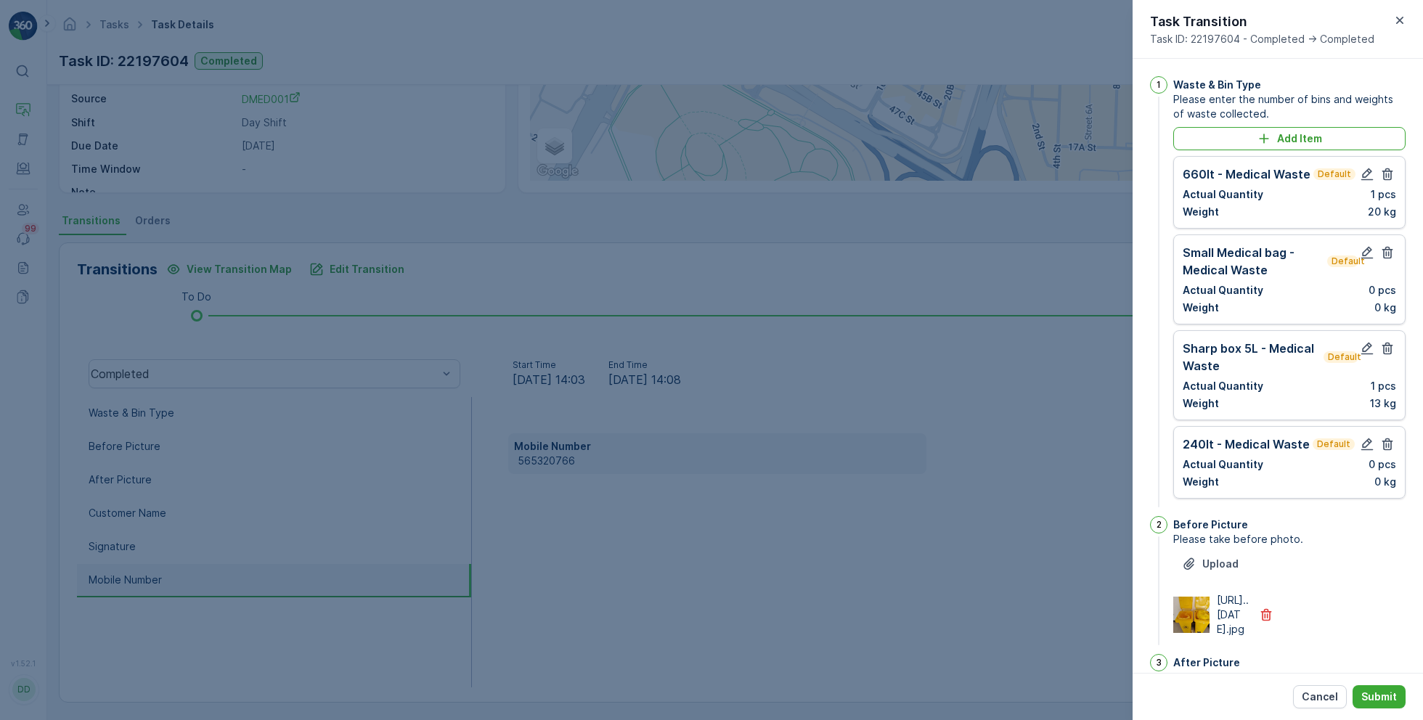
click at [1387, 247] on icon "button" at bounding box center [1387, 252] width 15 height 15
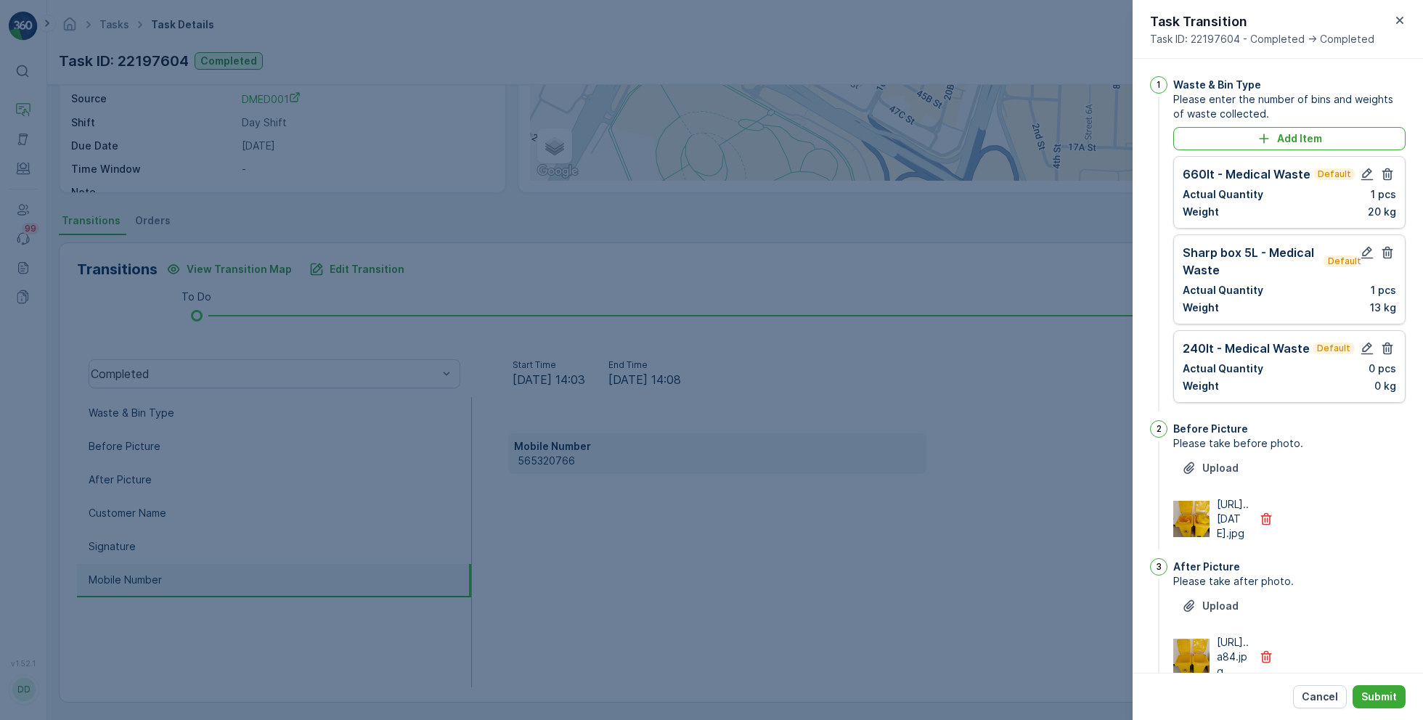
click at [1387, 247] on icon "button" at bounding box center [1387, 252] width 15 height 15
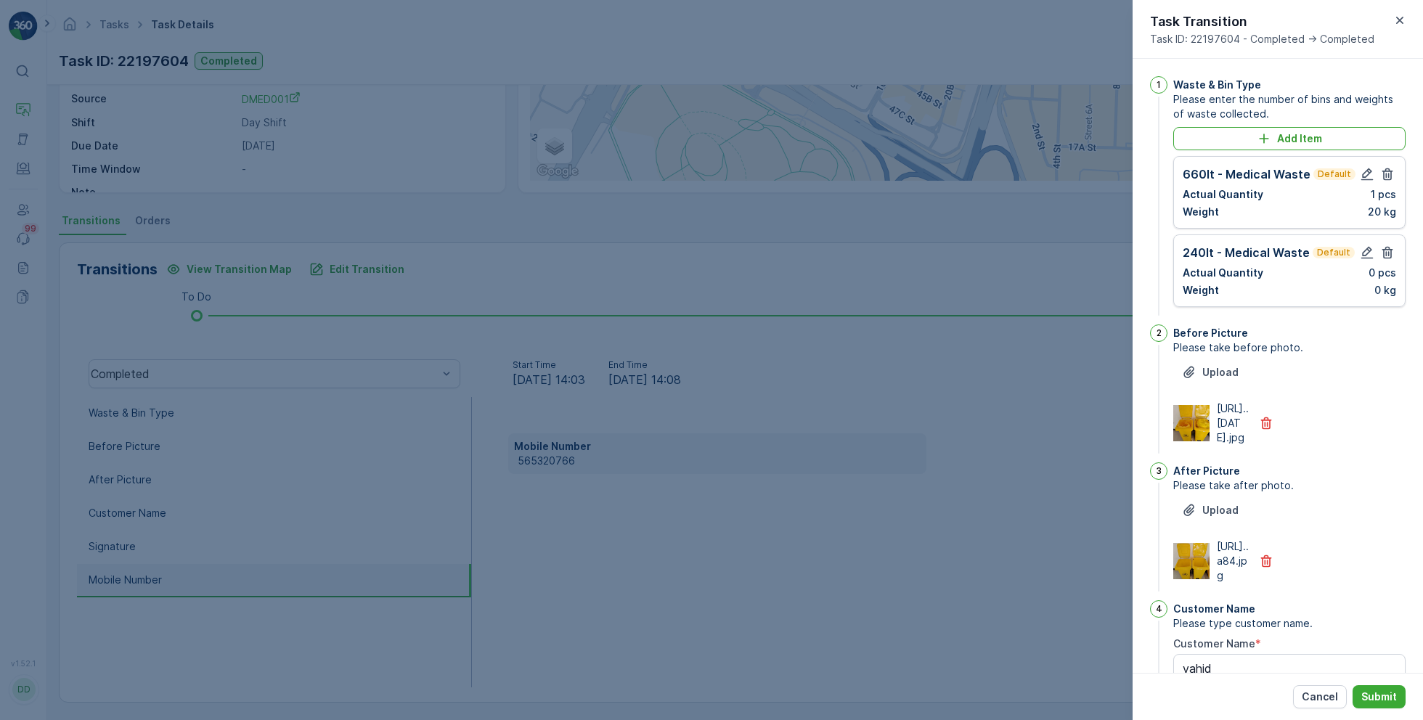
click at [1387, 247] on icon "button" at bounding box center [1387, 252] width 15 height 15
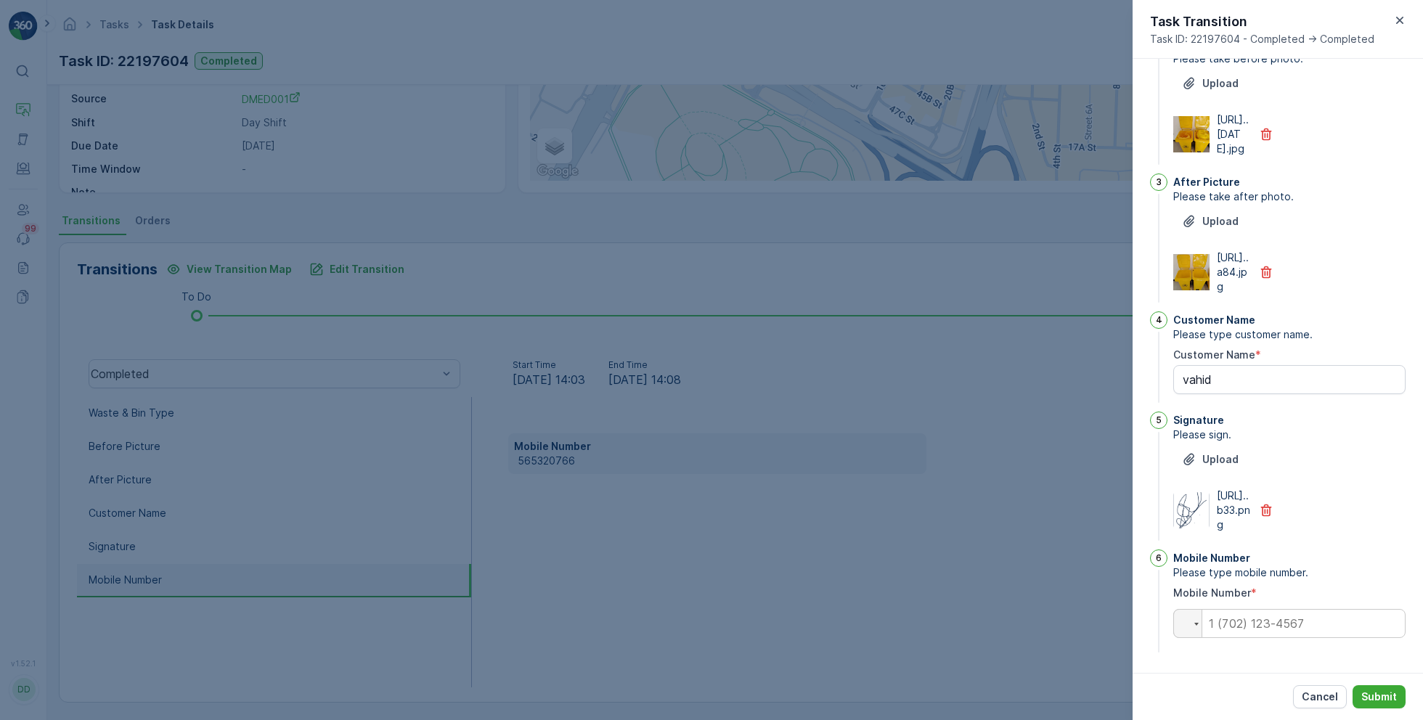
scroll to position [296, 0]
click at [1246, 631] on input "tel" at bounding box center [1289, 623] width 232 height 29
paste input "0565610939"
type Name "vahid"
type input "0565610939"
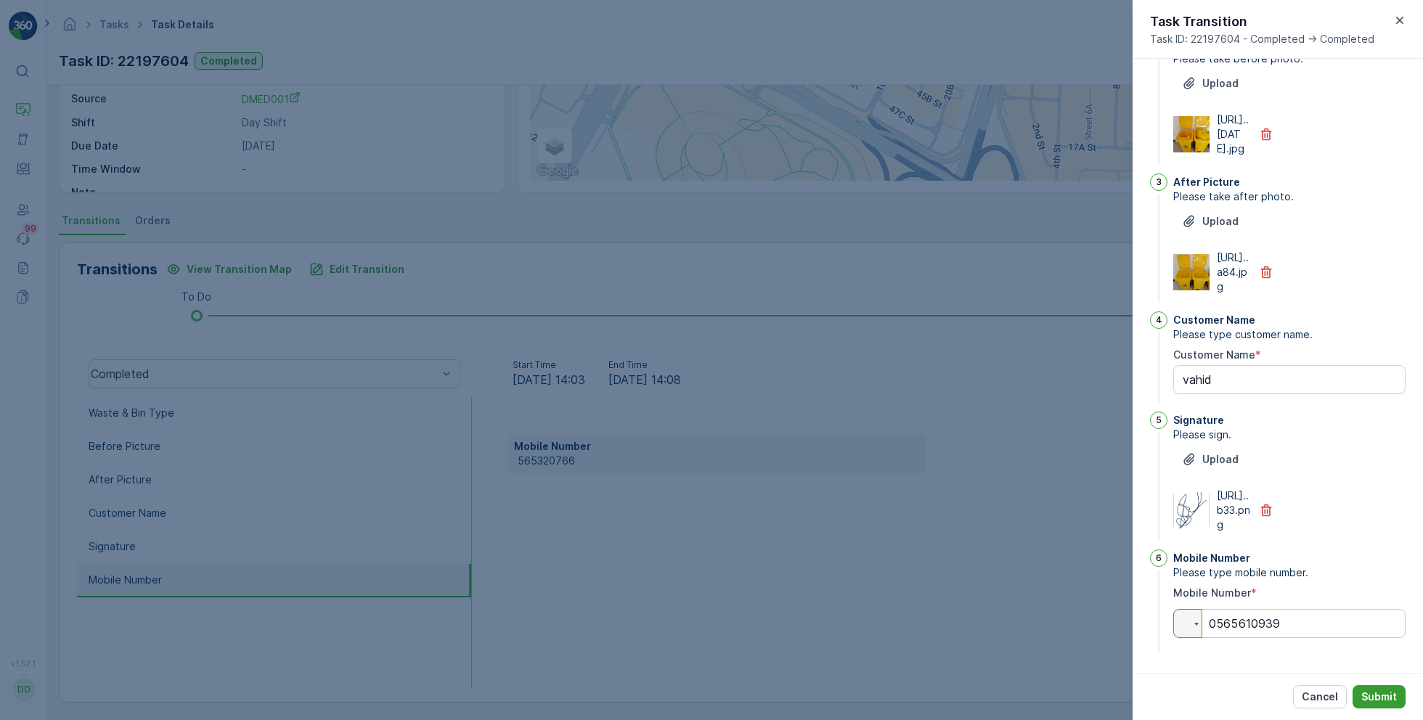
click at [1376, 697] on p "Submit" at bounding box center [1379, 697] width 36 height 15
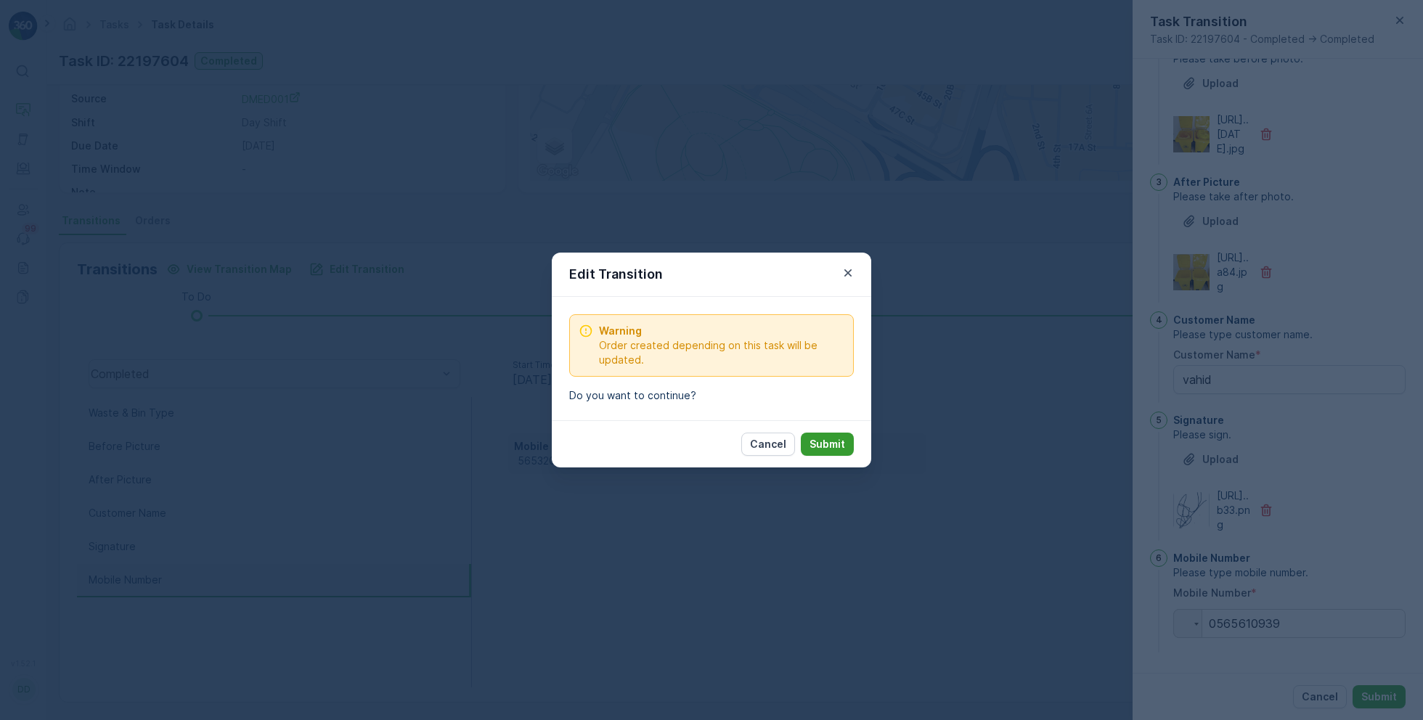
click at [838, 449] on p "Submit" at bounding box center [827, 444] width 36 height 15
type Name "vahid"
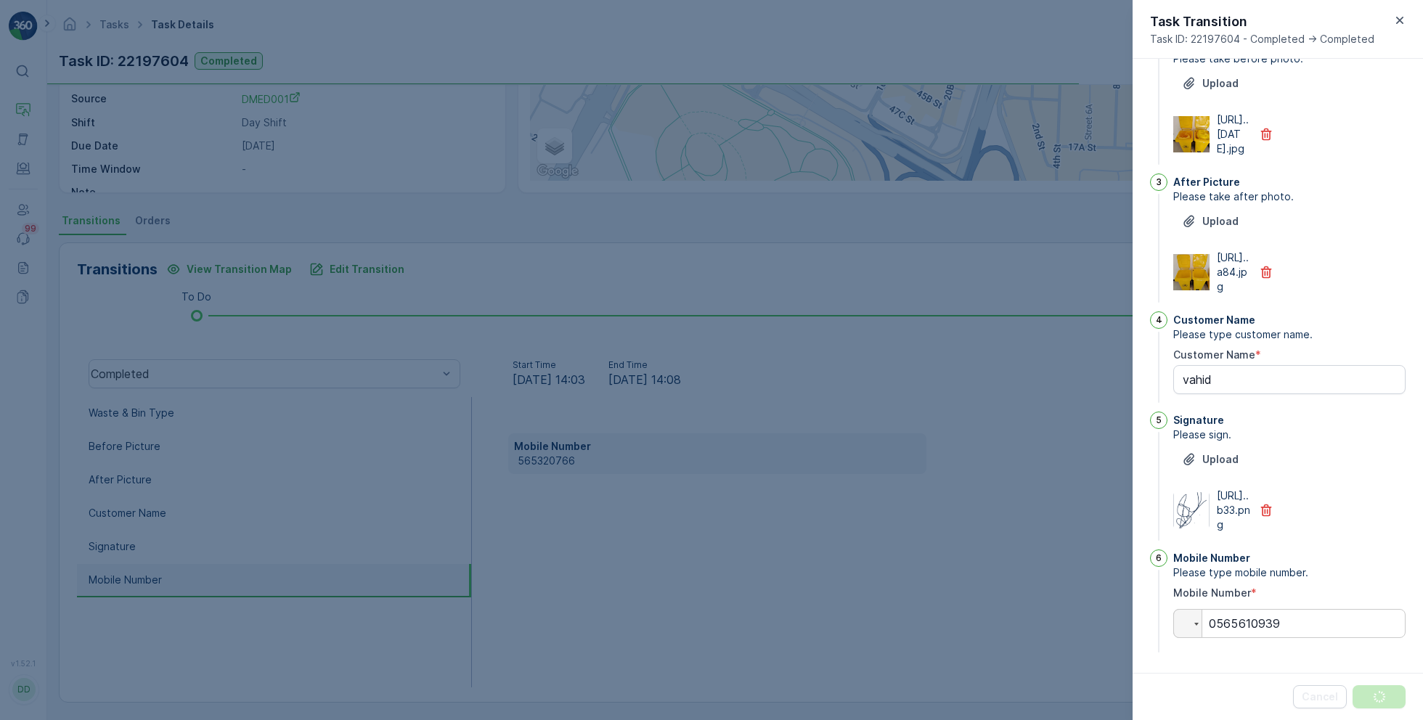
scroll to position [0, 0]
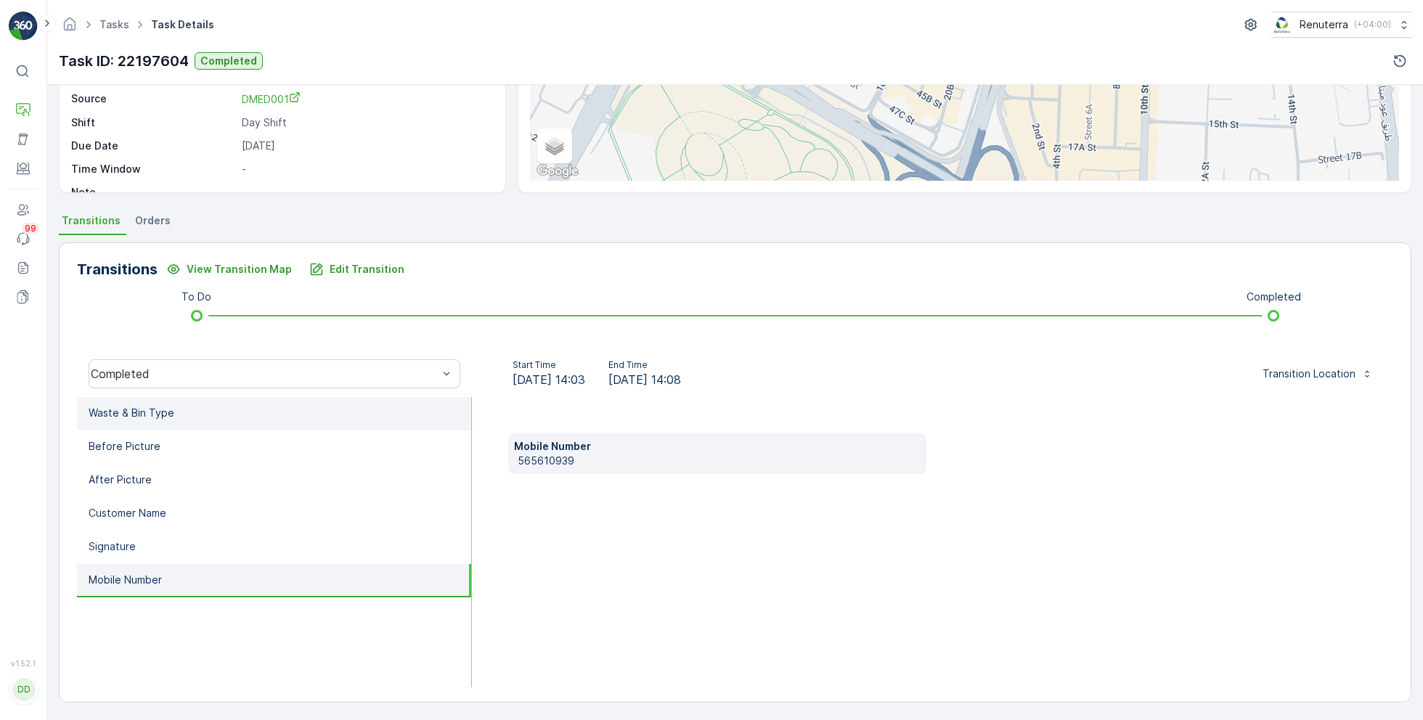
click at [187, 405] on li "Waste & Bin Type" at bounding box center [274, 413] width 394 height 33
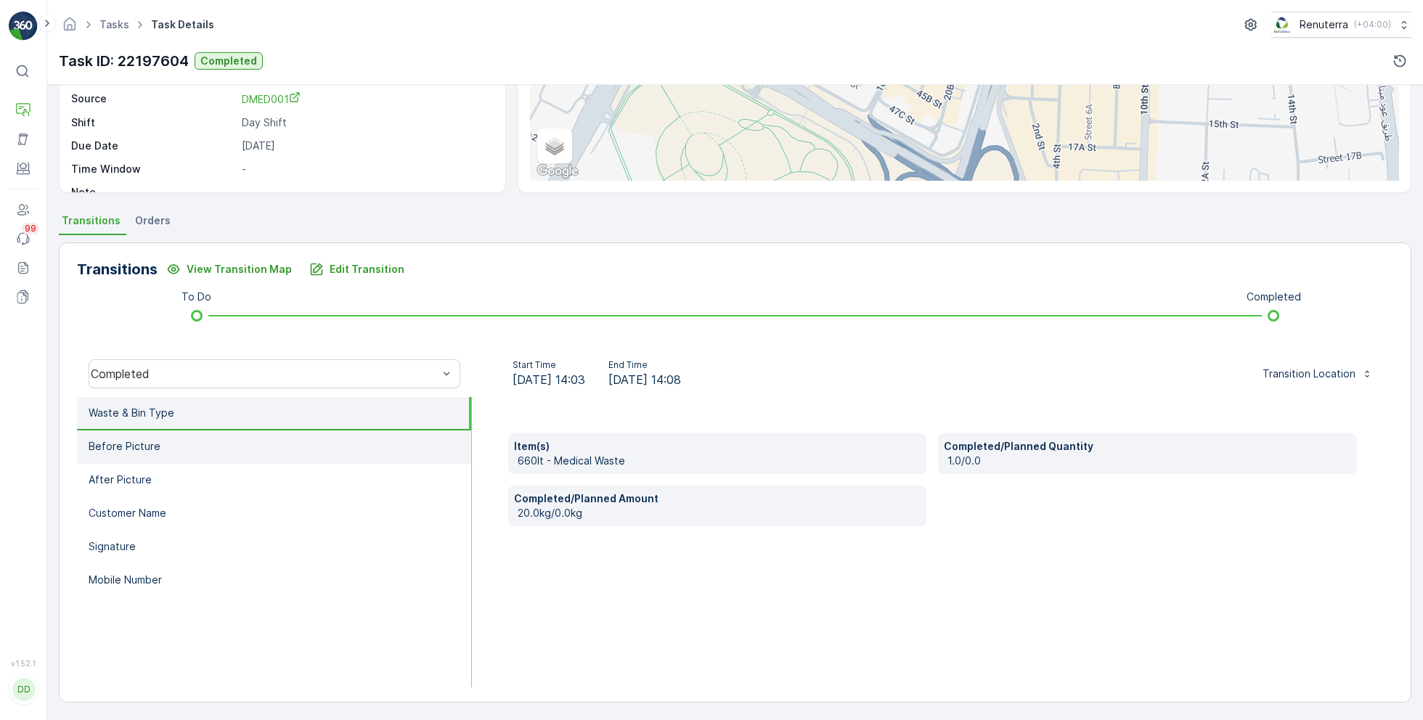
click at [188, 438] on li "Before Picture" at bounding box center [274, 446] width 394 height 33
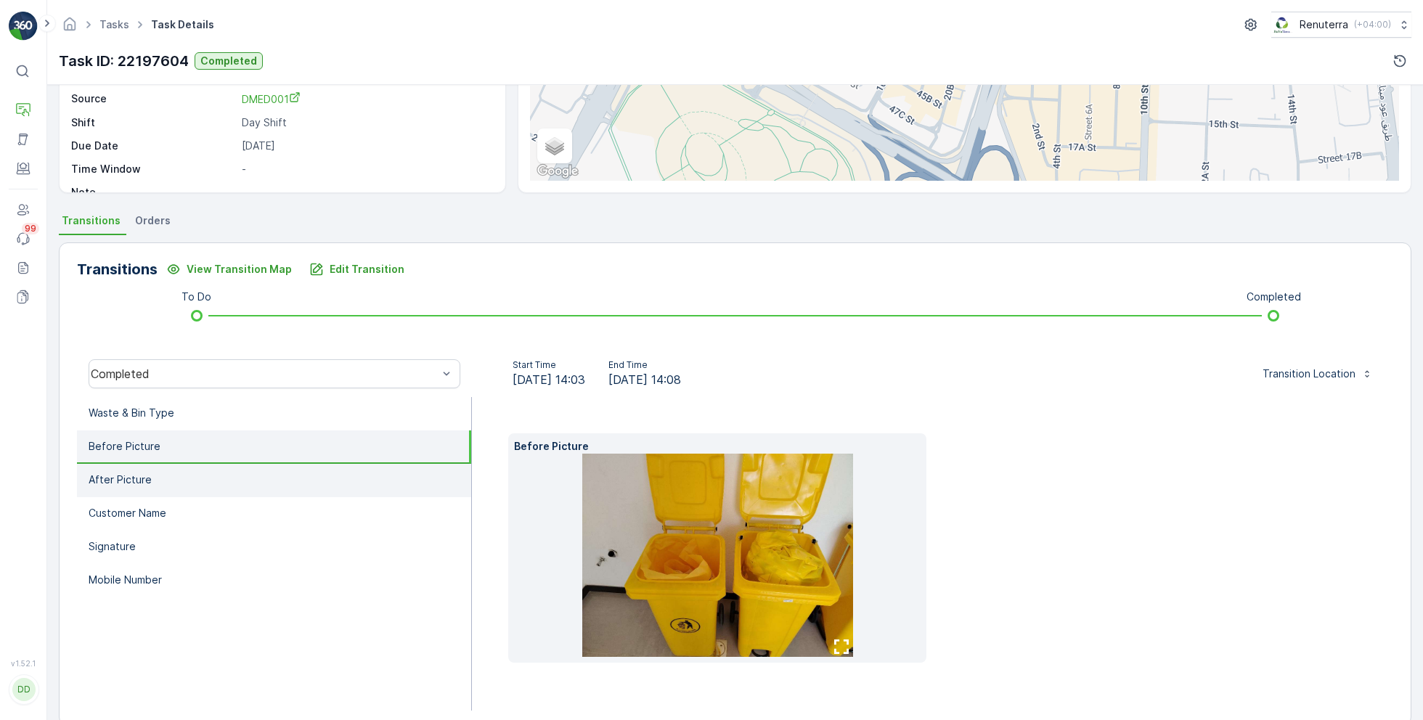
click at [171, 478] on li "After Picture" at bounding box center [274, 480] width 394 height 33
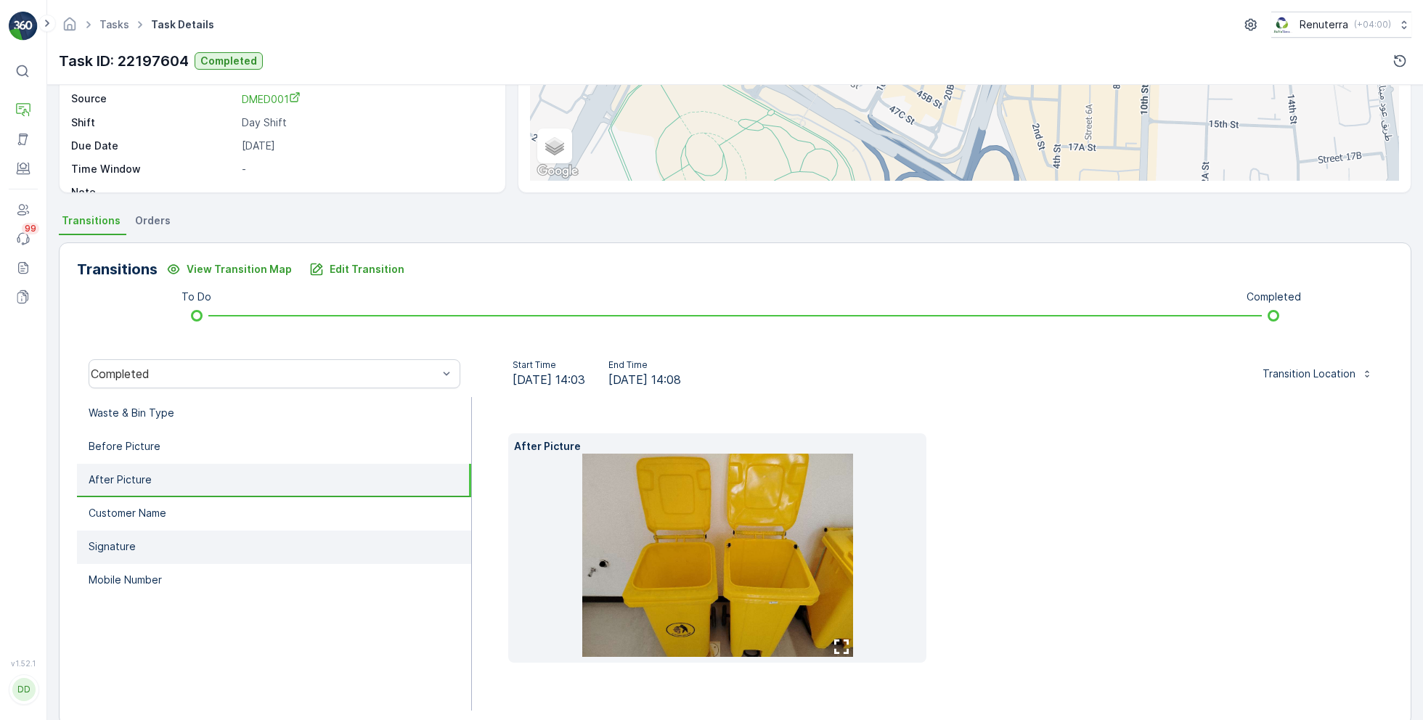
click at [171, 531] on li "Signature" at bounding box center [274, 547] width 394 height 33
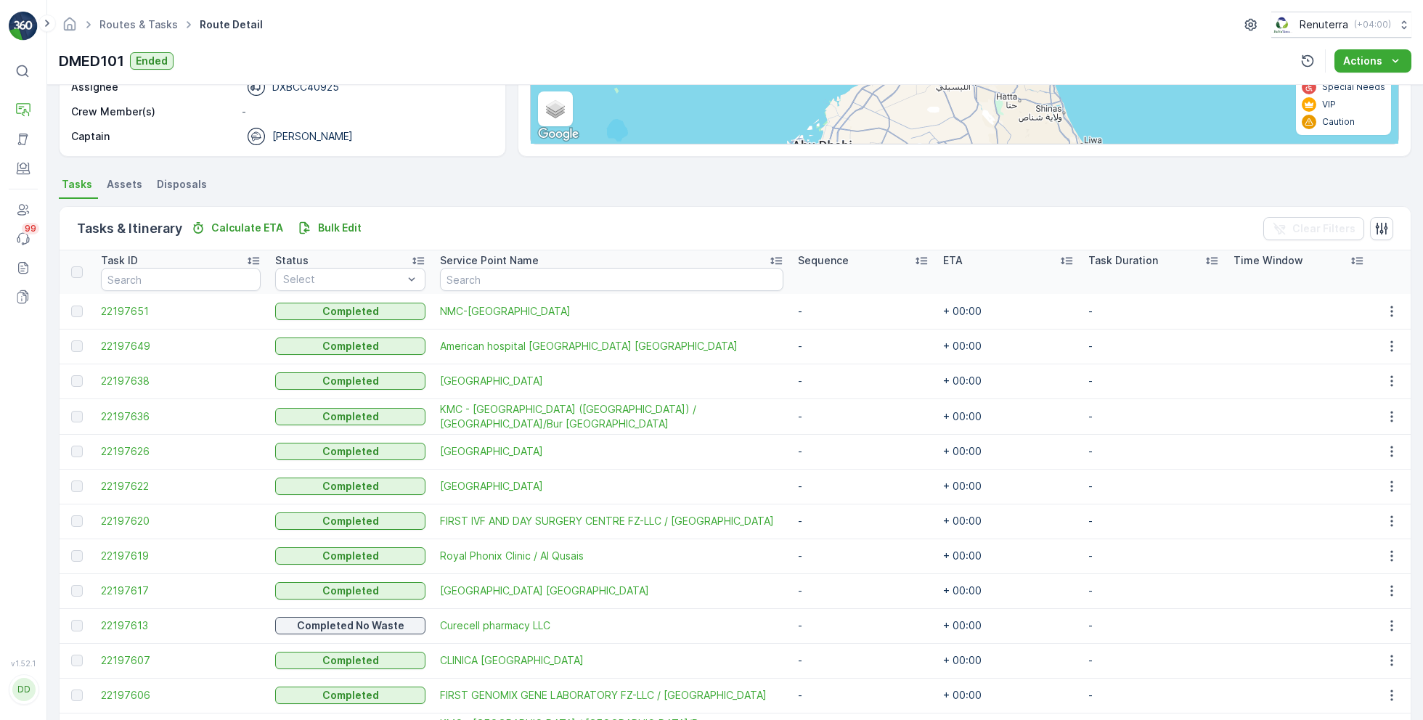
scroll to position [386, 0]
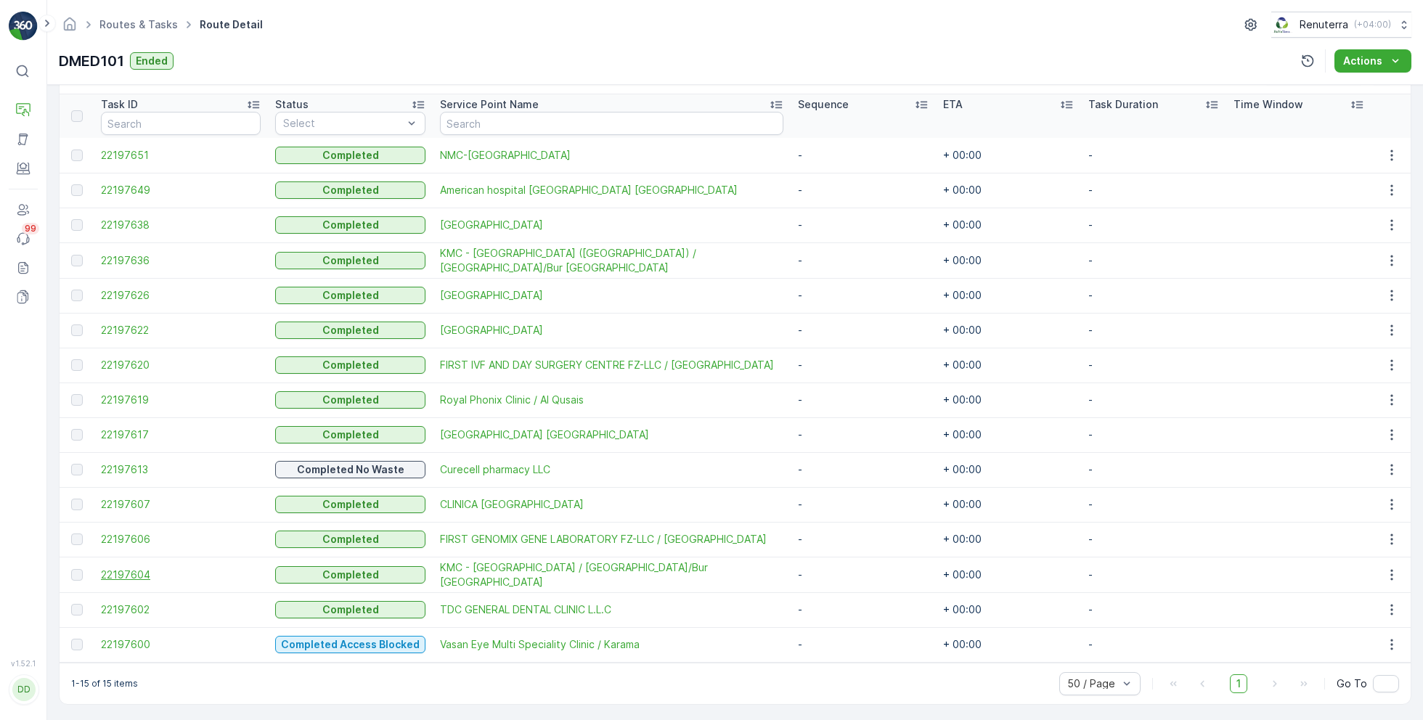
click at [130, 568] on span "22197604" at bounding box center [181, 575] width 160 height 15
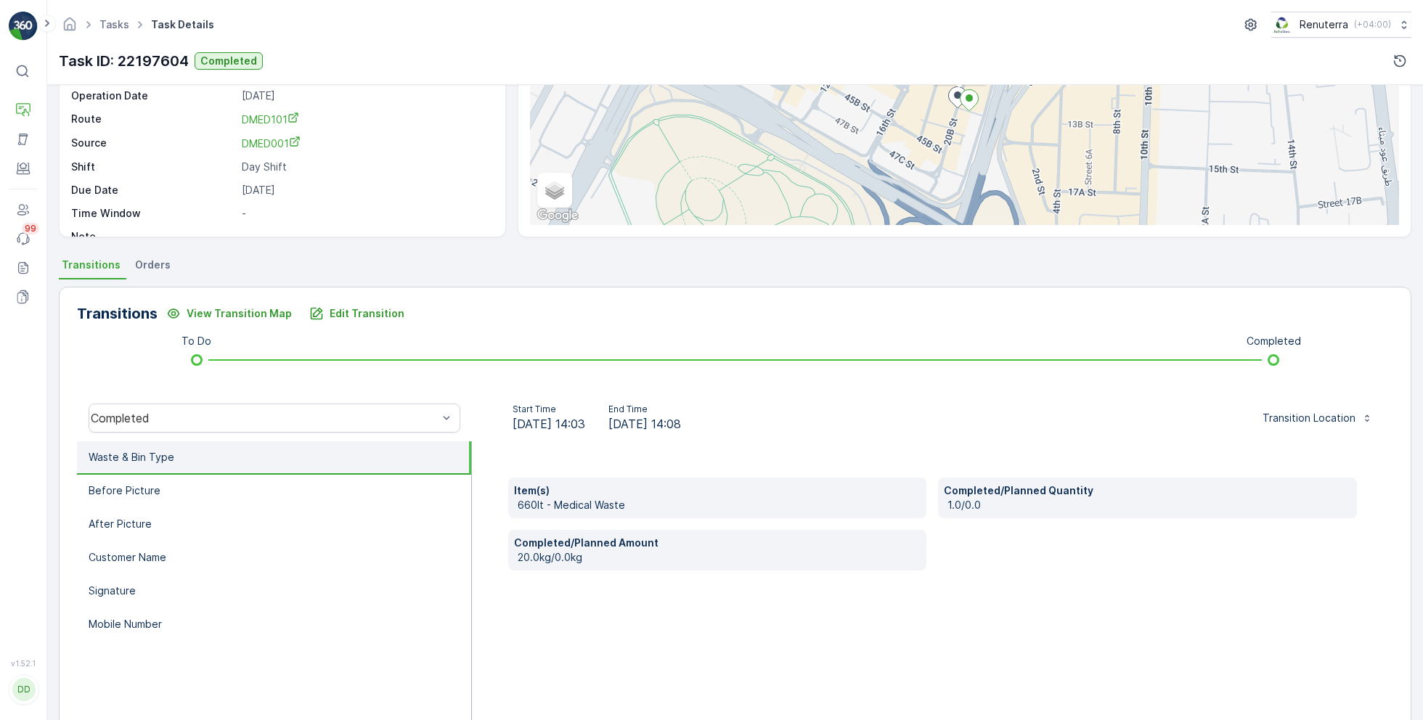
scroll to position [148, 0]
click at [200, 582] on li "Signature" at bounding box center [274, 592] width 394 height 33
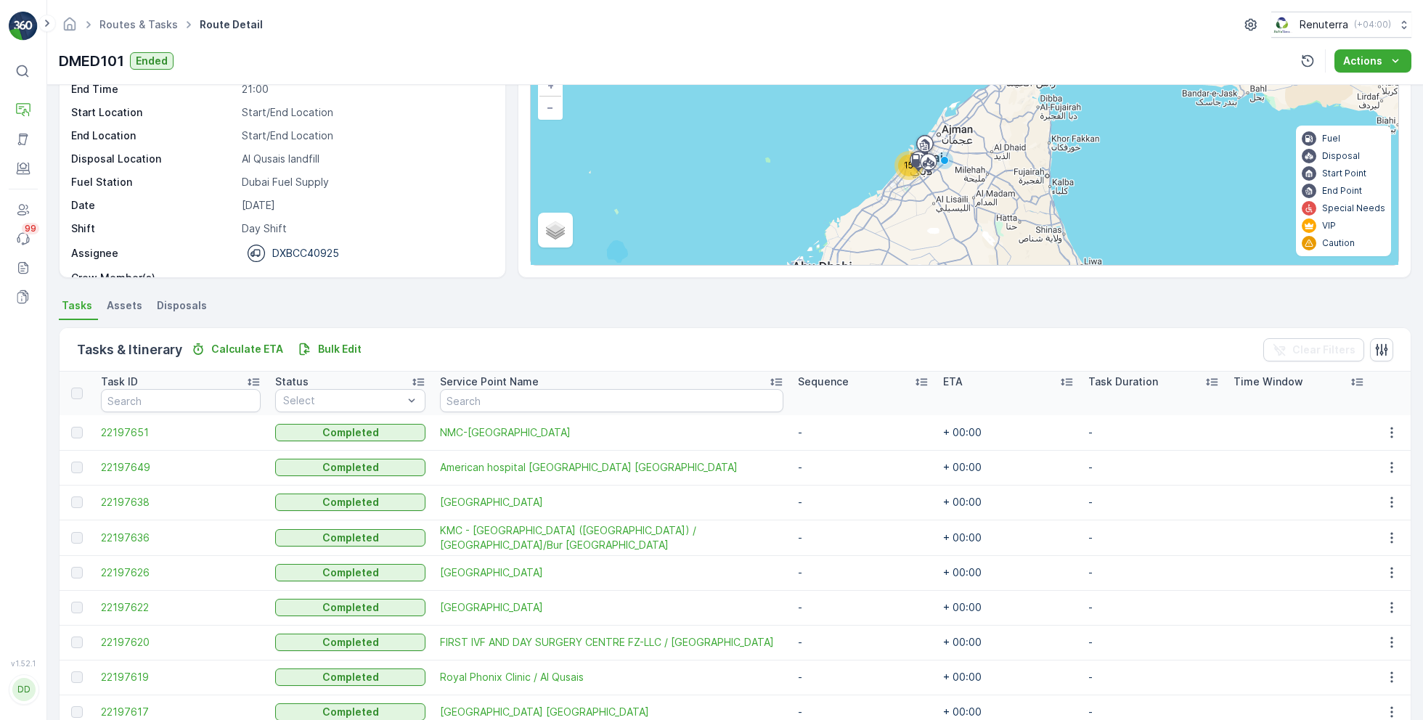
scroll to position [386, 0]
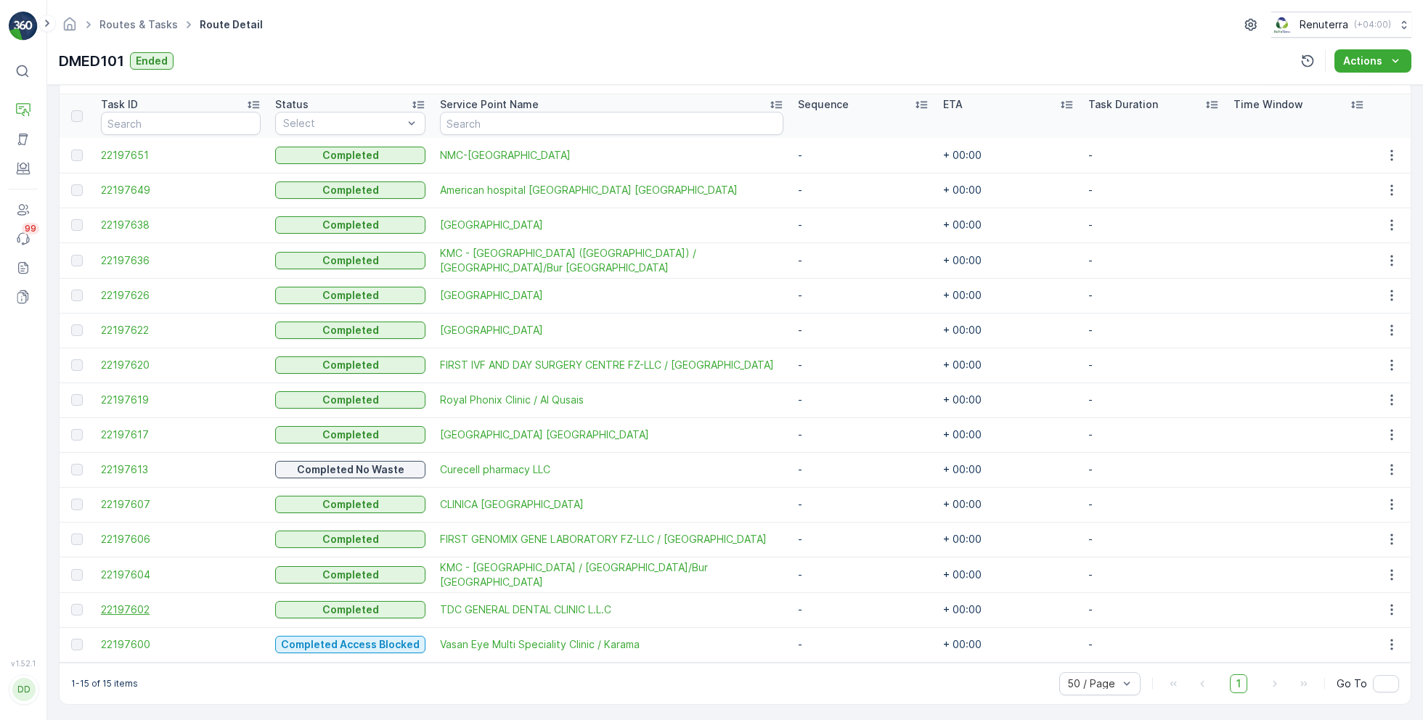
click at [133, 610] on span "22197602" at bounding box center [181, 609] width 160 height 15
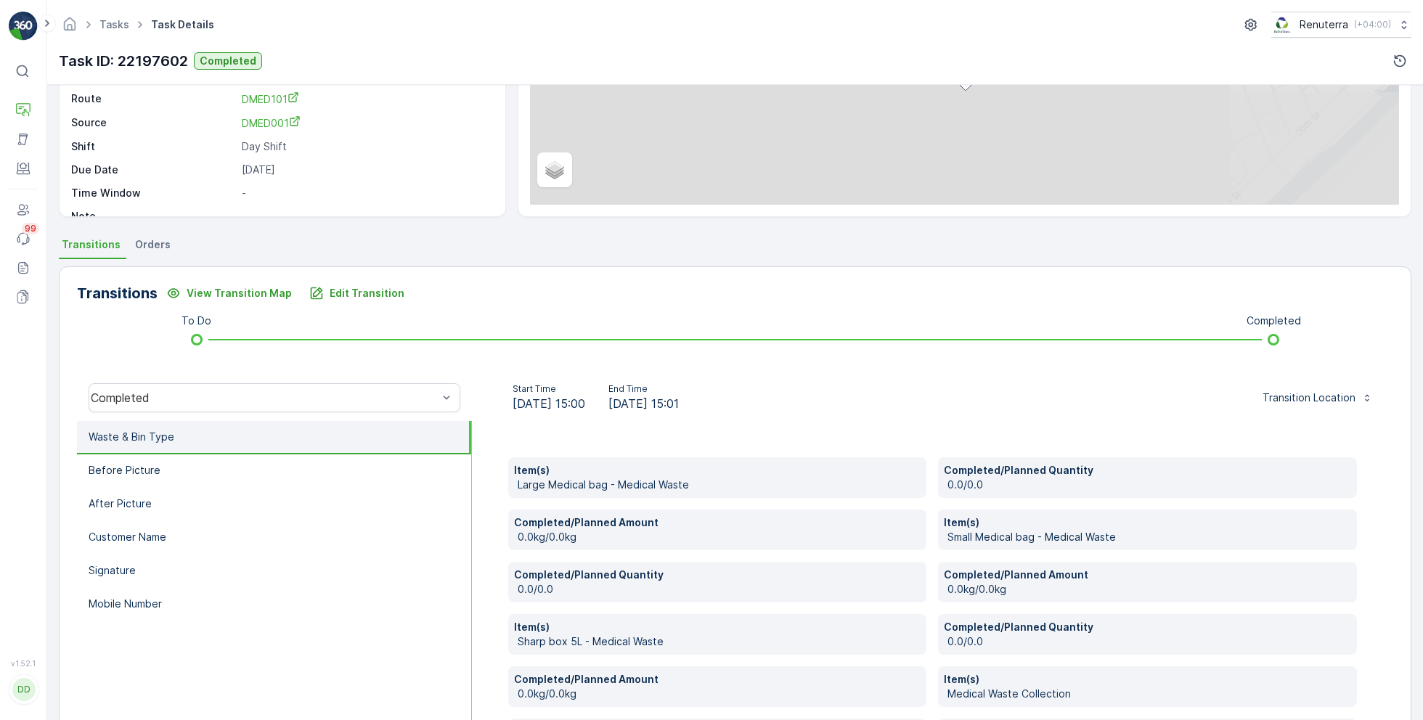
scroll to position [179, 0]
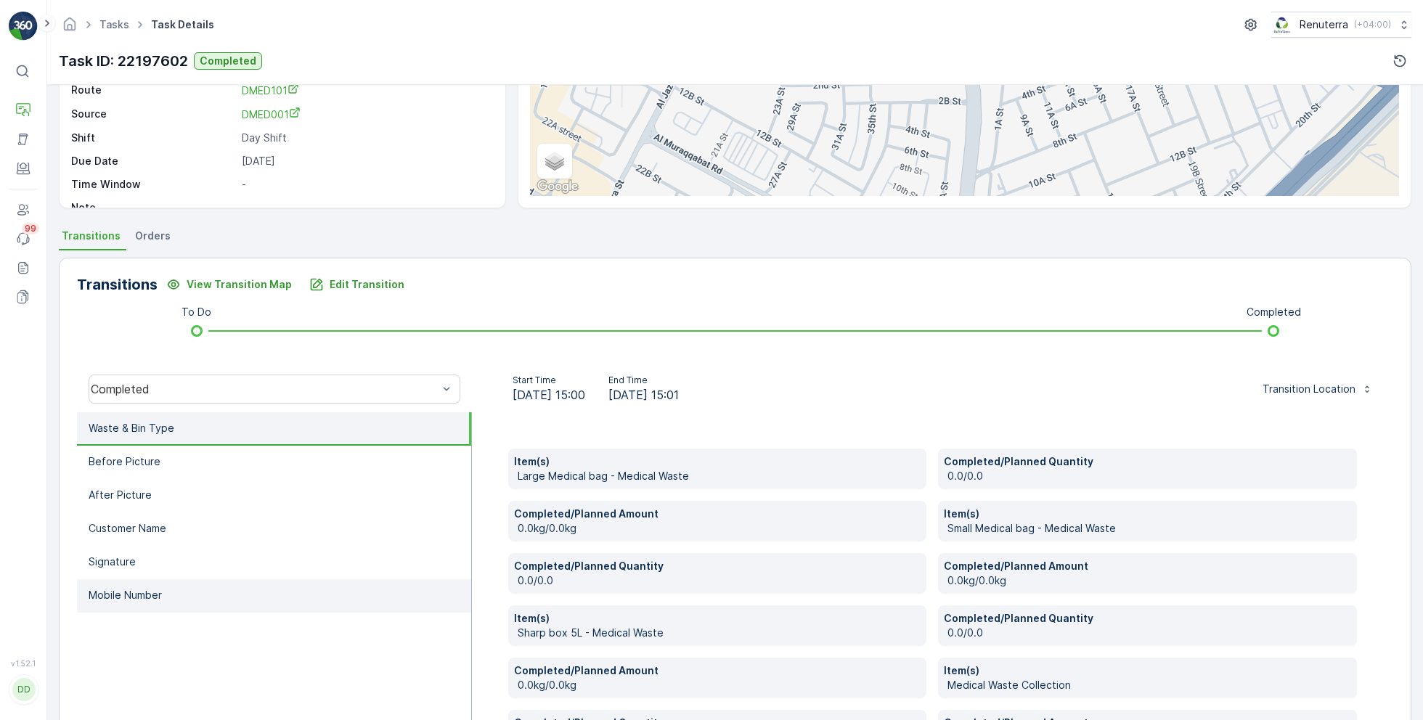
click at [199, 595] on li "Mobile Number" at bounding box center [274, 595] width 394 height 33
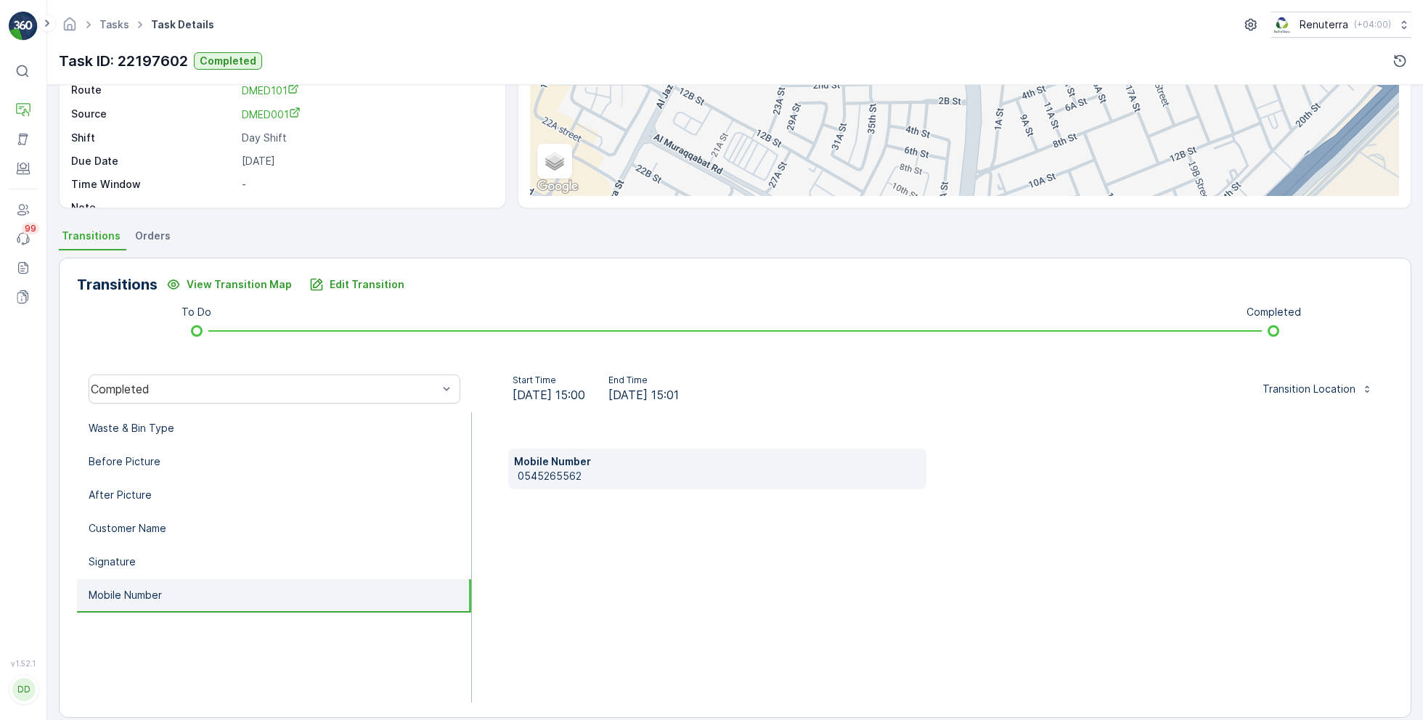
click at [562, 478] on p "0545265562" at bounding box center [720, 476] width 404 height 15
click at [359, 293] on button "Edit Transition" at bounding box center [357, 284] width 113 height 23
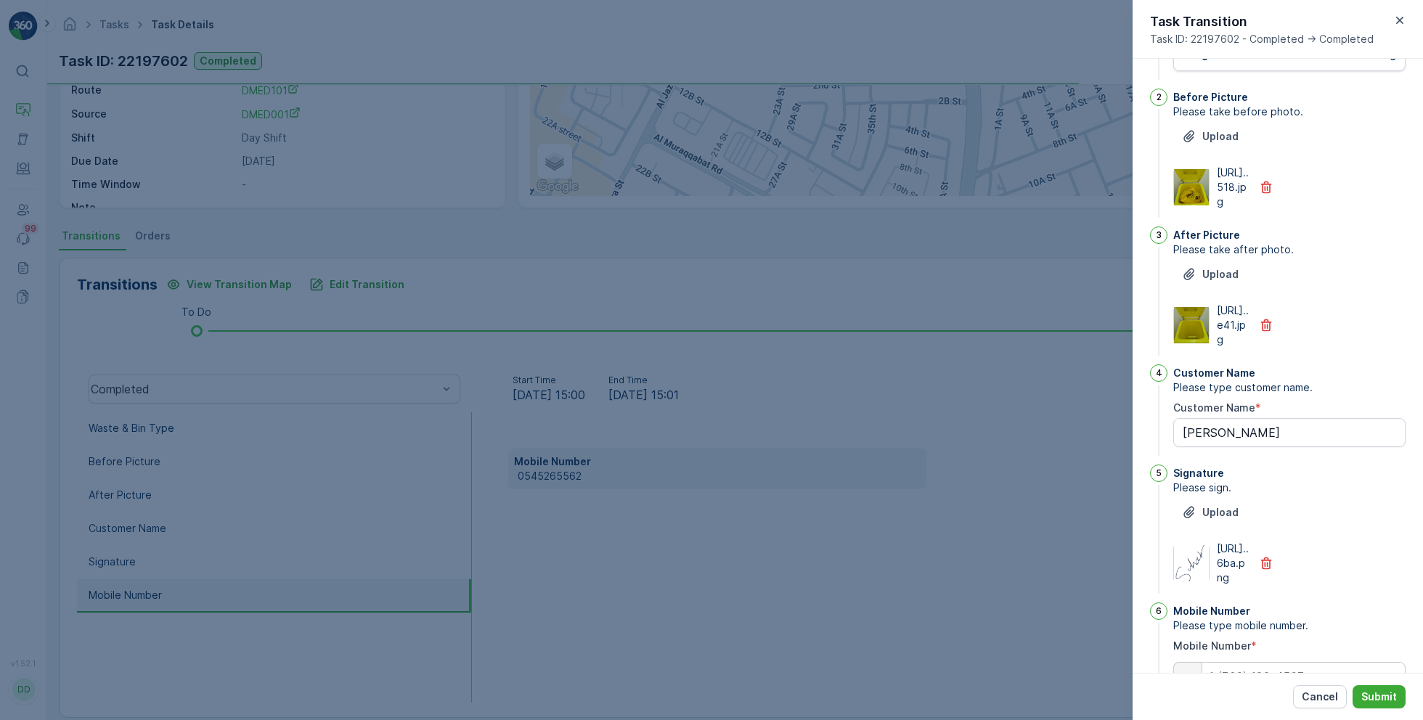
scroll to position [0, 0]
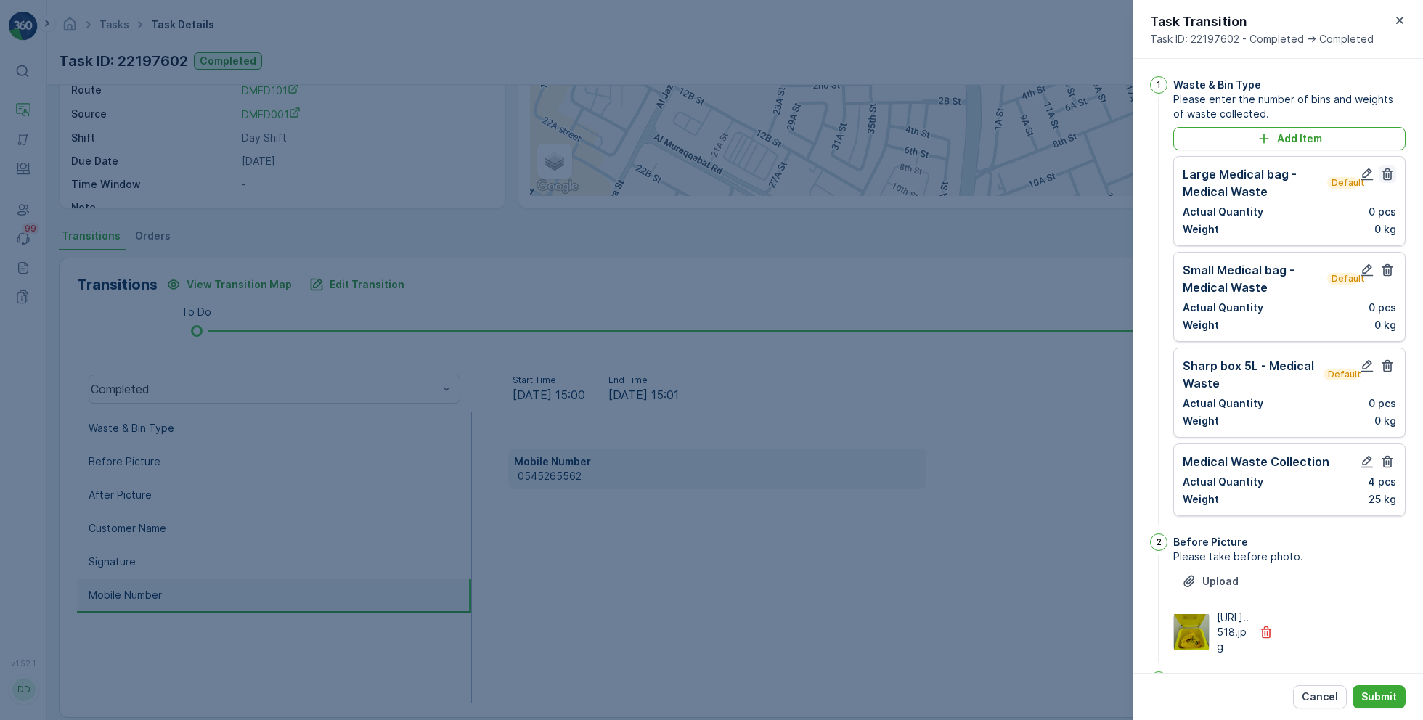
click at [1390, 177] on icon "button" at bounding box center [1387, 174] width 15 height 15
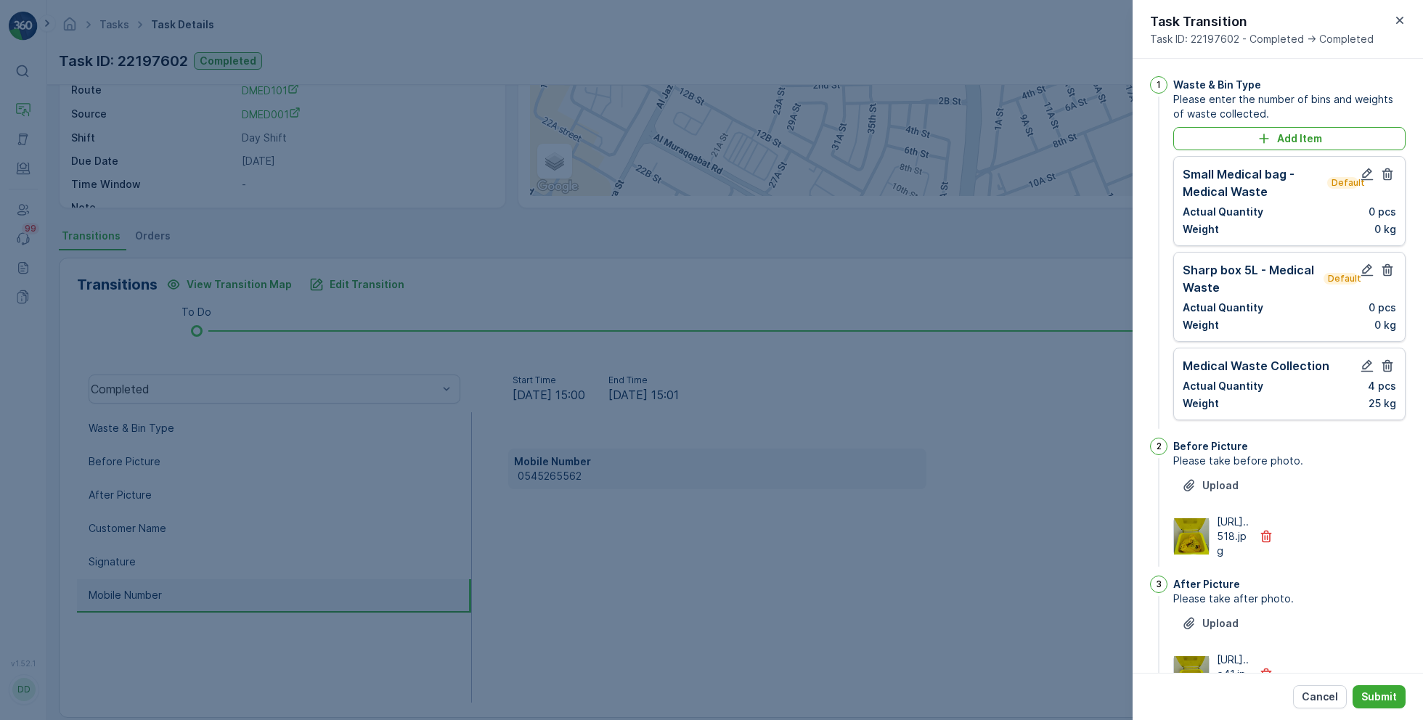
click at [1390, 177] on icon "button" at bounding box center [1387, 174] width 15 height 15
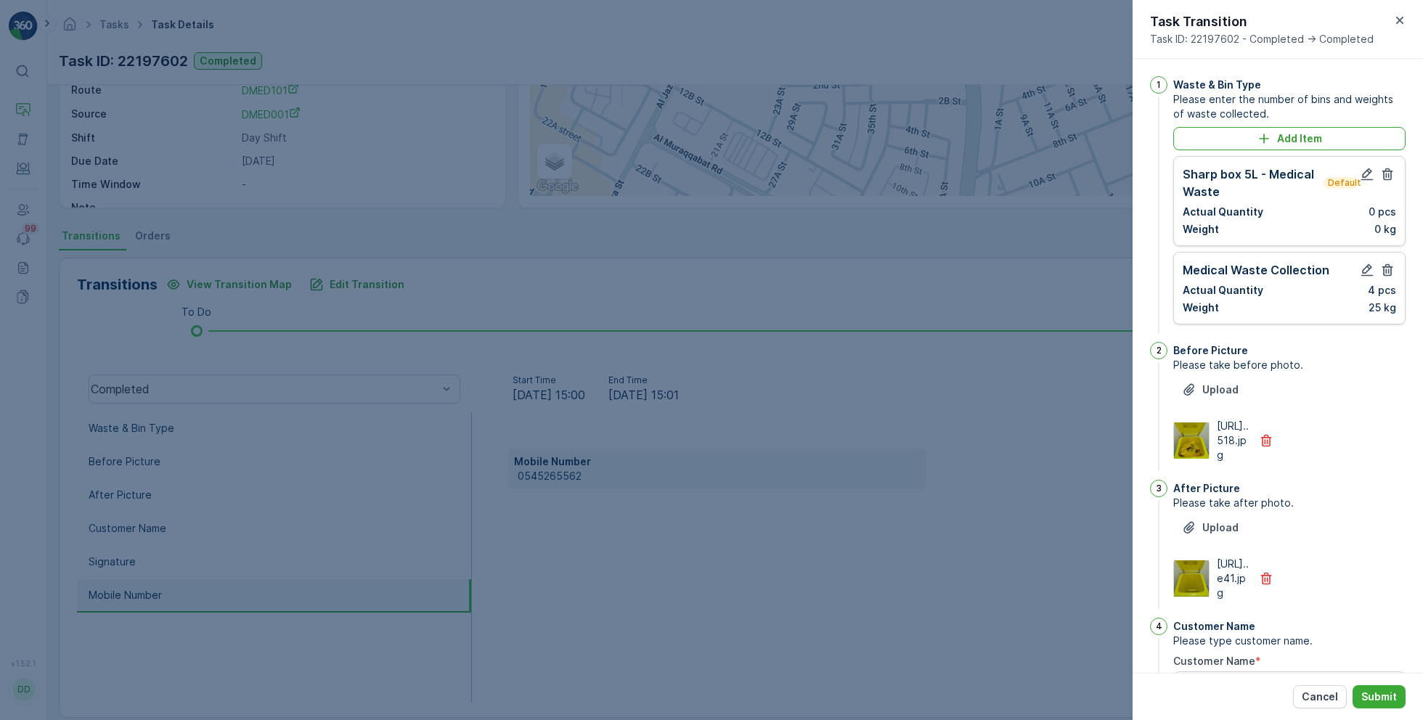
click at [1390, 177] on icon "button" at bounding box center [1387, 174] width 15 height 15
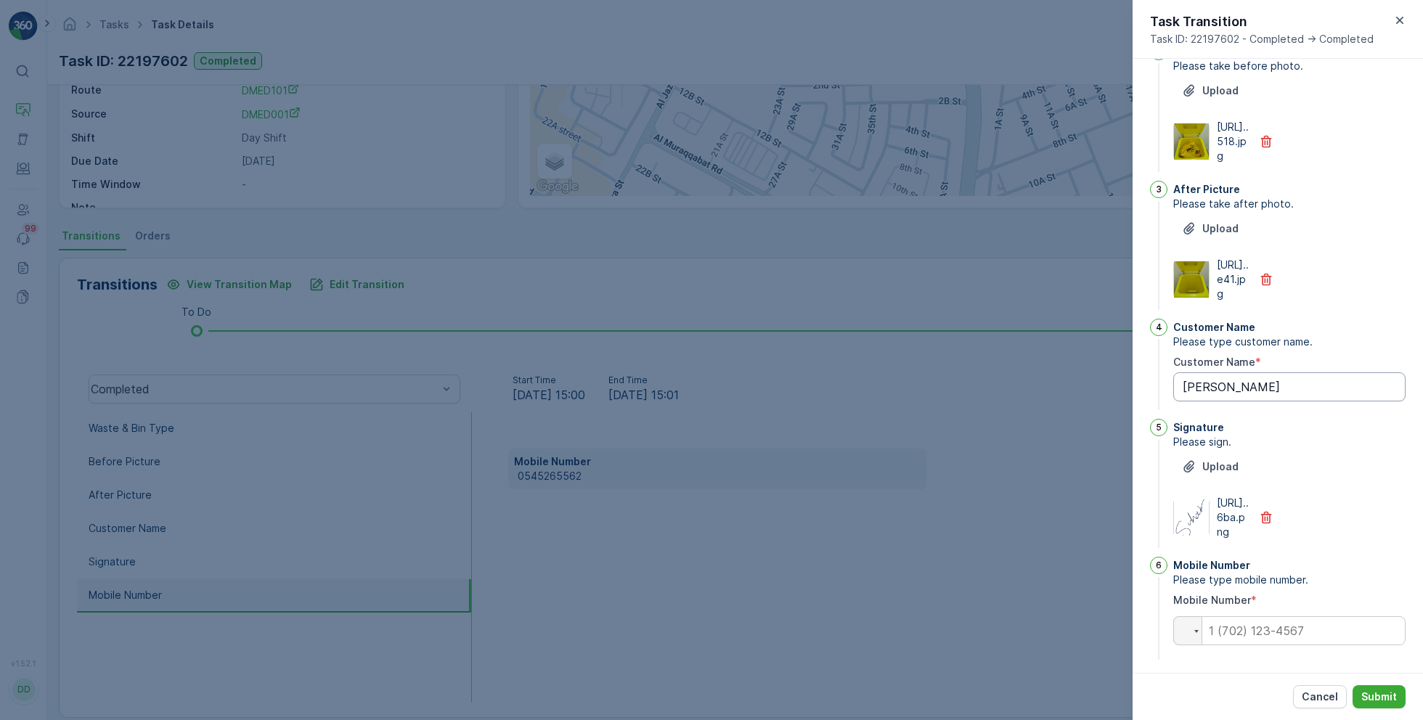
scroll to position [296, 0]
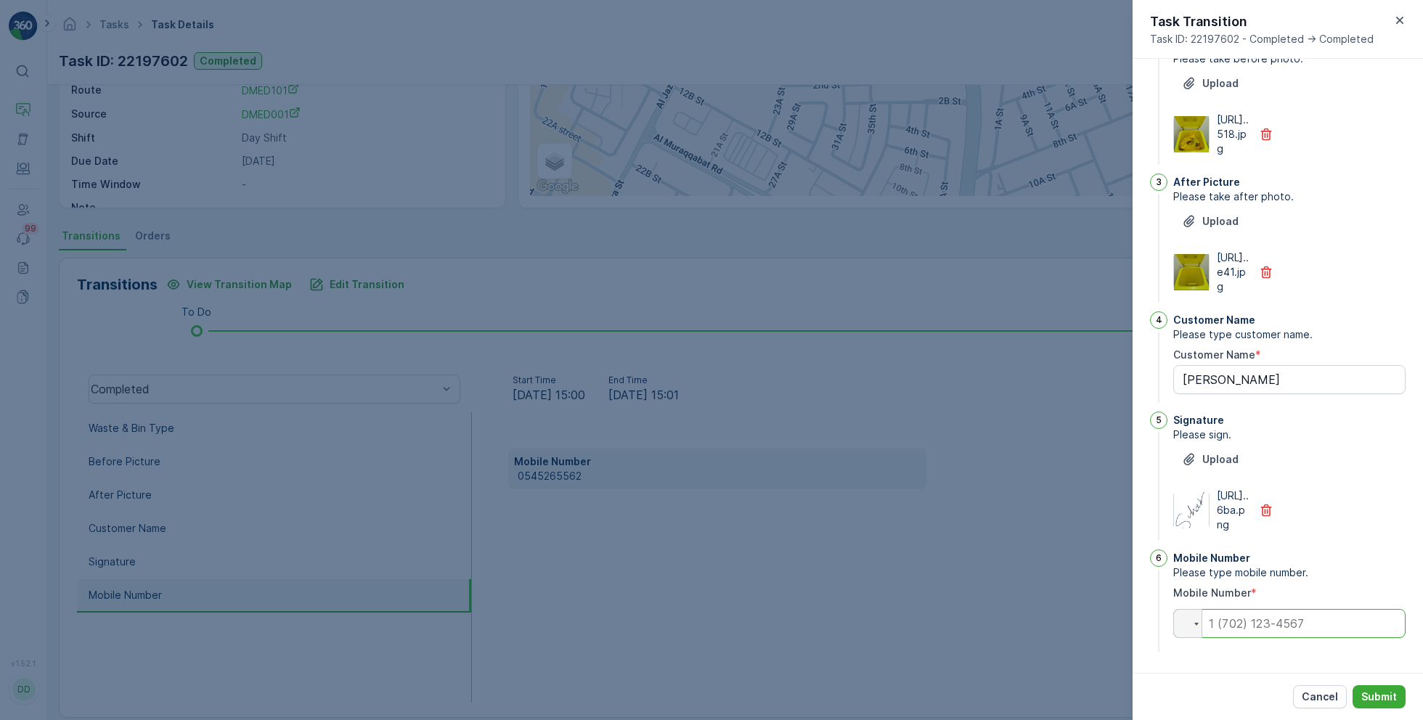
click at [1276, 637] on input "tel" at bounding box center [1289, 623] width 232 height 29
paste input "0565610939"
type Name "[PERSON_NAME]"
type input "0565610939"
click at [1378, 694] on p "Submit" at bounding box center [1379, 697] width 36 height 15
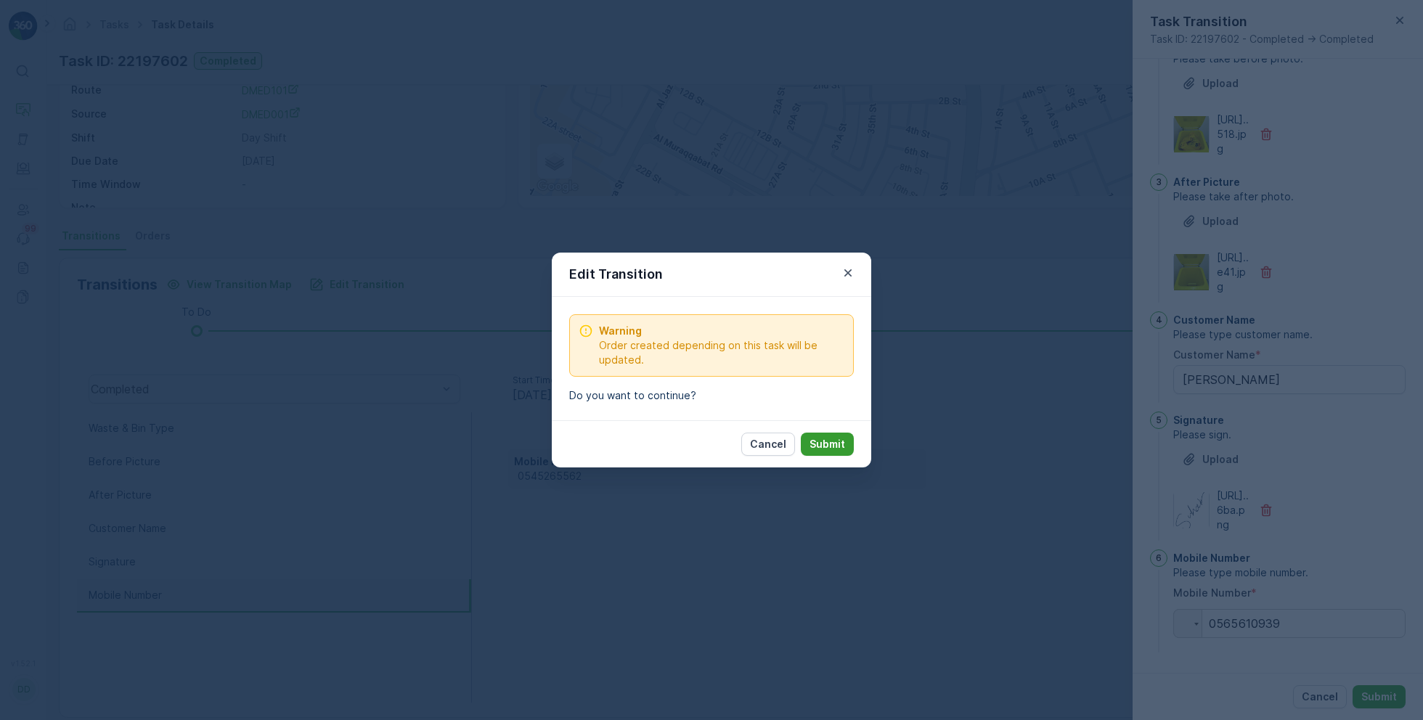
click at [832, 438] on p "Submit" at bounding box center [827, 444] width 36 height 15
type Name "[PERSON_NAME]"
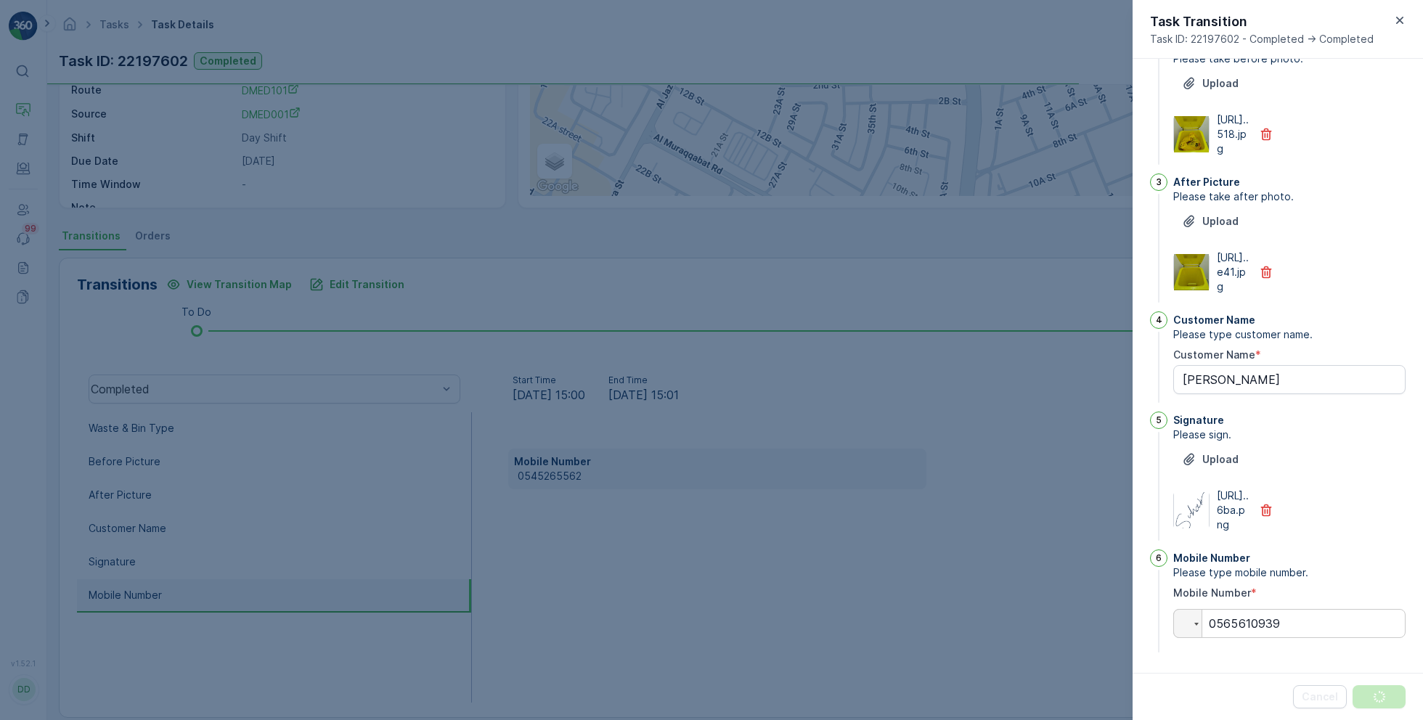
scroll to position [0, 0]
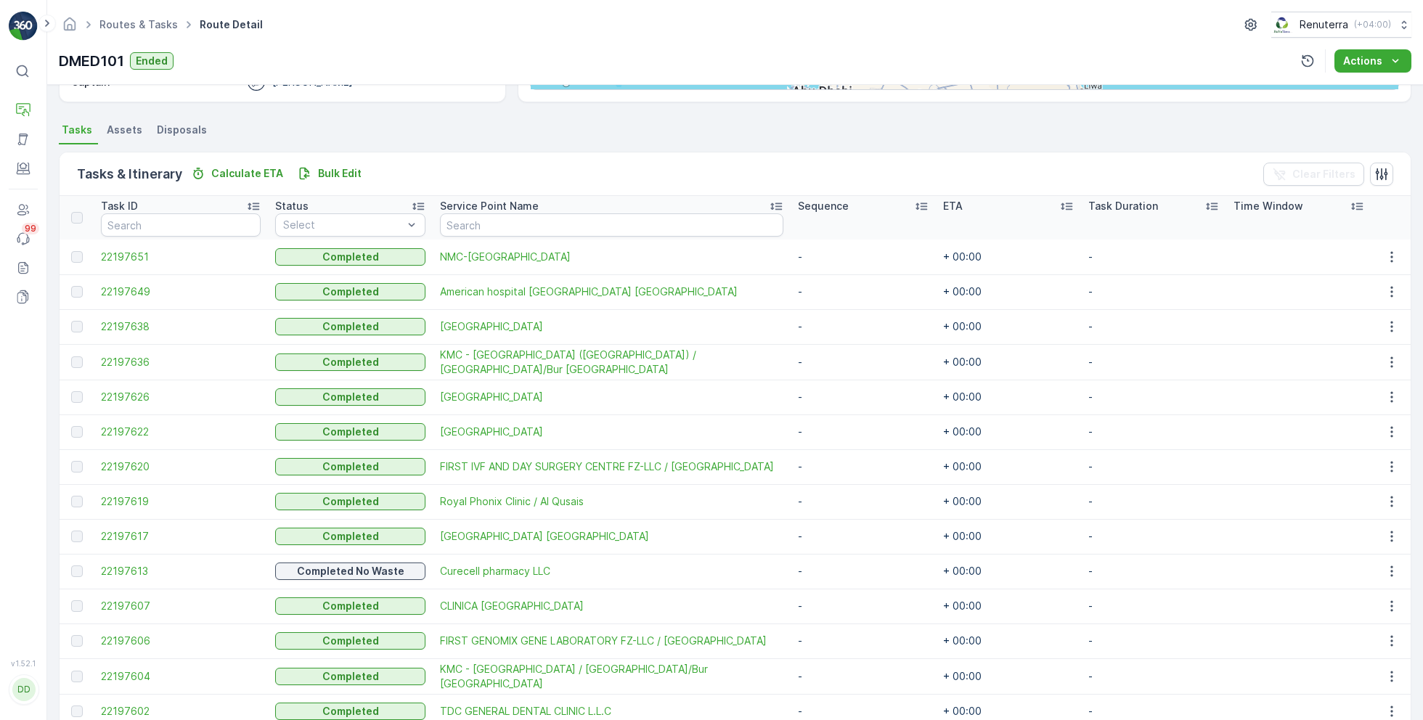
scroll to position [386, 0]
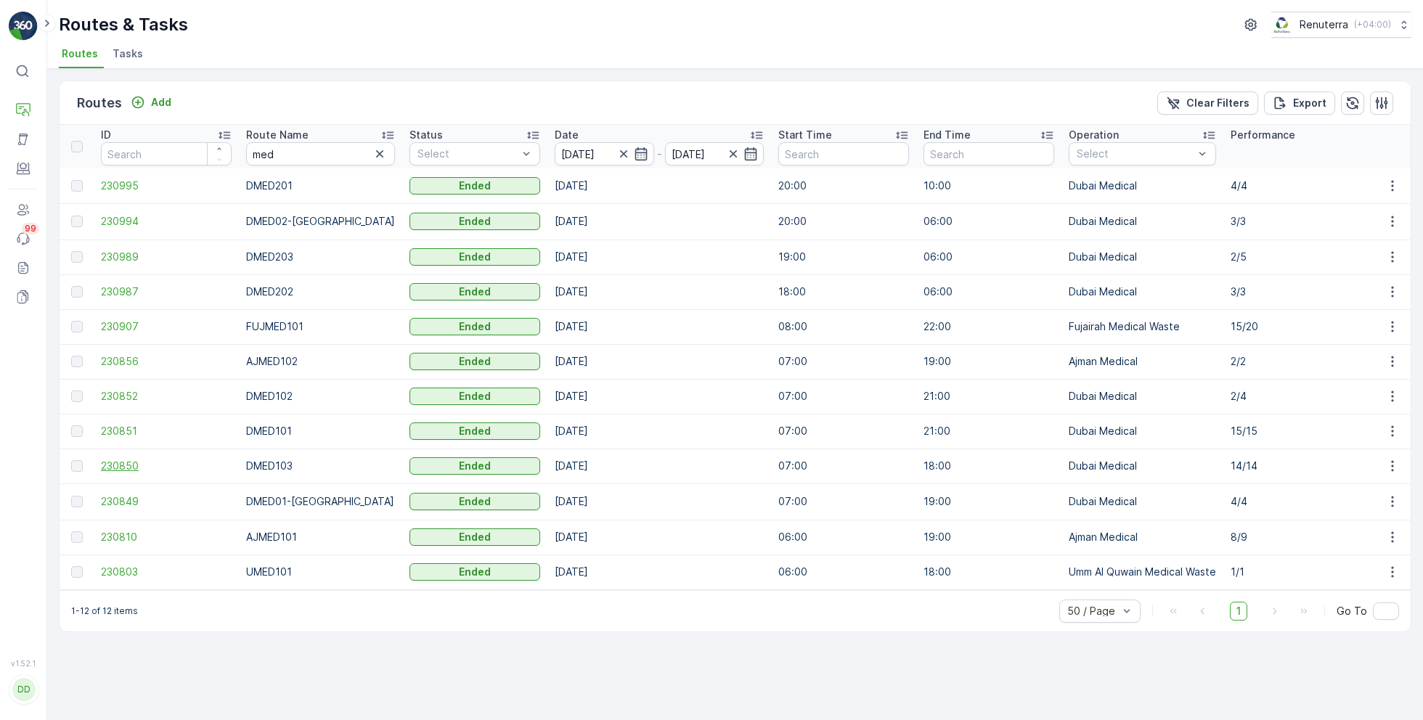
click at [131, 462] on span "230850" at bounding box center [166, 466] width 131 height 15
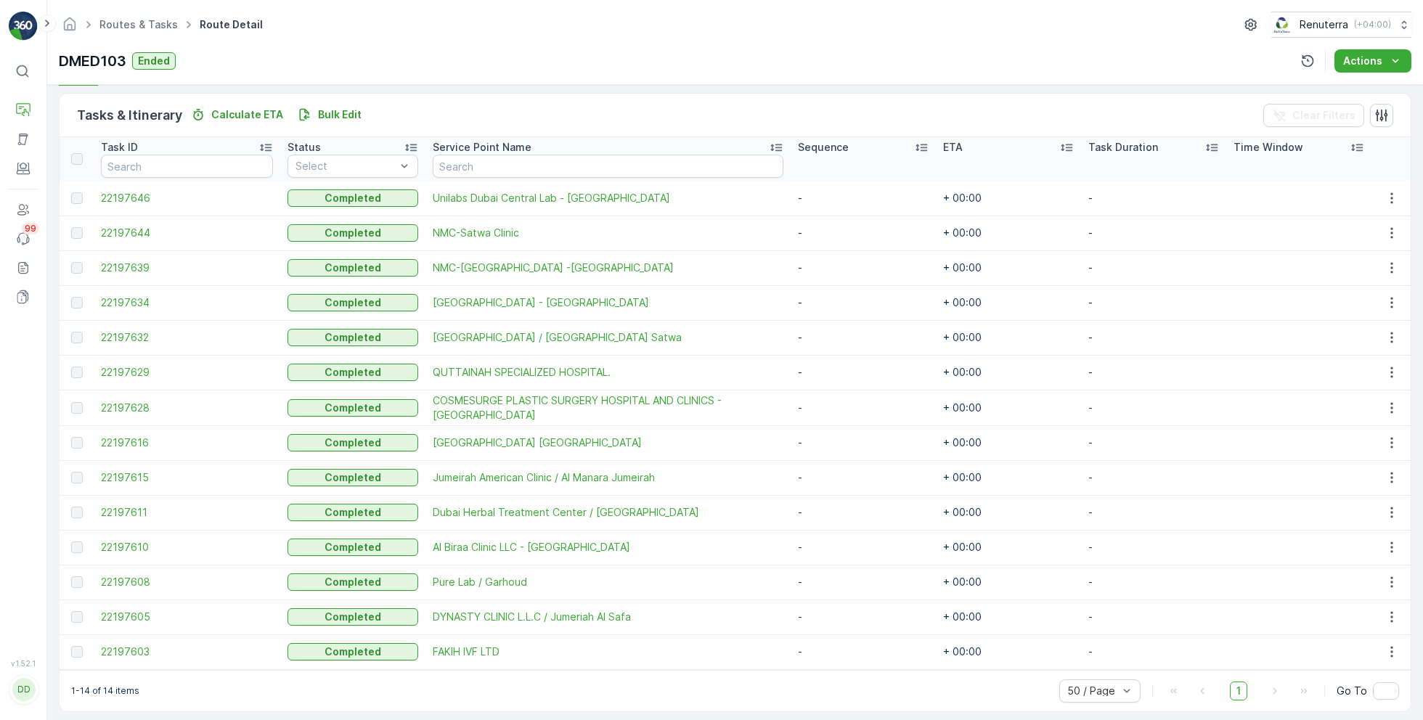
scroll to position [351, 0]
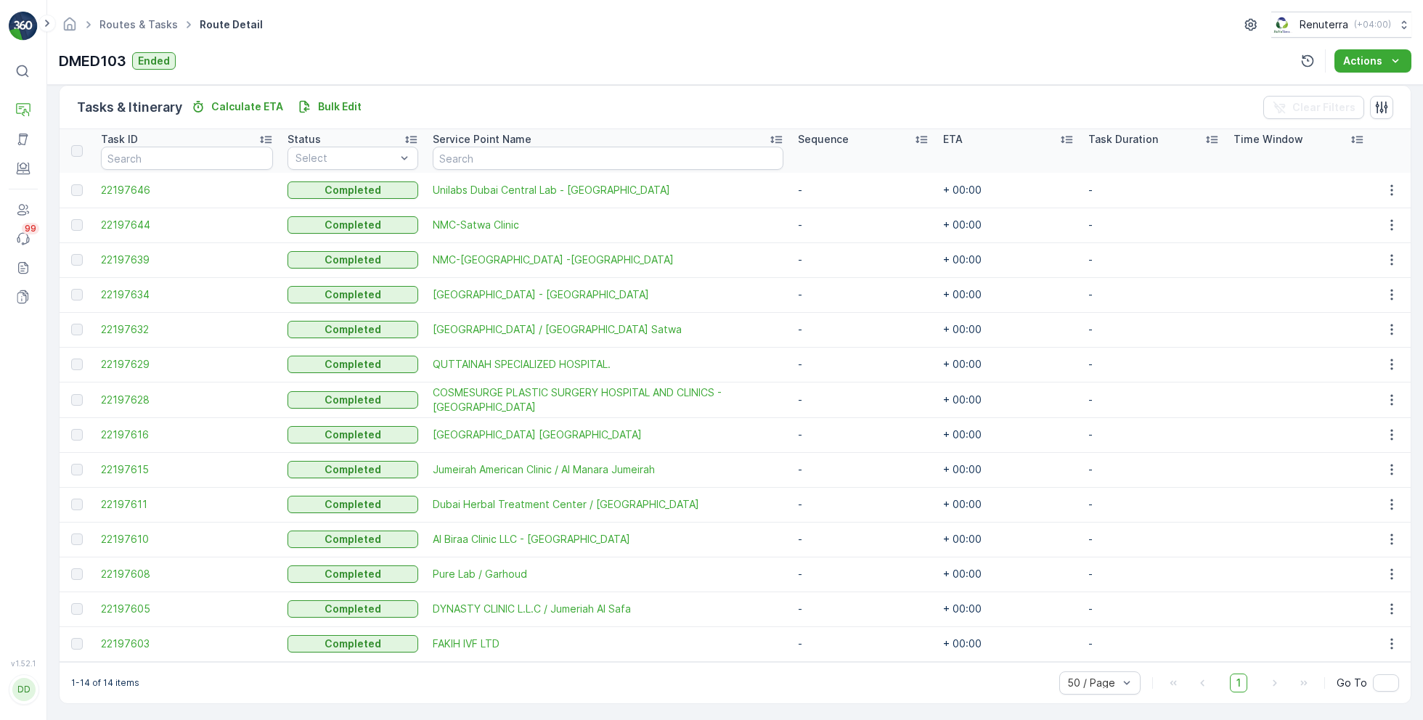
click at [224, 340] on td "22197632" at bounding box center [187, 329] width 187 height 35
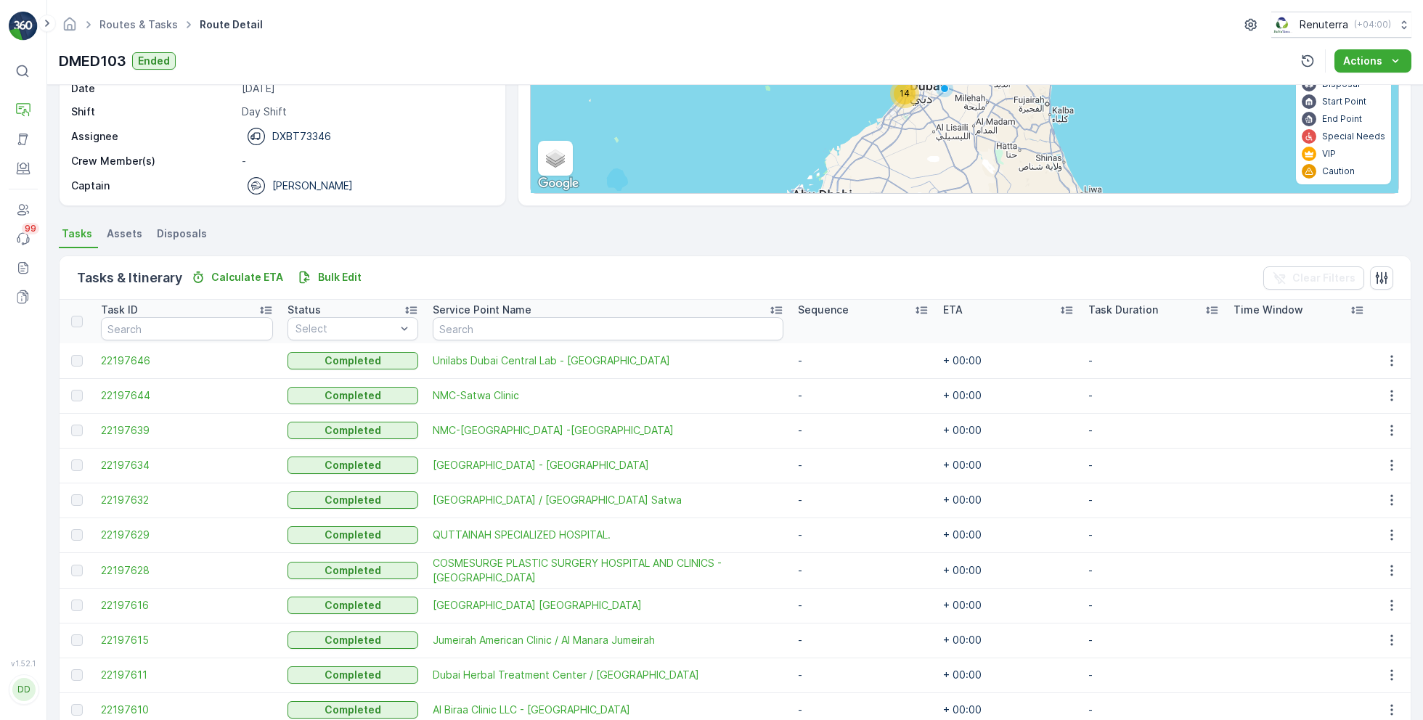
scroll to position [190, 0]
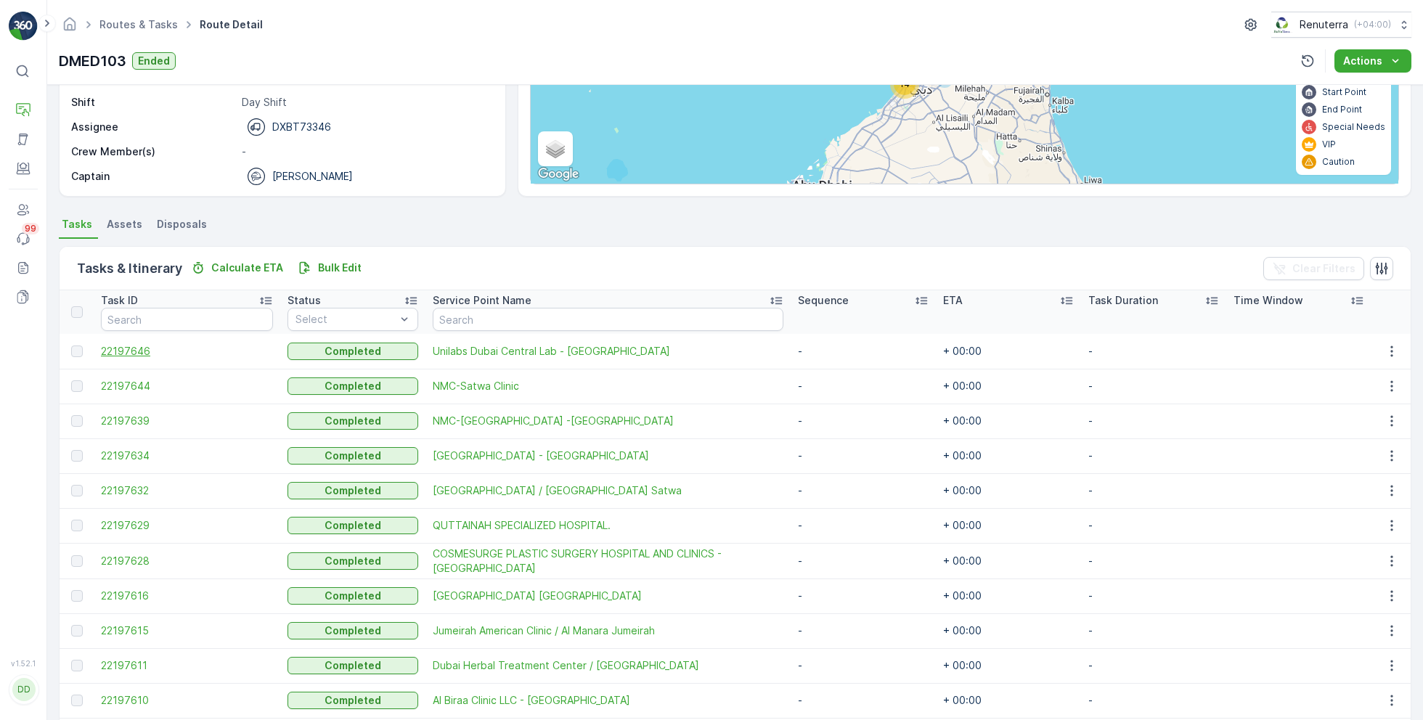
click at [142, 353] on span "22197646" at bounding box center [187, 351] width 172 height 15
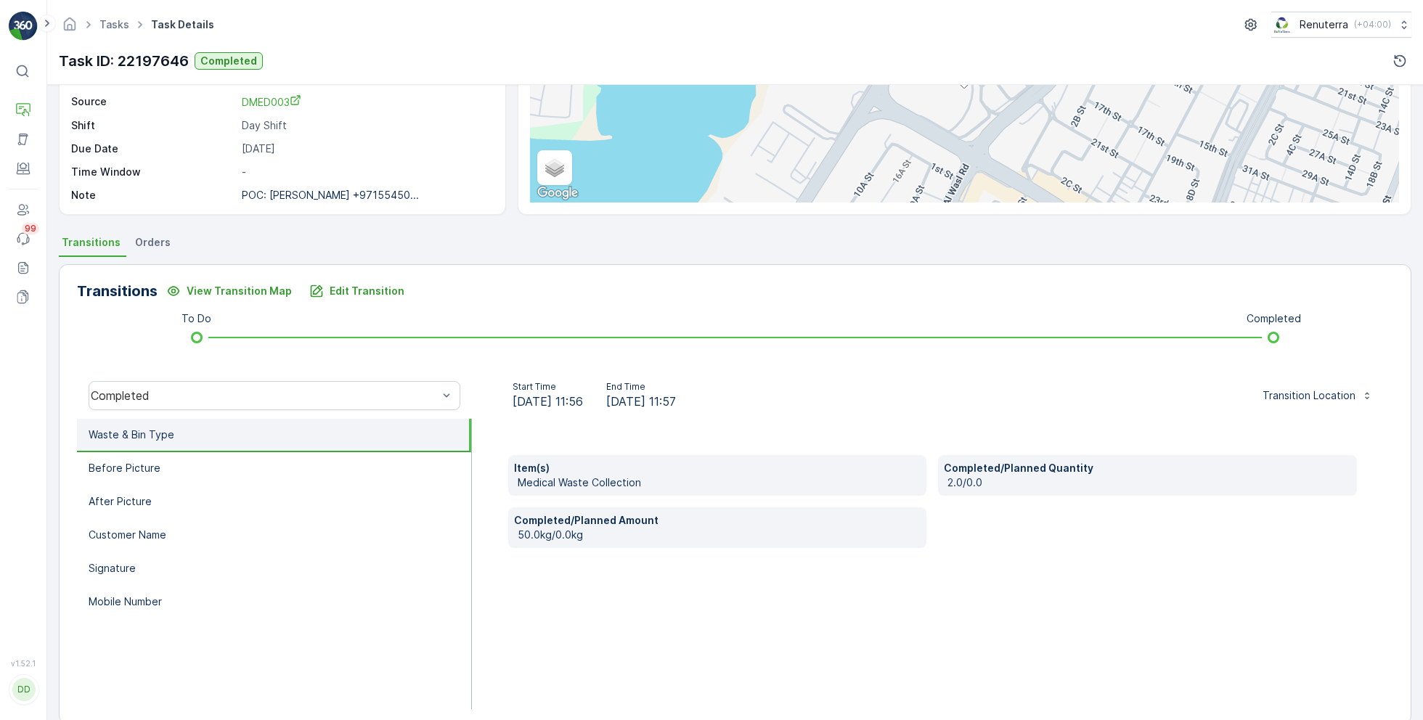
scroll to position [175, 0]
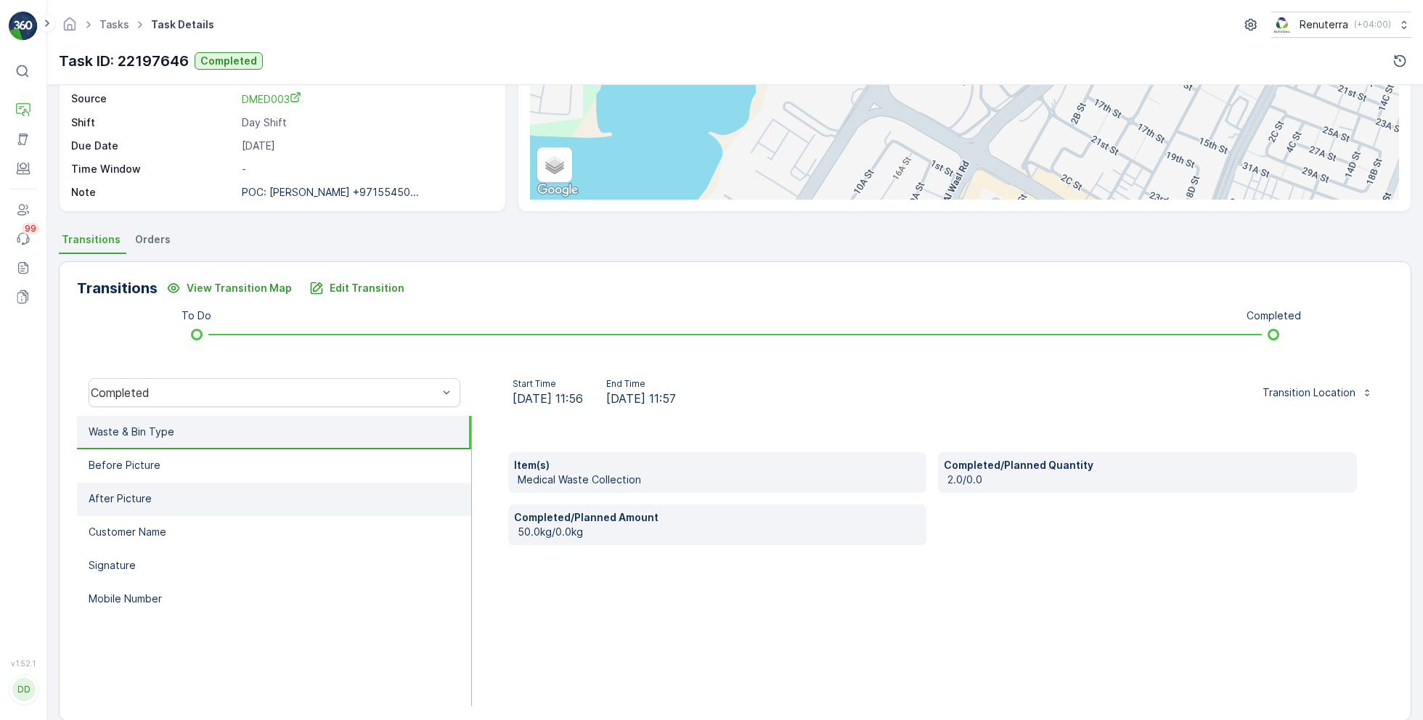
click at [184, 483] on li "After Picture" at bounding box center [274, 499] width 394 height 33
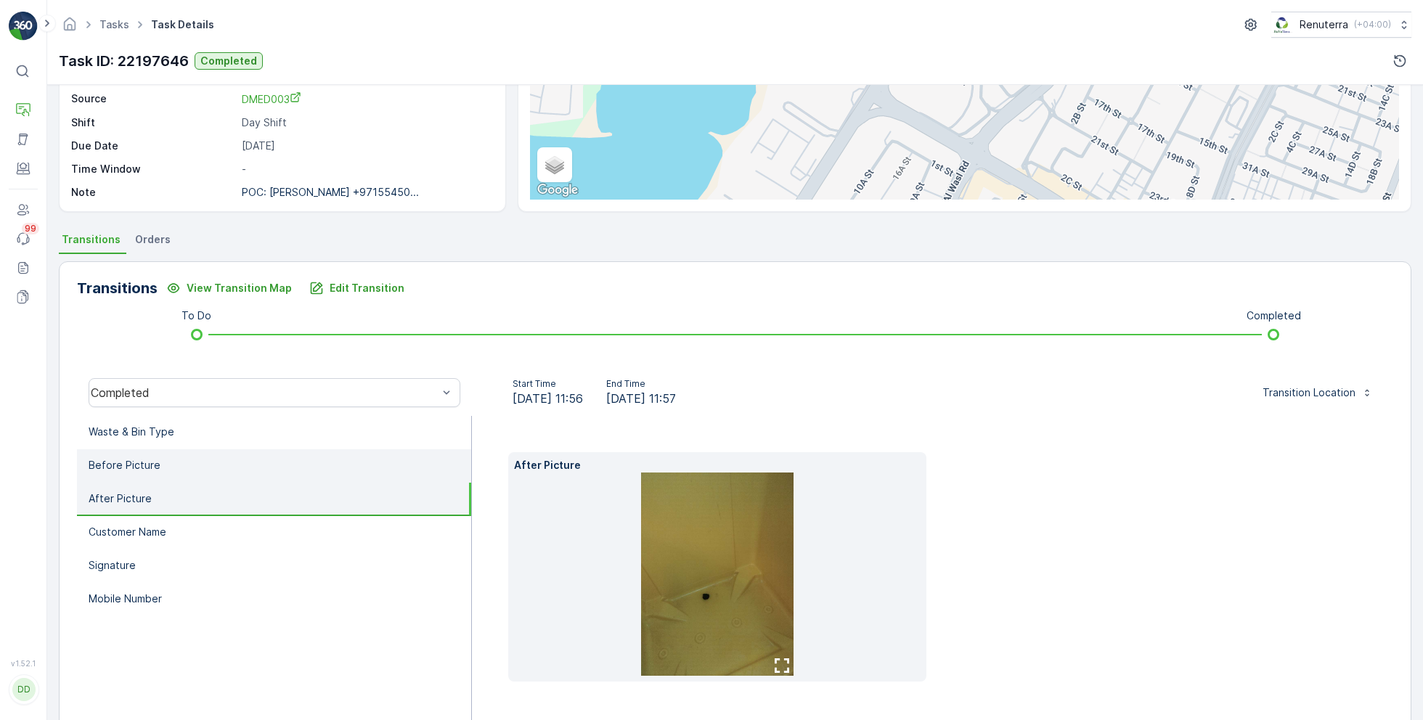
click at [200, 465] on li "Before Picture" at bounding box center [274, 465] width 394 height 33
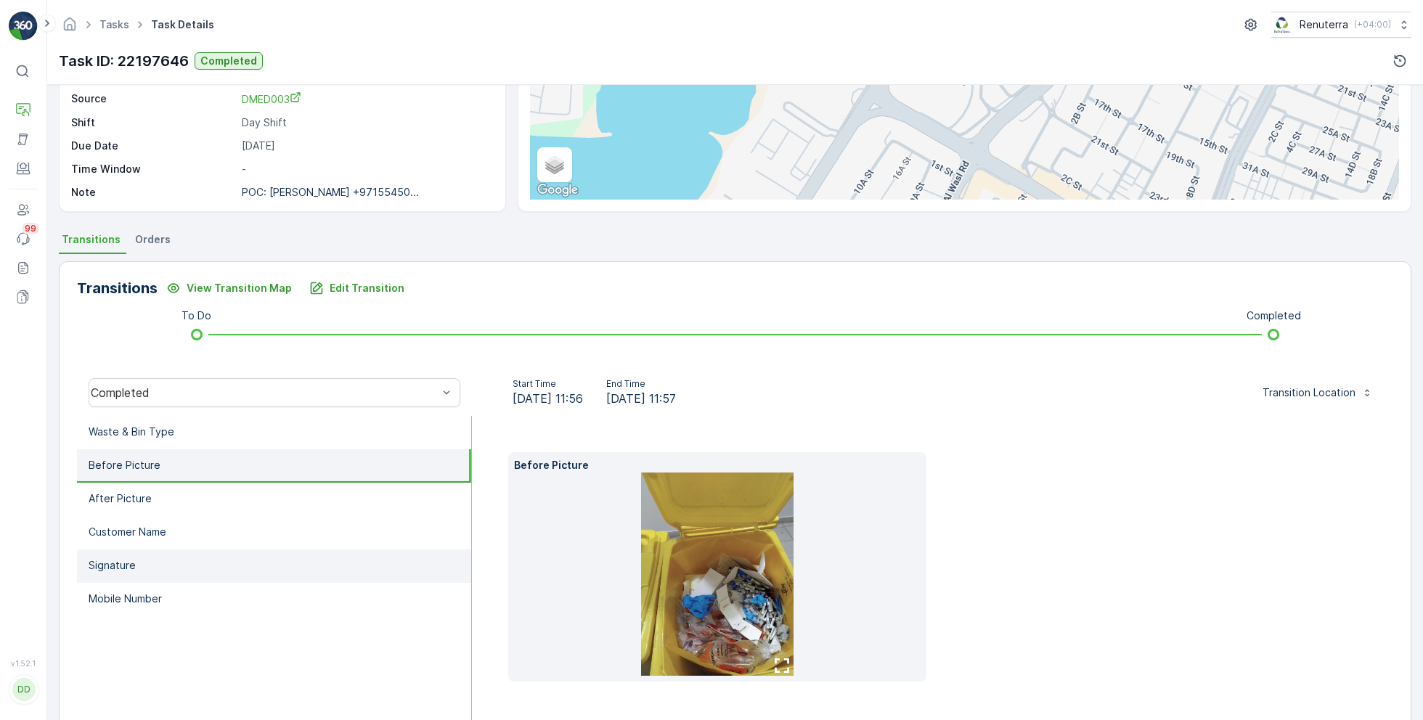
click at [204, 571] on li "Signature" at bounding box center [274, 565] width 394 height 33
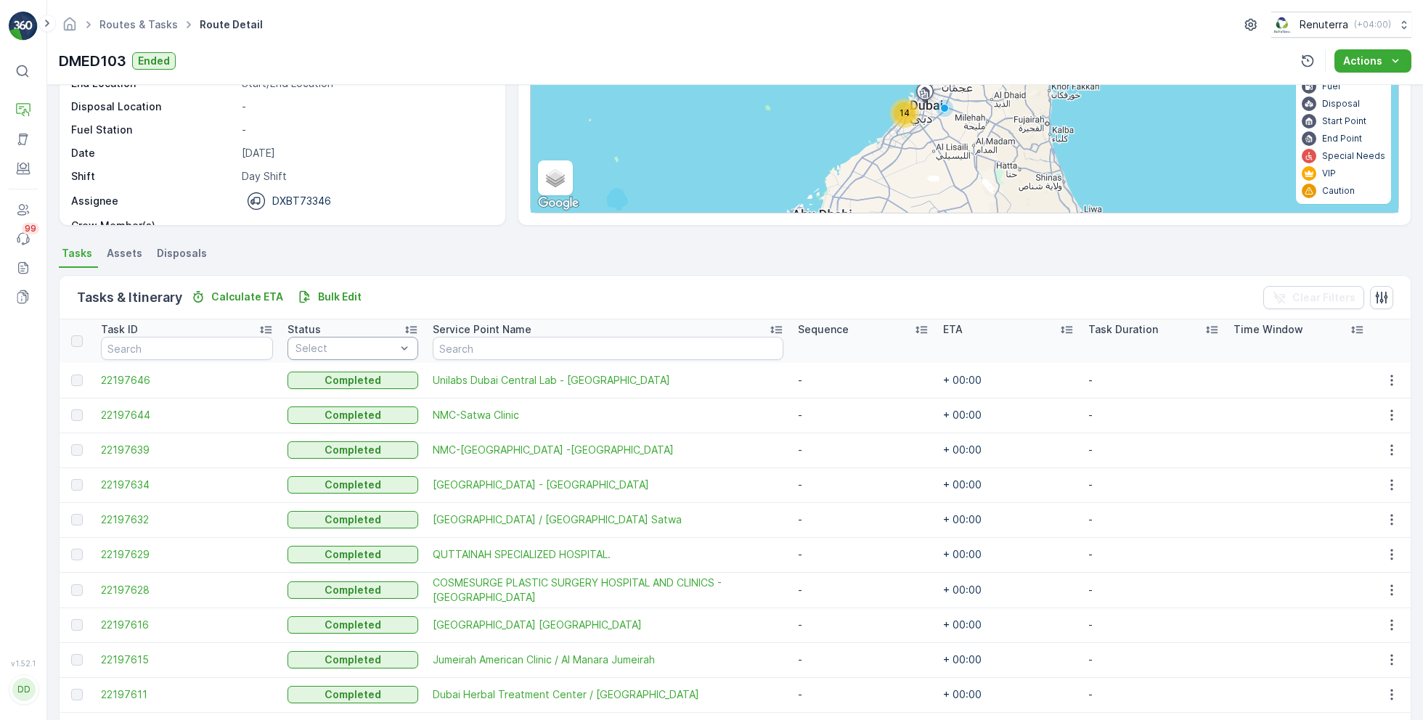
scroll to position [163, 0]
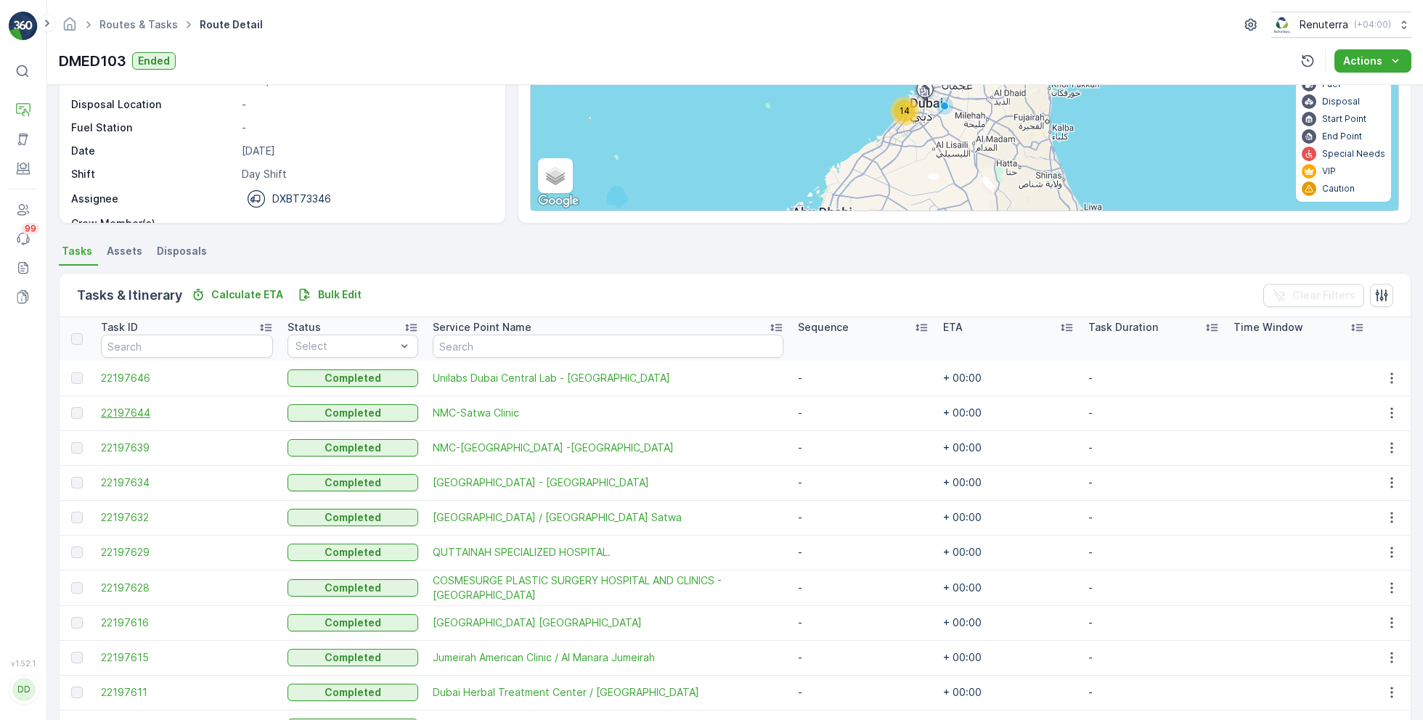
click at [136, 412] on span "22197644" at bounding box center [187, 413] width 172 height 15
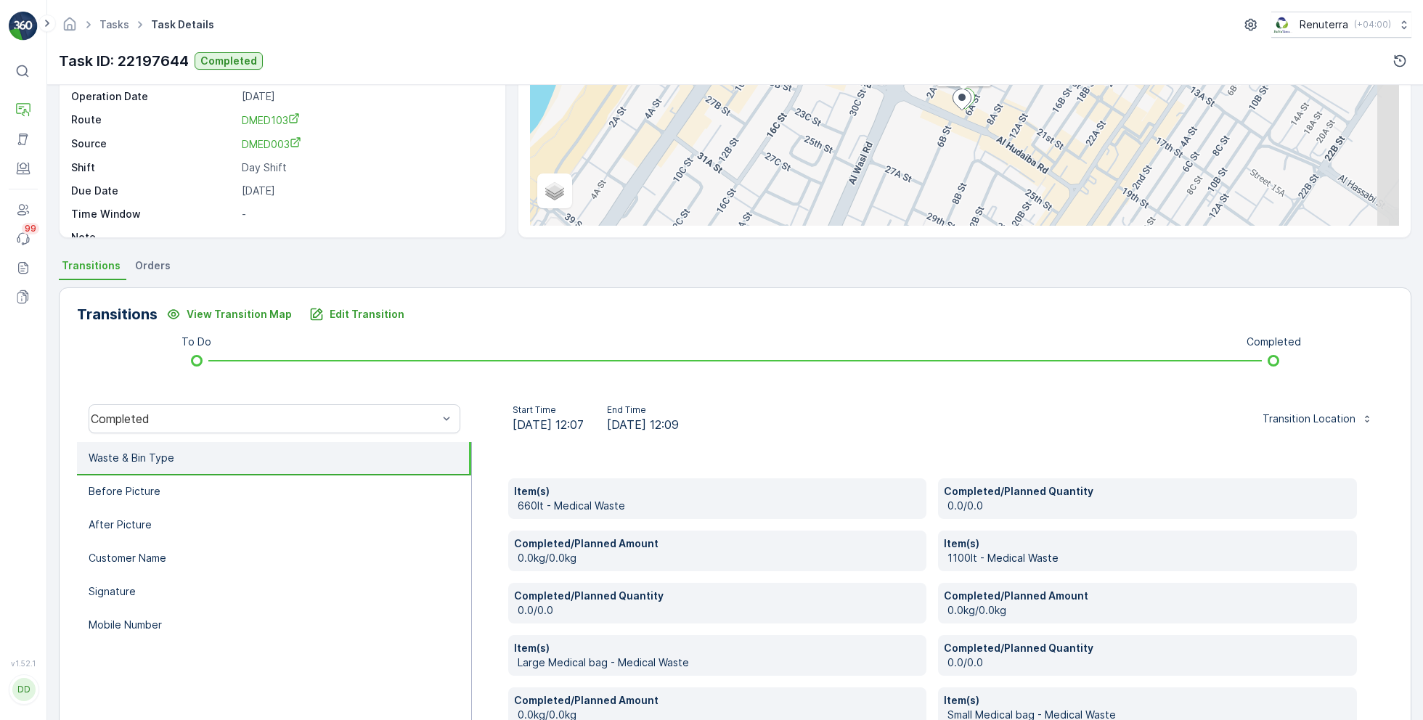
scroll to position [150, 0]
click at [350, 316] on p "Edit Transition" at bounding box center [367, 313] width 75 height 15
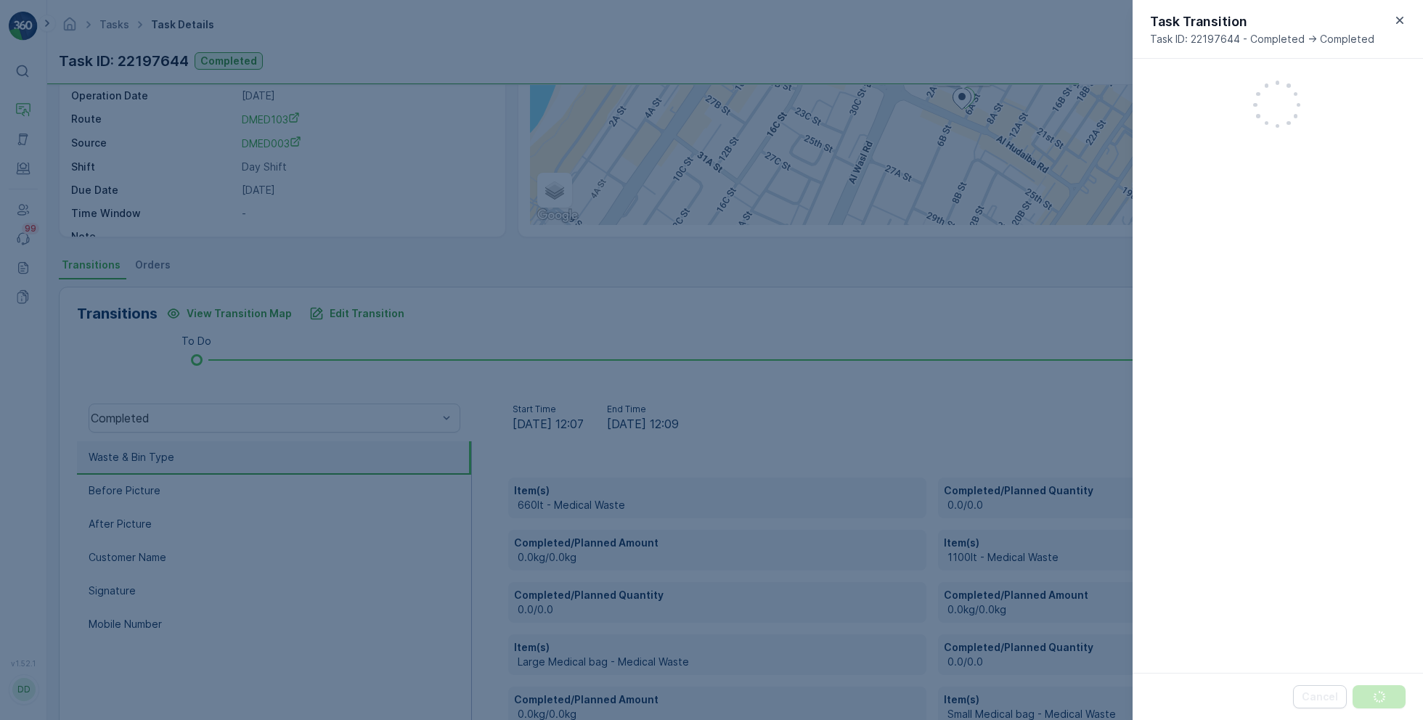
scroll to position [911, 0]
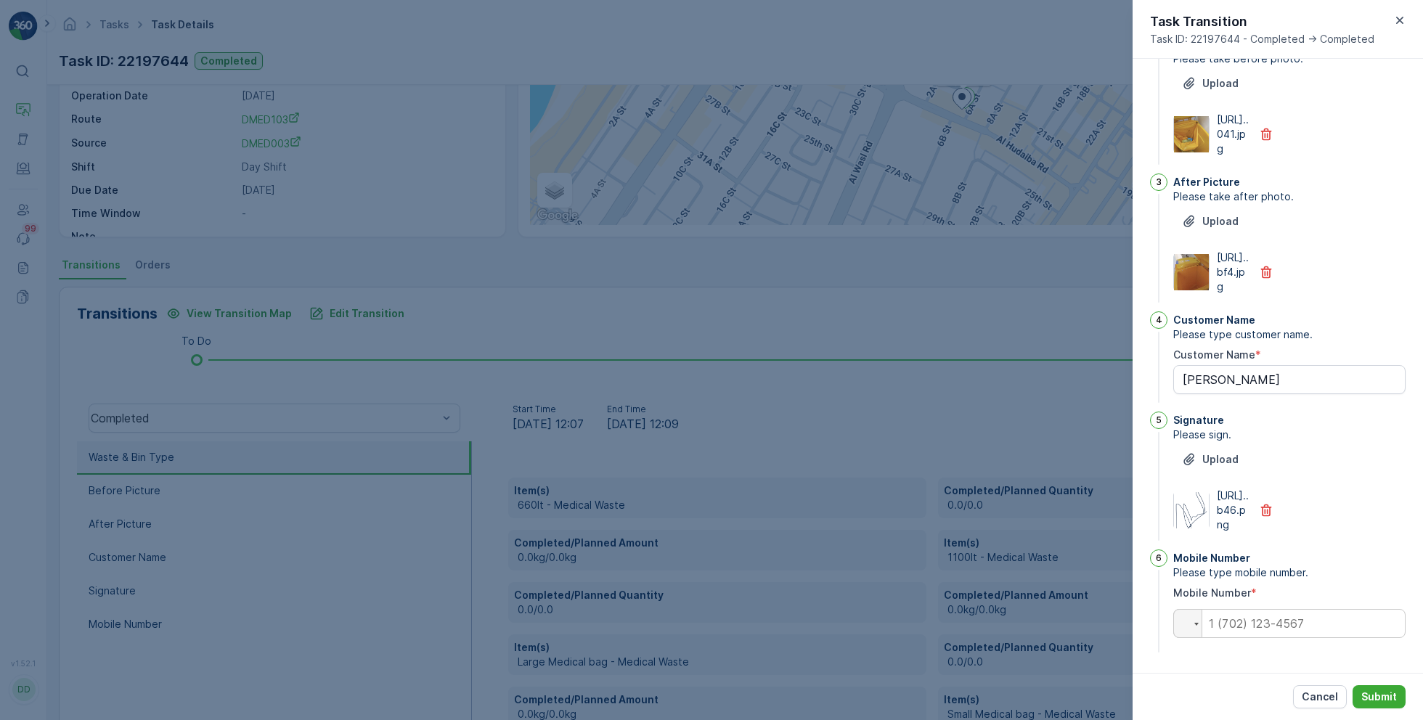
click at [436, 400] on div at bounding box center [711, 360] width 1423 height 720
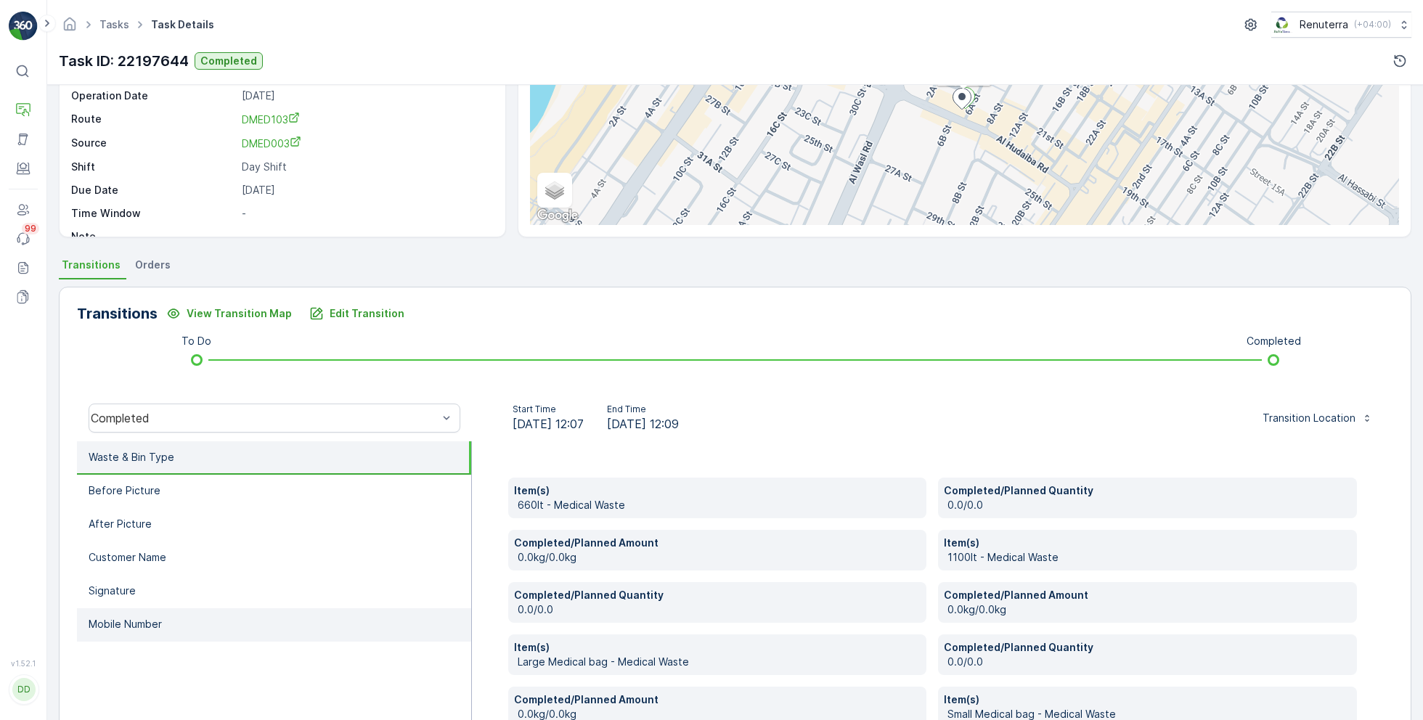
click at [124, 631] on li "Mobile Number" at bounding box center [274, 624] width 394 height 33
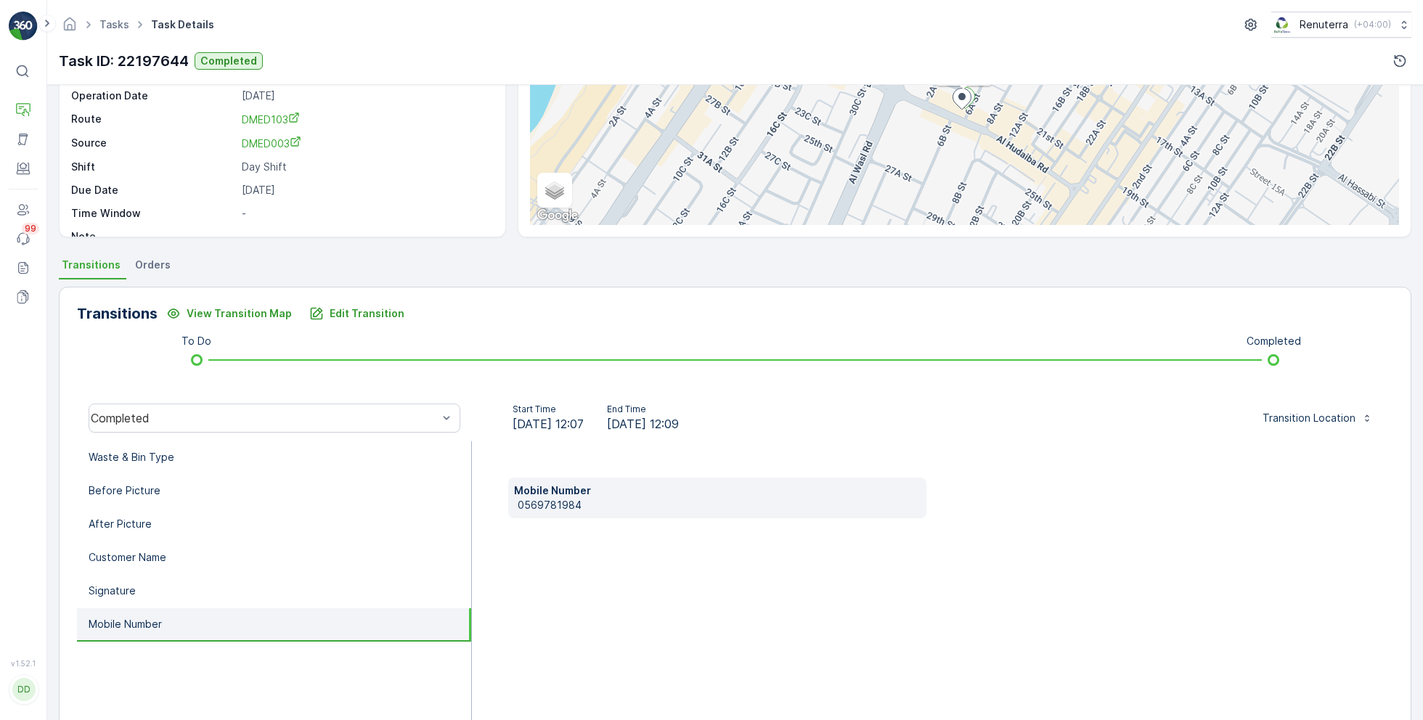
click at [569, 498] on p "0569781984" at bounding box center [720, 505] width 404 height 15
click at [383, 310] on p "Edit Transition" at bounding box center [367, 313] width 75 height 15
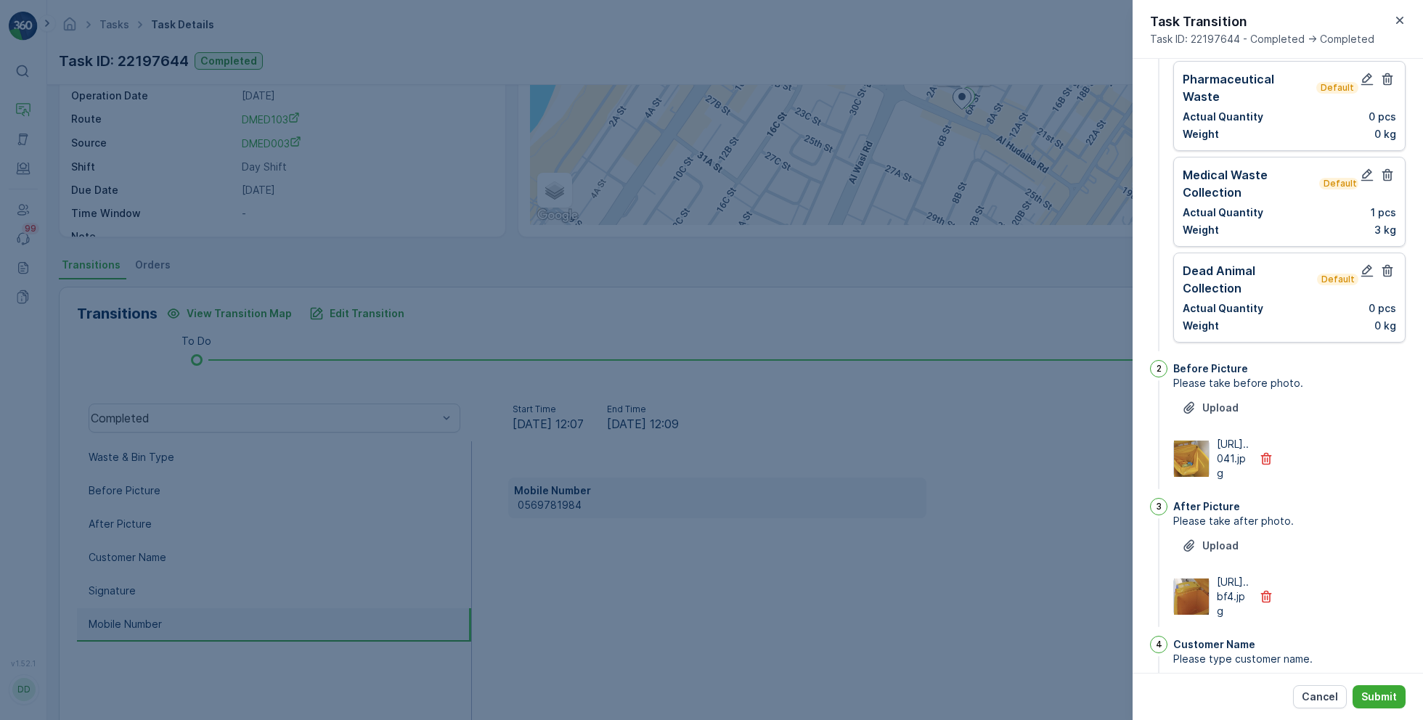
scroll to position [0, 0]
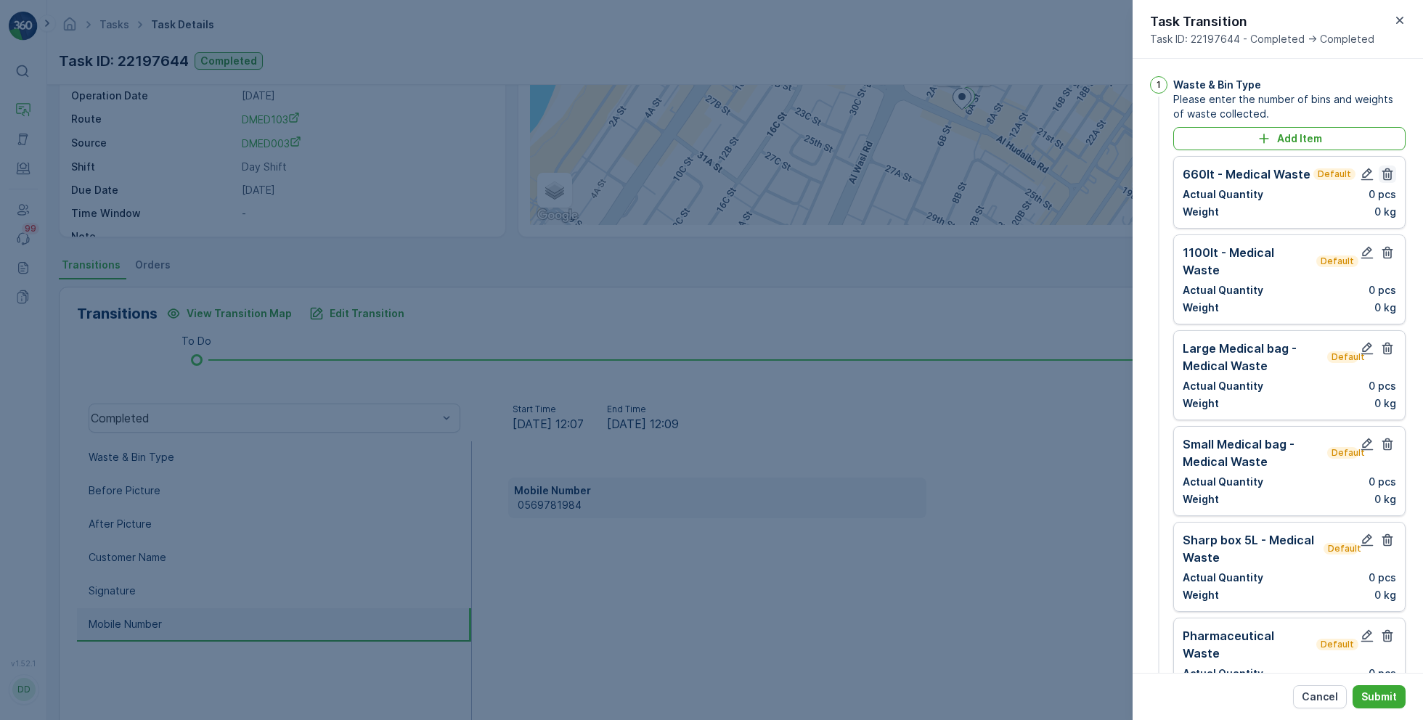
click at [1387, 176] on icon "button" at bounding box center [1387, 174] width 11 height 12
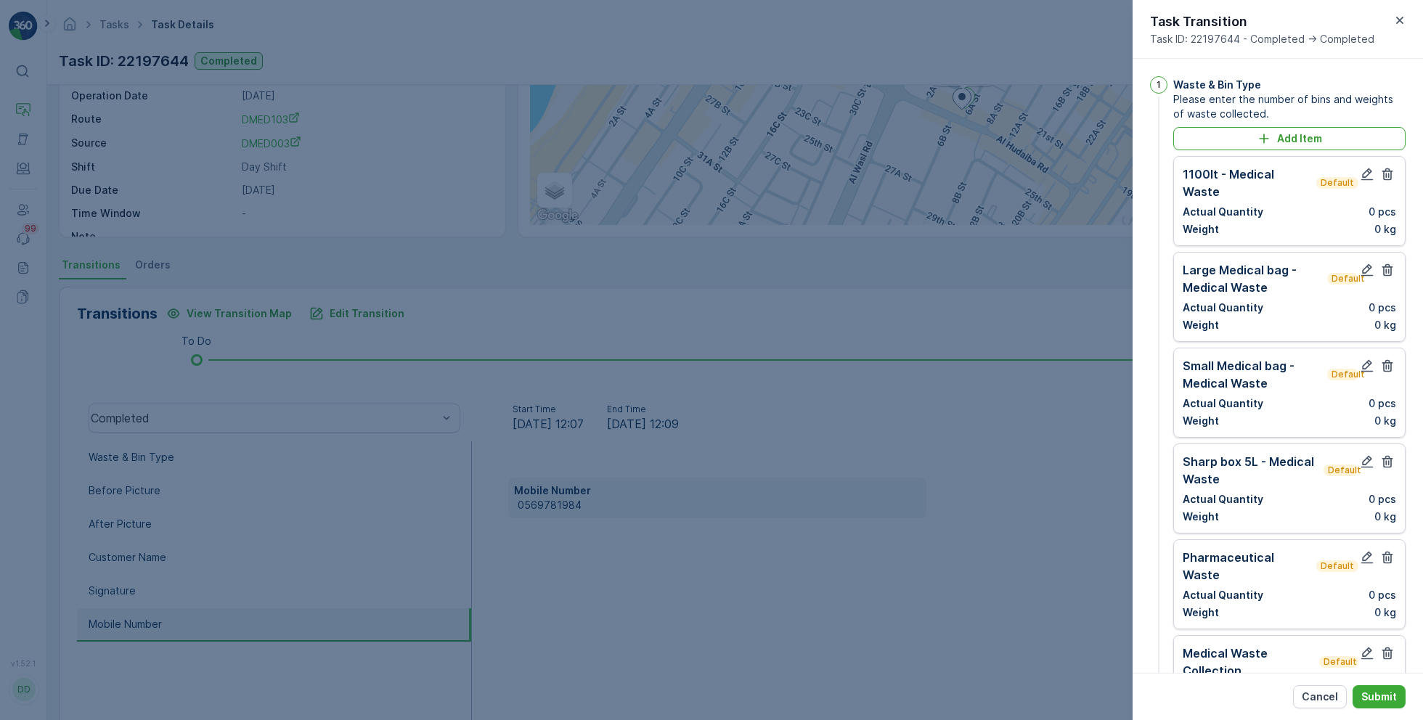
click at [1387, 176] on icon "button" at bounding box center [1387, 174] width 11 height 12
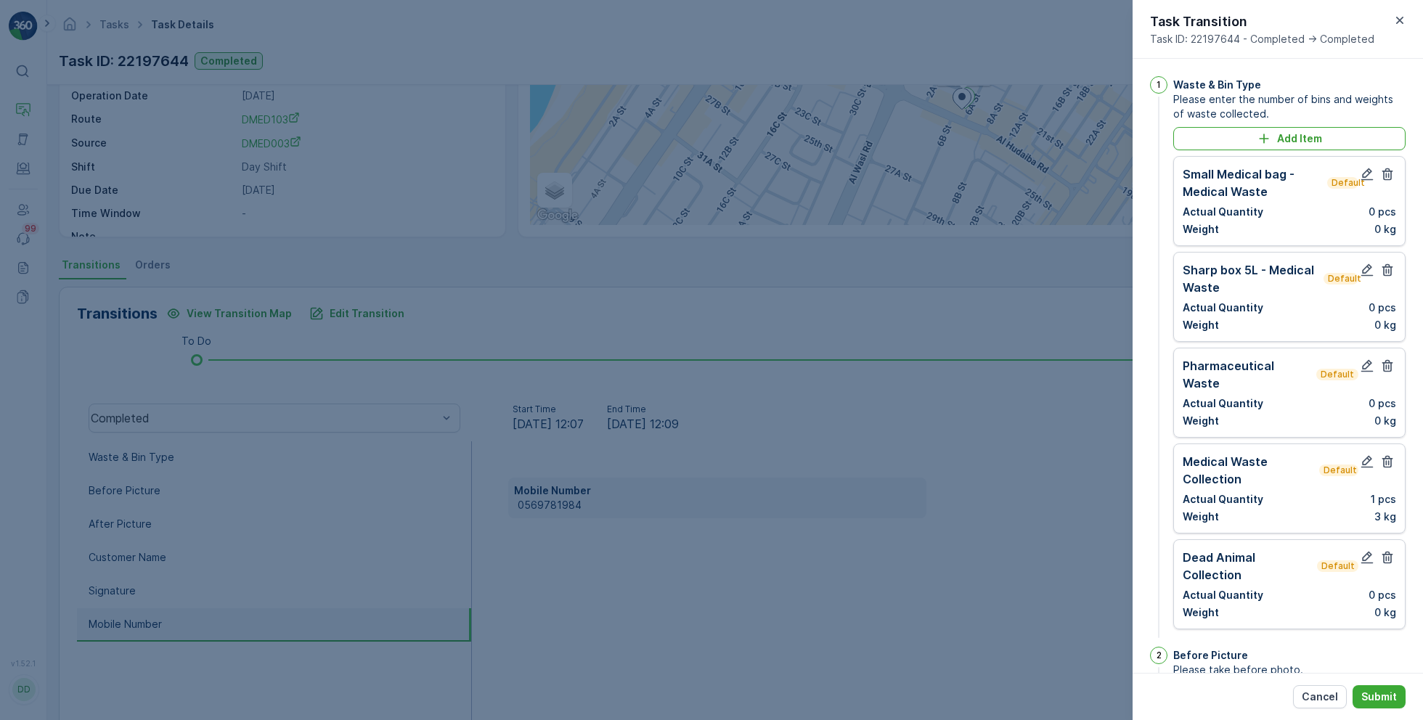
click at [1387, 176] on icon "button" at bounding box center [1387, 174] width 11 height 12
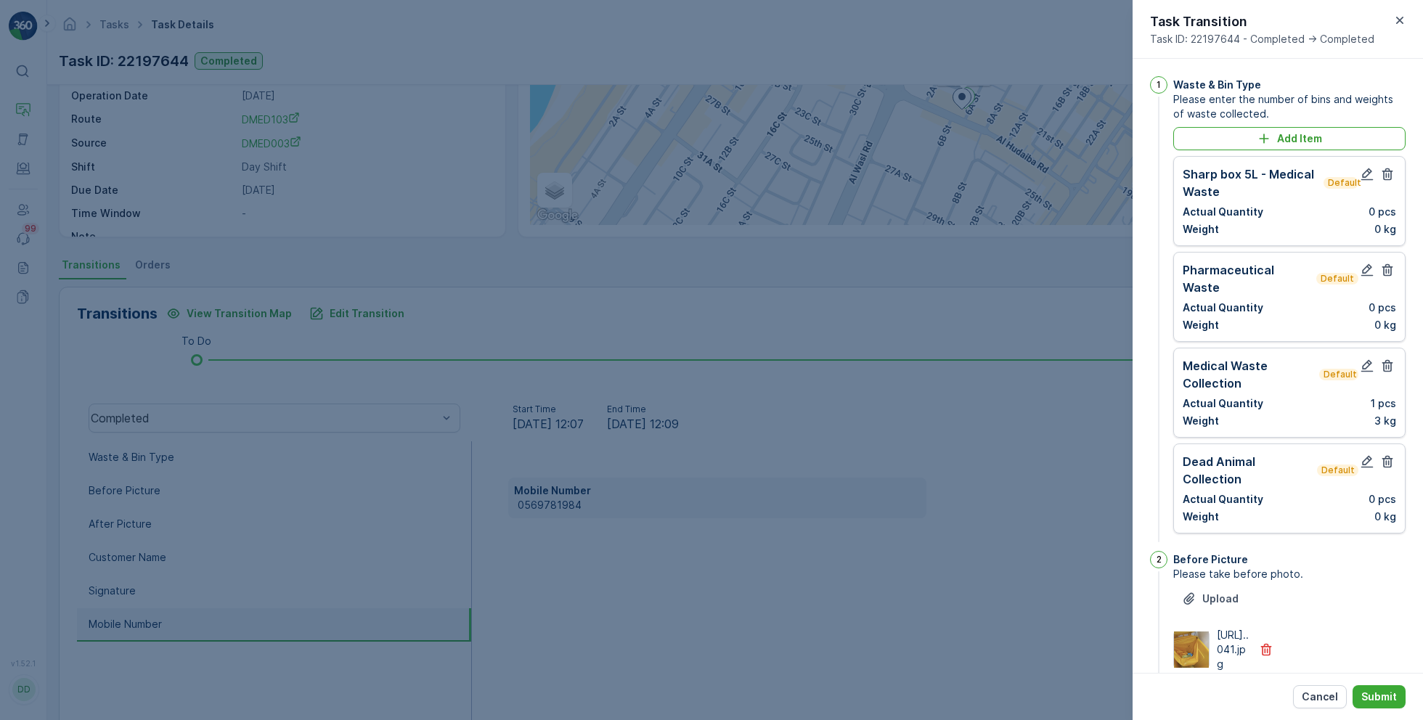
click at [1387, 176] on icon "button" at bounding box center [1387, 174] width 11 height 12
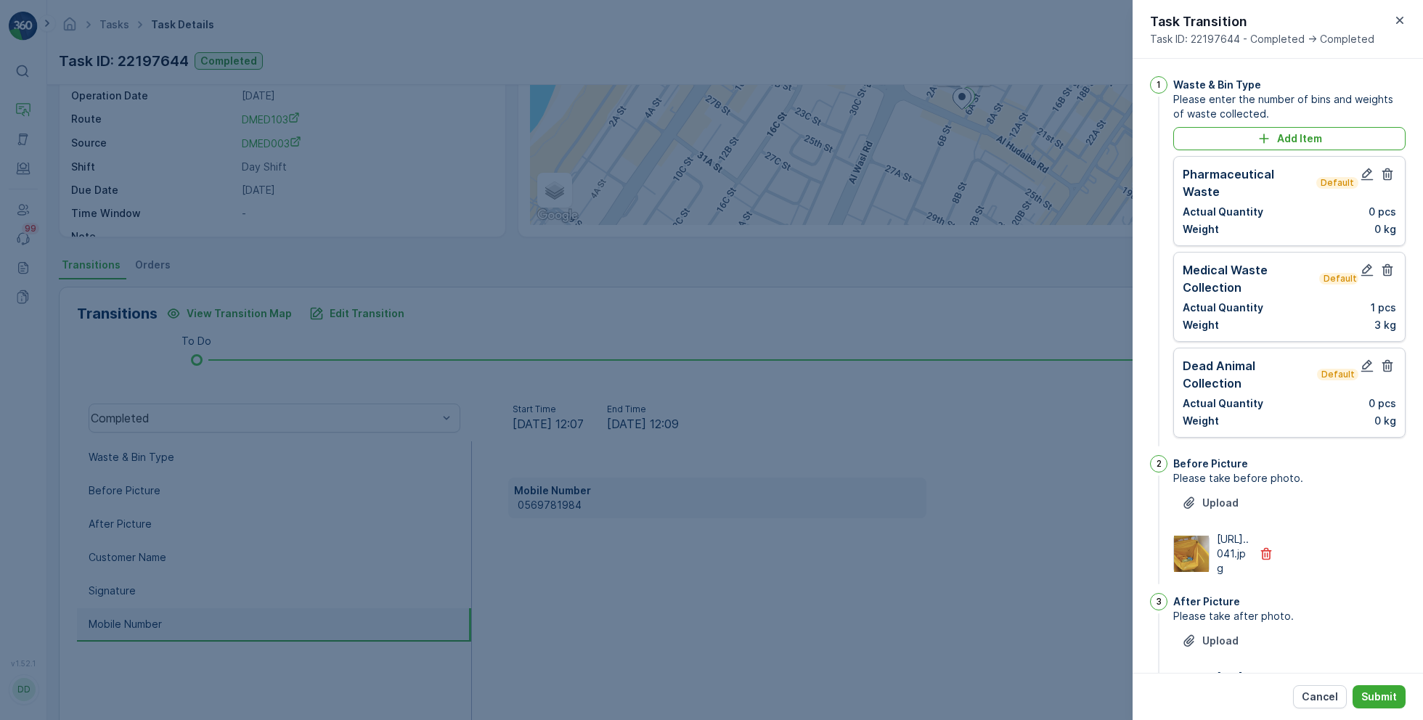
click at [1387, 176] on icon "button" at bounding box center [1387, 174] width 11 height 12
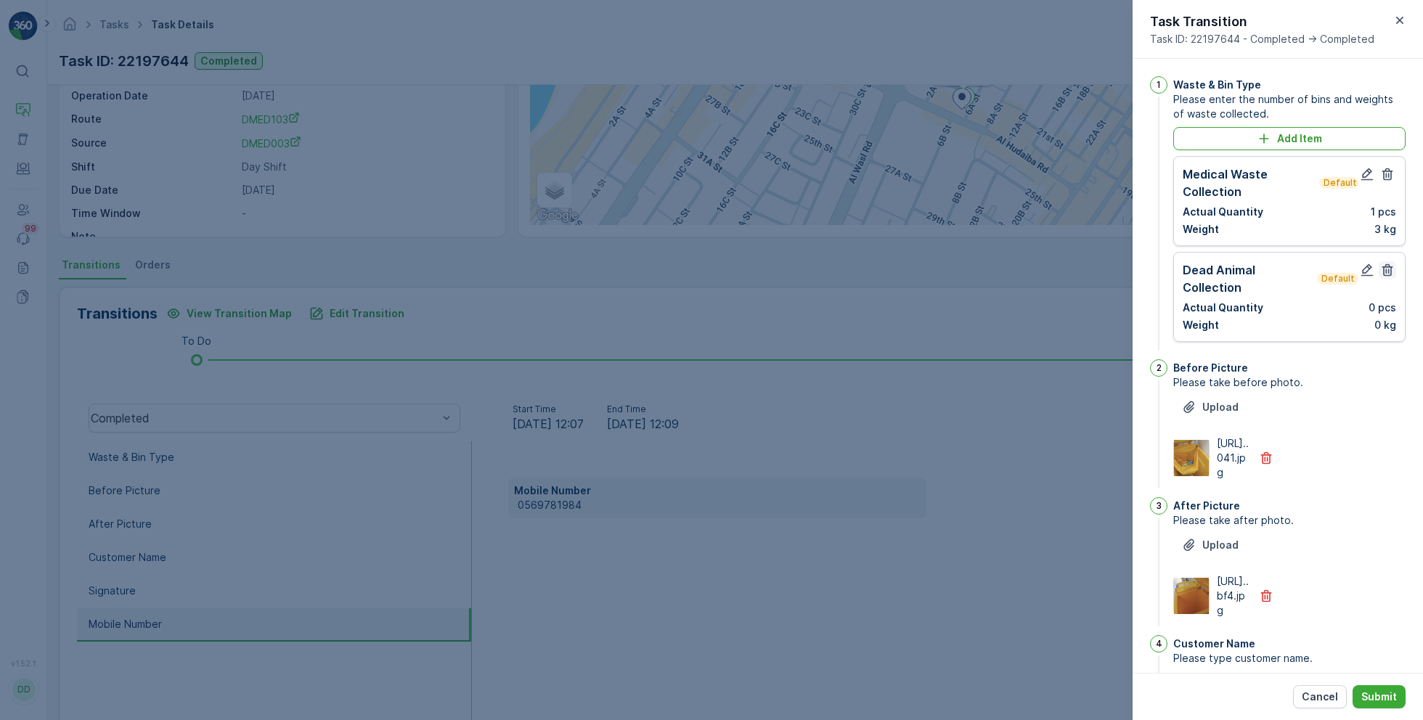
click at [1388, 268] on icon "button" at bounding box center [1387, 270] width 15 height 15
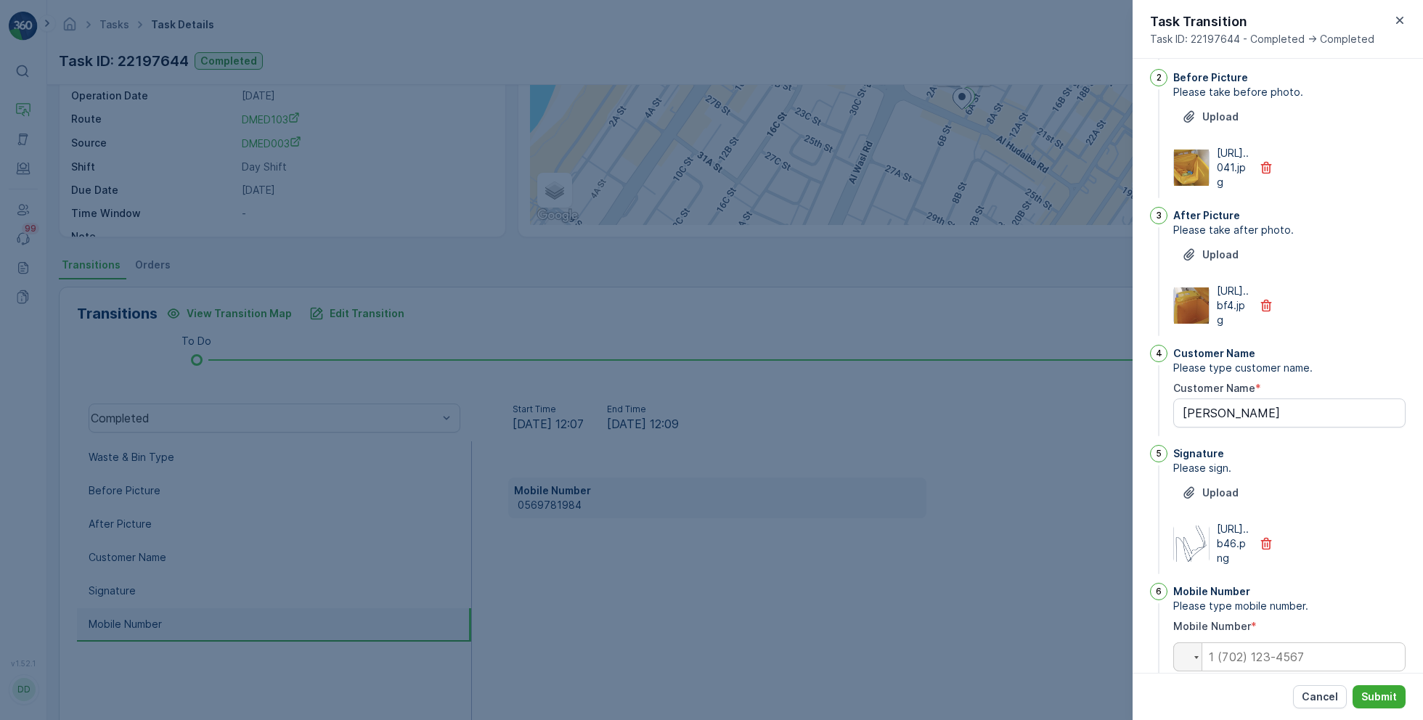
scroll to position [314, 0]
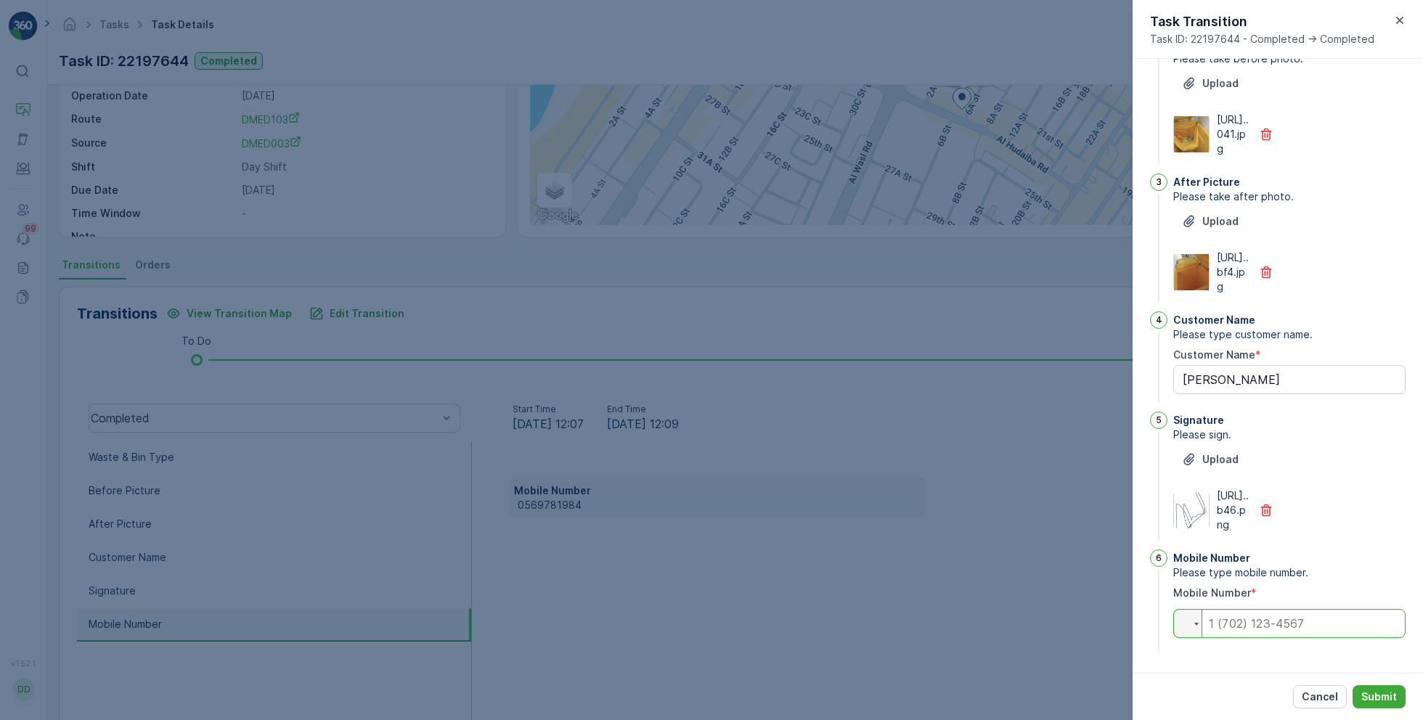
click at [1288, 637] on input "tel" at bounding box center [1289, 623] width 232 height 29
paste input "0565610939"
type input "0565610939"
click at [1378, 696] on p "Submit" at bounding box center [1379, 697] width 36 height 15
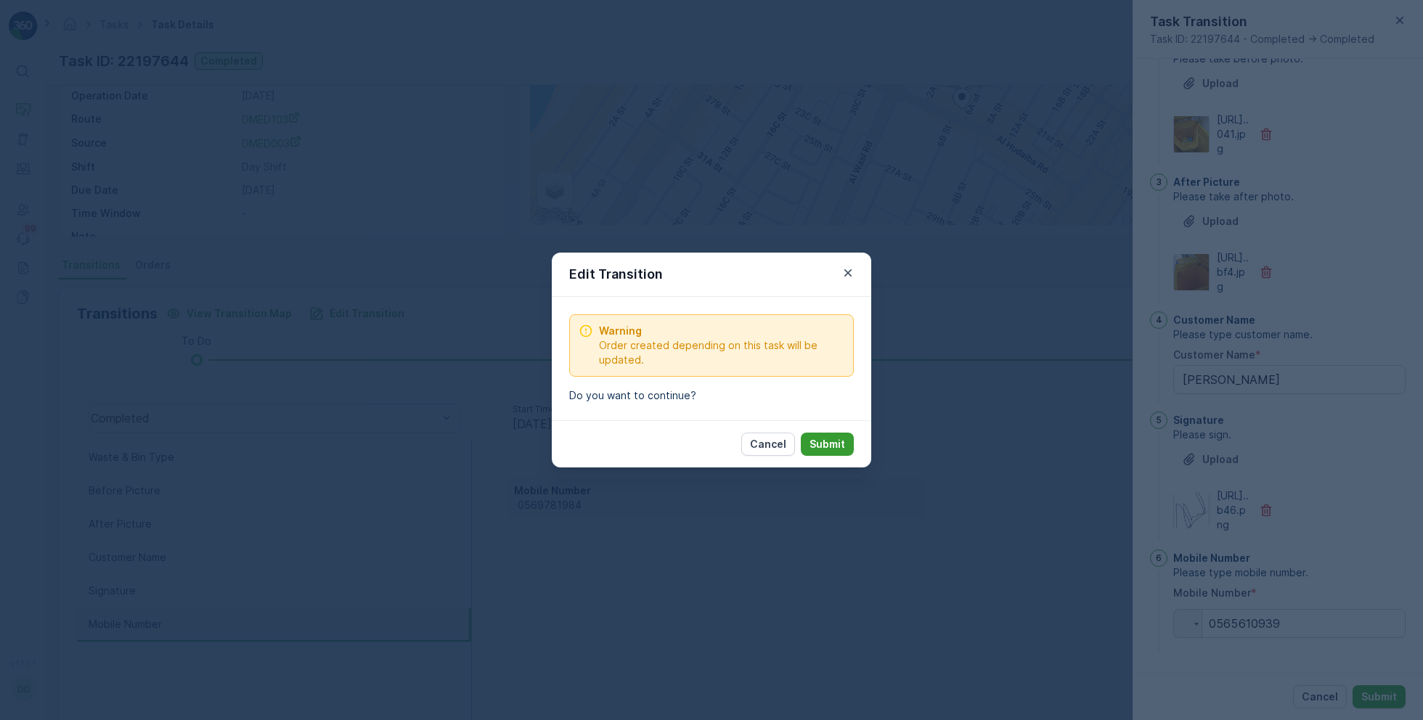
click at [842, 442] on p "Submit" at bounding box center [827, 444] width 36 height 15
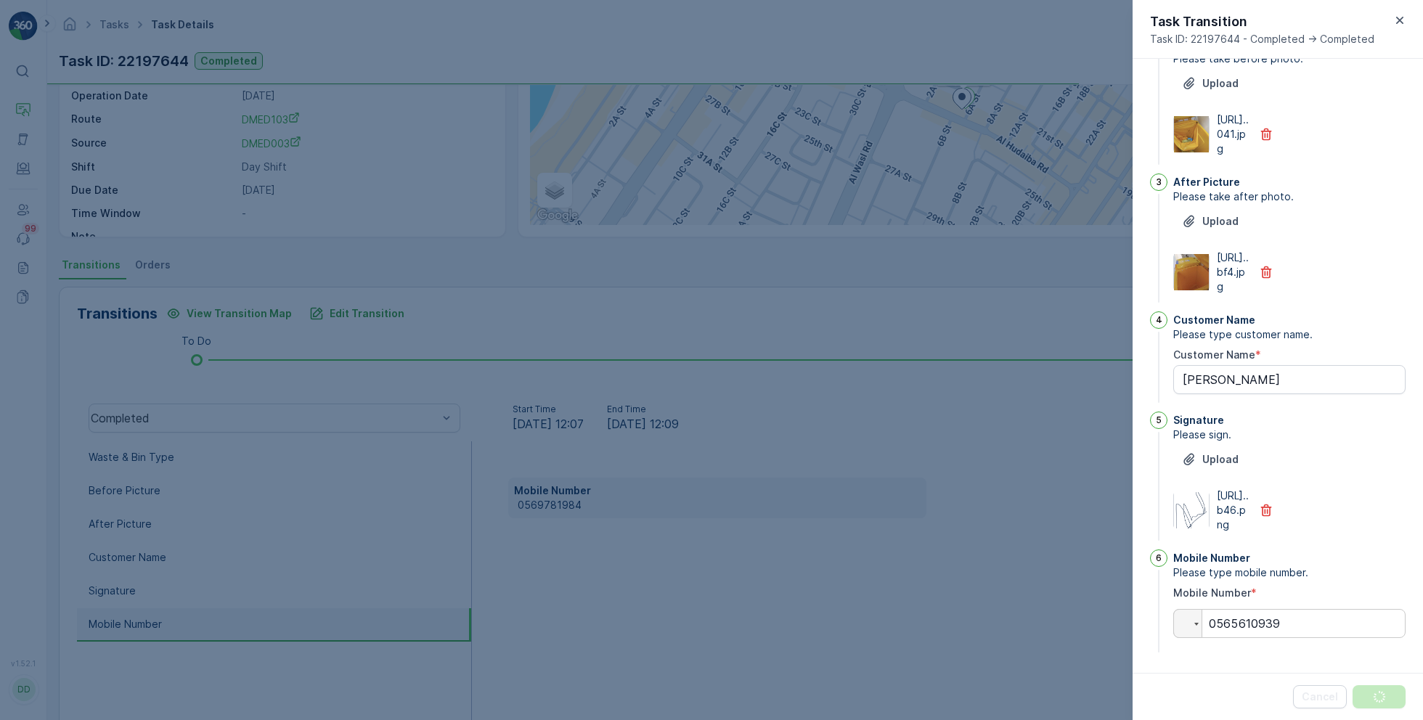
scroll to position [0, 0]
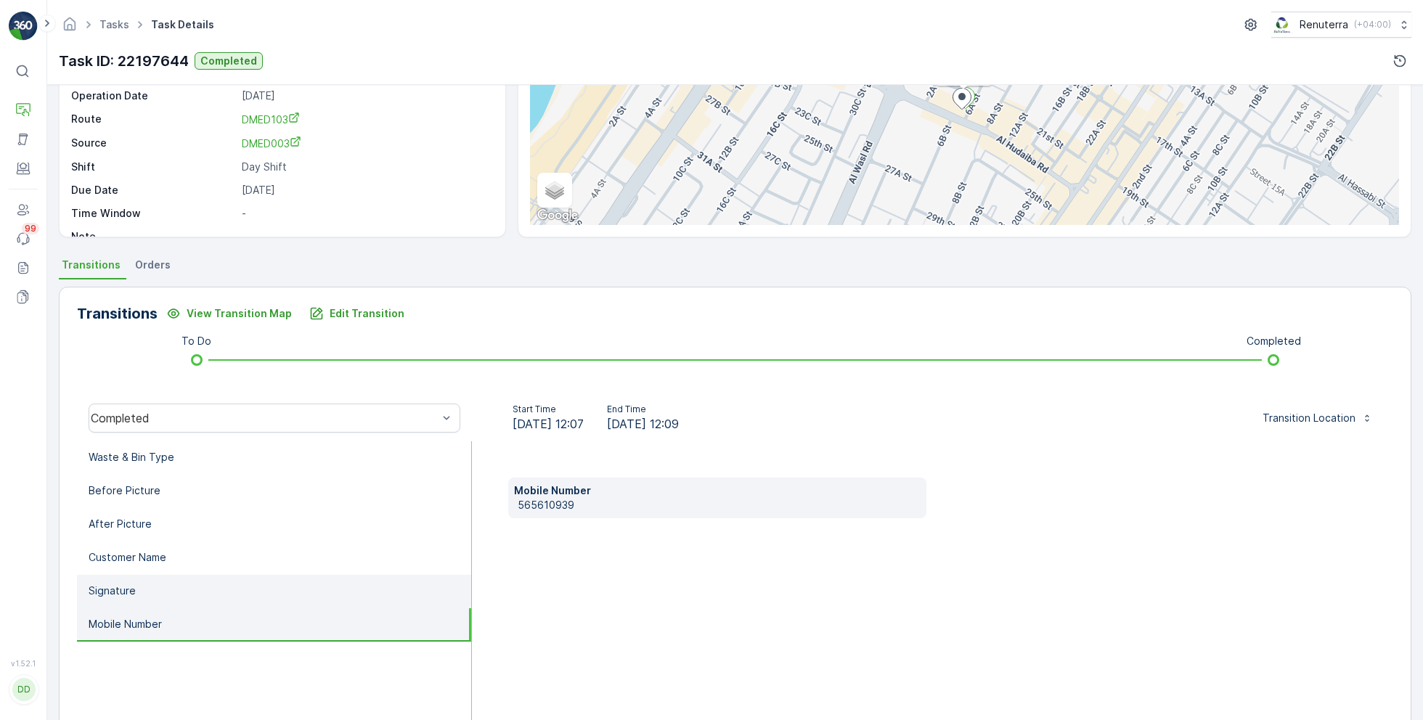
click at [184, 591] on li "Signature" at bounding box center [274, 591] width 394 height 33
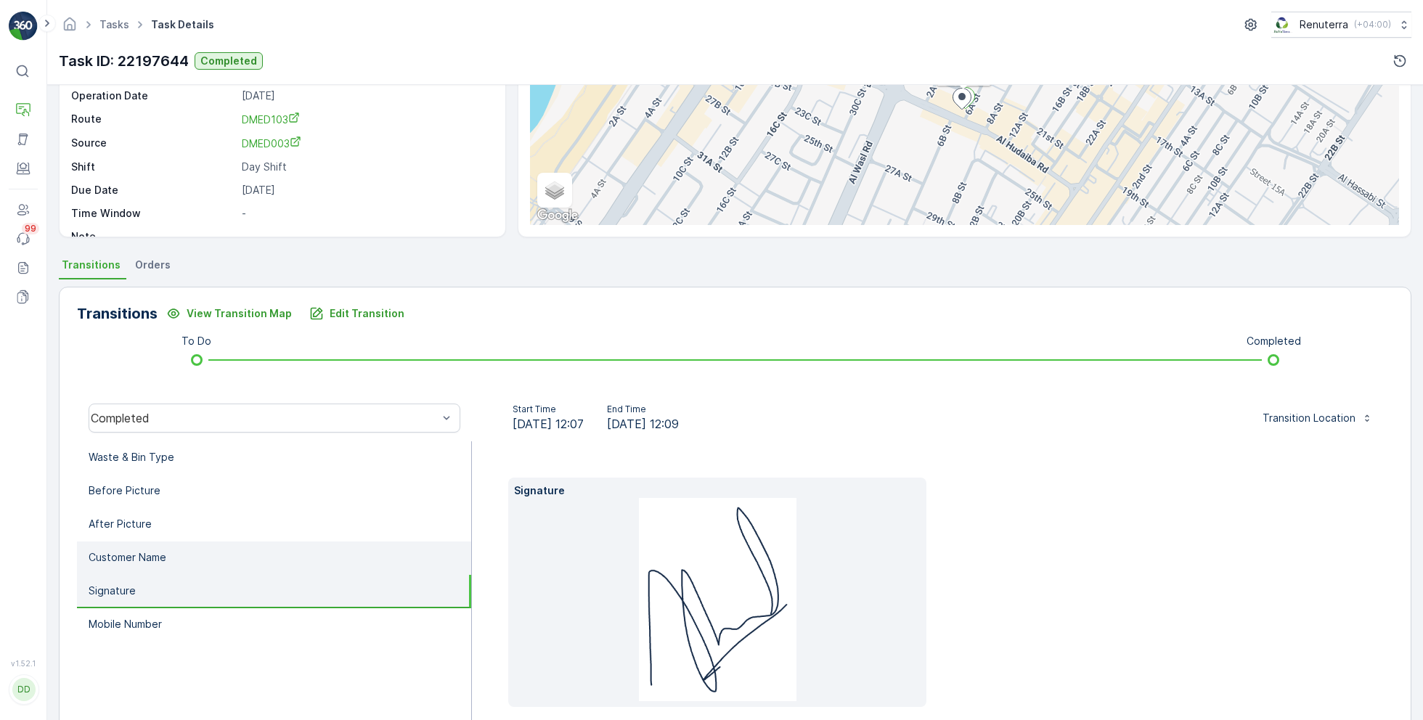
click at [200, 563] on li "Customer Name" at bounding box center [274, 558] width 394 height 33
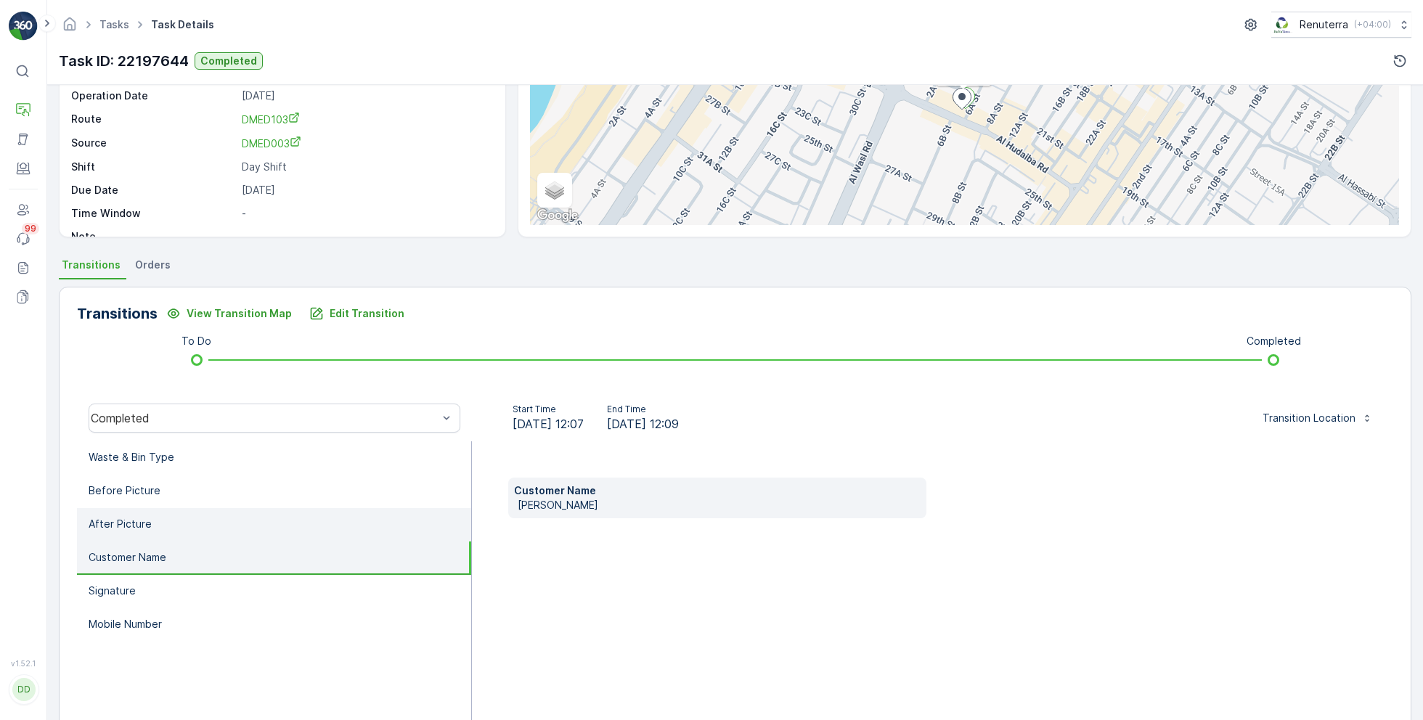
click at [209, 510] on li "After Picture" at bounding box center [274, 524] width 394 height 33
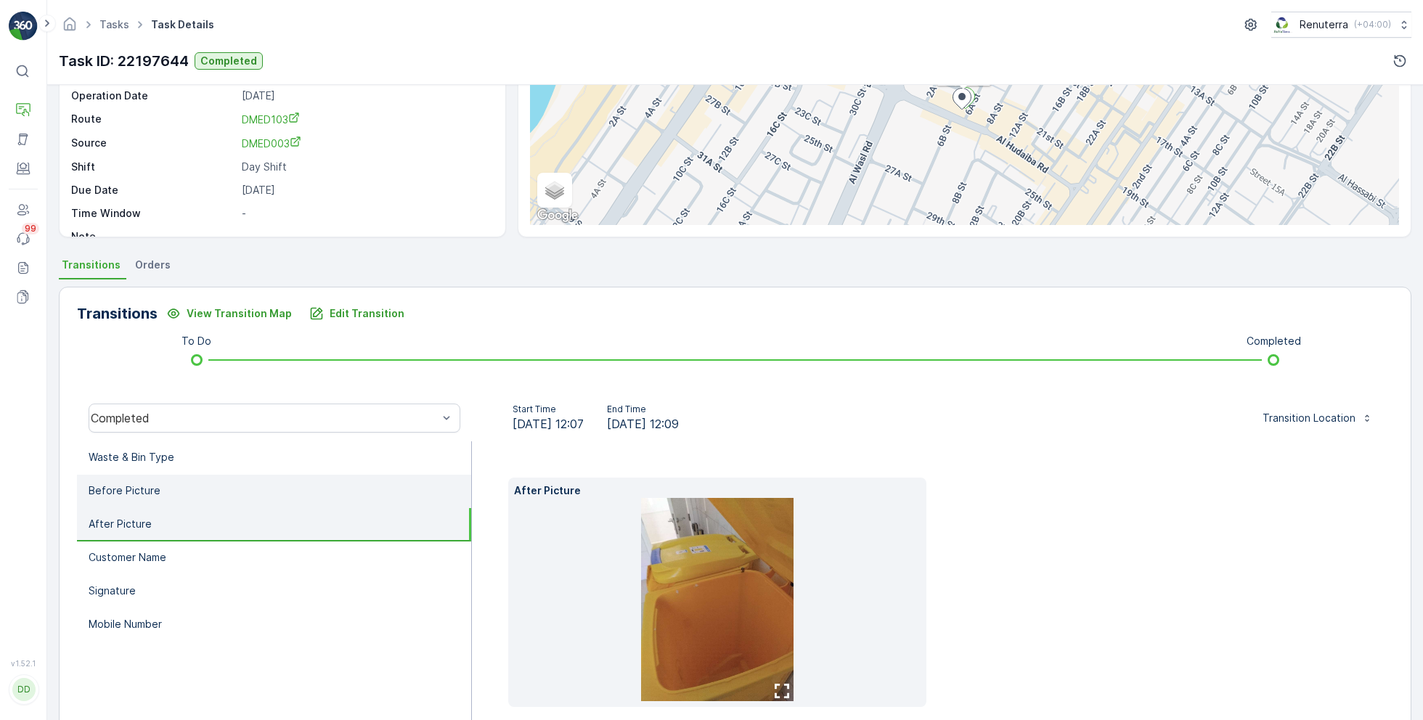
click at [207, 488] on li "Before Picture" at bounding box center [274, 491] width 394 height 33
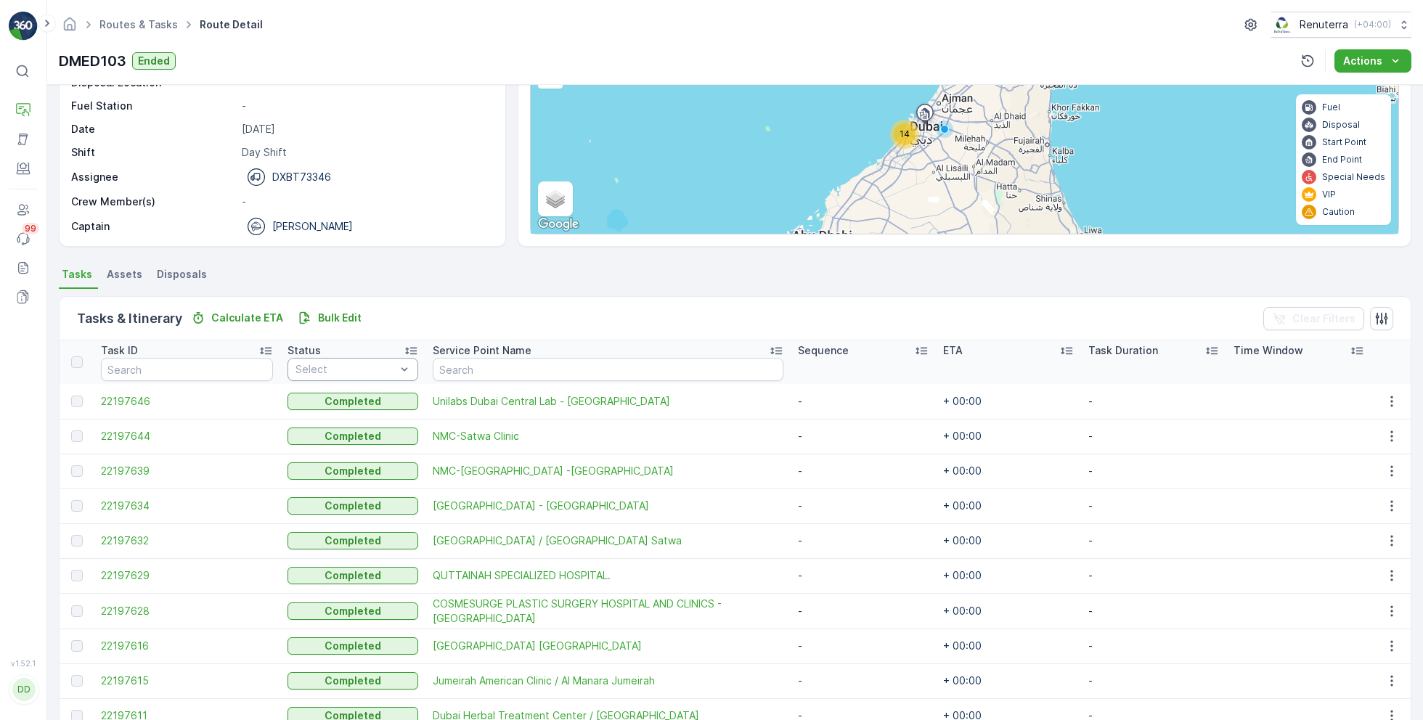
scroll to position [146, 0]
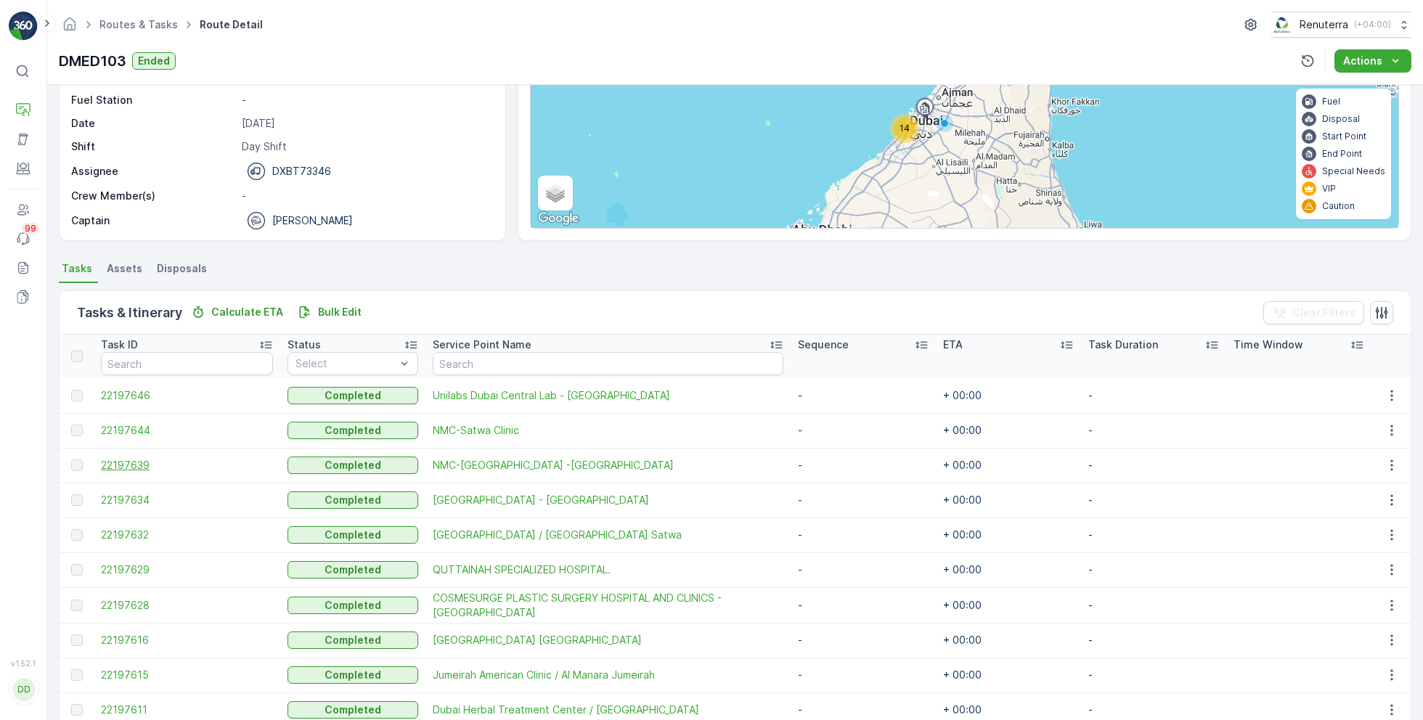
click at [136, 469] on span "22197639" at bounding box center [187, 465] width 172 height 15
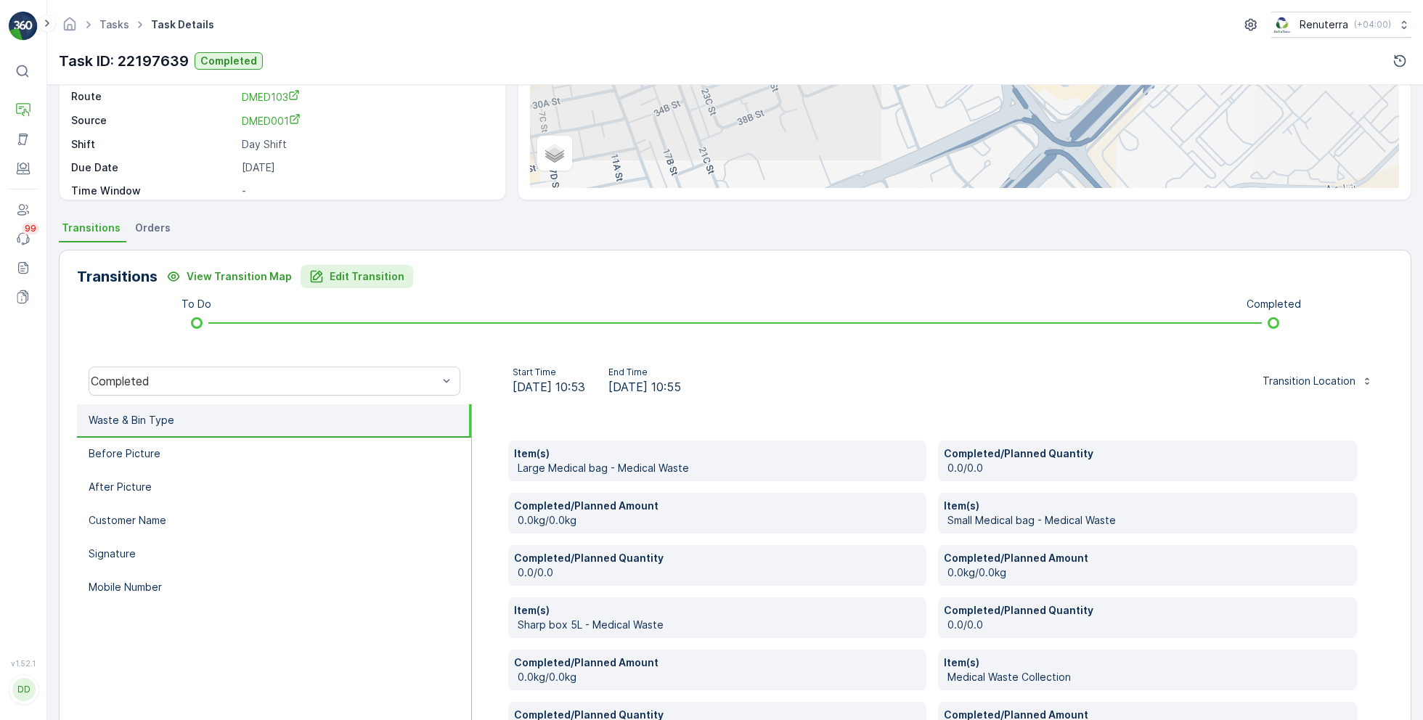
scroll to position [187, 0]
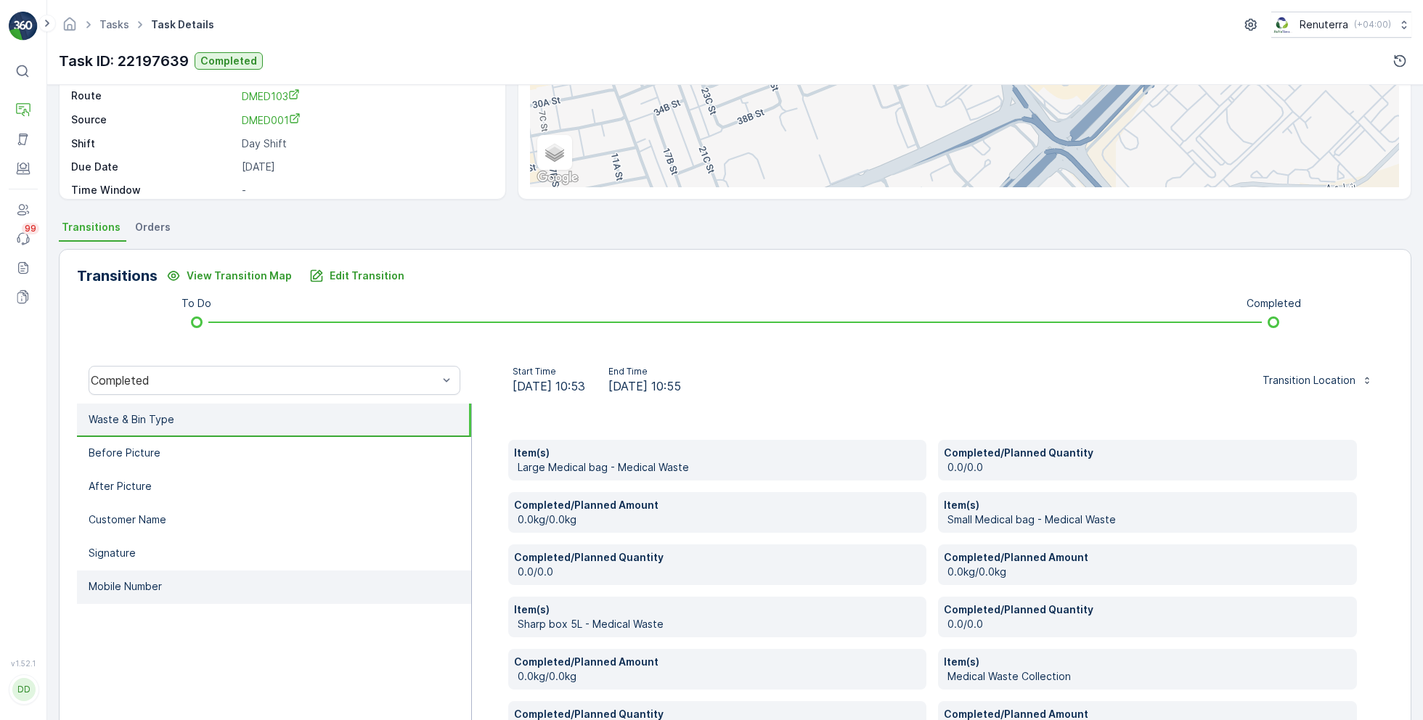
click at [123, 577] on li "Mobile Number" at bounding box center [274, 587] width 394 height 33
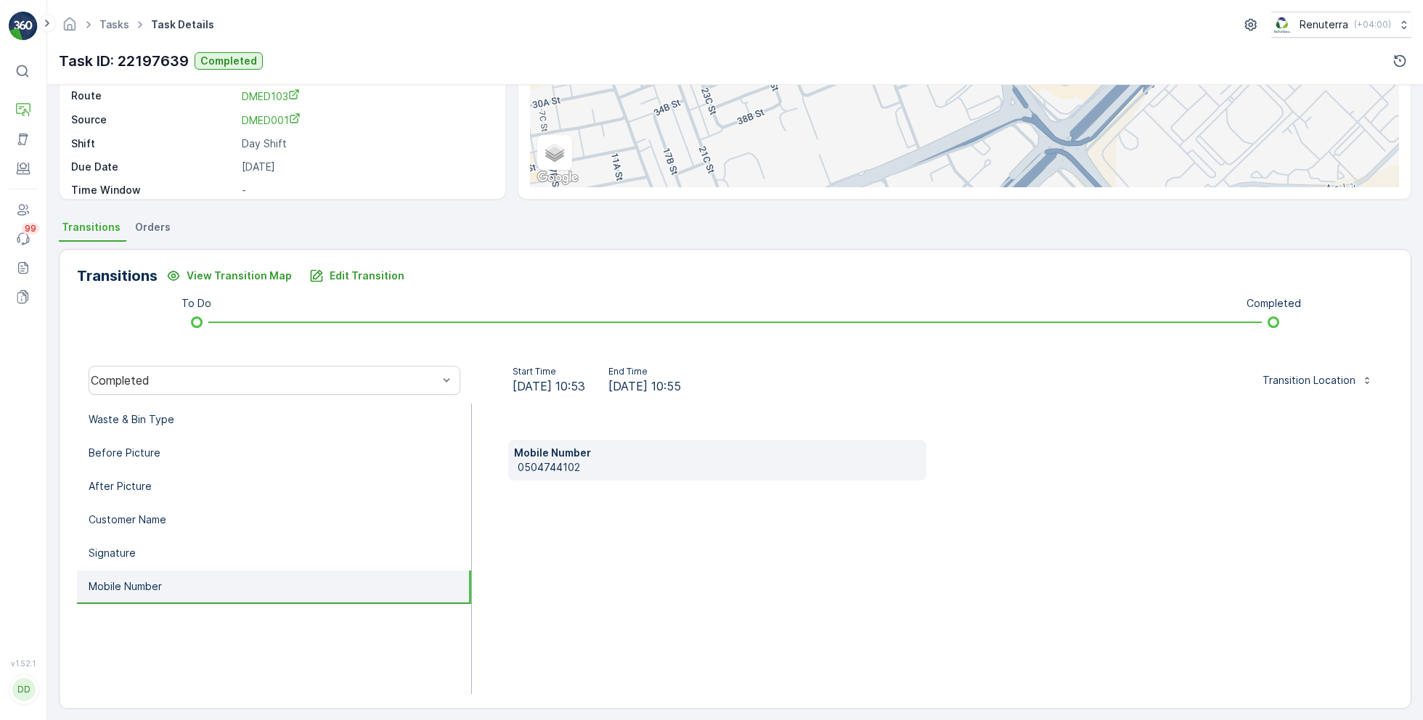
click at [539, 470] on p "0504744102" at bounding box center [720, 467] width 404 height 15
click at [356, 275] on p "Edit Transition" at bounding box center [367, 276] width 75 height 15
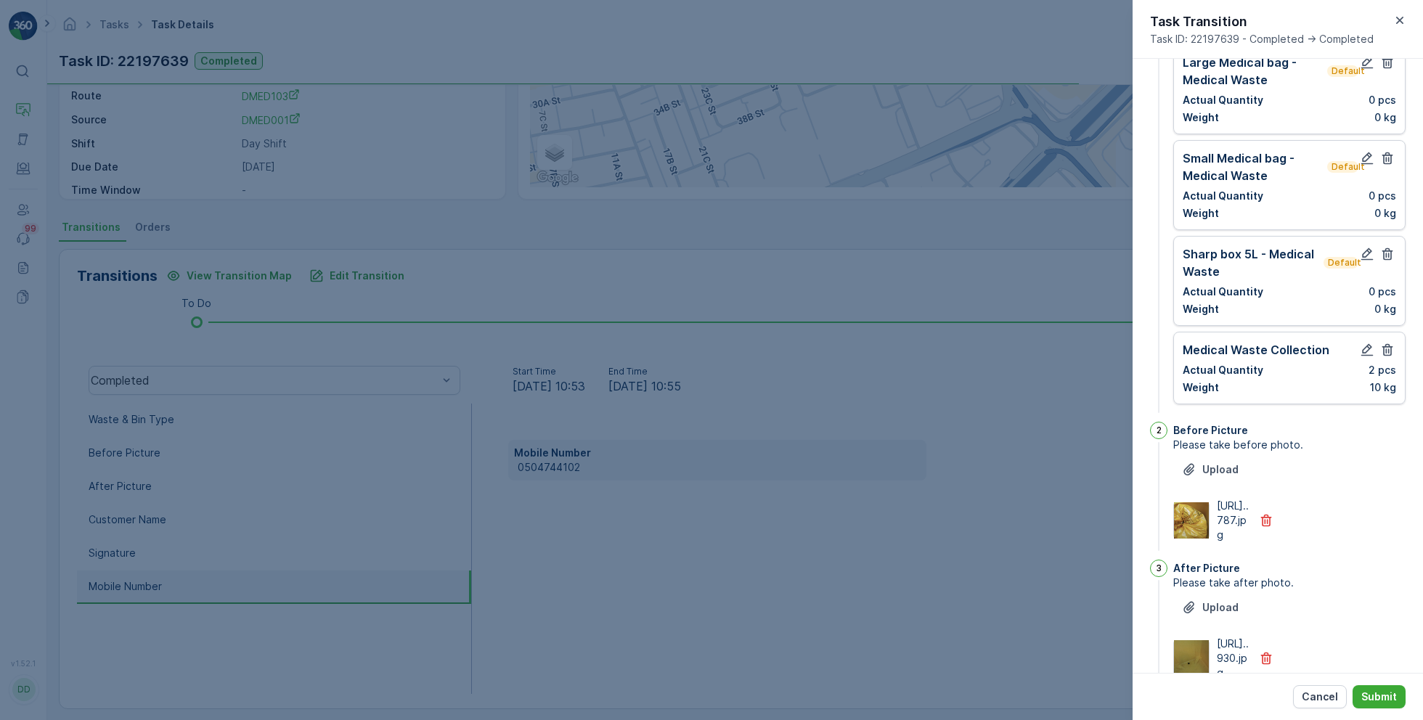
scroll to position [0, 0]
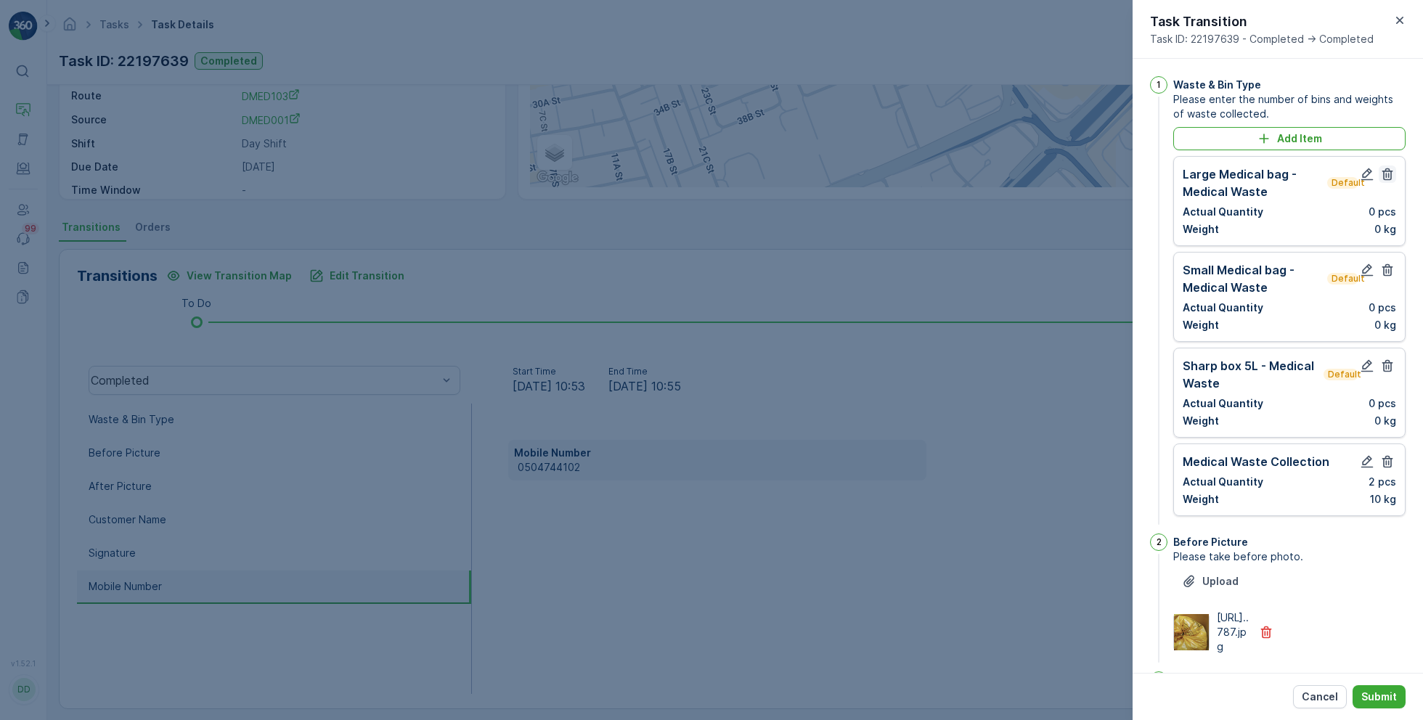
click at [1382, 167] on icon "button" at bounding box center [1387, 174] width 15 height 15
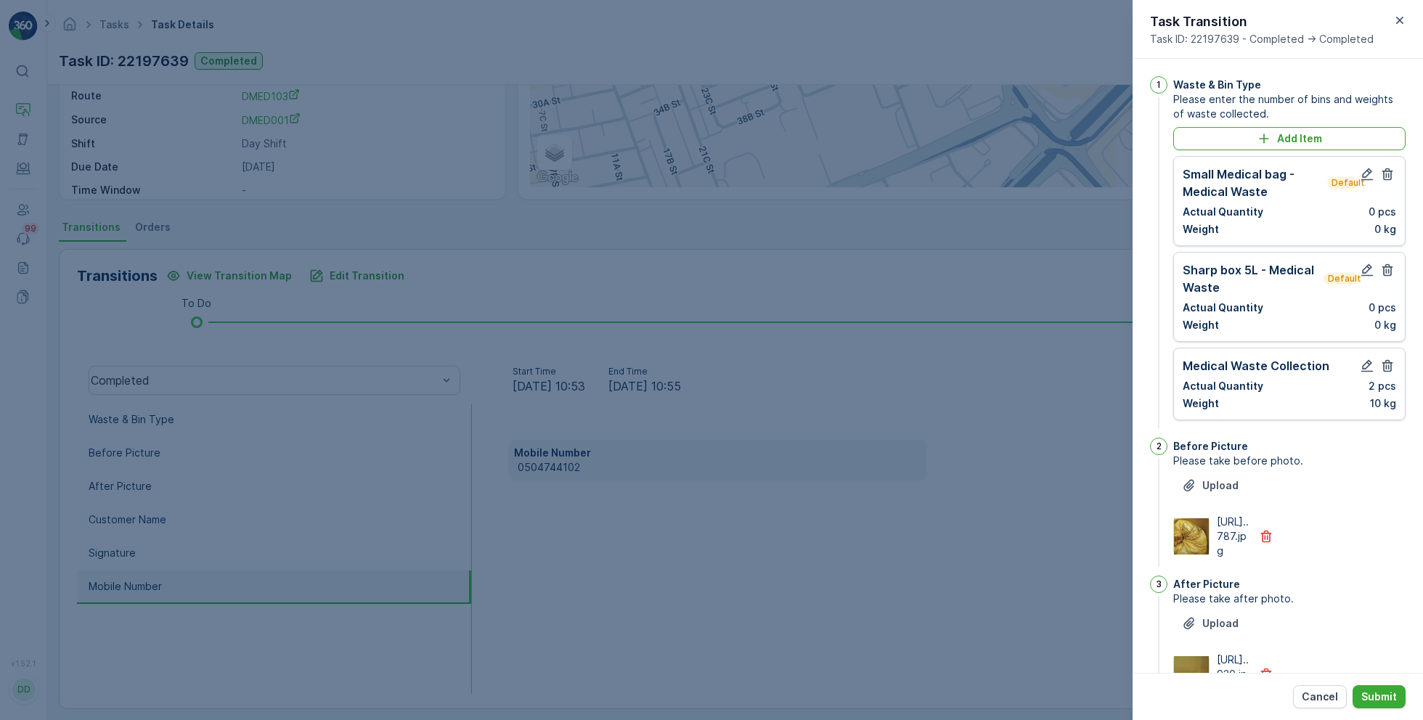
click at [1382, 167] on icon "button" at bounding box center [1387, 174] width 15 height 15
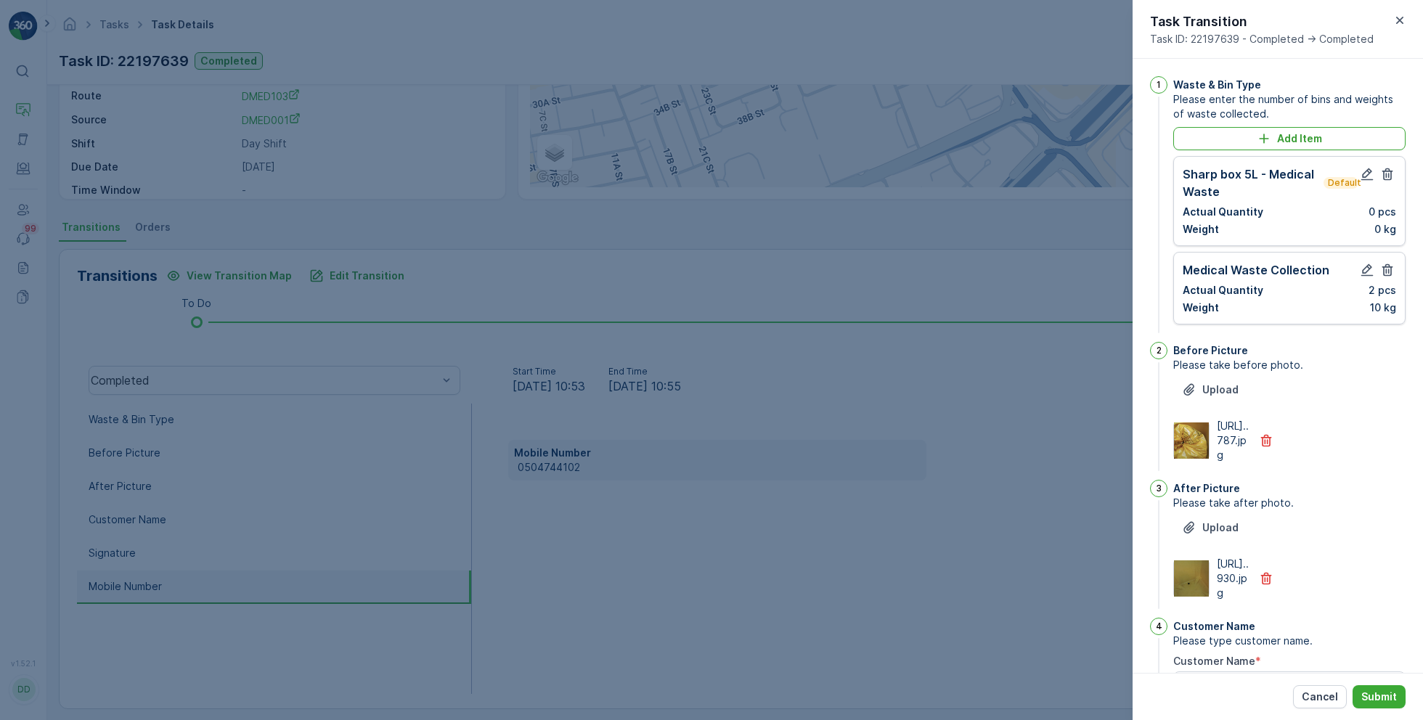
click at [1382, 167] on icon "button" at bounding box center [1387, 174] width 15 height 15
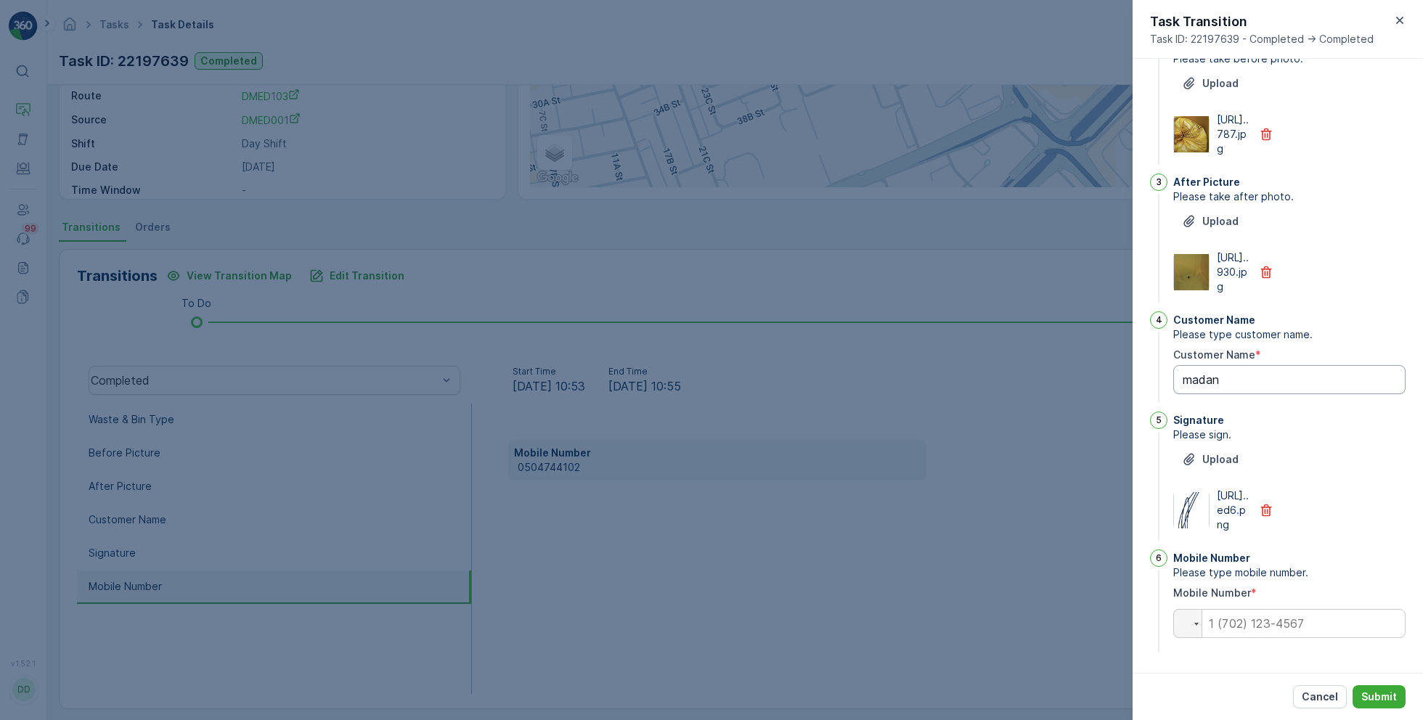
scroll to position [296, 0]
click at [1285, 621] on input "tel" at bounding box center [1289, 623] width 232 height 29
paste input "0565610939"
type Name "madan"
type input "0565610939"
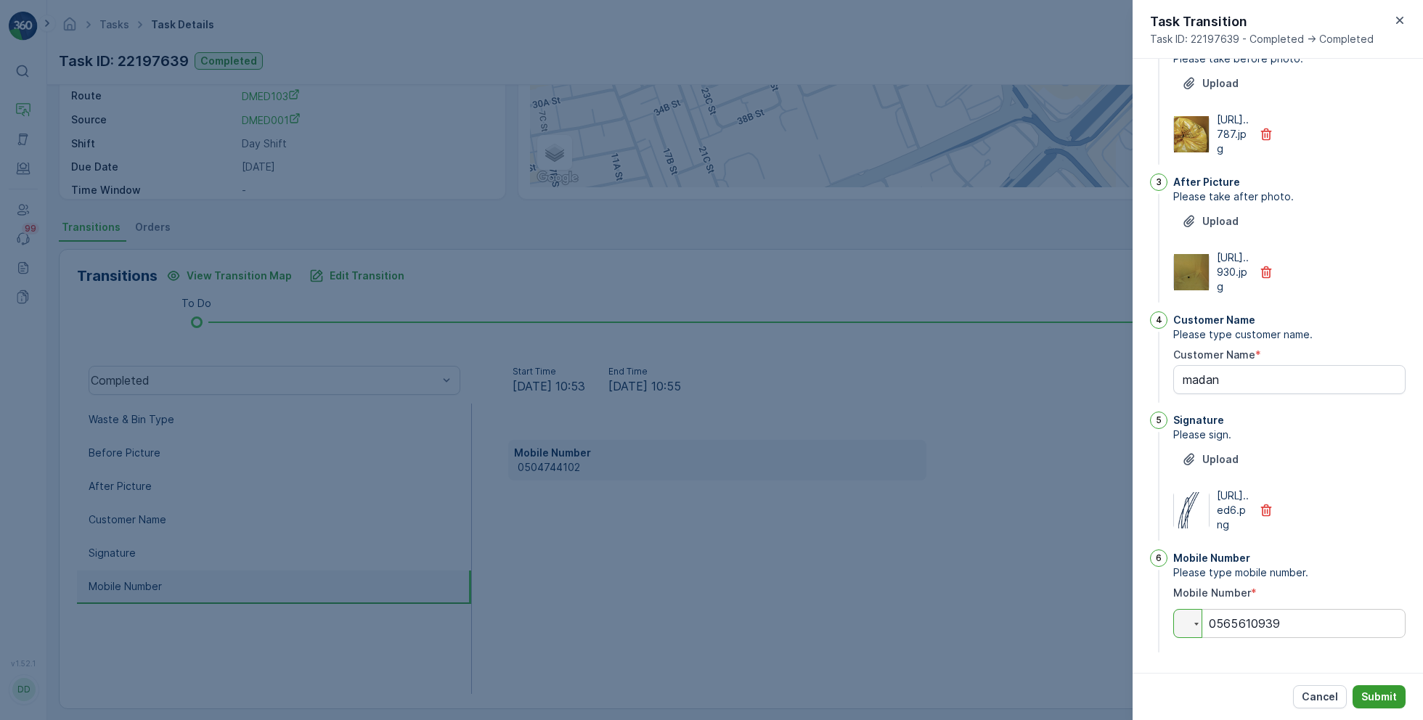
click at [1382, 692] on p "Submit" at bounding box center [1379, 697] width 36 height 15
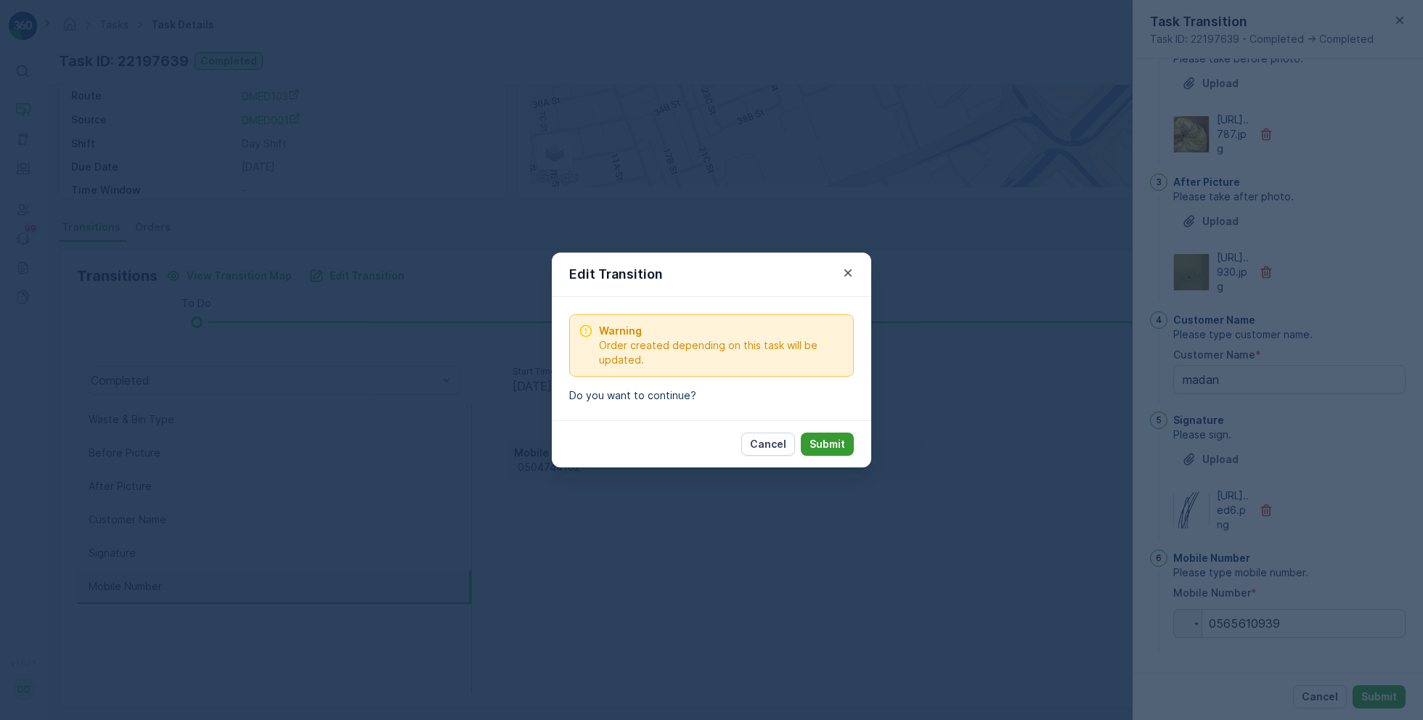
click at [833, 448] on p "Submit" at bounding box center [827, 444] width 36 height 15
type Name "madan"
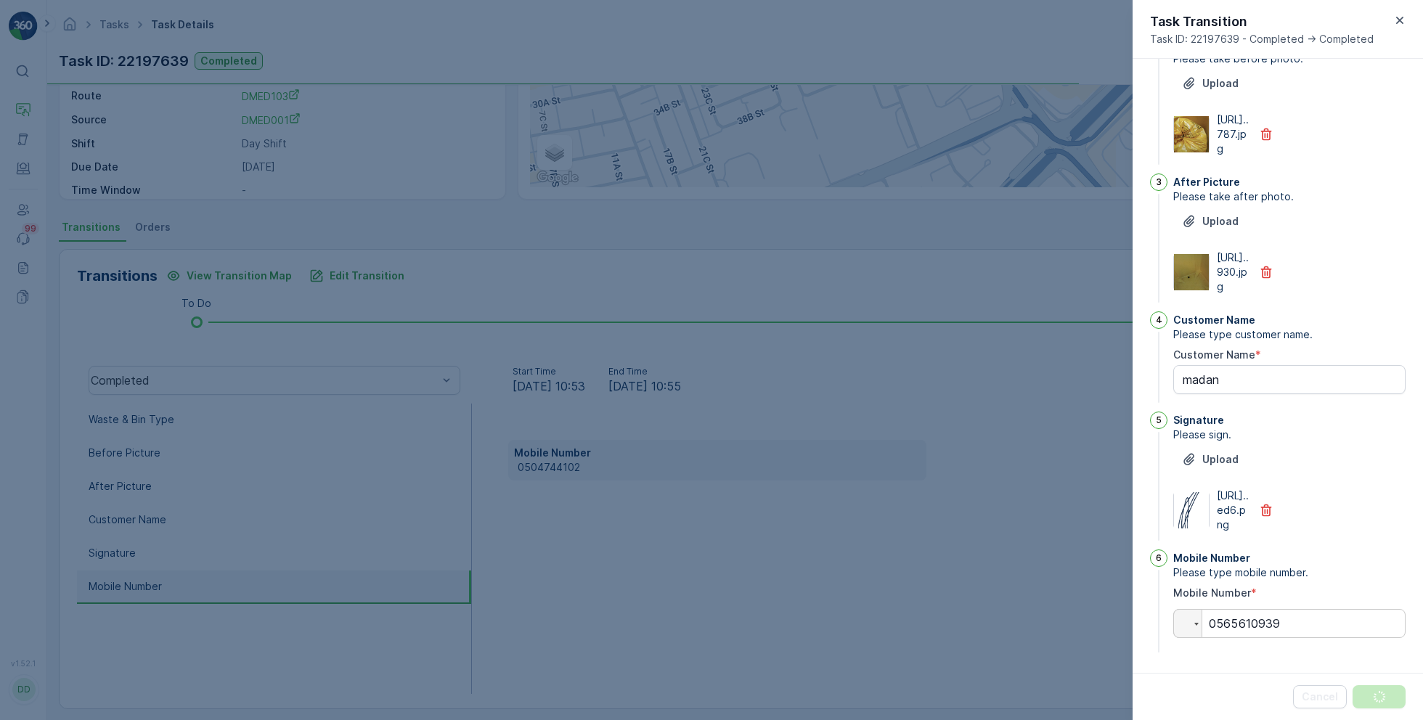
scroll to position [0, 0]
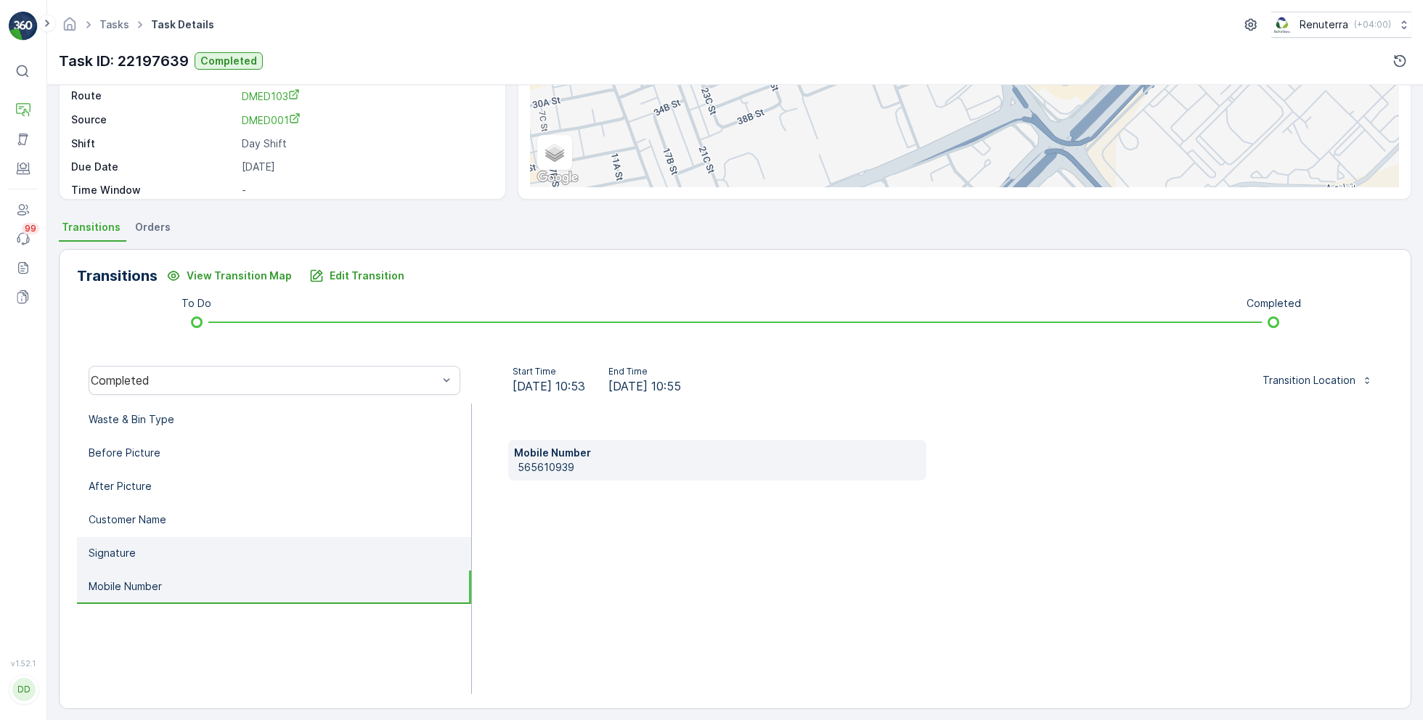
click at [266, 546] on li "Signature" at bounding box center [274, 553] width 394 height 33
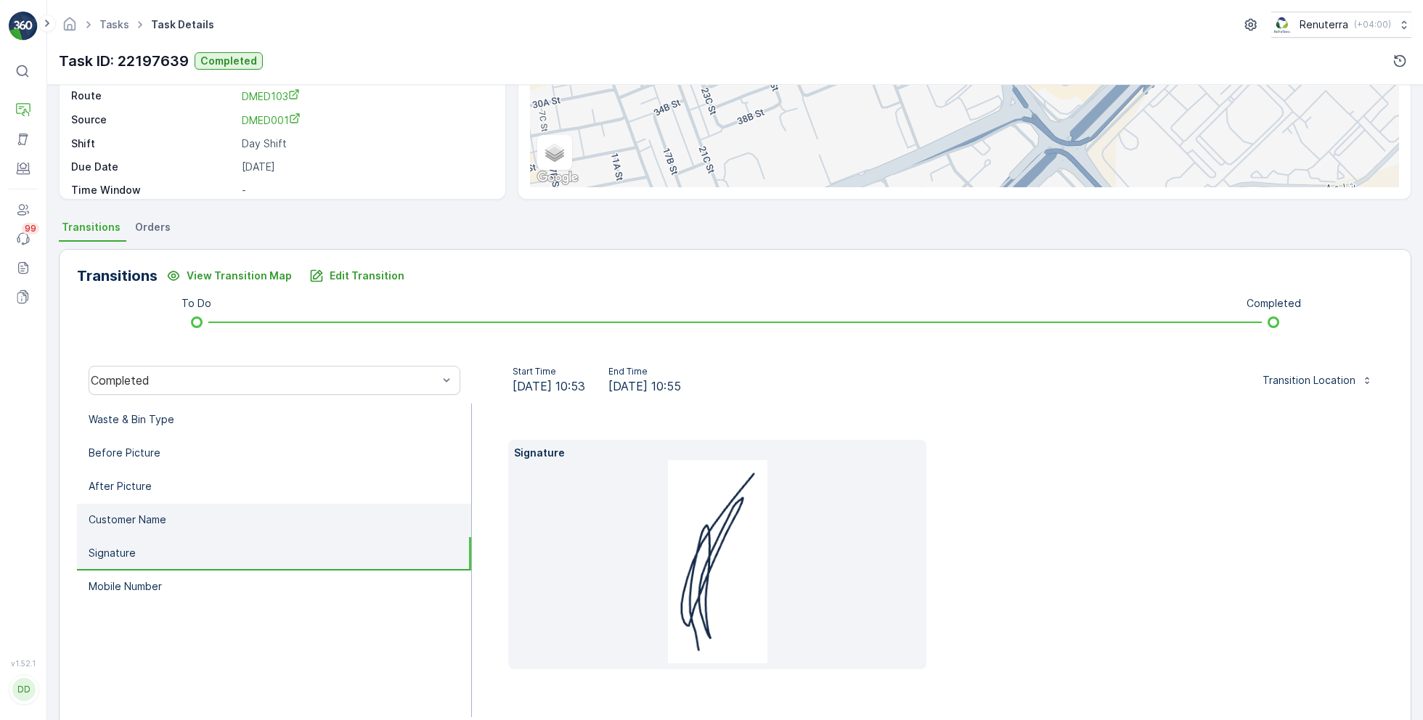
click at [233, 511] on li "Customer Name" at bounding box center [274, 520] width 394 height 33
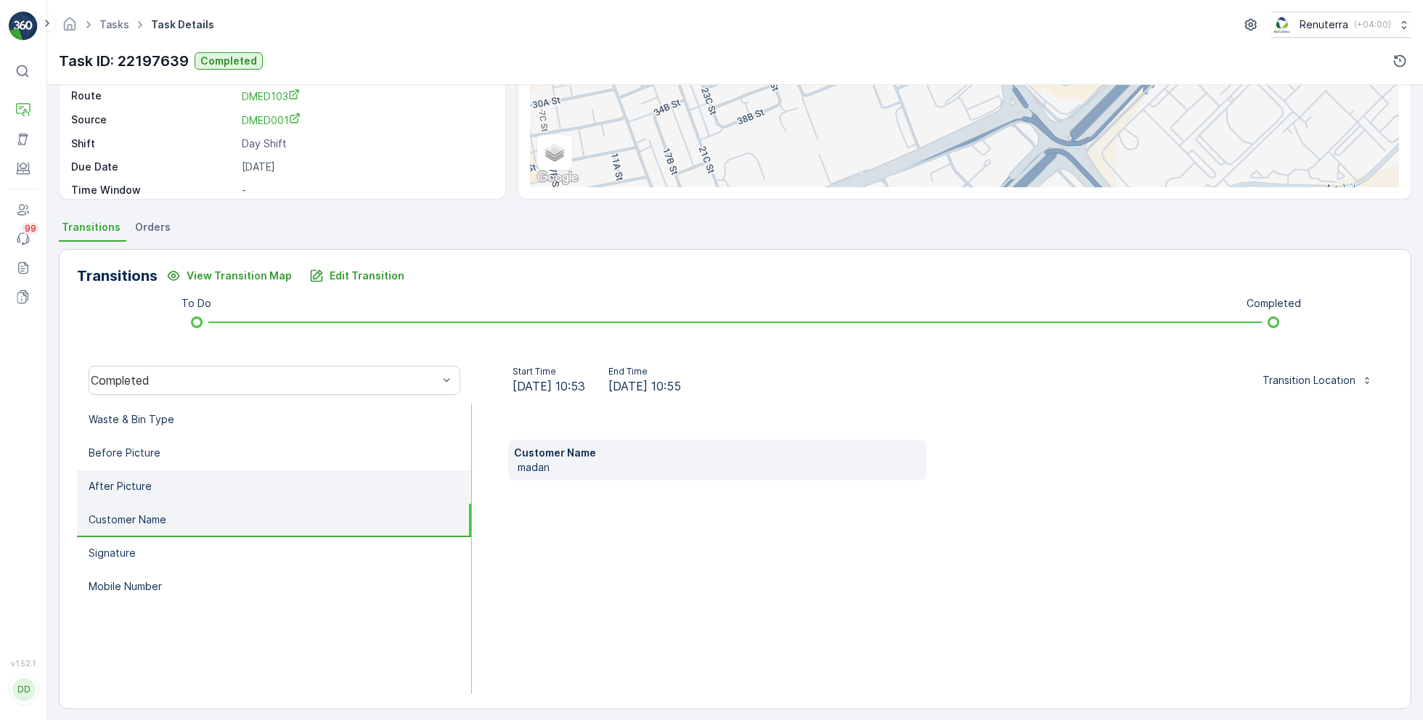
click at [248, 478] on li "After Picture" at bounding box center [274, 486] width 394 height 33
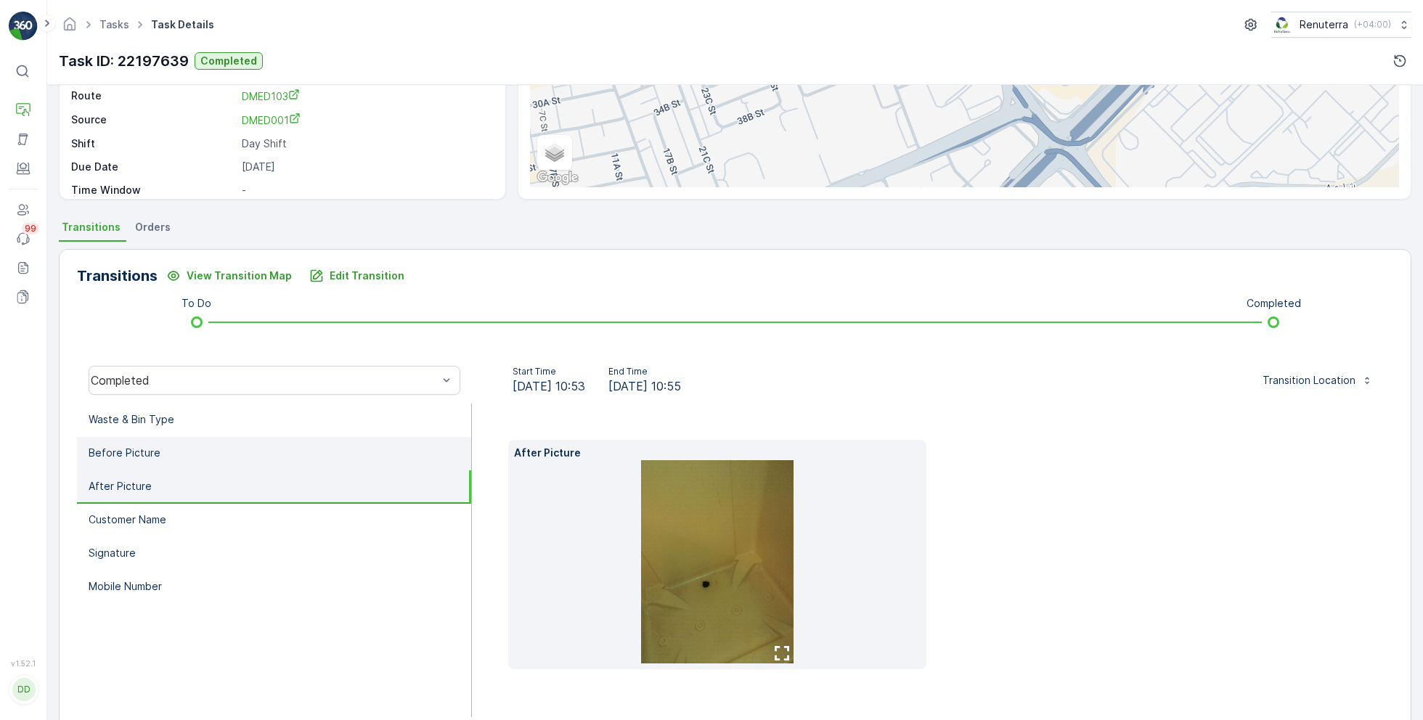
click at [249, 455] on li "Before Picture" at bounding box center [274, 453] width 394 height 33
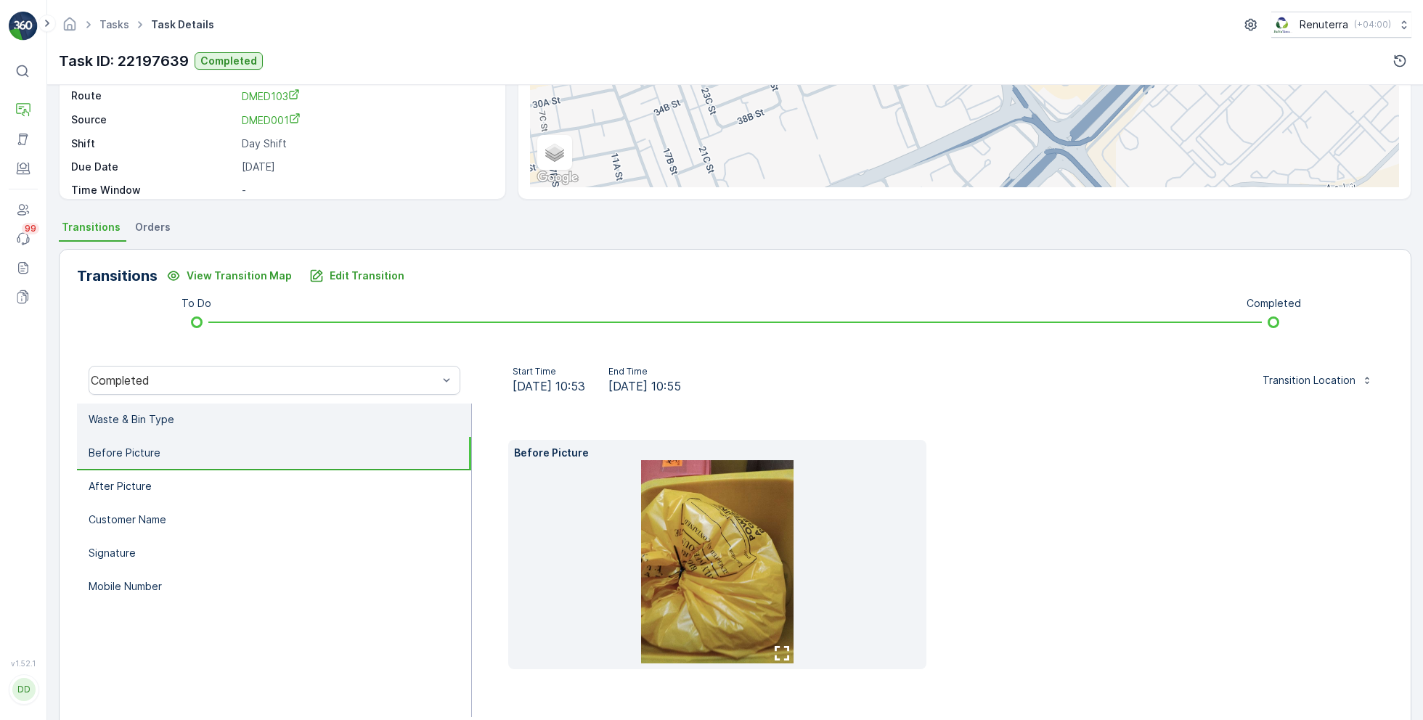
click at [368, 417] on li "Waste & Bin Type" at bounding box center [274, 420] width 394 height 33
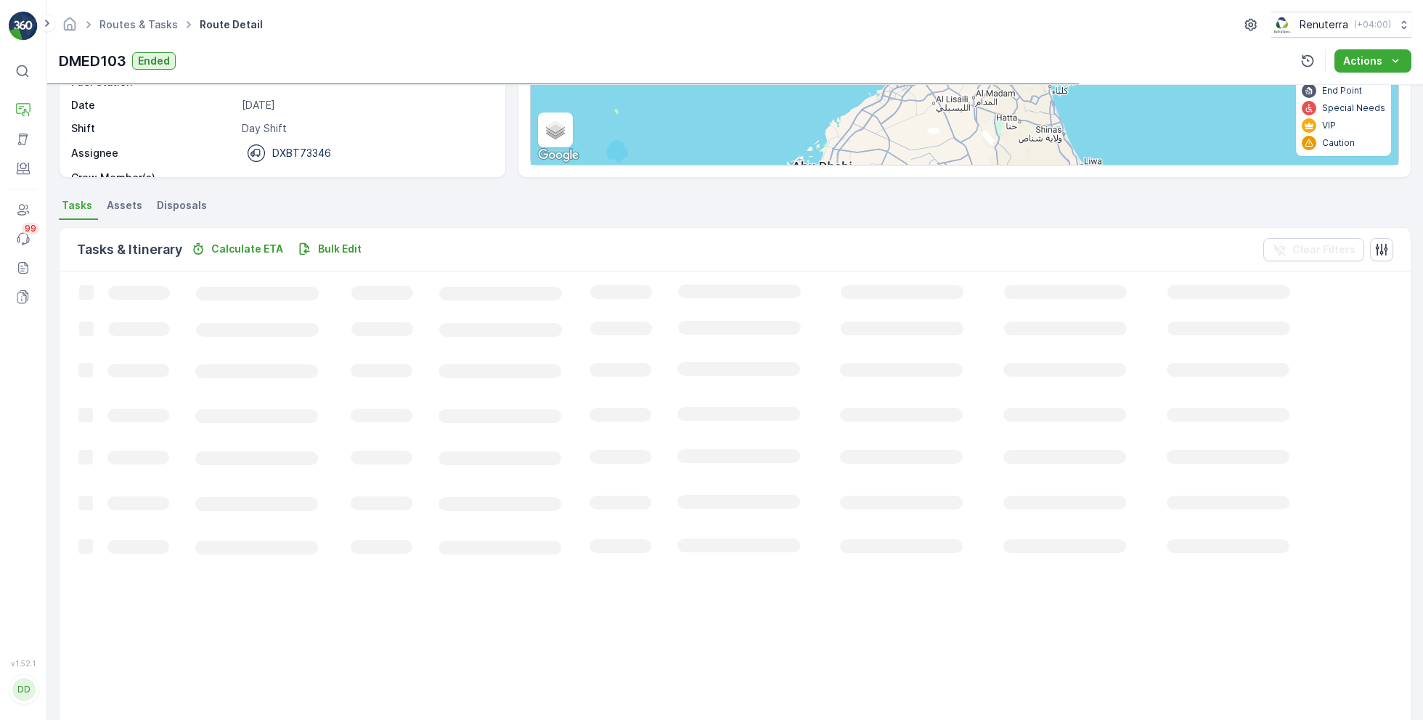
scroll to position [219, 0]
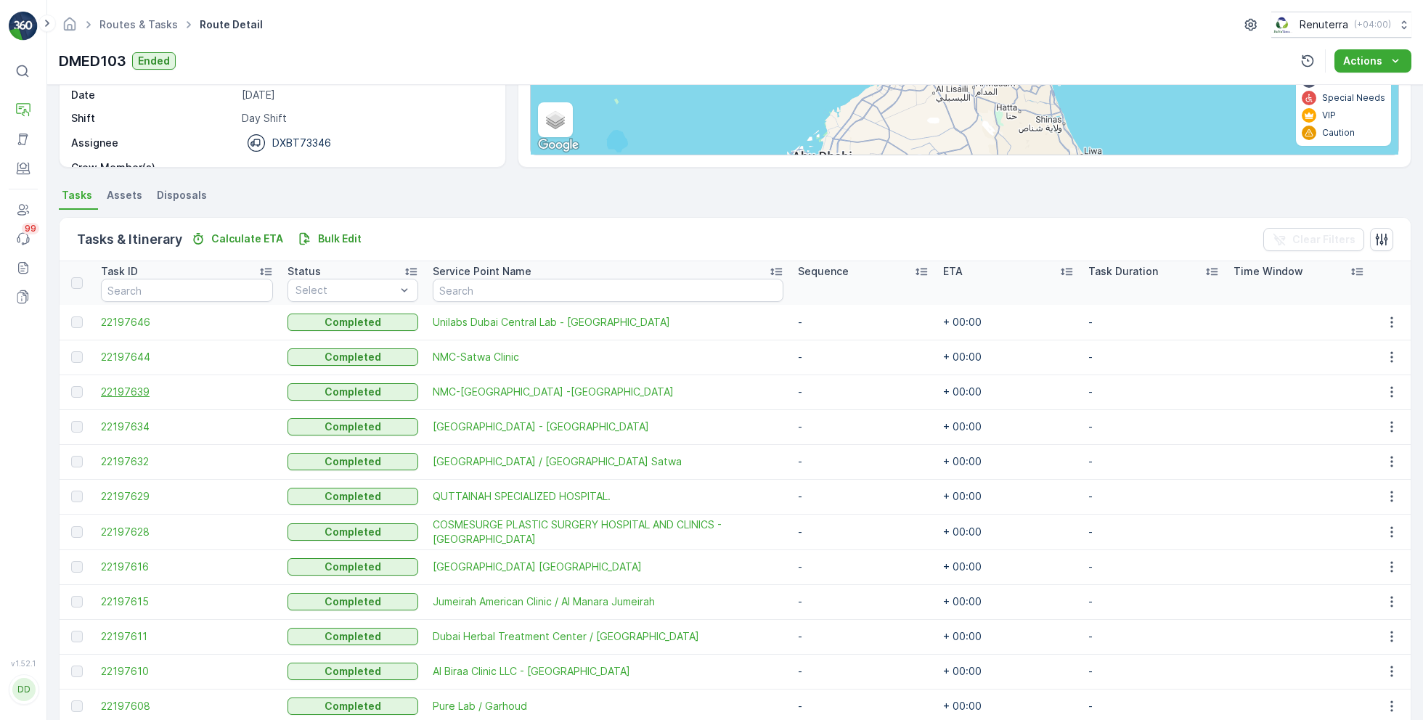
click at [132, 394] on span "22197639" at bounding box center [187, 392] width 172 height 15
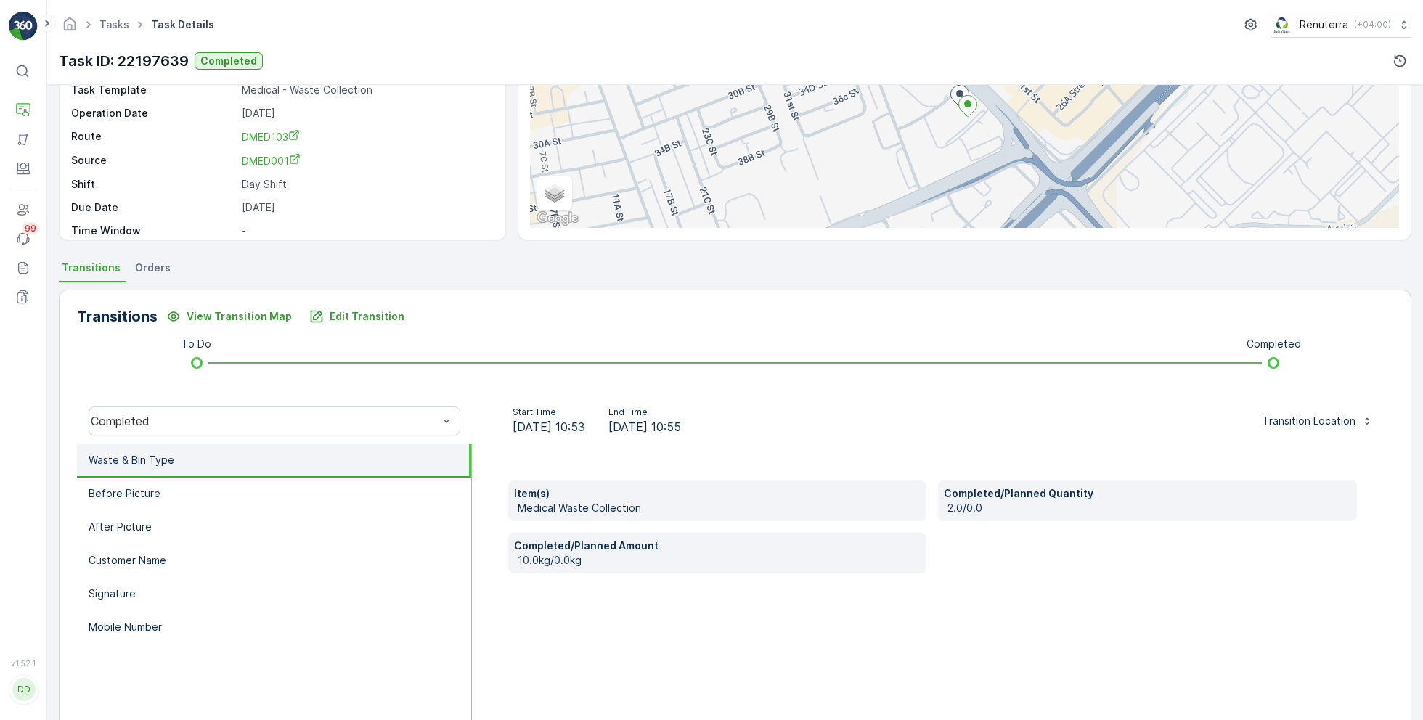
scroll to position [152, 0]
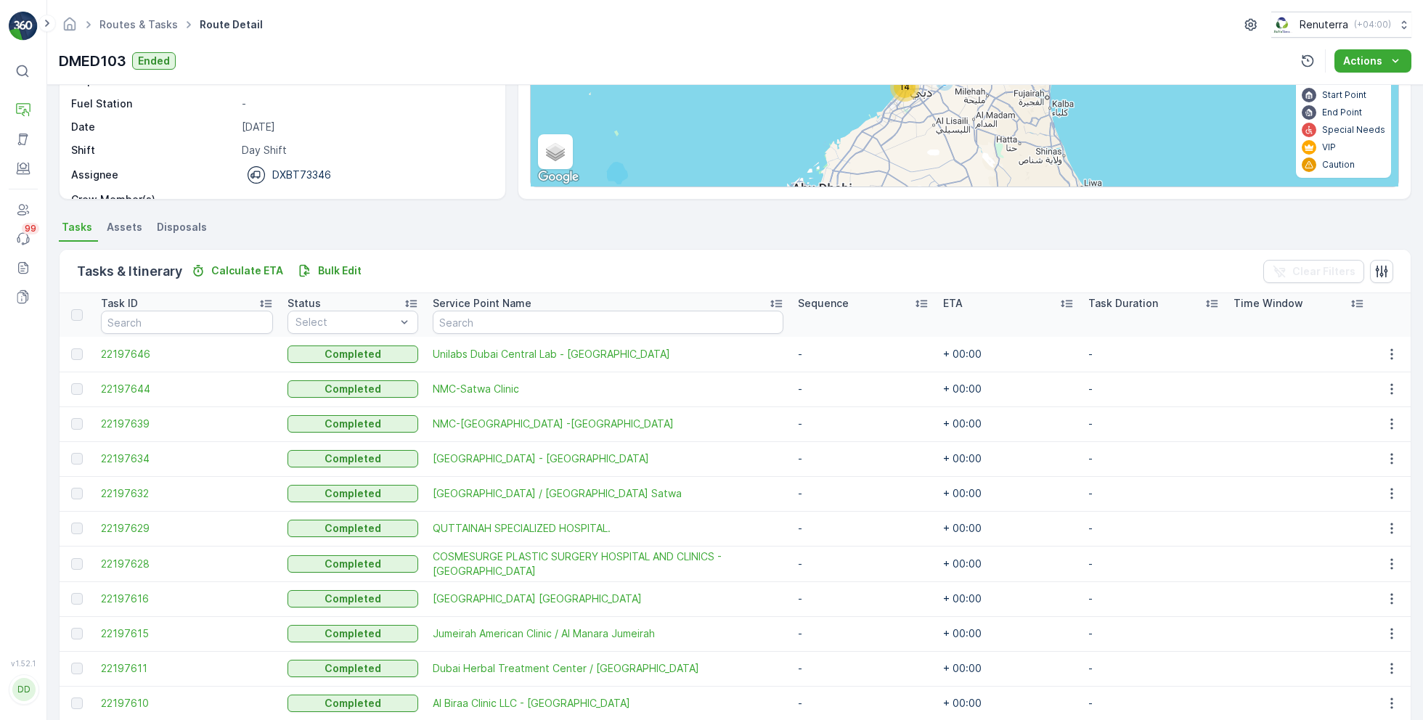
scroll to position [189, 0]
click at [122, 455] on span "22197634" at bounding box center [187, 457] width 172 height 15
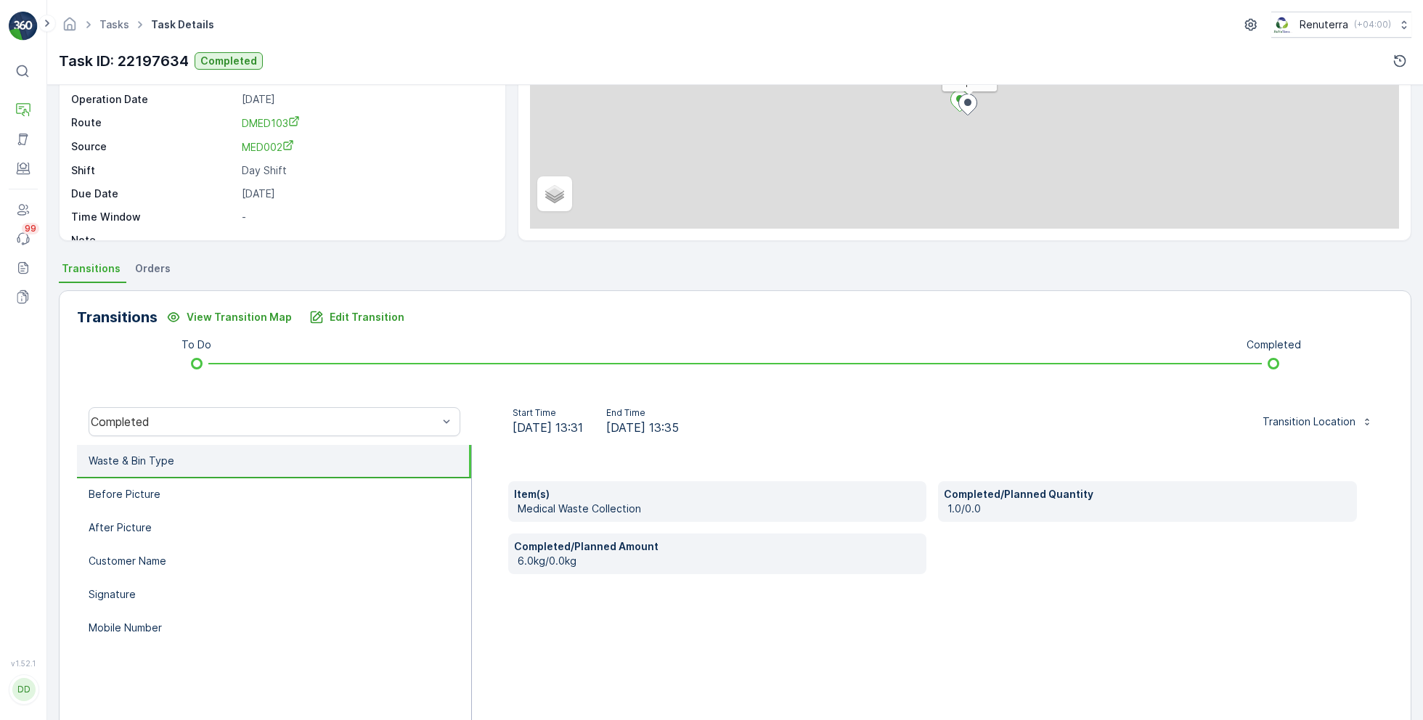
scroll to position [194, 0]
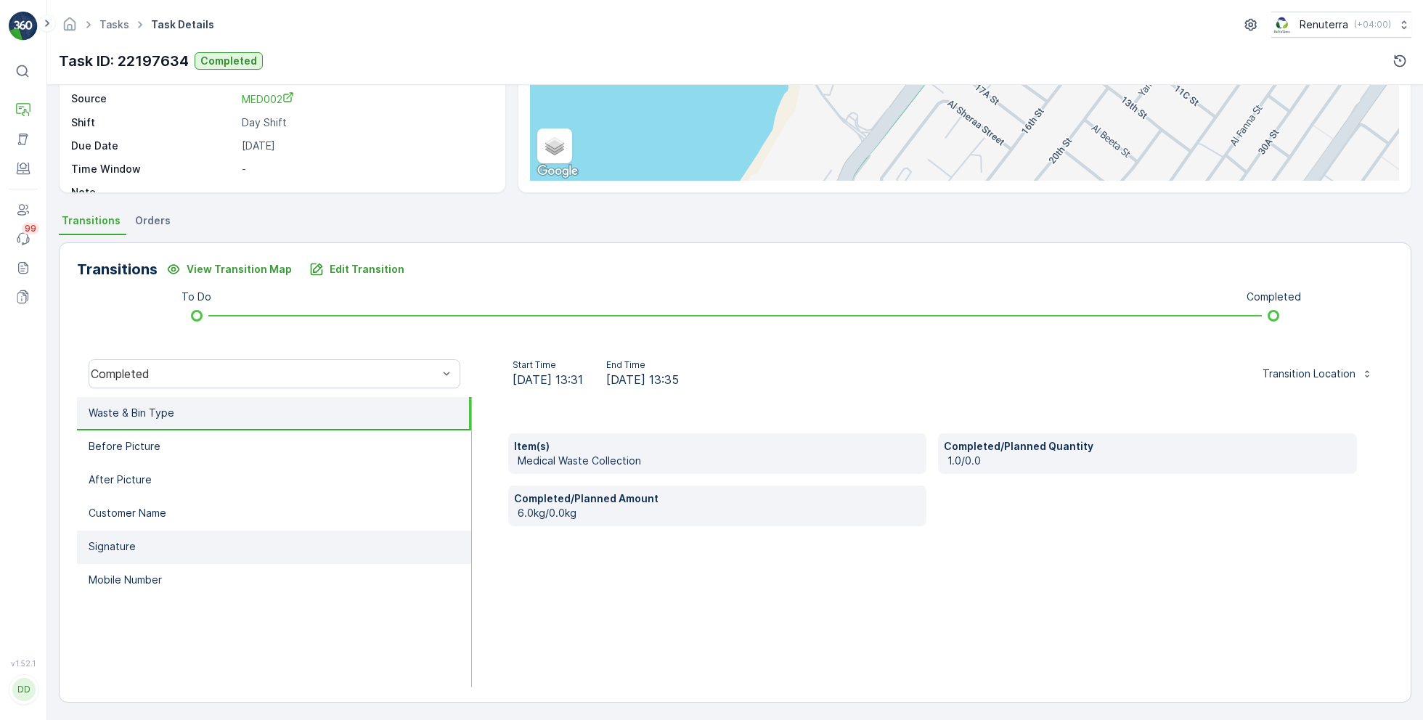
click at [217, 541] on li "Signature" at bounding box center [274, 547] width 394 height 33
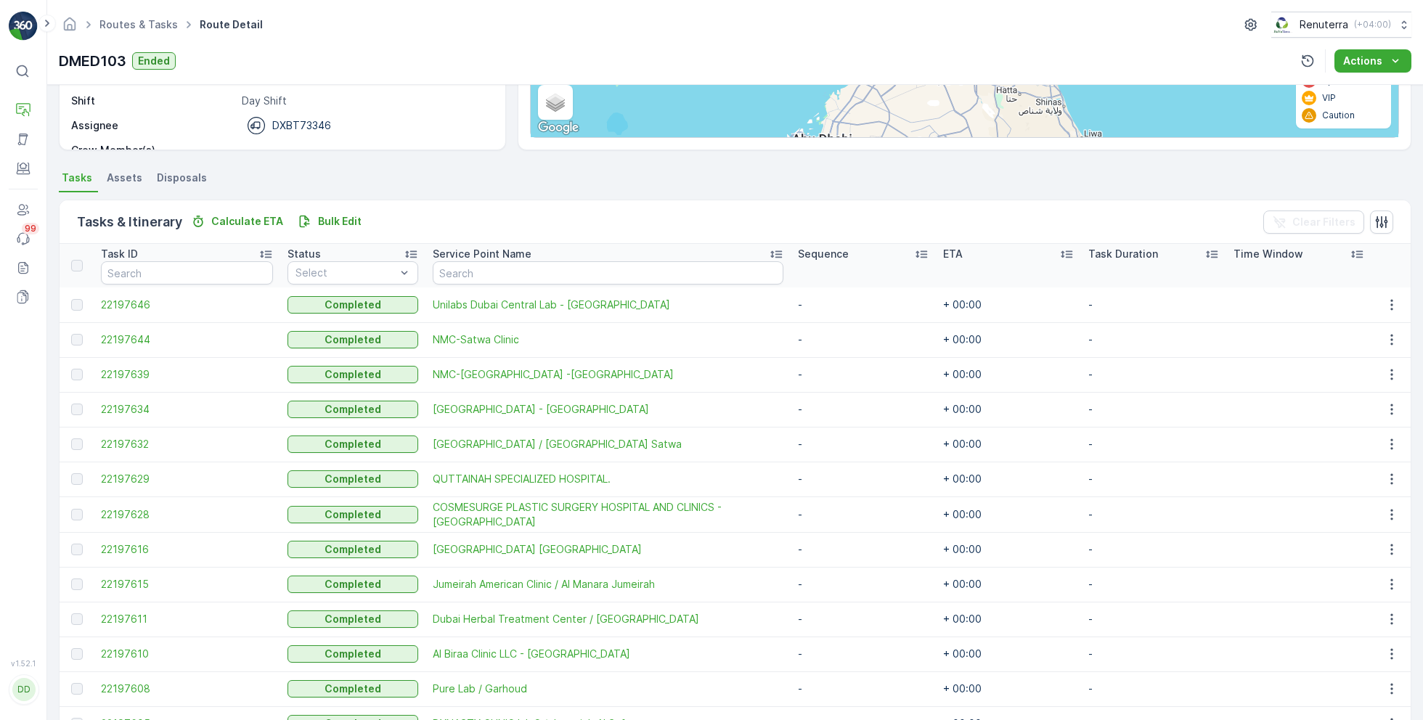
scroll to position [309, 0]
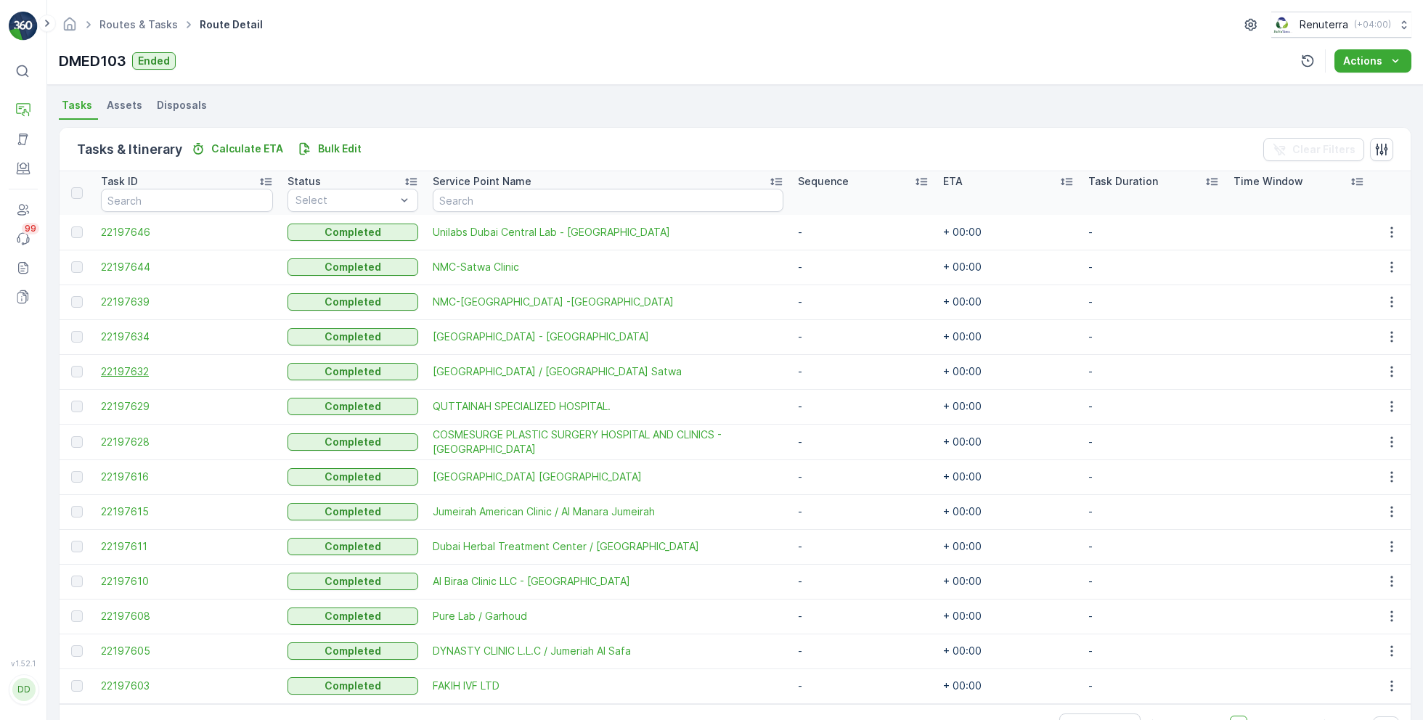
click at [136, 377] on span "22197632" at bounding box center [187, 371] width 172 height 15
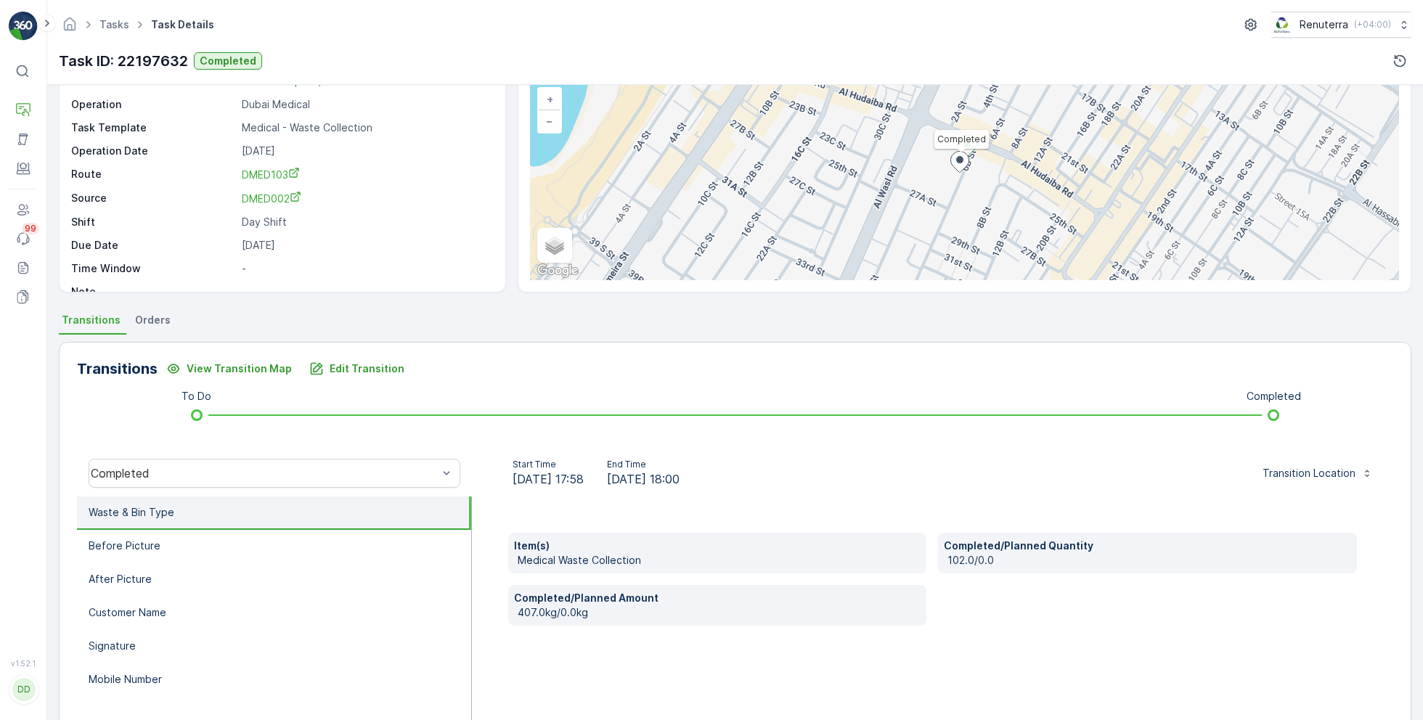
scroll to position [96, 0]
click at [272, 665] on li "Mobile Number" at bounding box center [274, 678] width 394 height 33
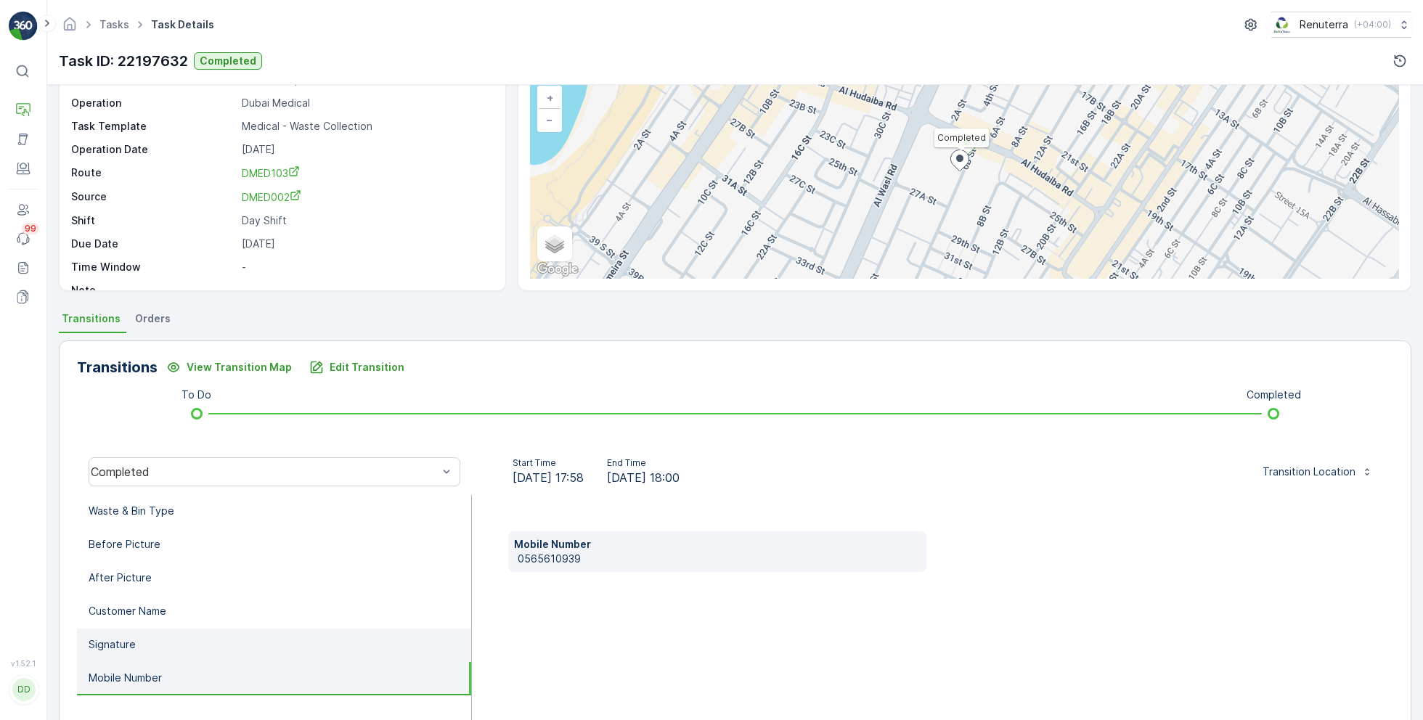
click at [268, 637] on li "Signature" at bounding box center [274, 645] width 394 height 33
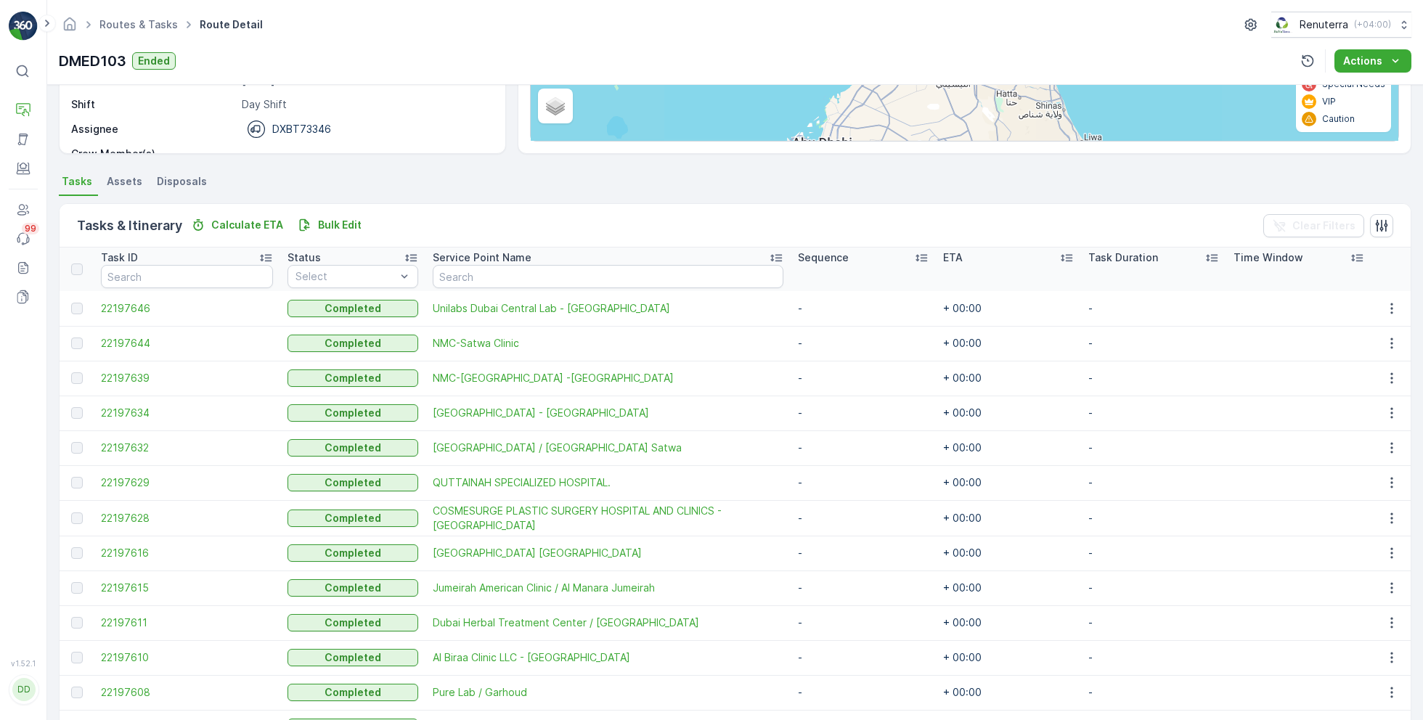
scroll to position [237, 0]
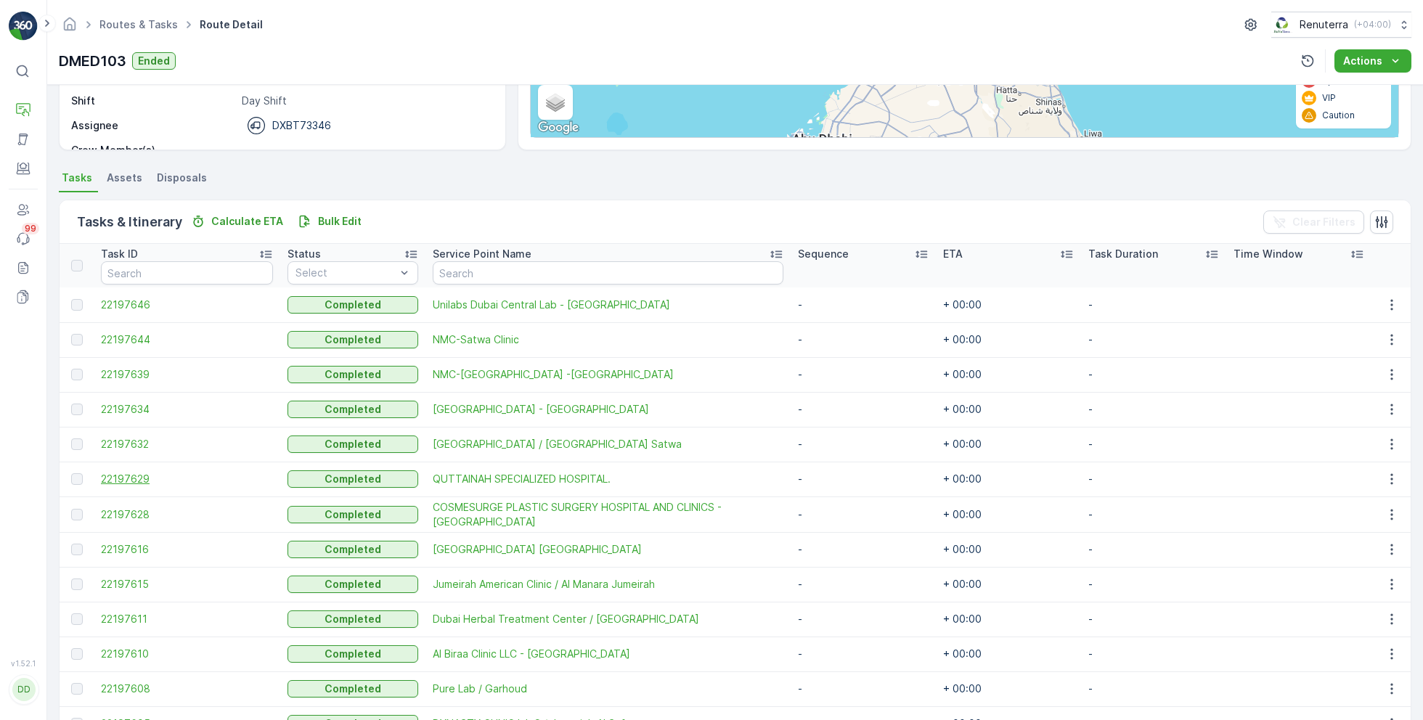
click at [147, 480] on span "22197629" at bounding box center [187, 479] width 172 height 15
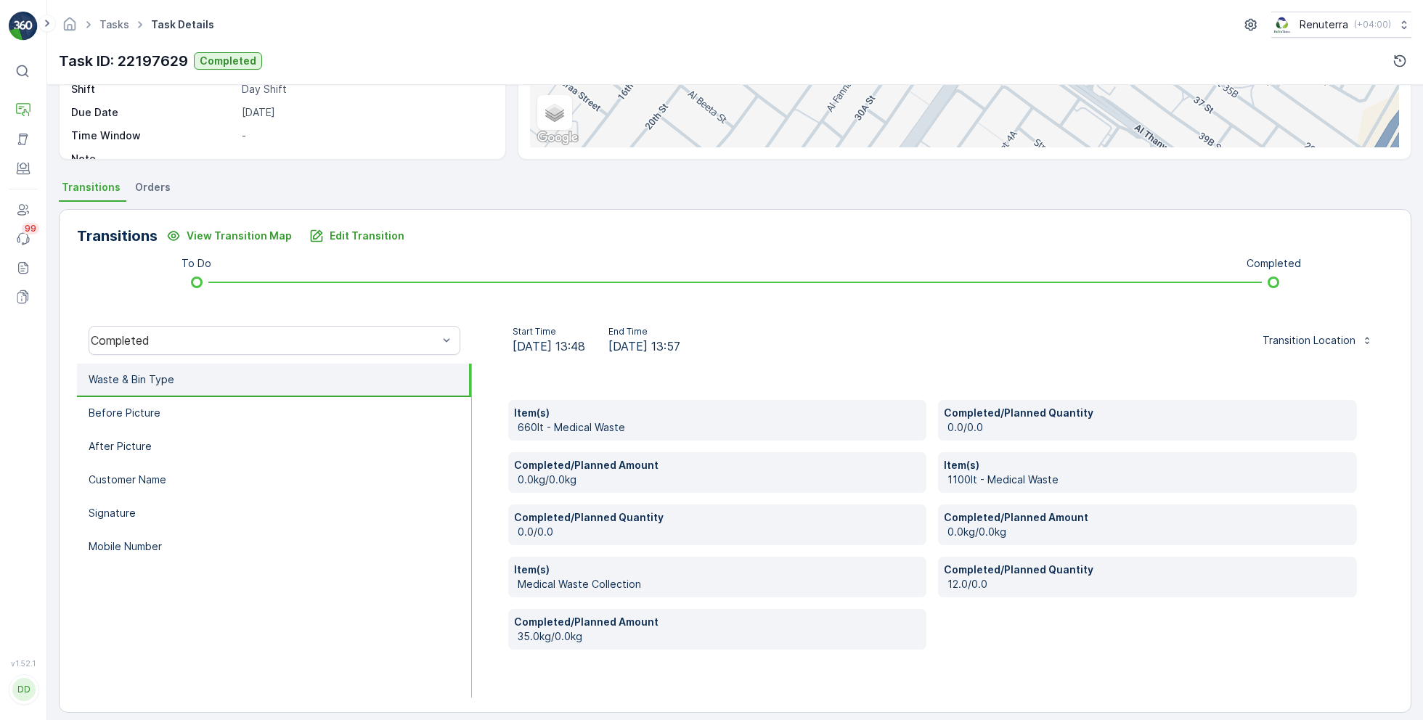
scroll to position [226, 0]
click at [275, 554] on li "Mobile Number" at bounding box center [274, 547] width 394 height 33
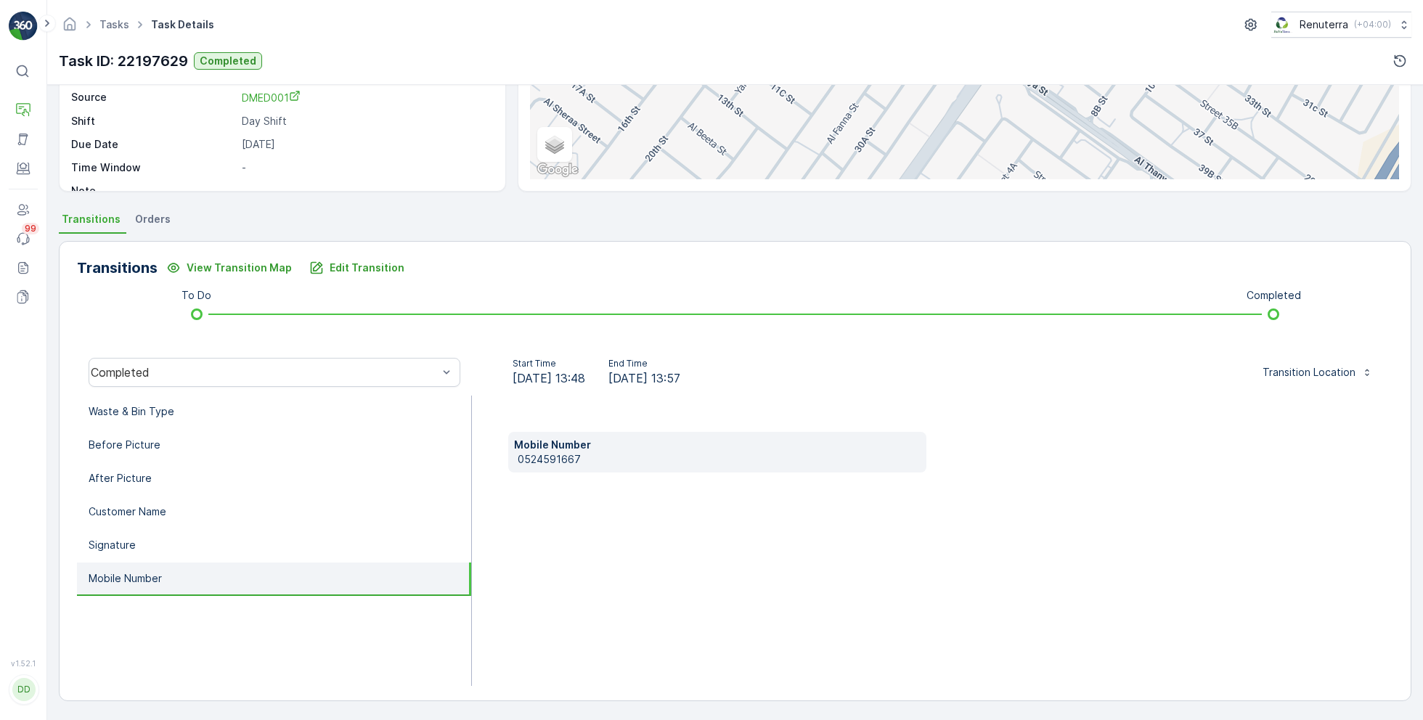
scroll to position [194, 0]
click at [560, 462] on p "0524591667" at bounding box center [720, 461] width 404 height 15
click at [372, 270] on p "Edit Transition" at bounding box center [367, 269] width 75 height 15
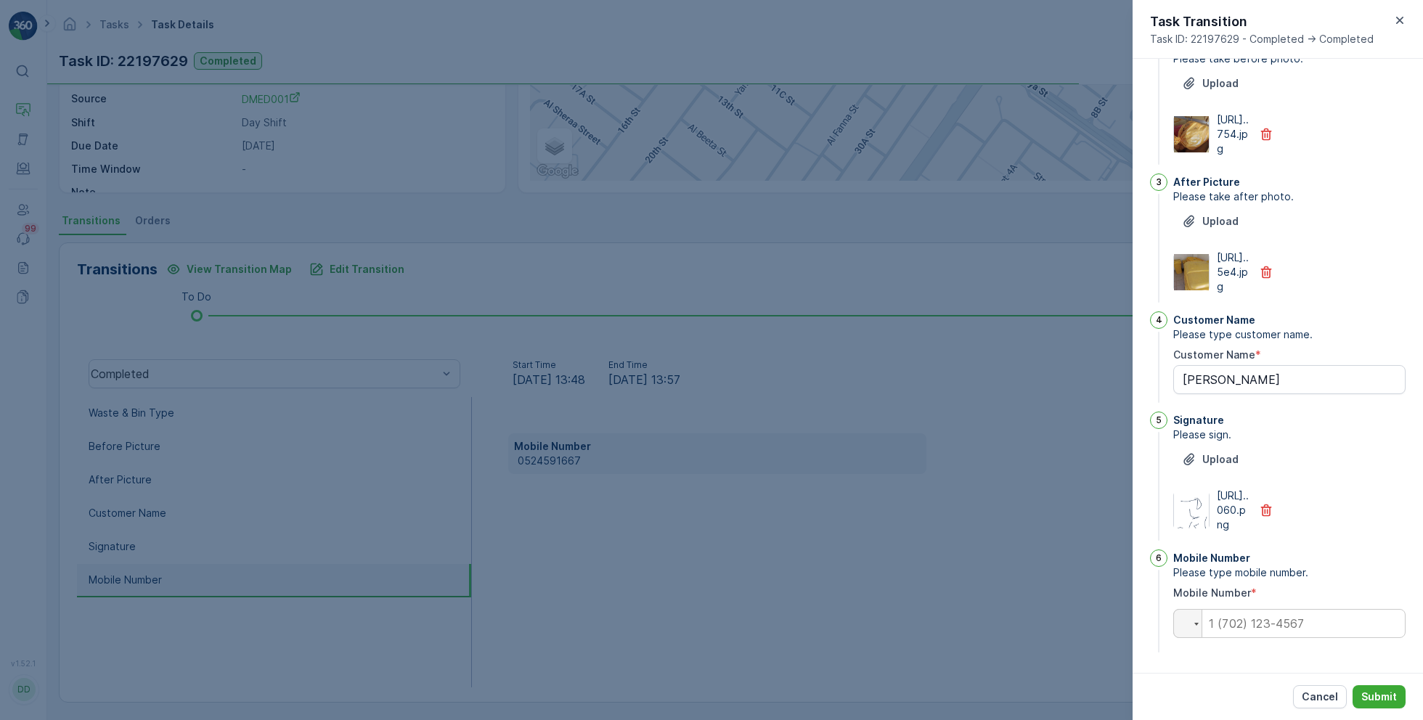
scroll to position [0, 0]
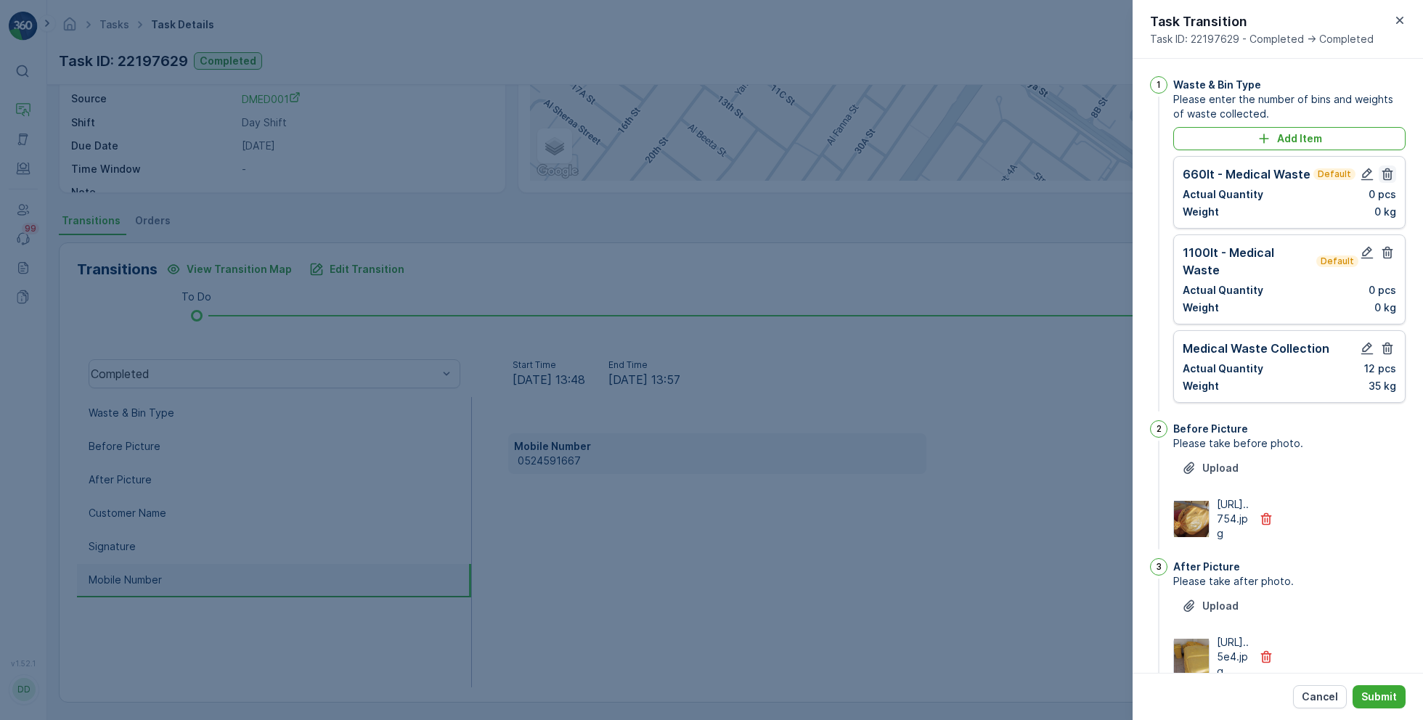
click at [1389, 175] on icon "button" at bounding box center [1387, 174] width 15 height 15
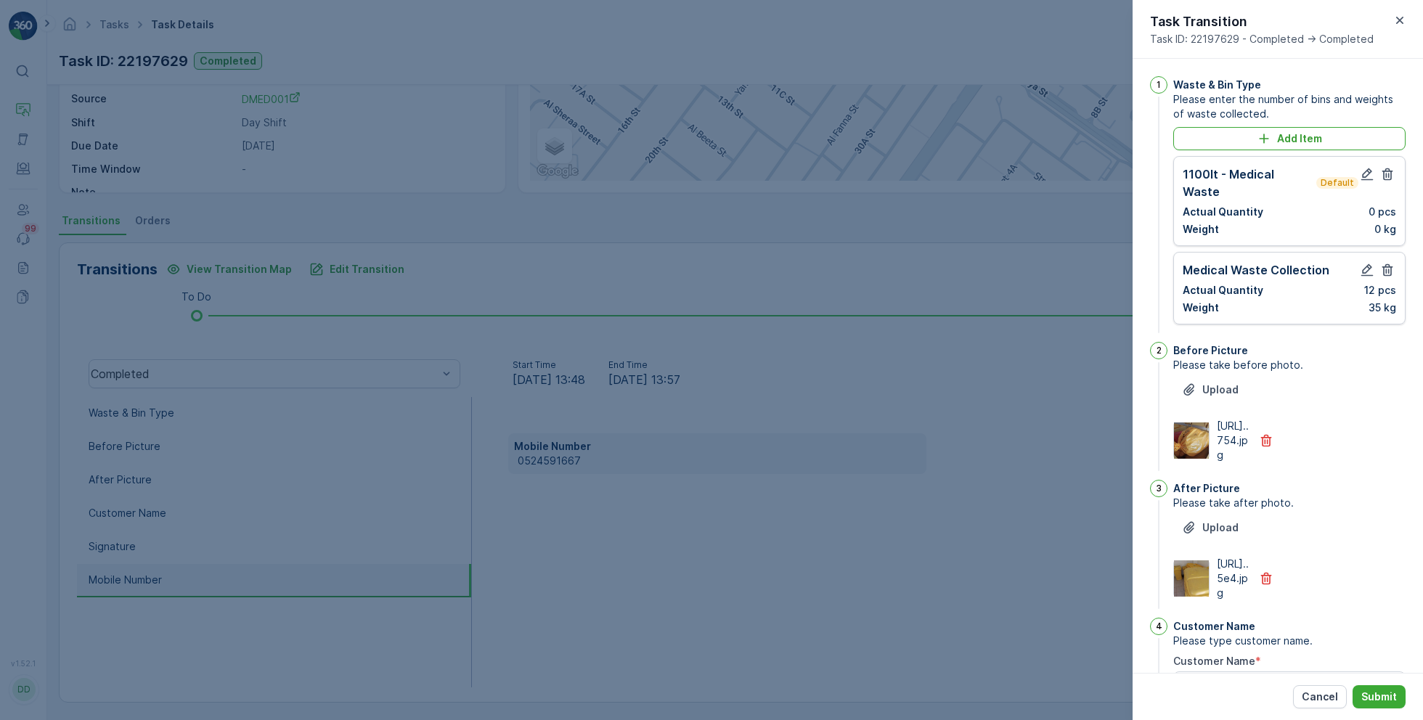
click at [1389, 175] on icon "button" at bounding box center [1387, 174] width 15 height 15
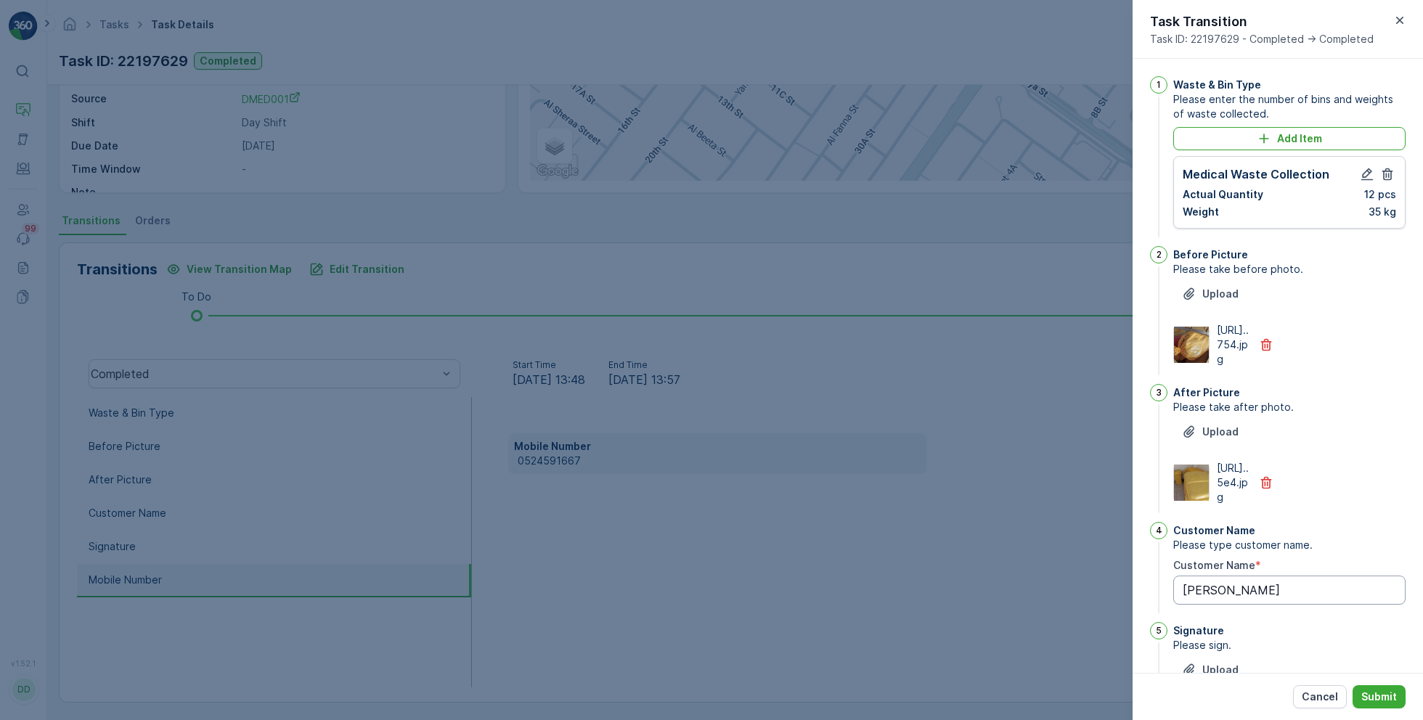
scroll to position [296, 0]
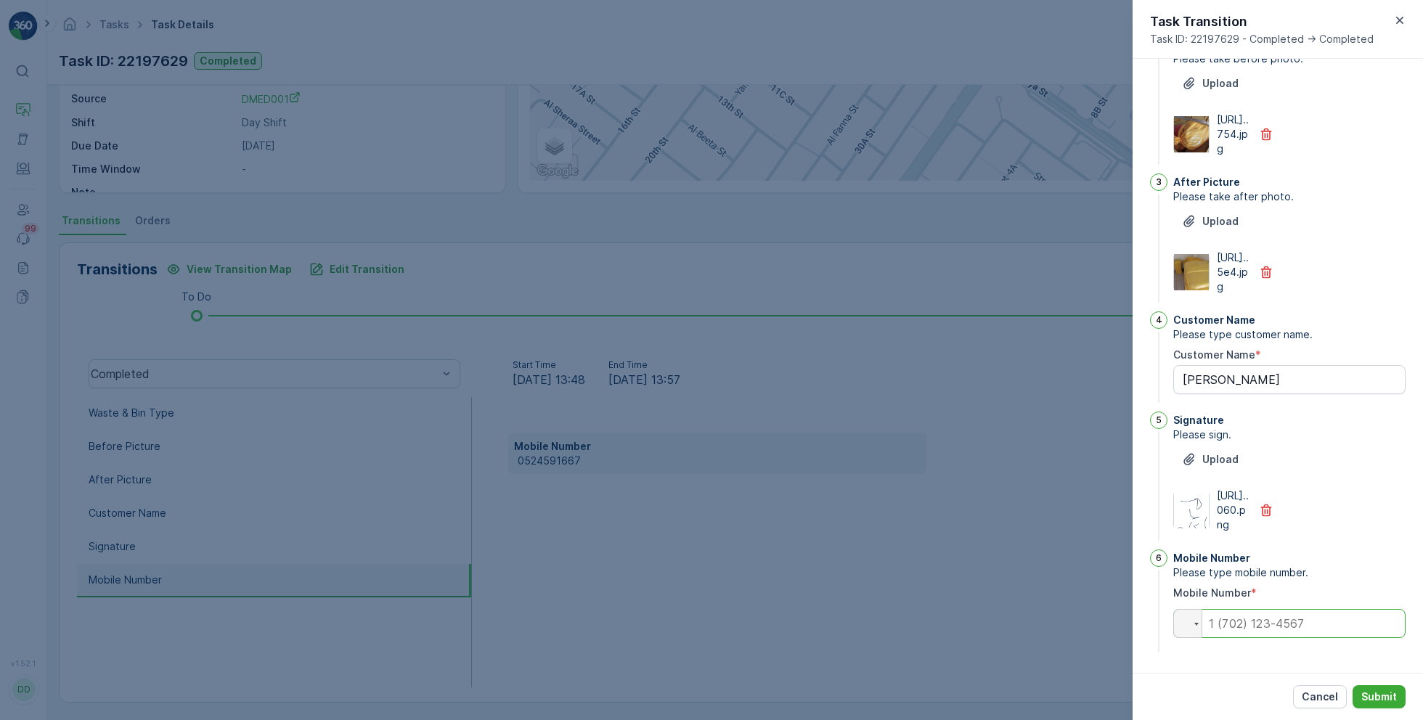
click at [1326, 621] on input "tel" at bounding box center [1289, 623] width 232 height 29
paste input "0565610939"
type Name "[PERSON_NAME]"
type input "0565610939"
click at [1373, 703] on p "Submit" at bounding box center [1379, 697] width 36 height 15
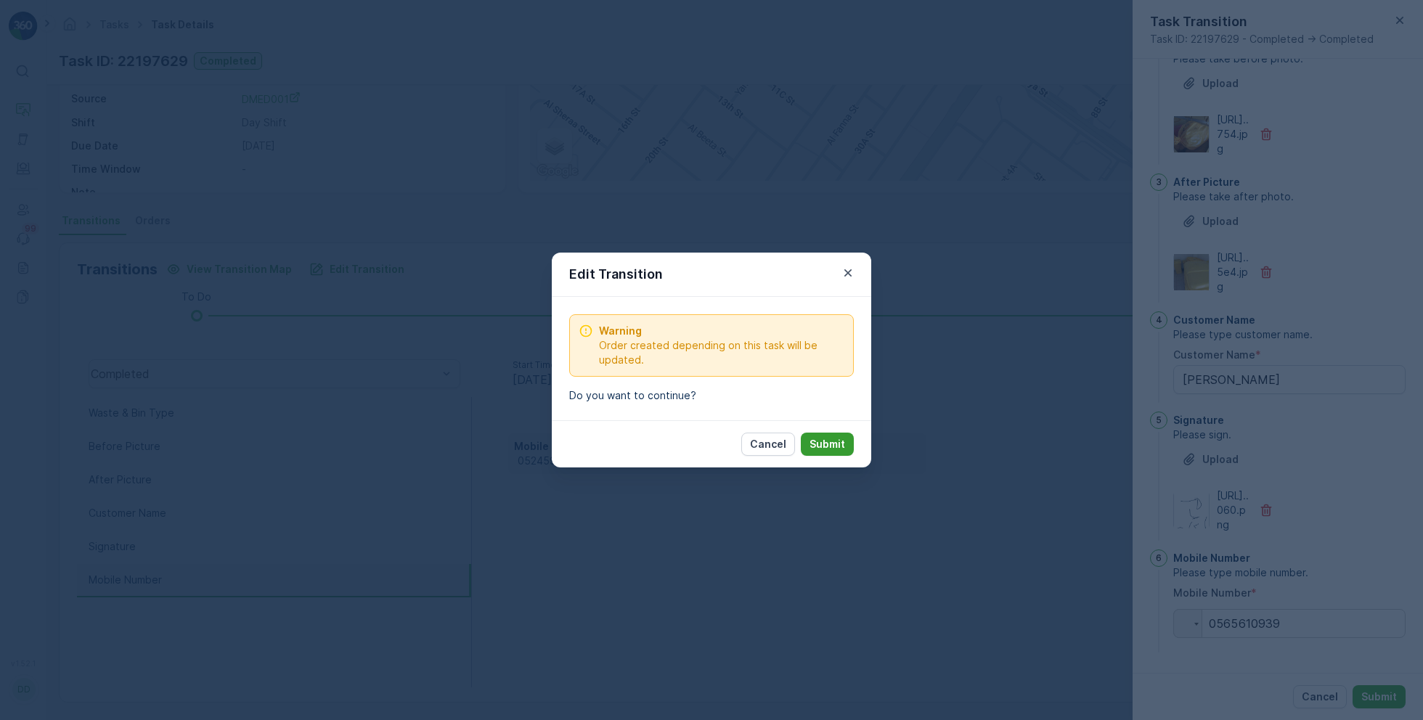
click at [837, 444] on p "Submit" at bounding box center [827, 444] width 36 height 15
type Name "[PERSON_NAME]"
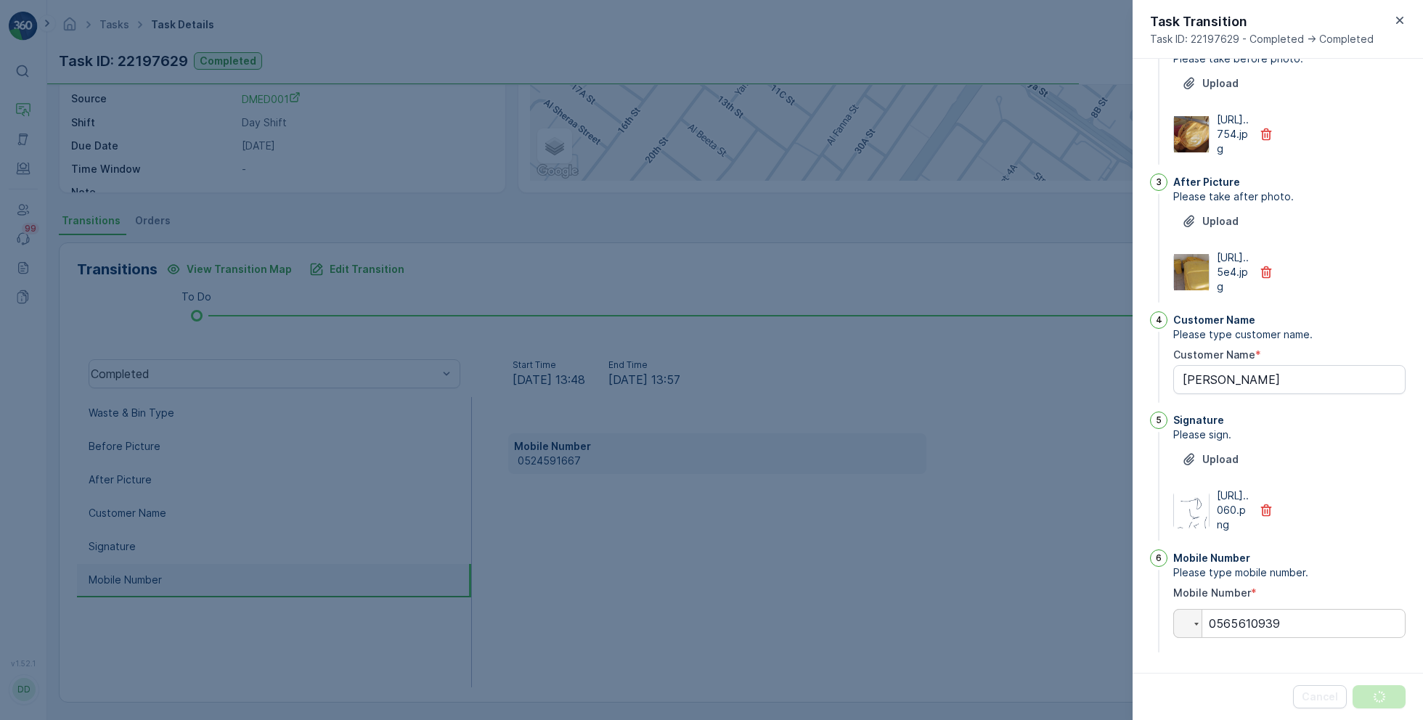
scroll to position [0, 0]
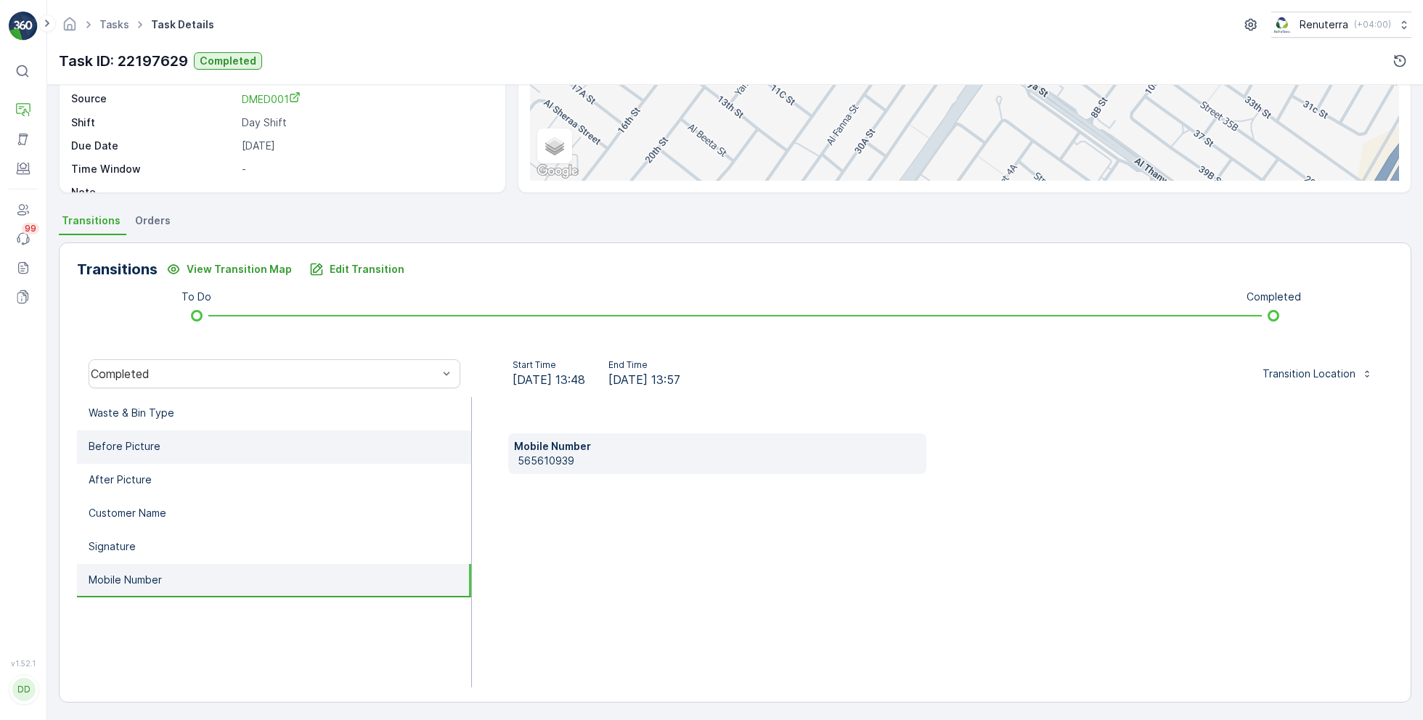
click at [332, 430] on li "Before Picture" at bounding box center [274, 446] width 394 height 33
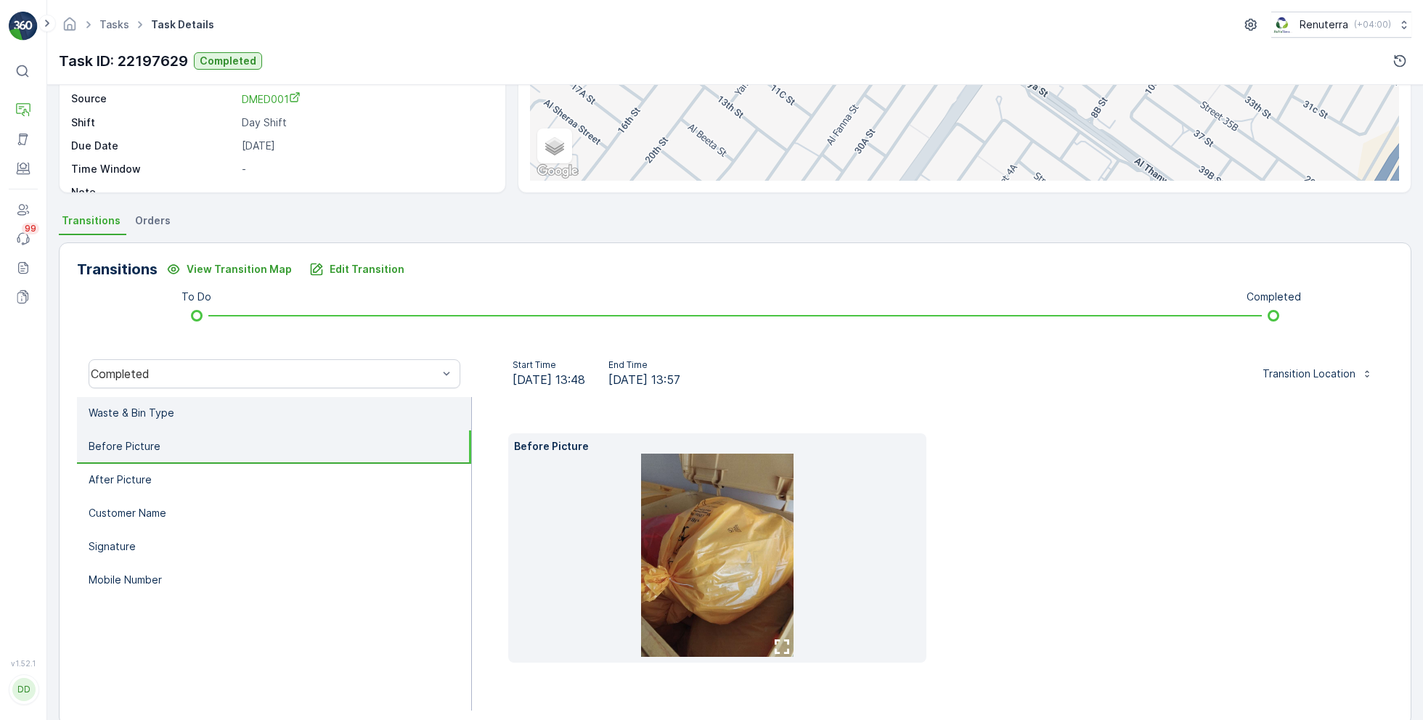
click at [331, 413] on li "Waste & Bin Type" at bounding box center [274, 413] width 394 height 33
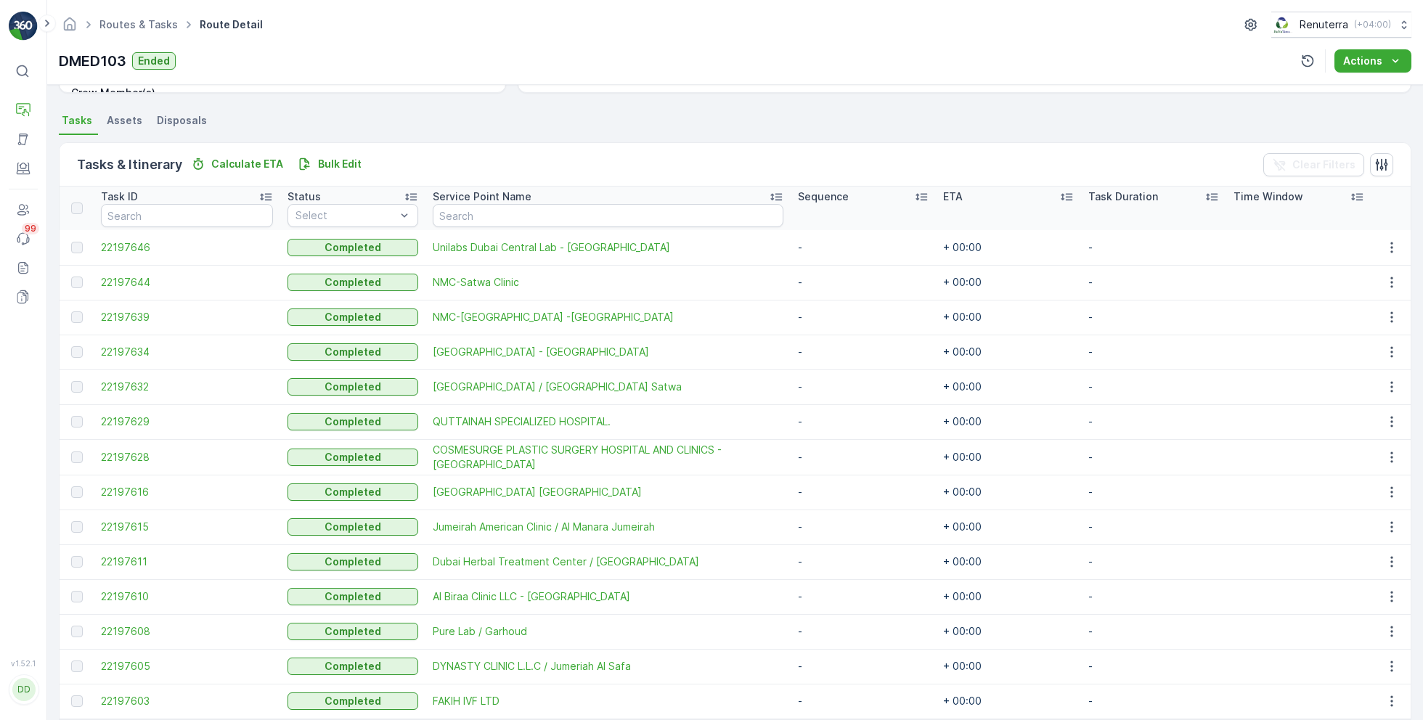
scroll to position [330, 0]
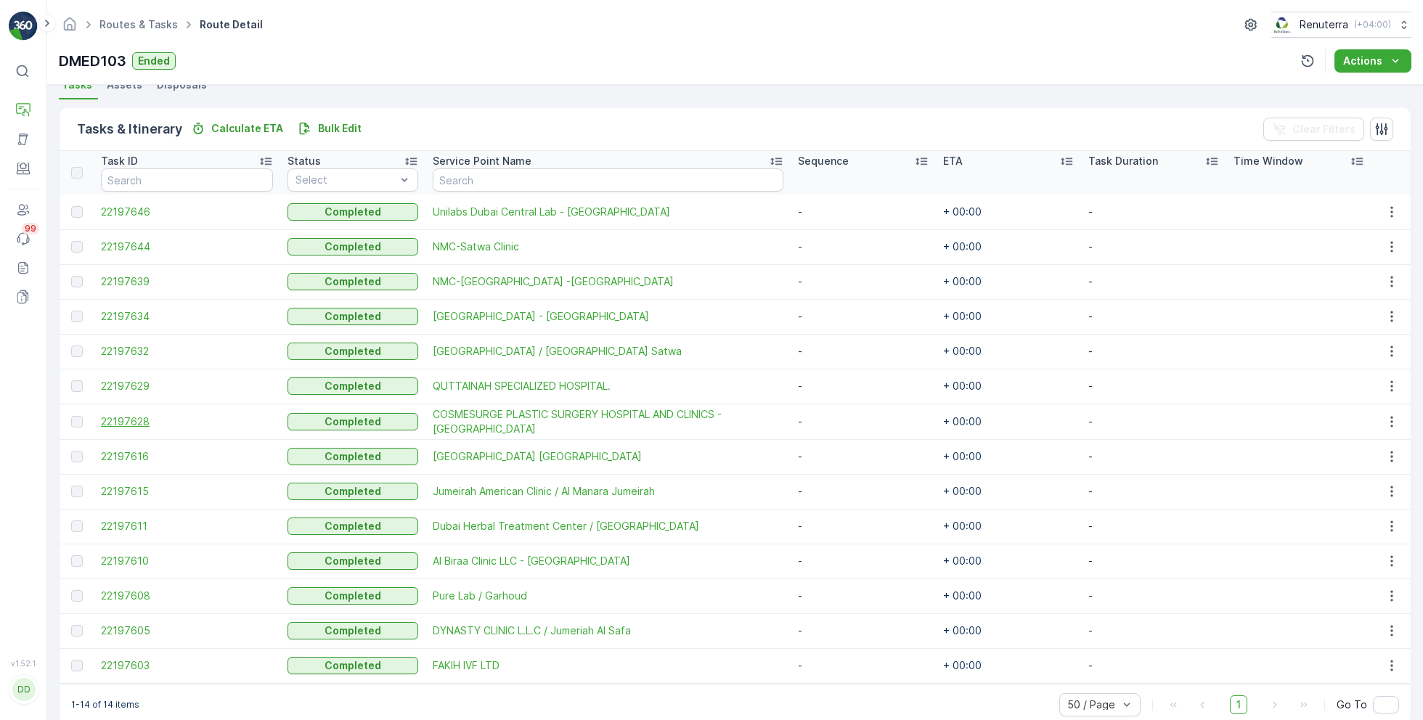
click at [139, 419] on span "22197628" at bounding box center [187, 421] width 172 height 15
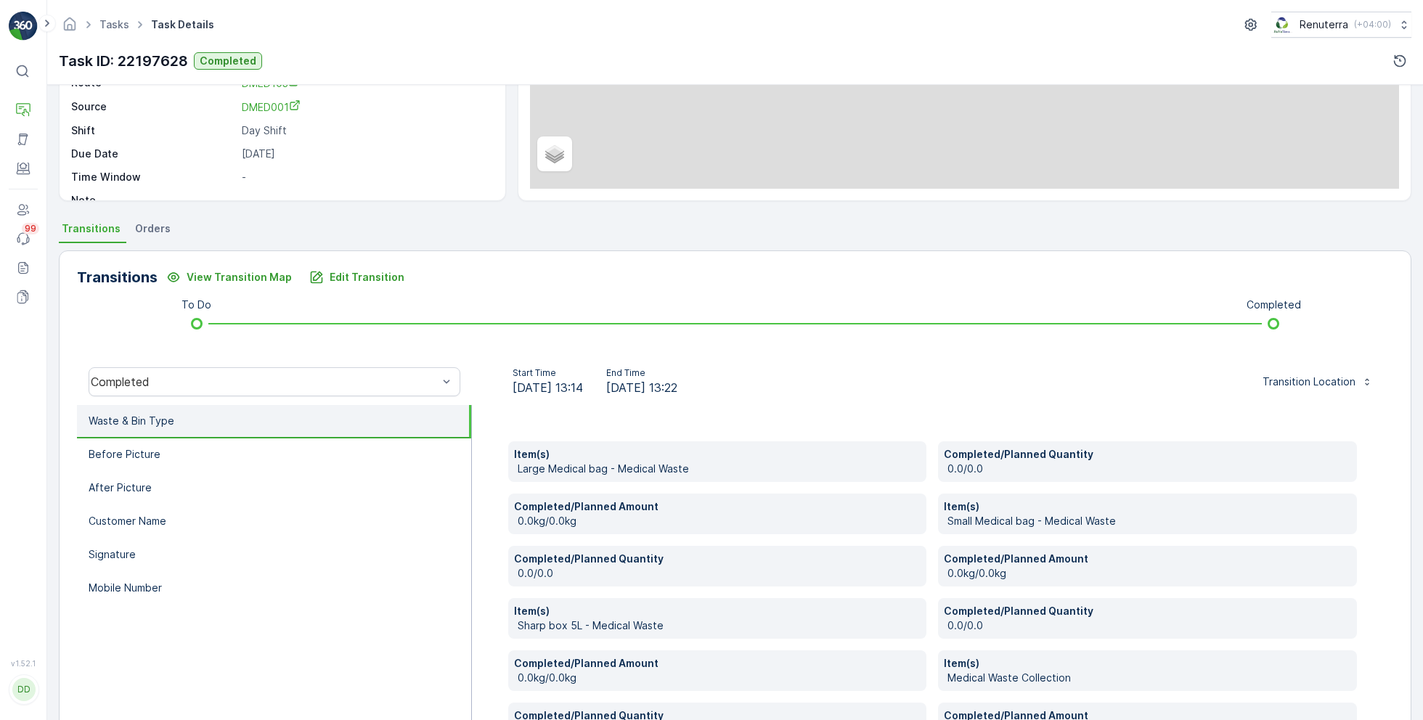
scroll to position [206, 0]
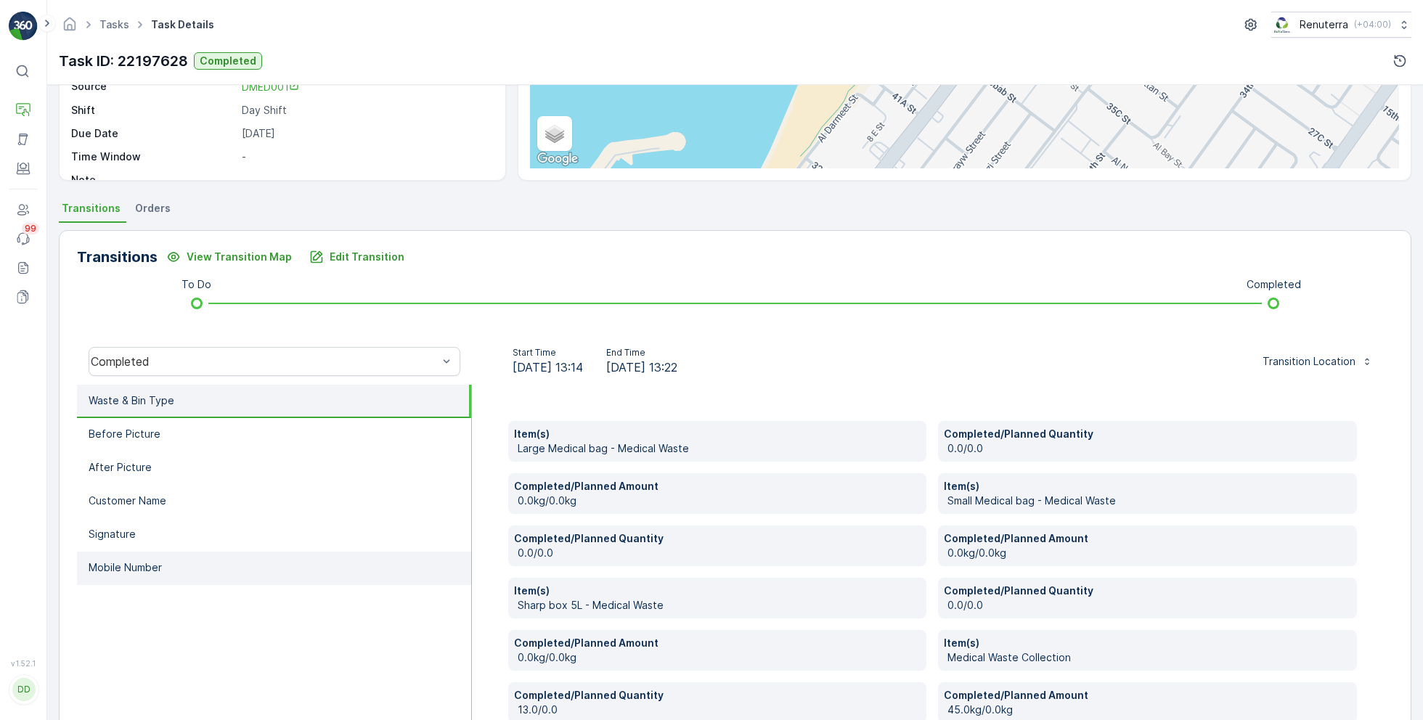
click at [219, 559] on li "Mobile Number" at bounding box center [274, 568] width 394 height 33
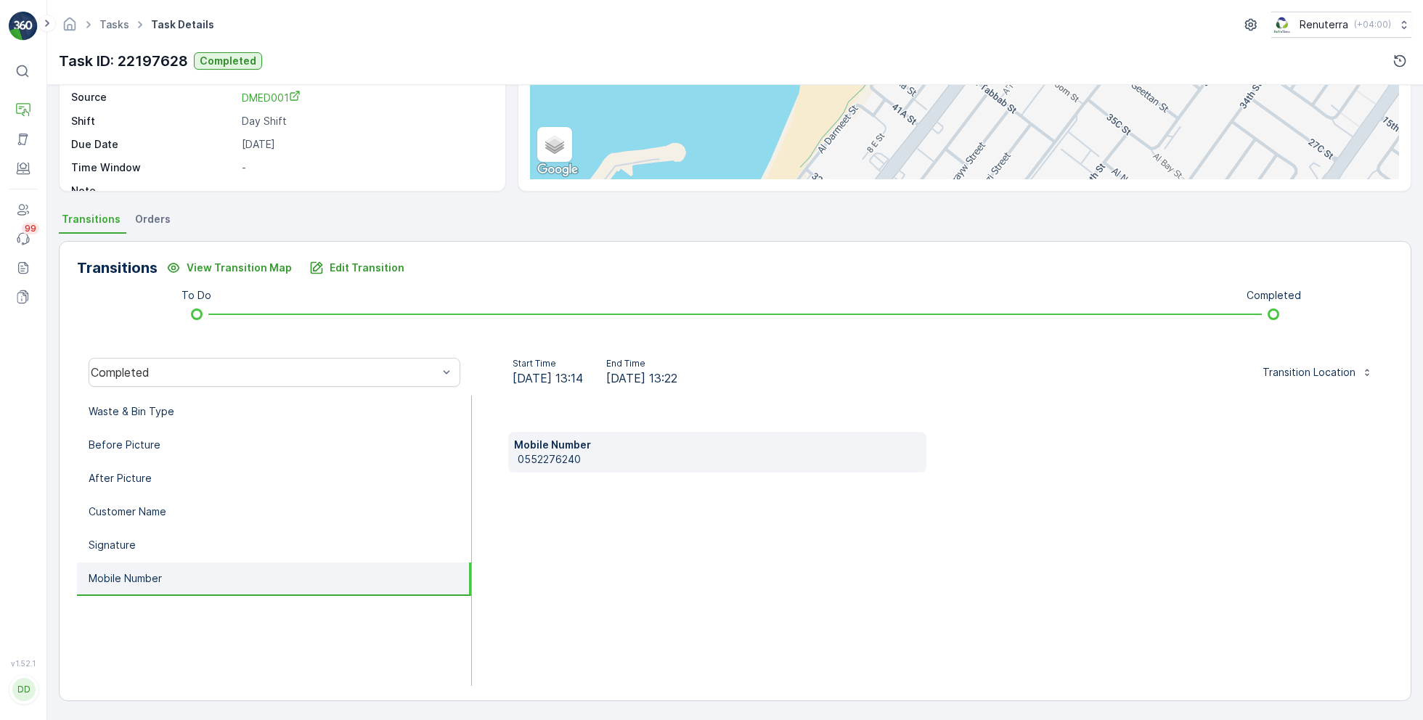
scroll to position [194, 0]
click at [549, 465] on p "0552276240" at bounding box center [720, 461] width 404 height 15
click at [312, 404] on li "Waste & Bin Type" at bounding box center [274, 413] width 394 height 33
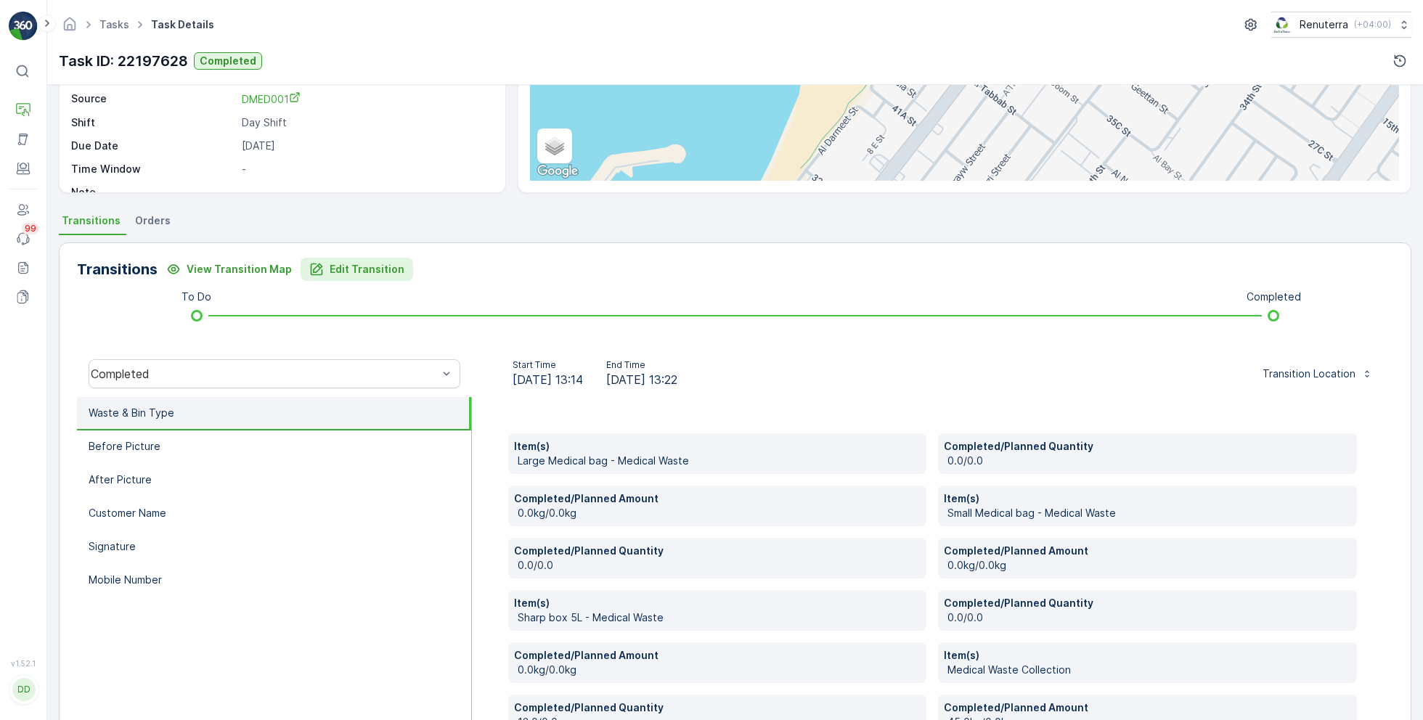
click at [340, 268] on p "Edit Transition" at bounding box center [367, 269] width 75 height 15
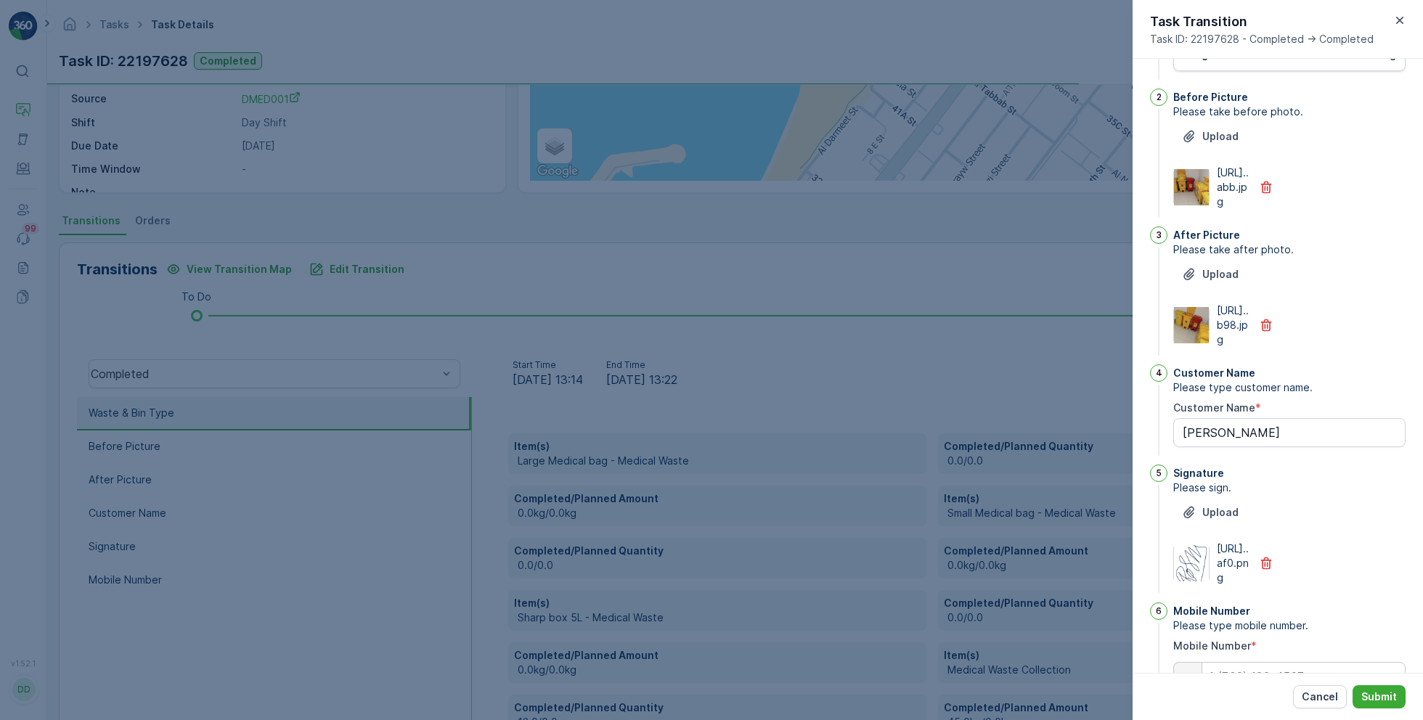
scroll to position [0, 0]
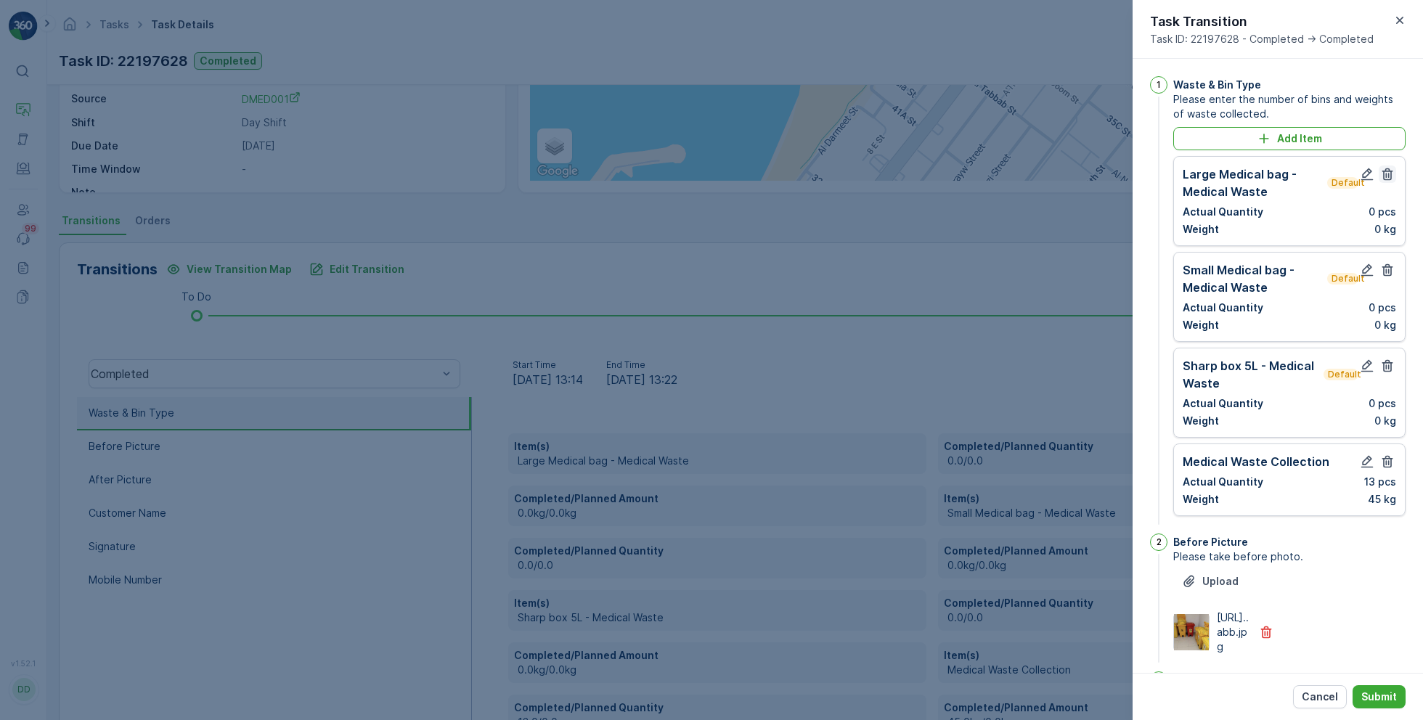
click at [1389, 174] on icon "button" at bounding box center [1387, 174] width 15 height 15
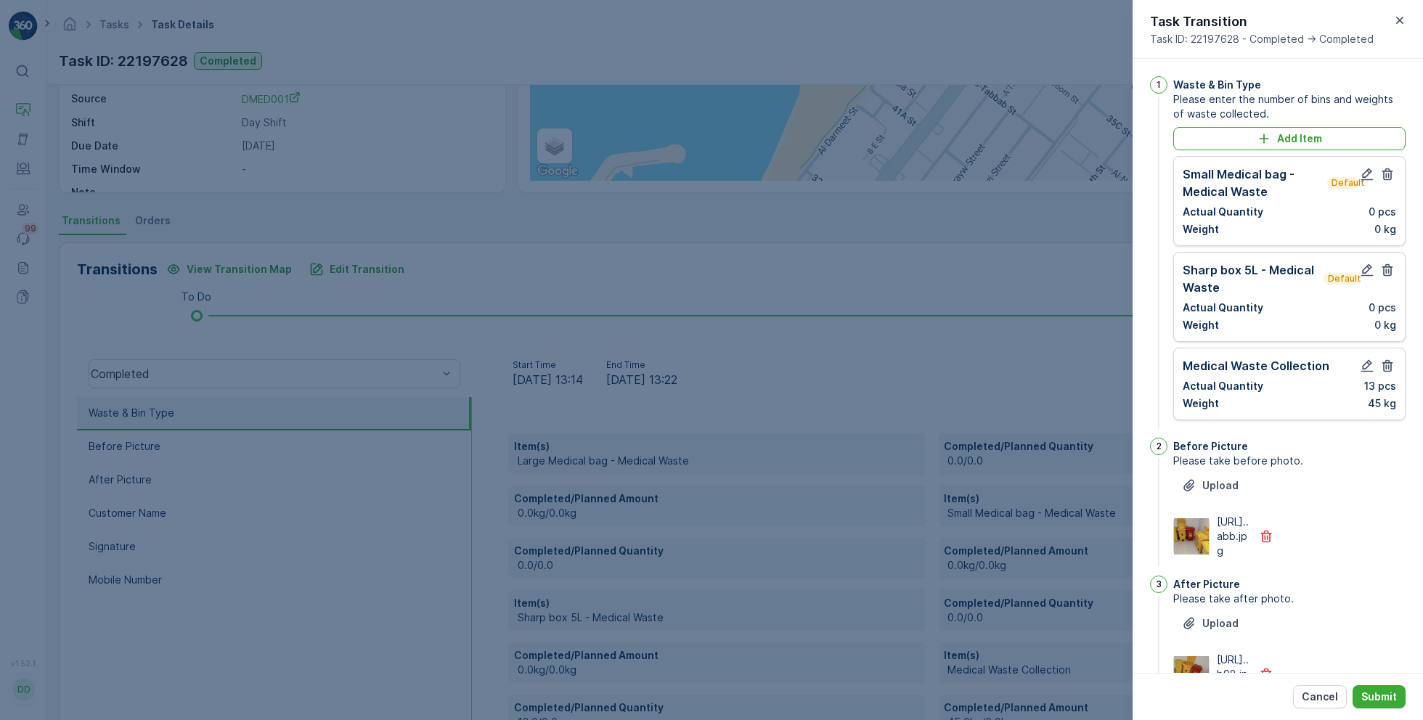
click at [1389, 174] on icon "button" at bounding box center [1387, 174] width 15 height 15
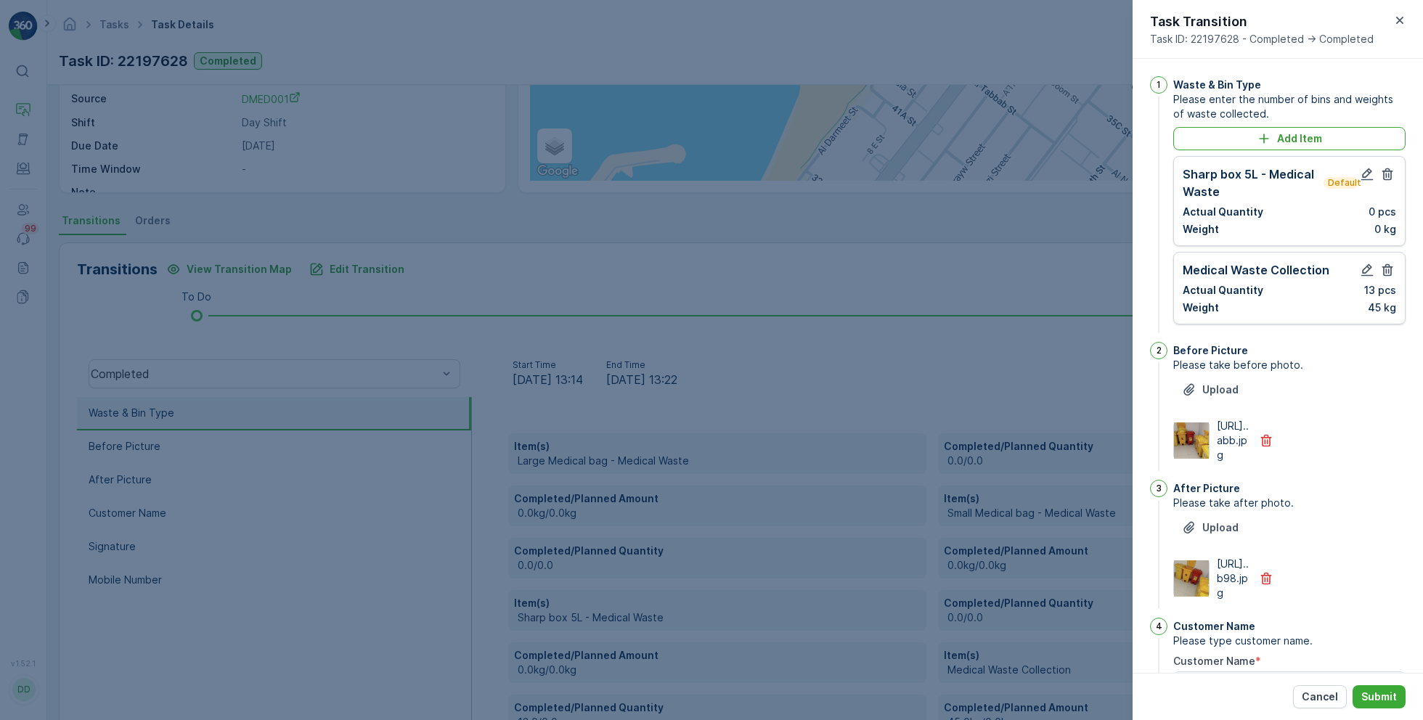
click at [1389, 174] on icon "button" at bounding box center [1387, 174] width 15 height 15
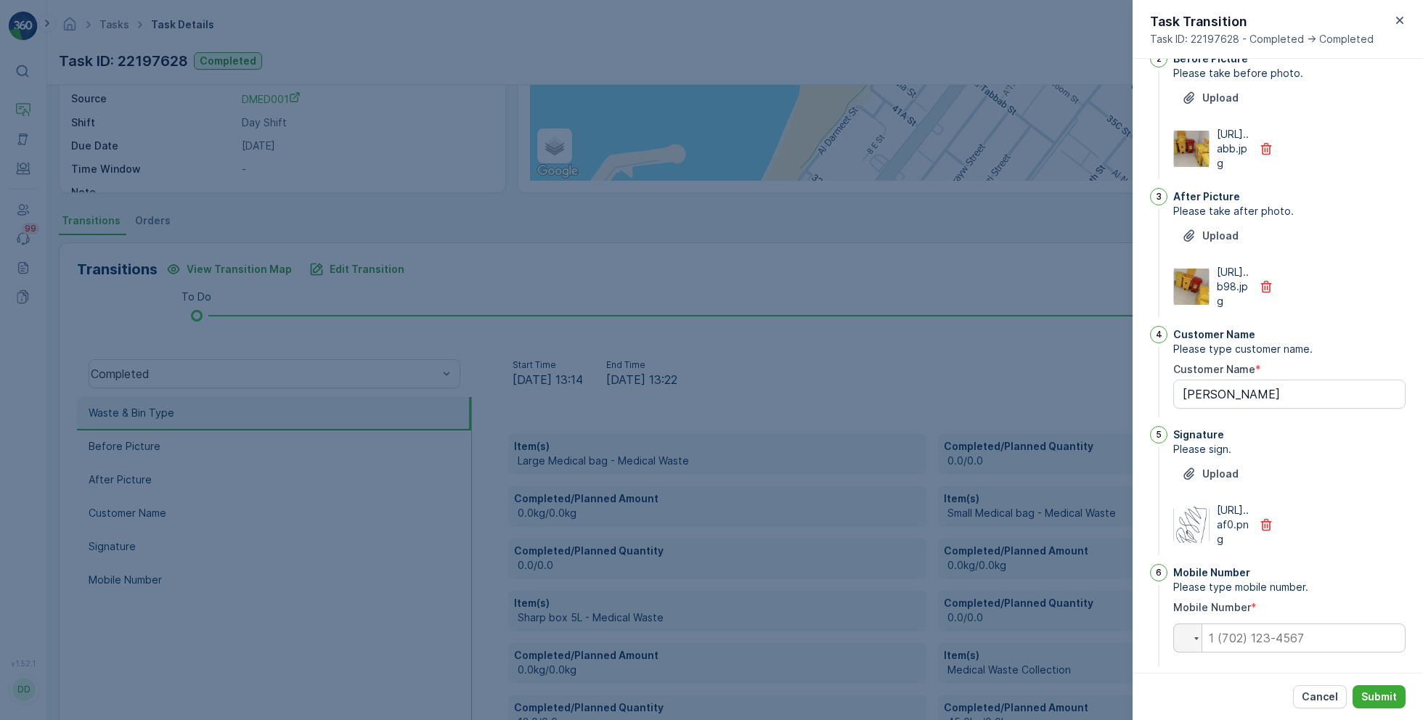
scroll to position [296, 0]
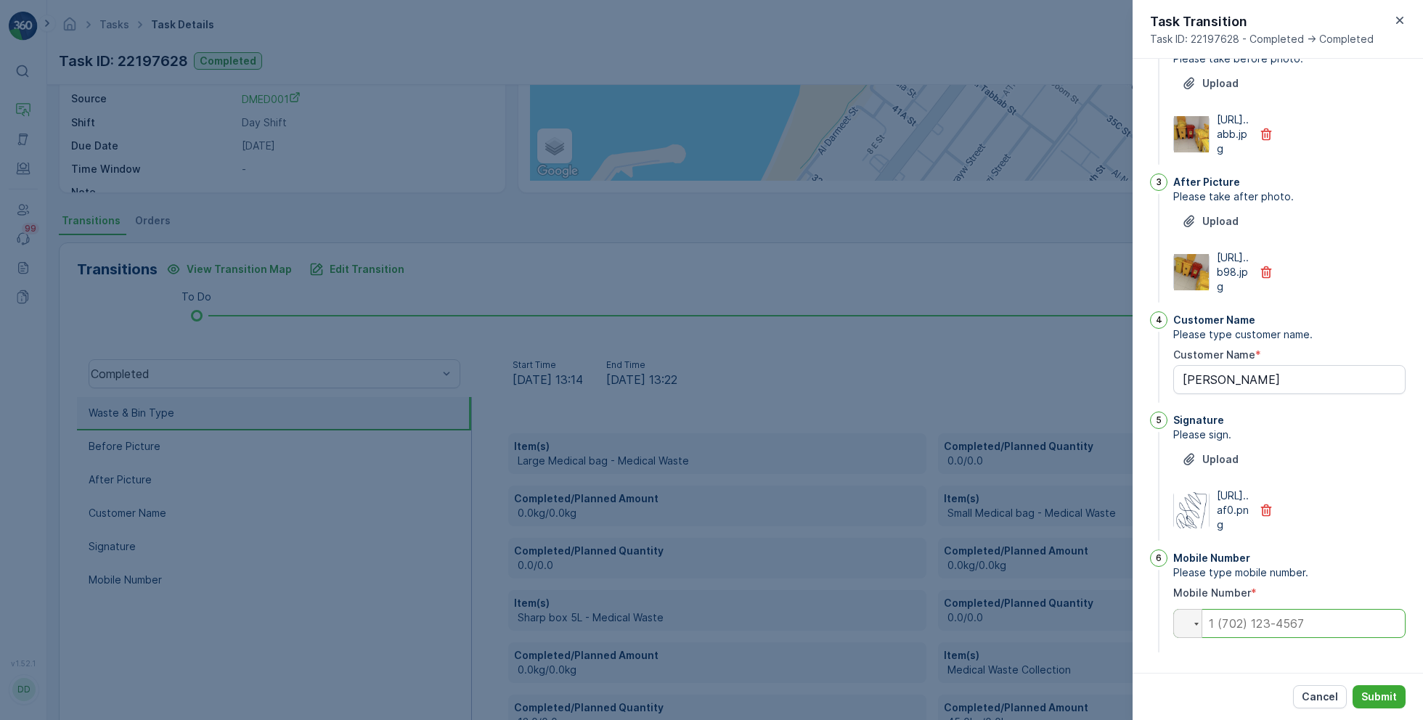
click at [1278, 630] on input "tel" at bounding box center [1289, 623] width 232 height 29
paste input "0565610939"
type input "0565610939"
click at [1365, 693] on p "Submit" at bounding box center [1379, 697] width 36 height 15
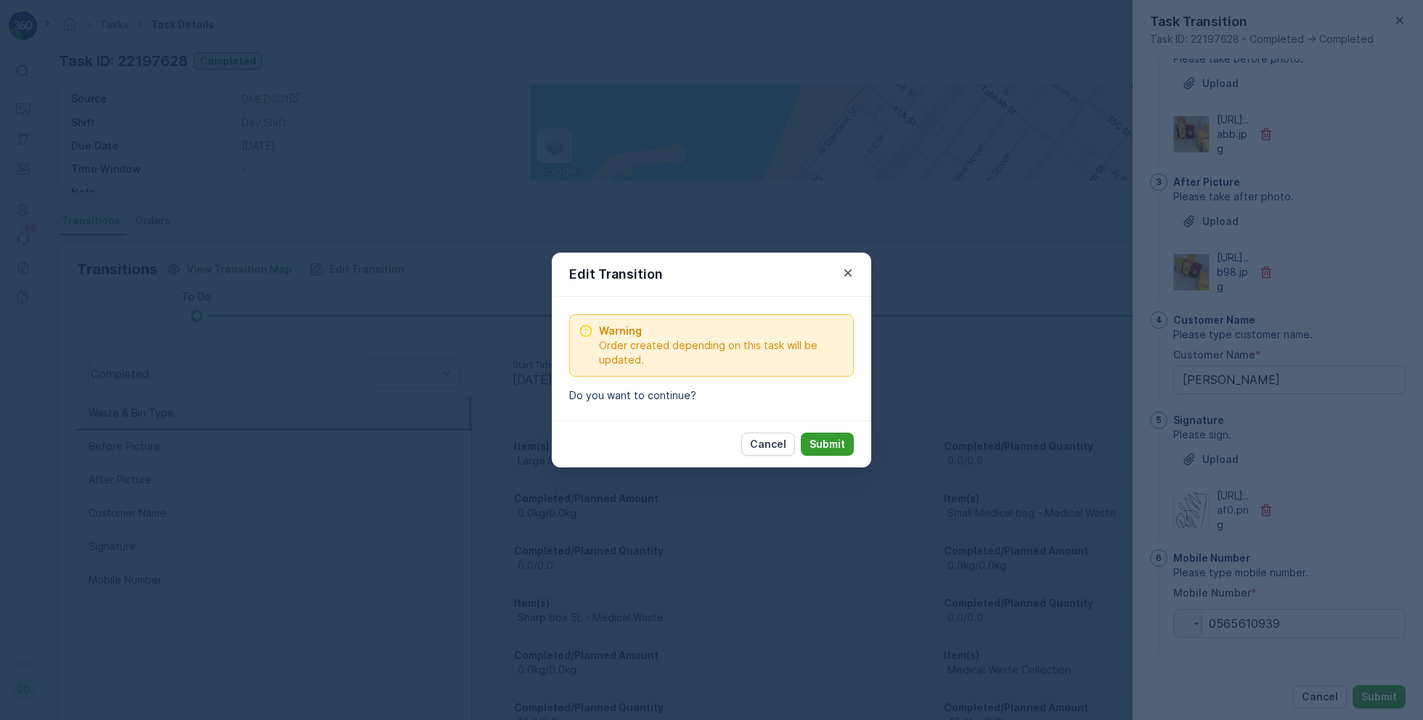
click at [822, 443] on p "Submit" at bounding box center [827, 444] width 36 height 15
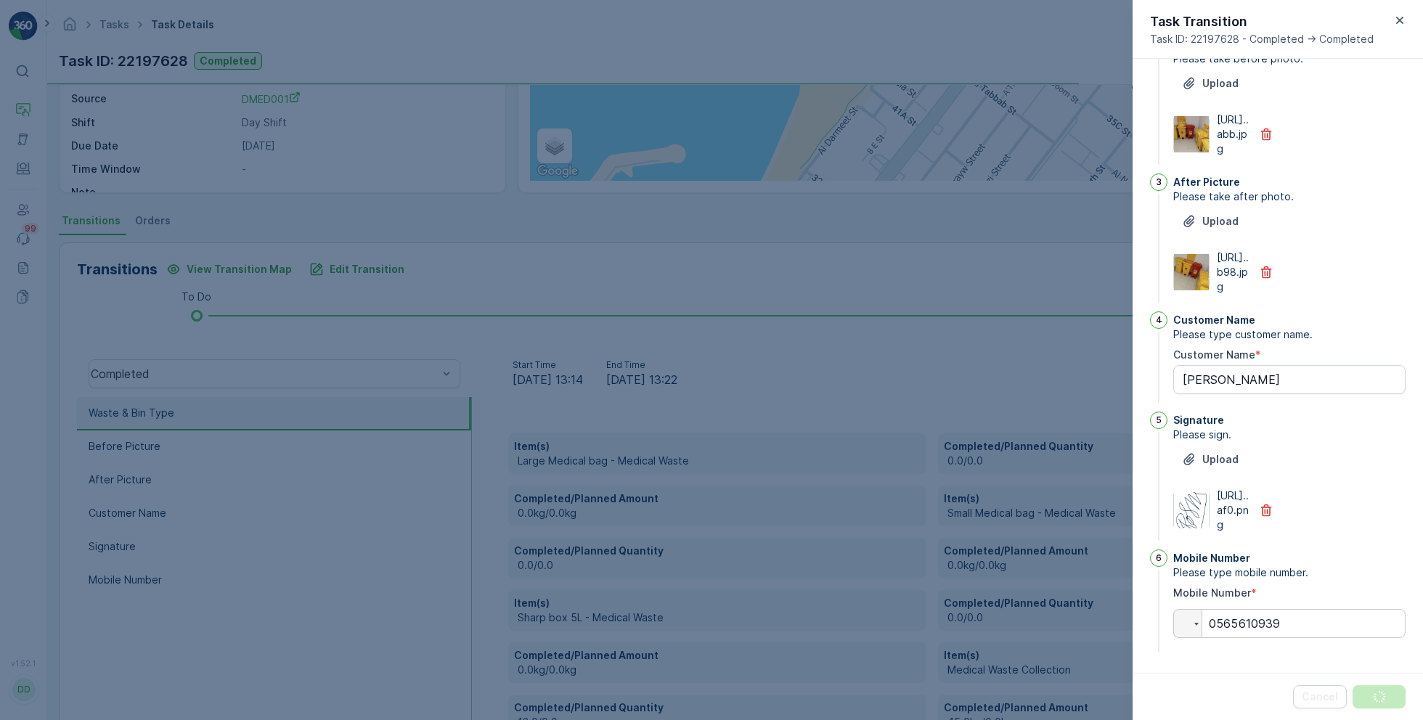
scroll to position [0, 0]
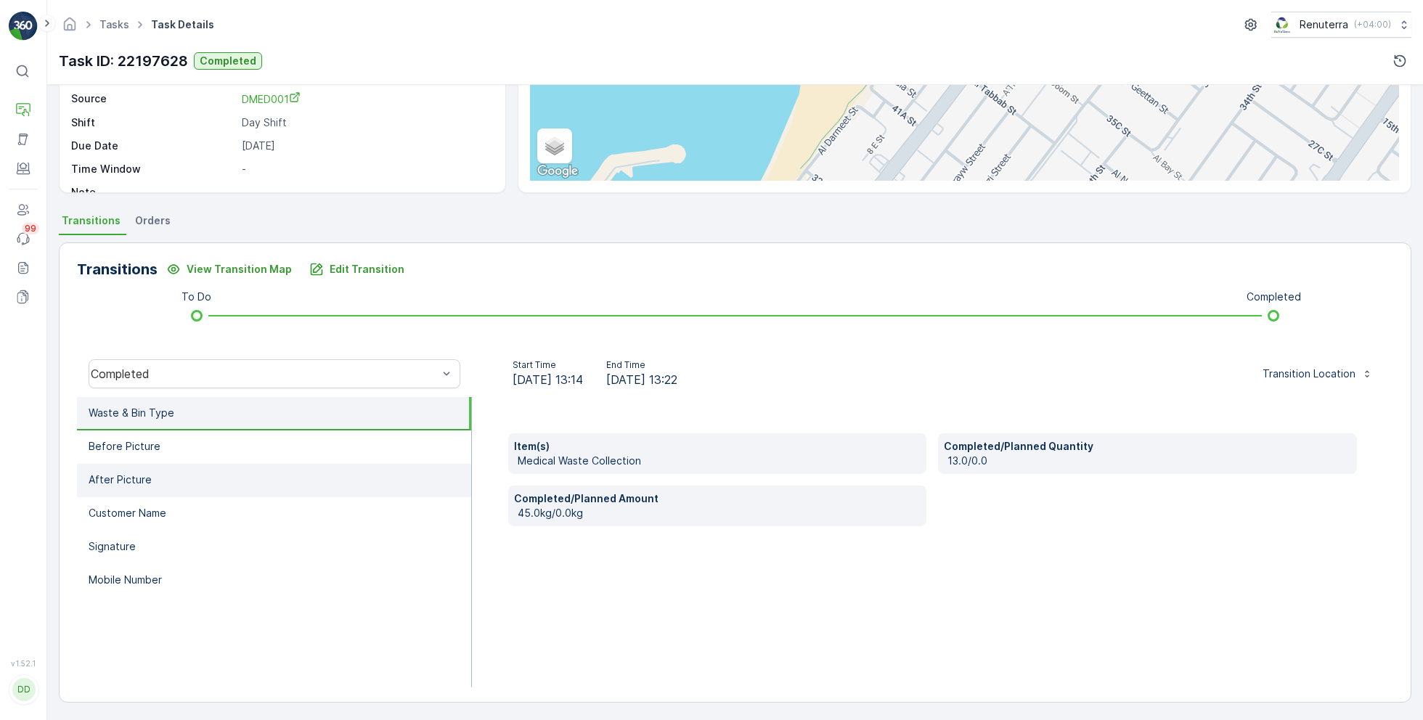
click at [238, 473] on li "After Picture" at bounding box center [274, 480] width 394 height 33
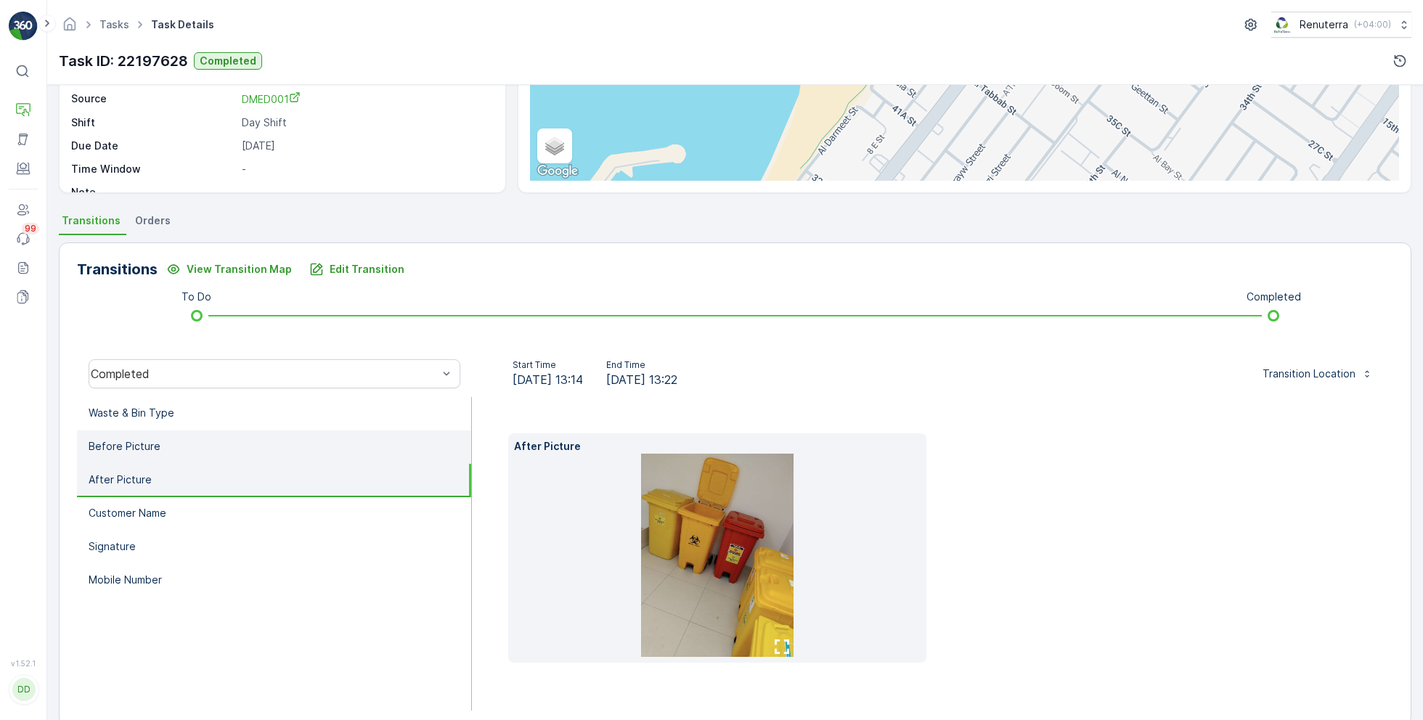
click at [240, 452] on li "Before Picture" at bounding box center [274, 446] width 394 height 33
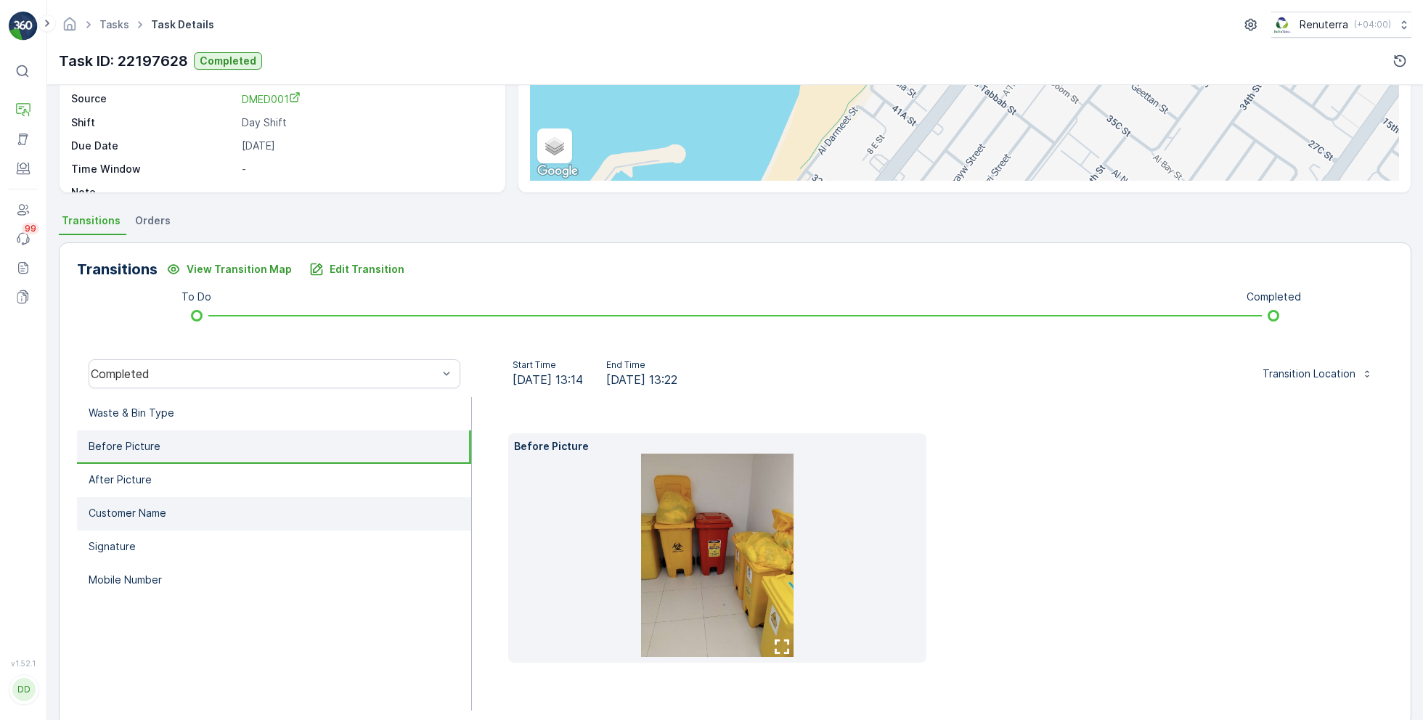
click at [226, 528] on li "Customer Name" at bounding box center [274, 513] width 394 height 33
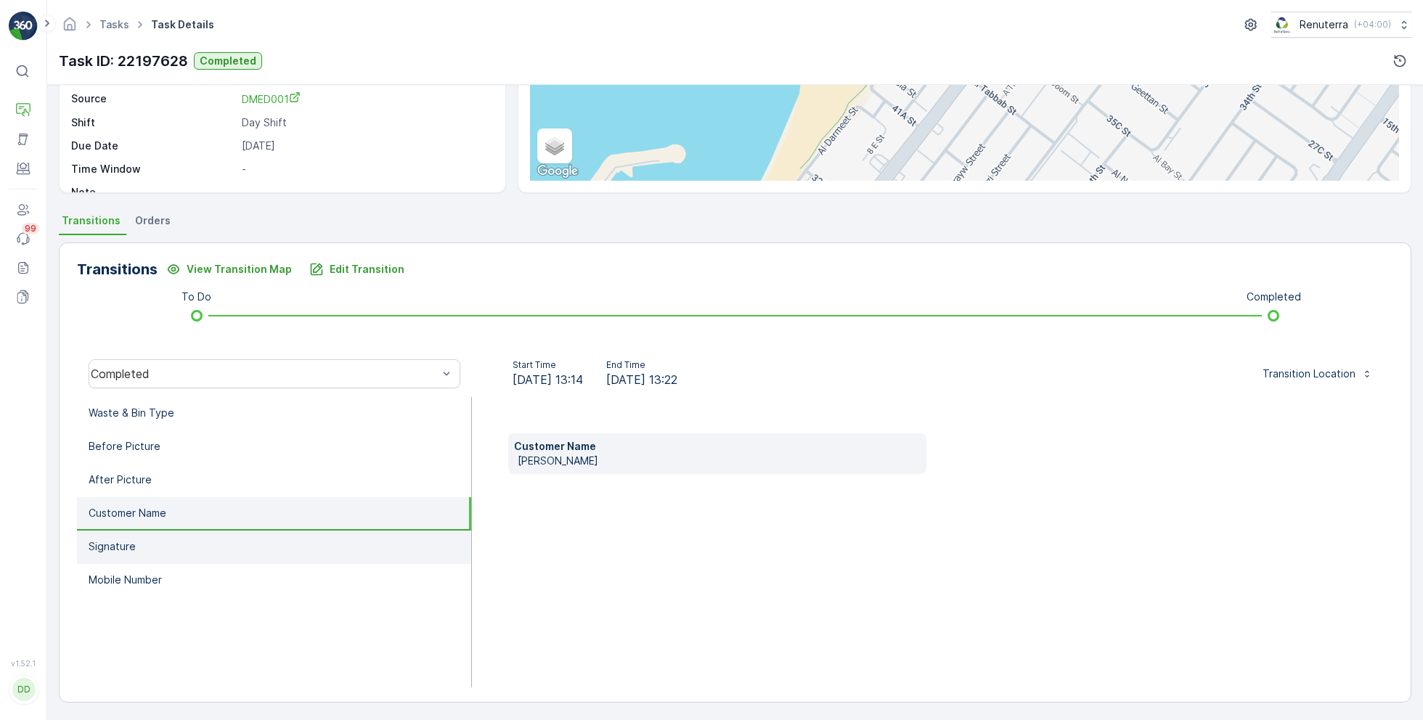
click at [207, 552] on li "Signature" at bounding box center [274, 547] width 394 height 33
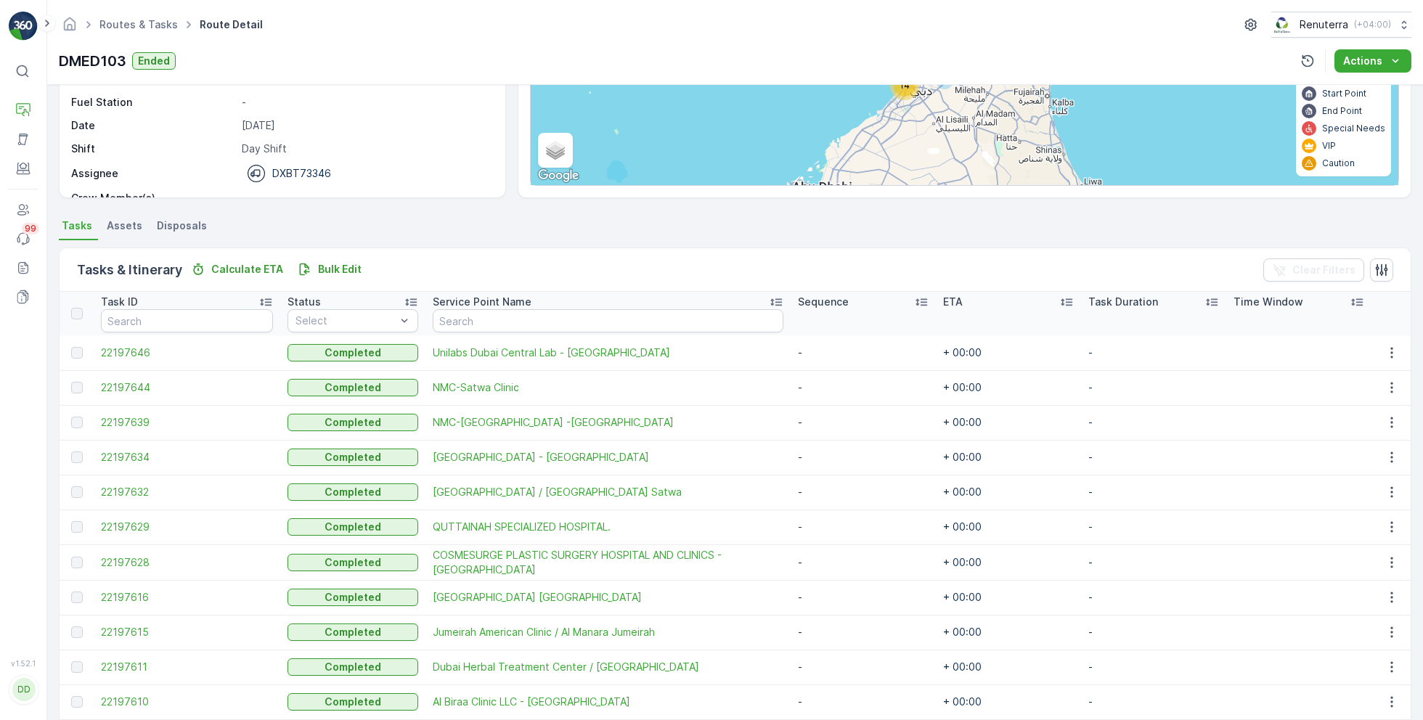
scroll to position [186, 0]
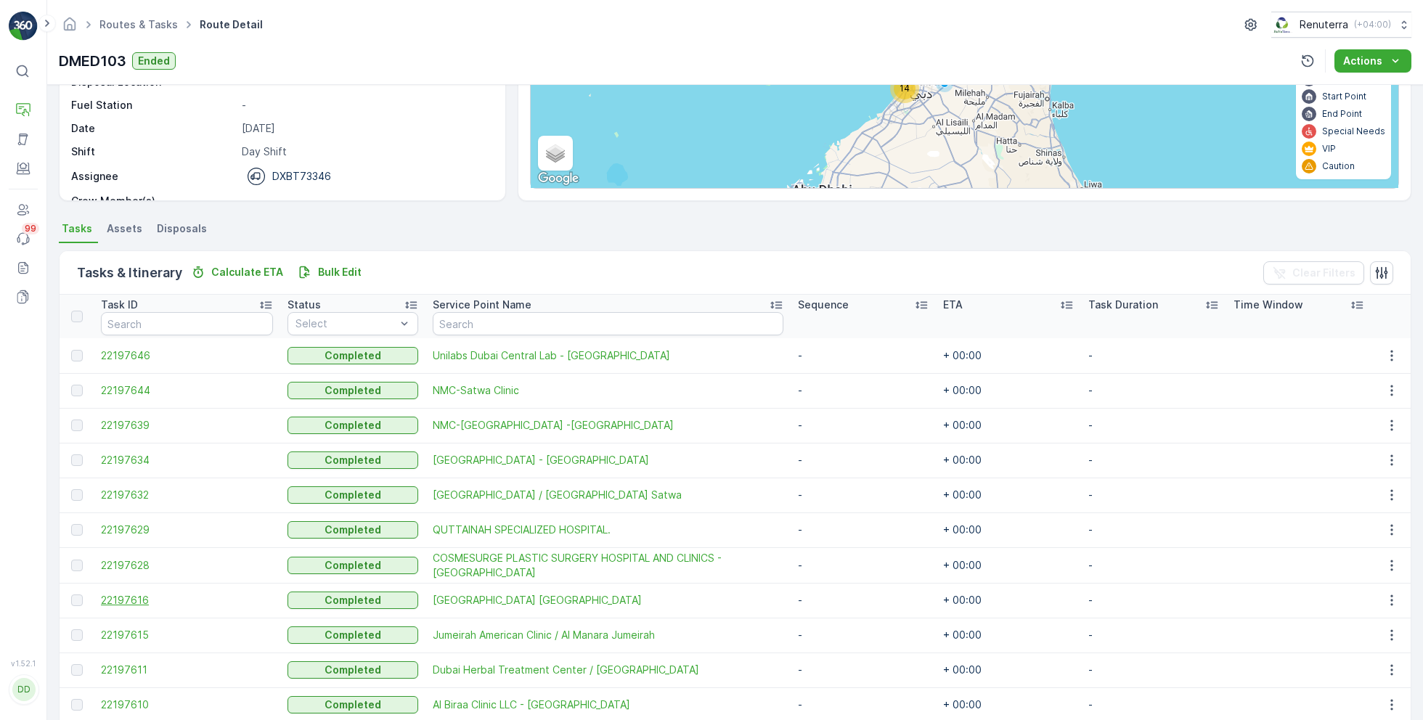
click at [138, 596] on span "22197616" at bounding box center [187, 600] width 172 height 15
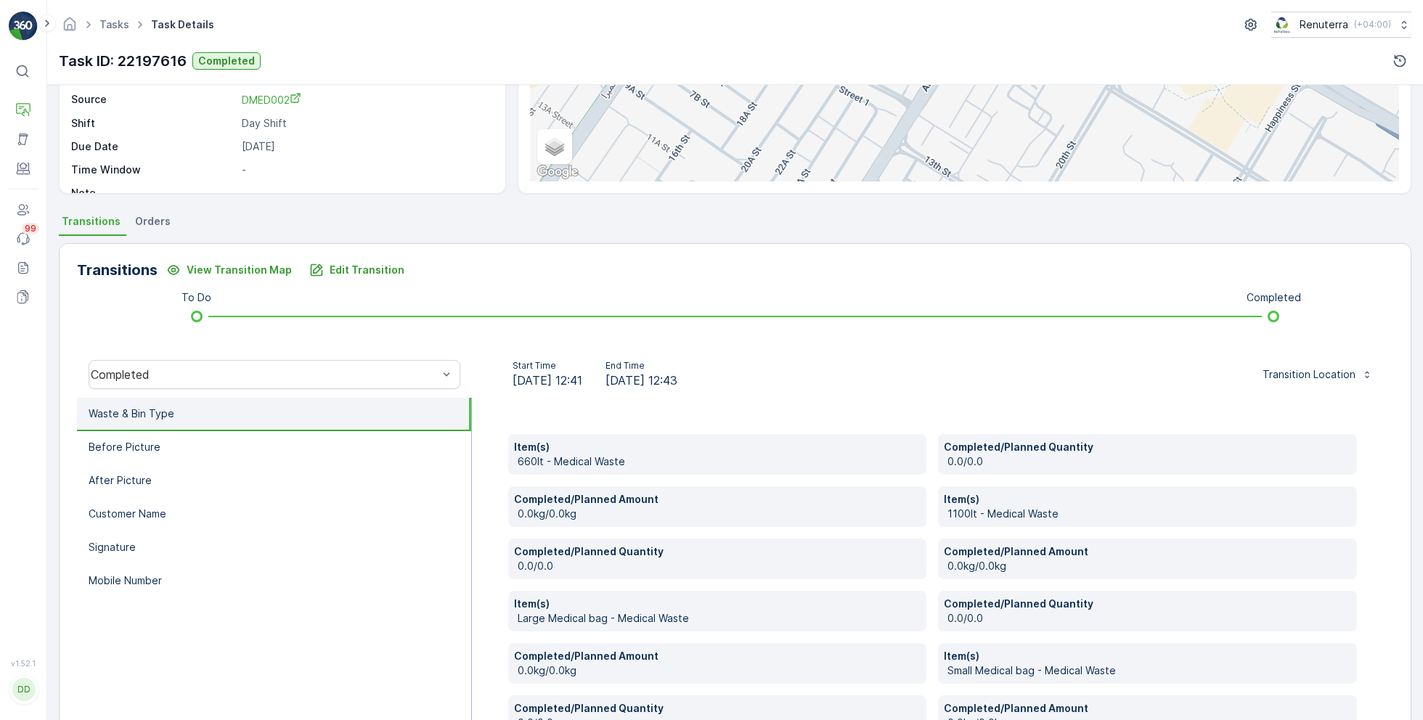
scroll to position [192, 0]
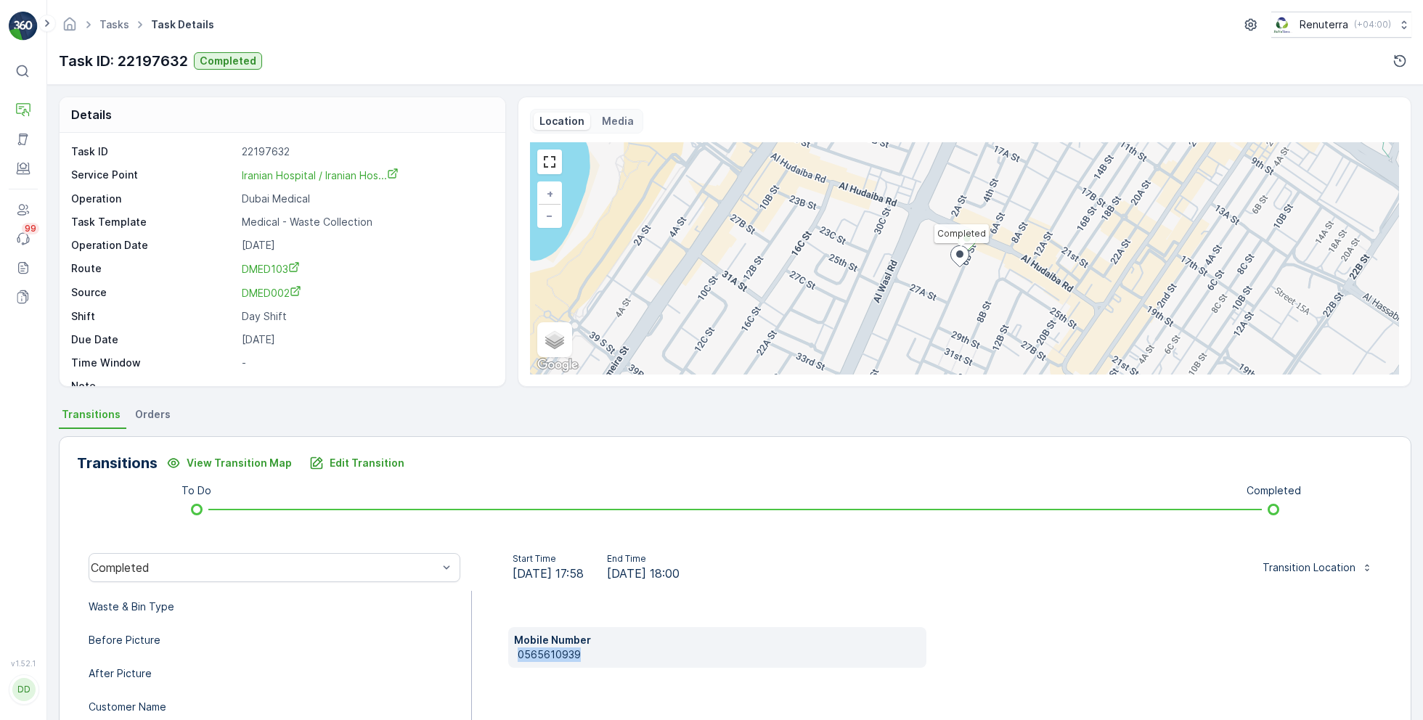
scroll to position [194, 0]
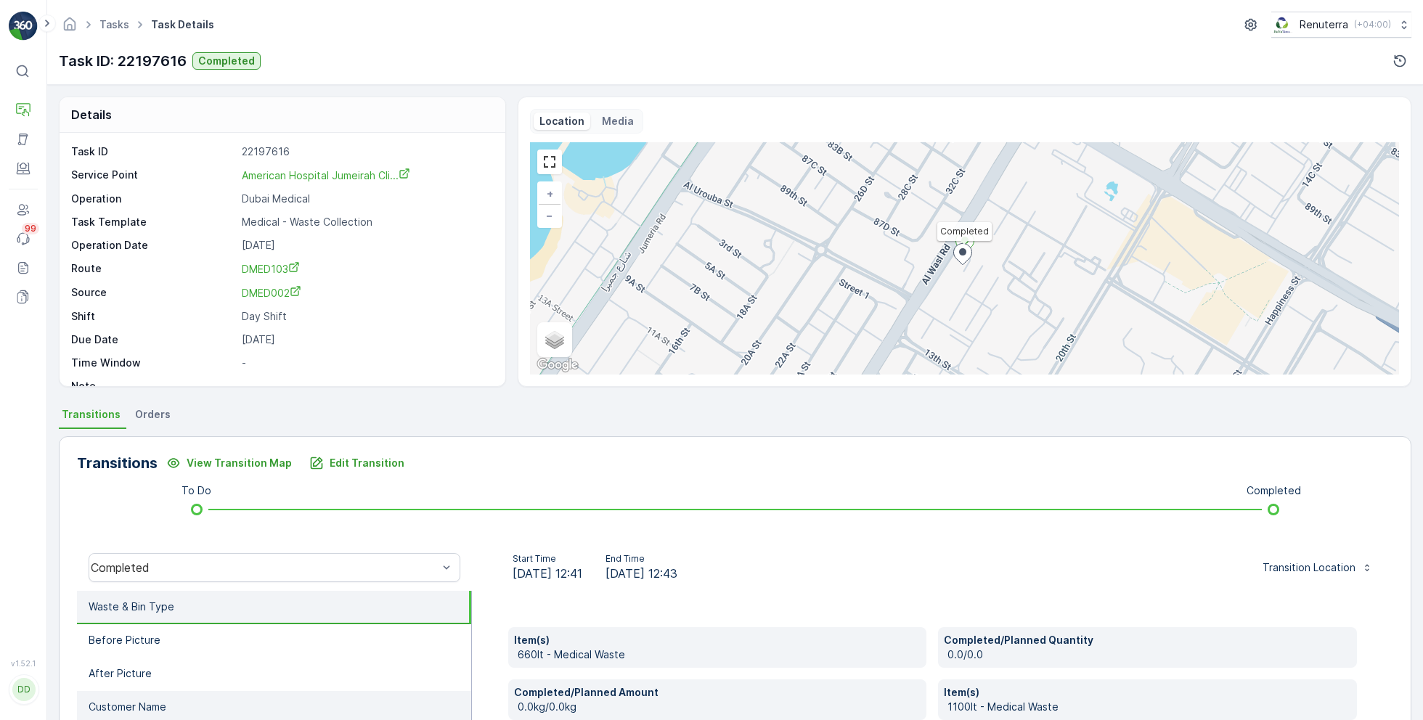
scroll to position [192, 0]
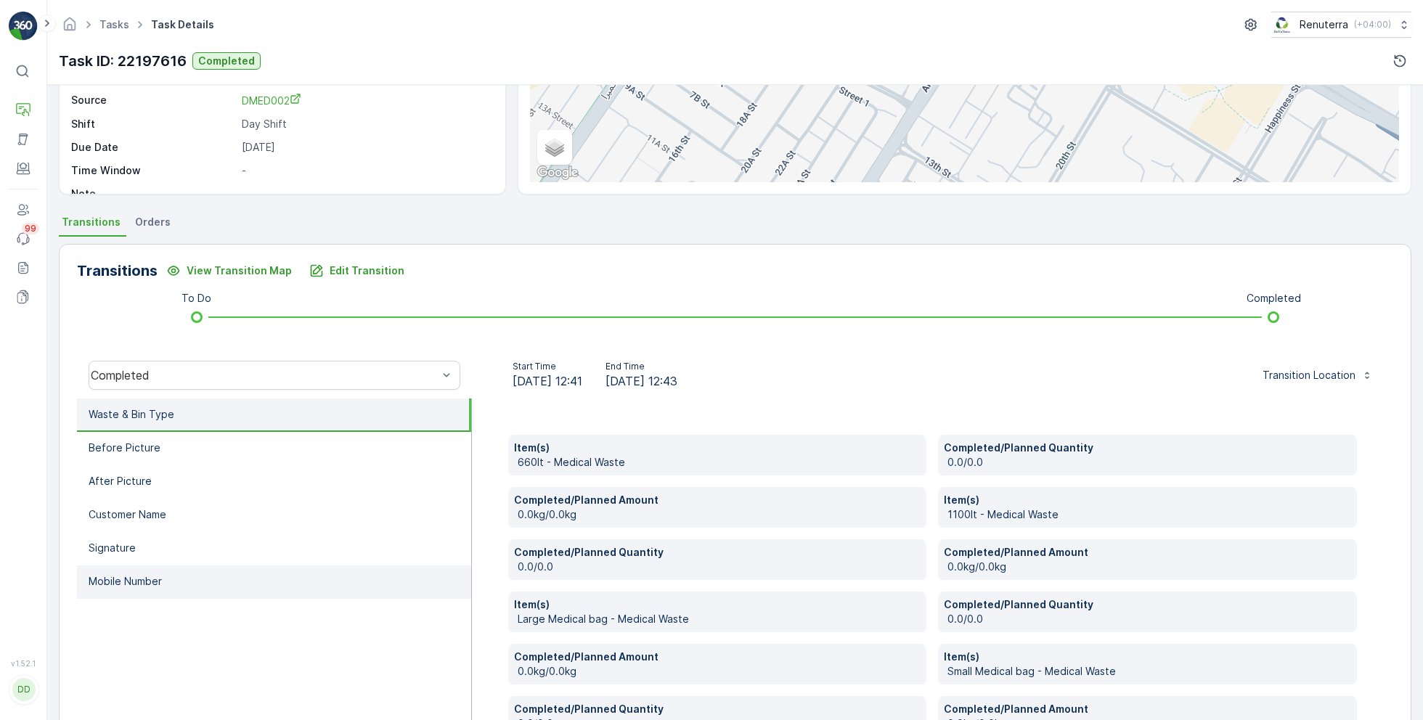
click at [227, 585] on li "Mobile Number" at bounding box center [274, 581] width 394 height 33
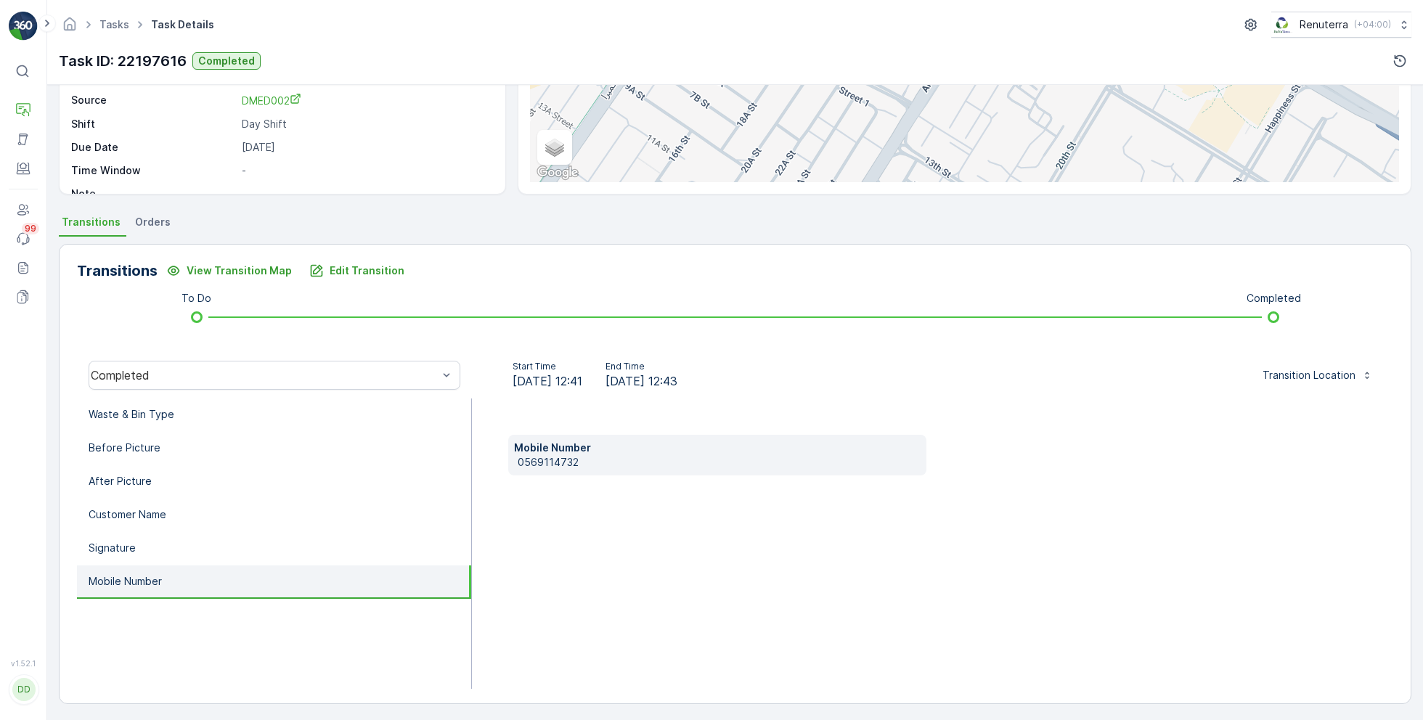
click at [549, 461] on p "0569114732" at bounding box center [720, 462] width 404 height 15
click at [336, 412] on li "Waste & Bin Type" at bounding box center [274, 415] width 394 height 33
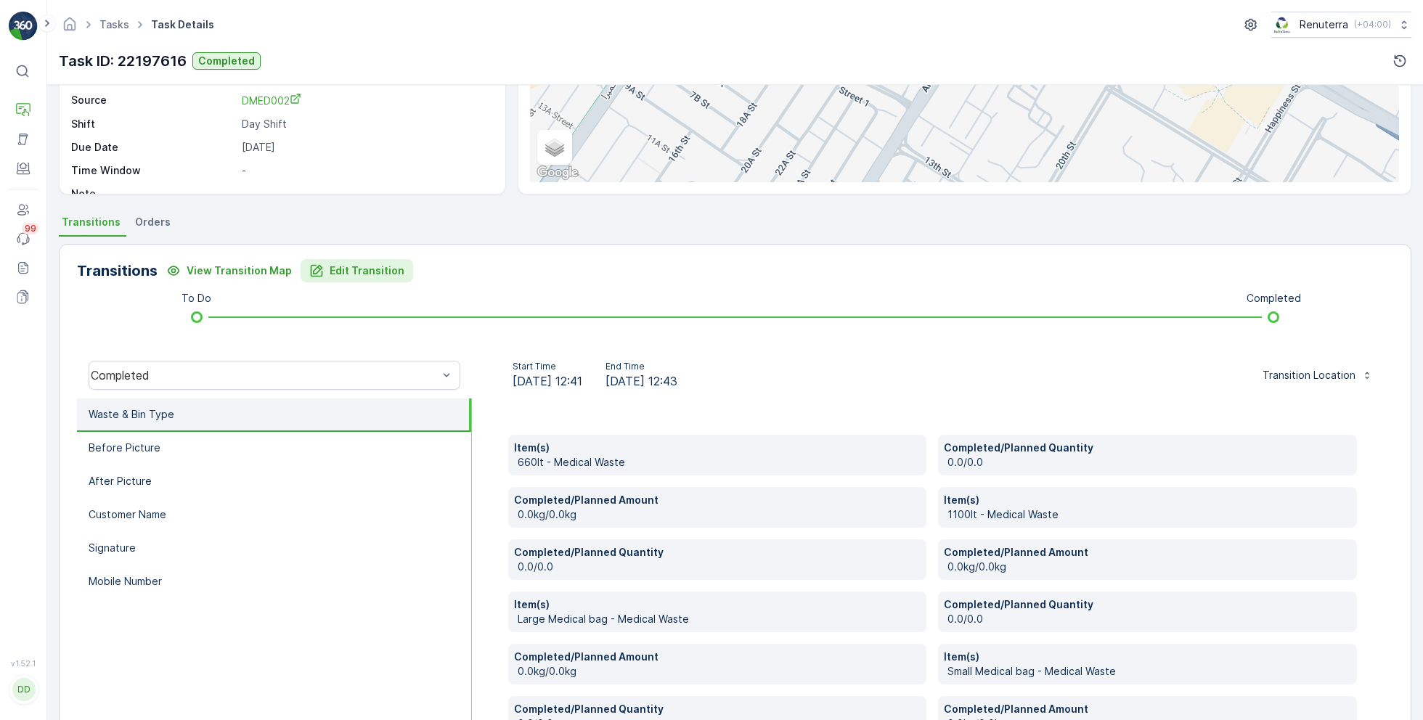
click at [366, 267] on p "Edit Transition" at bounding box center [367, 270] width 75 height 15
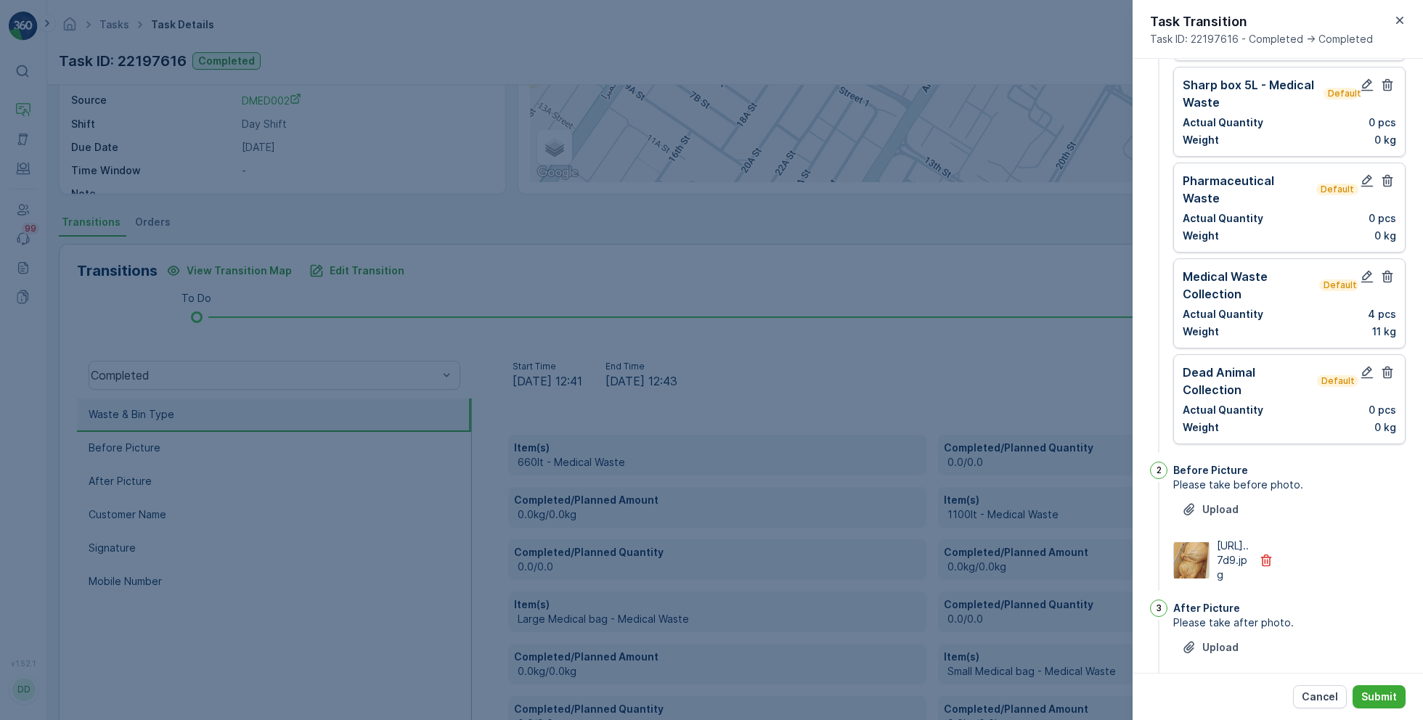
scroll to position [0, 0]
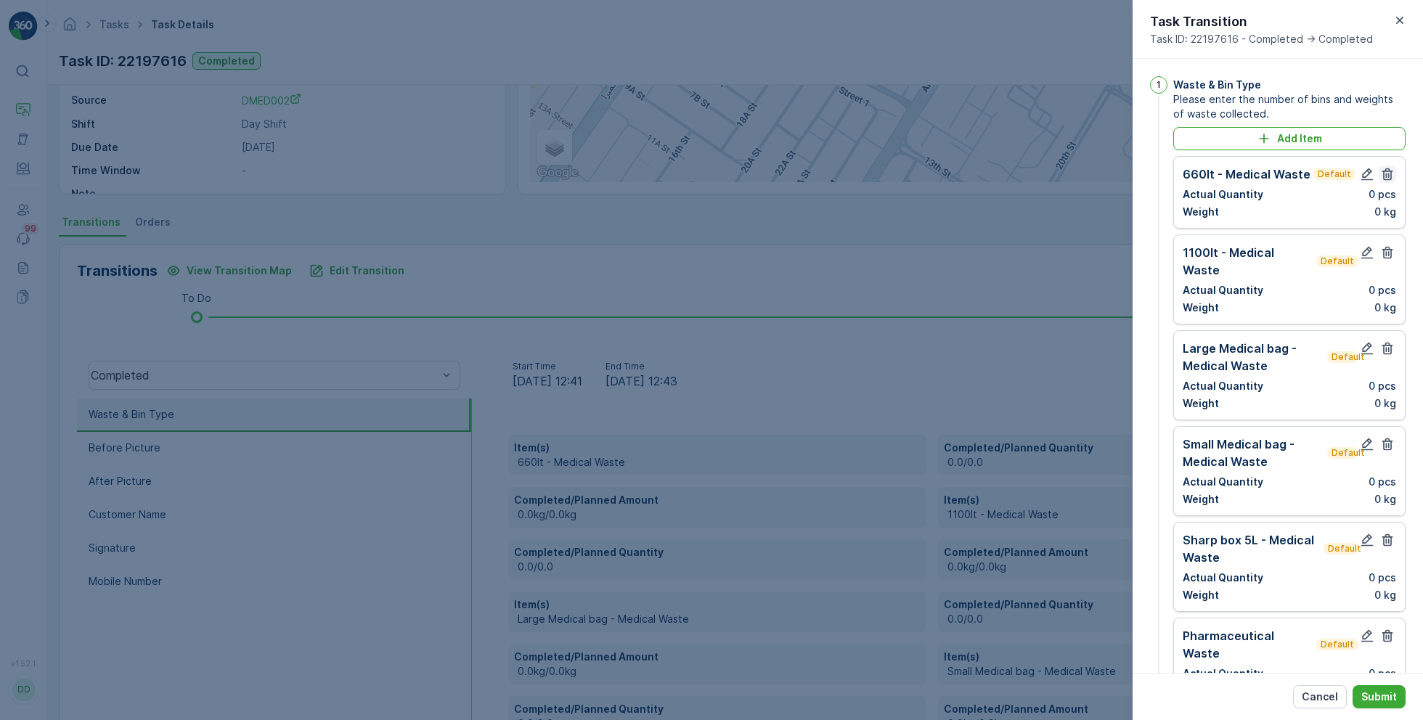
click at [1385, 176] on icon "button" at bounding box center [1387, 174] width 11 height 12
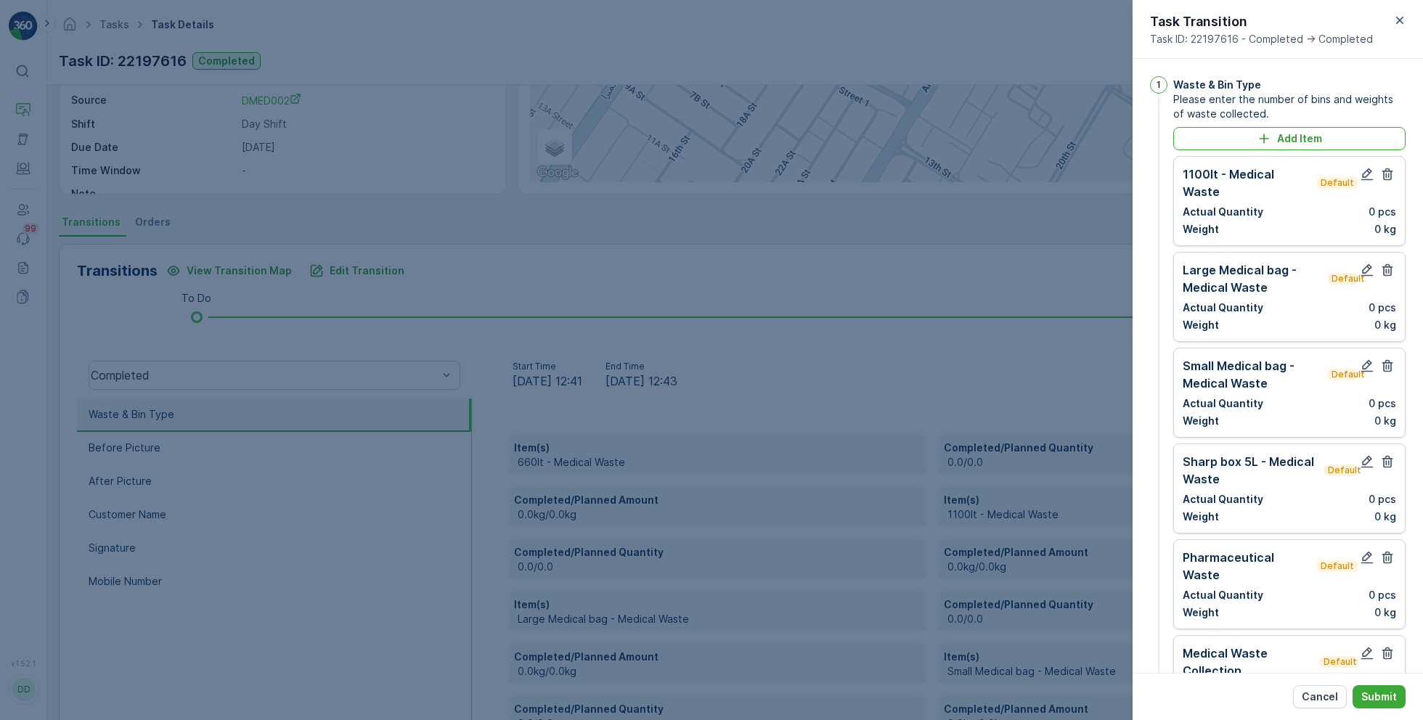
click at [1385, 176] on icon "button" at bounding box center [1387, 174] width 11 height 12
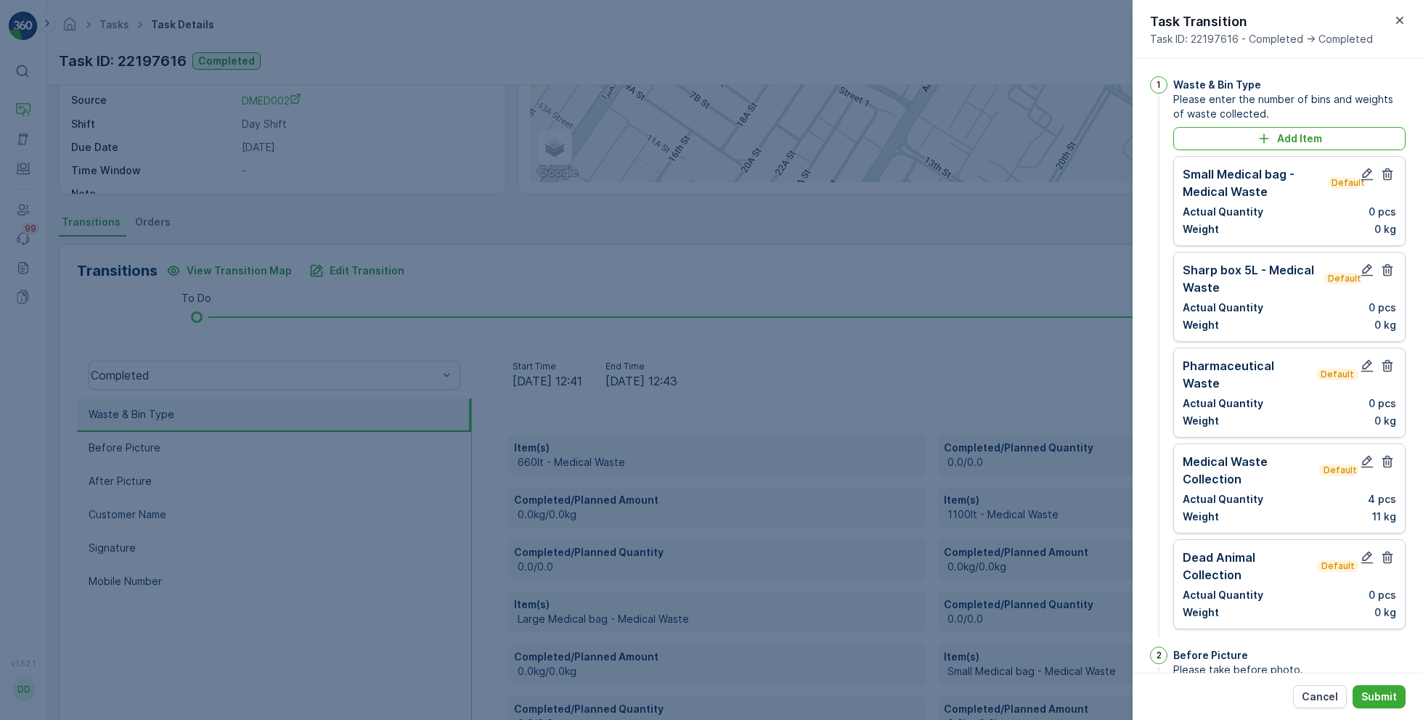
click at [1385, 176] on icon "button" at bounding box center [1387, 174] width 11 height 12
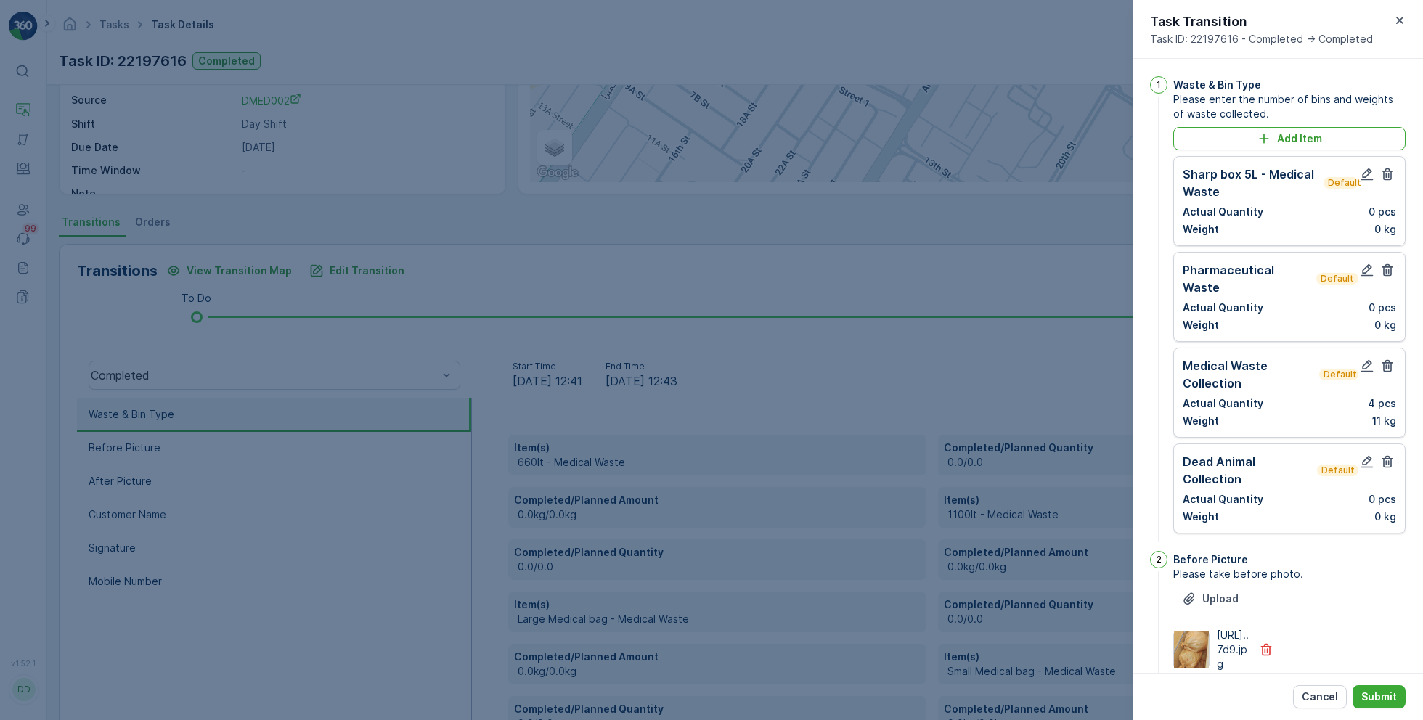
click at [1385, 176] on icon "button" at bounding box center [1387, 174] width 11 height 12
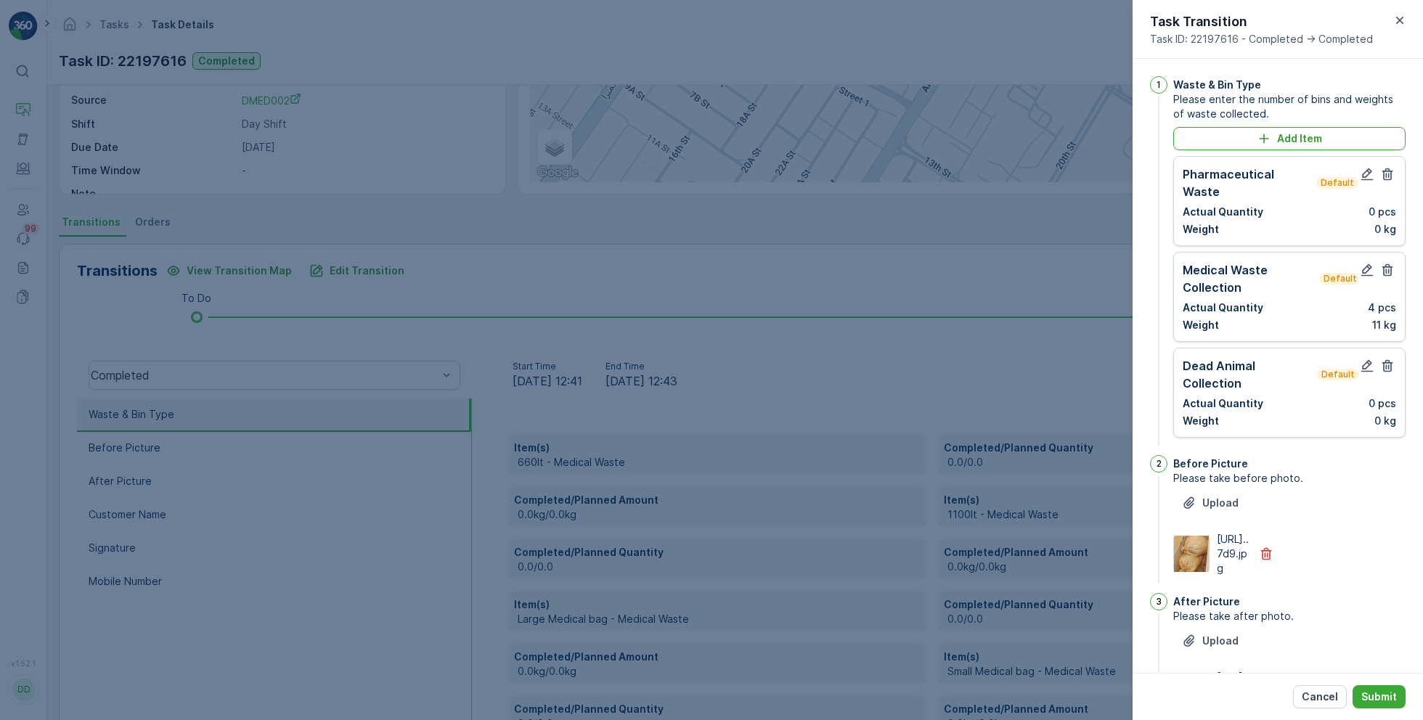
click at [1385, 176] on icon "button" at bounding box center [1387, 174] width 11 height 12
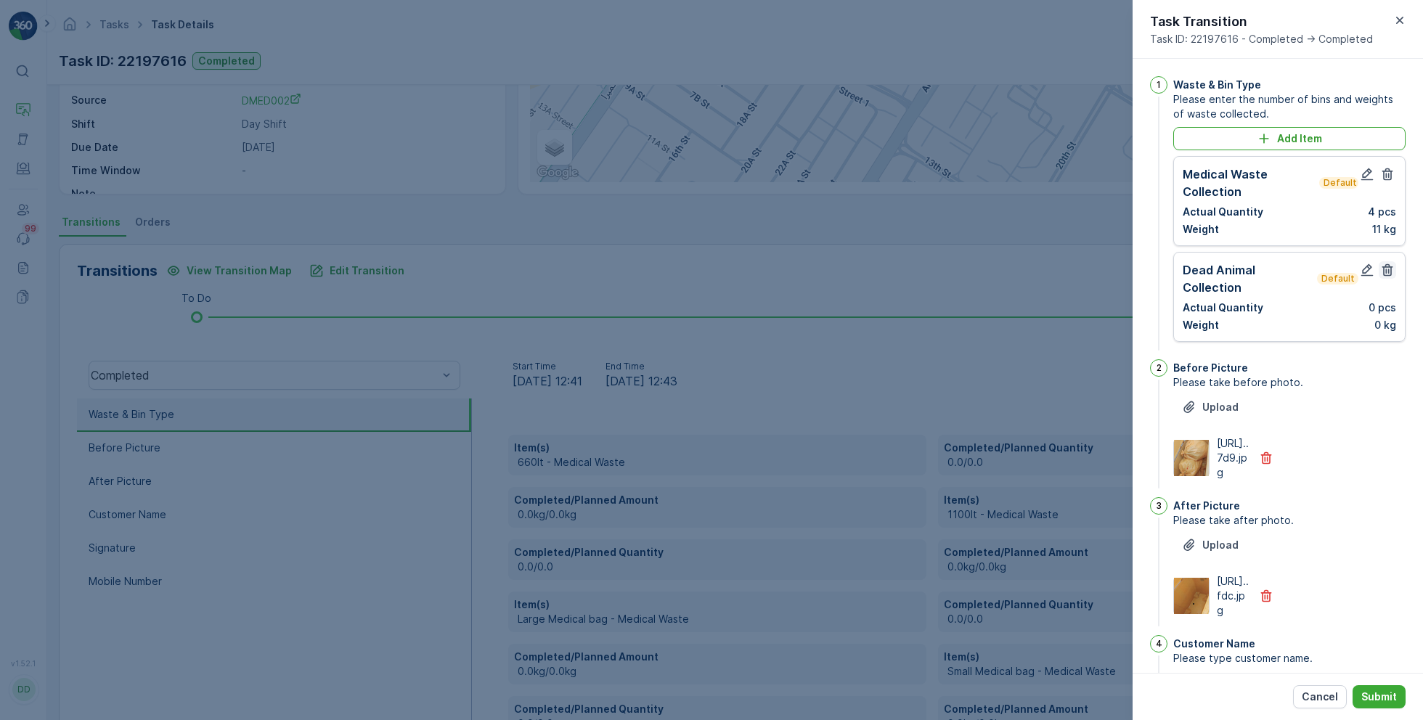
click at [1388, 267] on icon "button" at bounding box center [1387, 270] width 11 height 12
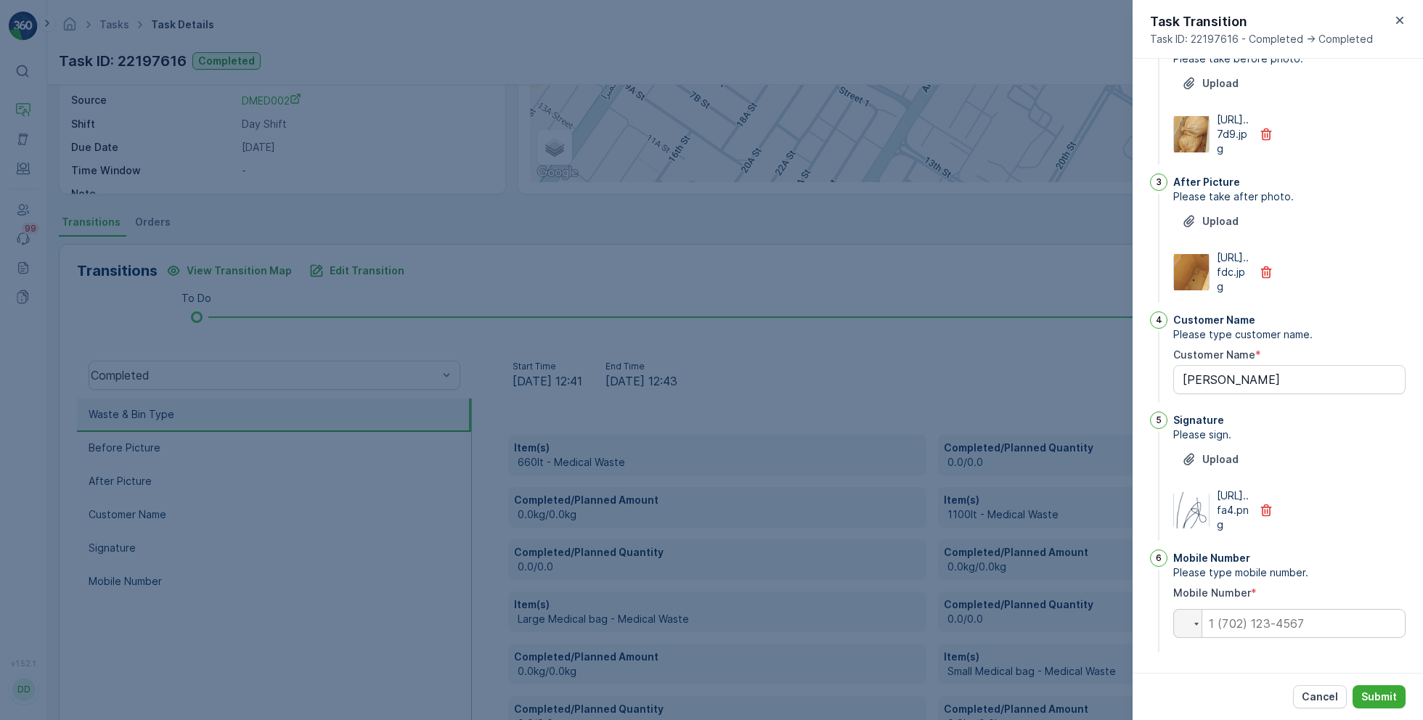
scroll to position [314, 0]
click at [1297, 626] on input "tel" at bounding box center [1289, 623] width 232 height 29
paste input "0565610939"
type input "0565610939"
click at [1374, 704] on button "Submit" at bounding box center [1378, 696] width 53 height 23
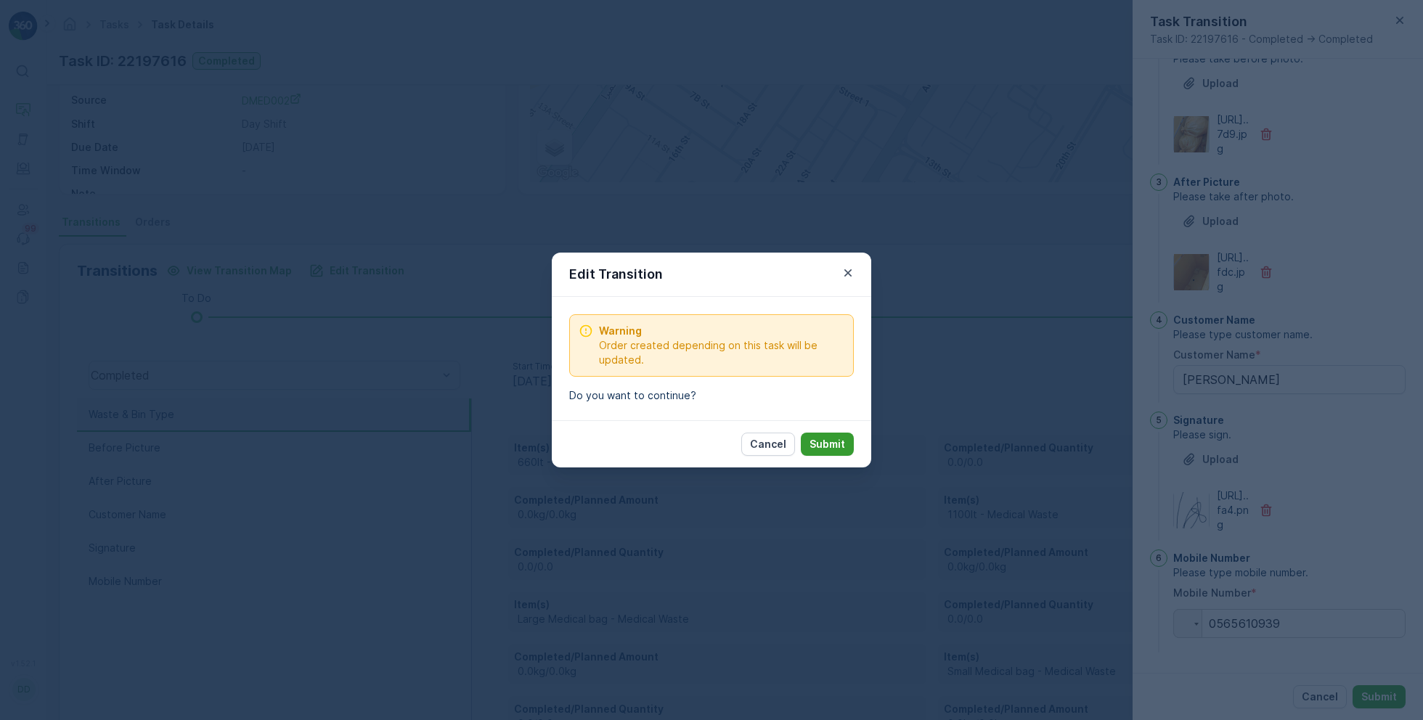
click at [847, 438] on button "Submit" at bounding box center [827, 444] width 53 height 23
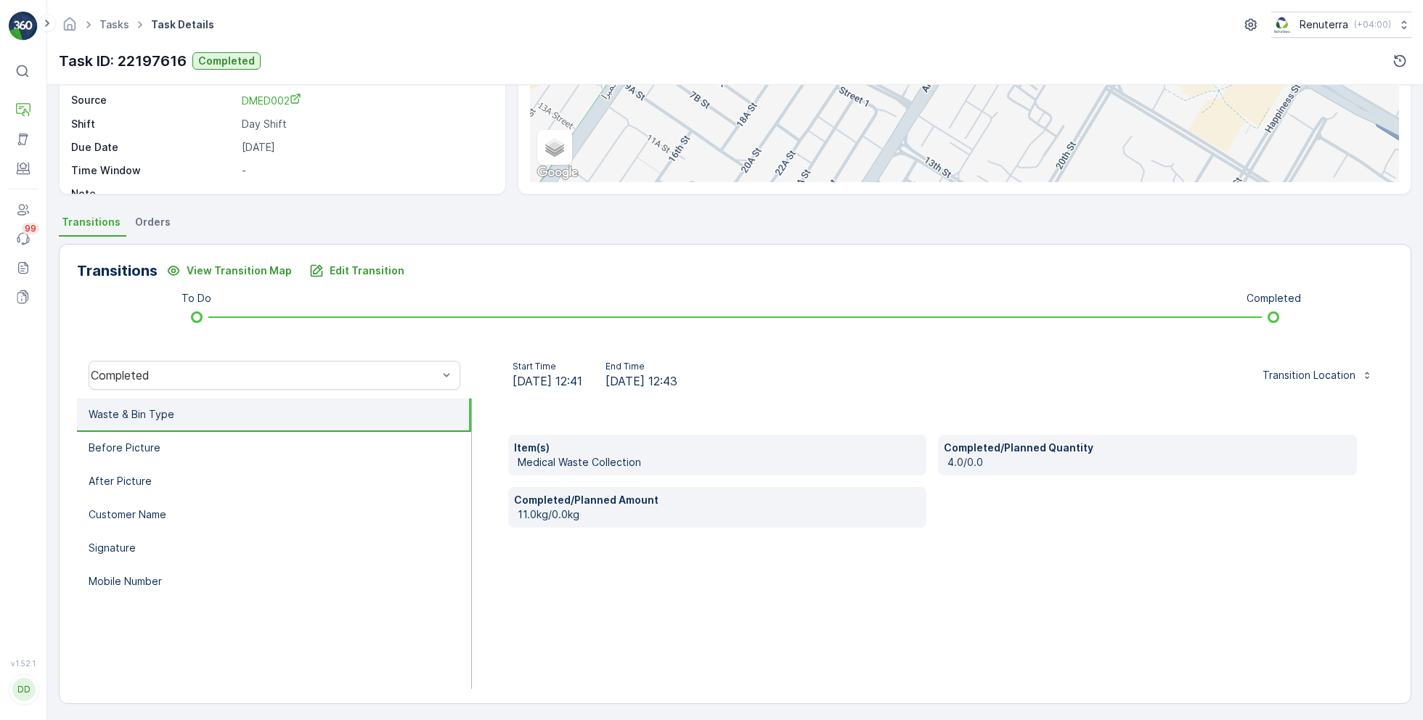
scroll to position [194, 0]
click at [258, 446] on li "Before Picture" at bounding box center [274, 446] width 394 height 33
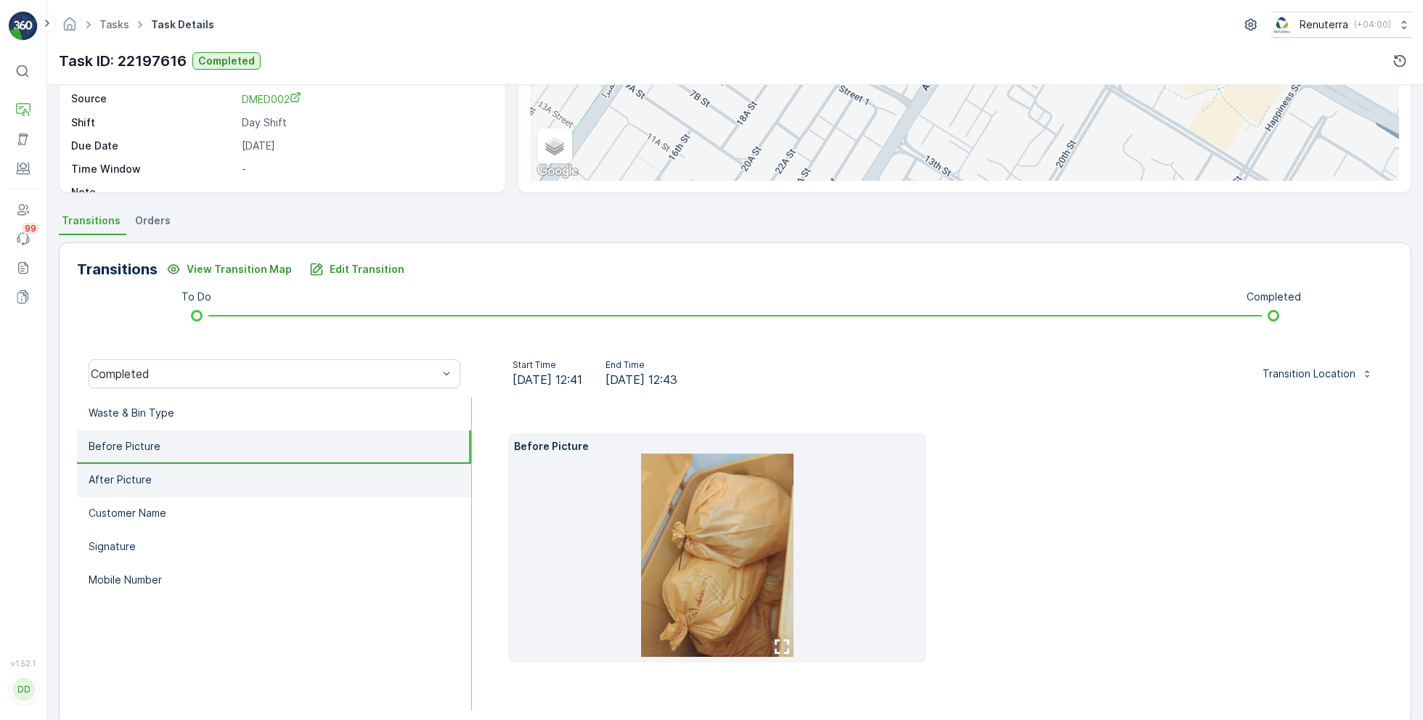
click at [228, 468] on li "After Picture" at bounding box center [274, 480] width 394 height 33
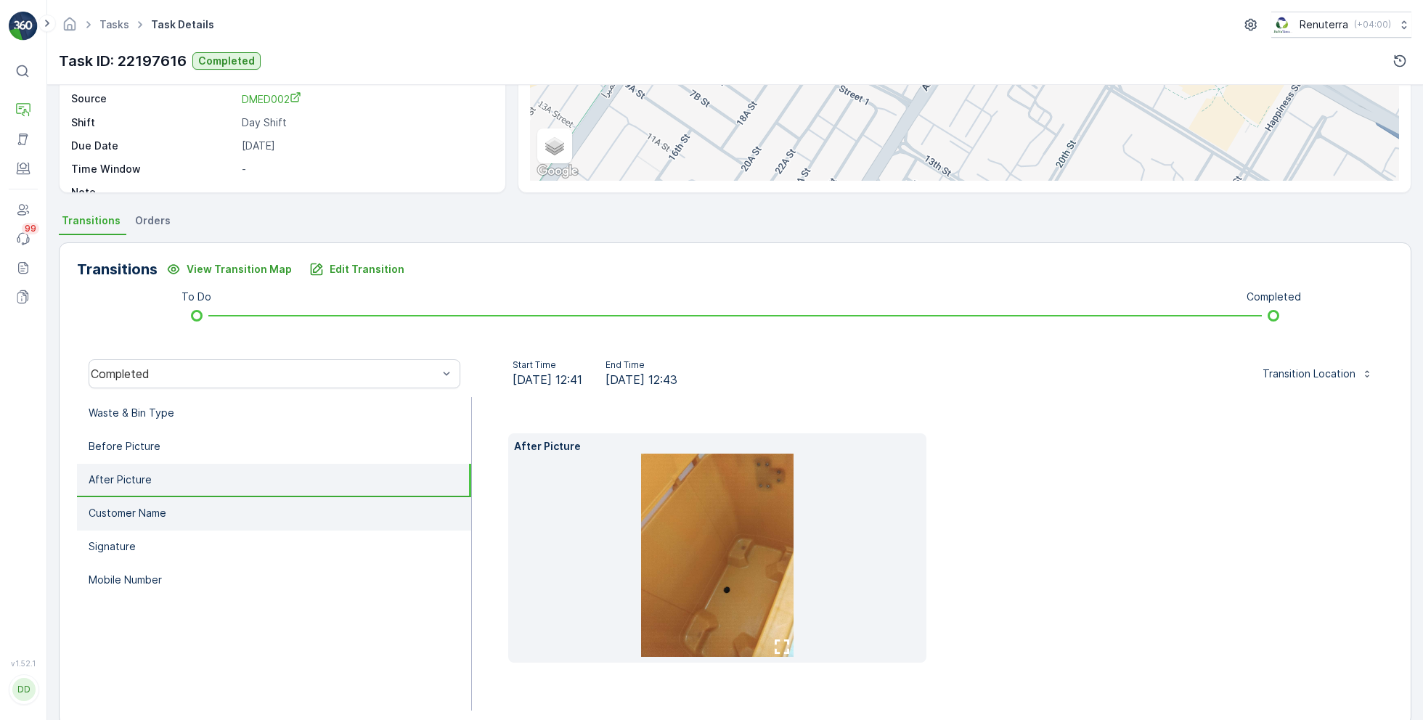
click at [206, 515] on li "Customer Name" at bounding box center [274, 513] width 394 height 33
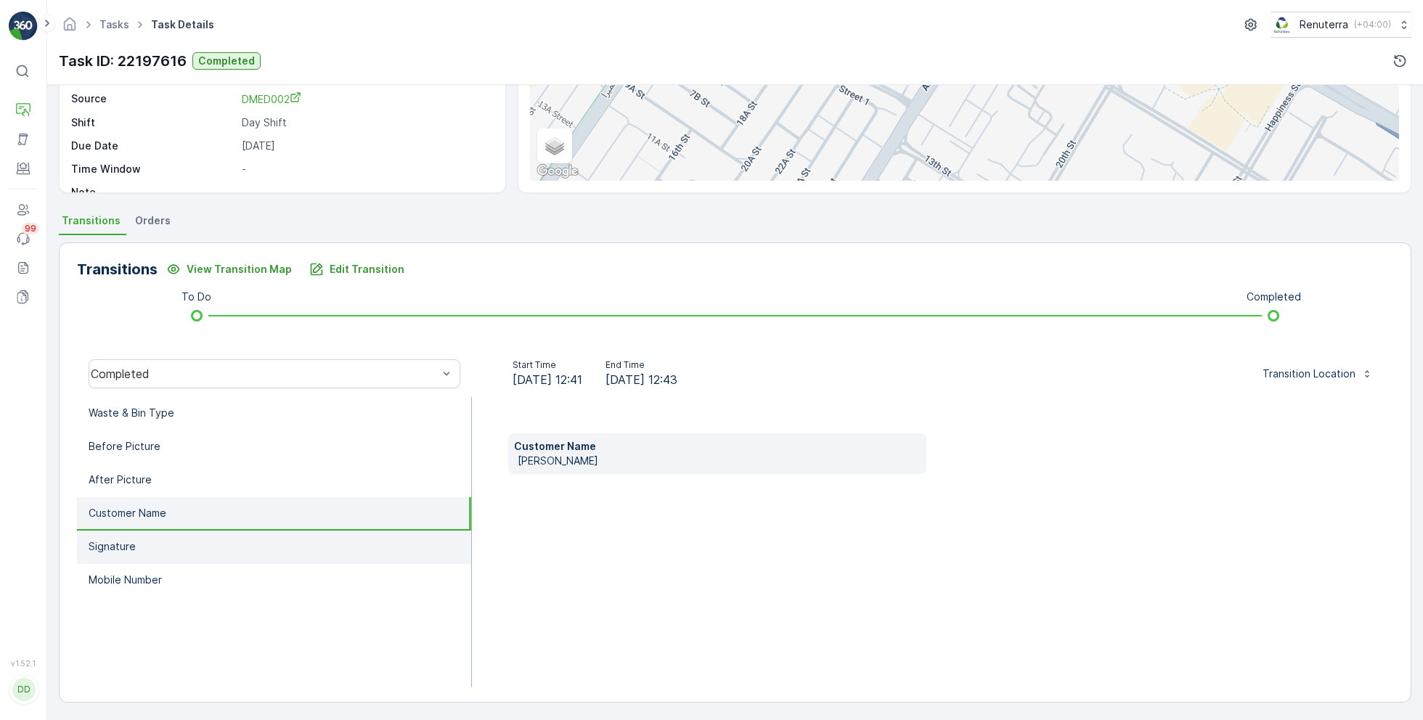
click at [169, 547] on li "Signature" at bounding box center [274, 547] width 394 height 33
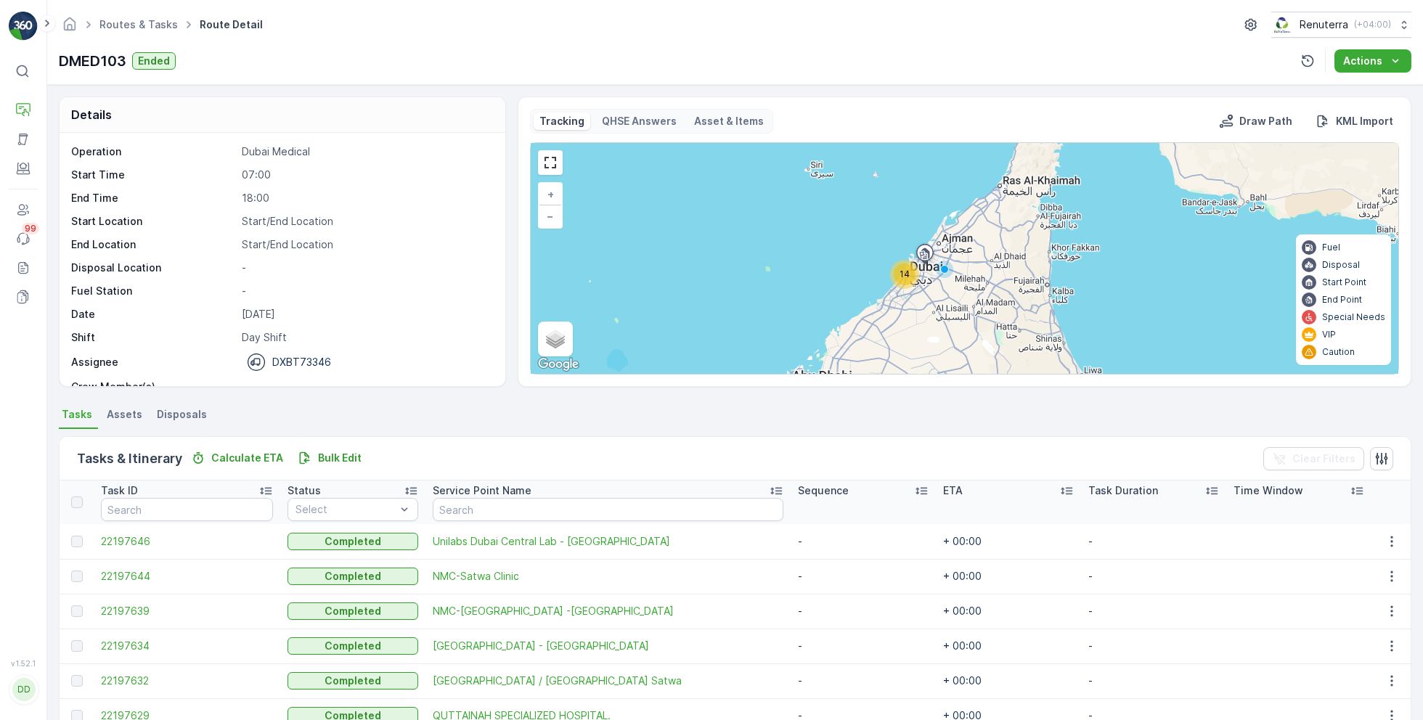
scroll to position [212, 0]
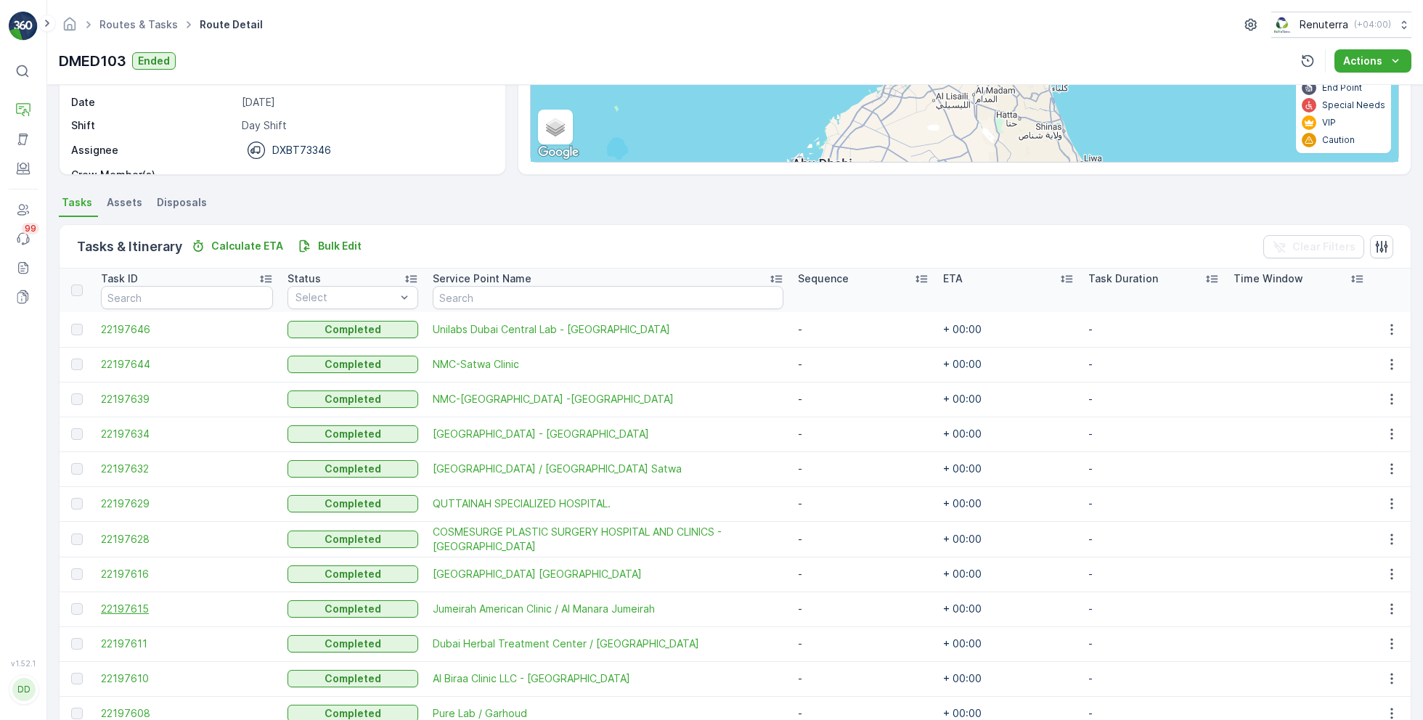
click at [128, 602] on span "22197615" at bounding box center [187, 609] width 172 height 15
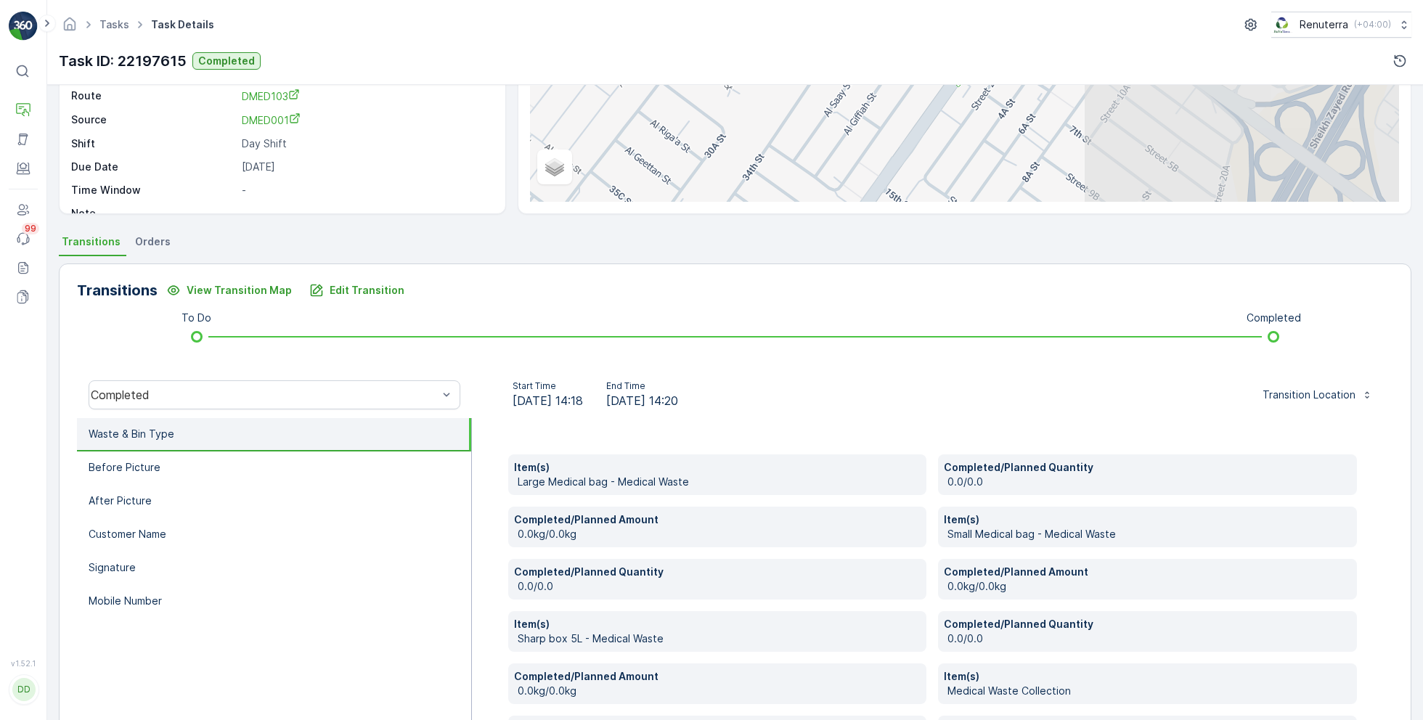
scroll to position [175, 0]
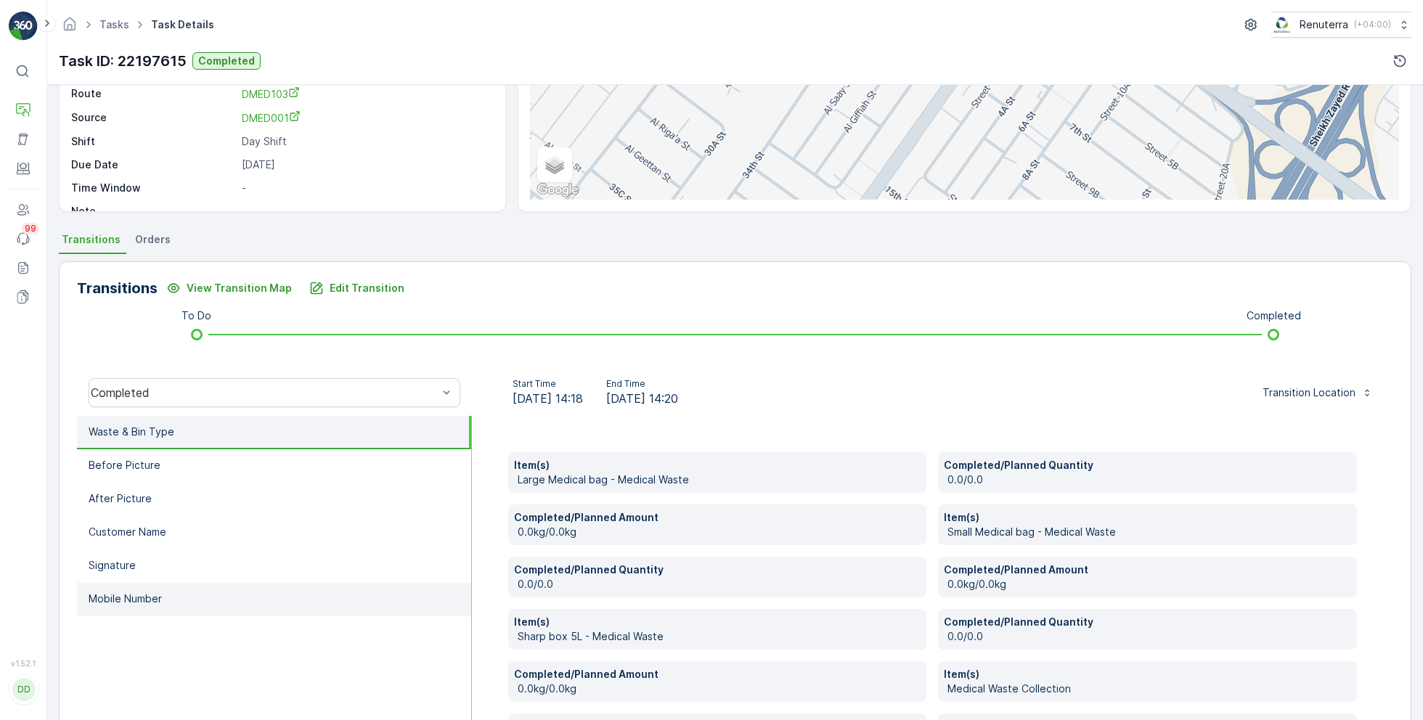
click at [201, 592] on li "Mobile Number" at bounding box center [274, 599] width 394 height 33
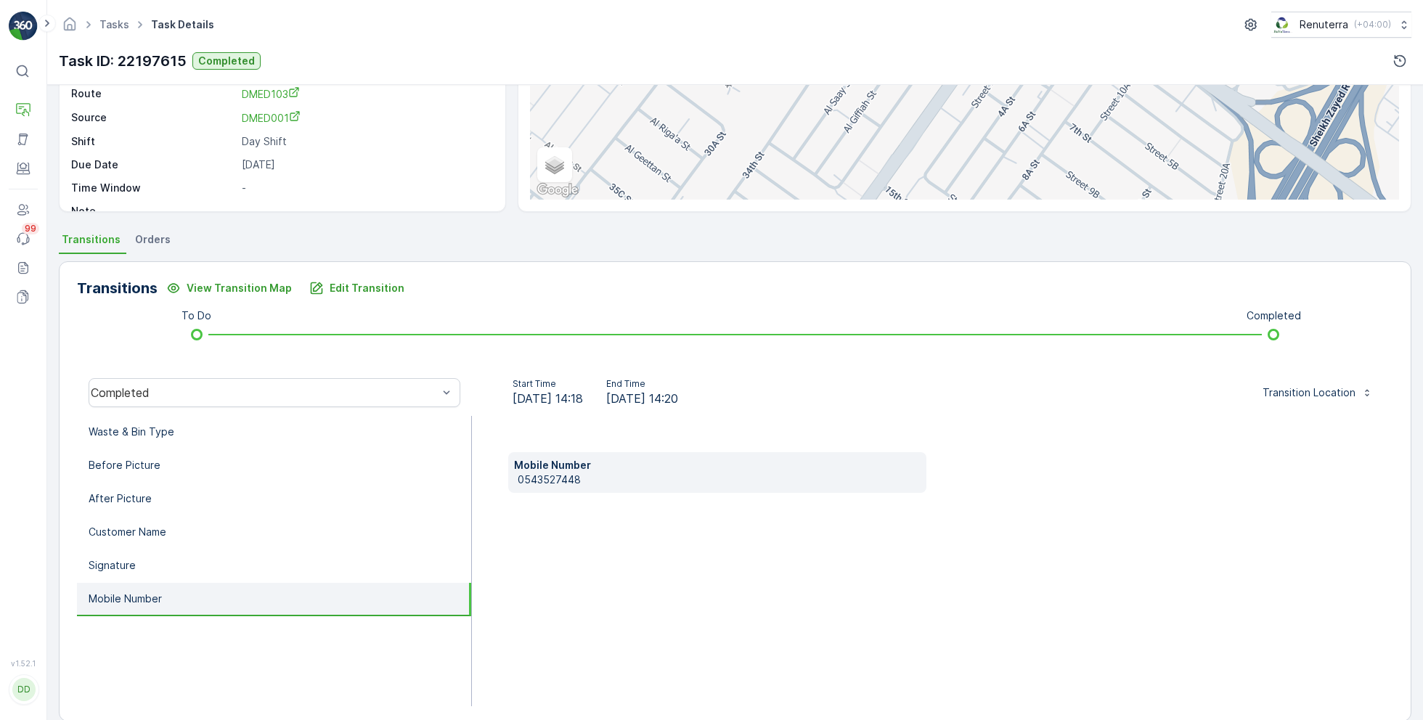
click at [547, 479] on p "0543527448" at bounding box center [720, 480] width 404 height 15
click at [391, 285] on p "Edit Transition" at bounding box center [367, 288] width 75 height 15
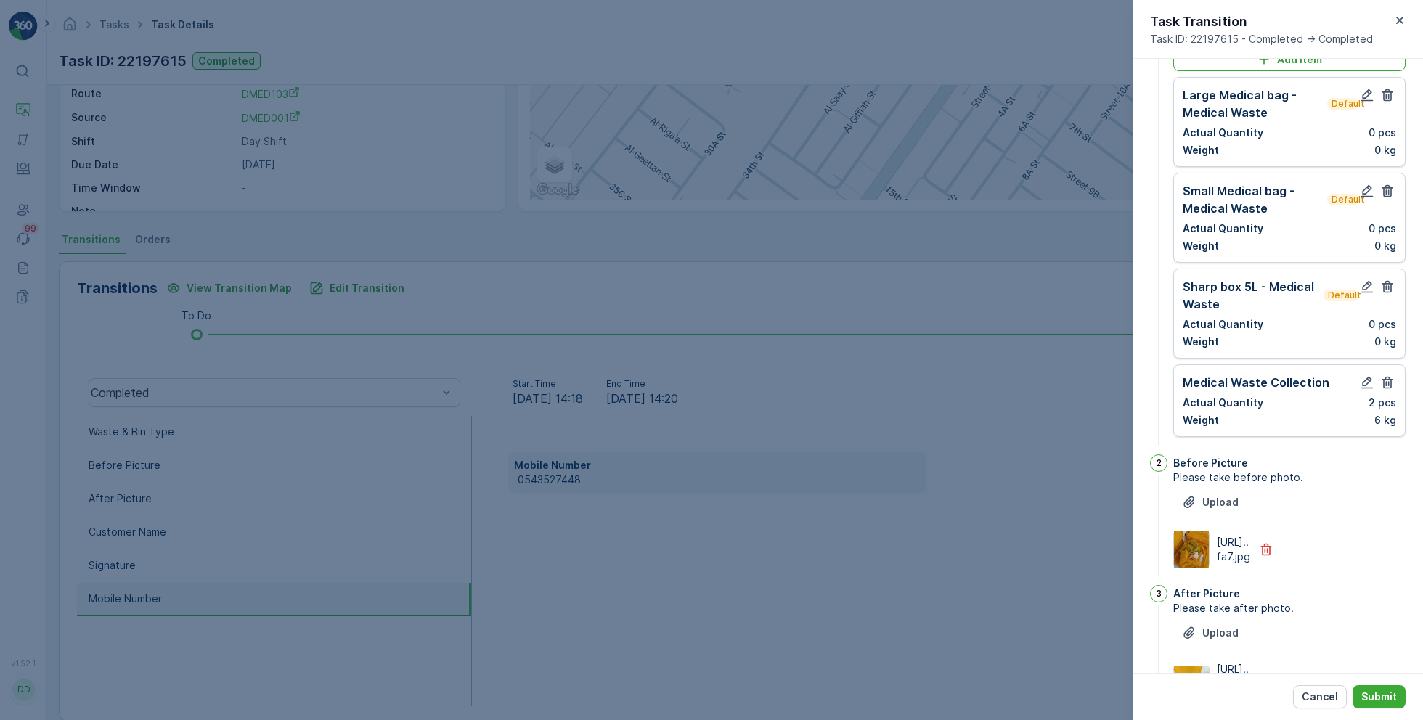
scroll to position [0, 0]
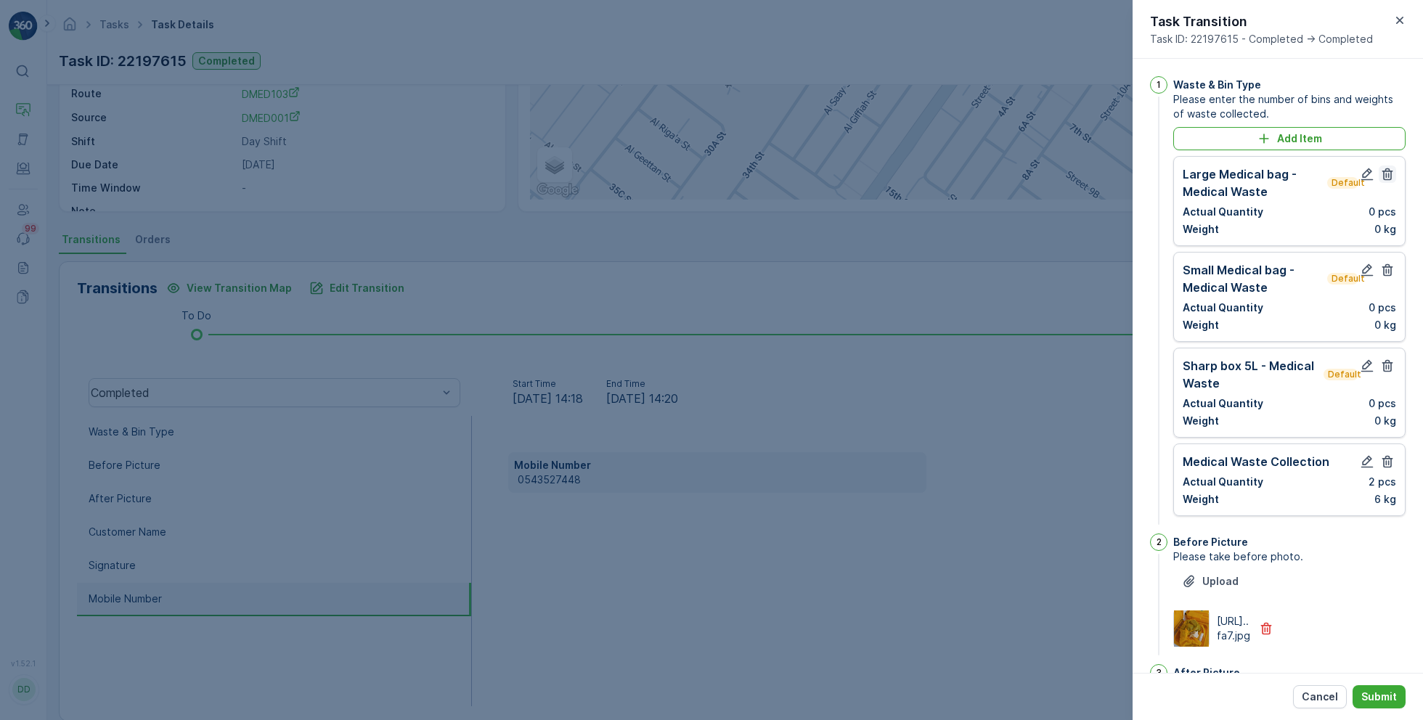
click at [1388, 176] on icon "button" at bounding box center [1387, 174] width 11 height 12
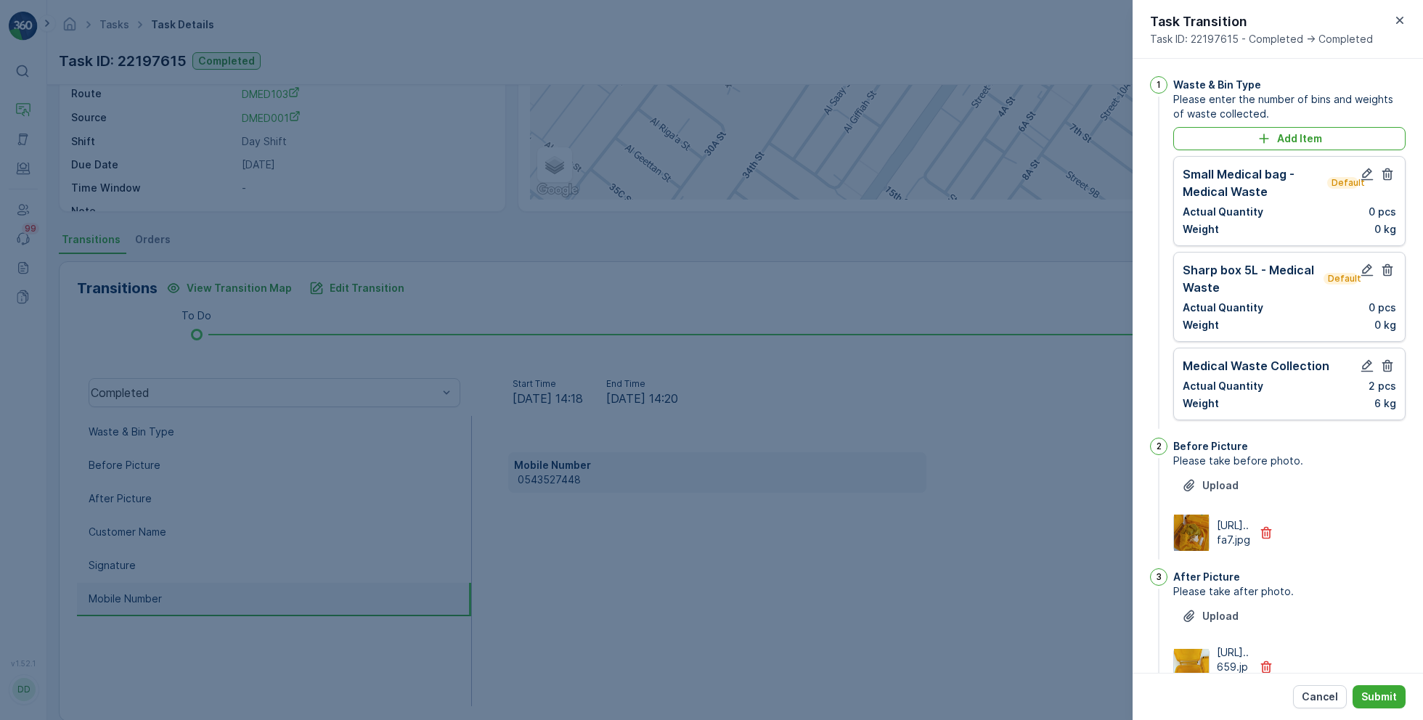
click at [1388, 176] on icon "button" at bounding box center [1387, 174] width 11 height 12
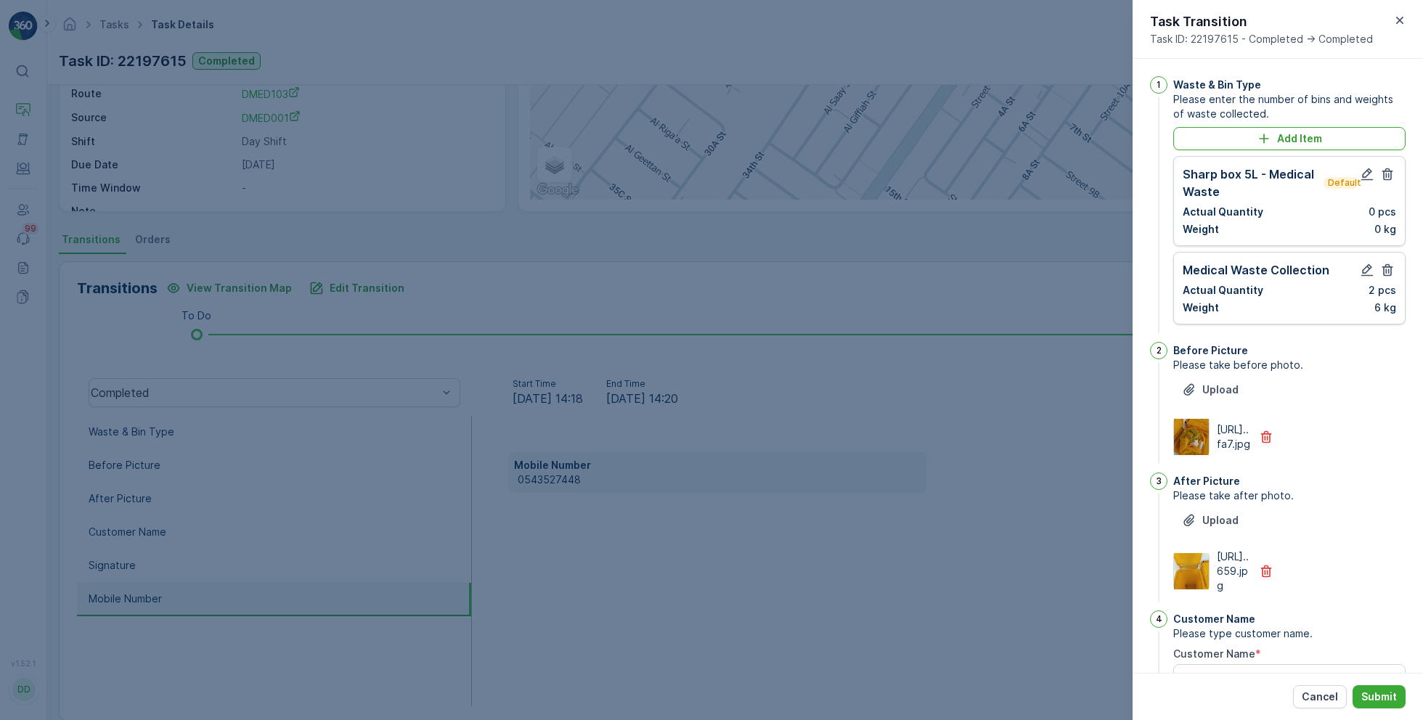
click at [1388, 176] on icon "button" at bounding box center [1387, 174] width 11 height 12
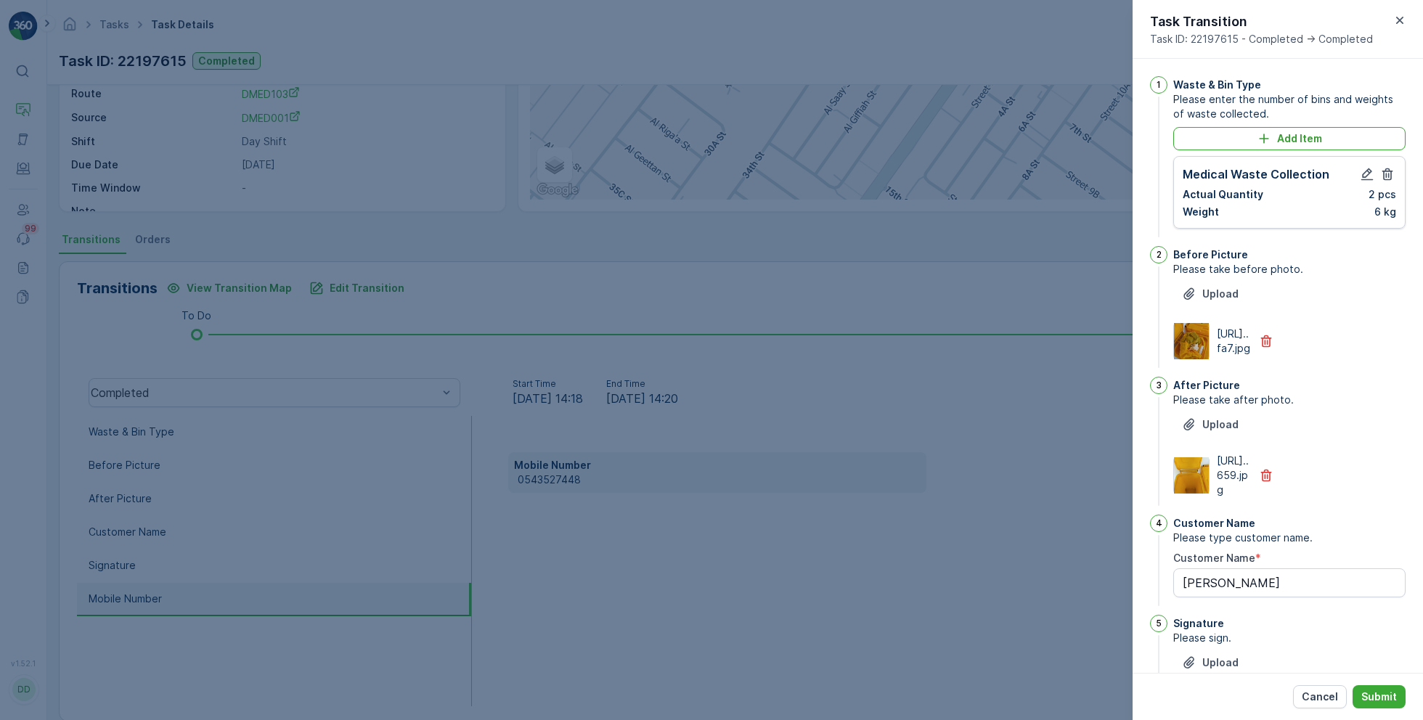
scroll to position [296, 0]
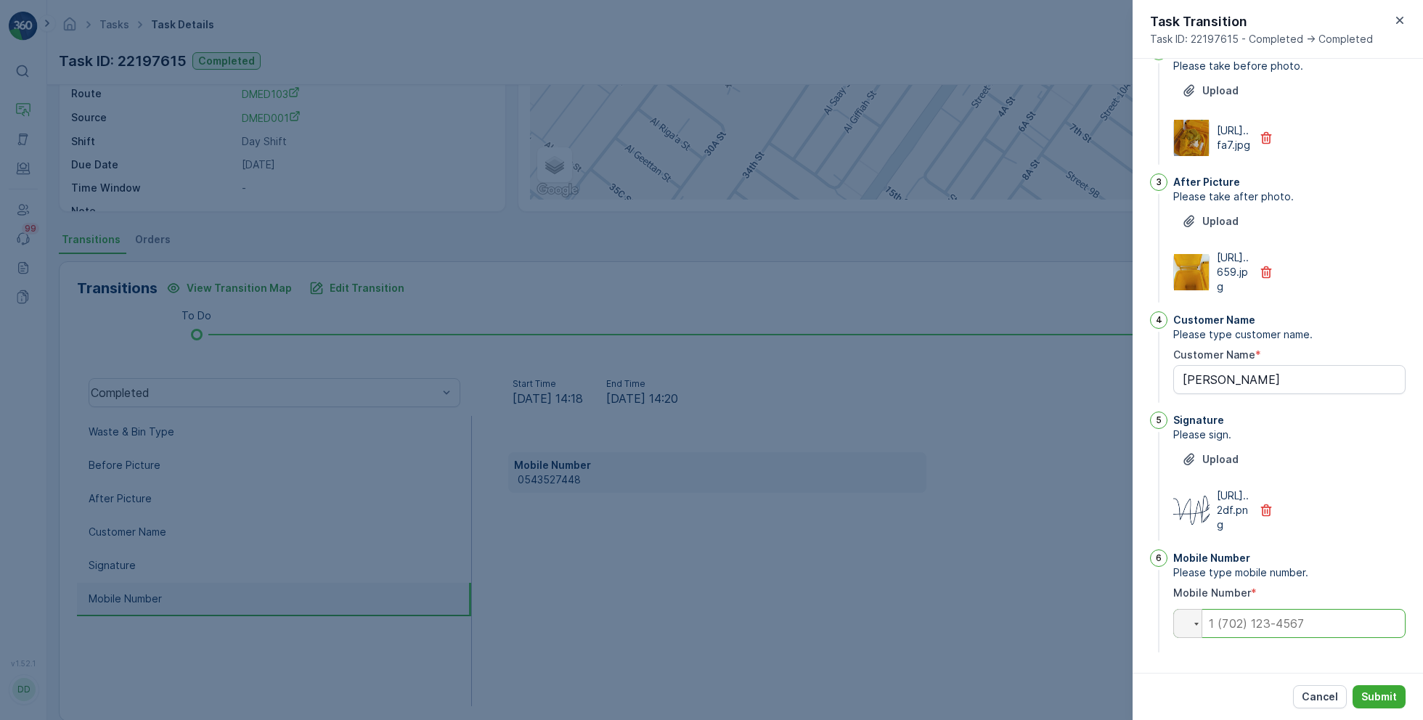
click at [1271, 626] on input "tel" at bounding box center [1289, 623] width 232 height 29
paste input "0565610939"
type input "0565610939"
click at [1379, 697] on p "Submit" at bounding box center [1379, 697] width 36 height 15
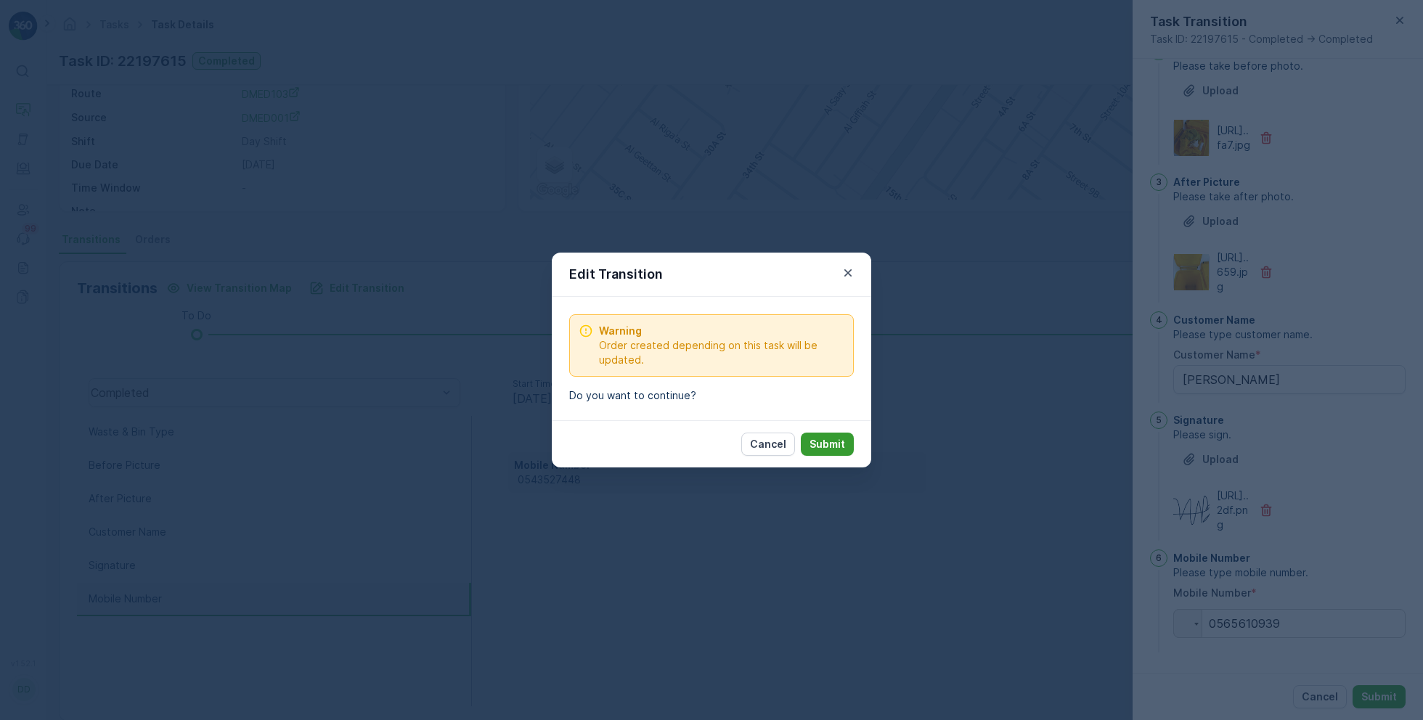
click at [827, 451] on button "Submit" at bounding box center [827, 444] width 53 height 23
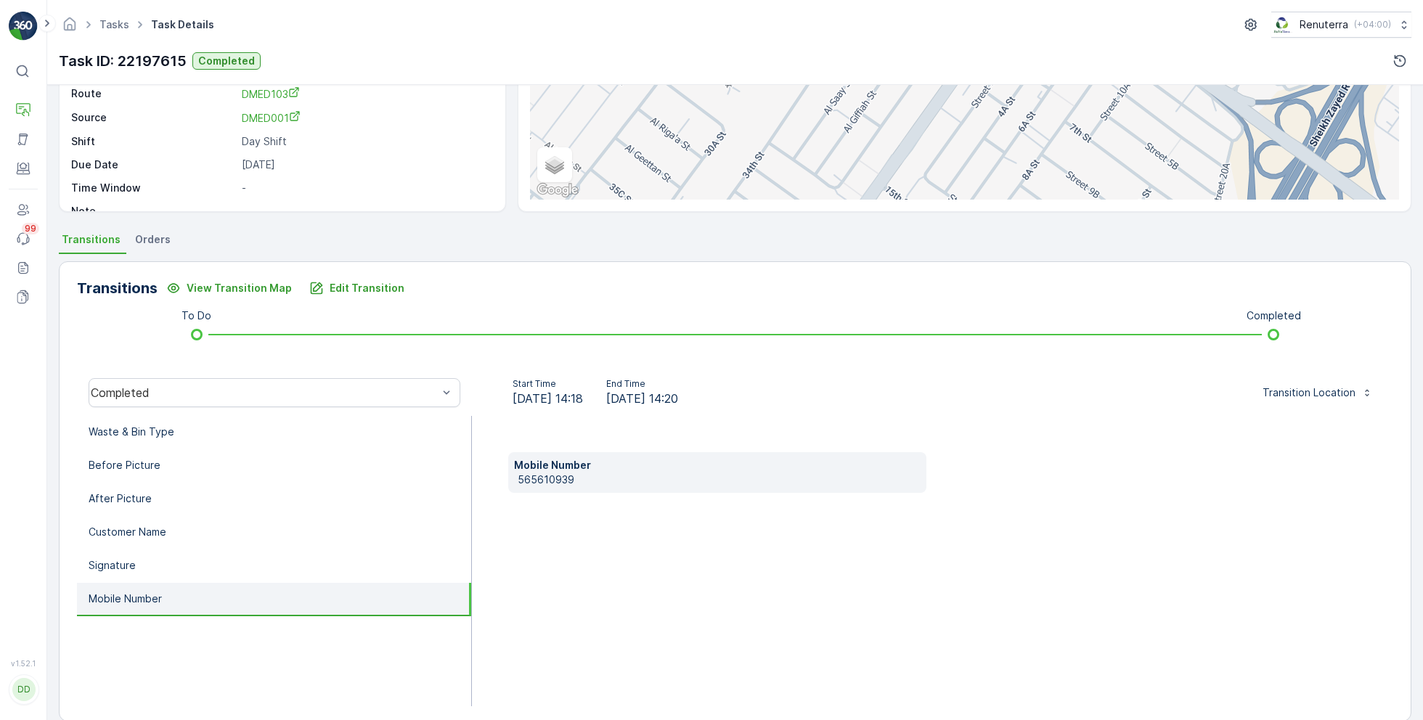
click at [199, 583] on li "Mobile Number" at bounding box center [274, 599] width 394 height 33
click at [199, 567] on li "Signature" at bounding box center [274, 565] width 394 height 33
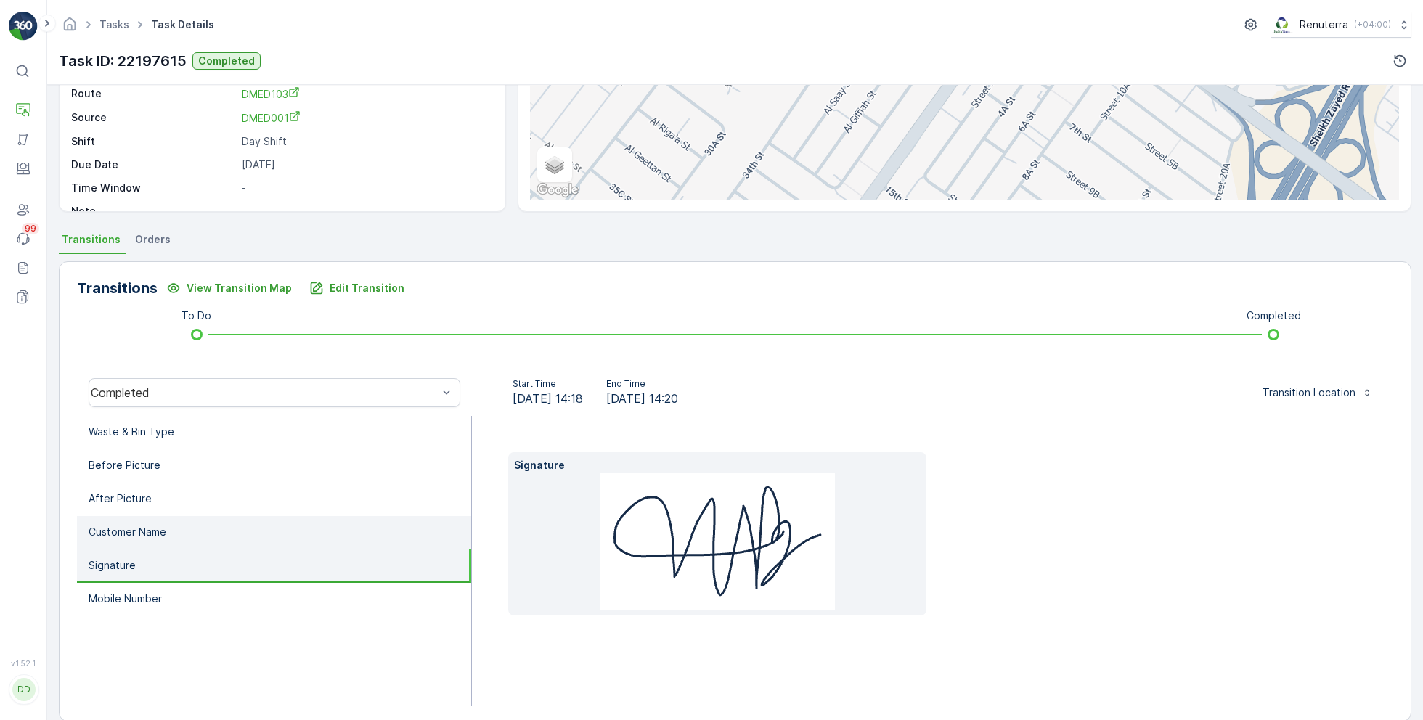
click at [209, 539] on li "Customer Name" at bounding box center [274, 532] width 394 height 33
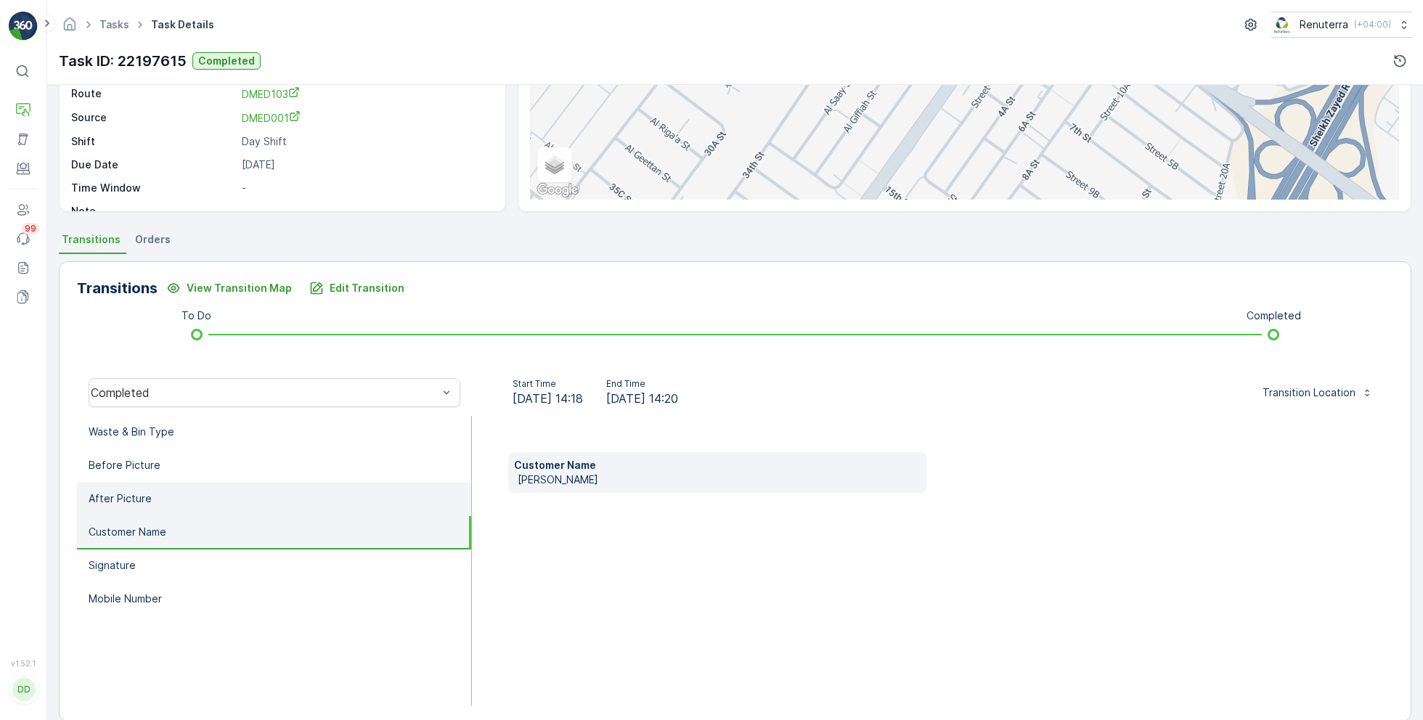
click at [203, 494] on li "After Picture" at bounding box center [274, 499] width 394 height 33
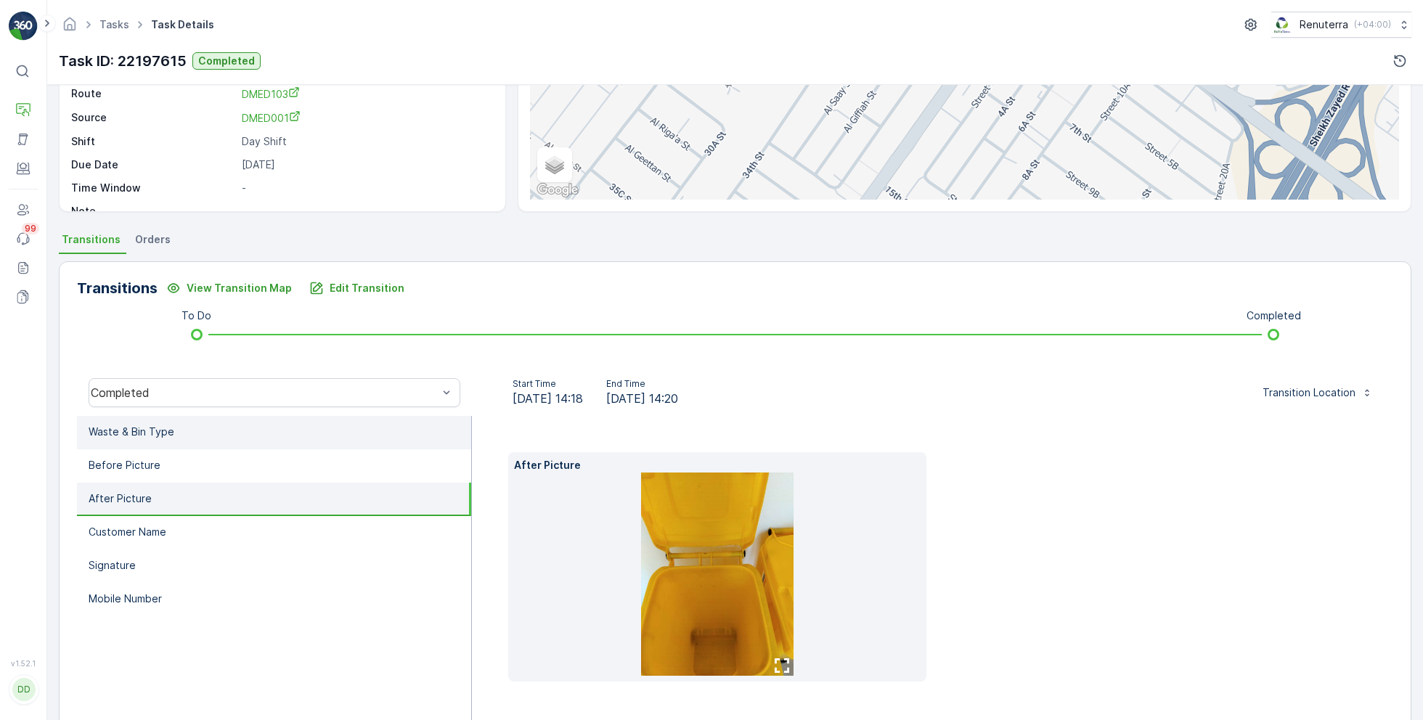
click at [210, 446] on li "Waste & Bin Type" at bounding box center [274, 432] width 394 height 33
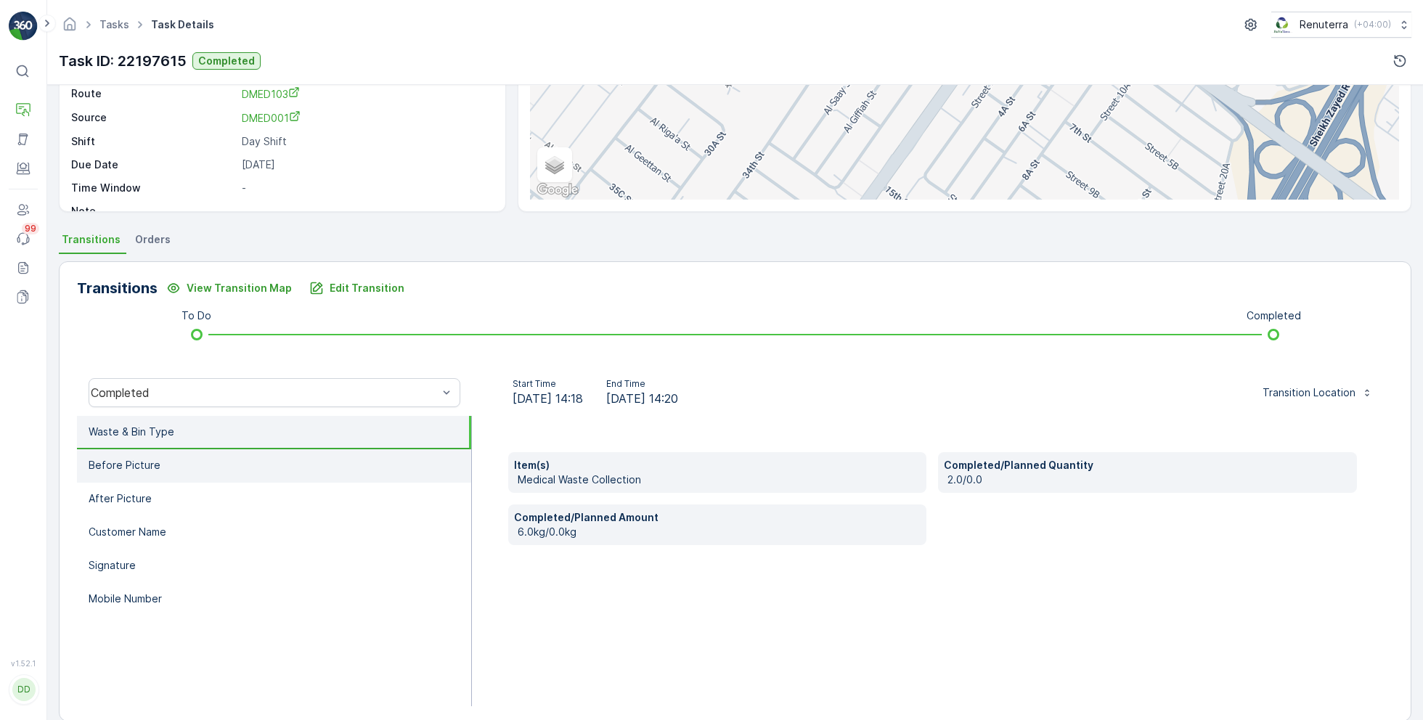
click at [210, 467] on li "Before Picture" at bounding box center [274, 465] width 394 height 33
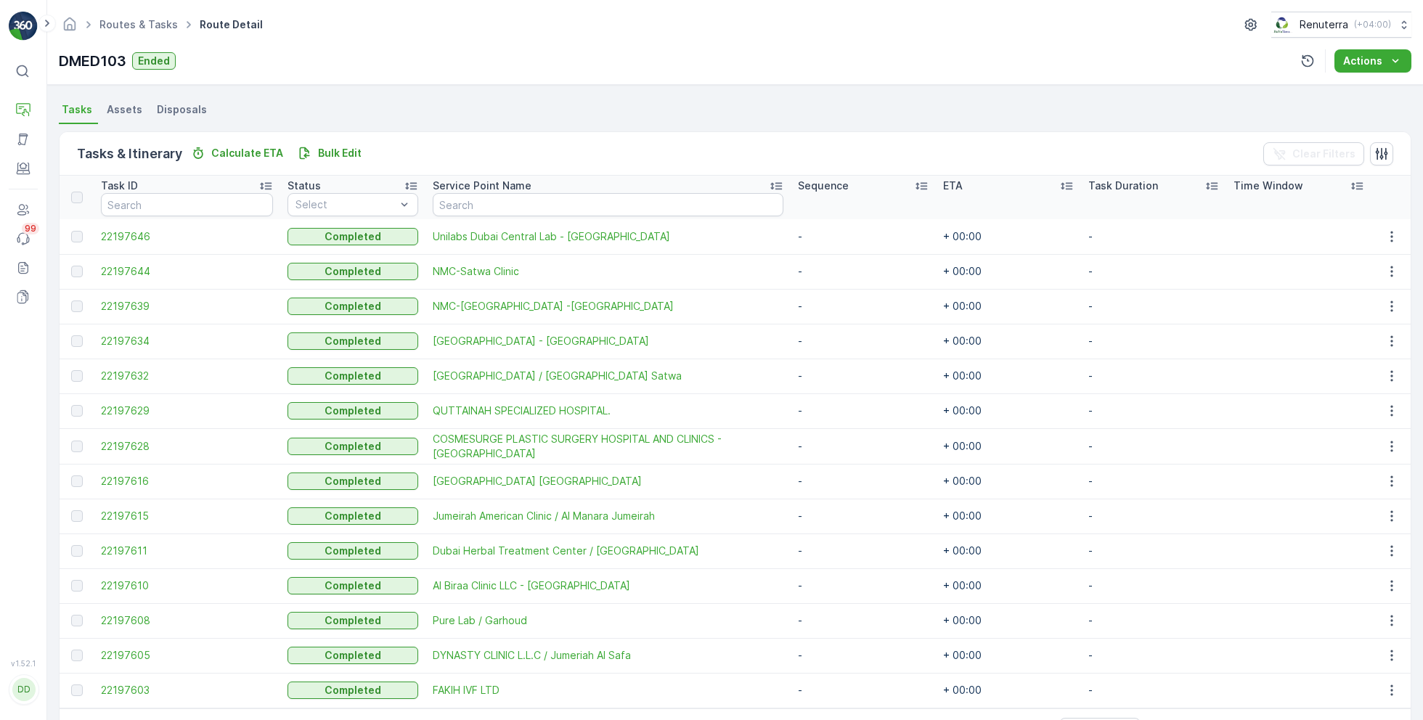
scroll to position [314, 0]
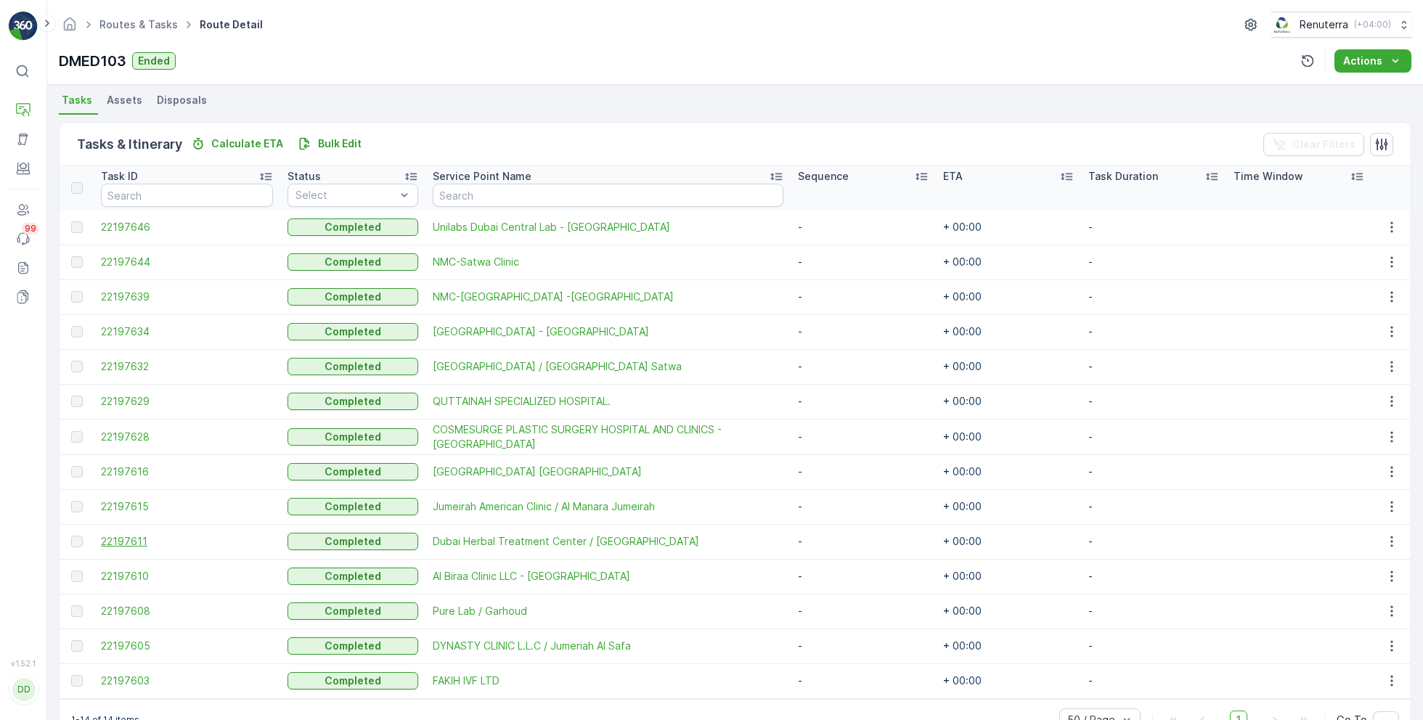
click at [115, 538] on span "22197611" at bounding box center [187, 541] width 172 height 15
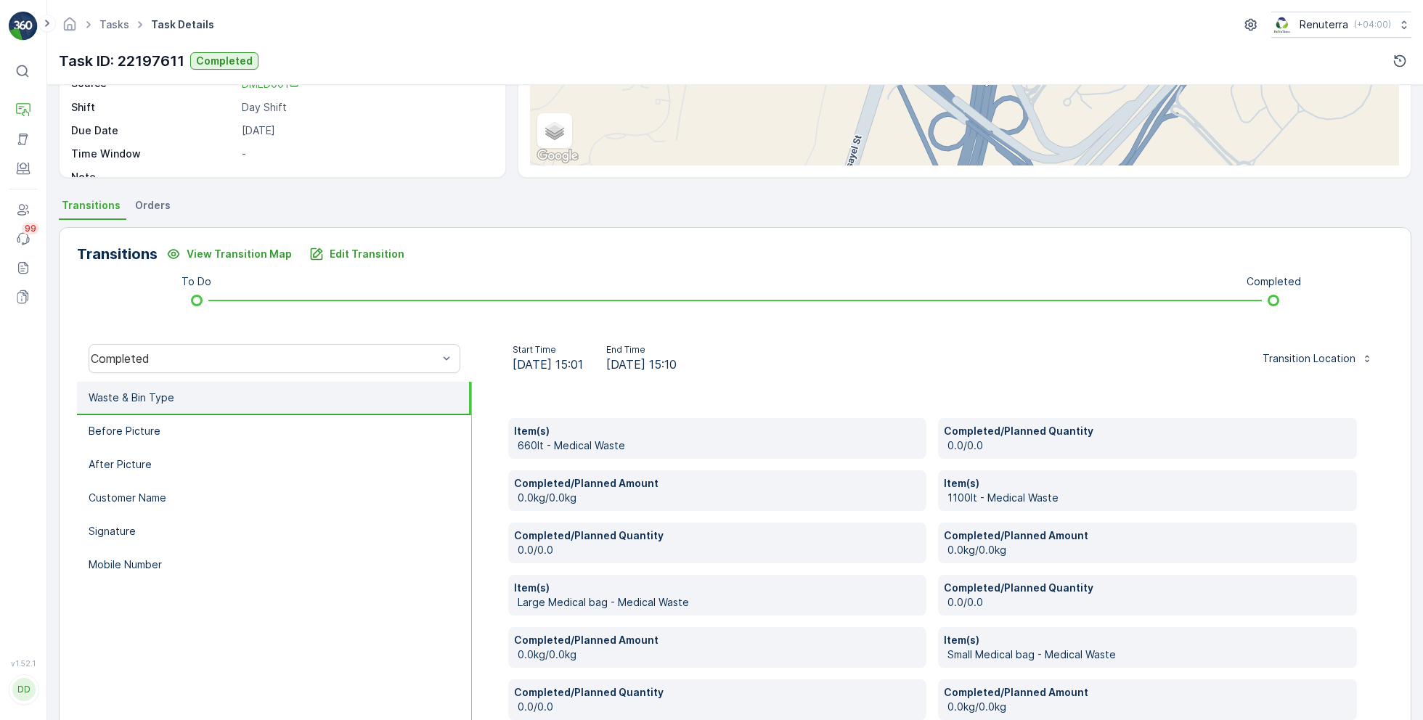
scroll to position [213, 0]
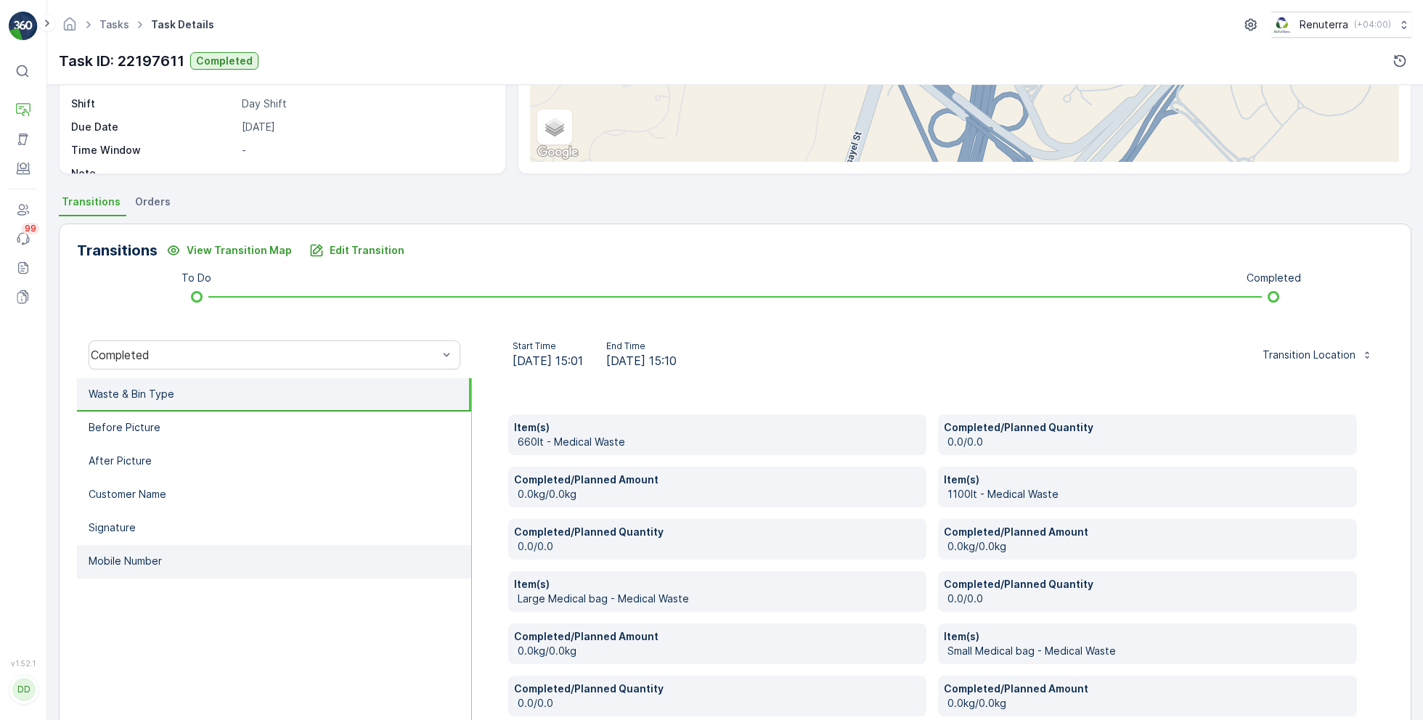
click at [161, 561] on li "Mobile Number" at bounding box center [274, 561] width 394 height 33
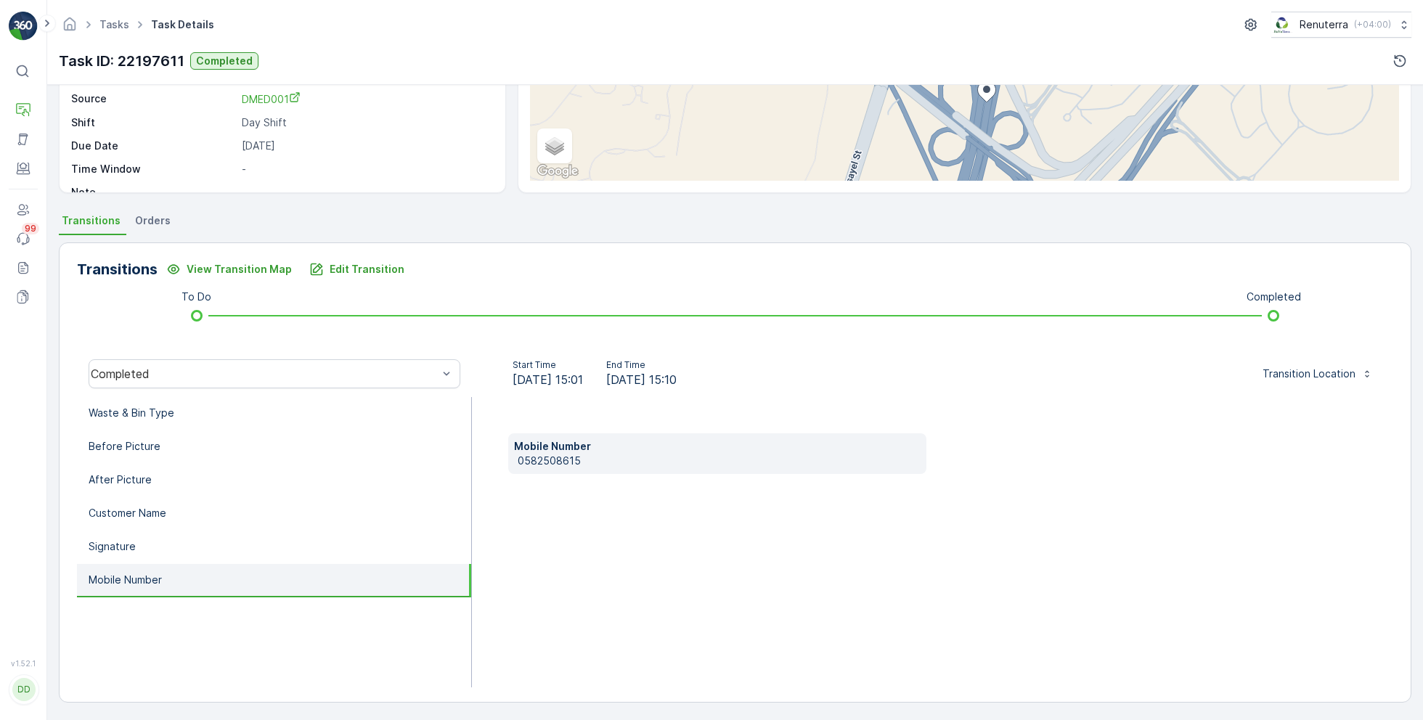
click at [551, 463] on p "0582508615" at bounding box center [720, 461] width 404 height 15
click at [346, 265] on p "Edit Transition" at bounding box center [367, 269] width 75 height 15
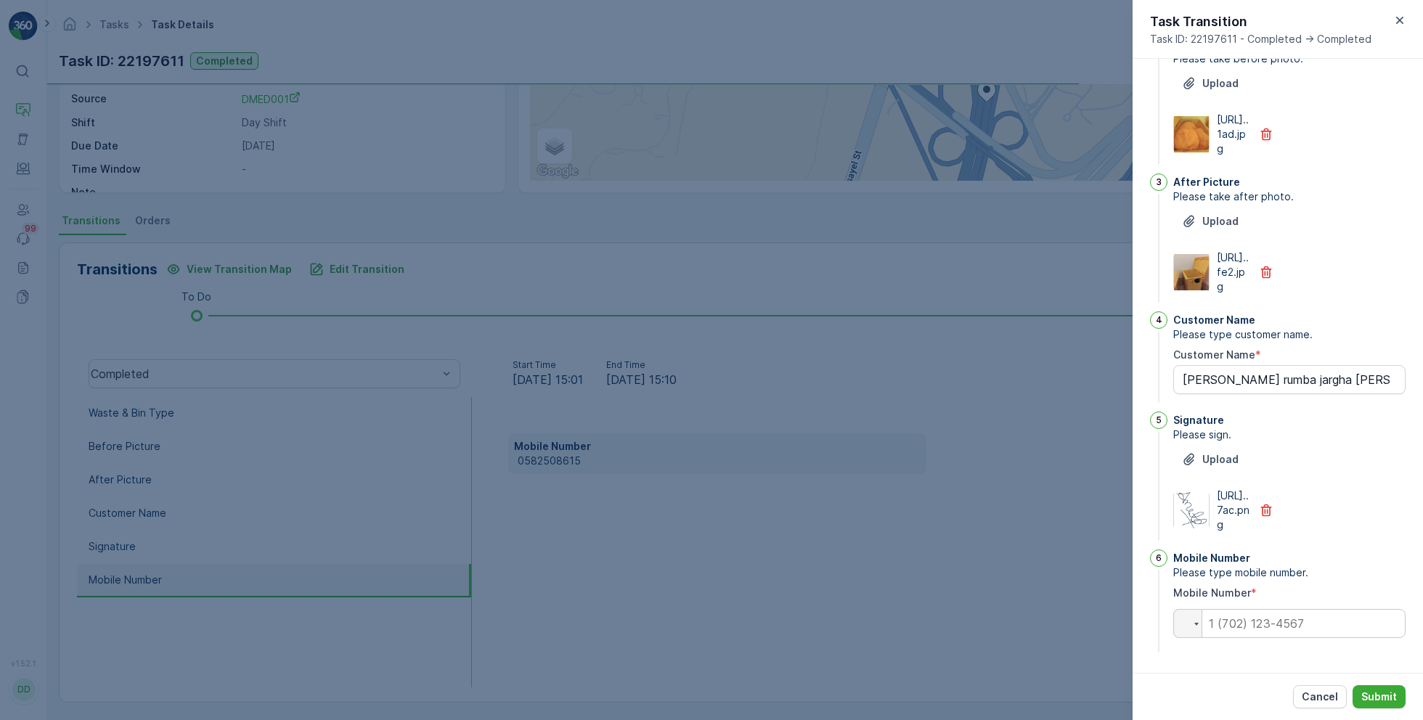
scroll to position [0, 0]
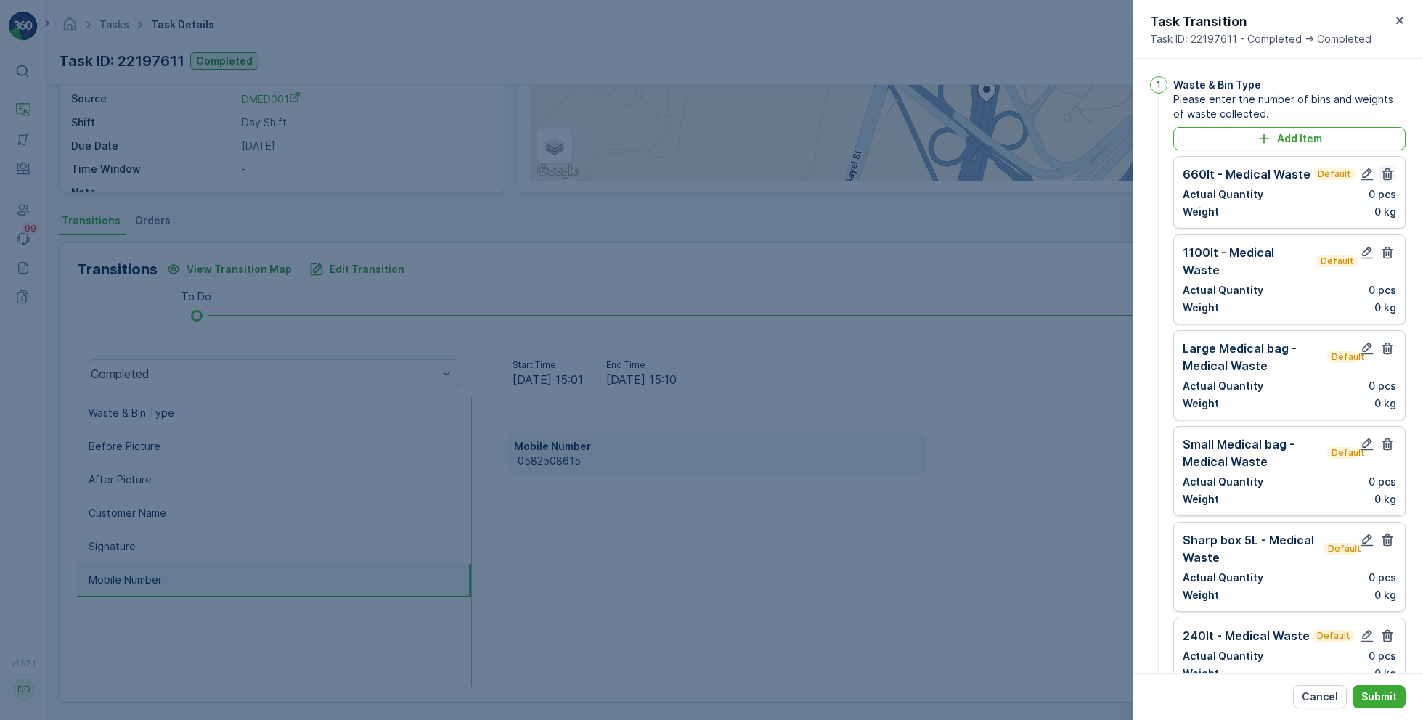
click at [1388, 169] on icon "button" at bounding box center [1387, 174] width 11 height 12
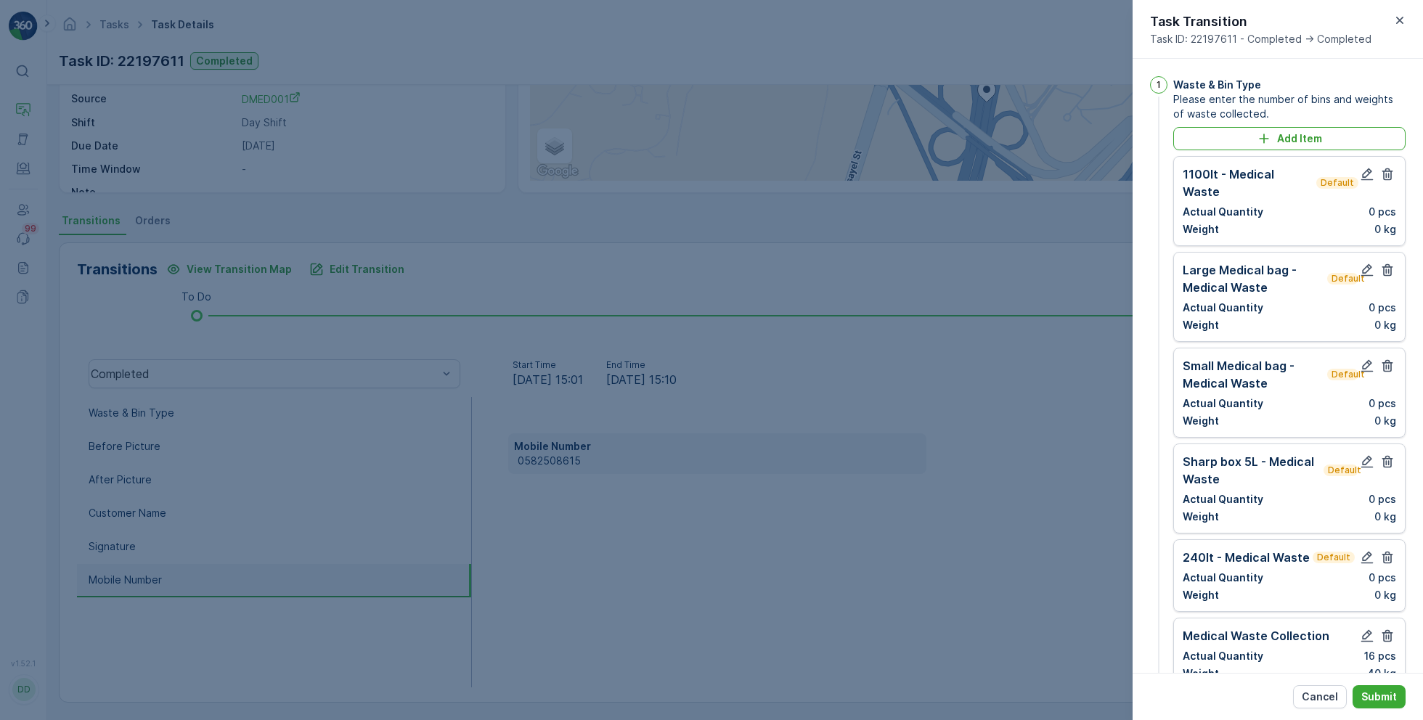
click at [1388, 169] on icon "button" at bounding box center [1387, 174] width 11 height 12
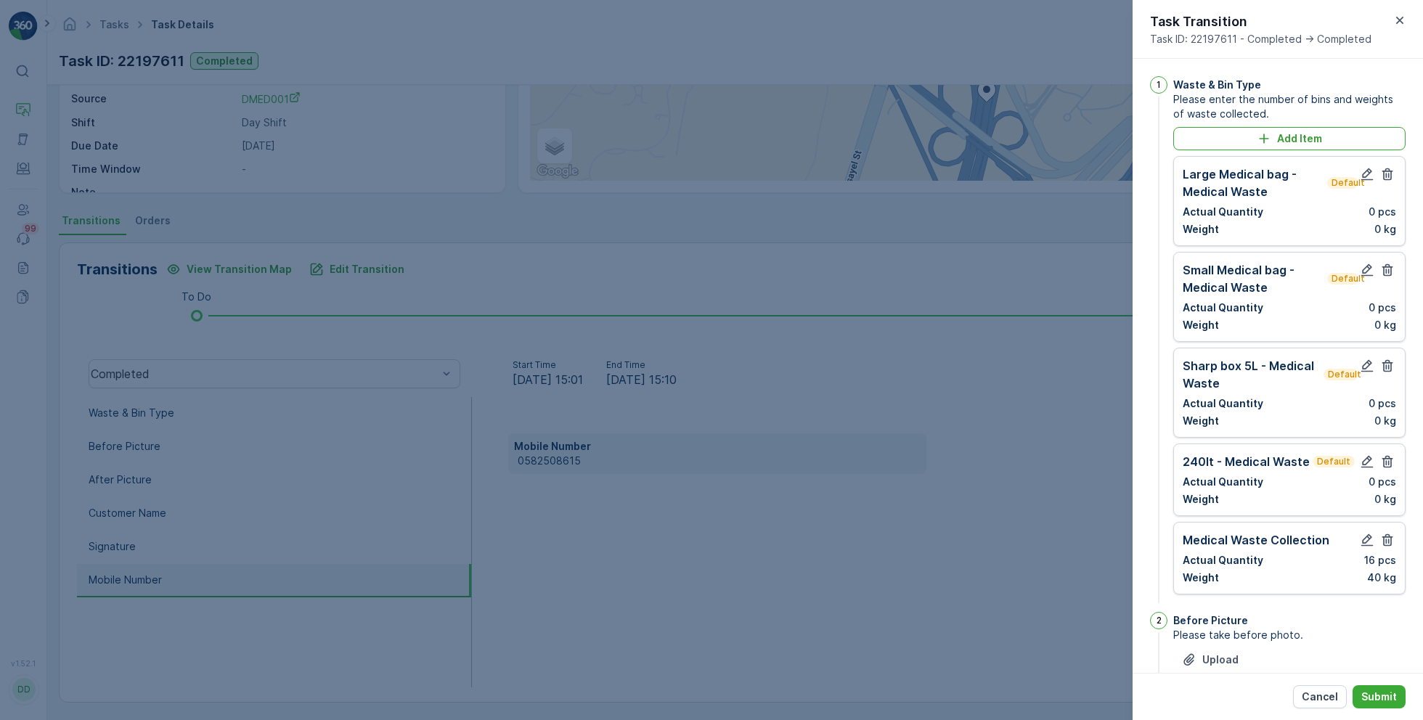
click at [1388, 169] on icon "button" at bounding box center [1387, 174] width 11 height 12
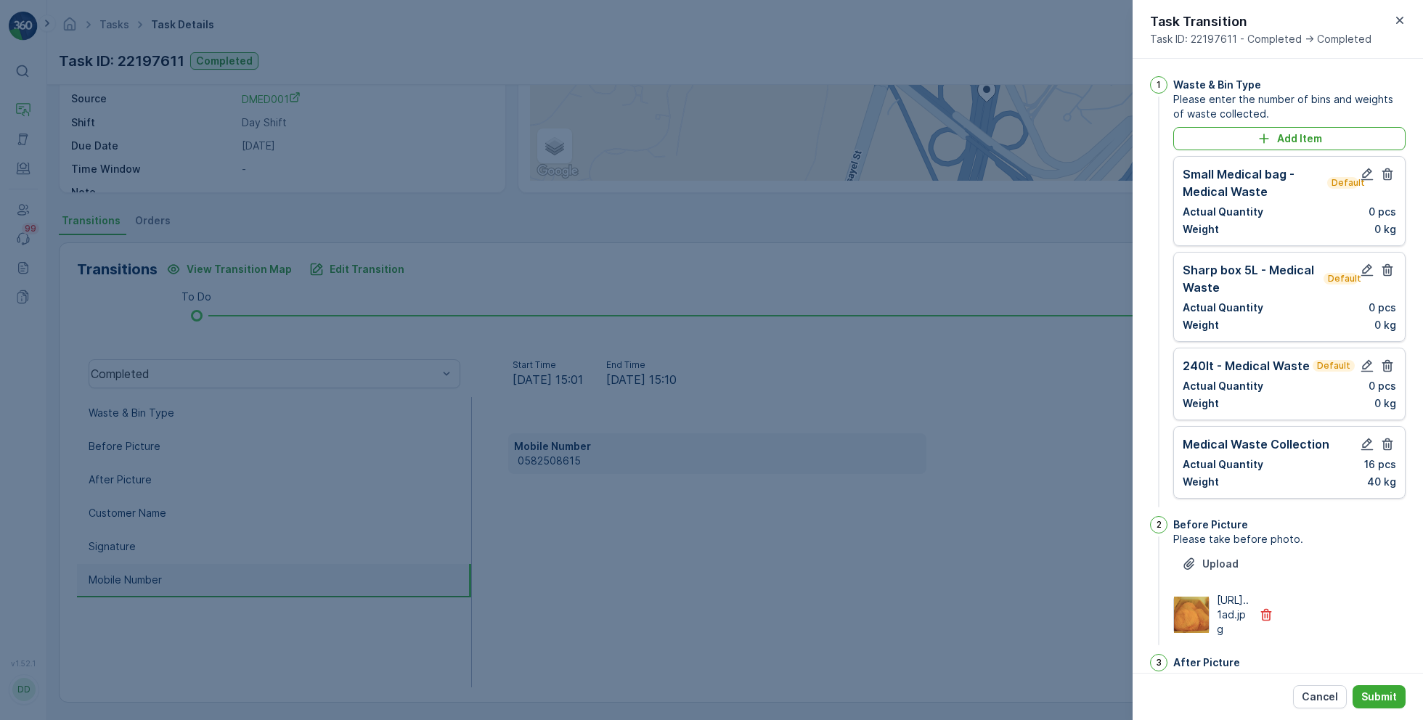
click at [1388, 169] on icon "button" at bounding box center [1387, 174] width 11 height 12
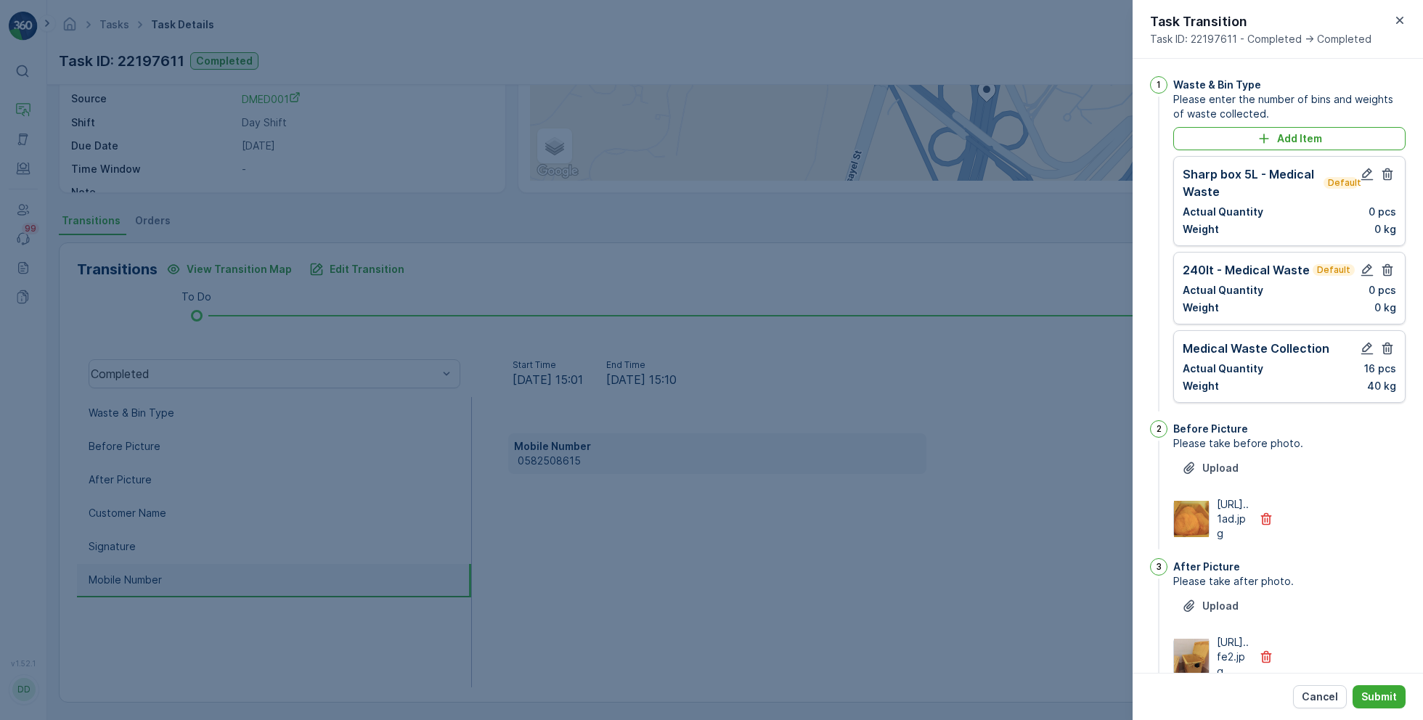
click at [1388, 169] on icon "button" at bounding box center [1387, 174] width 11 height 12
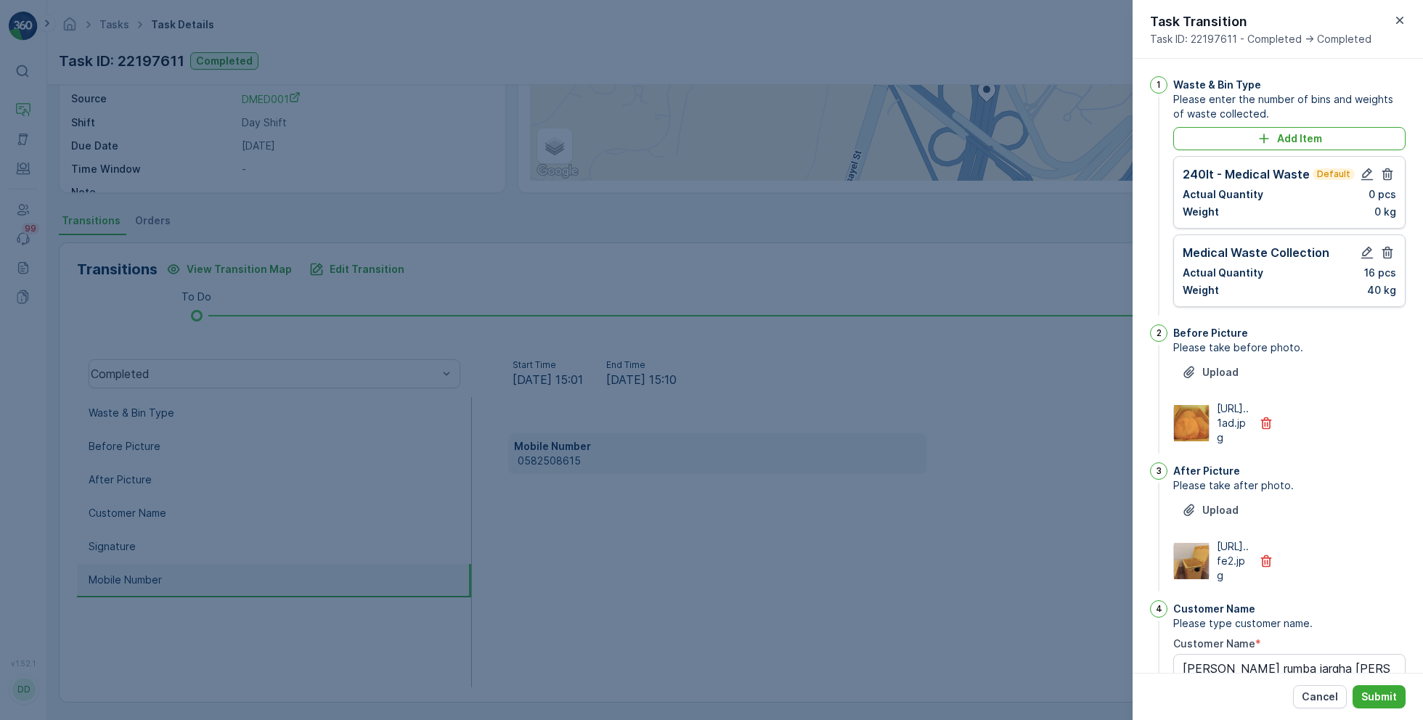
click at [1388, 169] on icon "button" at bounding box center [1387, 174] width 11 height 12
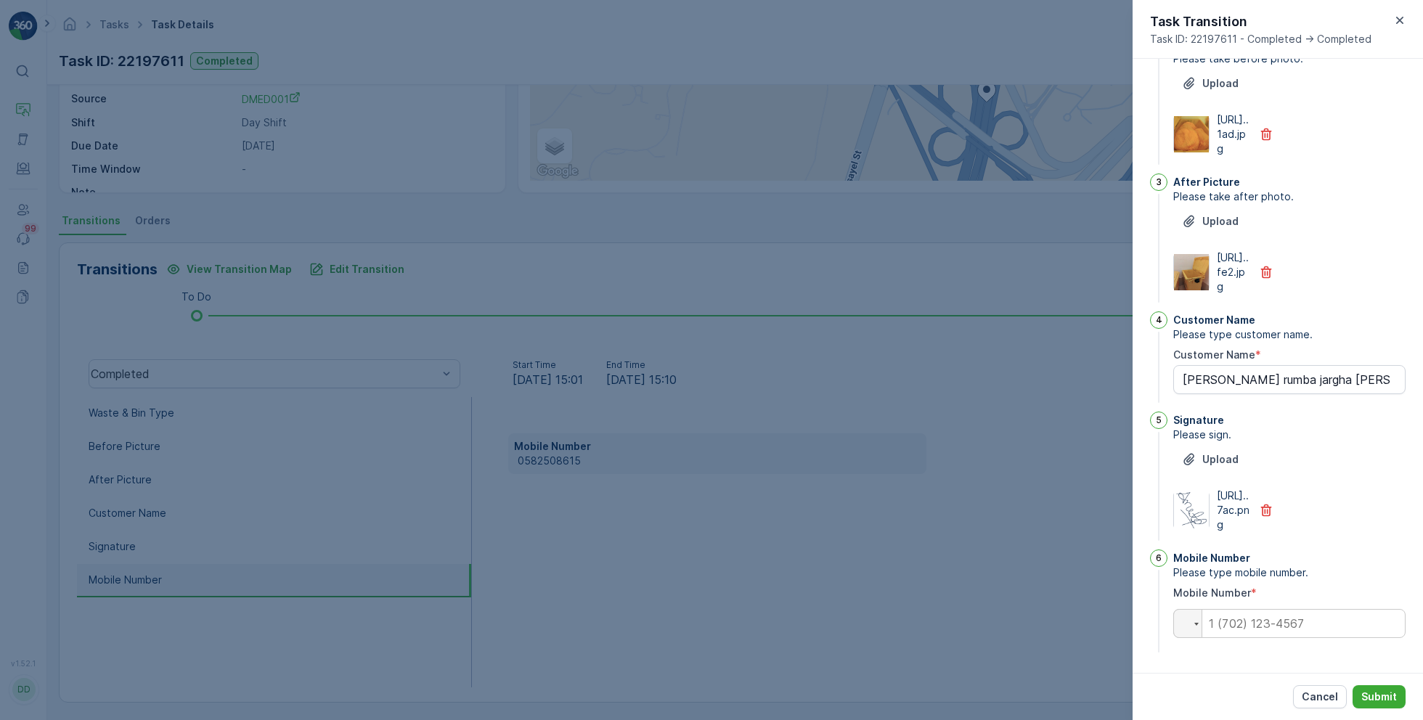
scroll to position [296, 0]
click at [1267, 621] on input "tel" at bounding box center [1289, 623] width 232 height 29
paste input "0565610939"
type Name "Anita rumba jargha magar"
type input "0565610939"
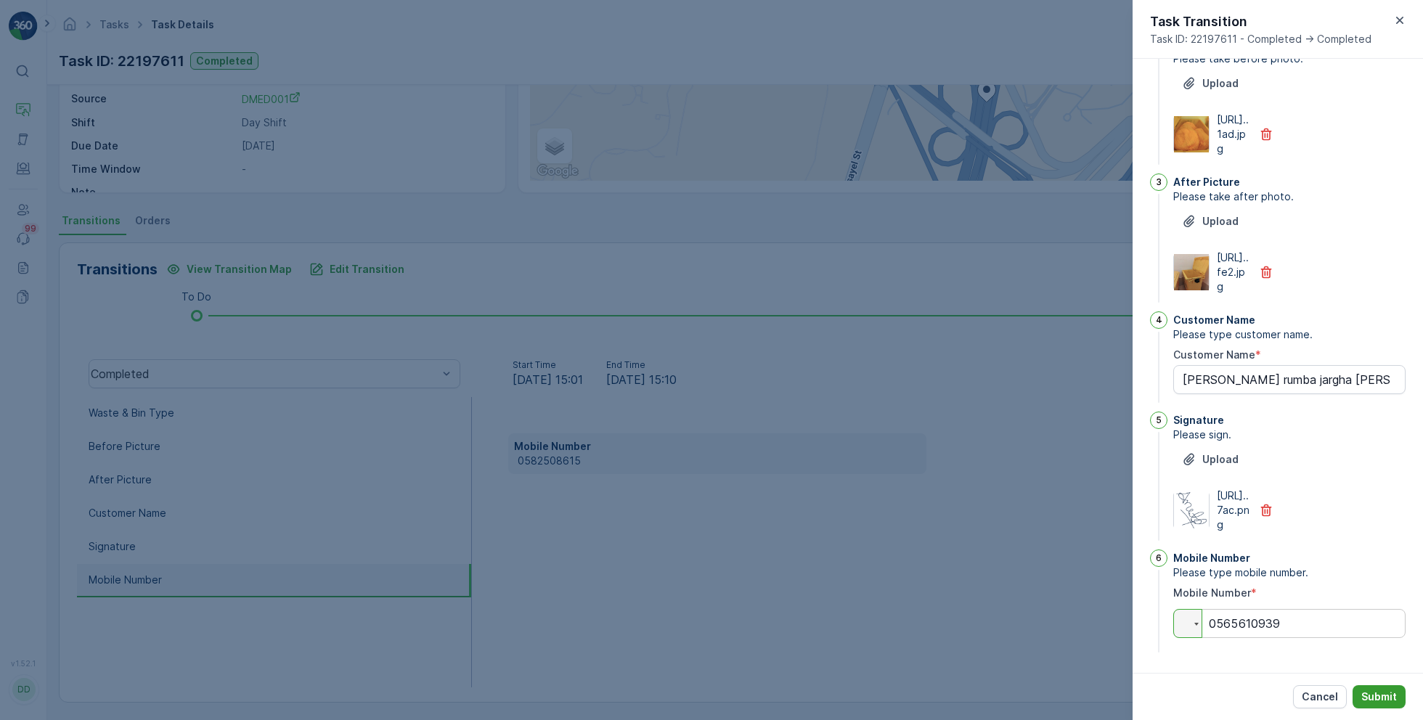
click at [1392, 692] on p "Submit" at bounding box center [1379, 697] width 36 height 15
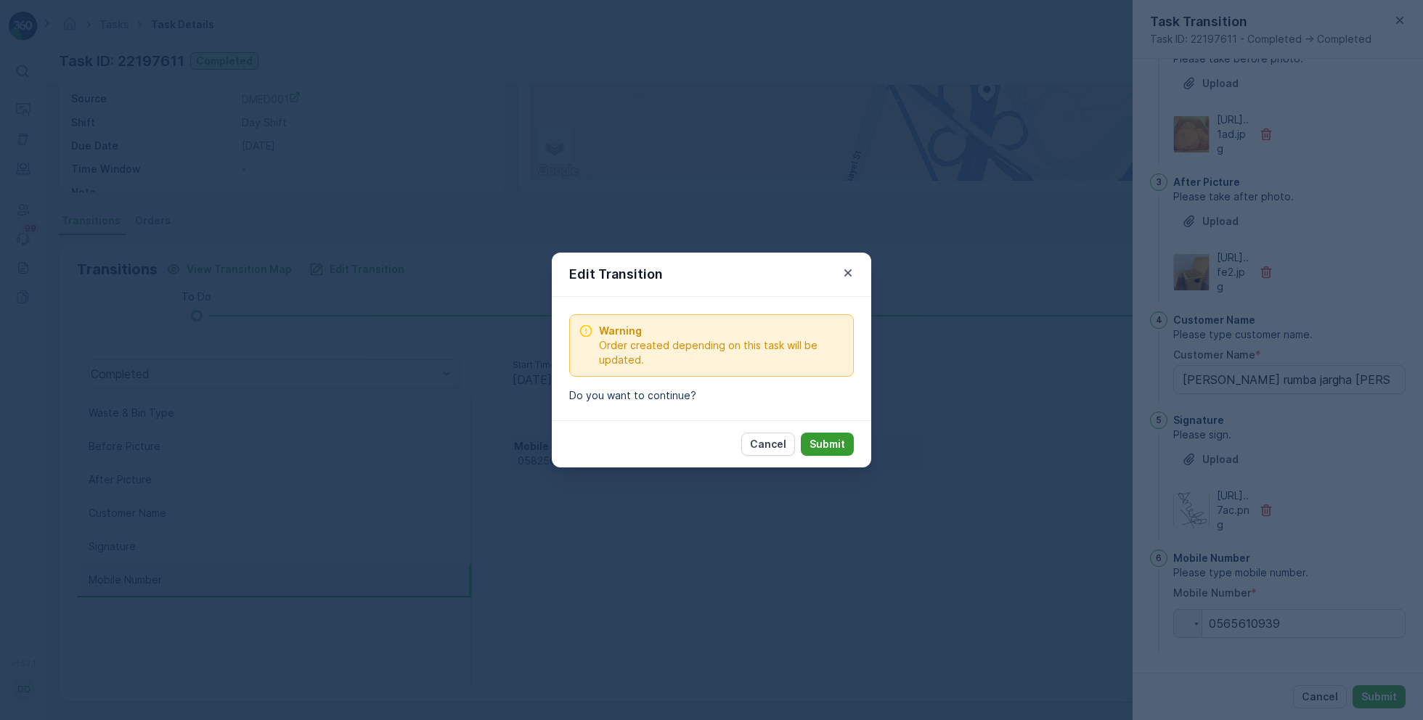
click at [836, 444] on p "Submit" at bounding box center [827, 444] width 36 height 15
type Name "Anita rumba jargha magar"
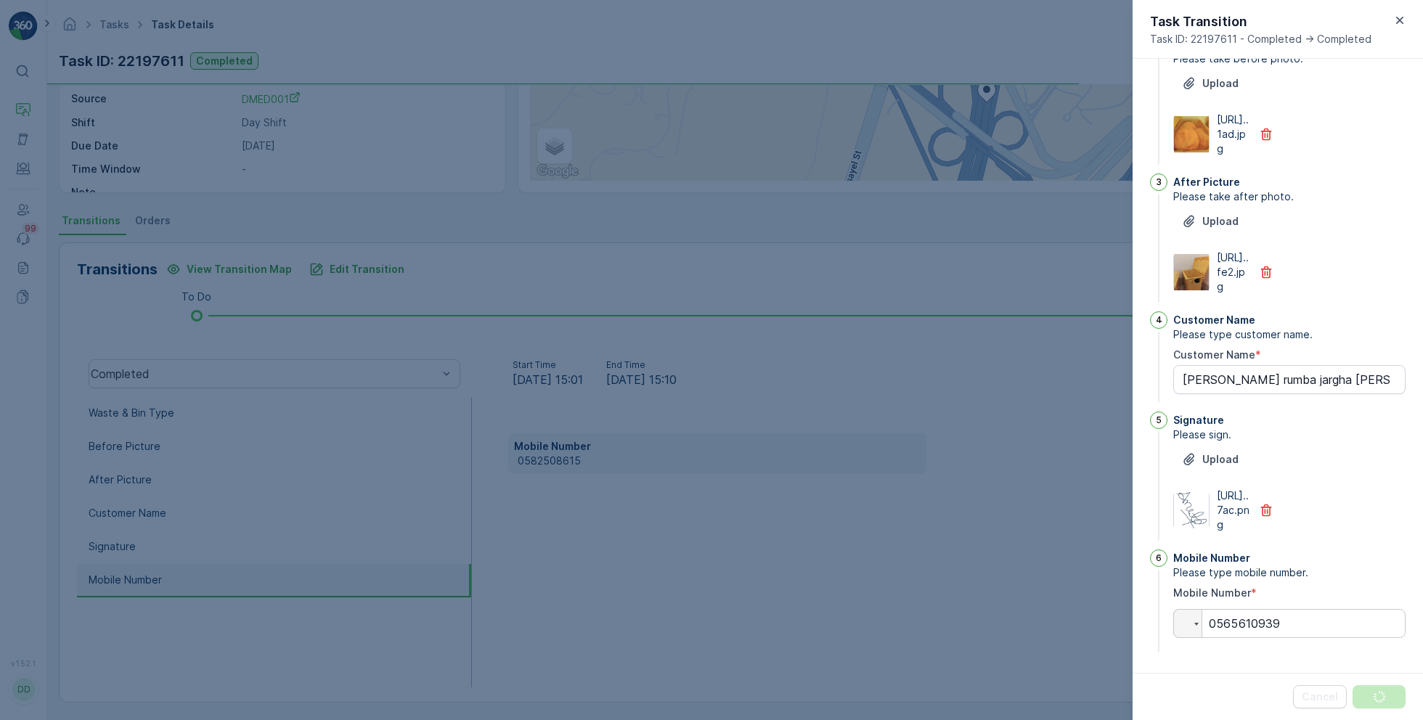
scroll to position [0, 0]
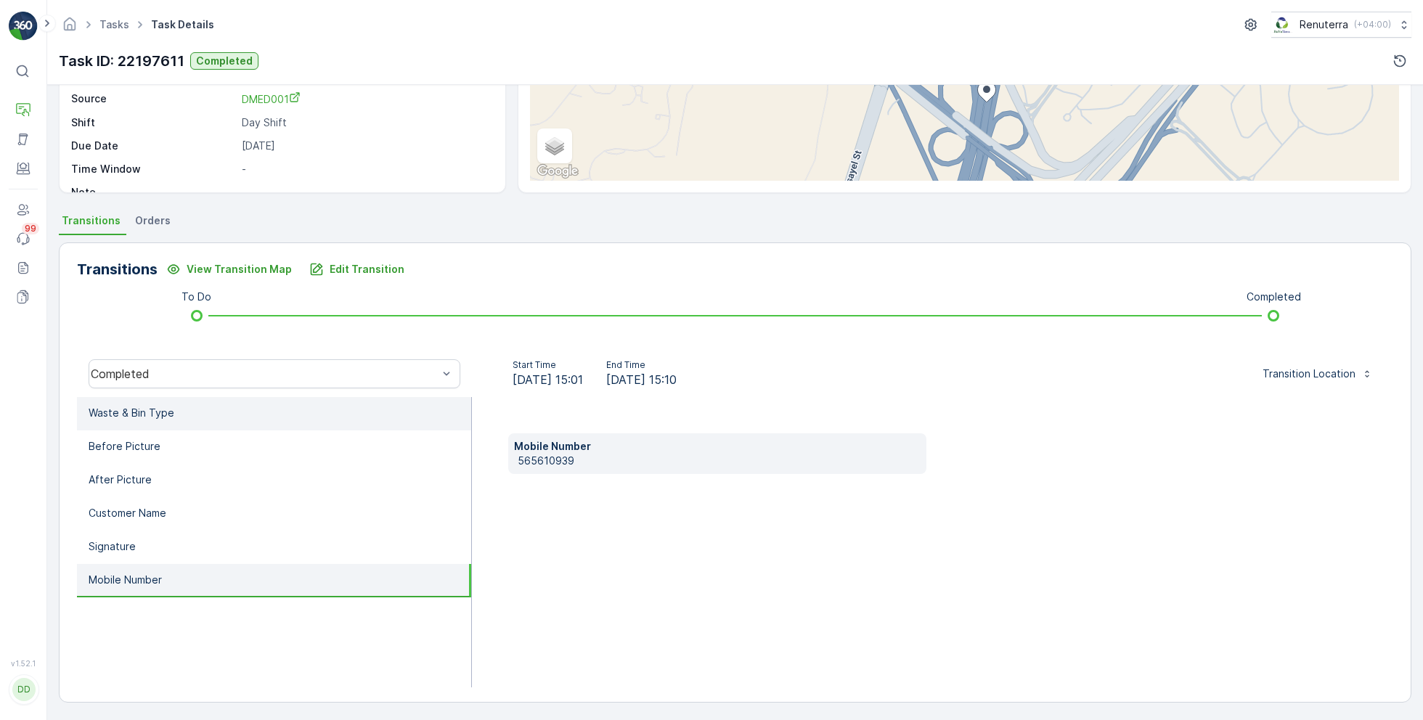
click at [322, 409] on li "Waste & Bin Type" at bounding box center [274, 413] width 394 height 33
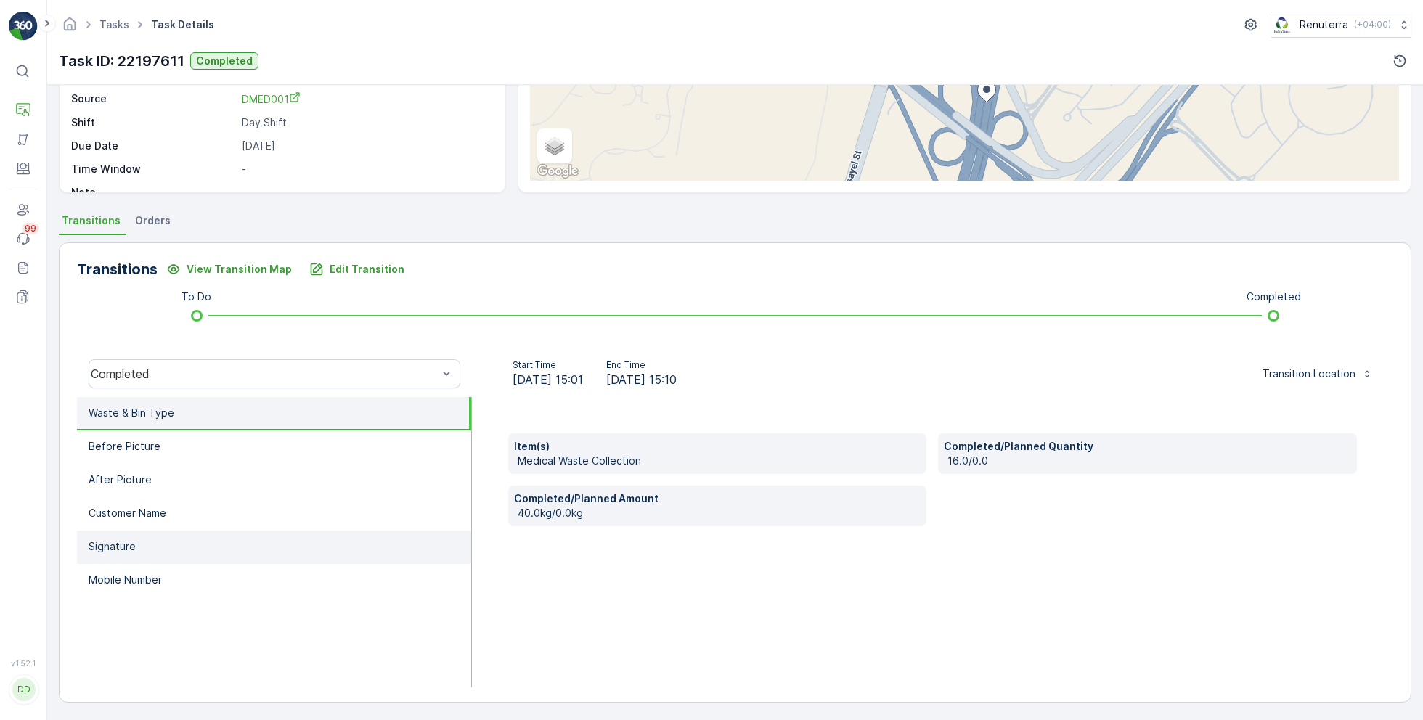
click at [210, 557] on li "Signature" at bounding box center [274, 547] width 394 height 33
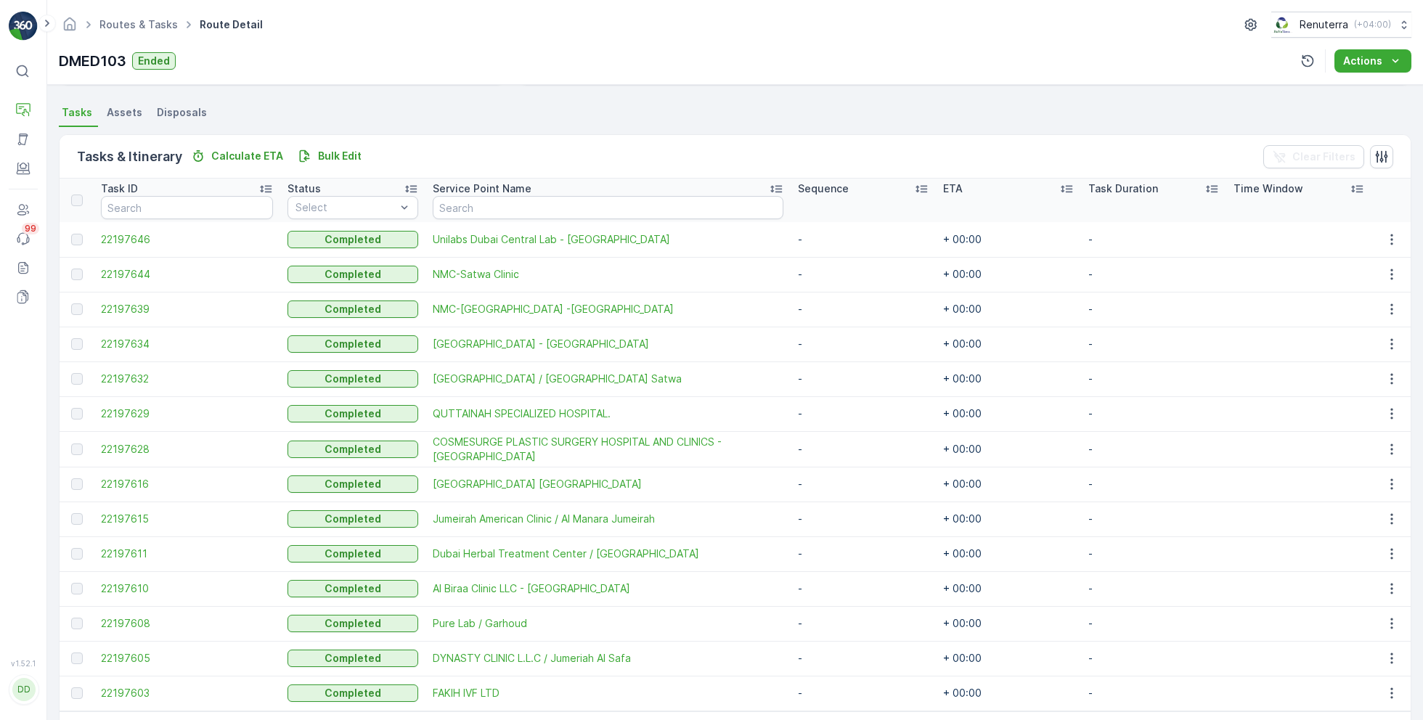
scroll to position [351, 0]
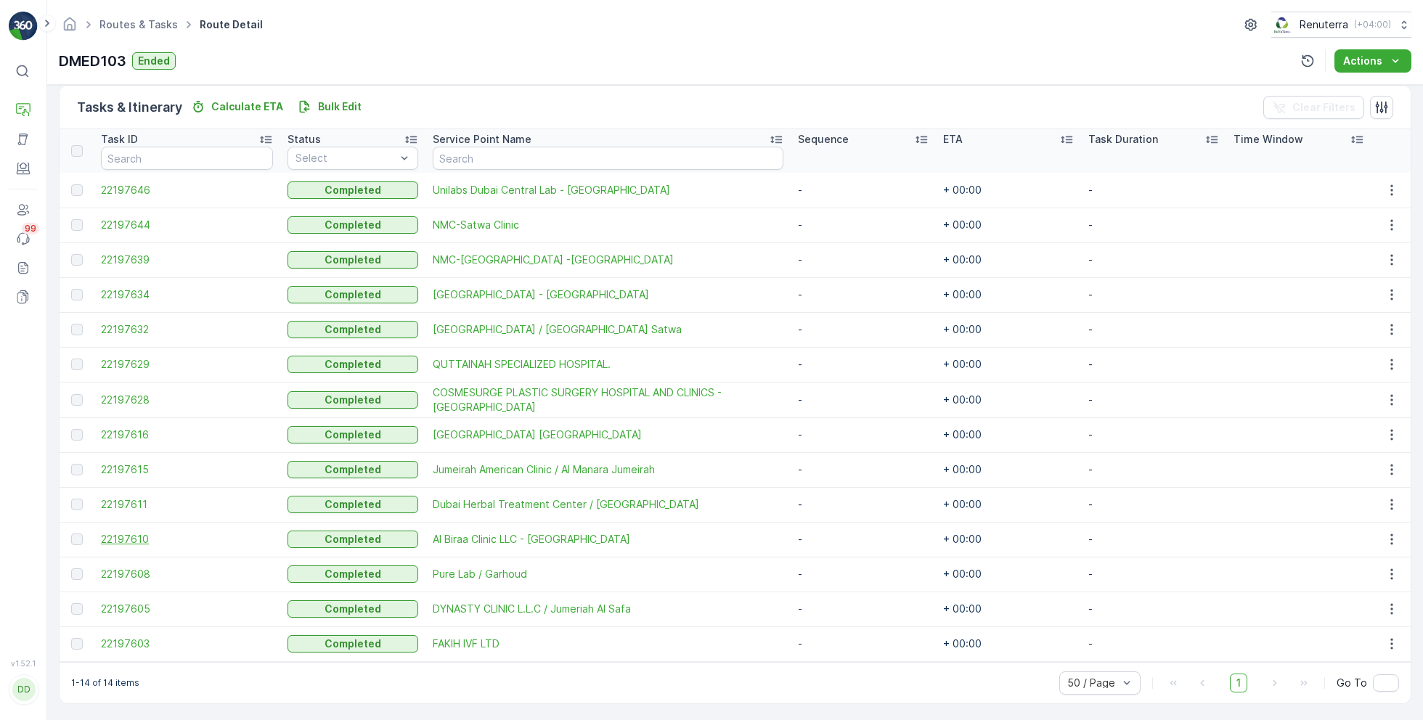
click at [137, 535] on span "22197610" at bounding box center [187, 539] width 172 height 15
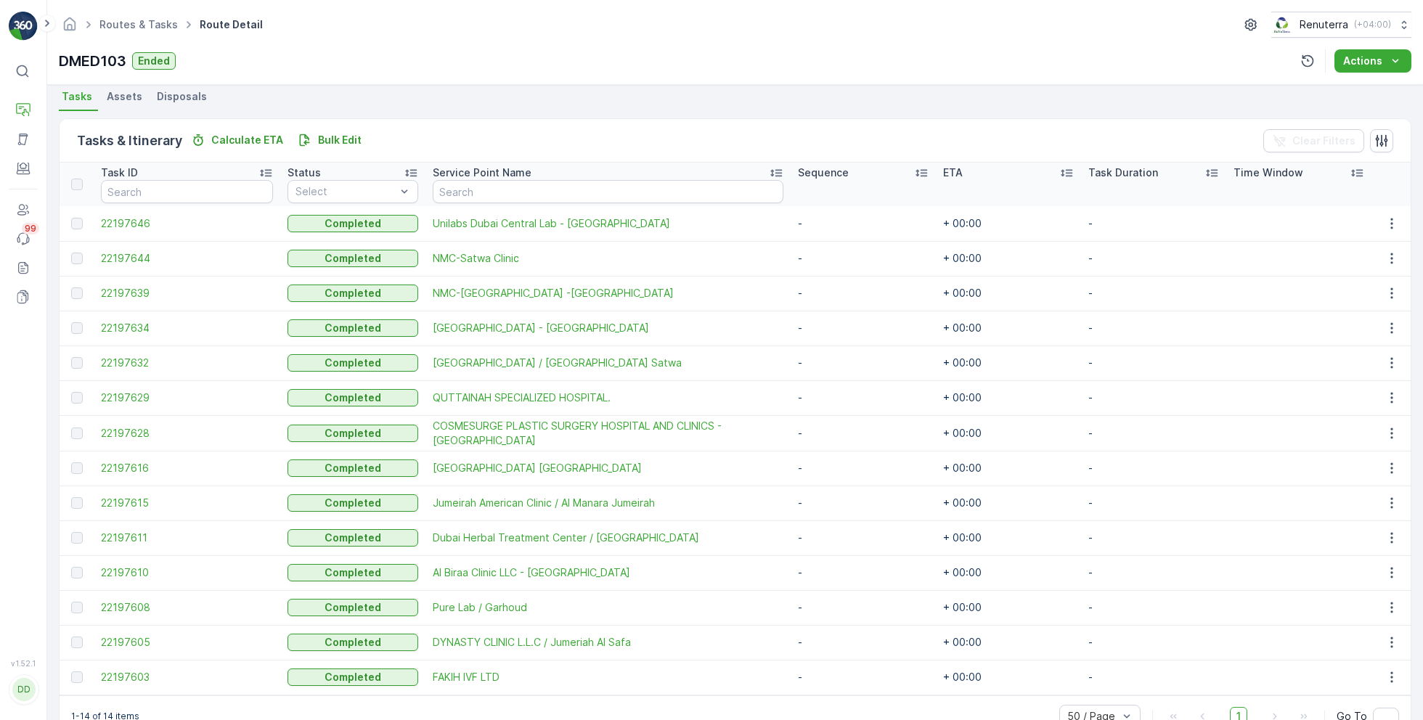
scroll to position [351, 0]
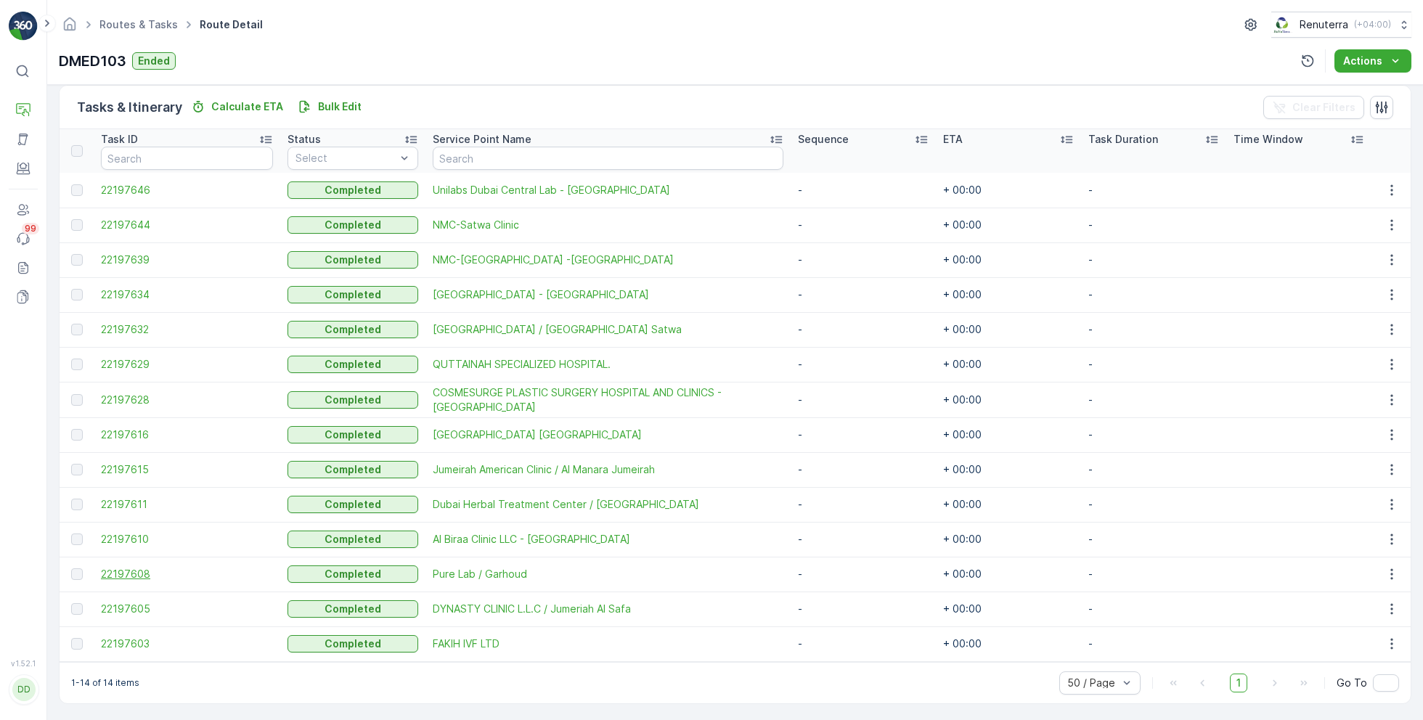
click at [123, 567] on span "22197608" at bounding box center [187, 574] width 172 height 15
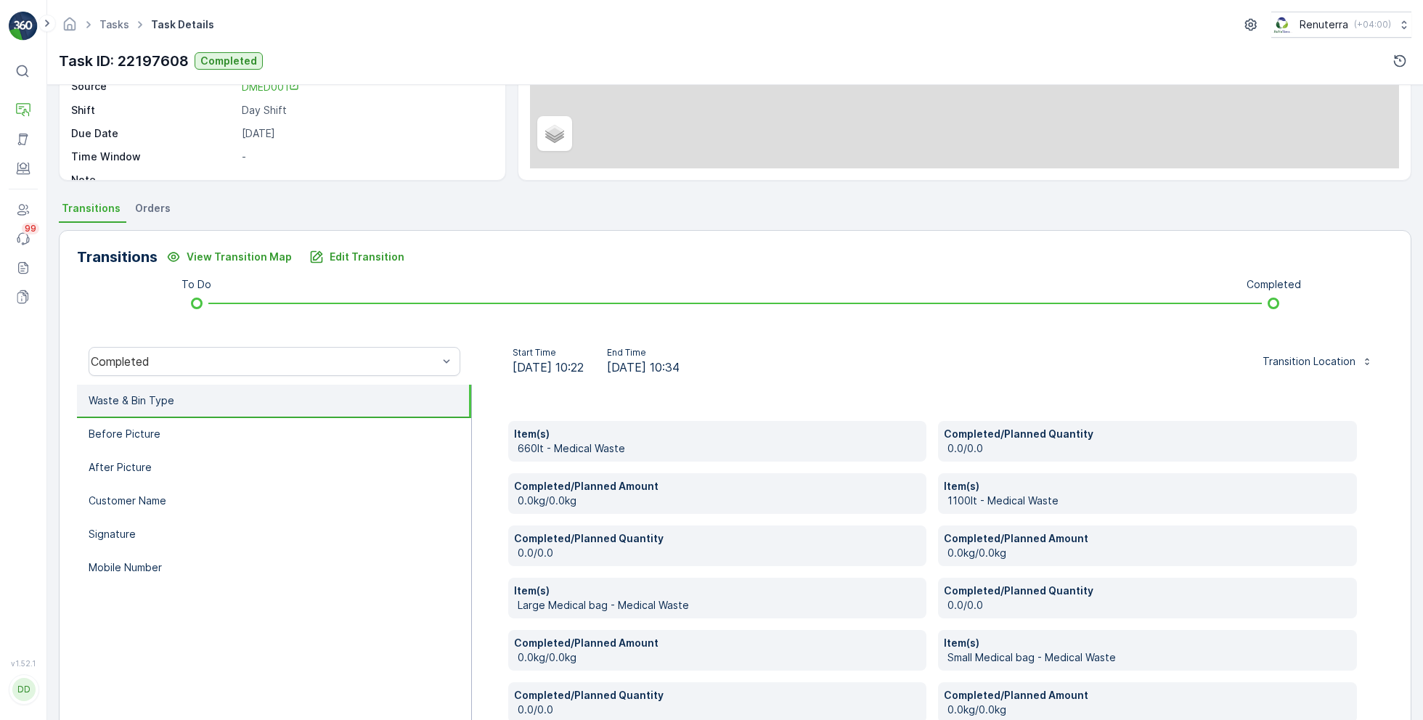
scroll to position [210, 0]
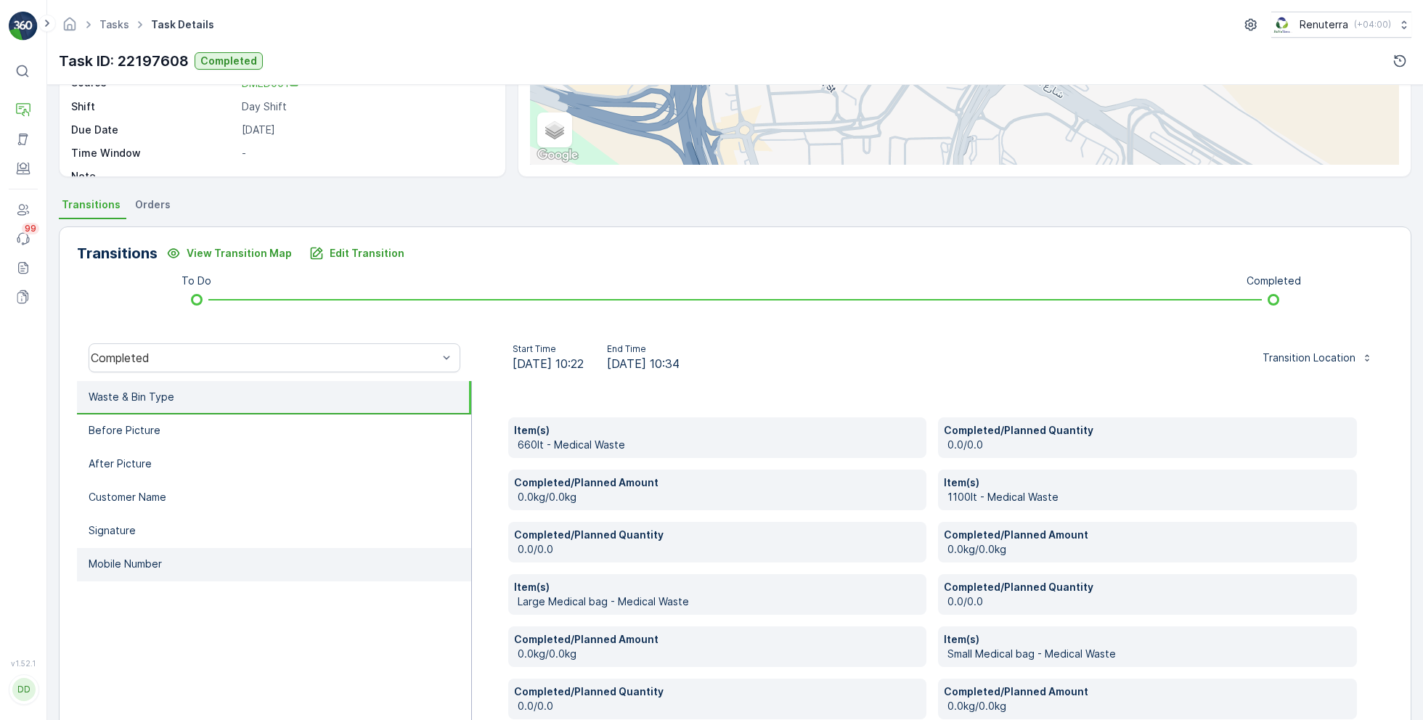
click at [205, 562] on li "Mobile Number" at bounding box center [274, 564] width 394 height 33
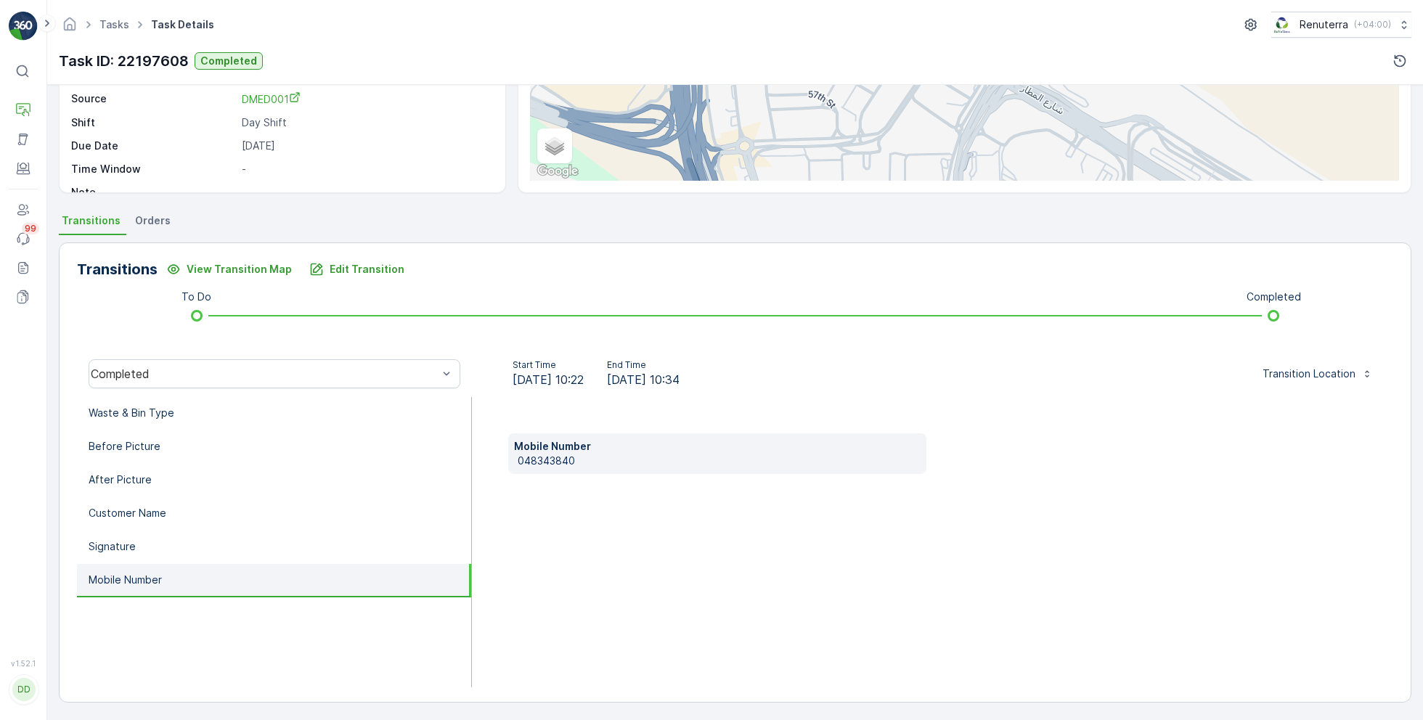
click at [563, 460] on p "048343840" at bounding box center [720, 461] width 404 height 15
click at [350, 412] on li "Waste & Bin Type" at bounding box center [274, 413] width 394 height 33
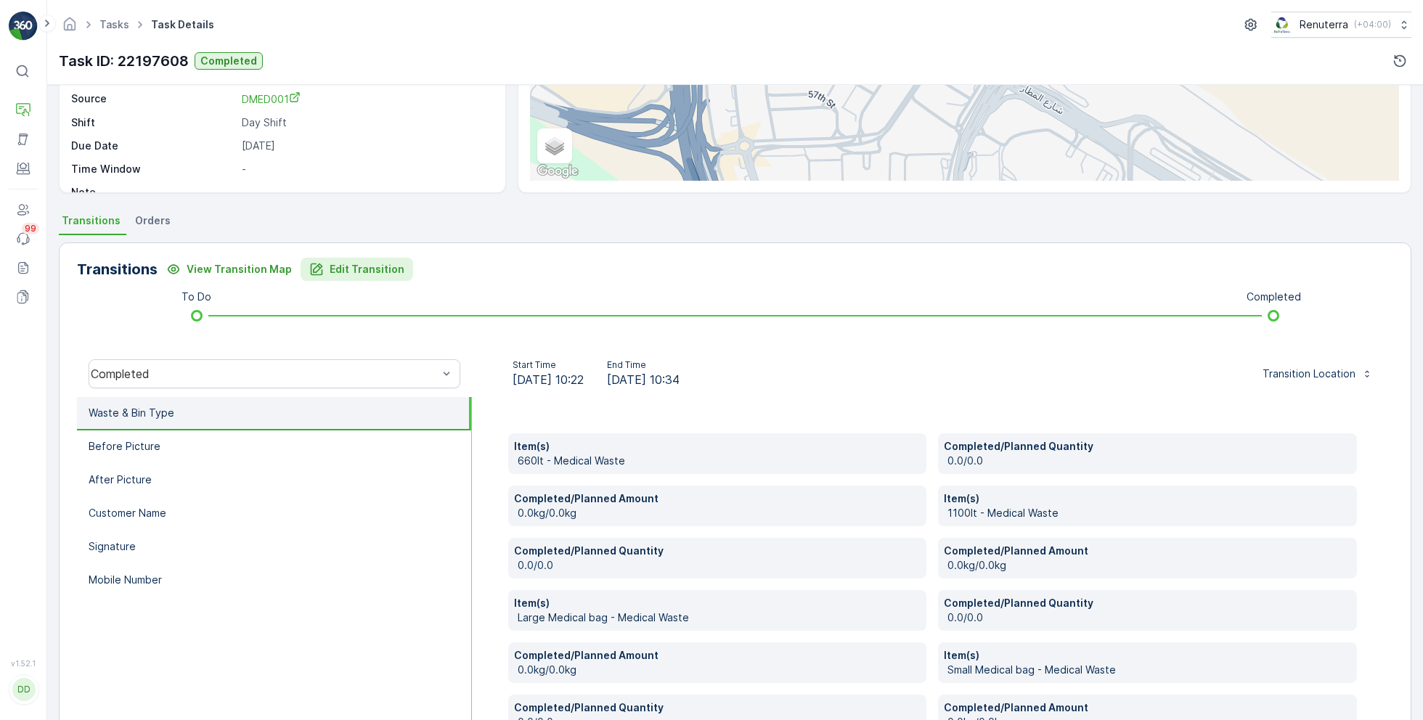
click at [368, 272] on p "Edit Transition" at bounding box center [367, 269] width 75 height 15
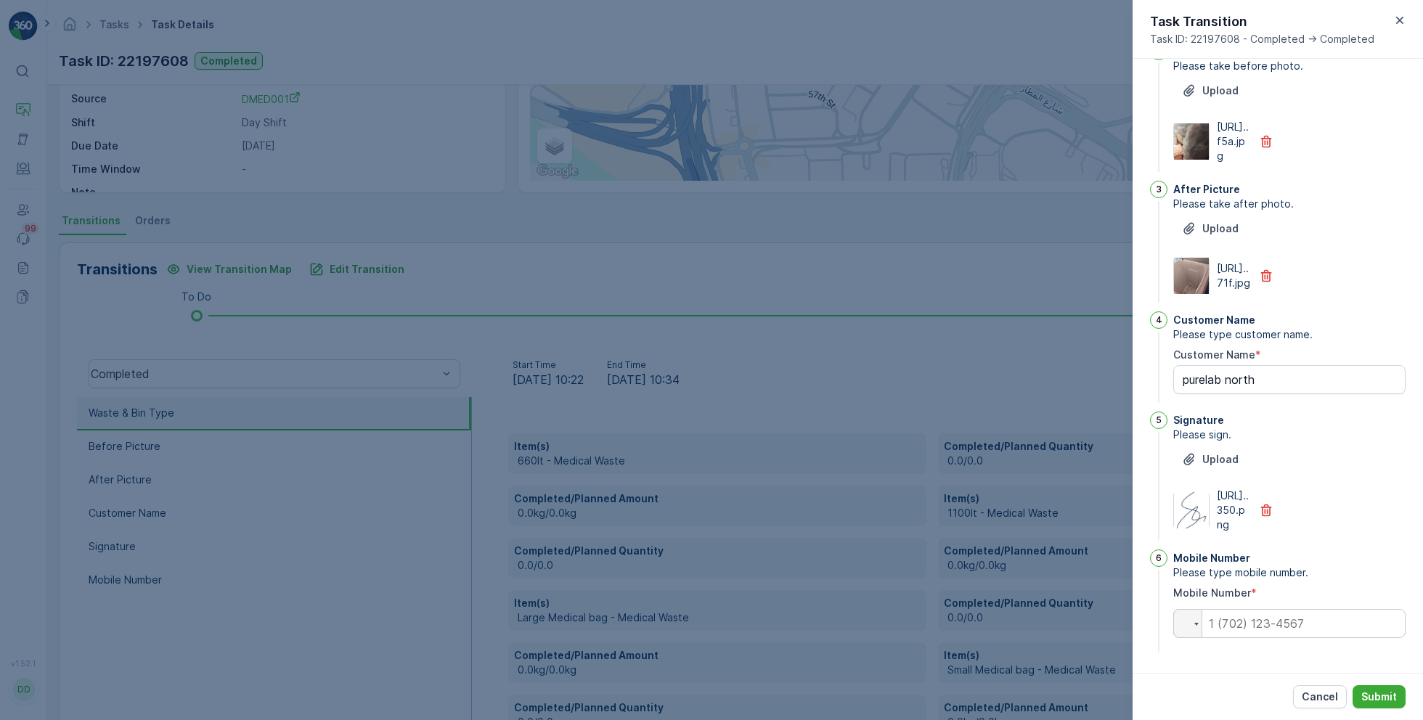
scroll to position [0, 0]
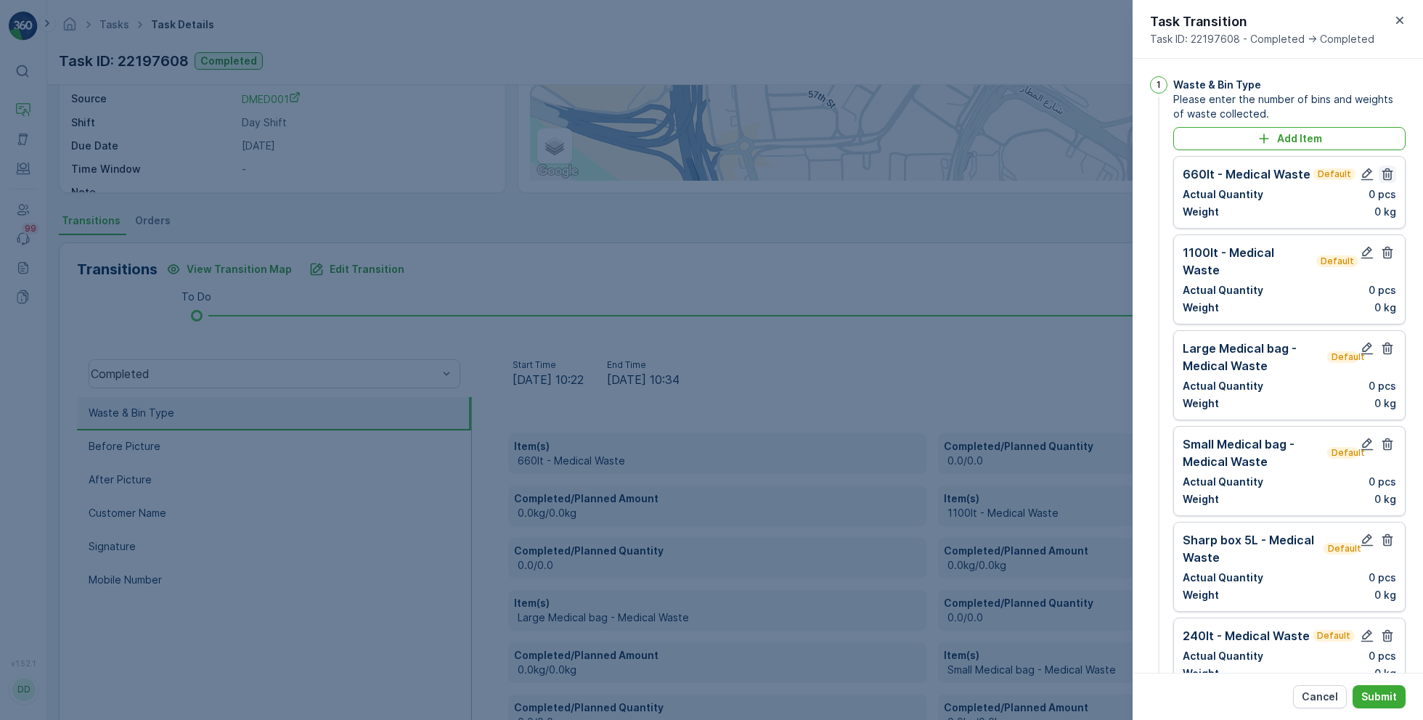
click at [1388, 174] on icon "button" at bounding box center [1387, 174] width 11 height 12
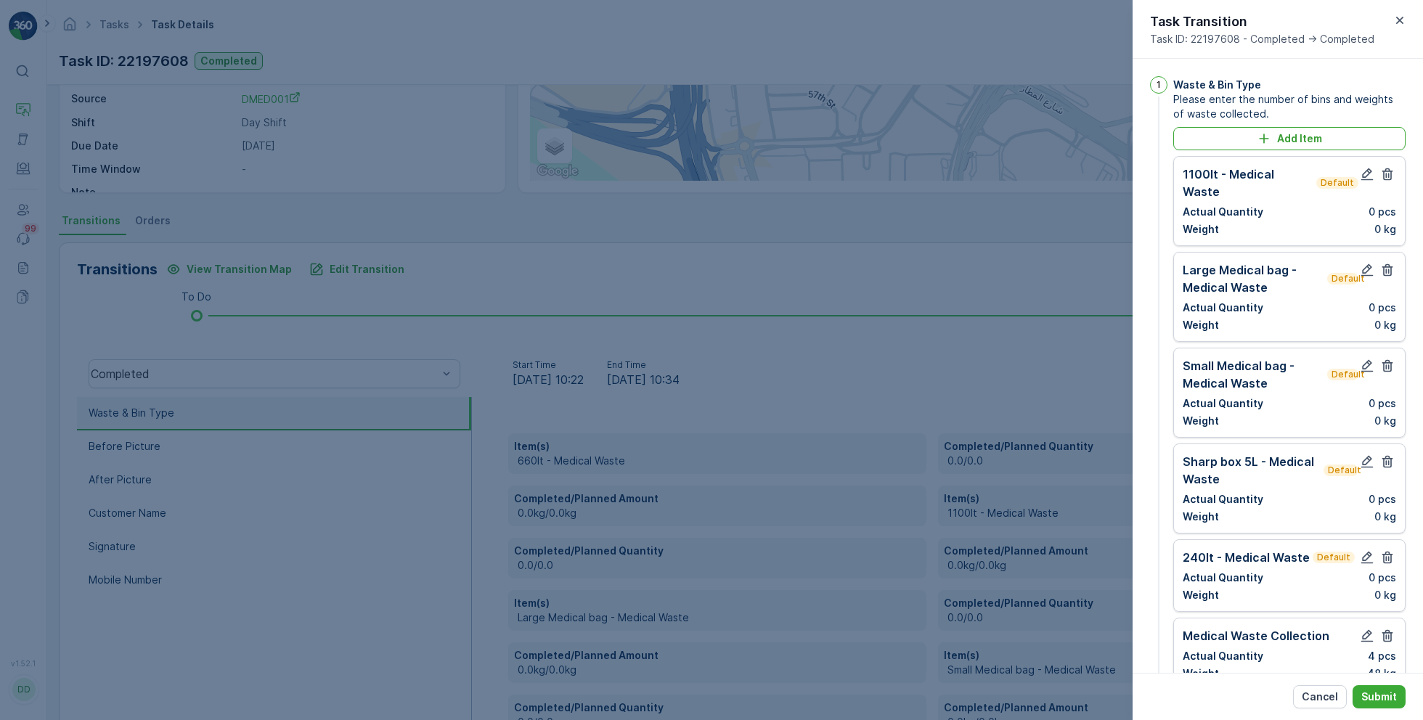
click at [1388, 174] on icon "button" at bounding box center [1387, 174] width 11 height 12
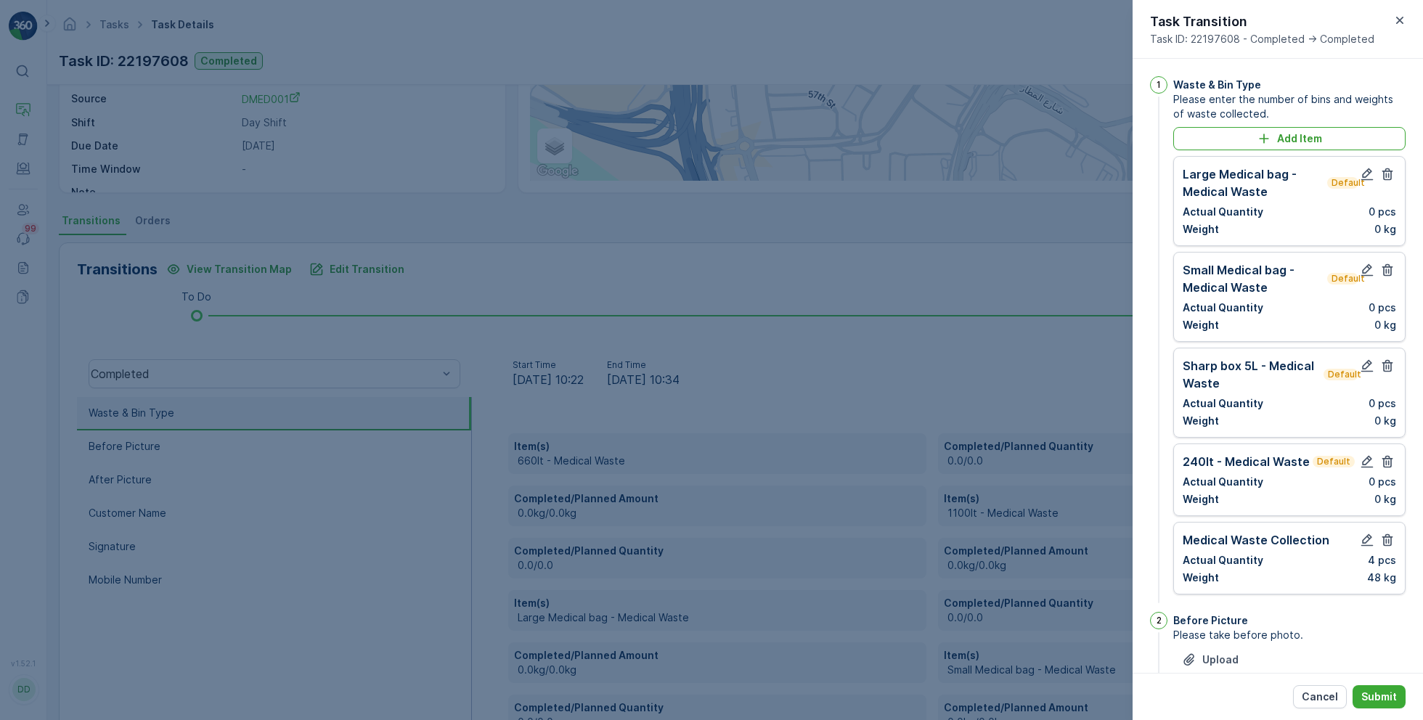
click at [1388, 174] on icon "button" at bounding box center [1387, 174] width 11 height 12
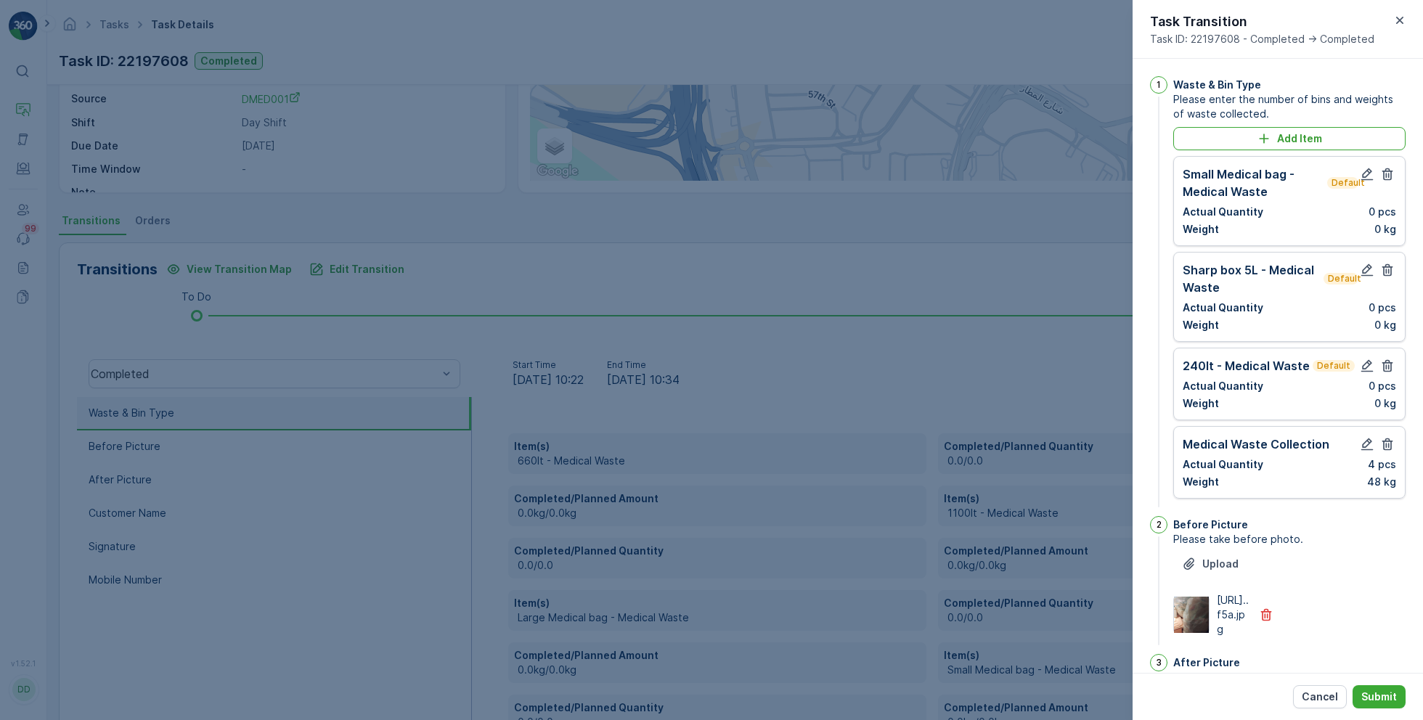
click at [1388, 174] on icon "button" at bounding box center [1387, 174] width 11 height 12
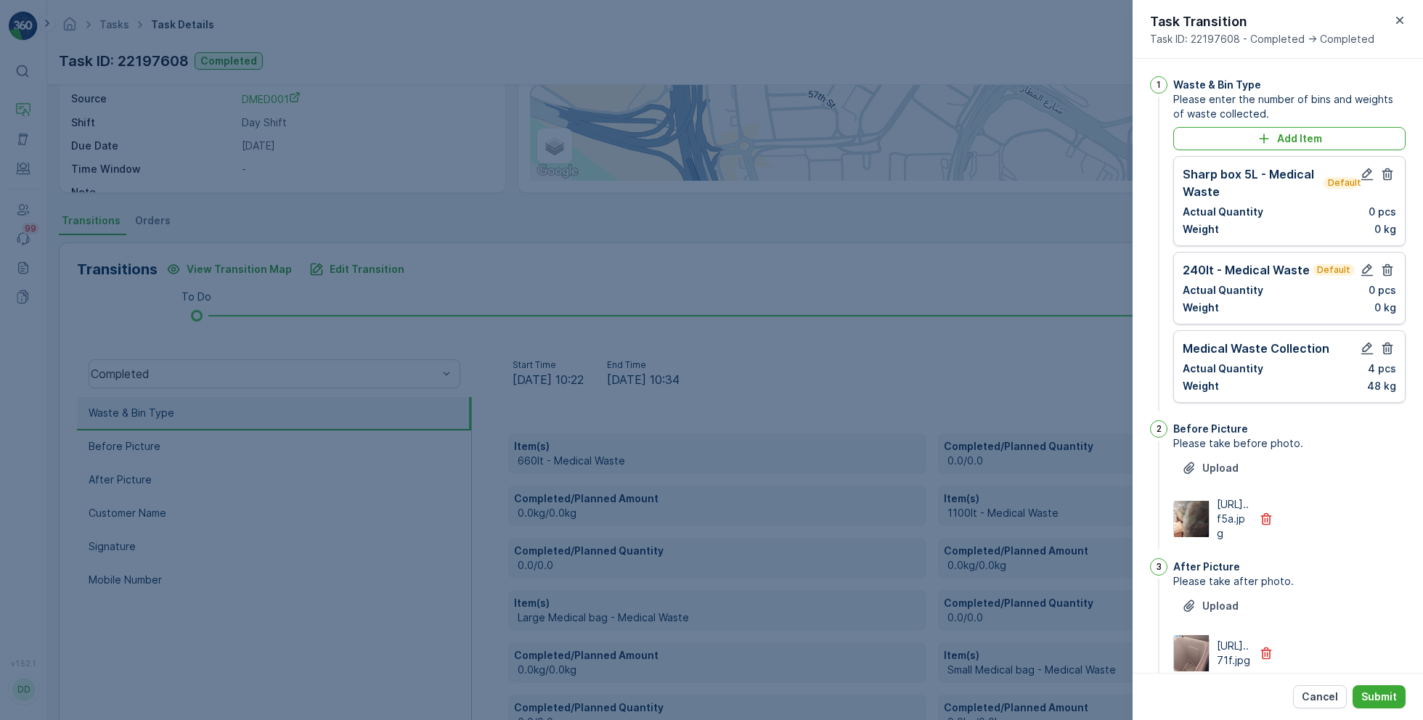
click at [1388, 174] on icon "button" at bounding box center [1387, 174] width 11 height 12
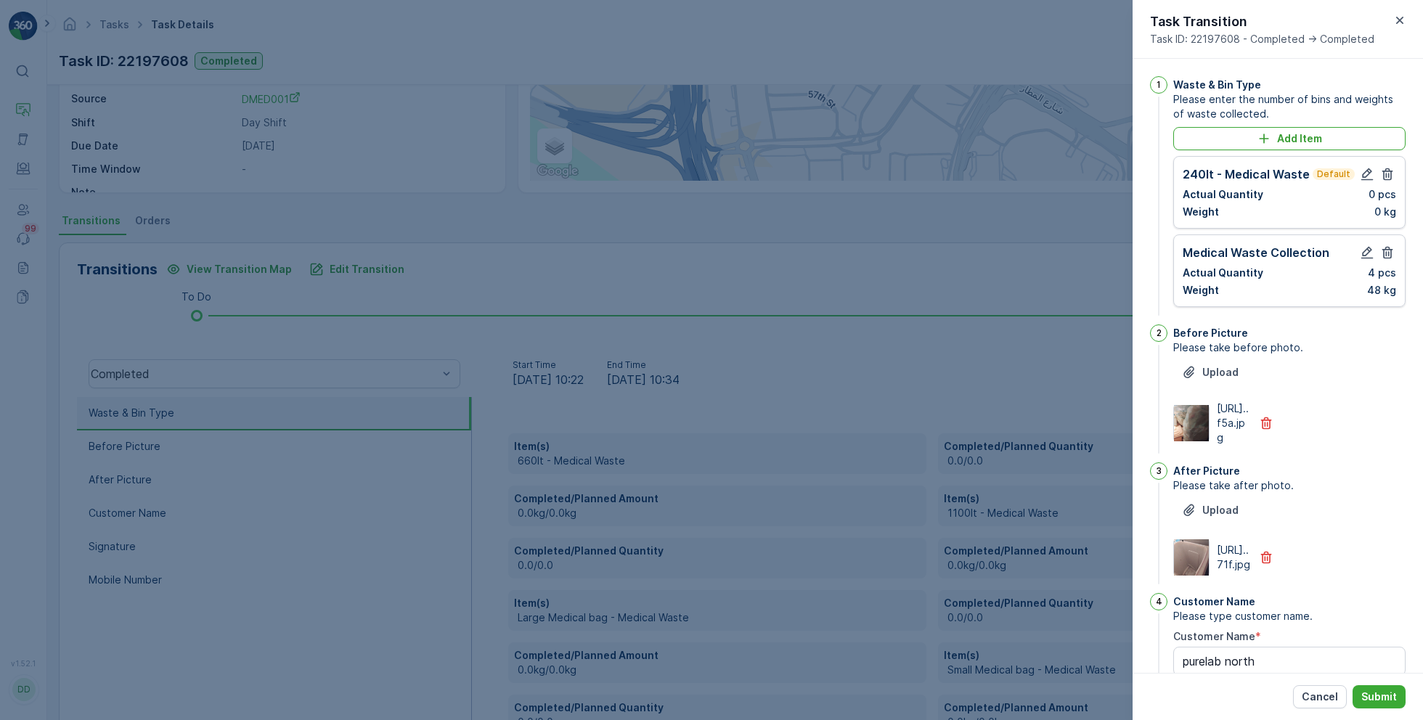
click at [1388, 174] on icon "button" at bounding box center [1387, 174] width 11 height 12
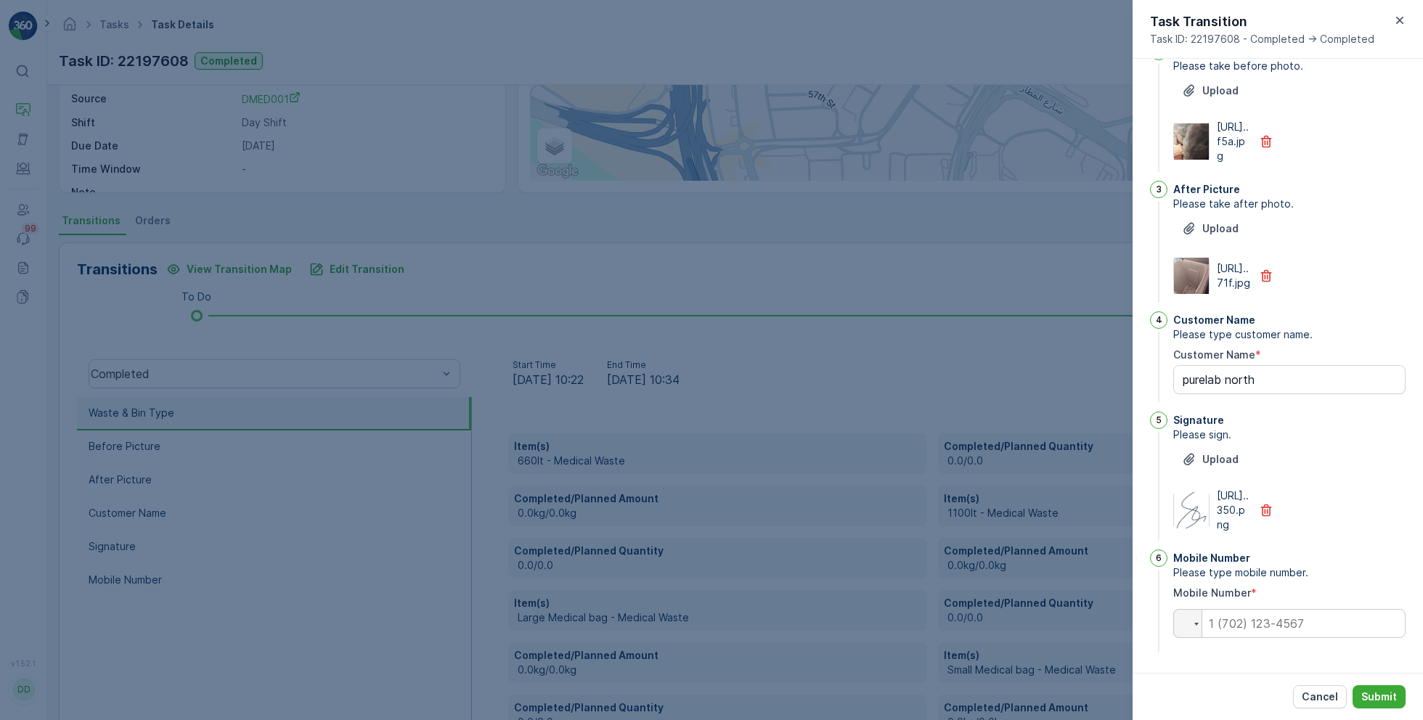
scroll to position [296, 0]
click at [1293, 622] on input "tel" at bounding box center [1289, 623] width 232 height 29
paste input "0565610939"
type input "0565610939"
click at [1381, 700] on p "Submit" at bounding box center [1379, 697] width 36 height 15
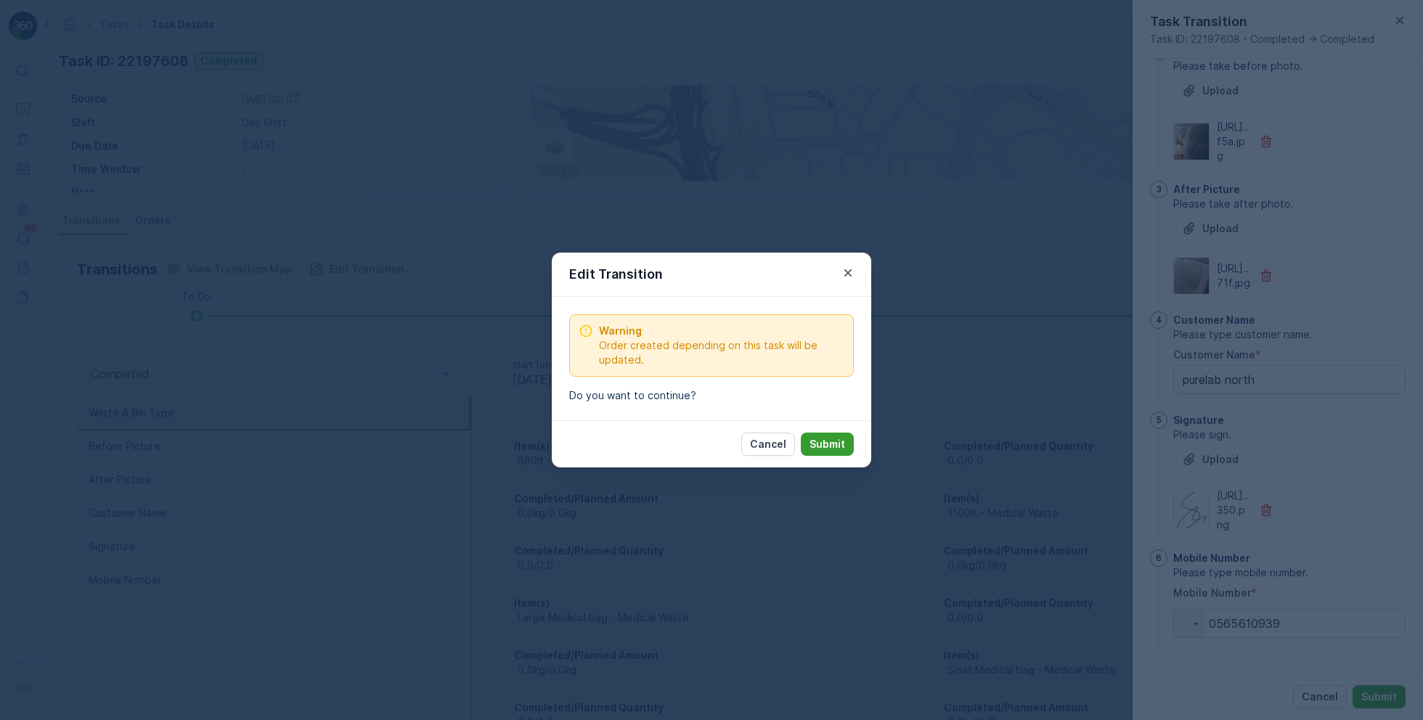
click at [844, 443] on p "Submit" at bounding box center [827, 444] width 36 height 15
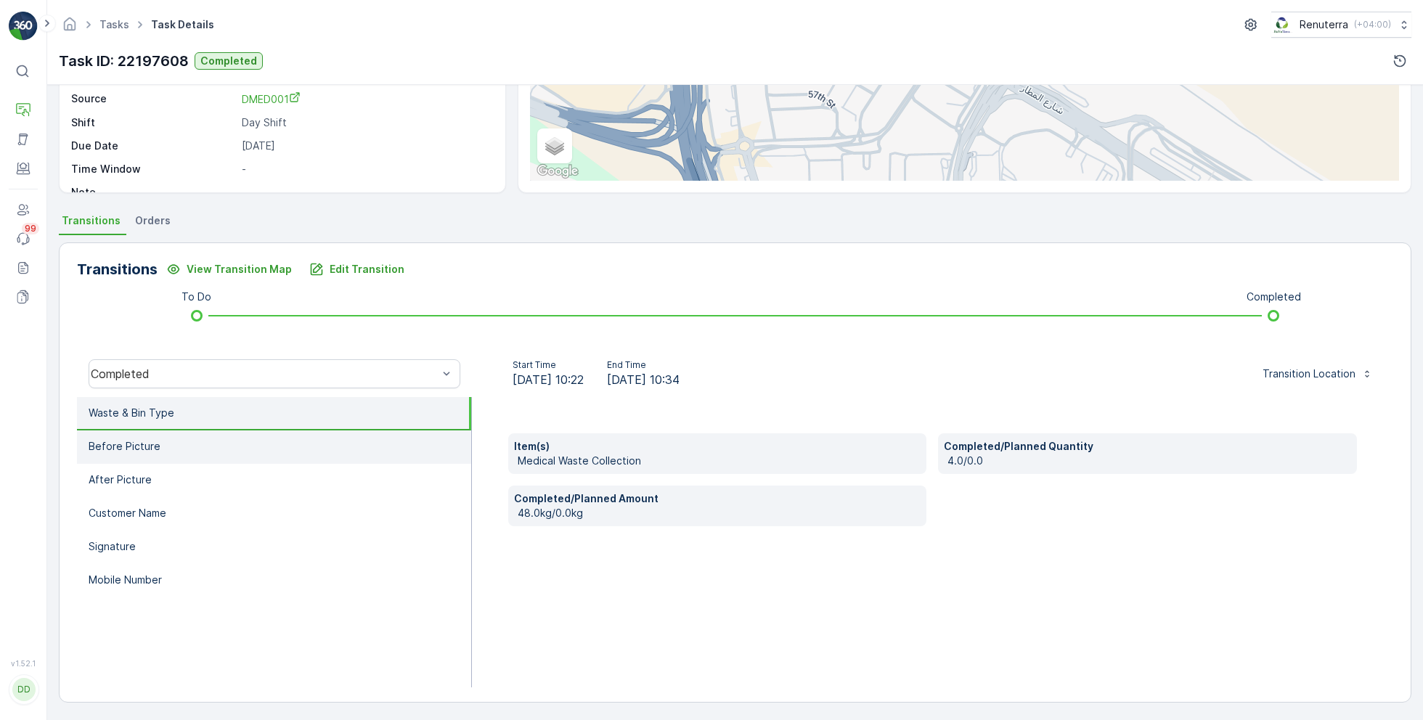
click at [326, 436] on li "Before Picture" at bounding box center [274, 446] width 394 height 33
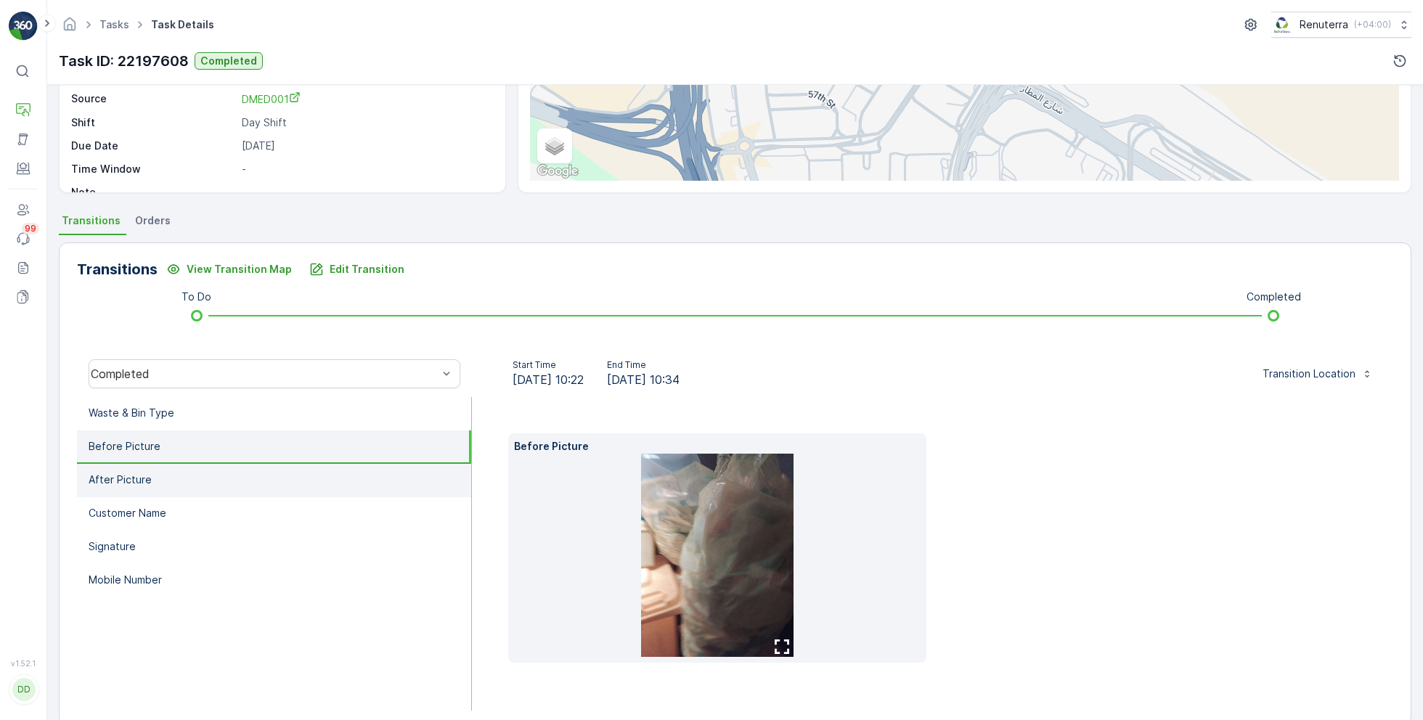
click at [260, 475] on li "After Picture" at bounding box center [274, 480] width 394 height 33
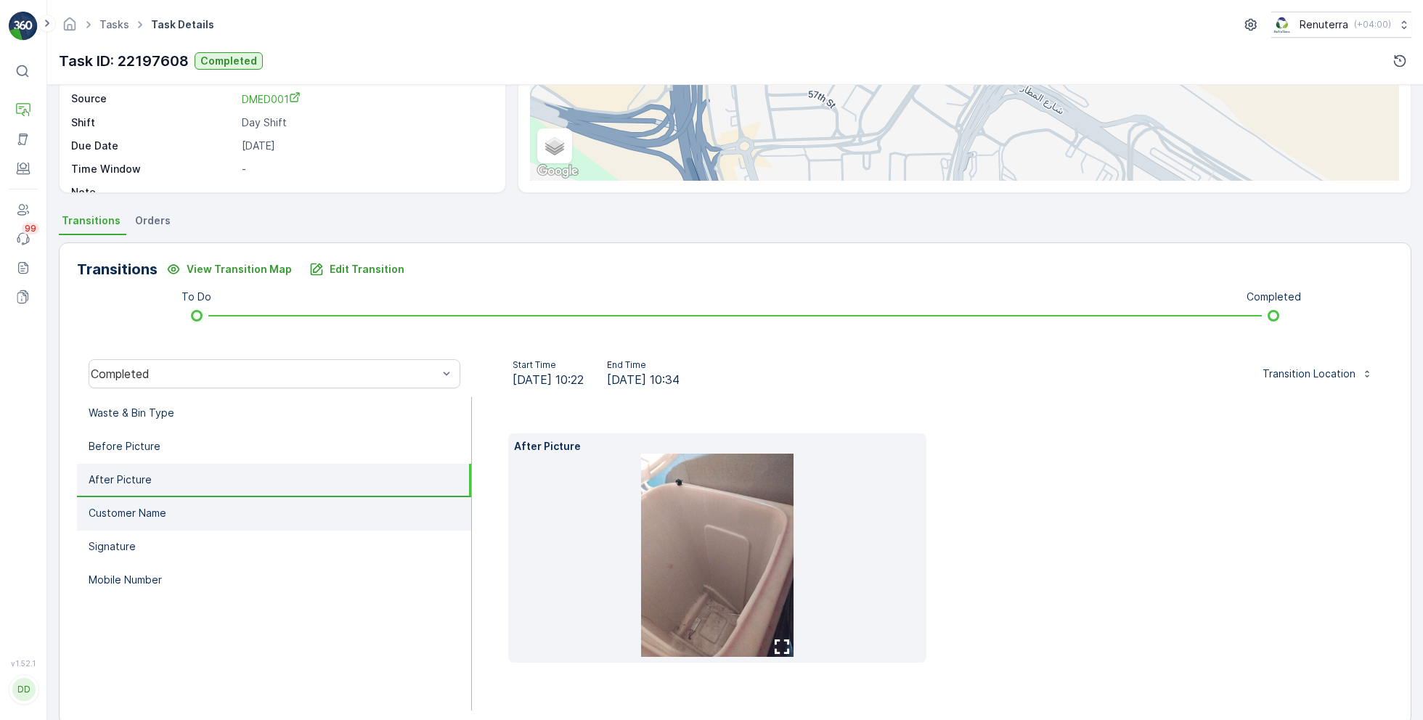
click at [203, 506] on li "Customer Name" at bounding box center [274, 513] width 394 height 33
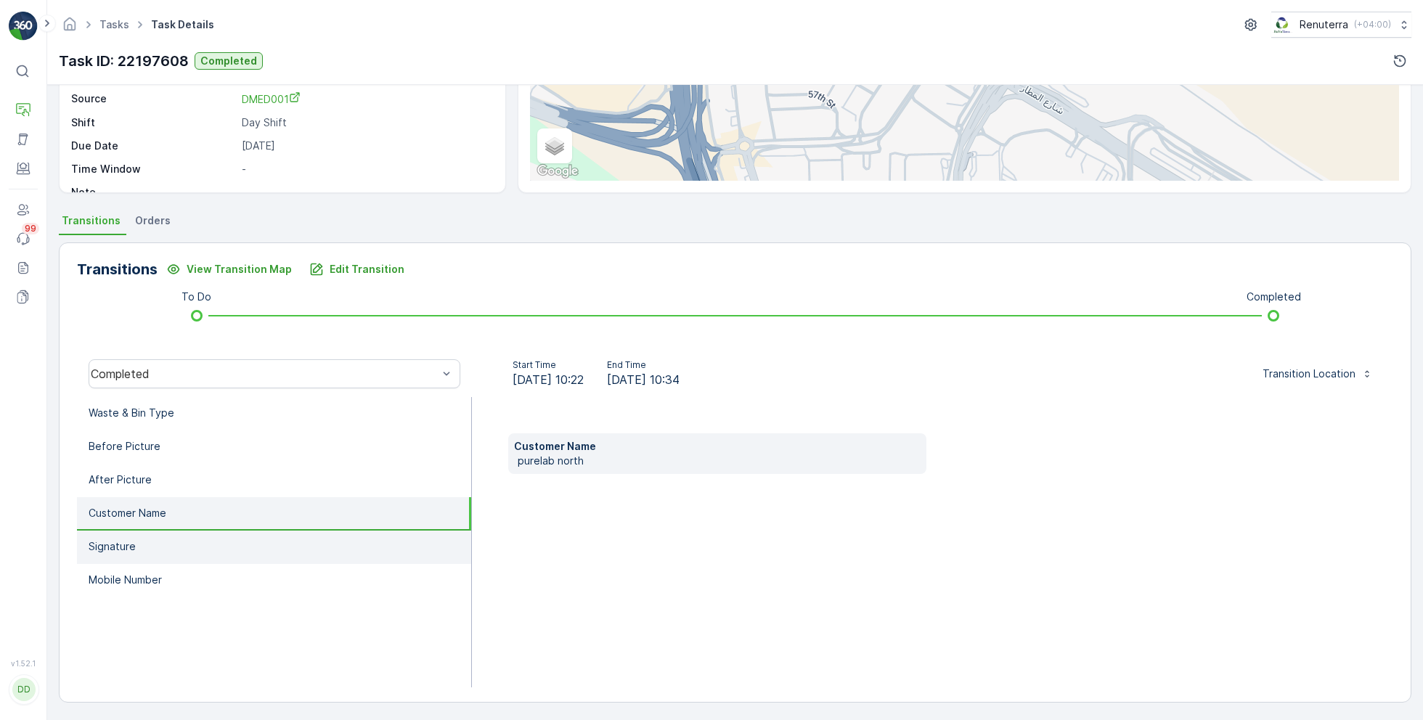
click at [167, 543] on li "Signature" at bounding box center [274, 547] width 394 height 33
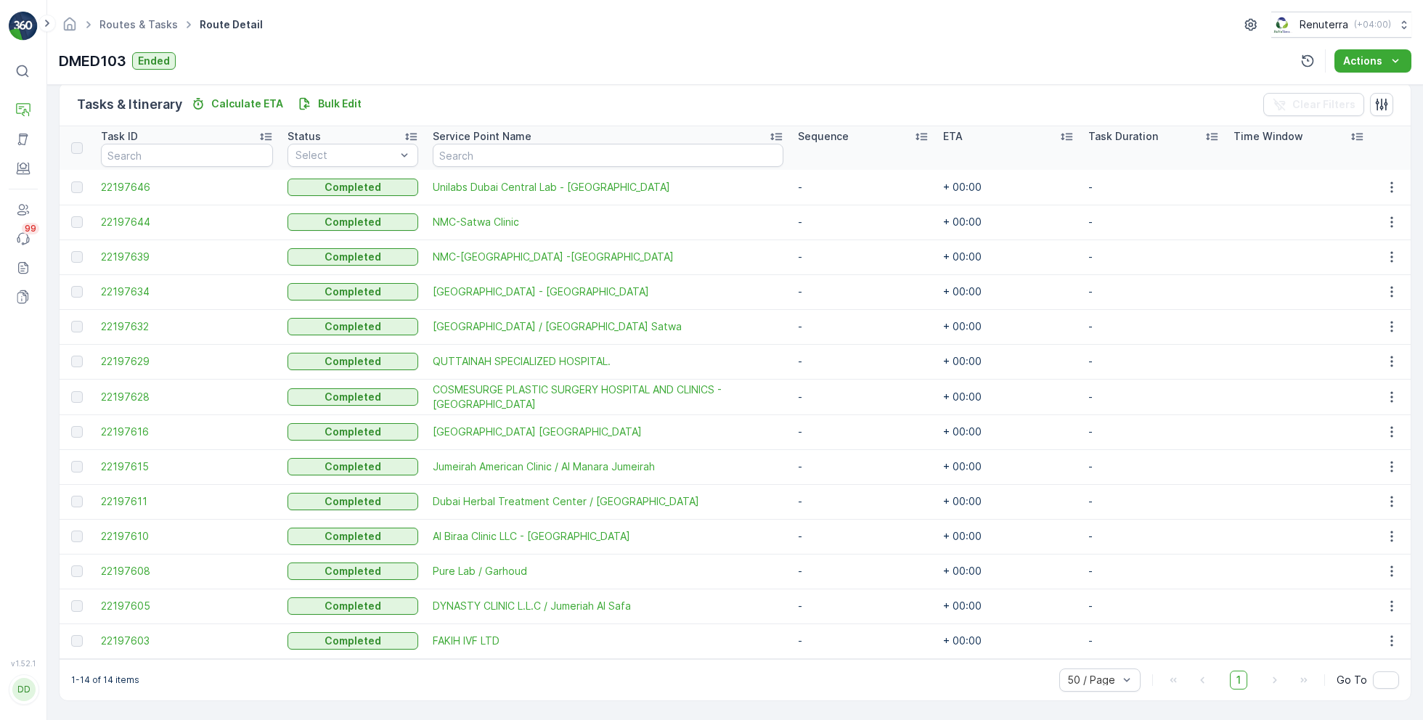
scroll to position [351, 0]
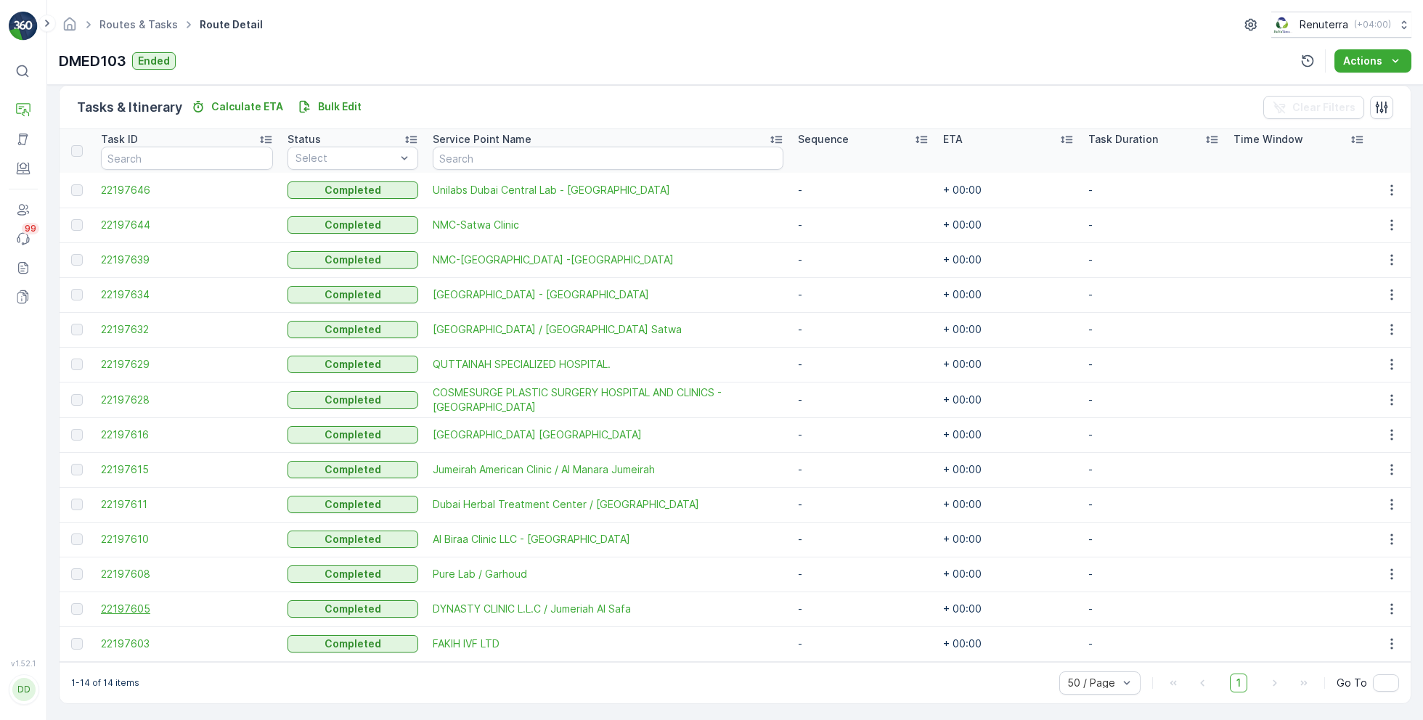
click at [119, 612] on span "22197605" at bounding box center [187, 609] width 172 height 15
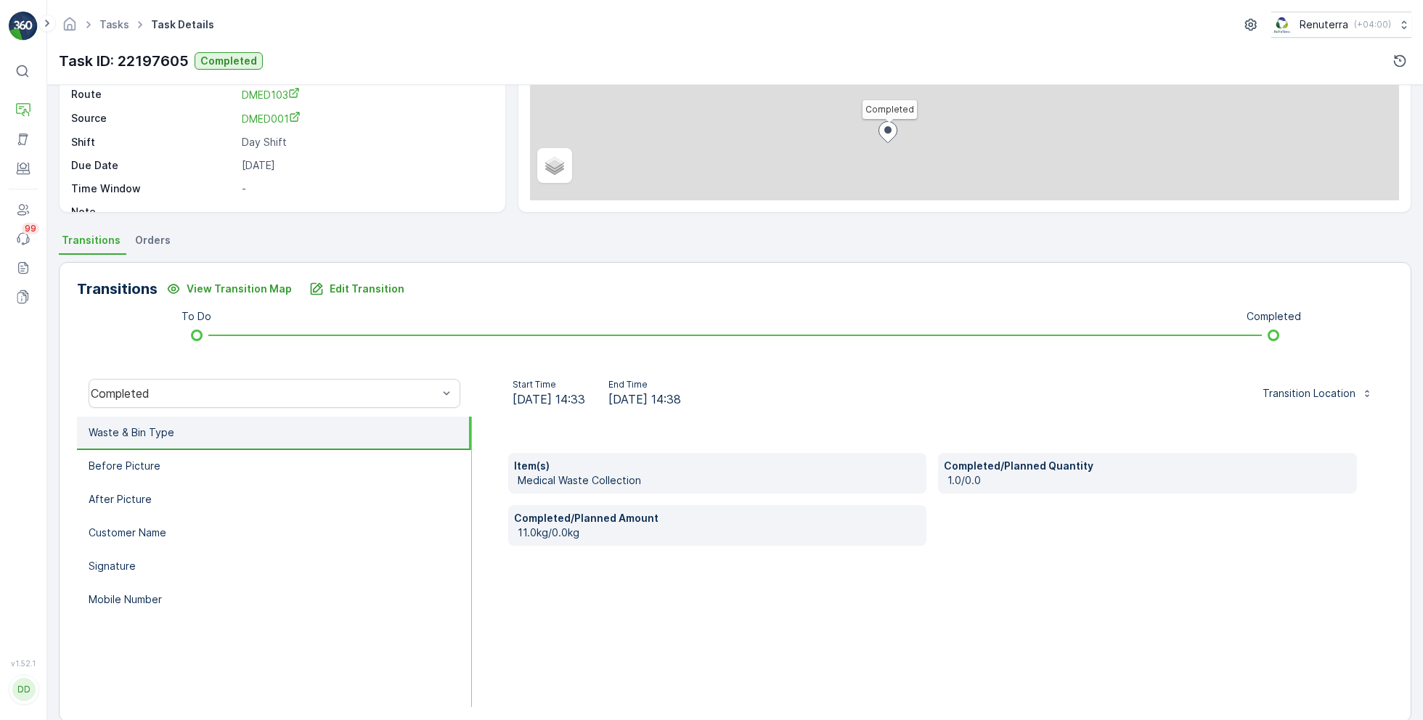
scroll to position [194, 0]
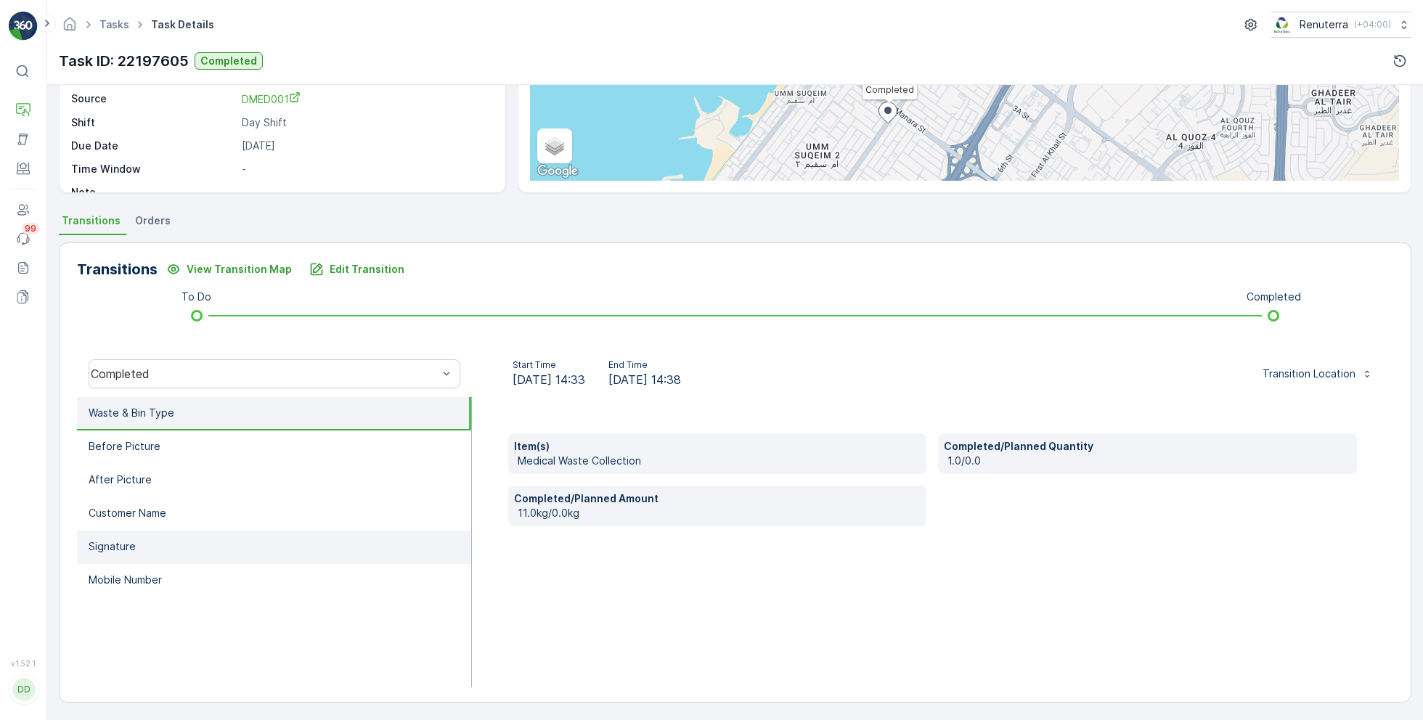
click at [306, 544] on li "Signature" at bounding box center [274, 547] width 394 height 33
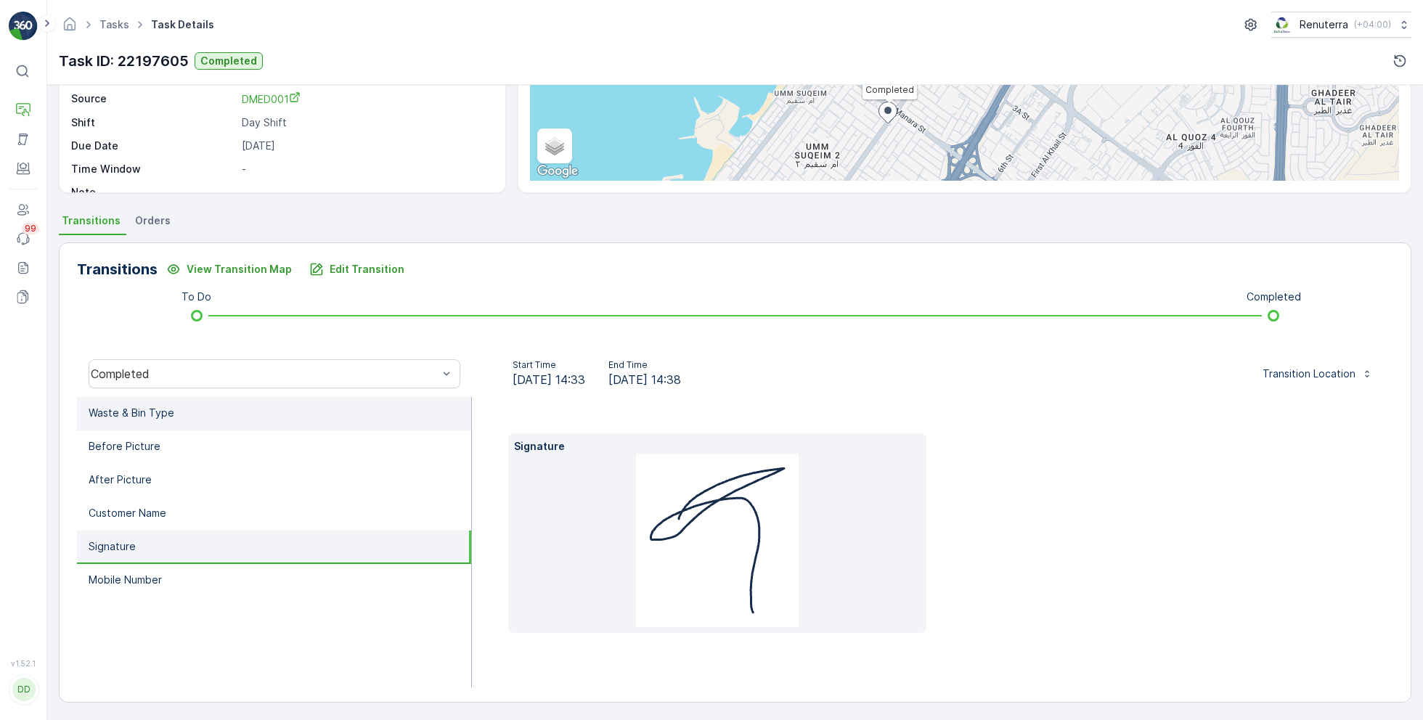
click at [299, 427] on li "Waste & Bin Type" at bounding box center [274, 413] width 394 height 33
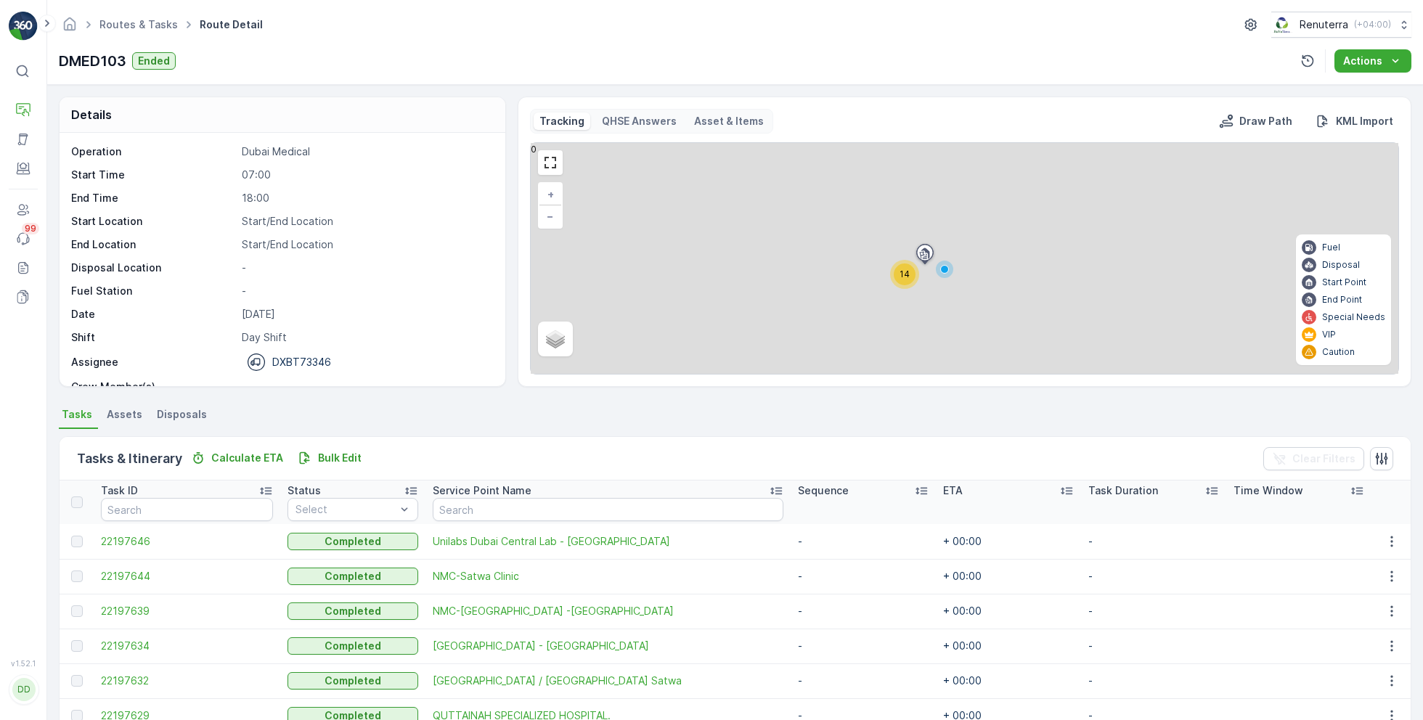
scroll to position [351, 0]
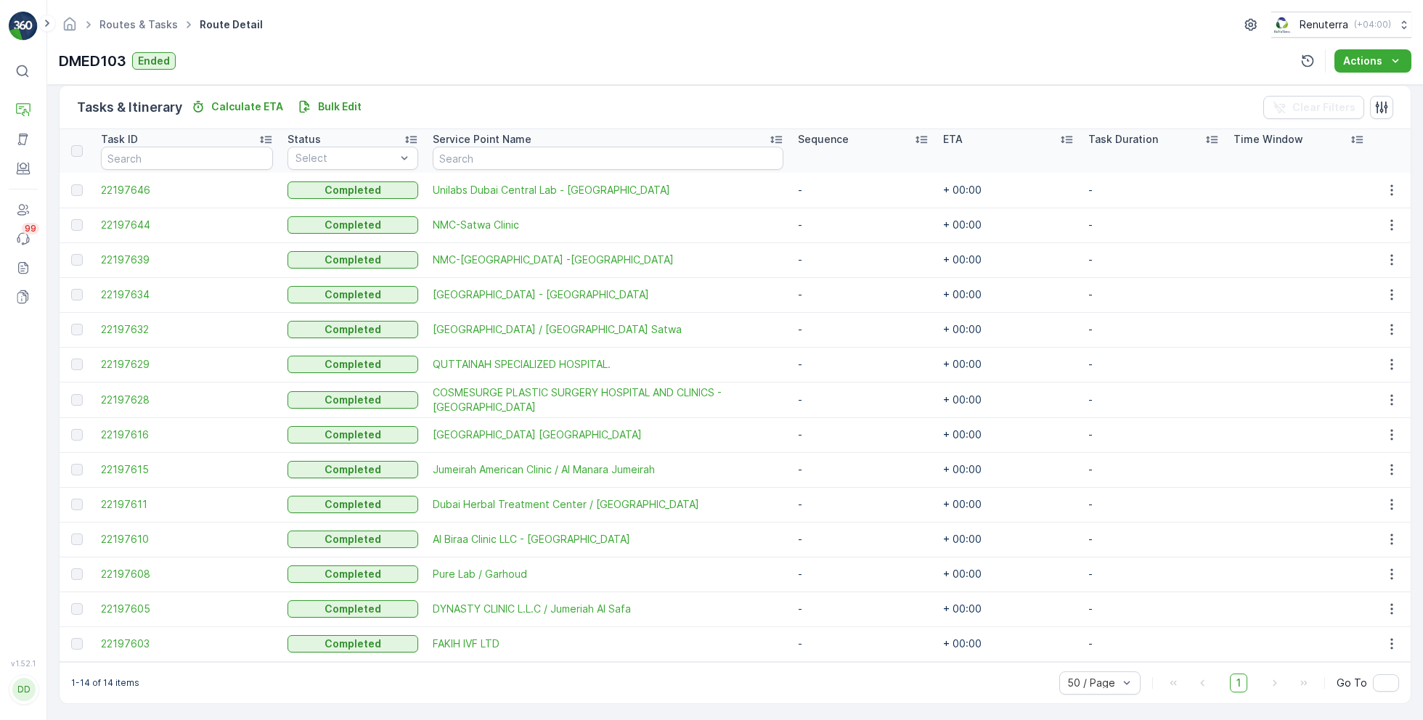
click at [118, 649] on td "22197603" at bounding box center [187, 643] width 187 height 35
click at [133, 641] on span "22197603" at bounding box center [187, 644] width 172 height 15
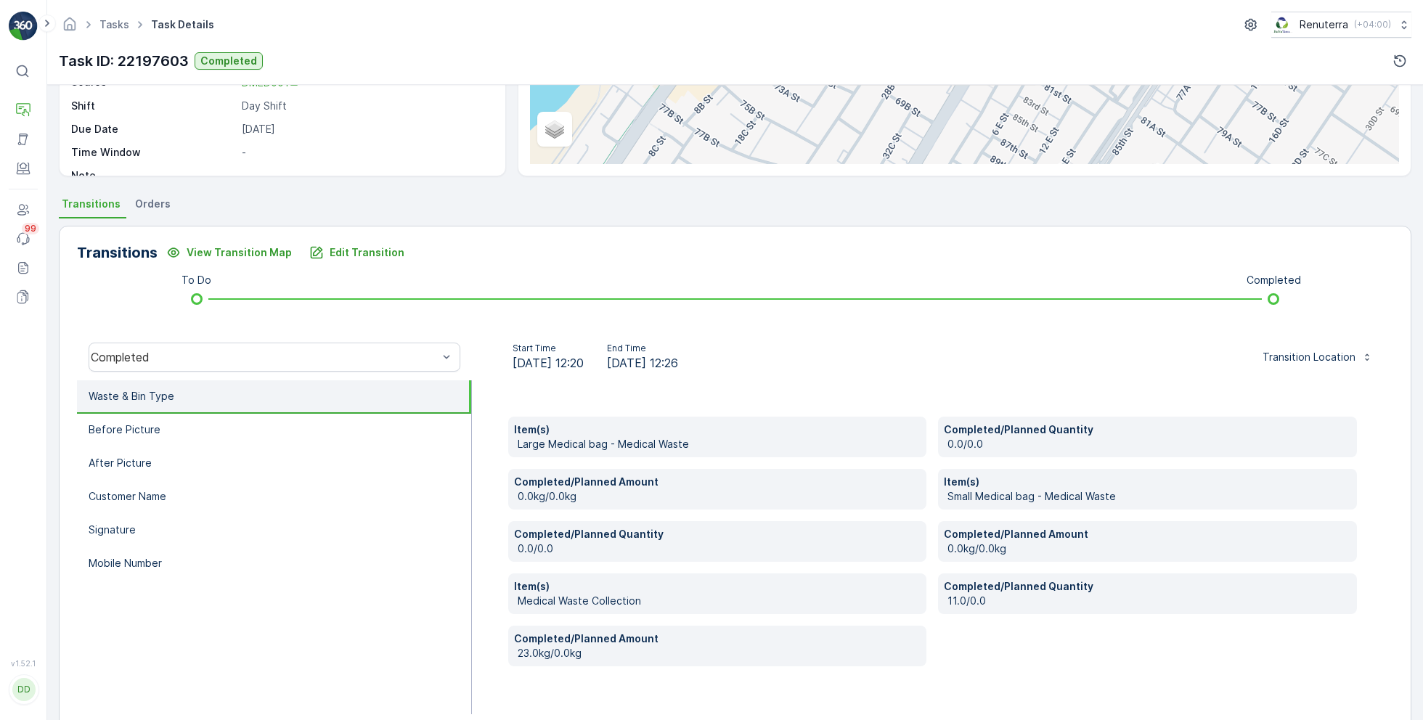
scroll to position [218, 0]
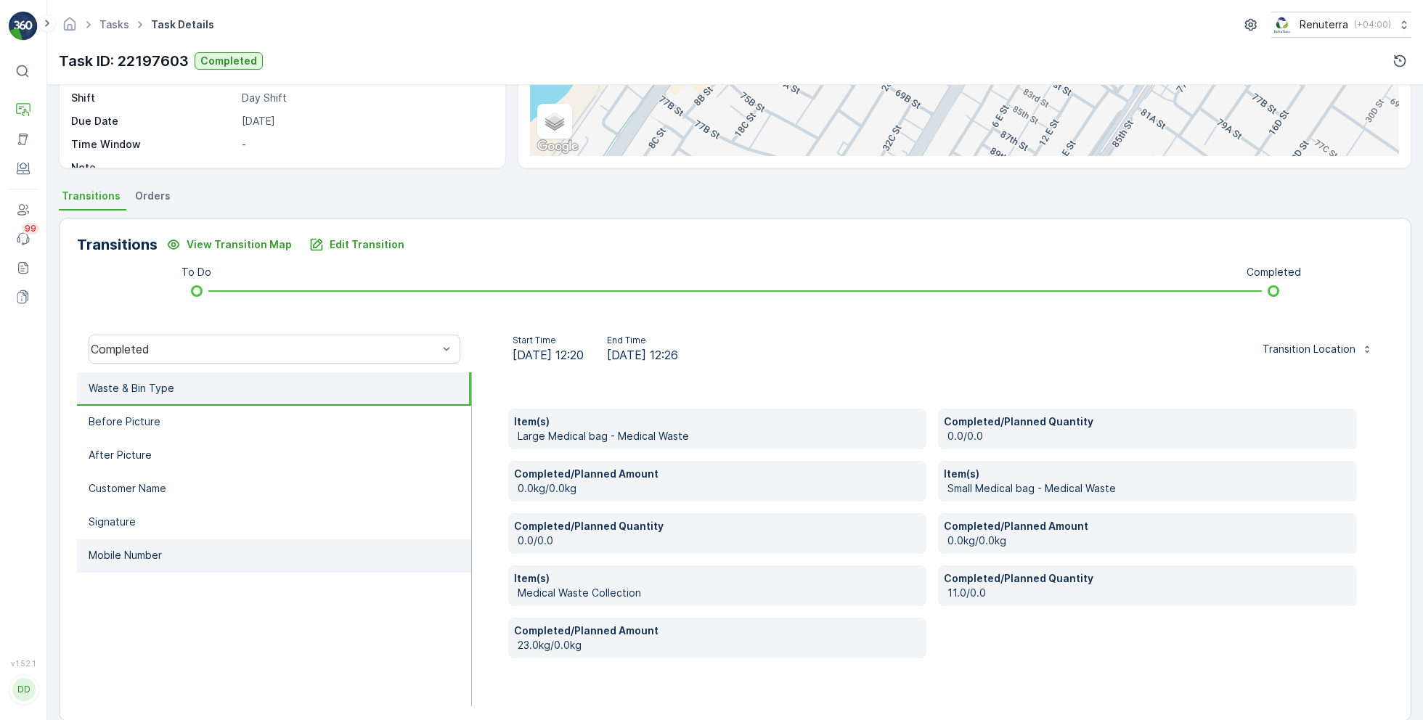
click at [141, 551] on p "Mobile Number" at bounding box center [125, 555] width 73 height 15
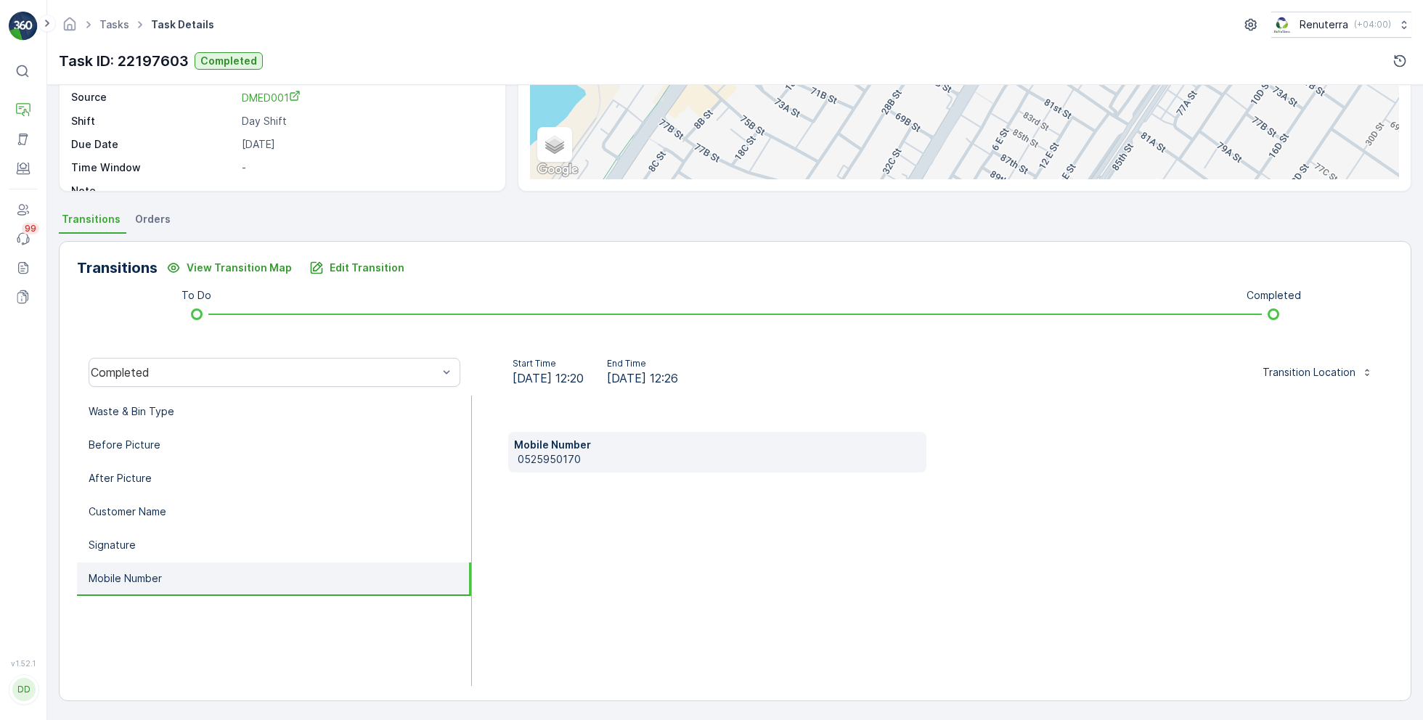
scroll to position [194, 0]
click at [554, 462] on p "0525950170" at bounding box center [720, 461] width 404 height 15
click at [264, 544] on li "Signature" at bounding box center [274, 547] width 394 height 33
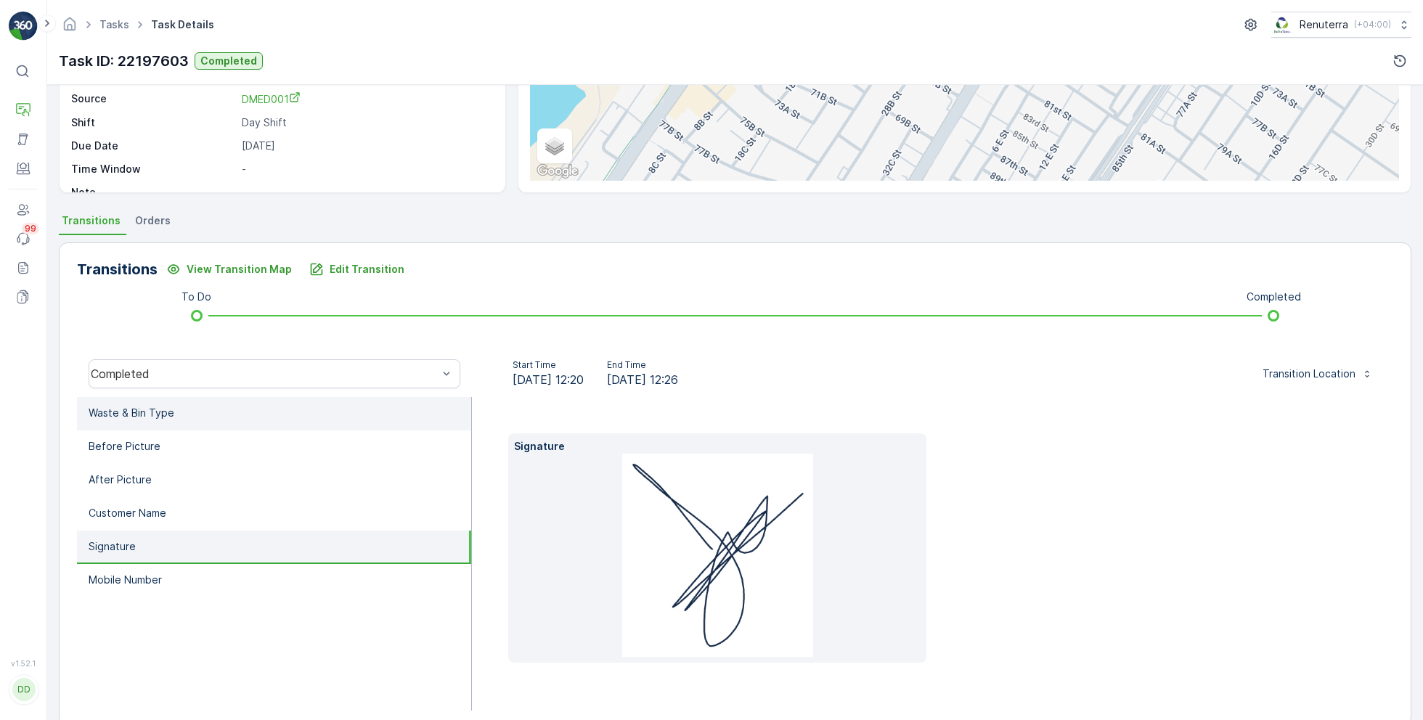
click at [228, 421] on li "Waste & Bin Type" at bounding box center [274, 413] width 394 height 33
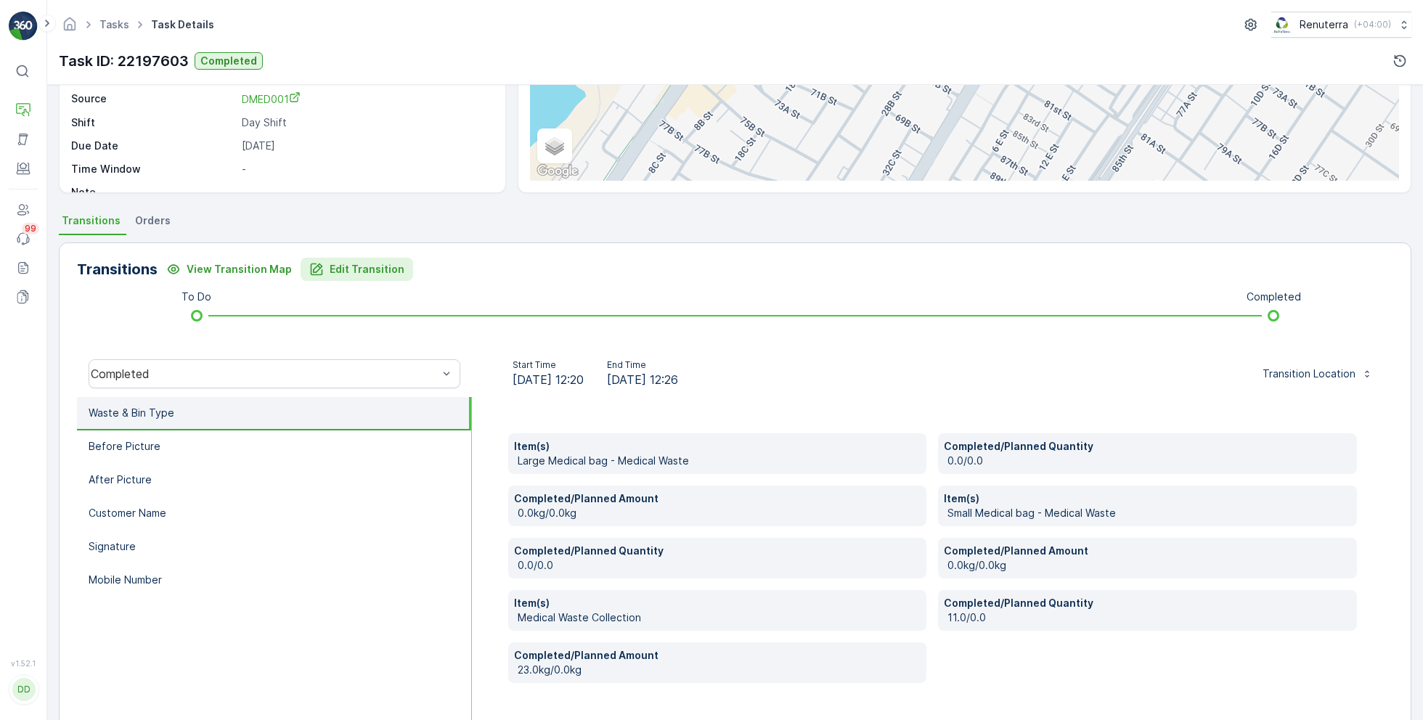
click at [348, 262] on p "Edit Transition" at bounding box center [367, 269] width 75 height 15
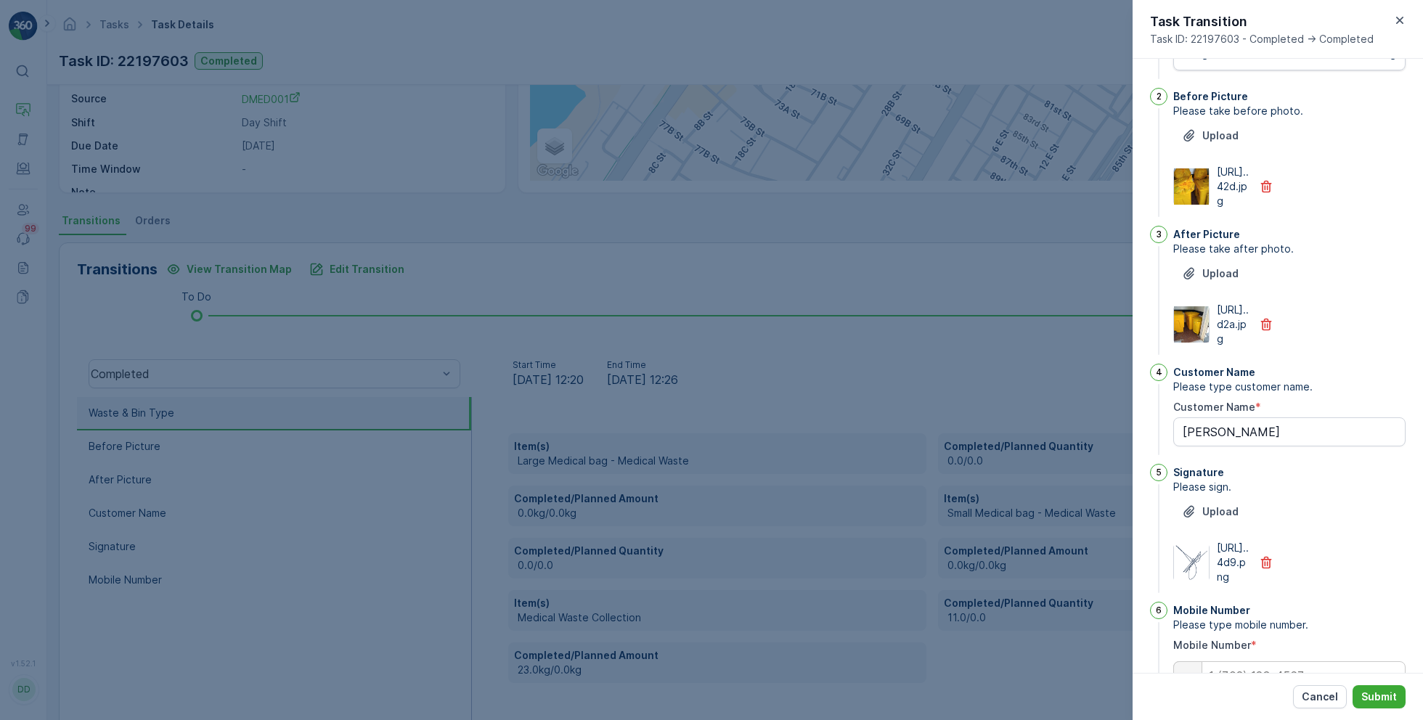
scroll to position [0, 0]
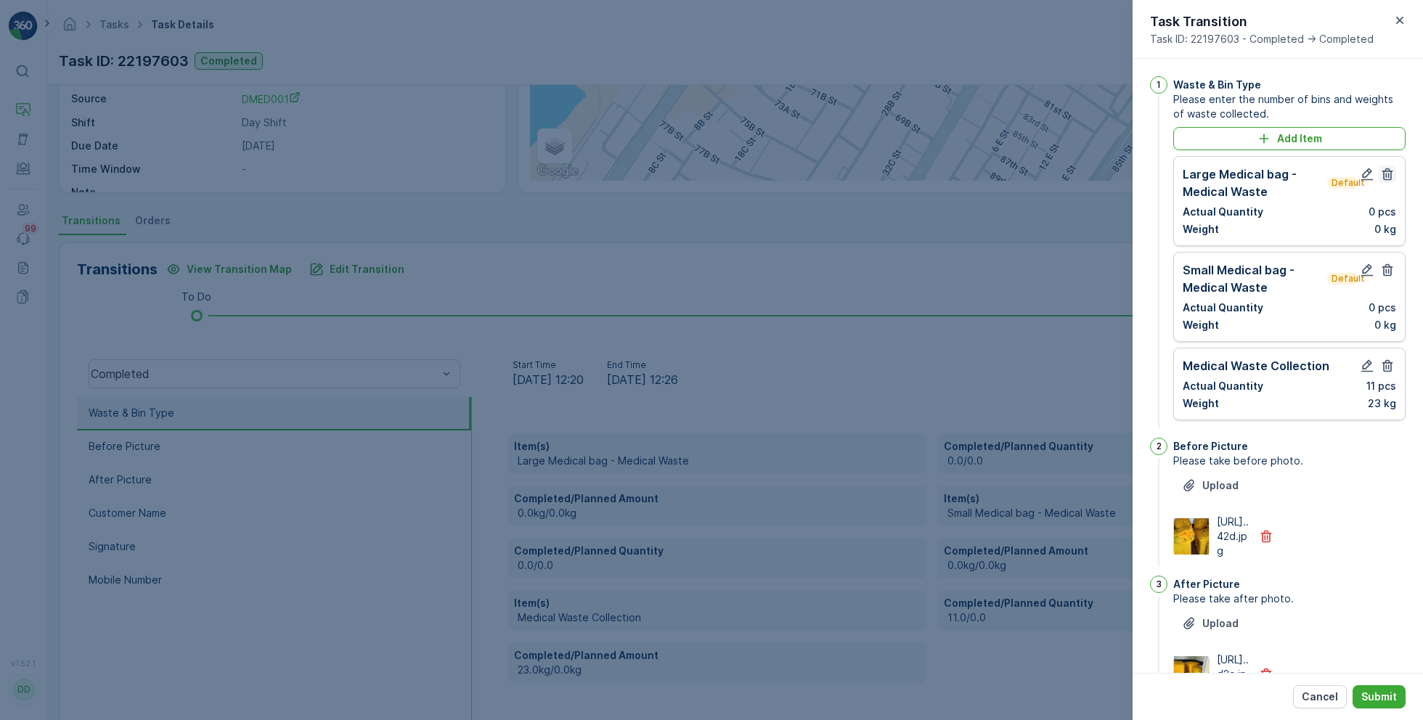
click at [1385, 176] on icon "button" at bounding box center [1387, 174] width 15 height 15
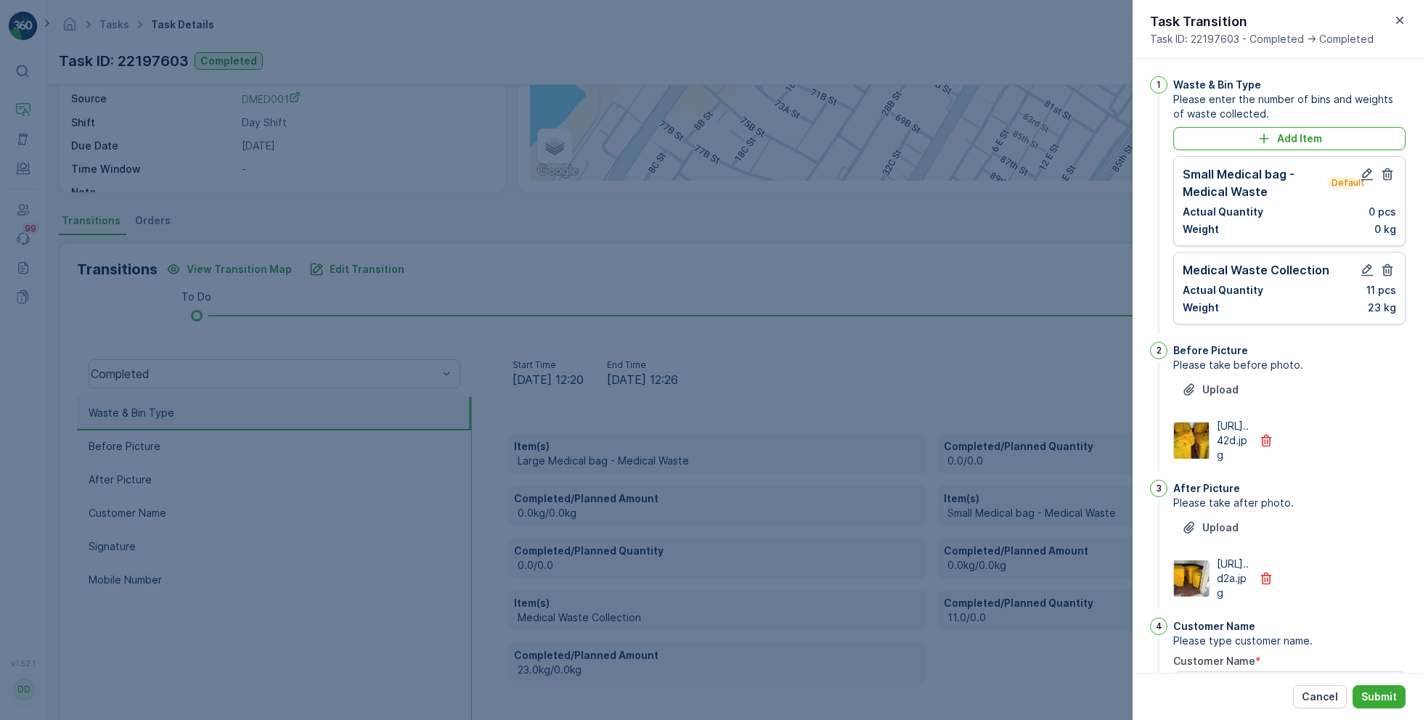
click at [1385, 176] on icon "button" at bounding box center [1387, 174] width 15 height 15
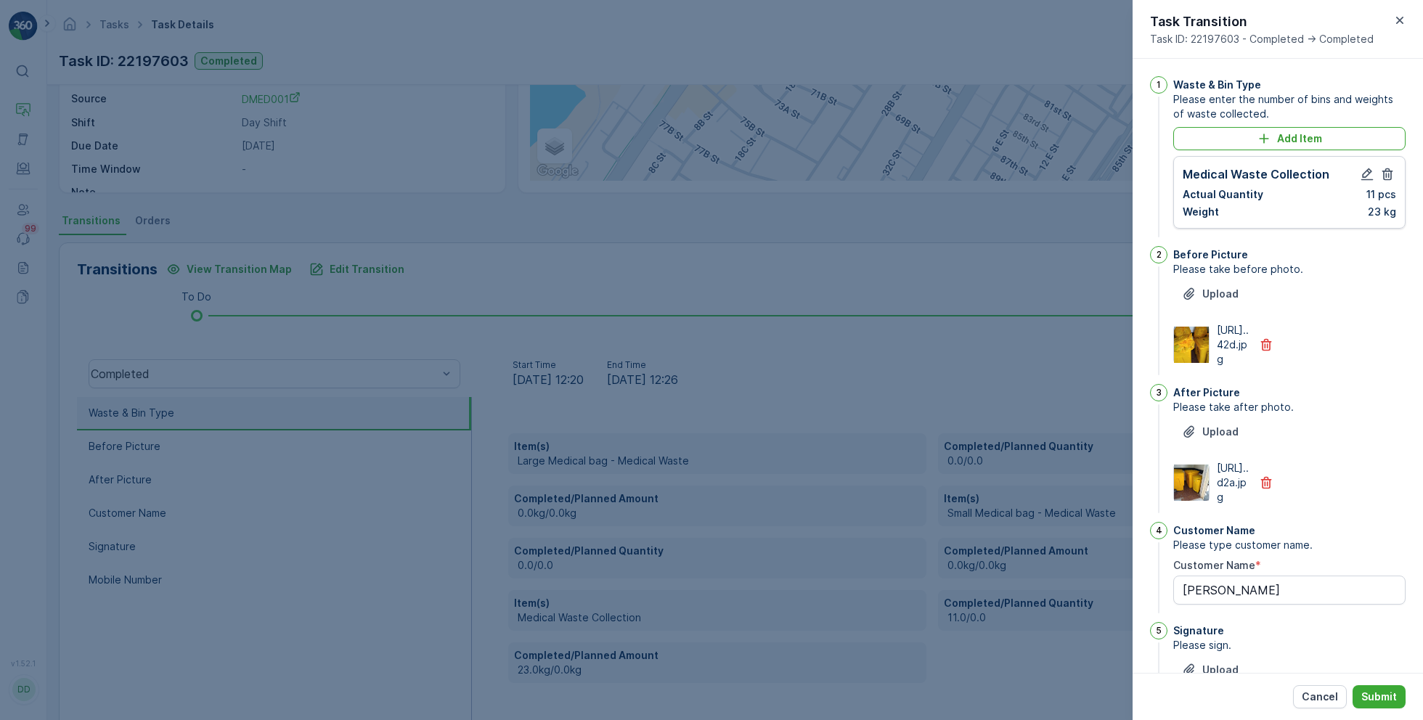
scroll to position [296, 0]
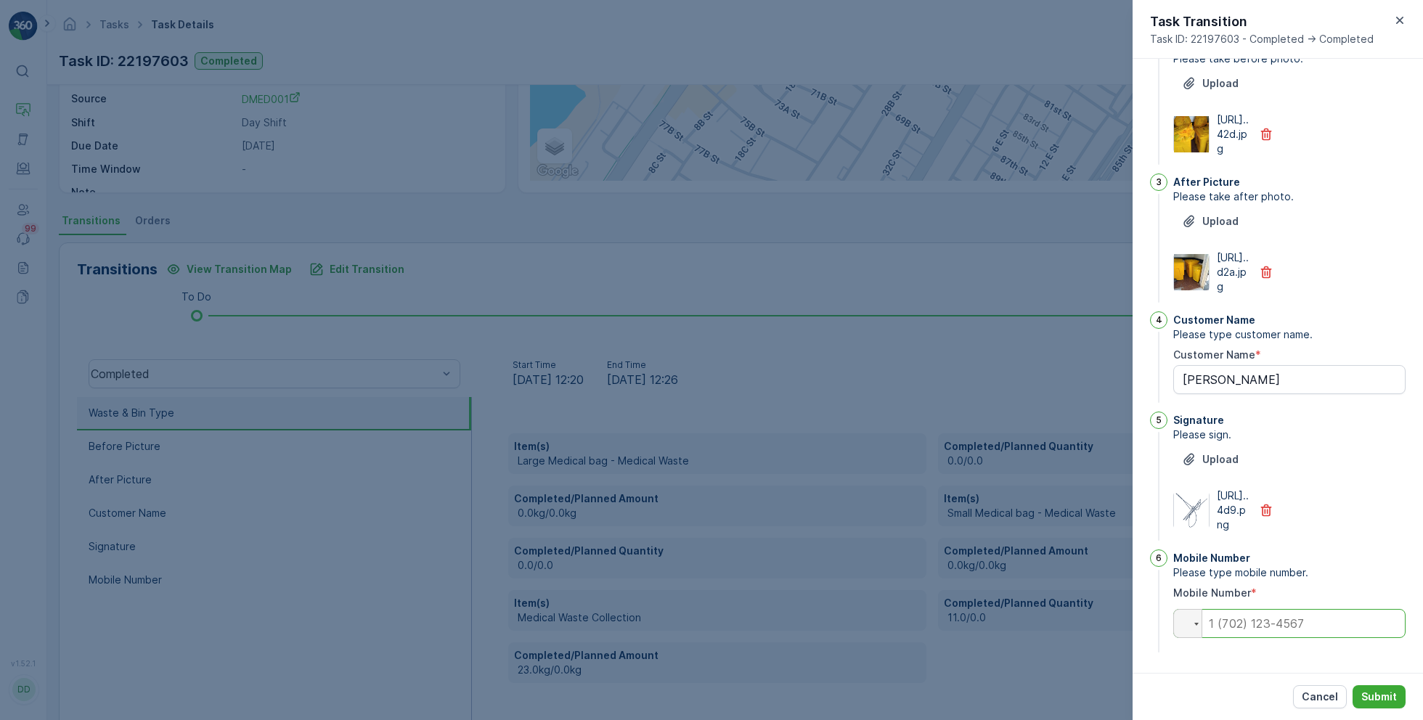
click at [1315, 630] on input "tel" at bounding box center [1289, 623] width 232 height 29
paste input "0565610939"
type input "0565610939"
click at [1384, 695] on p "Submit" at bounding box center [1379, 697] width 36 height 15
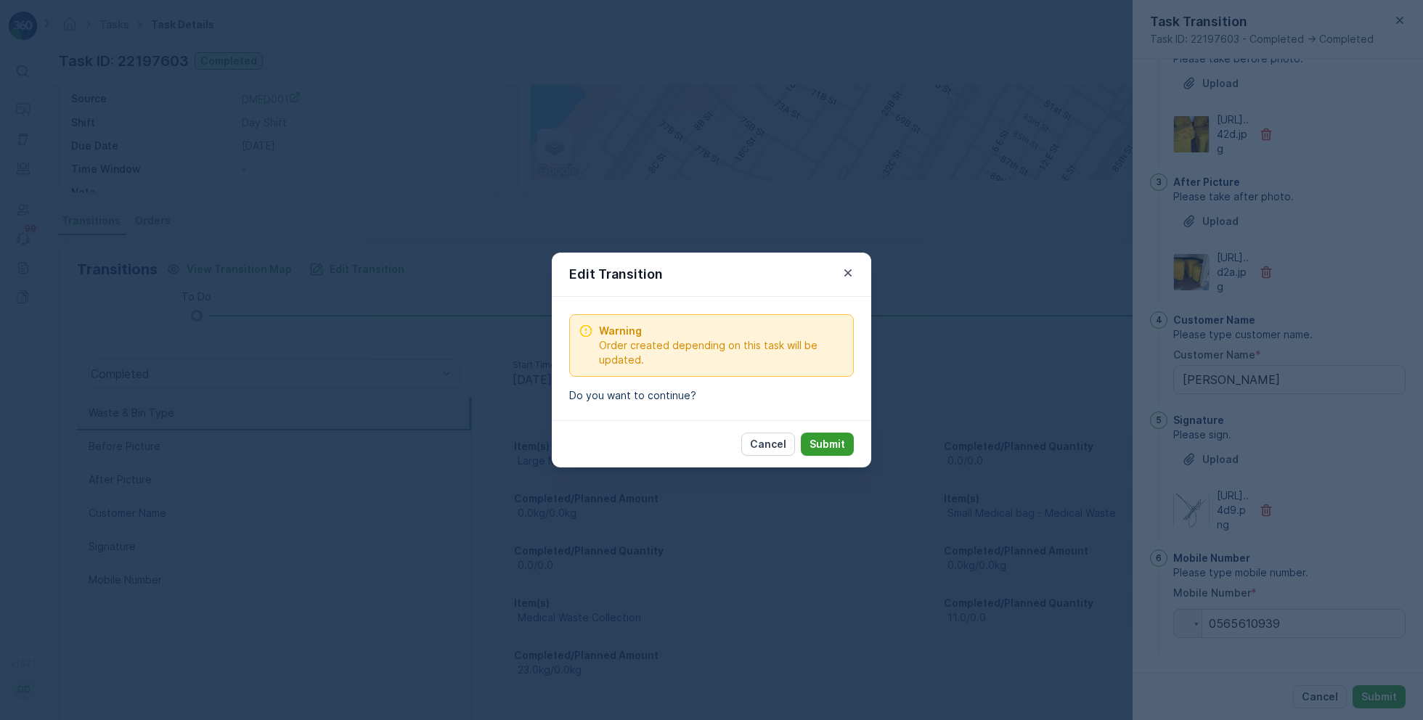
click at [827, 449] on p "Submit" at bounding box center [827, 444] width 36 height 15
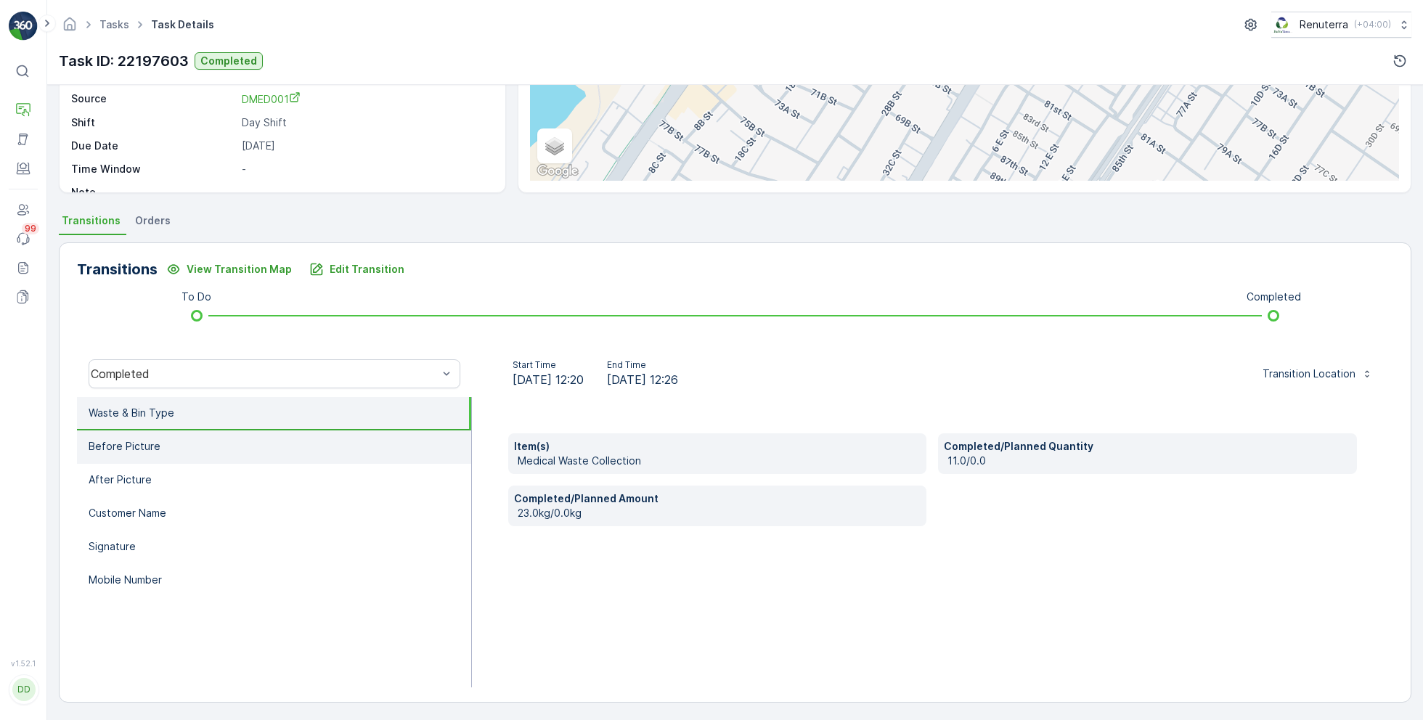
click at [284, 449] on li "Before Picture" at bounding box center [274, 446] width 394 height 33
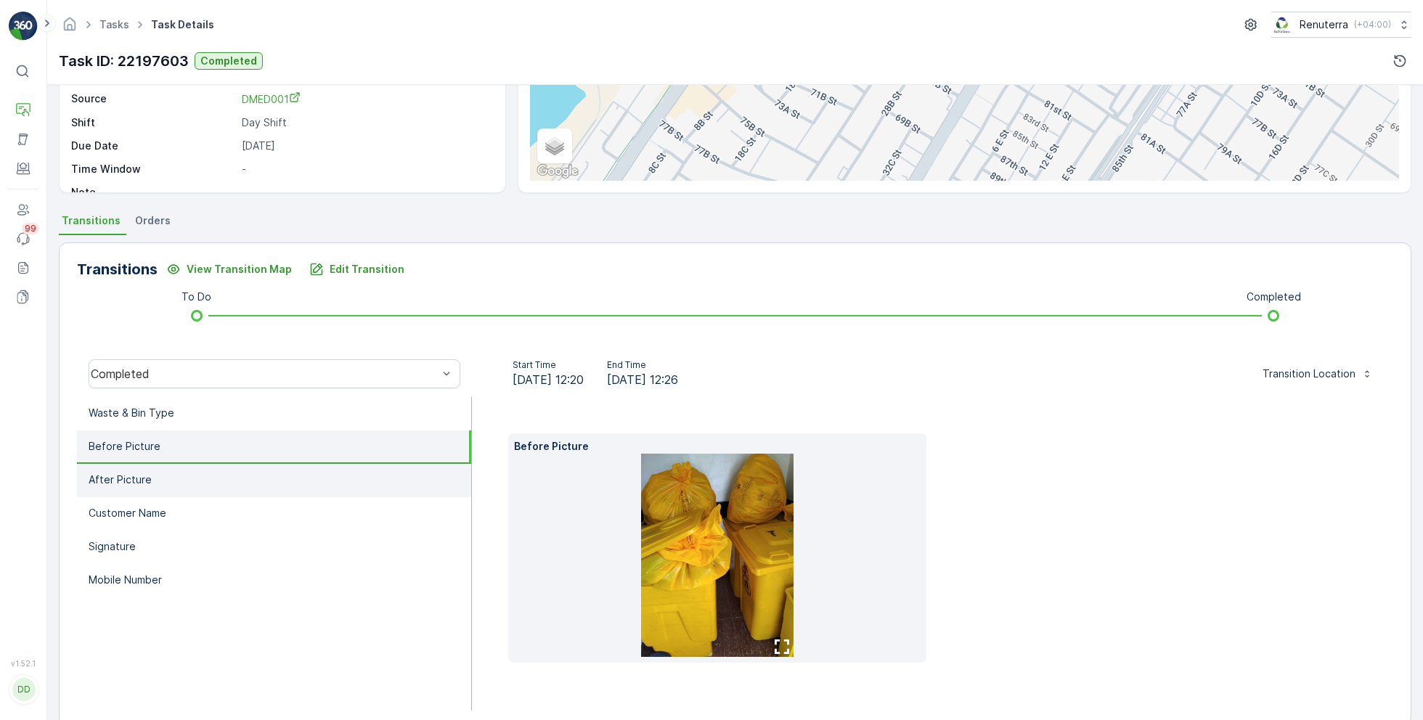
click at [236, 481] on li "After Picture" at bounding box center [274, 480] width 394 height 33
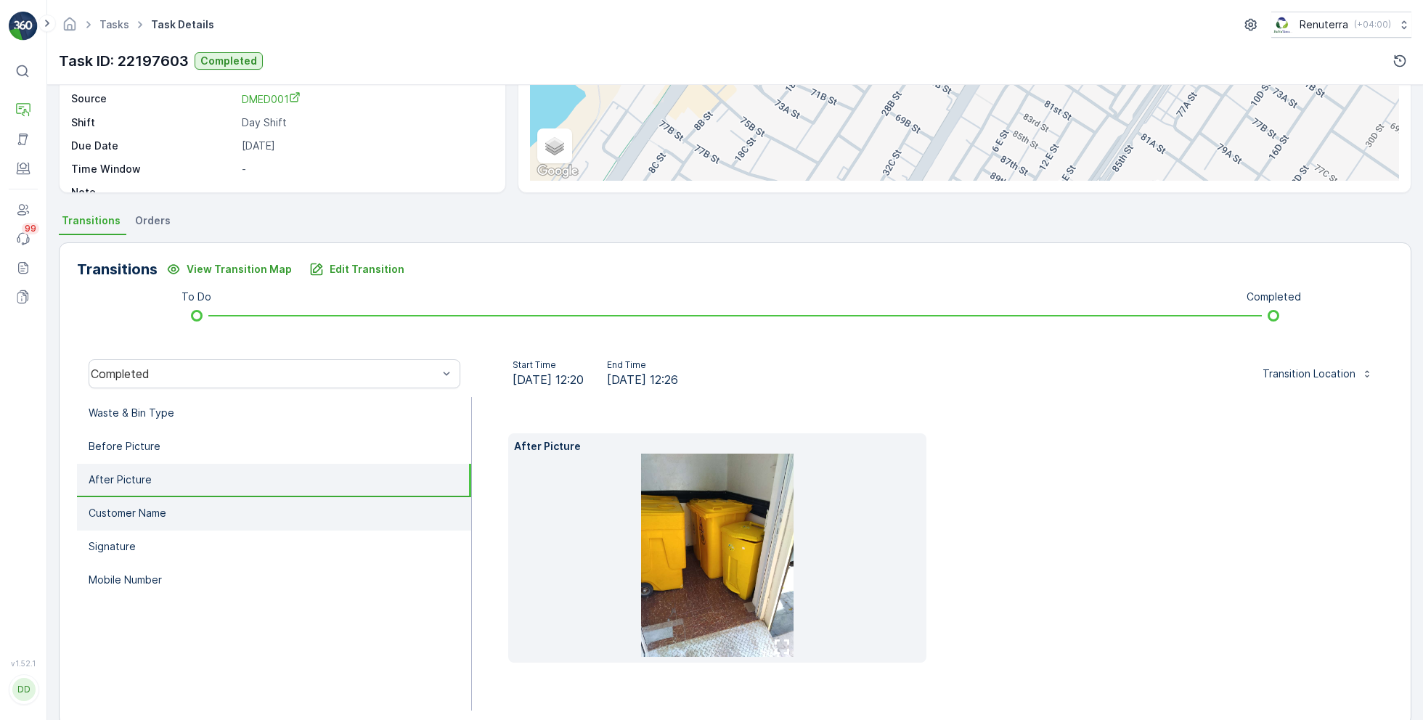
click at [204, 507] on li "Customer Name" at bounding box center [274, 513] width 394 height 33
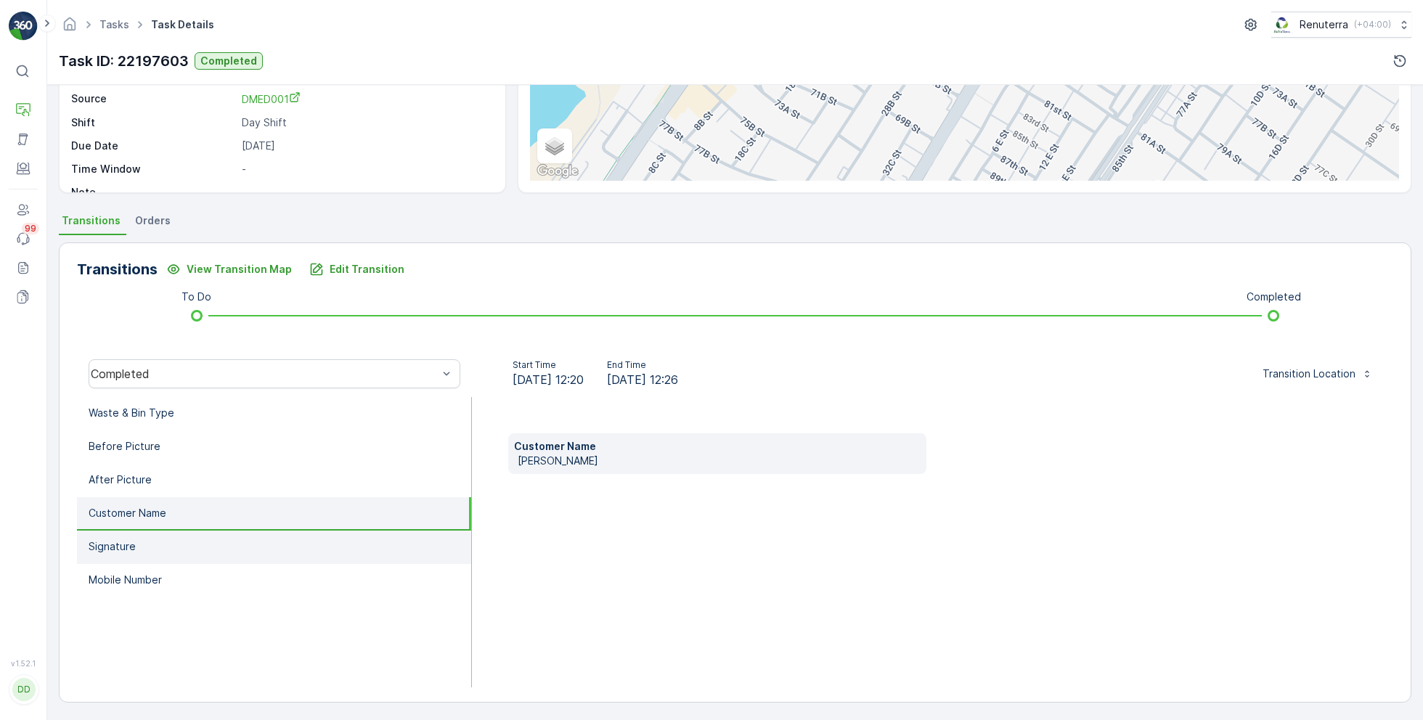
click at [160, 555] on li "Signature" at bounding box center [274, 547] width 394 height 33
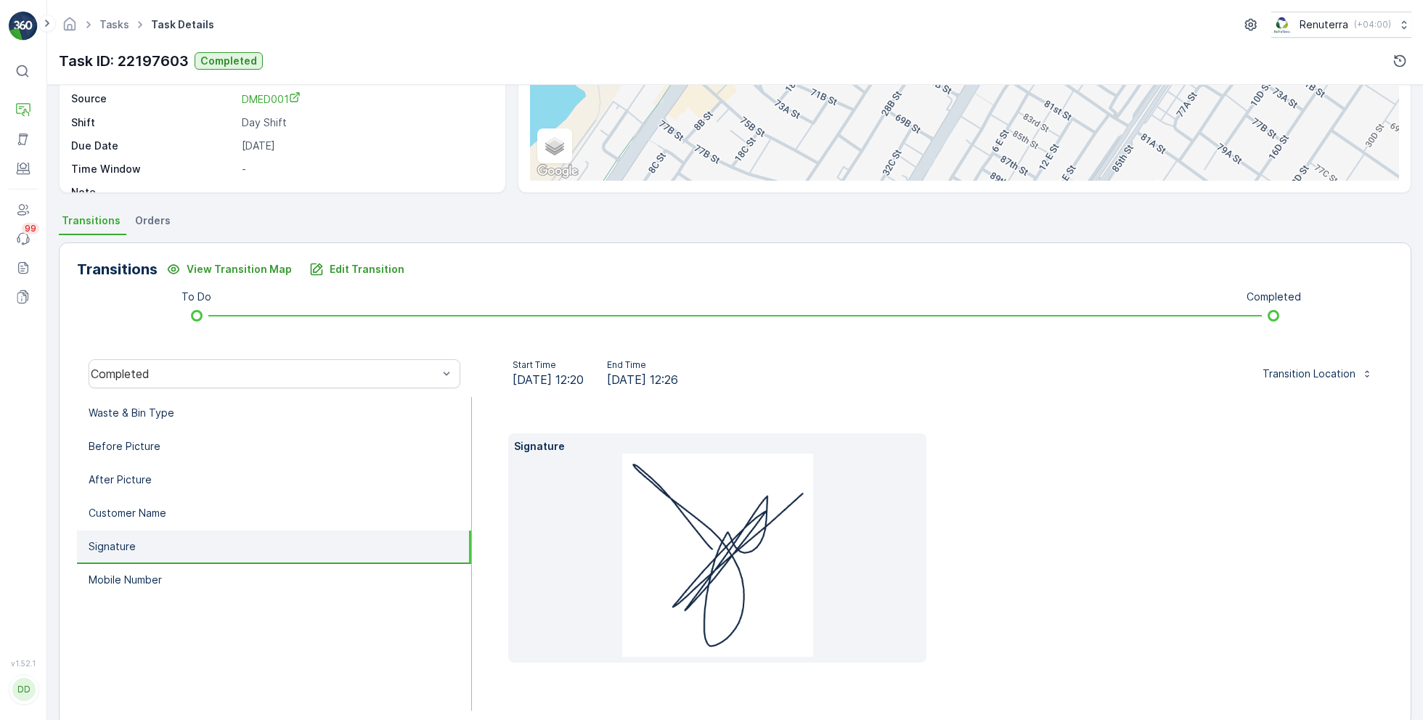
scroll to position [0, 0]
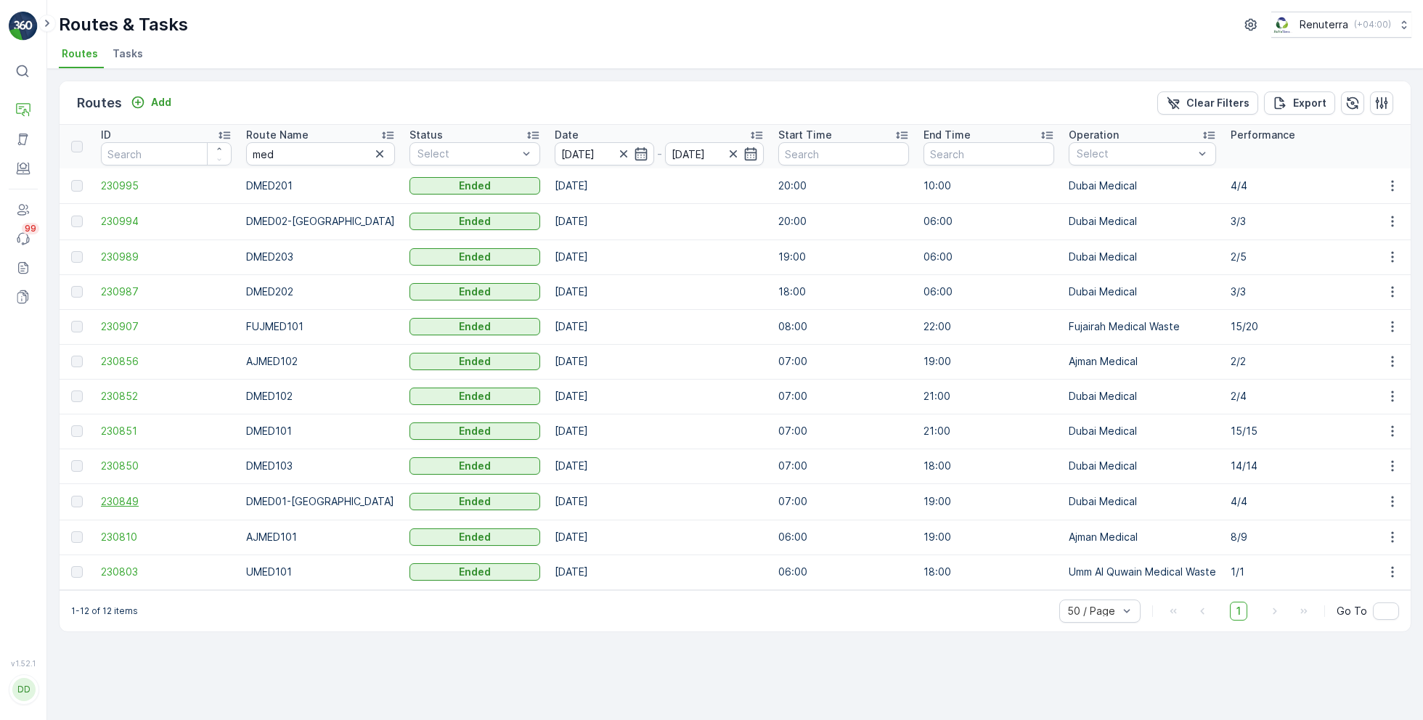
click at [120, 507] on span "230849" at bounding box center [166, 501] width 131 height 15
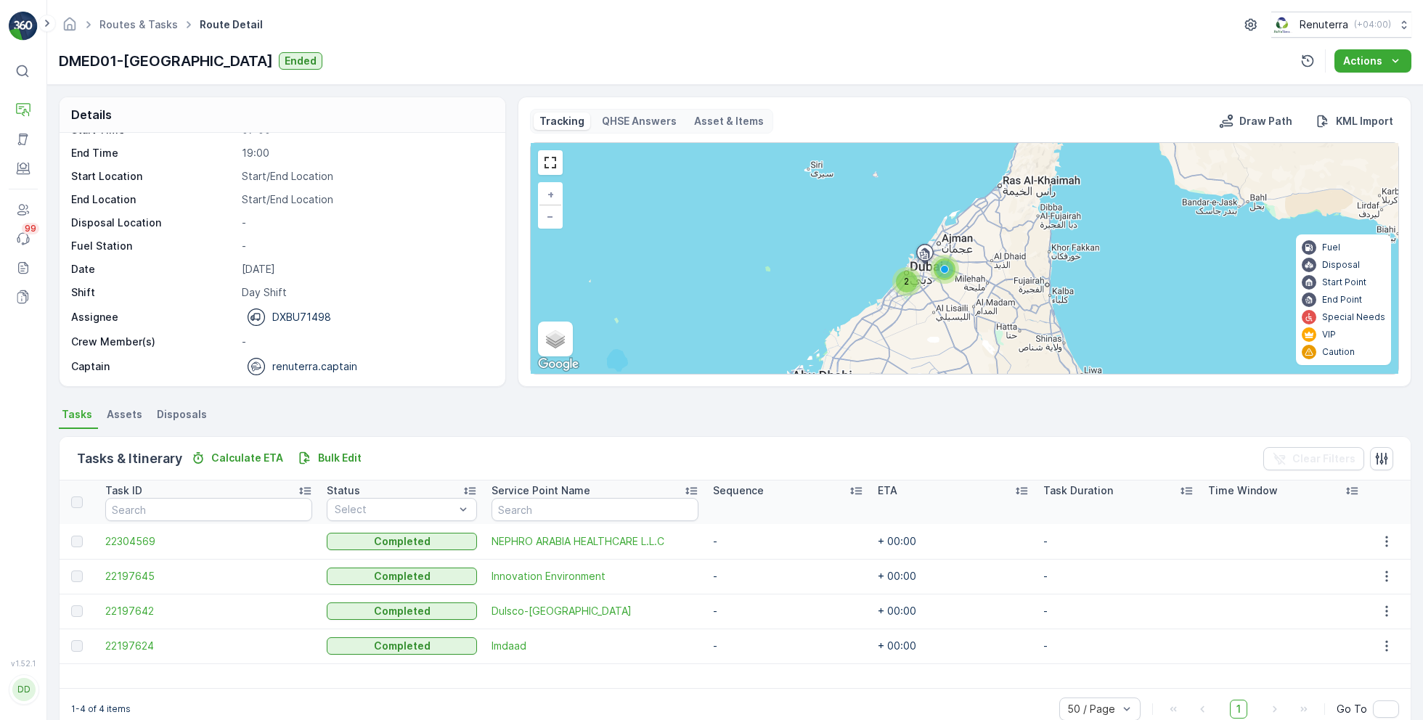
scroll to position [28, 0]
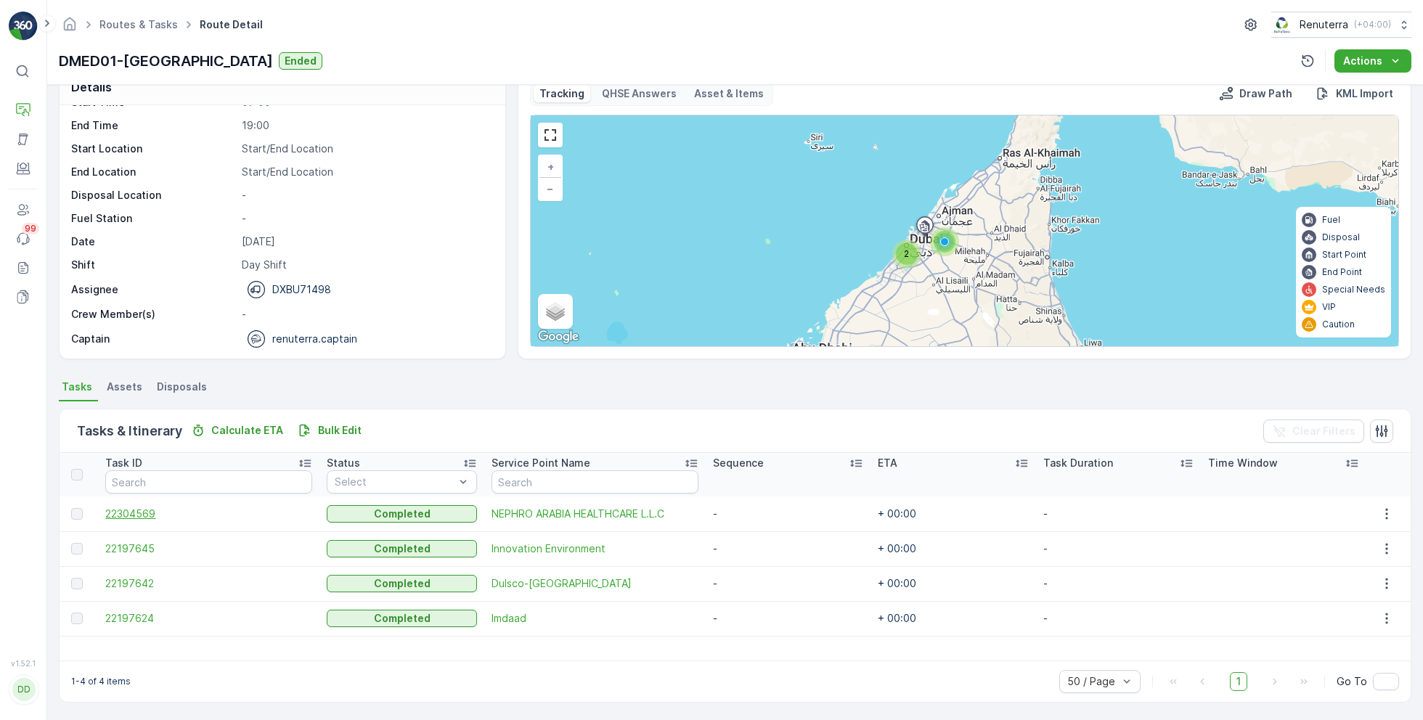
click at [149, 517] on span "22304569" at bounding box center [208, 514] width 207 height 15
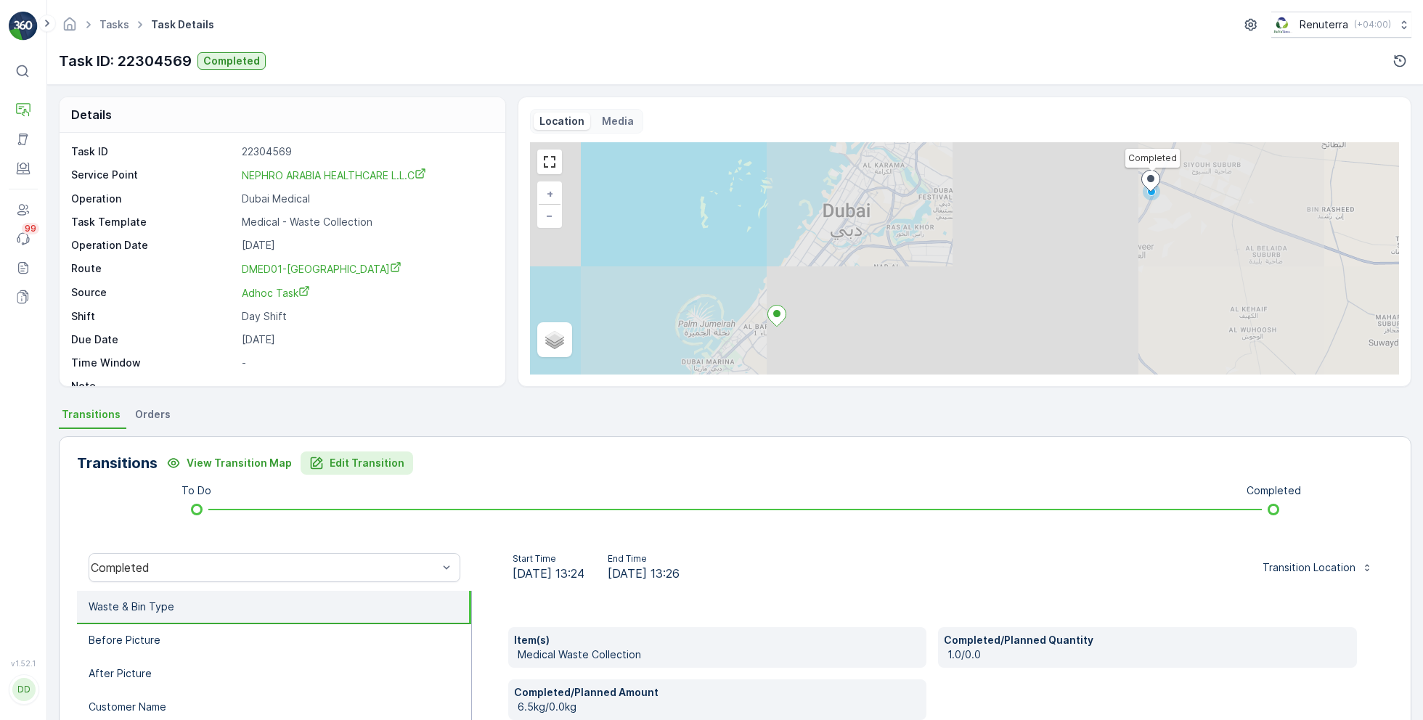
scroll to position [194, 0]
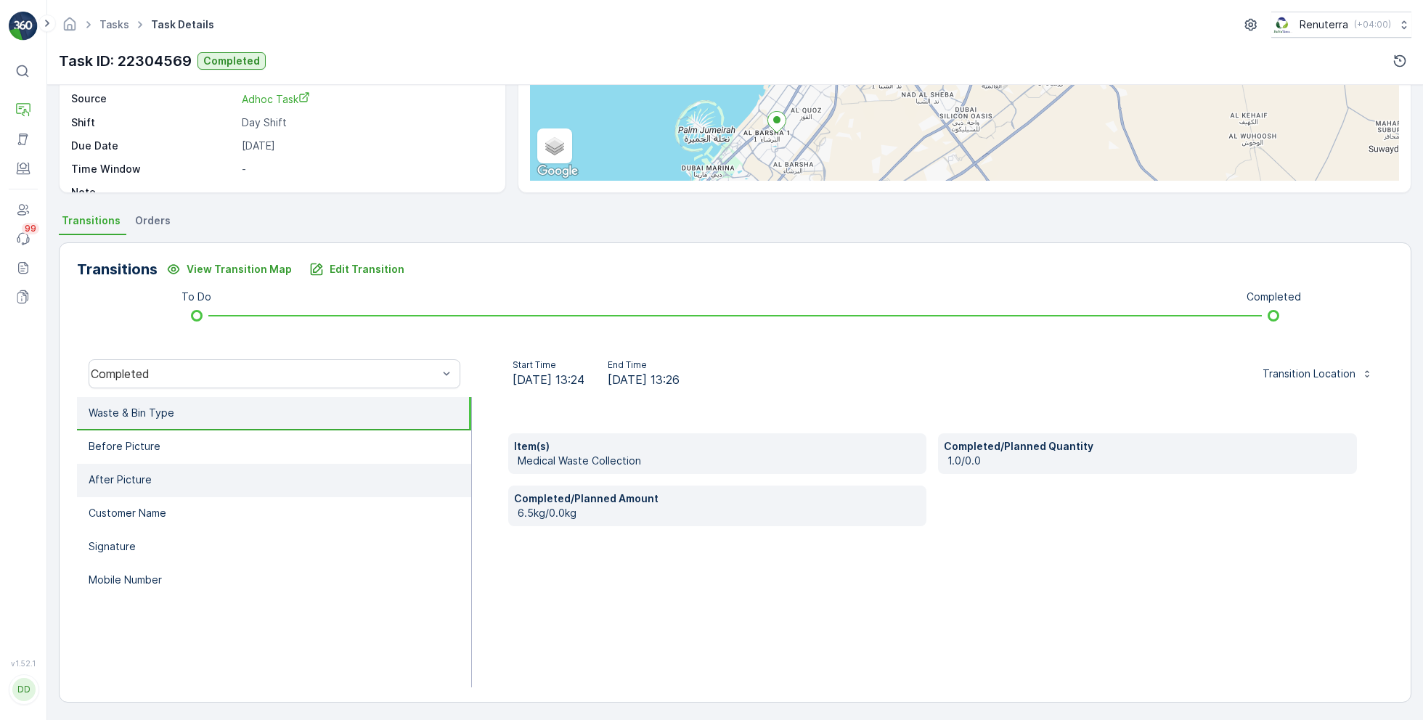
click at [192, 489] on li "After Picture" at bounding box center [274, 480] width 394 height 33
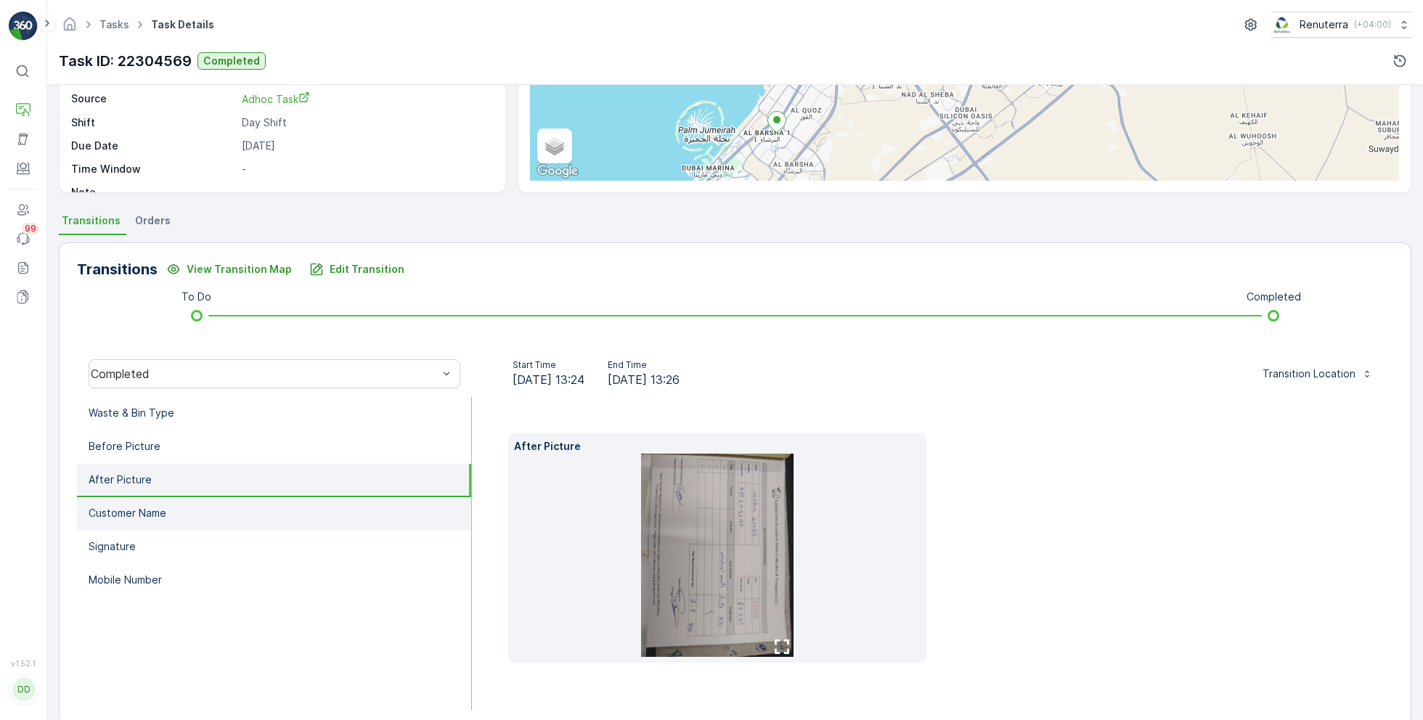
click at [203, 511] on li "Customer Name" at bounding box center [274, 513] width 394 height 33
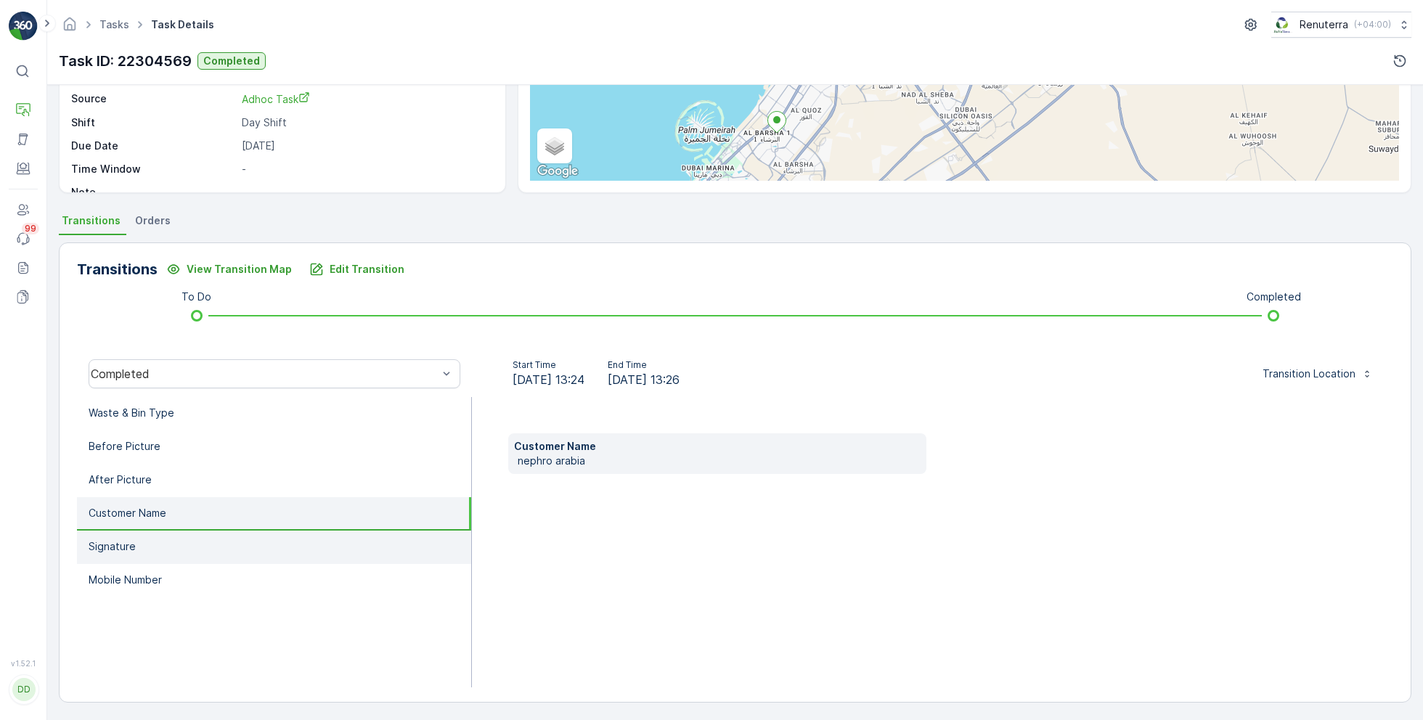
click at [176, 542] on li "Signature" at bounding box center [274, 547] width 394 height 33
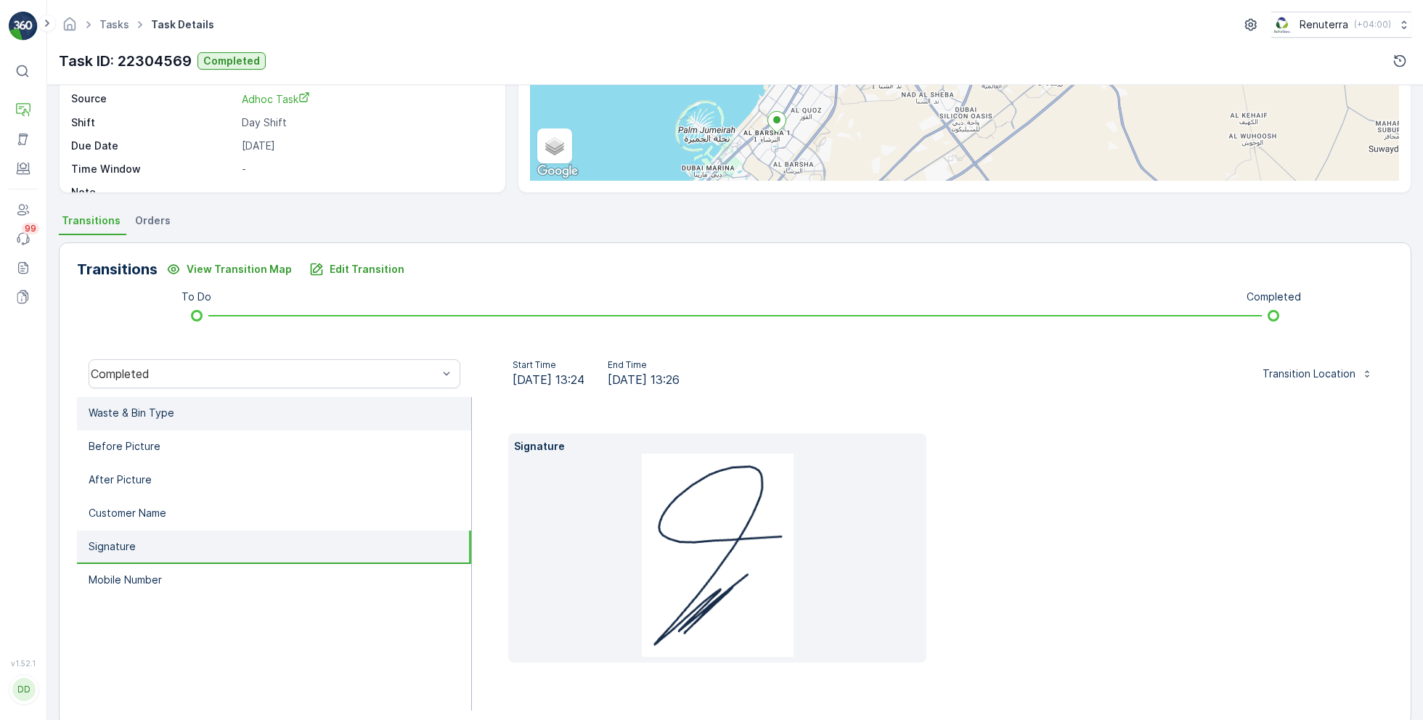
click at [258, 414] on li "Waste & Bin Type" at bounding box center [274, 413] width 394 height 33
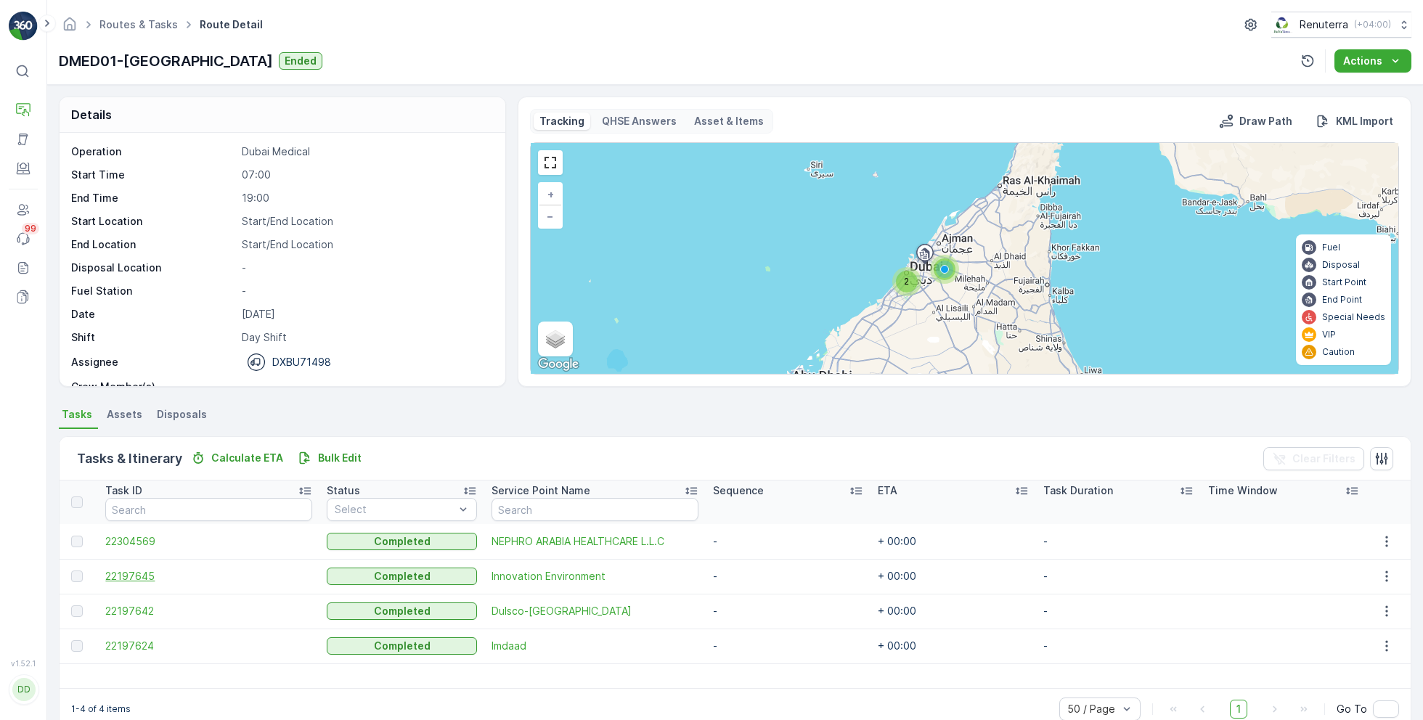
click at [144, 579] on span "22197645" at bounding box center [208, 576] width 207 height 15
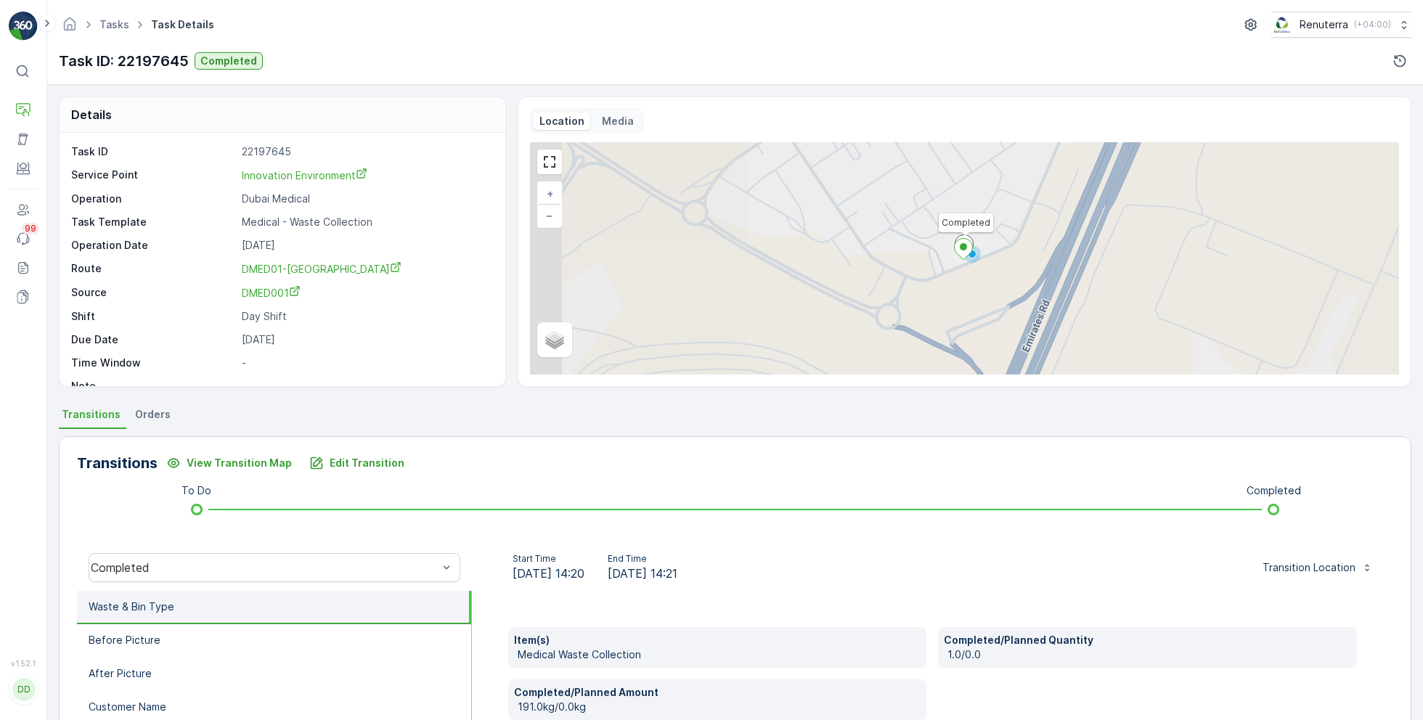
scroll to position [141, 0]
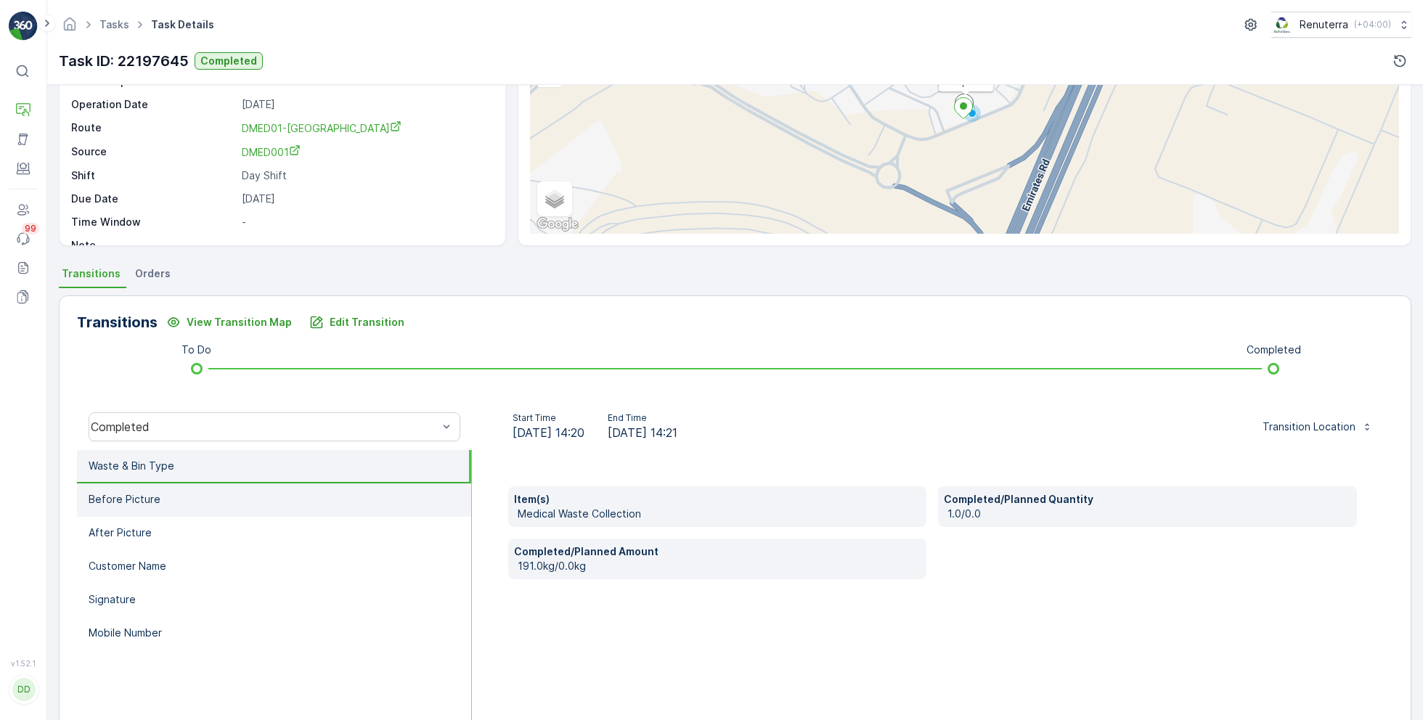
click at [226, 507] on li "Before Picture" at bounding box center [274, 499] width 394 height 33
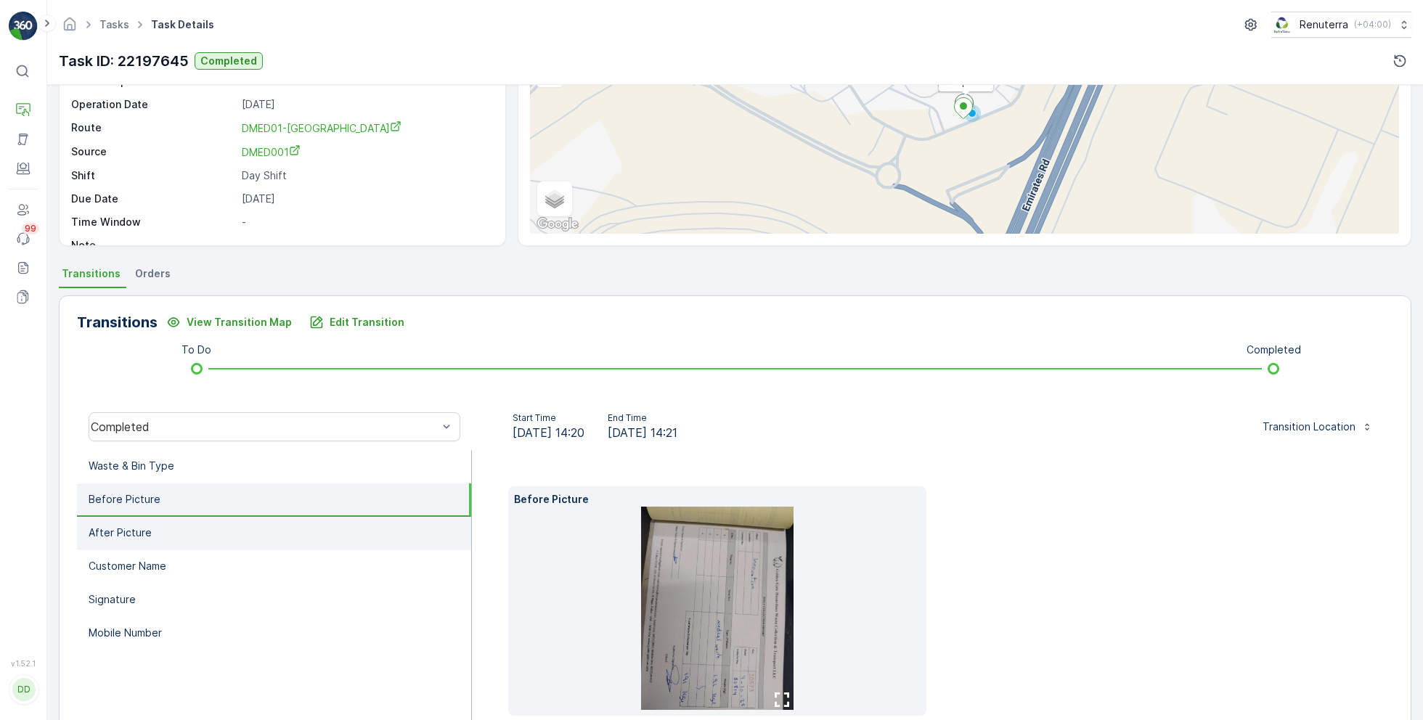
click at [217, 534] on li "After Picture" at bounding box center [274, 533] width 394 height 33
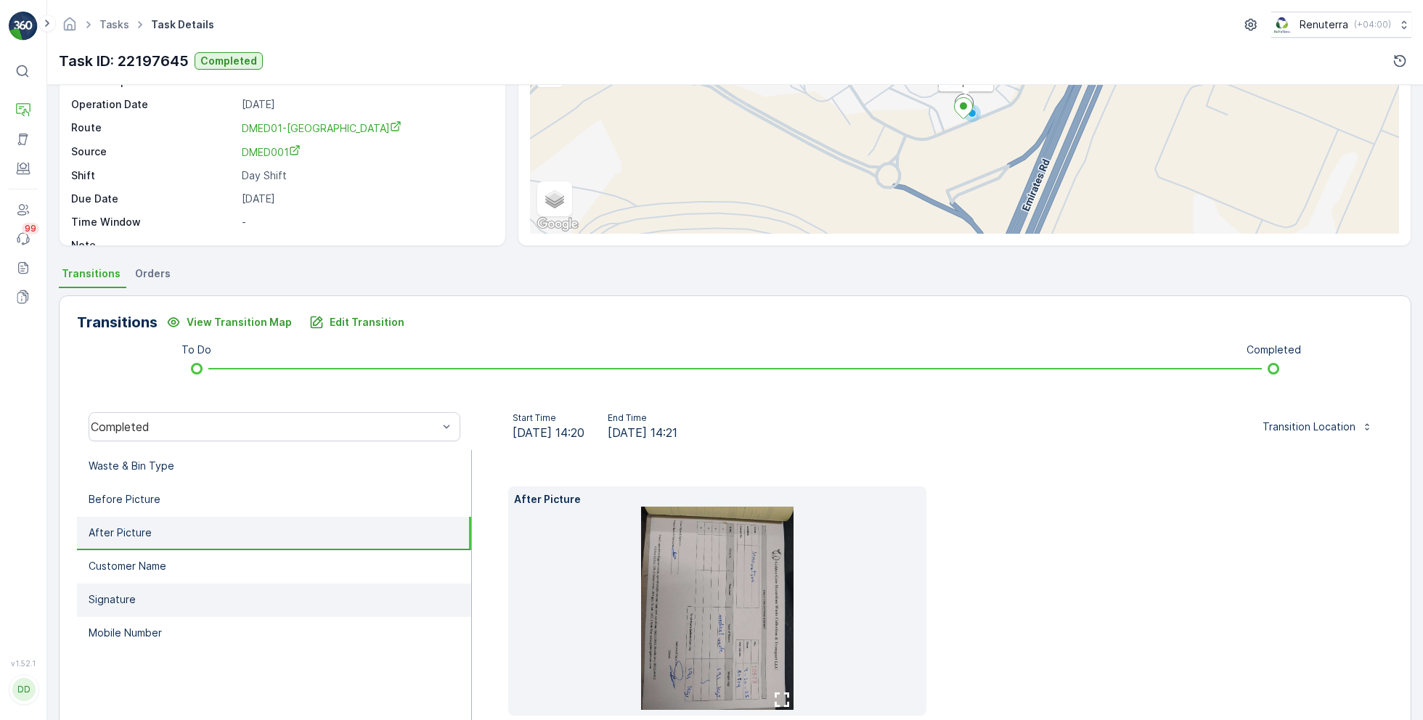
click at [216, 599] on li "Signature" at bounding box center [274, 600] width 394 height 33
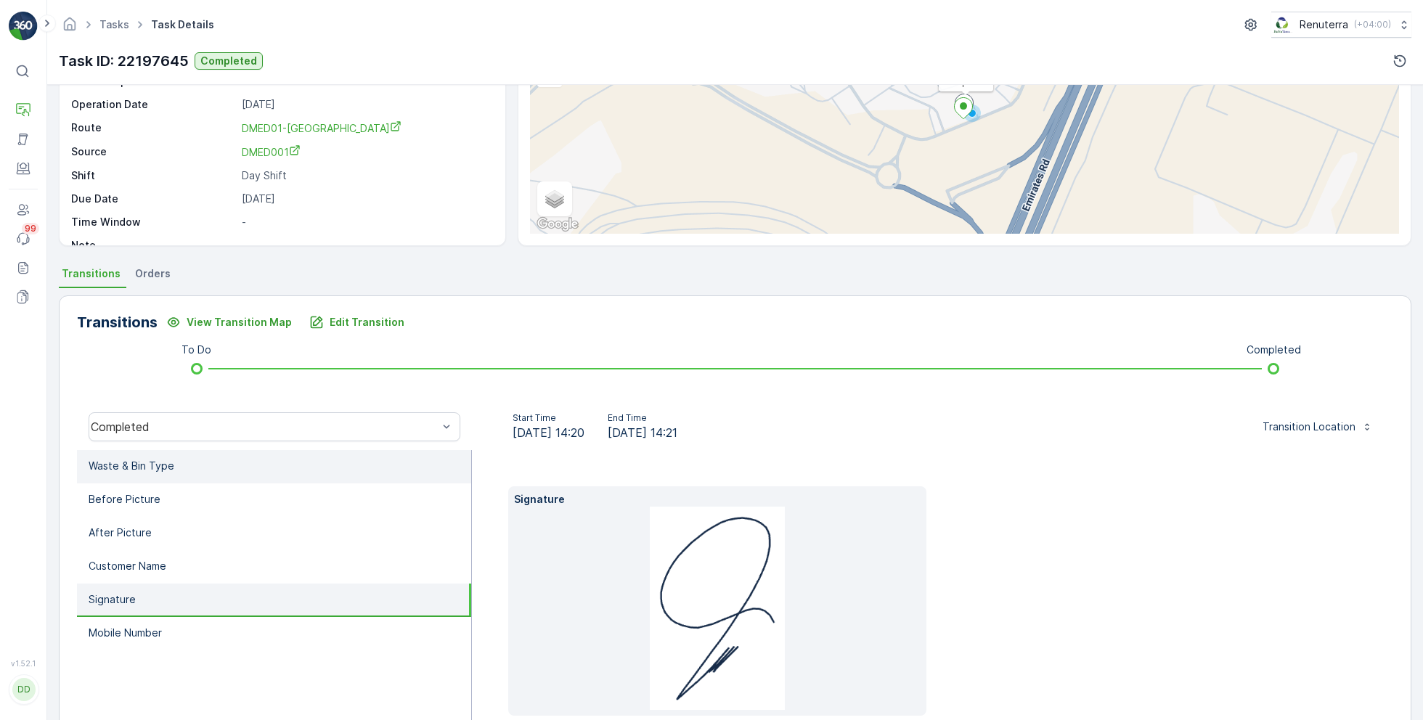
click at [261, 476] on li "Waste & Bin Type" at bounding box center [274, 466] width 394 height 33
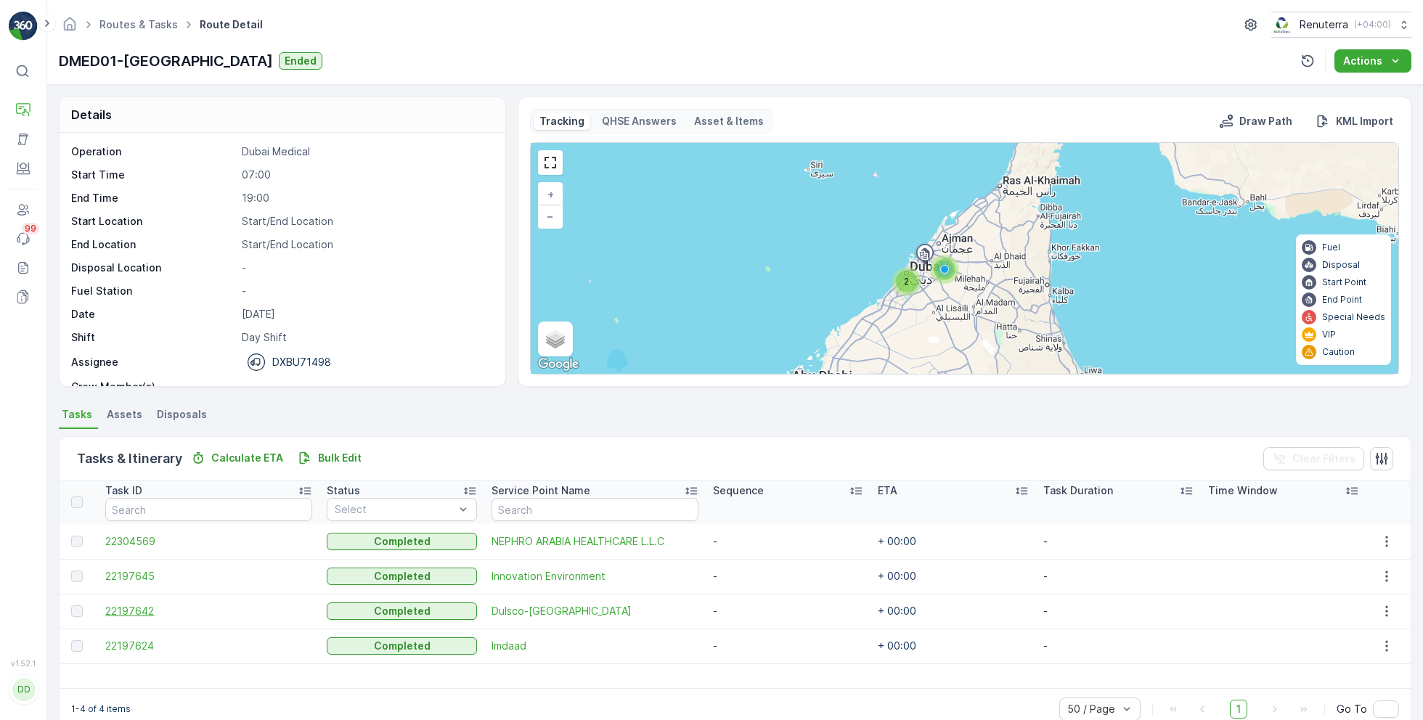
click at [137, 613] on span "22197642" at bounding box center [208, 611] width 207 height 15
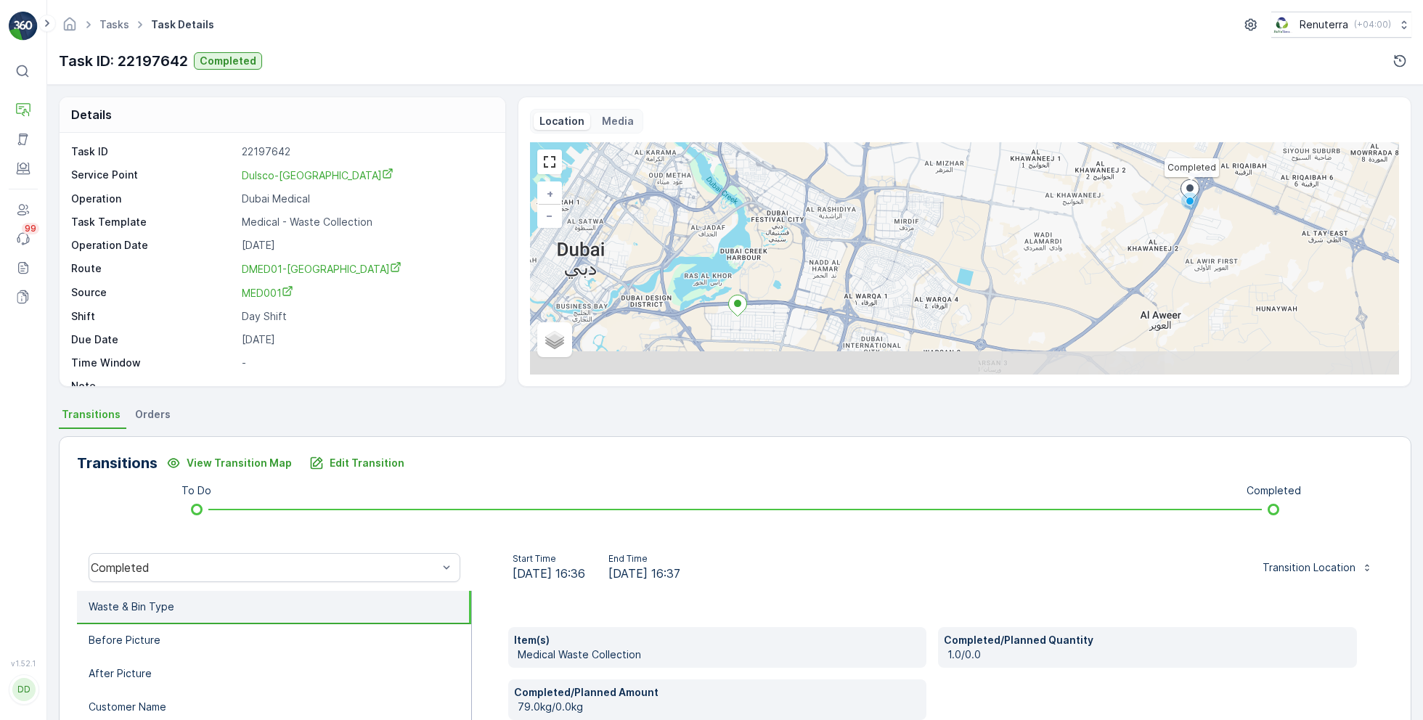
scroll to position [155, 0]
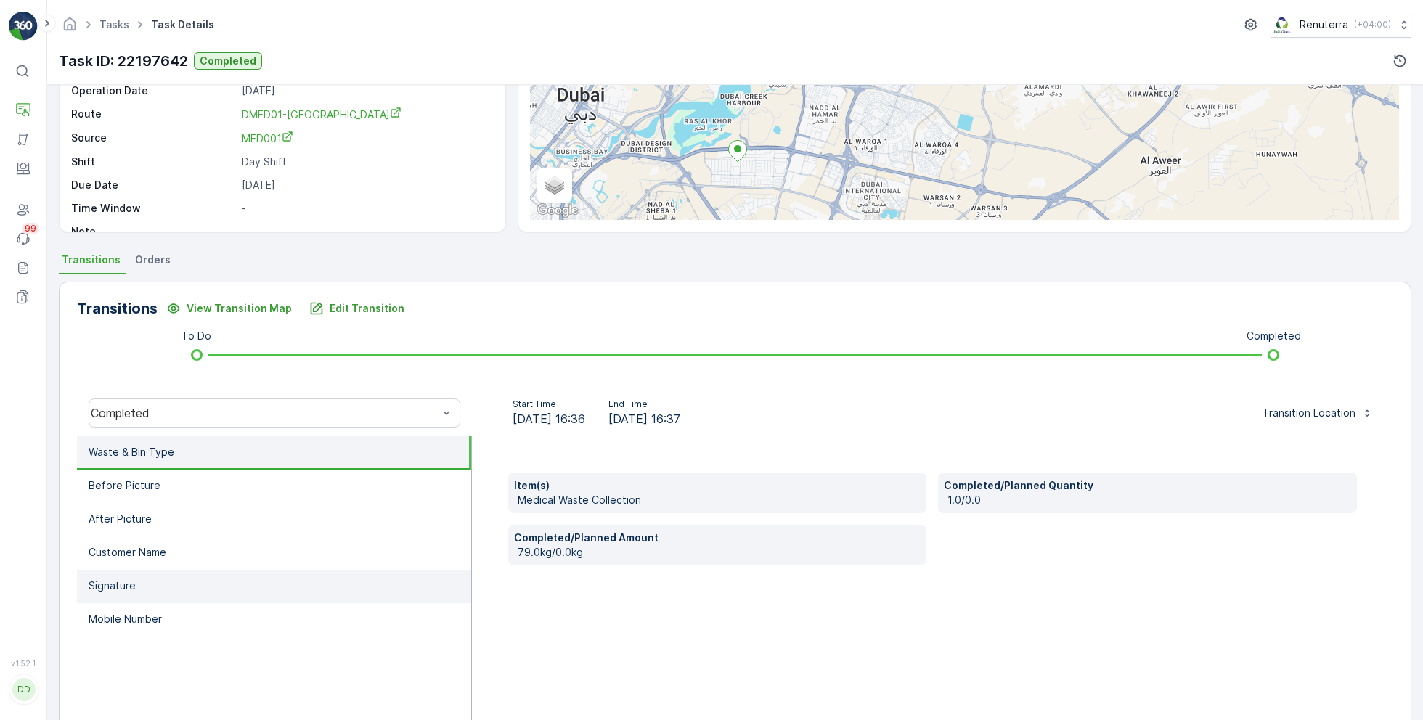
click at [134, 584] on p "Signature" at bounding box center [112, 586] width 47 height 15
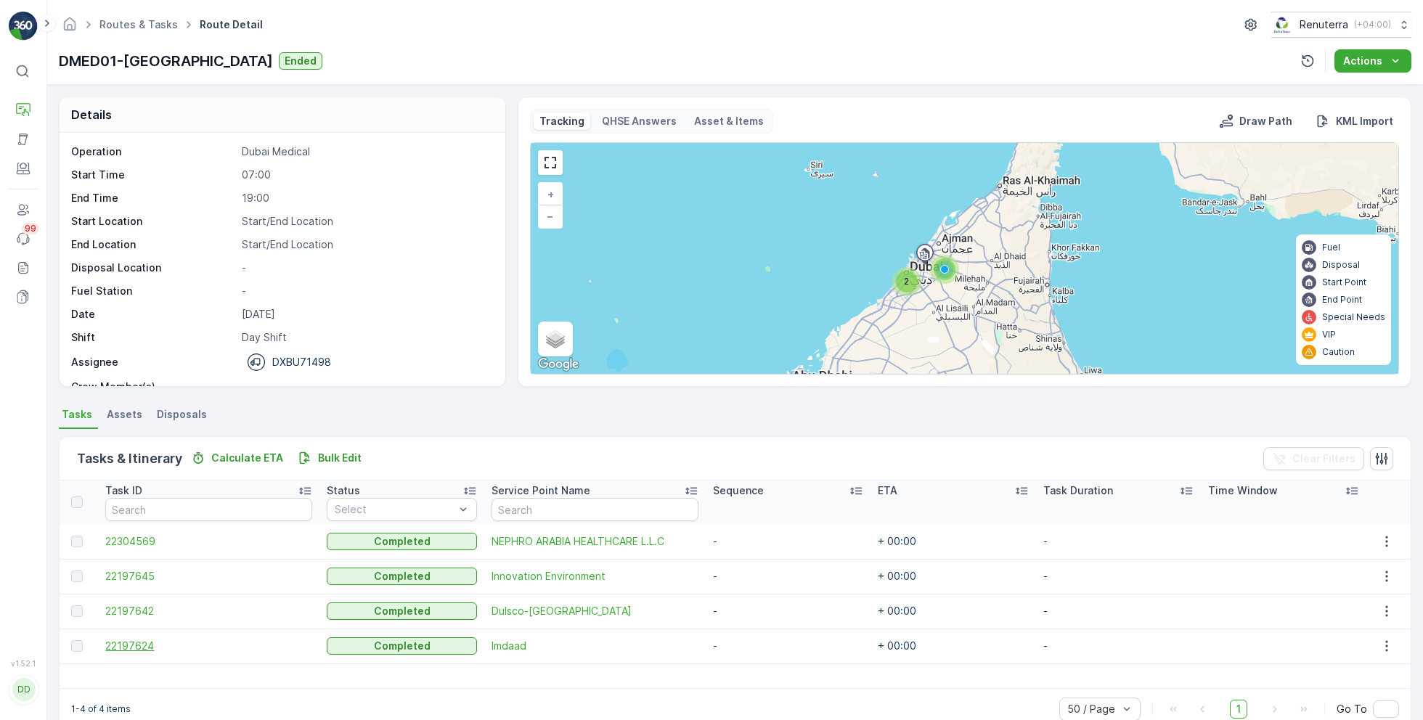
click at [150, 645] on span "22197624" at bounding box center [208, 646] width 207 height 15
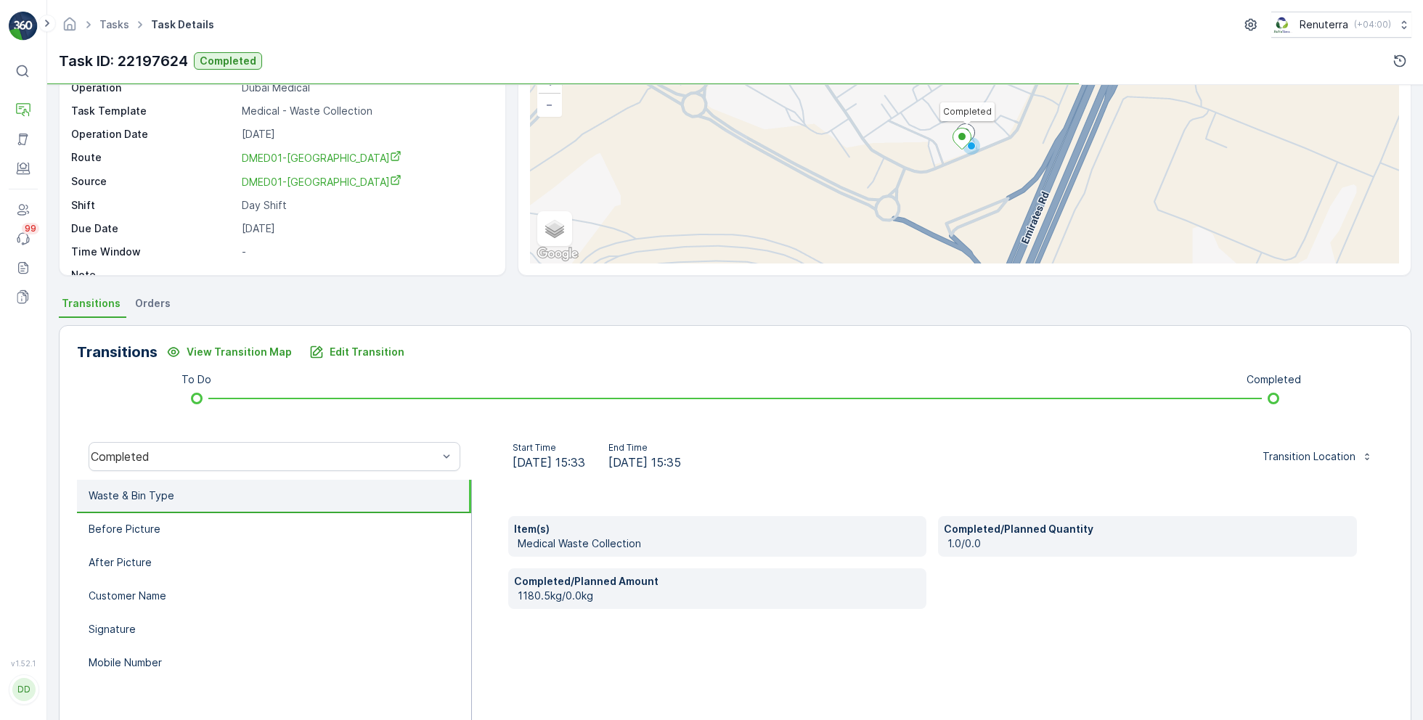
scroll to position [112, 0]
click at [150, 638] on li "Signature" at bounding box center [274, 629] width 394 height 33
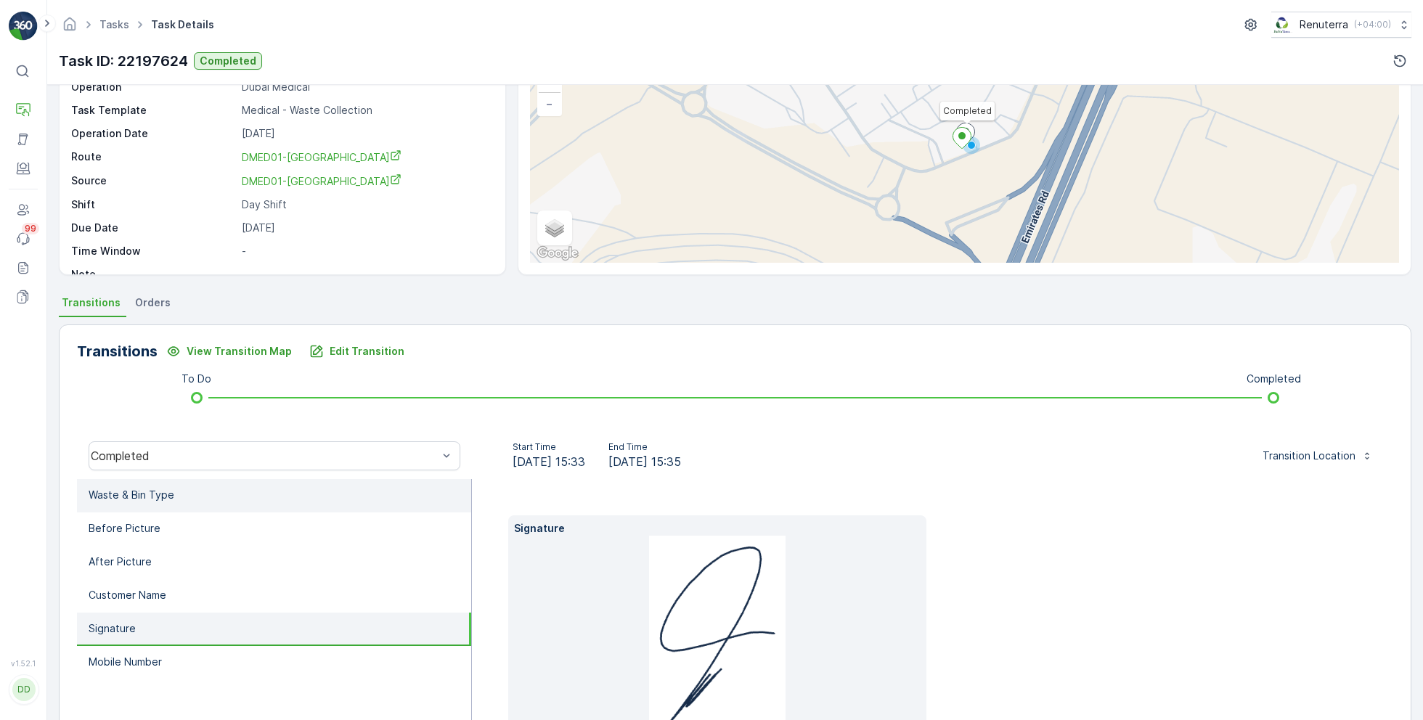
click at [196, 499] on li "Waste & Bin Type" at bounding box center [274, 495] width 394 height 33
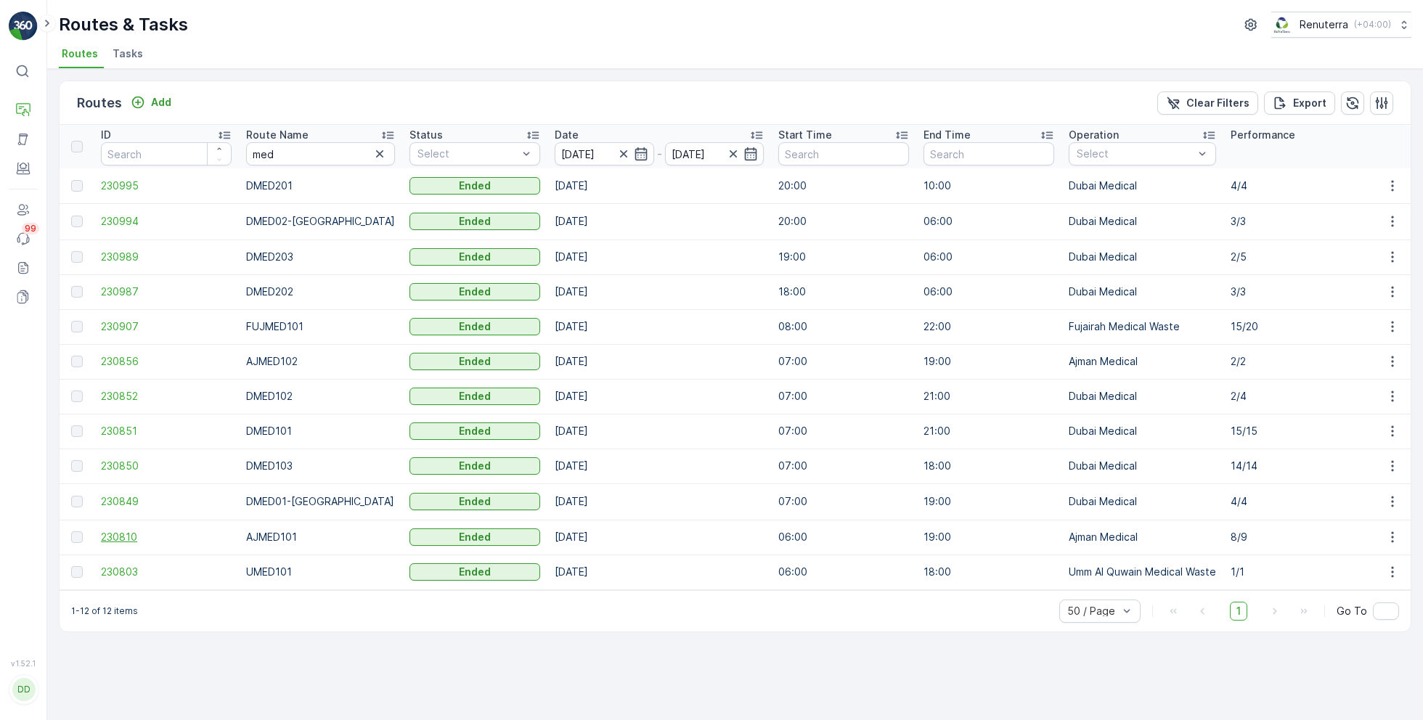
click at [119, 534] on span "230810" at bounding box center [166, 537] width 131 height 15
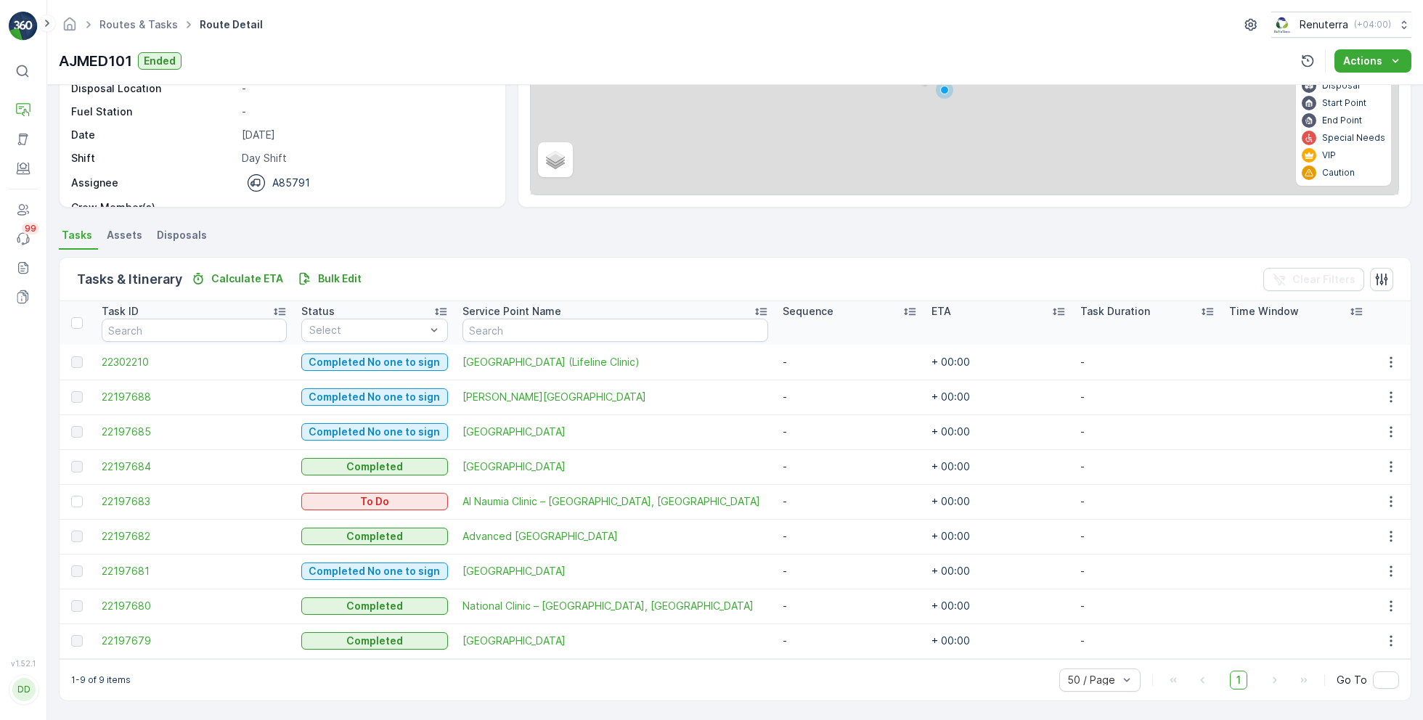
scroll to position [177, 0]
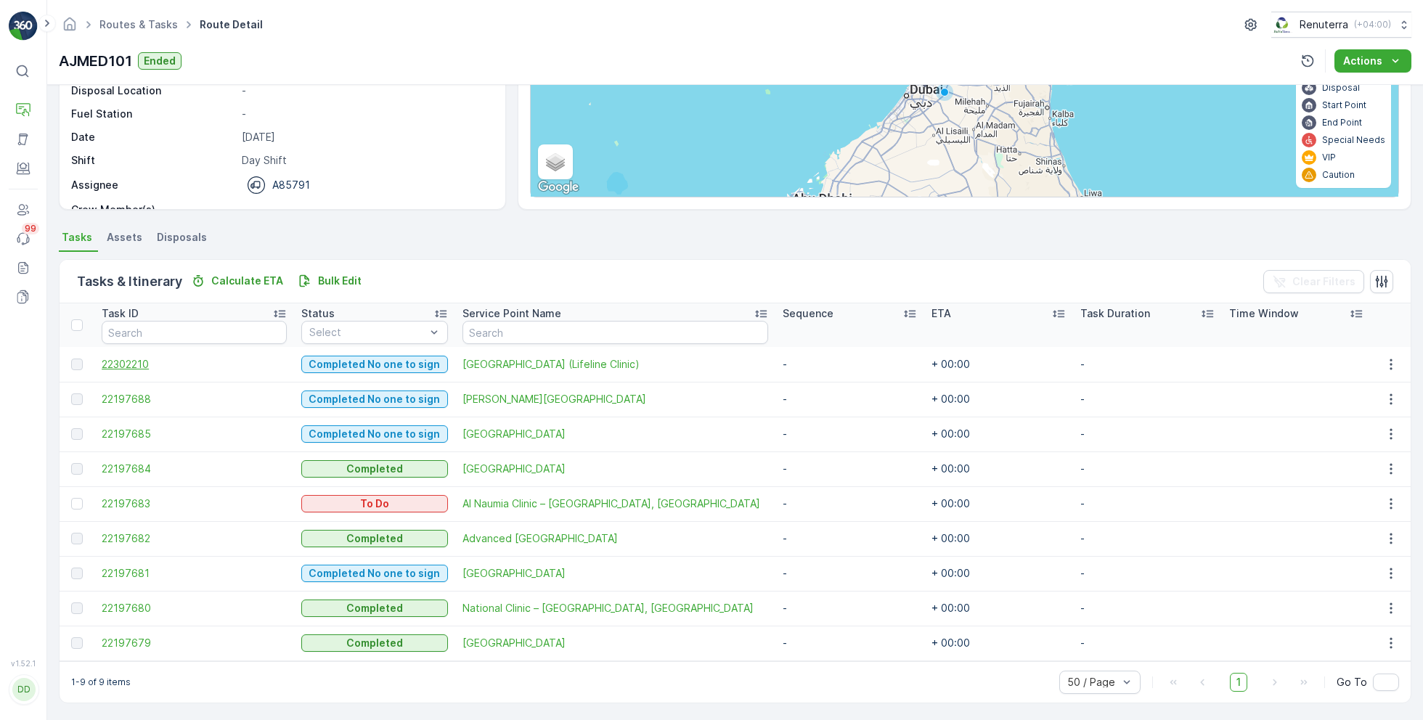
click at [139, 361] on span "22302210" at bounding box center [194, 364] width 185 height 15
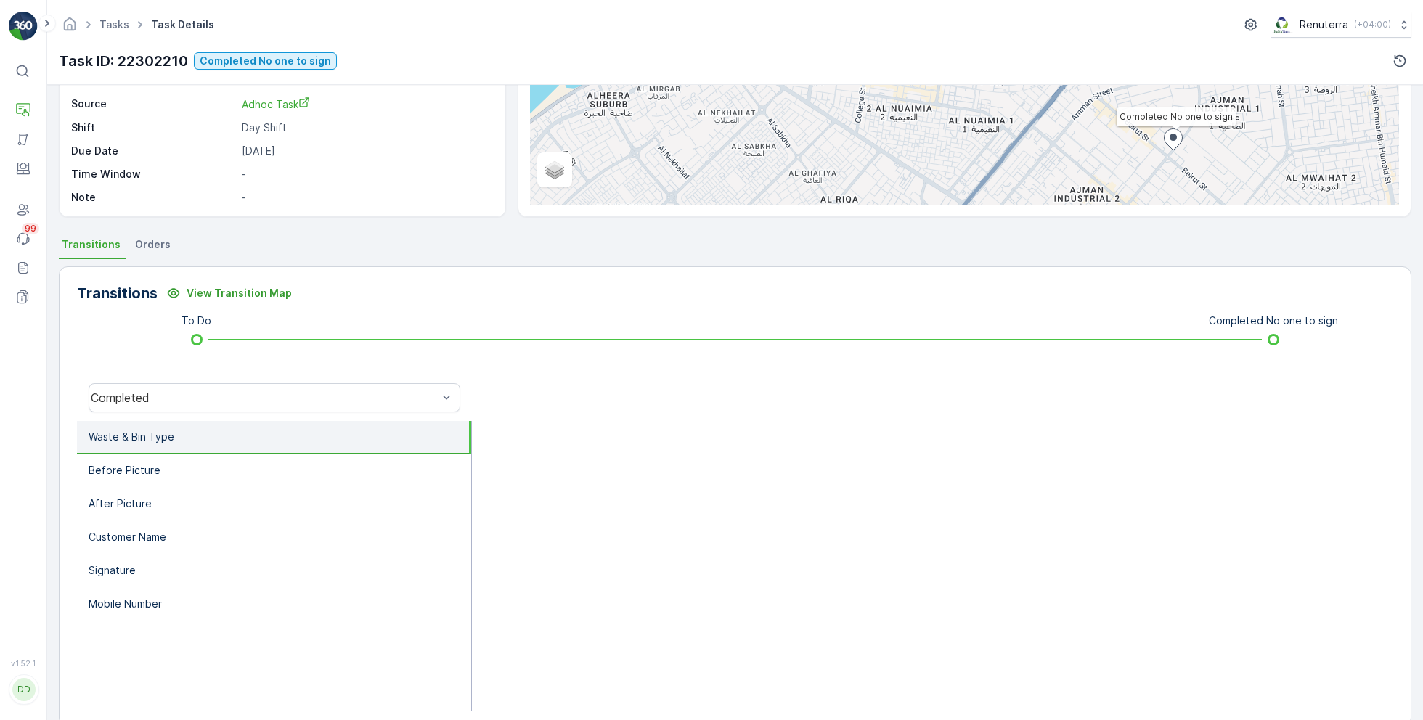
scroll to position [184, 0]
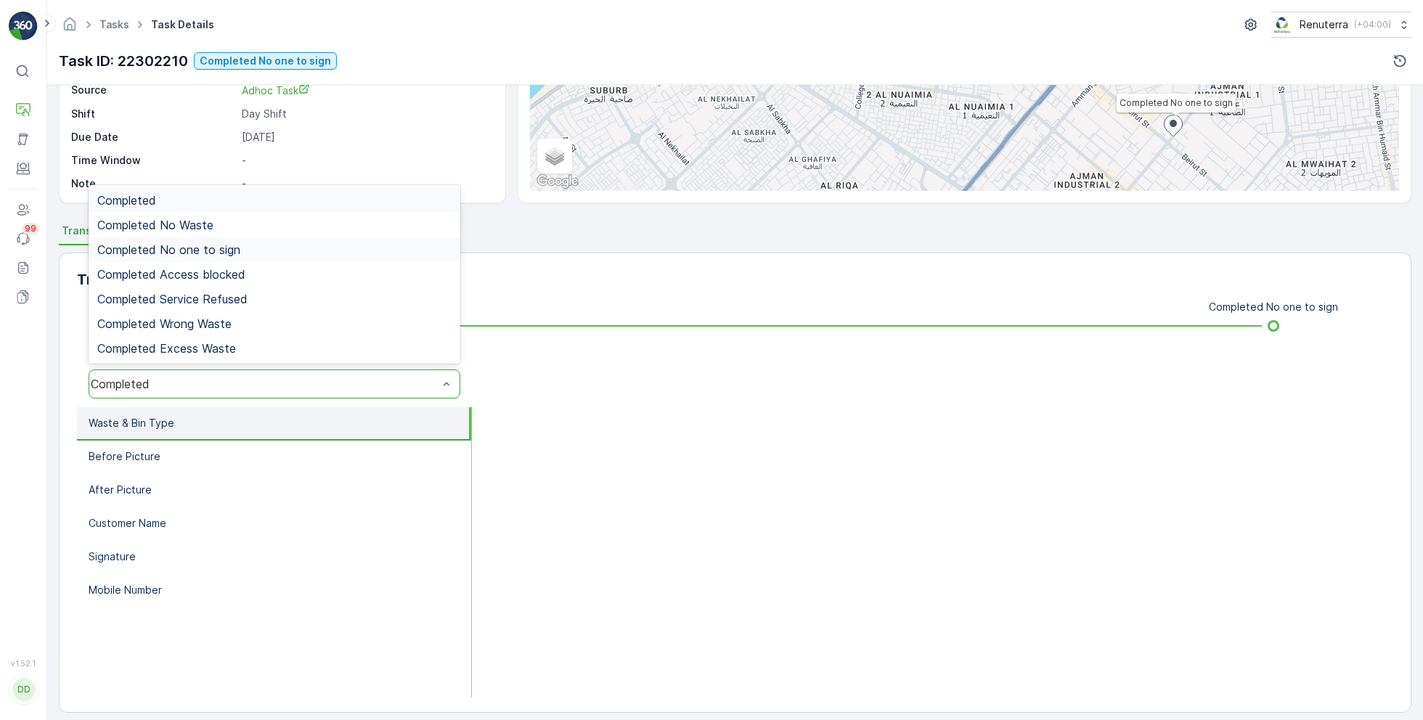
click at [287, 250] on div "Completed No one to sign" at bounding box center [274, 249] width 354 height 13
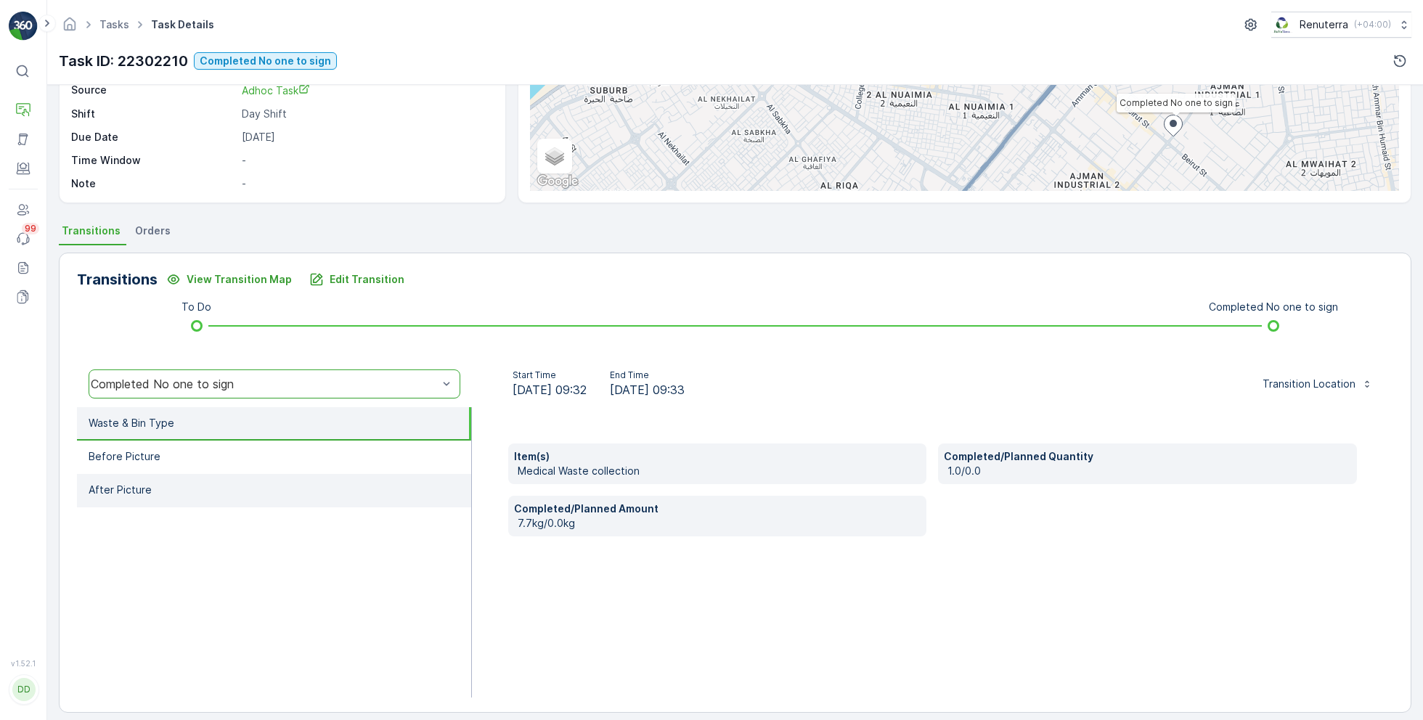
click at [332, 486] on li "After Picture" at bounding box center [274, 490] width 394 height 33
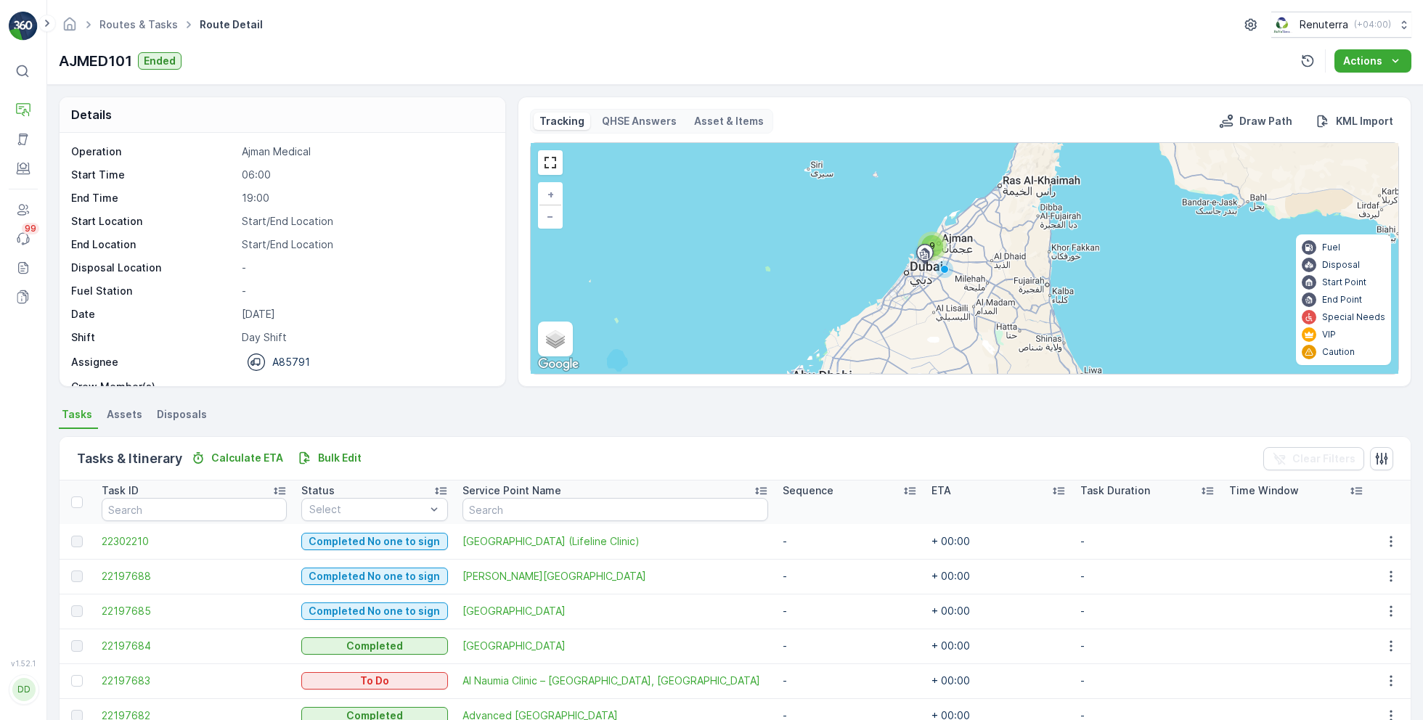
scroll to position [177, 0]
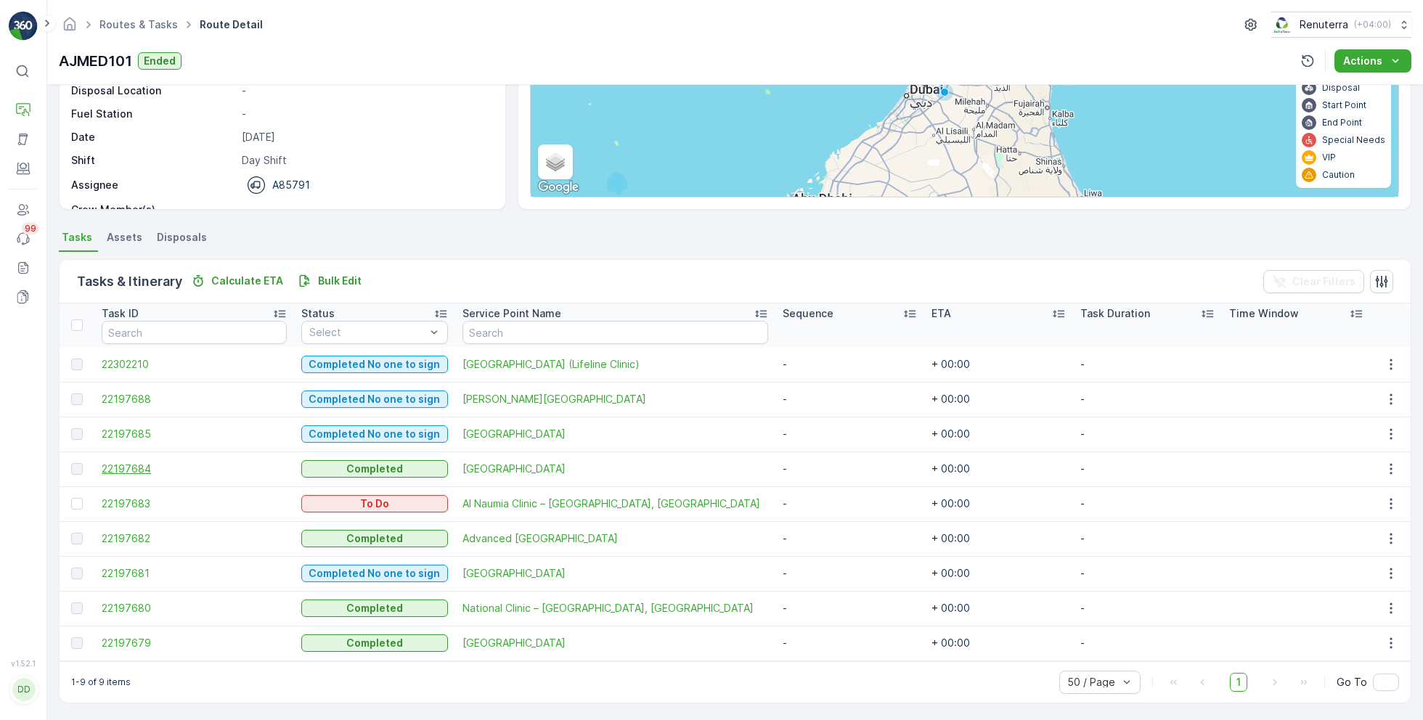
click at [127, 464] on span "22197684" at bounding box center [194, 469] width 185 height 15
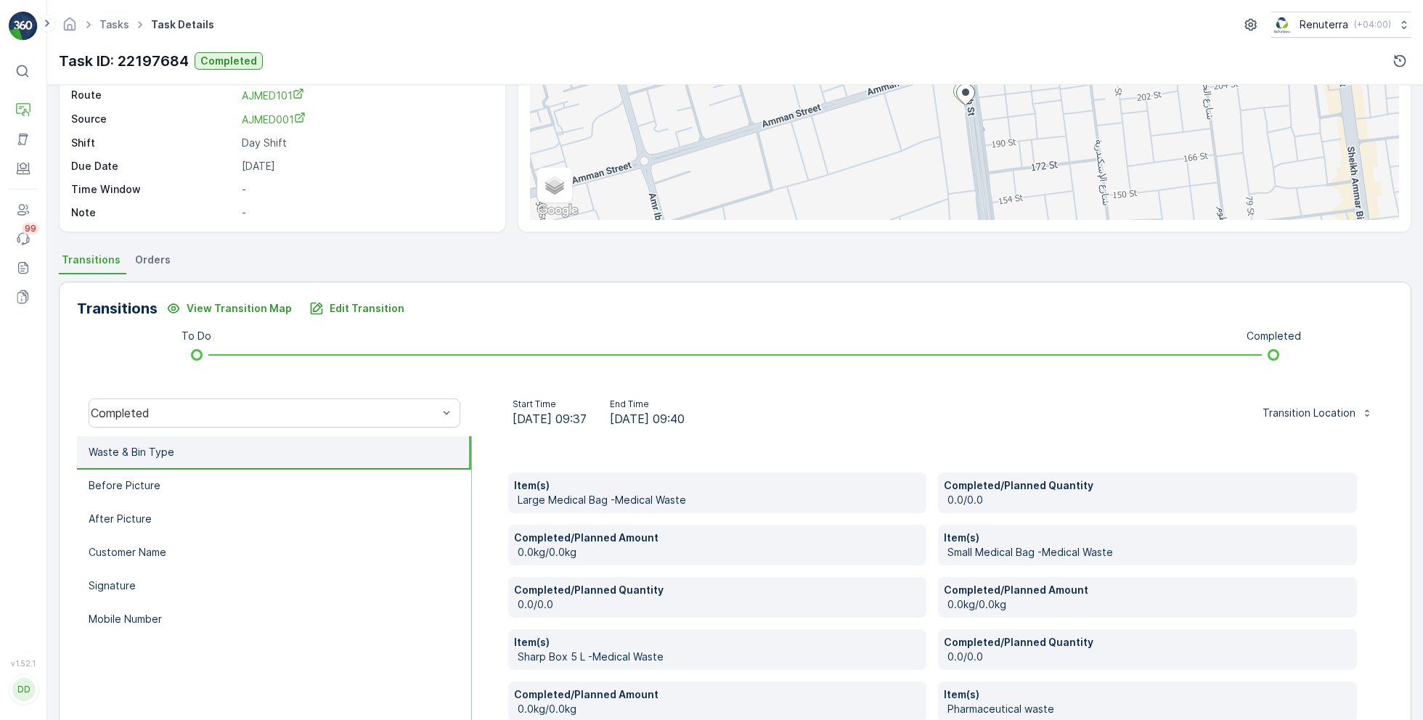
scroll to position [157, 0]
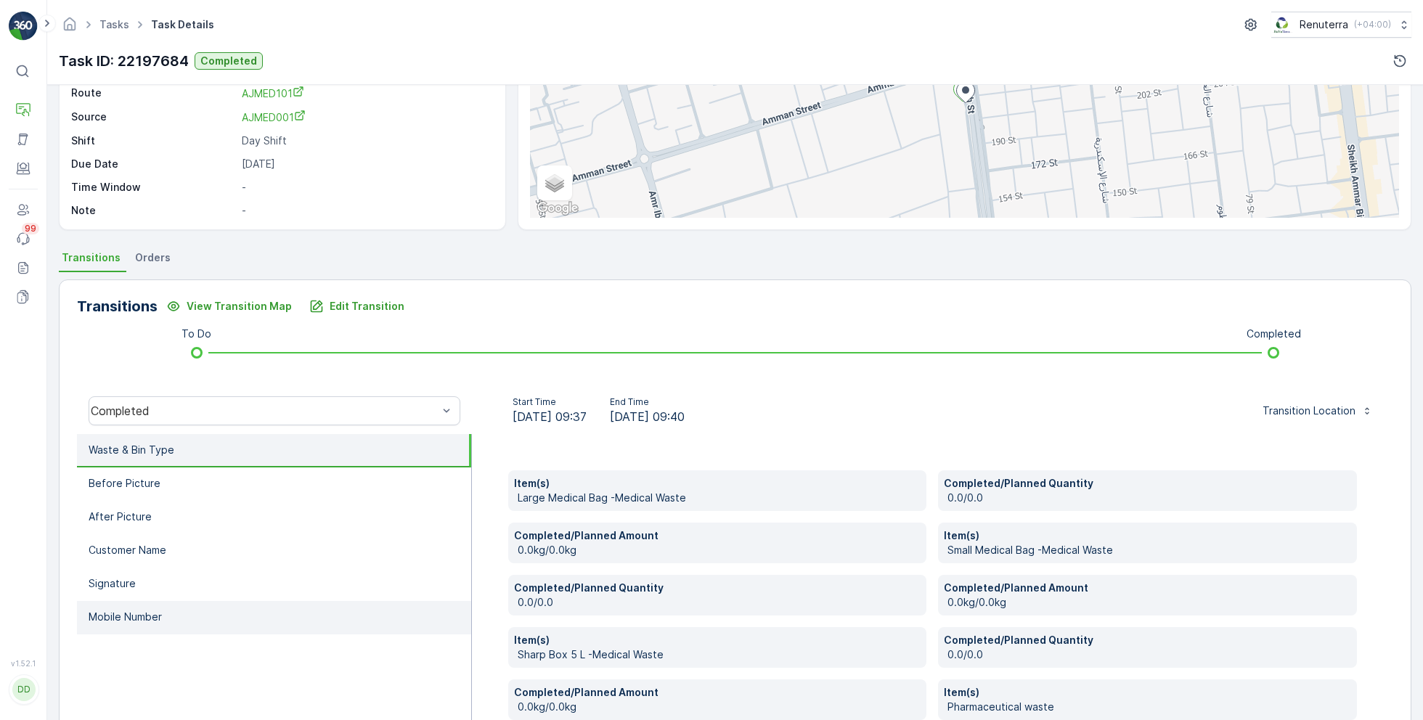
click at [166, 619] on li "Mobile Number" at bounding box center [274, 617] width 394 height 33
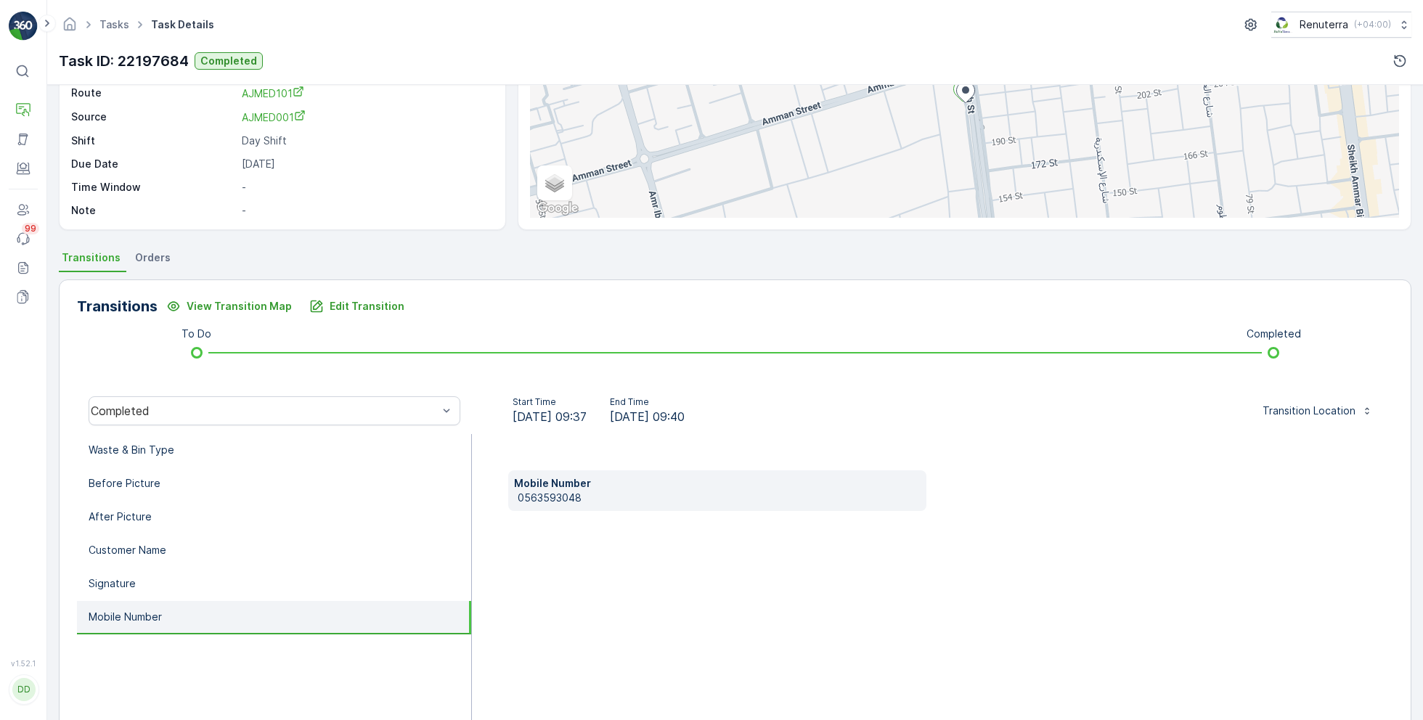
click at [547, 493] on p "0563593048" at bounding box center [720, 498] width 404 height 15
click at [375, 314] on button "Edit Transition" at bounding box center [357, 306] width 113 height 23
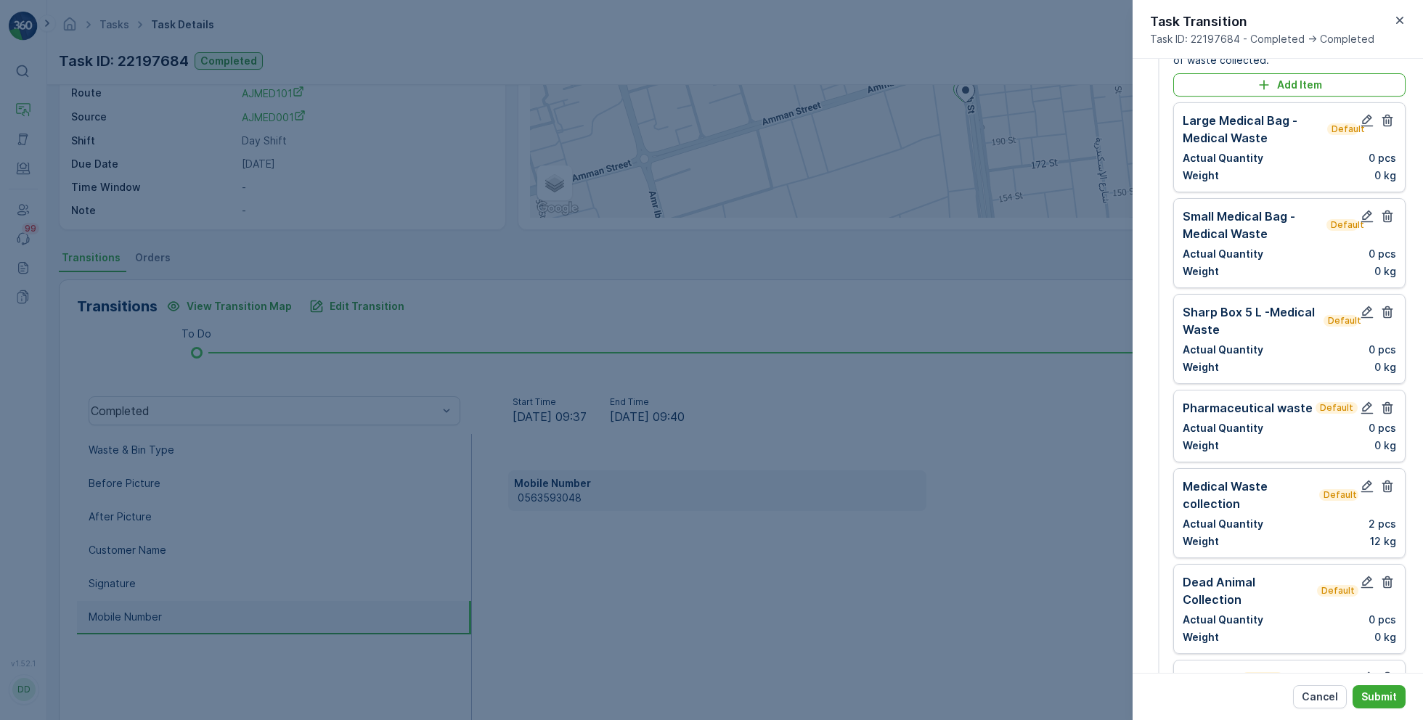
scroll to position [0, 0]
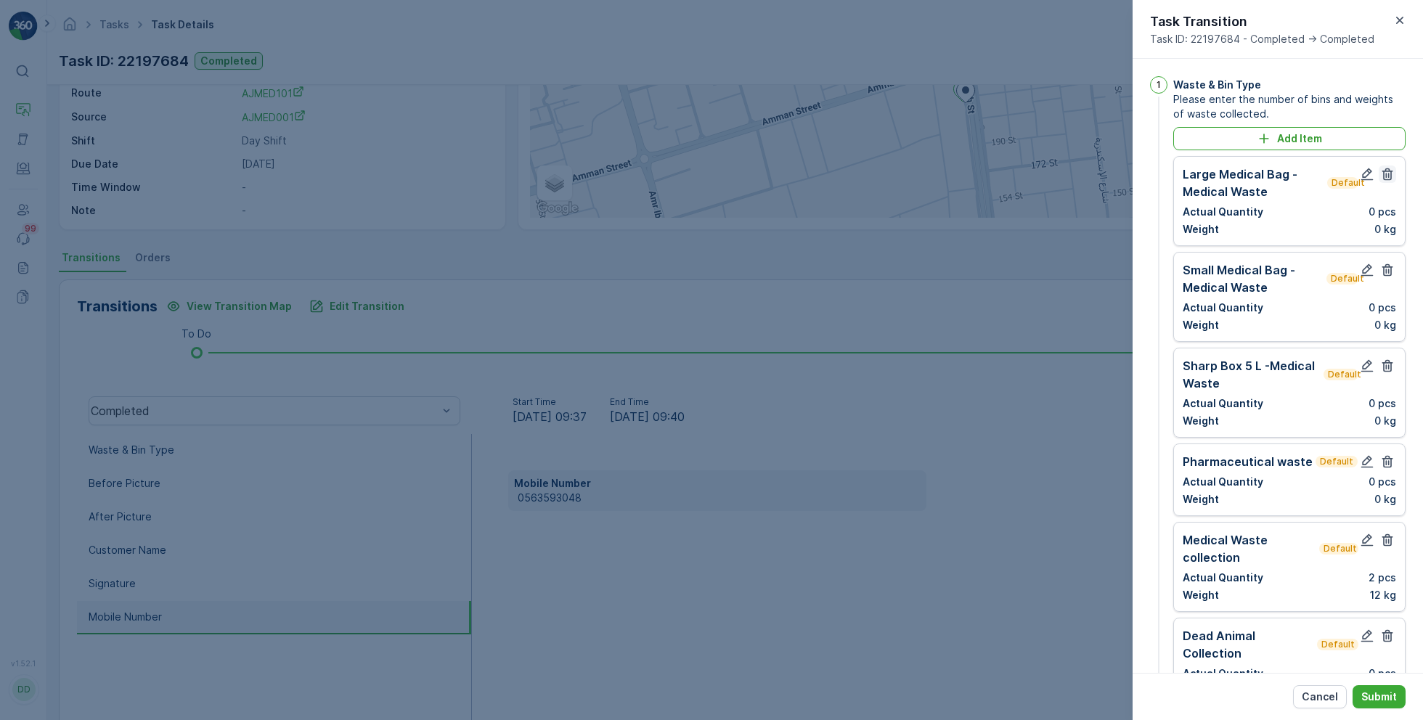
click at [1388, 174] on icon "button" at bounding box center [1387, 174] width 15 height 15
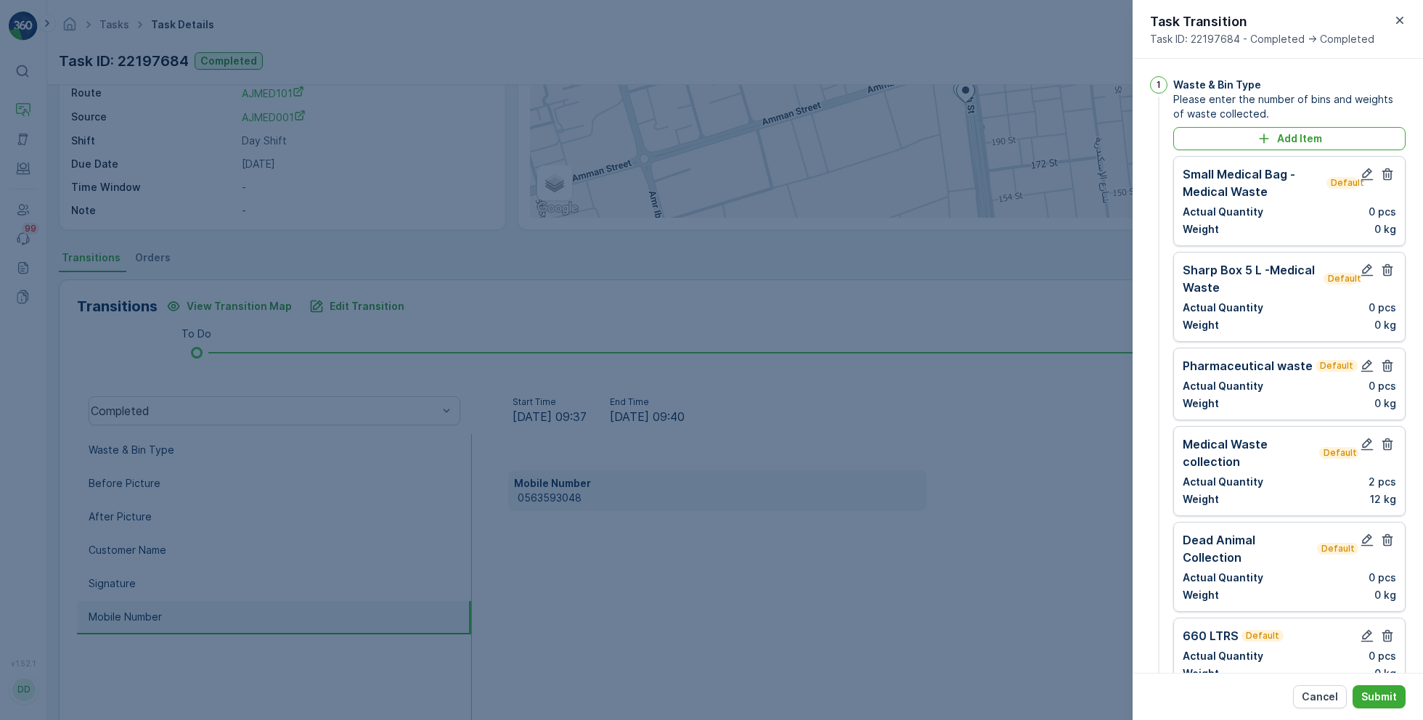
click at [1388, 174] on icon "button" at bounding box center [1387, 174] width 15 height 15
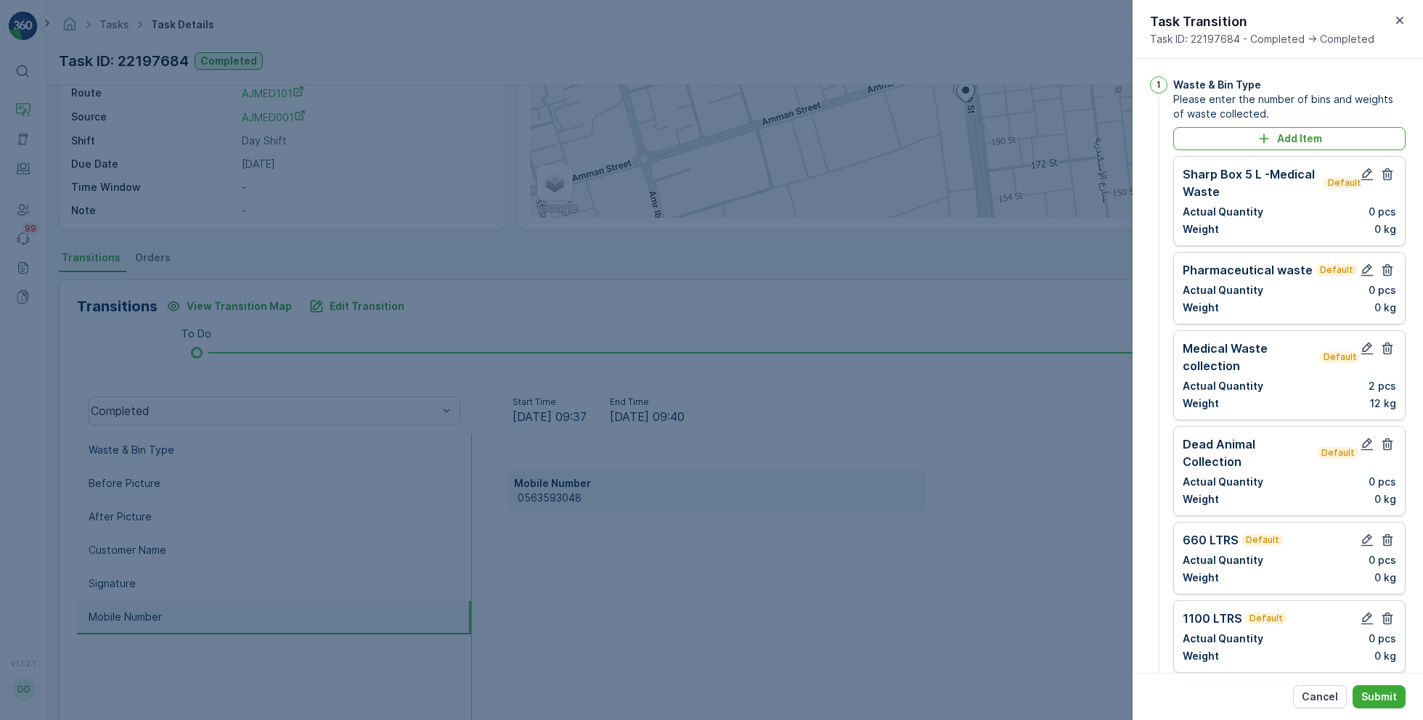
click at [1388, 174] on icon "button" at bounding box center [1387, 174] width 15 height 15
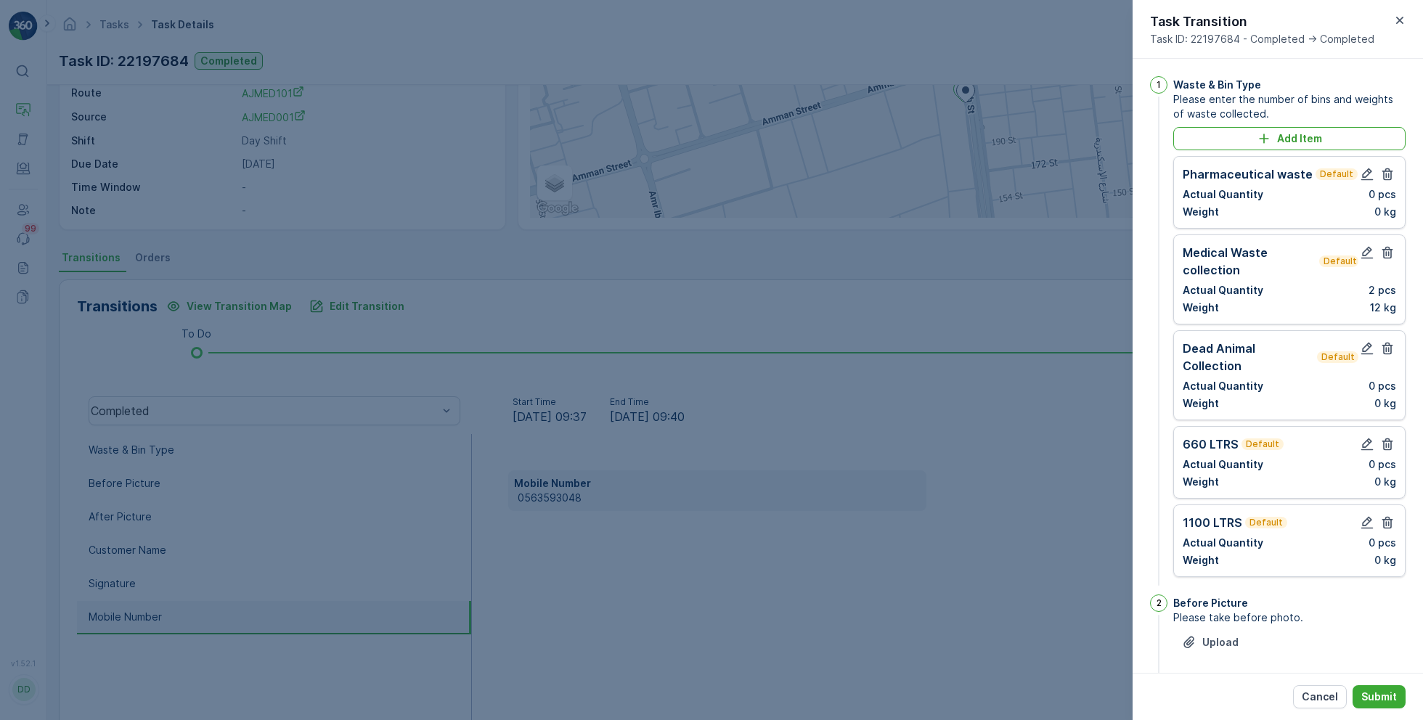
click at [1388, 174] on icon "button" at bounding box center [1387, 174] width 15 height 15
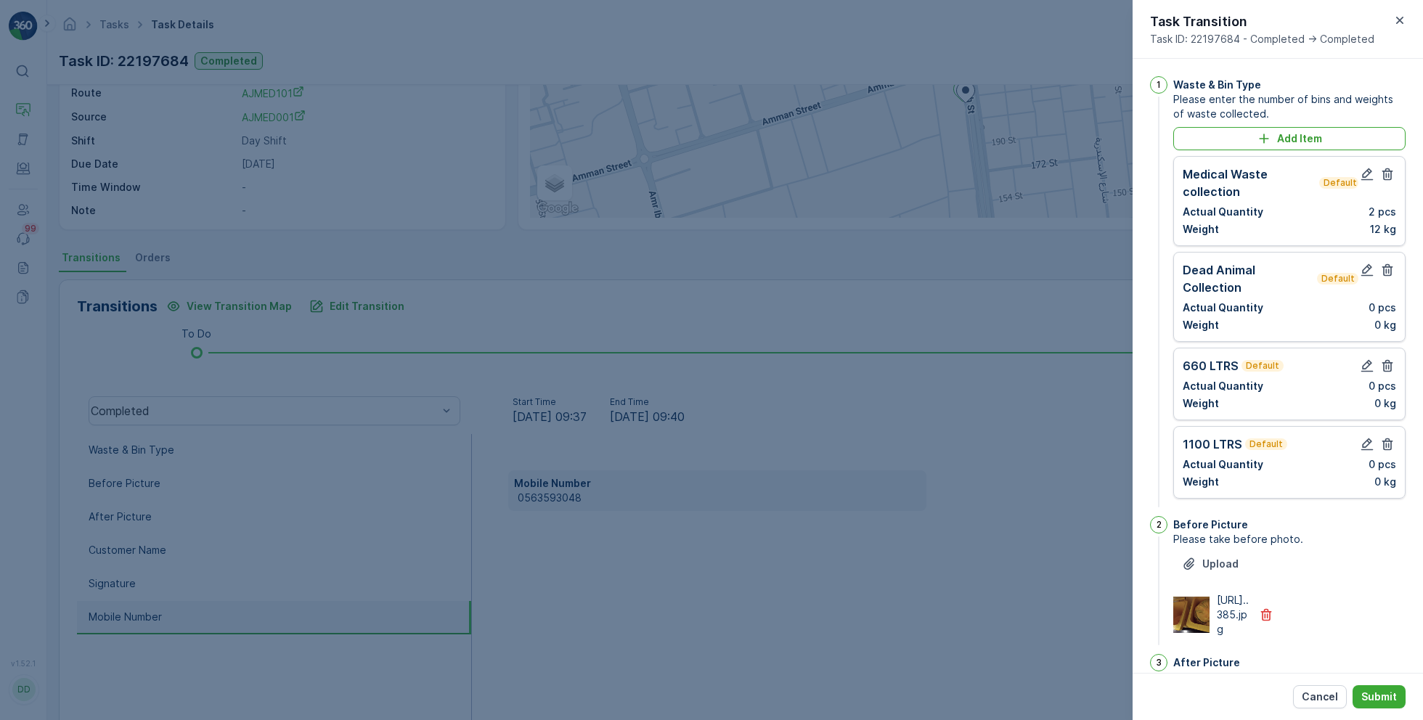
click at [1388, 174] on icon "button" at bounding box center [1387, 174] width 15 height 15
type Name "family medical"
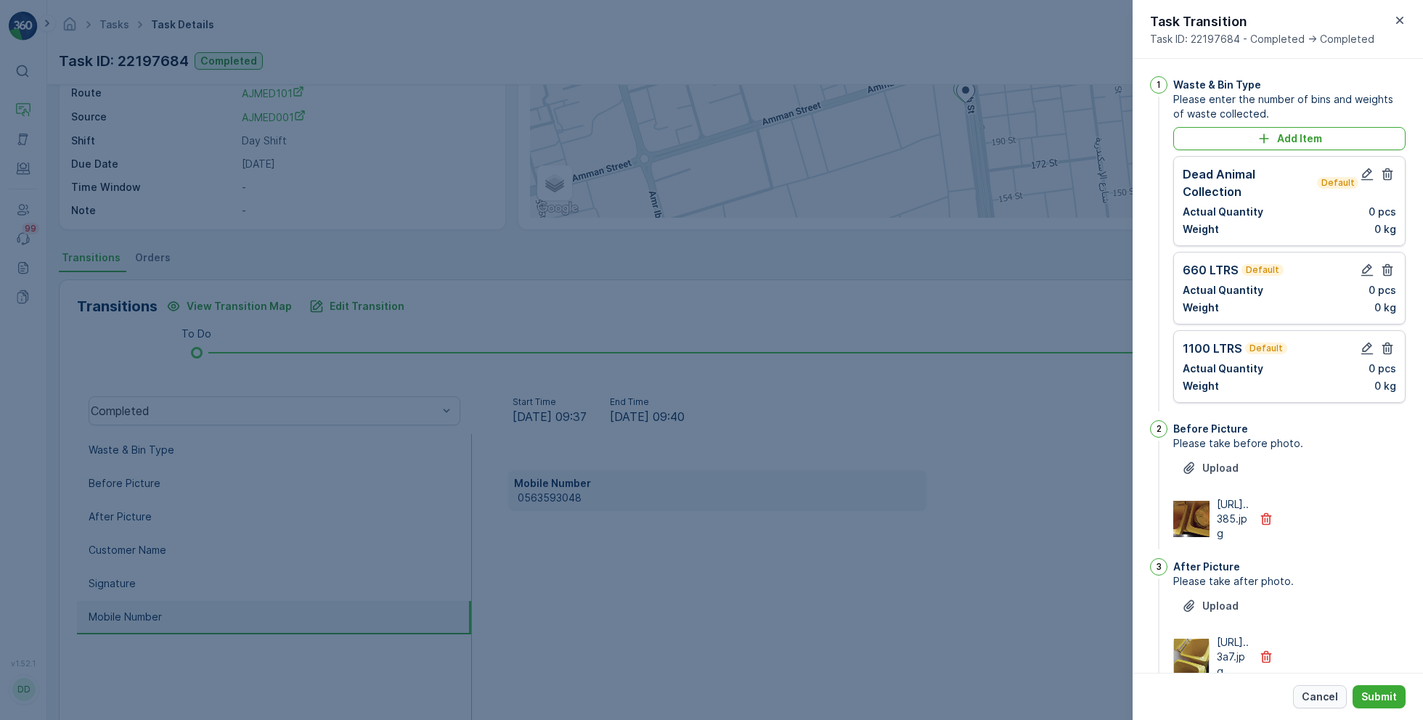
click at [1322, 700] on p "Cancel" at bounding box center [1319, 697] width 36 height 15
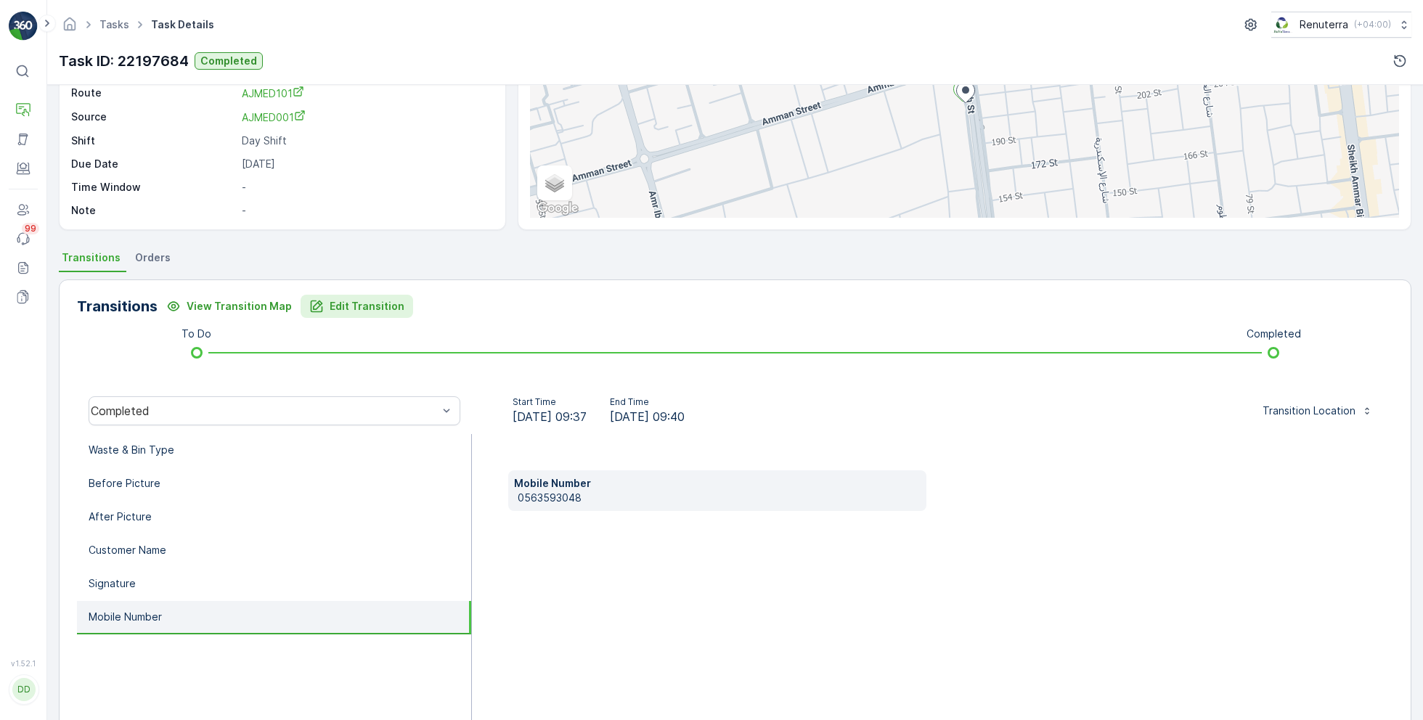
click at [366, 311] on p "Edit Transition" at bounding box center [367, 306] width 75 height 15
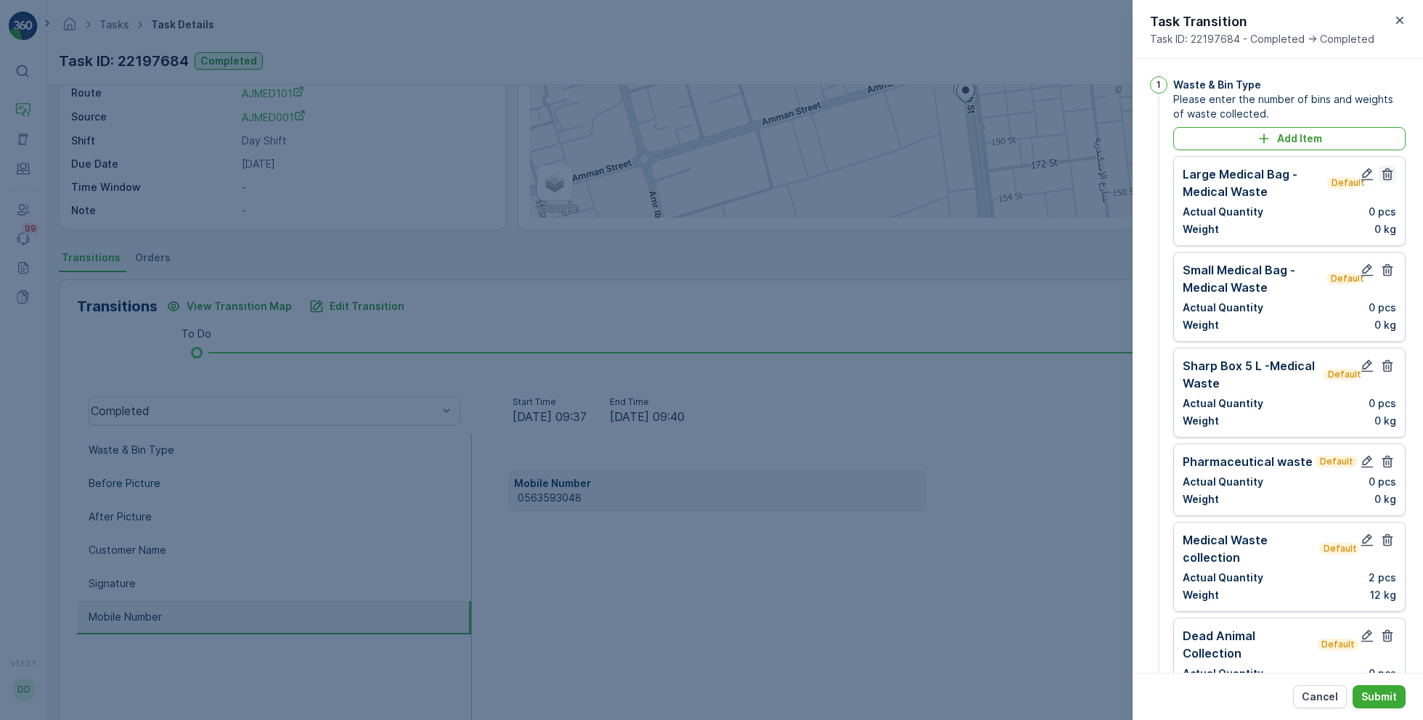
click at [1385, 176] on icon "button" at bounding box center [1387, 174] width 11 height 12
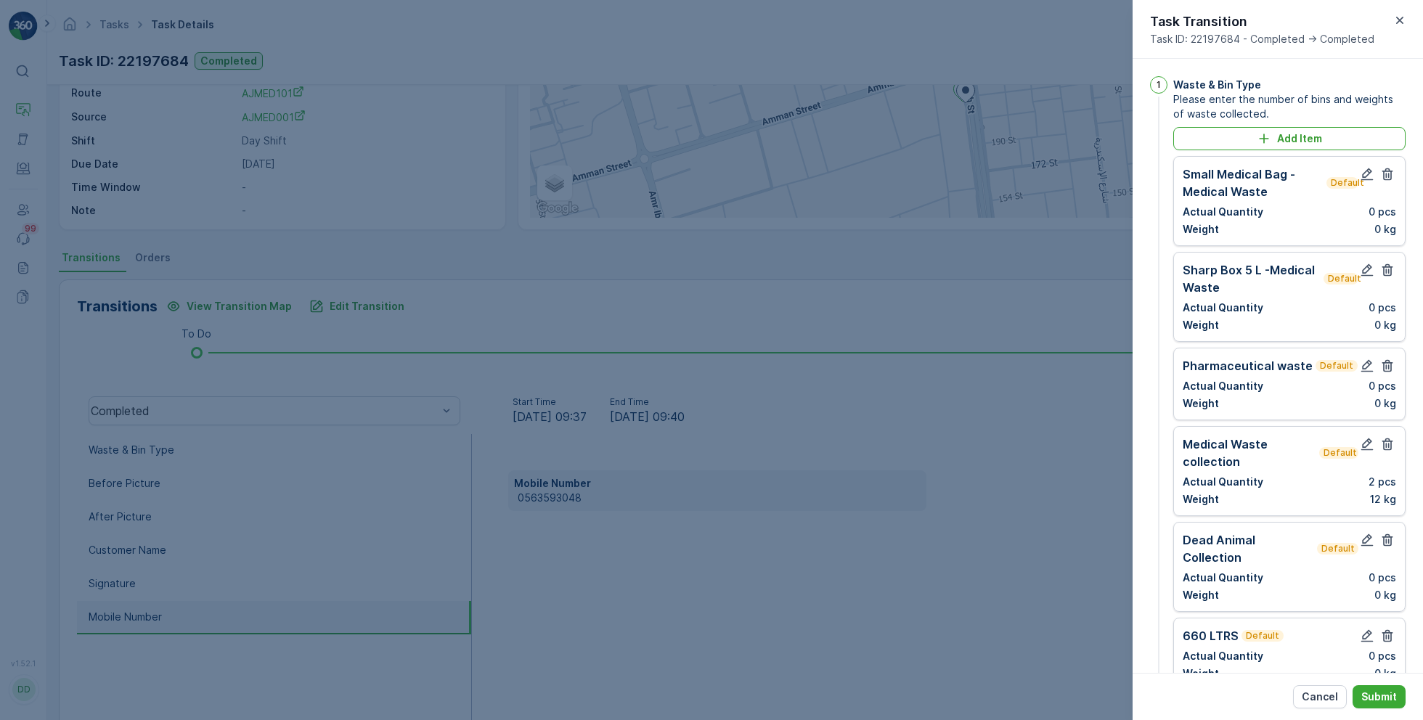
click at [1385, 176] on icon "button" at bounding box center [1387, 174] width 11 height 12
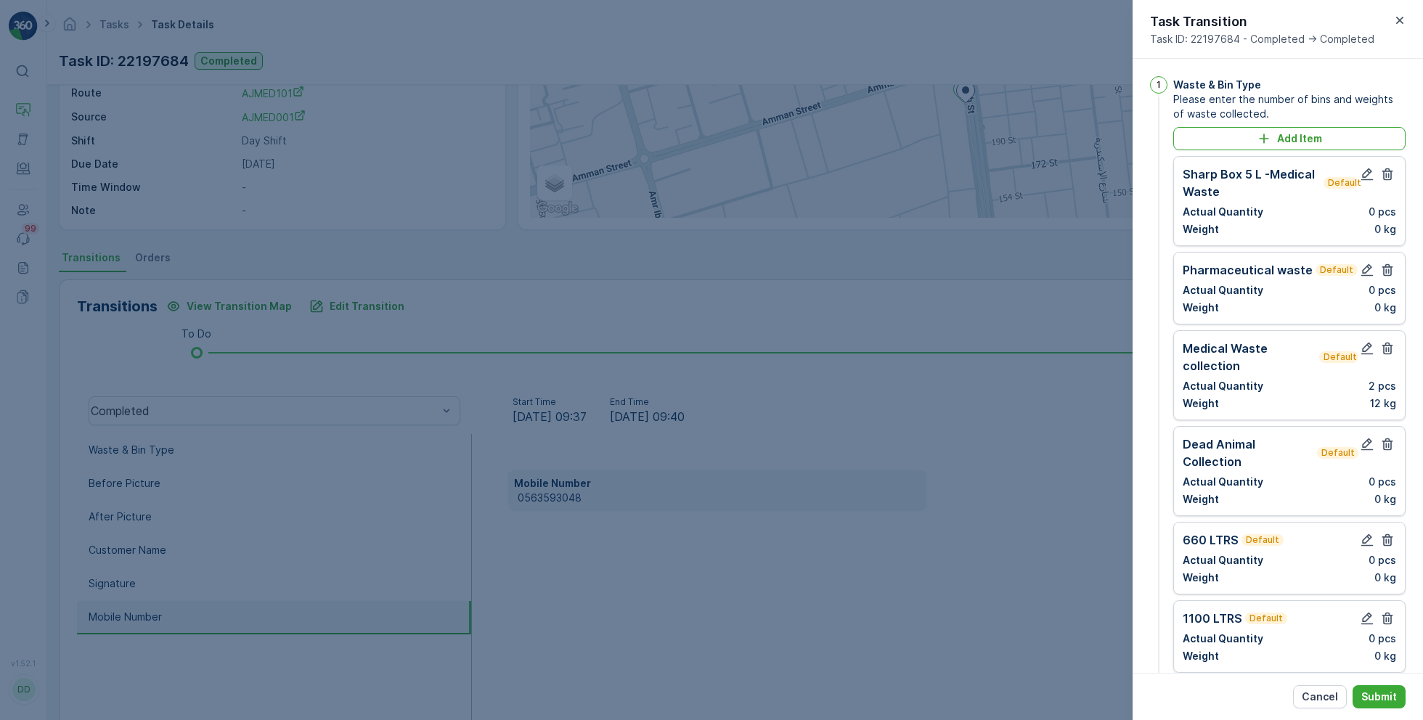
click at [1385, 176] on icon "button" at bounding box center [1387, 174] width 11 height 12
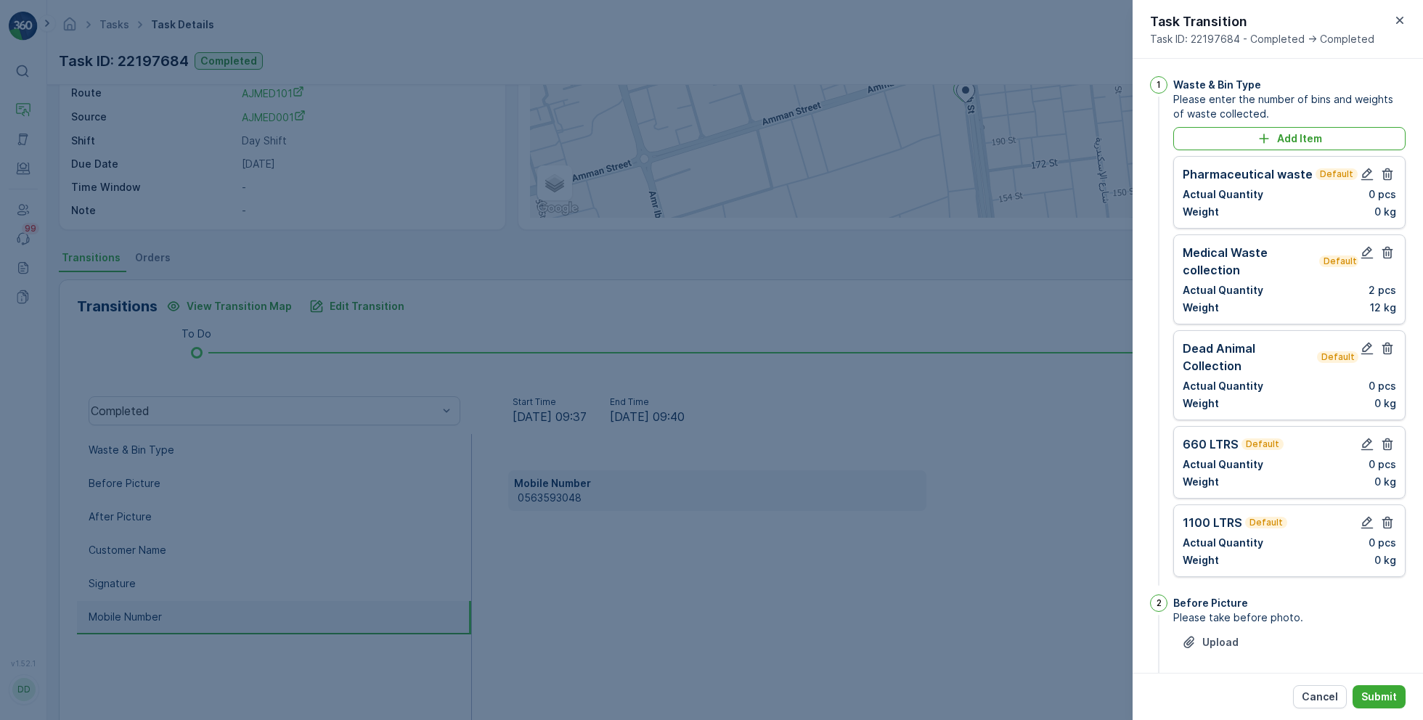
click at [1385, 176] on icon "button" at bounding box center [1387, 174] width 11 height 12
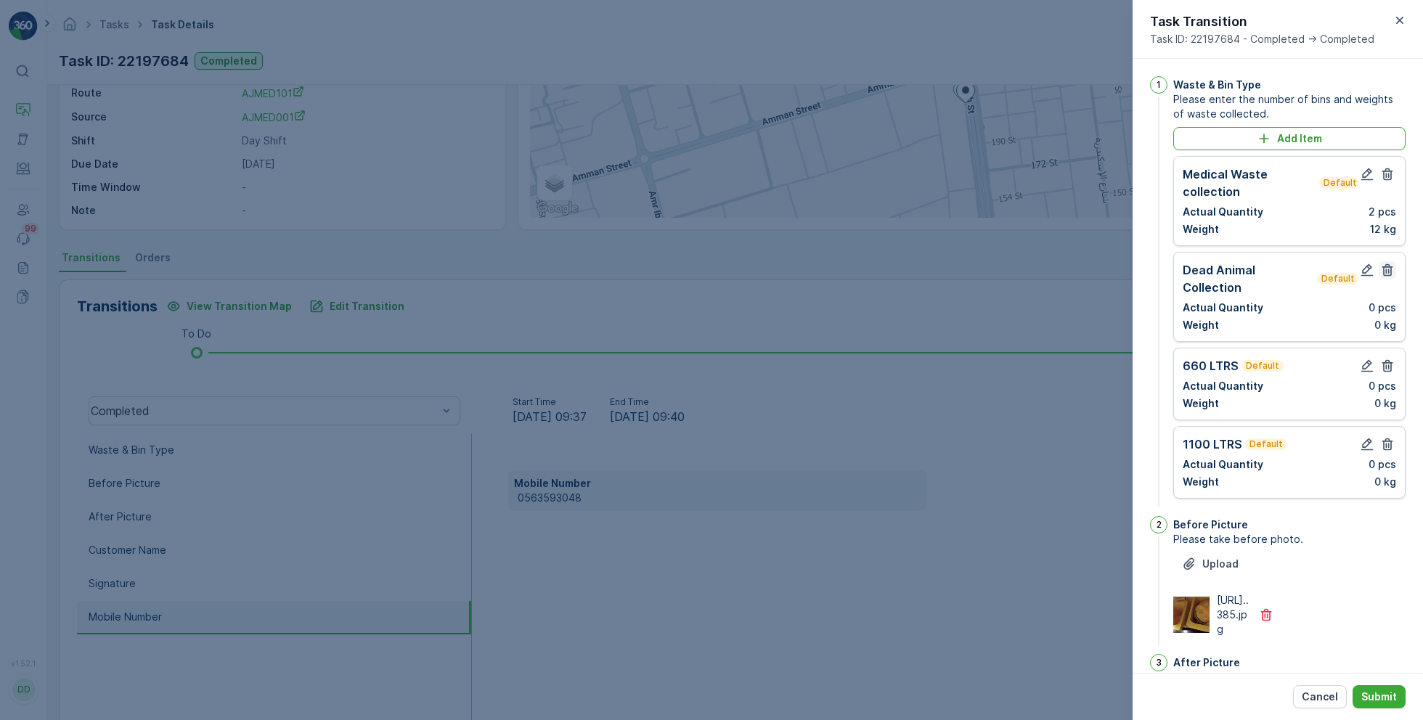
click at [1389, 264] on icon "button" at bounding box center [1387, 270] width 15 height 15
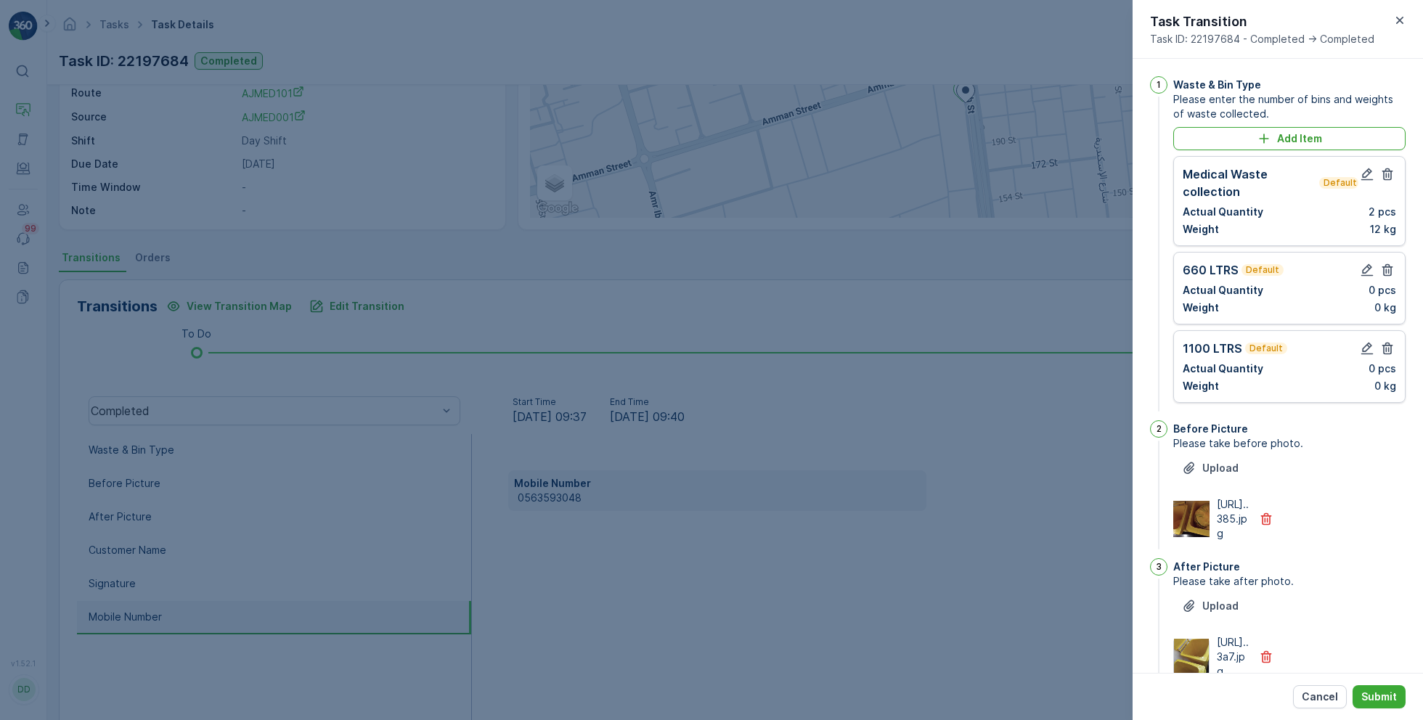
click at [1389, 264] on icon "button" at bounding box center [1387, 270] width 15 height 15
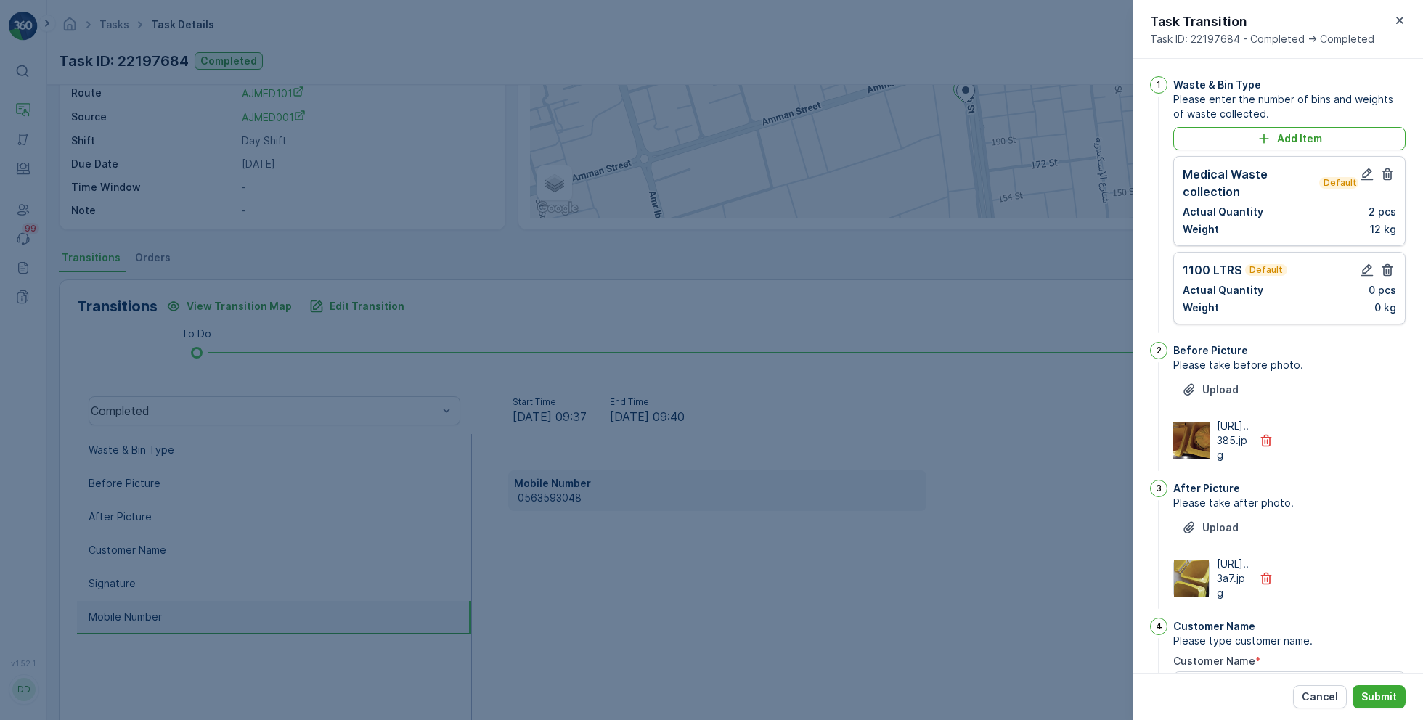
click at [1389, 264] on icon "button" at bounding box center [1387, 270] width 15 height 15
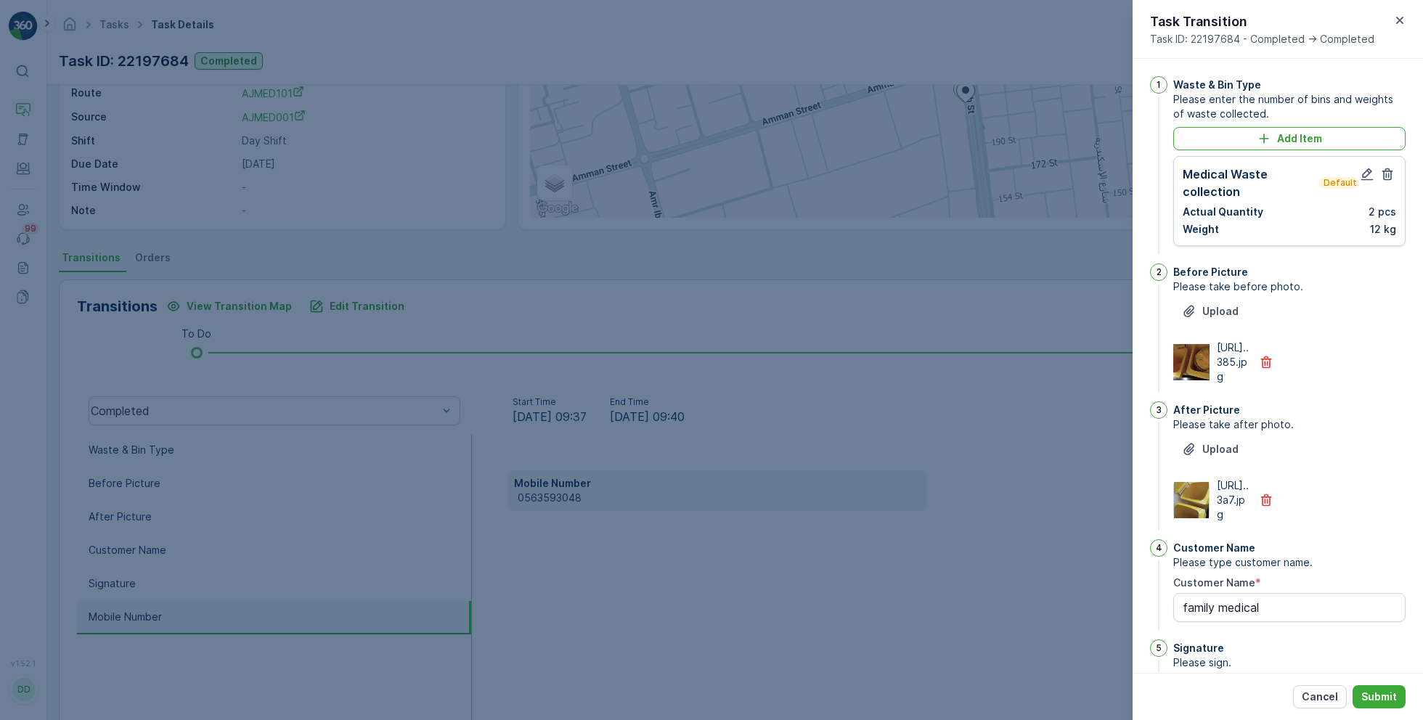
scroll to position [314, 0]
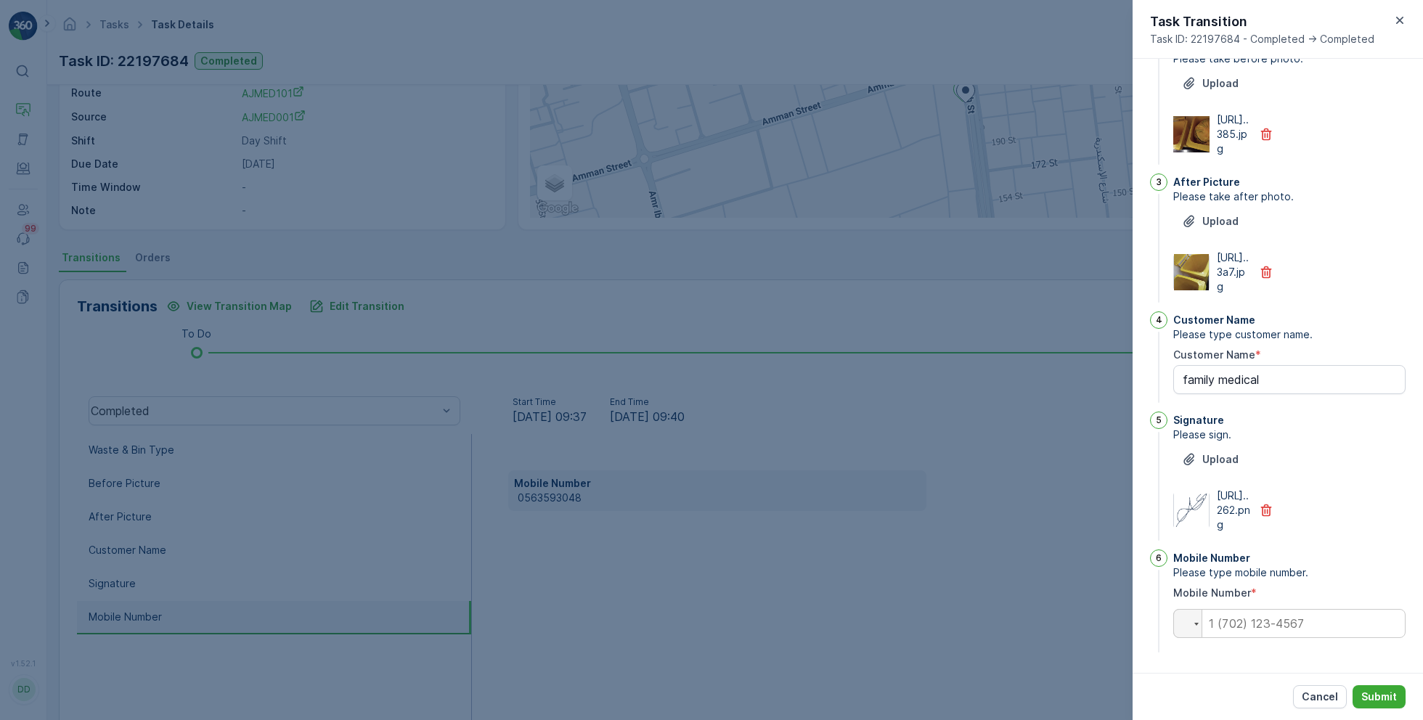
click at [1256, 639] on div "Mobile Number Please type mobile number. Mobile Number * Phone" at bounding box center [1289, 602] width 232 height 106
click at [1267, 621] on input "tel" at bounding box center [1289, 623] width 232 height 29
paste input "0565610939"
type Name "family medical"
type input "0565610939"
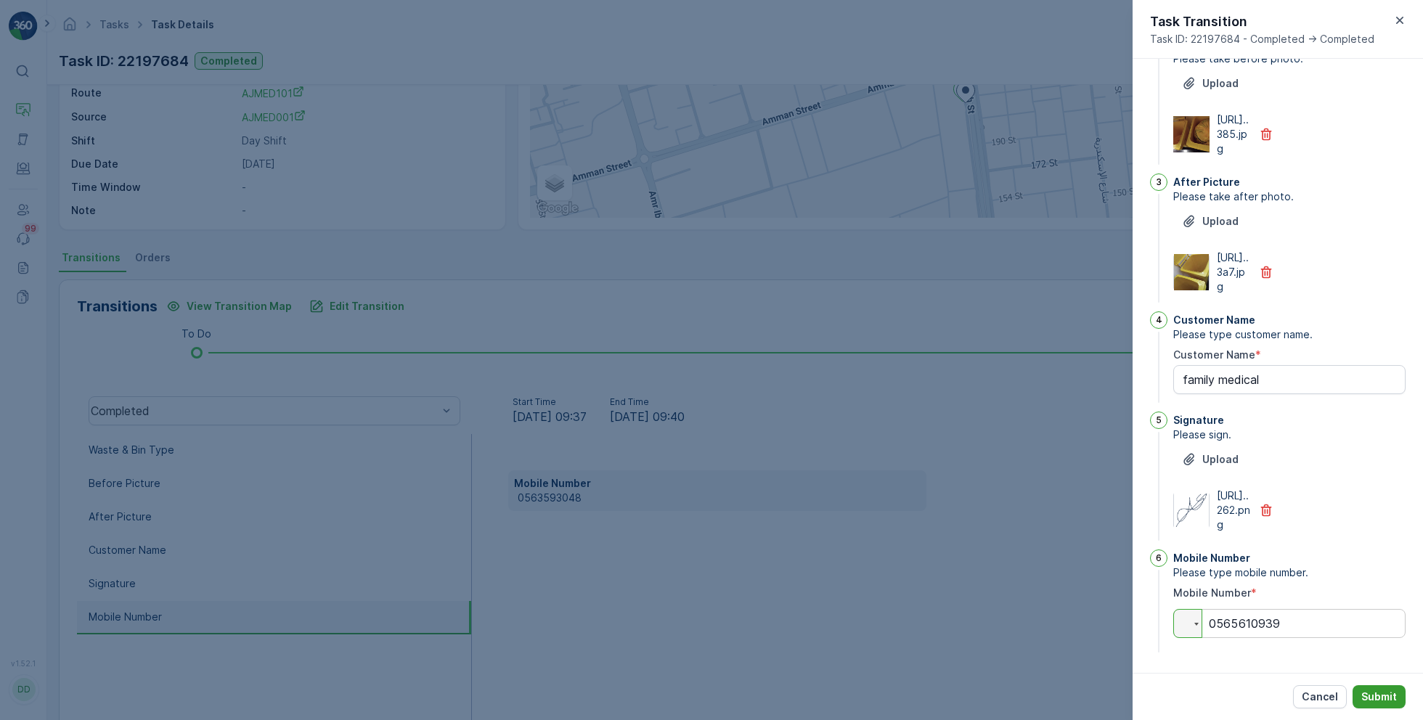
click at [1362, 692] on p "Submit" at bounding box center [1379, 697] width 36 height 15
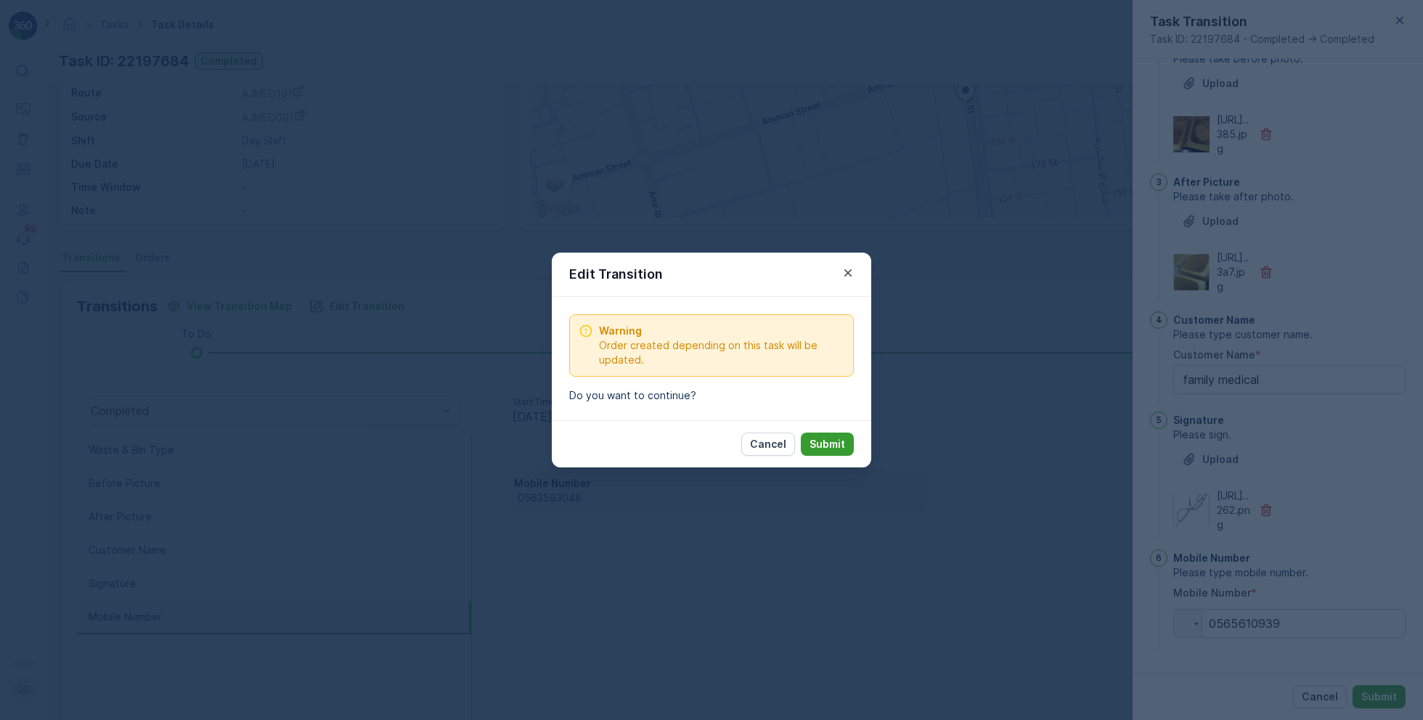
click at [834, 445] on p "Submit" at bounding box center [827, 444] width 36 height 15
type Name "family medical"
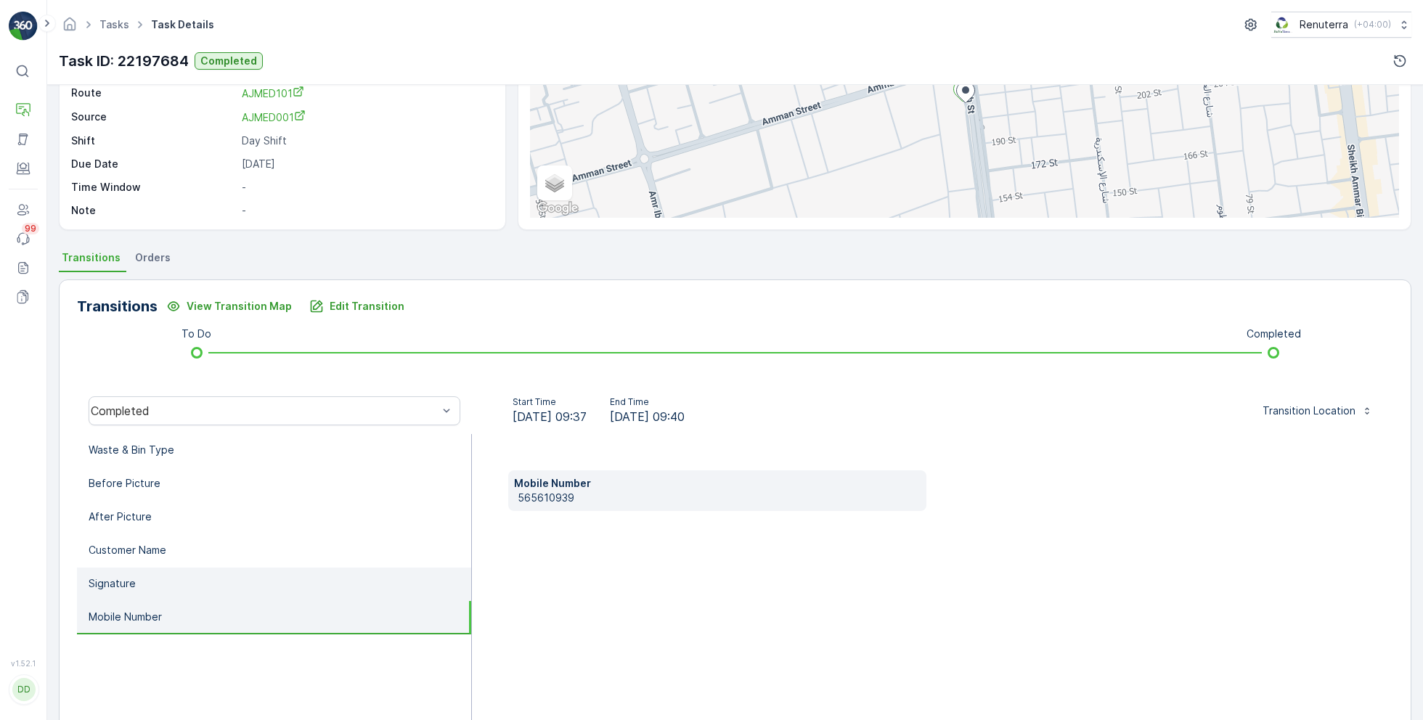
click at [234, 589] on li "Signature" at bounding box center [274, 584] width 394 height 33
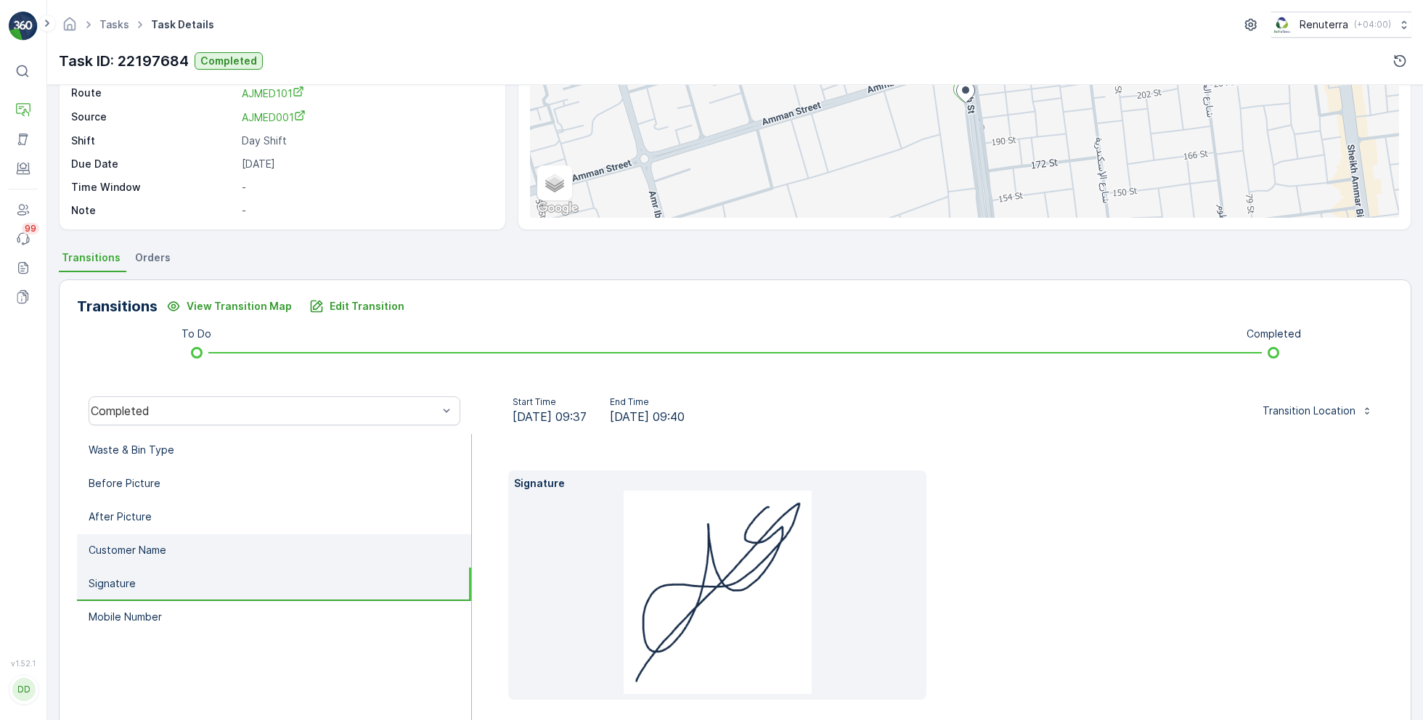
click at [202, 552] on li "Customer Name" at bounding box center [274, 550] width 394 height 33
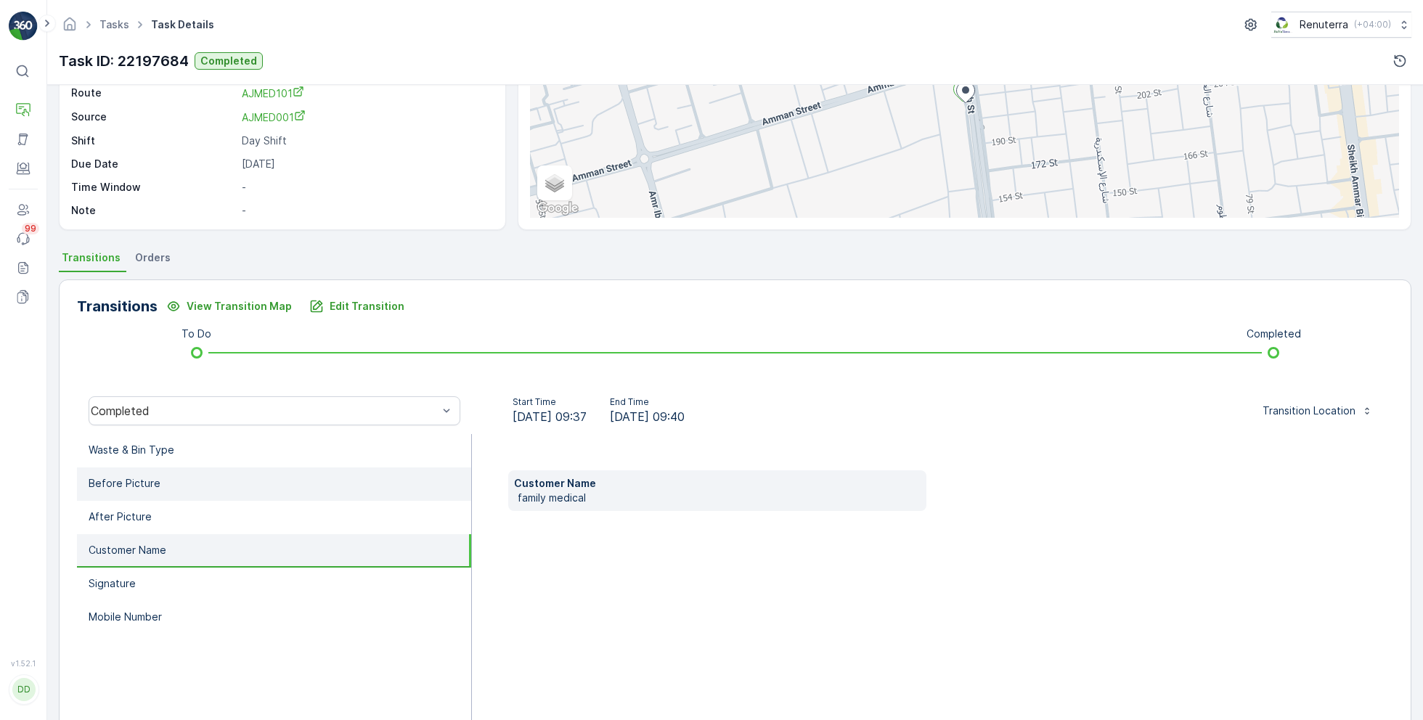
click at [184, 494] on li "Before Picture" at bounding box center [274, 483] width 394 height 33
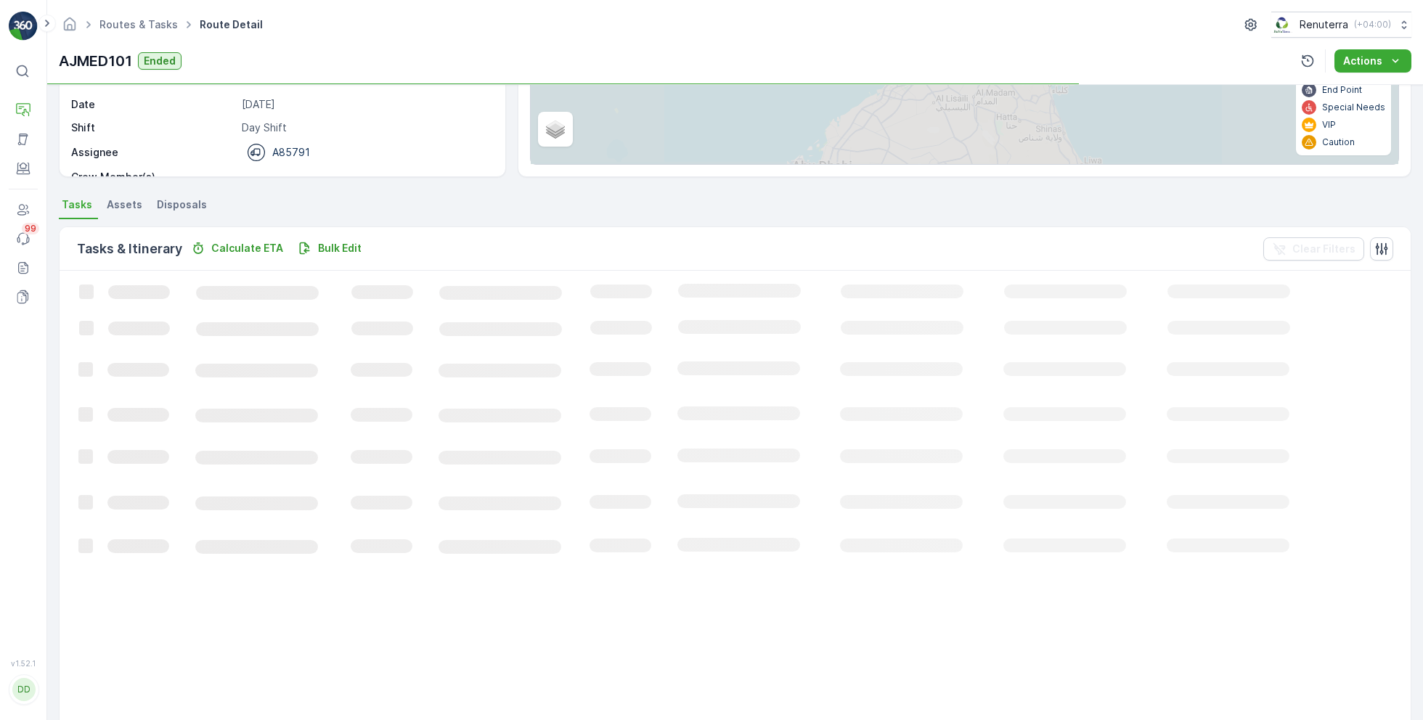
scroll to position [177, 0]
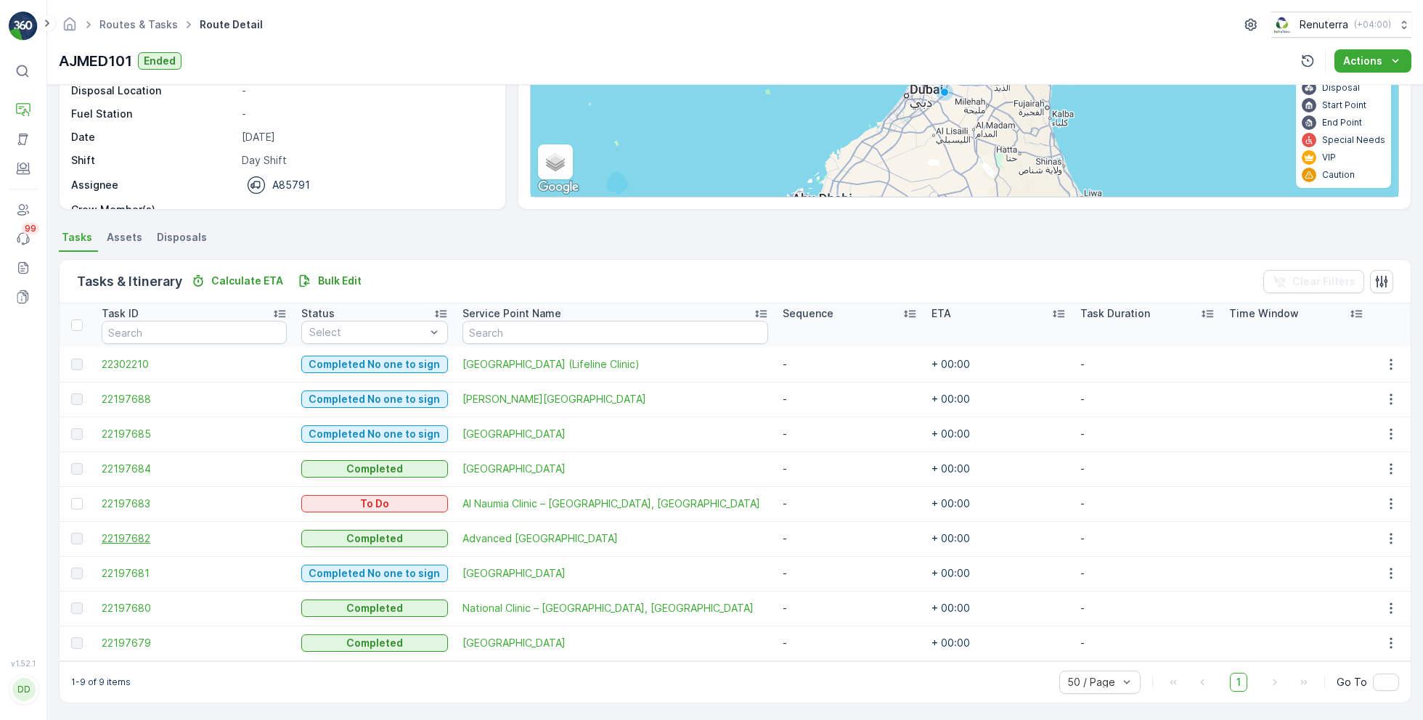
click at [144, 539] on span "22197682" at bounding box center [194, 538] width 185 height 15
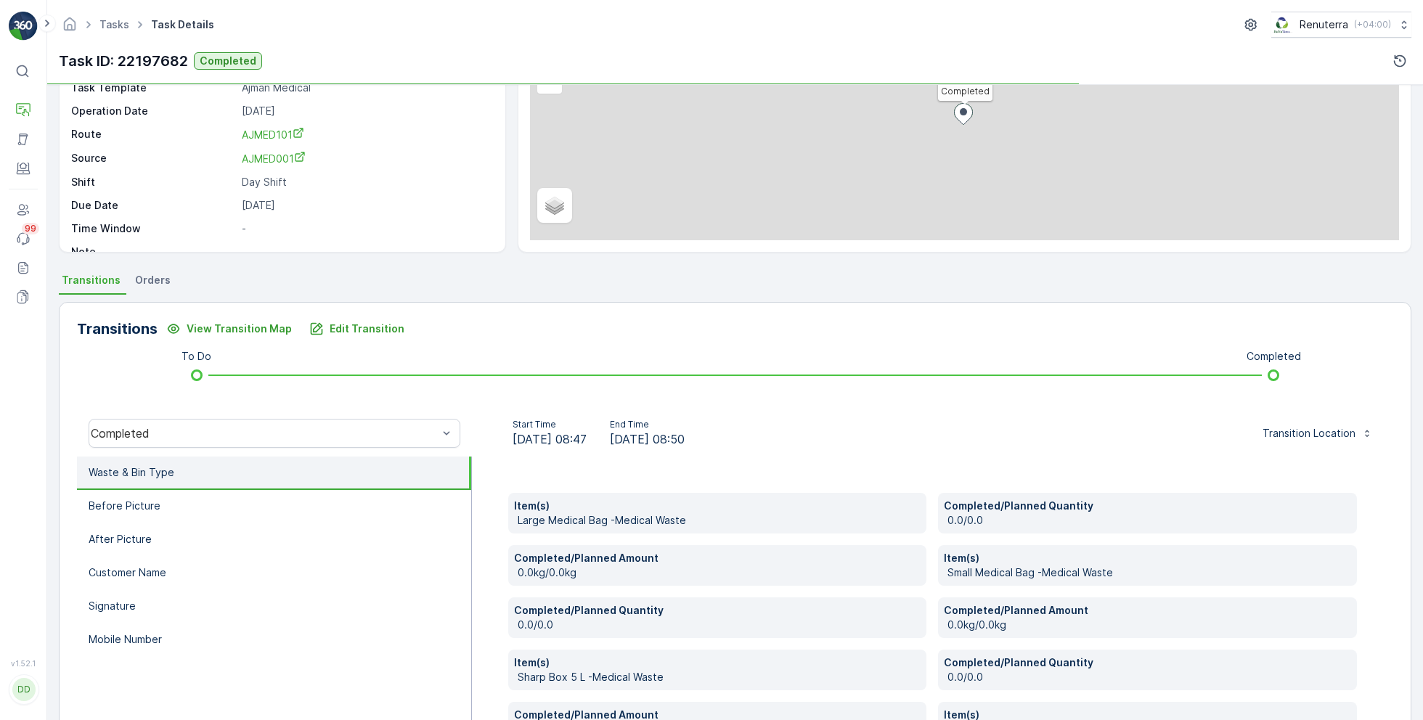
scroll to position [169, 0]
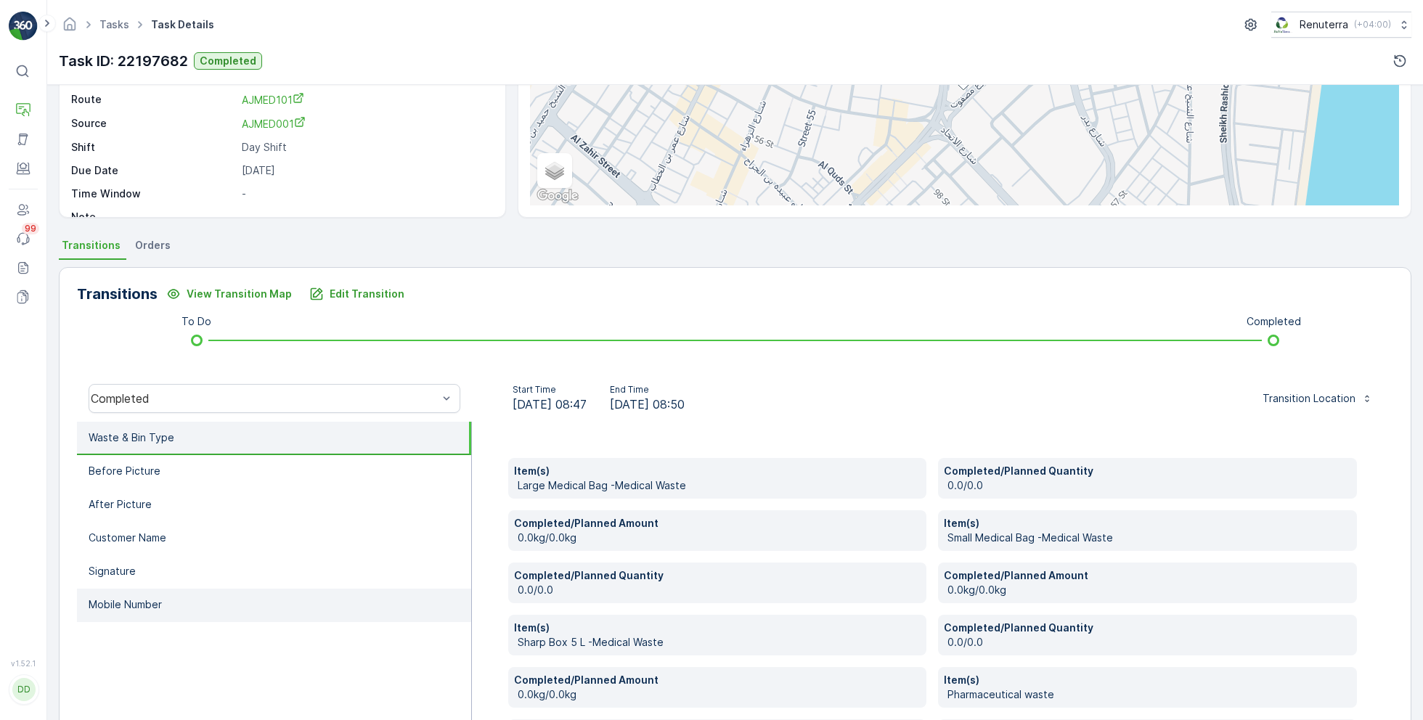
click at [163, 597] on li "Mobile Number" at bounding box center [274, 605] width 394 height 33
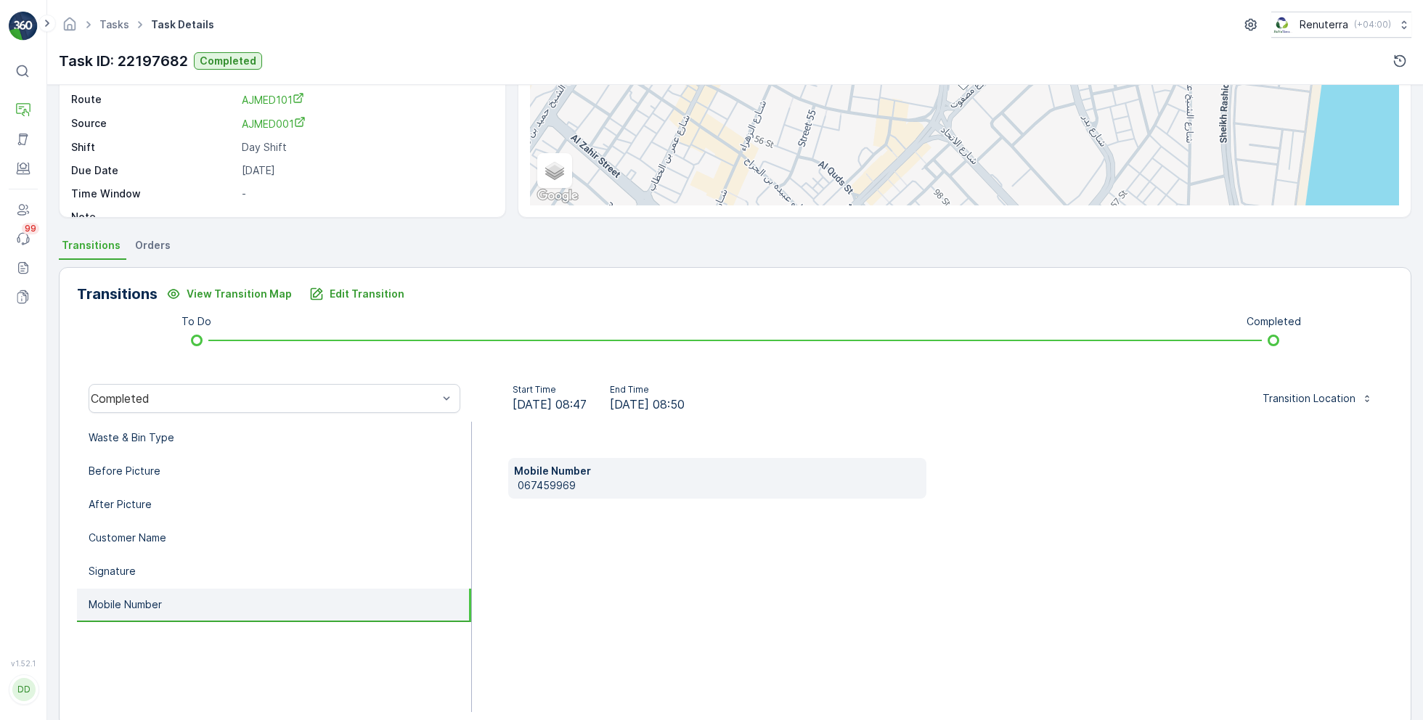
click at [541, 487] on p "067459969" at bounding box center [720, 485] width 404 height 15
click at [341, 287] on p "Edit Transition" at bounding box center [367, 294] width 75 height 15
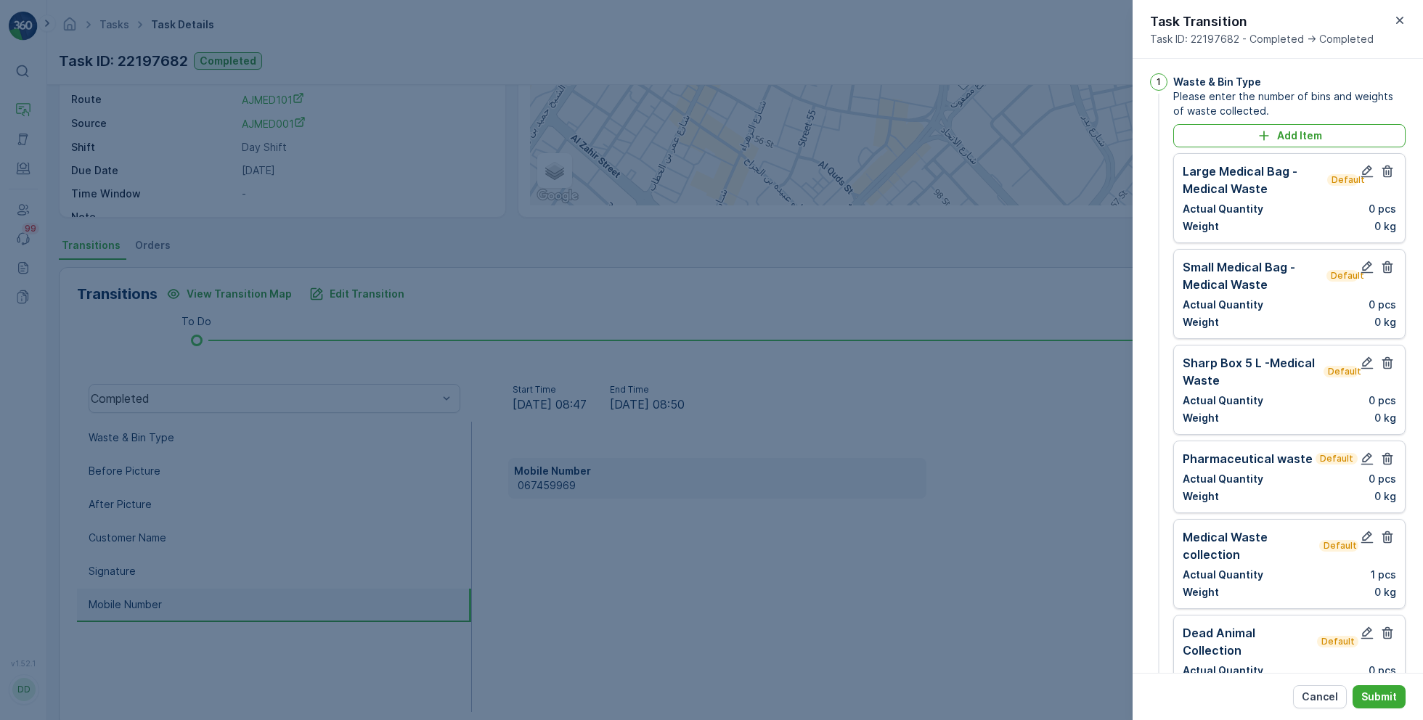
scroll to position [0, 0]
click at [1389, 171] on icon "button" at bounding box center [1387, 174] width 15 height 15
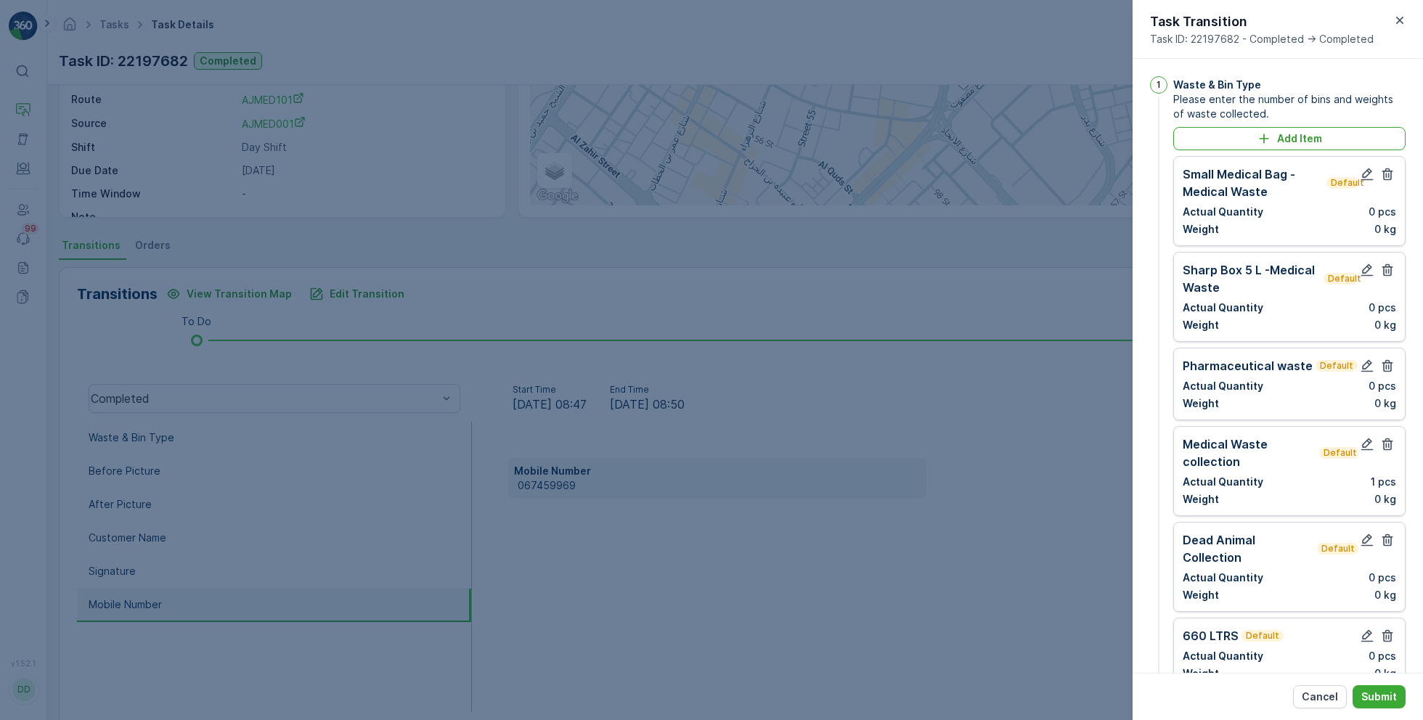
click at [1389, 171] on icon "button" at bounding box center [1387, 174] width 15 height 15
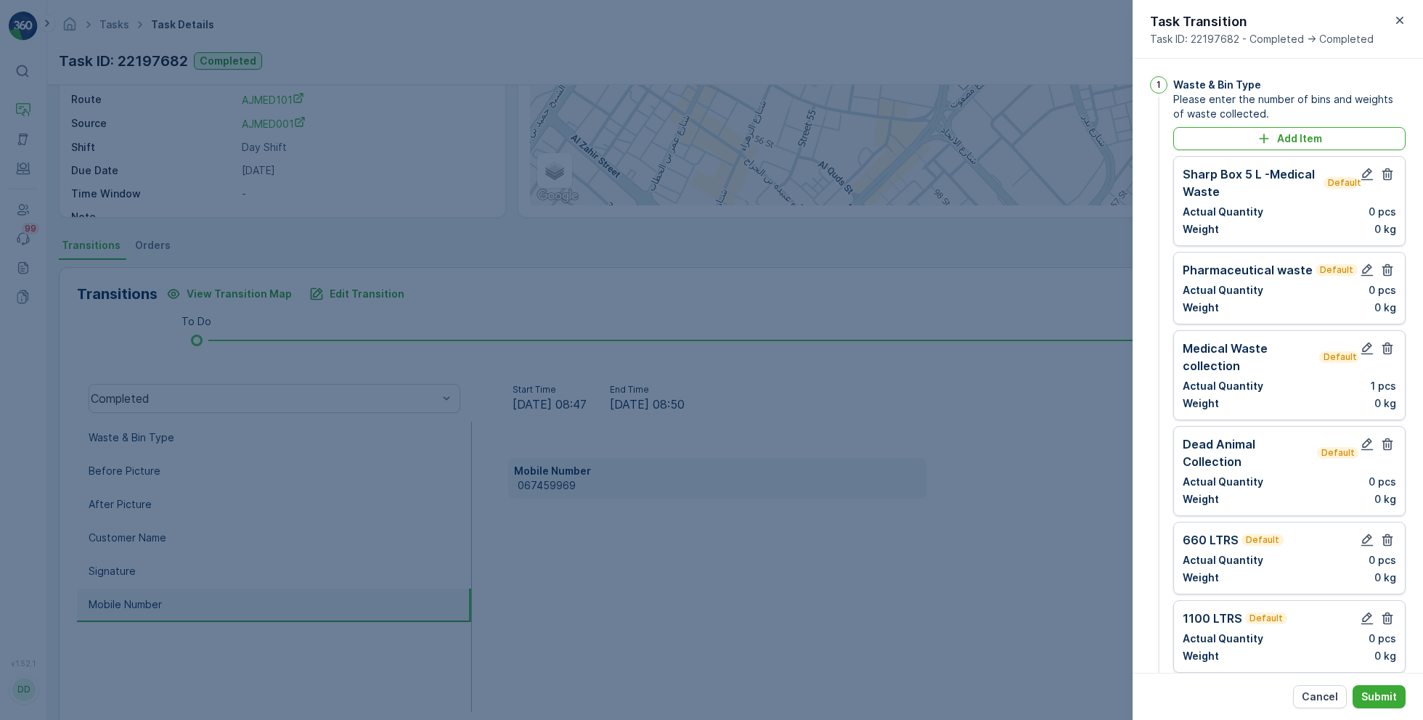
click at [1389, 171] on icon "button" at bounding box center [1387, 174] width 15 height 15
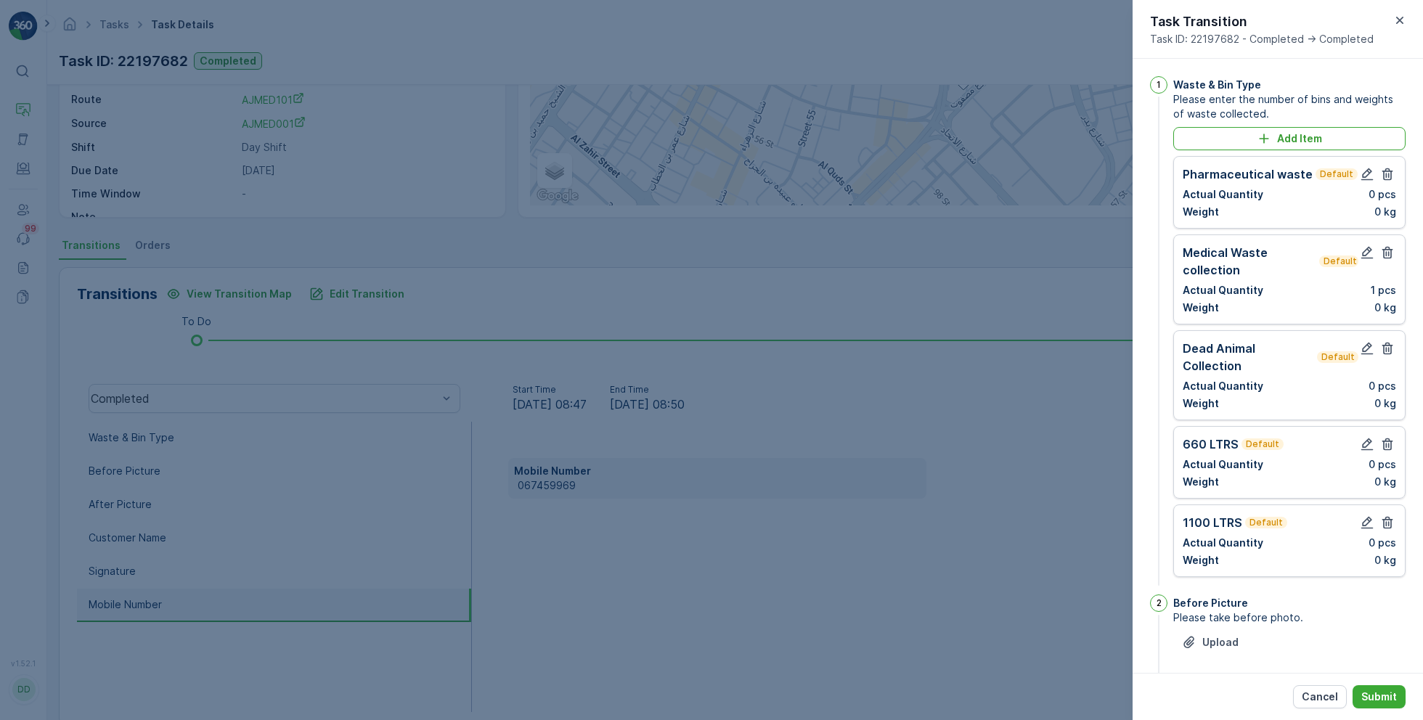
click at [1389, 171] on icon "button" at bounding box center [1387, 174] width 15 height 15
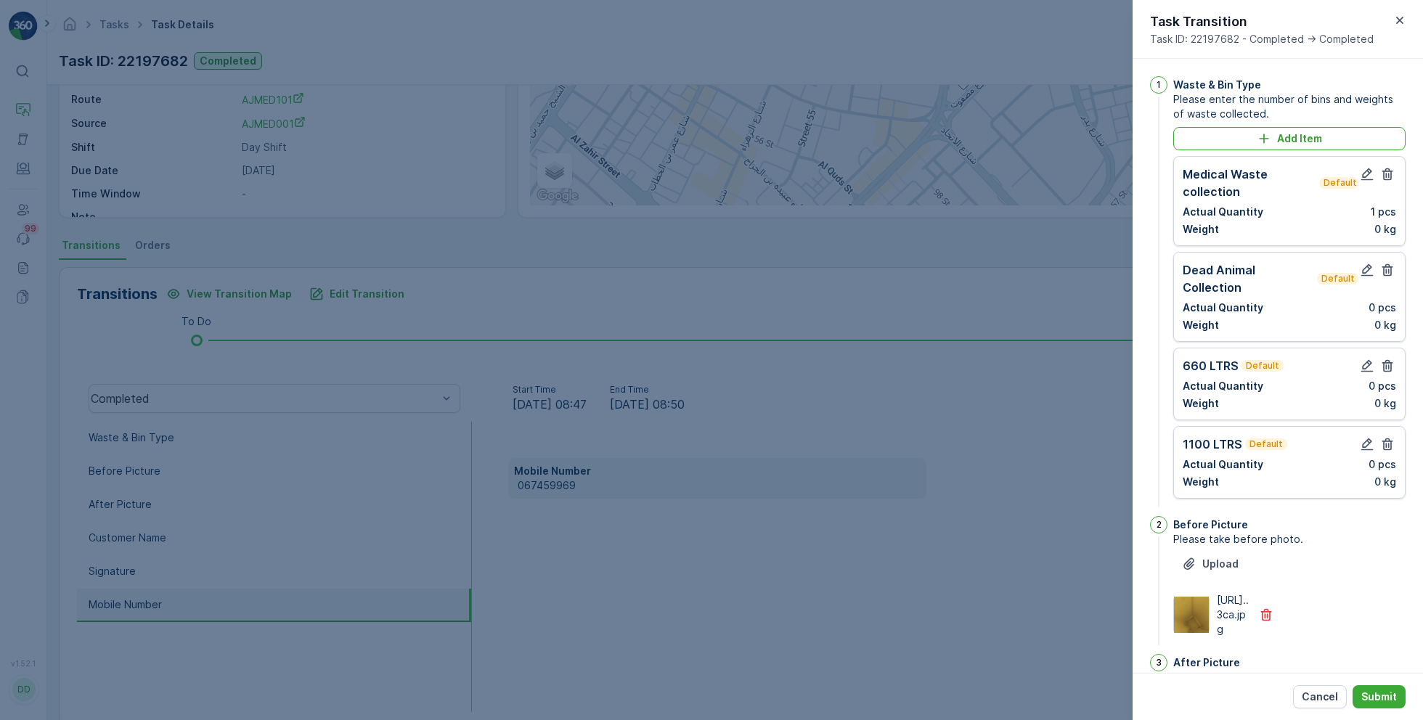
click at [1389, 171] on icon "button" at bounding box center [1387, 174] width 15 height 15
type Name "advanced medical center"
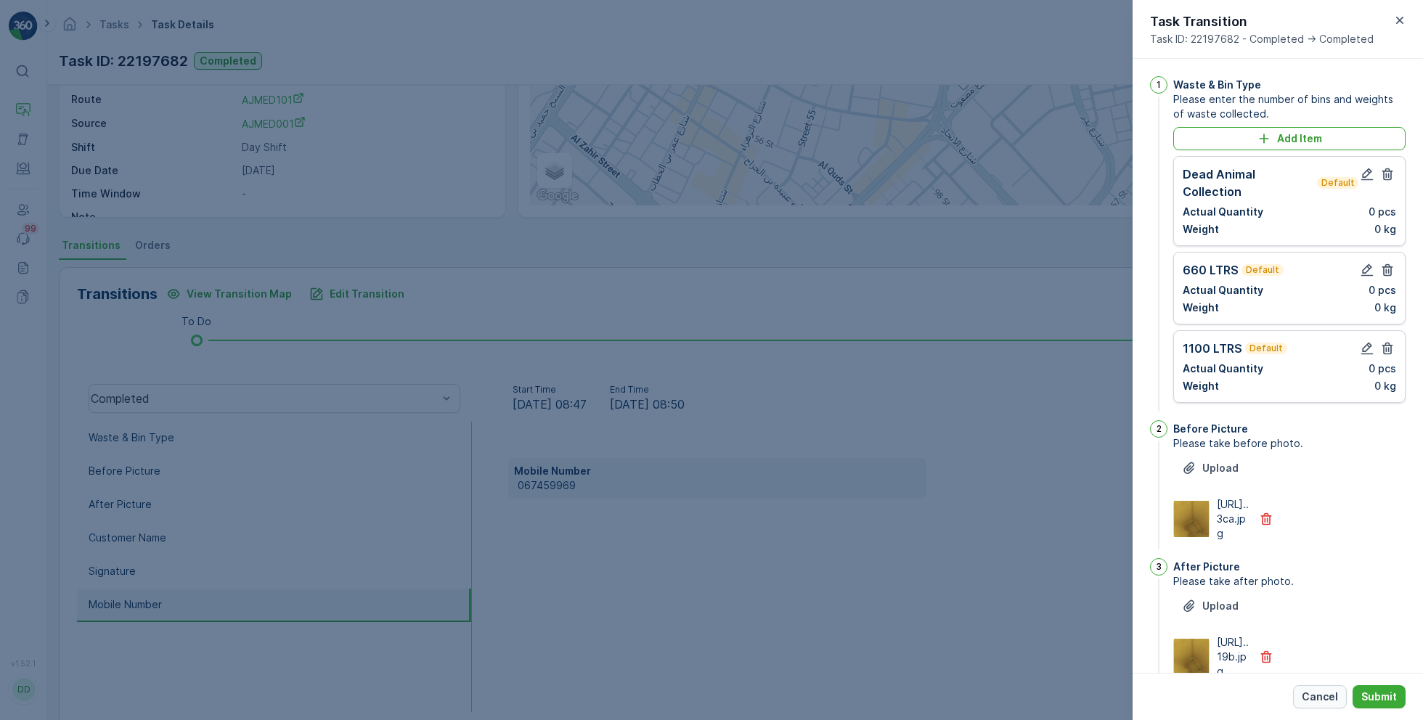
click at [1315, 695] on p "Cancel" at bounding box center [1319, 697] width 36 height 15
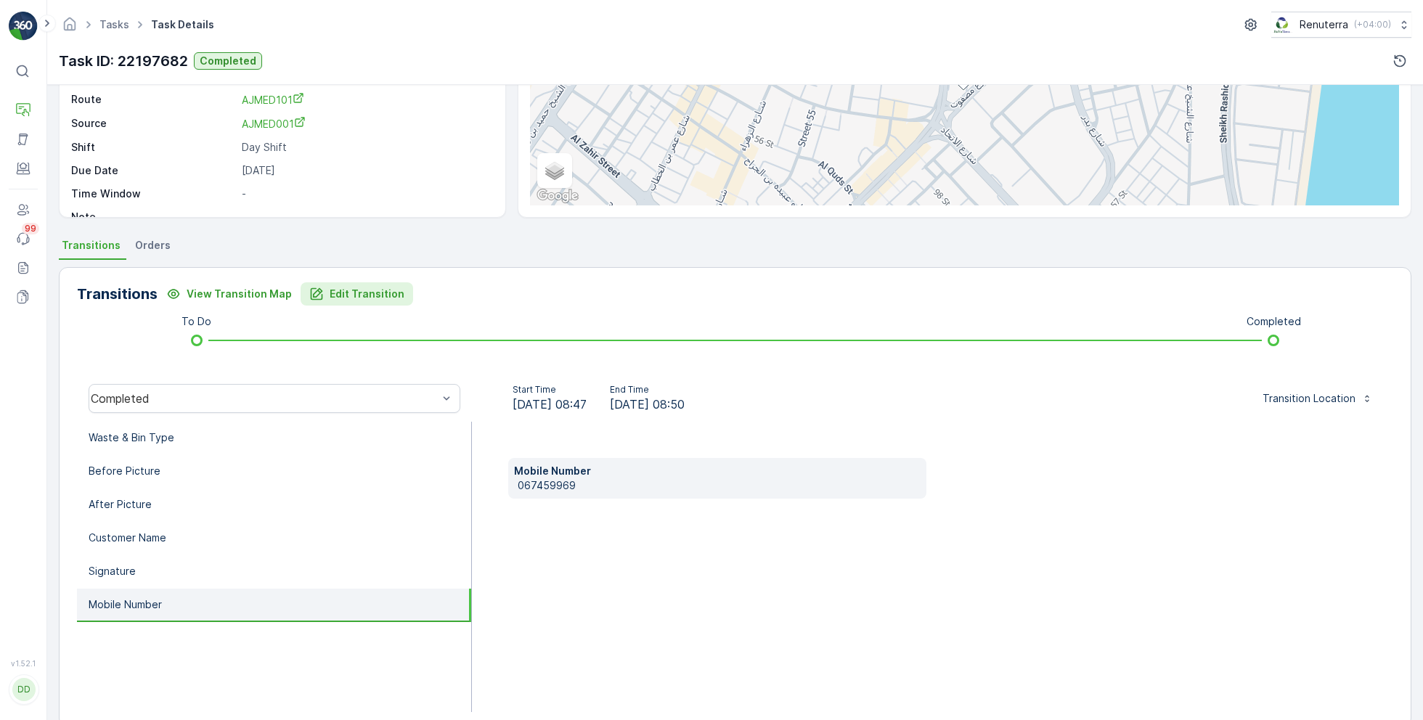
click at [364, 287] on p "Edit Transition" at bounding box center [367, 294] width 75 height 15
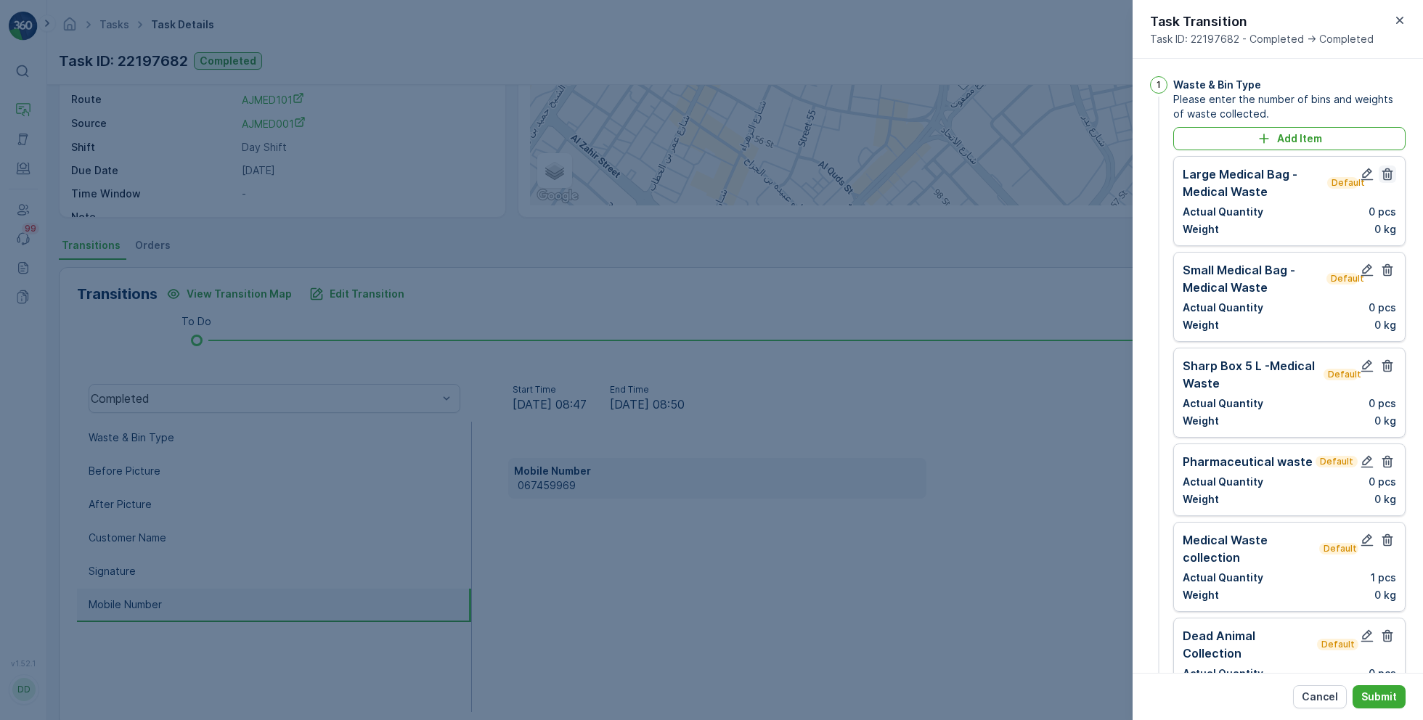
click at [1382, 171] on icon "button" at bounding box center [1387, 174] width 15 height 15
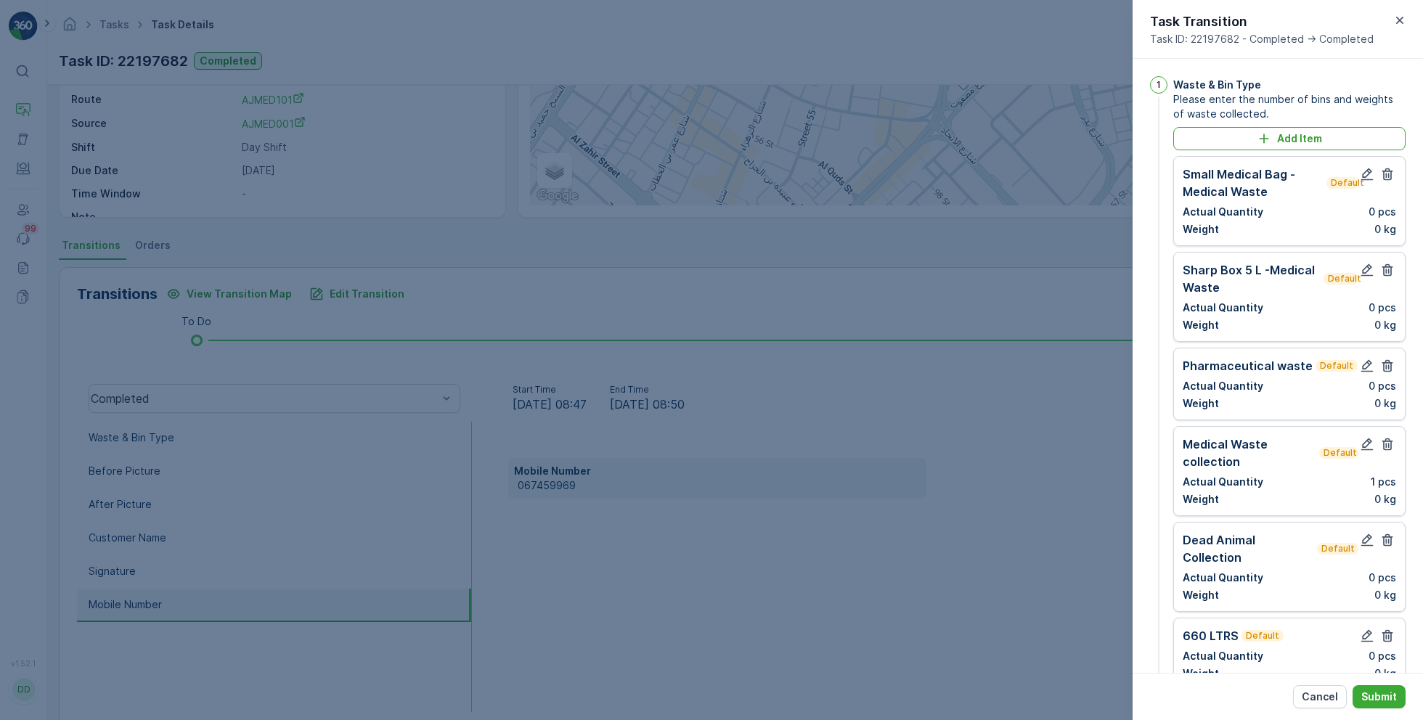
click at [1382, 171] on icon "button" at bounding box center [1387, 174] width 15 height 15
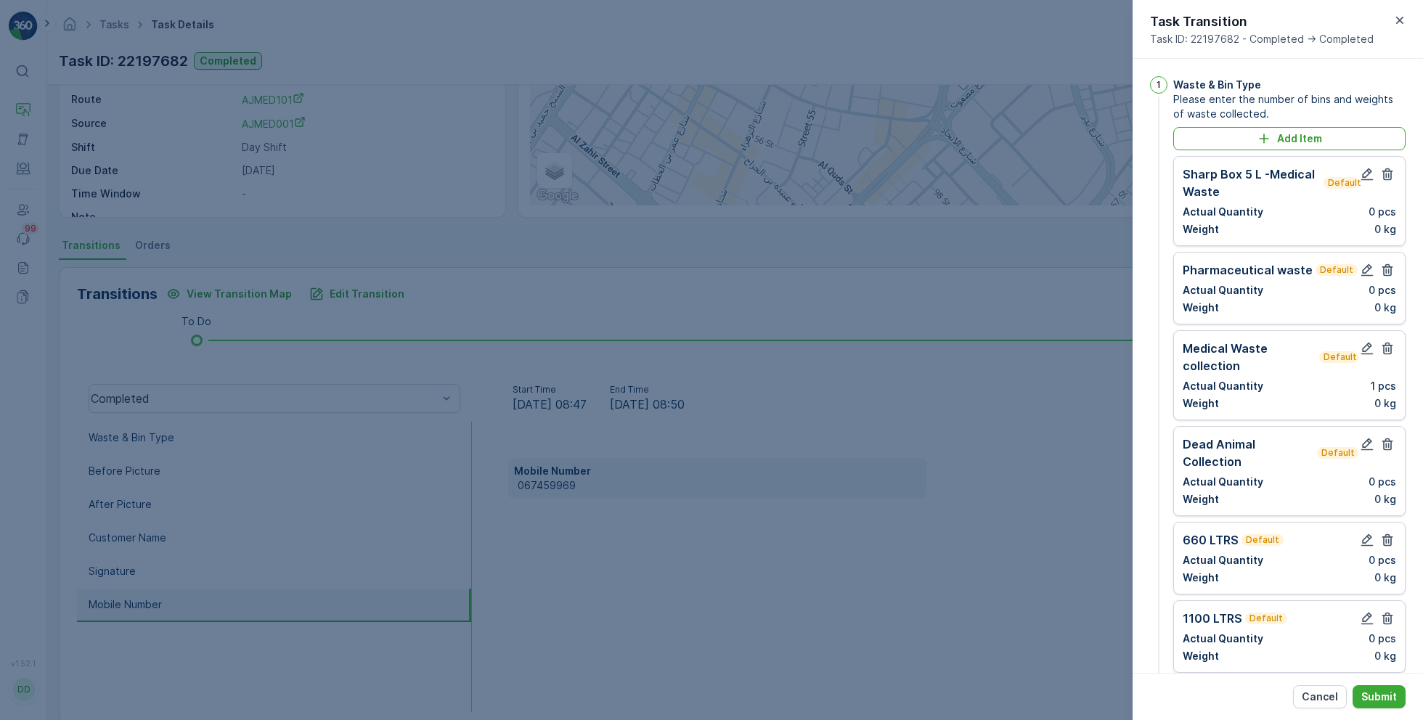
click at [1382, 171] on icon "button" at bounding box center [1387, 174] width 15 height 15
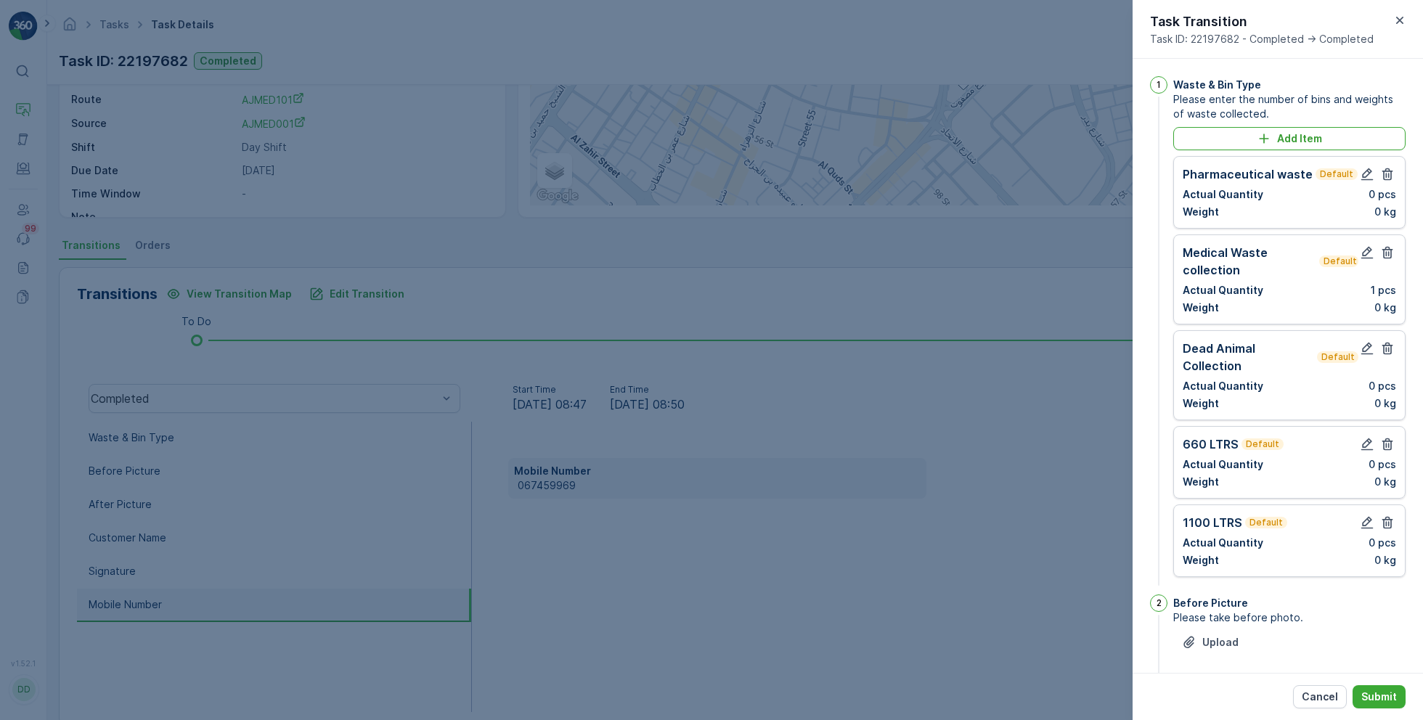
click at [1382, 171] on icon "button" at bounding box center [1387, 174] width 15 height 15
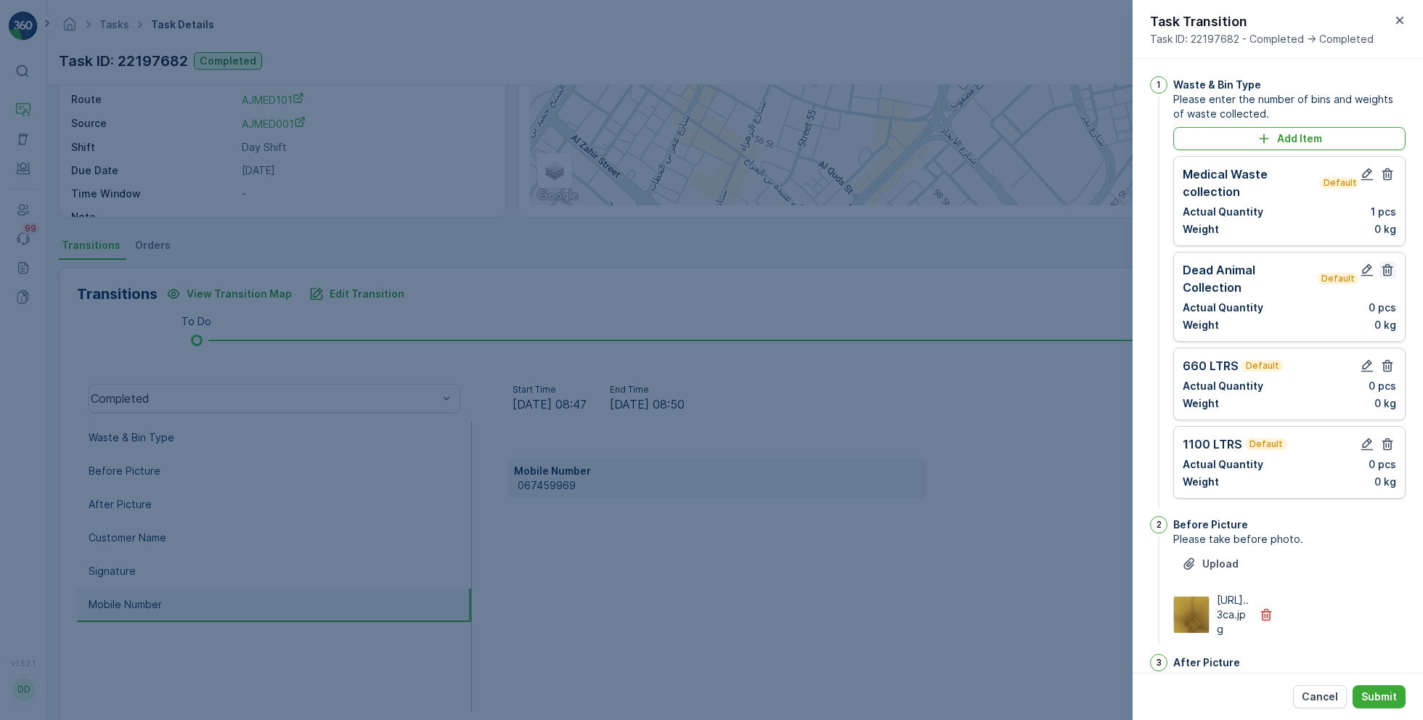
click at [1389, 268] on icon "button" at bounding box center [1387, 270] width 15 height 15
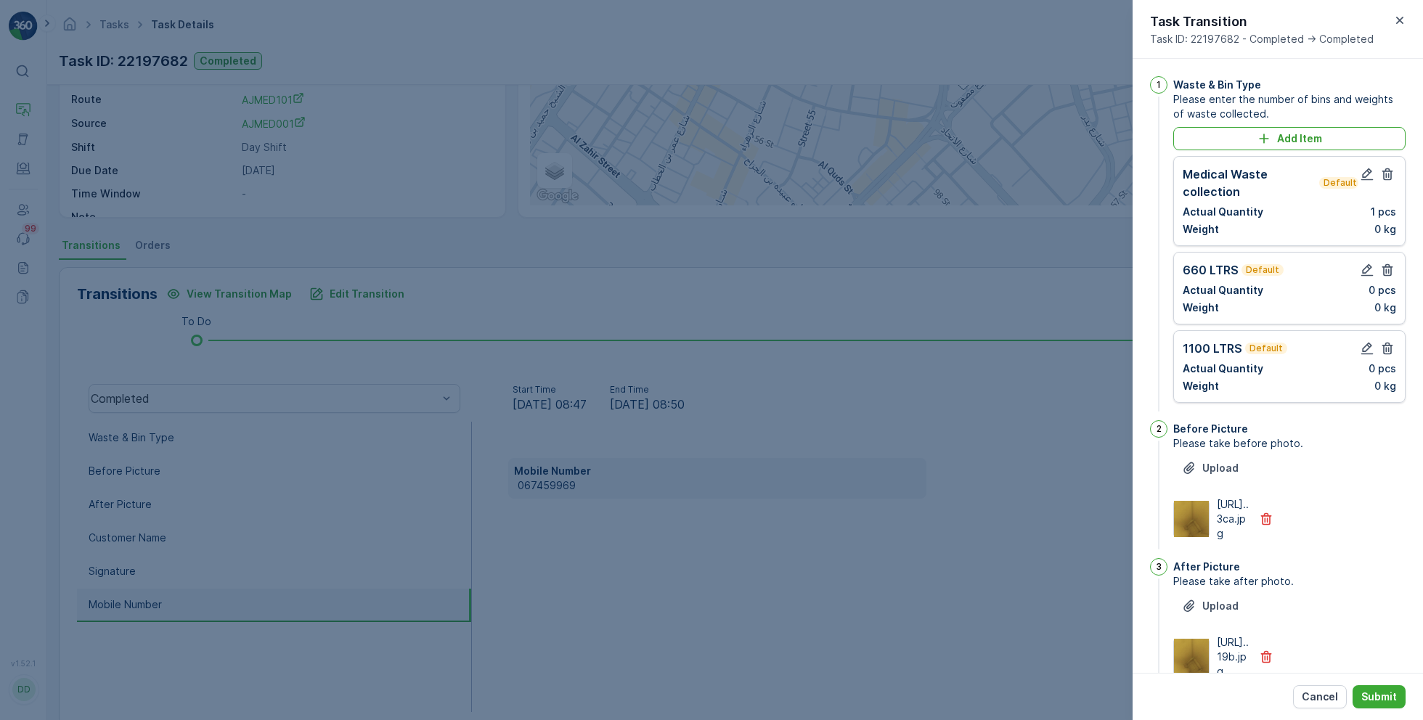
click at [1389, 268] on icon "button" at bounding box center [1387, 270] width 15 height 15
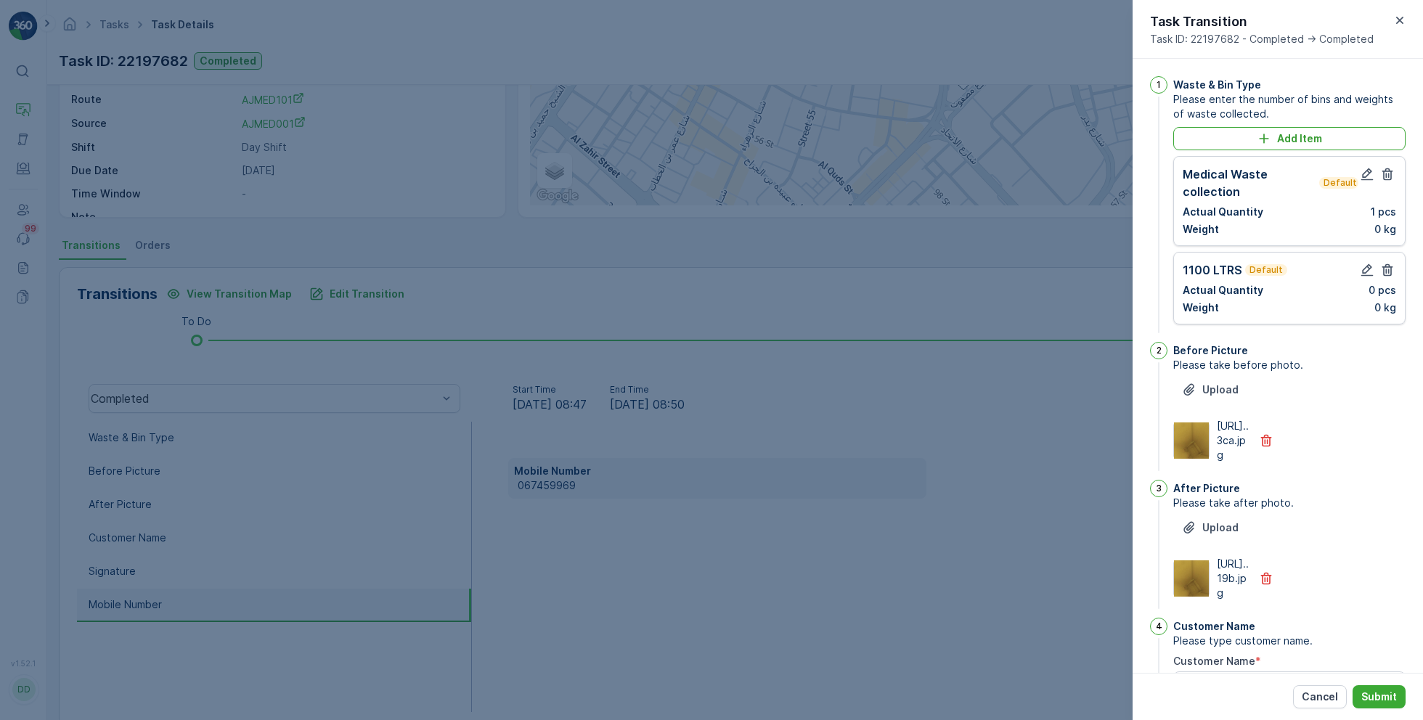
click at [1389, 268] on icon "button" at bounding box center [1387, 270] width 15 height 15
type Name "advanced medical center"
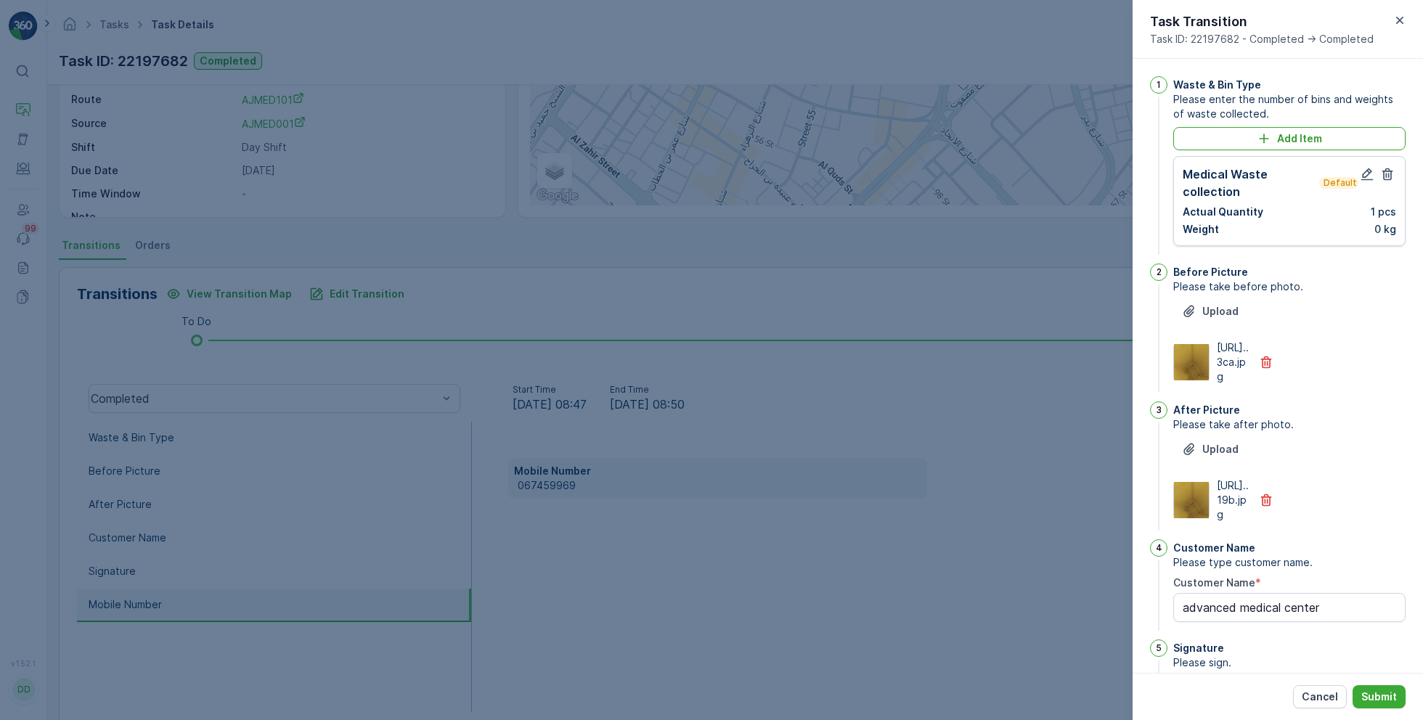
click at [956, 439] on div at bounding box center [711, 360] width 1423 height 720
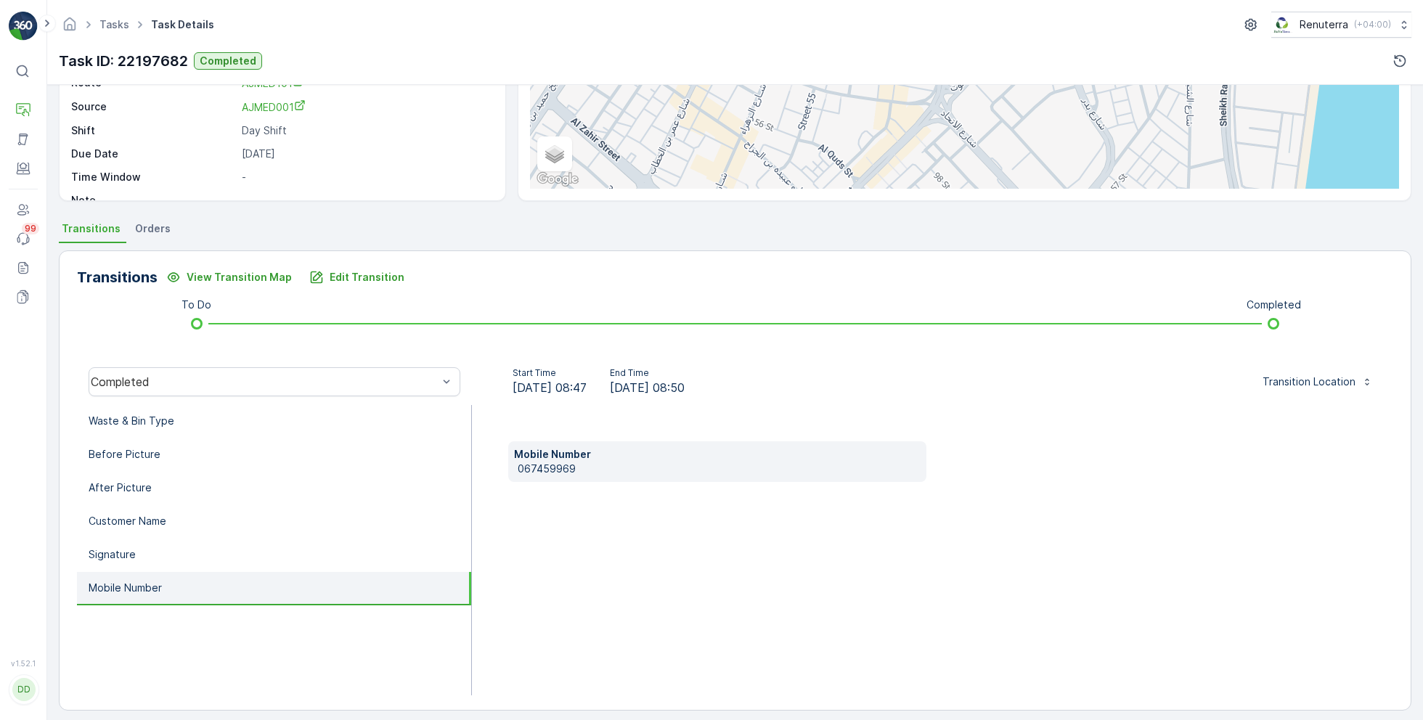
scroll to position [194, 0]
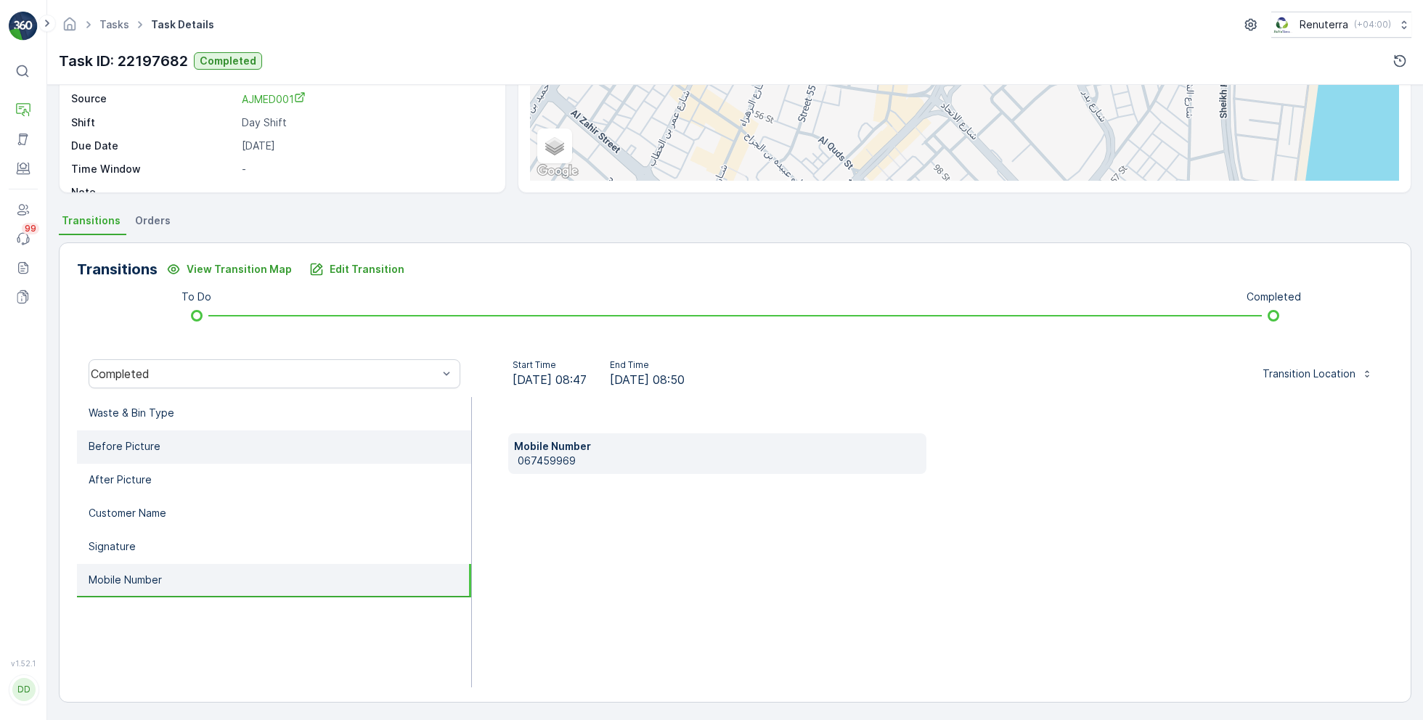
click at [187, 459] on li "Before Picture" at bounding box center [274, 446] width 394 height 33
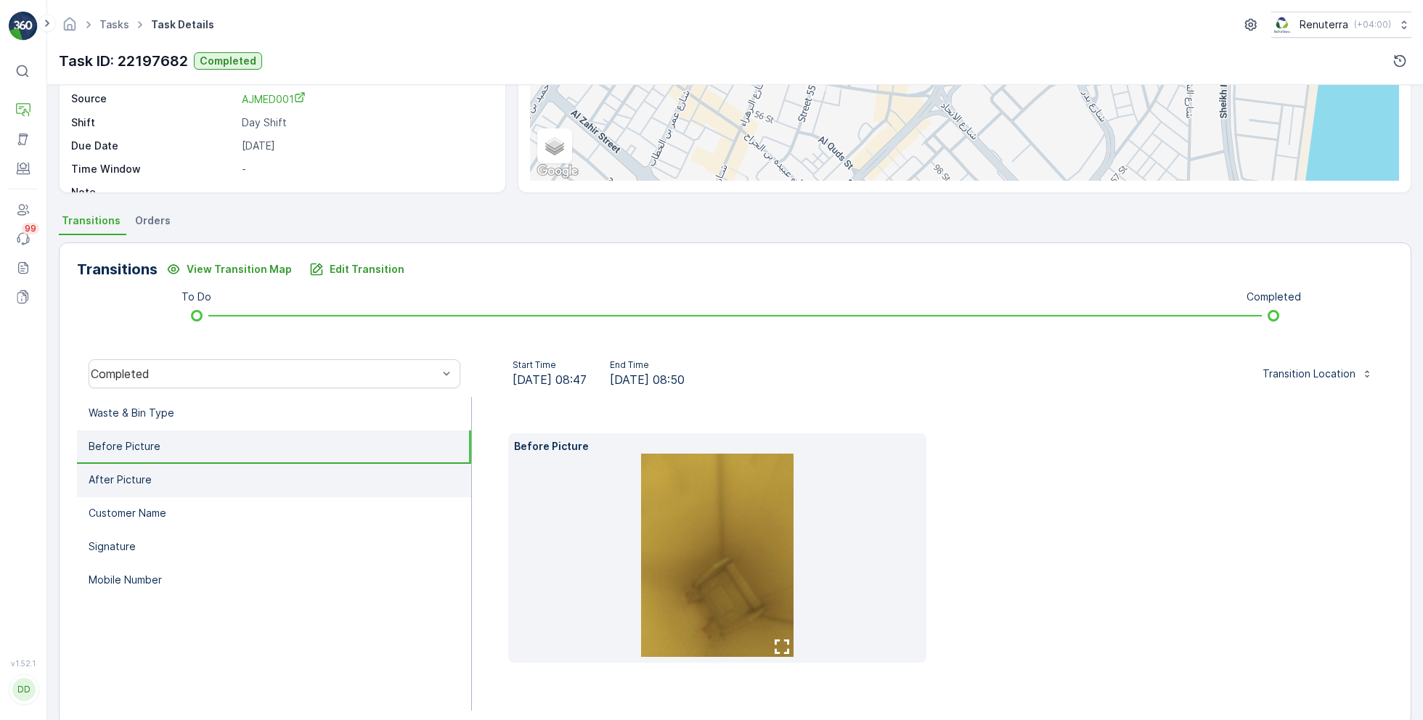
click at [187, 484] on li "After Picture" at bounding box center [274, 480] width 394 height 33
click at [189, 449] on li "Before Picture" at bounding box center [274, 446] width 394 height 33
click at [184, 486] on li "After Picture" at bounding box center [274, 480] width 394 height 33
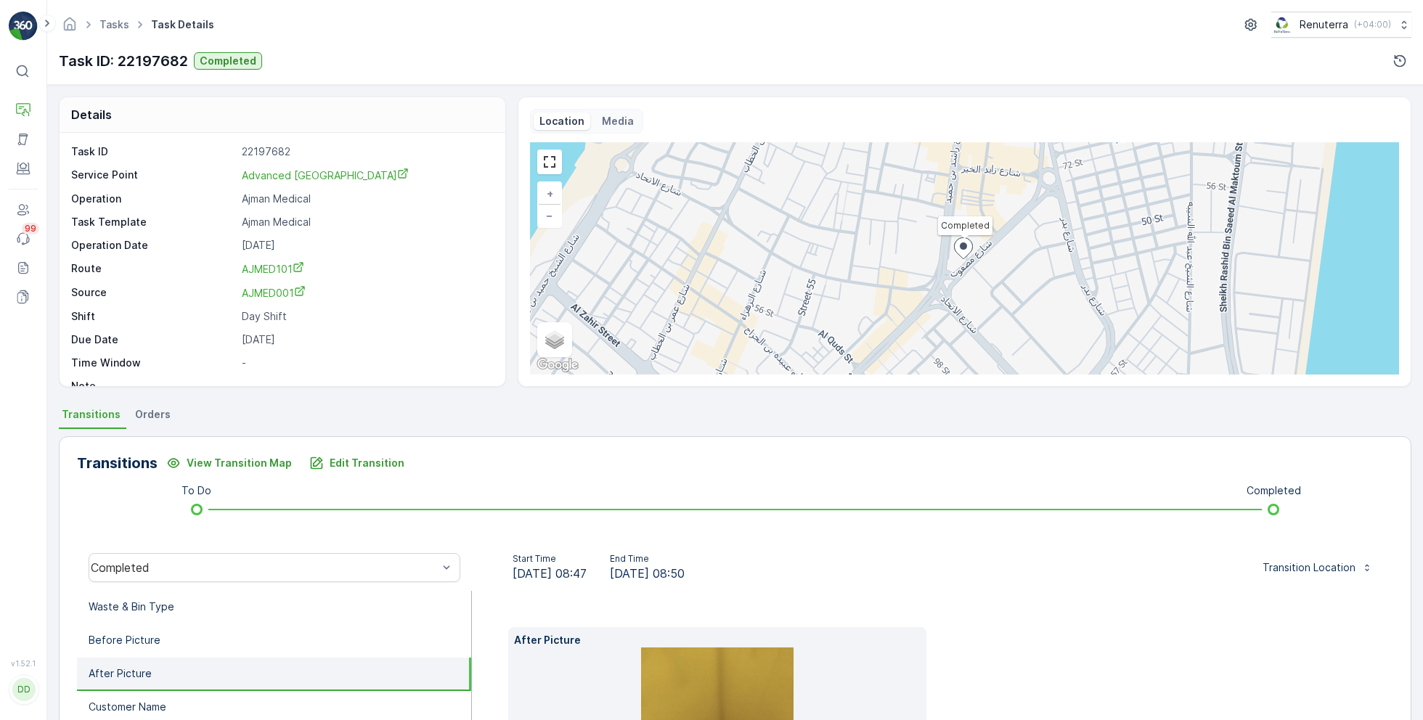
scroll to position [217, 0]
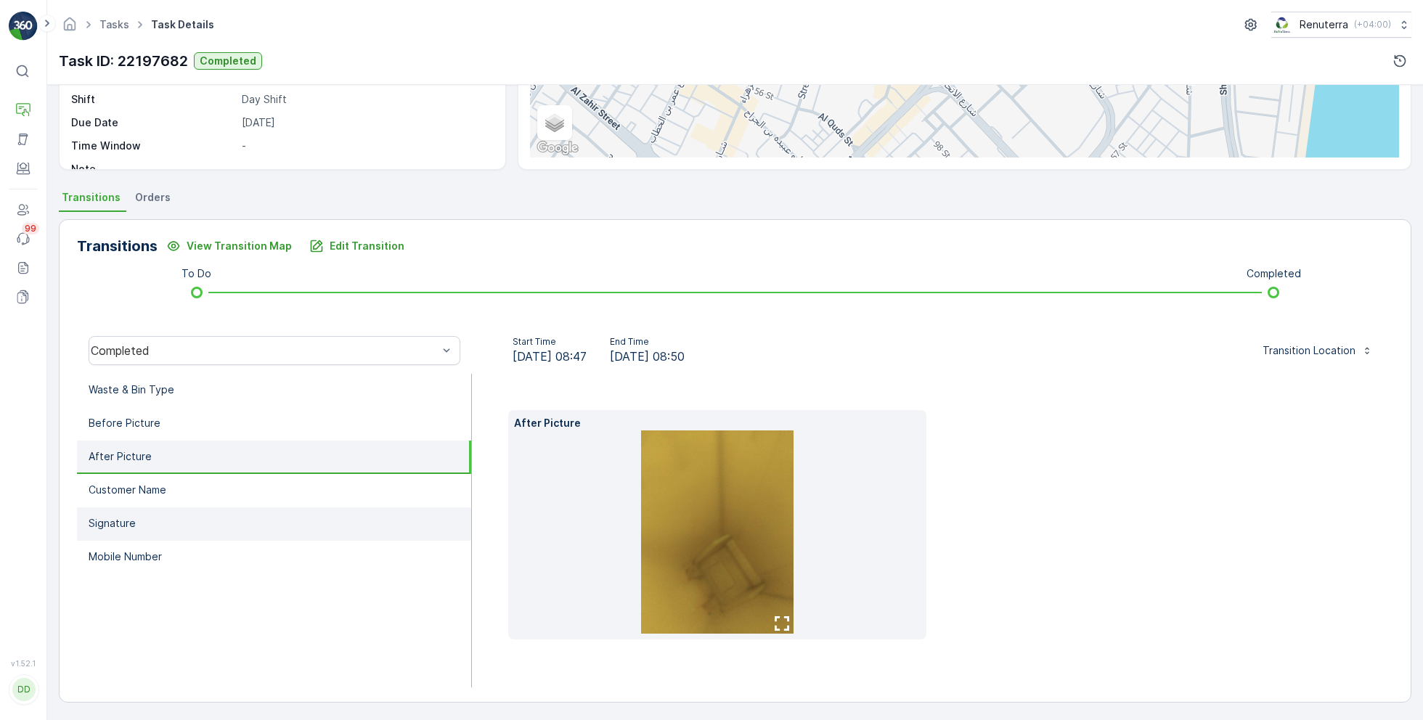
click at [218, 538] on li "Signature" at bounding box center [274, 523] width 394 height 33
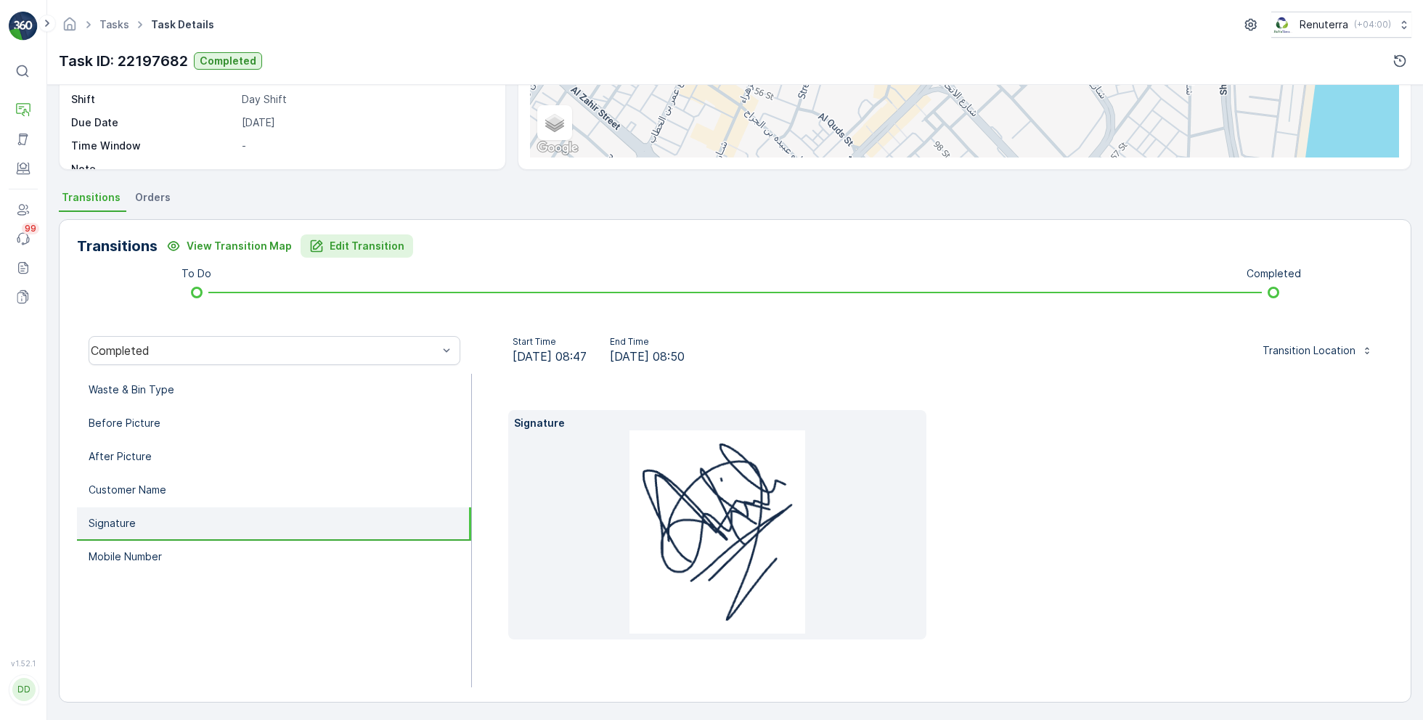
click at [337, 246] on p "Edit Transition" at bounding box center [367, 246] width 75 height 15
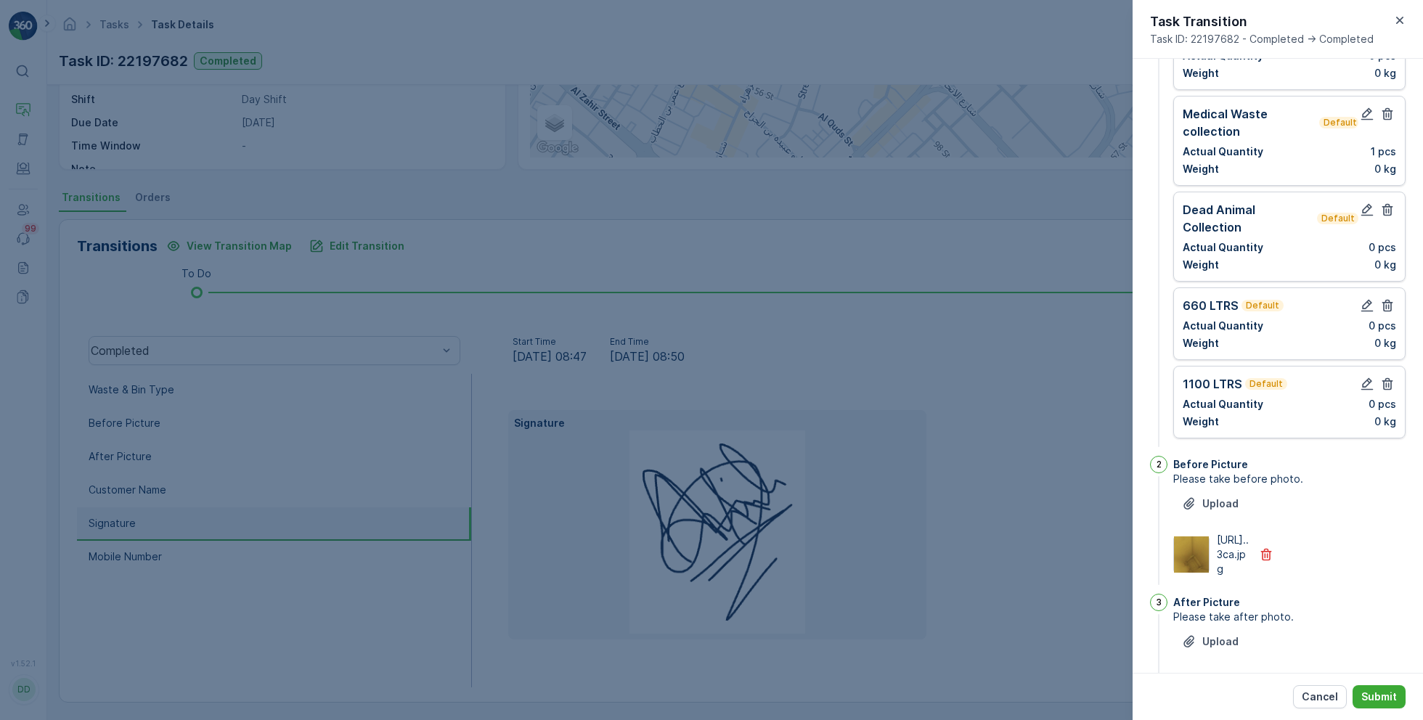
scroll to position [0, 0]
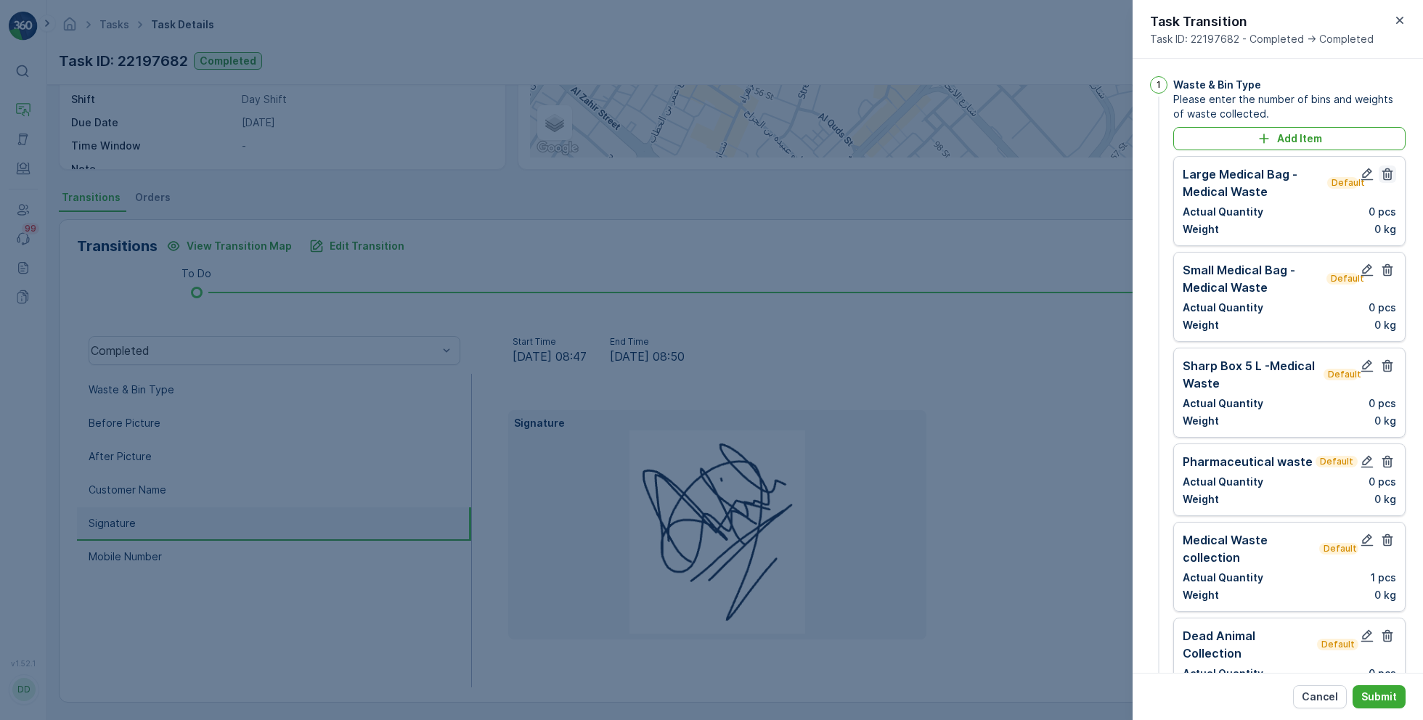
click at [1385, 178] on icon "button" at bounding box center [1387, 174] width 11 height 12
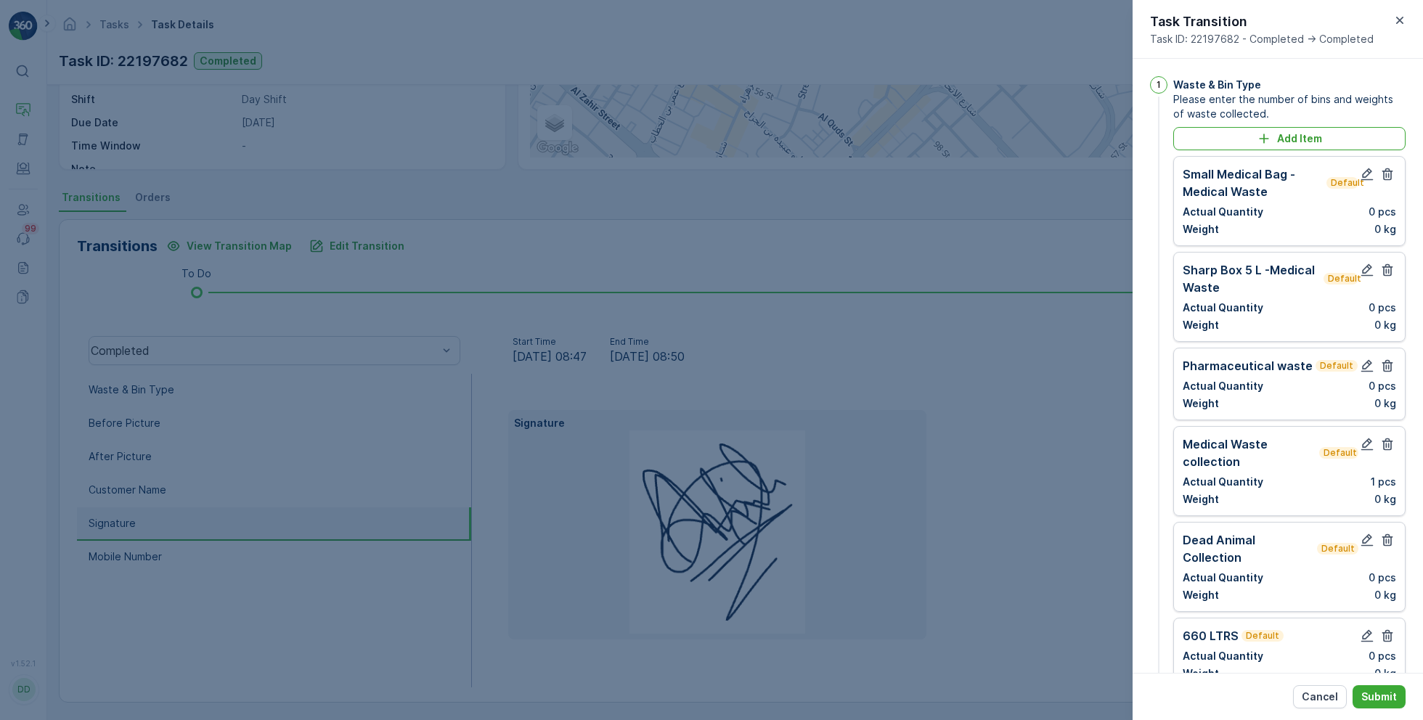
click at [1385, 178] on icon "button" at bounding box center [1387, 174] width 11 height 12
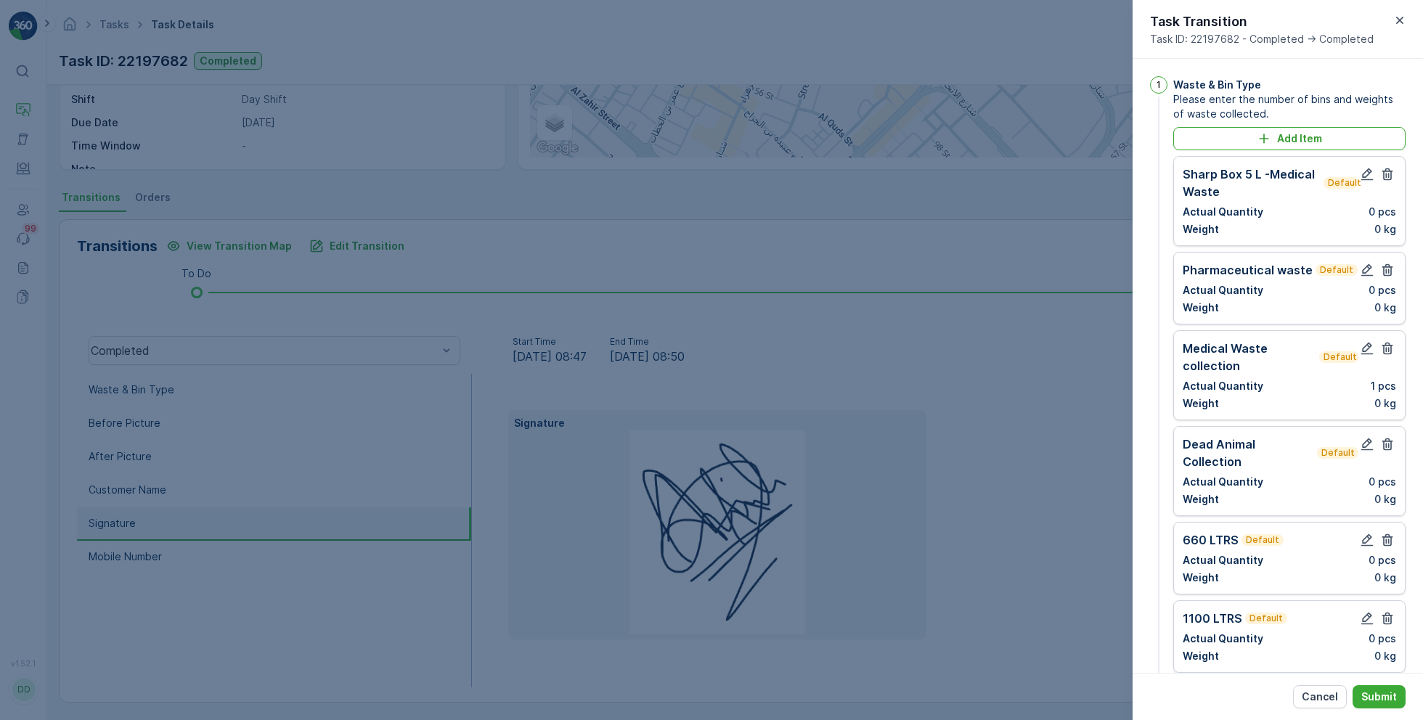
click at [1385, 178] on icon "button" at bounding box center [1387, 174] width 11 height 12
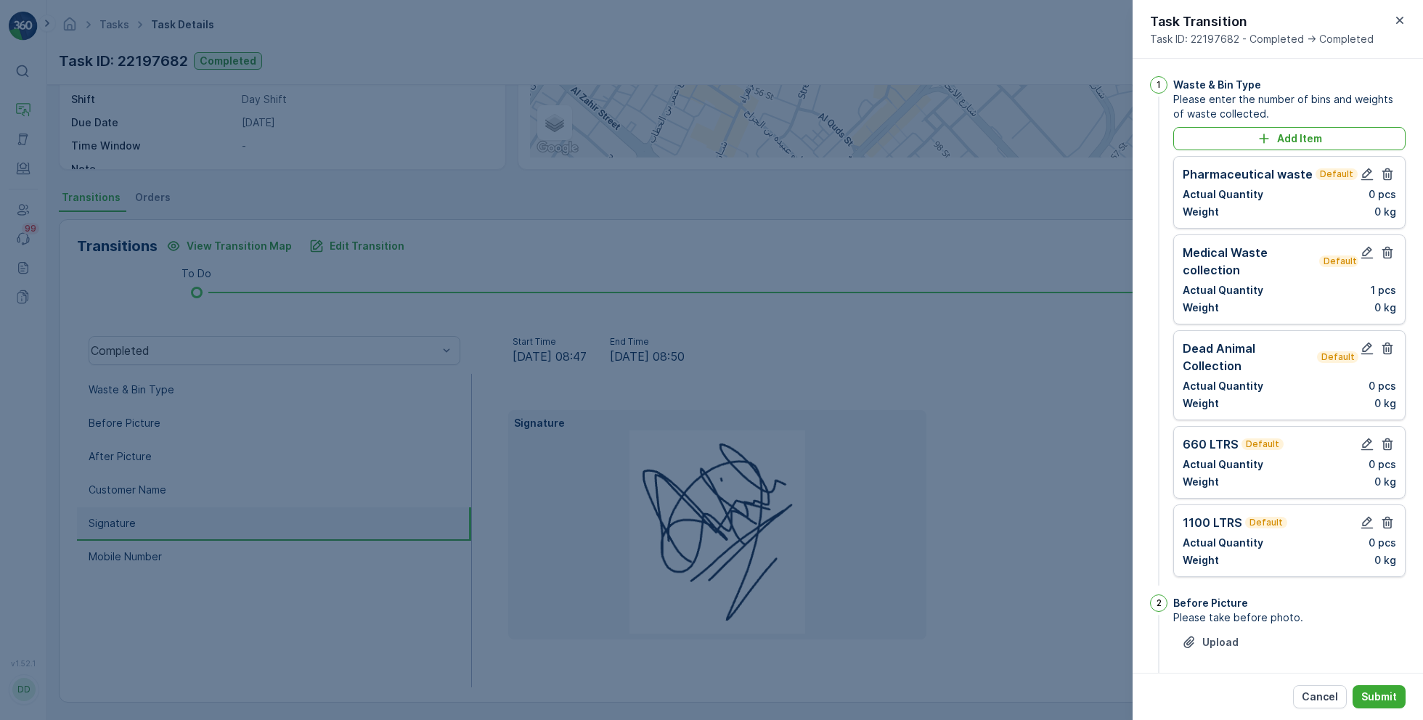
click at [1385, 178] on icon "button" at bounding box center [1387, 174] width 11 height 12
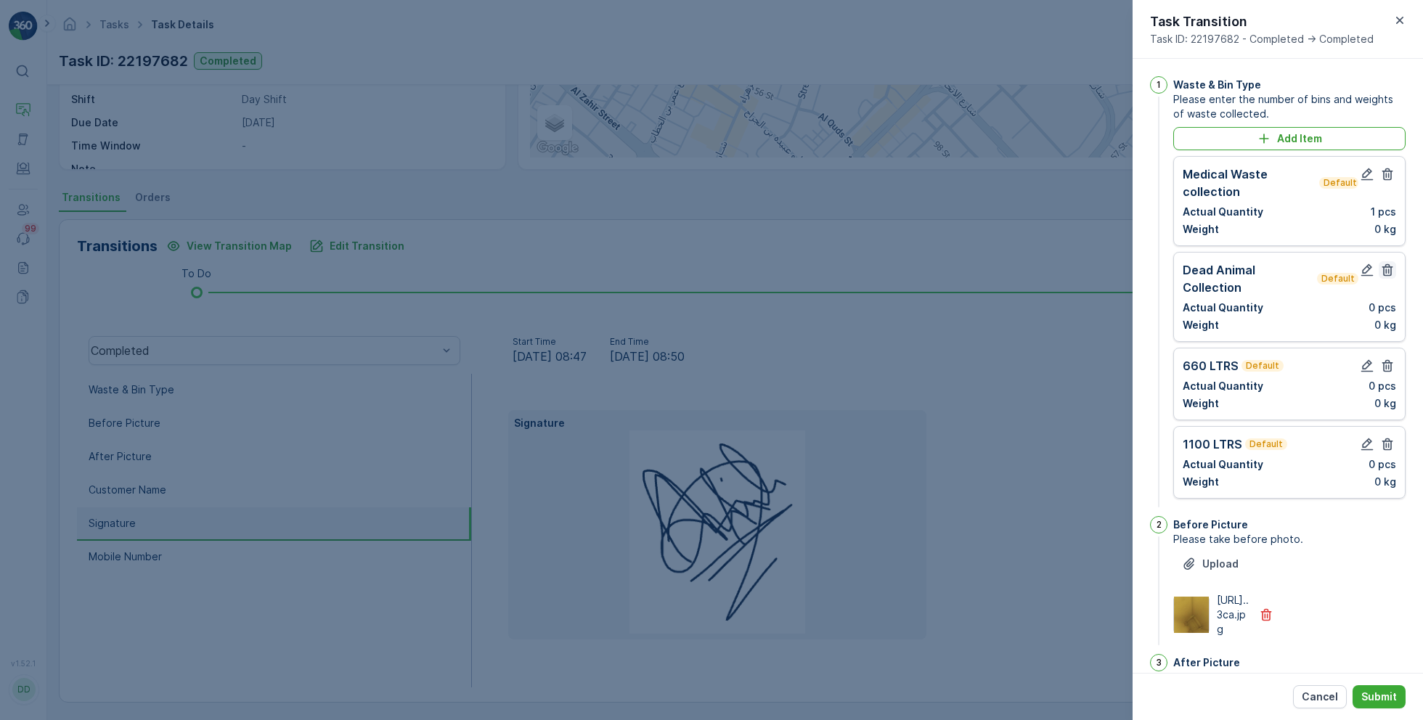
click at [1385, 269] on icon "button" at bounding box center [1387, 270] width 11 height 12
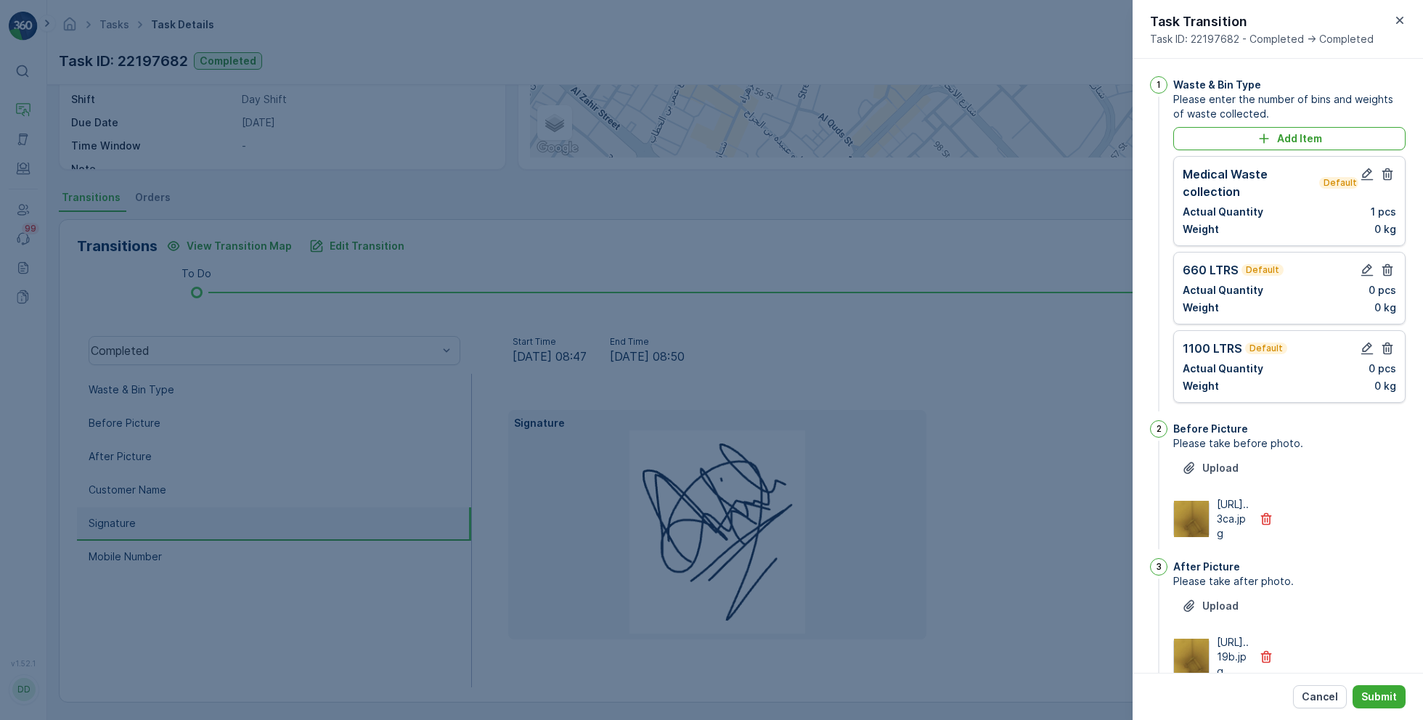
click at [1385, 269] on icon "button" at bounding box center [1387, 270] width 11 height 12
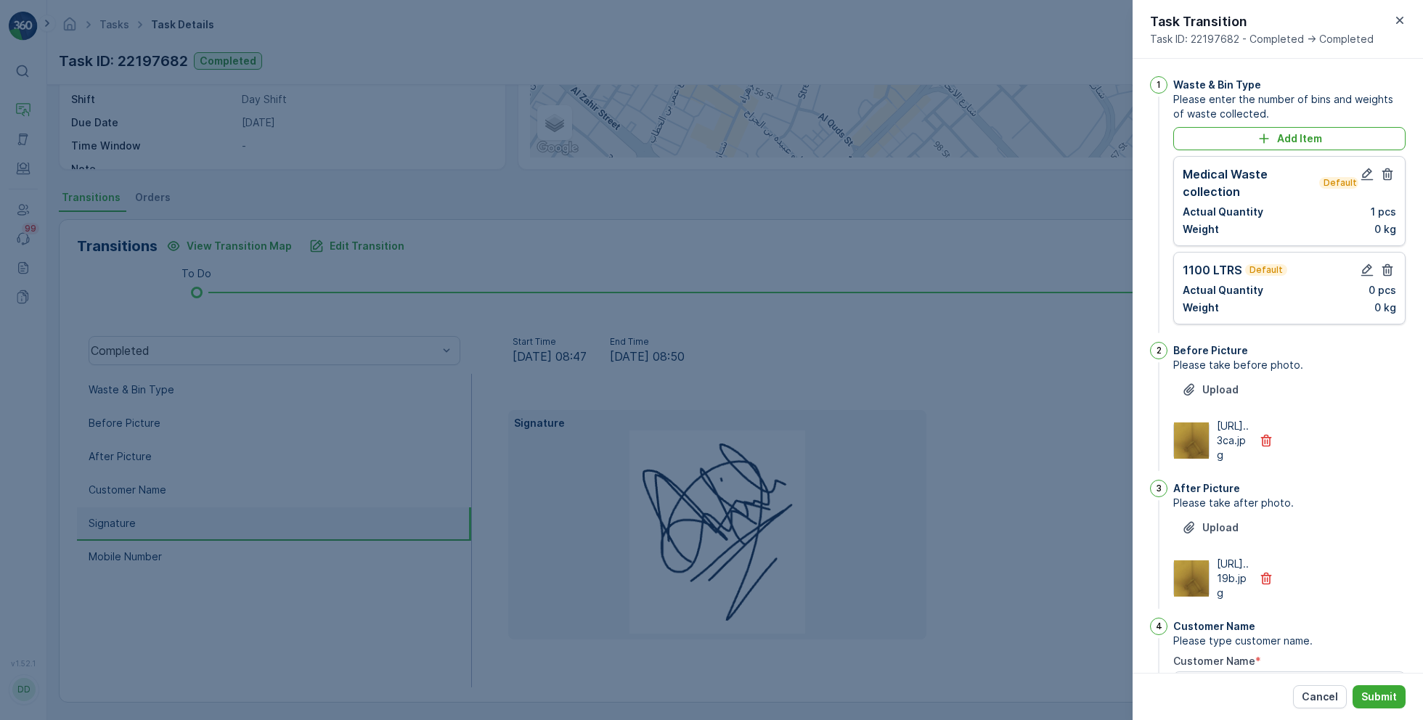
click at [1385, 269] on icon "button" at bounding box center [1387, 270] width 11 height 12
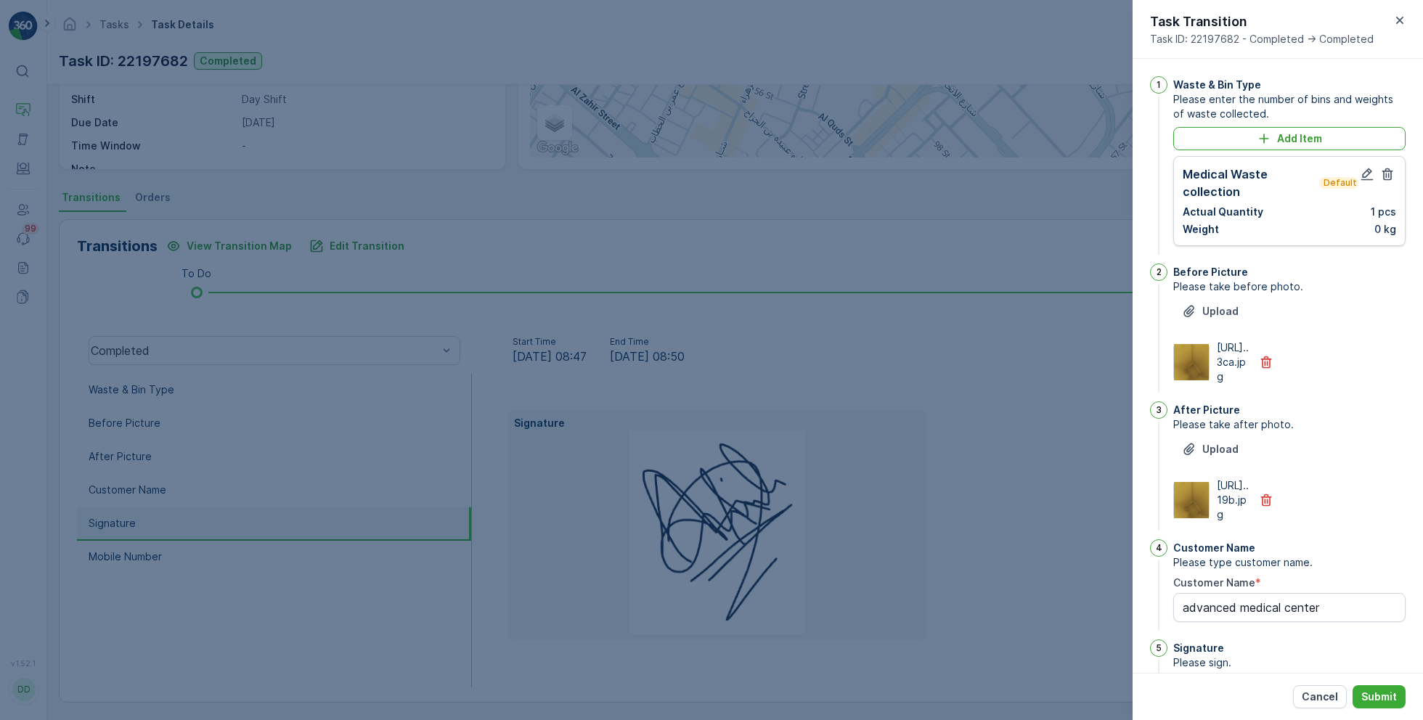
scroll to position [314, 0]
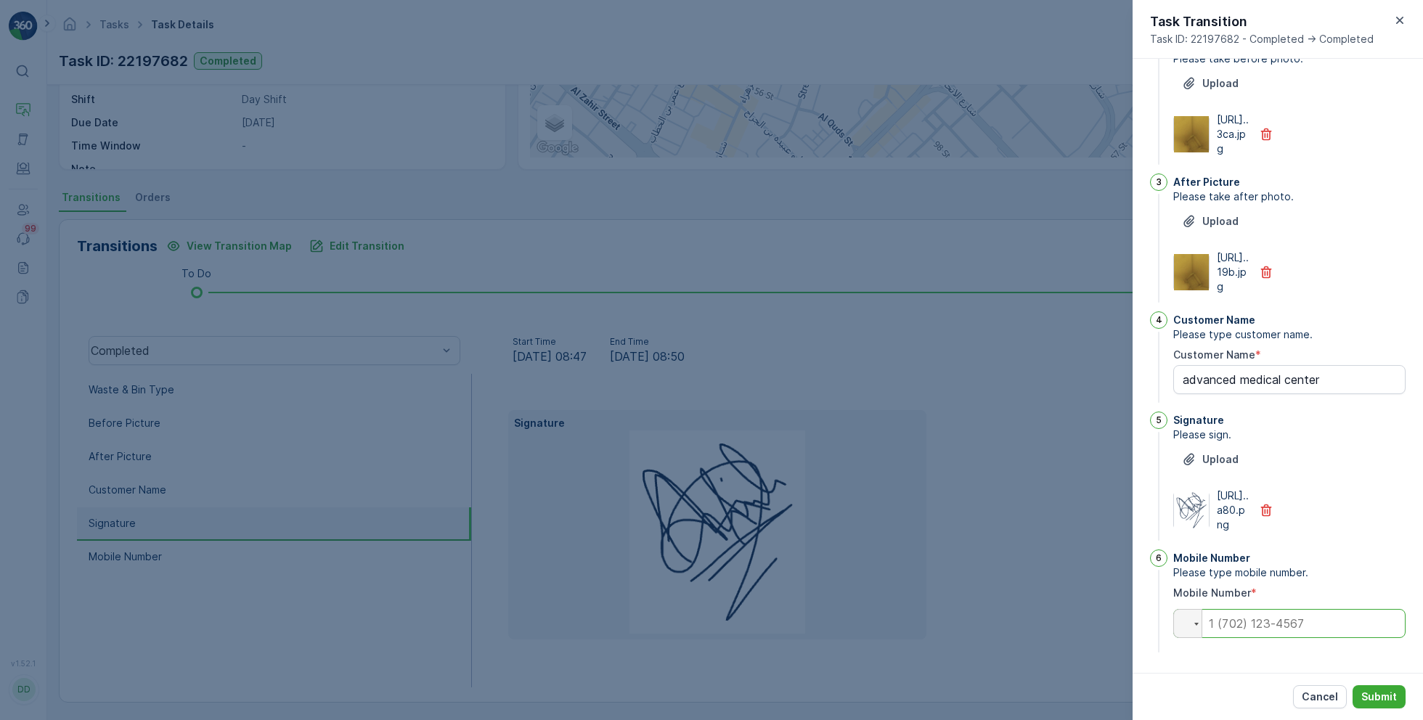
click at [1262, 615] on input "tel" at bounding box center [1289, 623] width 232 height 29
paste input "0565610939"
type Name "advanced medical center"
type input "0565610939"
click at [1370, 690] on p "Submit" at bounding box center [1379, 697] width 36 height 15
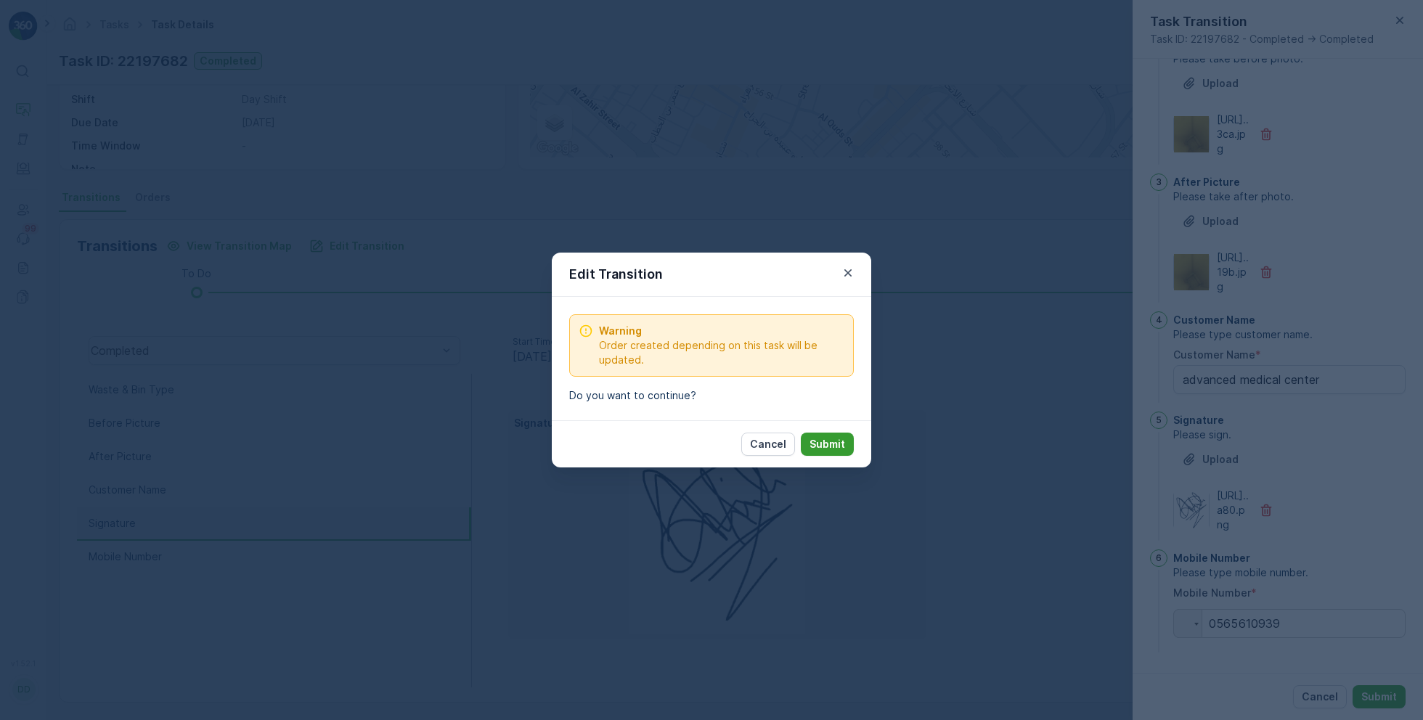
click at [820, 444] on p "Submit" at bounding box center [827, 444] width 36 height 15
type Name "advanced medical center"
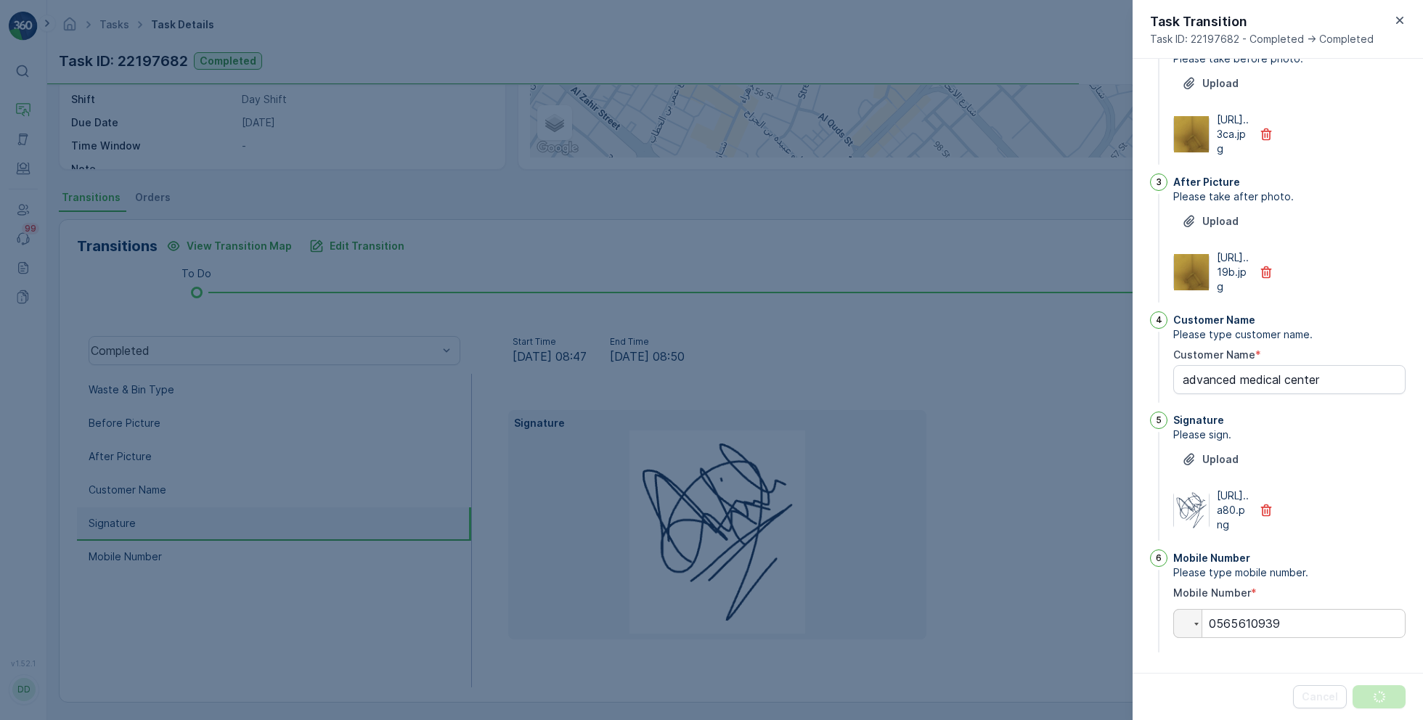
scroll to position [0, 0]
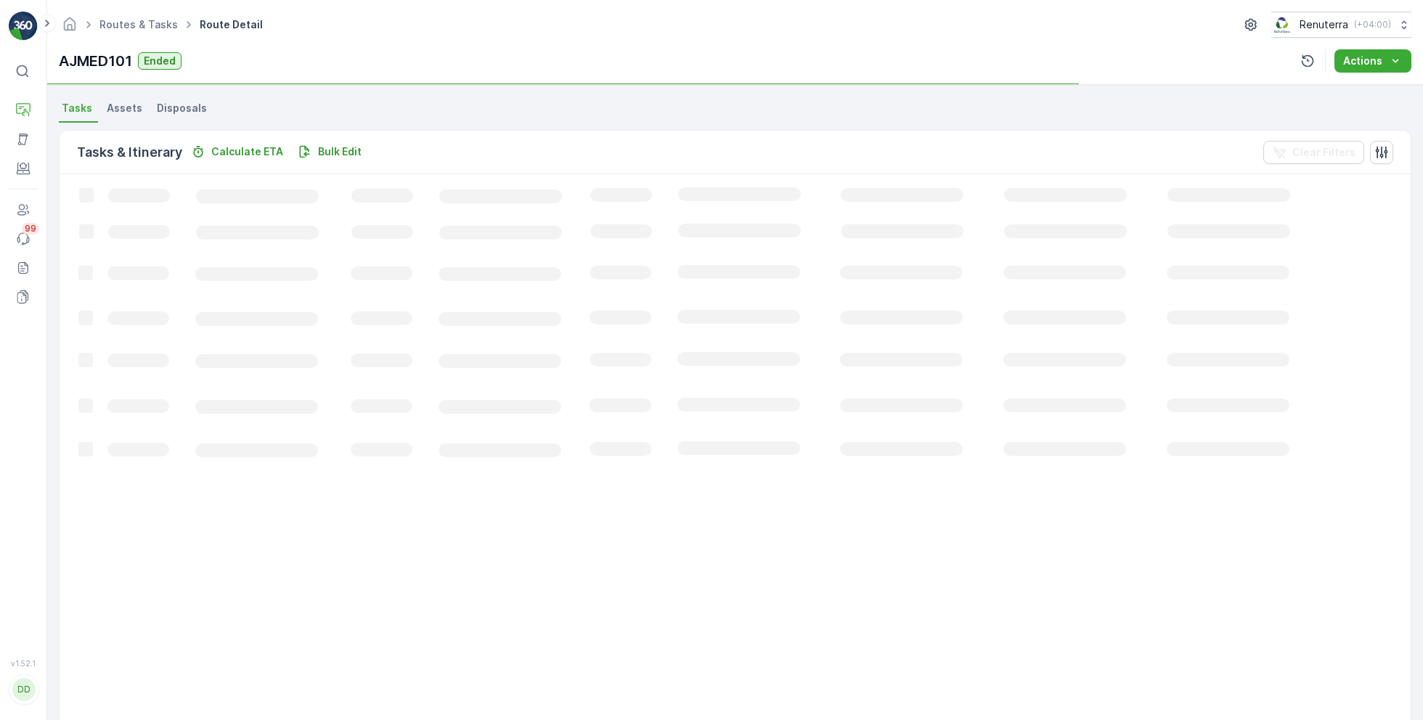
scroll to position [177, 0]
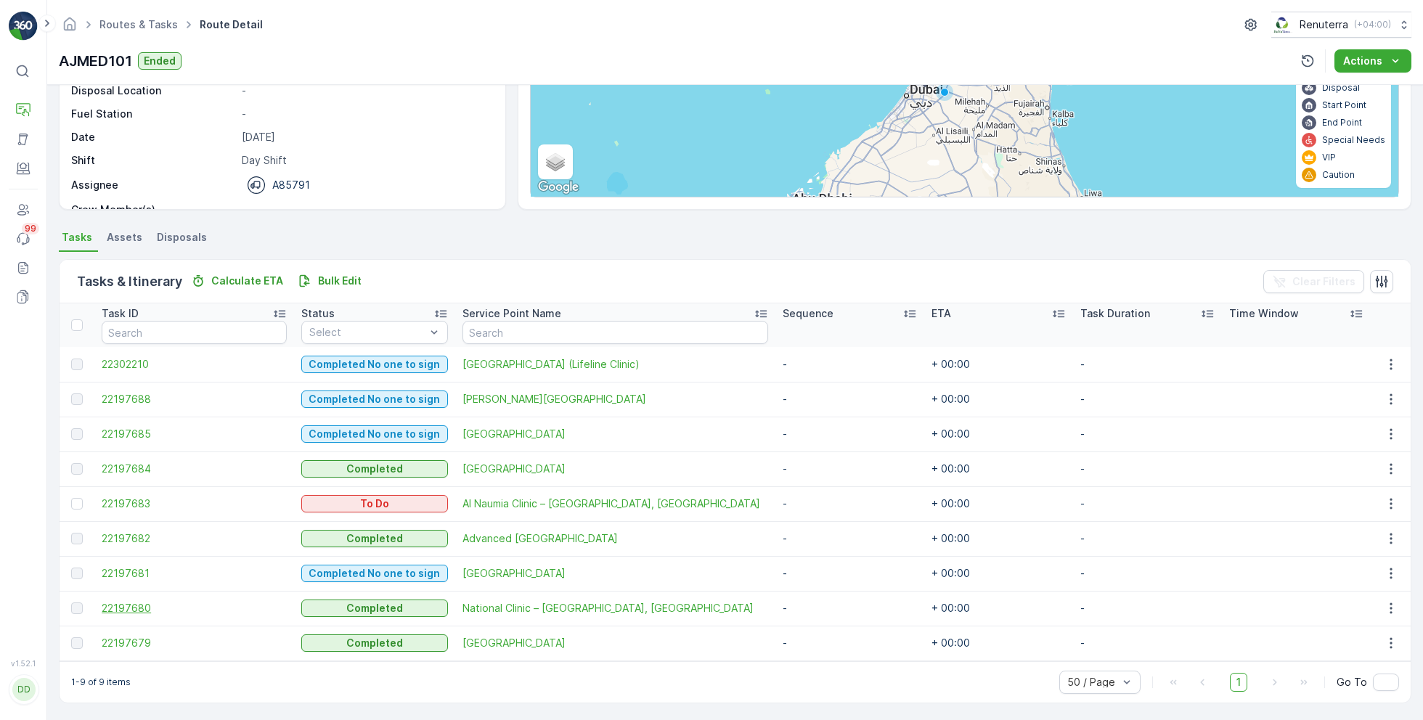
click at [129, 613] on span "22197680" at bounding box center [194, 608] width 185 height 15
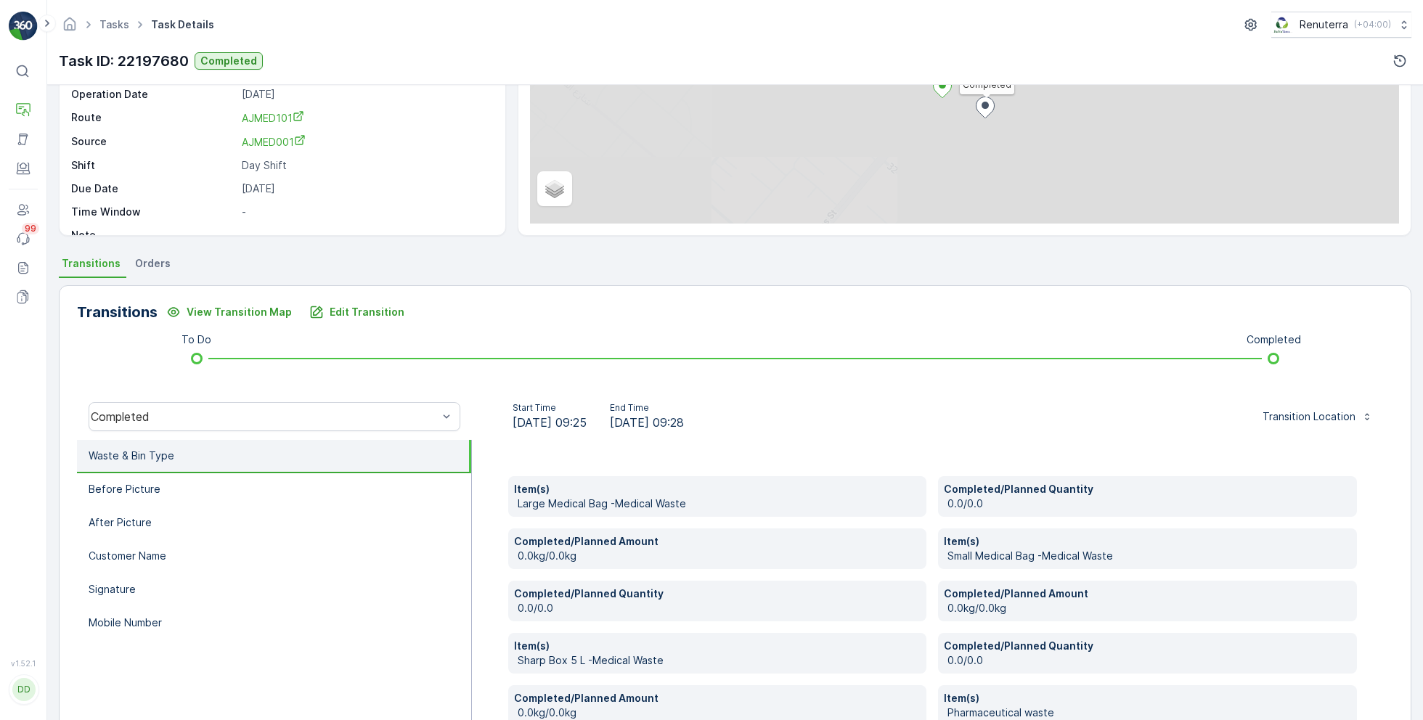
scroll to position [149, 0]
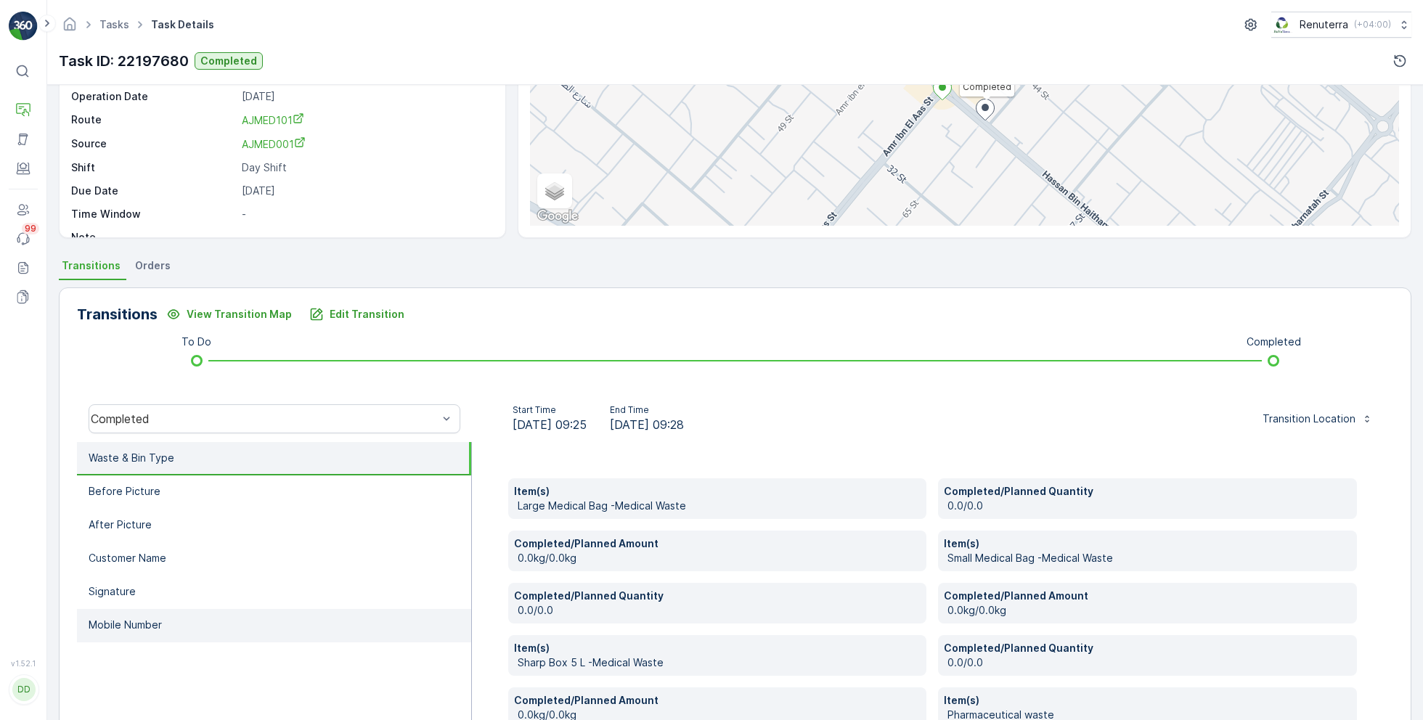
click at [183, 618] on li "Mobile Number" at bounding box center [274, 625] width 394 height 33
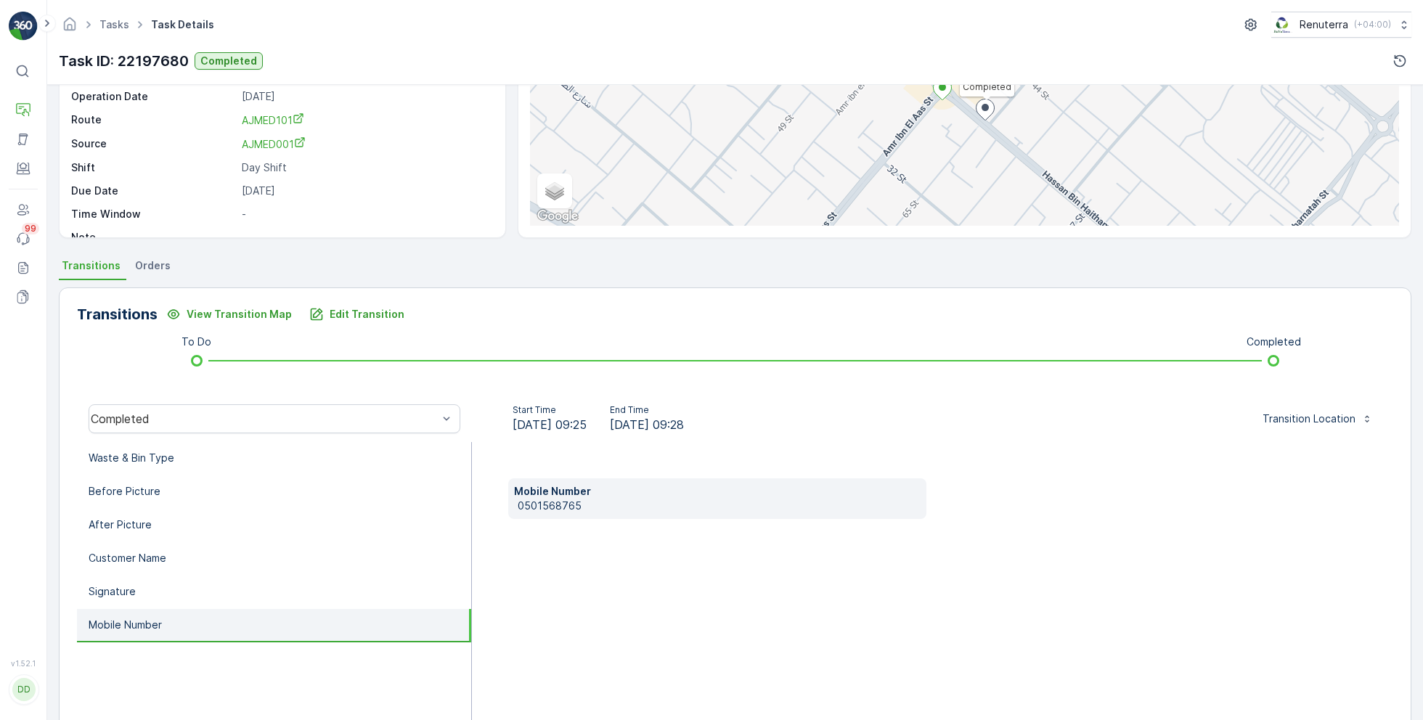
click at [557, 502] on p "0501568765" at bounding box center [720, 506] width 404 height 15
click at [372, 307] on p "Edit Transition" at bounding box center [367, 314] width 75 height 15
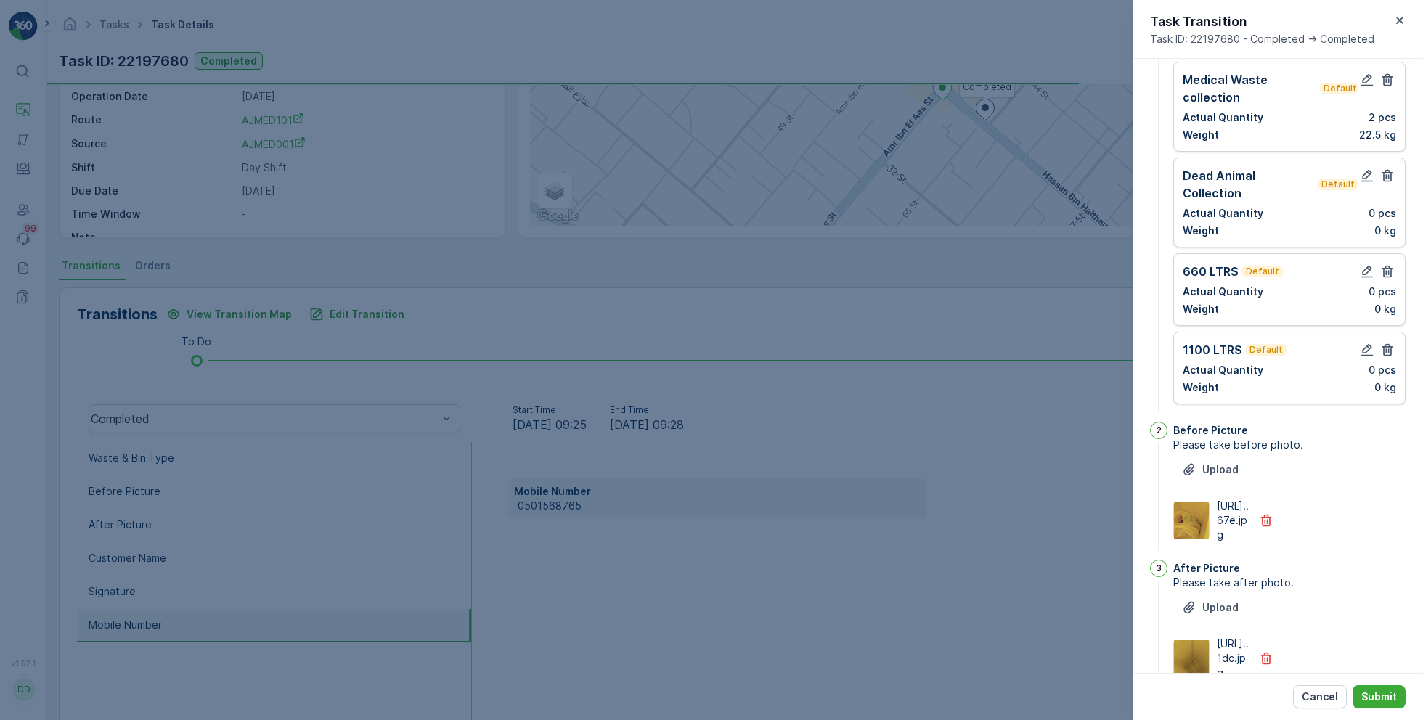
scroll to position [0, 0]
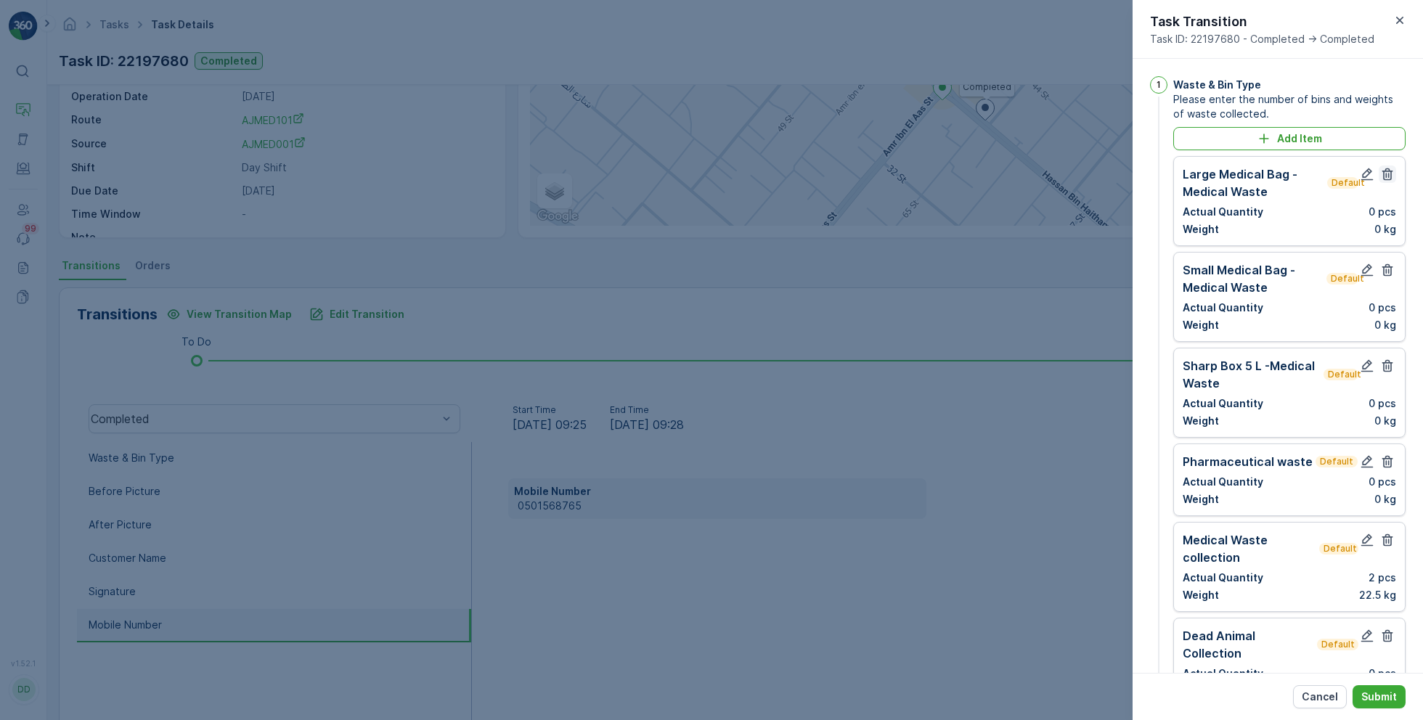
click at [1381, 173] on icon "button" at bounding box center [1387, 174] width 15 height 15
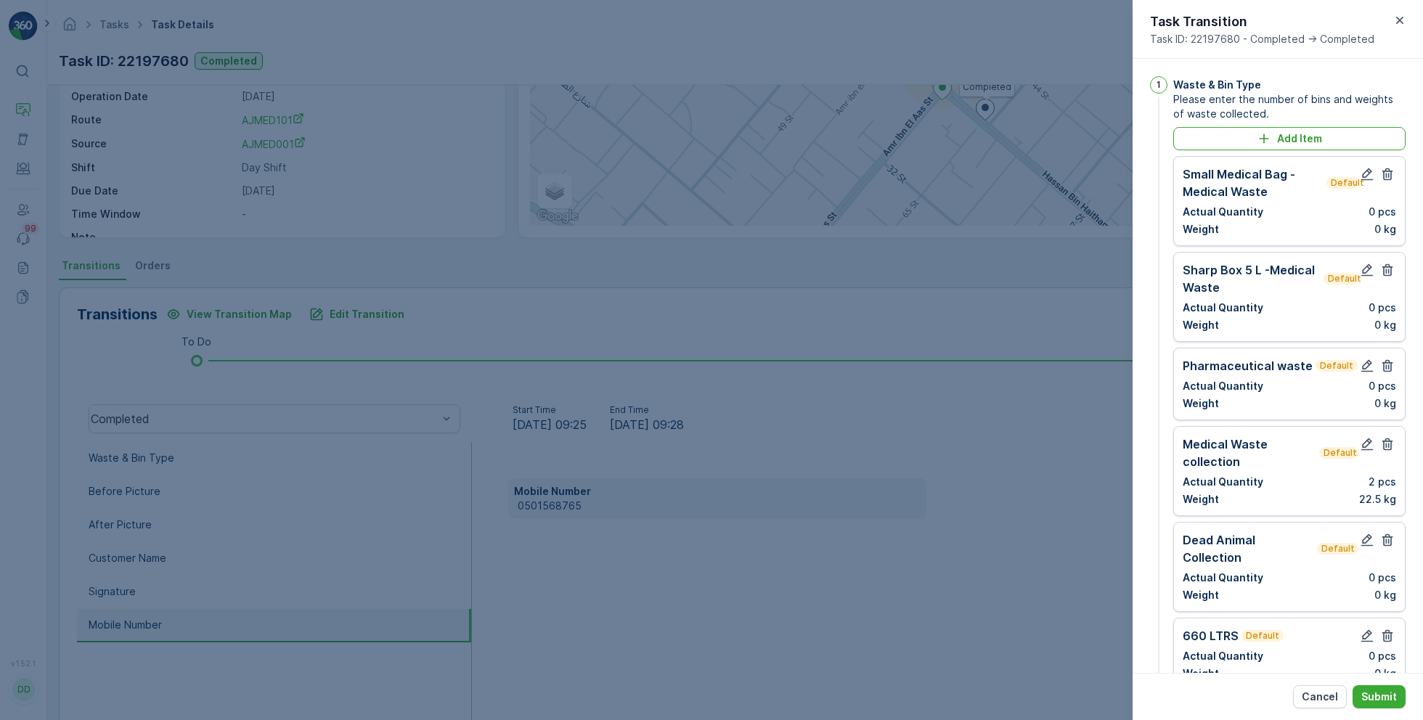
click at [1381, 173] on icon "button" at bounding box center [1387, 174] width 15 height 15
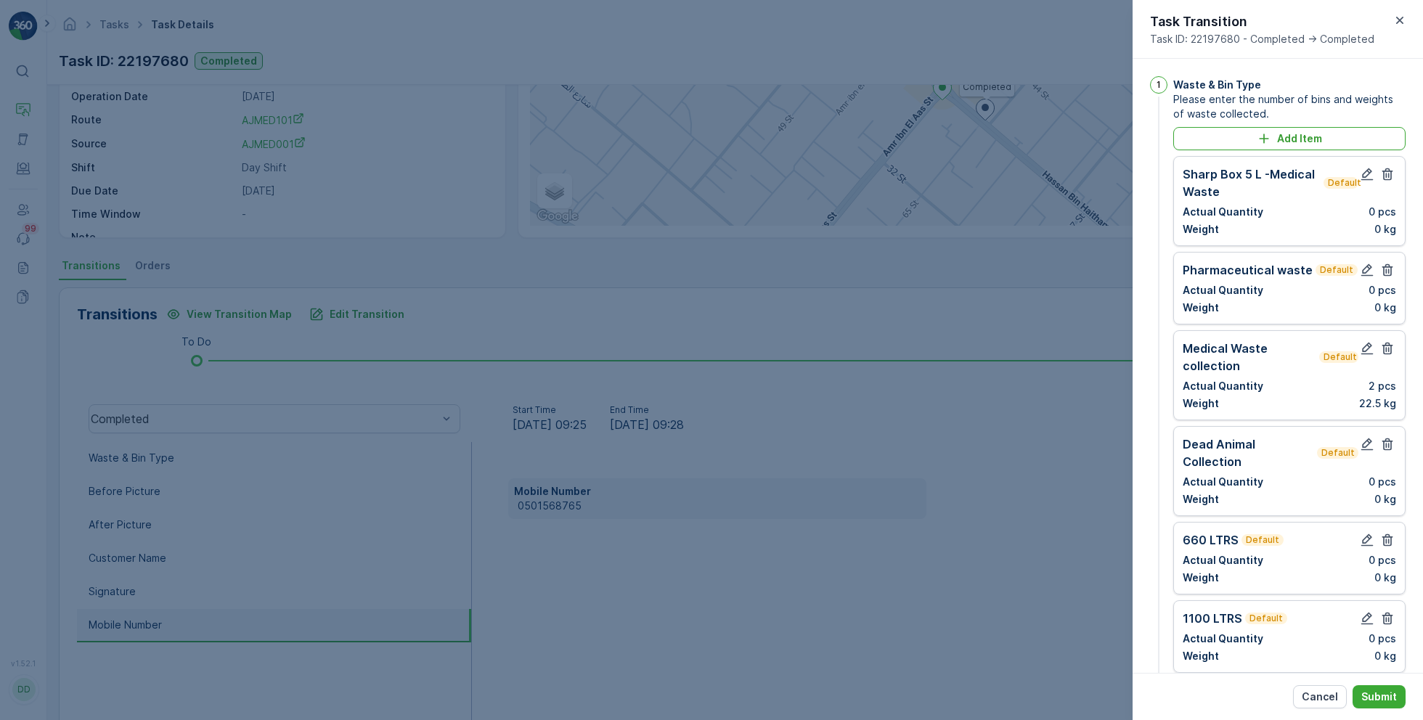
click at [1381, 173] on icon "button" at bounding box center [1387, 174] width 15 height 15
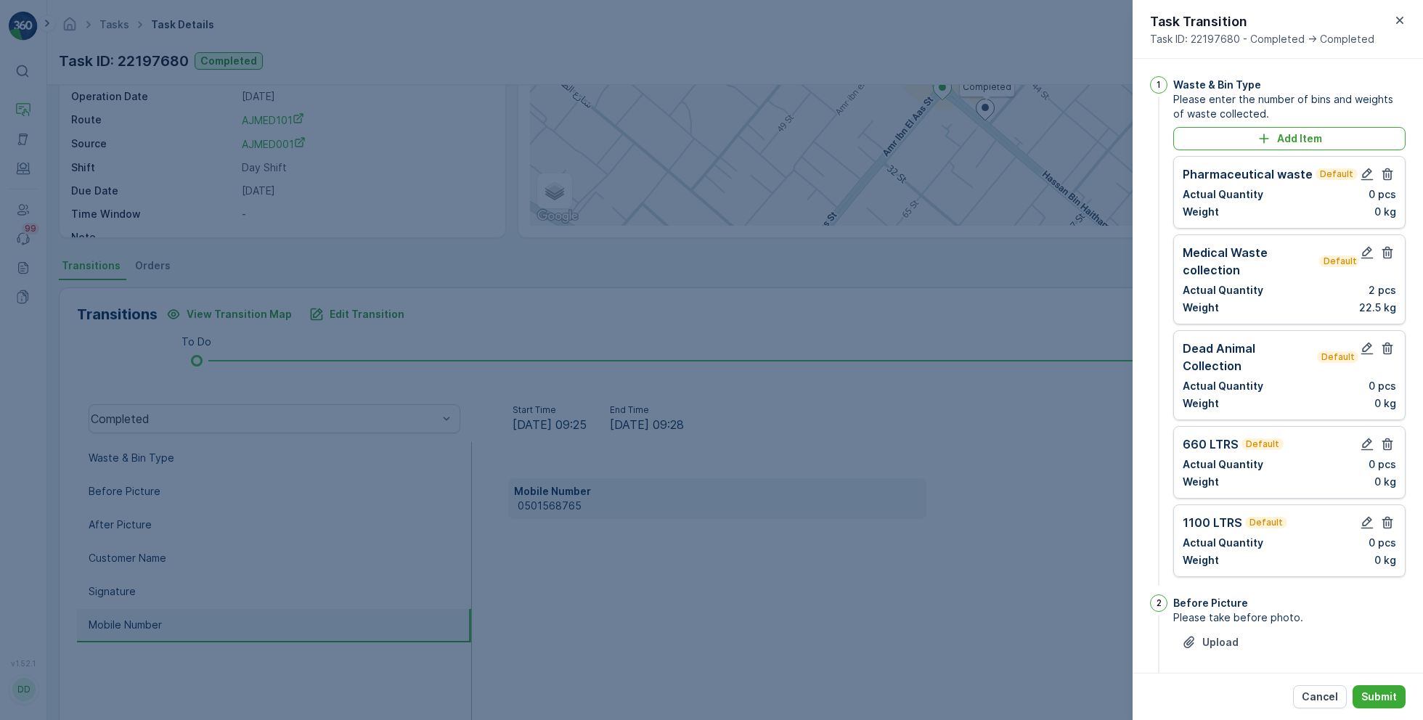
click at [1381, 173] on icon "button" at bounding box center [1387, 174] width 15 height 15
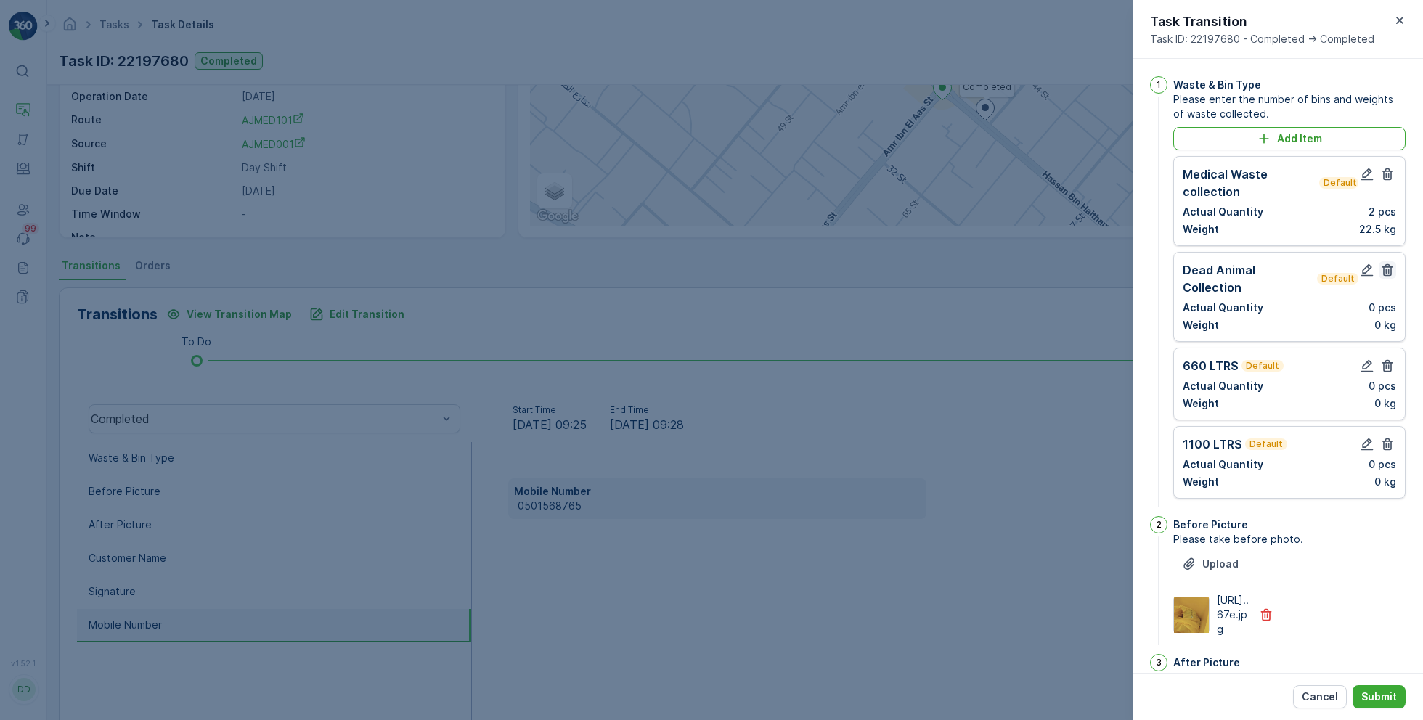
click at [1383, 263] on icon "button" at bounding box center [1387, 270] width 15 height 15
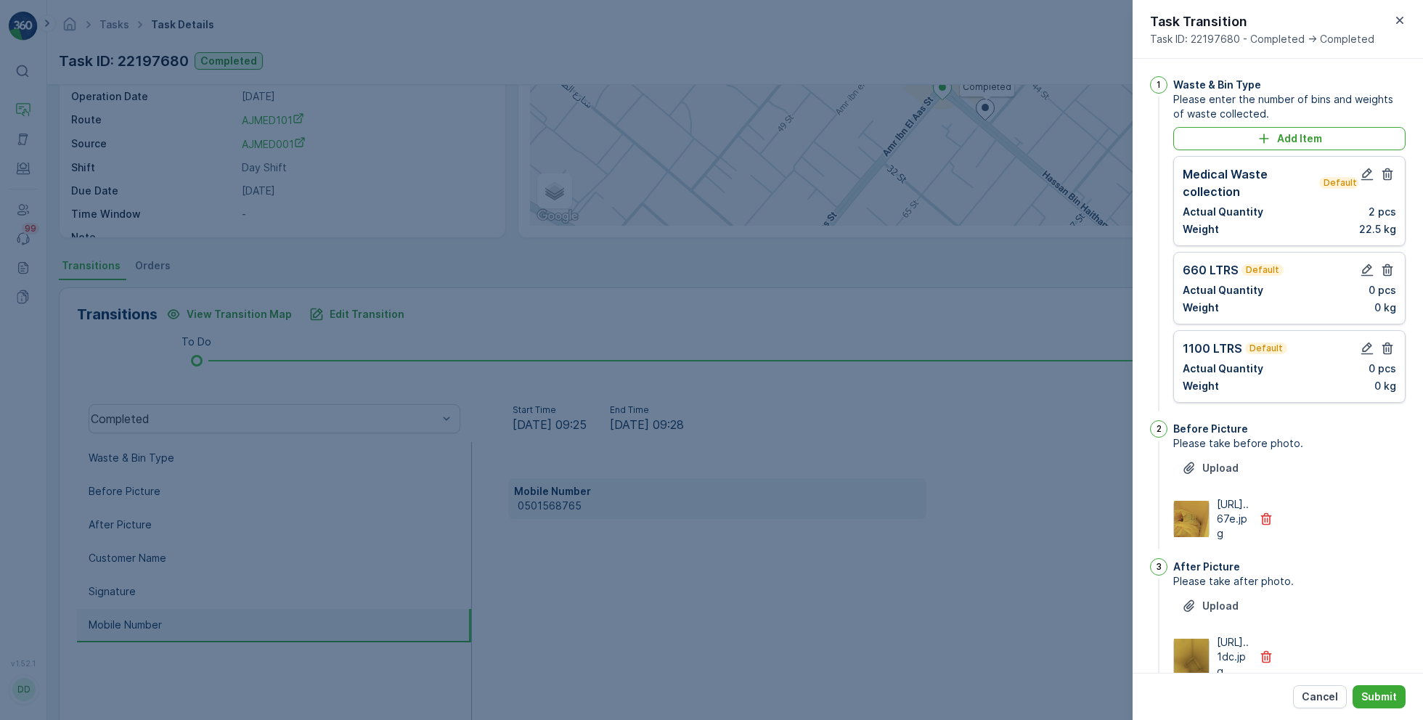
click at [1383, 263] on icon "button" at bounding box center [1387, 270] width 15 height 15
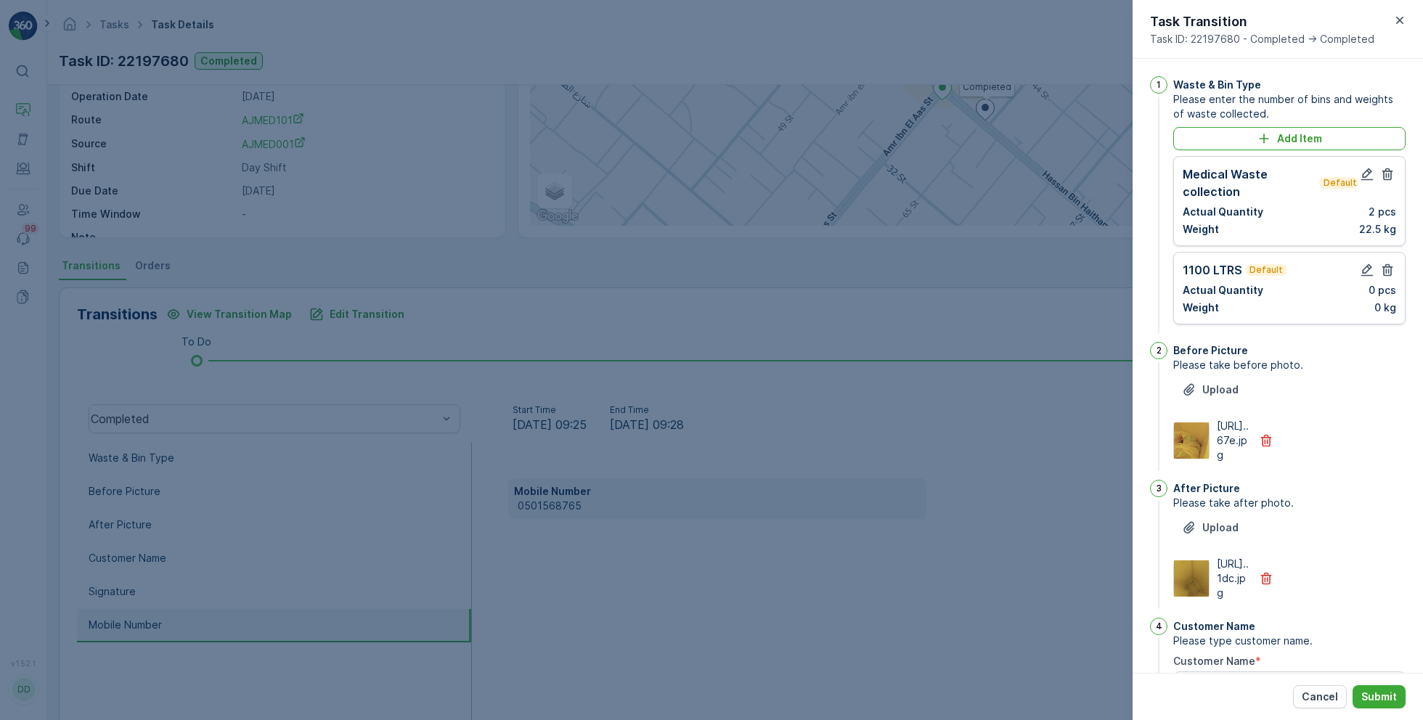
click at [1383, 263] on icon "button" at bounding box center [1387, 270] width 15 height 15
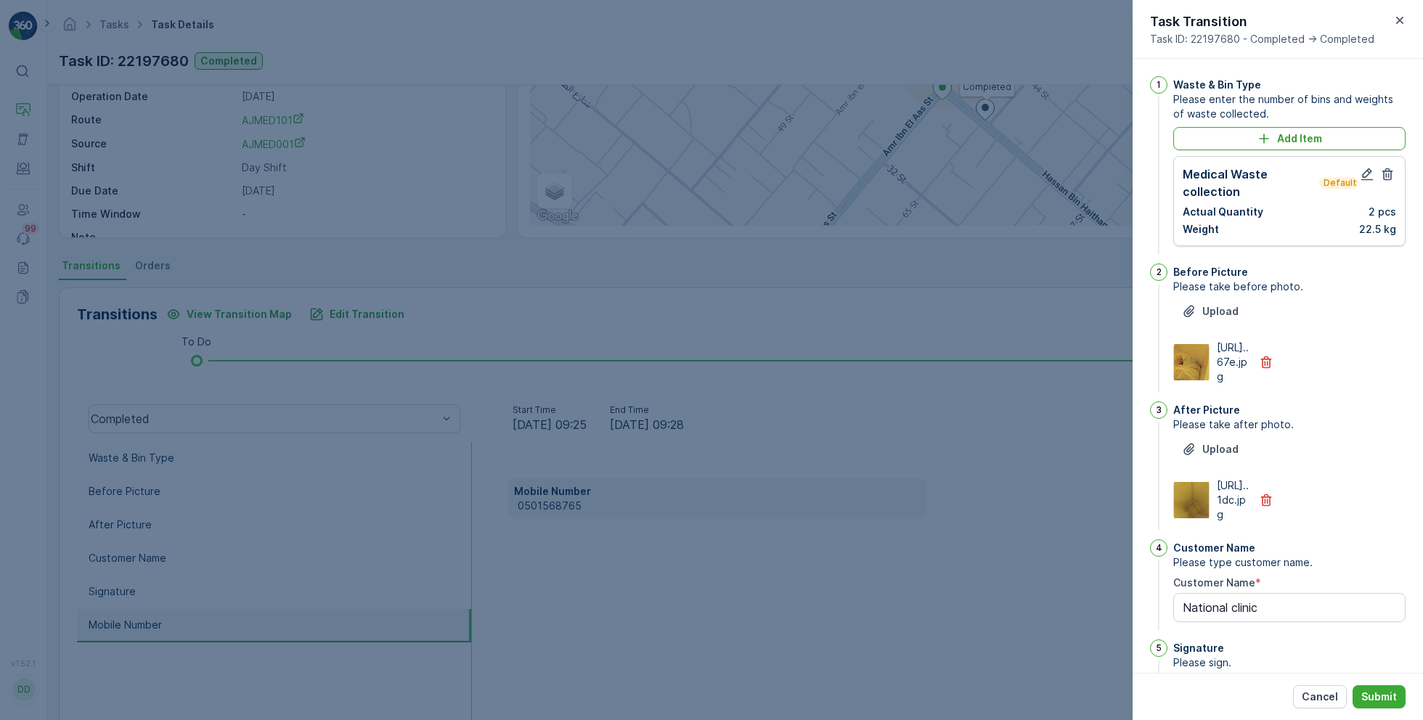
scroll to position [314, 0]
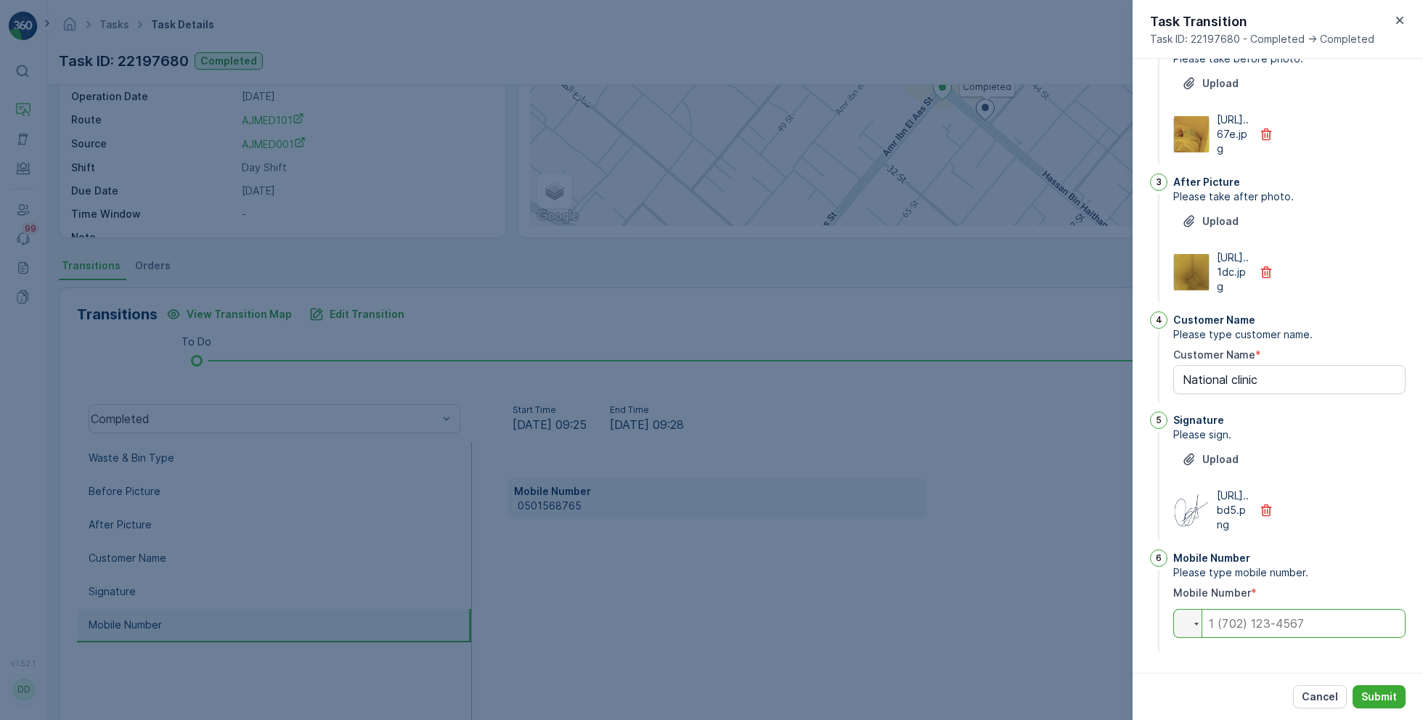
click at [1313, 632] on input "tel" at bounding box center [1289, 623] width 232 height 29
paste input "0565610939"
type Name "National clinic"
type input "0565610939"
click at [1378, 691] on p "Submit" at bounding box center [1379, 697] width 36 height 15
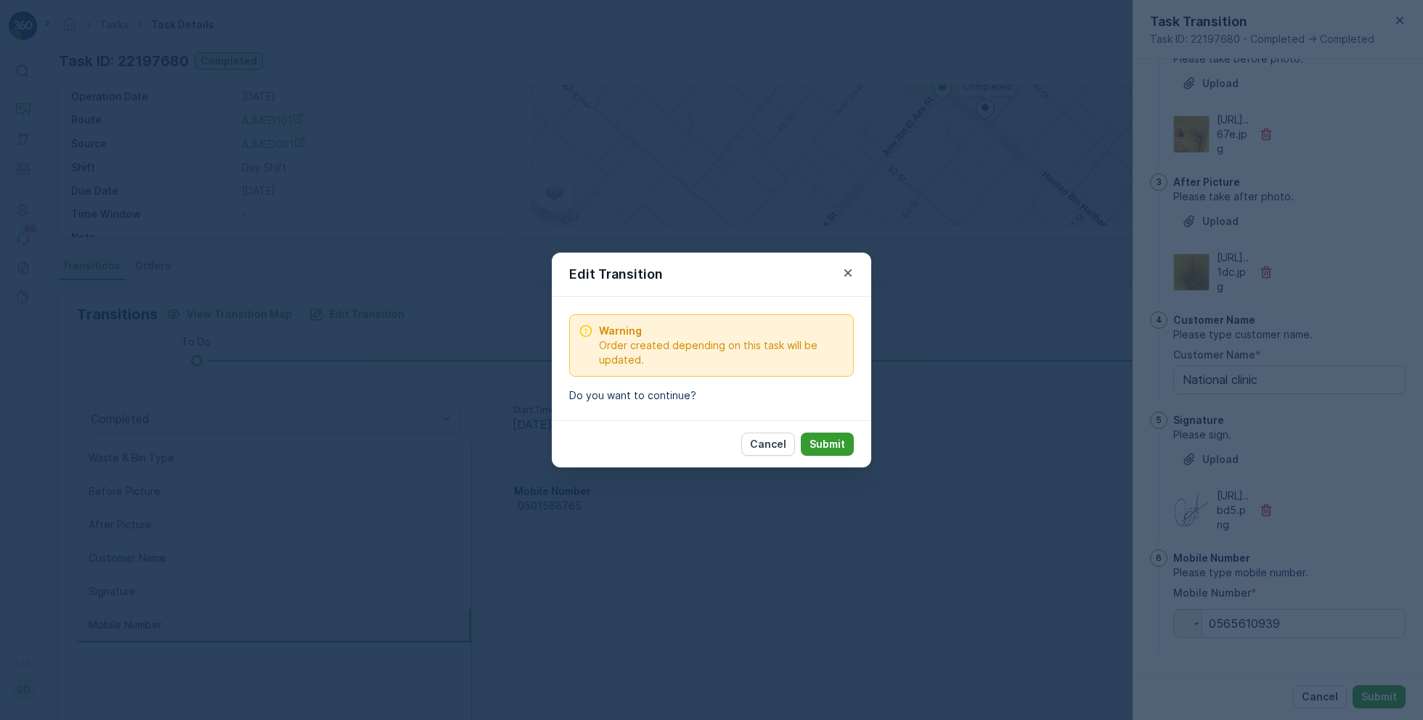
click at [824, 451] on button "Submit" at bounding box center [827, 444] width 53 height 23
type Name "National clinic"
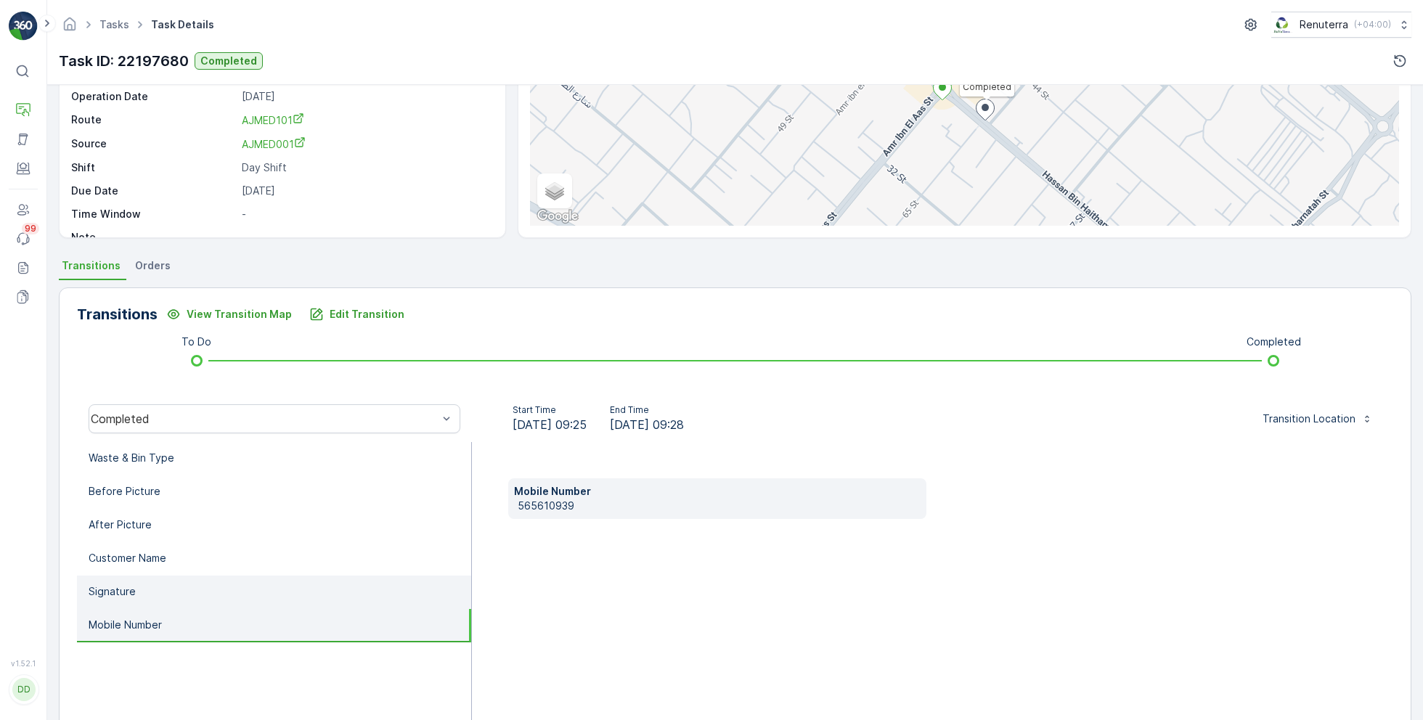
click at [263, 584] on li "Signature" at bounding box center [274, 592] width 394 height 33
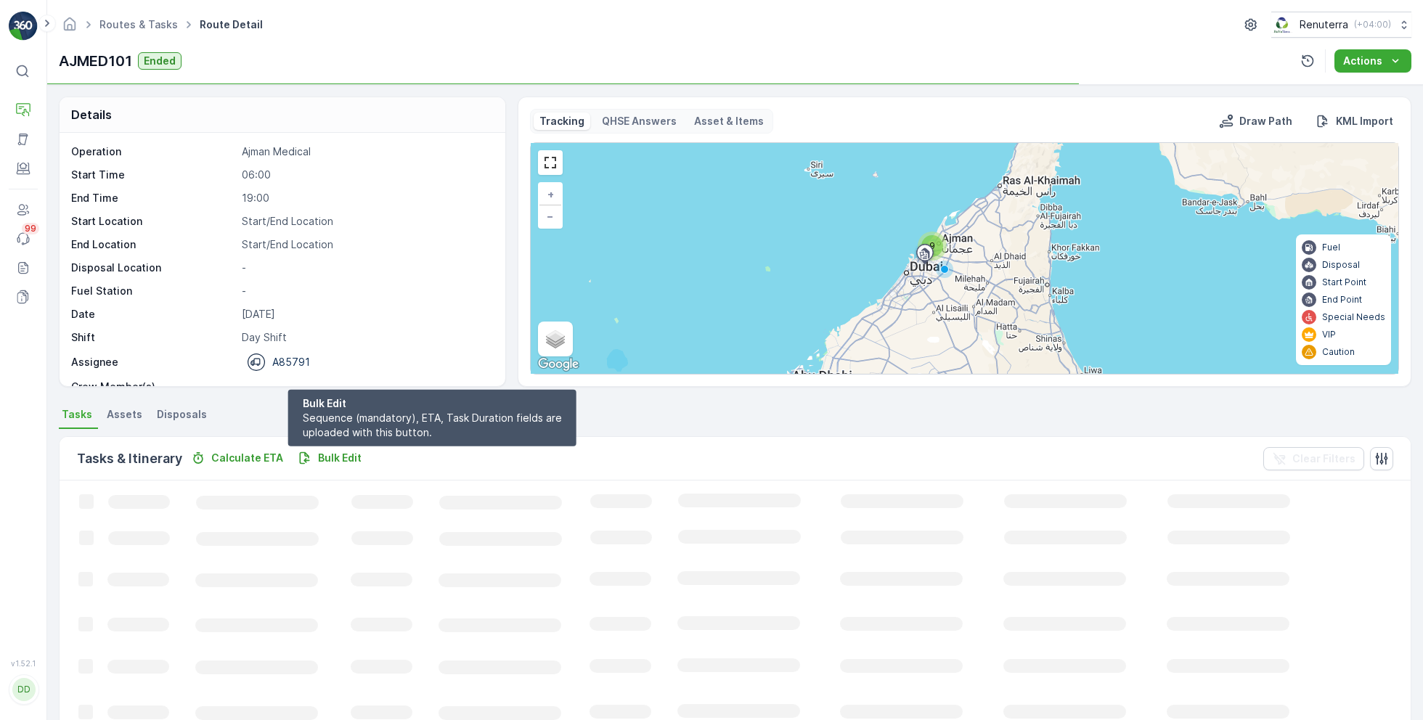
scroll to position [1, 0]
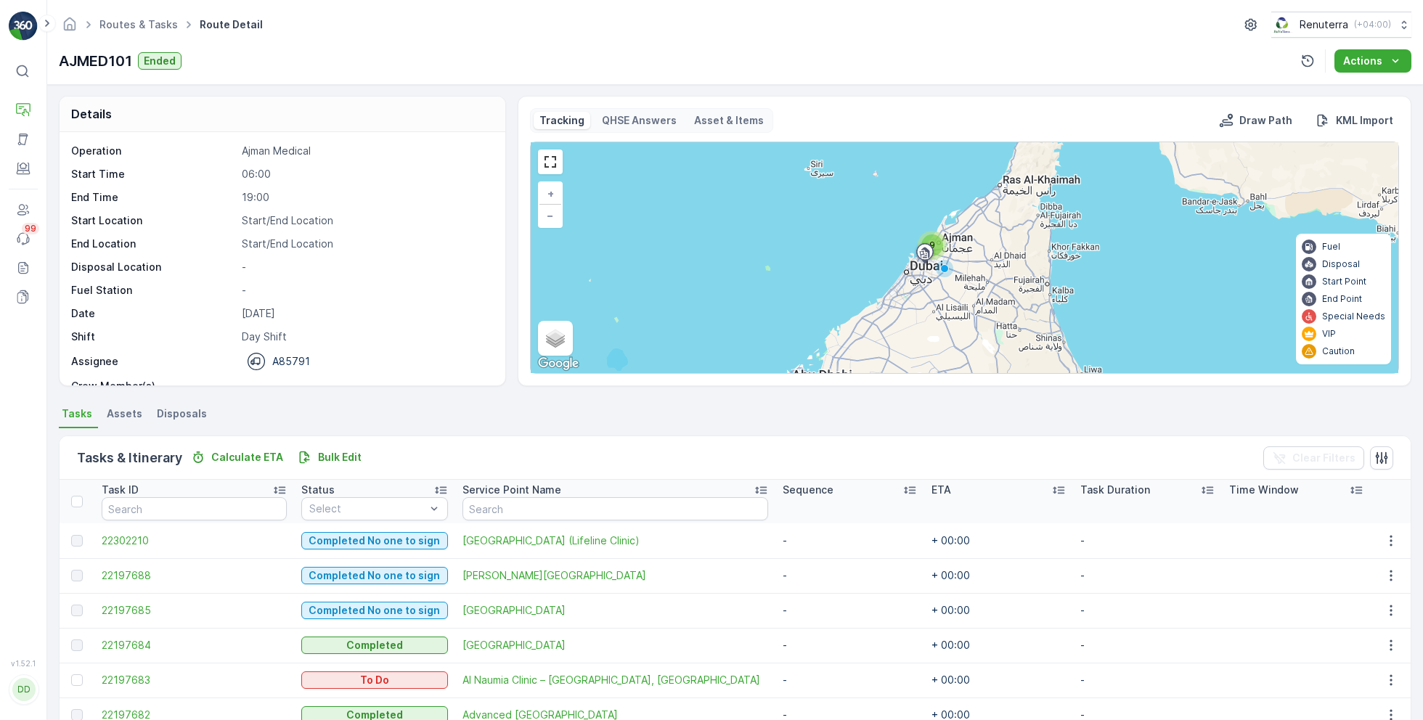
click at [425, 441] on div "Tasks & Itinerary Calculate ETA Bulk Edit Clear Filters" at bounding box center [735, 458] width 1351 height 44
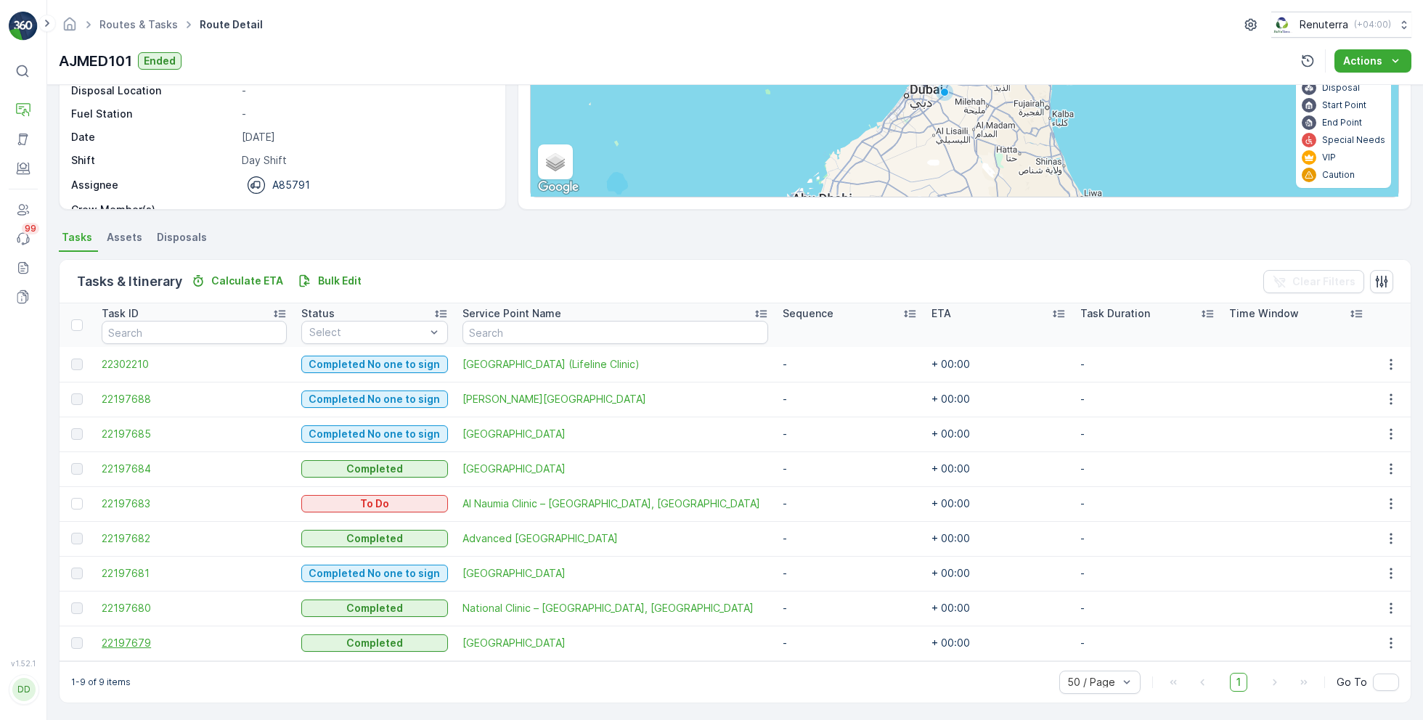
click at [126, 647] on span "22197679" at bounding box center [194, 643] width 185 height 15
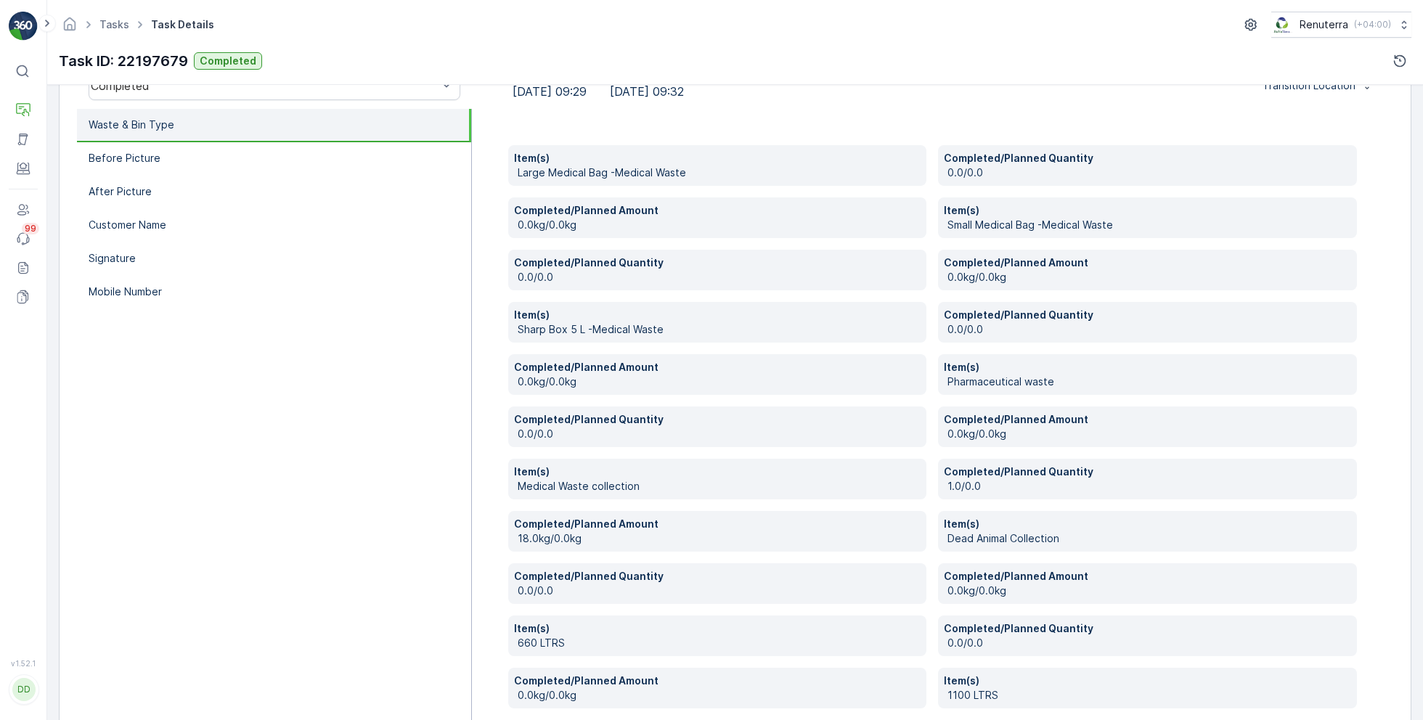
scroll to position [481, 0]
click at [125, 298] on p "Mobile Number" at bounding box center [125, 293] width 73 height 15
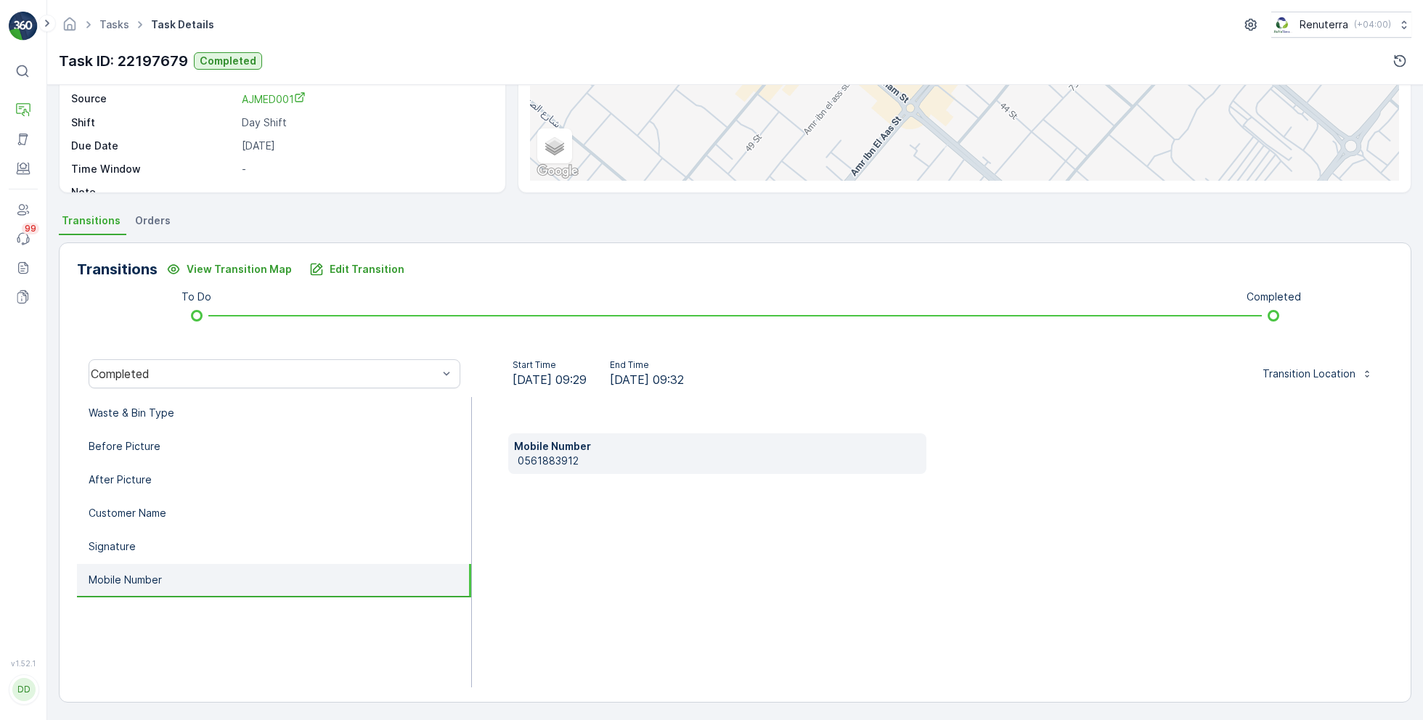
click at [552, 465] on p "0561883912" at bounding box center [720, 461] width 404 height 15
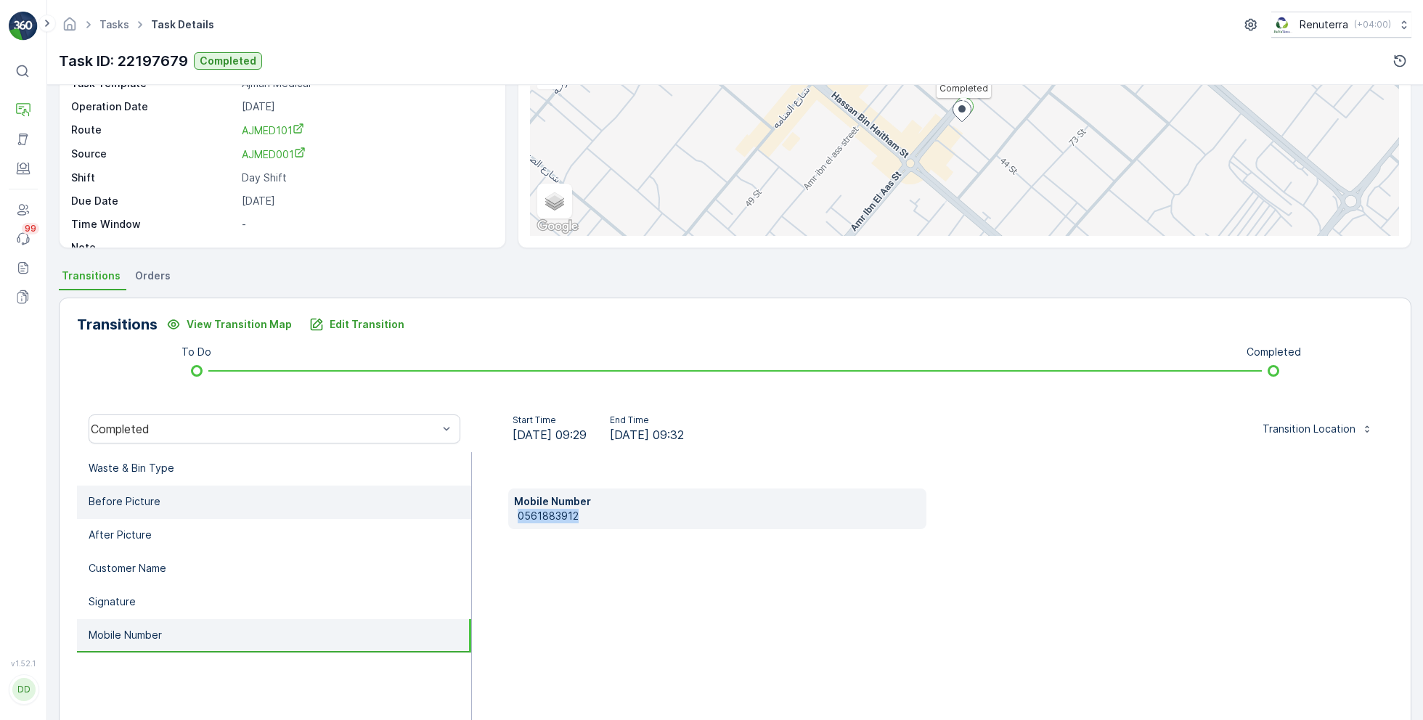
scroll to position [141, 0]
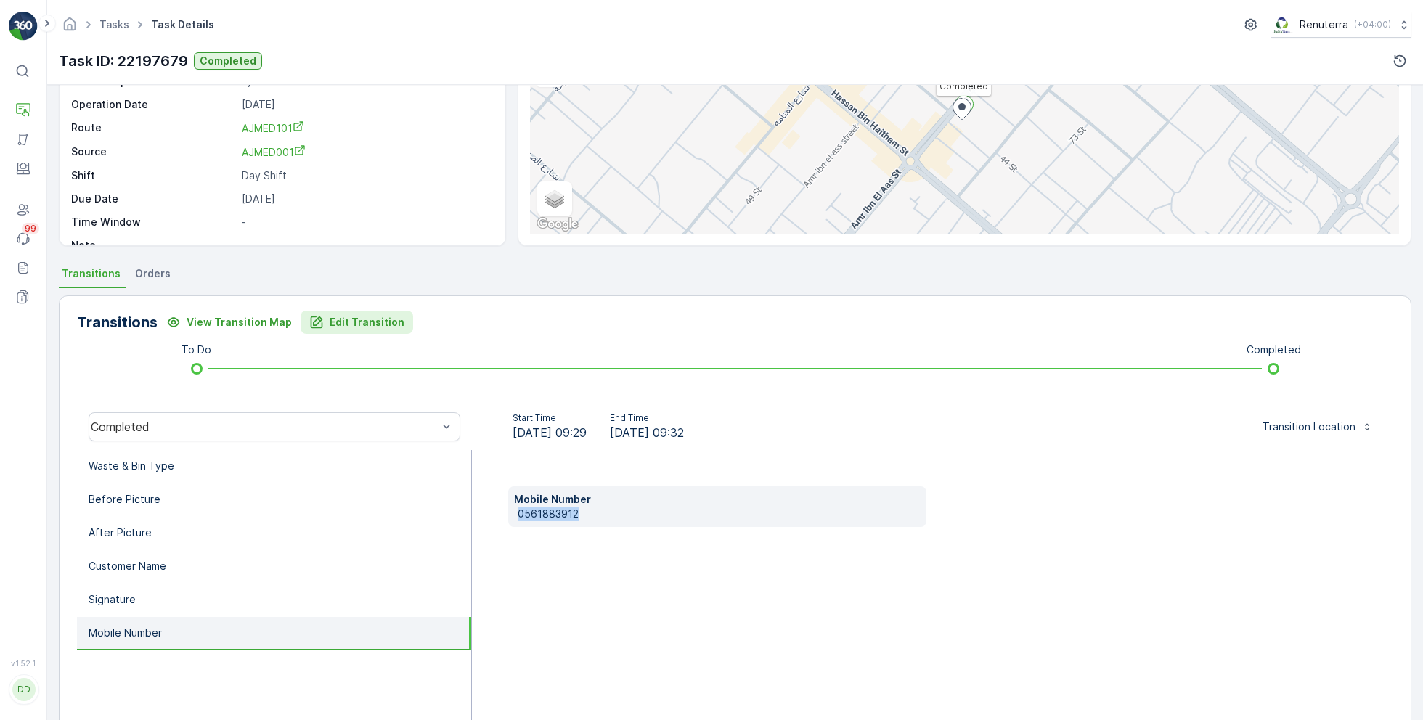
click at [340, 316] on p "Edit Transition" at bounding box center [367, 322] width 75 height 15
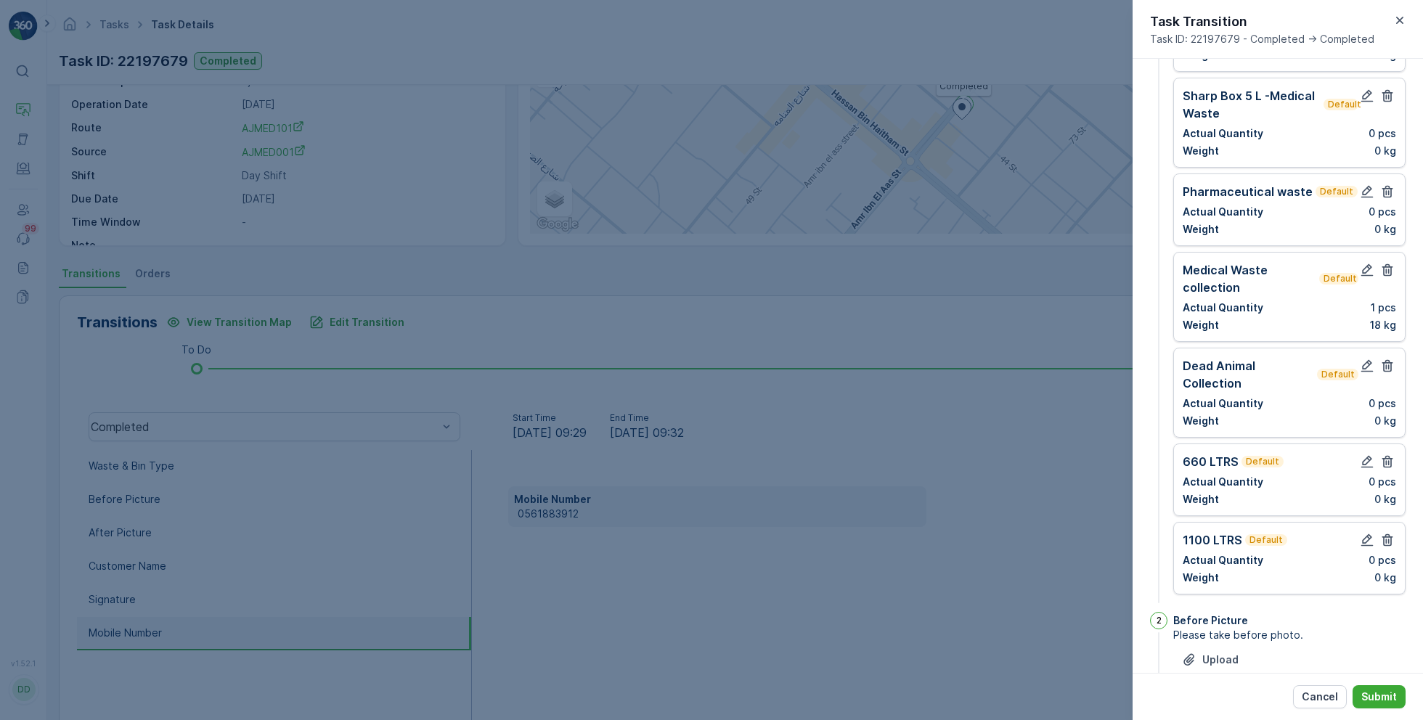
scroll to position [0, 0]
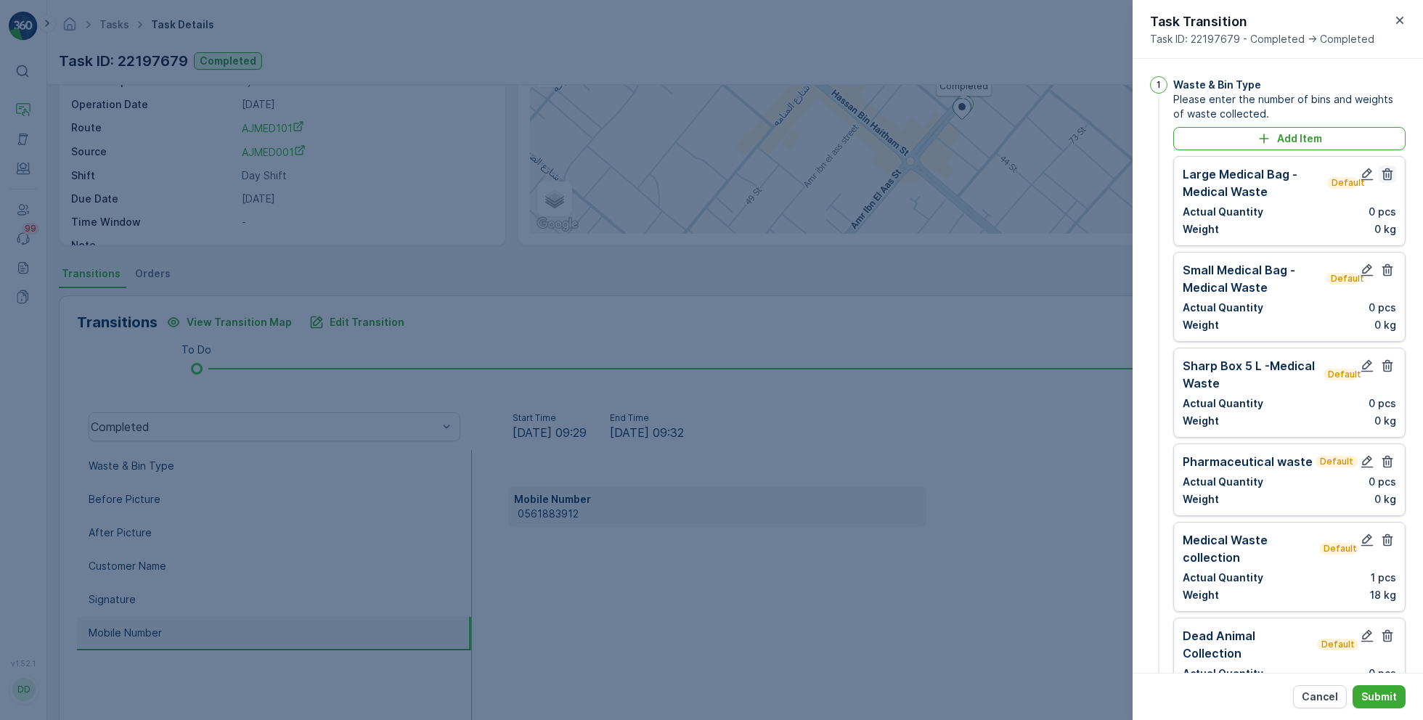
click at [1383, 172] on icon "button" at bounding box center [1387, 174] width 11 height 12
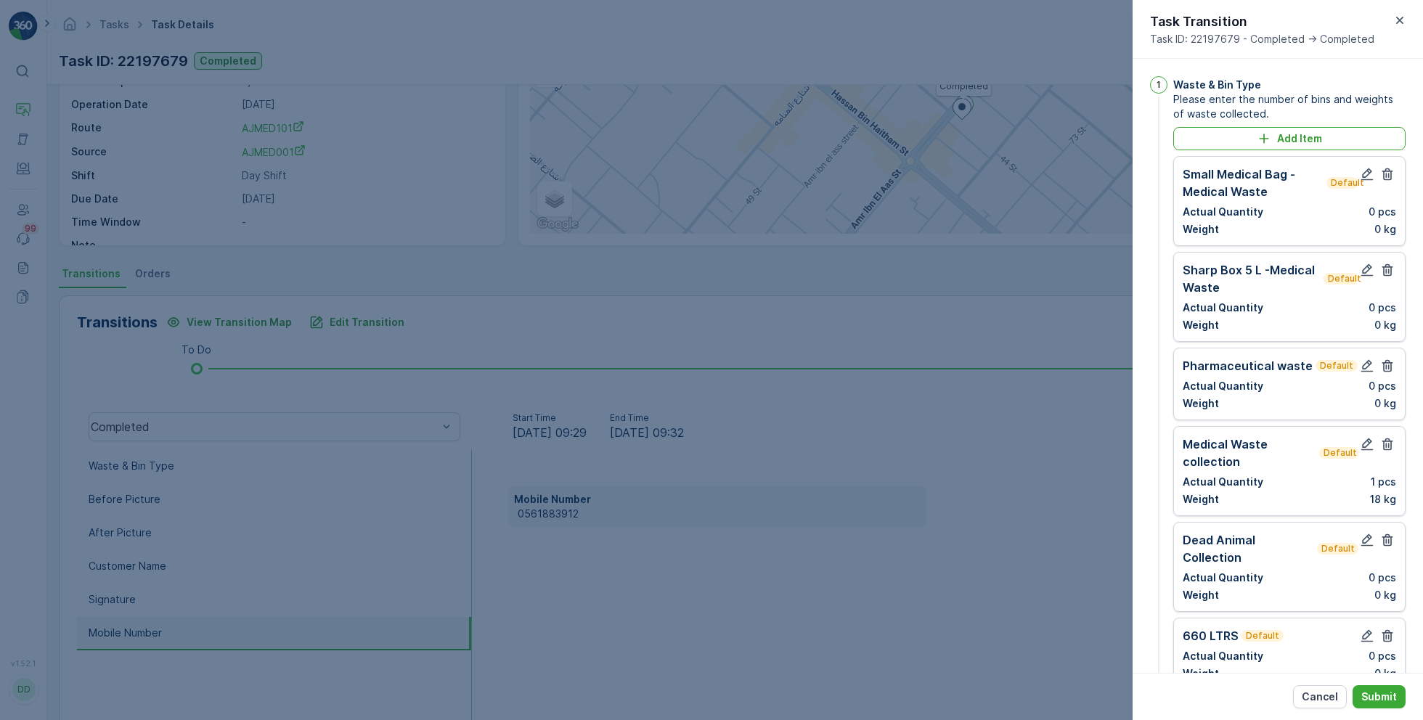
click at [1383, 172] on icon "button" at bounding box center [1387, 174] width 11 height 12
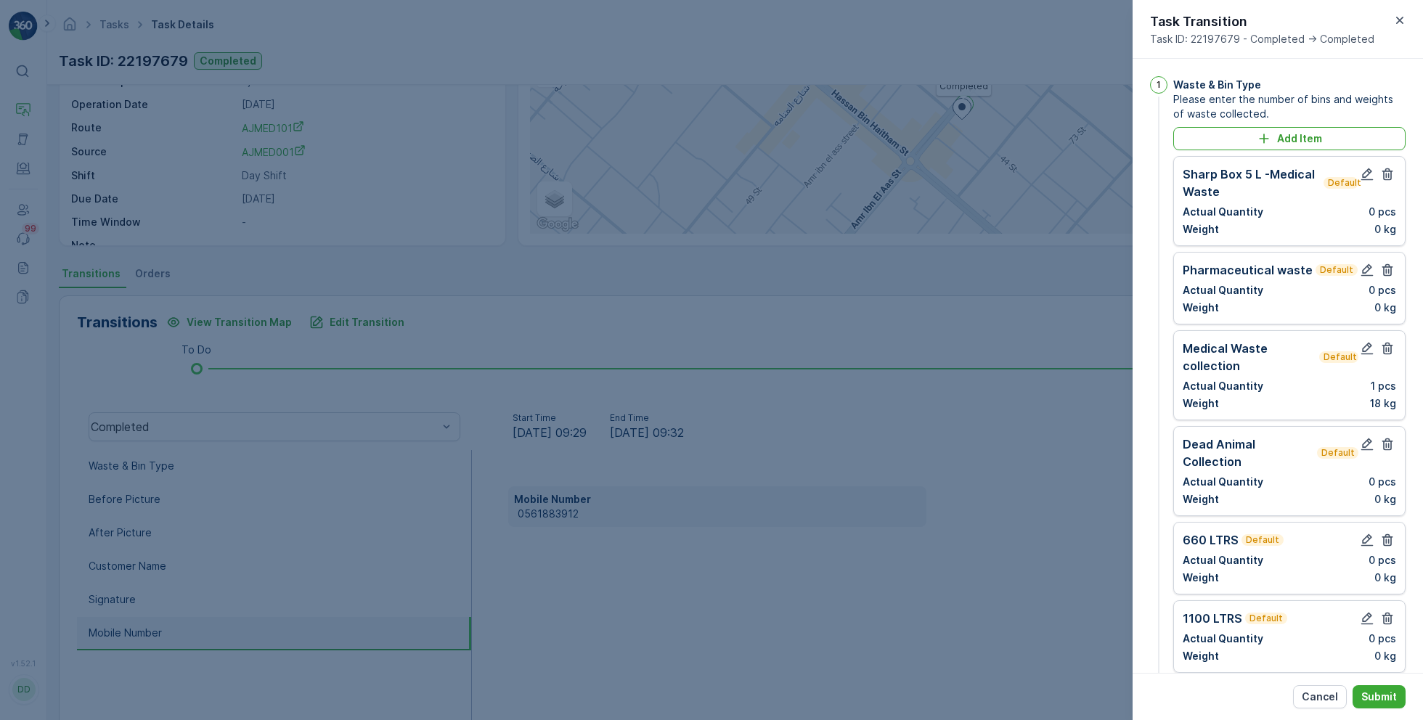
click at [1383, 172] on icon "button" at bounding box center [1387, 174] width 11 height 12
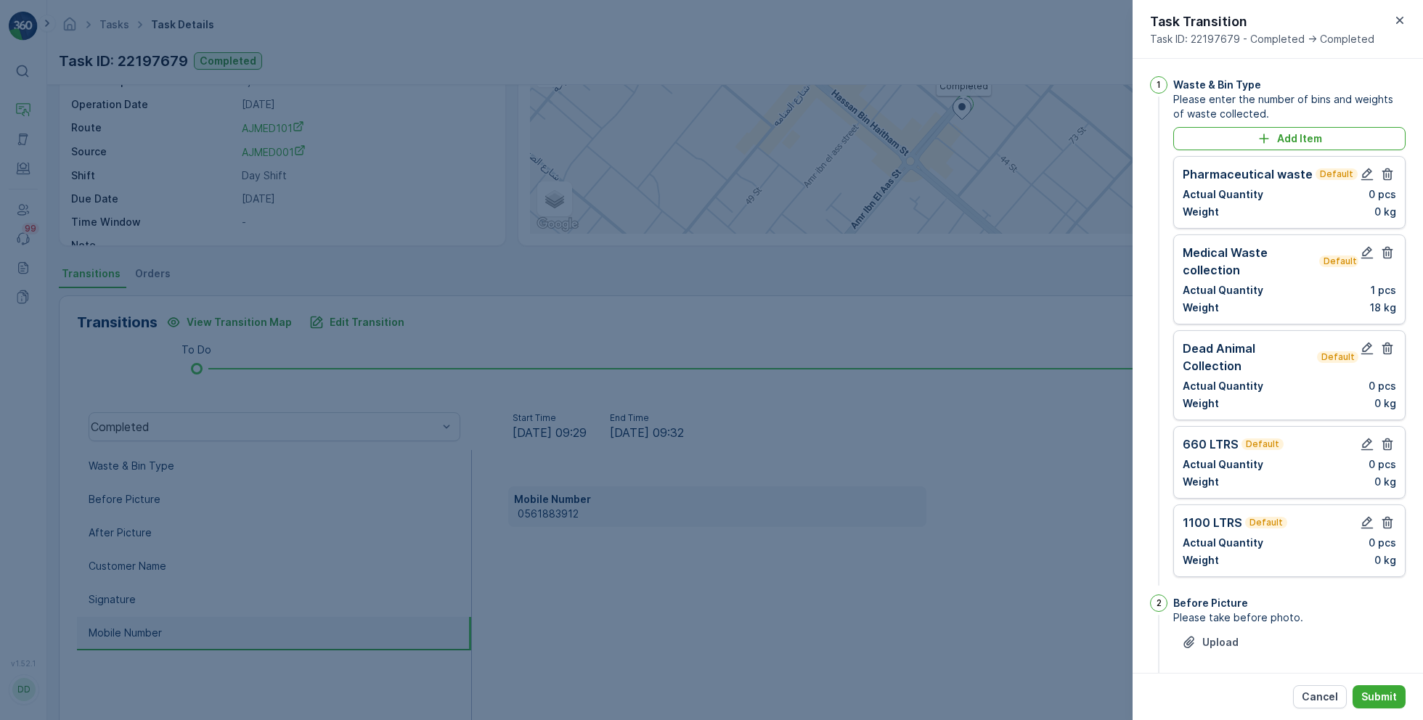
click at [1383, 172] on icon "button" at bounding box center [1387, 174] width 11 height 12
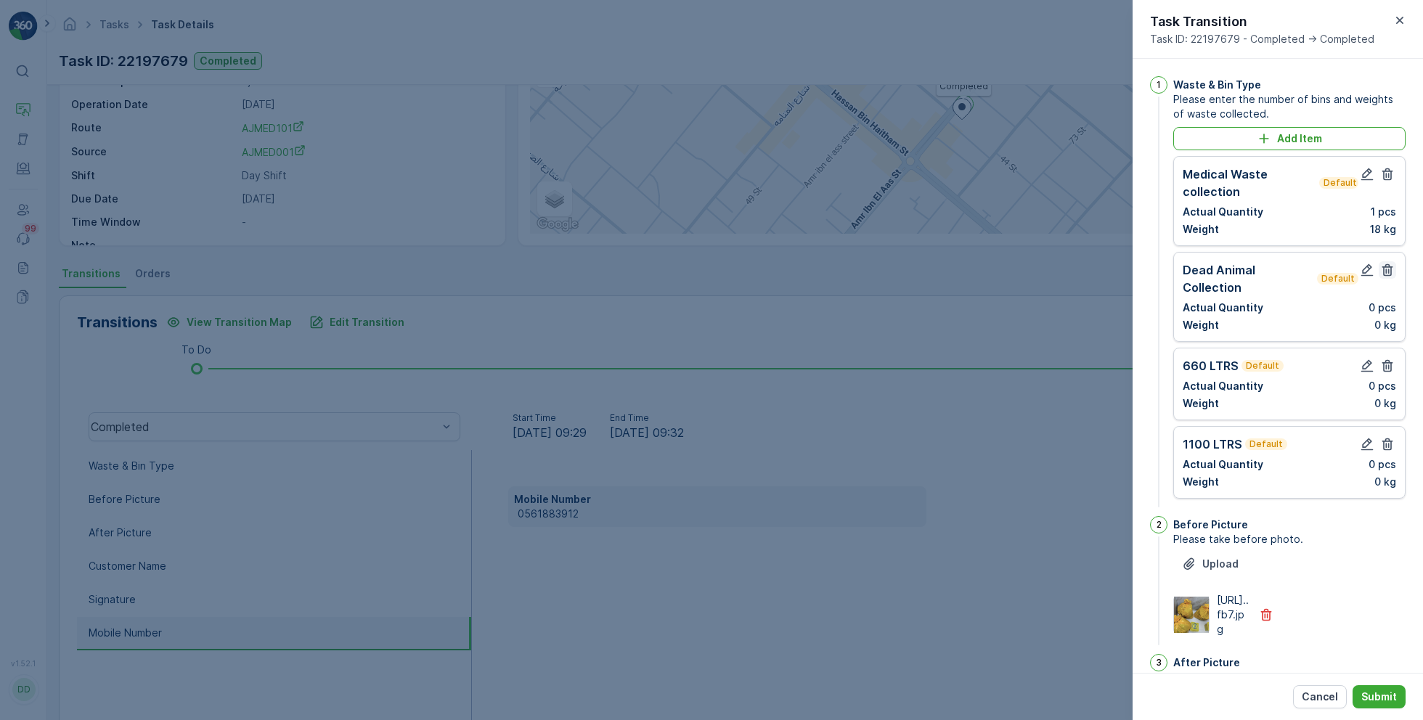
click at [1388, 267] on icon "button" at bounding box center [1387, 270] width 15 height 15
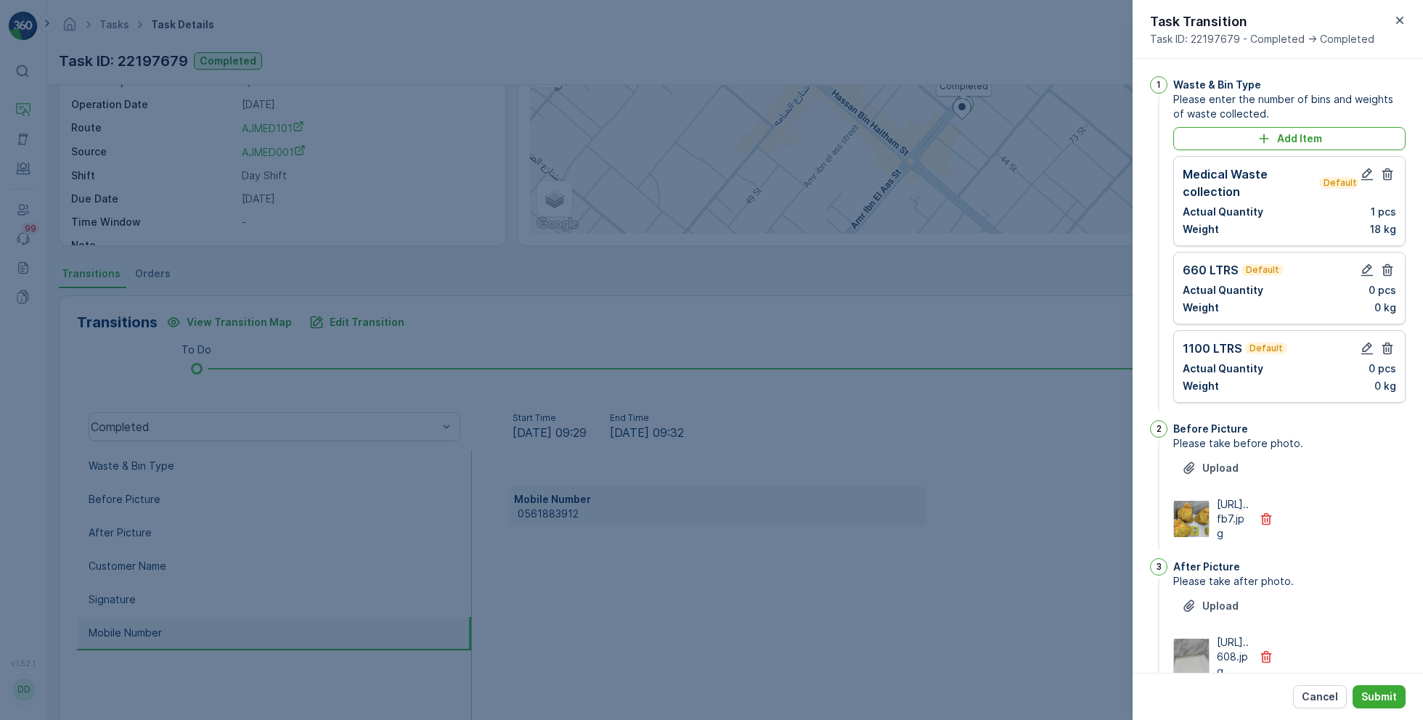
click at [1388, 267] on icon "button" at bounding box center [1387, 270] width 15 height 15
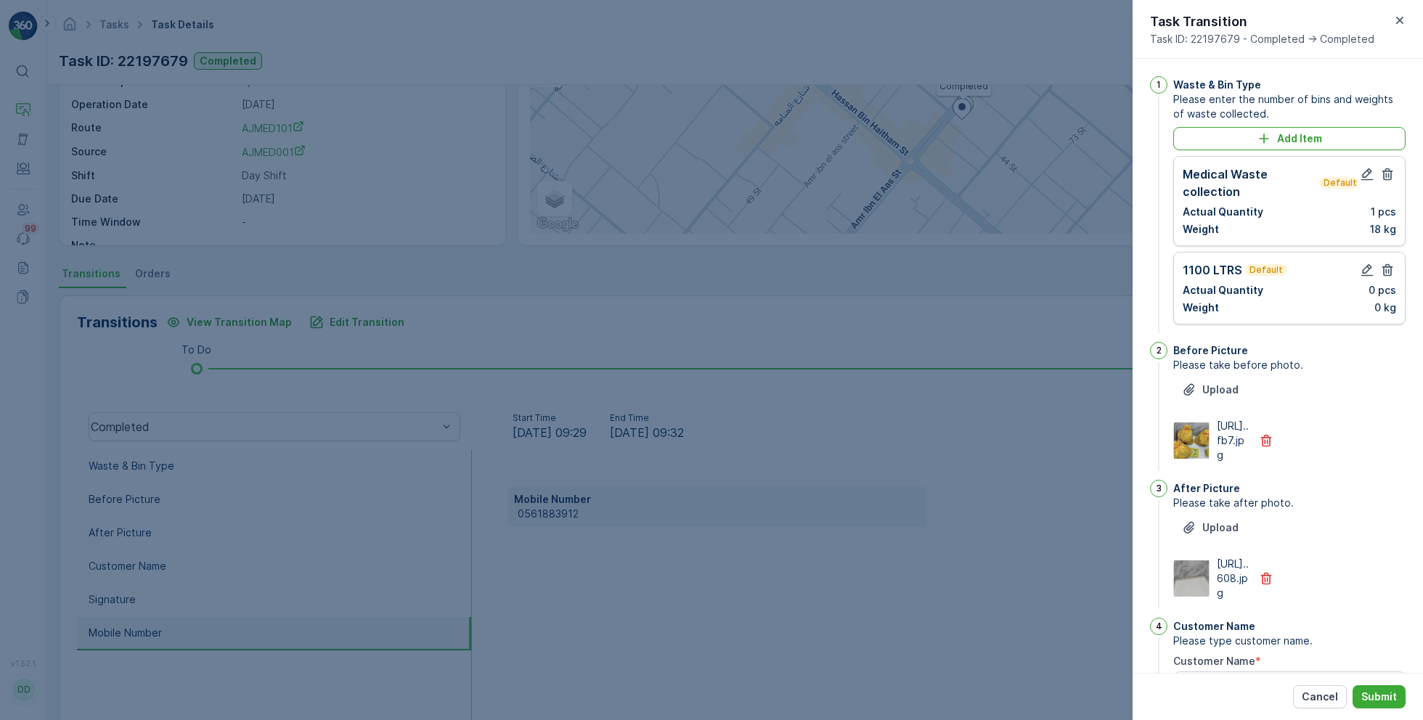
click at [1388, 267] on icon "button" at bounding box center [1387, 270] width 15 height 15
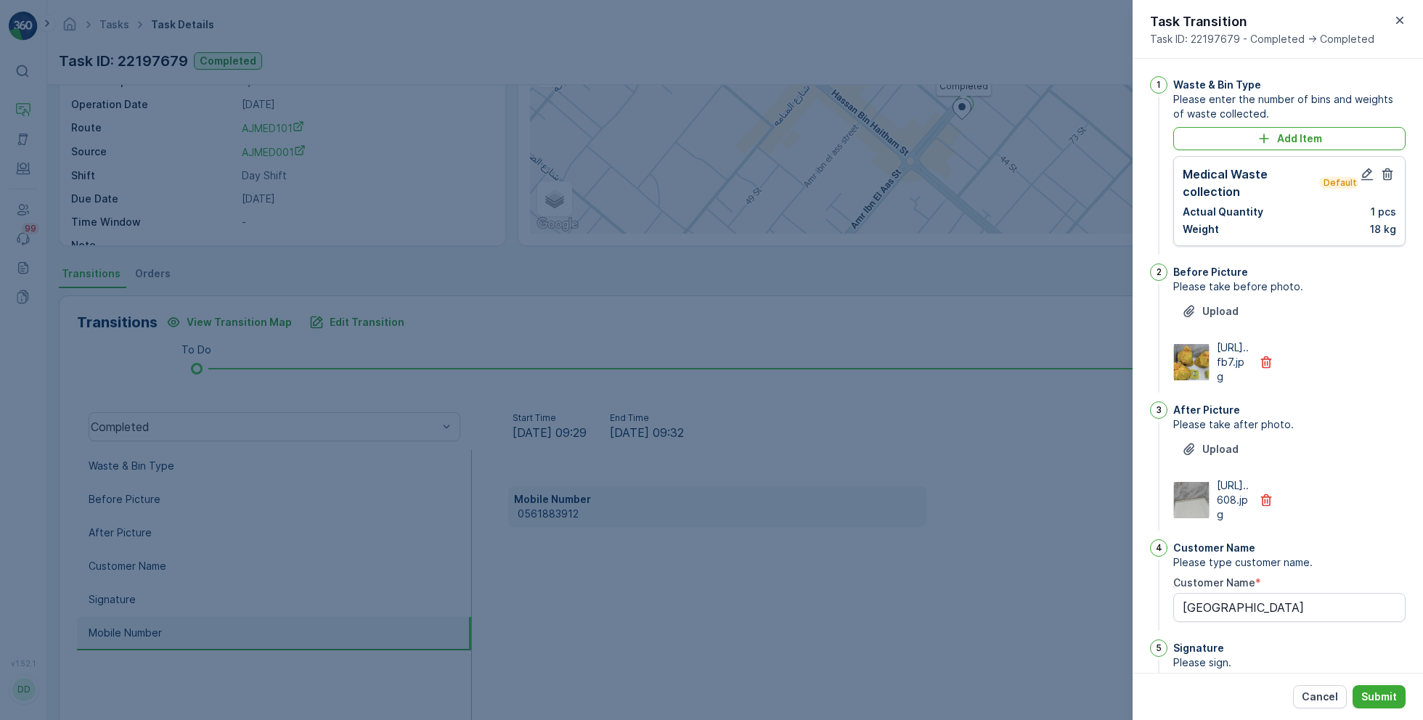
scroll to position [314, 0]
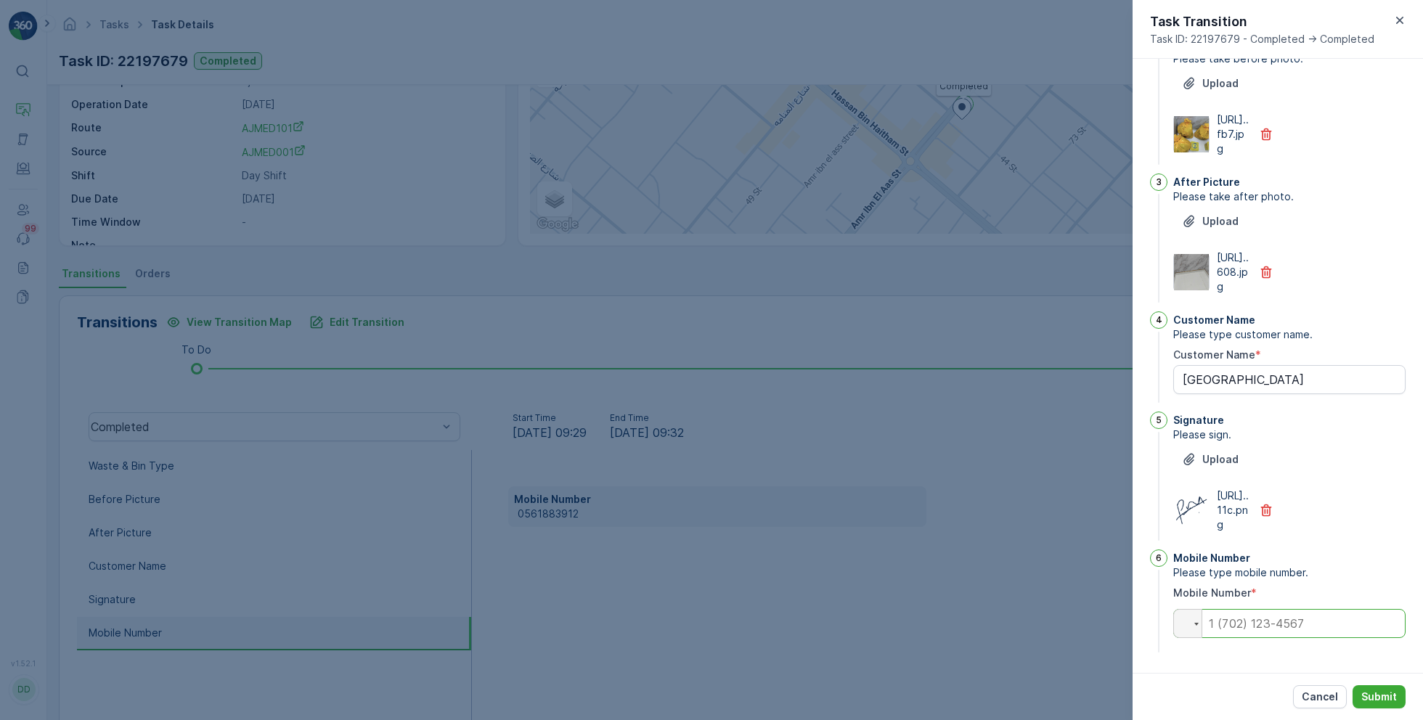
click at [1275, 630] on input "tel" at bounding box center [1289, 623] width 232 height 29
paste input "0565610939"
type input "0565610939"
click at [1371, 692] on p "Submit" at bounding box center [1379, 697] width 36 height 15
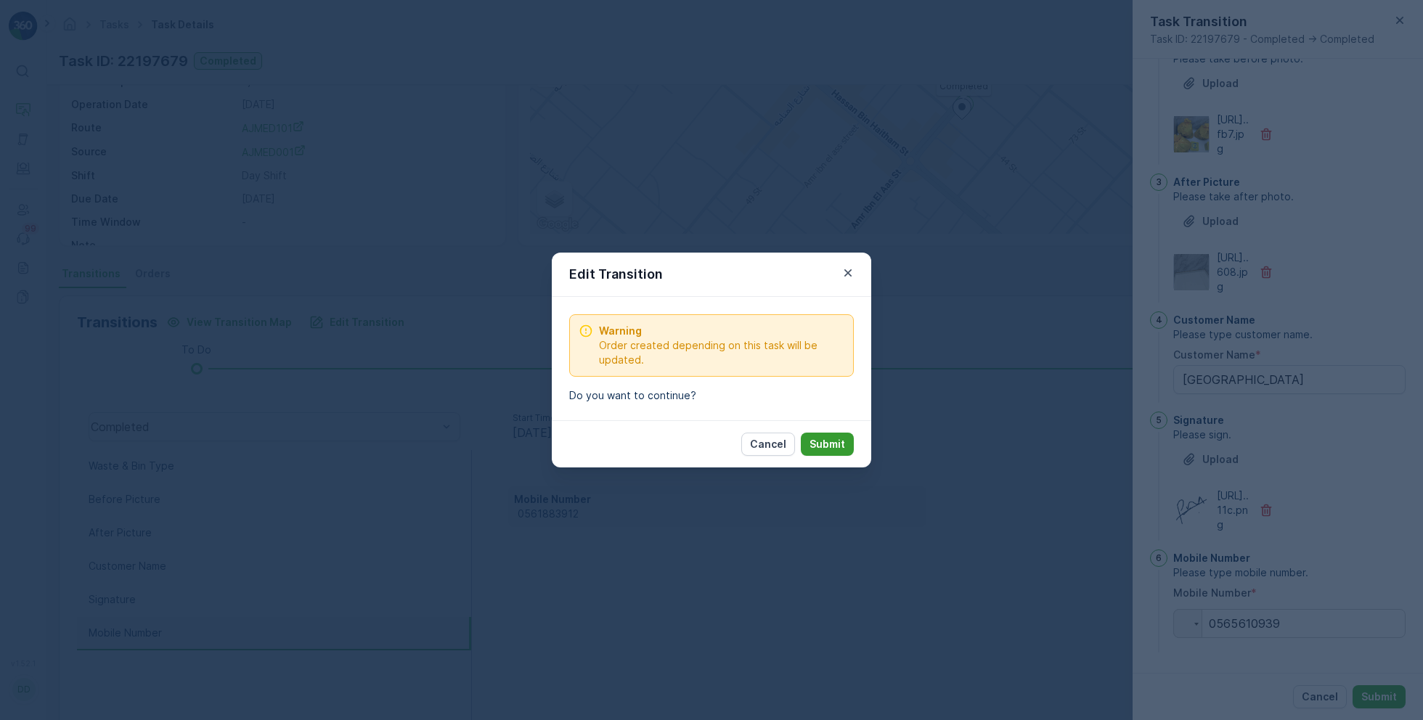
click at [838, 445] on p "Submit" at bounding box center [827, 444] width 36 height 15
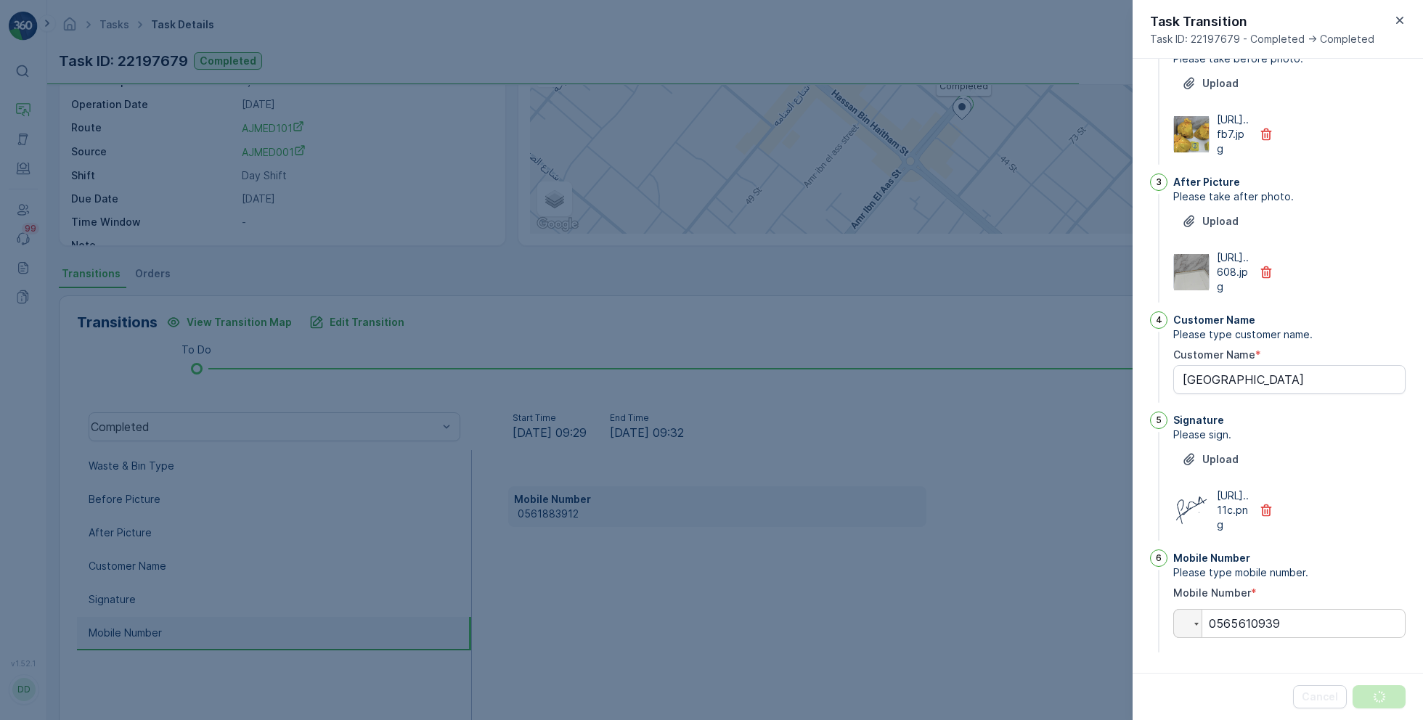
scroll to position [0, 0]
